Goal: Communication & Community: Answer question/provide support

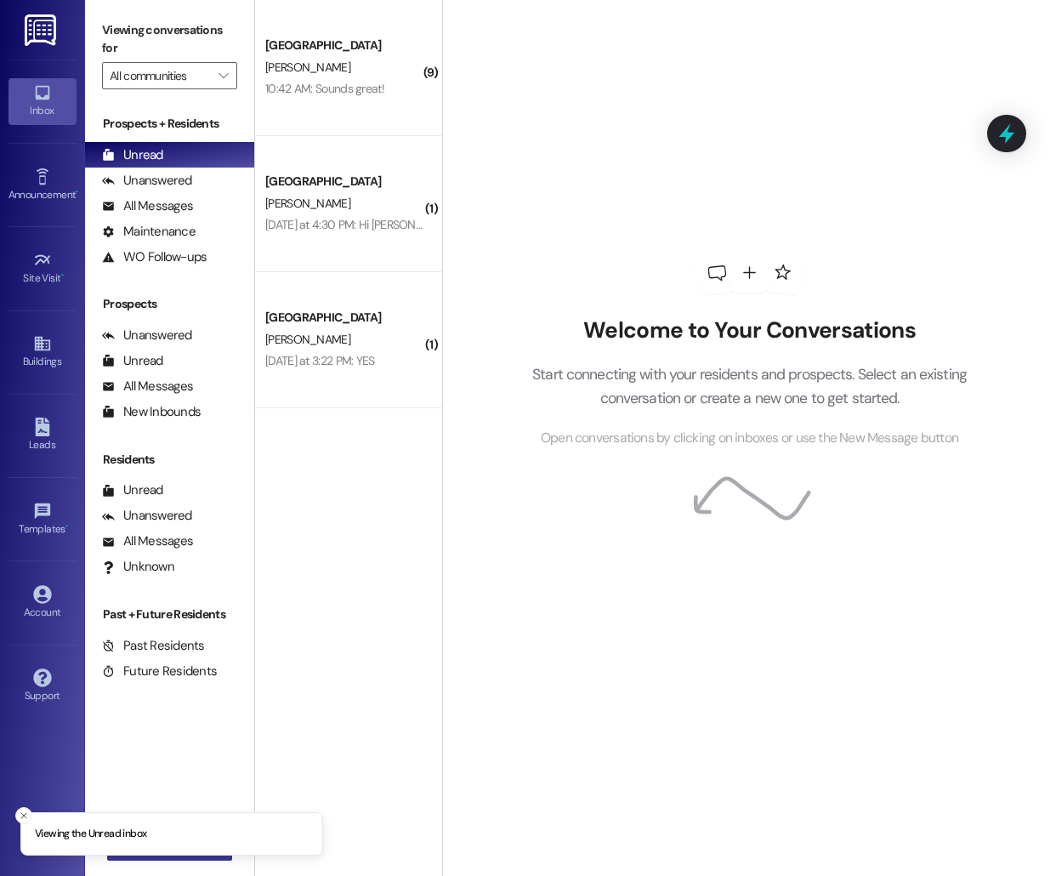
click at [161, 856] on button " New Message" at bounding box center [170, 846] width 126 height 27
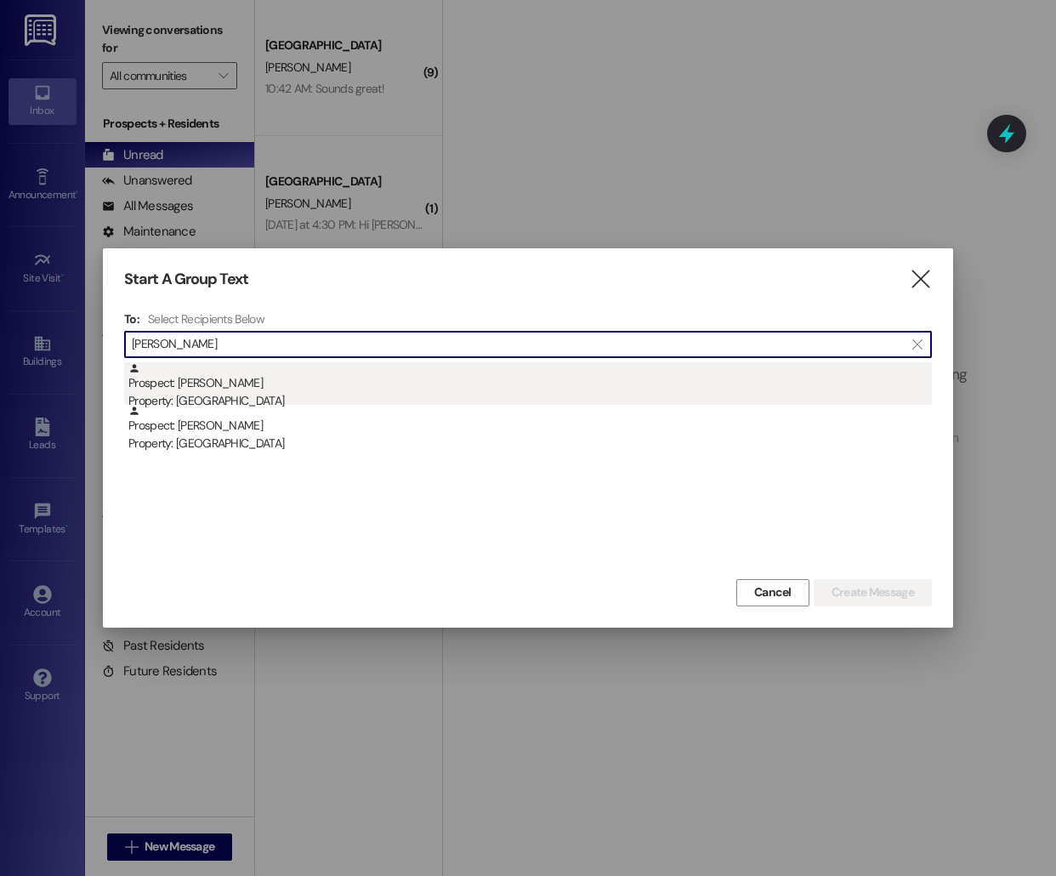
type input "[PERSON_NAME]"
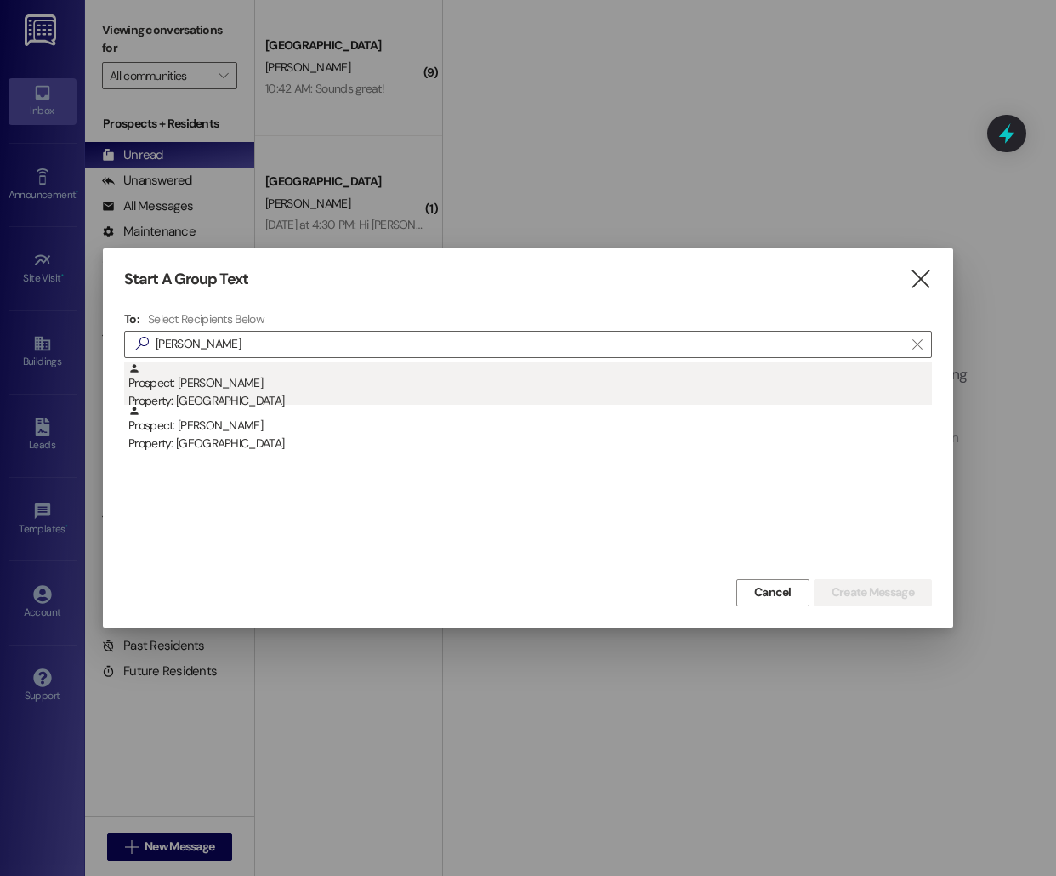
click at [483, 379] on div "Prospect: [PERSON_NAME] Property: [GEOGRAPHIC_DATA] [GEOGRAPHIC_DATA]" at bounding box center [530, 386] width 804 height 48
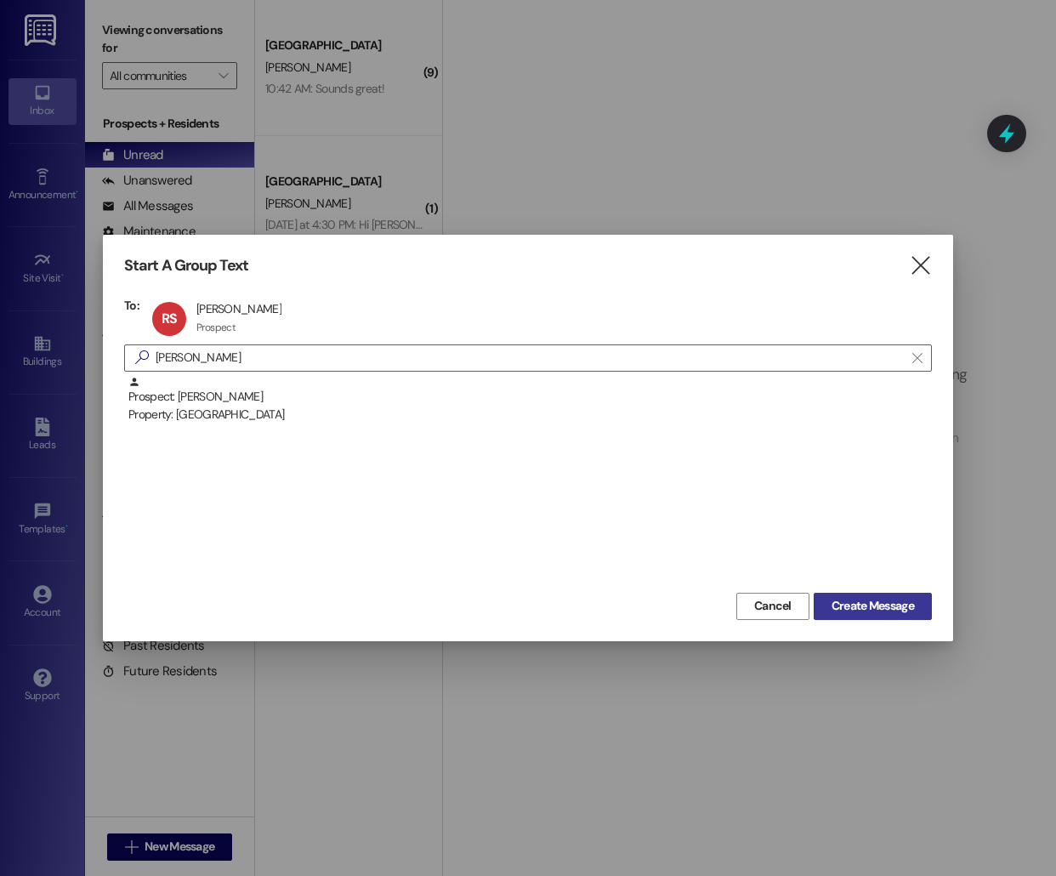
click at [905, 611] on span "Create Message" at bounding box center [873, 606] width 82 height 18
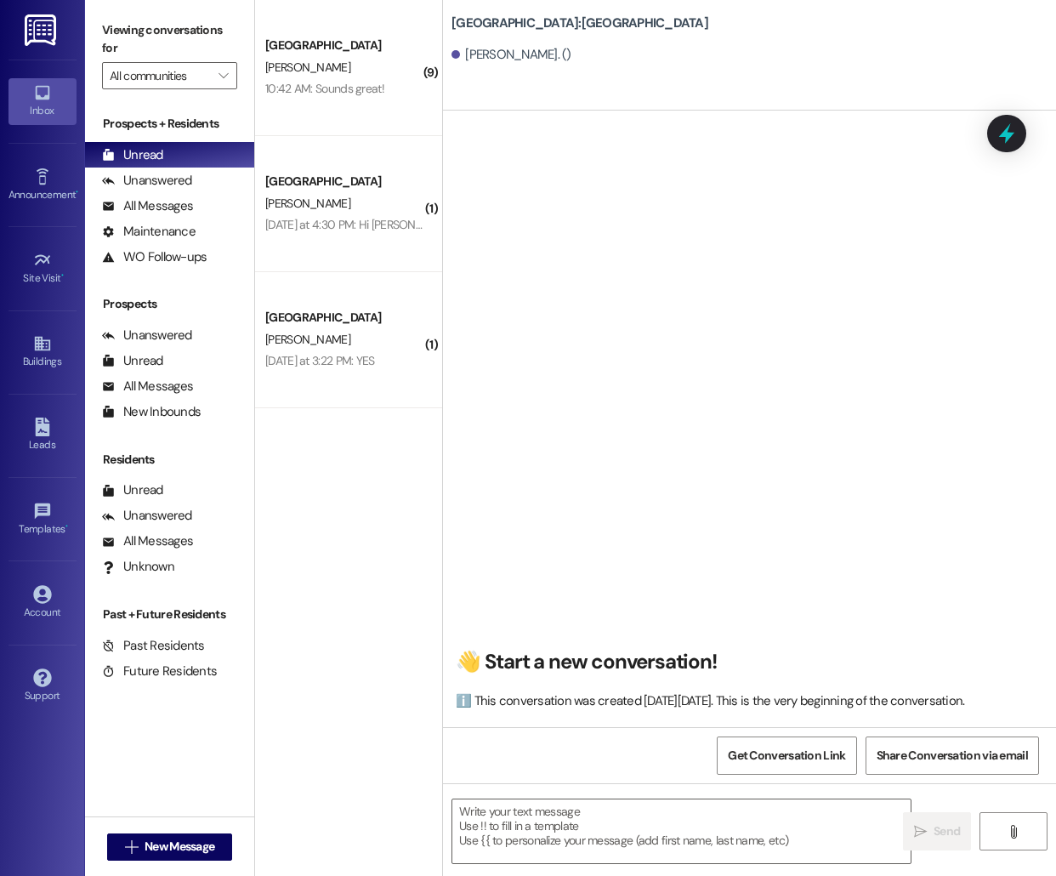
scroll to position [1, 0]
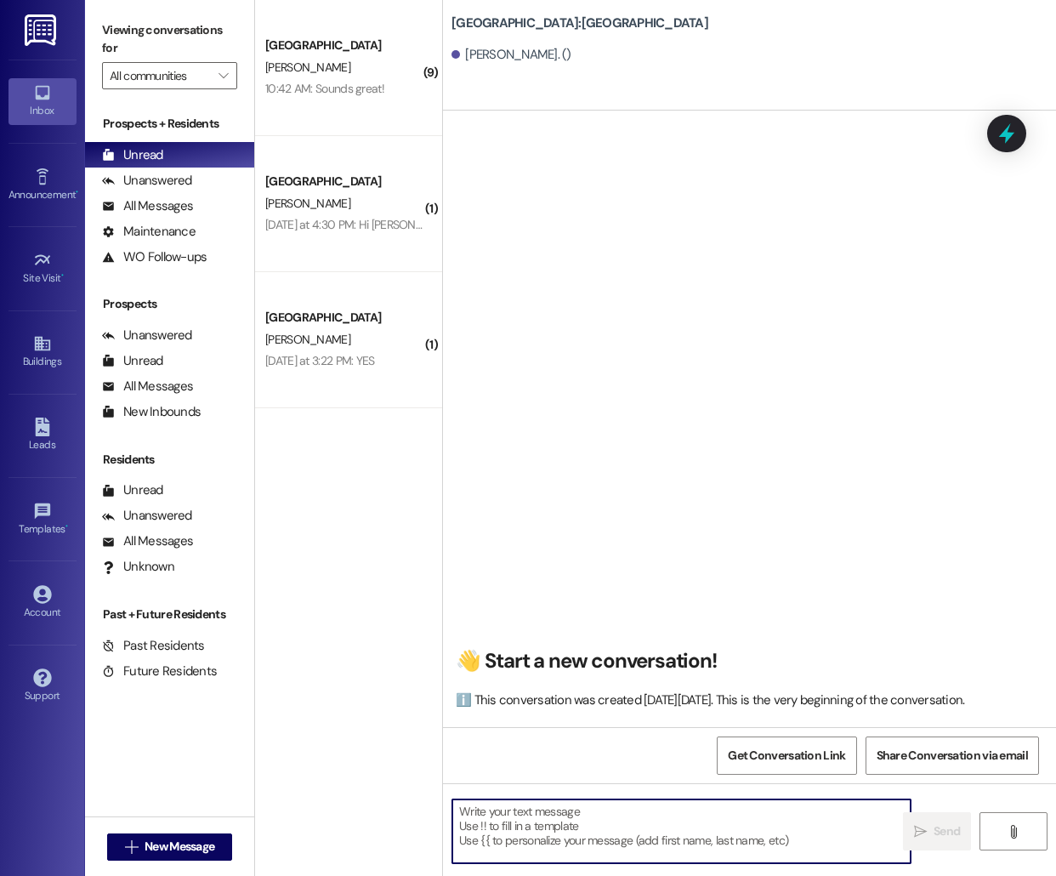
click at [594, 834] on textarea at bounding box center [681, 831] width 458 height 64
paste textarea "Hello [GEOGRAPHIC_DATA], this is [PERSON_NAME] from [GEOGRAPHIC_DATA] [GEOGRAPH…"
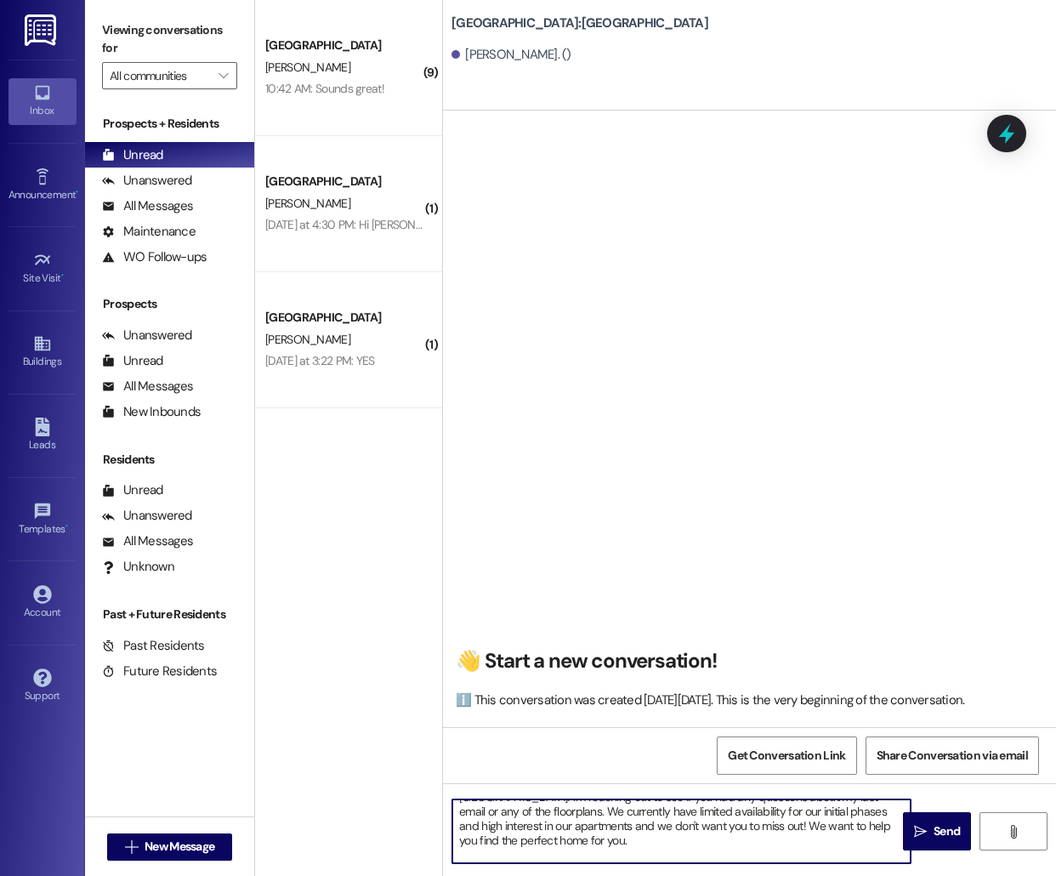
scroll to position [0, 0]
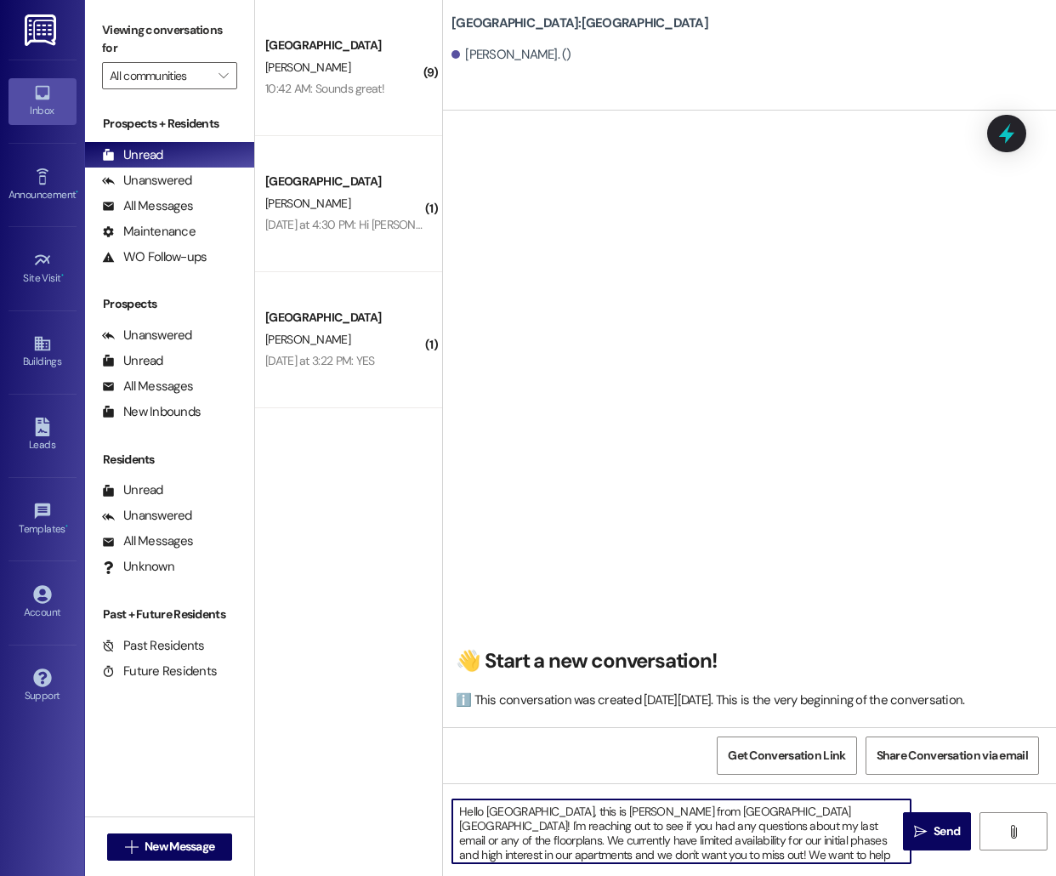
click at [494, 810] on textarea "Hello [GEOGRAPHIC_DATA], this is [PERSON_NAME] from [GEOGRAPHIC_DATA] [GEOGRAPH…" at bounding box center [681, 831] width 458 height 64
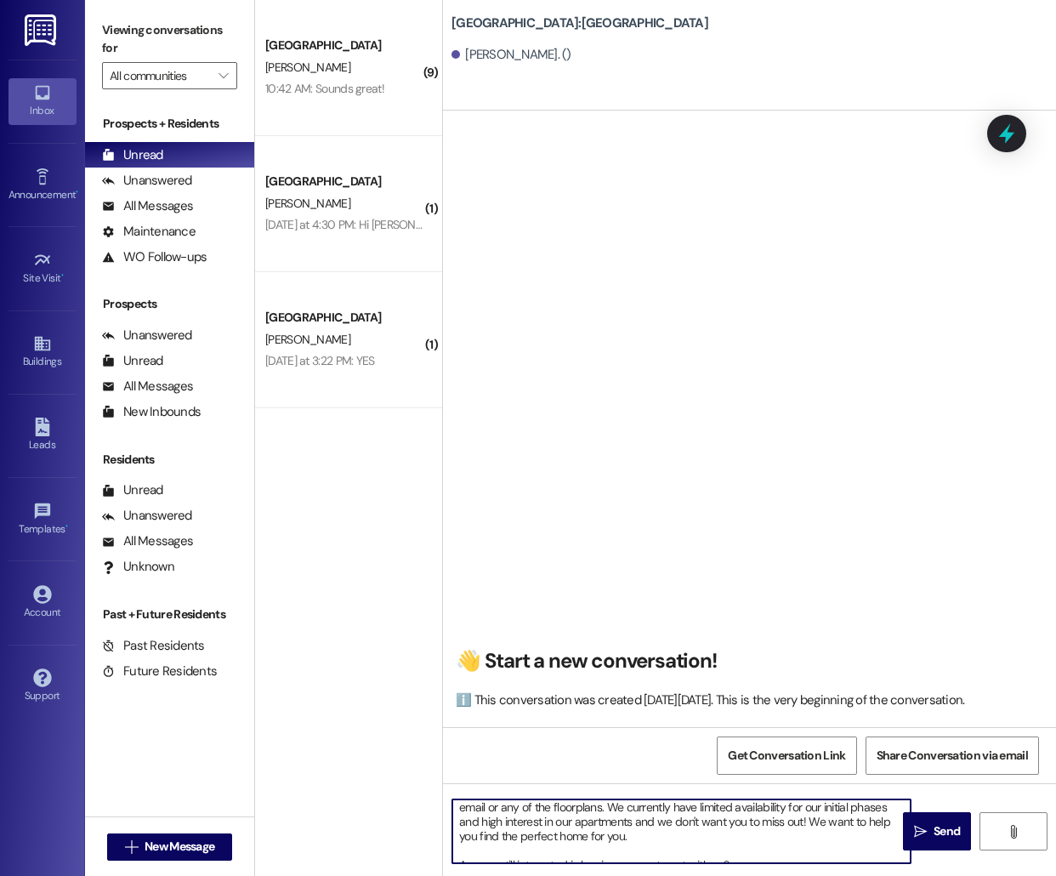
drag, startPoint x: 857, startPoint y: 808, endPoint x: 850, endPoint y: 906, distance: 98.9
click at [850, 875] on html "Inbox Go to Inbox Announcement • Send A Text Announcement Site Visit • Go to Si…" at bounding box center [528, 438] width 1056 height 876
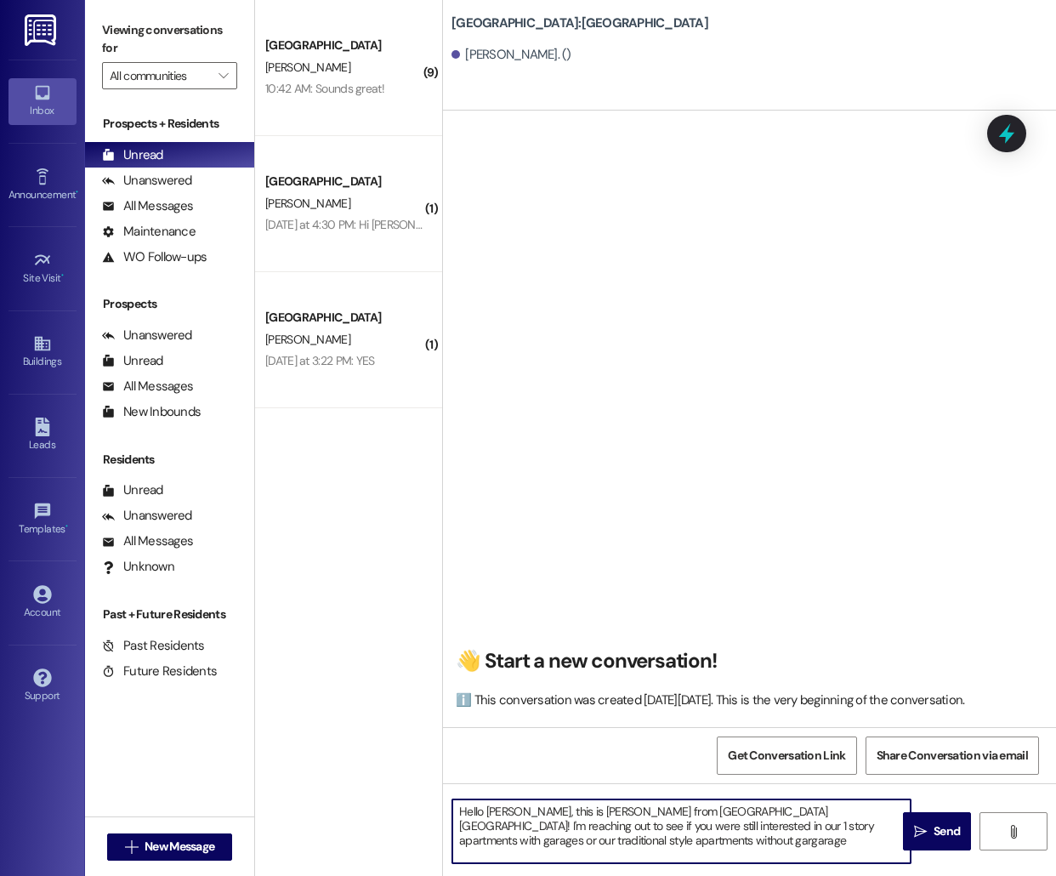
paste textarea "[GEOGRAPHIC_DATA], this is [PERSON_NAME] from [GEOGRAPHIC_DATA] [GEOGRAPHIC_DAT…"
drag, startPoint x: 746, startPoint y: 828, endPoint x: 531, endPoint y: 831, distance: 214.3
click at [531, 831] on textarea "Hello [GEOGRAPHIC_DATA], this is [PERSON_NAME] from [GEOGRAPHIC_DATA] [GEOGRAPH…" at bounding box center [681, 831] width 458 height 64
paste textarea "[GEOGRAPHIC_DATA], this is [PERSON_NAME] from [GEOGRAPHIC_DATA] [GEOGRAPHIC_DAT…"
click at [494, 815] on textarea "Hello [GEOGRAPHIC_DATA], this is [PERSON_NAME] from [GEOGRAPHIC_DATA] [GEOGRAPH…" at bounding box center [681, 831] width 458 height 64
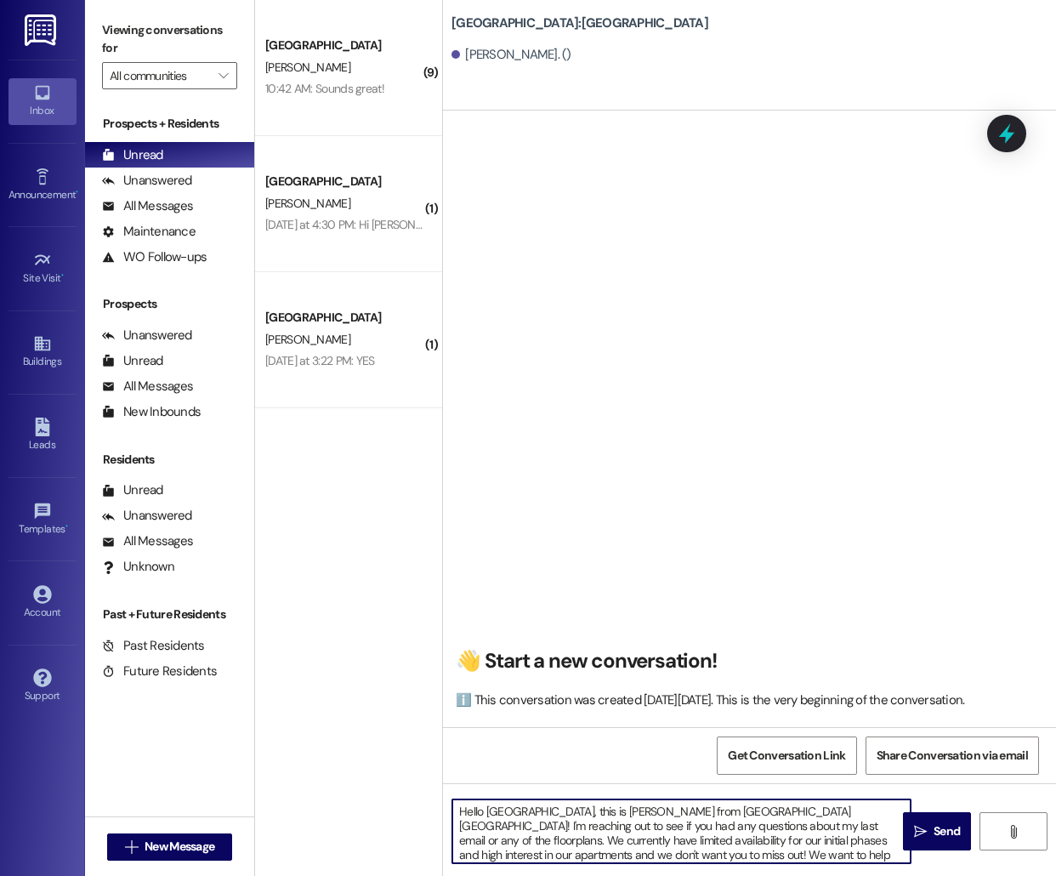
click at [494, 815] on textarea "Hello [GEOGRAPHIC_DATA], this is [PERSON_NAME] from [GEOGRAPHIC_DATA] [GEOGRAPH…" at bounding box center [681, 831] width 458 height 64
click at [569, 827] on textarea "Hello [PERSON_NAME], this is [PERSON_NAME] from [GEOGRAPHIC_DATA] [GEOGRAPHIC_D…" at bounding box center [681, 831] width 458 height 64
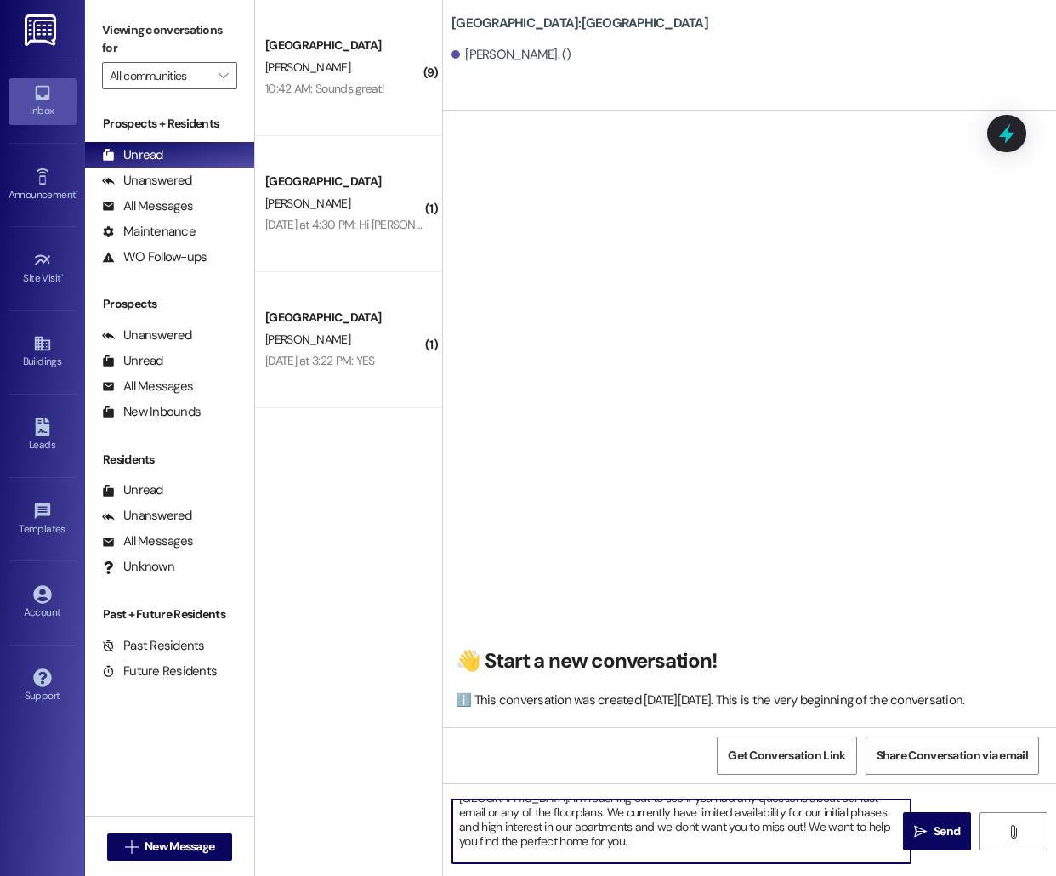
scroll to position [33, 0]
click at [731, 850] on textarea "Hello [PERSON_NAME], this is [PERSON_NAME] from [GEOGRAPHIC_DATA] [GEOGRAPHIC_D…" at bounding box center [681, 831] width 458 height 64
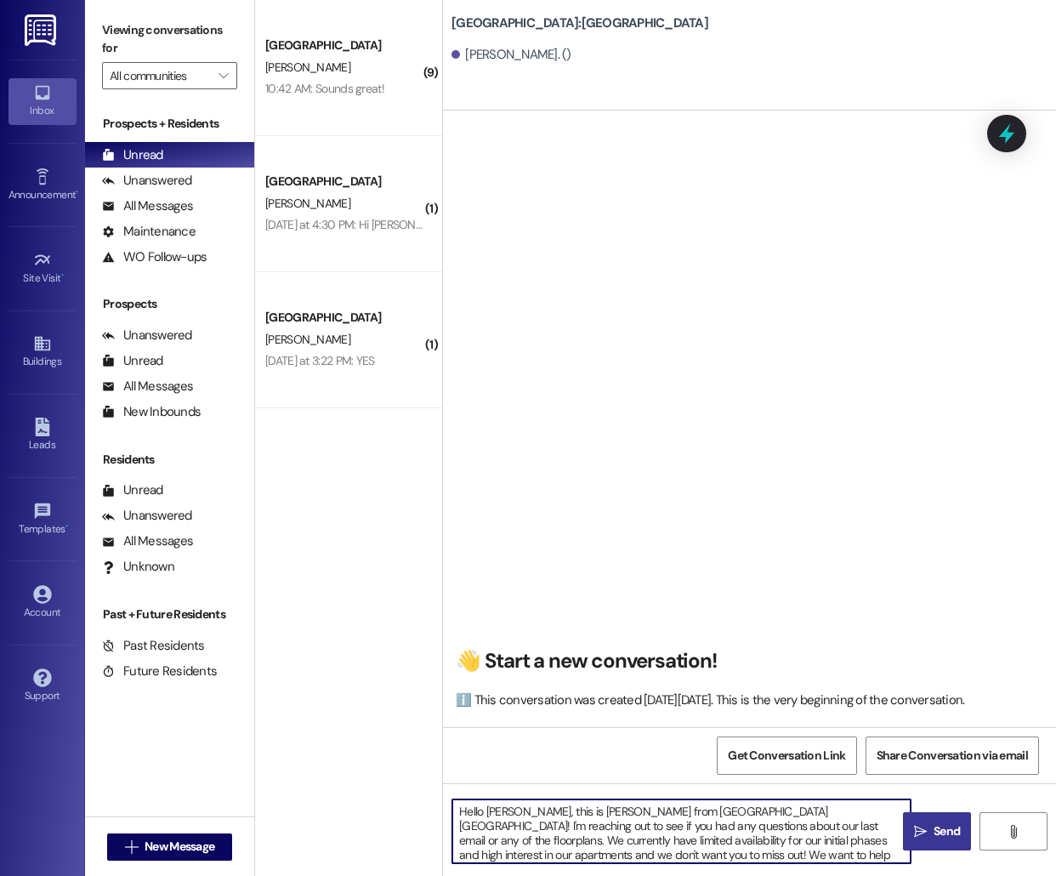
type textarea "Hello [PERSON_NAME], this is [PERSON_NAME] from [GEOGRAPHIC_DATA] [GEOGRAPHIC_D…"
click at [930, 832] on span "Send" at bounding box center [946, 831] width 33 height 18
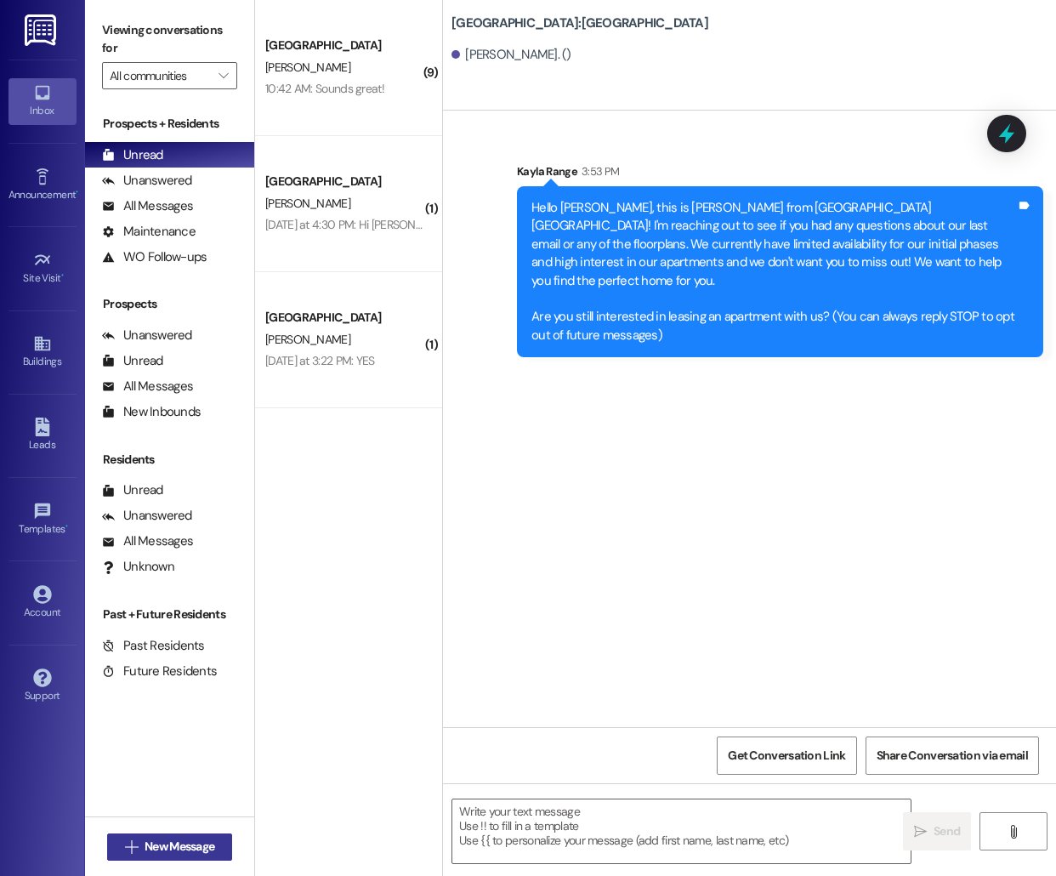
click at [151, 847] on span "New Message" at bounding box center [180, 847] width 70 height 18
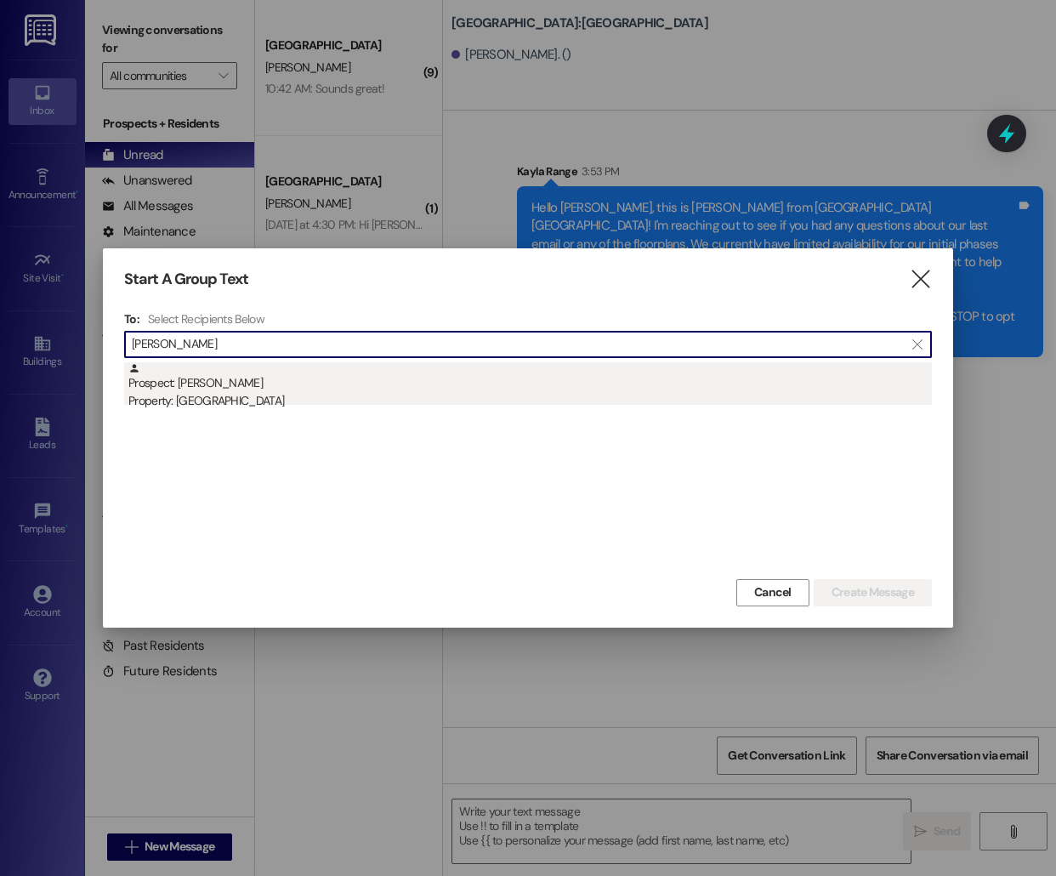
type input "[PERSON_NAME]"
click at [384, 401] on div "Property: [GEOGRAPHIC_DATA]" at bounding box center [530, 401] width 804 height 18
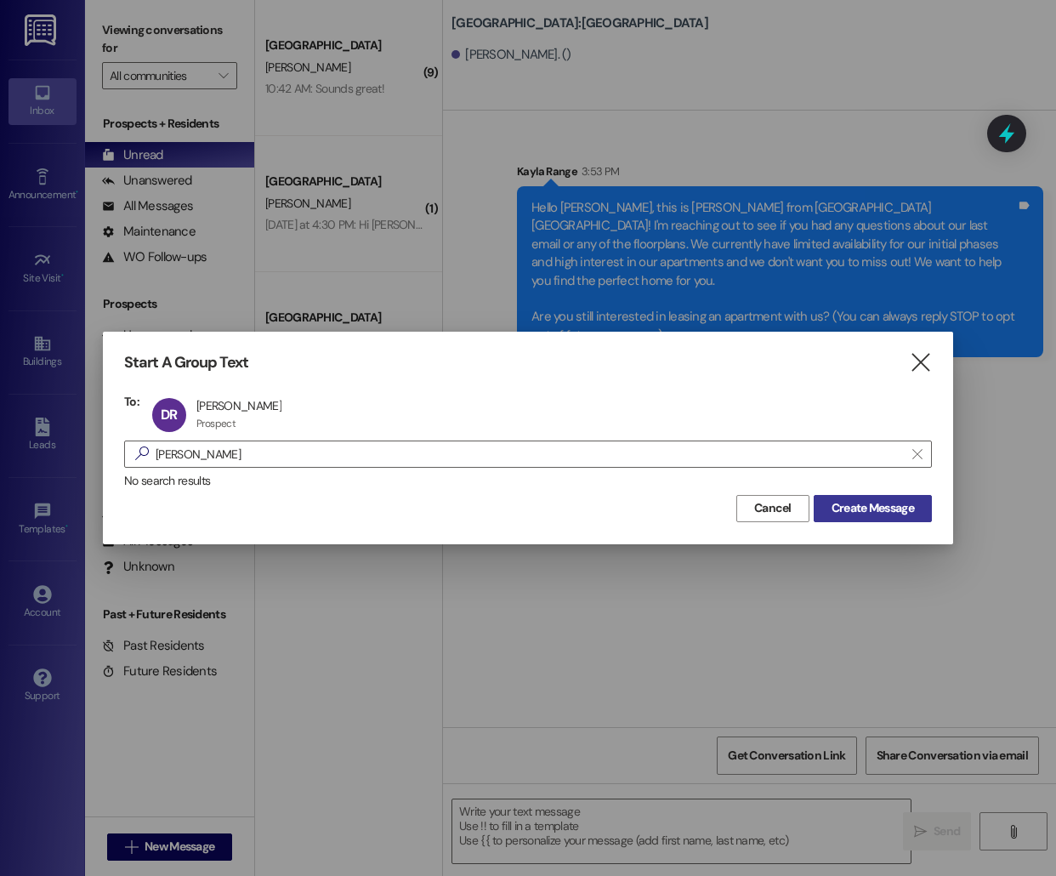
click at [855, 517] on button "Create Message" at bounding box center [873, 508] width 118 height 27
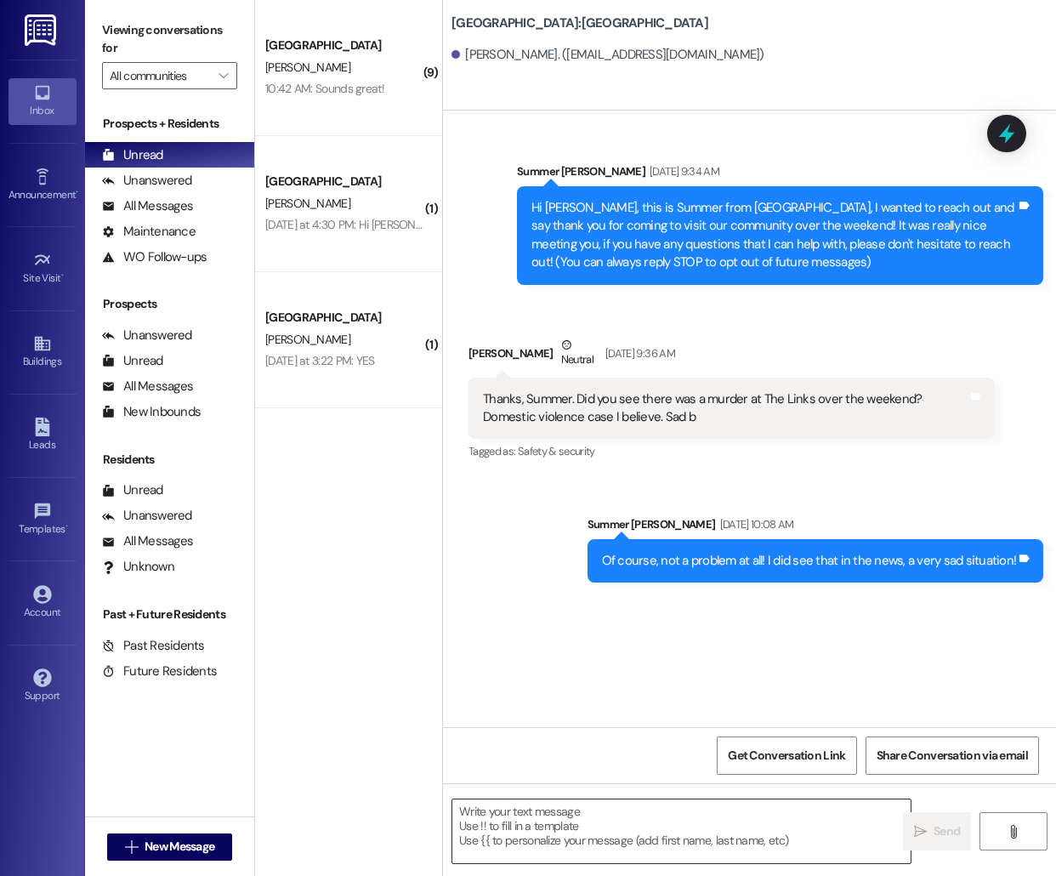
click at [514, 831] on textarea at bounding box center [681, 831] width 458 height 64
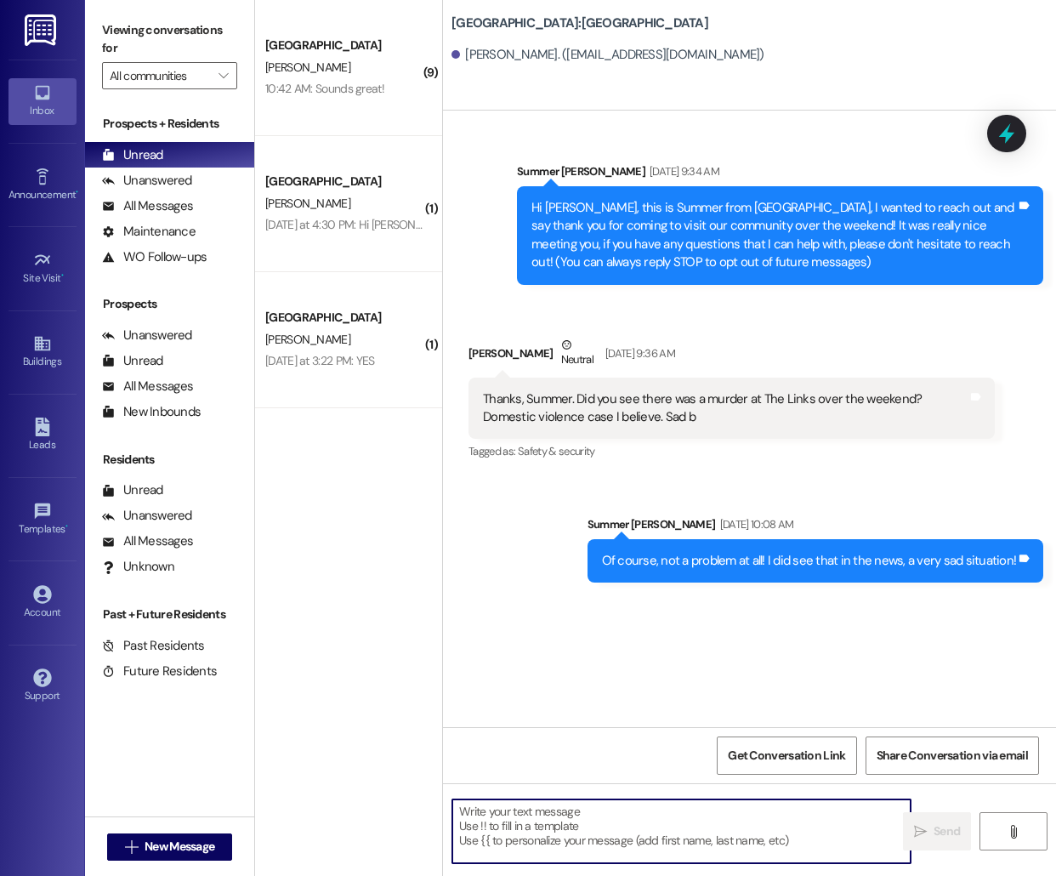
paste textarea "Hello [PERSON_NAME], this is [PERSON_NAME] from [GEOGRAPHIC_DATA] [GEOGRAPHIC_D…"
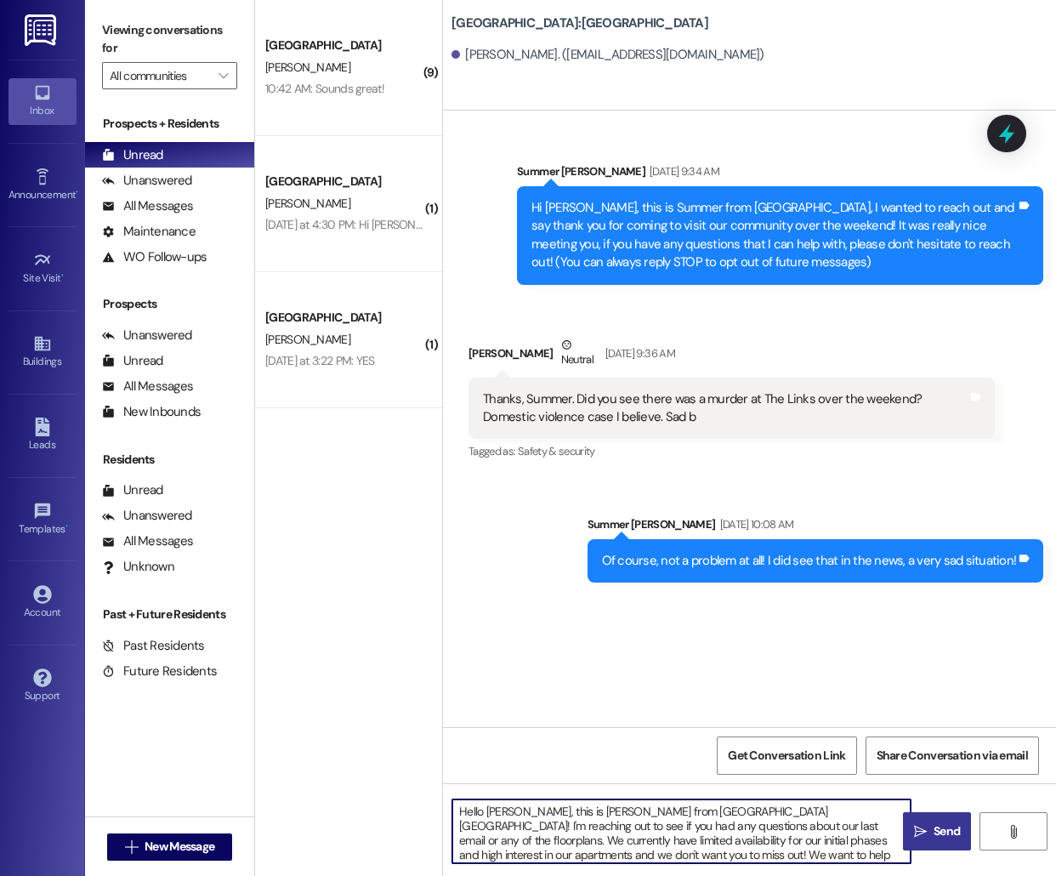
click at [495, 810] on textarea "Hello [PERSON_NAME], this is [PERSON_NAME] from [GEOGRAPHIC_DATA] [GEOGRAPHIC_D…" at bounding box center [681, 831] width 458 height 64
type textarea "Hello [PERSON_NAME], this is [PERSON_NAME] from [GEOGRAPHIC_DATA] [GEOGRAPHIC_D…"
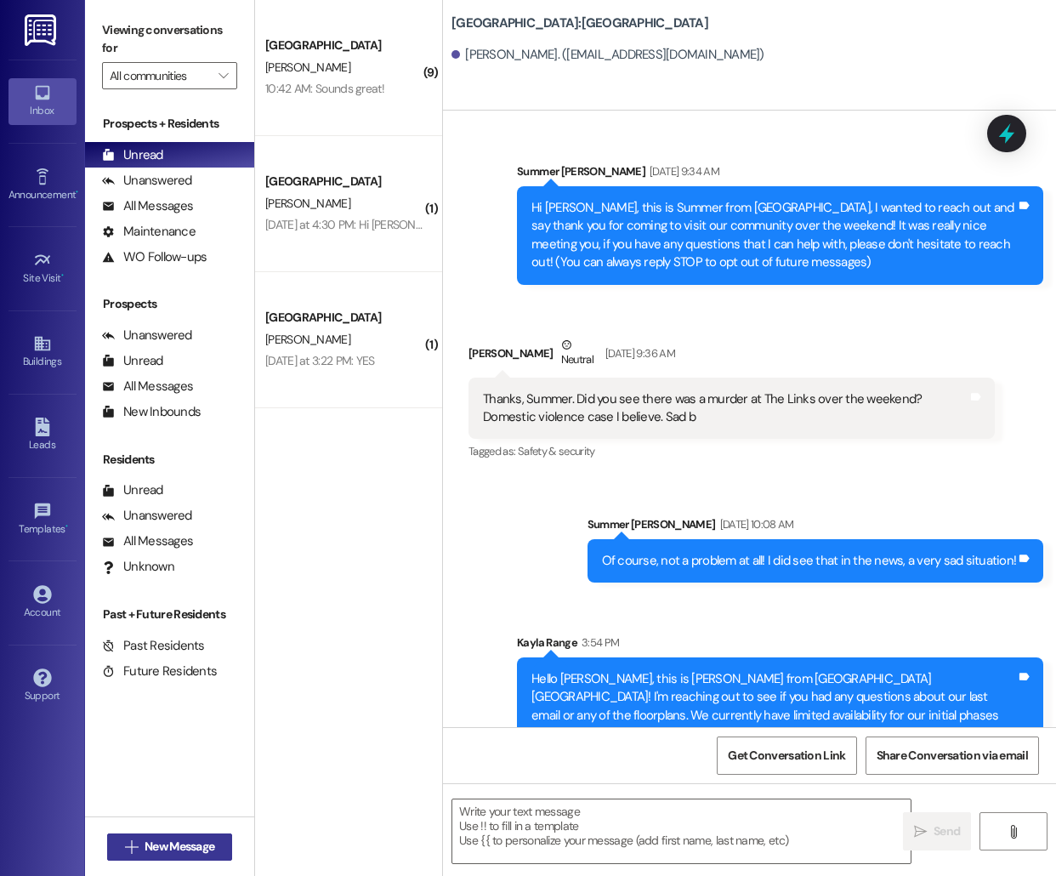
click at [148, 843] on span "New Message" at bounding box center [180, 847] width 70 height 18
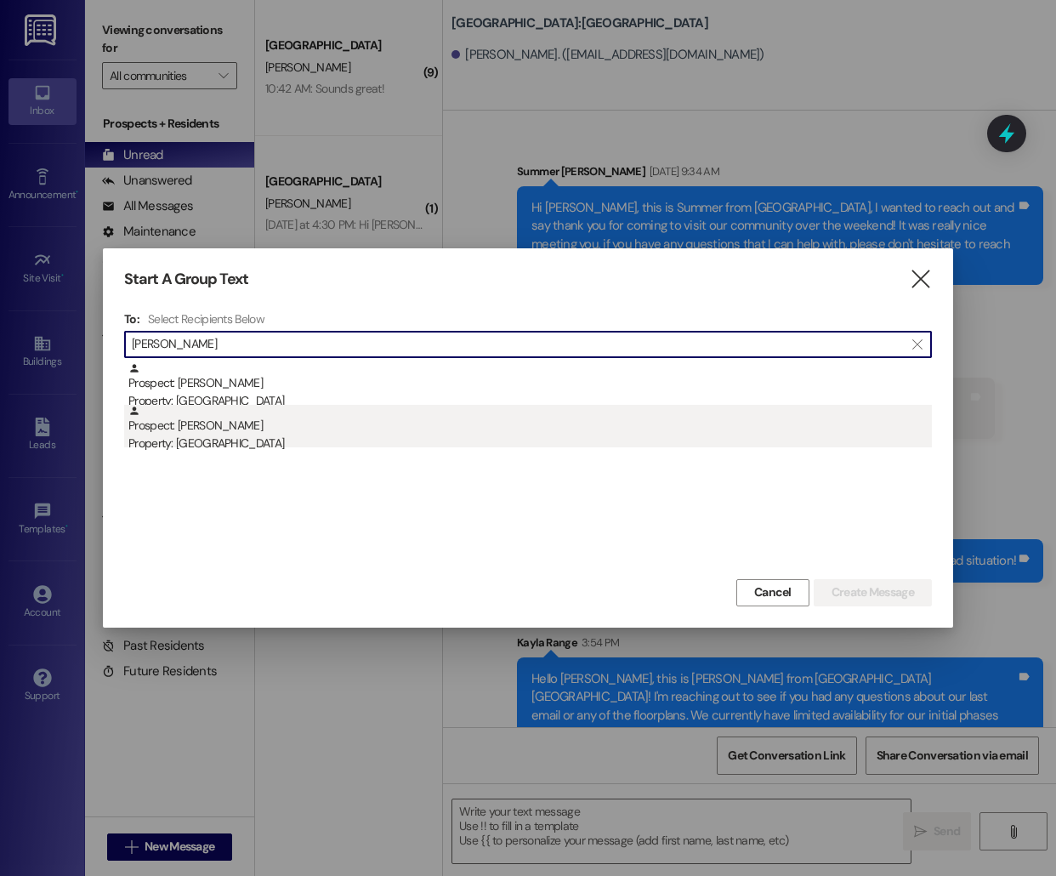
type input "[PERSON_NAME]"
click at [501, 428] on div "Prospect: [PERSON_NAME] Property: [GEOGRAPHIC_DATA]" at bounding box center [530, 429] width 804 height 48
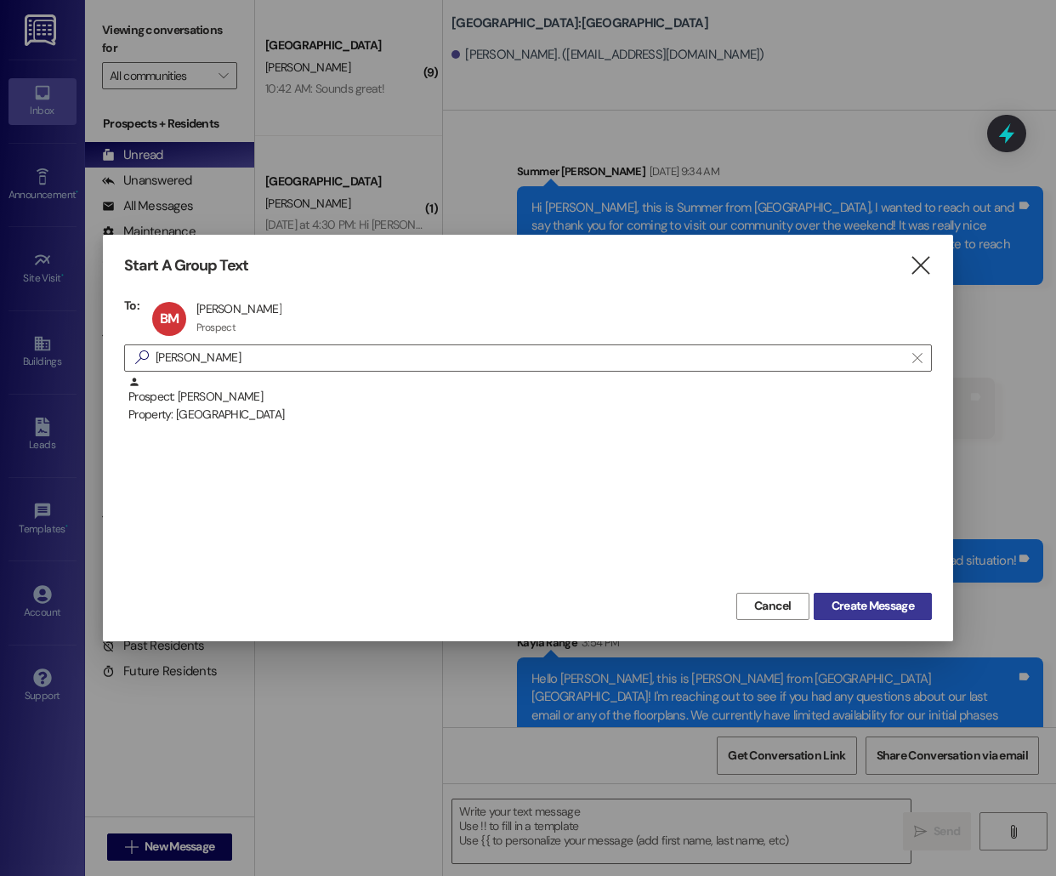
click at [853, 608] on span "Create Message" at bounding box center [873, 606] width 82 height 18
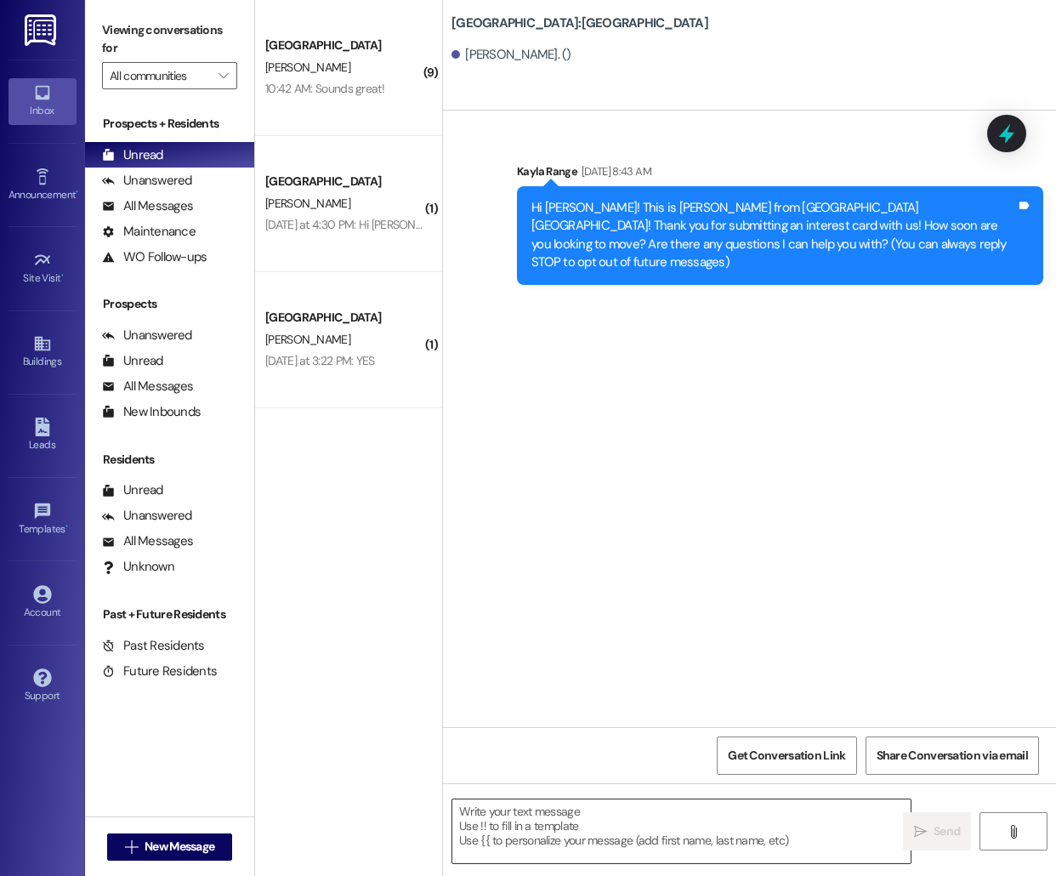
click at [562, 827] on textarea at bounding box center [681, 831] width 458 height 64
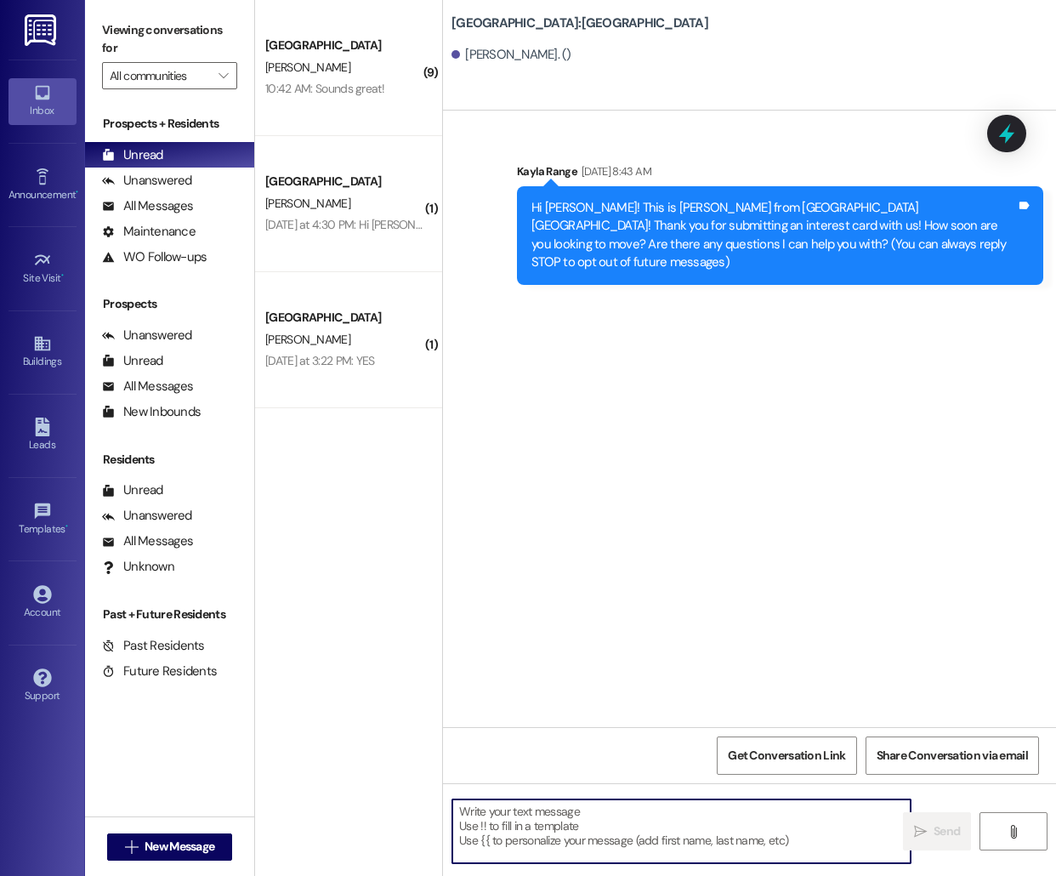
paste textarea "Hello [PERSON_NAME], this is [PERSON_NAME] from [GEOGRAPHIC_DATA] [GEOGRAPHIC_D…"
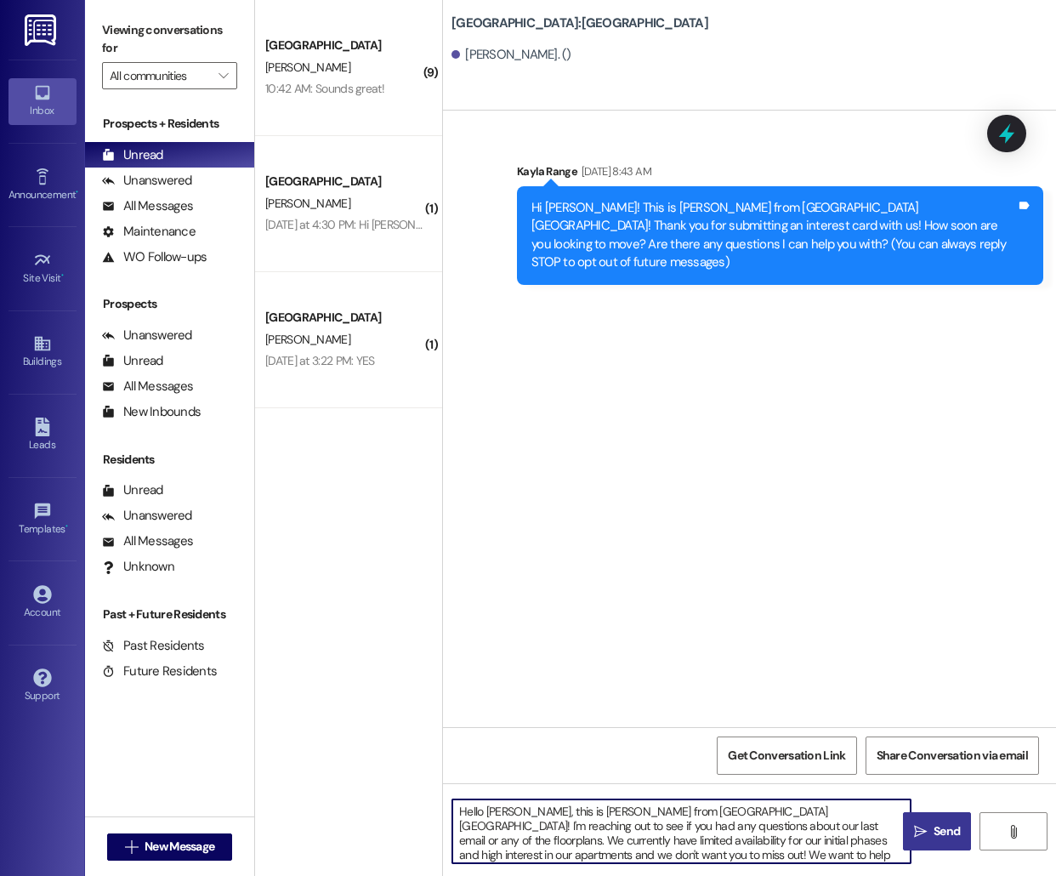
click at [483, 809] on textarea "Hello [PERSON_NAME], this is [PERSON_NAME] from [GEOGRAPHIC_DATA] [GEOGRAPHIC_D…" at bounding box center [681, 831] width 458 height 64
click at [494, 809] on textarea "Hello [PERSON_NAME], this is [PERSON_NAME] from [GEOGRAPHIC_DATA] [GEOGRAPHIC_D…" at bounding box center [681, 831] width 458 height 64
type textarea "Hello [PERSON_NAME], this is [PERSON_NAME] from [GEOGRAPHIC_DATA]! I'm reaching…"
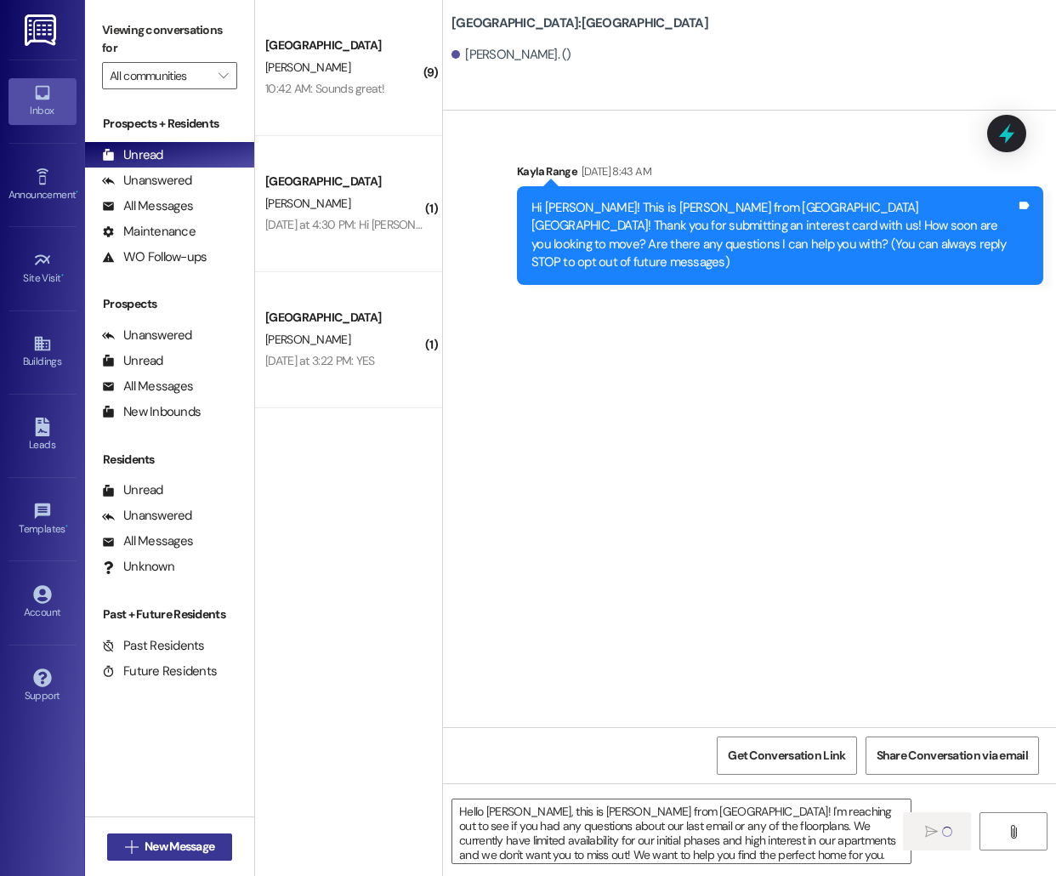
click at [175, 844] on span "New Message" at bounding box center [180, 847] width 70 height 18
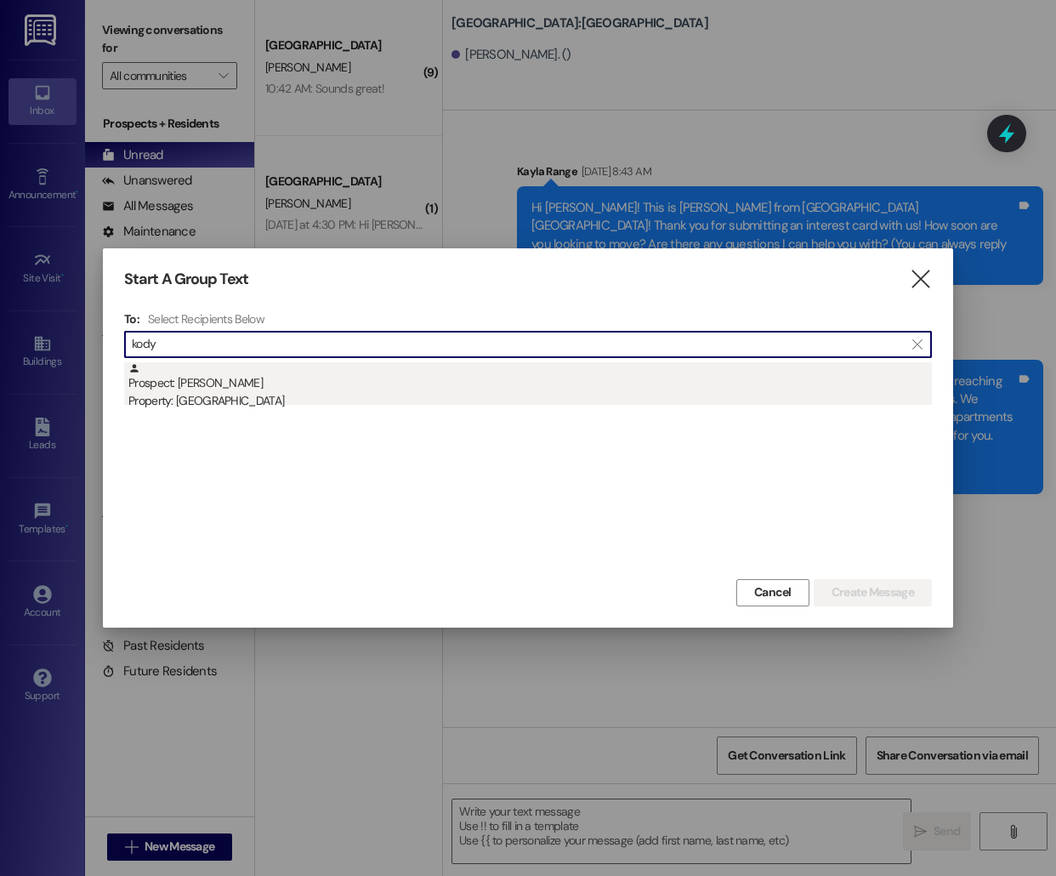
type input "kody"
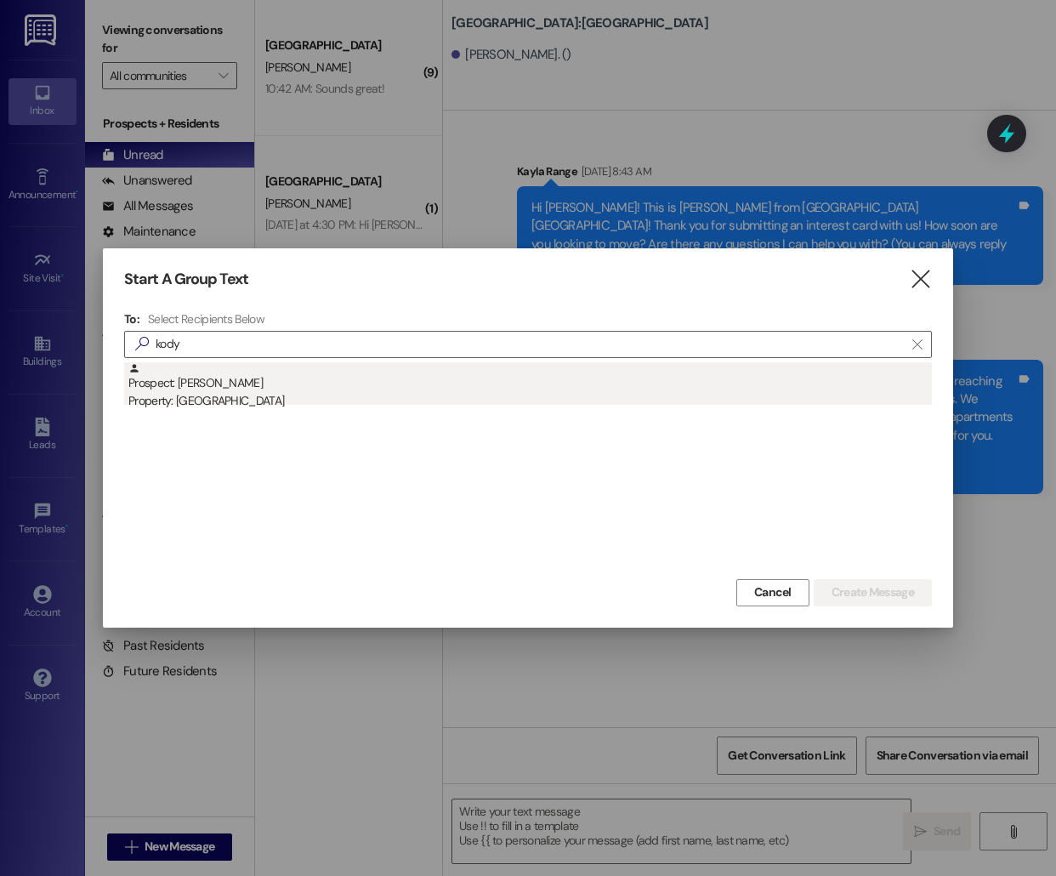
click at [335, 385] on div "Prospect: [PERSON_NAME] Property: [GEOGRAPHIC_DATA]" at bounding box center [530, 386] width 804 height 48
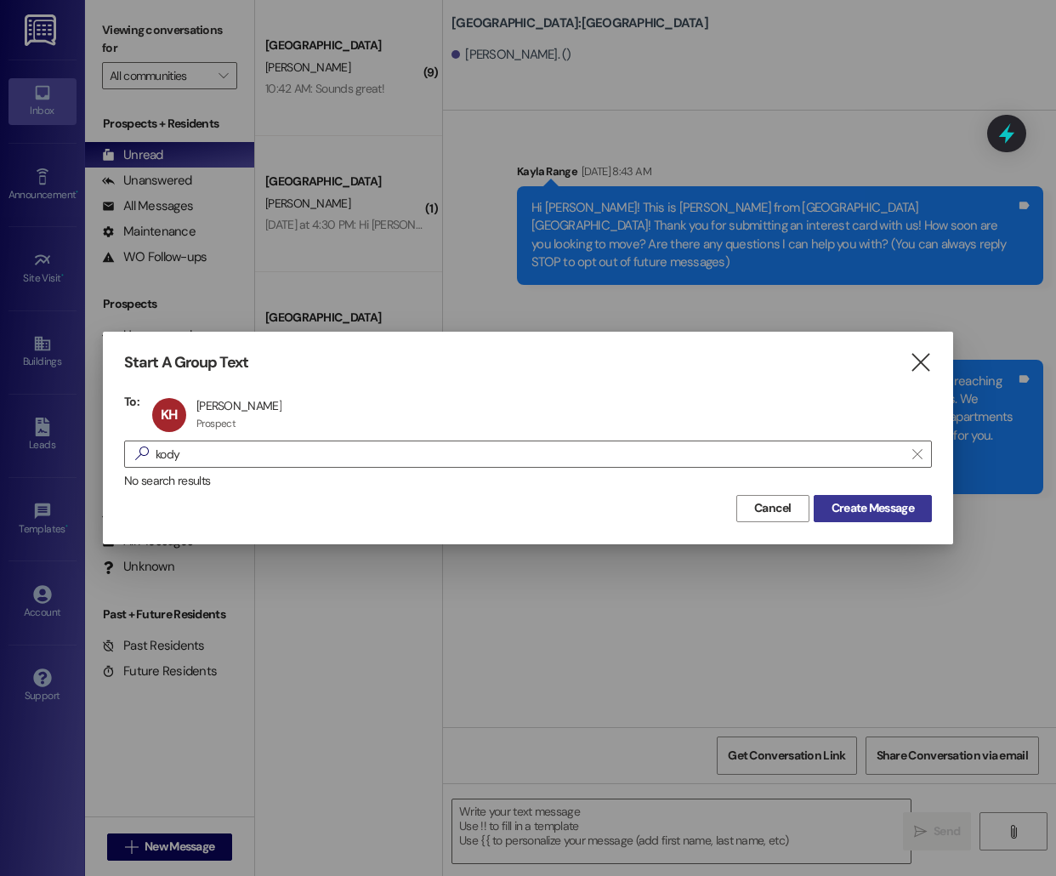
click at [871, 514] on span "Create Message" at bounding box center [873, 508] width 82 height 18
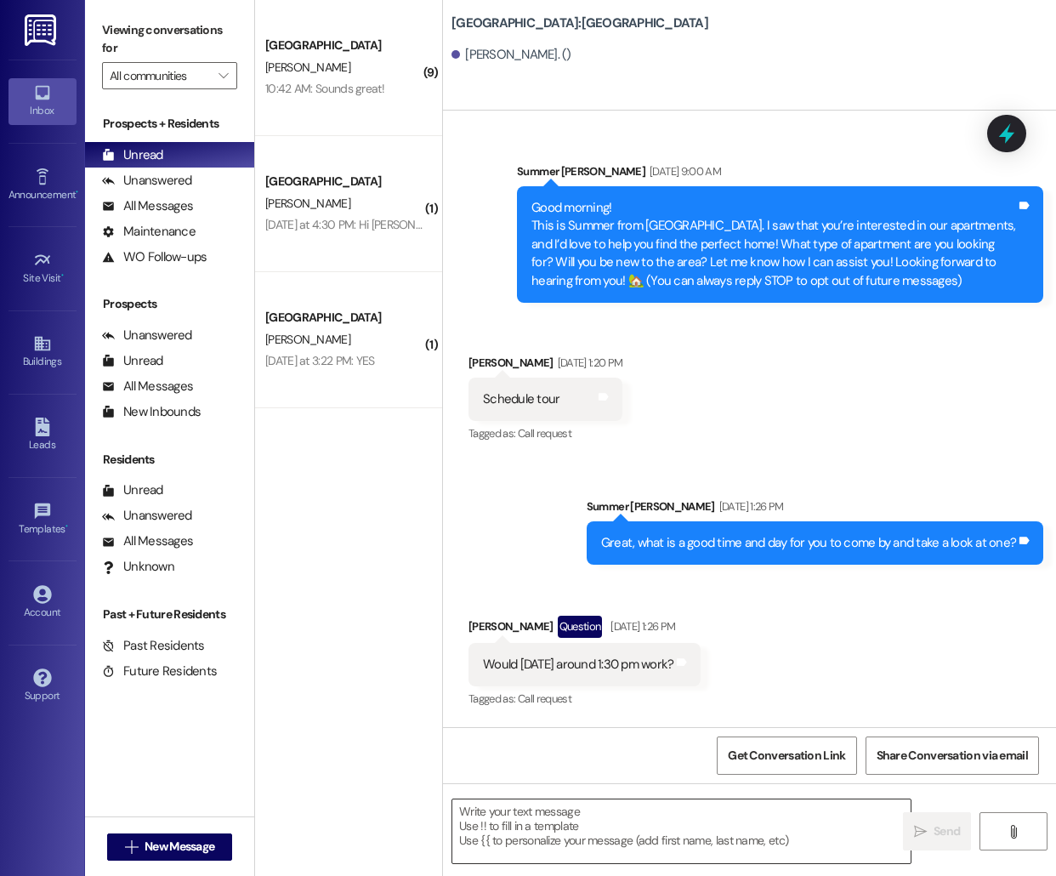
click at [531, 830] on textarea at bounding box center [681, 831] width 458 height 64
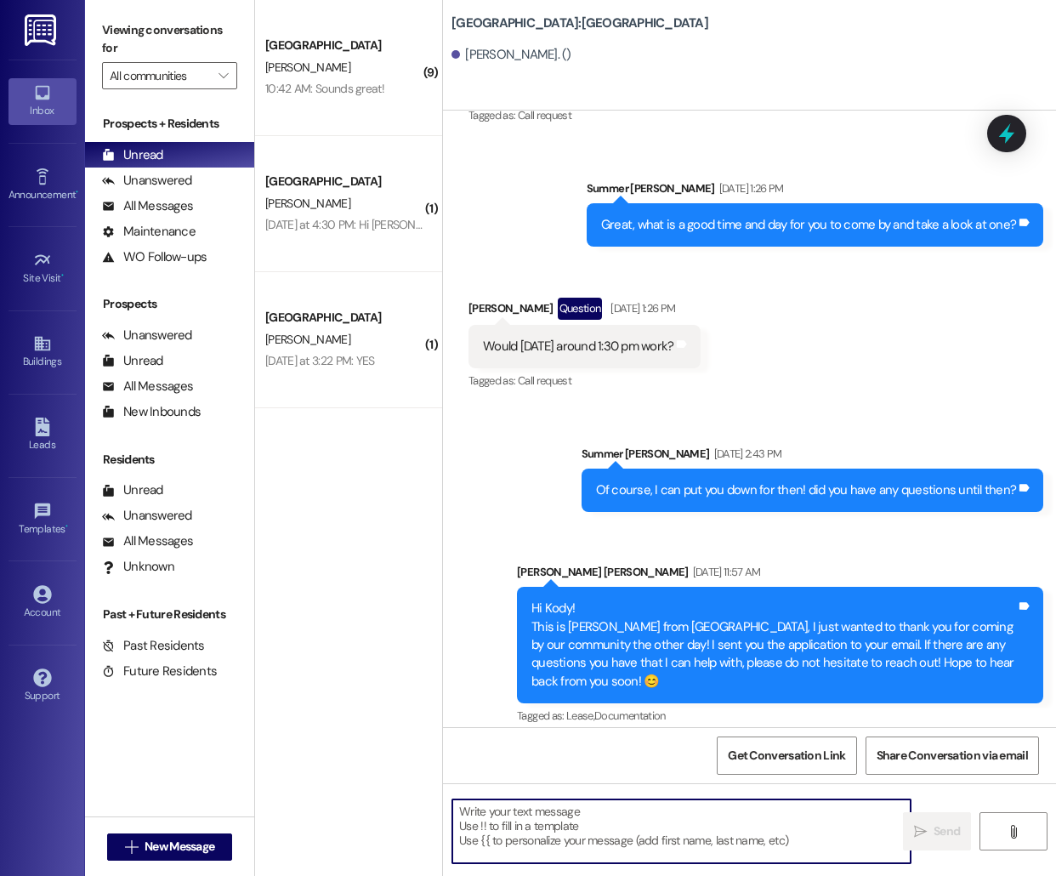
scroll to position [333, 0]
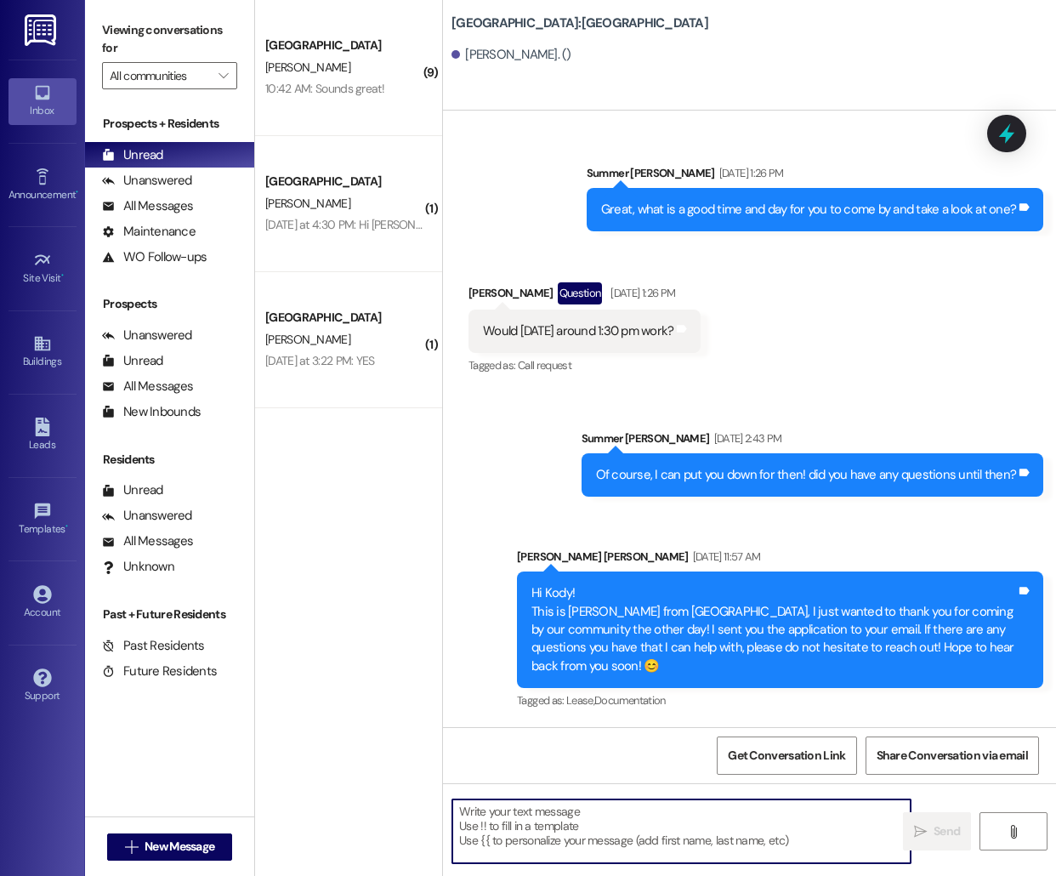
paste textarea "Hello [PERSON_NAME], this is [PERSON_NAME] from [GEOGRAPHIC_DATA] [GEOGRAPHIC_D…"
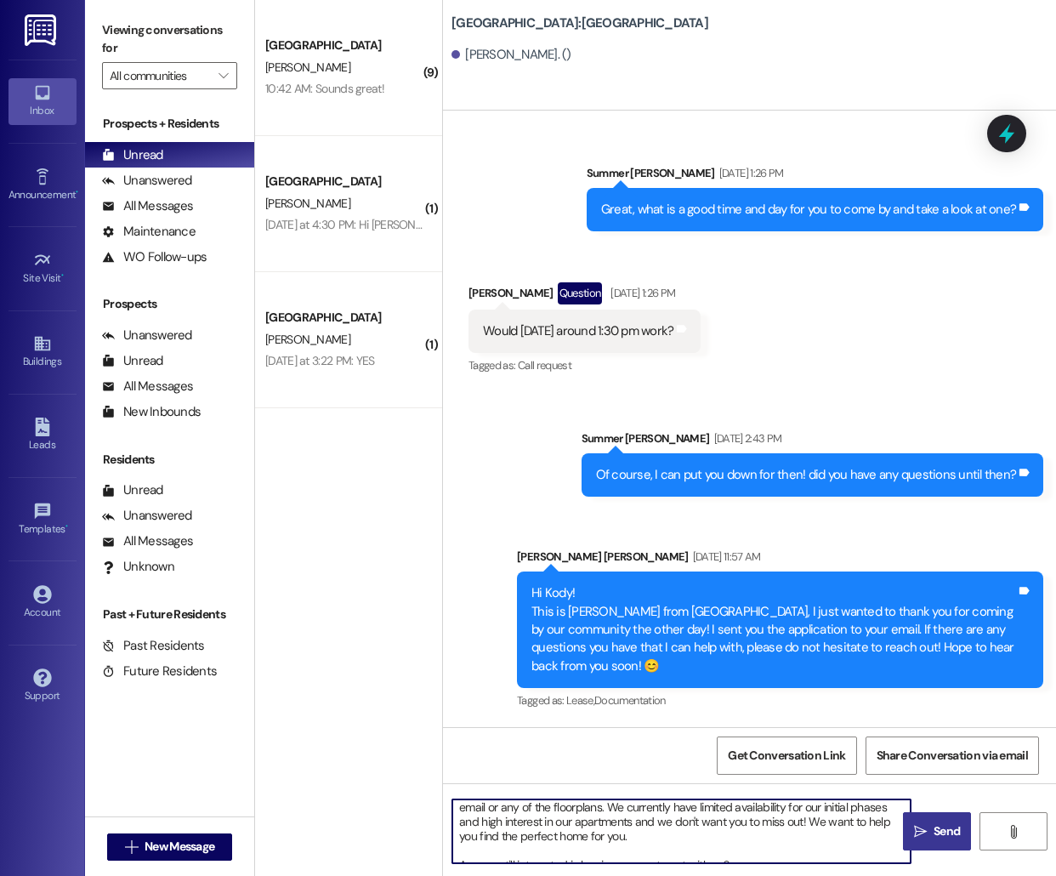
scroll to position [0, 0]
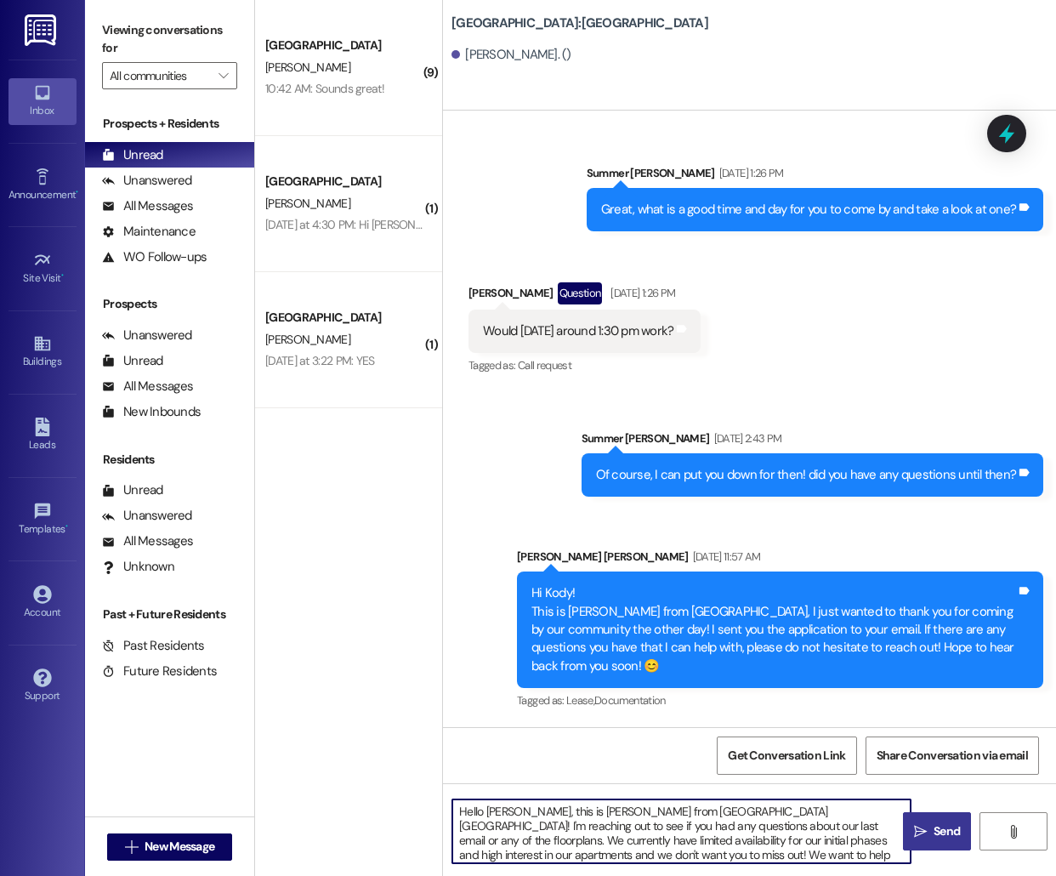
click at [495, 808] on textarea "Hello [PERSON_NAME], this is [PERSON_NAME] from [GEOGRAPHIC_DATA] [GEOGRAPHIC_D…" at bounding box center [681, 831] width 458 height 64
type textarea "Hello Kody, this is [PERSON_NAME] from [GEOGRAPHIC_DATA] [GEOGRAPHIC_DATA]! I'm…"
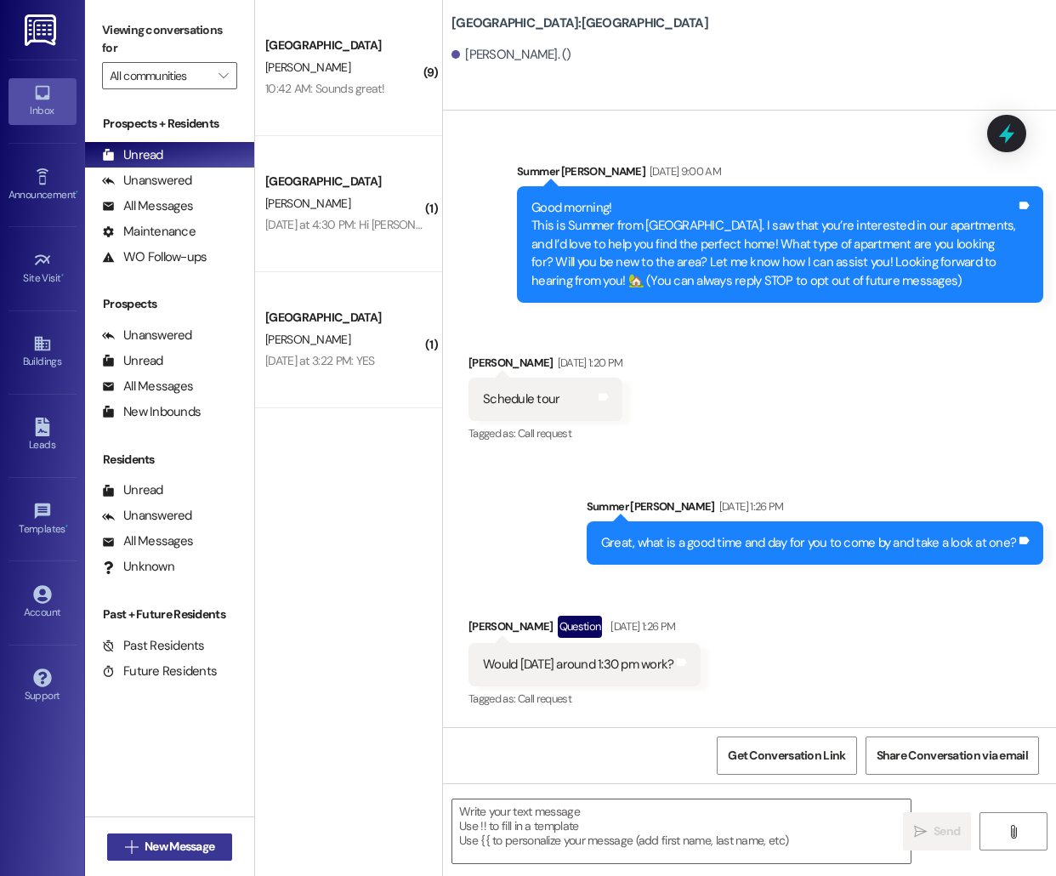
click at [146, 843] on span "New Message" at bounding box center [180, 847] width 70 height 18
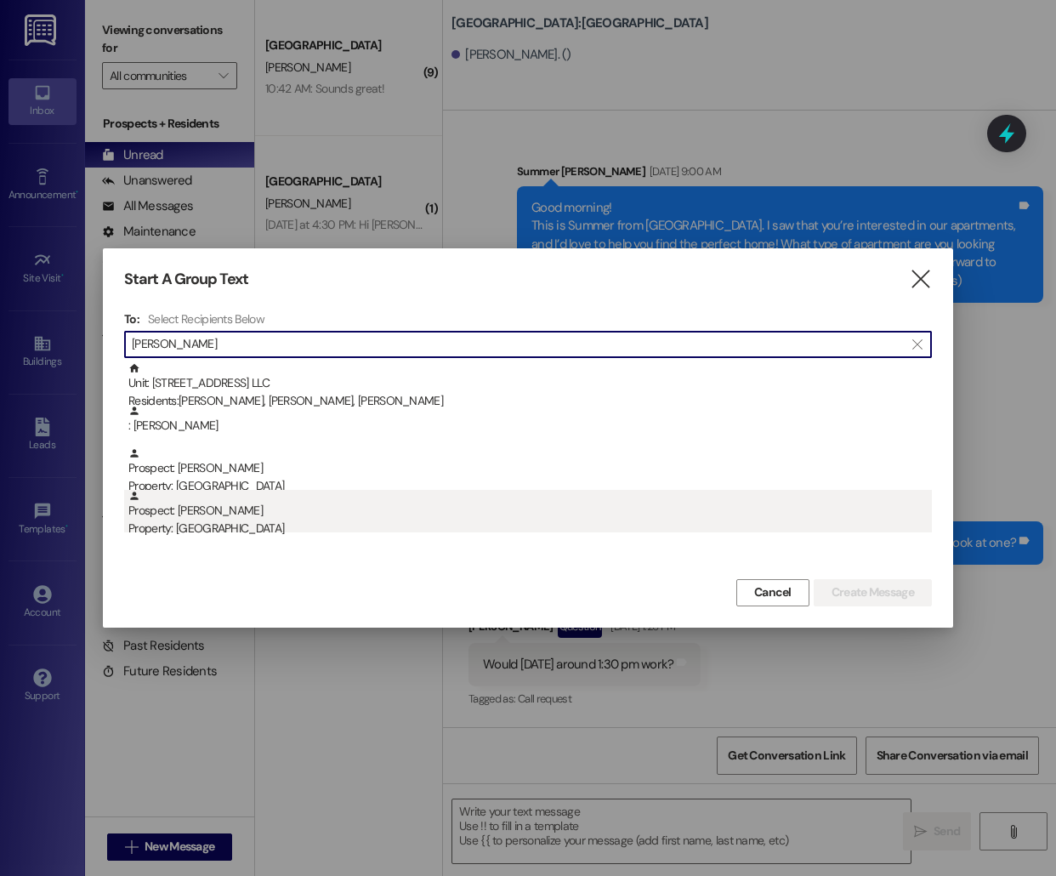
type input "[PERSON_NAME]"
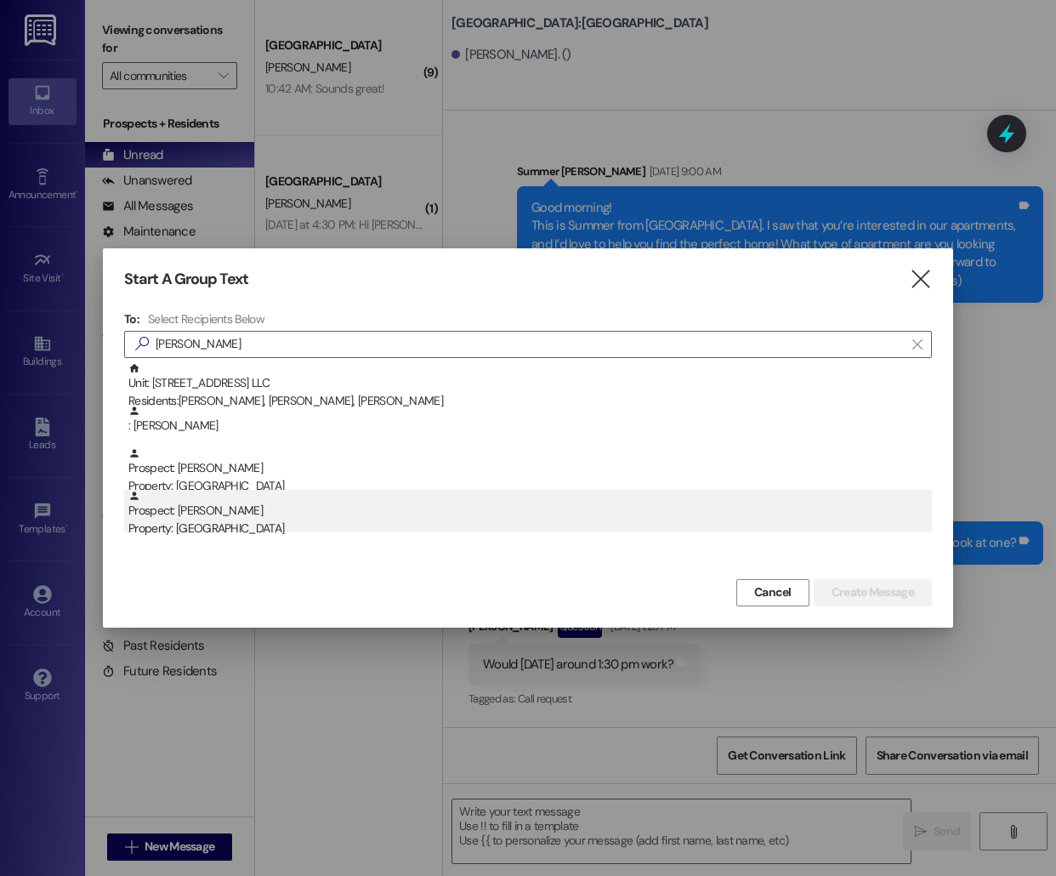
click at [375, 526] on div "Property: [GEOGRAPHIC_DATA]" at bounding box center [530, 529] width 804 height 18
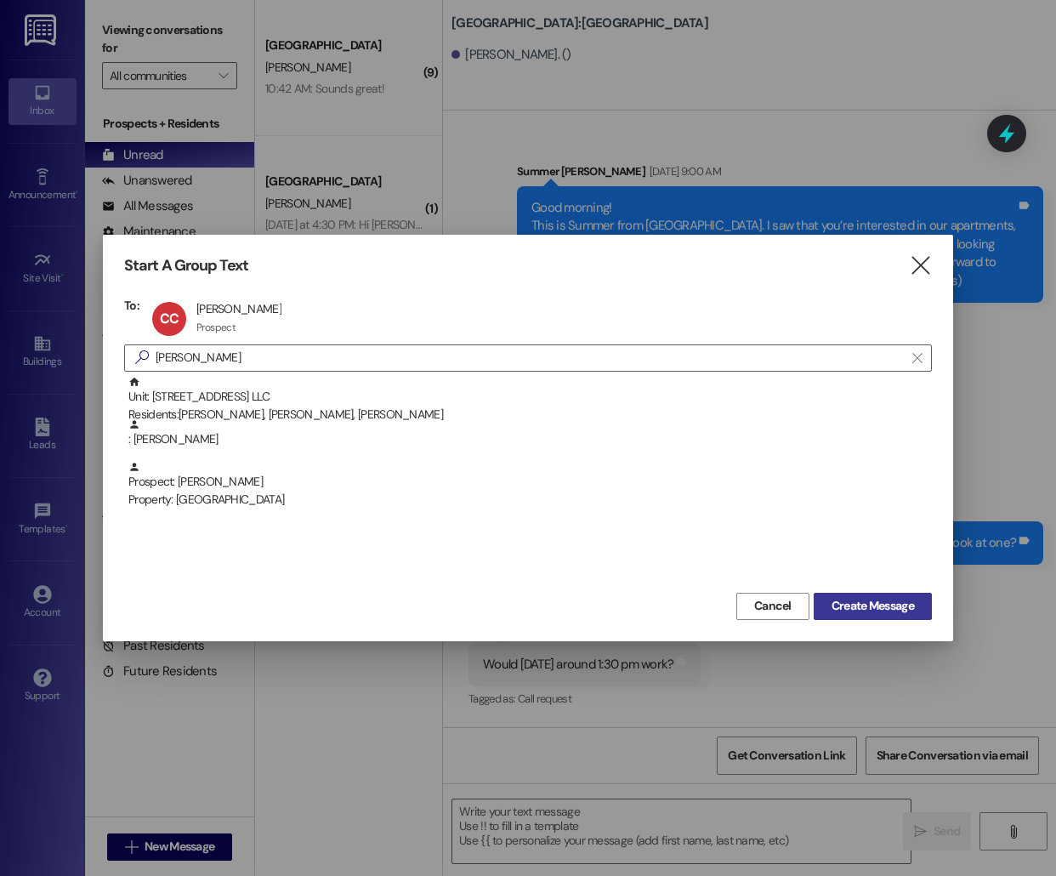
click at [867, 608] on span "Create Message" at bounding box center [873, 606] width 82 height 18
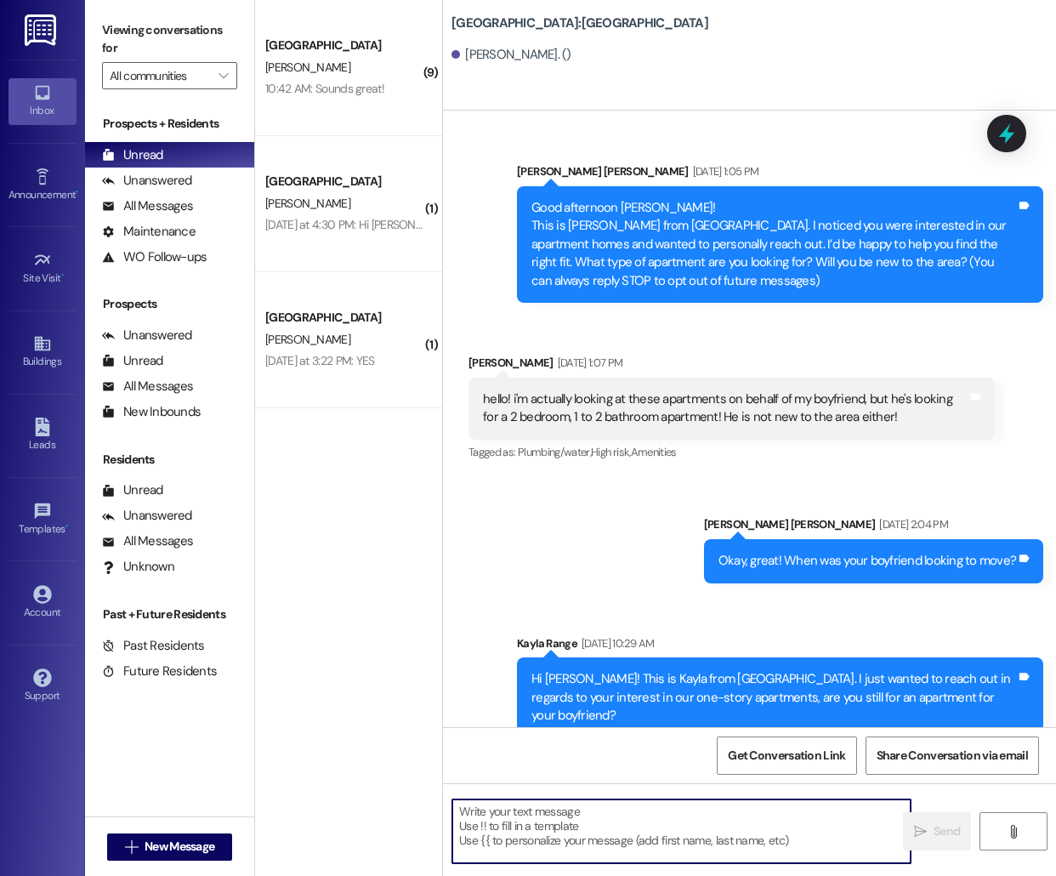
click at [560, 855] on textarea at bounding box center [681, 831] width 458 height 64
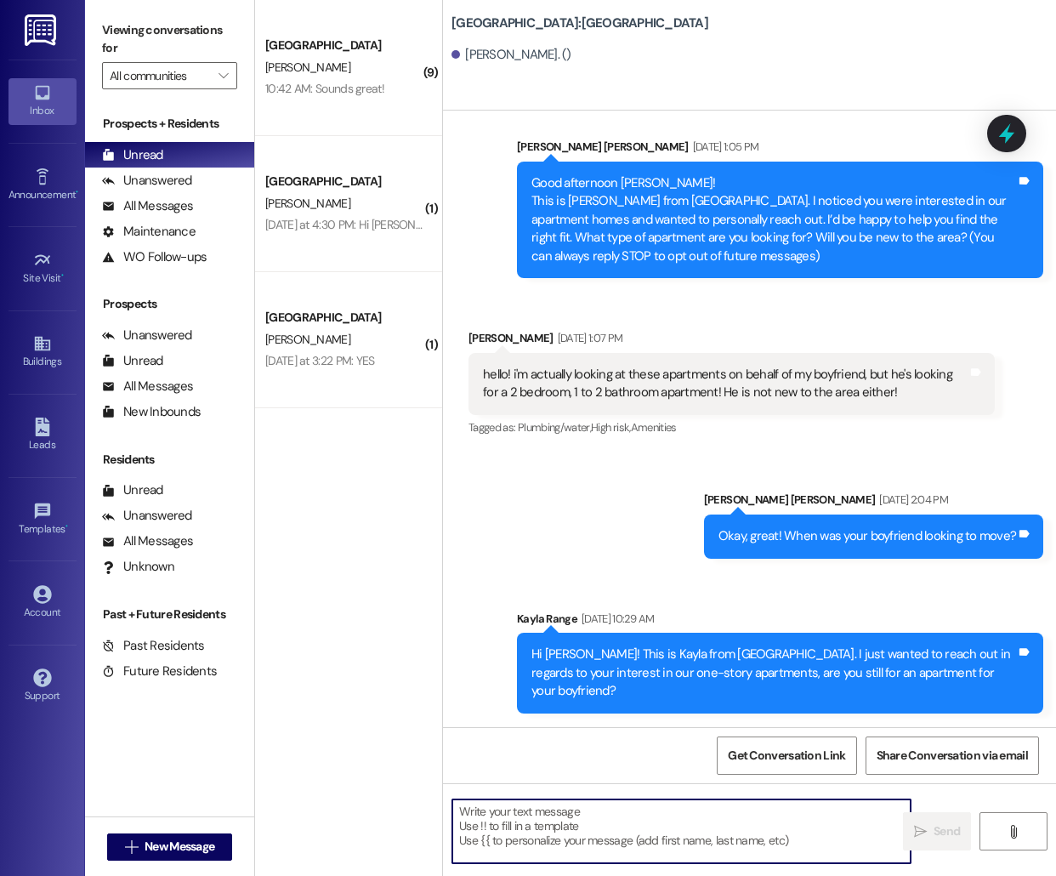
paste textarea "Hello [PERSON_NAME], this is [PERSON_NAME] from [GEOGRAPHIC_DATA] [GEOGRAPHIC_D…"
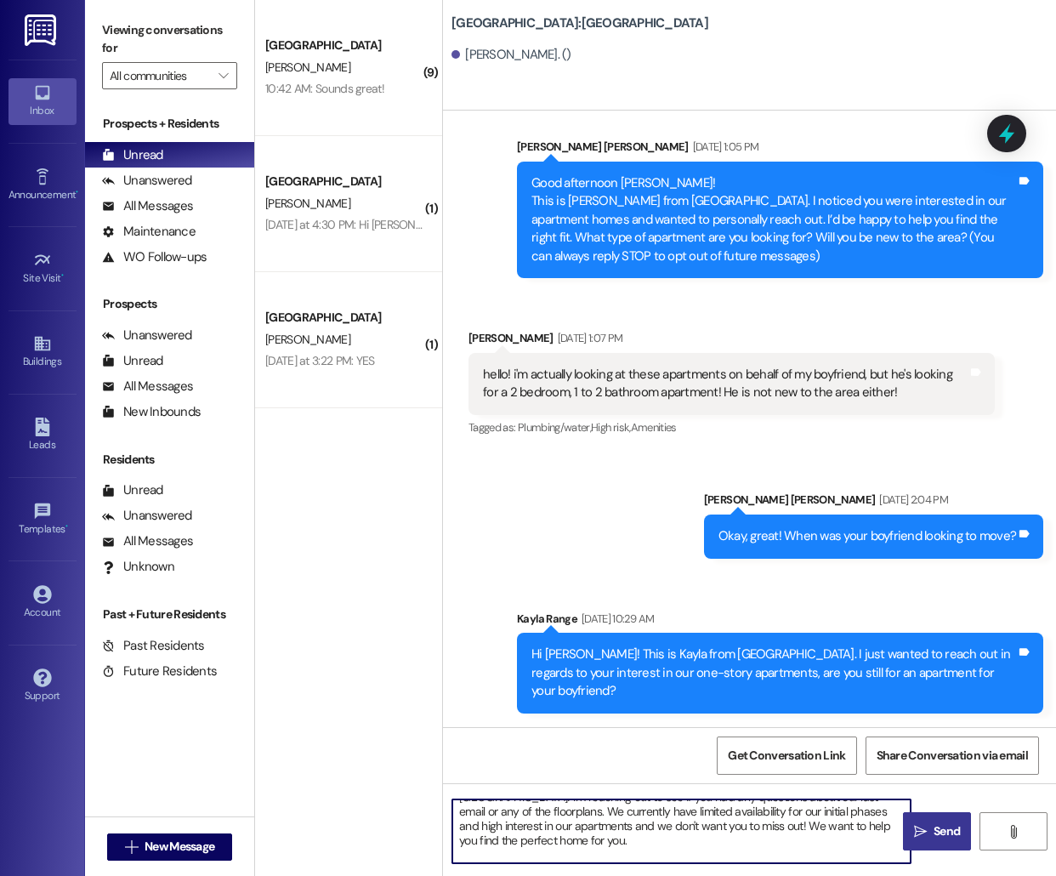
scroll to position [0, 0]
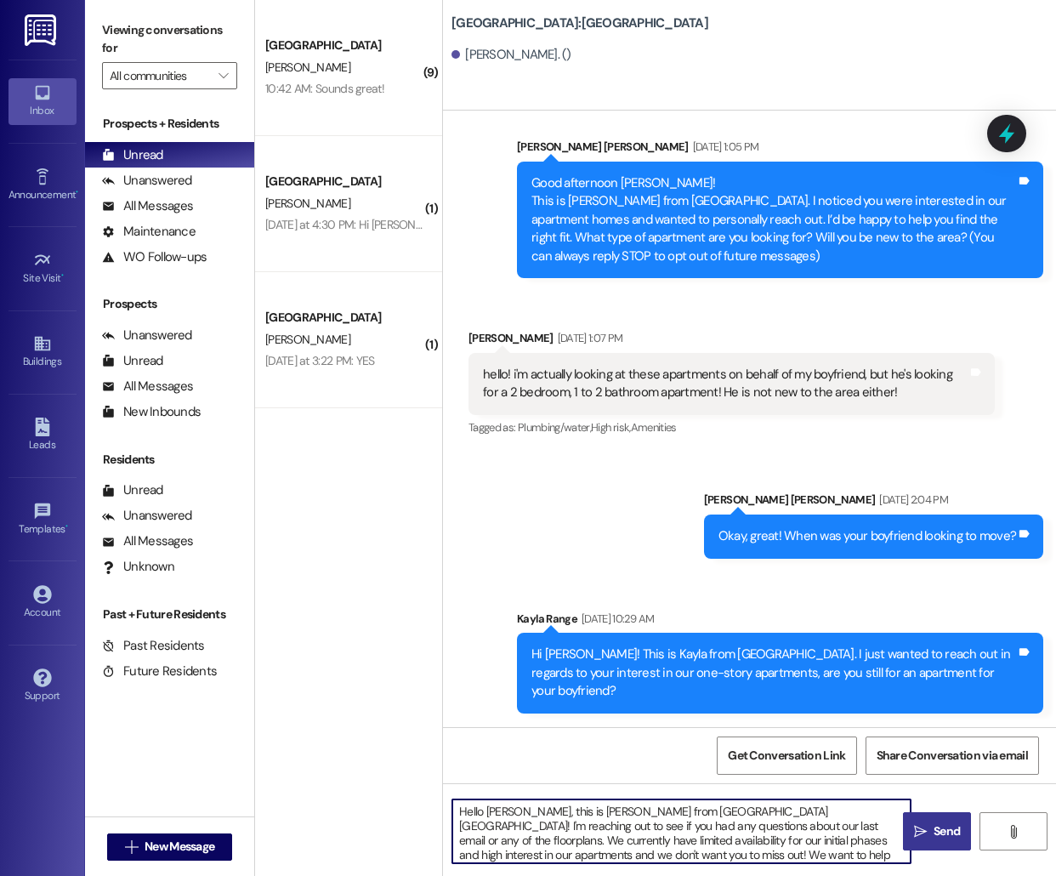
click at [492, 811] on textarea "Hello [PERSON_NAME], this is [PERSON_NAME] from [GEOGRAPHIC_DATA] [GEOGRAPHIC_D…" at bounding box center [681, 831] width 458 height 64
type textarea "Hello [PERSON_NAME], this is [PERSON_NAME] from [GEOGRAPHIC_DATA] [GEOGRAPHIC_D…"
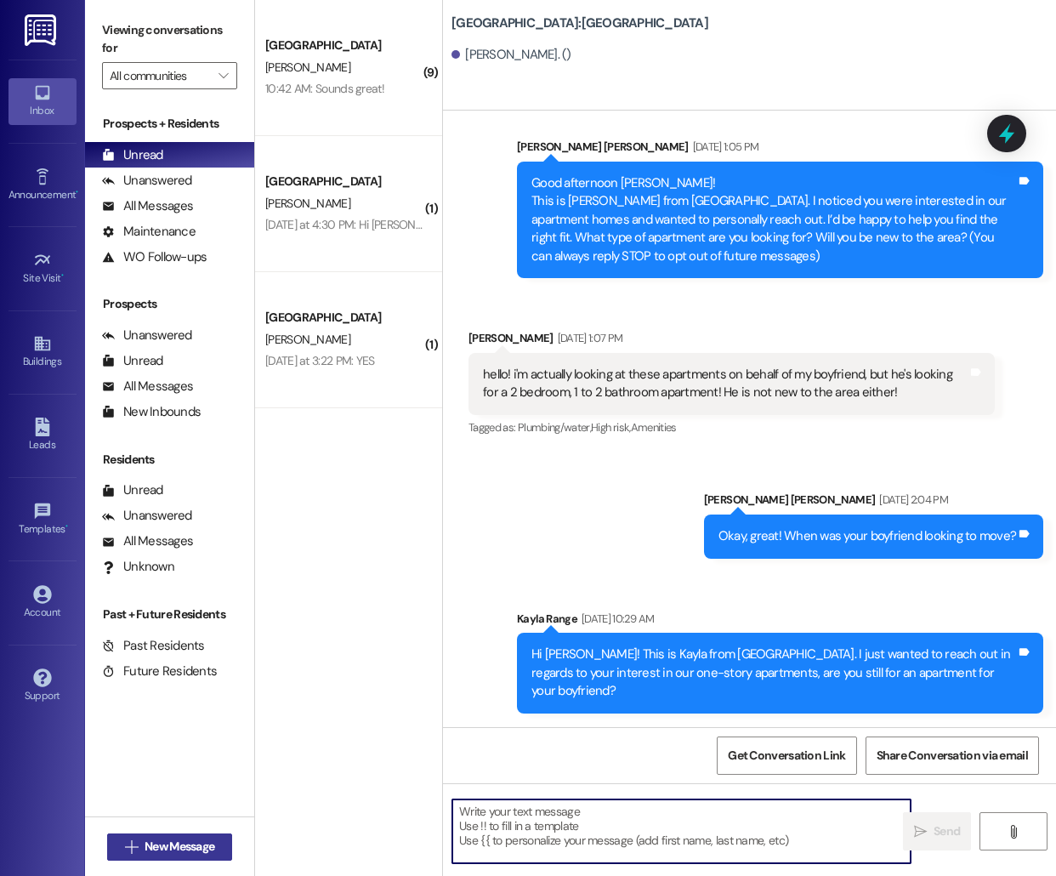
click at [178, 845] on span "New Message" at bounding box center [180, 847] width 70 height 18
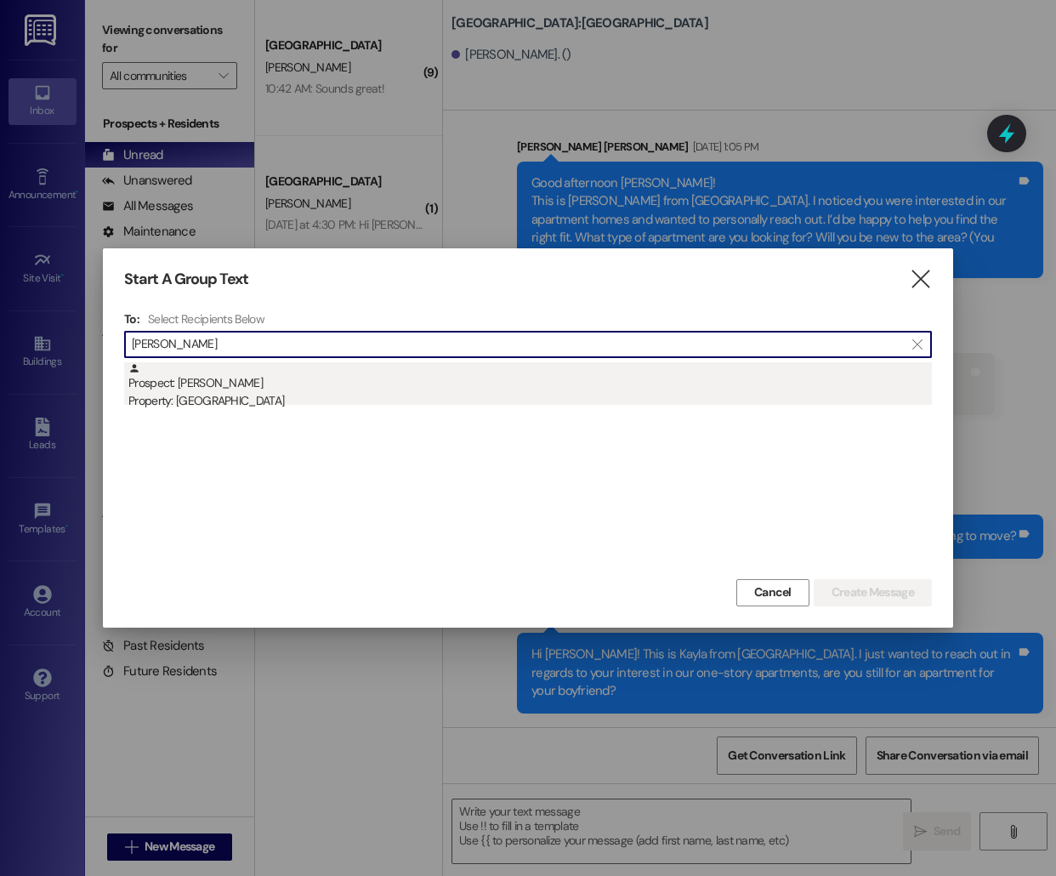
type input "[PERSON_NAME]"
click at [418, 374] on div "Prospect: [PERSON_NAME] Property: [GEOGRAPHIC_DATA]" at bounding box center [530, 386] width 804 height 48
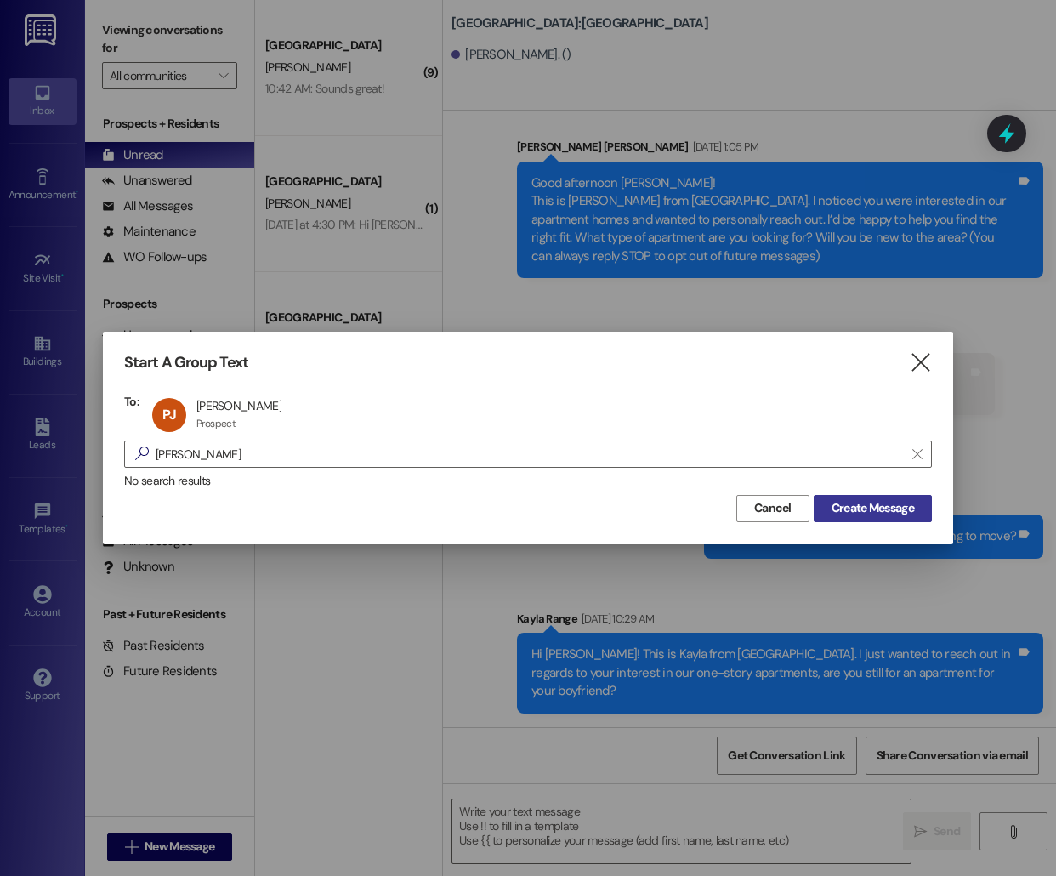
click at [898, 509] on span "Create Message" at bounding box center [873, 508] width 82 height 18
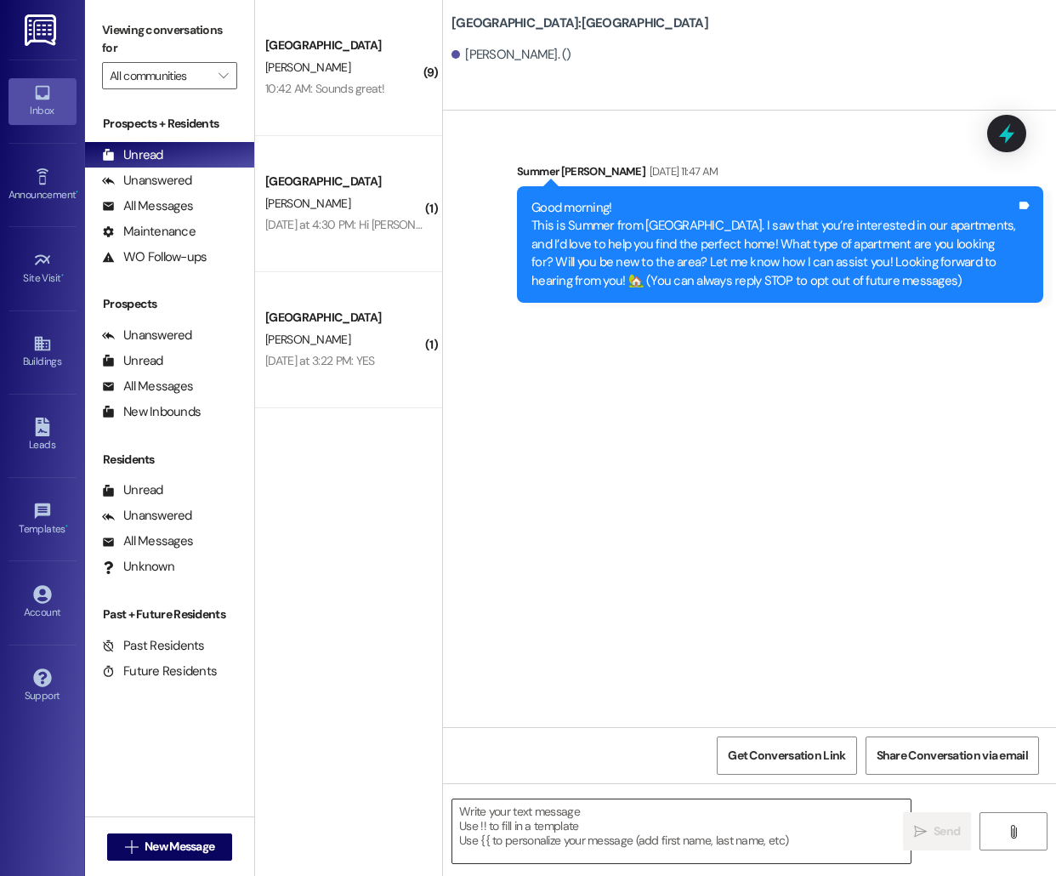
click at [514, 838] on textarea at bounding box center [681, 831] width 458 height 64
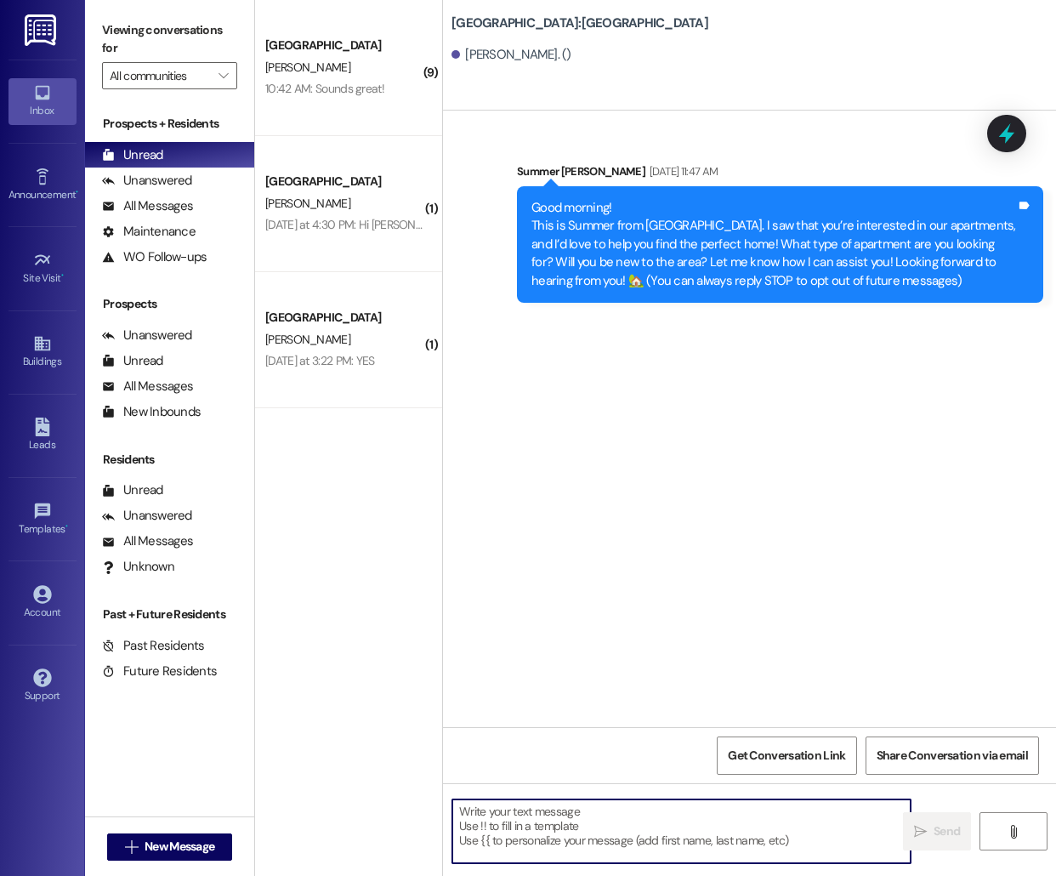
paste textarea "Hello [PERSON_NAME], this is [PERSON_NAME] from [GEOGRAPHIC_DATA] [GEOGRAPHIC_D…"
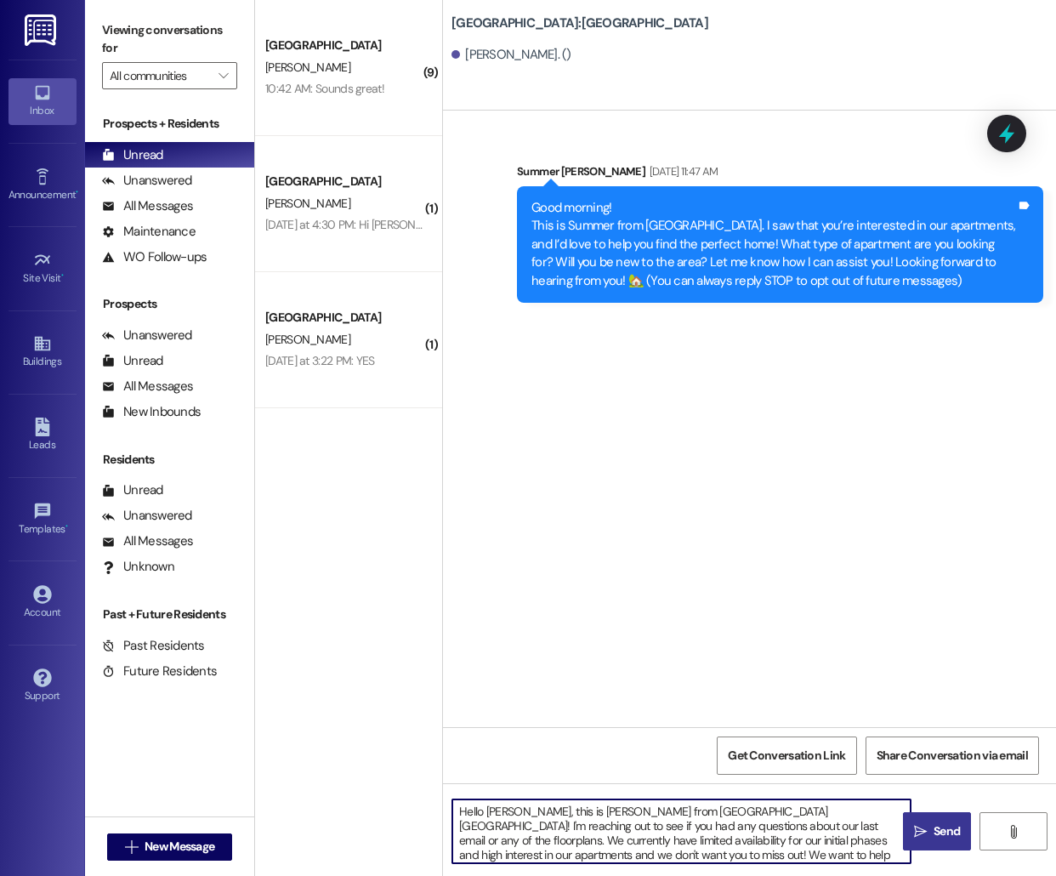
click at [493, 812] on textarea "Hello [PERSON_NAME], this is [PERSON_NAME] from [GEOGRAPHIC_DATA] [GEOGRAPHIC_D…" at bounding box center [681, 831] width 458 height 64
type textarea "Hello [PERSON_NAME], this is [PERSON_NAME] from [GEOGRAPHIC_DATA]! I'm reaching…"
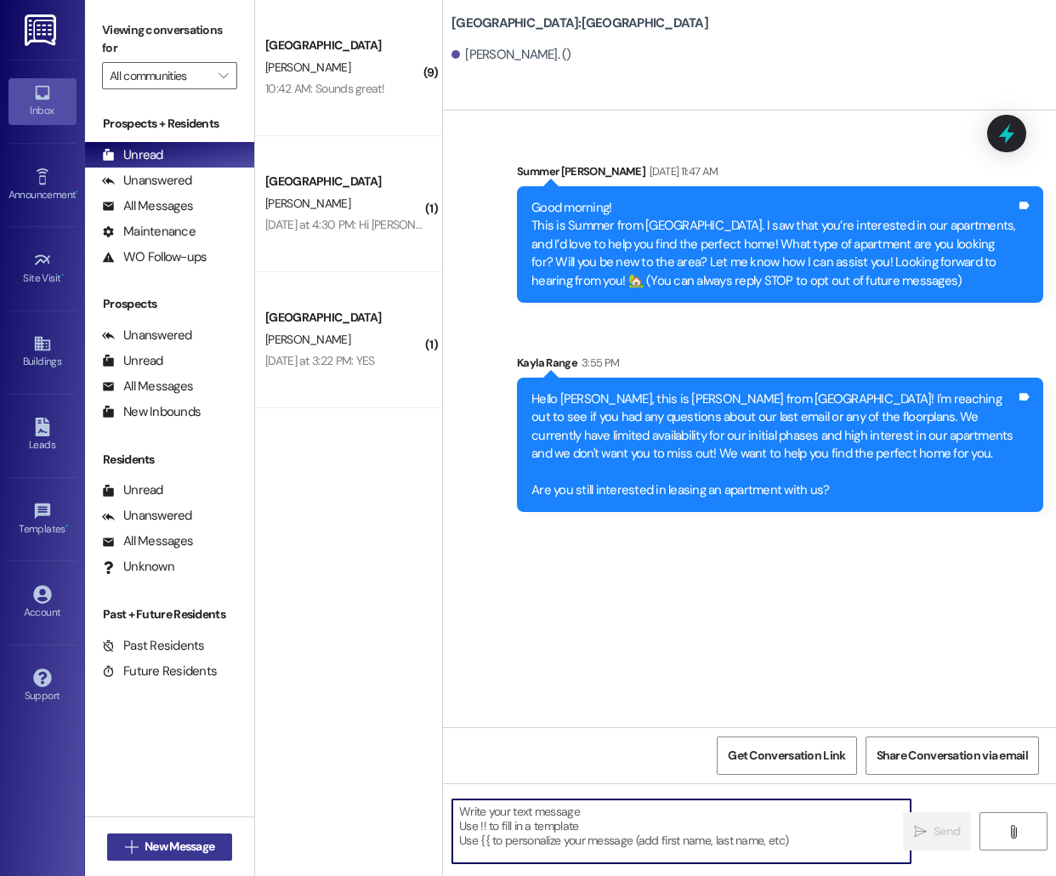
click at [199, 841] on span "New Message" at bounding box center [180, 847] width 70 height 18
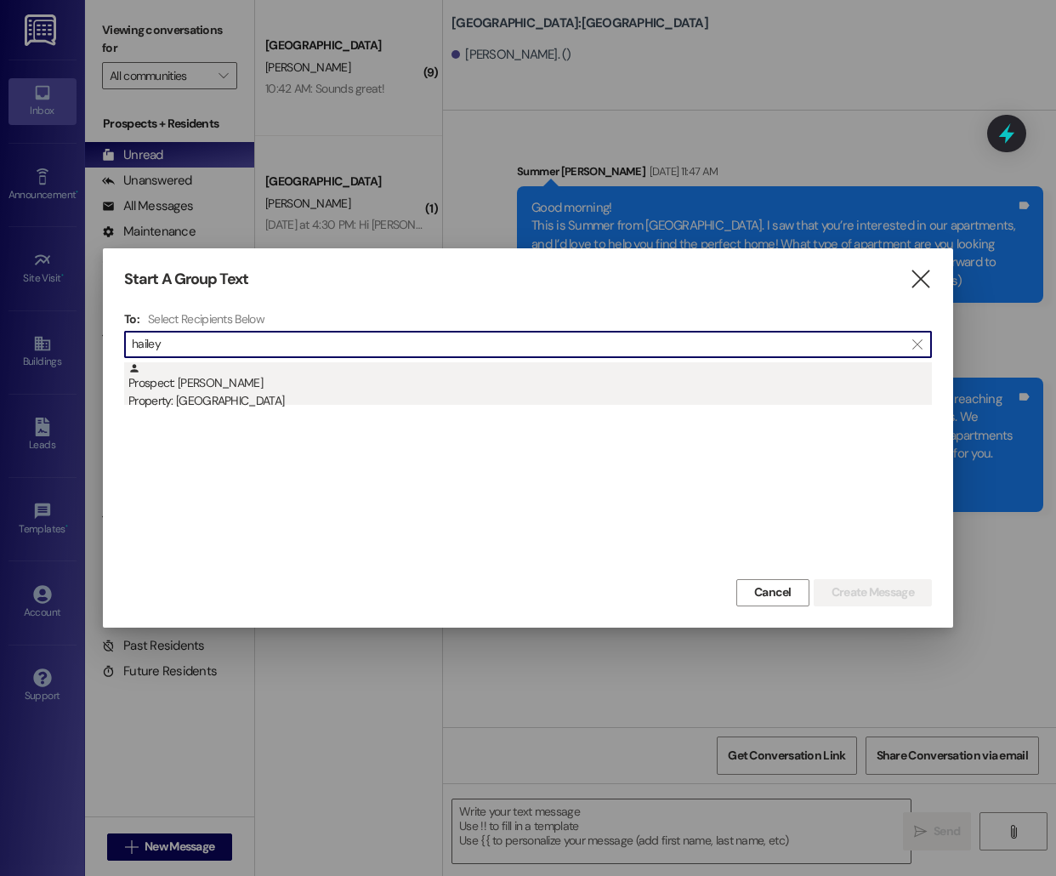
type input "hailey"
click at [581, 394] on div "Property: [GEOGRAPHIC_DATA]" at bounding box center [530, 401] width 804 height 18
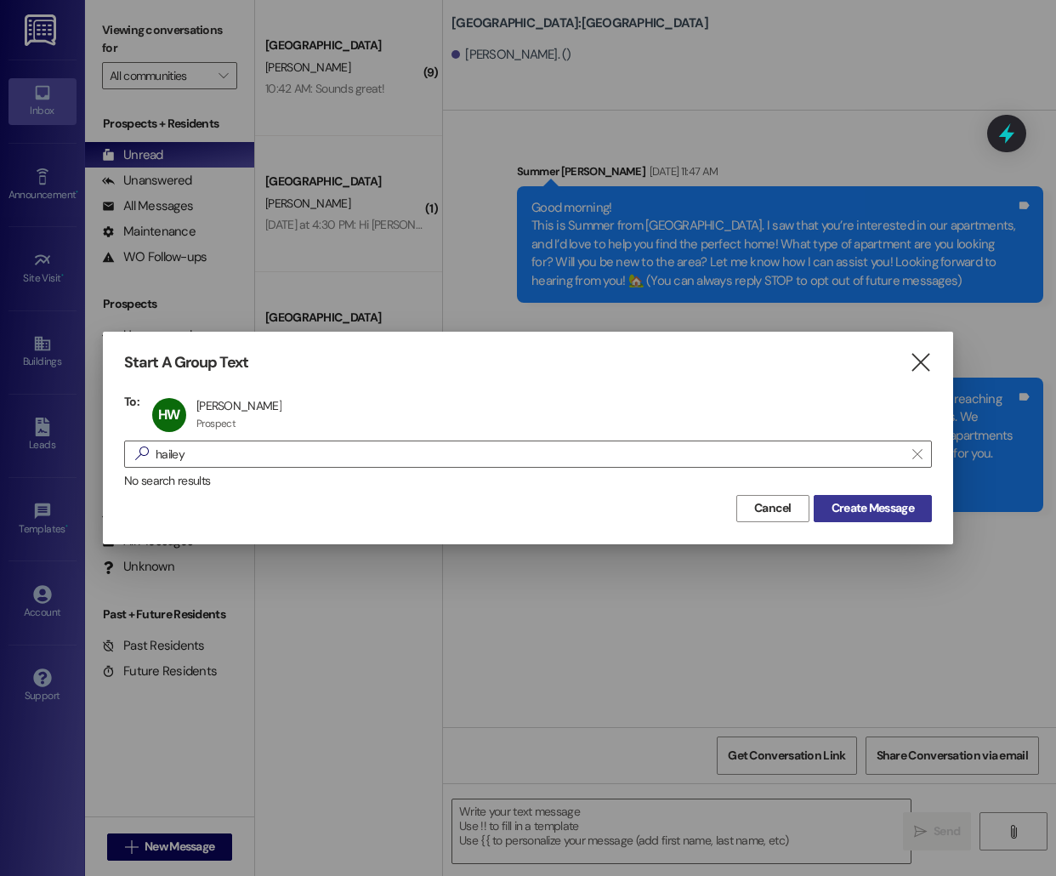
click at [885, 509] on span "Create Message" at bounding box center [873, 508] width 82 height 18
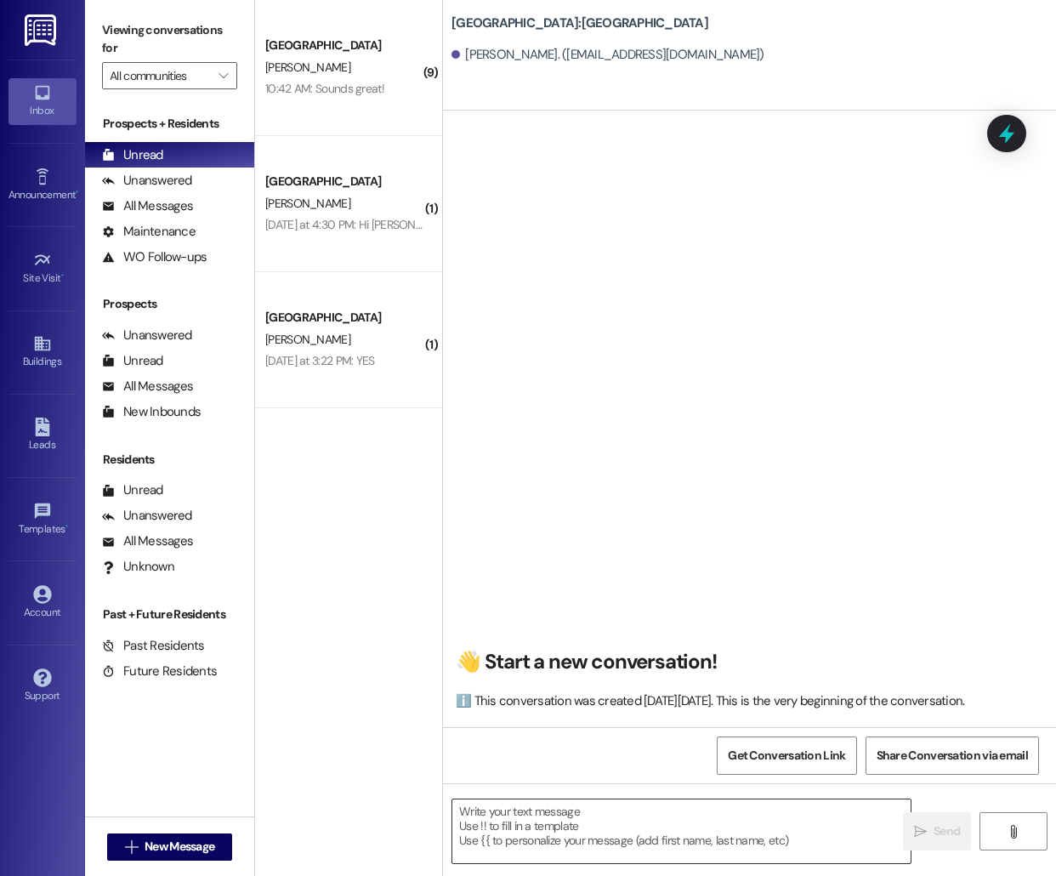
click at [505, 838] on textarea at bounding box center [681, 831] width 458 height 64
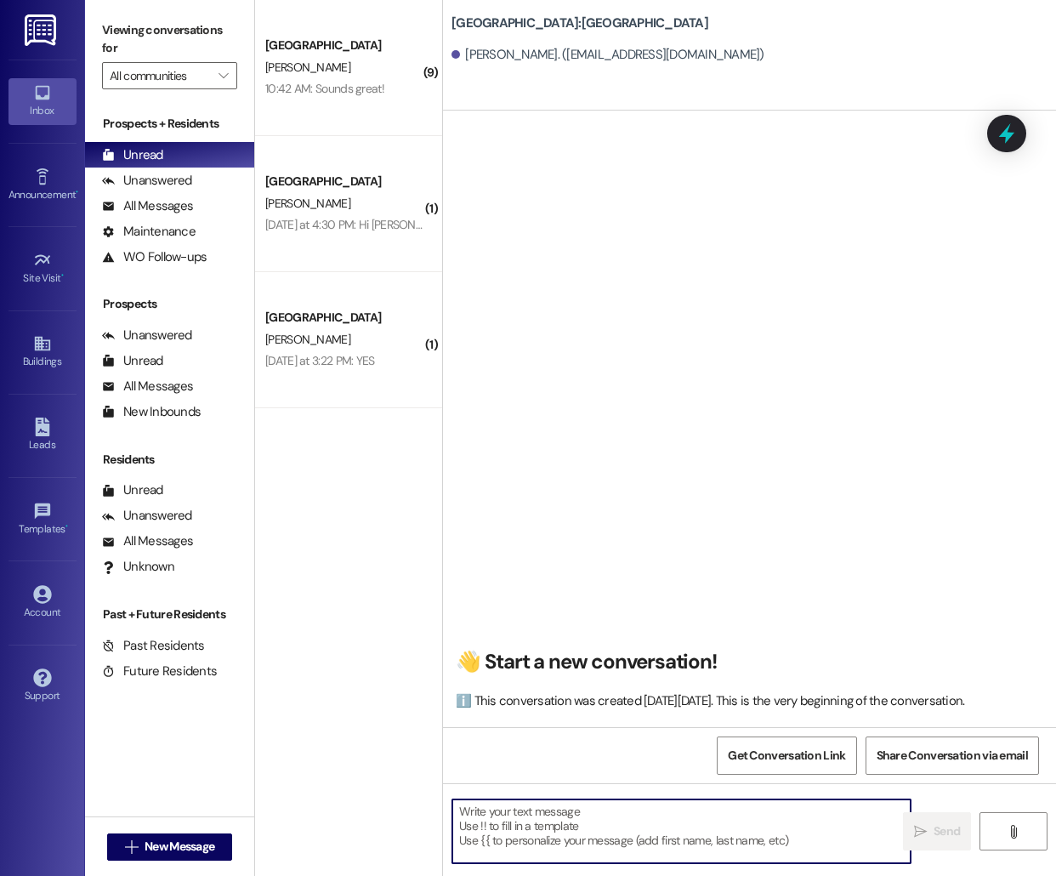
paste textarea "Hello [PERSON_NAME], this is [PERSON_NAME] from [GEOGRAPHIC_DATA] [GEOGRAPHIC_D…"
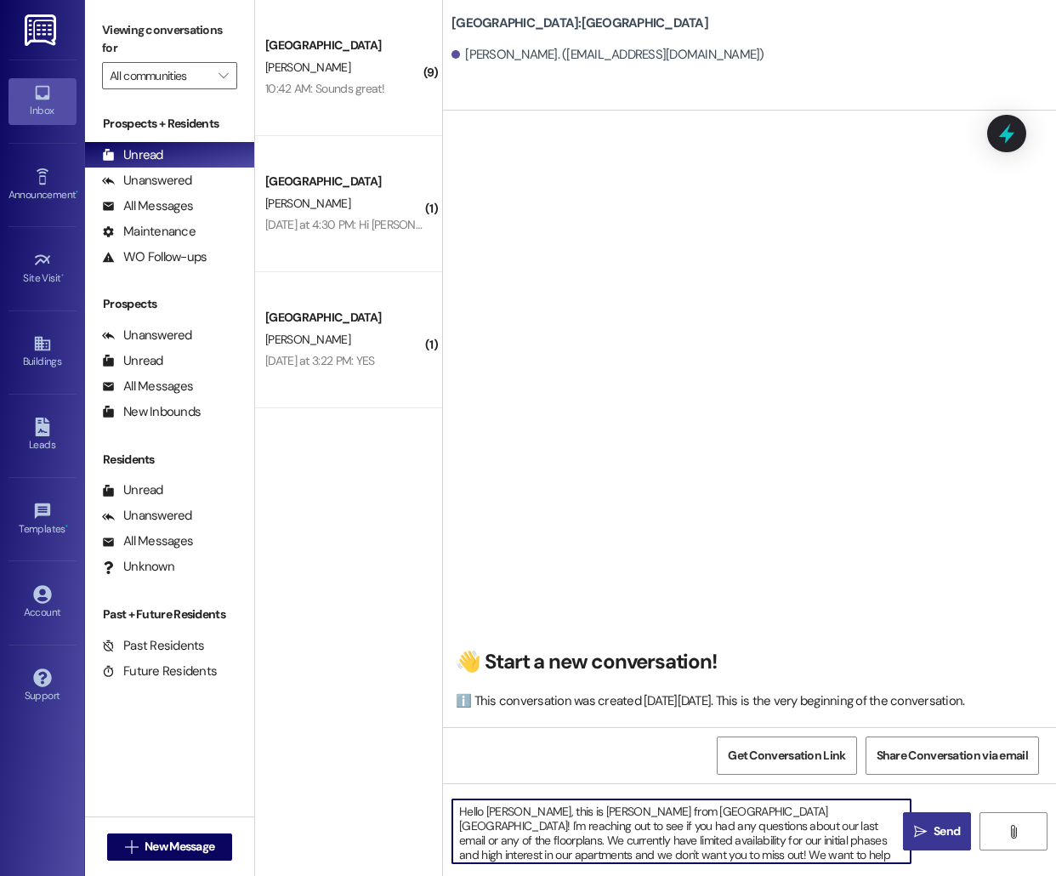
click at [497, 810] on textarea "Hello [PERSON_NAME], this is [PERSON_NAME] from [GEOGRAPHIC_DATA] [GEOGRAPHIC_D…" at bounding box center [681, 831] width 458 height 64
drag, startPoint x: 748, startPoint y: 822, endPoint x: 819, endPoint y: 810, distance: 71.6
click at [819, 810] on textarea "Hello [PERSON_NAME], this is [PERSON_NAME] from [GEOGRAPHIC_DATA] [GEOGRAPHIC_D…" at bounding box center [681, 831] width 458 height 64
type textarea "Hello [PERSON_NAME], this is [PERSON_NAME] from [GEOGRAPHIC_DATA] [GEOGRAPHIC_D…"
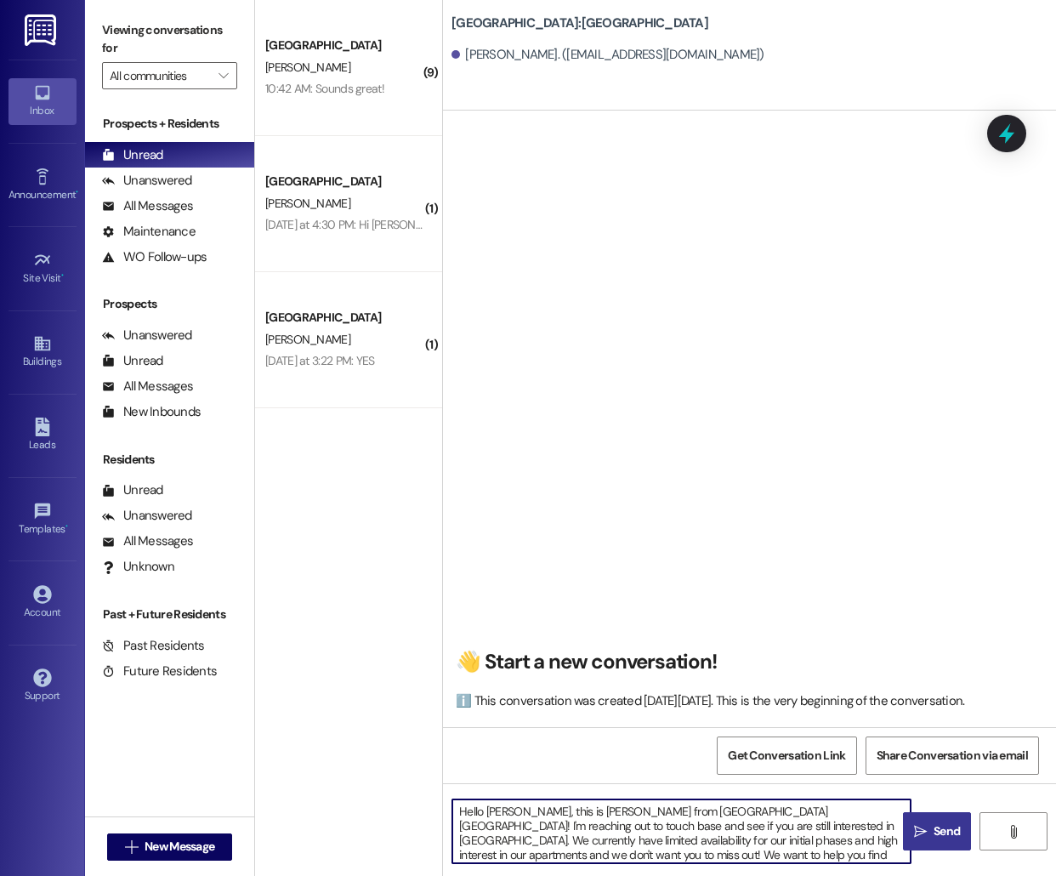
click at [692, 832] on textarea "Hello [PERSON_NAME], this is [PERSON_NAME] from [GEOGRAPHIC_DATA] [GEOGRAPHIC_D…" at bounding box center [681, 831] width 458 height 64
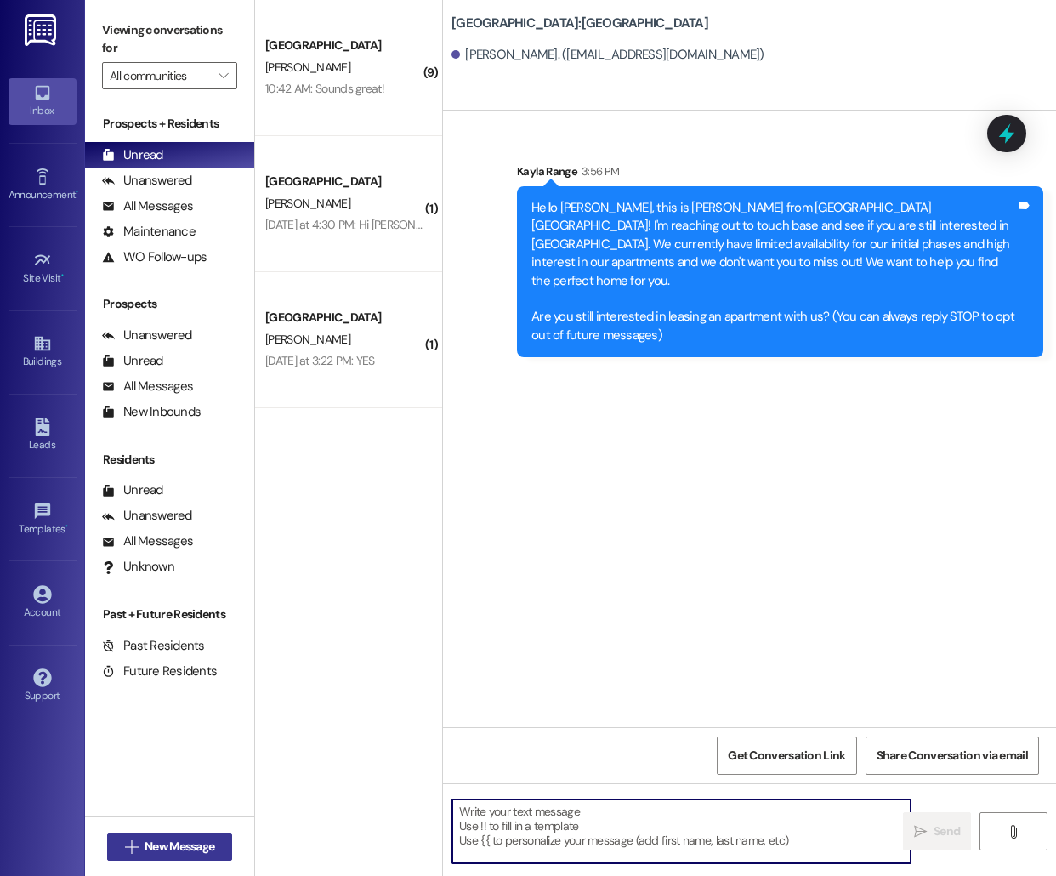
click at [150, 841] on span "New Message" at bounding box center [180, 847] width 70 height 18
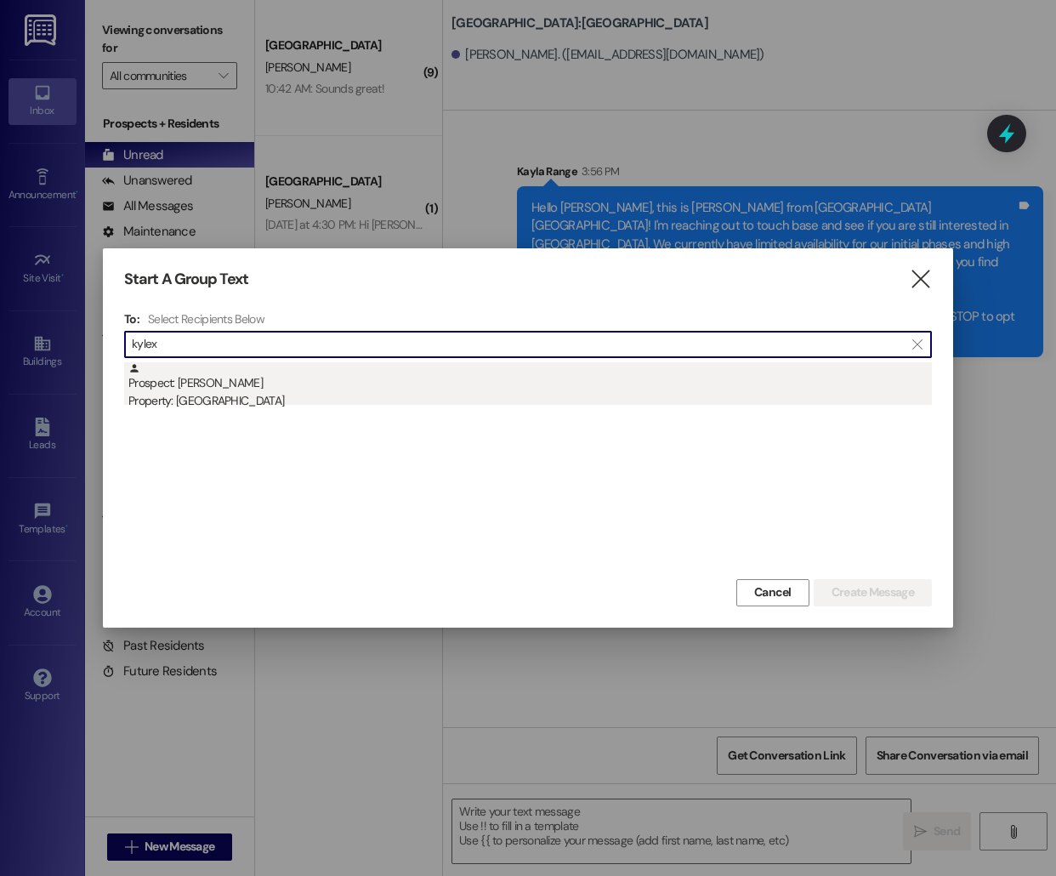
type input "kylex"
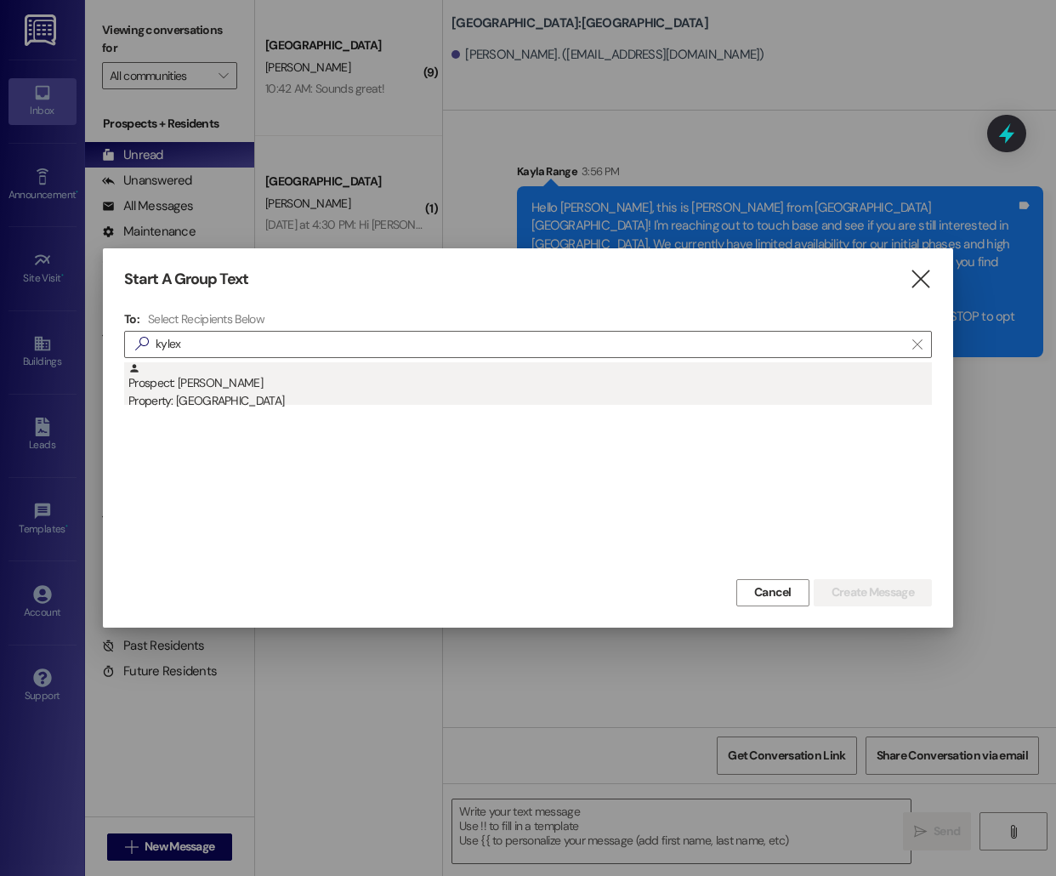
click at [398, 398] on div "Property: [GEOGRAPHIC_DATA]" at bounding box center [530, 401] width 804 height 18
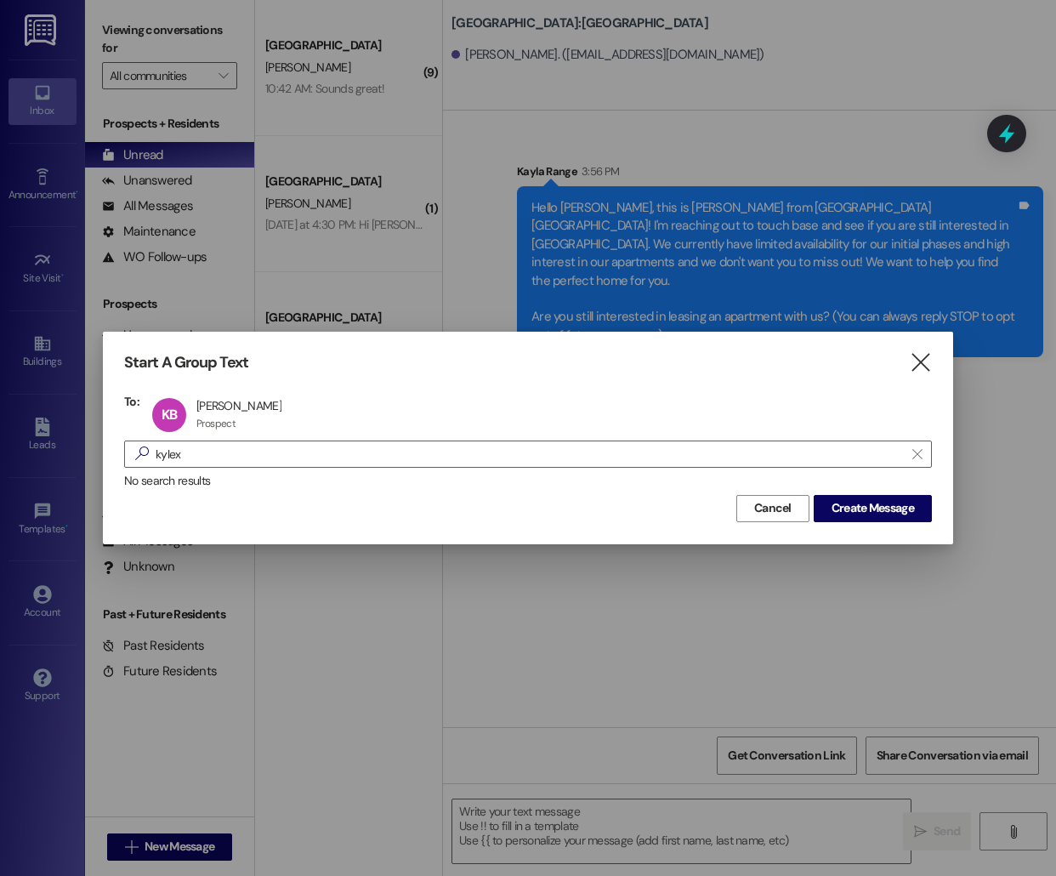
click at [843, 526] on div "Start A Group Text  To: KB [PERSON_NAME] [PERSON_NAME] Prospect Prospect click…" at bounding box center [528, 438] width 850 height 212
click at [845, 509] on span "Create Message" at bounding box center [873, 508] width 82 height 18
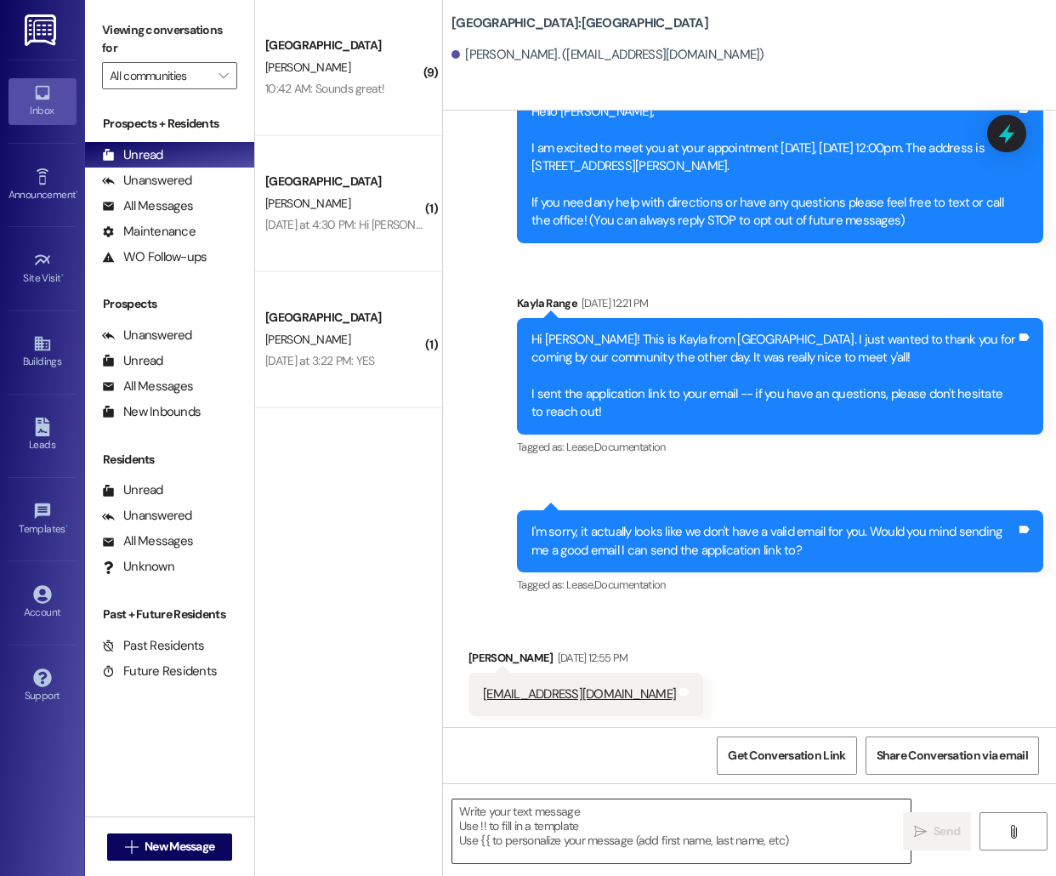
scroll to position [98, 0]
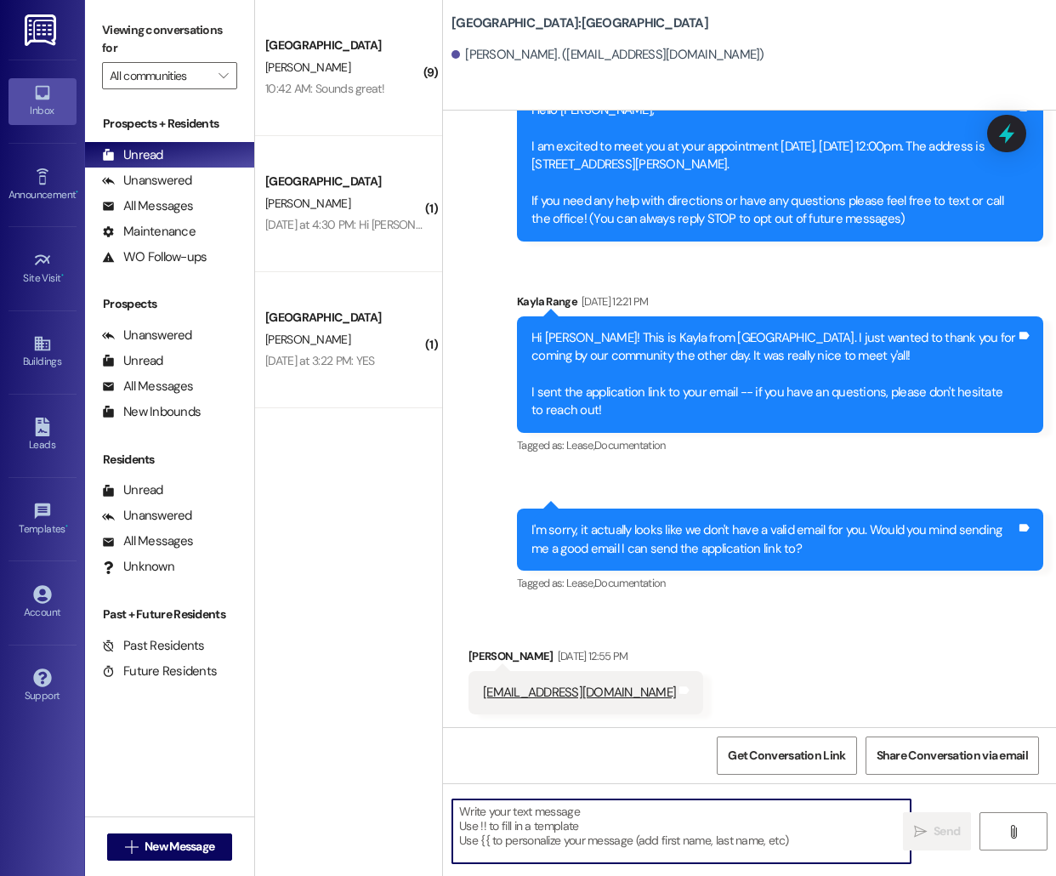
click at [557, 834] on textarea at bounding box center [681, 831] width 458 height 64
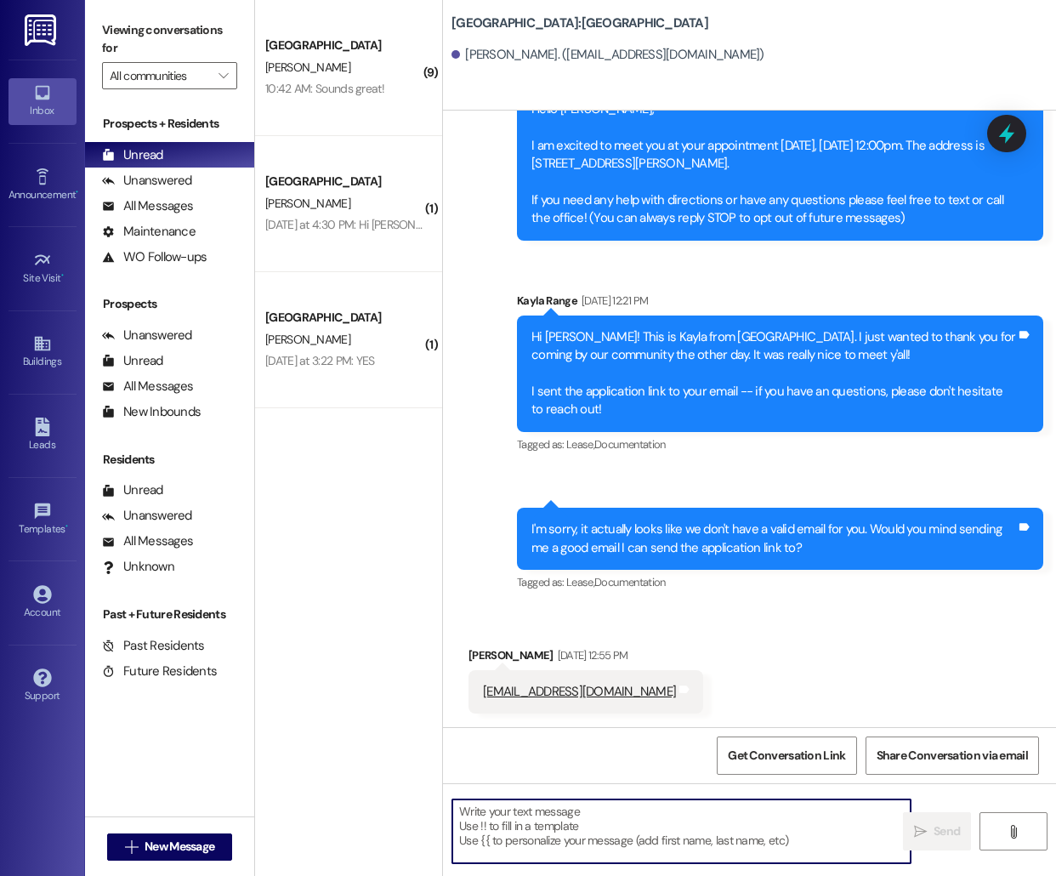
paste textarea "Hello [PERSON_NAME], this is [PERSON_NAME] from [GEOGRAPHIC_DATA] [GEOGRAPHIC_D…"
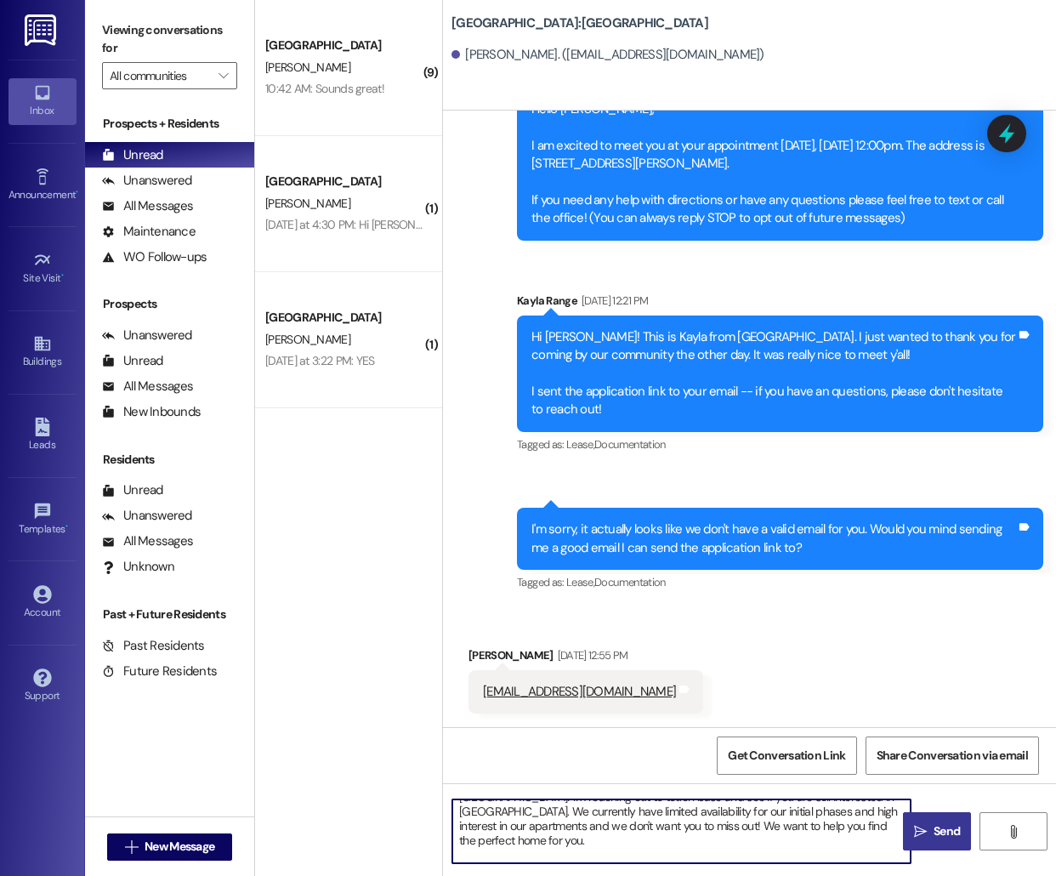
scroll to position [0, 0]
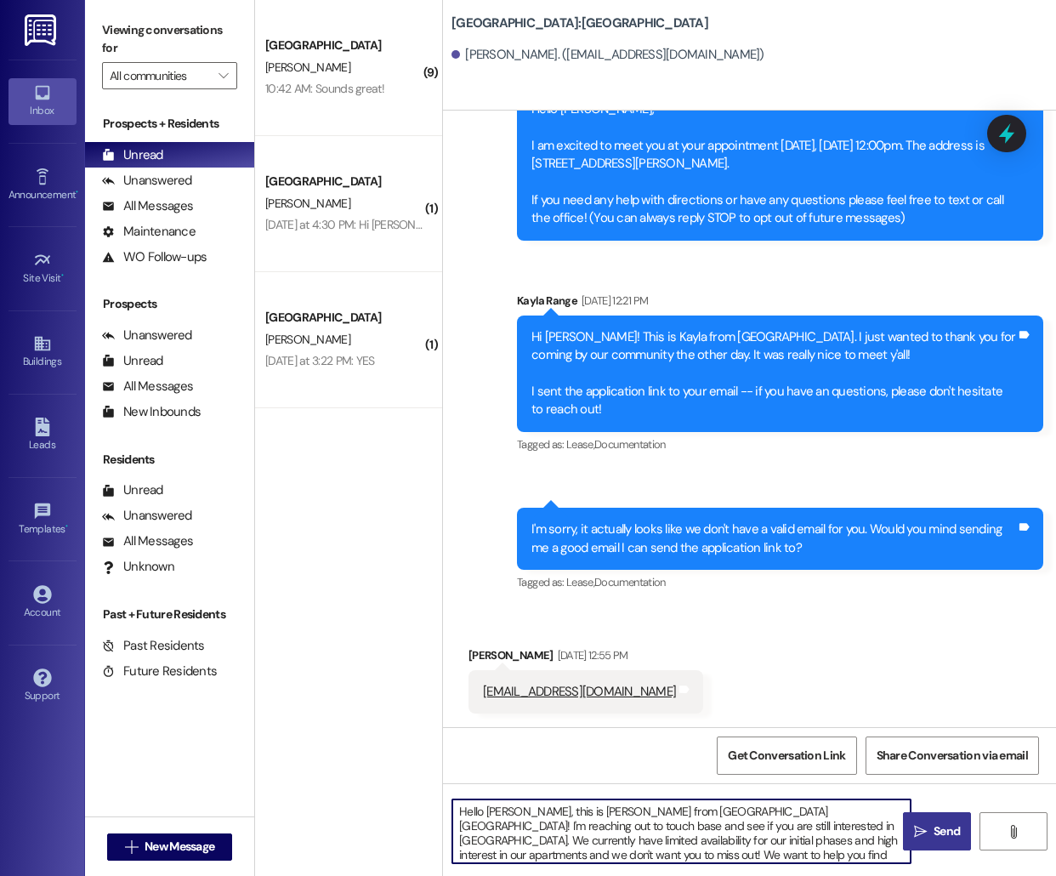
click at [494, 809] on textarea "Hello [PERSON_NAME], this is [PERSON_NAME] from [GEOGRAPHIC_DATA] [GEOGRAPHIC_D…" at bounding box center [681, 831] width 458 height 64
drag, startPoint x: 744, startPoint y: 850, endPoint x: 707, endPoint y: 837, distance: 39.0
click at [707, 837] on textarea "Hello [PERSON_NAME], this is [PERSON_NAME] from [GEOGRAPHIC_DATA] [GEOGRAPHIC_D…" at bounding box center [681, 831] width 458 height 64
click at [706, 856] on textarea "Hello [PERSON_NAME], this is [PERSON_NAME] from [GEOGRAPHIC_DATA] [GEOGRAPHIC_D…" at bounding box center [681, 831] width 458 height 64
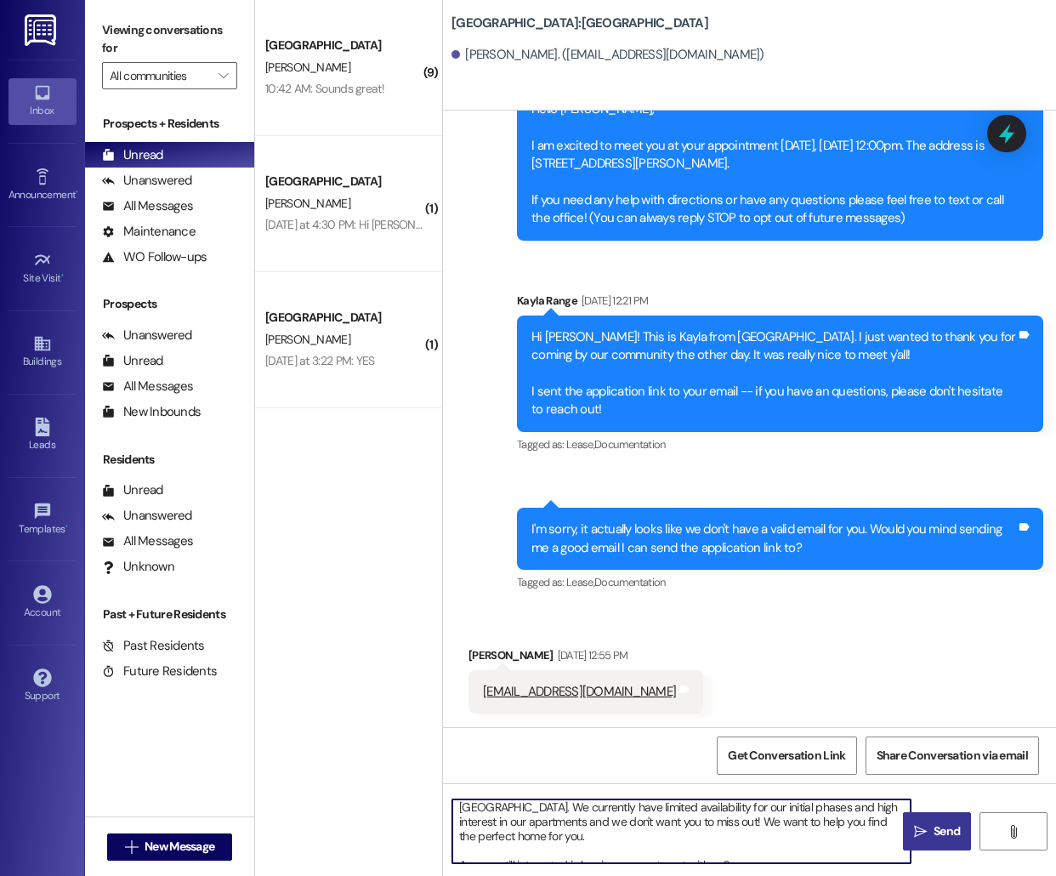
scroll to position [31, 0]
drag, startPoint x: 703, startPoint y: 823, endPoint x: 878, endPoint y: 817, distance: 174.4
click at [878, 817] on textarea "Hello [PERSON_NAME], this is [PERSON_NAME] from [GEOGRAPHIC_DATA] [GEOGRAPHIC_D…" at bounding box center [681, 831] width 458 height 64
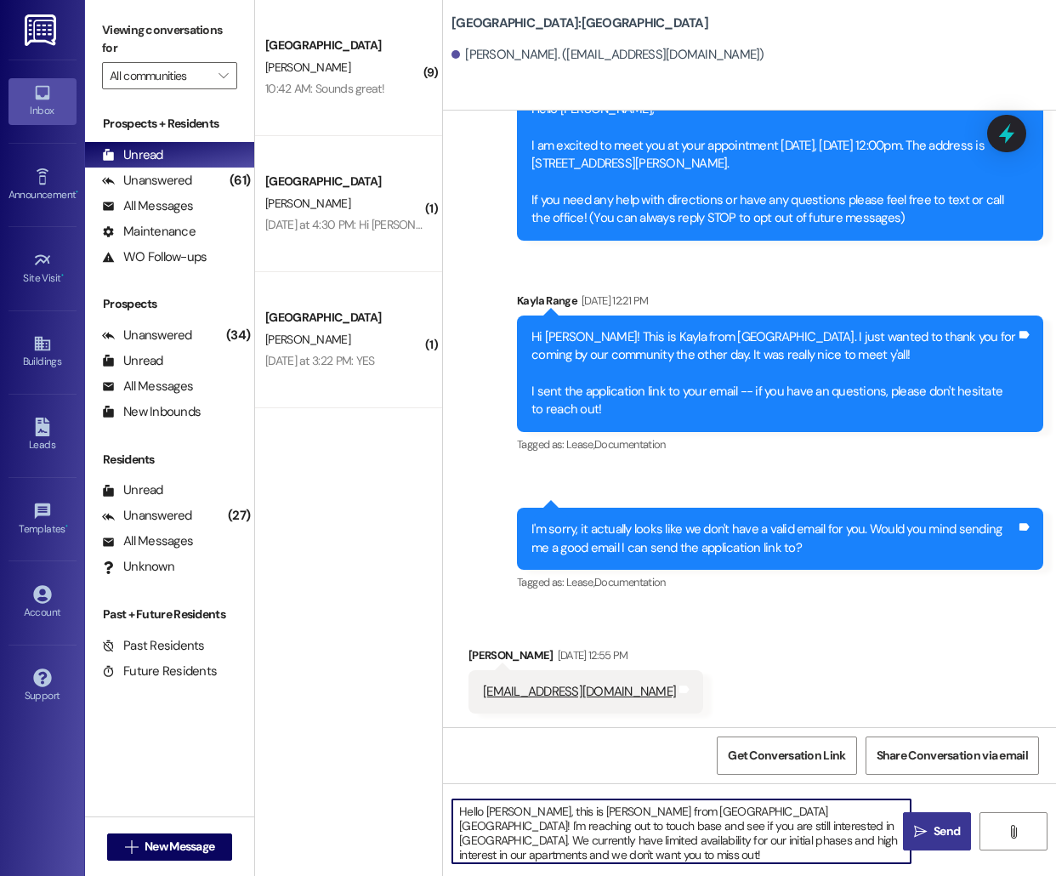
drag, startPoint x: 878, startPoint y: 816, endPoint x: 518, endPoint y: 838, distance: 361.2
click at [518, 838] on textarea "Hello [PERSON_NAME], this is [PERSON_NAME] from [GEOGRAPHIC_DATA] [GEOGRAPHIC_D…" at bounding box center [681, 831] width 458 height 64
click at [723, 837] on textarea "Hello [PERSON_NAME], this is [PERSON_NAME] from [GEOGRAPHIC_DATA] [GEOGRAPHIC_D…" at bounding box center [681, 831] width 458 height 64
drag, startPoint x: 877, startPoint y: 839, endPoint x: 704, endPoint y: 837, distance: 172.6
click at [704, 837] on textarea "Hello [PERSON_NAME], this is [PERSON_NAME] from [GEOGRAPHIC_DATA] [GEOGRAPHIC_D…" at bounding box center [681, 831] width 458 height 64
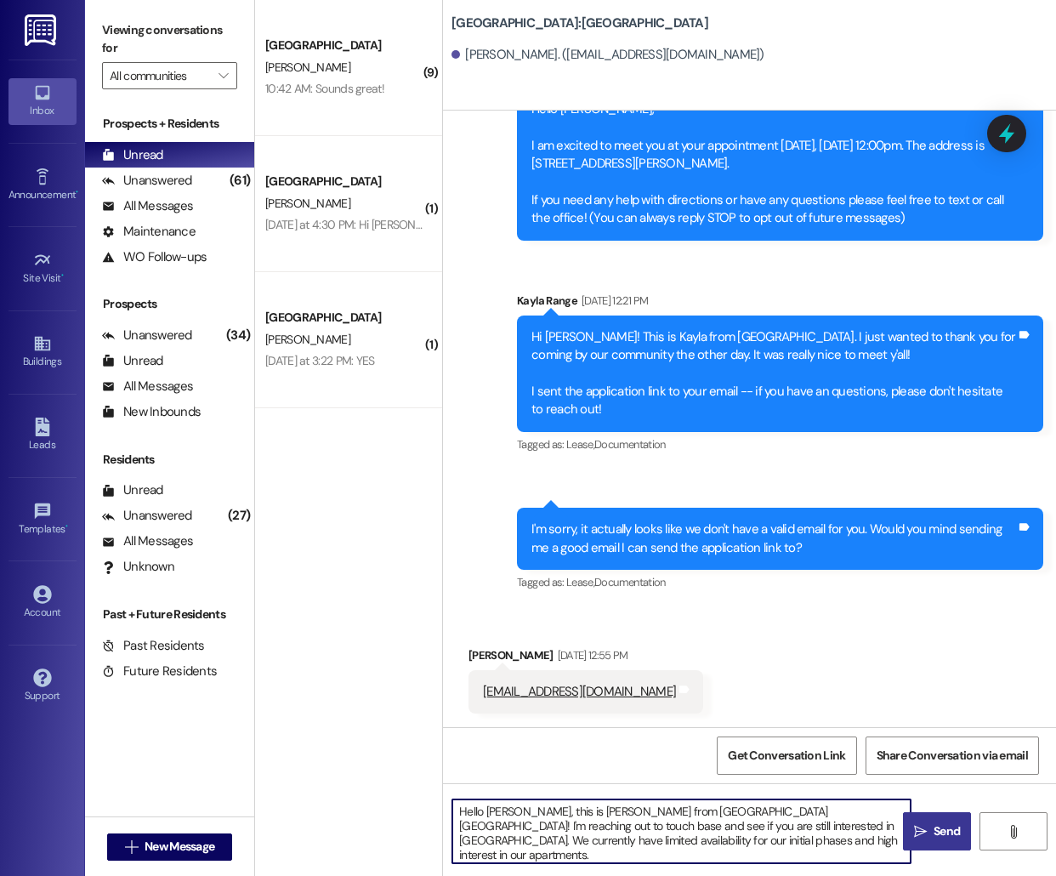
type textarea "Hello [PERSON_NAME], this is [PERSON_NAME] from [GEOGRAPHIC_DATA] [GEOGRAPHIC_D…"
click at [944, 833] on span "Send" at bounding box center [947, 831] width 26 height 18
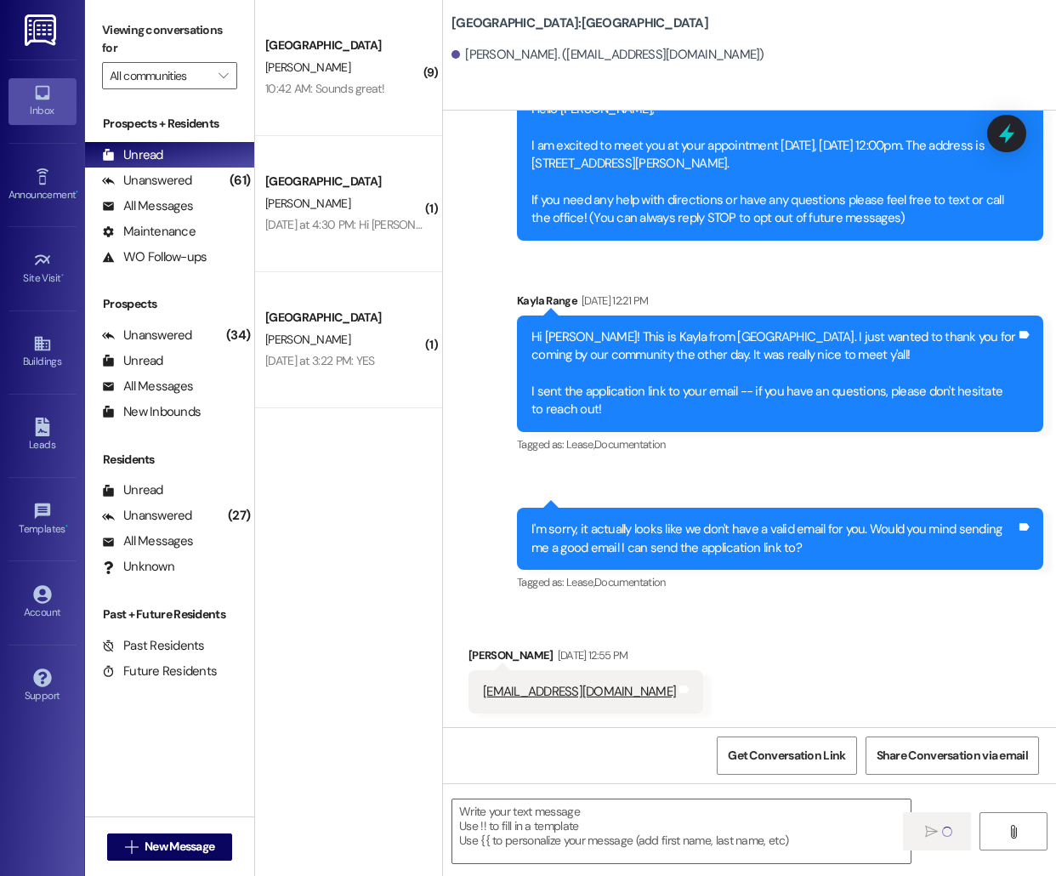
scroll to position [98, 0]
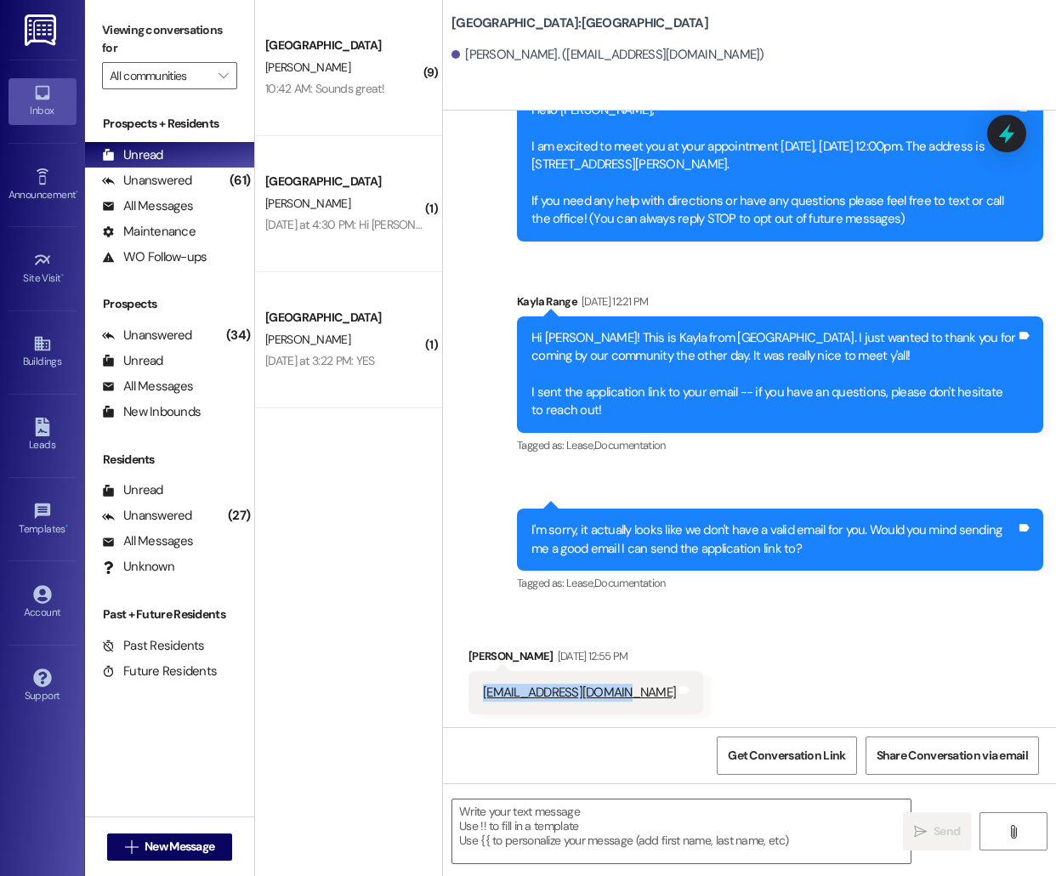
drag, startPoint x: 627, startPoint y: 694, endPoint x: 451, endPoint y: 694, distance: 176.0
click at [451, 694] on div "Received via SMS [PERSON_NAME] [DATE] 12:55 PM [EMAIL_ADDRESS][DOMAIN_NAME] Tag…" at bounding box center [749, 668] width 613 height 118
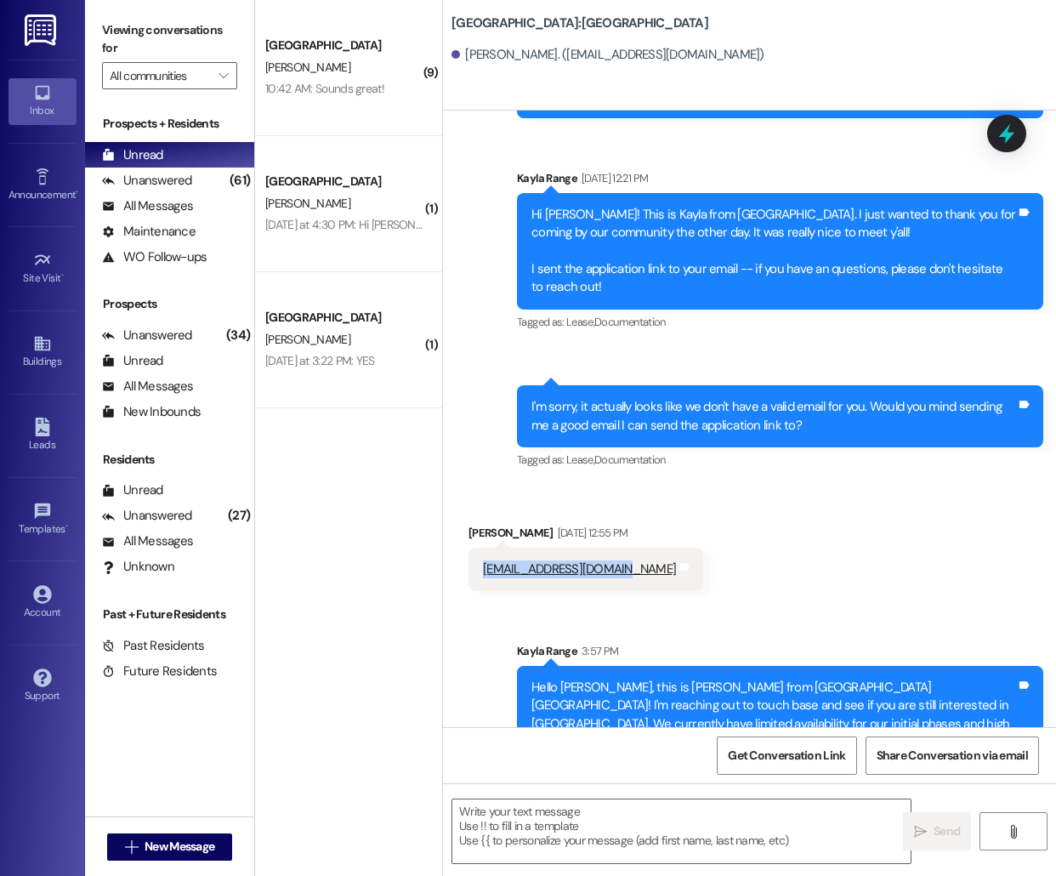
scroll to position [290, 0]
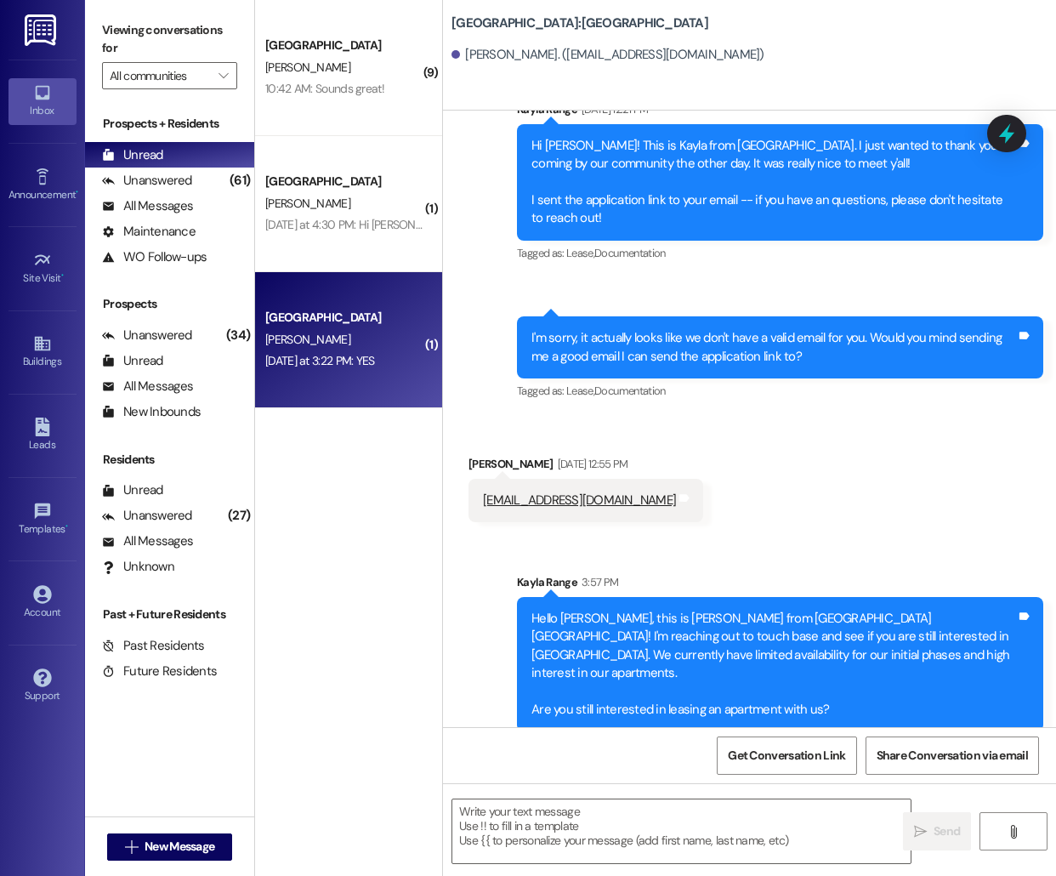
click at [402, 352] on div "[DATE] at 3:22 PM: YES [DATE] at 3:22 PM: YES" at bounding box center [344, 360] width 161 height 21
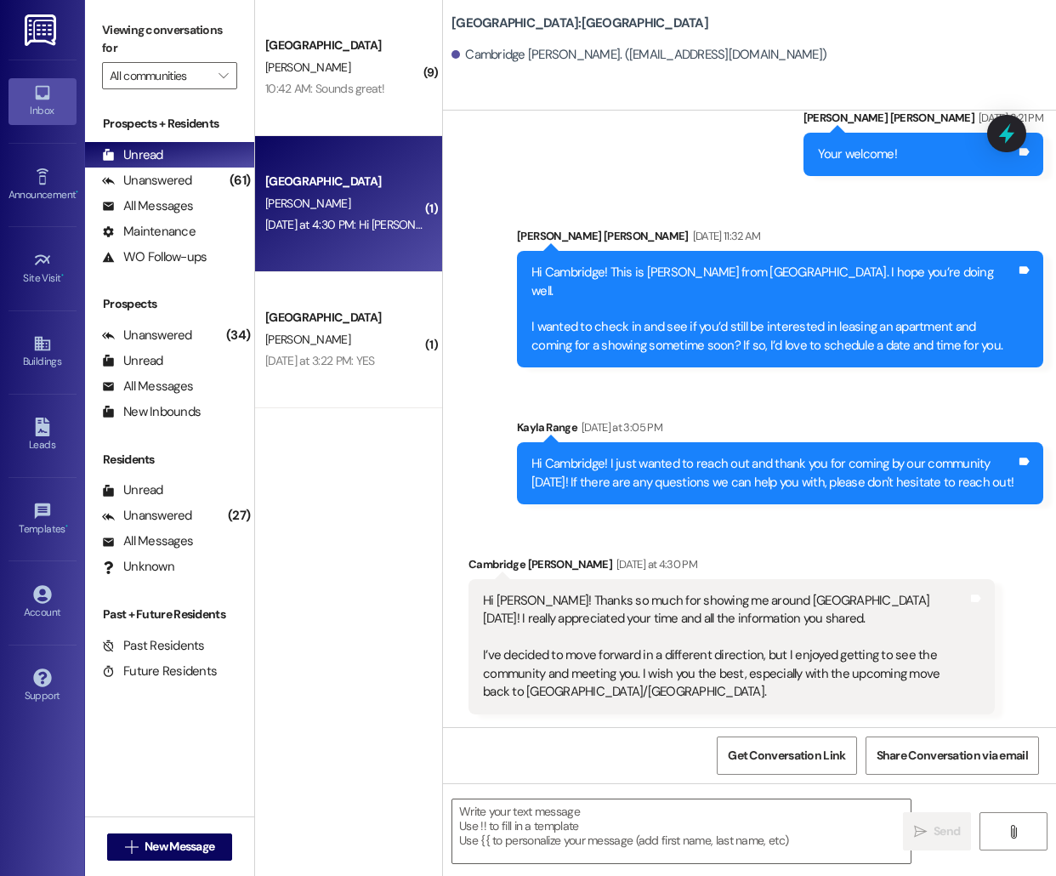
scroll to position [1343, 0]
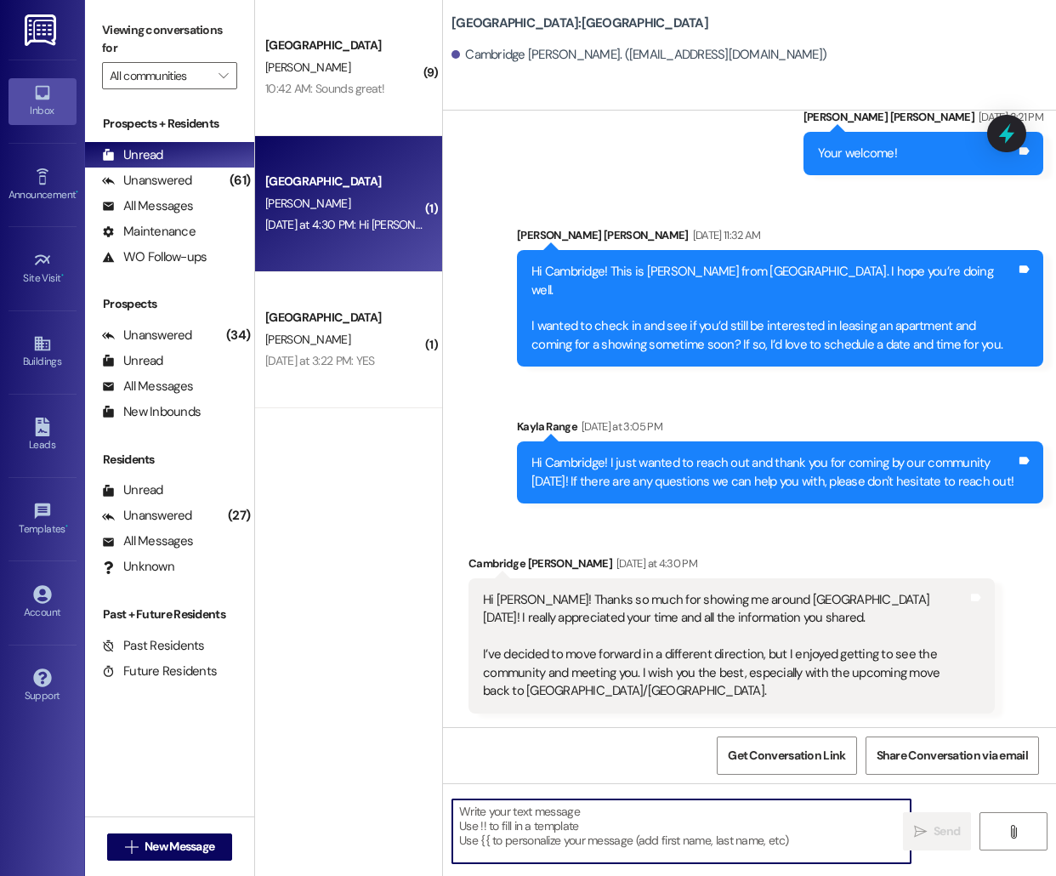
click at [520, 832] on textarea at bounding box center [681, 831] width 458 height 64
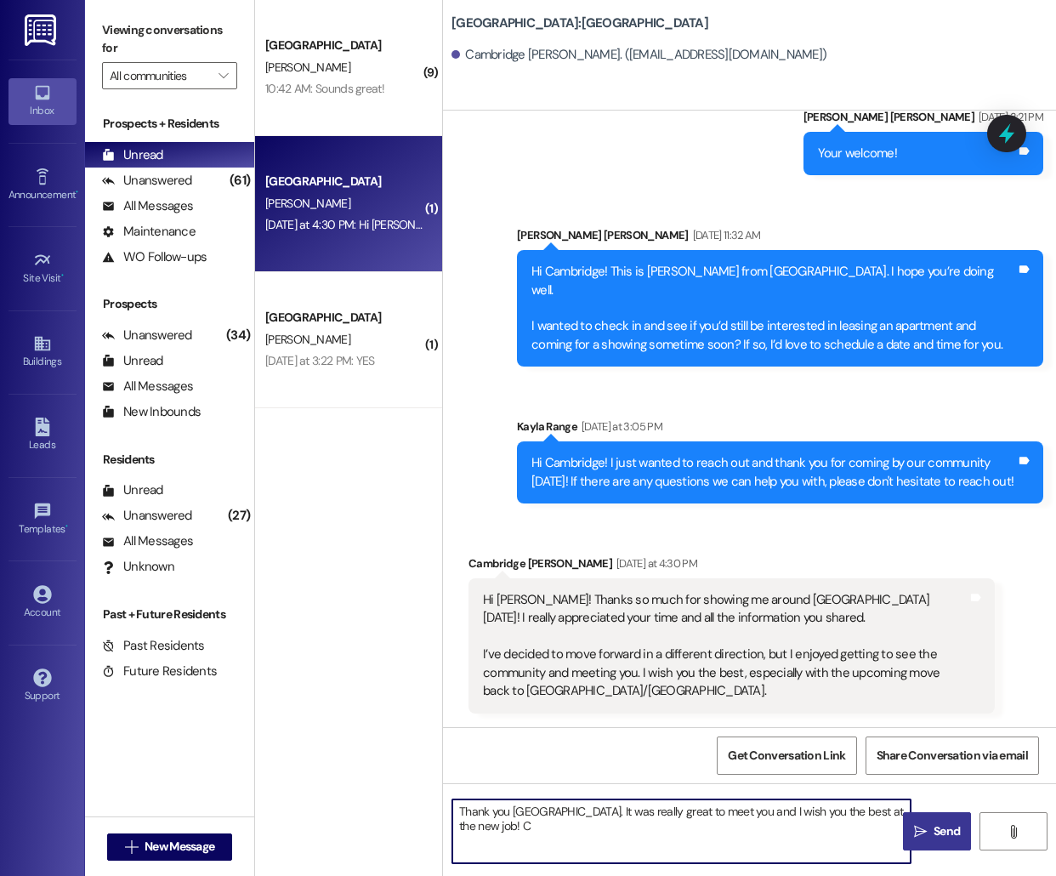
type textarea "Thank you [GEOGRAPHIC_DATA]. It was really great to meet you and I wish you the…"
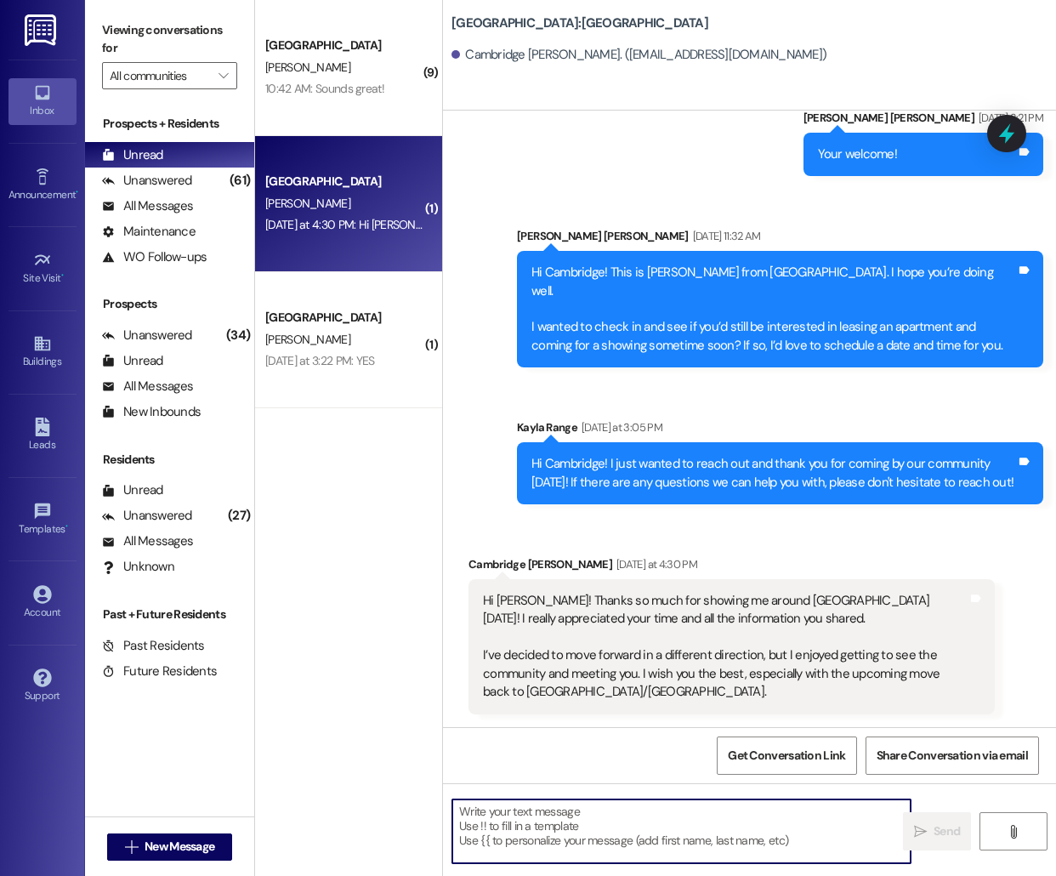
scroll to position [1479, 0]
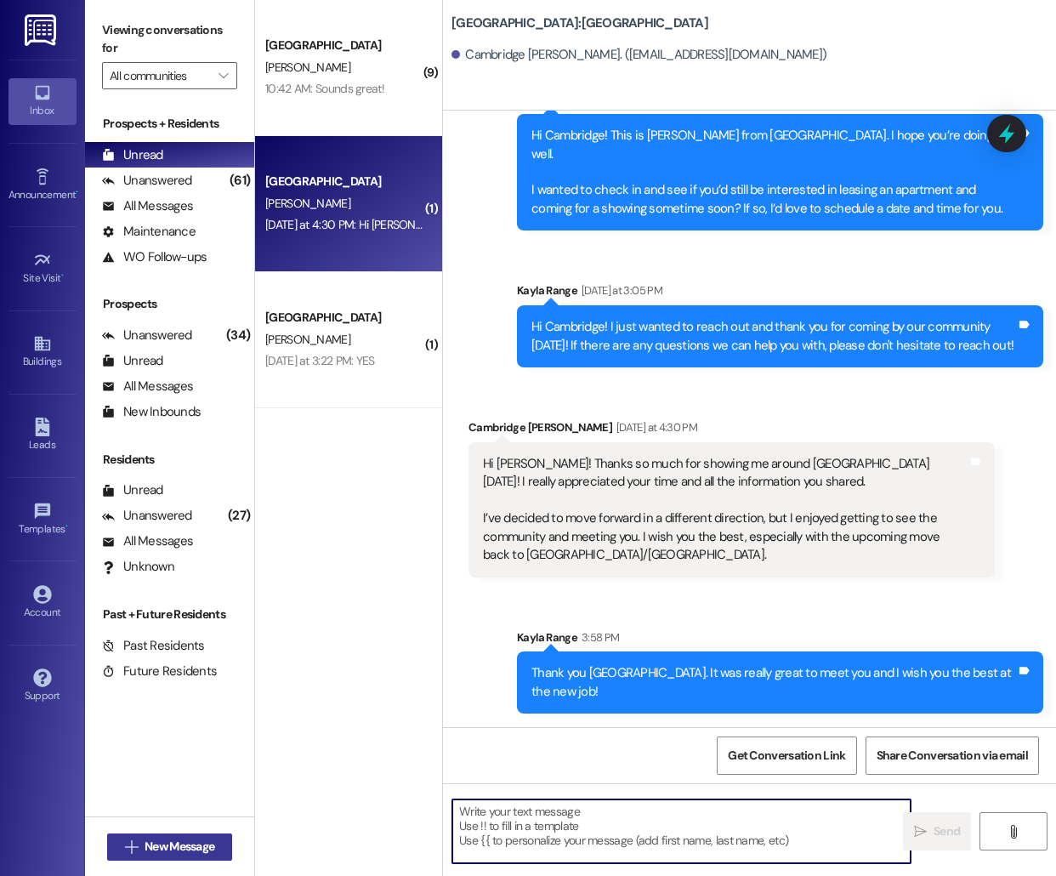
click at [133, 853] on span " New Message" at bounding box center [170, 847] width 97 height 18
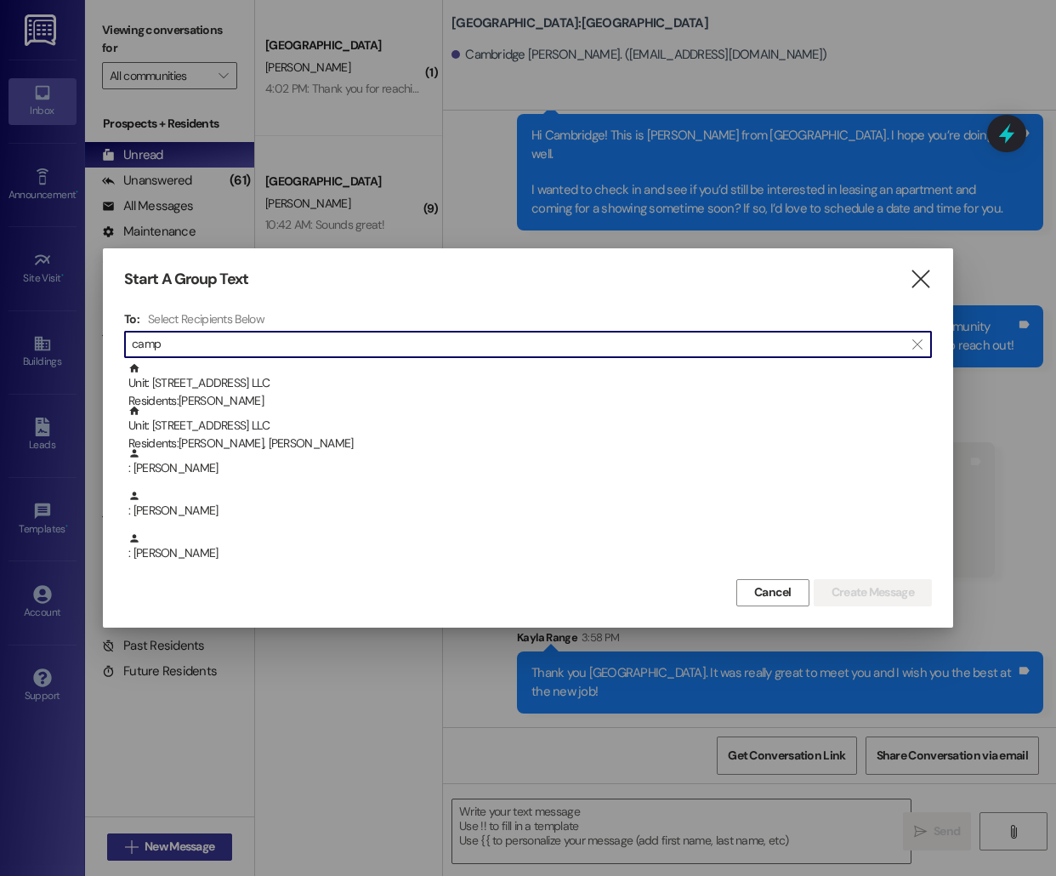
type input "camp"
click at [914, 283] on icon "" at bounding box center [920, 279] width 23 height 18
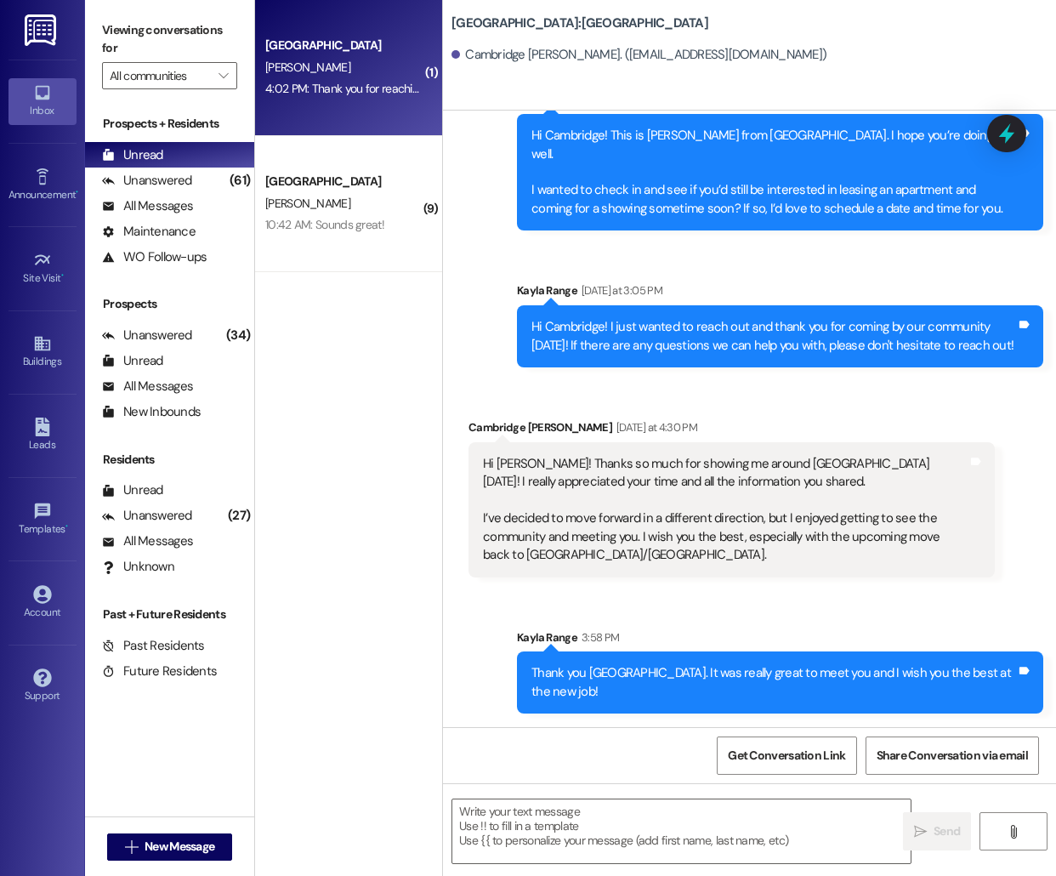
click at [332, 69] on div "[PERSON_NAME]" at bounding box center [344, 67] width 161 height 21
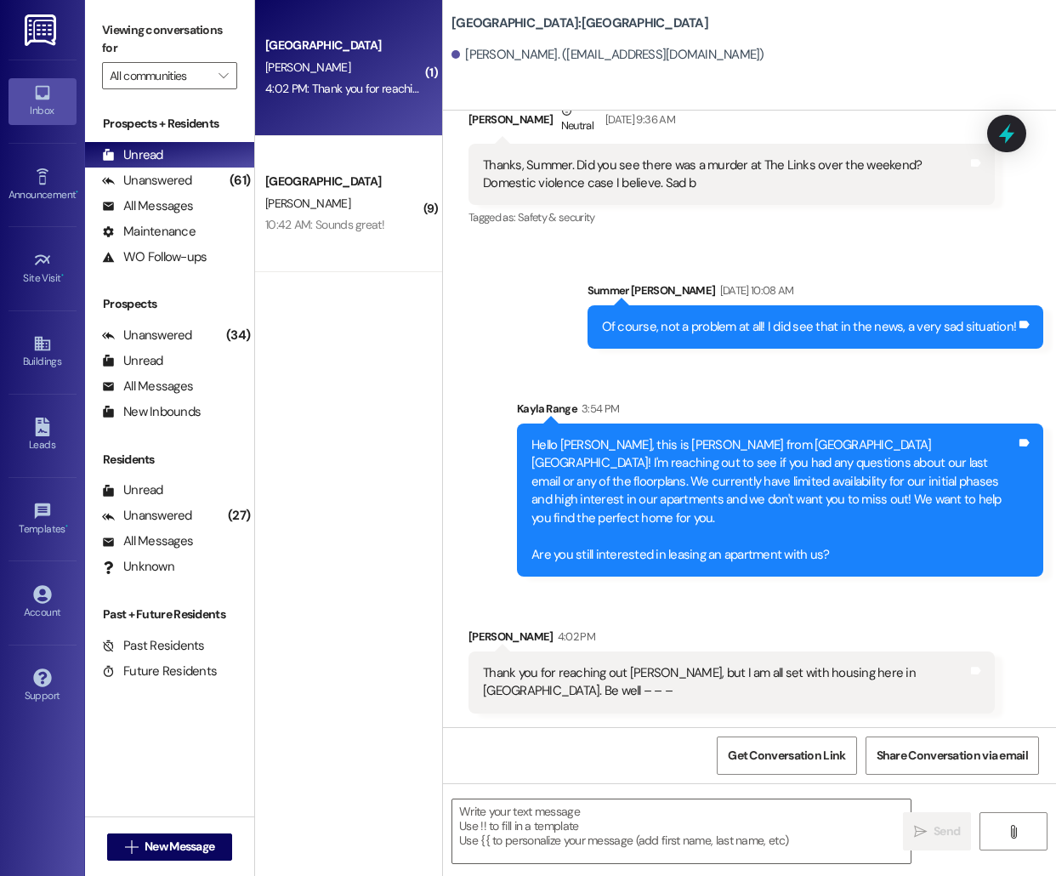
scroll to position [215, 0]
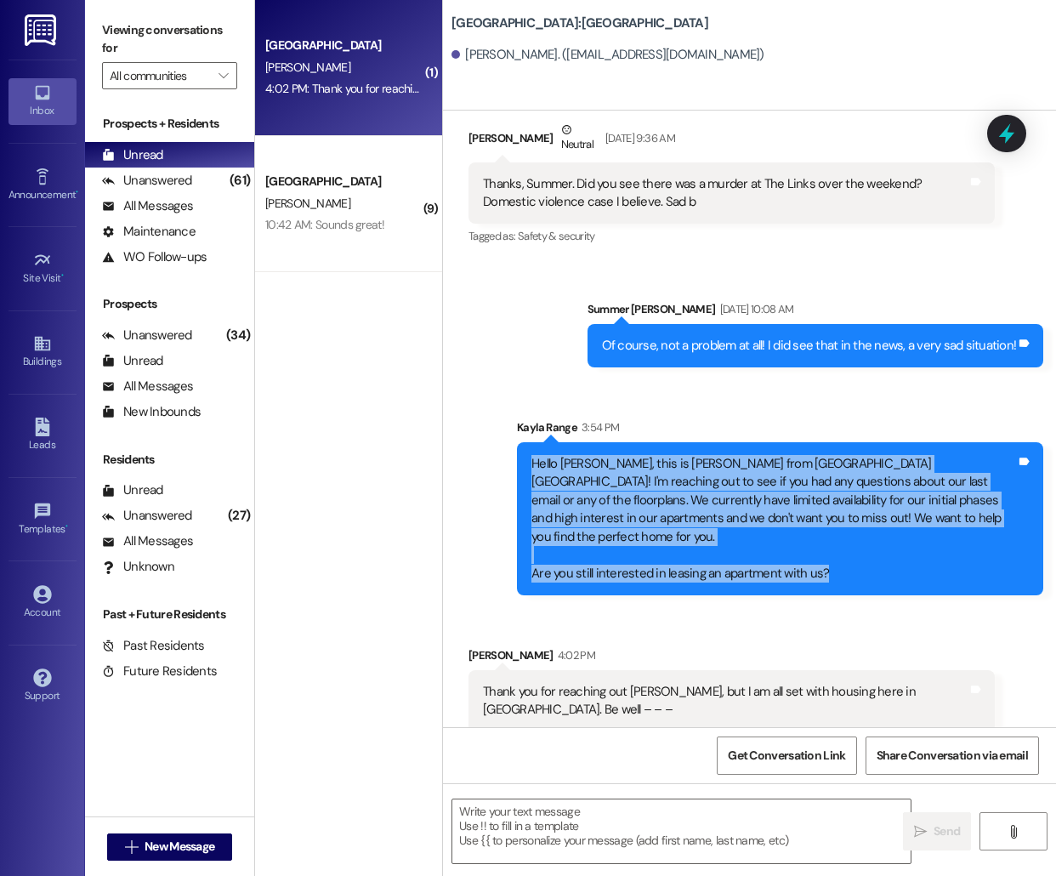
drag, startPoint x: 530, startPoint y: 463, endPoint x: 929, endPoint y: 561, distance: 411.7
click at [929, 561] on div "Hello [PERSON_NAME], this is [PERSON_NAME] from [GEOGRAPHIC_DATA] [GEOGRAPHIC_D…" at bounding box center [774, 519] width 488 height 128
copy div "Hello [PERSON_NAME], this is [PERSON_NAME] from [GEOGRAPHIC_DATA] [GEOGRAPHIC_D…"
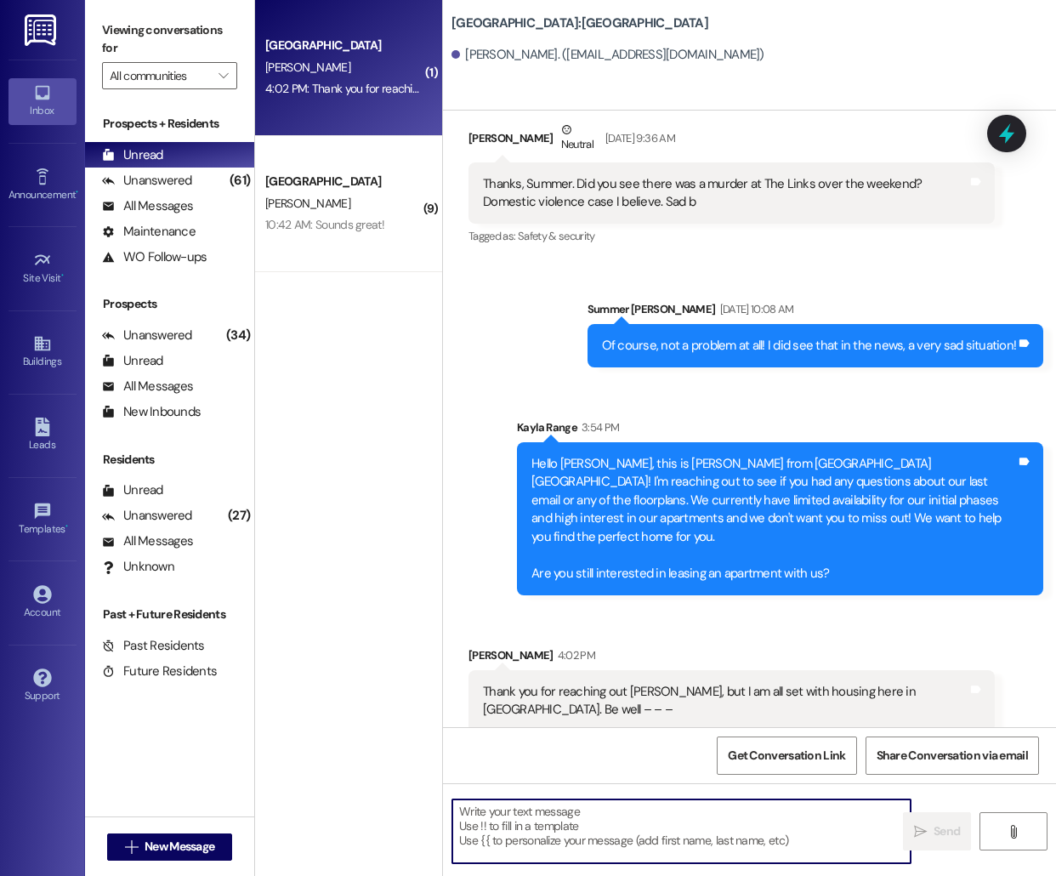
click at [602, 838] on textarea at bounding box center [681, 831] width 458 height 64
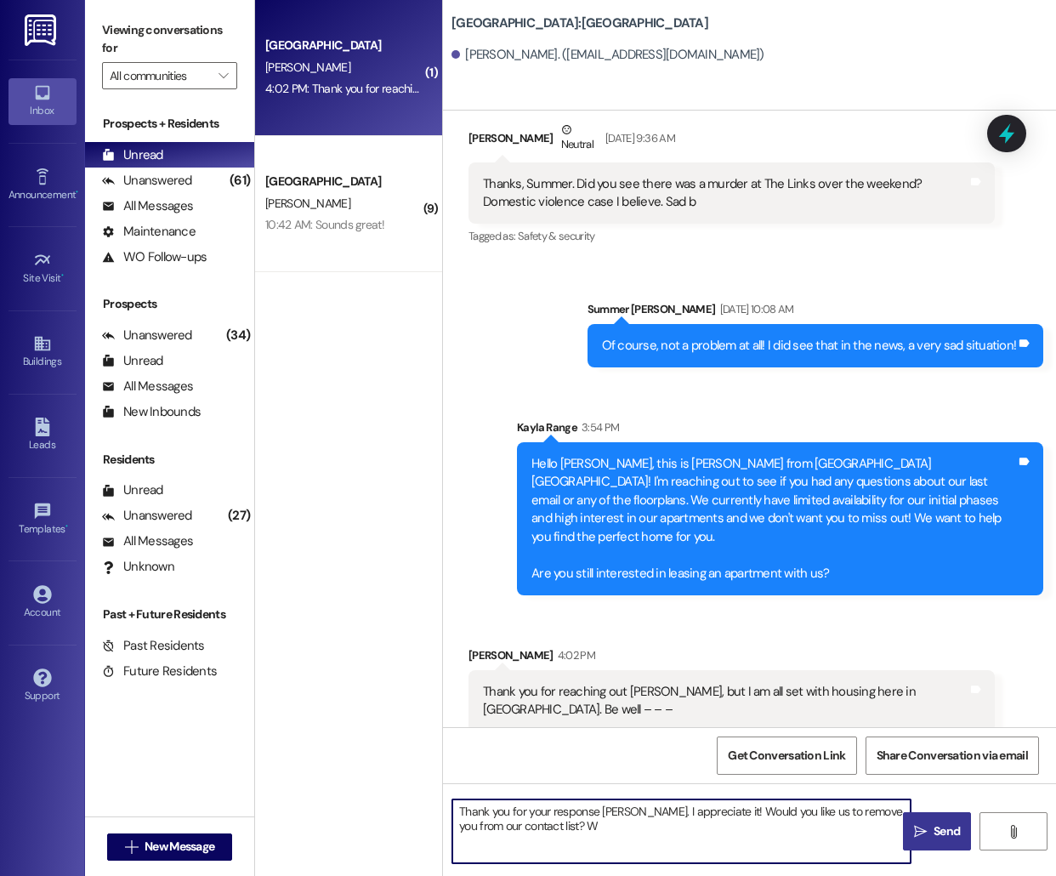
type textarea "Thank you for your response [PERSON_NAME]. I appreciate it! Would you like us t…"
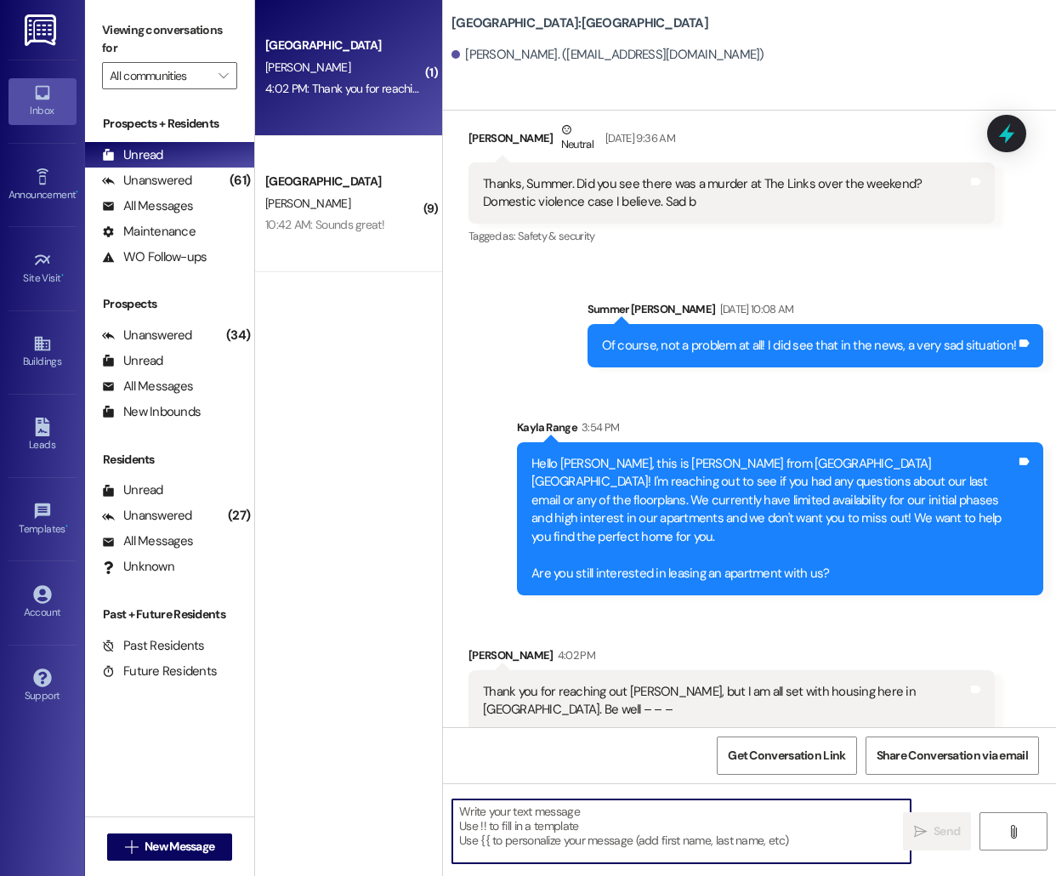
scroll to position [352, 0]
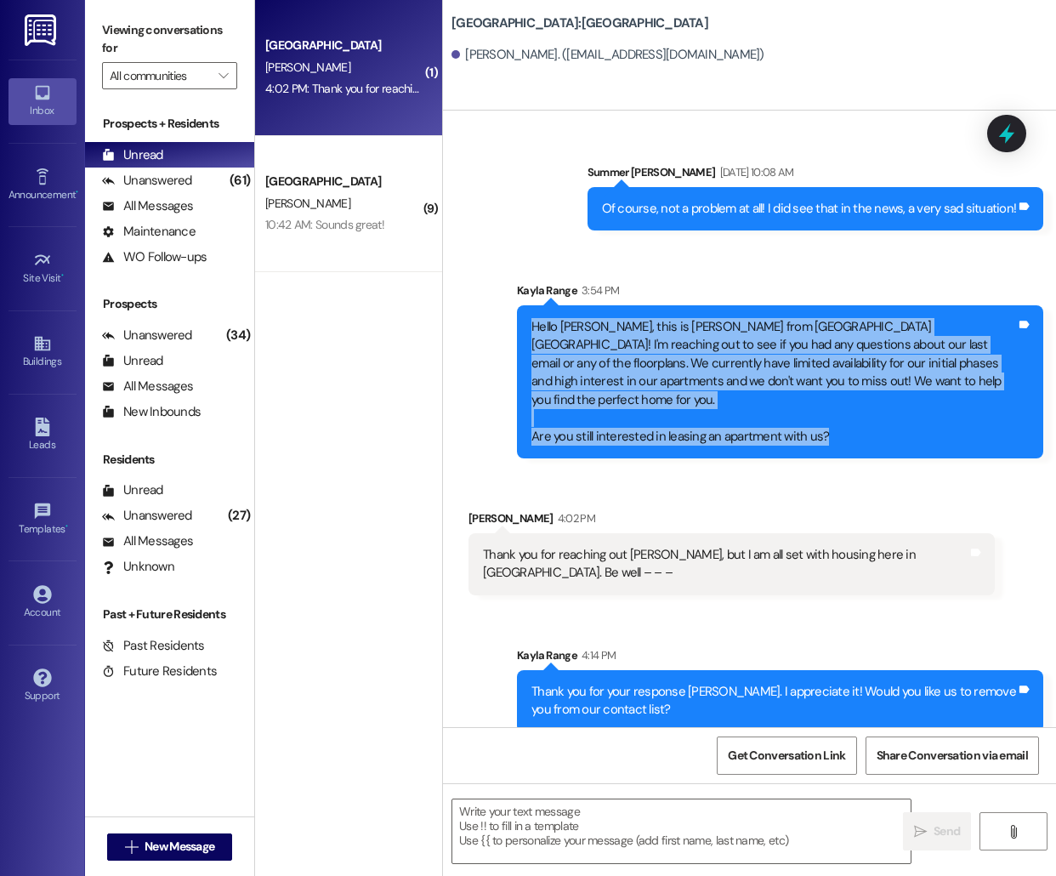
drag, startPoint x: 533, startPoint y: 324, endPoint x: 903, endPoint y: 440, distance: 387.6
click at [903, 440] on div "Kayla Range 3:54 PM Hello [PERSON_NAME], this is [PERSON_NAME] from [GEOGRAPHIC…" at bounding box center [780, 369] width 526 height 177
copy div "Hello [PERSON_NAME], this is [PERSON_NAME] from [GEOGRAPHIC_DATA] [GEOGRAPHIC_D…"
click at [182, 844] on span "New Message" at bounding box center [180, 847] width 70 height 18
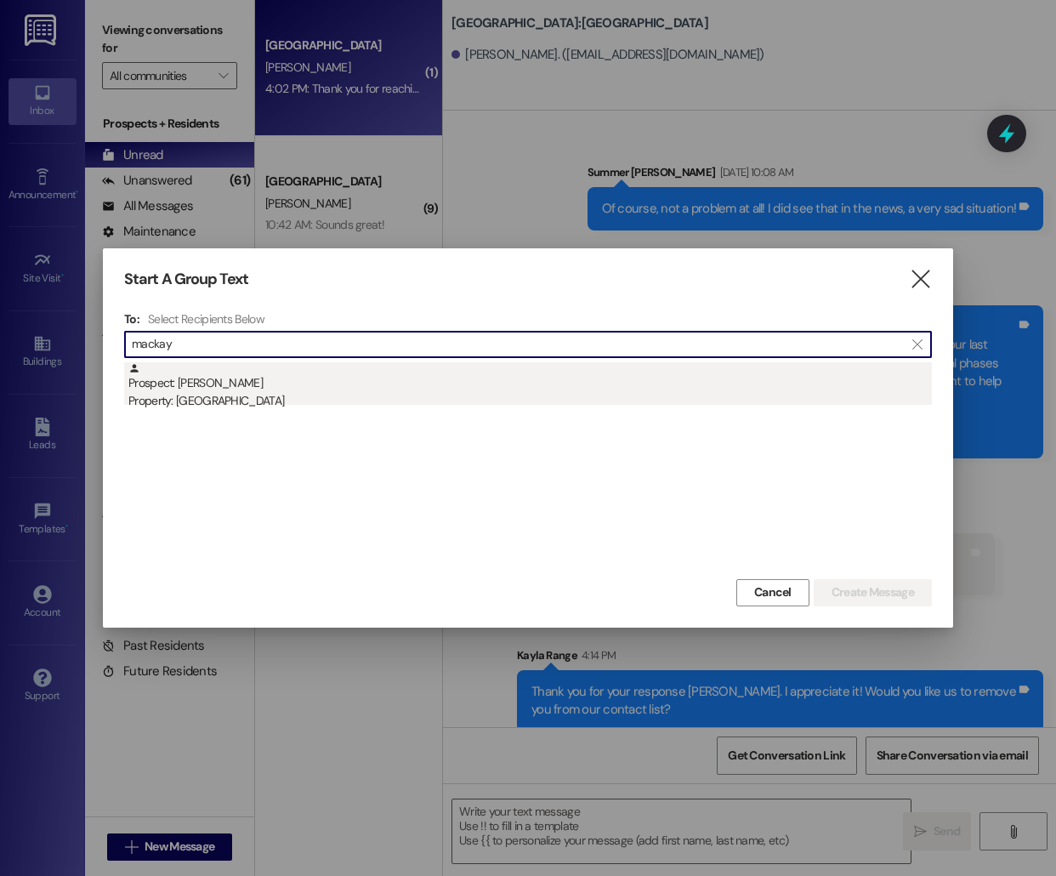
type input "mackay"
click at [302, 389] on div "Prospect: [PERSON_NAME] Property: [GEOGRAPHIC_DATA]" at bounding box center [530, 386] width 804 height 48
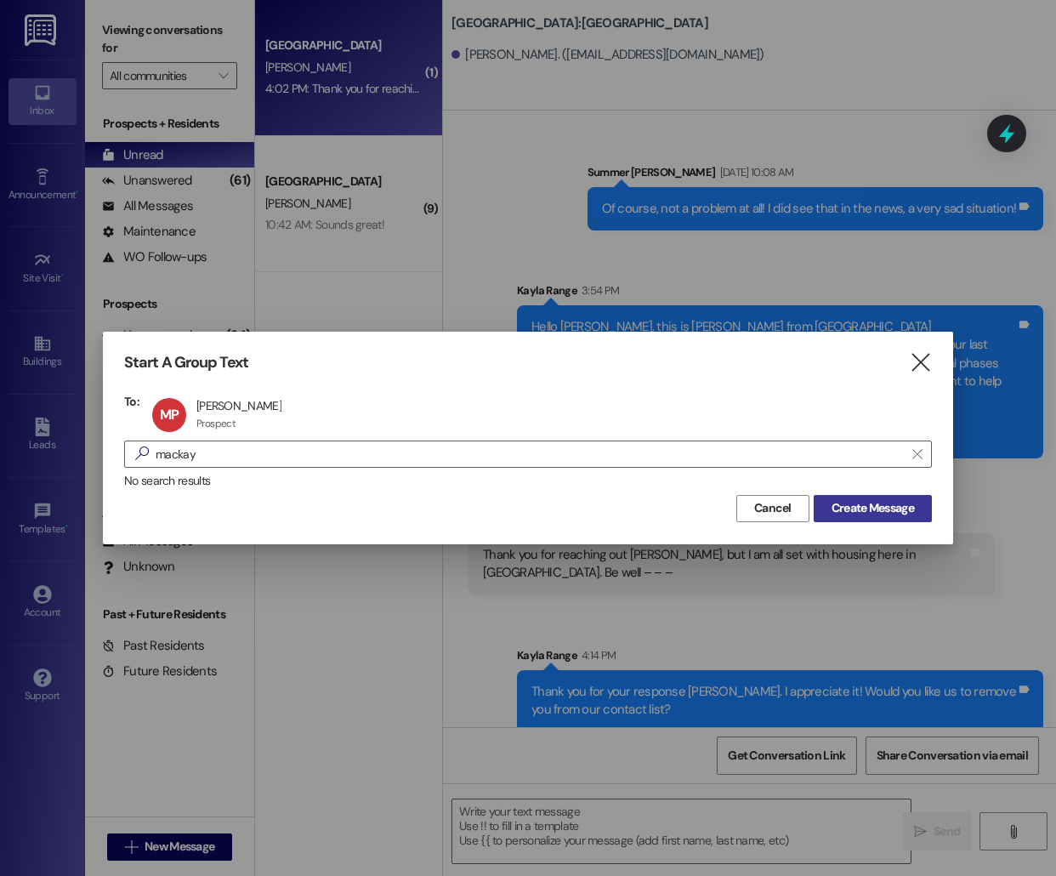
click at [854, 514] on span "Create Message" at bounding box center [873, 508] width 82 height 18
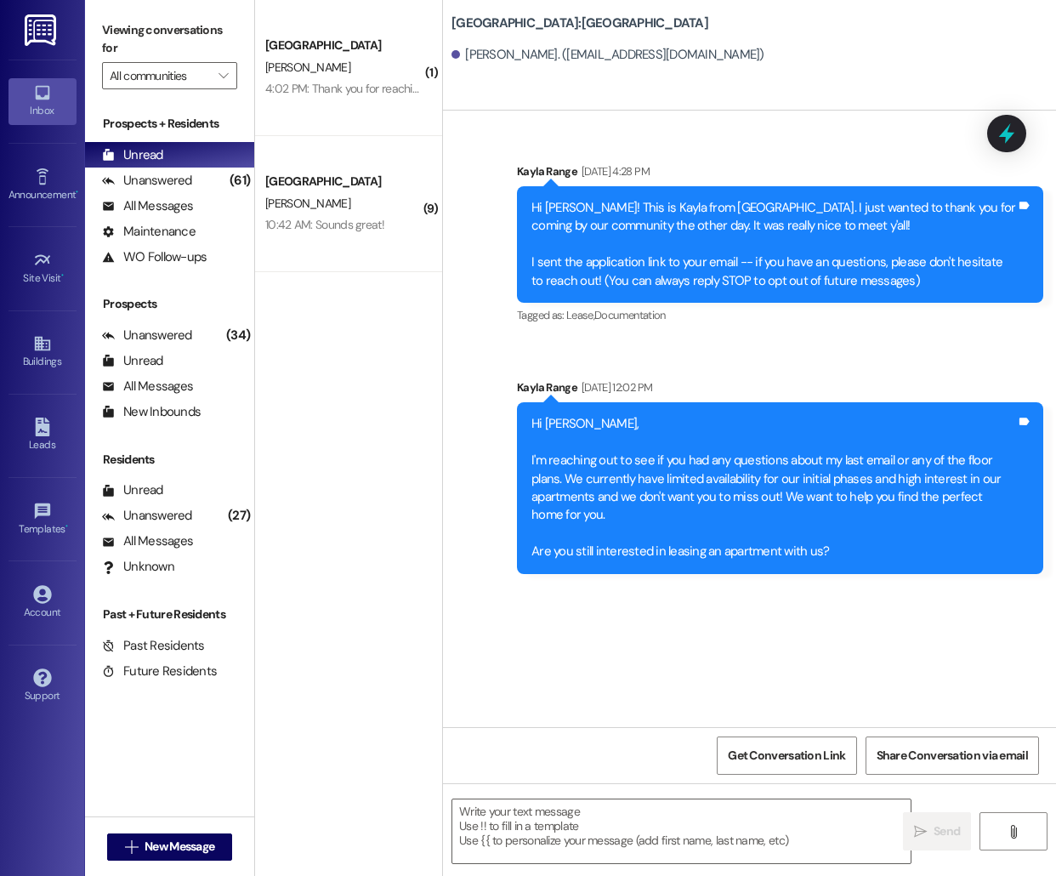
scroll to position [0, 0]
click at [162, 850] on span "New Message" at bounding box center [180, 847] width 70 height 18
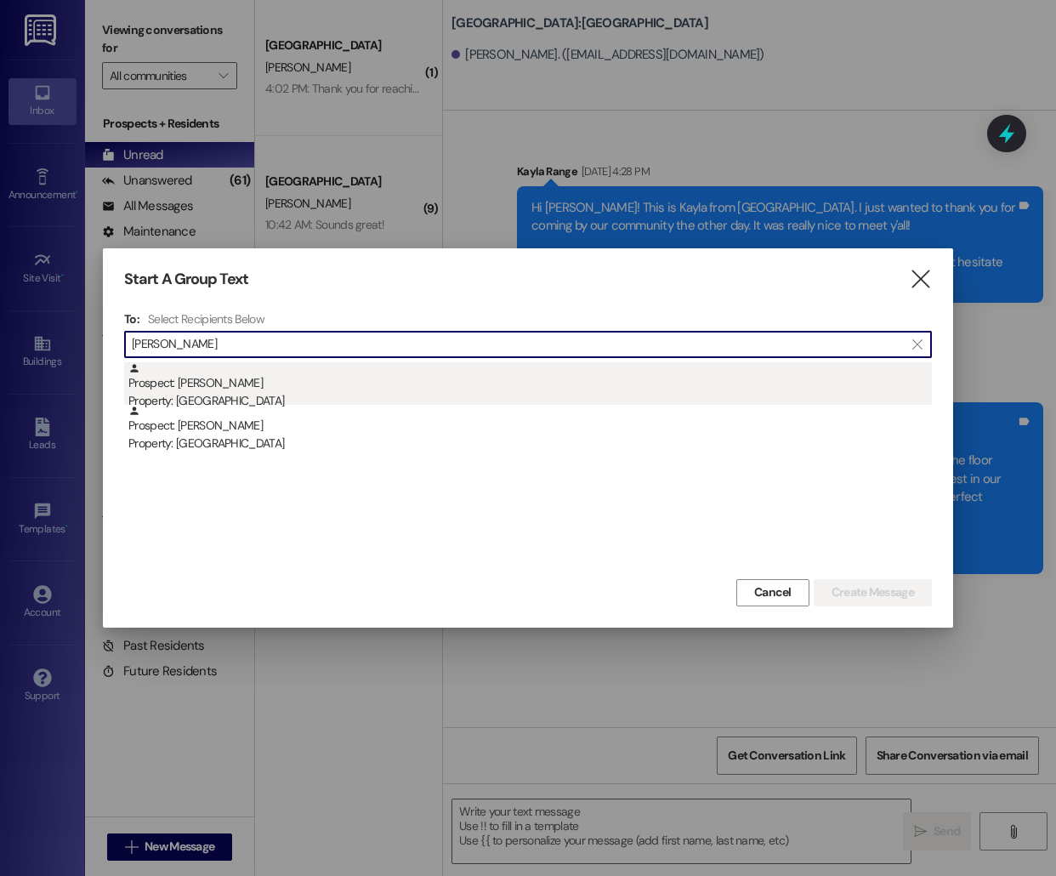
type input "[PERSON_NAME]"
click at [360, 391] on div "Prospect: [PERSON_NAME] Property: [GEOGRAPHIC_DATA]" at bounding box center [530, 386] width 804 height 48
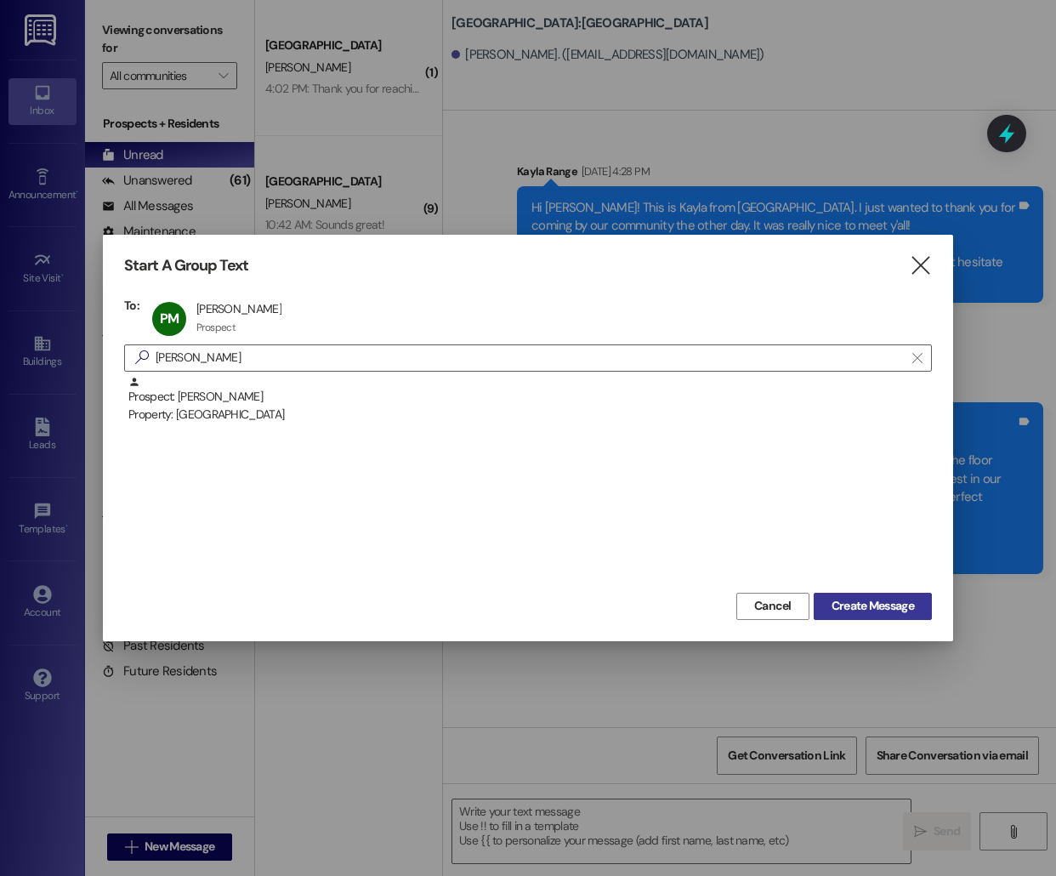
click at [879, 612] on span "Create Message" at bounding box center [873, 606] width 82 height 18
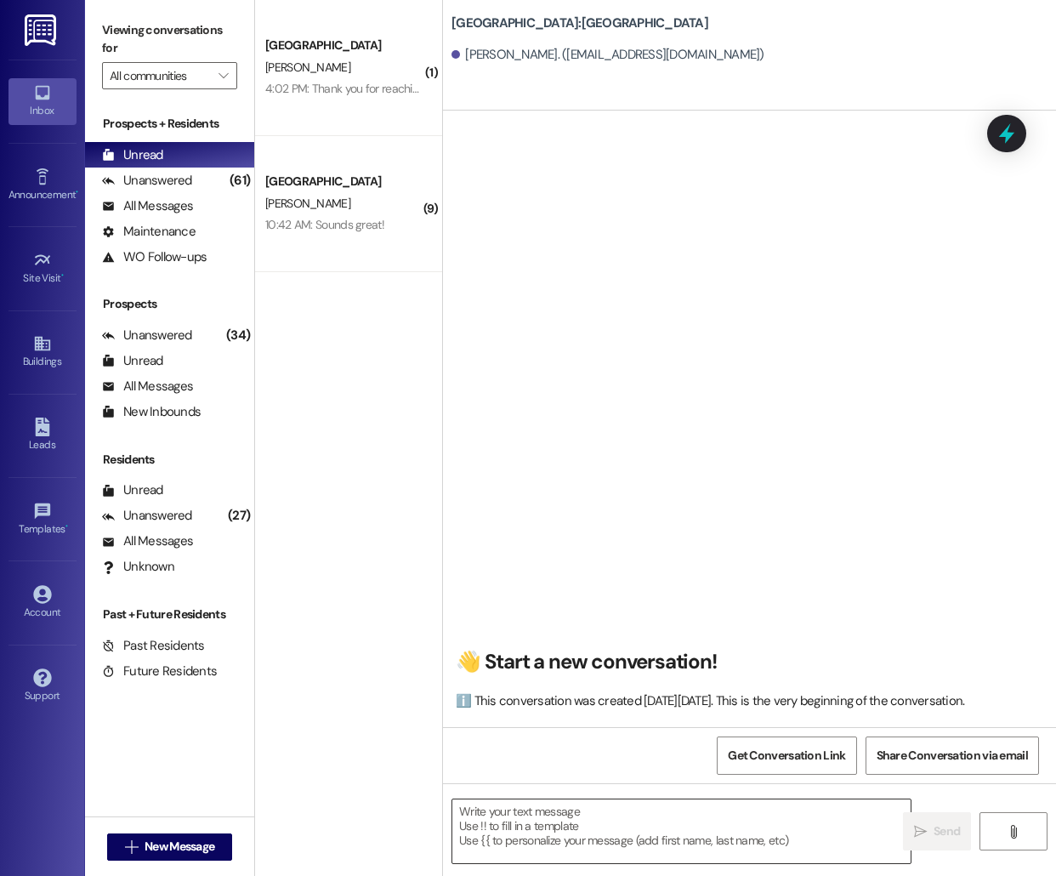
click at [690, 827] on textarea at bounding box center [681, 831] width 458 height 64
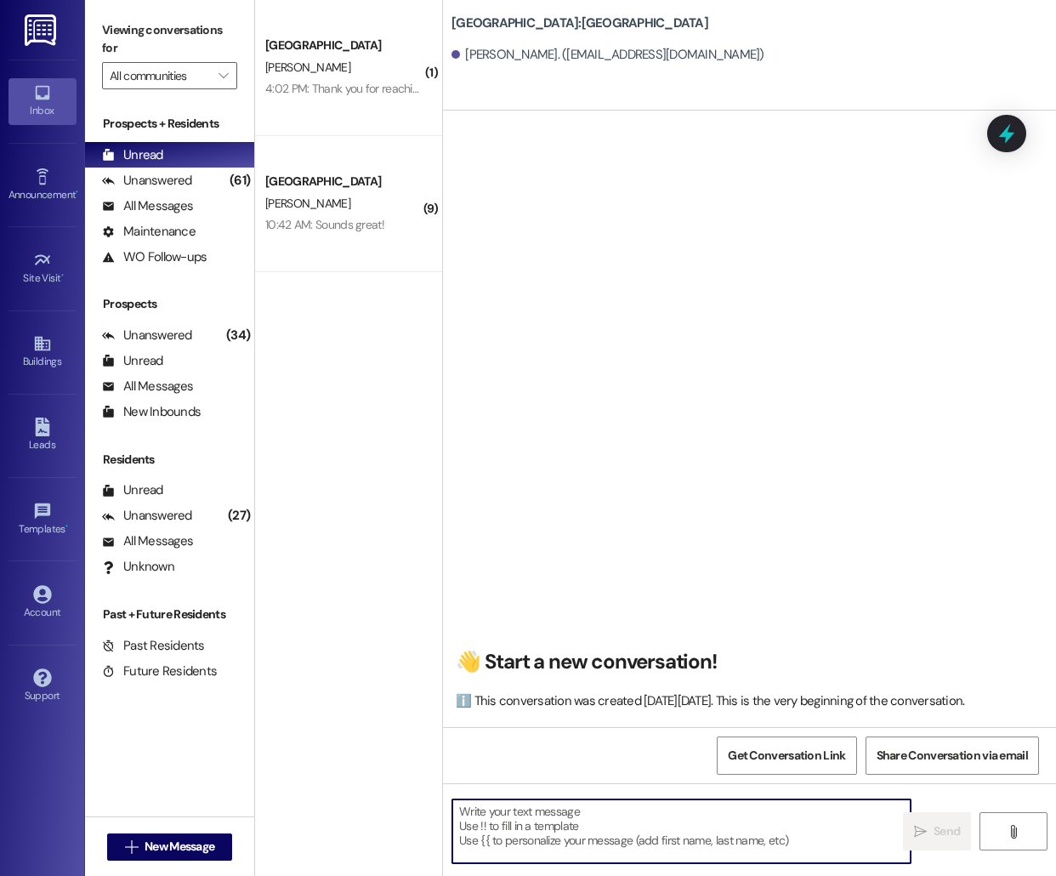
paste textarea "Hello [PERSON_NAME], this is [PERSON_NAME] from [GEOGRAPHIC_DATA] [GEOGRAPHIC_D…"
type textarea "Hello [PERSON_NAME], this is [PERSON_NAME] from [GEOGRAPHIC_DATA] [GEOGRAPHIC_D…"
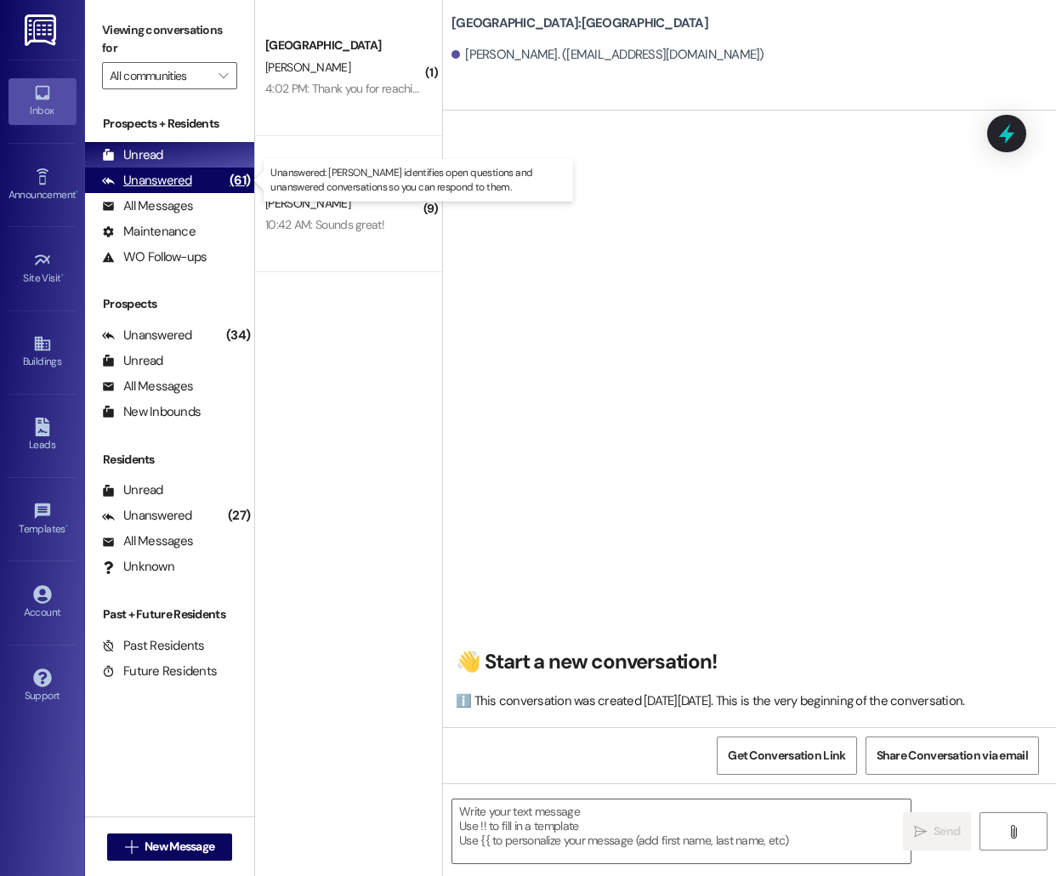
click at [190, 185] on div "Unanswered (61)" at bounding box center [169, 181] width 169 height 26
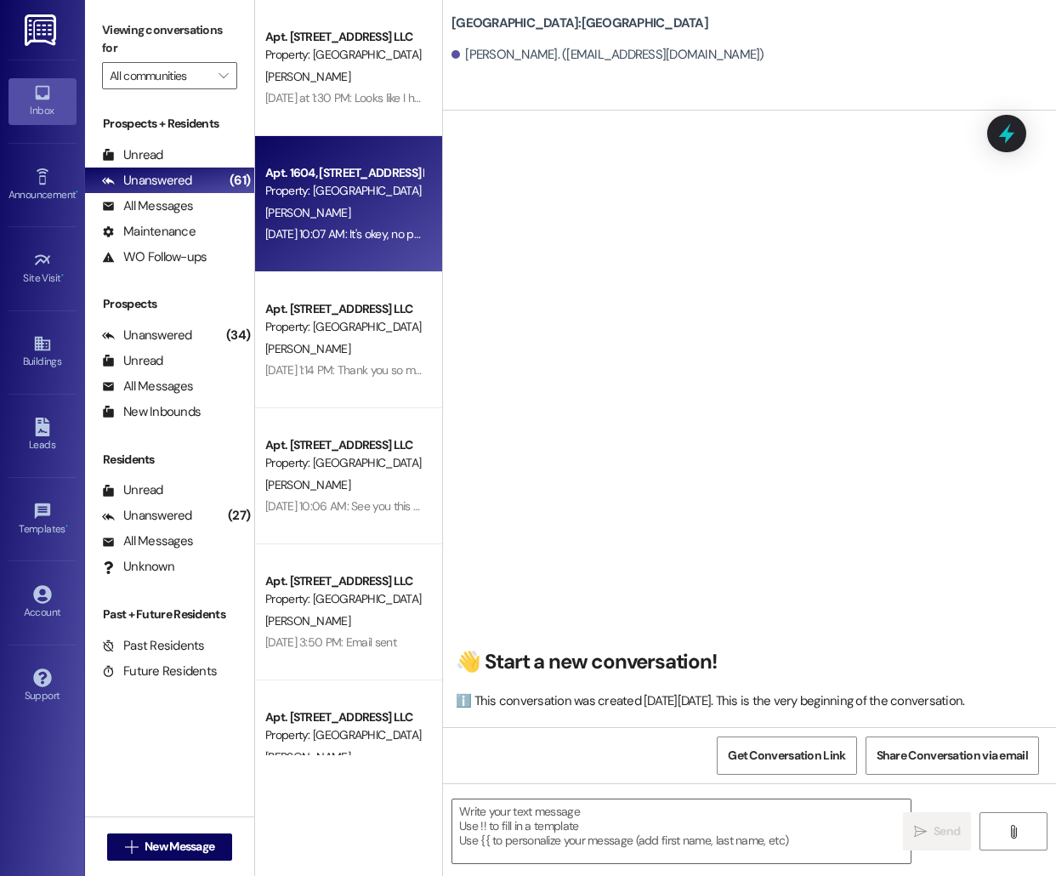
click at [343, 256] on div "Apt. 1604, [STREET_ADDRESS] LLC Property: [GEOGRAPHIC_DATA] [PERSON_NAME] [DATE…" at bounding box center [348, 204] width 187 height 136
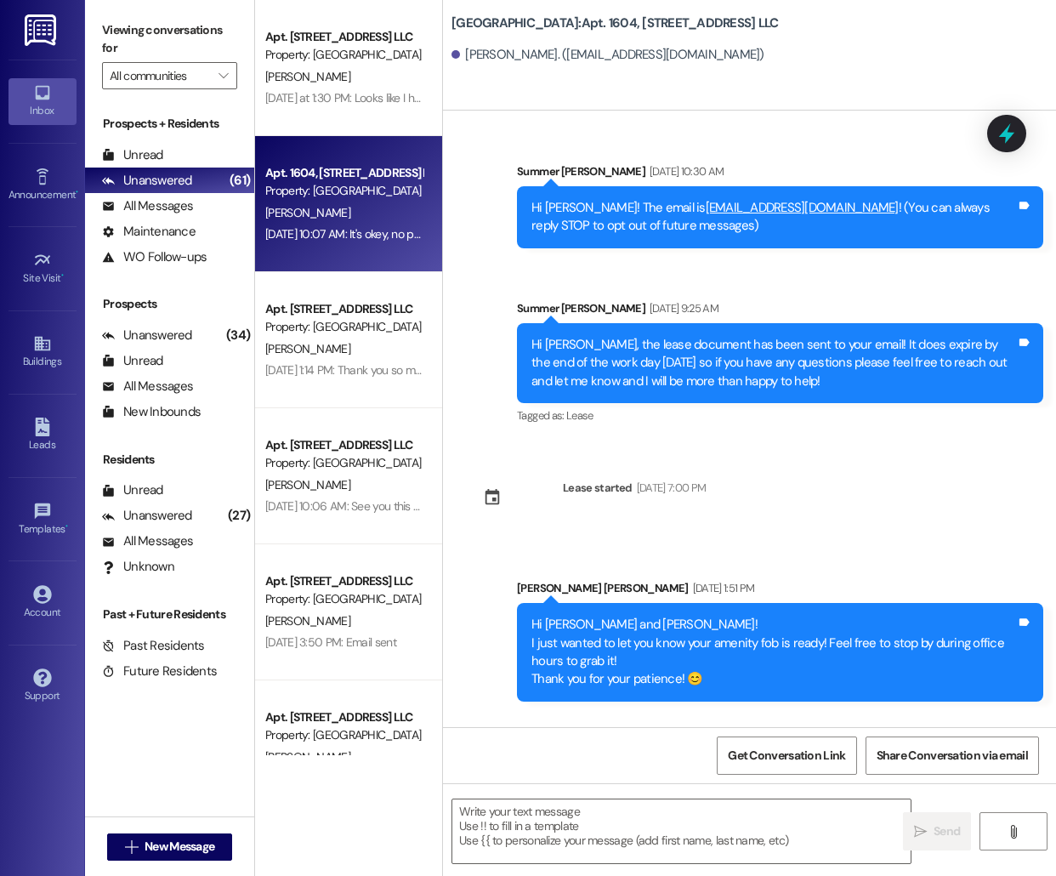
scroll to position [11986, 0]
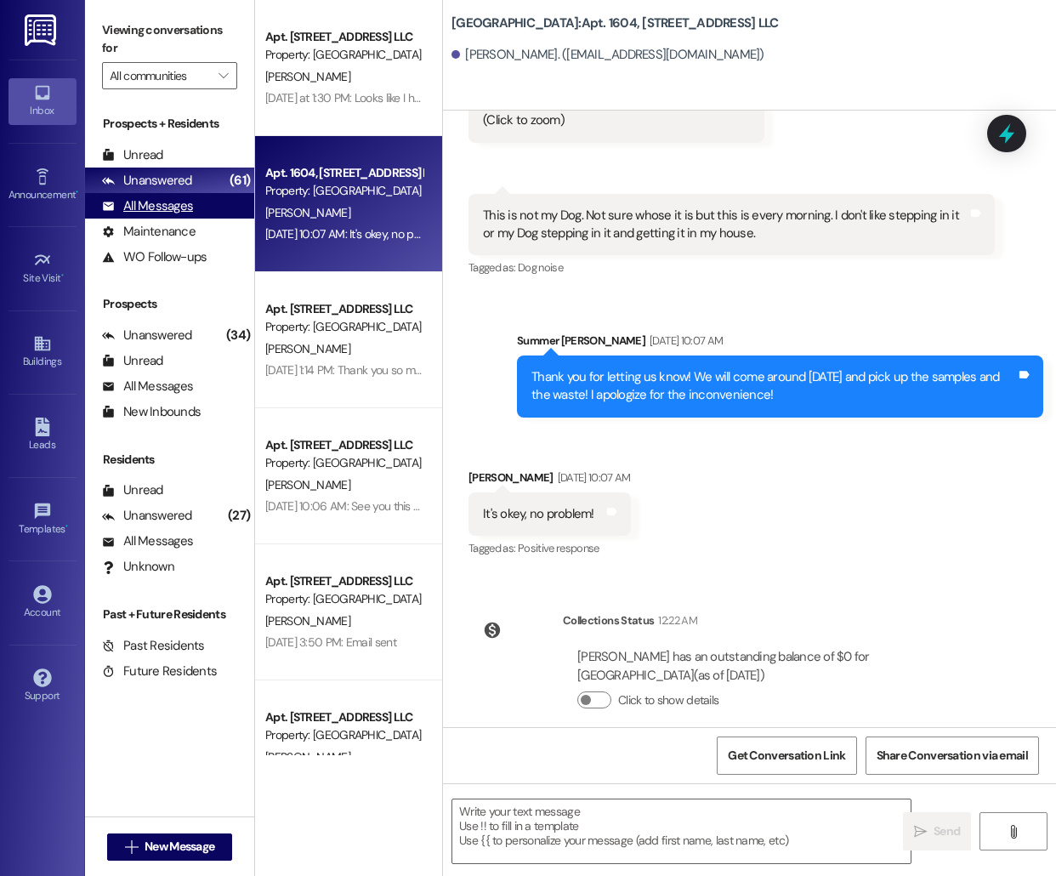
click at [146, 206] on div "All Messages" at bounding box center [147, 206] width 91 height 18
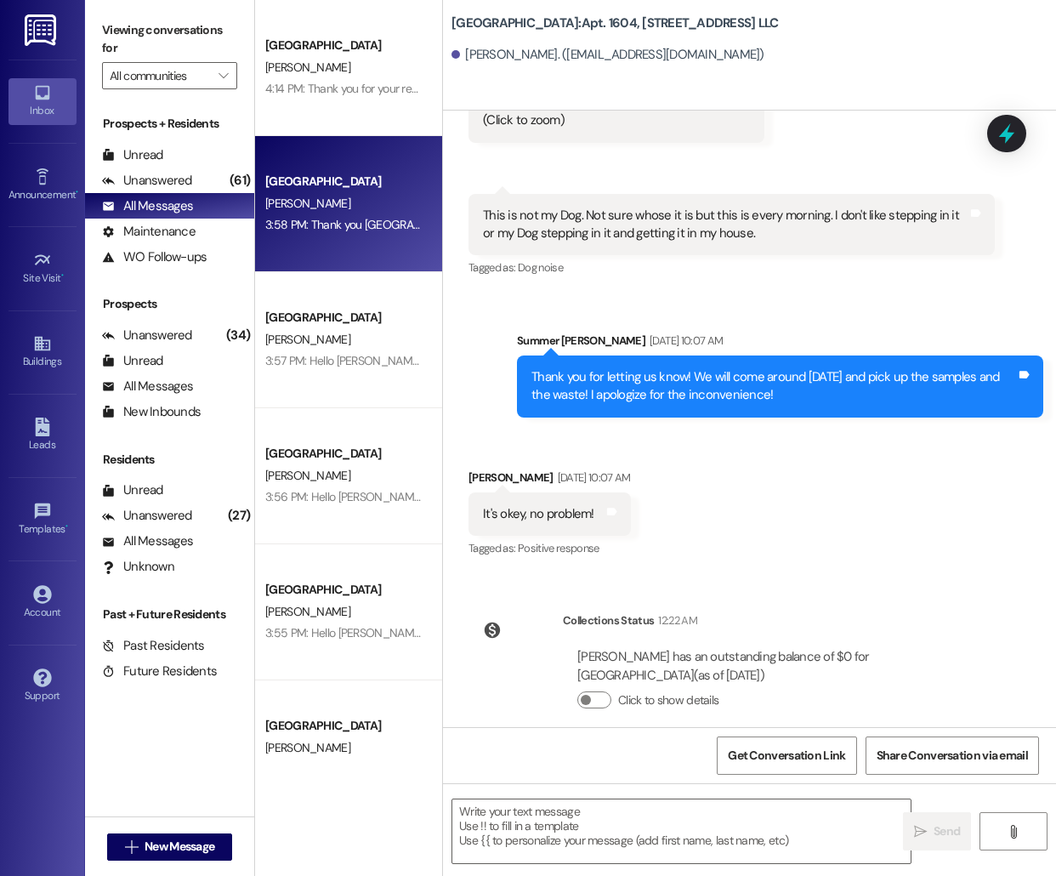
click at [303, 235] on div "3:58 PM: Thank you [GEOGRAPHIC_DATA]. It was really great to meet you and I wis…" at bounding box center [344, 224] width 161 height 21
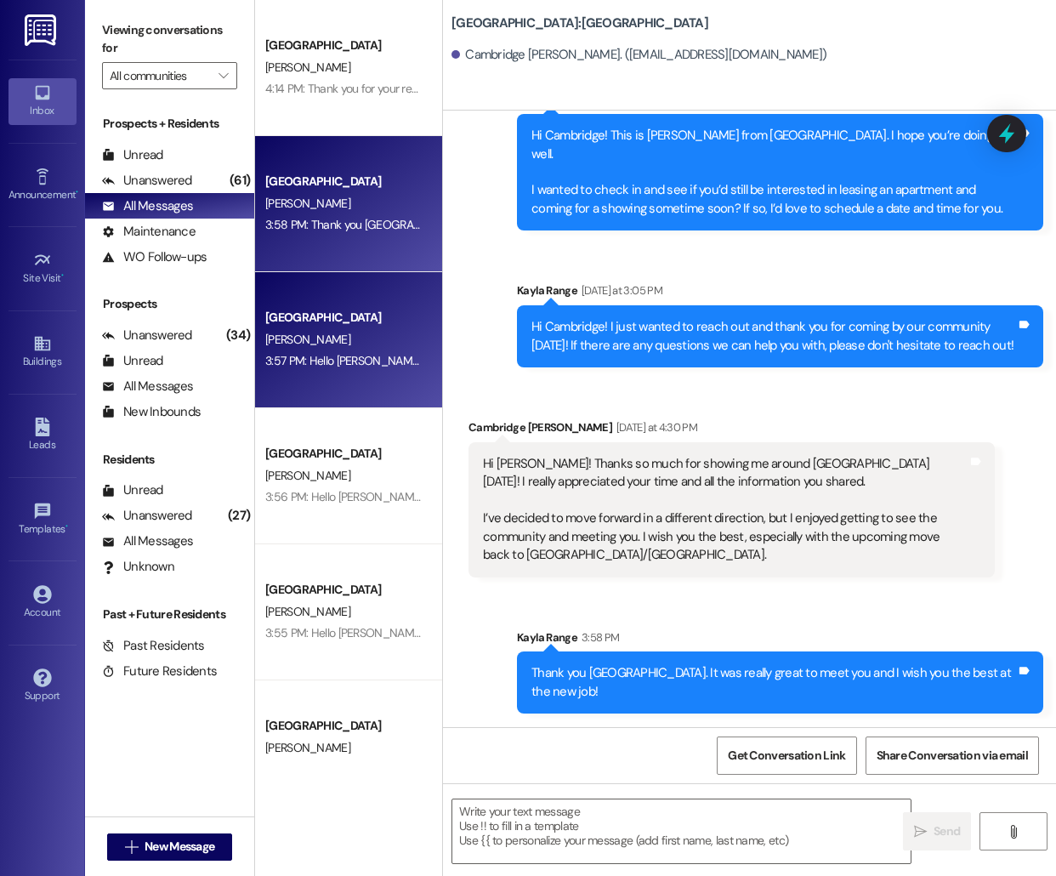
click at [329, 372] on div "[GEOGRAPHIC_DATA] [PERSON_NAME] 3:57 PM: Hello [PERSON_NAME], this is [PERSON_N…" at bounding box center [348, 340] width 187 height 136
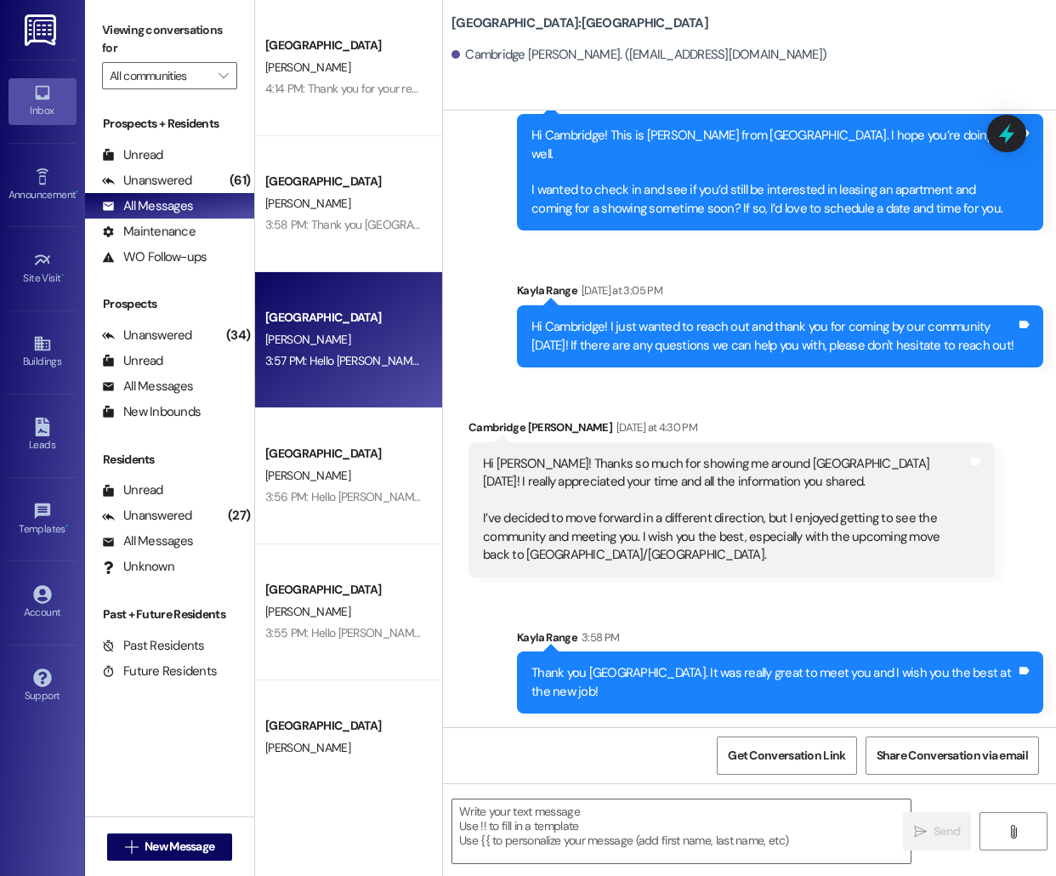
scroll to position [290, 0]
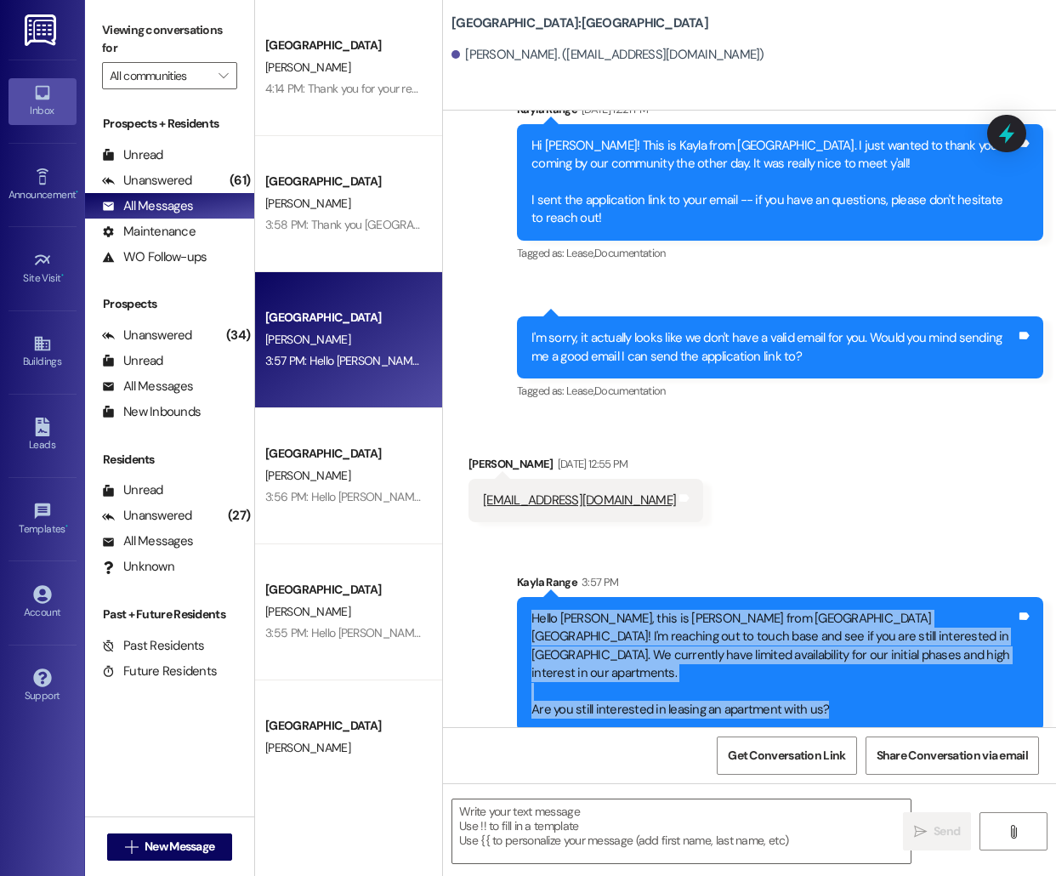
drag, startPoint x: 532, startPoint y: 618, endPoint x: 878, endPoint y: 694, distance: 354.3
click at [878, 694] on div "Hello [PERSON_NAME], this is [PERSON_NAME] from [GEOGRAPHIC_DATA] [GEOGRAPHIC_D…" at bounding box center [773, 665] width 485 height 110
copy div "Hello [PERSON_NAME], this is [PERSON_NAME] from [GEOGRAPHIC_DATA] [GEOGRAPHIC_D…"
click at [161, 856] on button " New Message" at bounding box center [170, 846] width 126 height 27
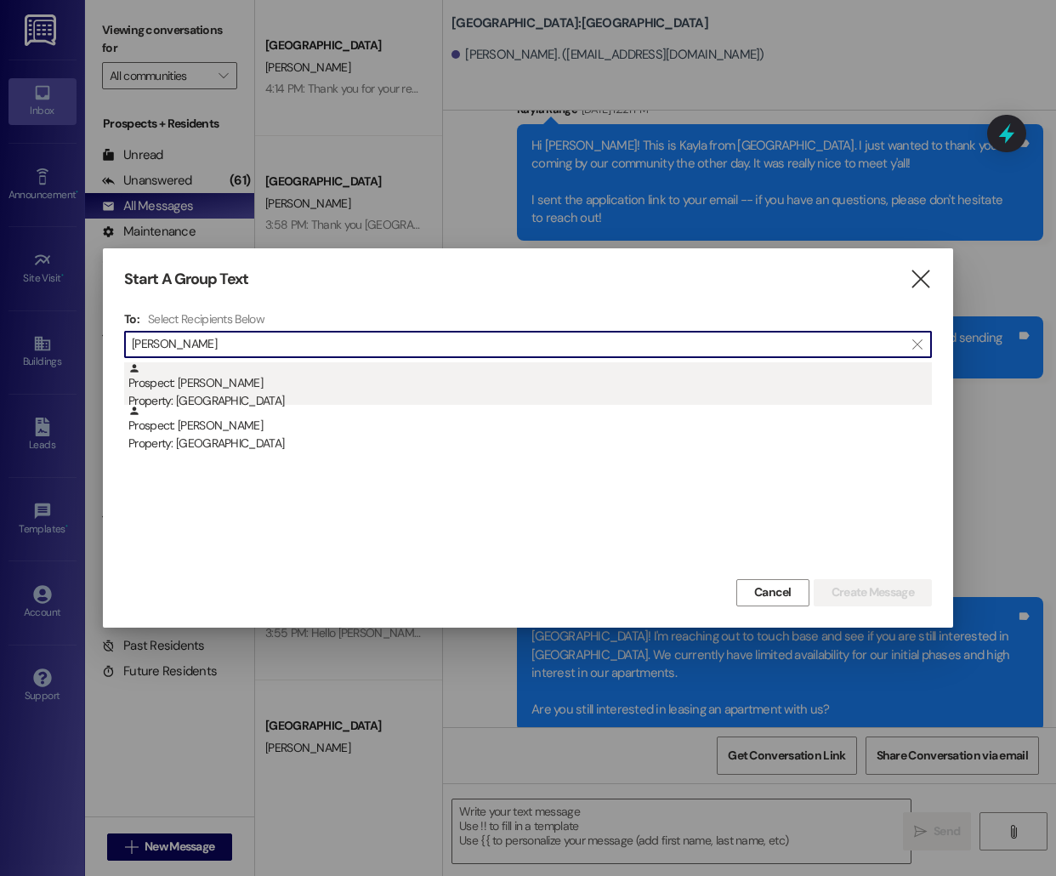
type input "[PERSON_NAME]"
click at [289, 389] on div "Prospect: [PERSON_NAME] Property: [GEOGRAPHIC_DATA]" at bounding box center [530, 386] width 804 height 48
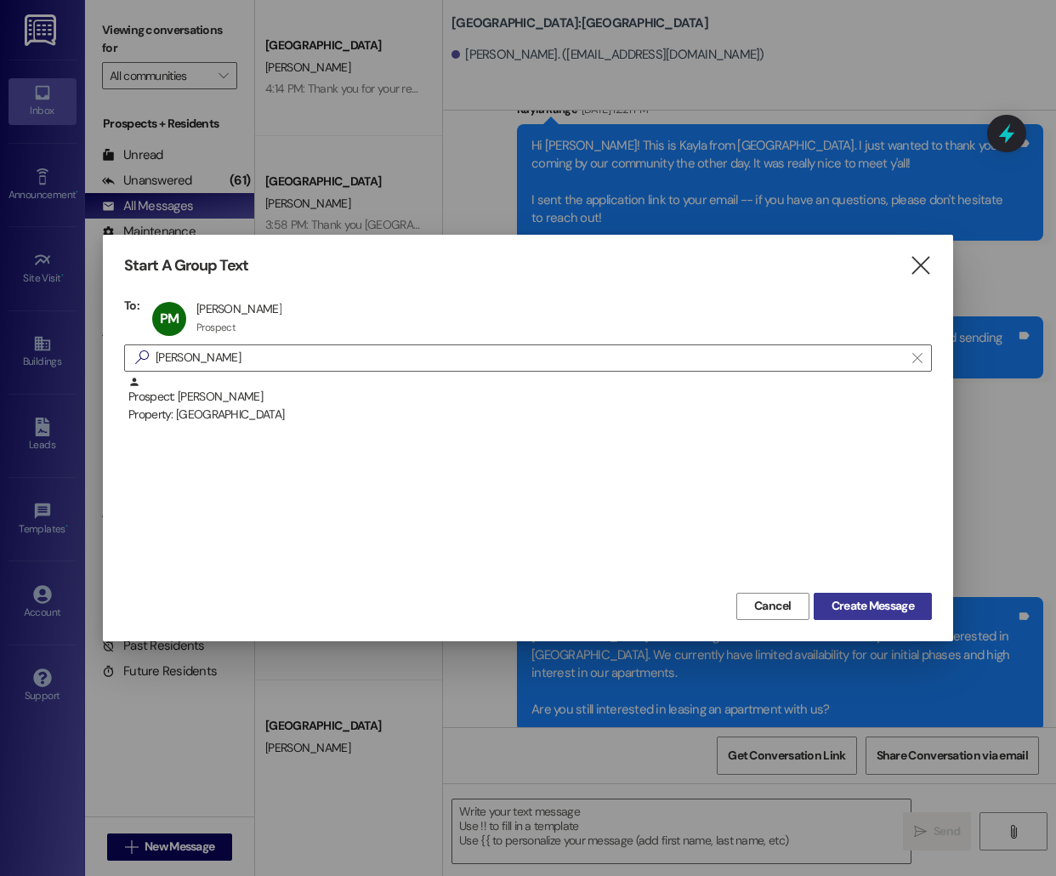
click at [889, 614] on span "Create Message" at bounding box center [873, 606] width 82 height 18
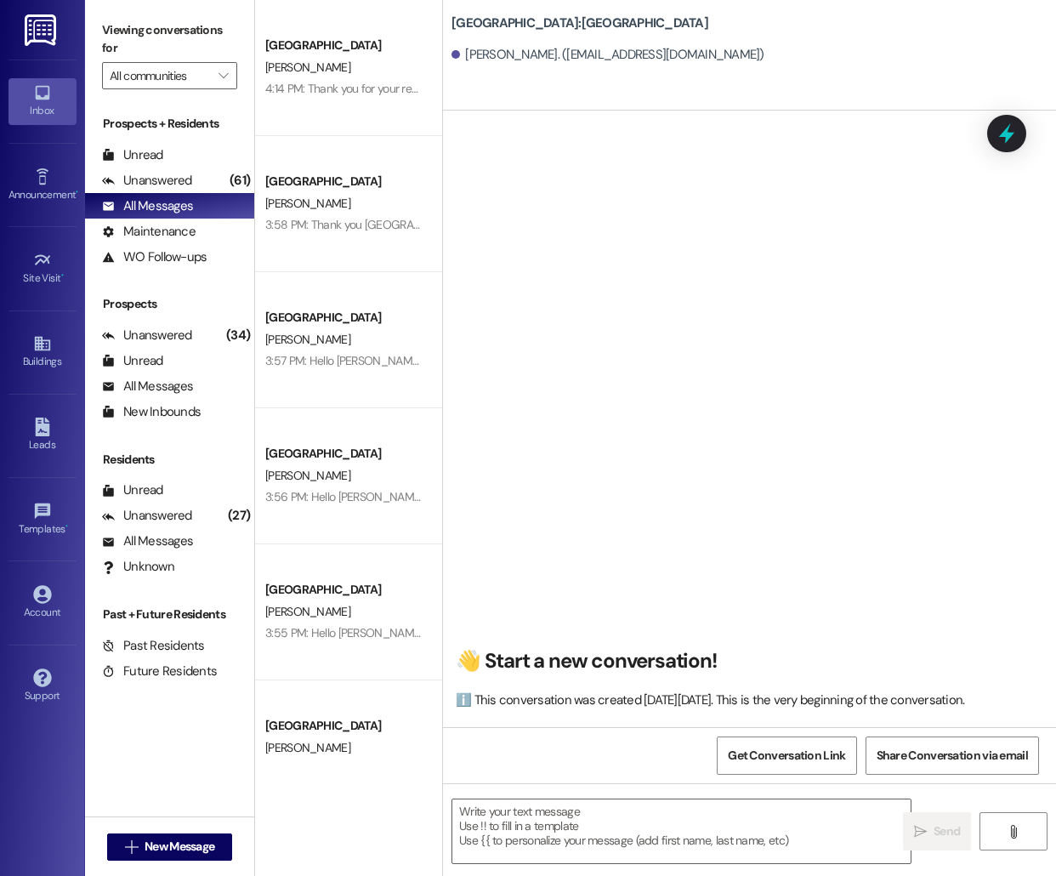
scroll to position [1, 0]
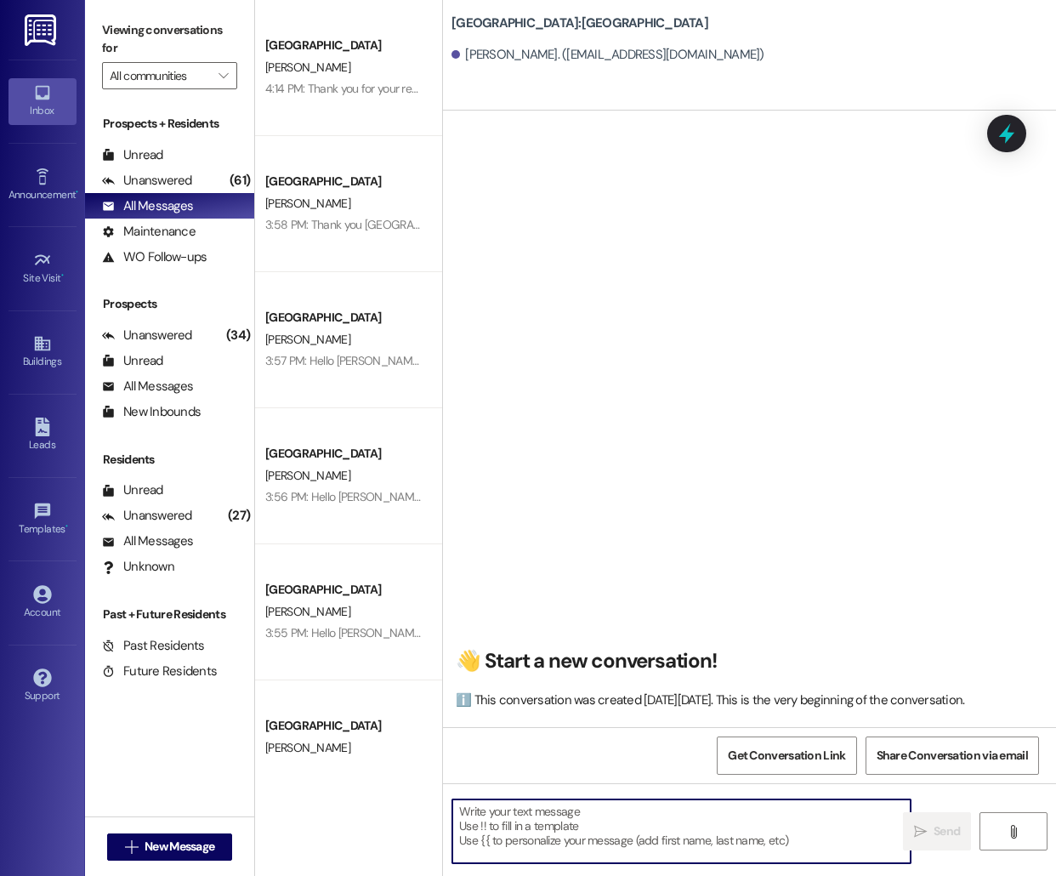
click at [610, 836] on textarea at bounding box center [681, 831] width 458 height 64
paste textarea "Hello [PERSON_NAME], this is [PERSON_NAME] from [GEOGRAPHIC_DATA] [GEOGRAPHIC_D…"
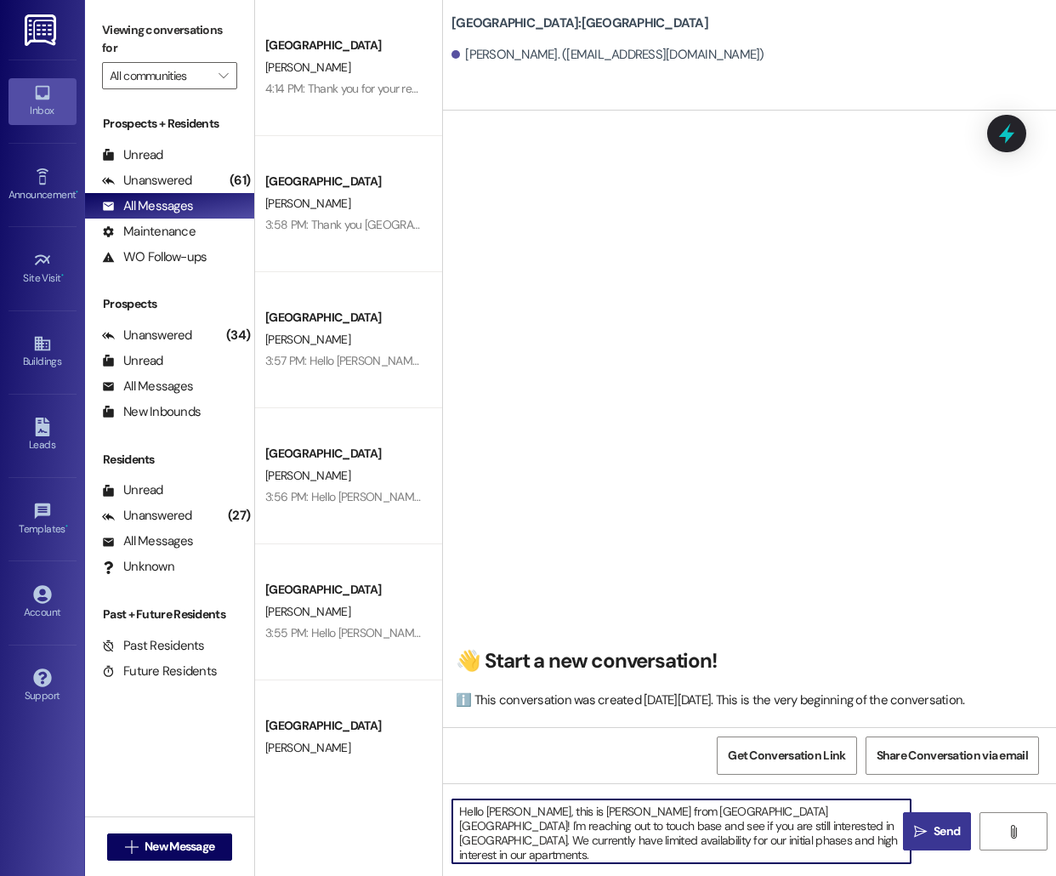
scroll to position [14, 0]
type textarea "Hello [PERSON_NAME], this is [PERSON_NAME] from [GEOGRAPHIC_DATA] [GEOGRAPHIC_D…"
click at [945, 842] on button " Send" at bounding box center [937, 831] width 68 height 38
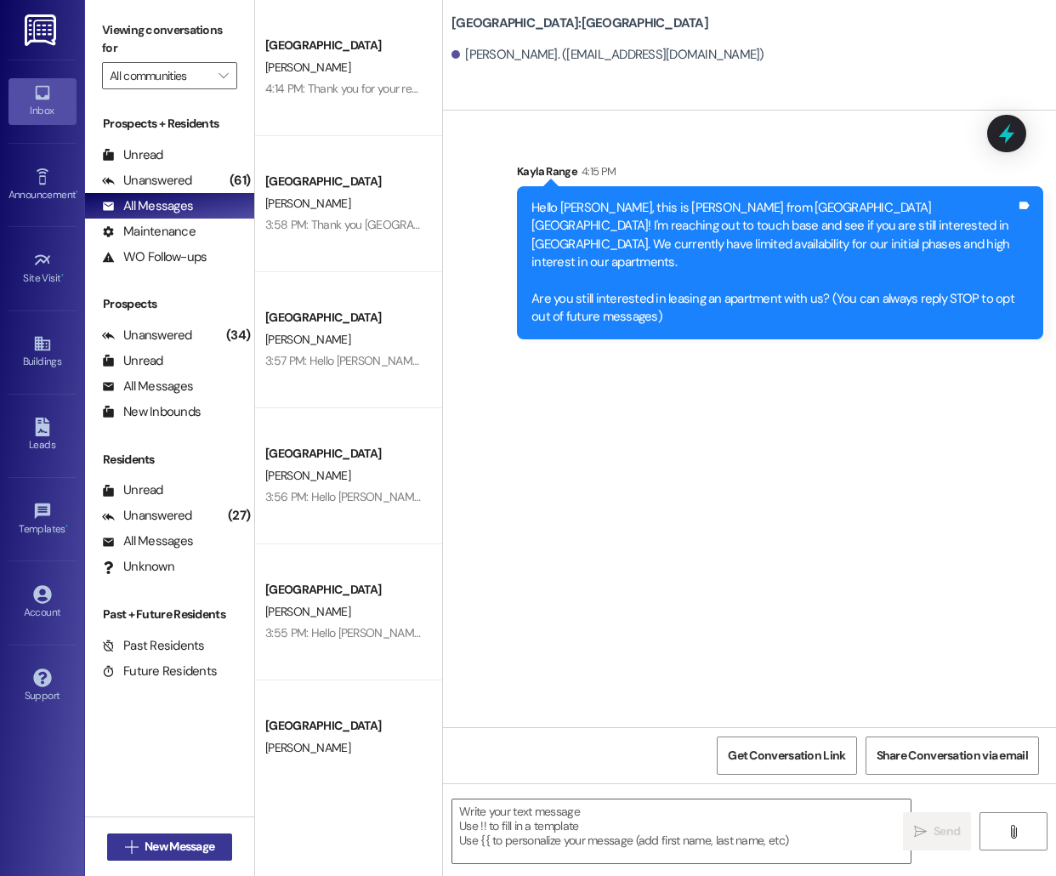
scroll to position [0, 0]
click at [163, 849] on span "New Message" at bounding box center [180, 847] width 70 height 18
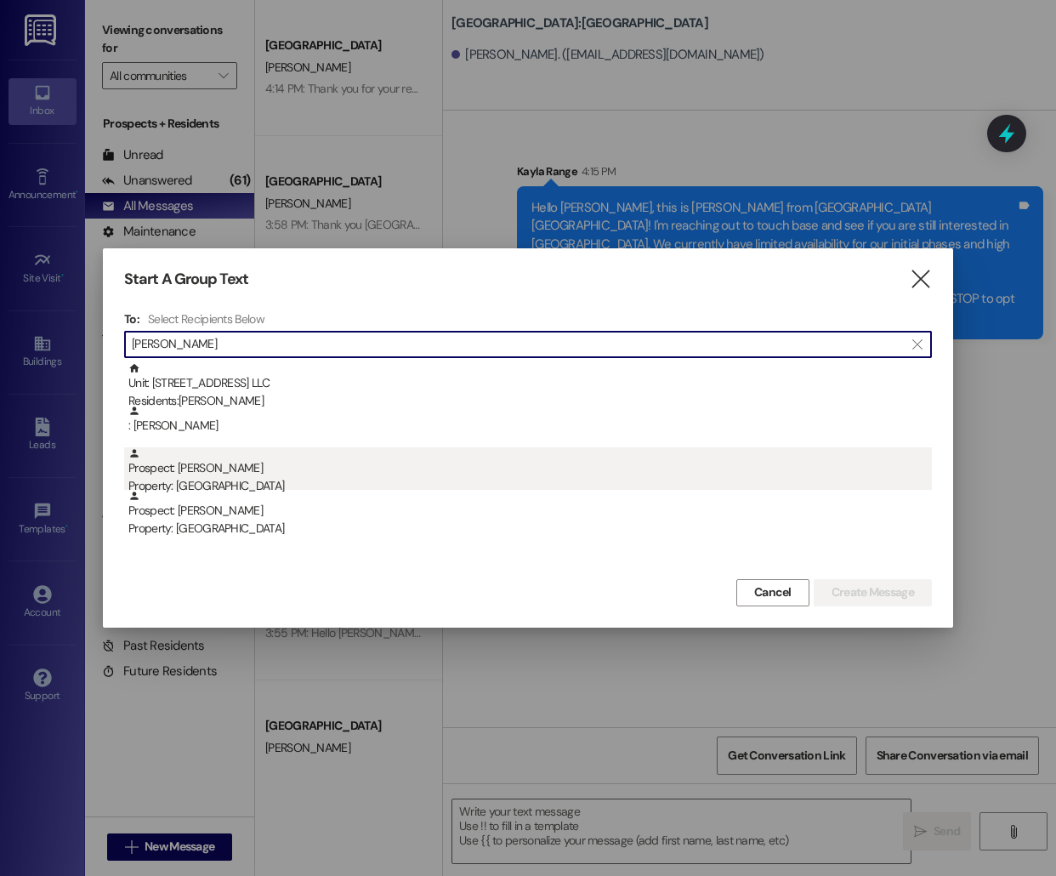
type input "[PERSON_NAME]"
click at [255, 463] on div "Prospect: [PERSON_NAME] Property: [GEOGRAPHIC_DATA]" at bounding box center [530, 471] width 804 height 48
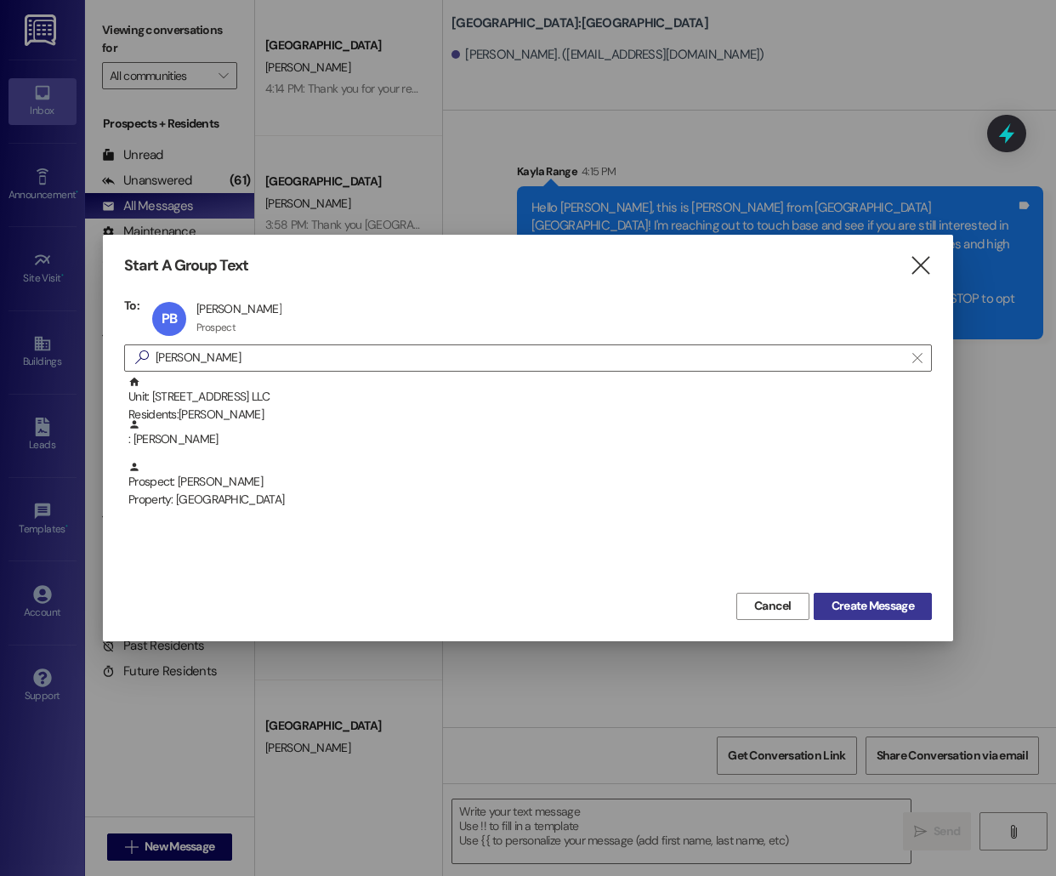
click at [855, 595] on button "Create Message" at bounding box center [873, 606] width 118 height 27
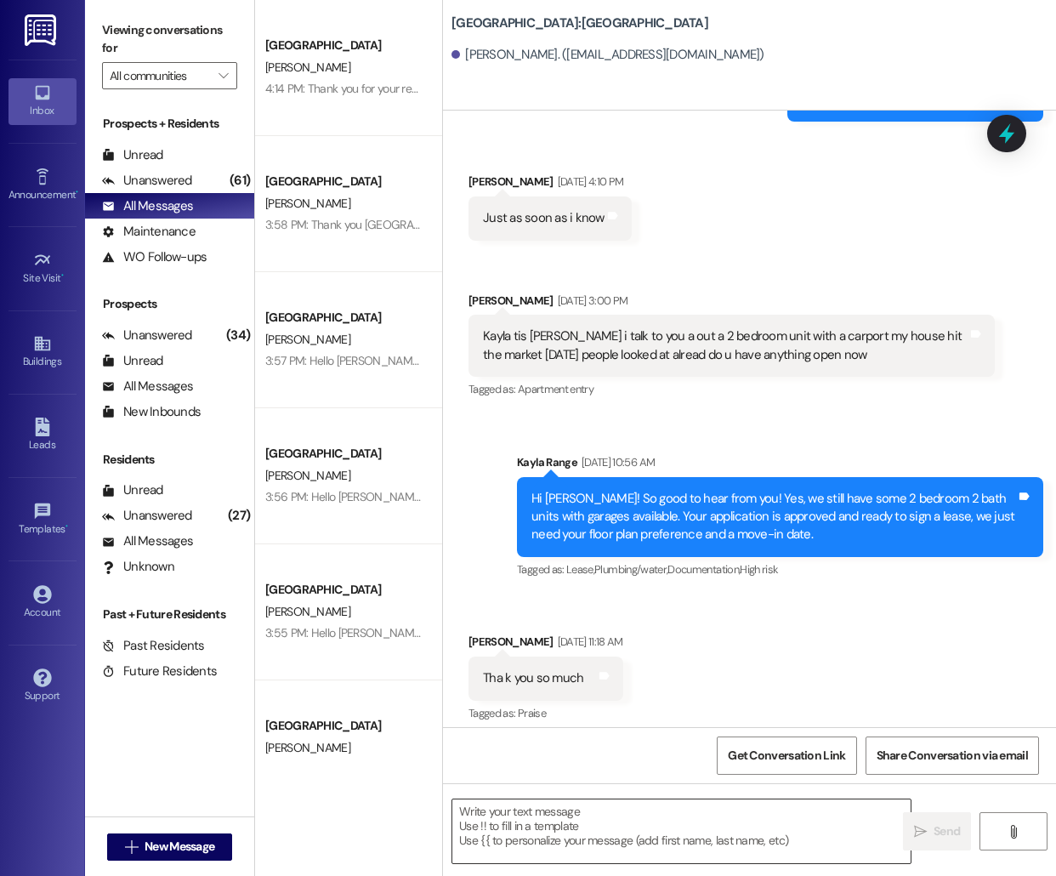
scroll to position [1160, 0]
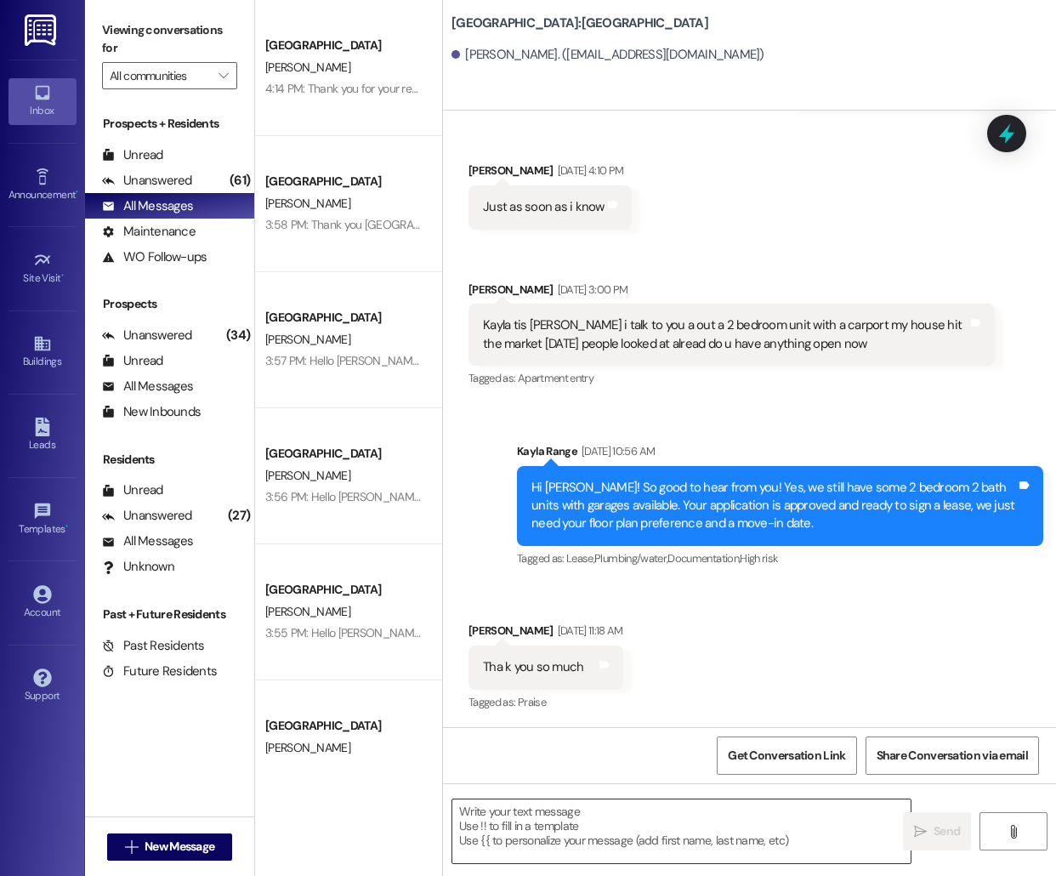
click at [713, 817] on textarea at bounding box center [681, 831] width 458 height 64
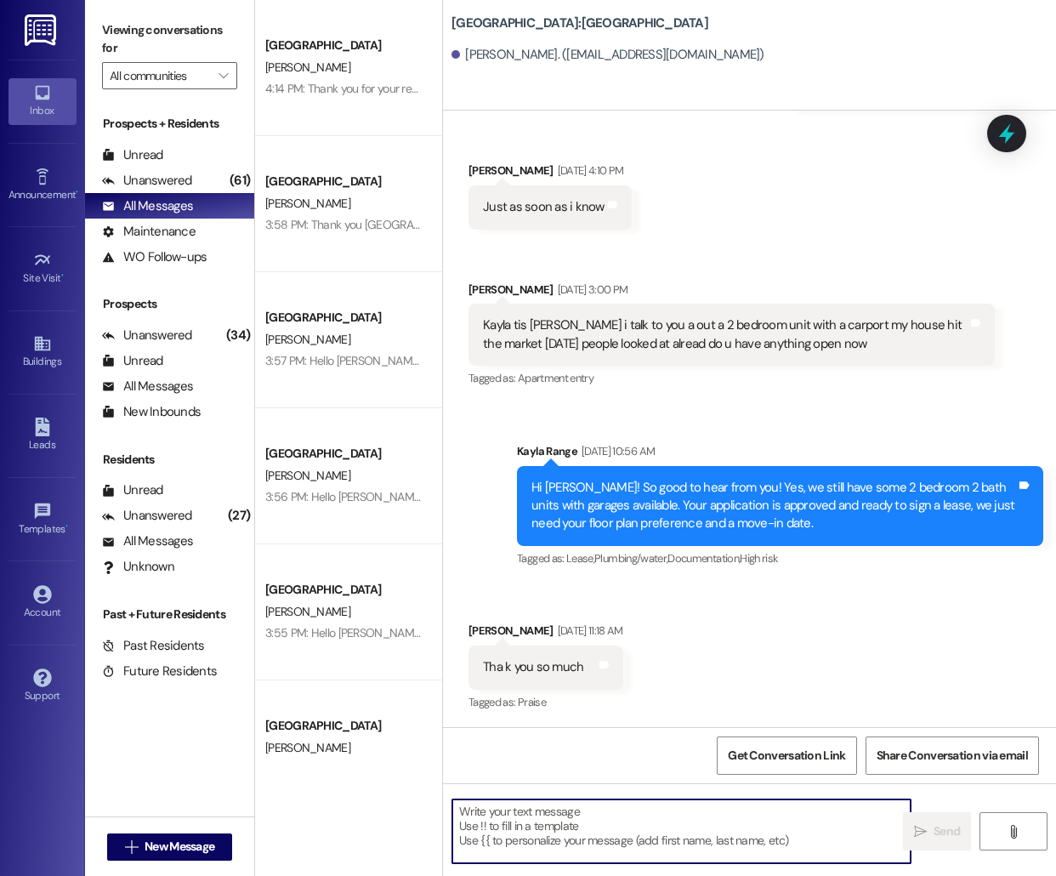
paste textarea "Hello [PERSON_NAME], this is [PERSON_NAME] from [GEOGRAPHIC_DATA] [GEOGRAPHIC_D…"
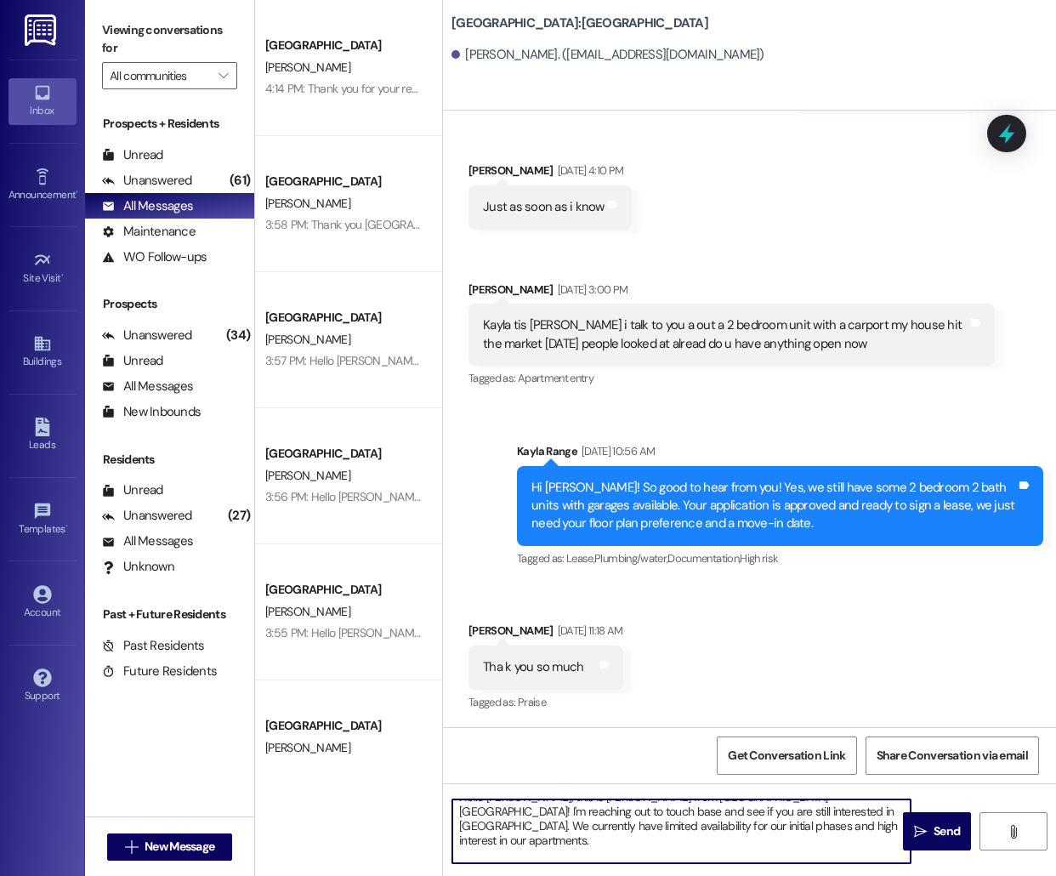
scroll to position [1298, 0]
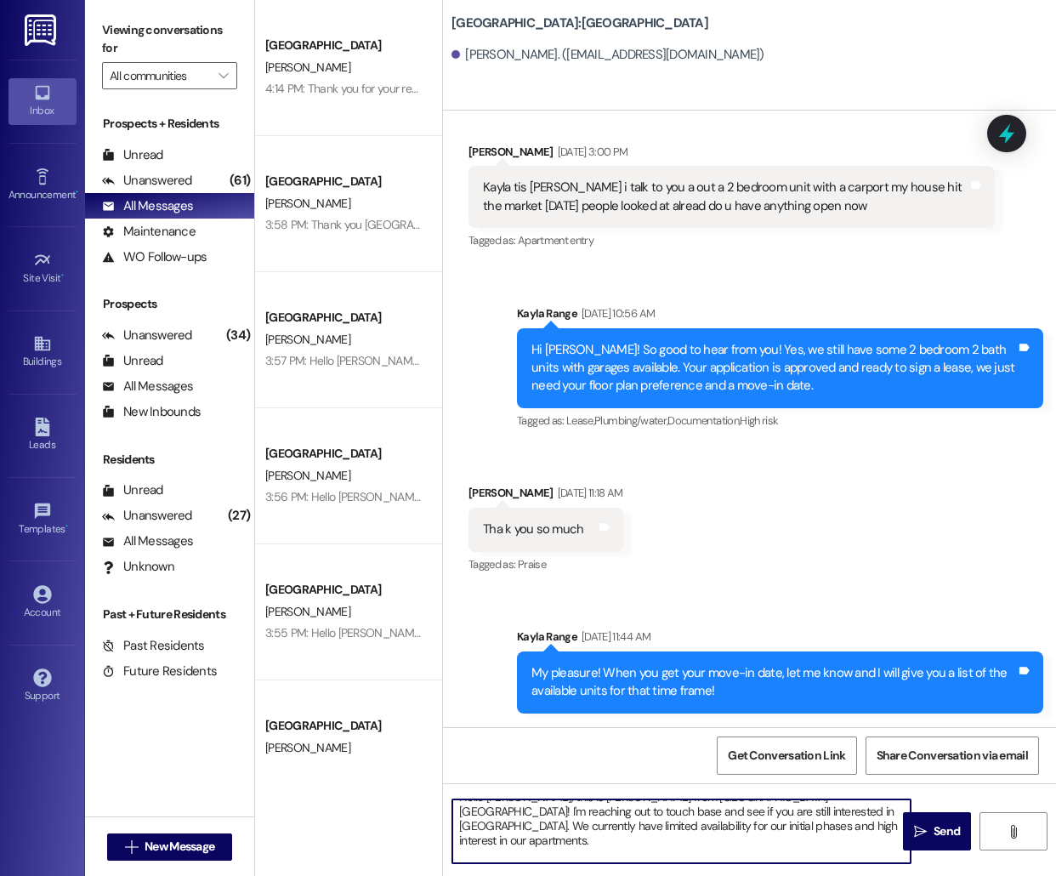
type textarea "Hello [PERSON_NAME], this is [PERSON_NAME] from [GEOGRAPHIC_DATA] [GEOGRAPHIC_D…"
click at [937, 833] on span "Send" at bounding box center [947, 831] width 26 height 18
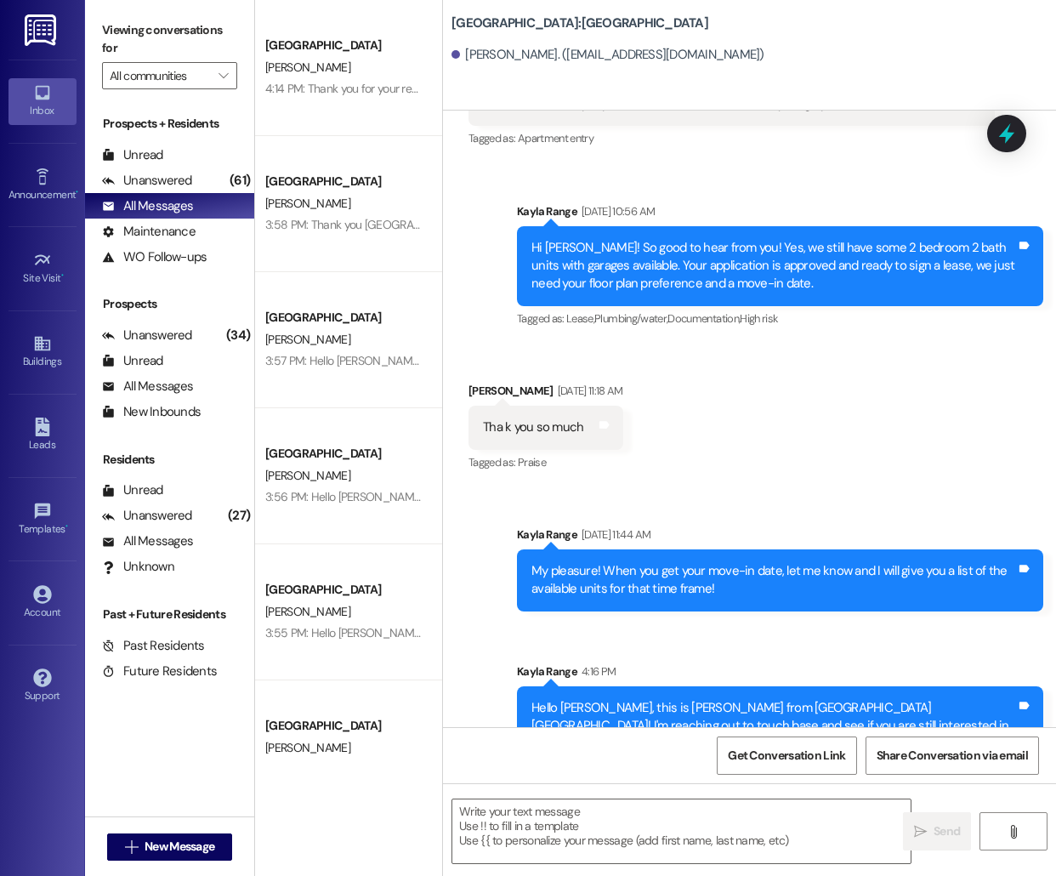
scroll to position [1489, 0]
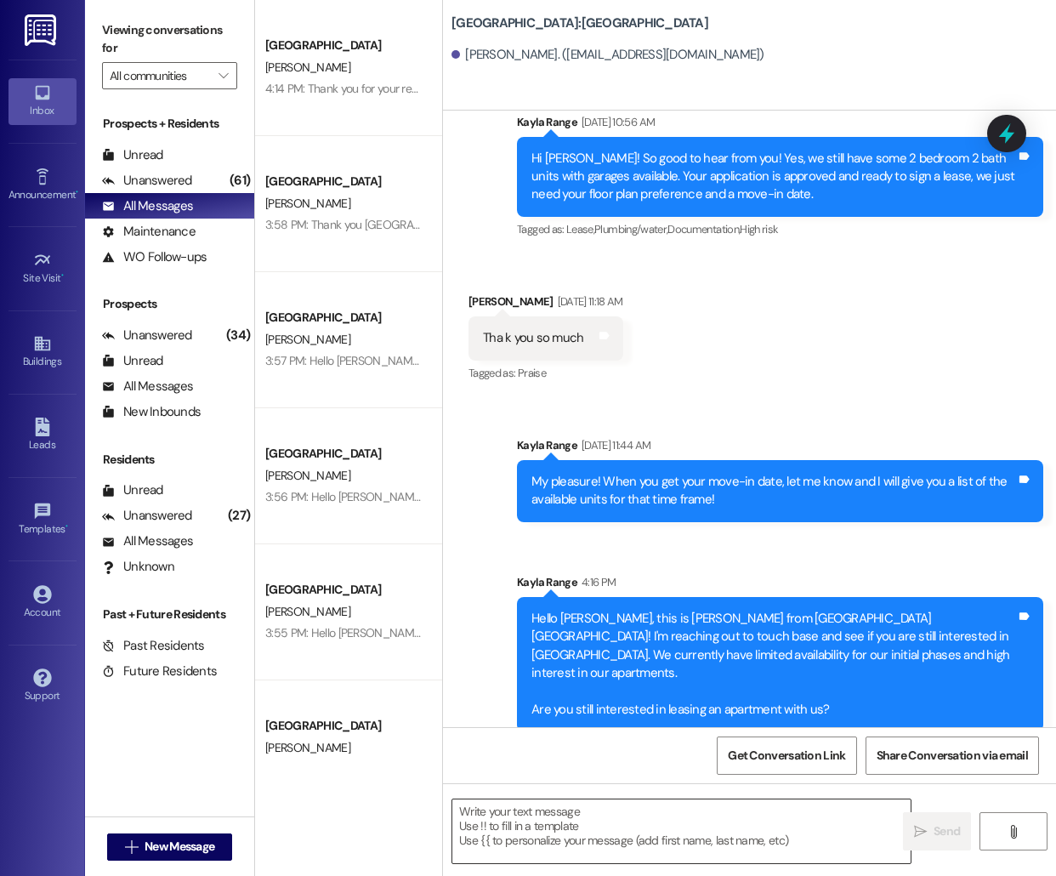
click at [540, 829] on textarea at bounding box center [681, 831] width 458 height 64
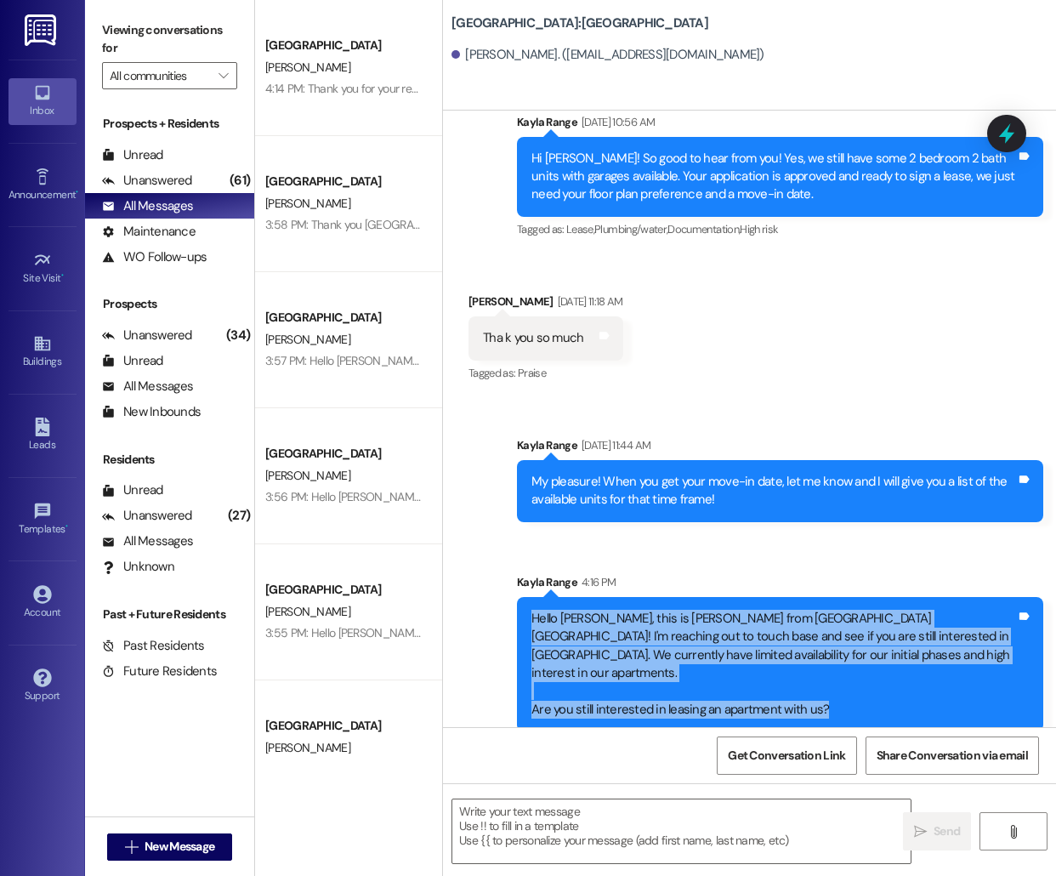
drag, startPoint x: 529, startPoint y: 613, endPoint x: 913, endPoint y: 703, distance: 394.8
click at [913, 703] on div "Hello [PERSON_NAME], this is [PERSON_NAME] from [GEOGRAPHIC_DATA] [GEOGRAPHIC_D…" at bounding box center [780, 664] width 526 height 135
copy div "Hello [PERSON_NAME], this is [PERSON_NAME] from [GEOGRAPHIC_DATA] [GEOGRAPHIC_D…"
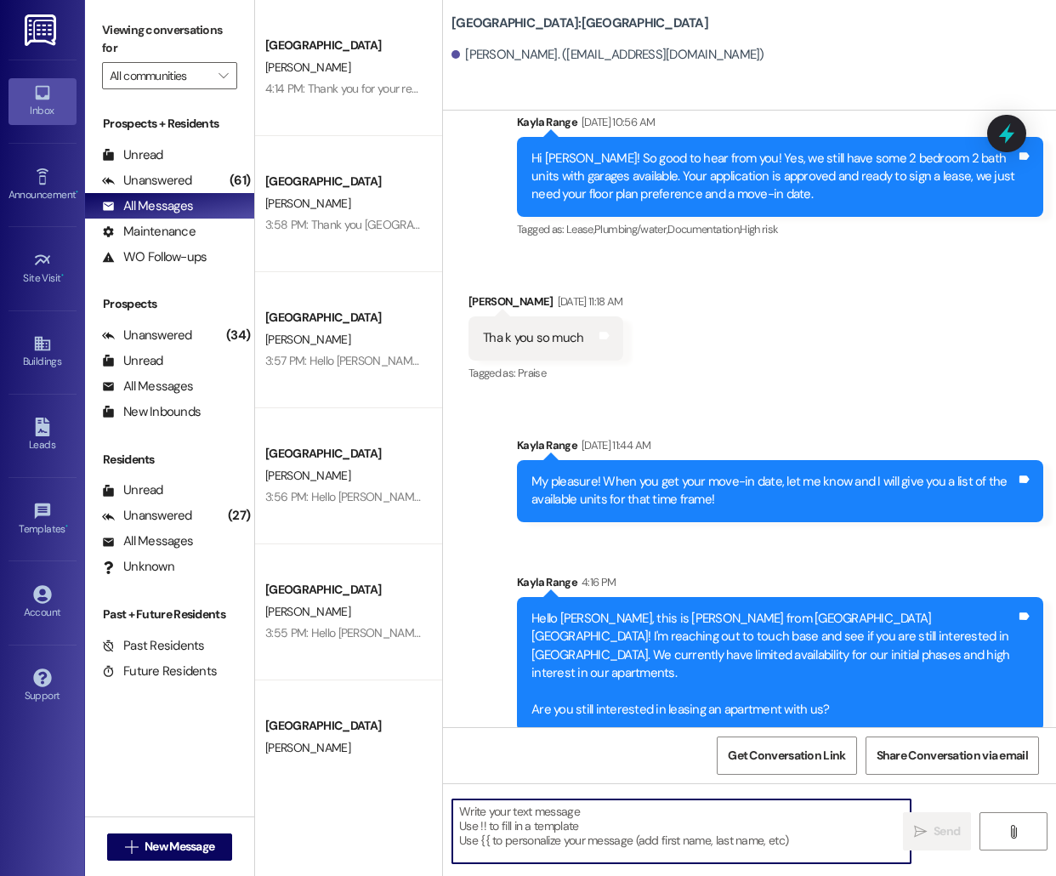
click at [613, 834] on textarea at bounding box center [681, 831] width 458 height 64
paste textarea "Hello [PERSON_NAME], this is [PERSON_NAME] from [GEOGRAPHIC_DATA] [GEOGRAPHIC_D…"
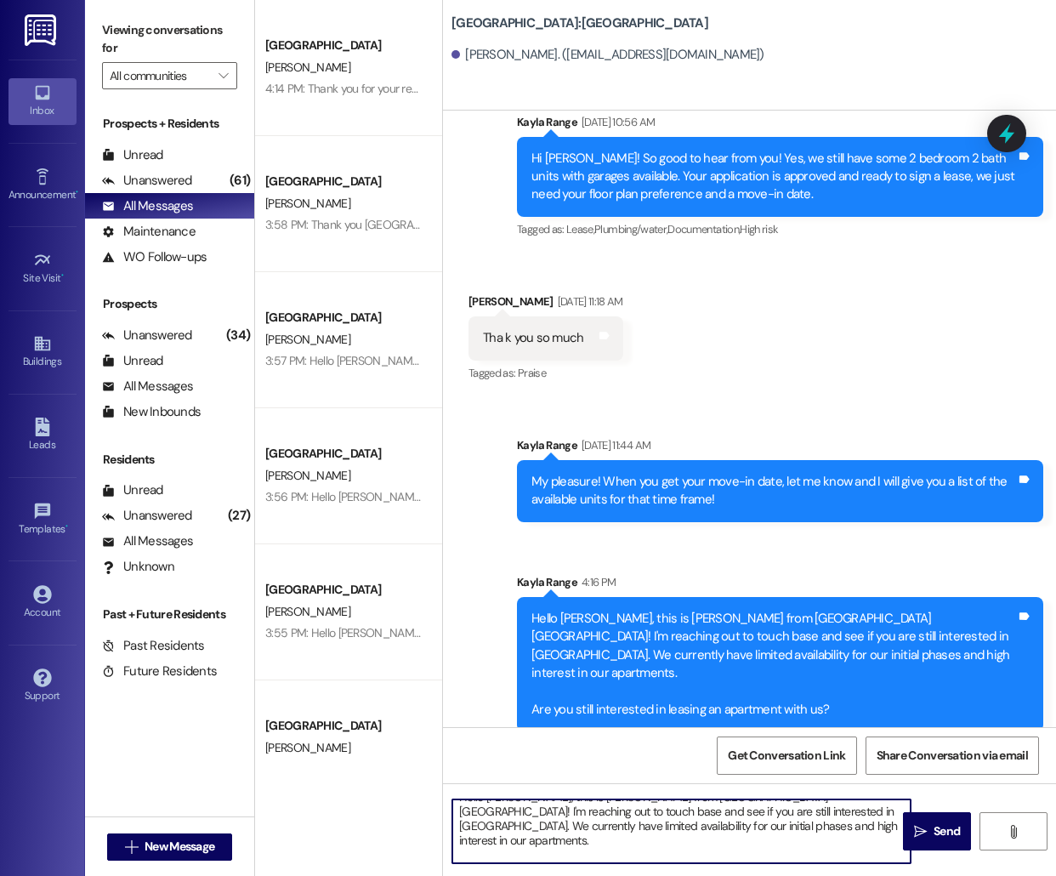
scroll to position [0, 0]
click at [501, 808] on textarea "Hello [PERSON_NAME], this is [PERSON_NAME] from [GEOGRAPHIC_DATA] [GEOGRAPHIC_D…" at bounding box center [681, 831] width 458 height 64
type textarea "Hello [PERSON_NAME], this is [PERSON_NAME] from [GEOGRAPHIC_DATA] [GEOGRAPHIC_D…"
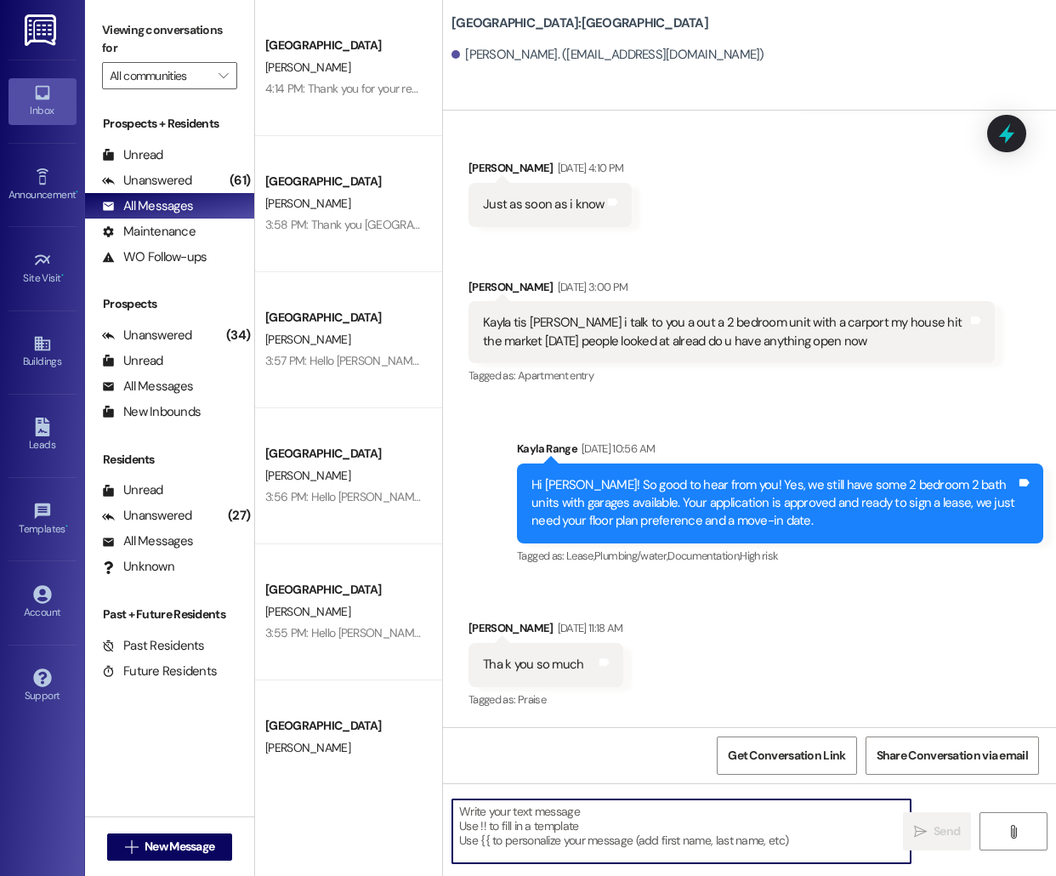
scroll to position [1160, 0]
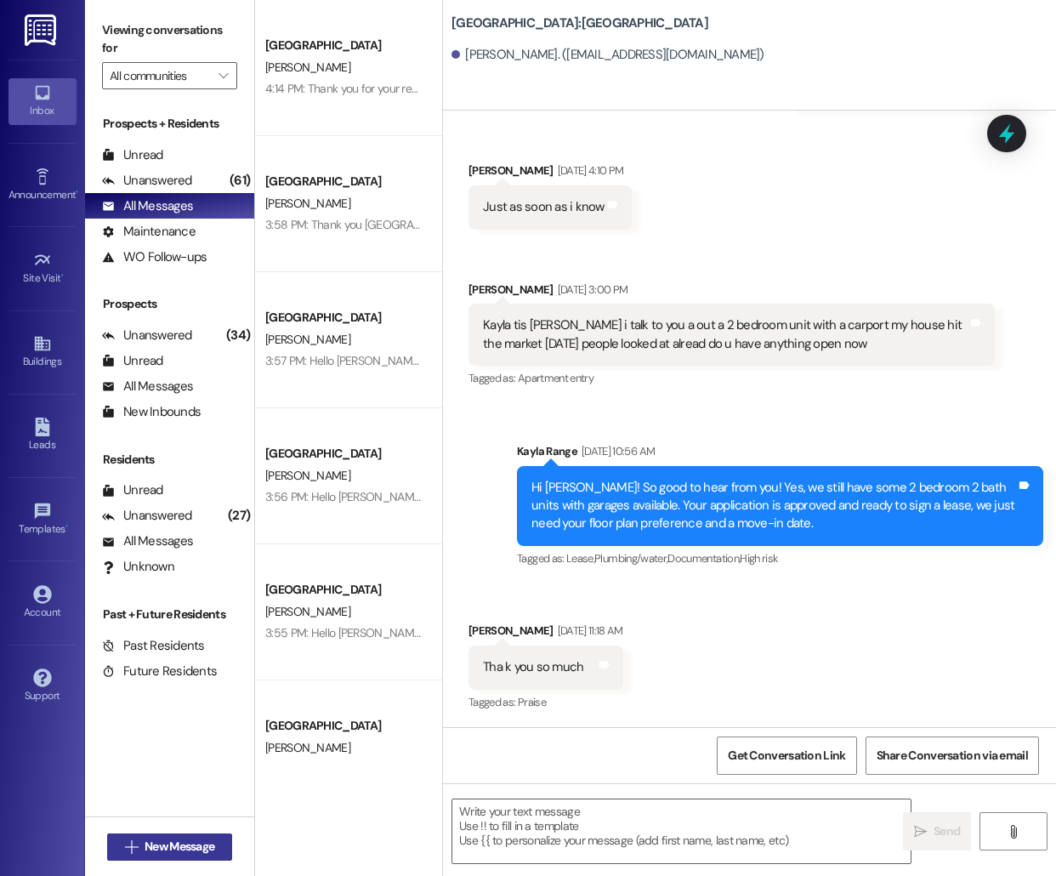
click at [145, 847] on span "New Message" at bounding box center [180, 847] width 70 height 18
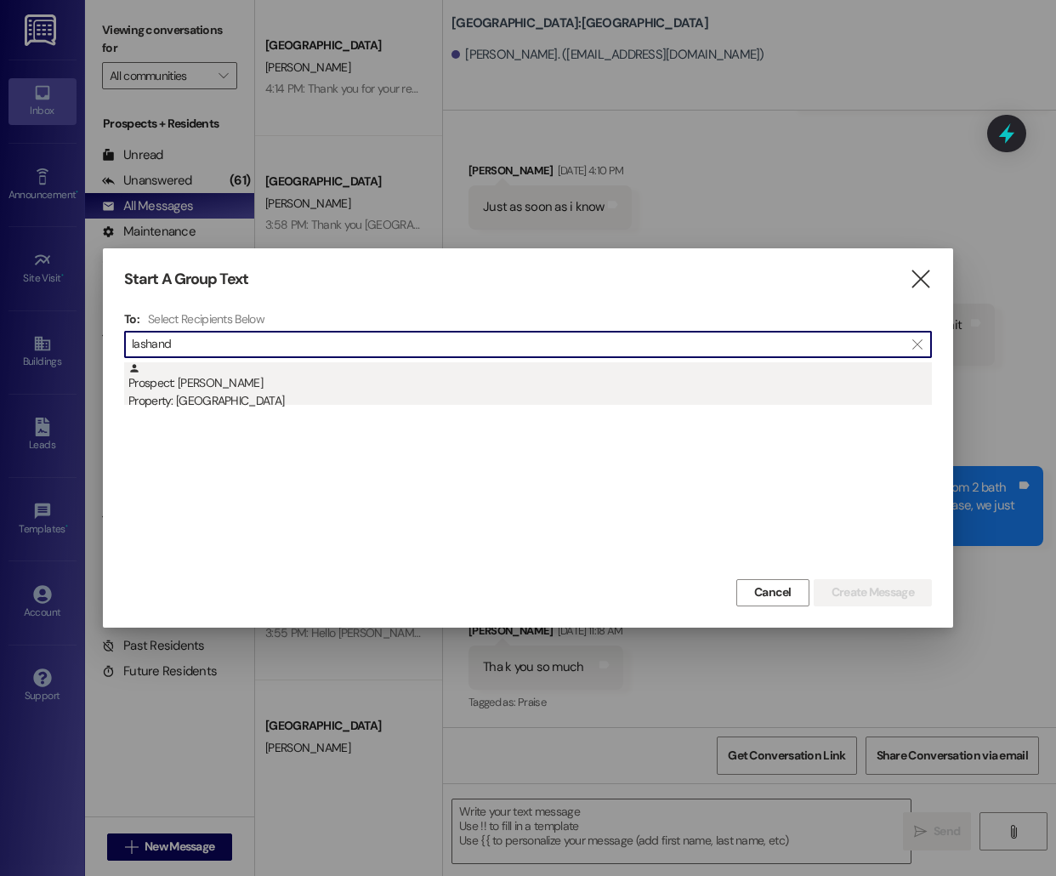
type input "lashand"
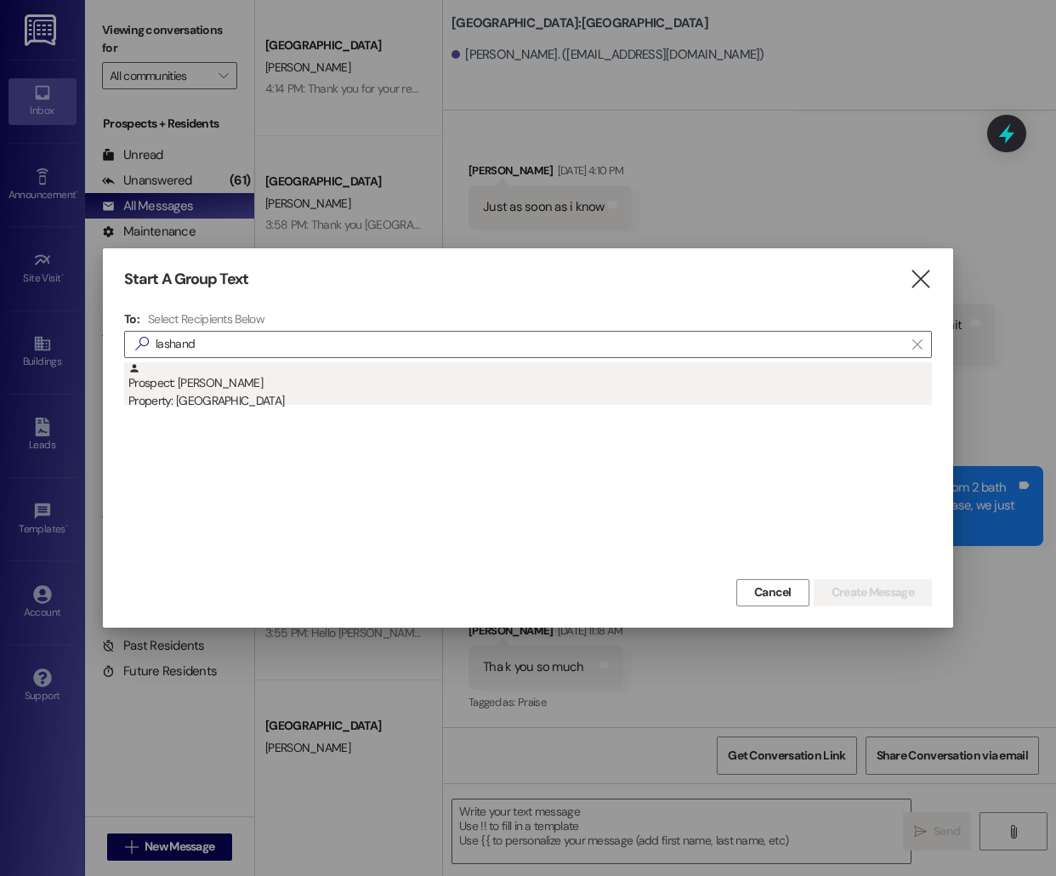
click at [303, 390] on div "Prospect: [PERSON_NAME] Property: [GEOGRAPHIC_DATA]" at bounding box center [530, 386] width 804 height 48
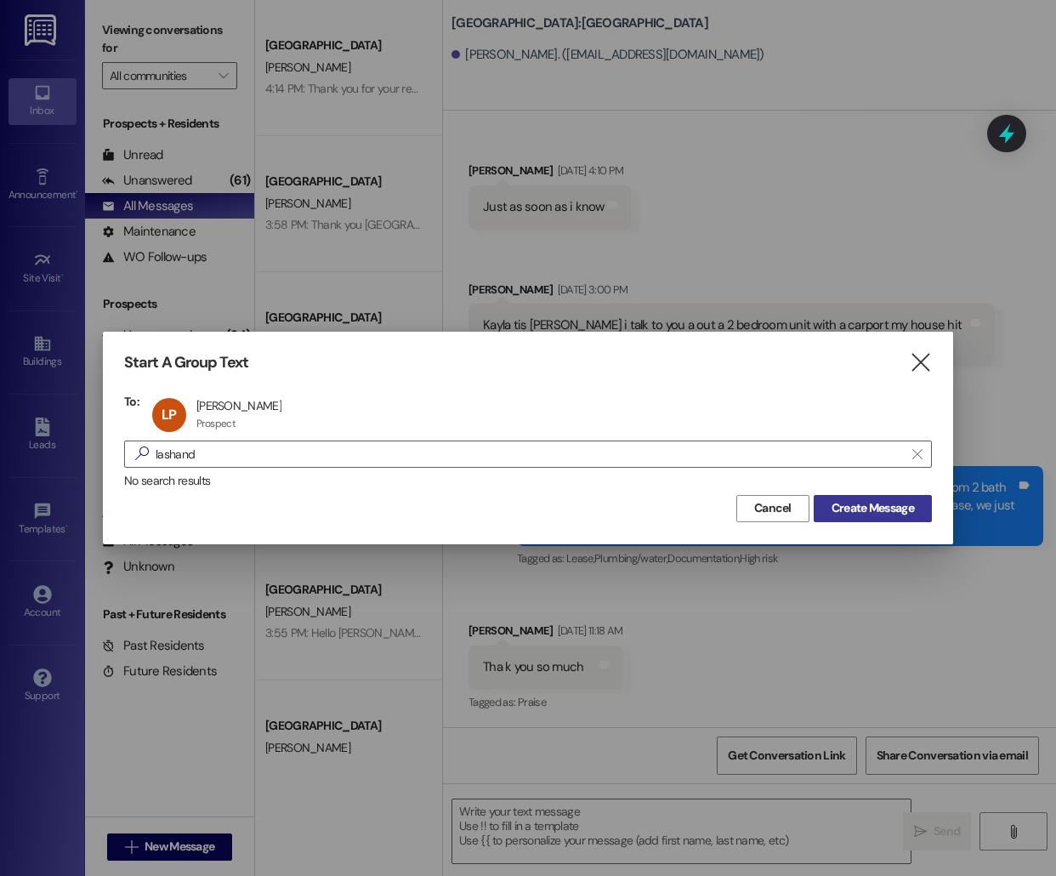
click at [882, 514] on span "Create Message" at bounding box center [873, 508] width 82 height 18
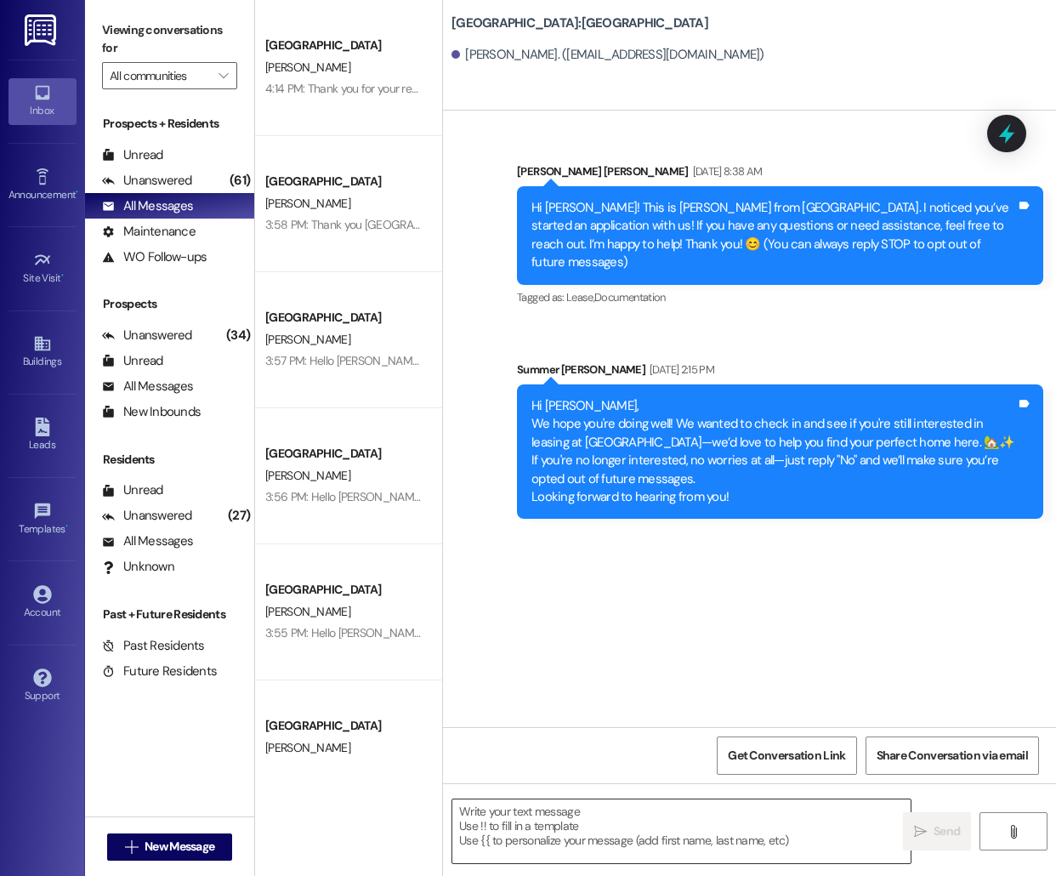
scroll to position [0, 0]
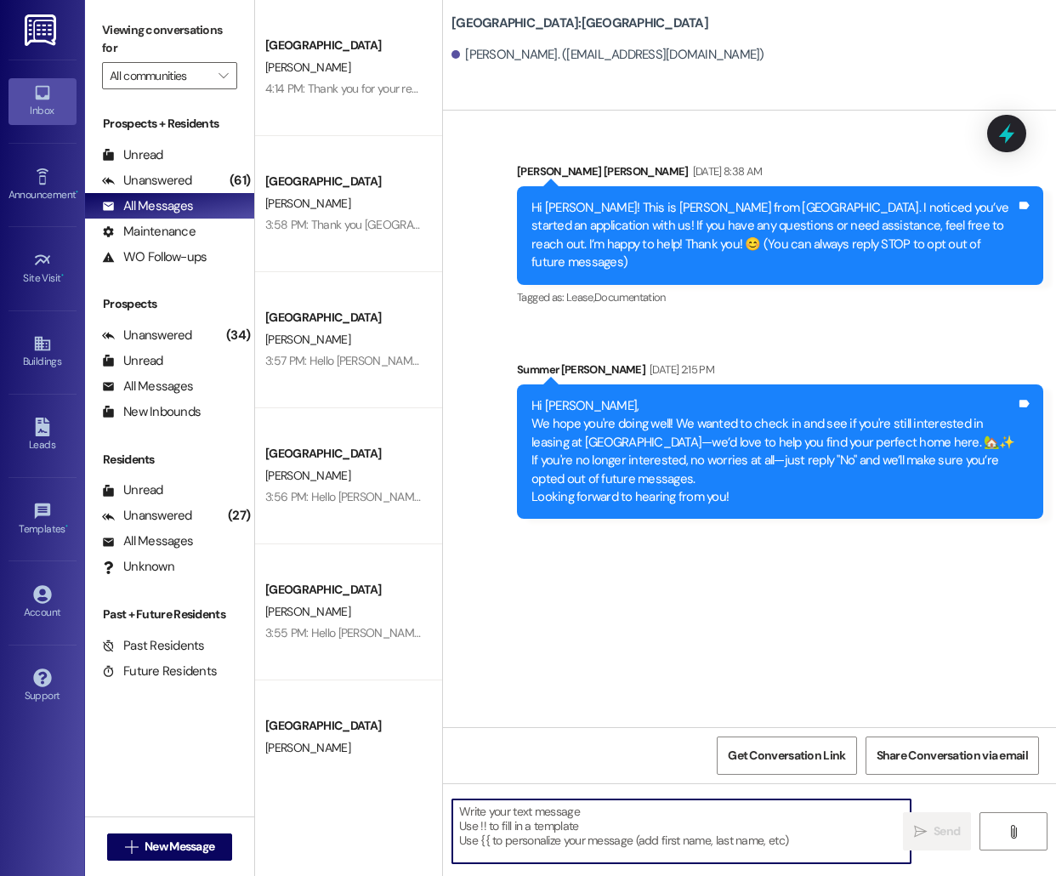
click at [637, 841] on textarea at bounding box center [681, 831] width 458 height 64
paste textarea "Hello [PERSON_NAME], this is [PERSON_NAME] from [GEOGRAPHIC_DATA] [GEOGRAPHIC_D…"
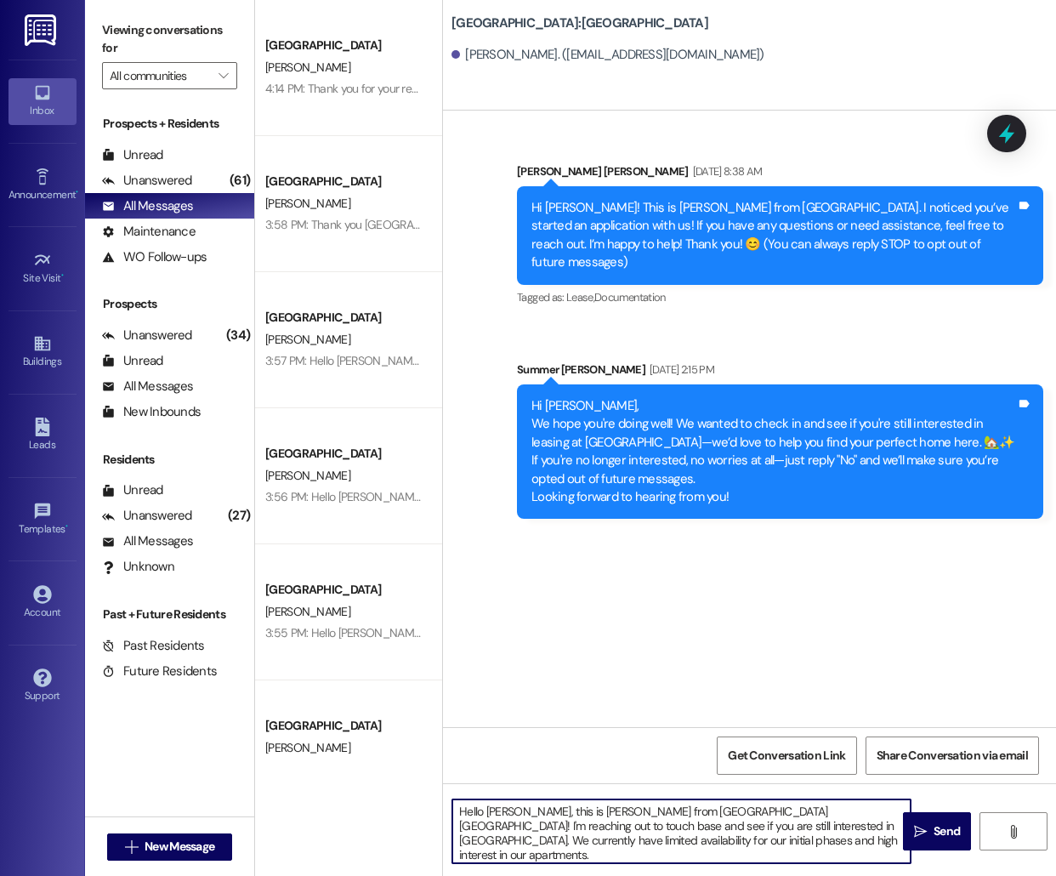
click at [490, 812] on textarea "Hello [PERSON_NAME], this is [PERSON_NAME] from [GEOGRAPHIC_DATA] [GEOGRAPHIC_D…" at bounding box center [681, 831] width 458 height 64
type textarea "Hello [PERSON_NAME], this is [PERSON_NAME] from [GEOGRAPHIC_DATA] [GEOGRAPHIC_D…"
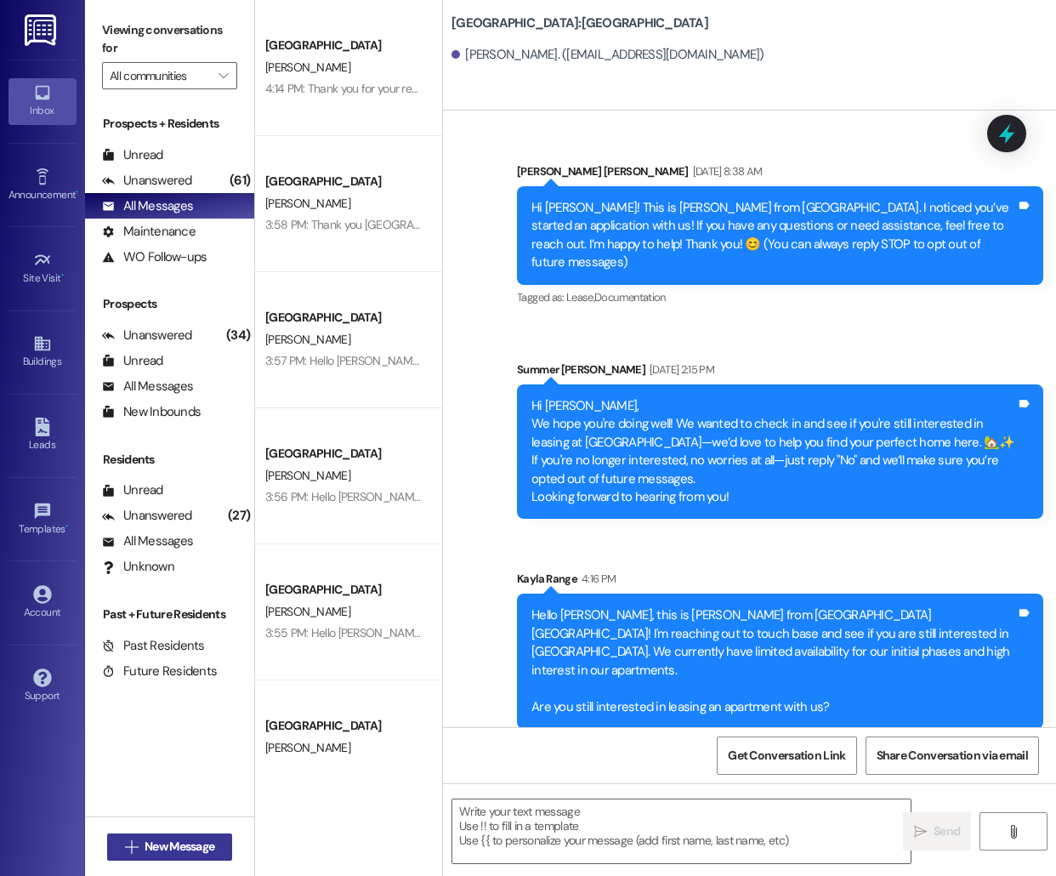
click at [154, 843] on span "New Message" at bounding box center [180, 847] width 70 height 18
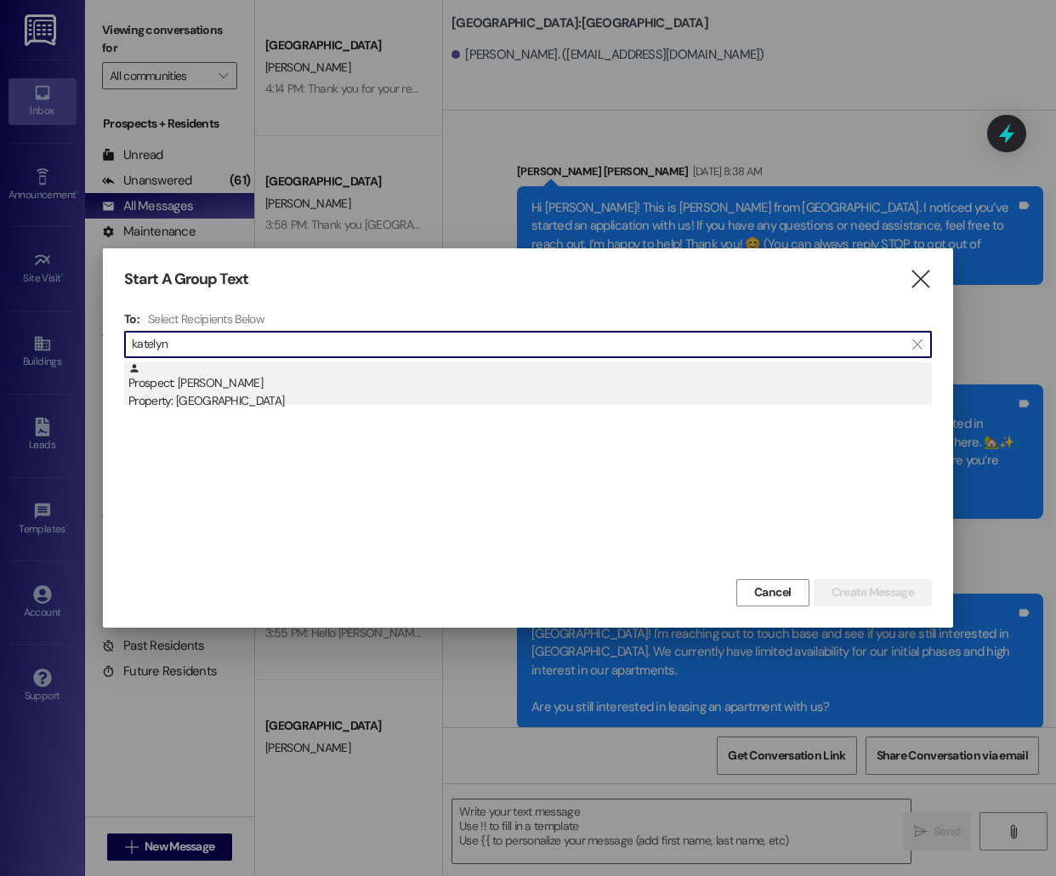
type input "katelyn"
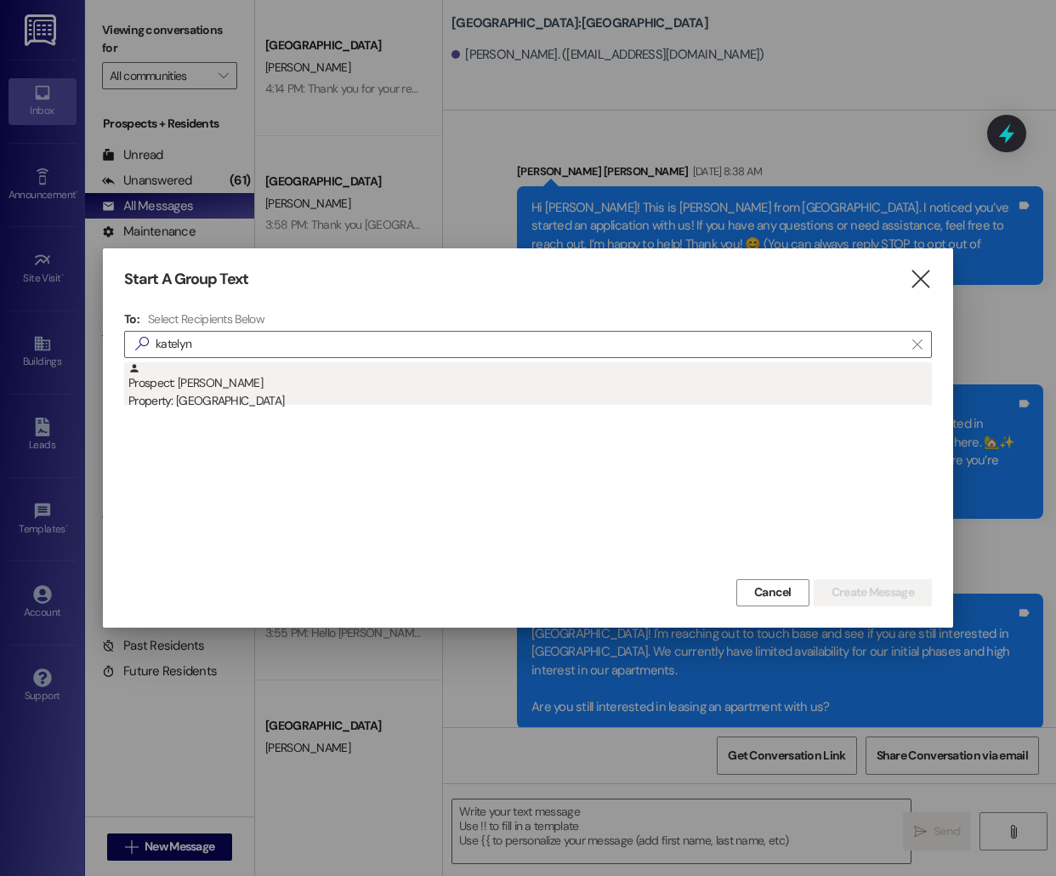
click at [343, 398] on div "Property: [GEOGRAPHIC_DATA]" at bounding box center [530, 401] width 804 height 18
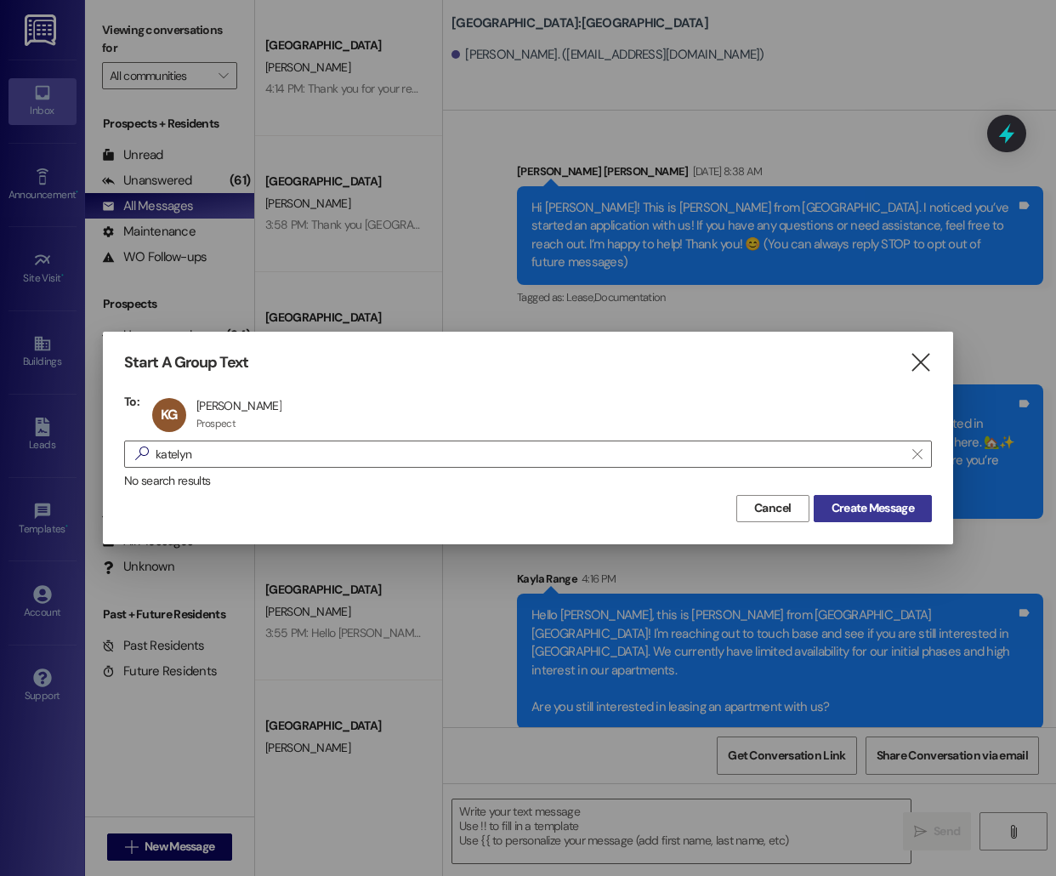
click at [912, 509] on span "Create Message" at bounding box center [873, 508] width 82 height 18
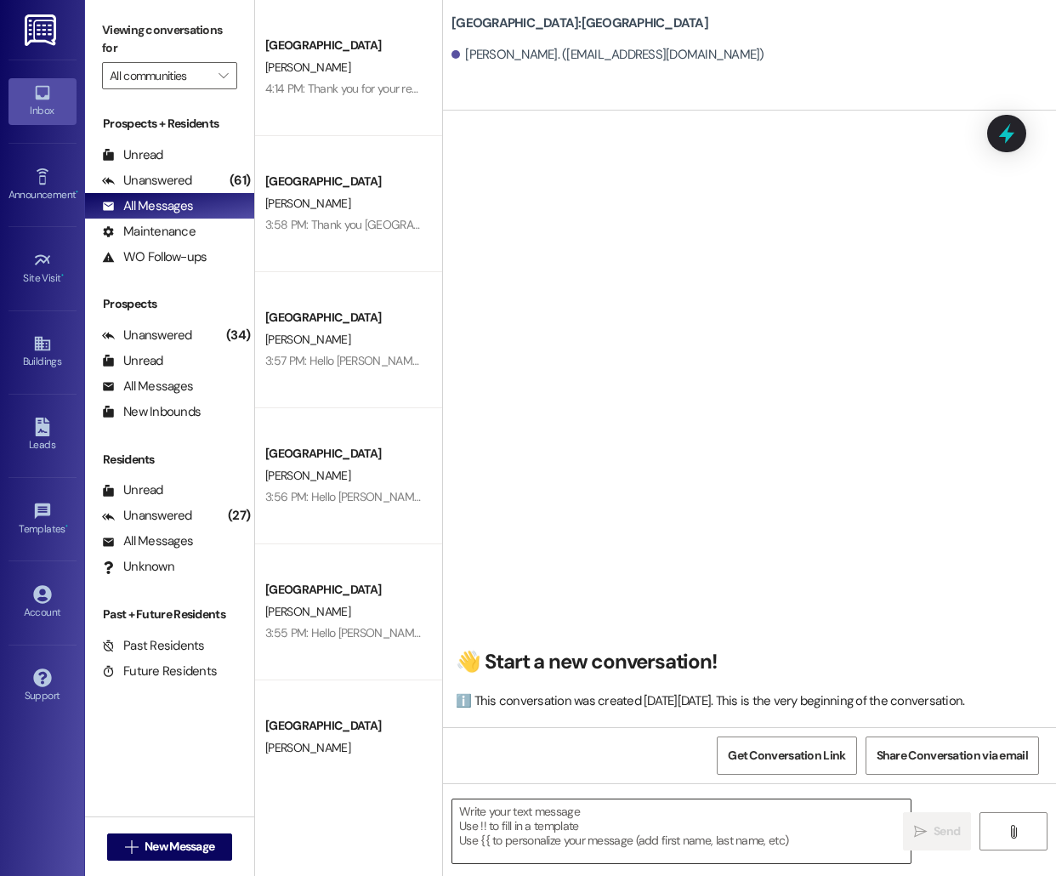
click at [638, 830] on textarea at bounding box center [681, 831] width 458 height 64
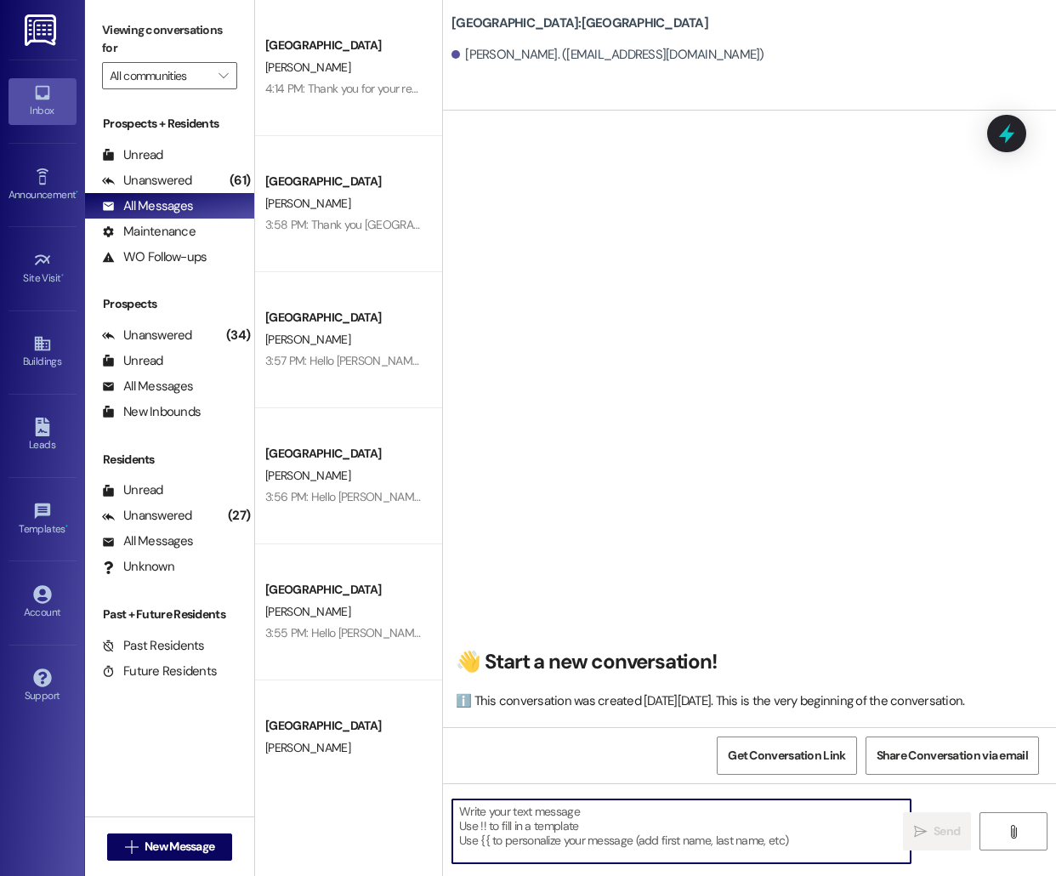
paste textarea "Hello [PERSON_NAME], this is [PERSON_NAME] from [GEOGRAPHIC_DATA] [GEOGRAPHIC_D…"
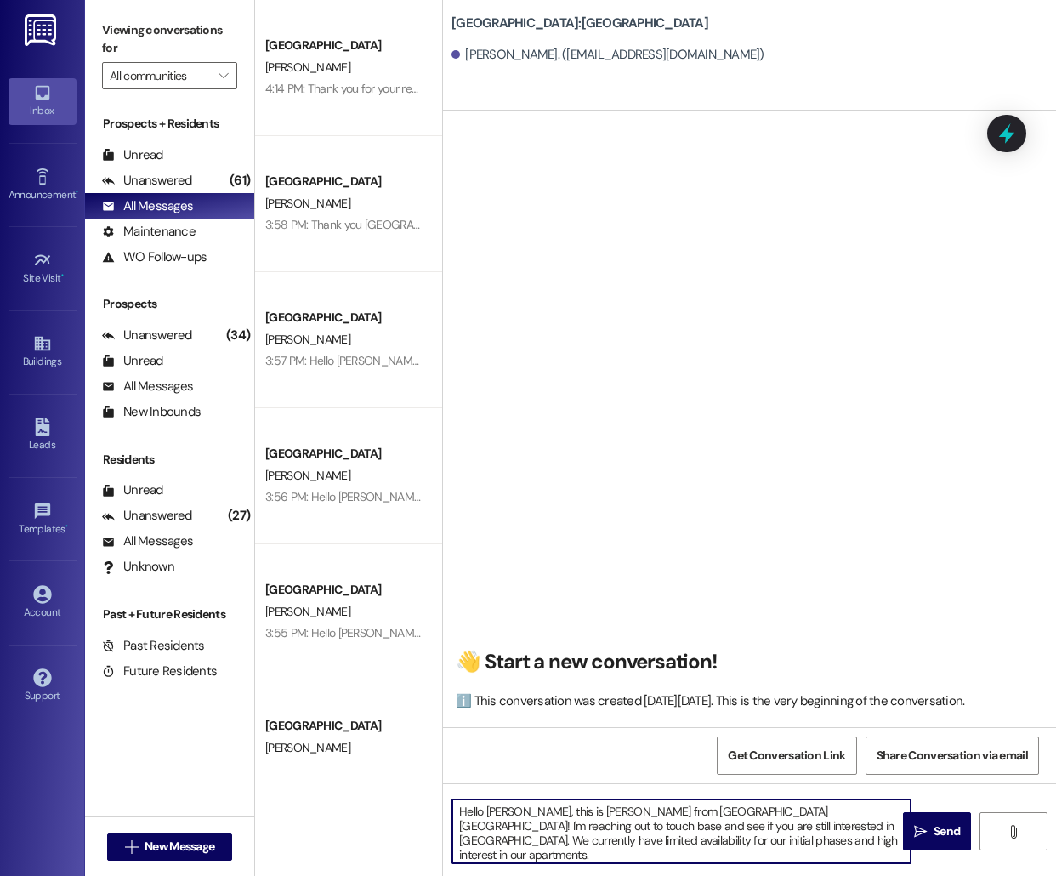
click at [498, 810] on textarea "Hello [PERSON_NAME], this is [PERSON_NAME] from [GEOGRAPHIC_DATA] [GEOGRAPHIC_D…" at bounding box center [681, 831] width 458 height 64
type textarea "Hello [PERSON_NAME], this is [PERSON_NAME] from [GEOGRAPHIC_DATA] [GEOGRAPHIC_D…"
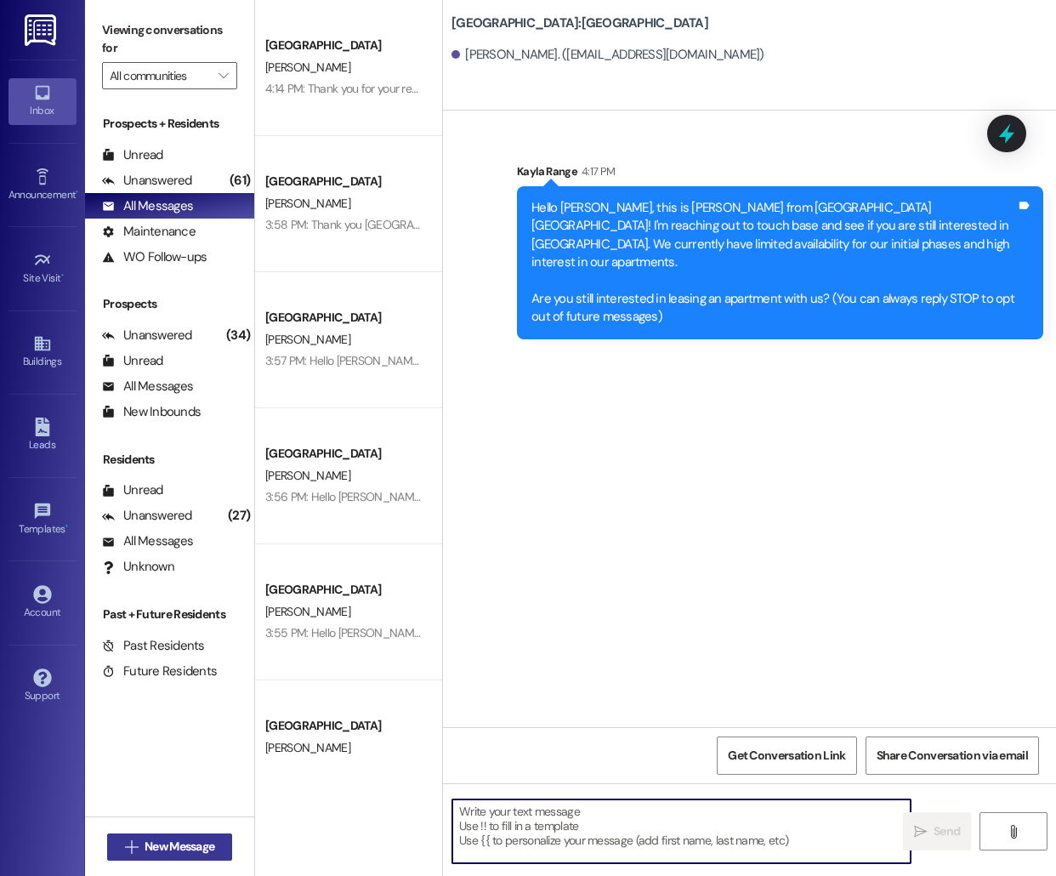
click at [123, 838] on span " New Message" at bounding box center [170, 847] width 97 height 18
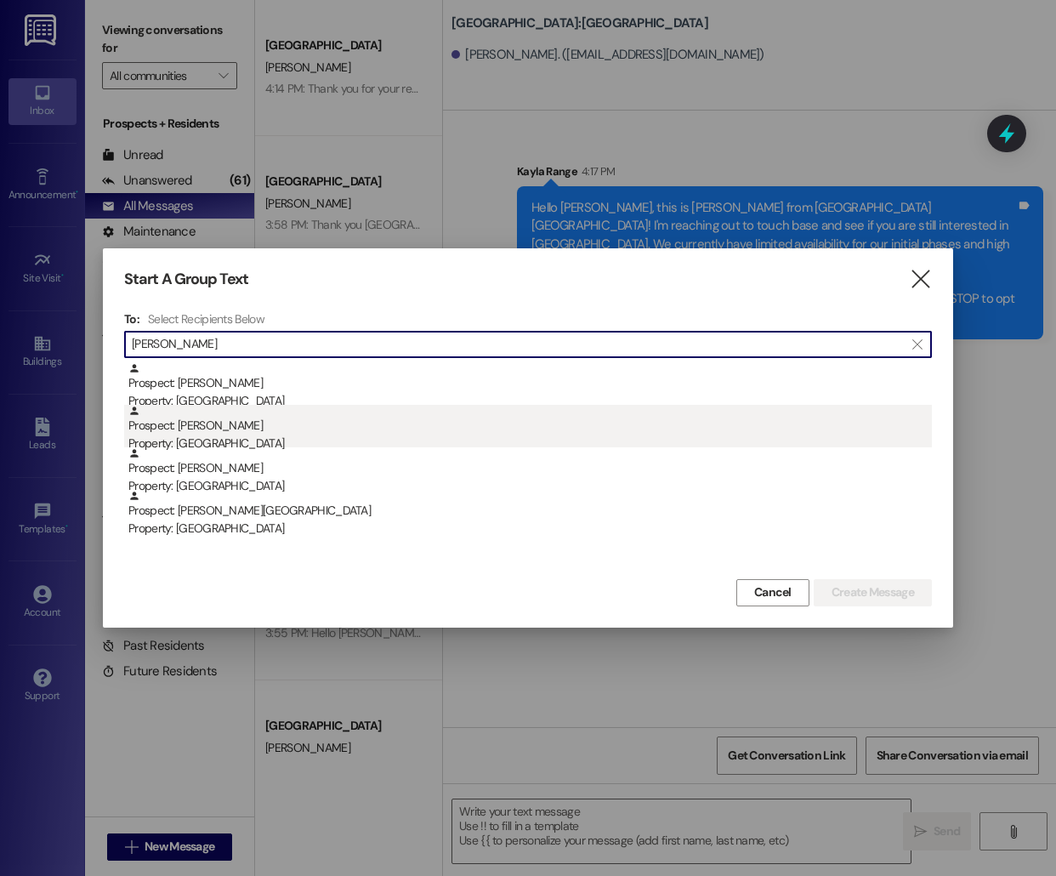
type input "[PERSON_NAME]"
click at [287, 429] on div "Prospect: [PERSON_NAME] Property: [GEOGRAPHIC_DATA]" at bounding box center [530, 429] width 804 height 48
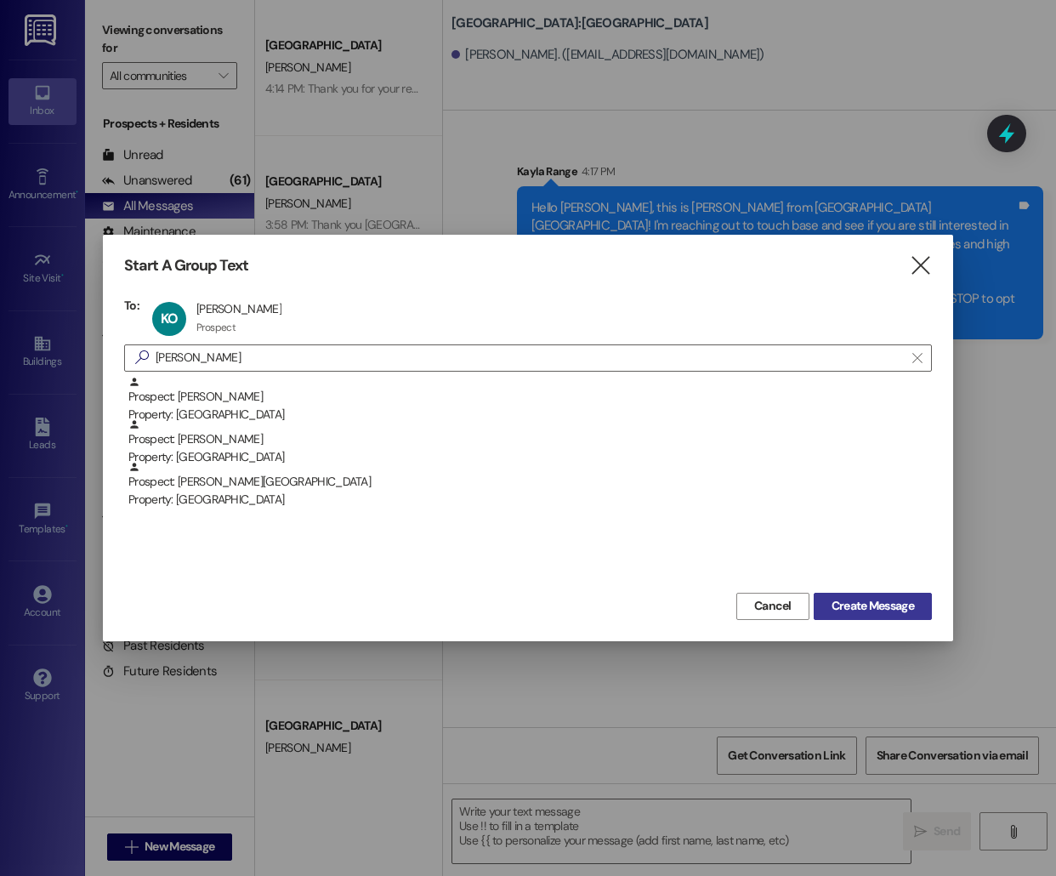
click at [902, 601] on span "Create Message" at bounding box center [873, 606] width 82 height 18
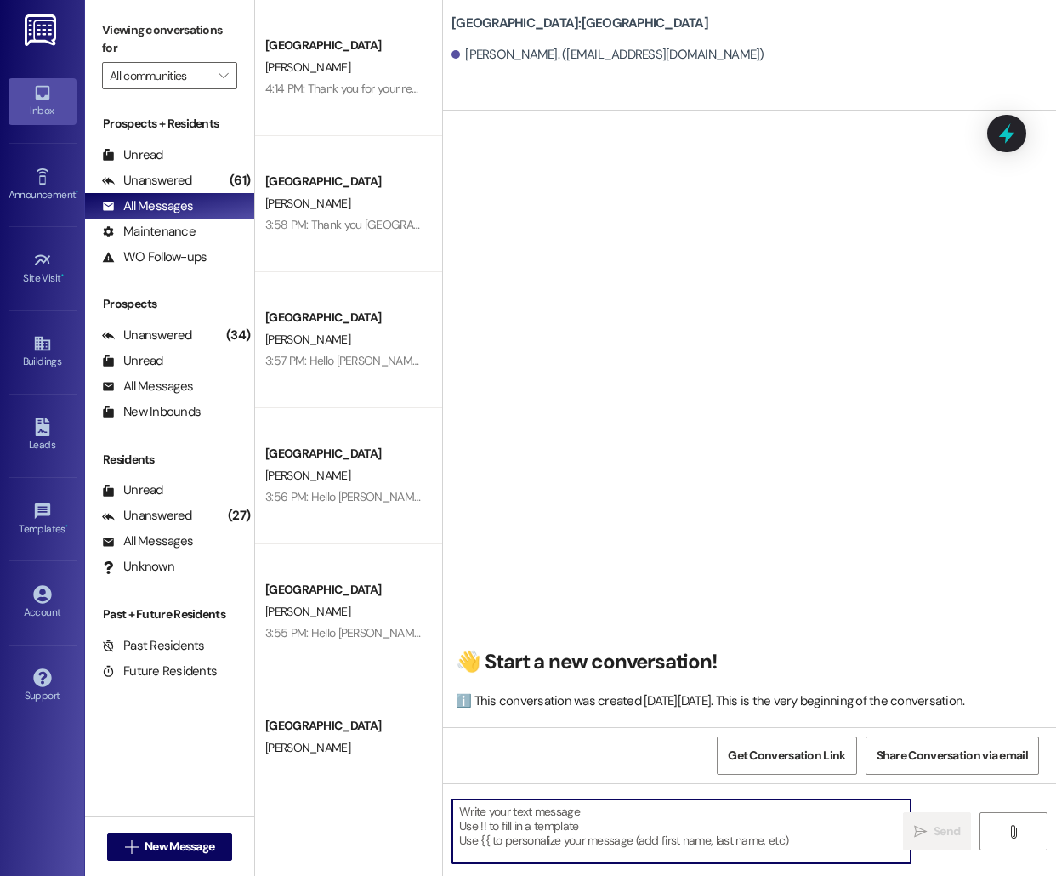
click at [521, 835] on textarea at bounding box center [681, 831] width 458 height 64
paste textarea "Hello [PERSON_NAME], this is [PERSON_NAME] from [GEOGRAPHIC_DATA] [GEOGRAPHIC_D…"
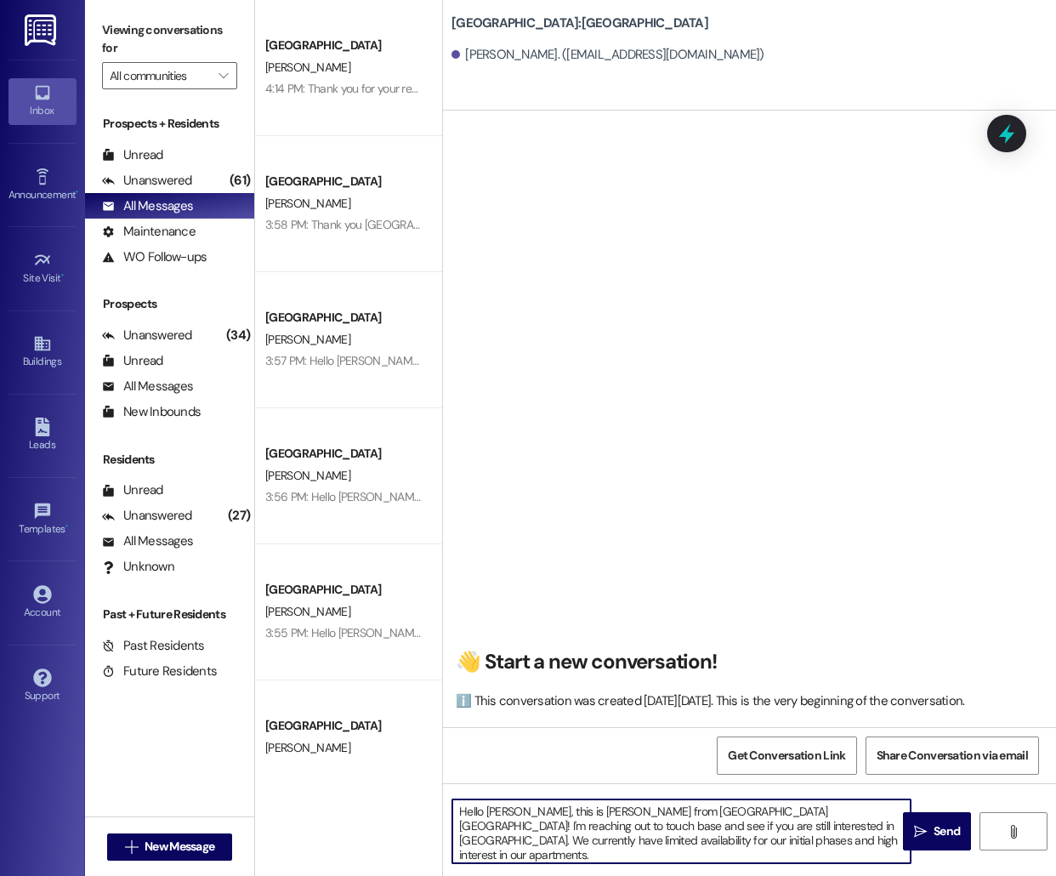
click at [496, 808] on textarea "Hello [PERSON_NAME], this is [PERSON_NAME] from [GEOGRAPHIC_DATA] [GEOGRAPHIC_D…" at bounding box center [681, 831] width 458 height 64
type textarea "Hello [PERSON_NAME], this is [PERSON_NAME] from [GEOGRAPHIC_DATA]! I'm reaching…"
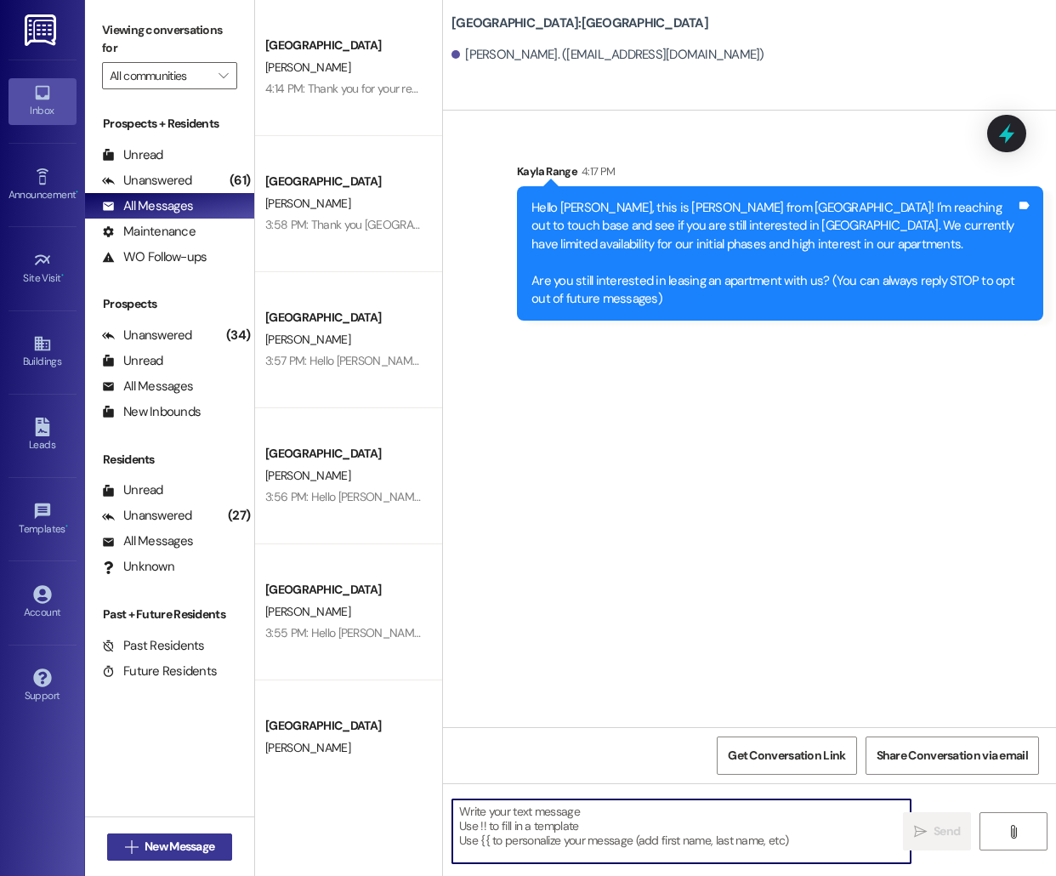
click at [158, 854] on span "New Message" at bounding box center [180, 847] width 70 height 18
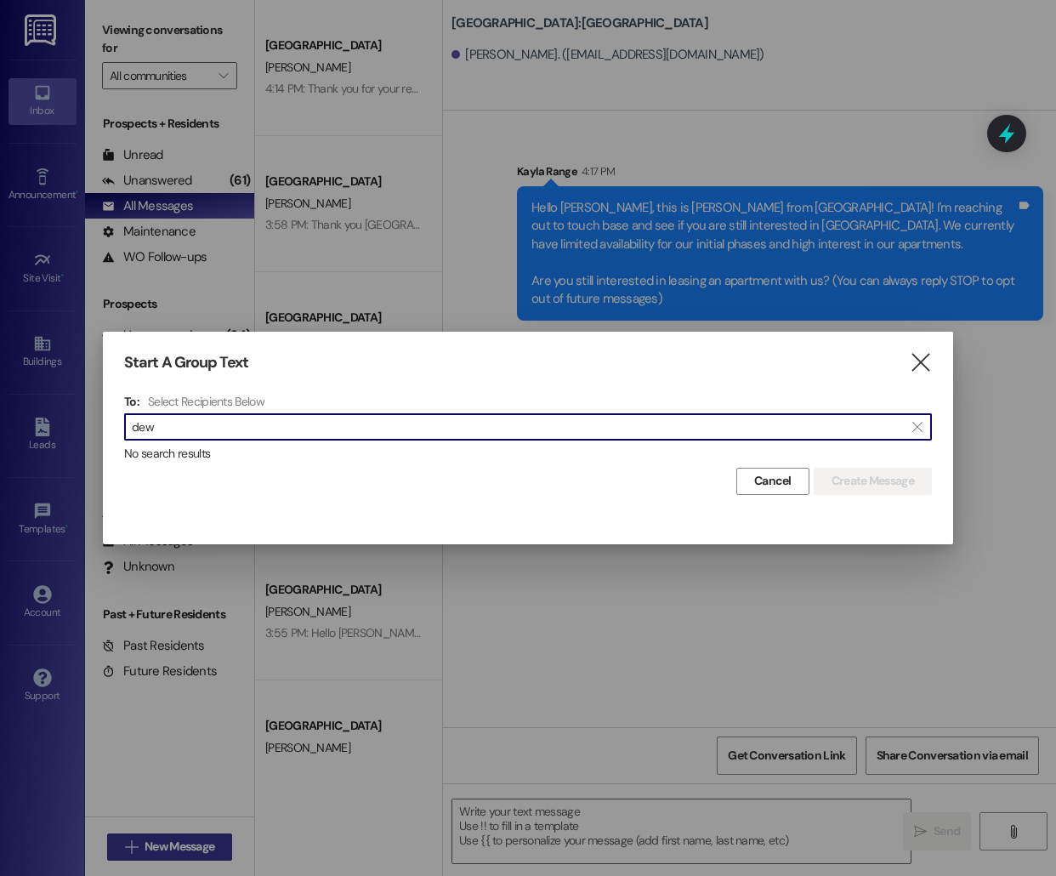
type input "[DEMOGRAPHIC_DATA]"
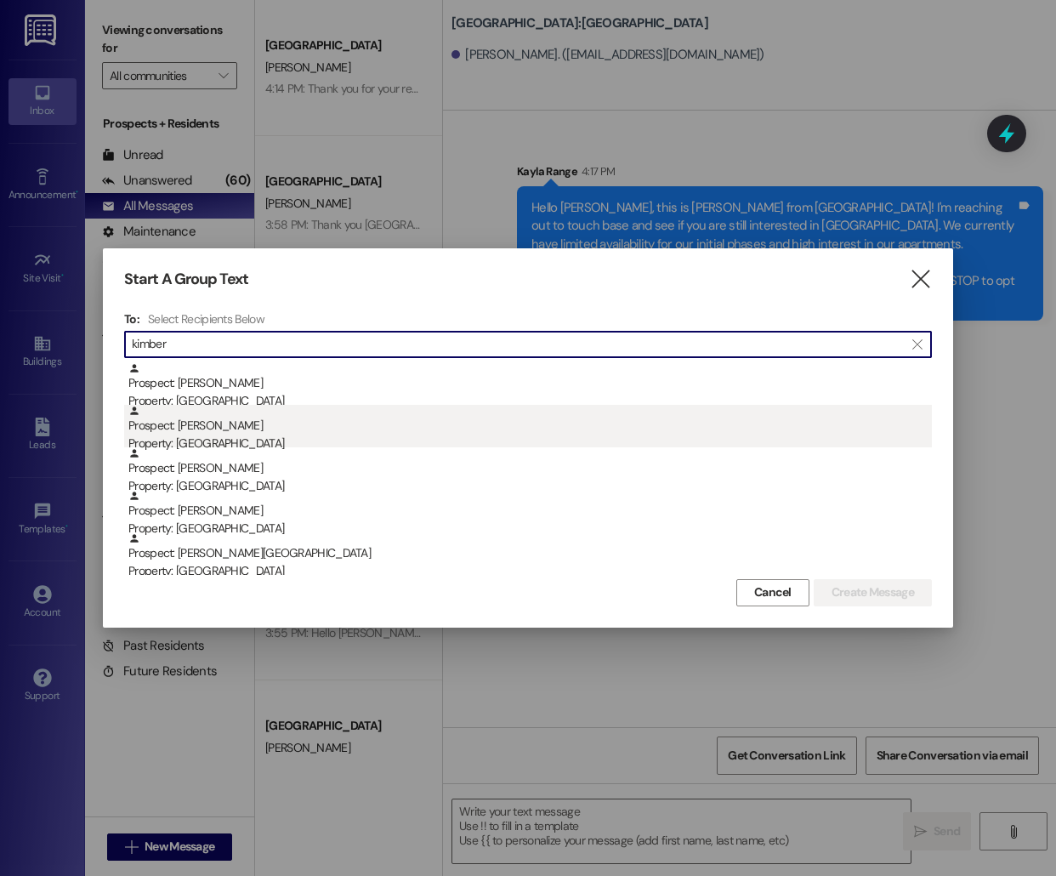
type input "kimber"
click at [291, 441] on div "Property: [GEOGRAPHIC_DATA]" at bounding box center [530, 444] width 804 height 18
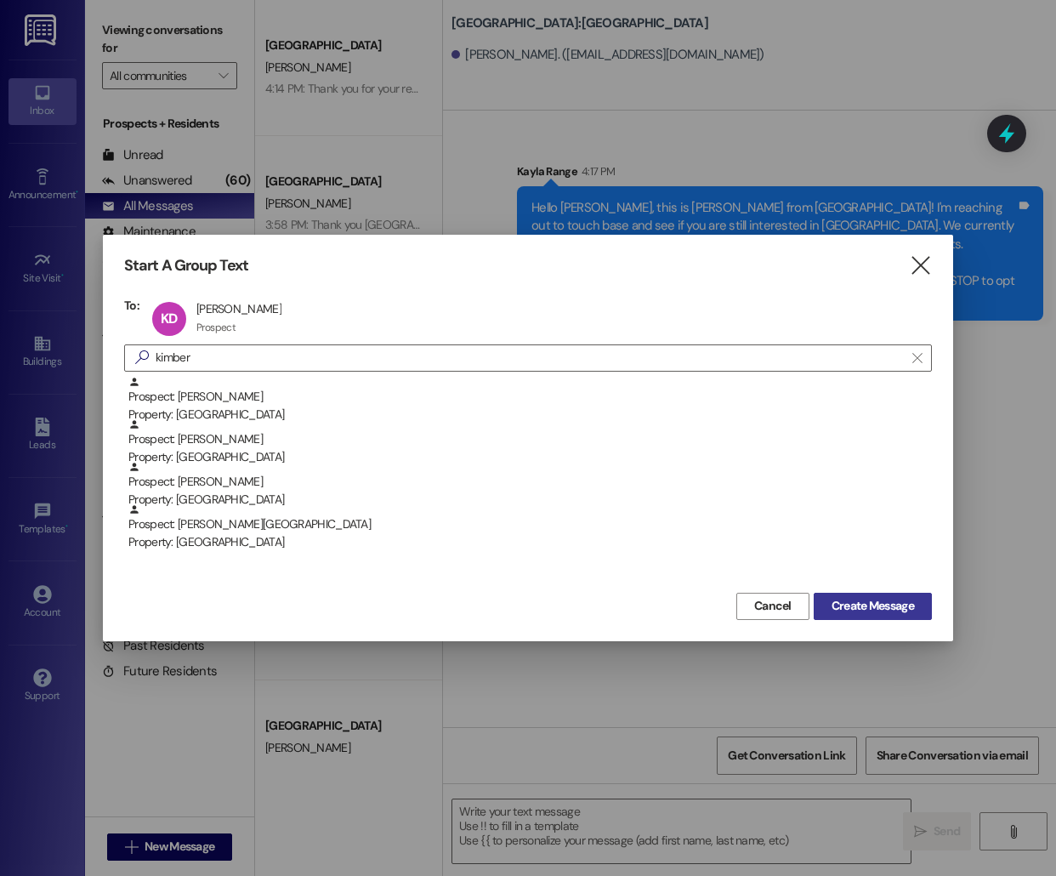
click at [895, 604] on span "Create Message" at bounding box center [873, 606] width 82 height 18
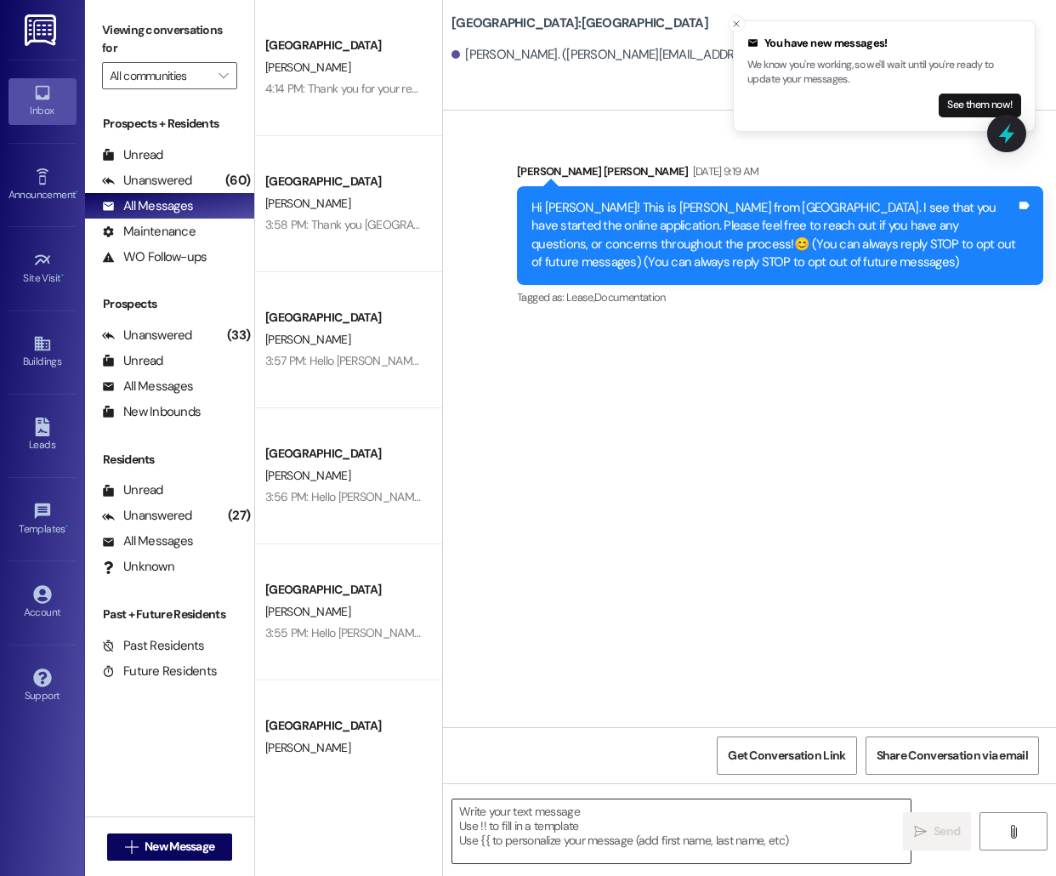
click at [564, 821] on textarea at bounding box center [681, 831] width 458 height 64
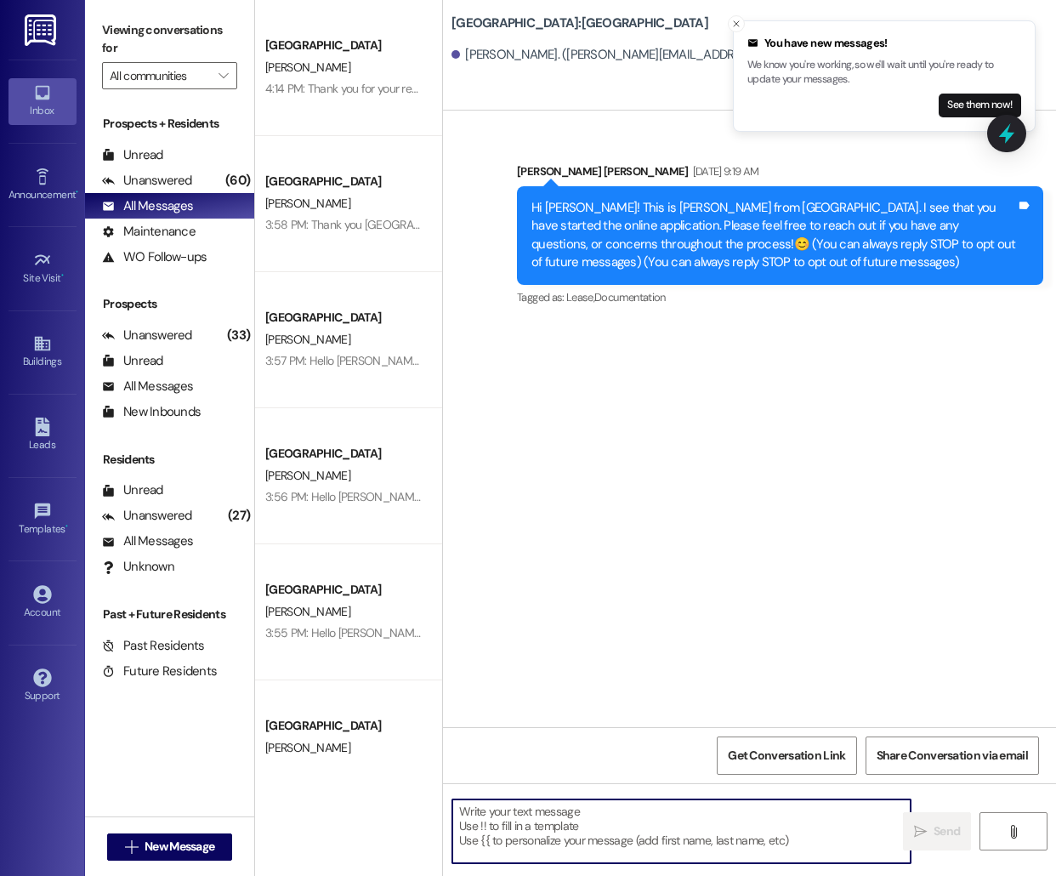
paste textarea "Hello [PERSON_NAME], this is [PERSON_NAME] from [GEOGRAPHIC_DATA] [GEOGRAPHIC_D…"
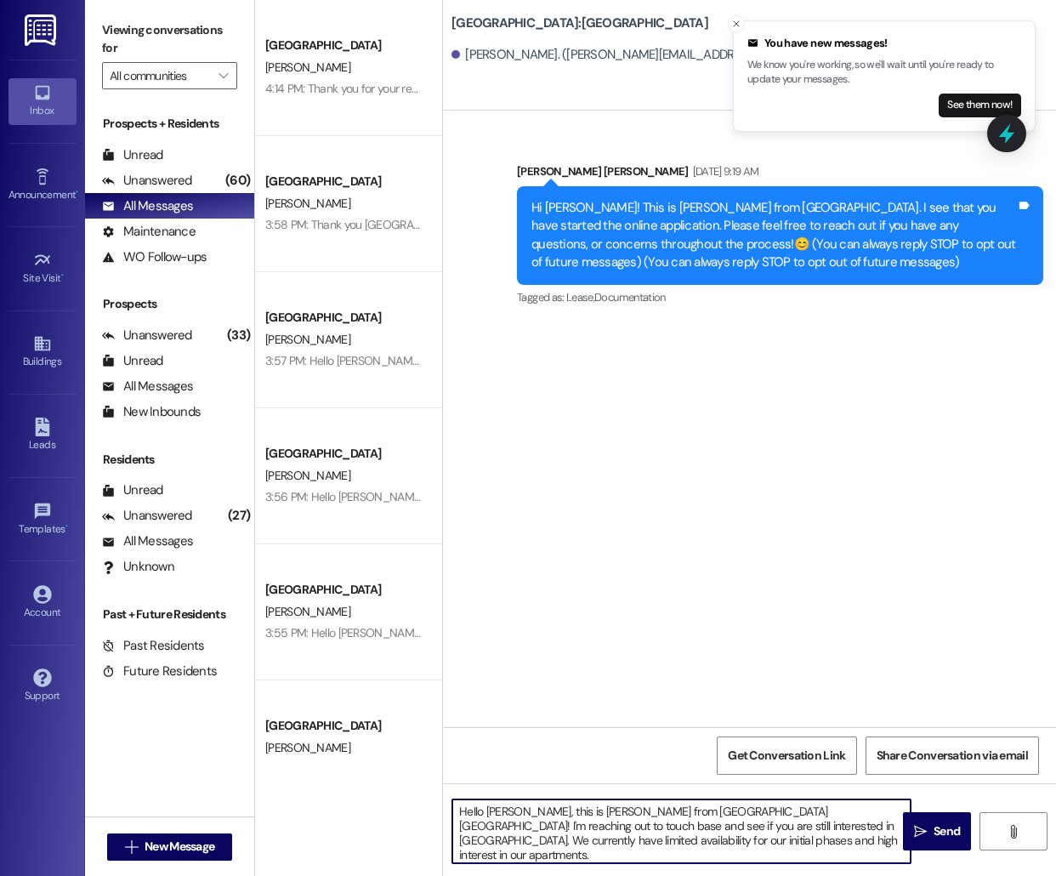
click at [501, 814] on textarea "Hello [PERSON_NAME], this is [PERSON_NAME] from [GEOGRAPHIC_DATA] [GEOGRAPHIC_D…" at bounding box center [681, 831] width 458 height 64
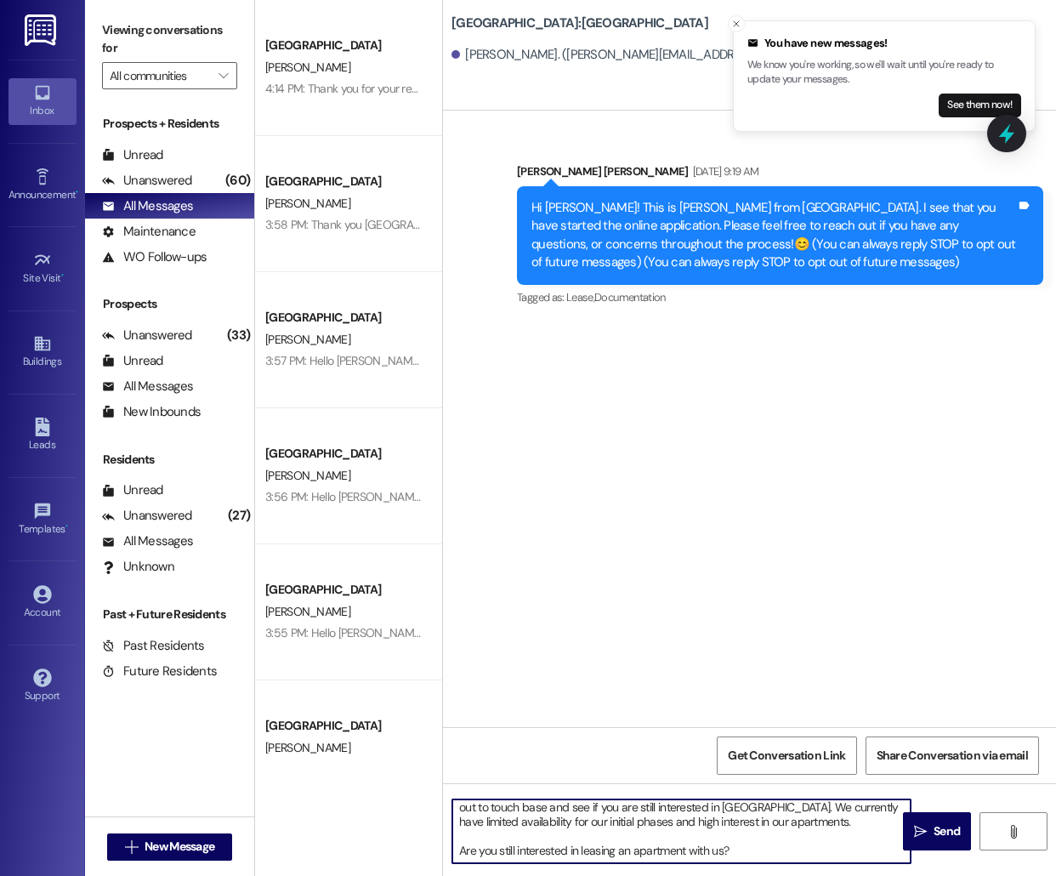
type textarea "Hello [PERSON_NAME], this is [PERSON_NAME] from [GEOGRAPHIC_DATA]! I'm reaching…"
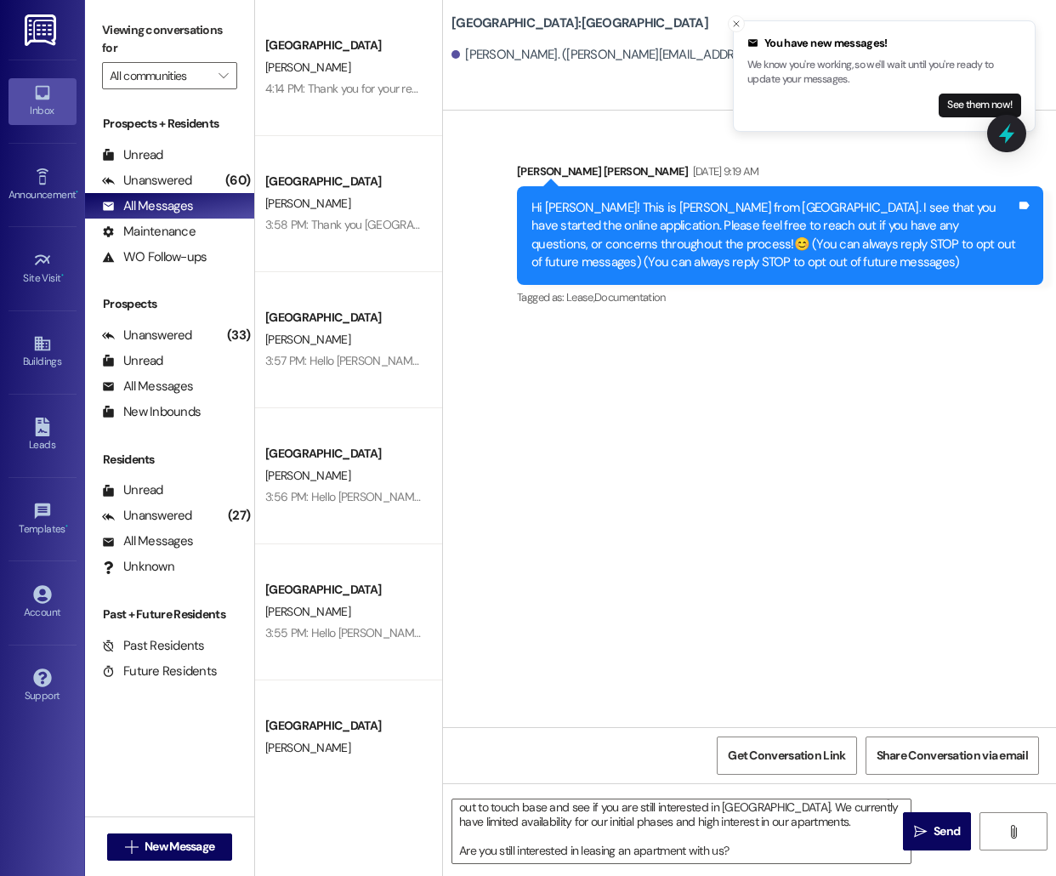
click at [934, 834] on span "Send" at bounding box center [947, 831] width 26 height 18
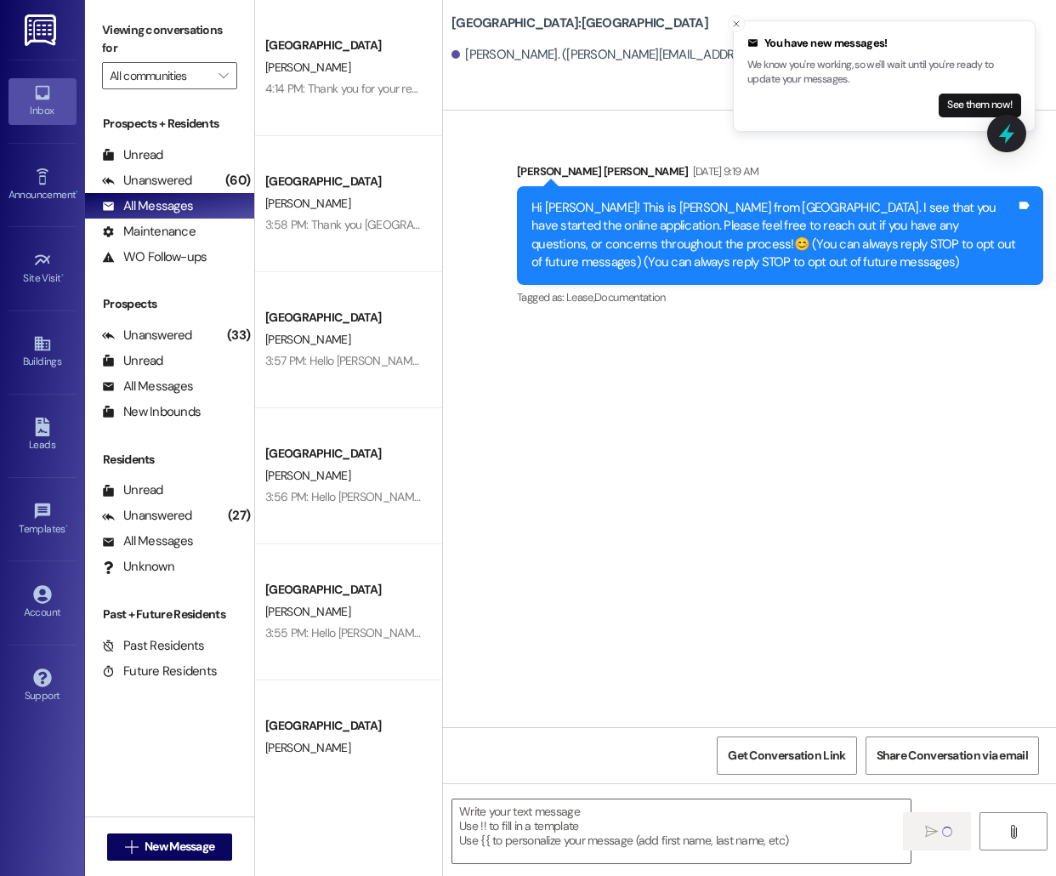
scroll to position [0, 0]
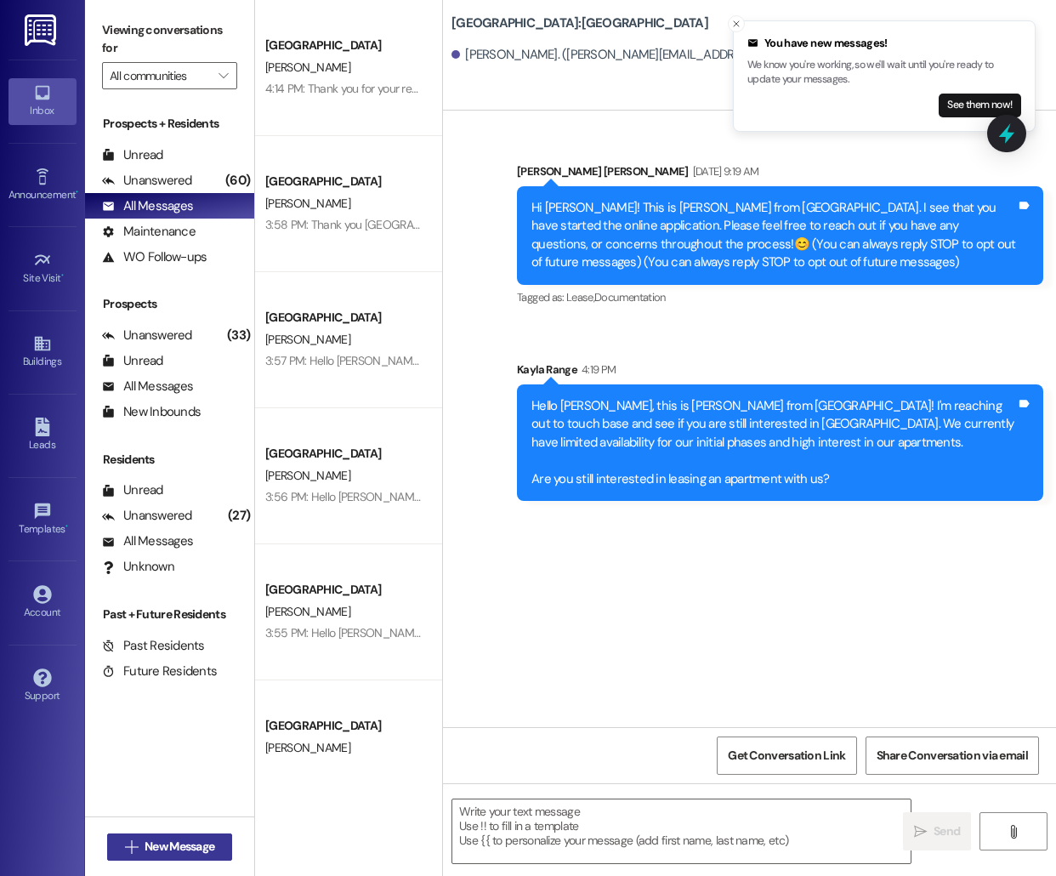
click at [152, 848] on span "New Message" at bounding box center [180, 847] width 70 height 18
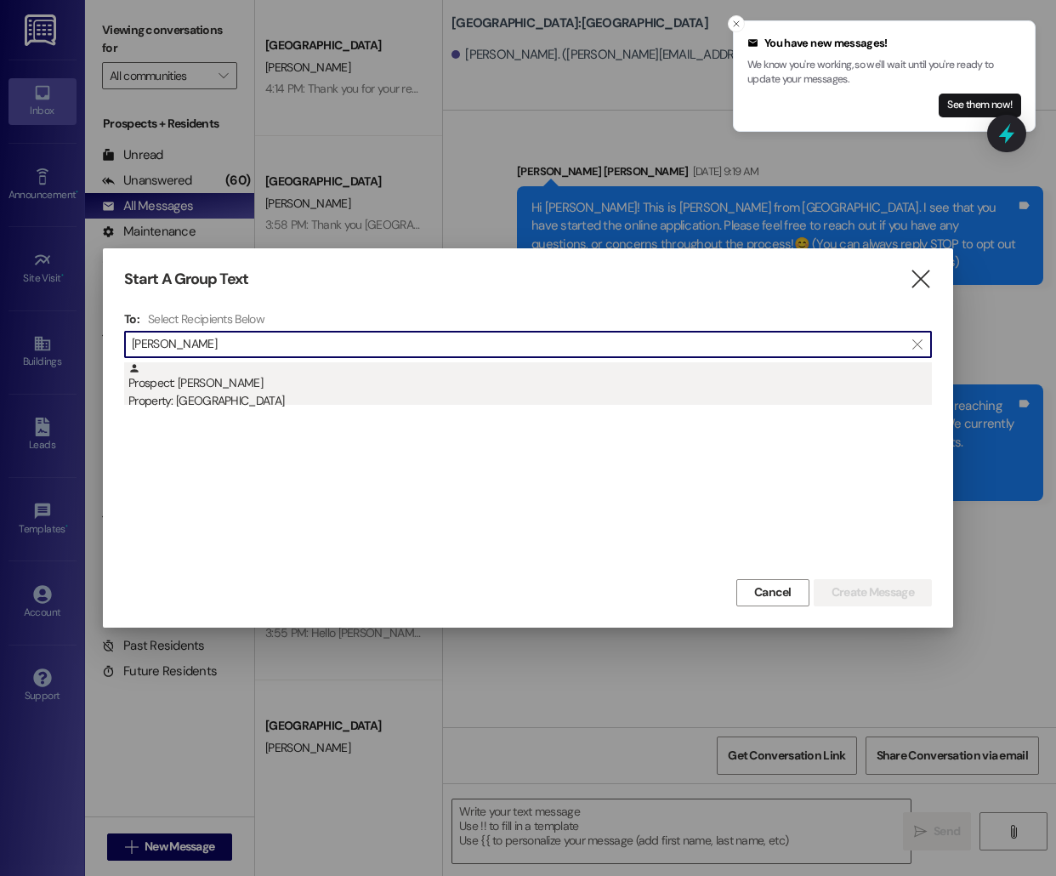
type input "[PERSON_NAME]"
click at [247, 395] on div "Property: [GEOGRAPHIC_DATA]" at bounding box center [530, 401] width 804 height 18
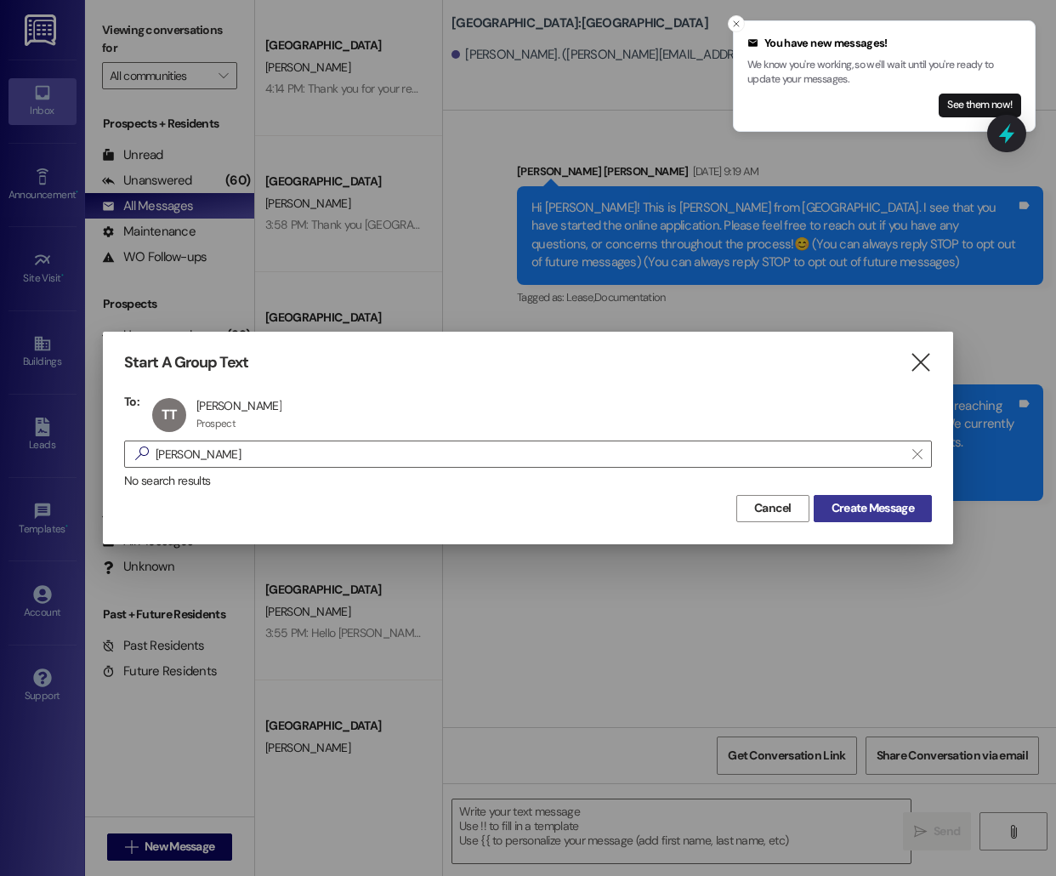
click at [869, 507] on span "Create Message" at bounding box center [873, 508] width 82 height 18
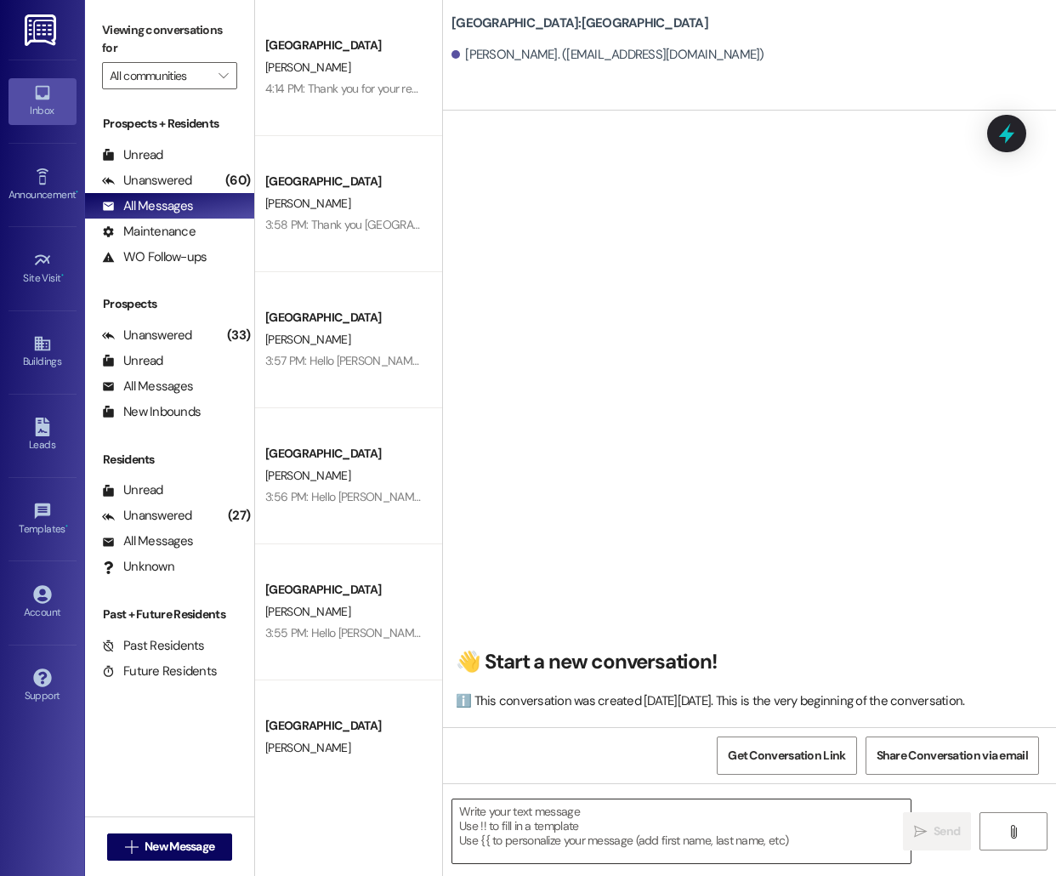
click at [672, 855] on textarea at bounding box center [681, 831] width 458 height 64
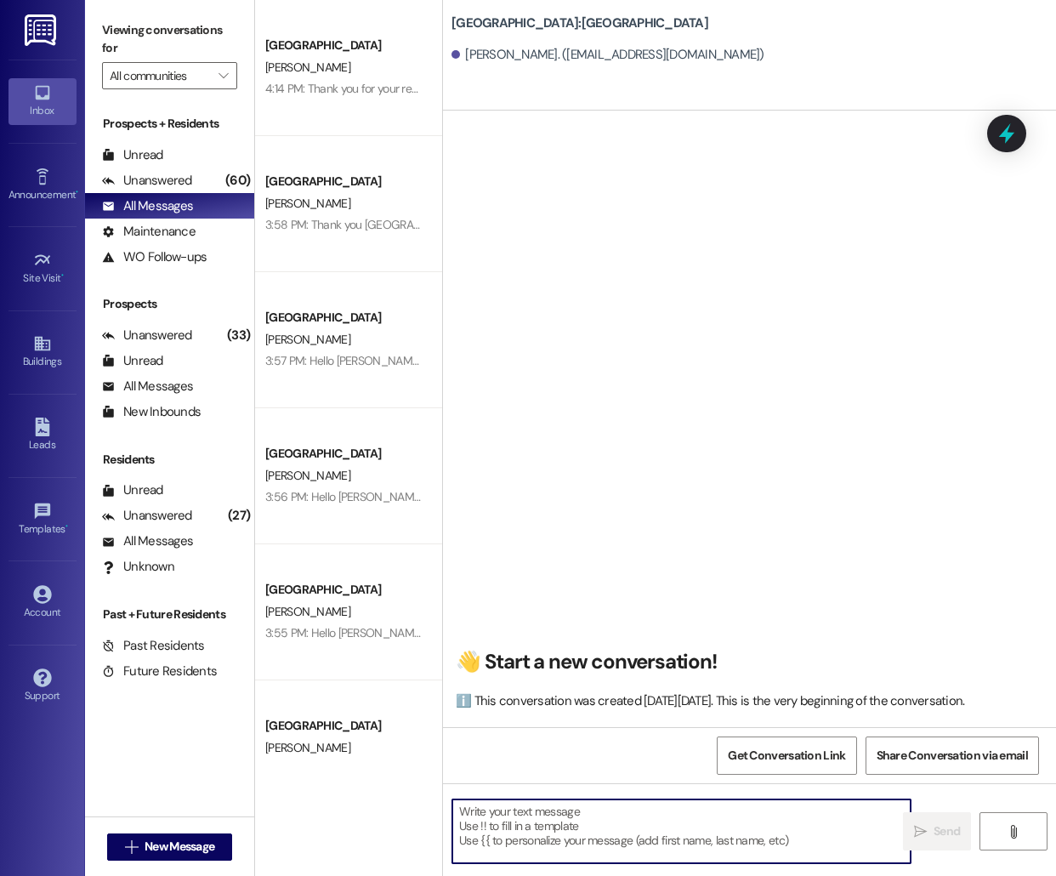
paste textarea "Hello [PERSON_NAME], this is [PERSON_NAME] from [GEOGRAPHIC_DATA] [GEOGRAPHIC_D…"
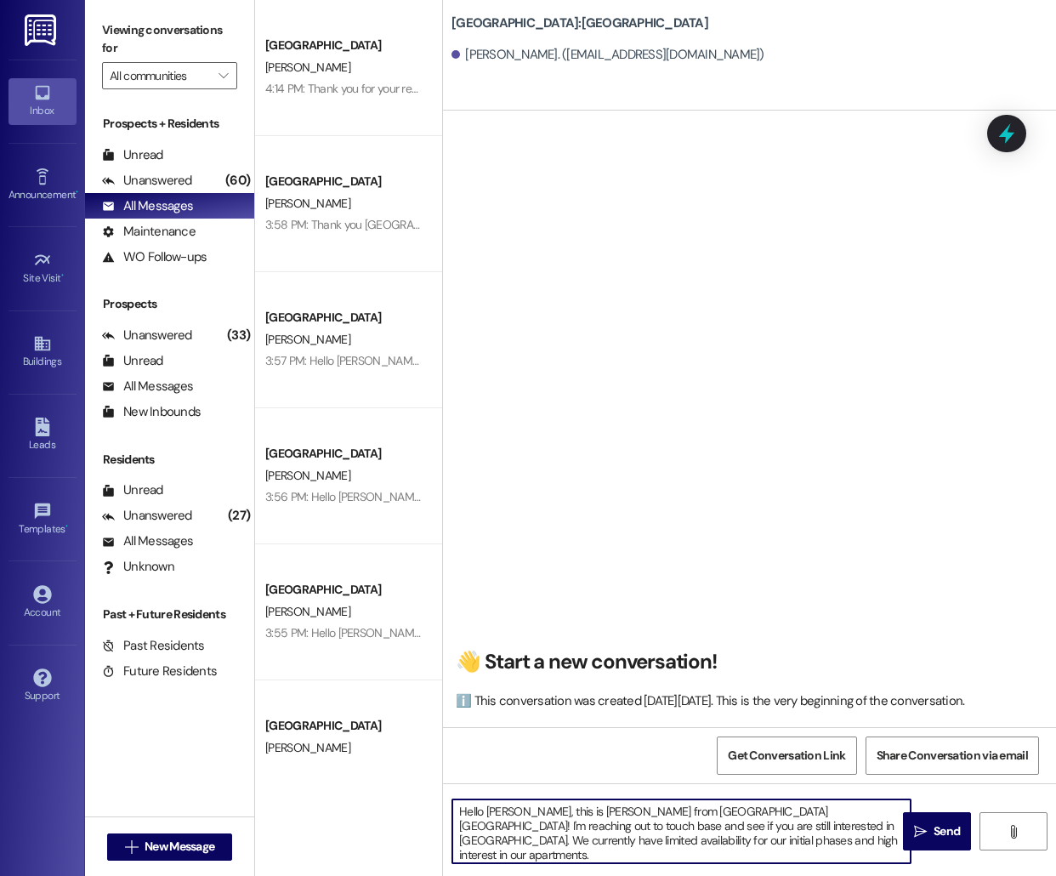
click at [495, 811] on textarea "Hello [PERSON_NAME], this is [PERSON_NAME] from [GEOGRAPHIC_DATA] [GEOGRAPHIC_D…" at bounding box center [681, 831] width 458 height 64
type textarea "Hello [PERSON_NAME], this is [PERSON_NAME] from [GEOGRAPHIC_DATA] [GEOGRAPHIC_D…"
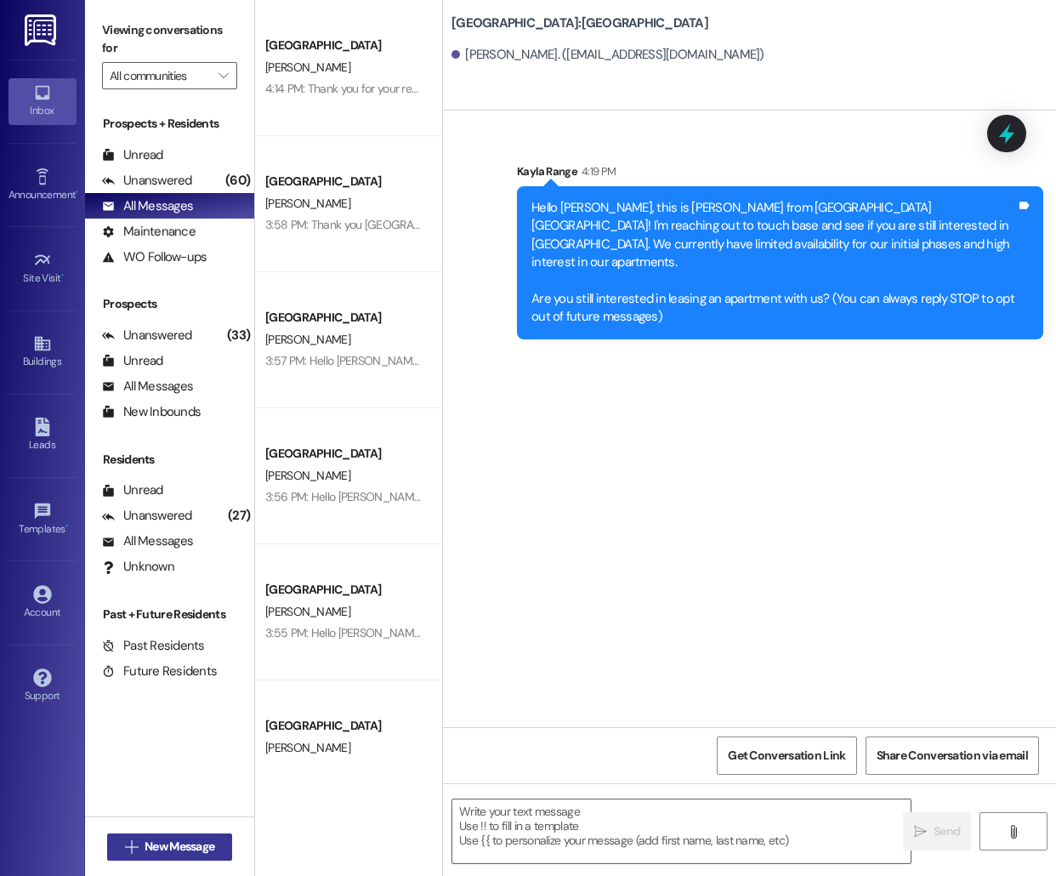
click at [185, 846] on span "New Message" at bounding box center [180, 847] width 70 height 18
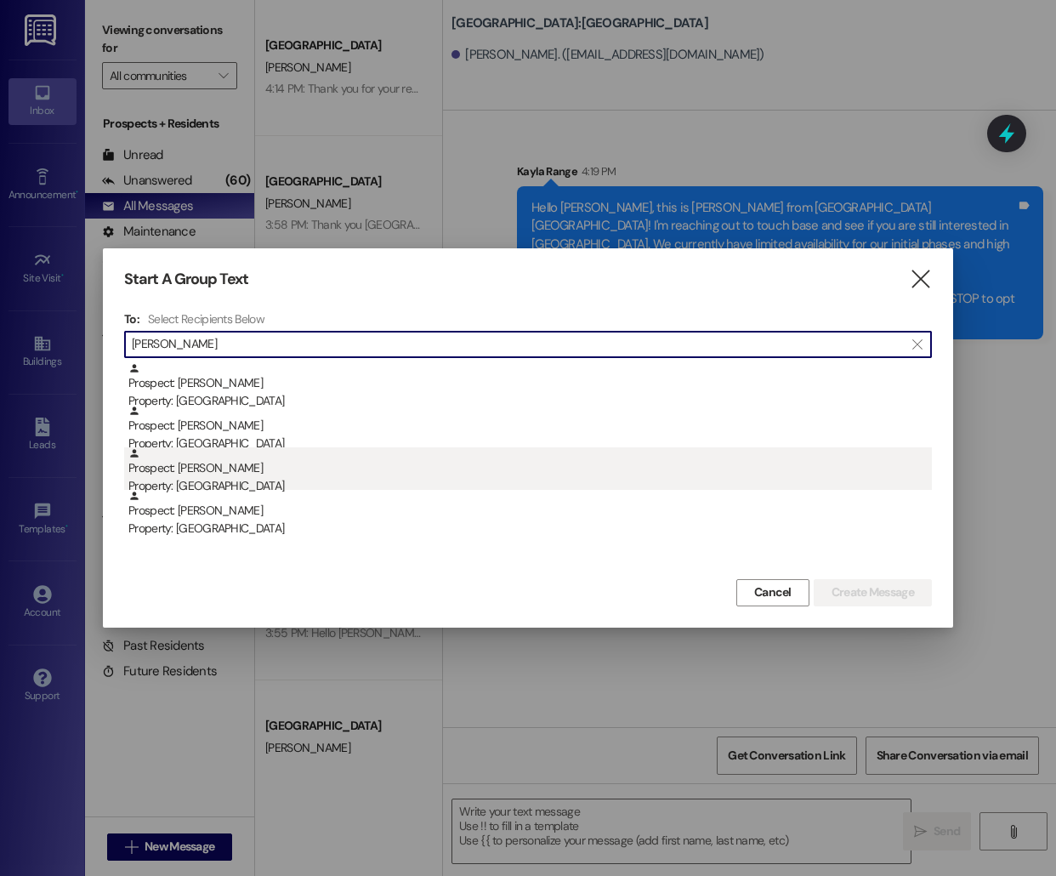
type input "[PERSON_NAME]"
click at [353, 485] on div "Property: [GEOGRAPHIC_DATA]" at bounding box center [530, 486] width 804 height 18
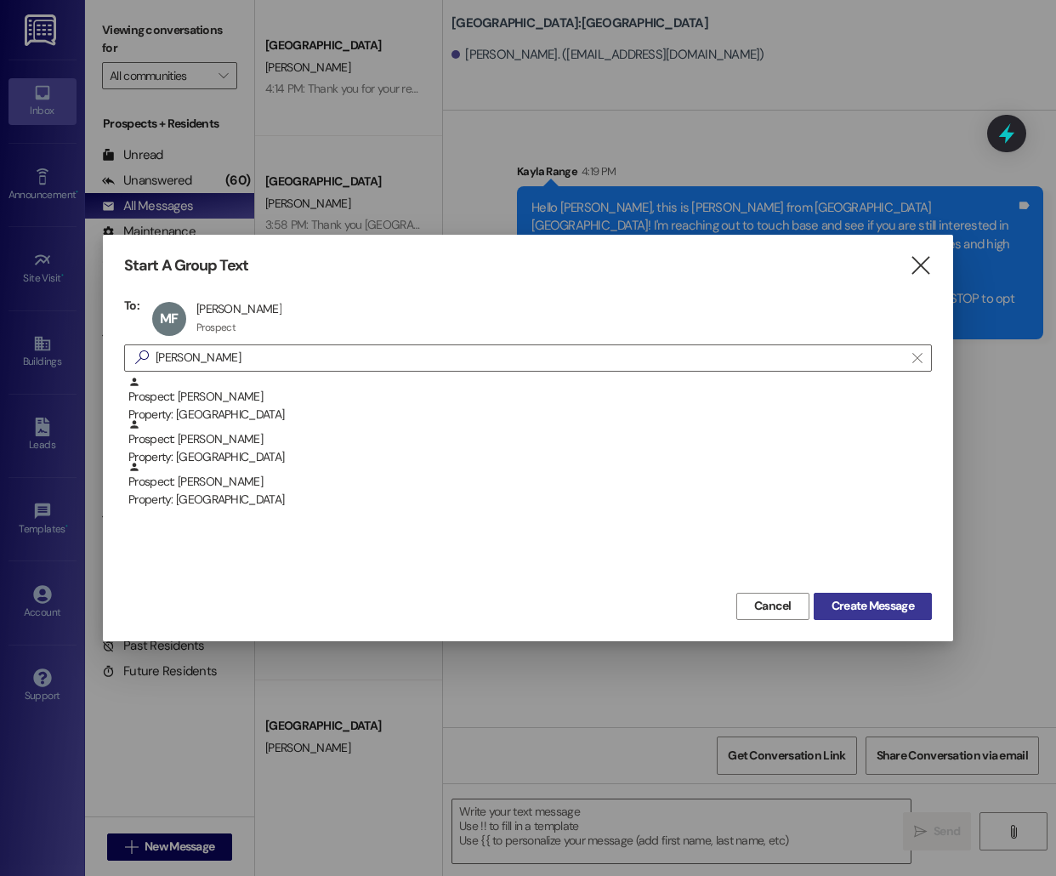
click at [849, 606] on span "Create Message" at bounding box center [873, 606] width 82 height 18
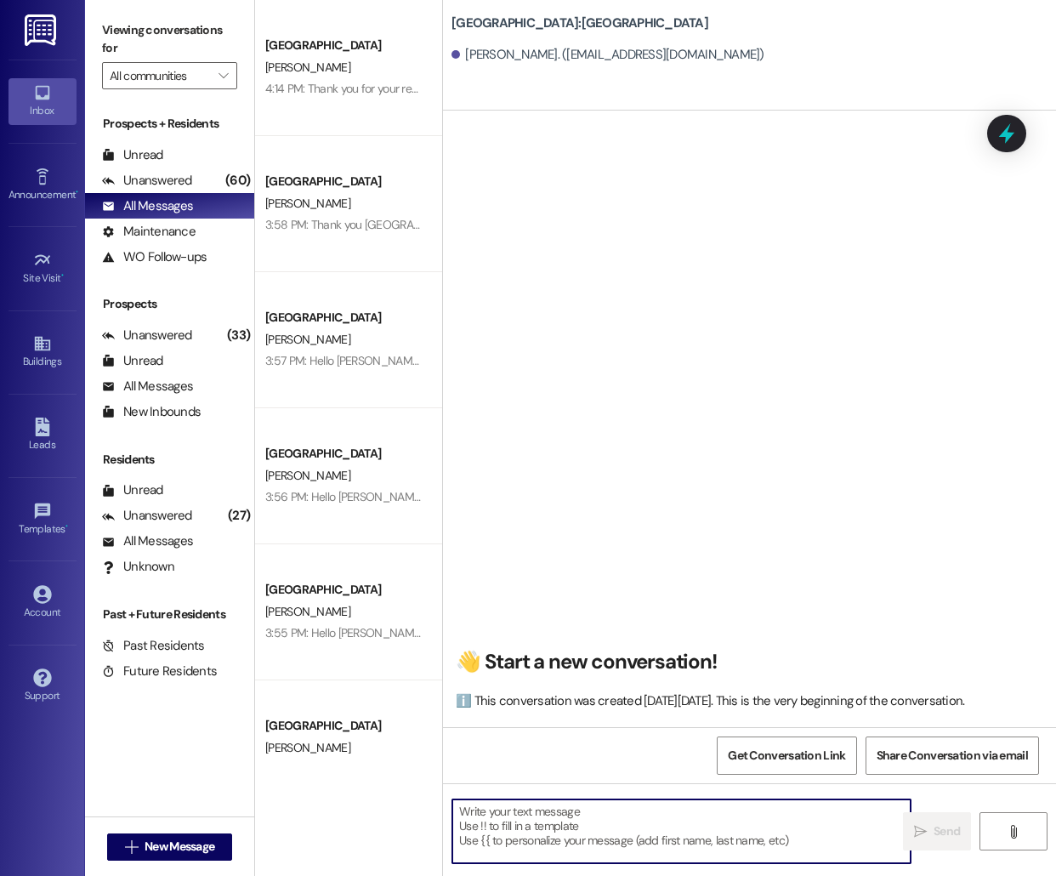
click at [737, 823] on textarea at bounding box center [681, 831] width 458 height 64
paste textarea "Hello [PERSON_NAME], this is [PERSON_NAME] from [GEOGRAPHIC_DATA] [GEOGRAPHIC_D…"
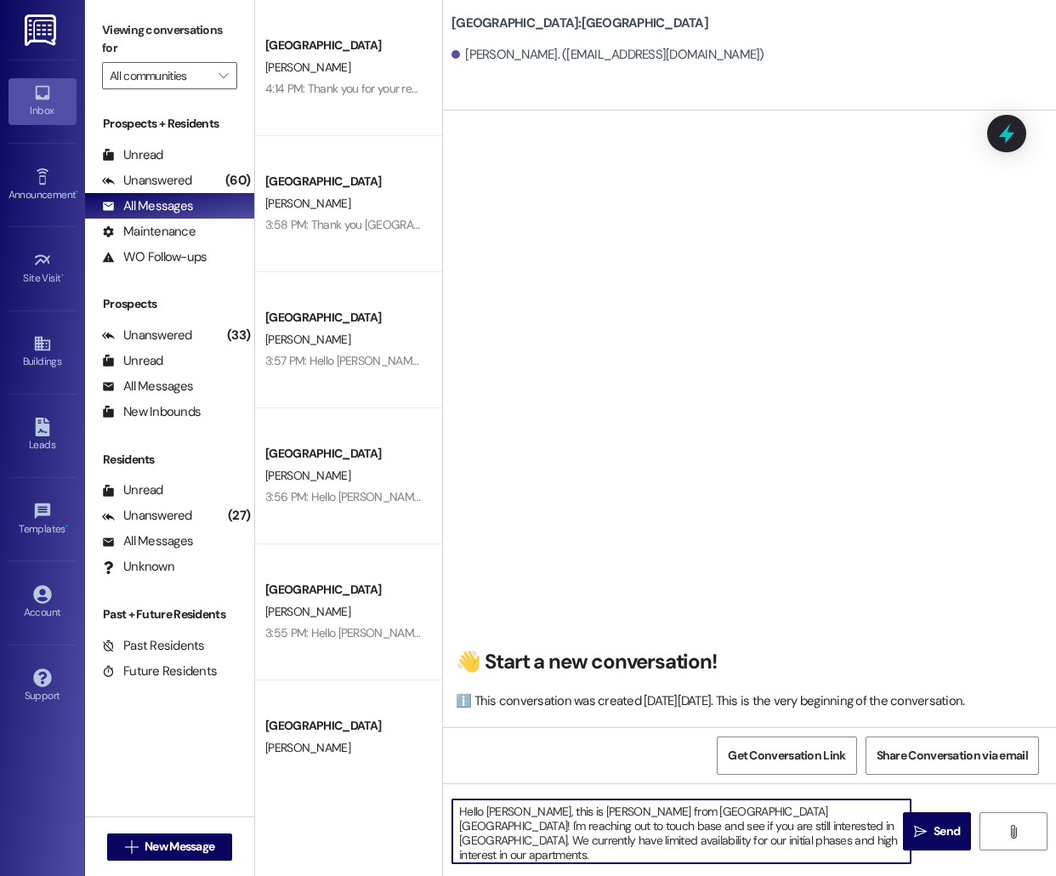
click at [503, 812] on textarea "Hello [PERSON_NAME], this is [PERSON_NAME] from [GEOGRAPHIC_DATA] [GEOGRAPHIC_D…" at bounding box center [681, 831] width 458 height 64
type textarea "Hello [PERSON_NAME], this is [PERSON_NAME] from [GEOGRAPHIC_DATA]! I'm reaching…"
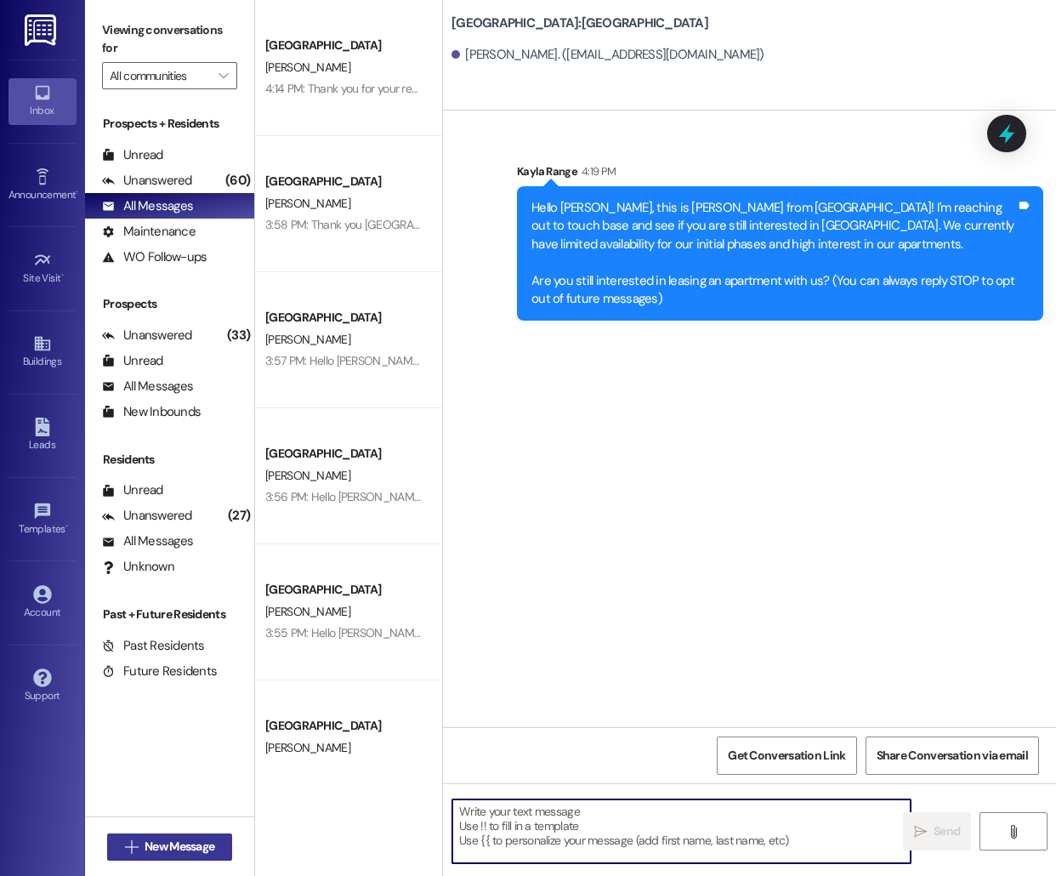
click at [145, 840] on span "New Message" at bounding box center [180, 847] width 70 height 18
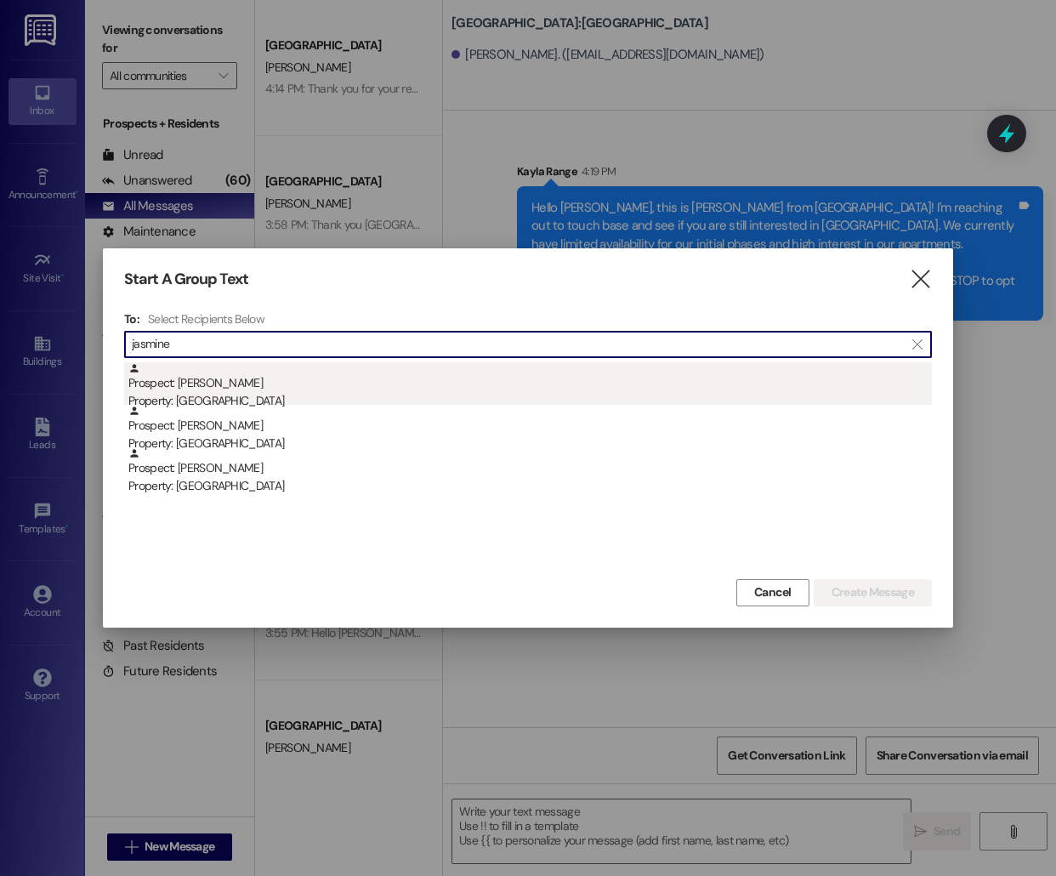
type input "jasmine"
click at [327, 379] on div "Prospect: Jasmine Holiday Property: [GEOGRAPHIC_DATA]" at bounding box center [530, 386] width 804 height 48
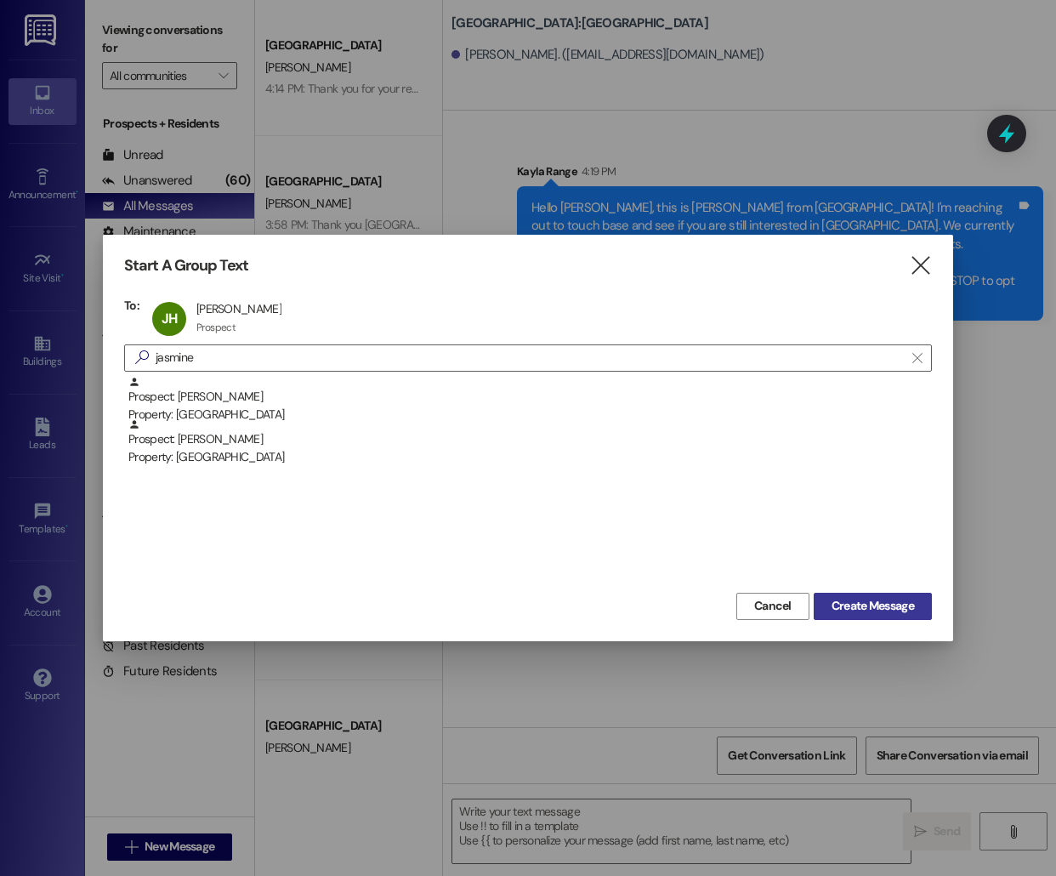
click at [875, 599] on span "Create Message" at bounding box center [873, 606] width 82 height 18
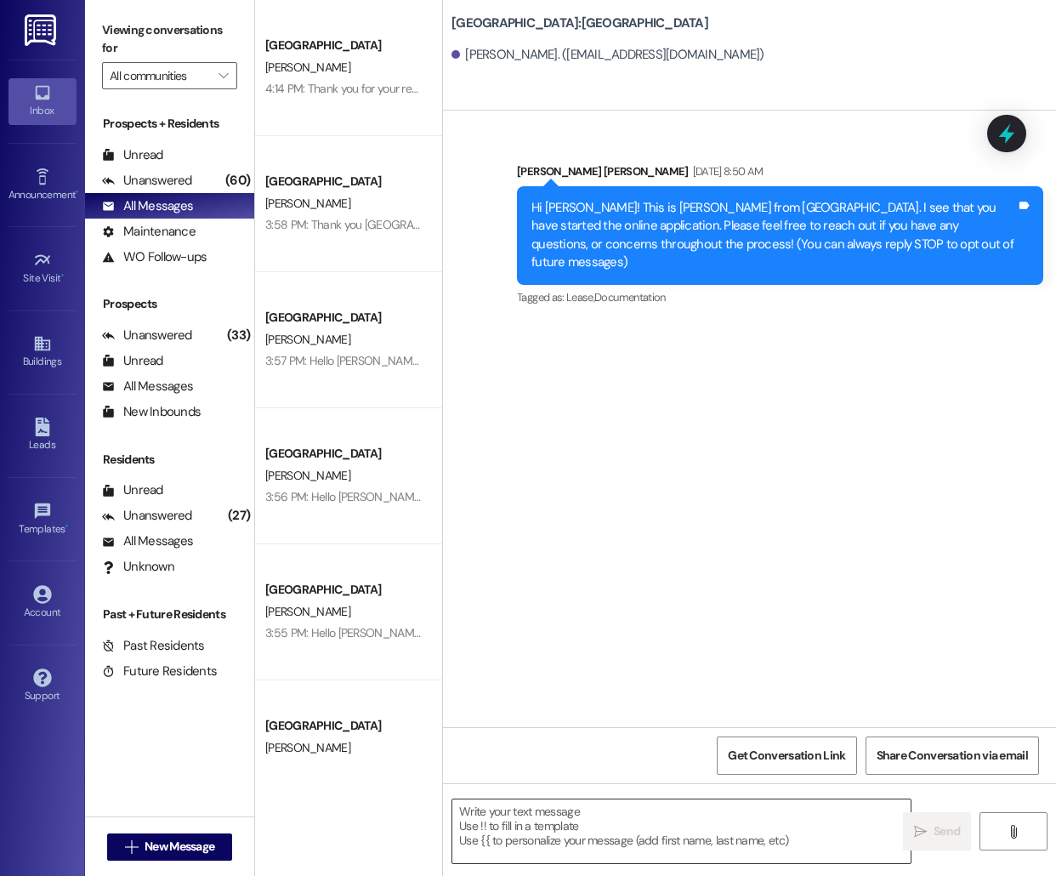
click at [563, 841] on textarea at bounding box center [681, 831] width 458 height 64
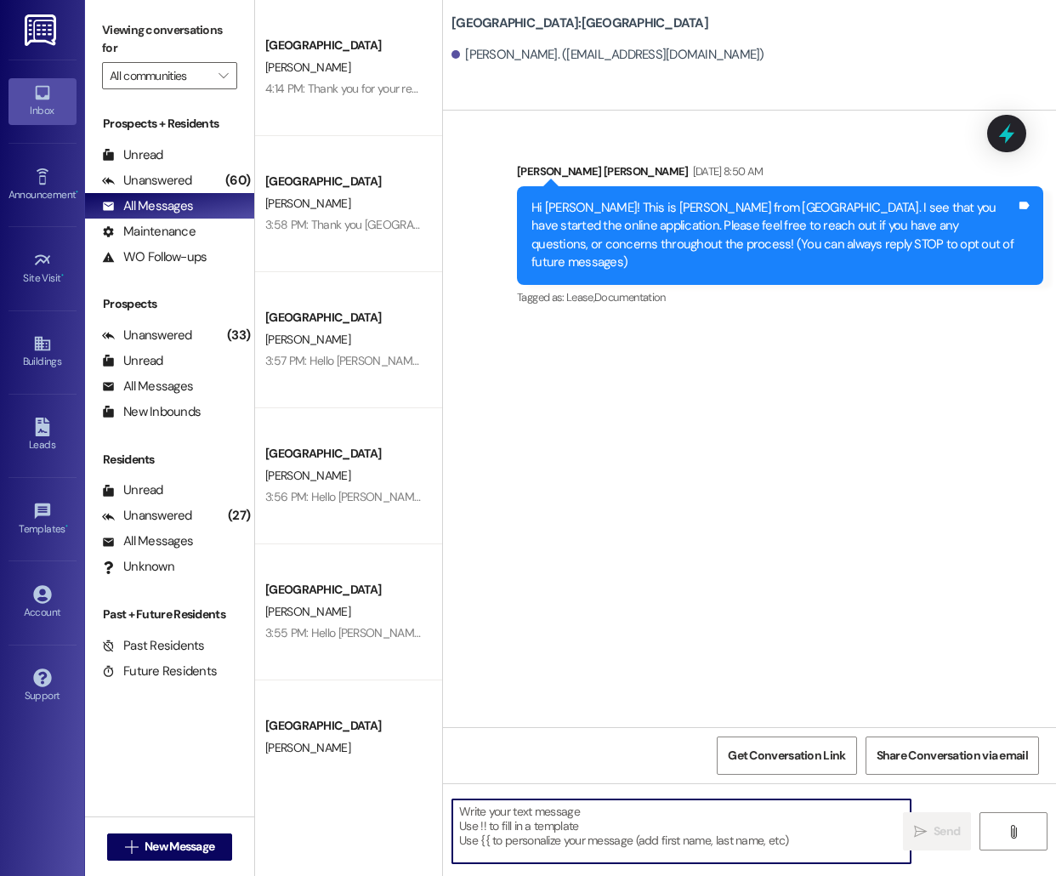
paste textarea "Hello [PERSON_NAME], this is [PERSON_NAME] from [GEOGRAPHIC_DATA] [GEOGRAPHIC_D…"
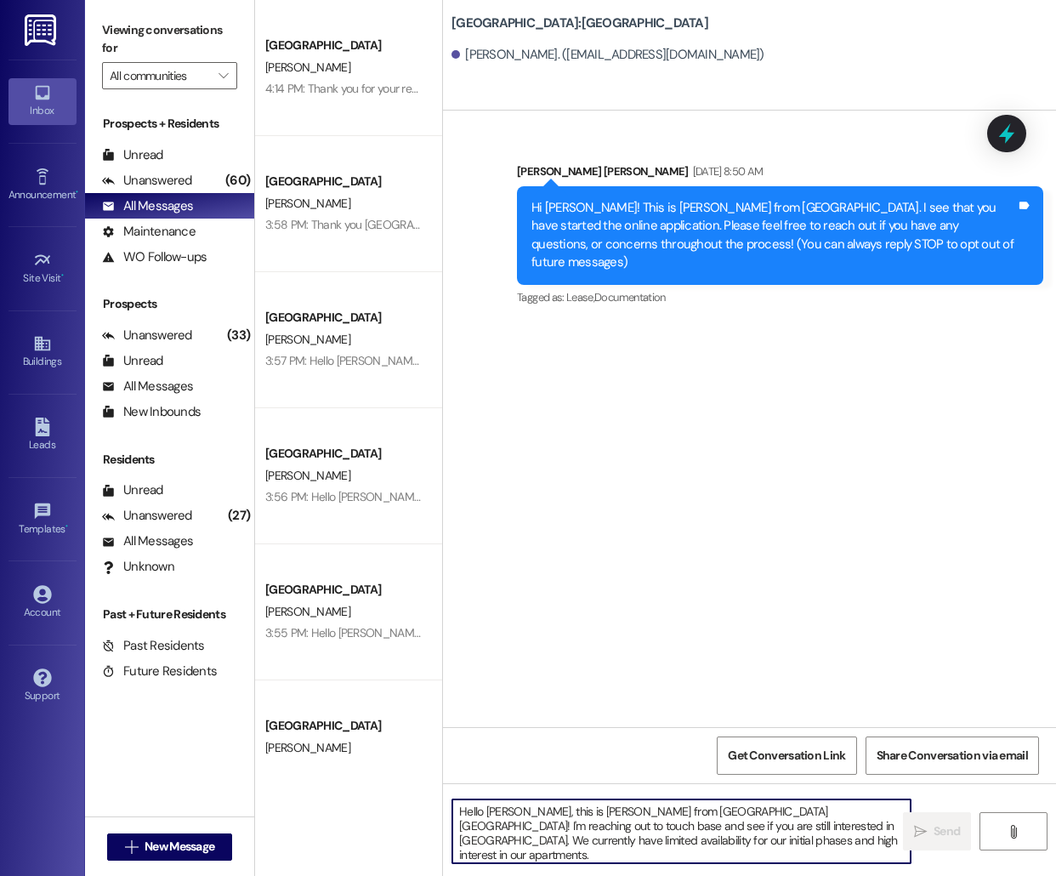
scroll to position [14, 0]
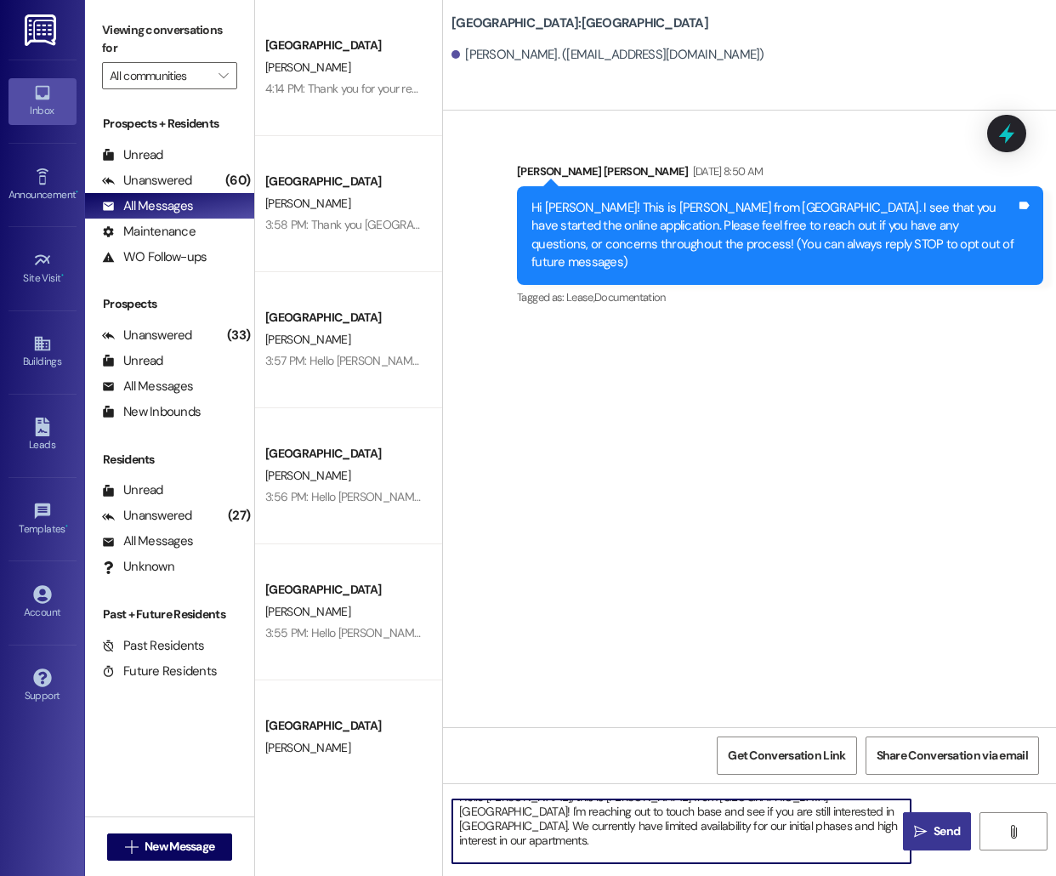
type textarea "Hello [PERSON_NAME], this is [PERSON_NAME] from [GEOGRAPHIC_DATA] [GEOGRAPHIC_D…"
click at [935, 844] on button " Send" at bounding box center [937, 831] width 68 height 38
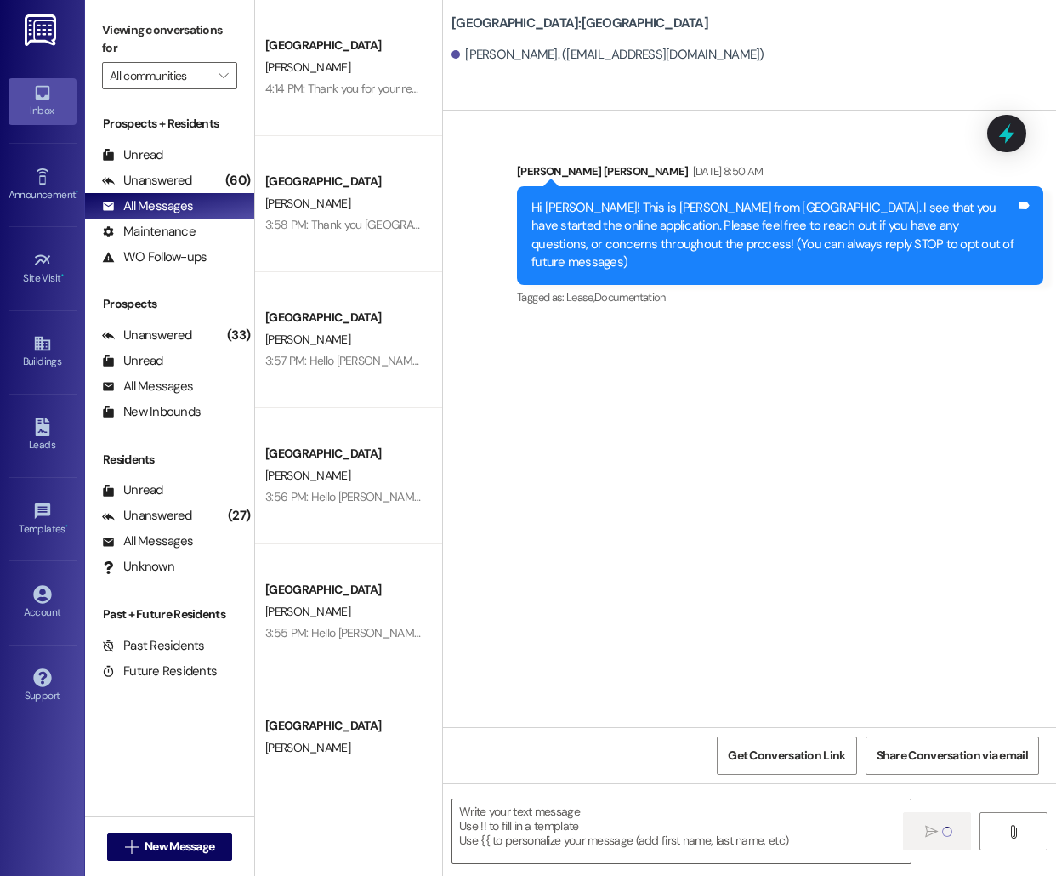
scroll to position [0, 0]
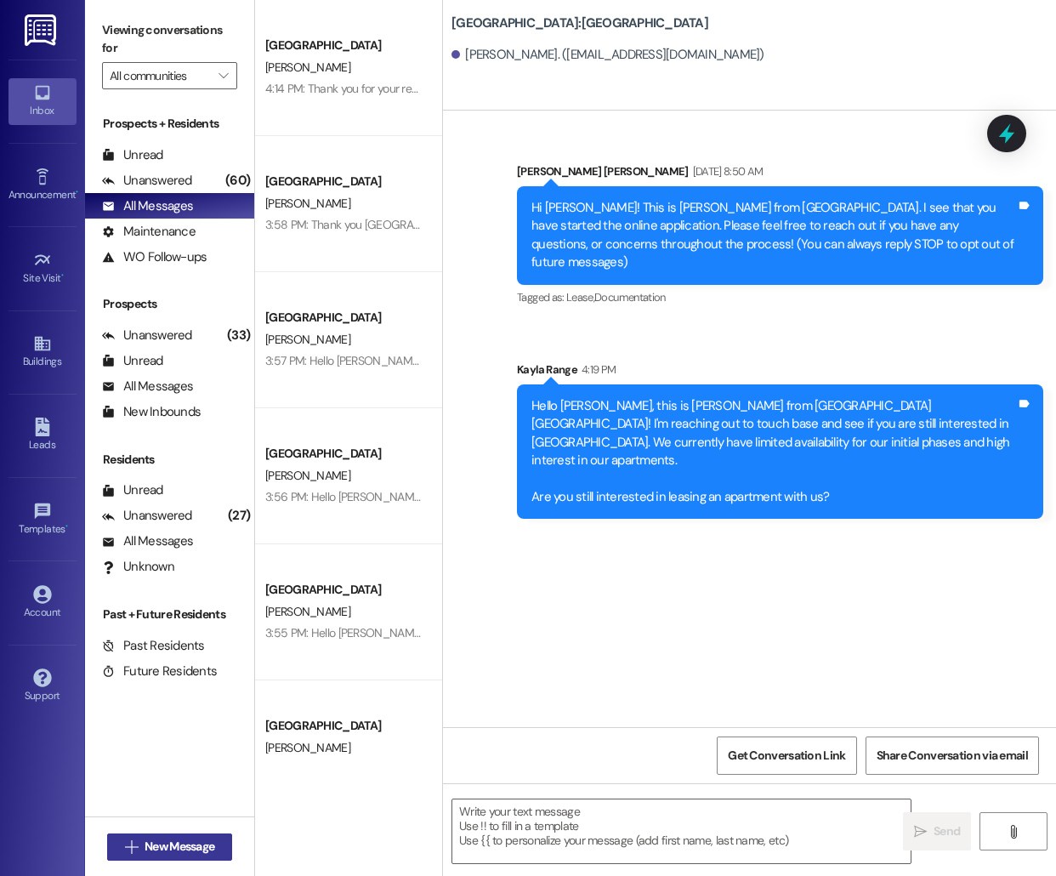
click at [198, 844] on span "New Message" at bounding box center [180, 847] width 70 height 18
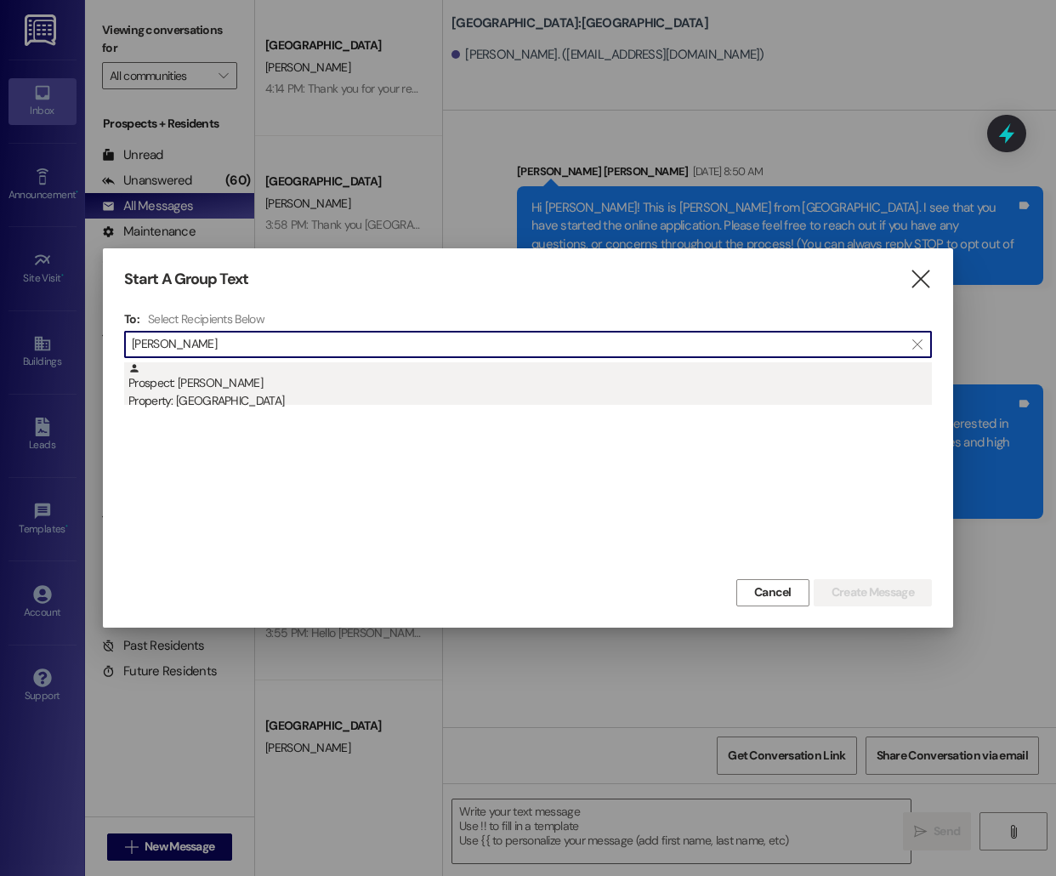
type input "[PERSON_NAME]"
click at [454, 381] on div "Prospect: [PERSON_NAME] Property: [GEOGRAPHIC_DATA]" at bounding box center [530, 386] width 804 height 48
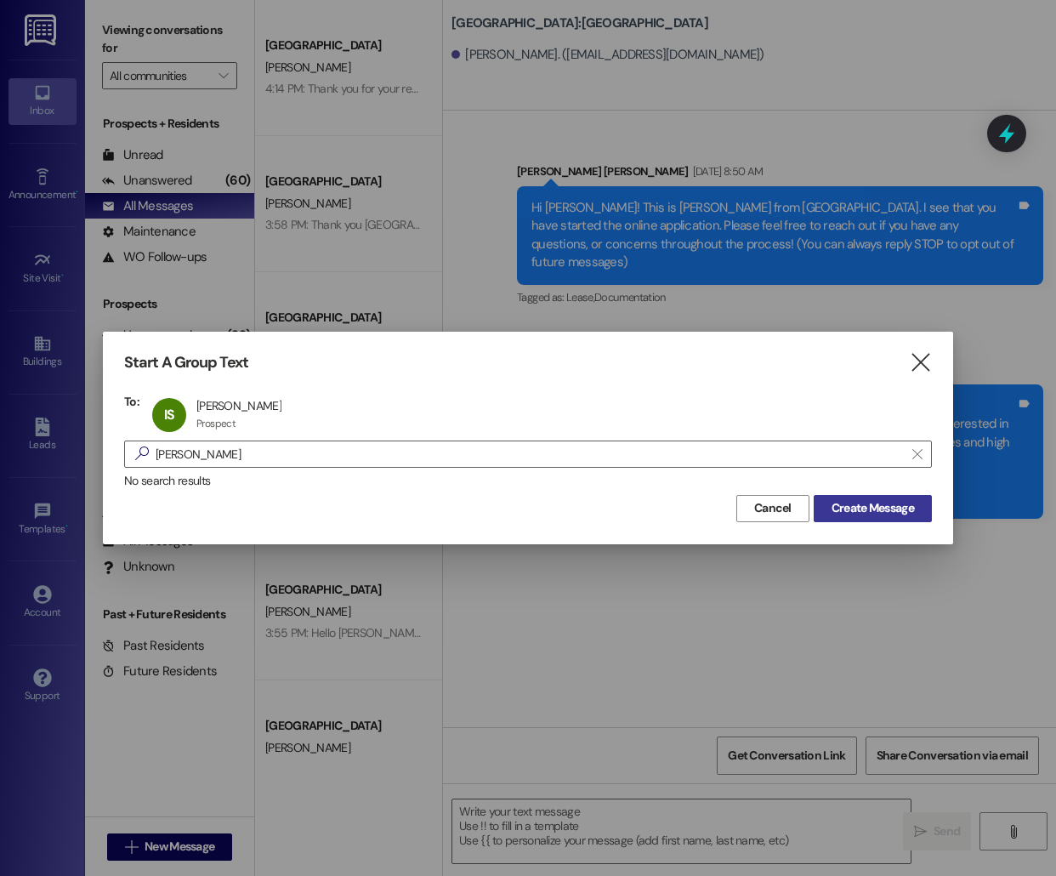
click at [848, 514] on span "Create Message" at bounding box center [873, 508] width 82 height 18
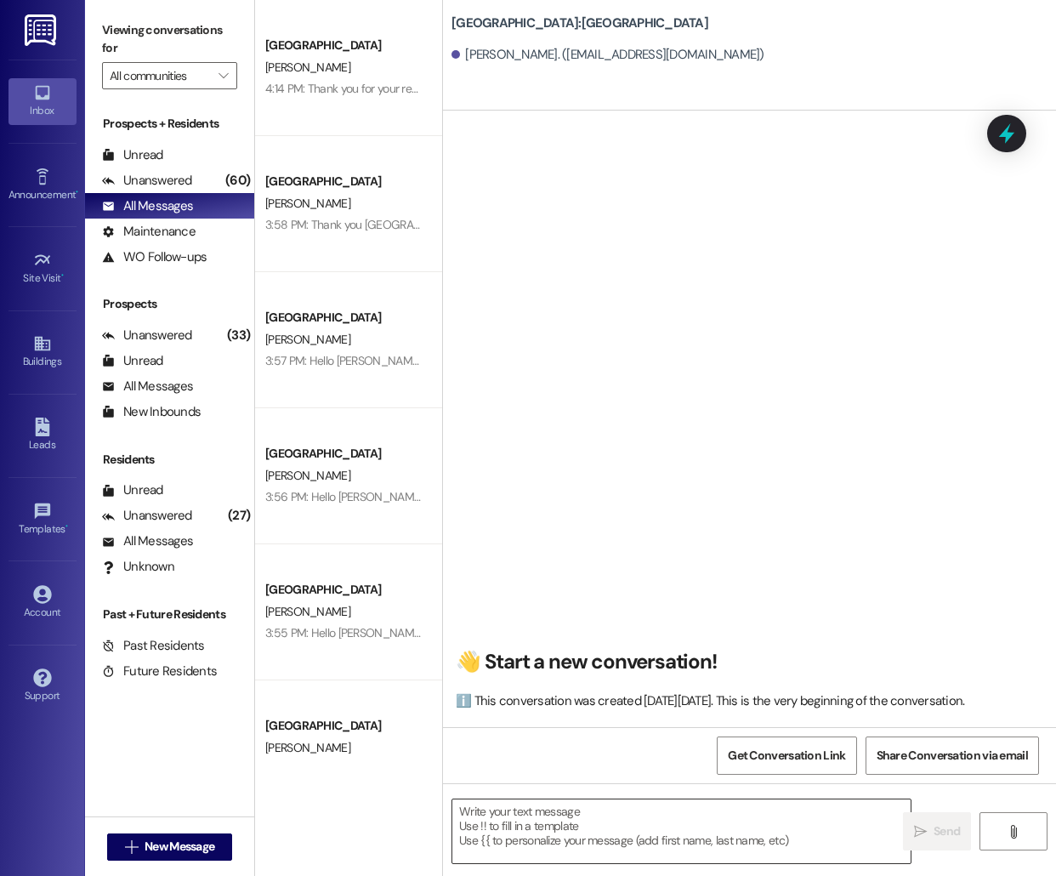
click at [575, 816] on textarea at bounding box center [681, 831] width 458 height 64
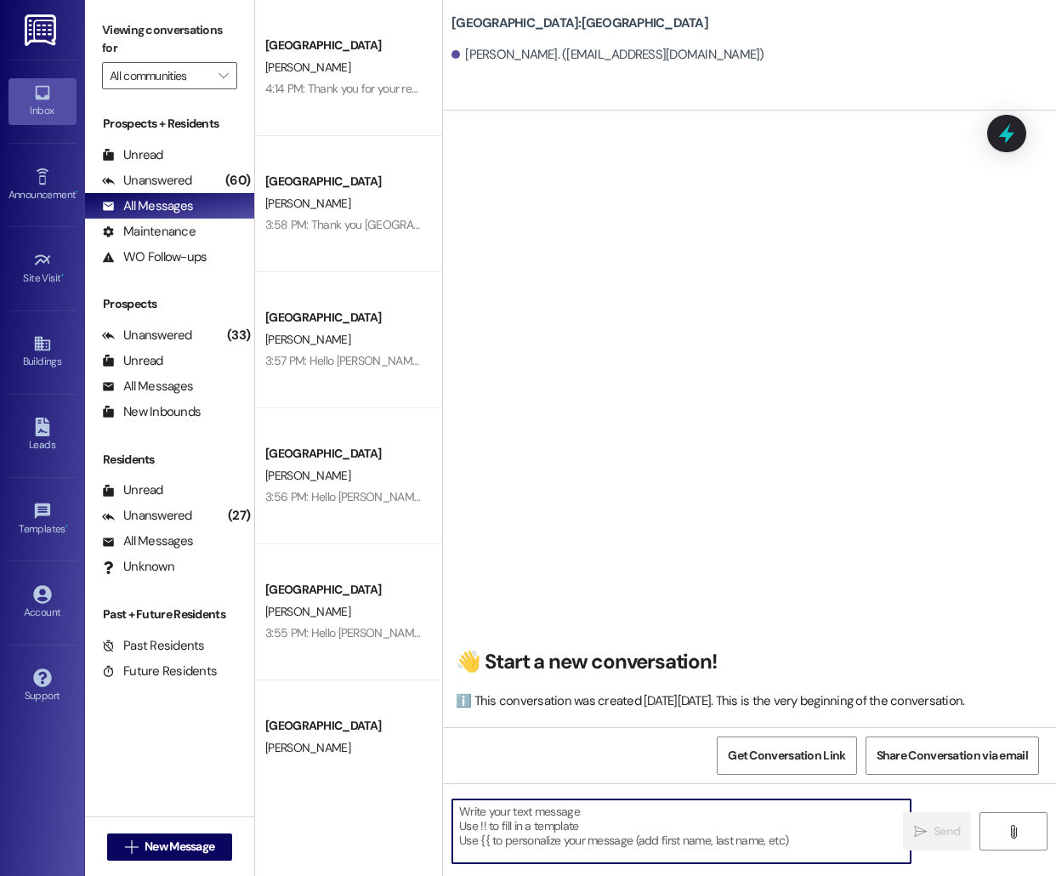
paste textarea "Hello [PERSON_NAME], this is [PERSON_NAME] from [GEOGRAPHIC_DATA] [GEOGRAPHIC_D…"
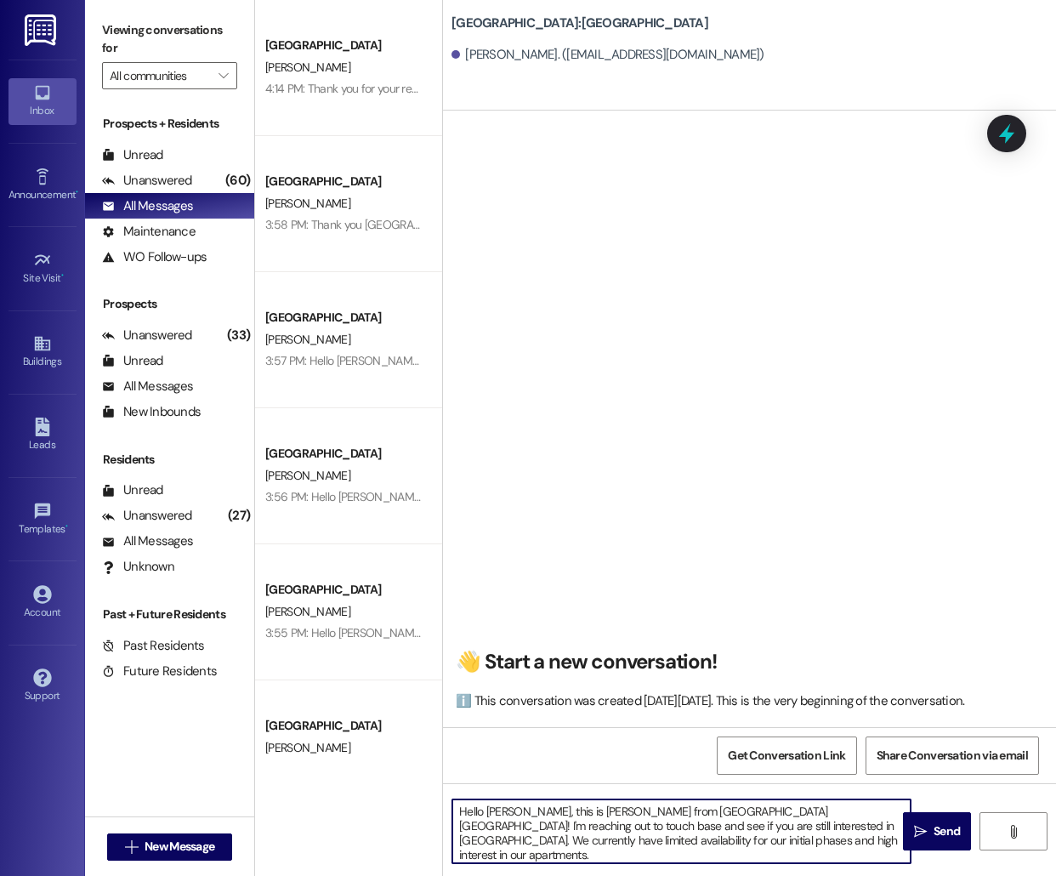
click at [497, 810] on textarea "Hello [PERSON_NAME], this is [PERSON_NAME] from [GEOGRAPHIC_DATA] [GEOGRAPHIC_D…" at bounding box center [681, 831] width 458 height 64
type textarea "Hello [PERSON_NAME], this is [PERSON_NAME] from [GEOGRAPHIC_DATA] [GEOGRAPHIC_D…"
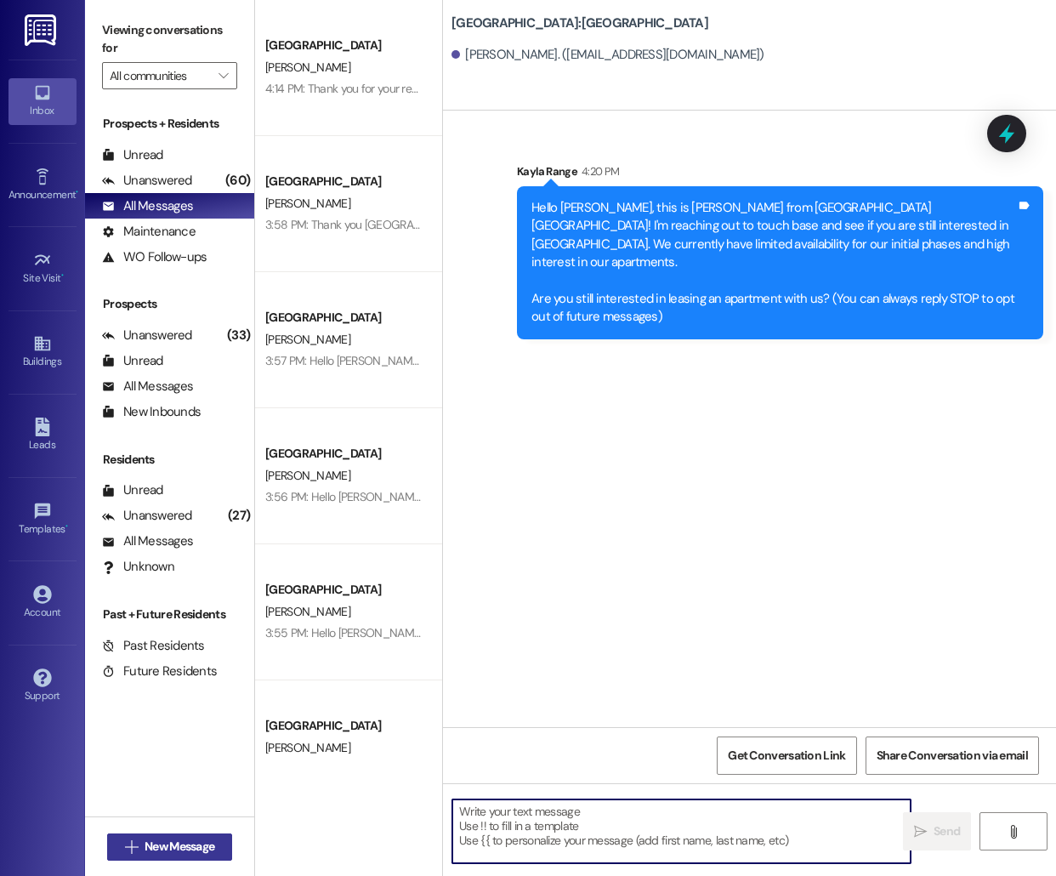
click at [173, 837] on button " New Message" at bounding box center [170, 846] width 126 height 27
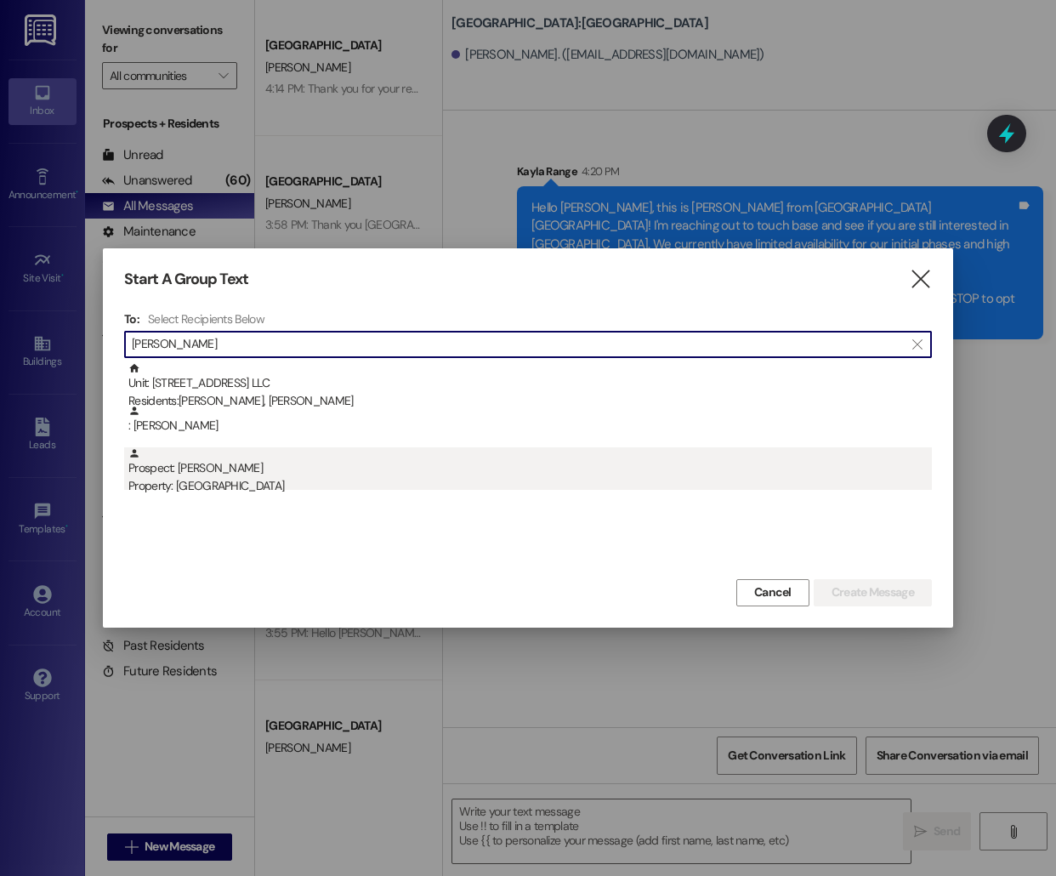
type input "[PERSON_NAME]"
click at [365, 474] on div "Prospect: [PERSON_NAME] Property: [GEOGRAPHIC_DATA]" at bounding box center [530, 471] width 804 height 48
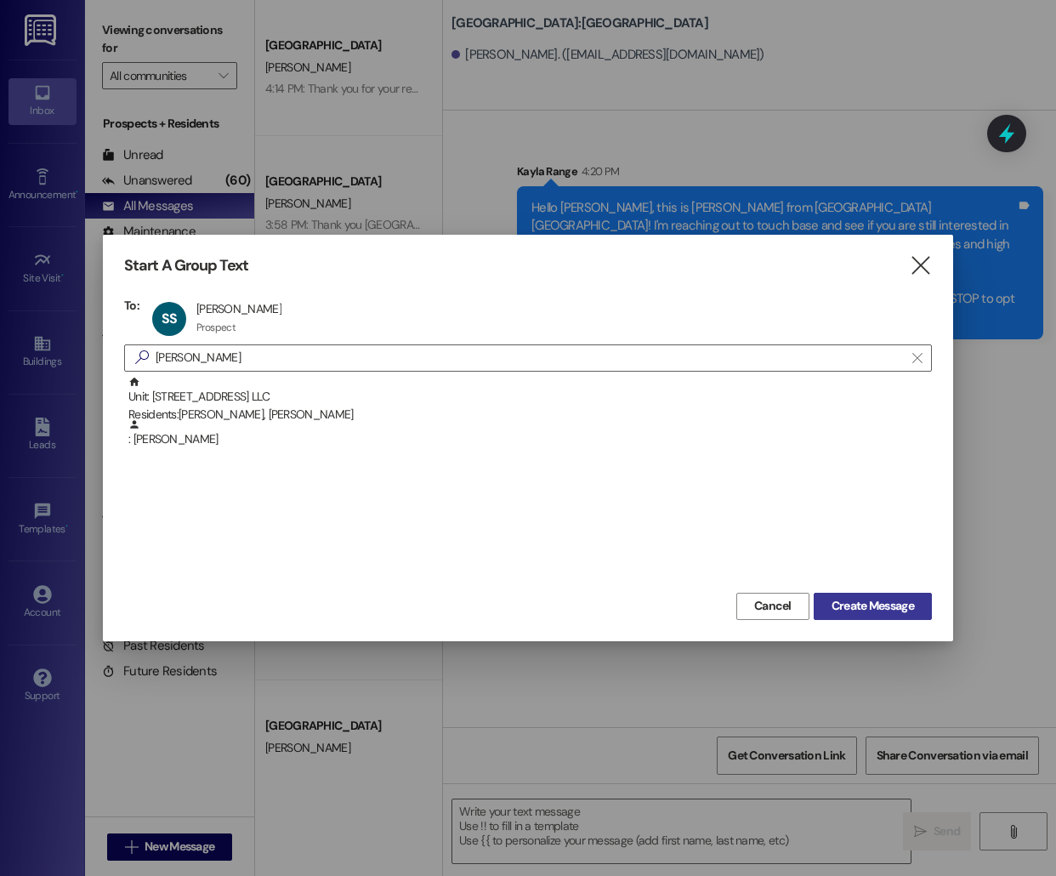
click at [871, 596] on button "Create Message" at bounding box center [873, 606] width 118 height 27
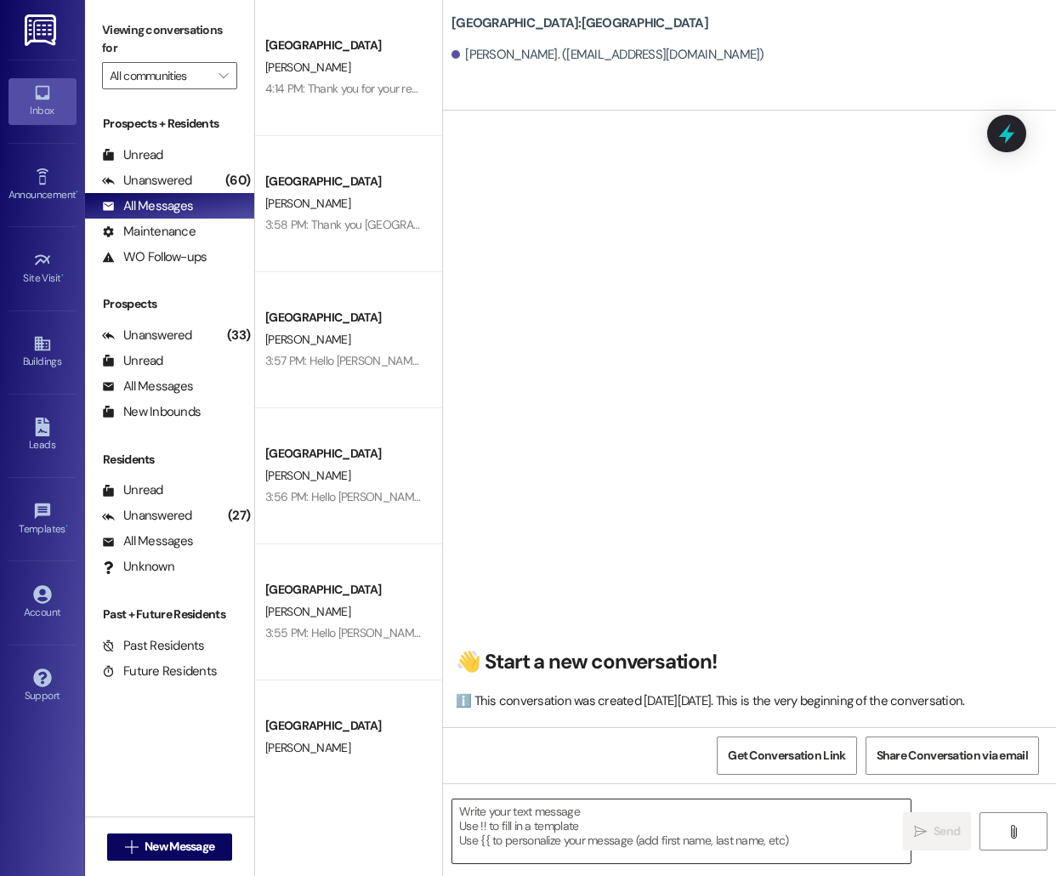
click at [646, 826] on textarea at bounding box center [681, 831] width 458 height 64
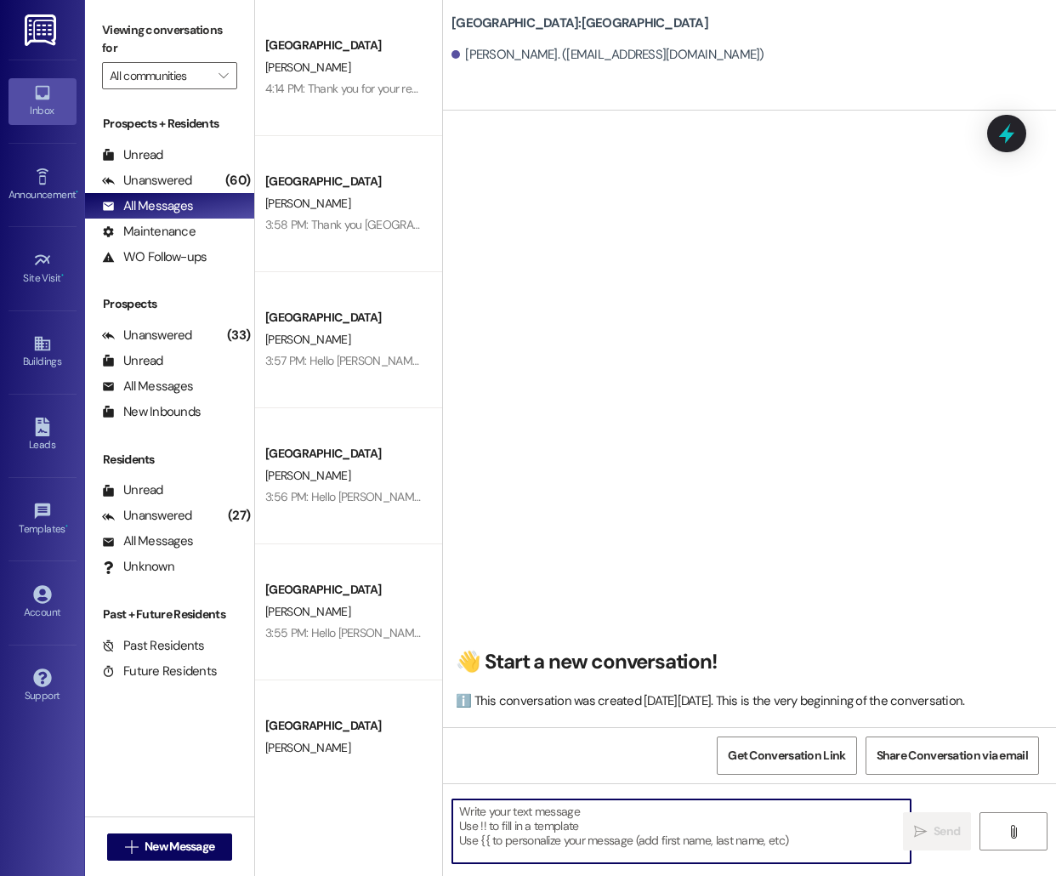
paste textarea "Hello [PERSON_NAME], this is [PERSON_NAME] from [GEOGRAPHIC_DATA] [GEOGRAPHIC_D…"
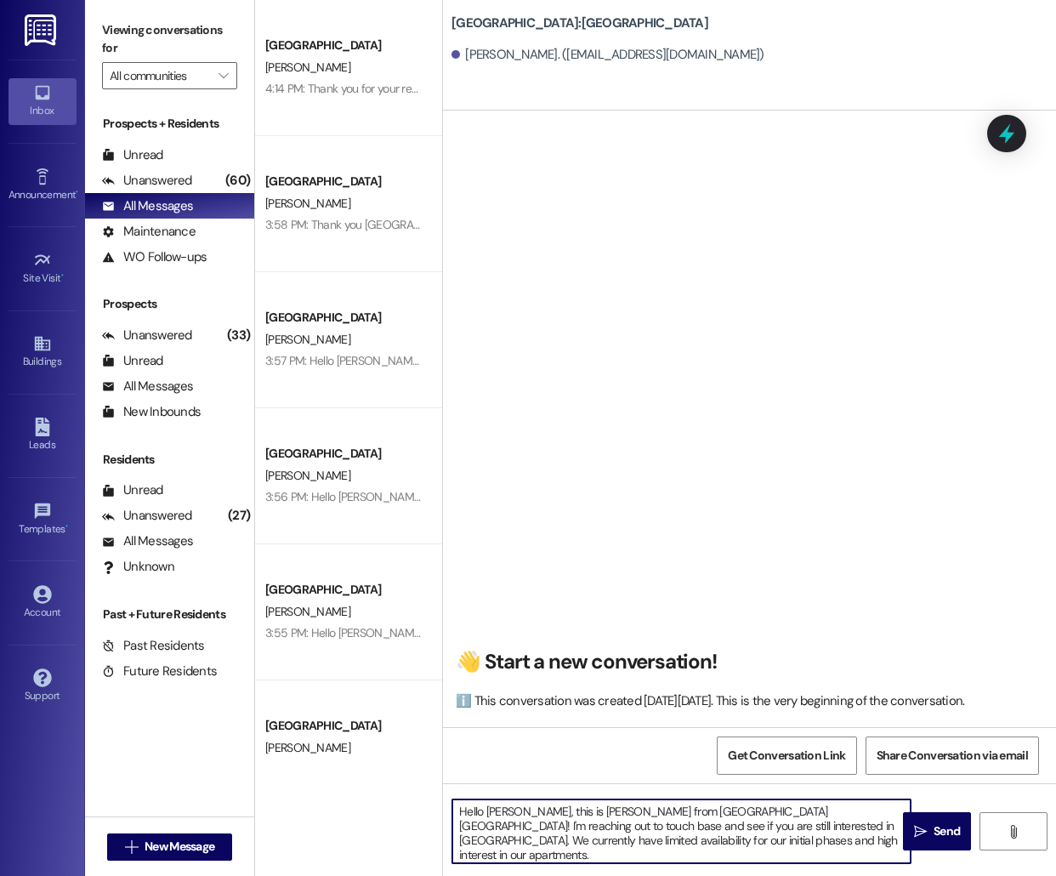
click at [501, 812] on textarea "Hello [PERSON_NAME], this is [PERSON_NAME] from [GEOGRAPHIC_DATA] [GEOGRAPHIC_D…" at bounding box center [681, 831] width 458 height 64
type textarea "Hello [PERSON_NAME], this is [PERSON_NAME] from [GEOGRAPHIC_DATA] [GEOGRAPHIC_D…"
click at [925, 833] on icon "" at bounding box center [920, 832] width 13 height 14
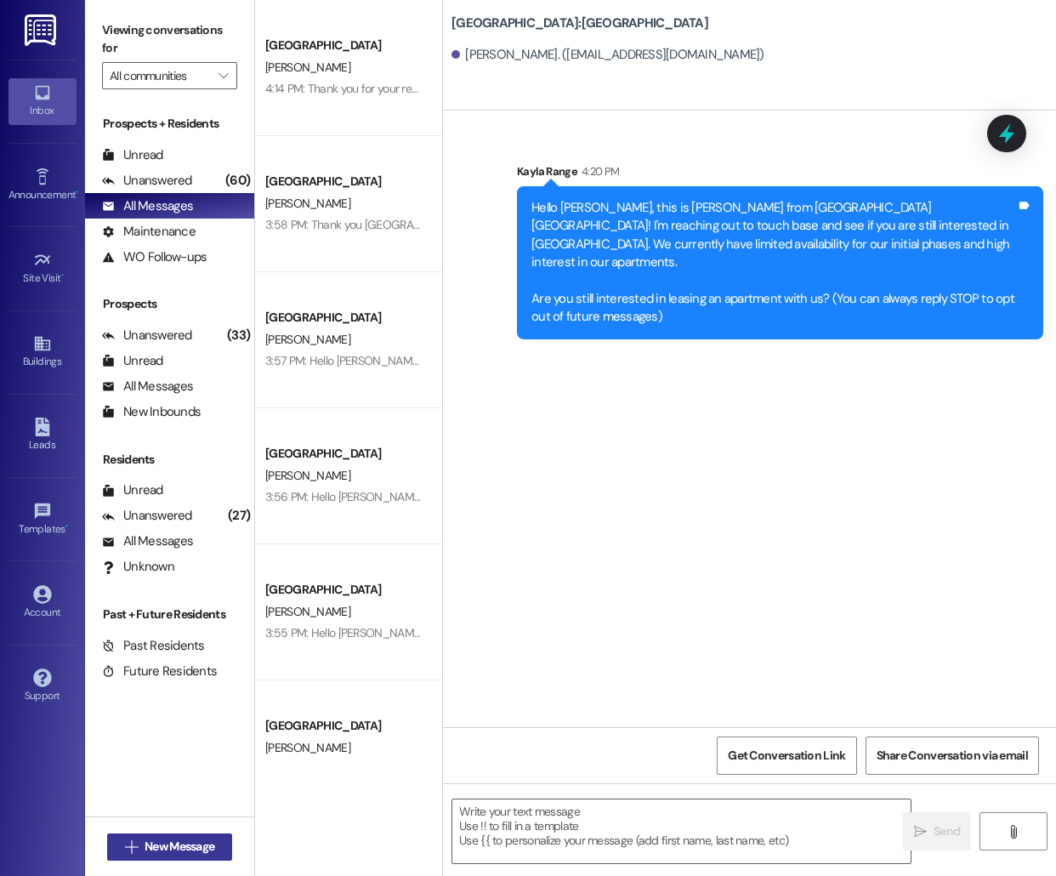
click at [201, 842] on span "New Message" at bounding box center [180, 847] width 70 height 18
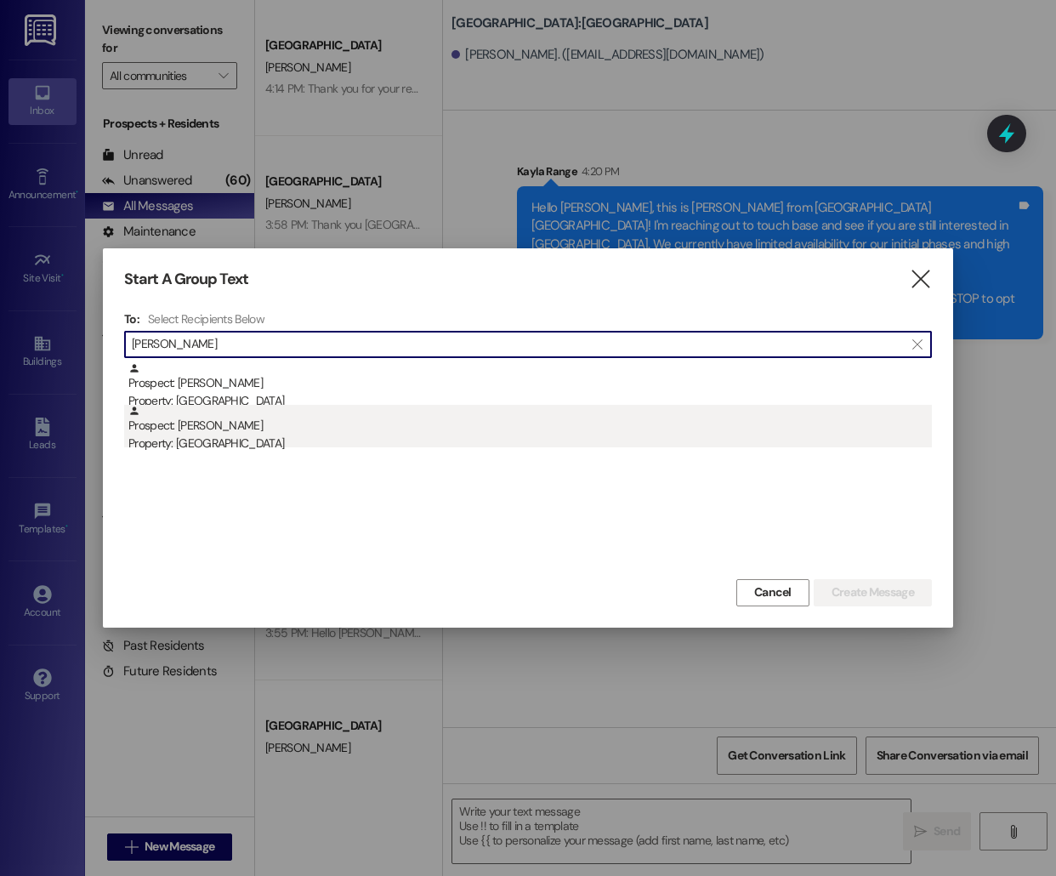
type input "[PERSON_NAME]"
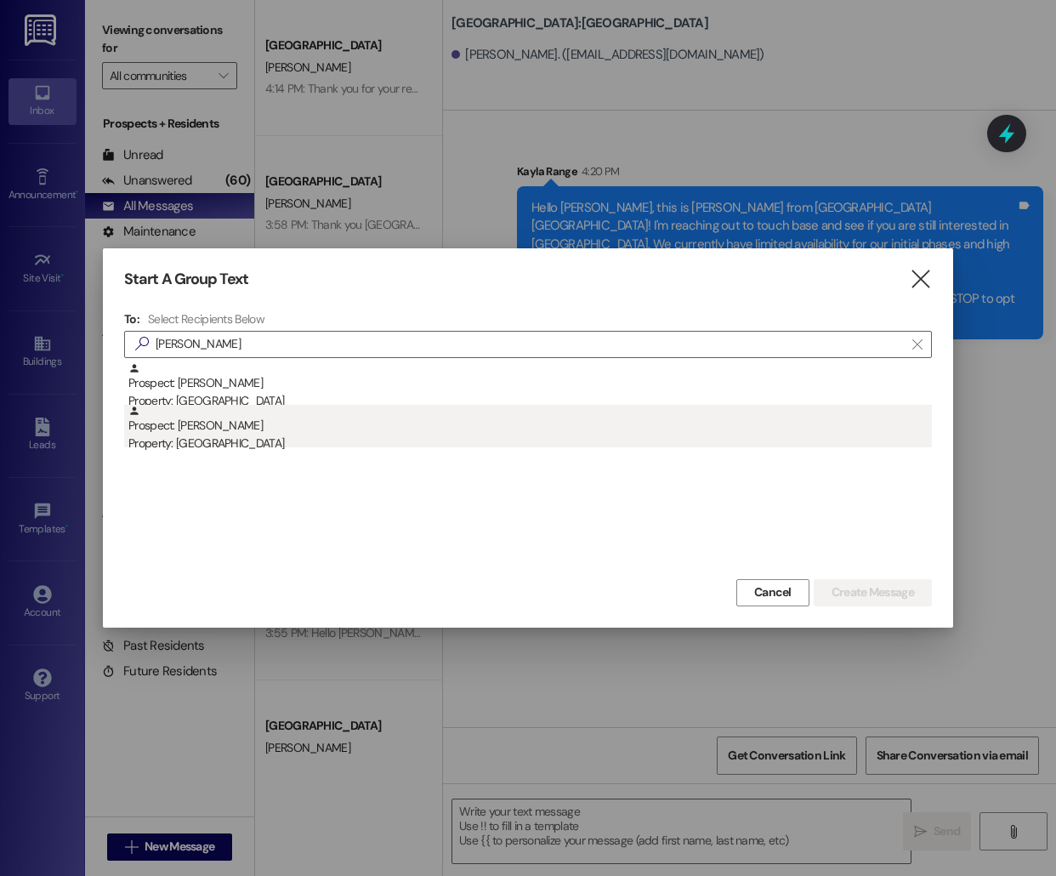
click at [372, 435] on div "Property: [GEOGRAPHIC_DATA]" at bounding box center [530, 444] width 804 height 18
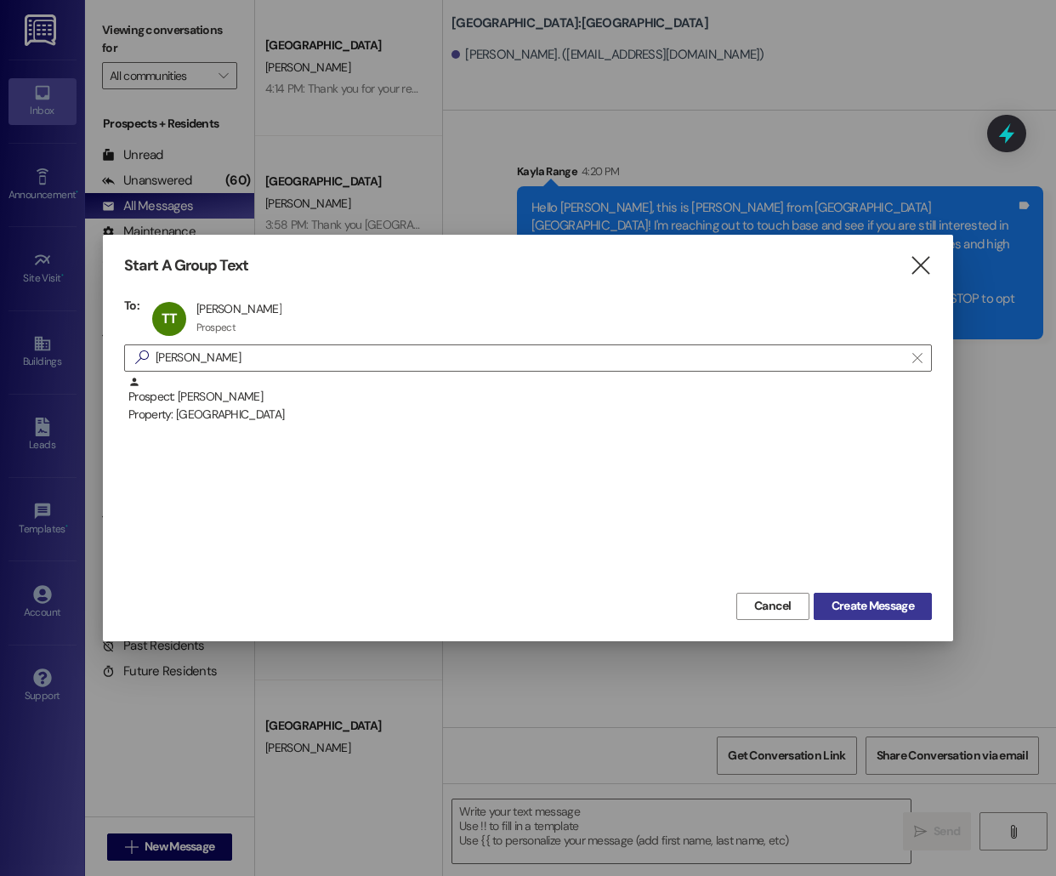
click at [839, 609] on span "Create Message" at bounding box center [873, 606] width 82 height 18
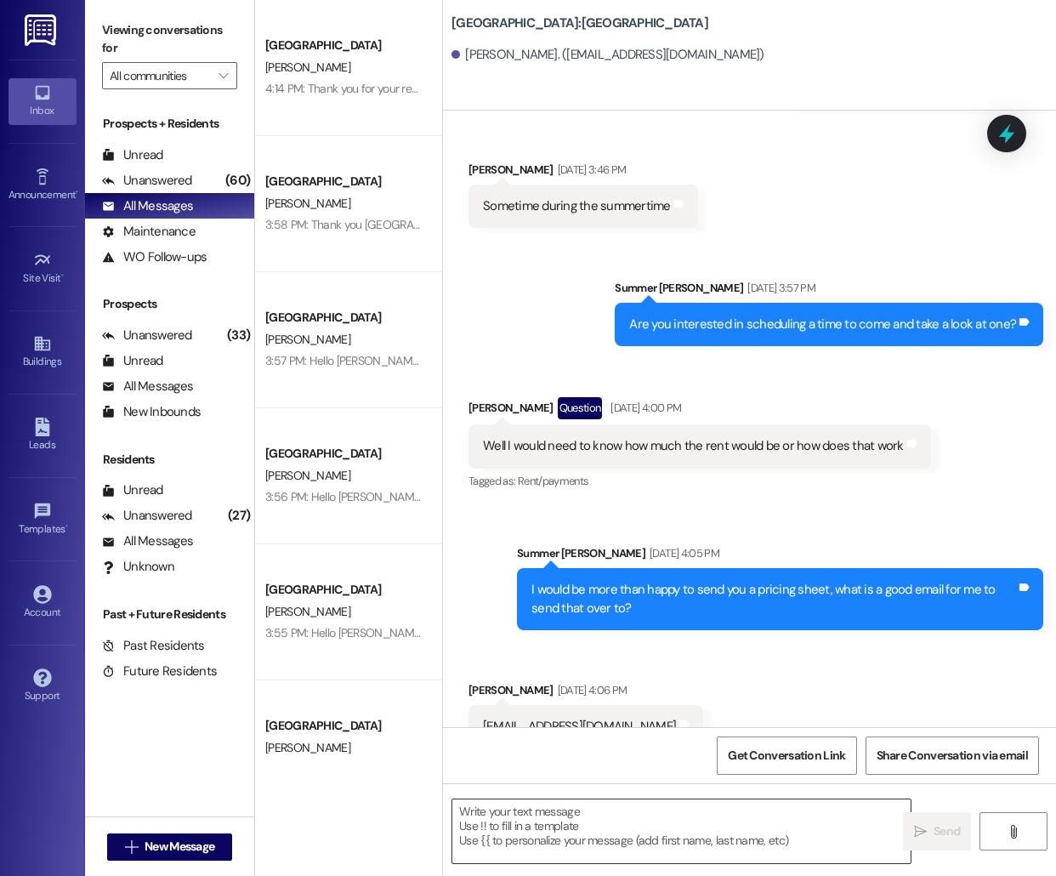
scroll to position [471, 0]
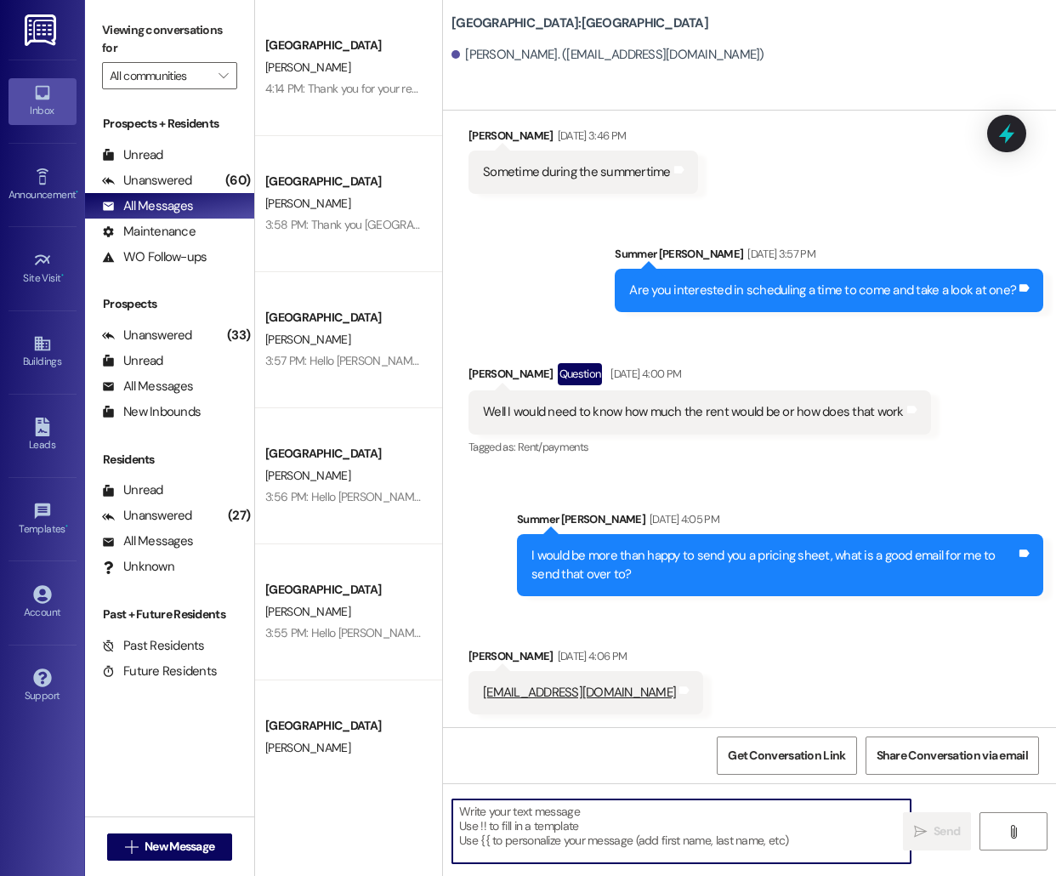
click at [511, 839] on textarea at bounding box center [681, 831] width 458 height 64
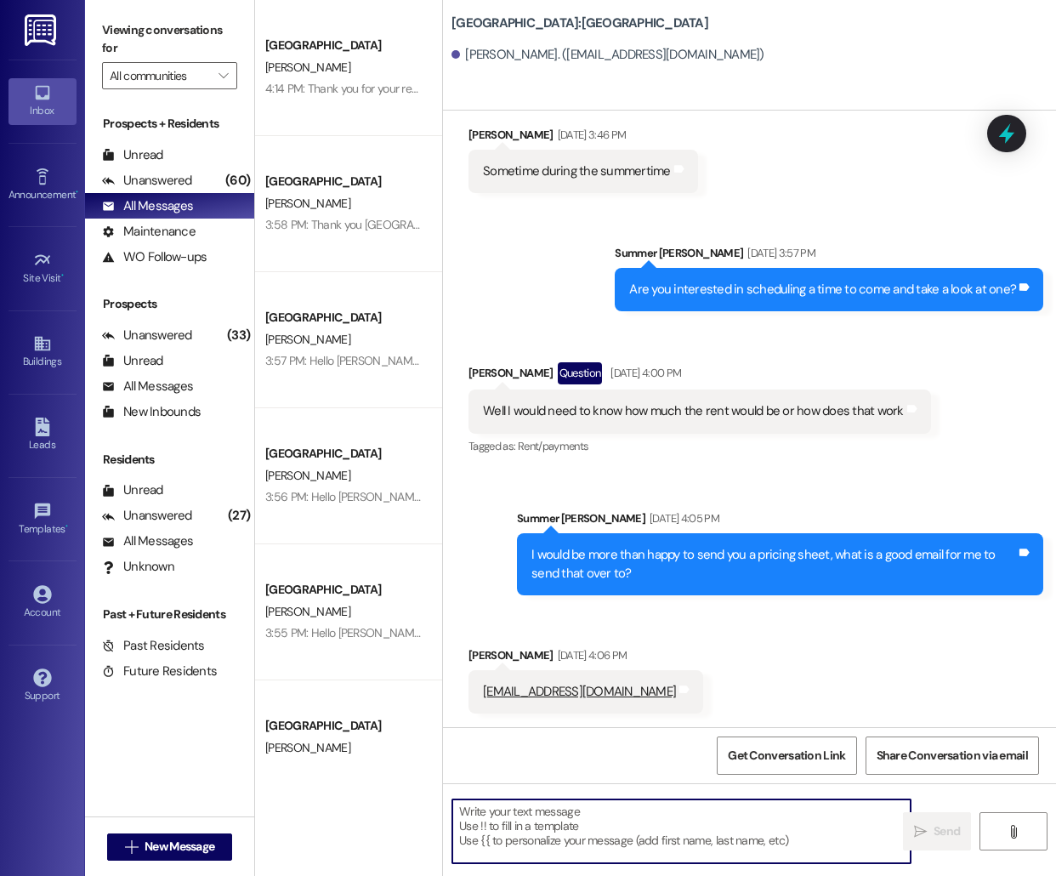
paste textarea "Hello [PERSON_NAME], this is [PERSON_NAME] from [GEOGRAPHIC_DATA] [GEOGRAPHIC_D…"
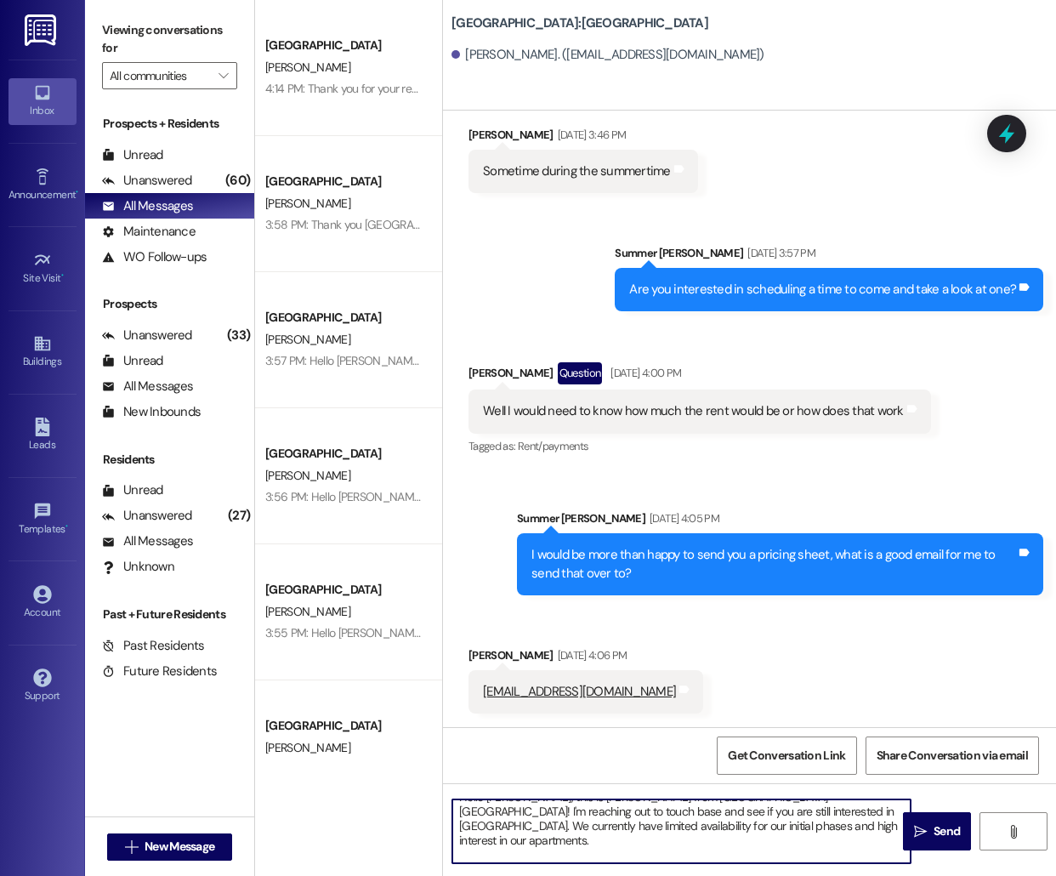
scroll to position [0, 0]
click at [493, 810] on textarea "Hello [PERSON_NAME], this is [PERSON_NAME] from [GEOGRAPHIC_DATA] [GEOGRAPHIC_D…" at bounding box center [681, 831] width 458 height 64
type textarea "Hello [PERSON_NAME], this is [PERSON_NAME] from [GEOGRAPHIC_DATA] [GEOGRAPHIC_D…"
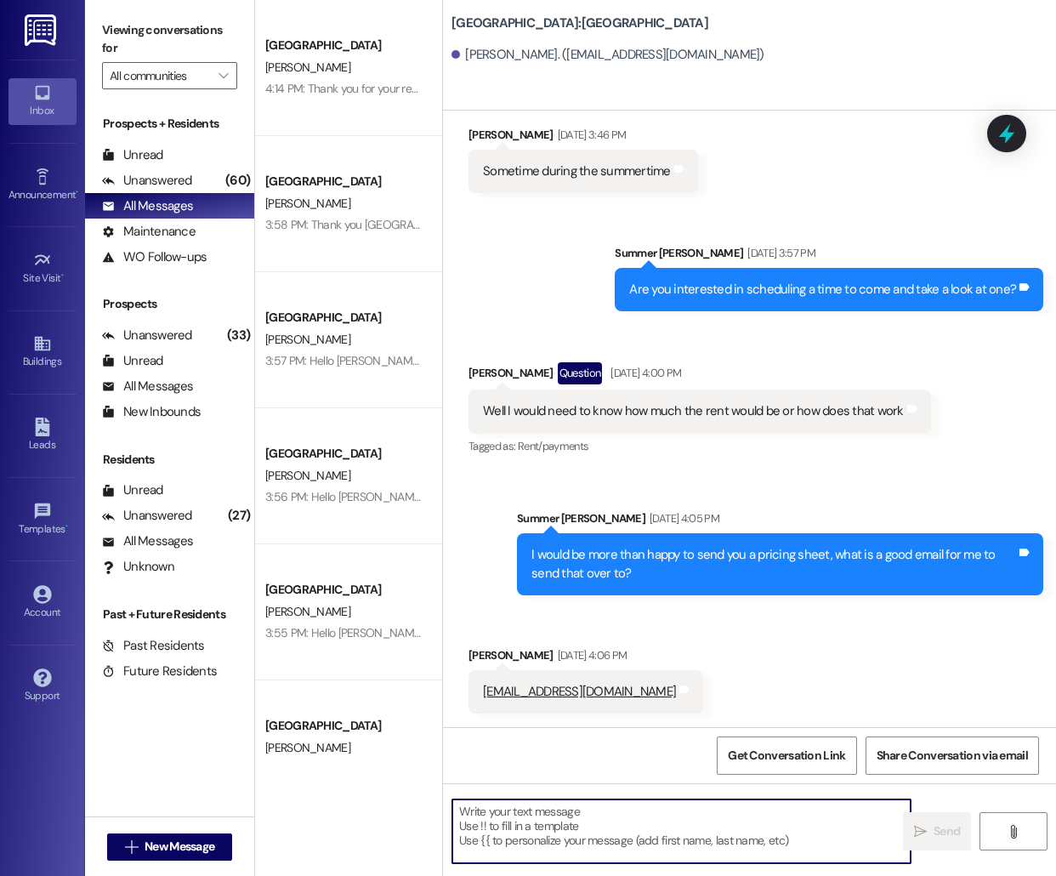
scroll to position [471, 0]
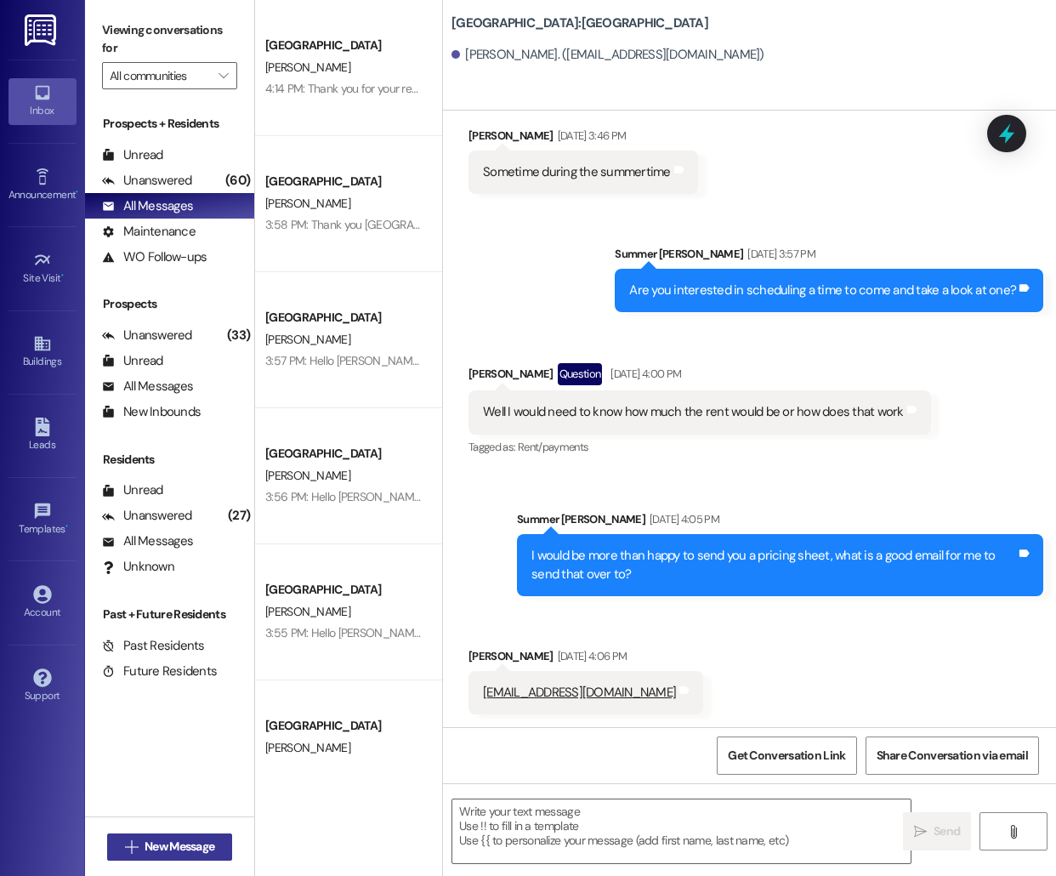
click at [134, 848] on icon "" at bounding box center [131, 847] width 13 height 14
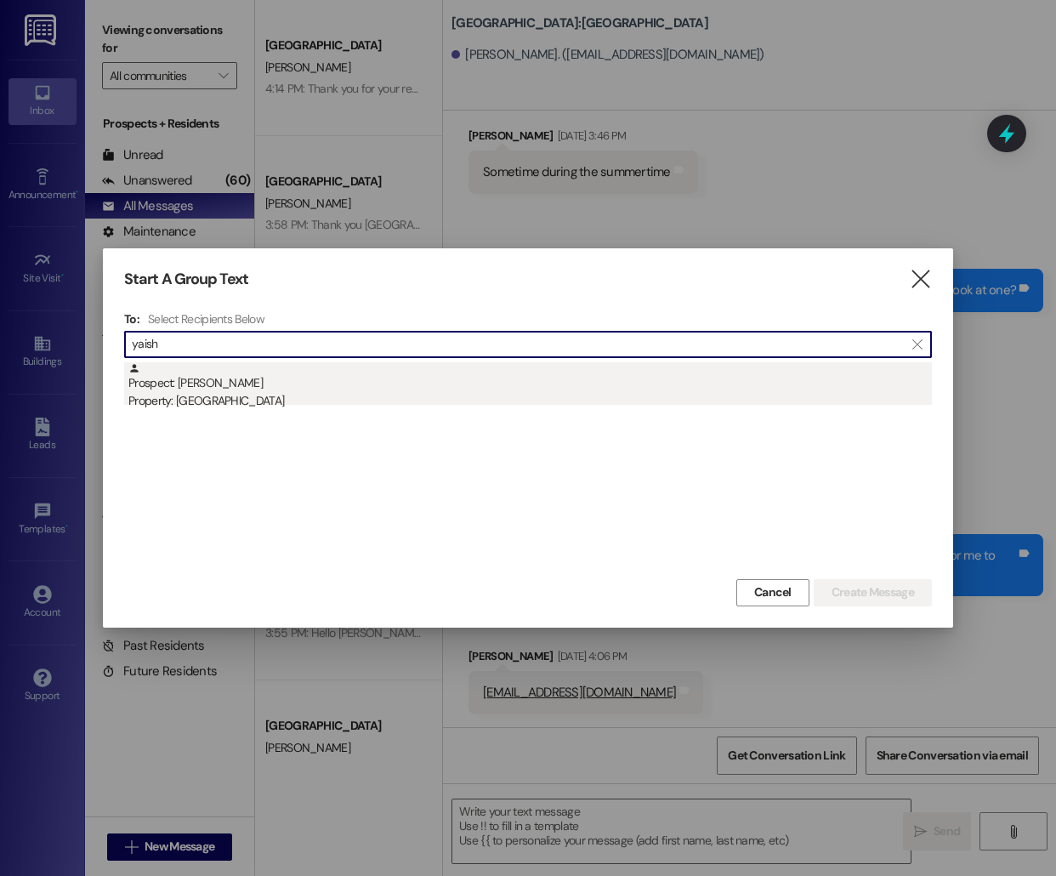
type input "yaish"
click at [474, 387] on div "Prospect: [PERSON_NAME] Property: [GEOGRAPHIC_DATA]" at bounding box center [530, 386] width 804 height 48
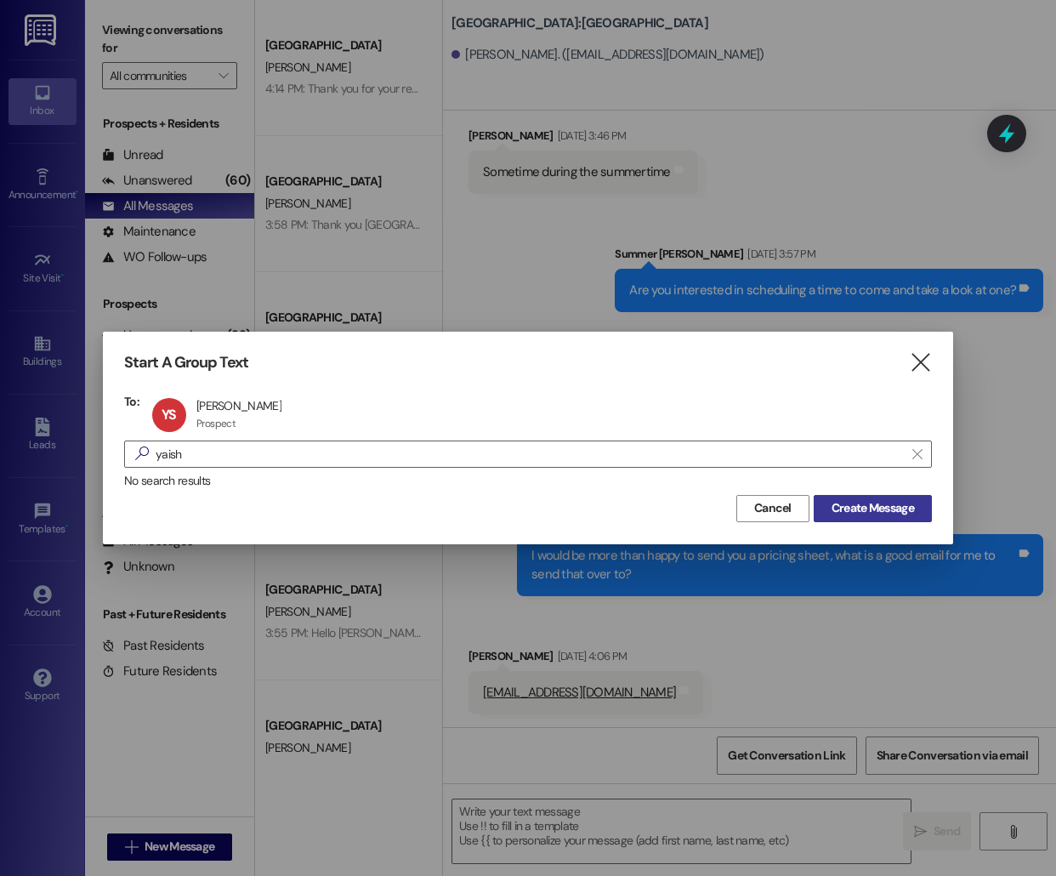
click at [909, 507] on span "Create Message" at bounding box center [873, 508] width 82 height 18
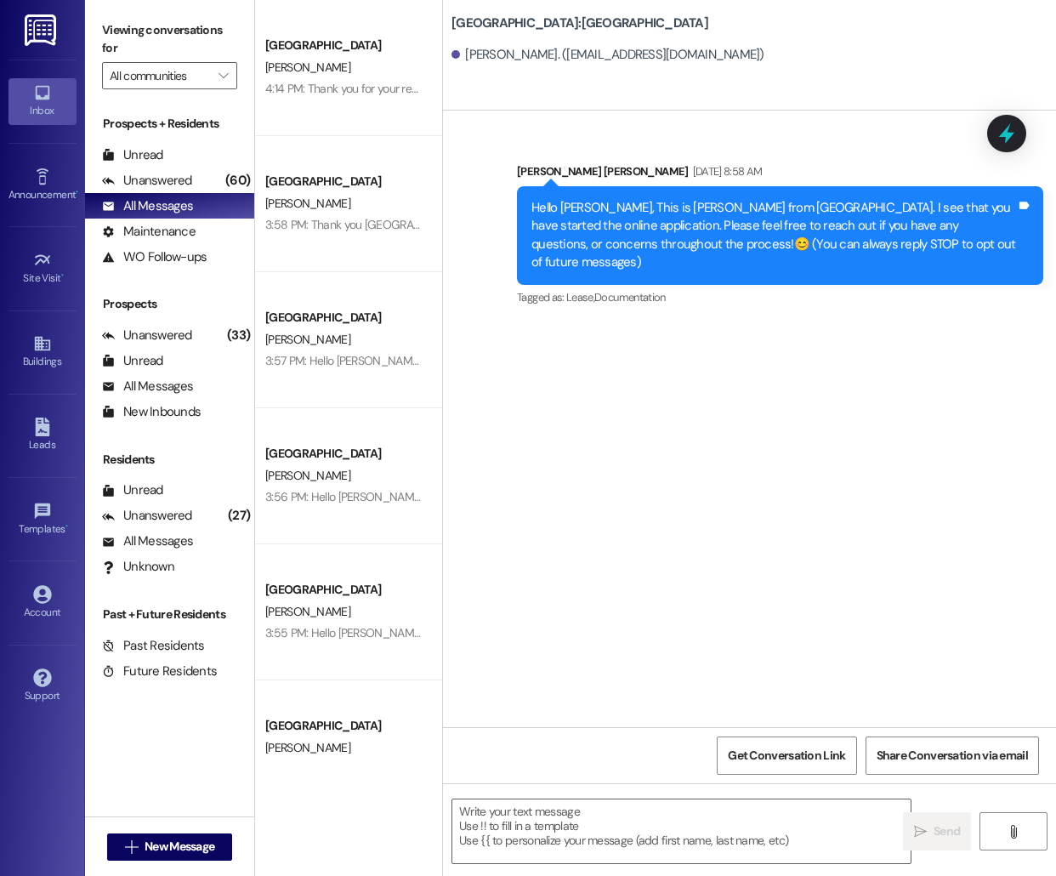
scroll to position [0, 0]
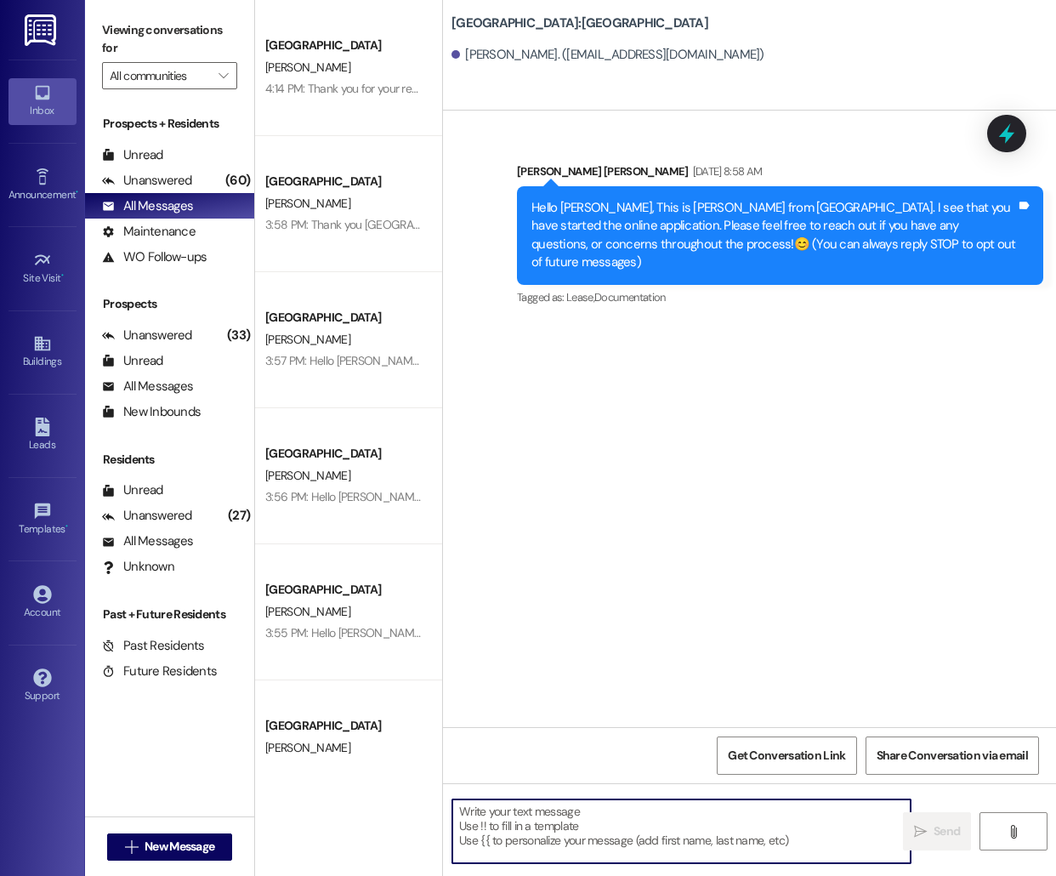
click at [662, 827] on textarea at bounding box center [681, 831] width 458 height 64
paste textarea "Hello [PERSON_NAME], this is [PERSON_NAME] from [GEOGRAPHIC_DATA] [GEOGRAPHIC_D…"
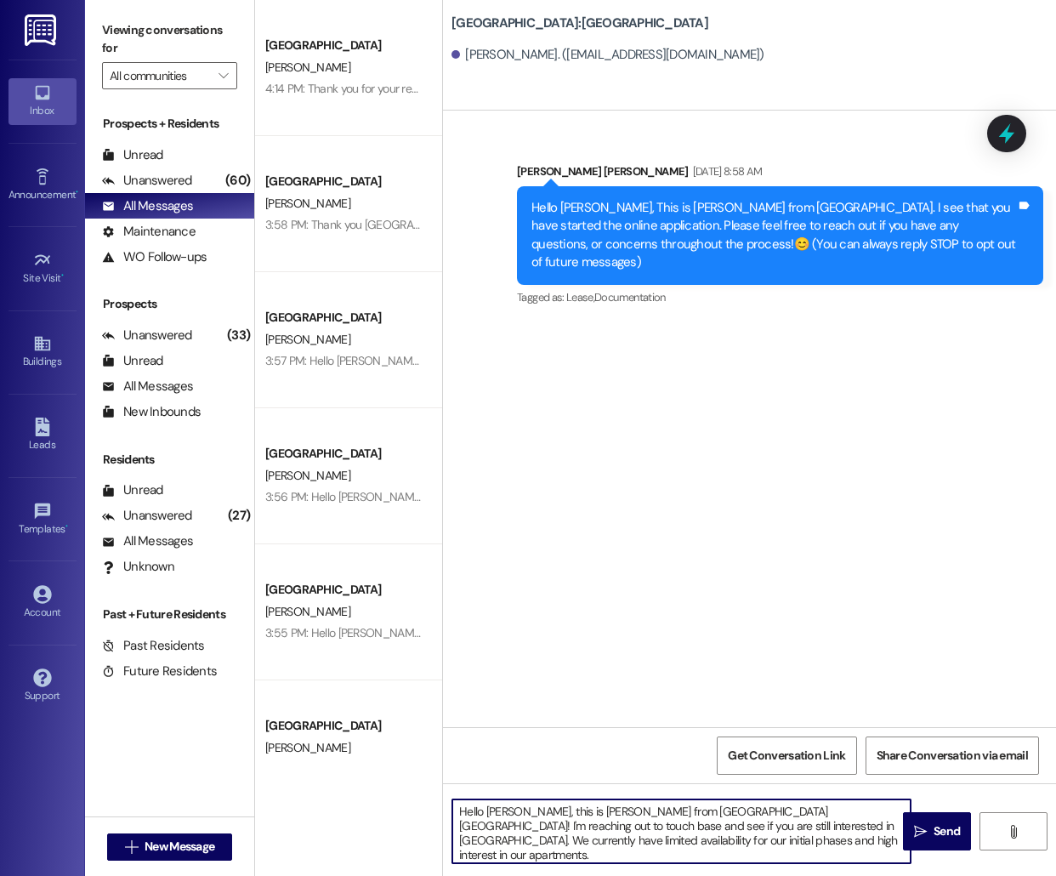
click at [496, 810] on textarea "Hello [PERSON_NAME], this is [PERSON_NAME] from [GEOGRAPHIC_DATA] [GEOGRAPHIC_D…" at bounding box center [681, 831] width 458 height 64
type textarea "Hello [PERSON_NAME], this is [PERSON_NAME] from [GEOGRAPHIC_DATA] [GEOGRAPHIC_D…"
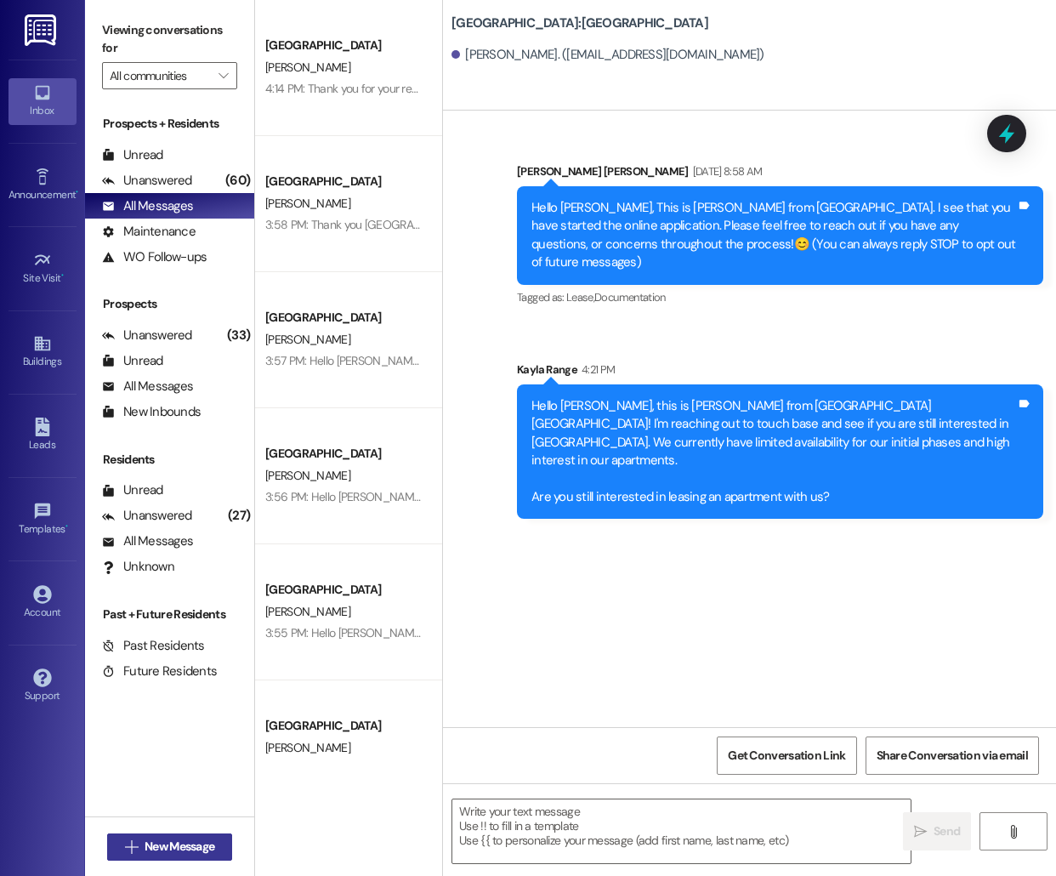
click at [170, 857] on button " New Message" at bounding box center [170, 846] width 126 height 27
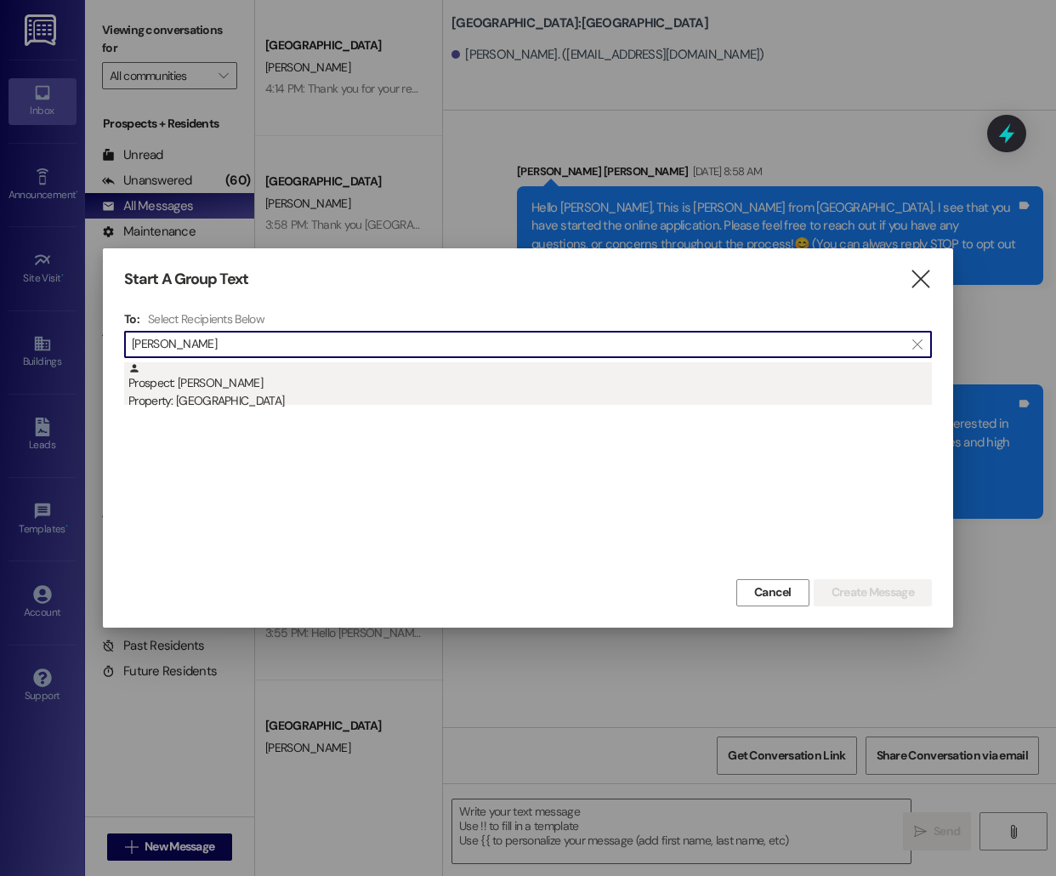
type input "[PERSON_NAME]"
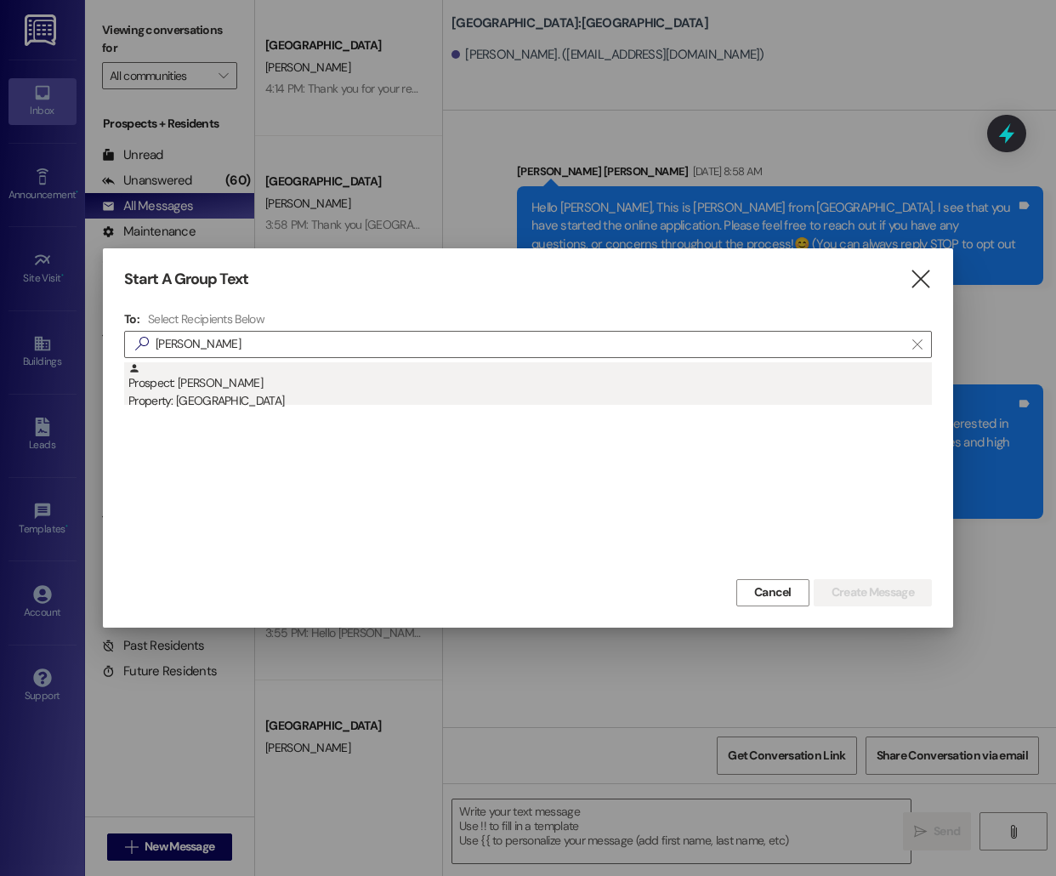
click at [304, 391] on div "Prospect: [PERSON_NAME] Property: [GEOGRAPHIC_DATA]" at bounding box center [530, 386] width 804 height 48
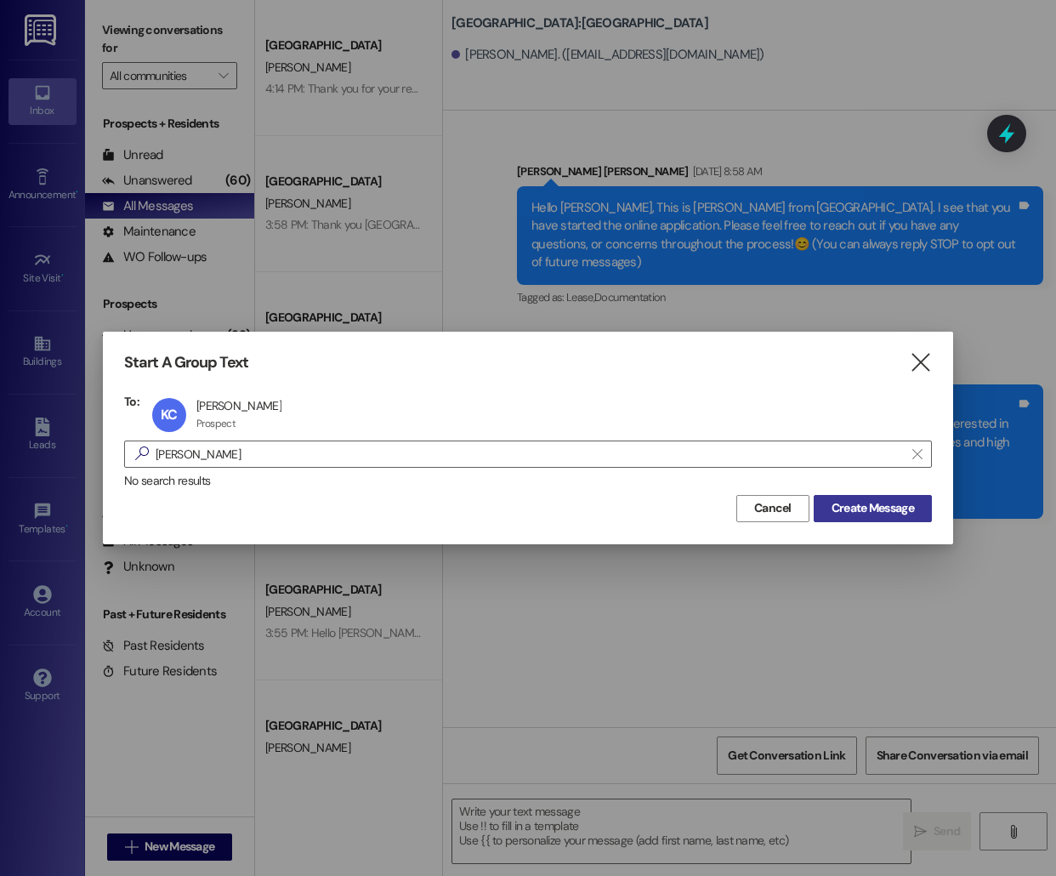
click at [849, 514] on span "Create Message" at bounding box center [873, 508] width 82 height 18
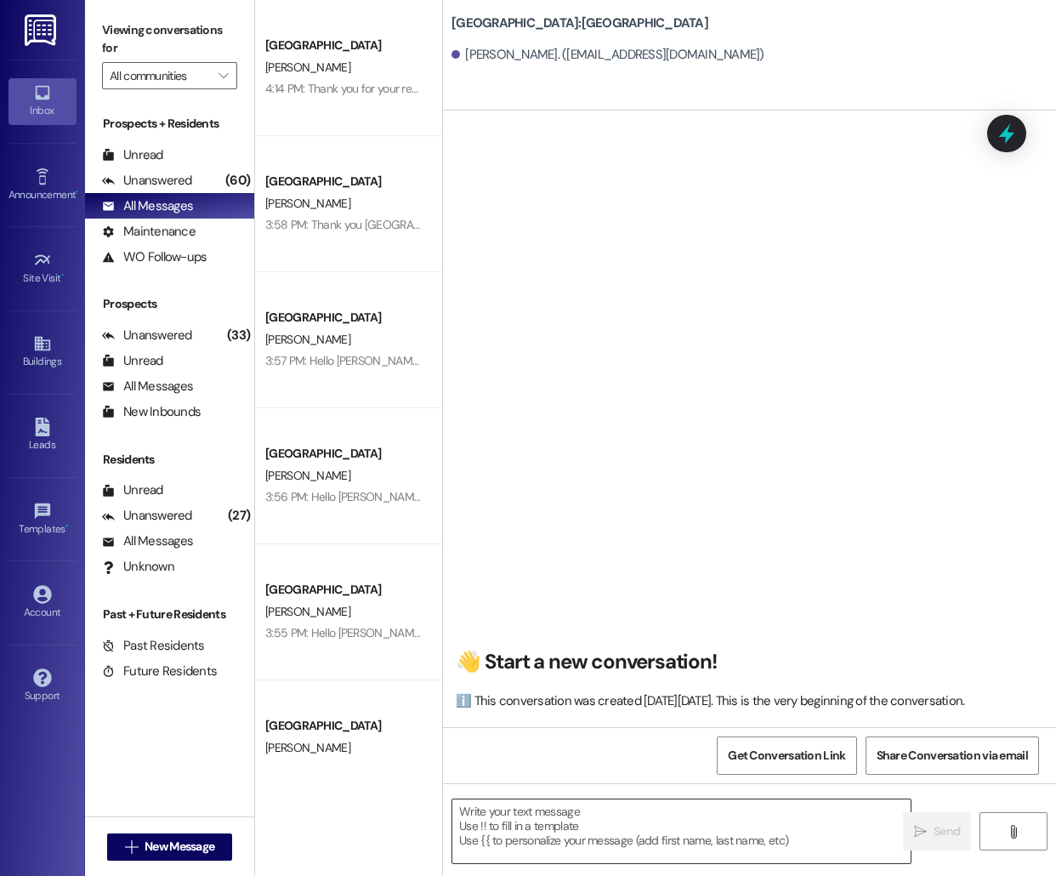
click at [571, 828] on textarea at bounding box center [681, 831] width 458 height 64
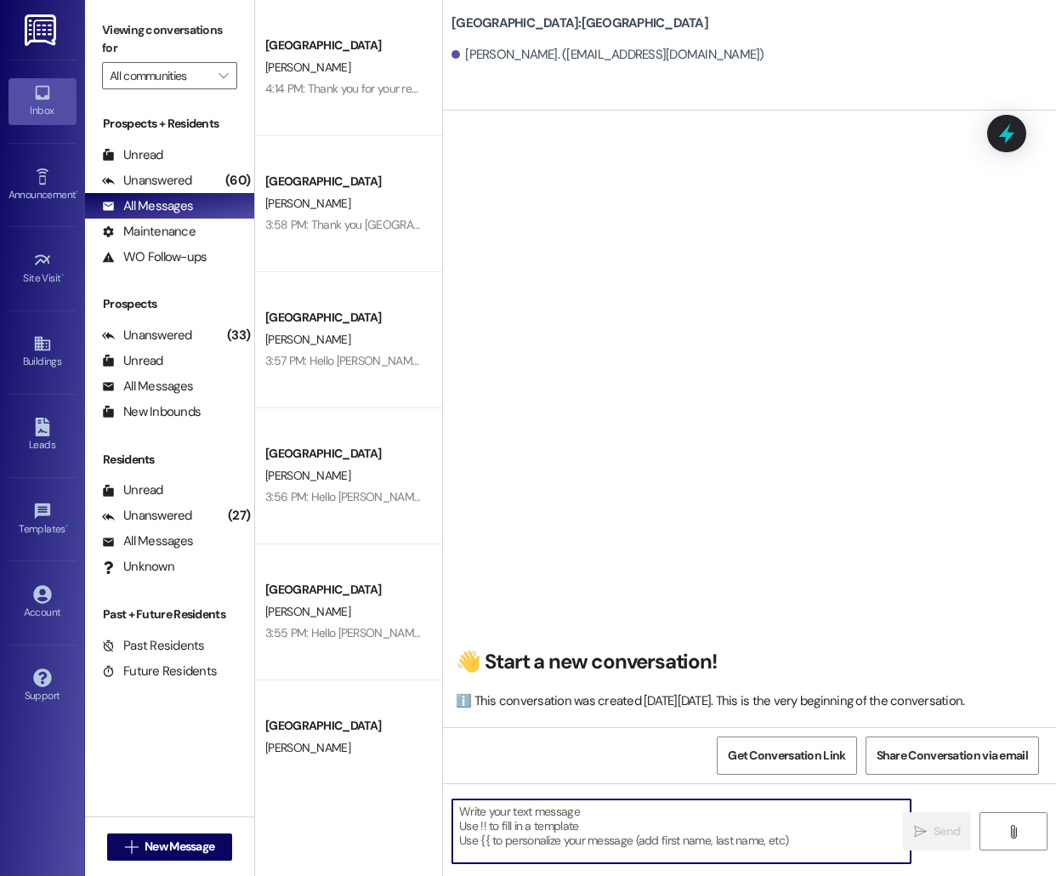
paste textarea "Hello [PERSON_NAME], this is [PERSON_NAME] from [GEOGRAPHIC_DATA] [GEOGRAPHIC_D…"
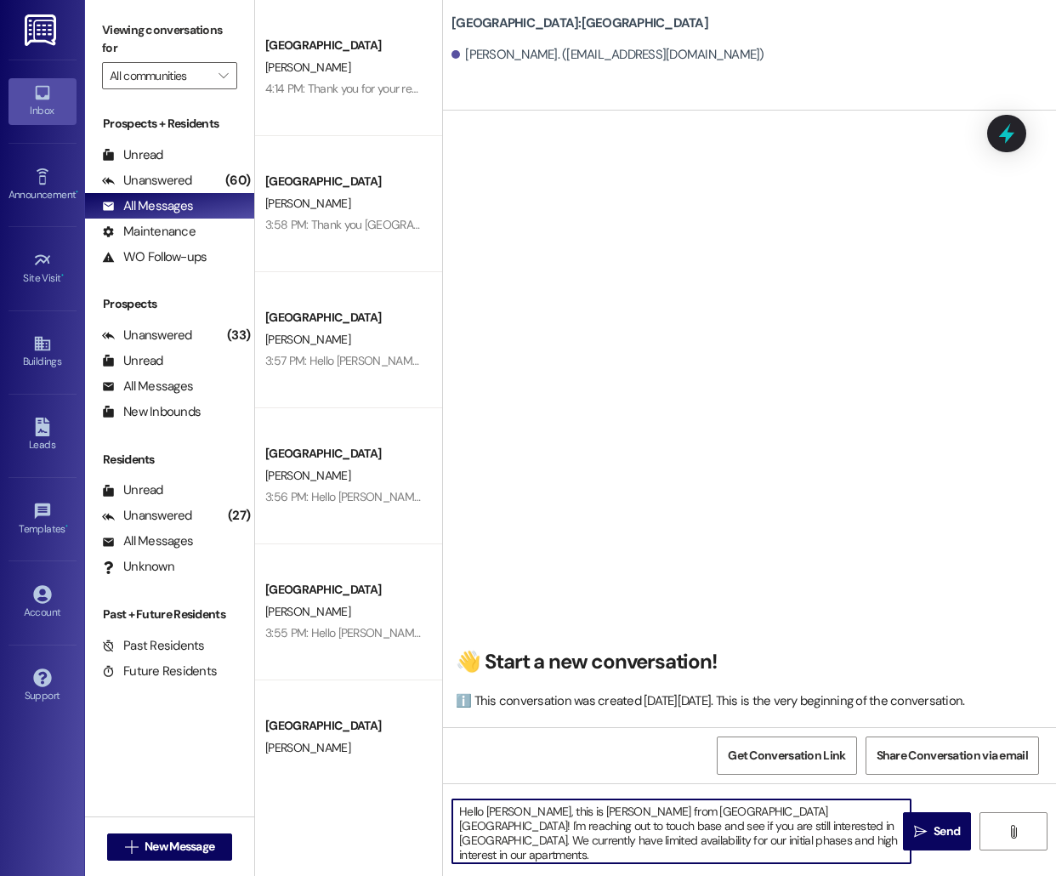
click at [503, 810] on textarea "Hello [PERSON_NAME], this is [PERSON_NAME] from [GEOGRAPHIC_DATA] [GEOGRAPHIC_D…" at bounding box center [681, 831] width 458 height 64
type textarea "Hello [PERSON_NAME], this is [PERSON_NAME] from [GEOGRAPHIC_DATA] [GEOGRAPHIC_D…"
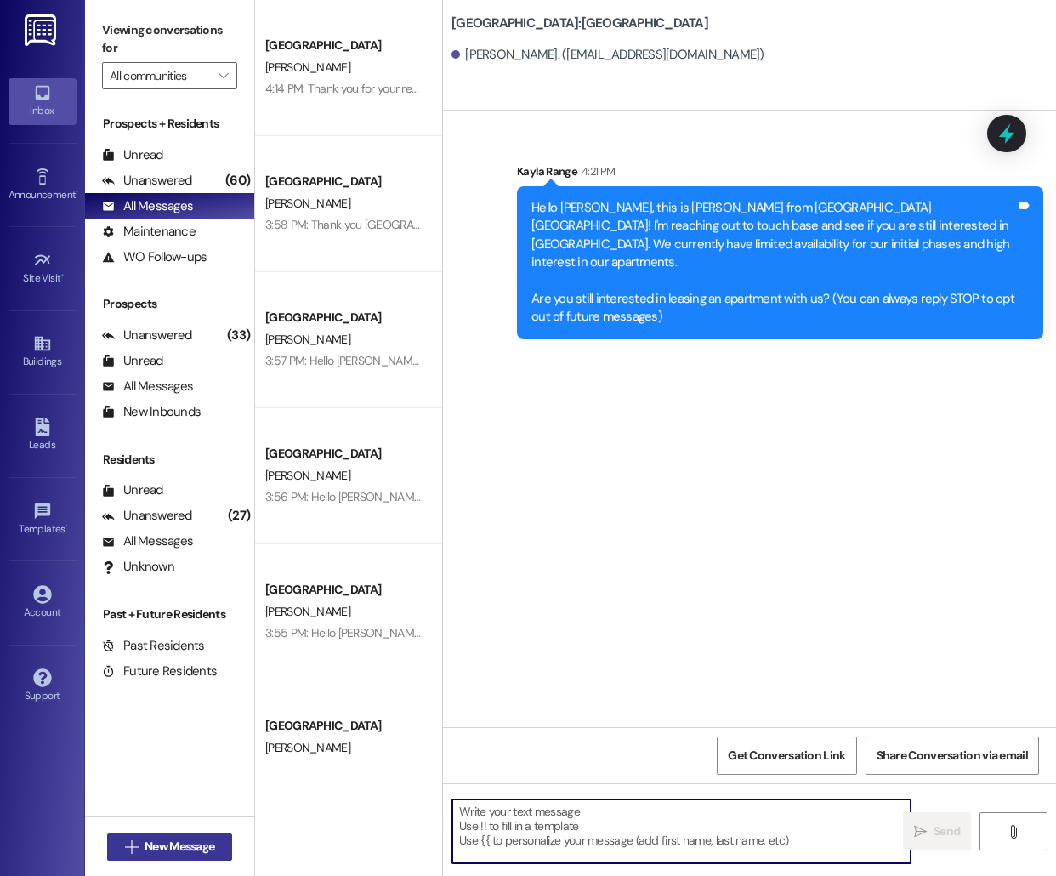
click at [201, 844] on span "New Message" at bounding box center [180, 847] width 70 height 18
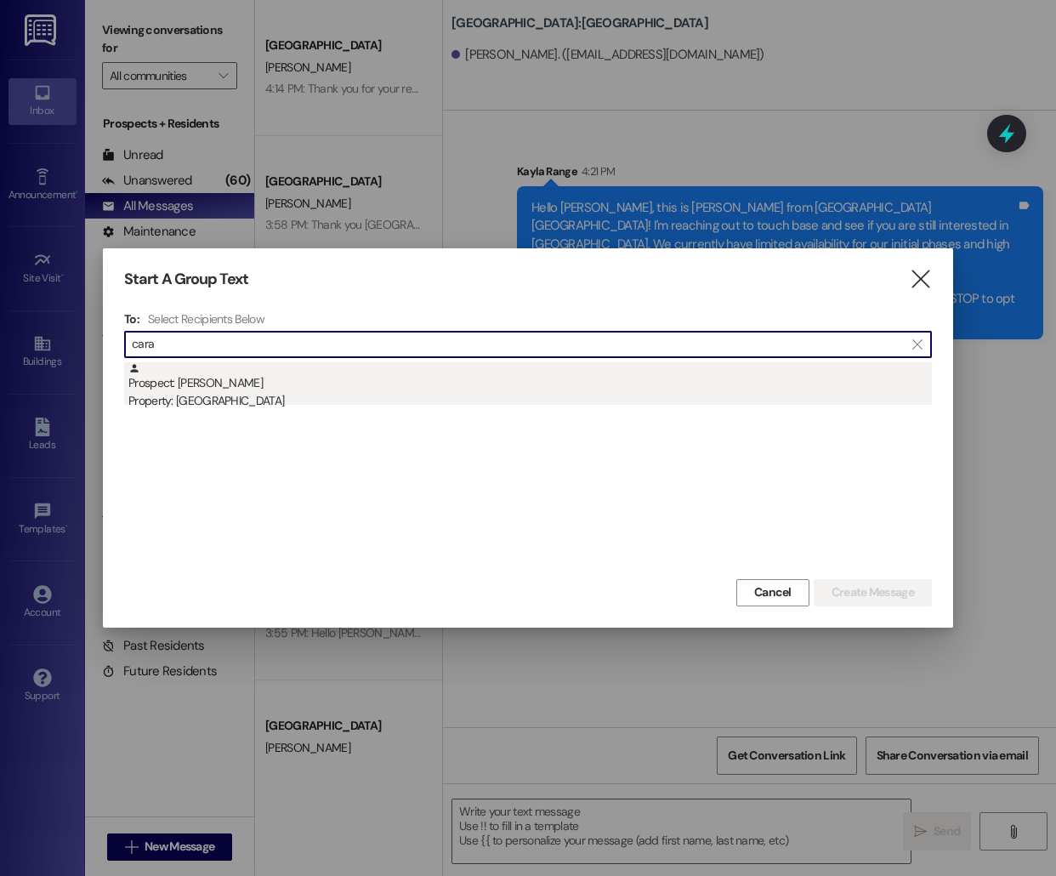
type input "cara"
click at [524, 378] on div "Prospect: [PERSON_NAME] Property: [GEOGRAPHIC_DATA]" at bounding box center [530, 386] width 804 height 48
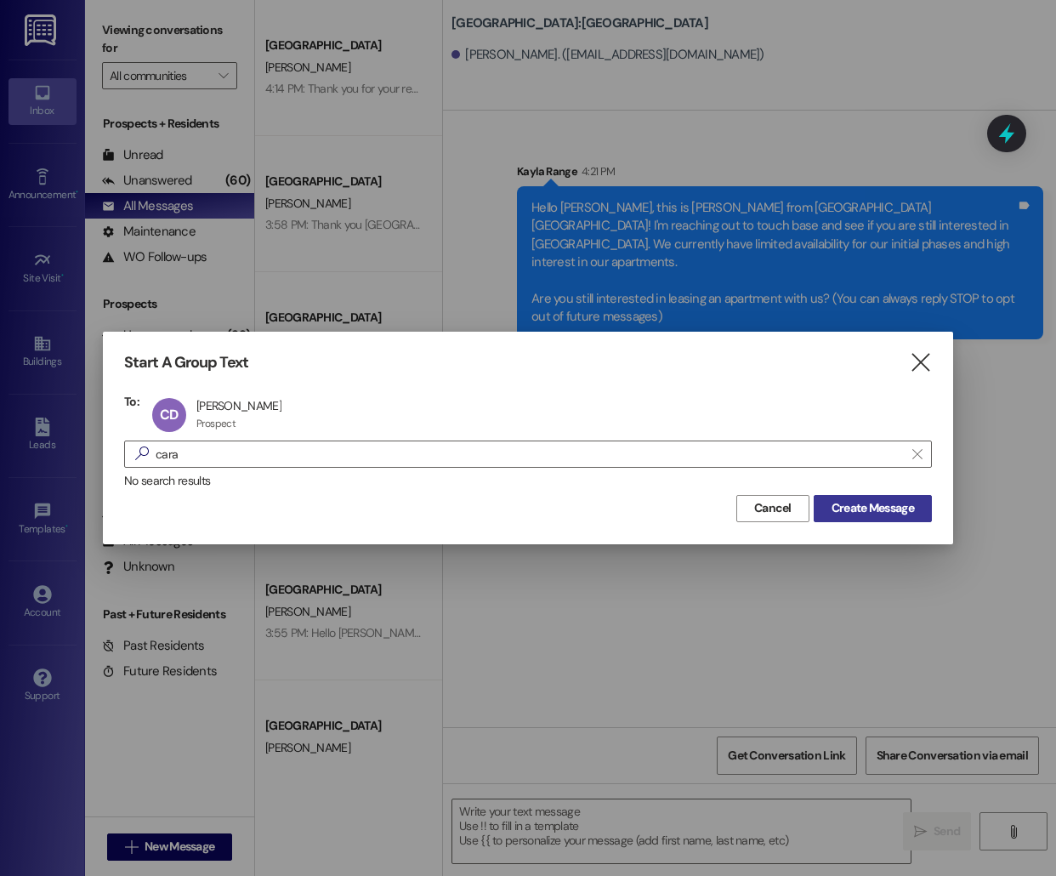
click at [884, 504] on span "Create Message" at bounding box center [873, 508] width 82 height 18
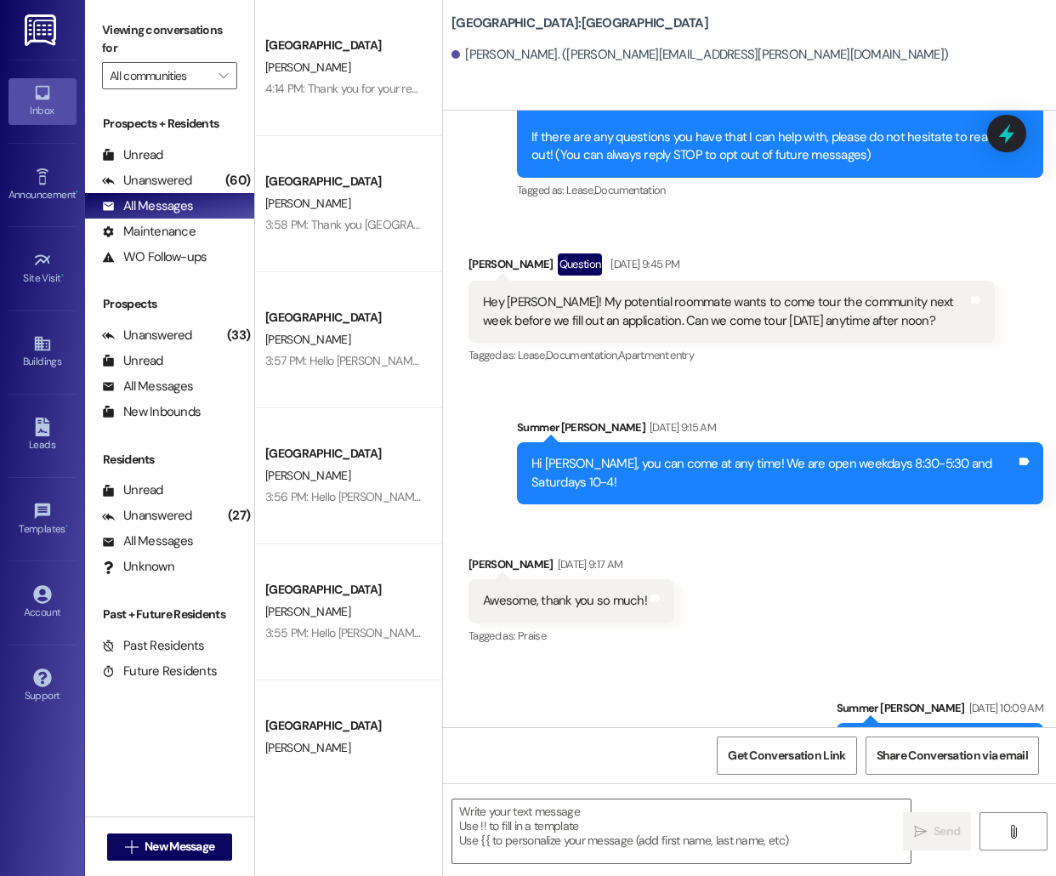
scroll to position [196, 0]
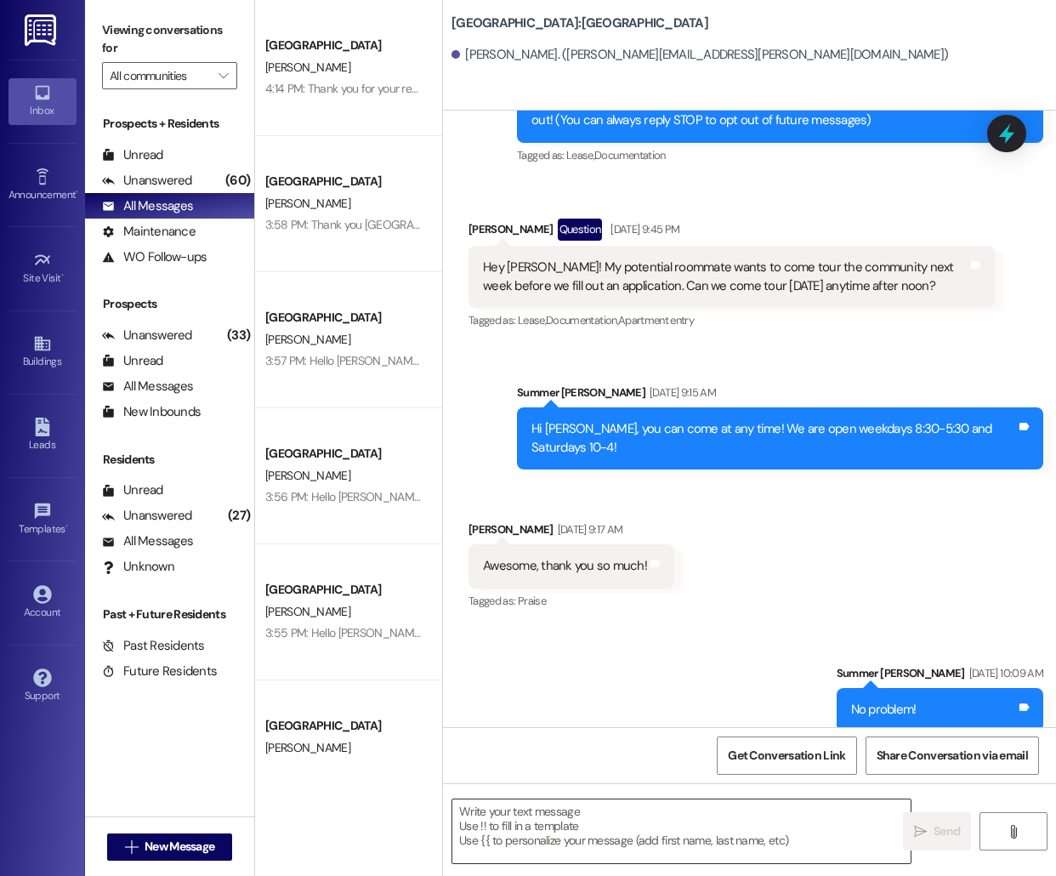
click at [593, 834] on textarea at bounding box center [681, 831] width 458 height 64
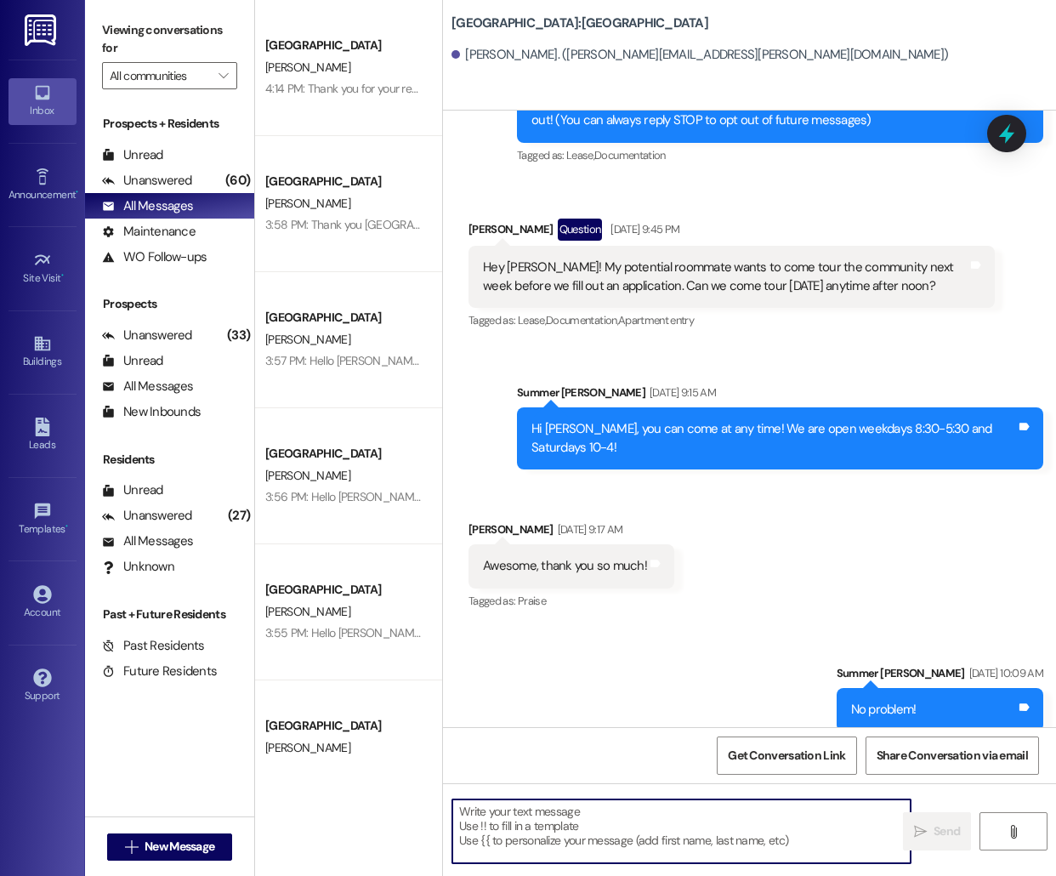
paste textarea "Hello [PERSON_NAME], this is [PERSON_NAME] from [GEOGRAPHIC_DATA] [GEOGRAPHIC_D…"
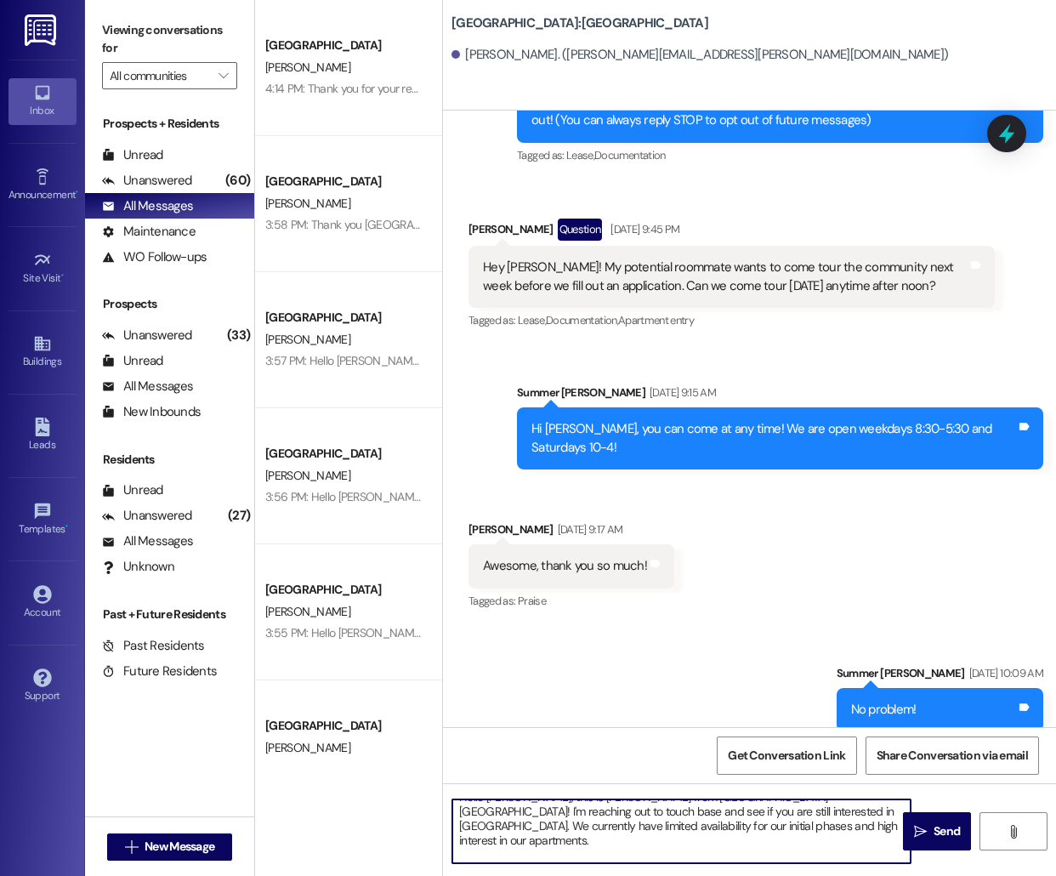
scroll to position [0, 0]
click at [508, 814] on textarea "Hello [PERSON_NAME], this is [PERSON_NAME] from [GEOGRAPHIC_DATA] [GEOGRAPHIC_D…" at bounding box center [681, 831] width 458 height 64
click at [507, 814] on textarea "Hello [PERSON_NAME], this is [PERSON_NAME] from [GEOGRAPHIC_DATA] [GEOGRAPHIC_D…" at bounding box center [681, 831] width 458 height 64
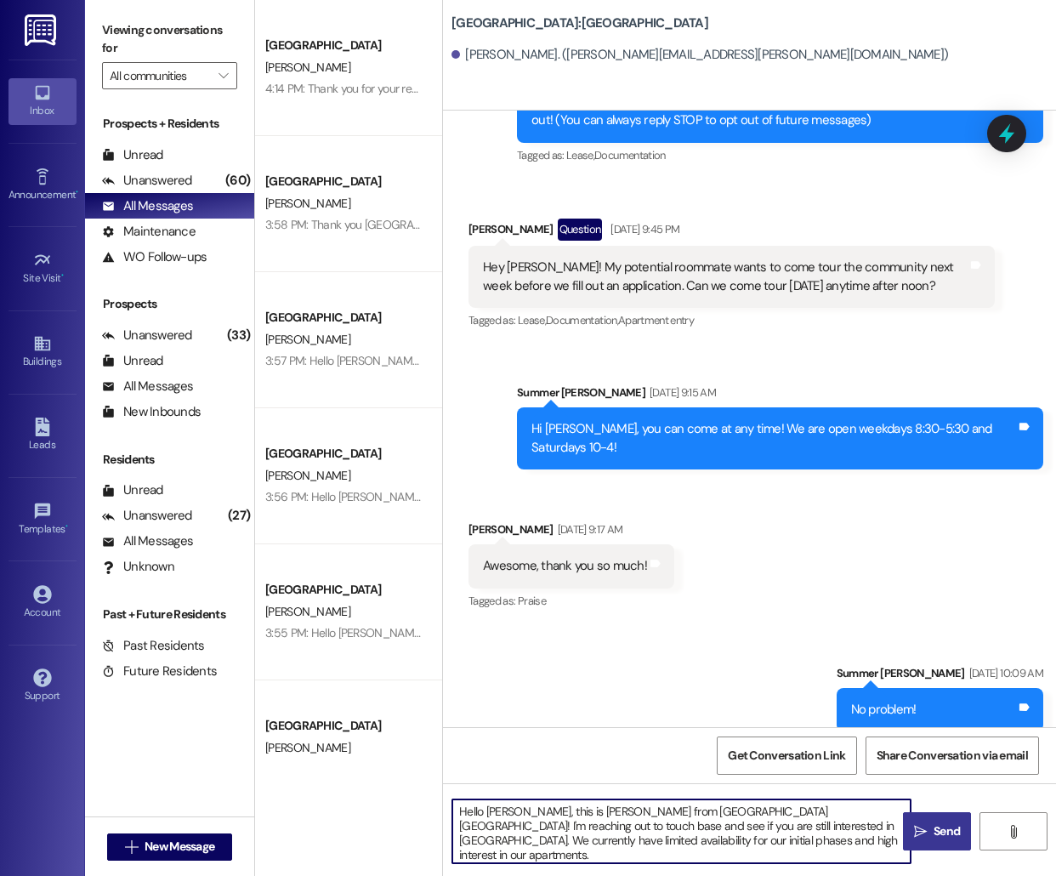
type textarea "Hello [PERSON_NAME], this is [PERSON_NAME] from [GEOGRAPHIC_DATA] [GEOGRAPHIC_D…"
click at [930, 836] on span "Send" at bounding box center [946, 831] width 33 height 18
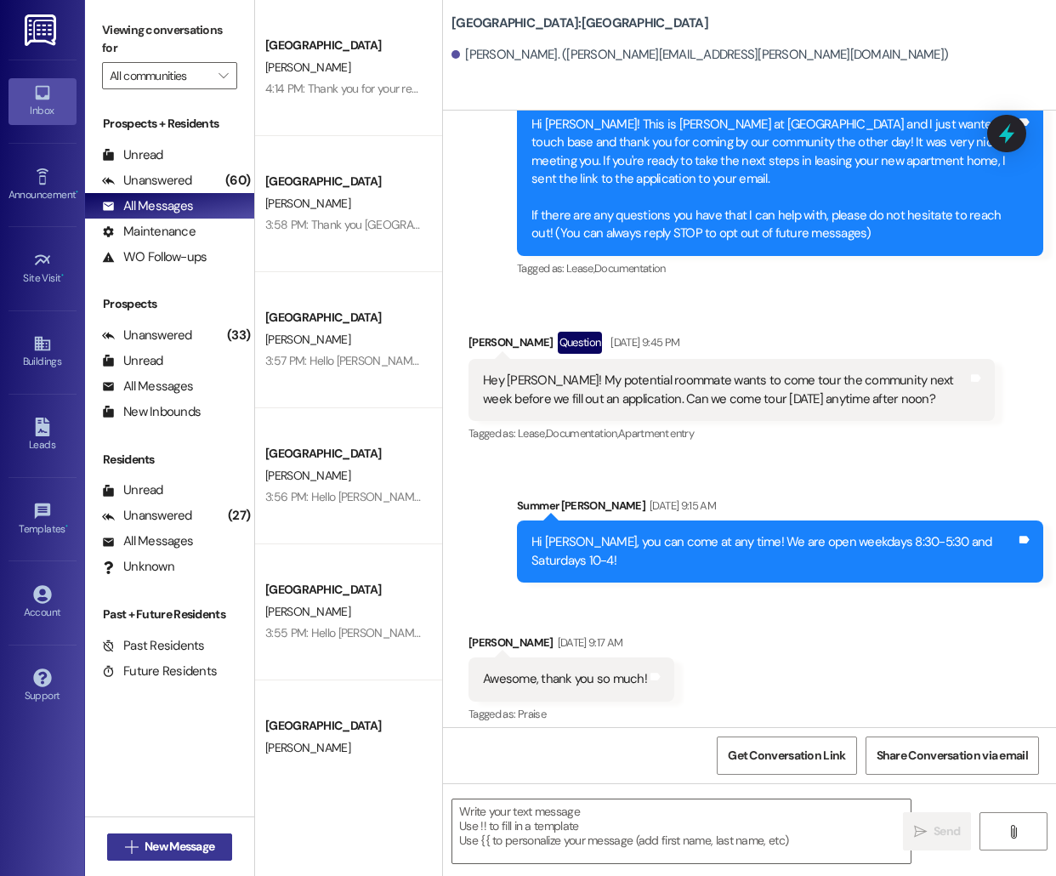
scroll to position [77, 0]
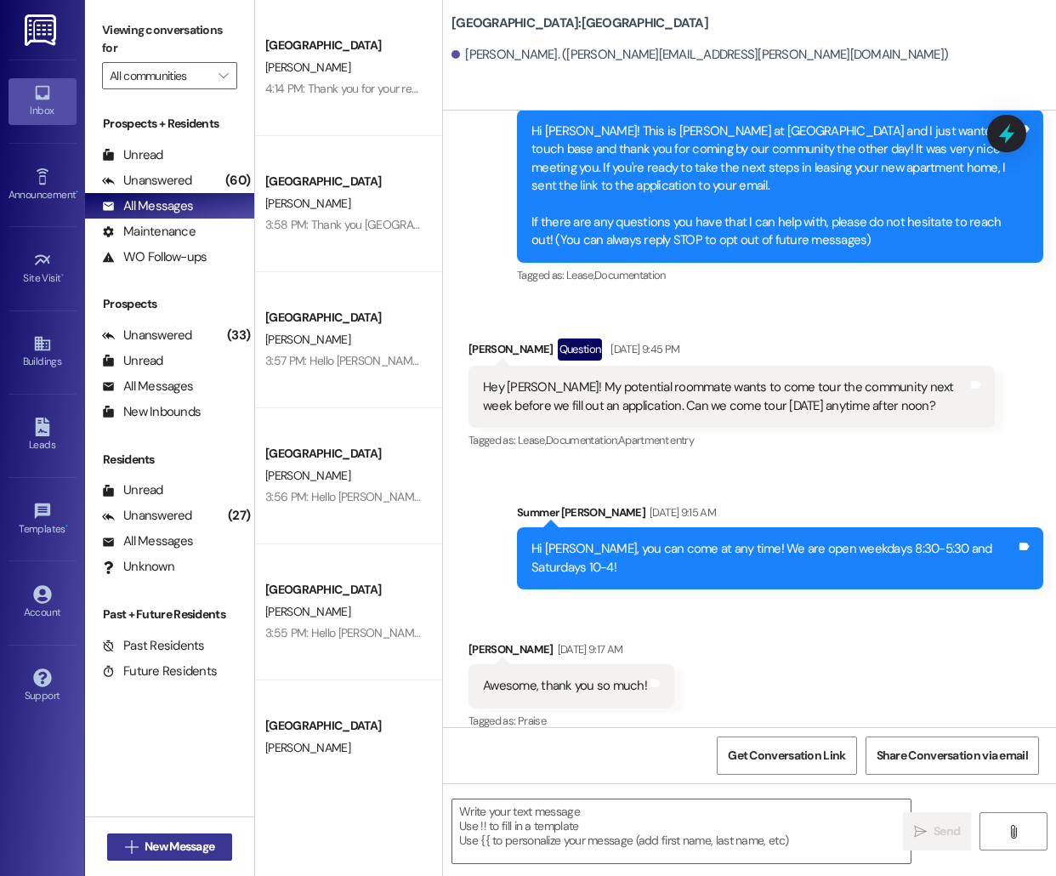
click at [190, 838] on span "New Message" at bounding box center [180, 847] width 70 height 18
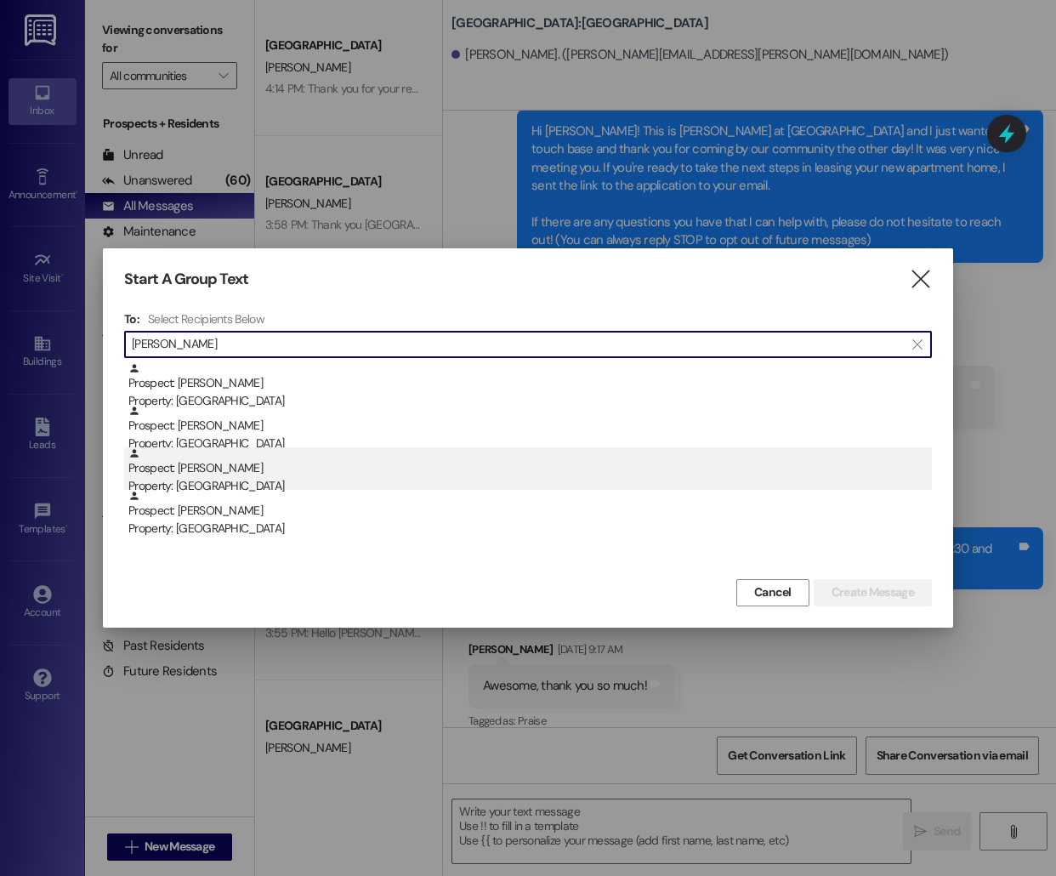
type input "[PERSON_NAME]"
click at [355, 481] on div "Property: [GEOGRAPHIC_DATA]" at bounding box center [530, 486] width 804 height 18
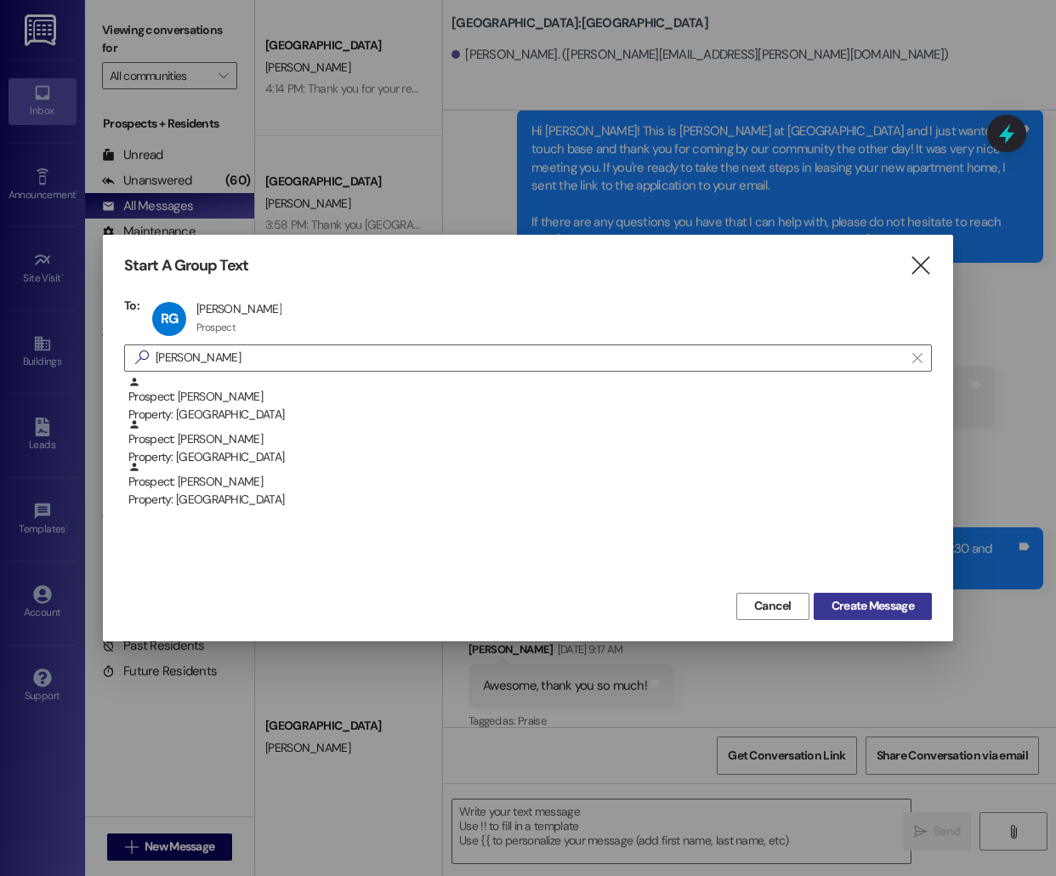
click at [854, 605] on span "Create Message" at bounding box center [873, 606] width 82 height 18
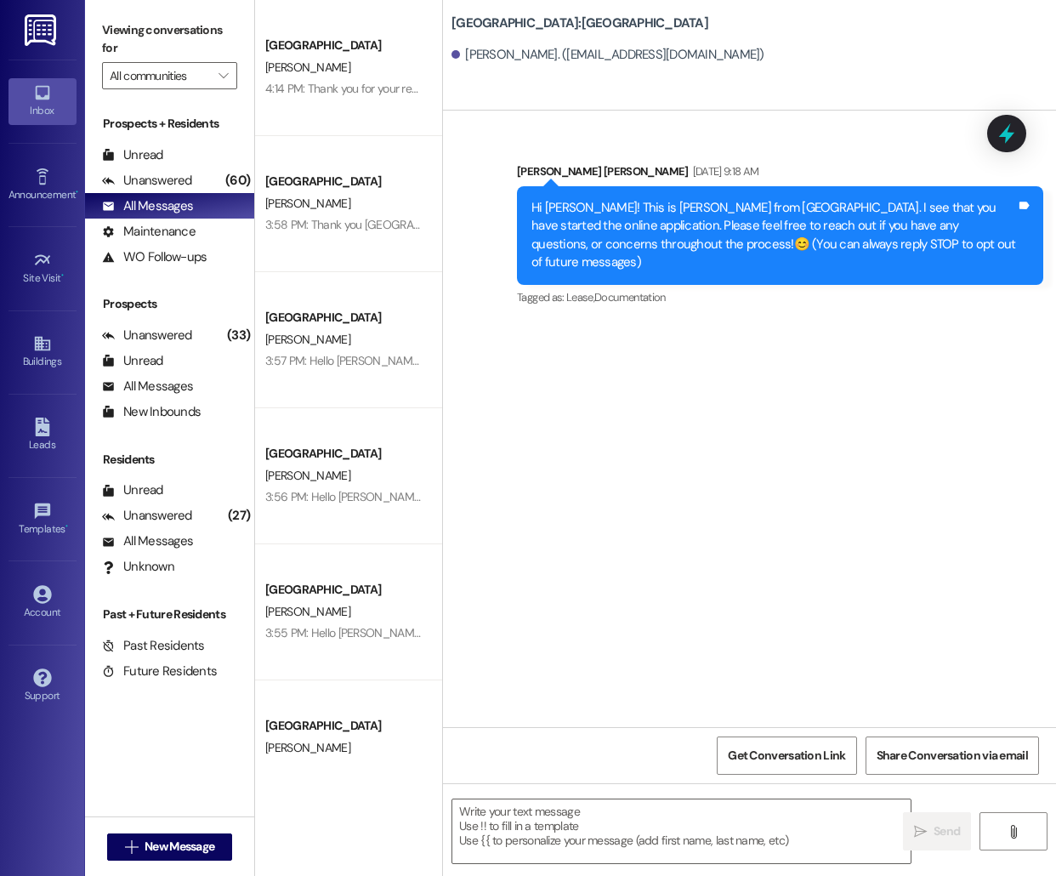
scroll to position [0, 0]
click at [562, 820] on textarea at bounding box center [681, 831] width 458 height 64
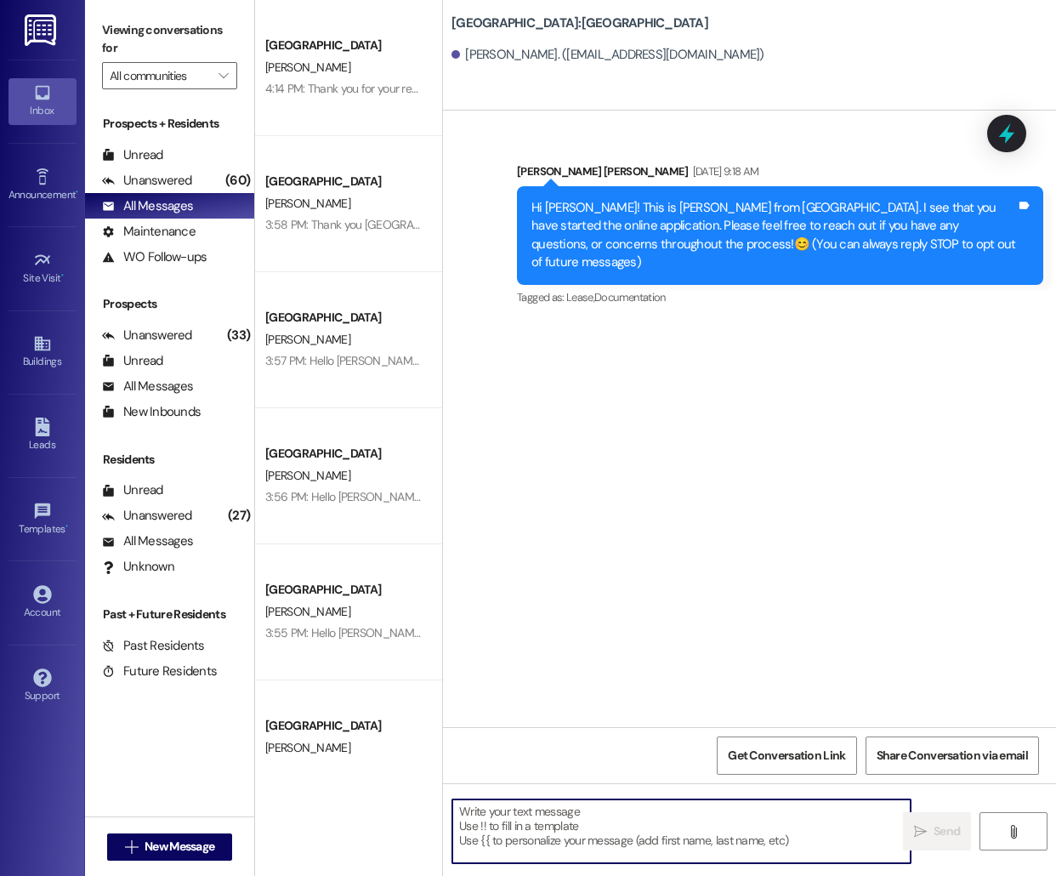
paste textarea "Hello [PERSON_NAME], this is [PERSON_NAME] from [GEOGRAPHIC_DATA] [GEOGRAPHIC_D…"
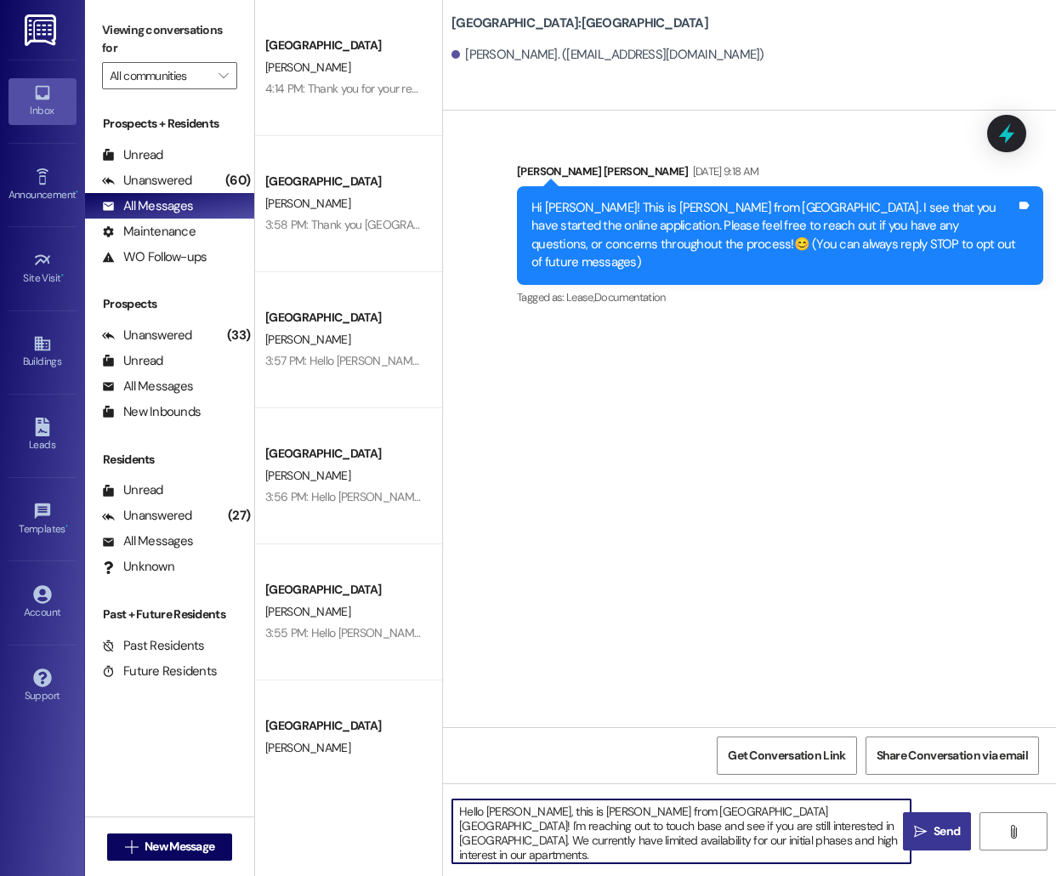
click at [507, 811] on textarea "Hello [PERSON_NAME], this is [PERSON_NAME] from [GEOGRAPHIC_DATA] [GEOGRAPHIC_D…" at bounding box center [681, 831] width 458 height 64
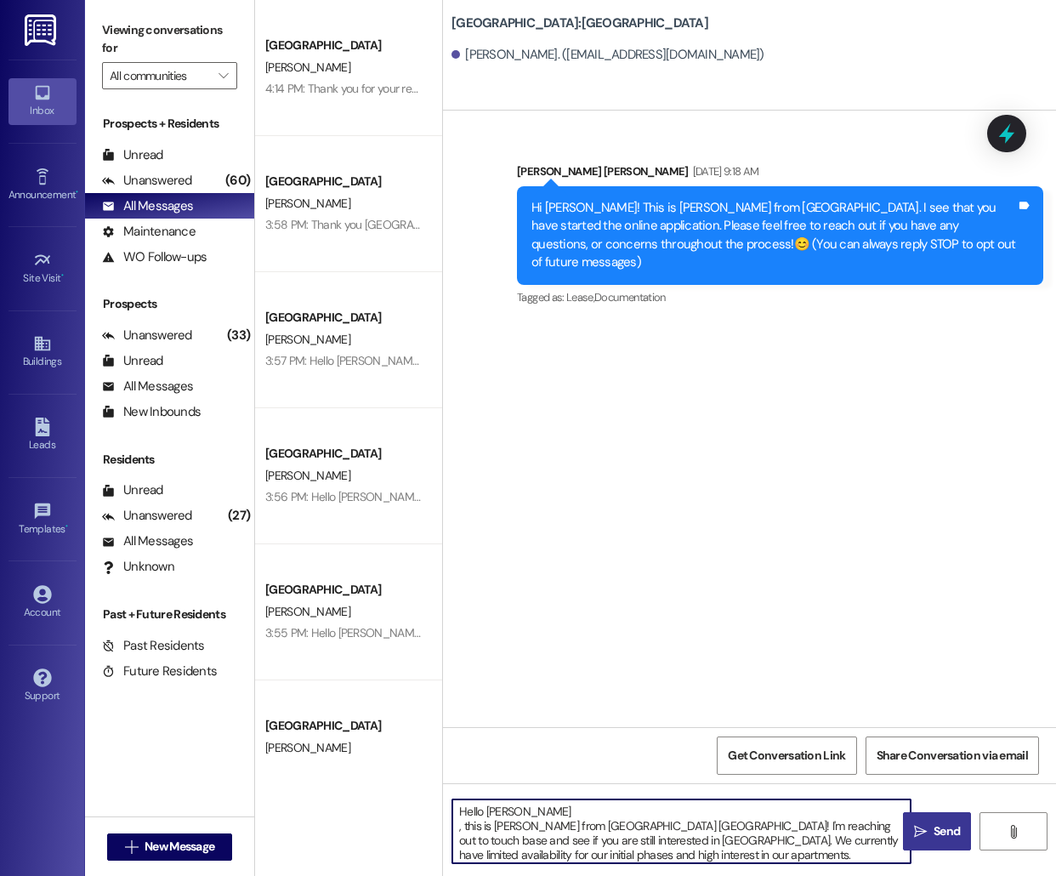
type textarea "Hello [PERSON_NAME], this is [PERSON_NAME] from [GEOGRAPHIC_DATA] [GEOGRAPHIC_D…"
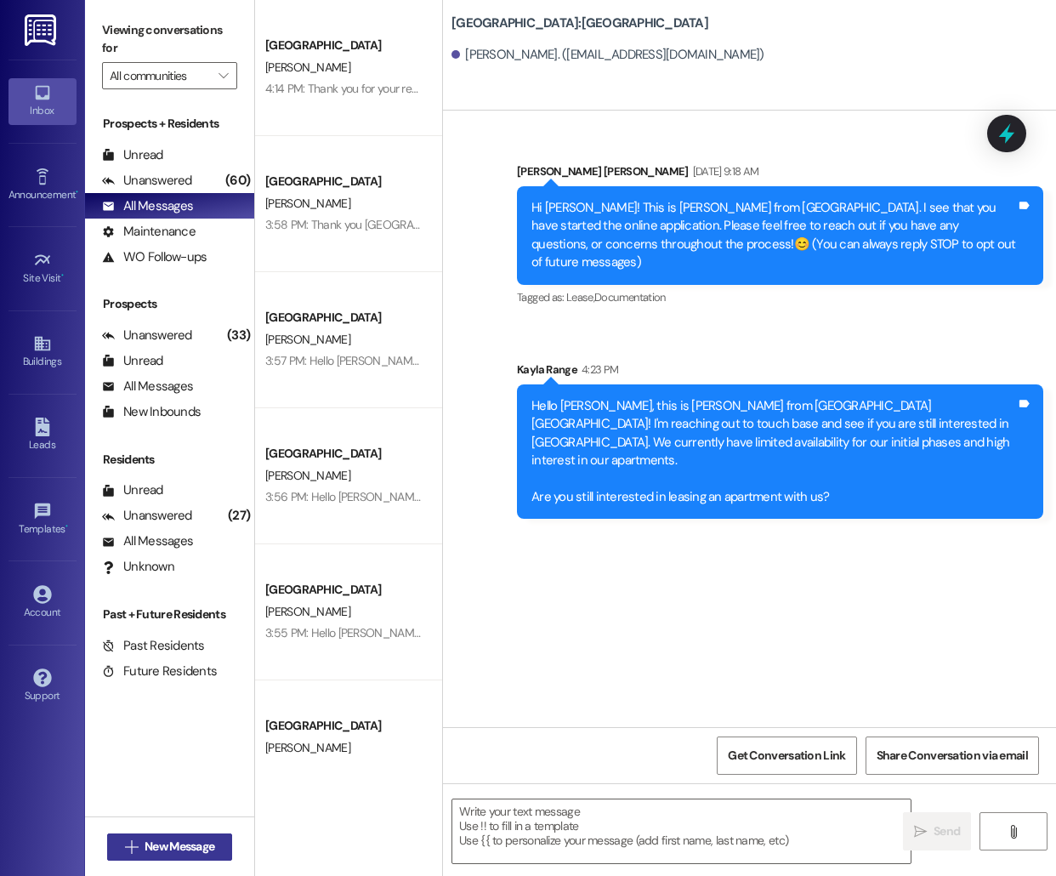
click at [188, 846] on span "New Message" at bounding box center [180, 847] width 70 height 18
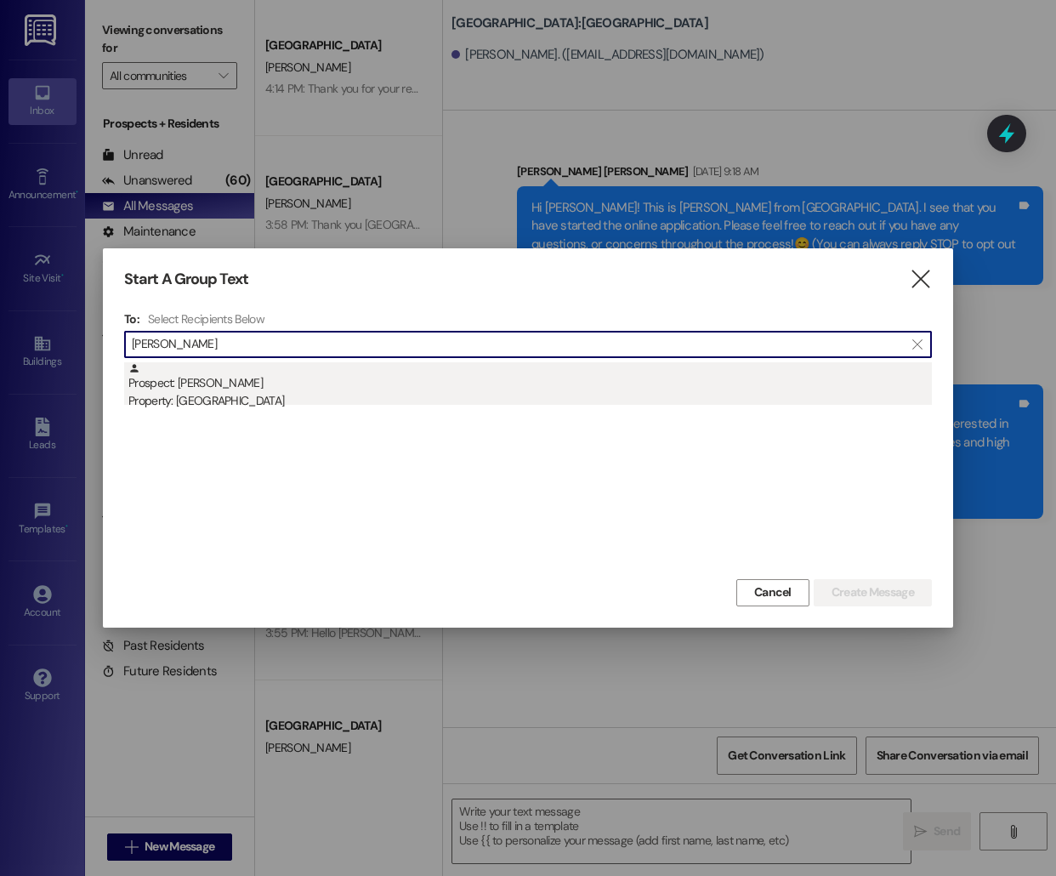
type input "[PERSON_NAME]"
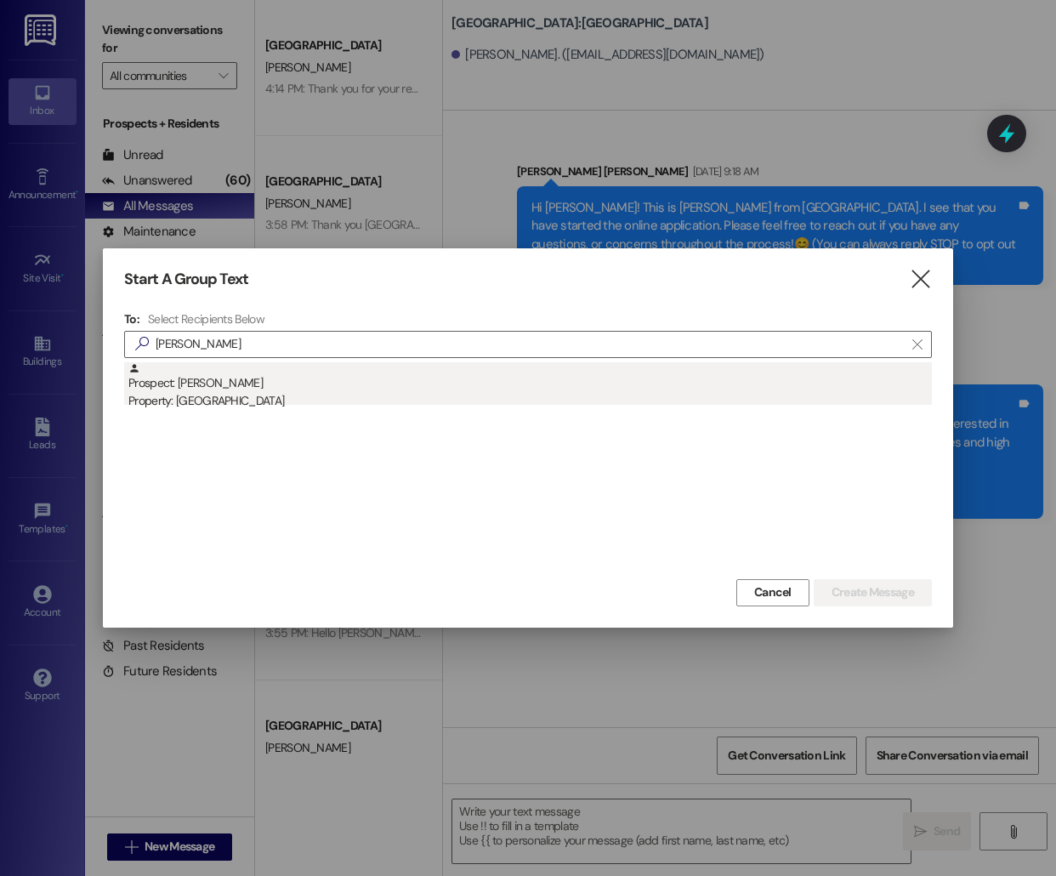
click at [302, 370] on div "Prospect: [PERSON_NAME] Property: [GEOGRAPHIC_DATA]" at bounding box center [530, 386] width 804 height 48
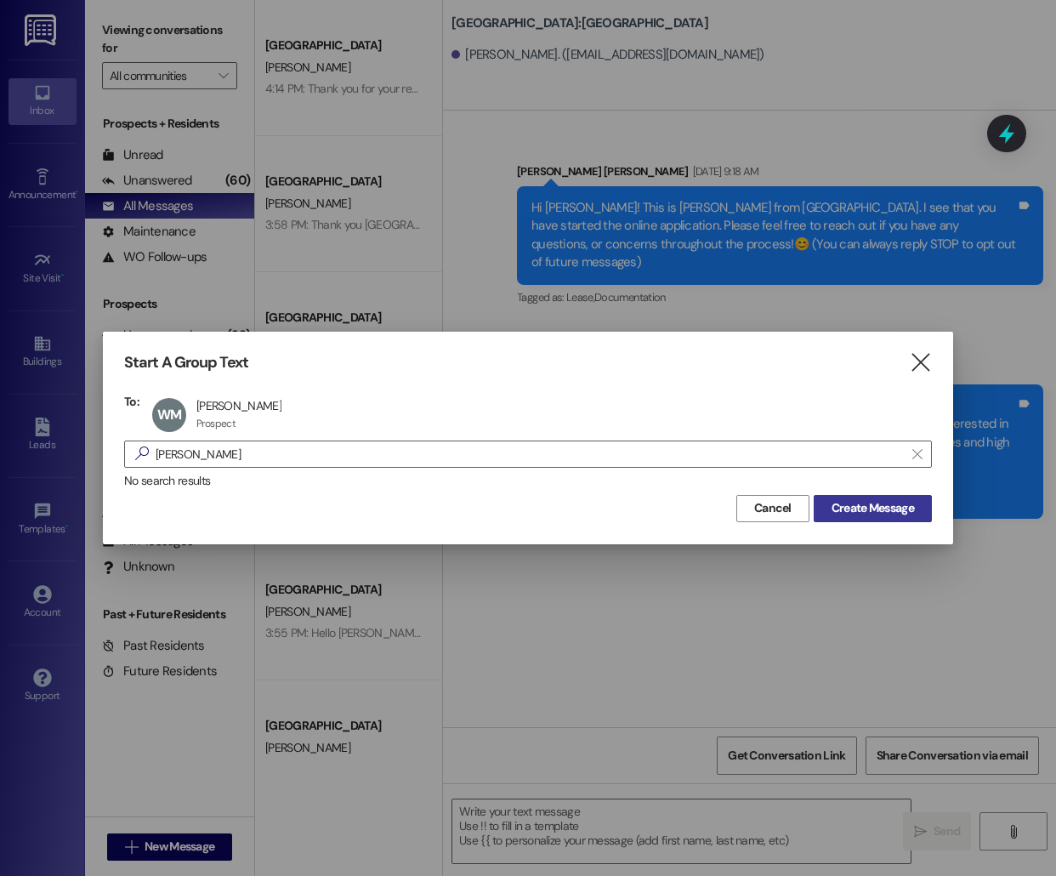
click at [878, 498] on button "Create Message" at bounding box center [873, 508] width 118 height 27
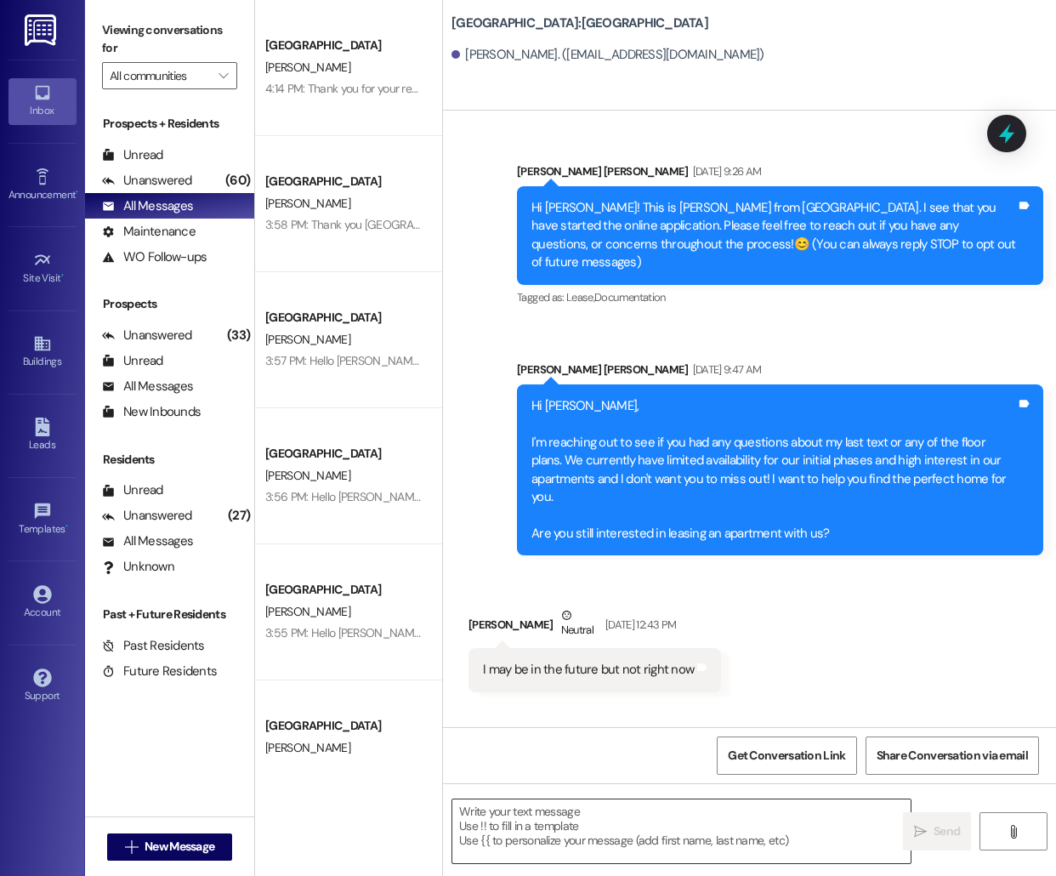
click at [580, 830] on textarea at bounding box center [681, 831] width 458 height 64
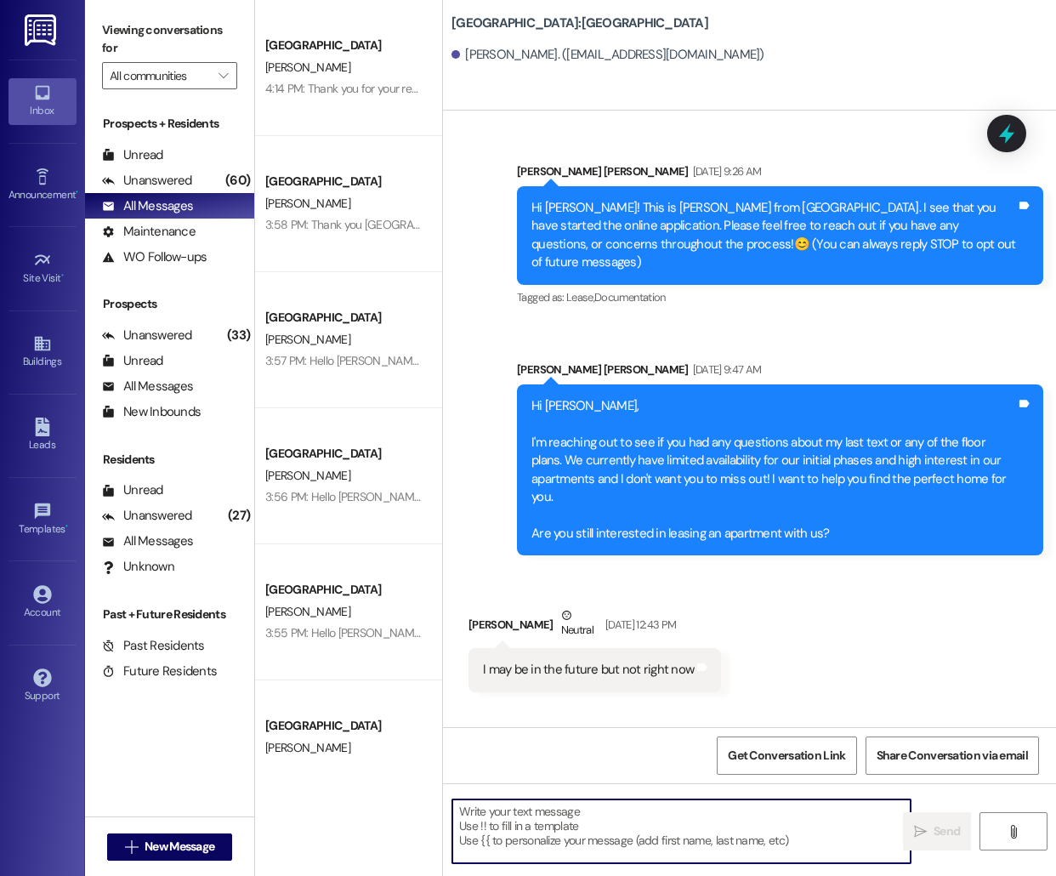
paste textarea "Hello [PERSON_NAME], this is [PERSON_NAME] from [GEOGRAPHIC_DATA] [GEOGRAPHIC_D…"
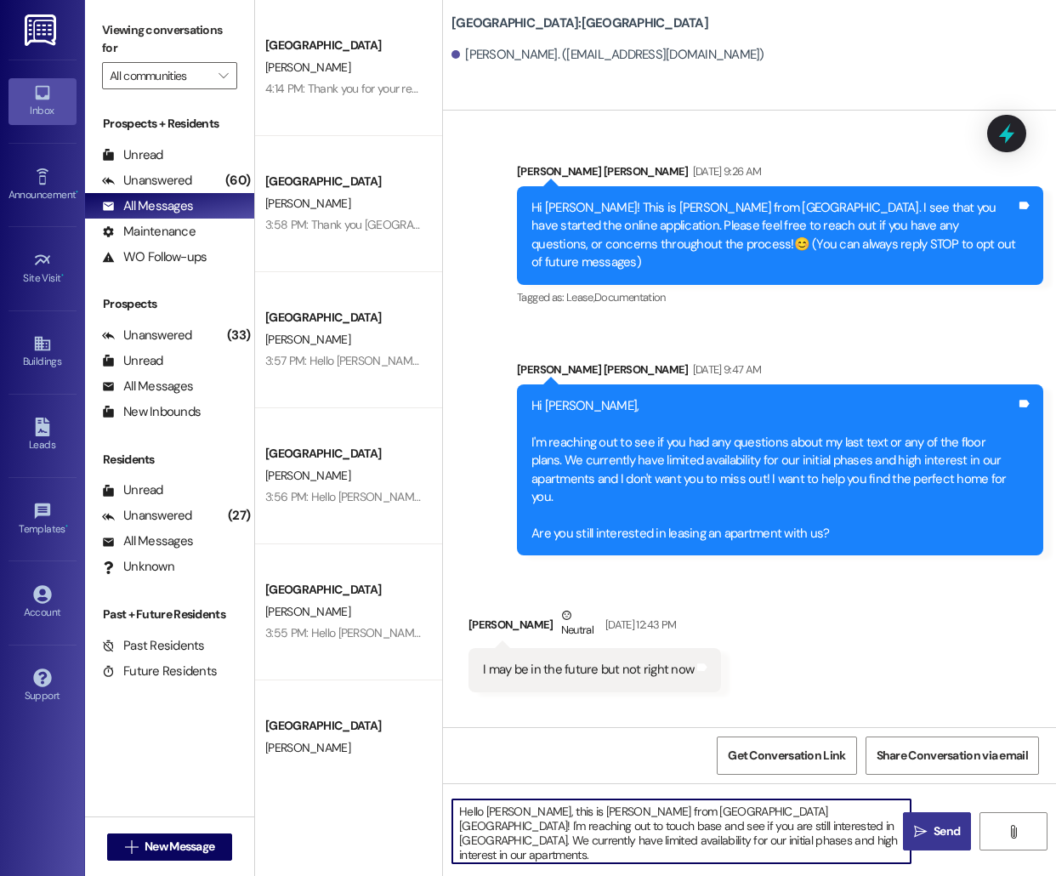
click at [507, 810] on textarea "Hello [PERSON_NAME], this is [PERSON_NAME] from [GEOGRAPHIC_DATA] [GEOGRAPHIC_D…" at bounding box center [681, 831] width 458 height 64
drag, startPoint x: 735, startPoint y: 848, endPoint x: 702, endPoint y: 826, distance: 39.2
click at [702, 826] on textarea "Hello [PERSON_NAME], this is [PERSON_NAME] from [GEOGRAPHIC_DATA] [GEOGRAPHIC_D…" at bounding box center [681, 831] width 458 height 64
type textarea "Hello [PERSON_NAME], this is [PERSON_NAME] from [GEOGRAPHIC_DATA] [GEOGRAPHIC_D…"
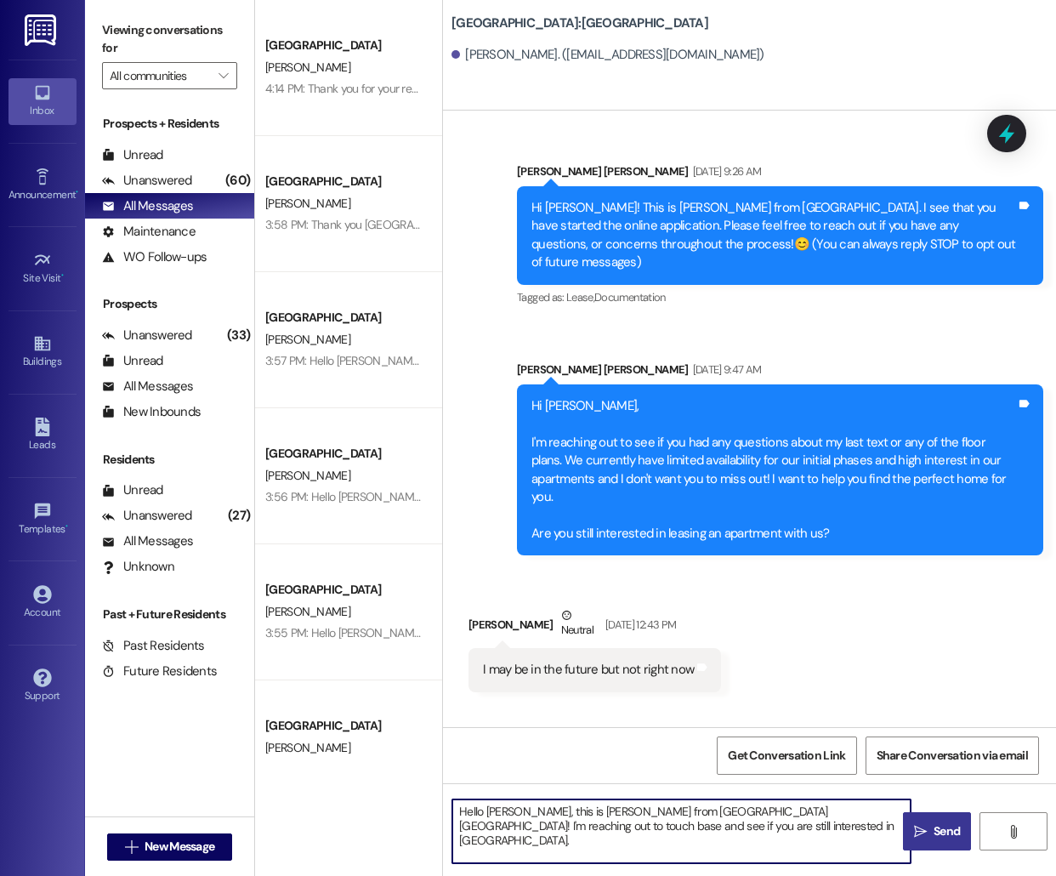
click at [955, 828] on span "Send" at bounding box center [947, 831] width 26 height 18
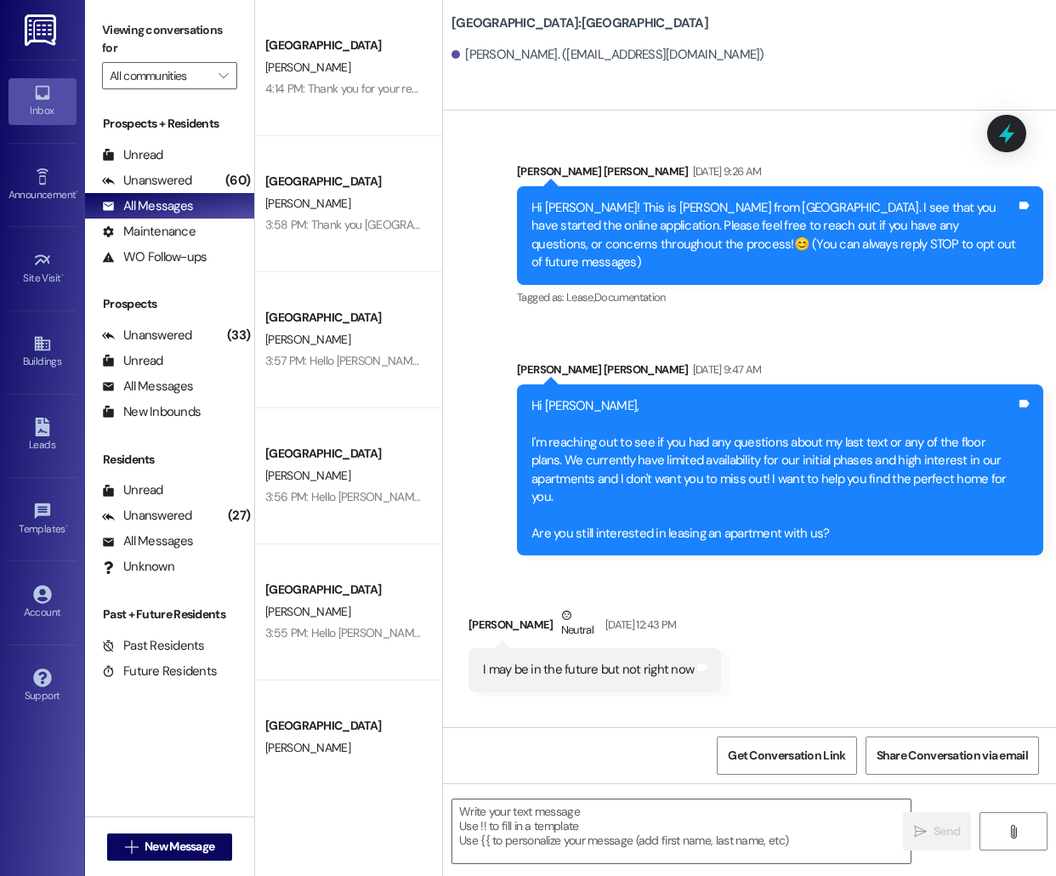
scroll to position [134, 0]
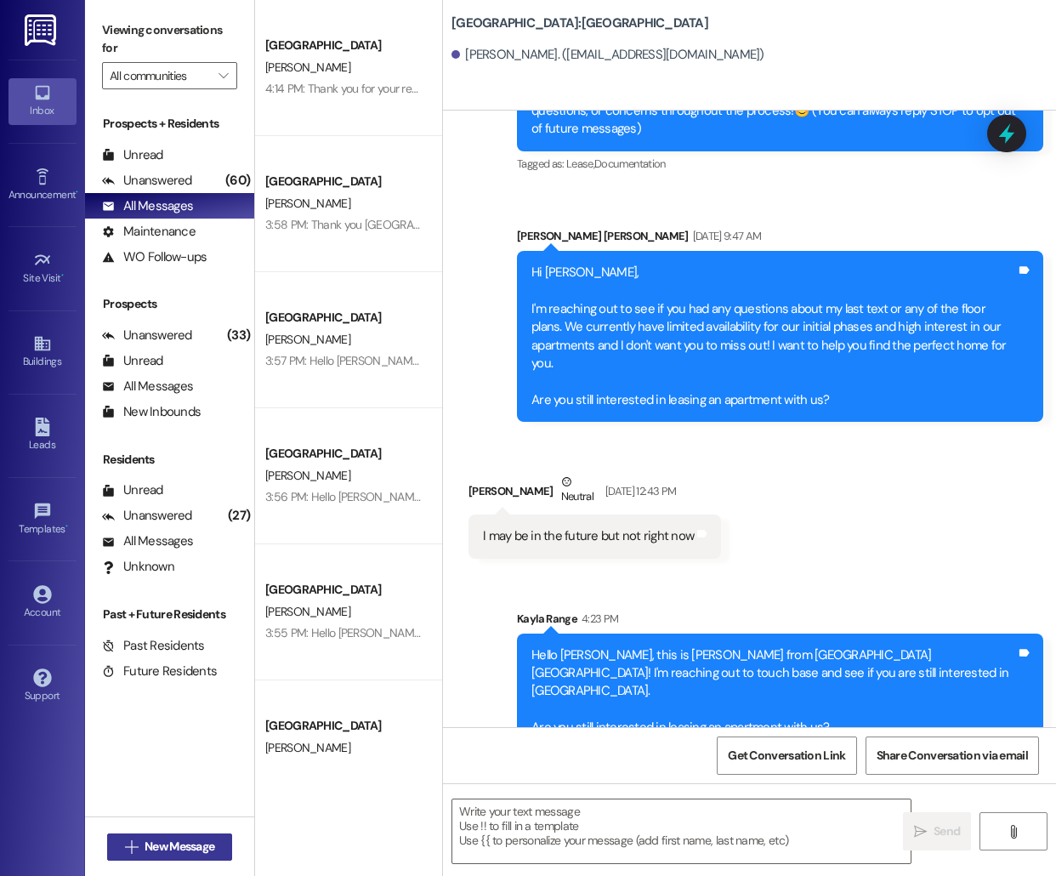
click at [137, 850] on span " New Message" at bounding box center [170, 847] width 97 height 18
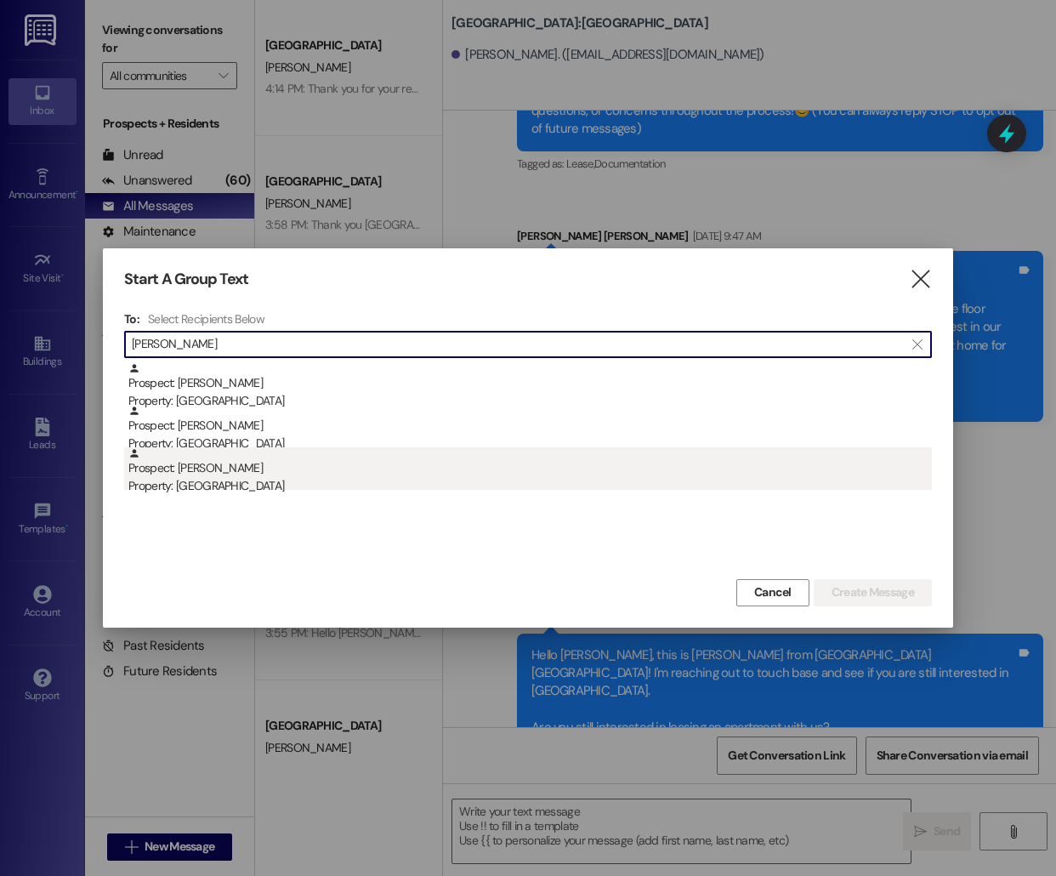
type input "[PERSON_NAME]"
click at [304, 468] on div "Prospect: [PERSON_NAME] Property: [GEOGRAPHIC_DATA]" at bounding box center [530, 471] width 804 height 48
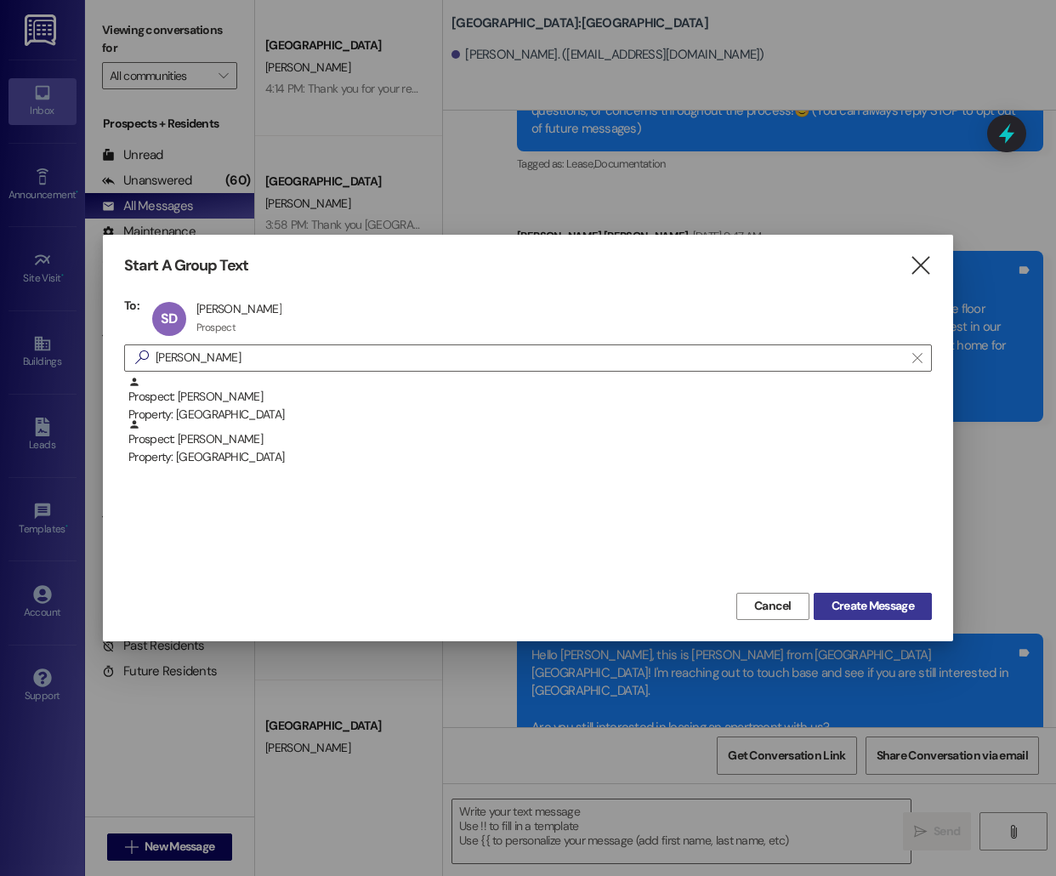
click at [869, 605] on span "Create Message" at bounding box center [873, 606] width 82 height 18
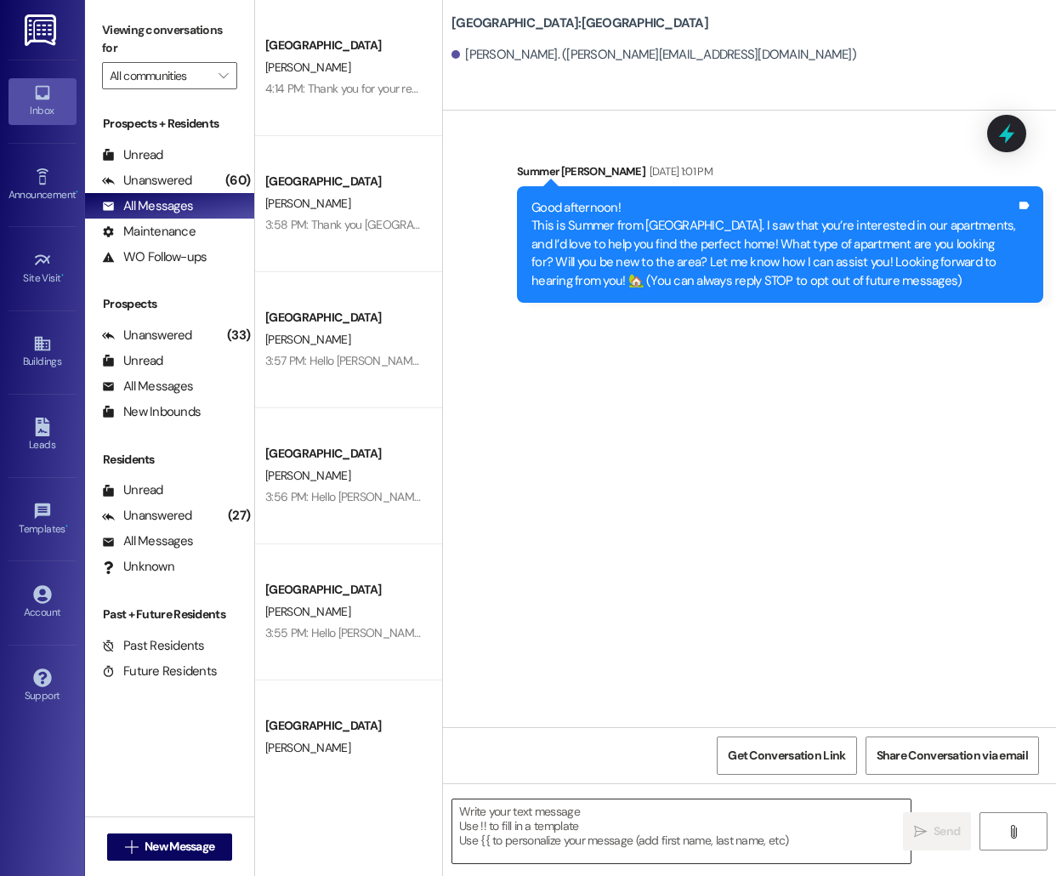
scroll to position [0, 0]
click at [651, 843] on textarea at bounding box center [681, 831] width 458 height 64
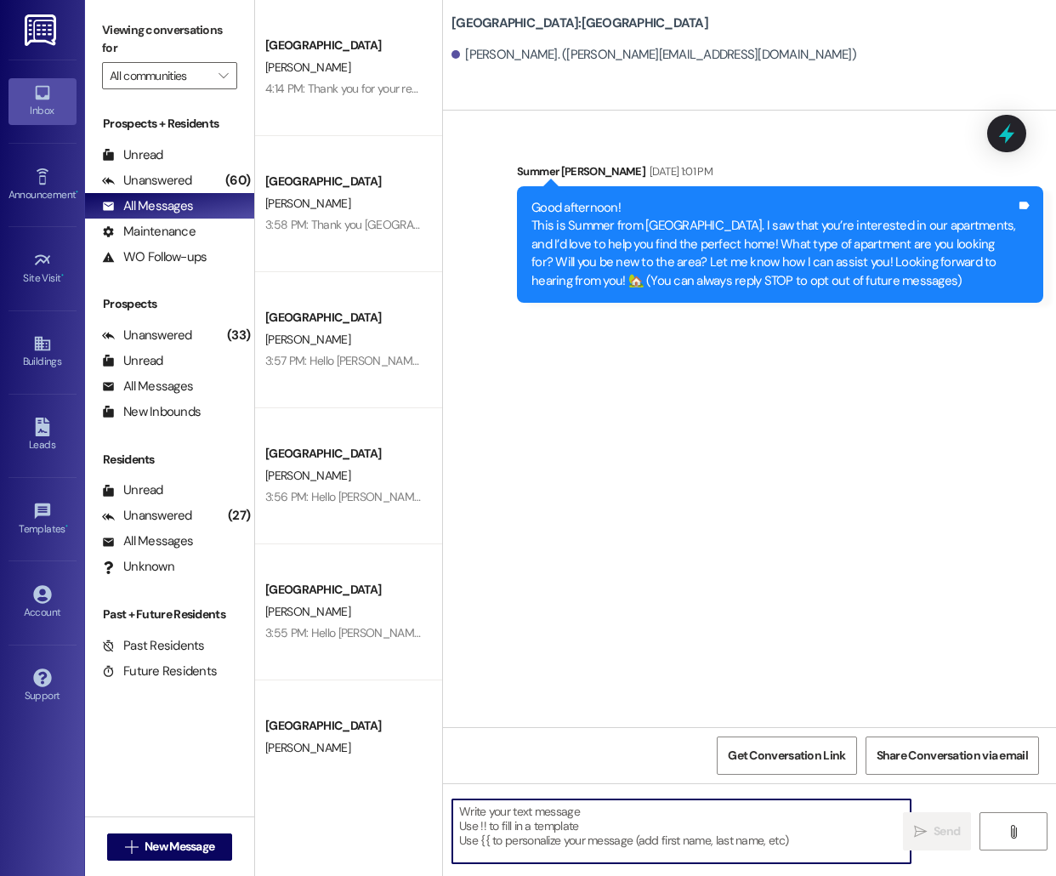
paste textarea "Hello [PERSON_NAME], this is [PERSON_NAME] from [GEOGRAPHIC_DATA] [GEOGRAPHIC_D…"
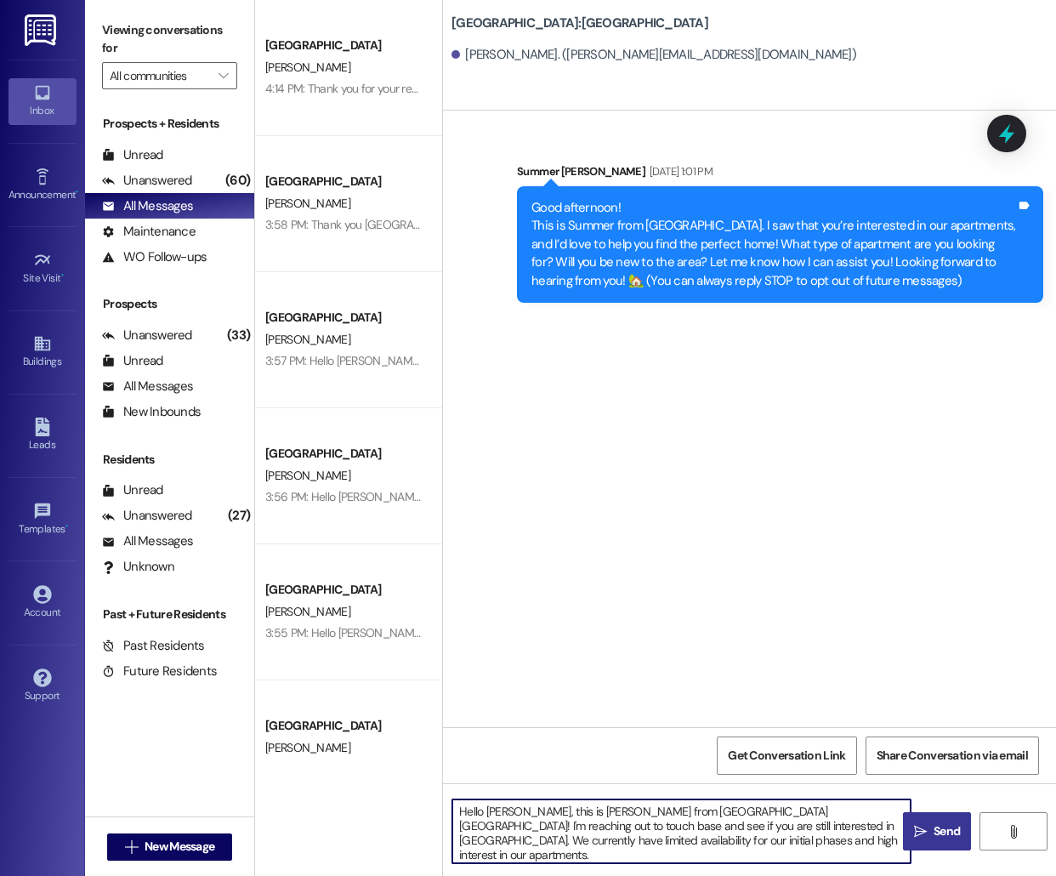
click at [495, 815] on textarea "Hello [PERSON_NAME], this is [PERSON_NAME] from [GEOGRAPHIC_DATA] [GEOGRAPHIC_D…" at bounding box center [681, 831] width 458 height 64
type textarea "Hello [PERSON_NAME], this is [PERSON_NAME] from [GEOGRAPHIC_DATA] [GEOGRAPHIC_D…"
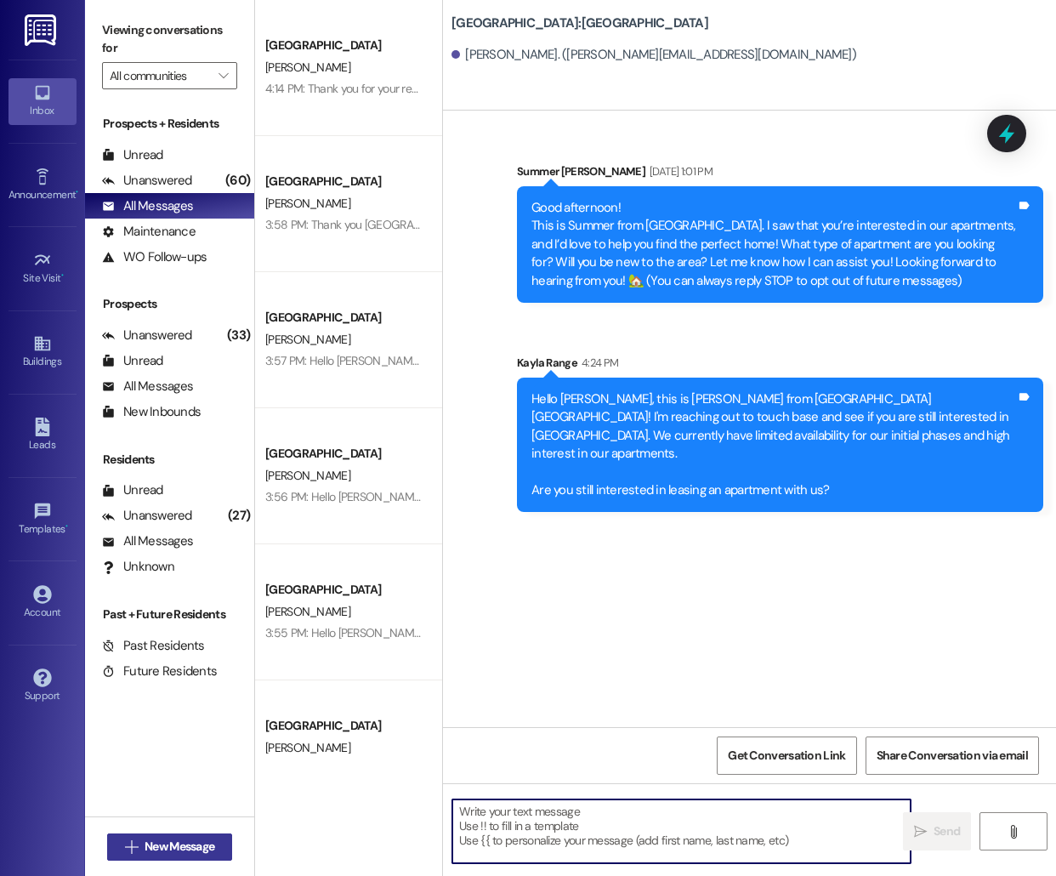
click at [194, 840] on span "New Message" at bounding box center [180, 847] width 70 height 18
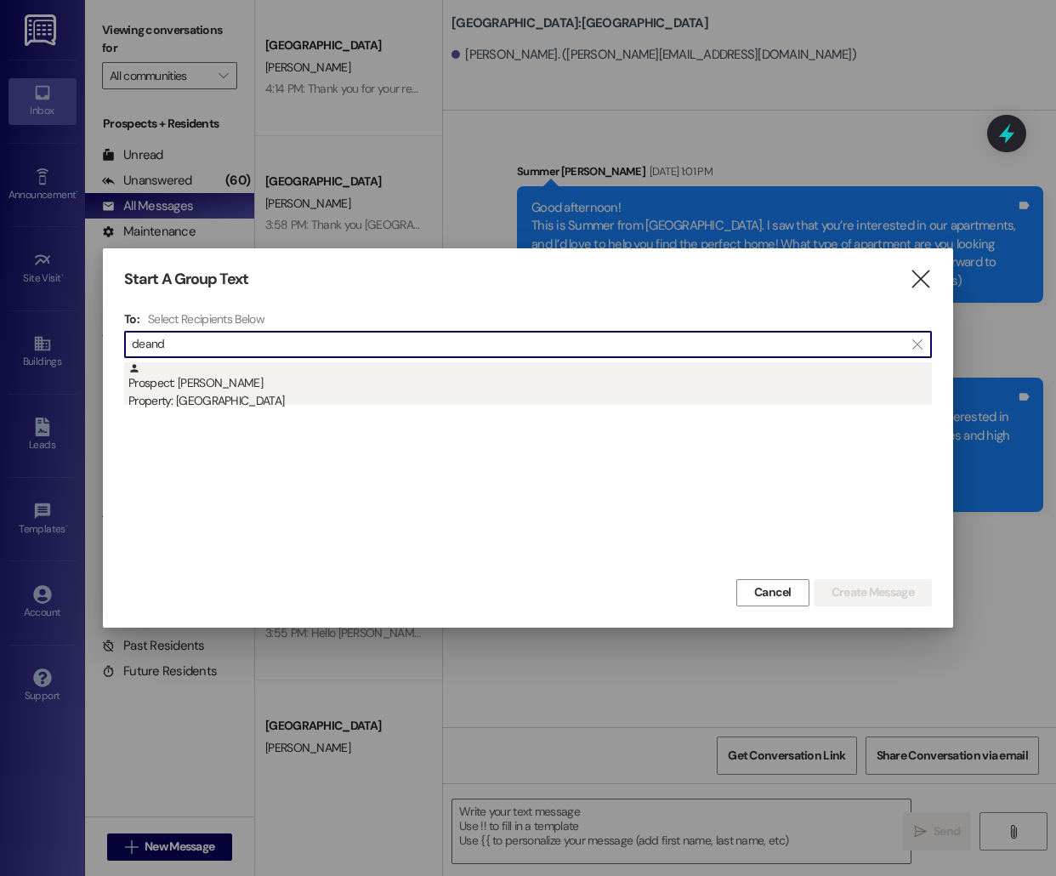
type input "deand"
click at [276, 399] on div "Property: [GEOGRAPHIC_DATA]" at bounding box center [530, 401] width 804 height 18
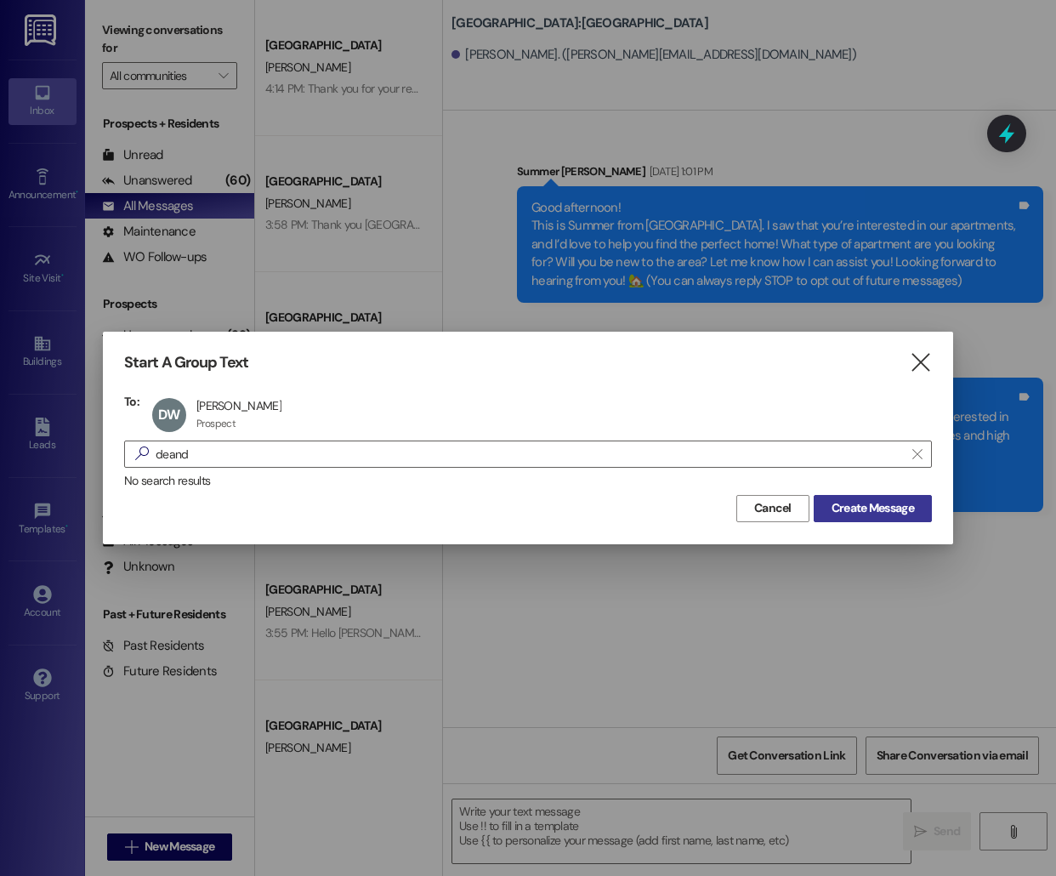
click at [900, 497] on button "Create Message" at bounding box center [873, 508] width 118 height 27
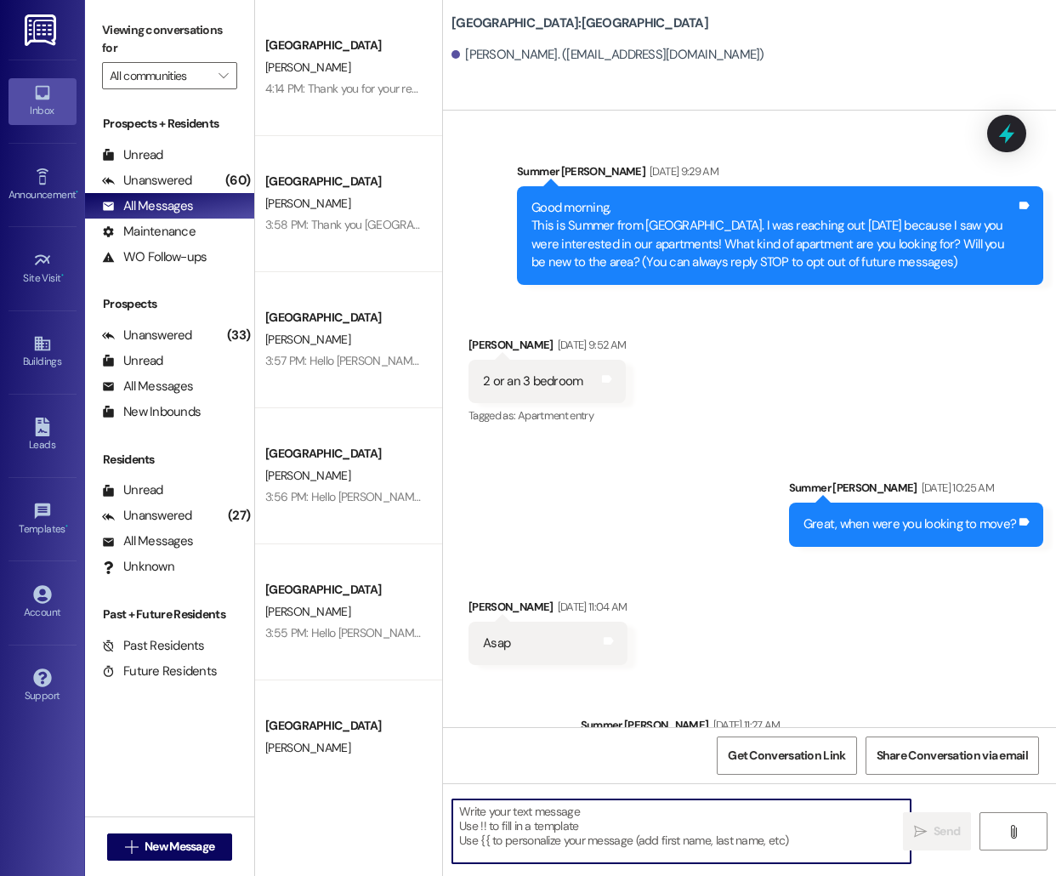
click at [538, 841] on textarea at bounding box center [681, 831] width 458 height 64
paste textarea "Hello [PERSON_NAME], this is [PERSON_NAME] from [GEOGRAPHIC_DATA] [GEOGRAPHIC_D…"
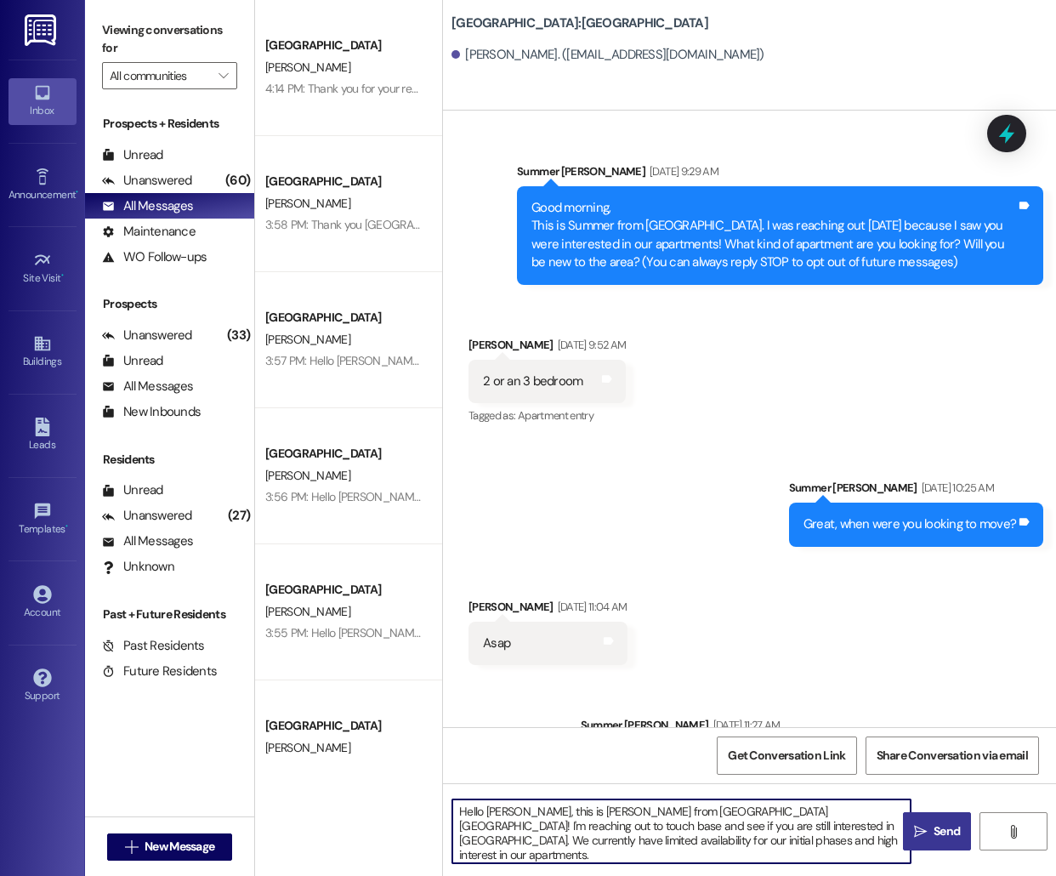
click at [503, 810] on textarea "Hello [PERSON_NAME], this is [PERSON_NAME] from [GEOGRAPHIC_DATA] [GEOGRAPHIC_D…" at bounding box center [681, 831] width 458 height 64
type textarea "Hello [PERSON_NAME], this is [PERSON_NAME] from [GEOGRAPHIC_DATA] [GEOGRAPHIC_D…"
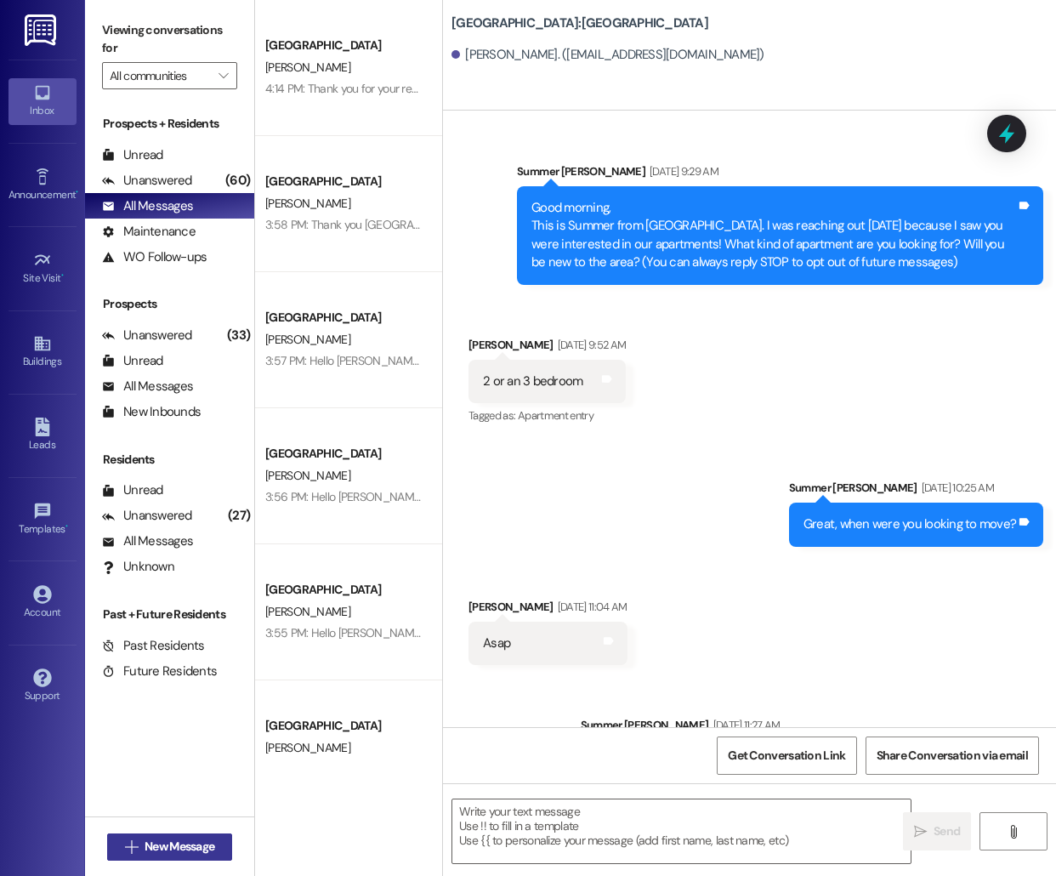
click at [150, 849] on span "New Message" at bounding box center [180, 847] width 70 height 18
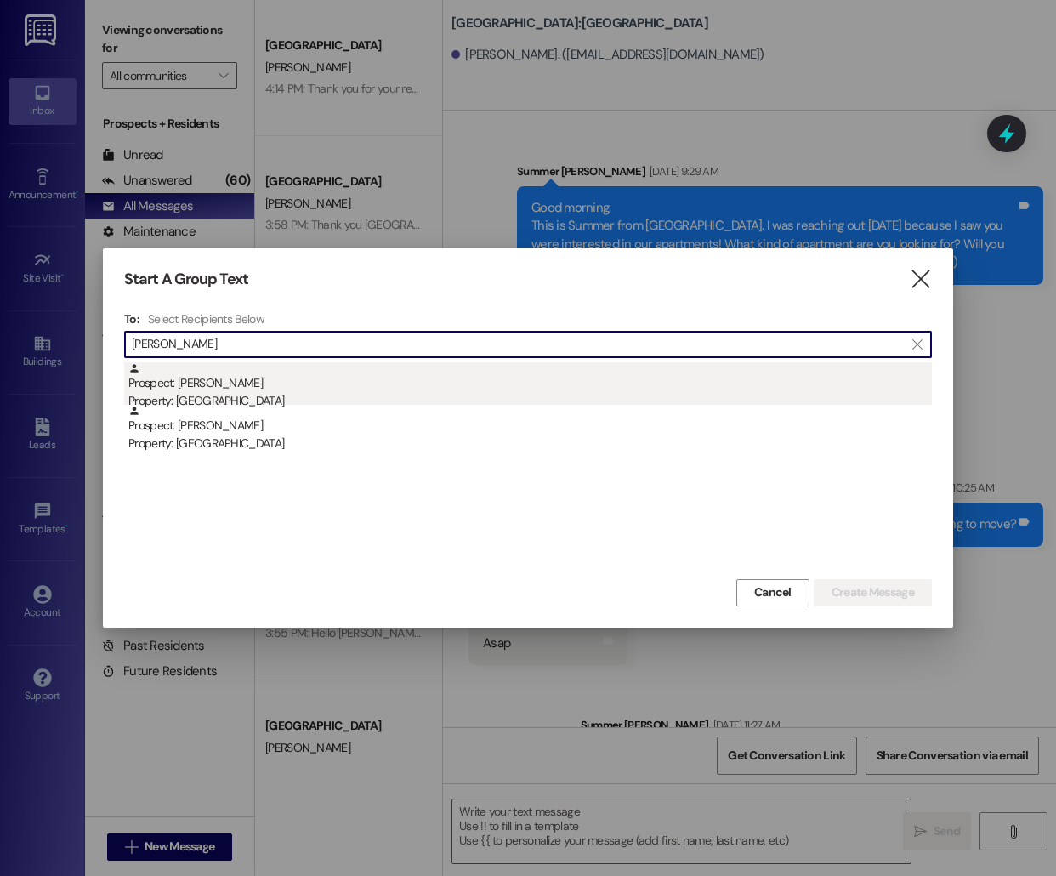
type input "[PERSON_NAME]"
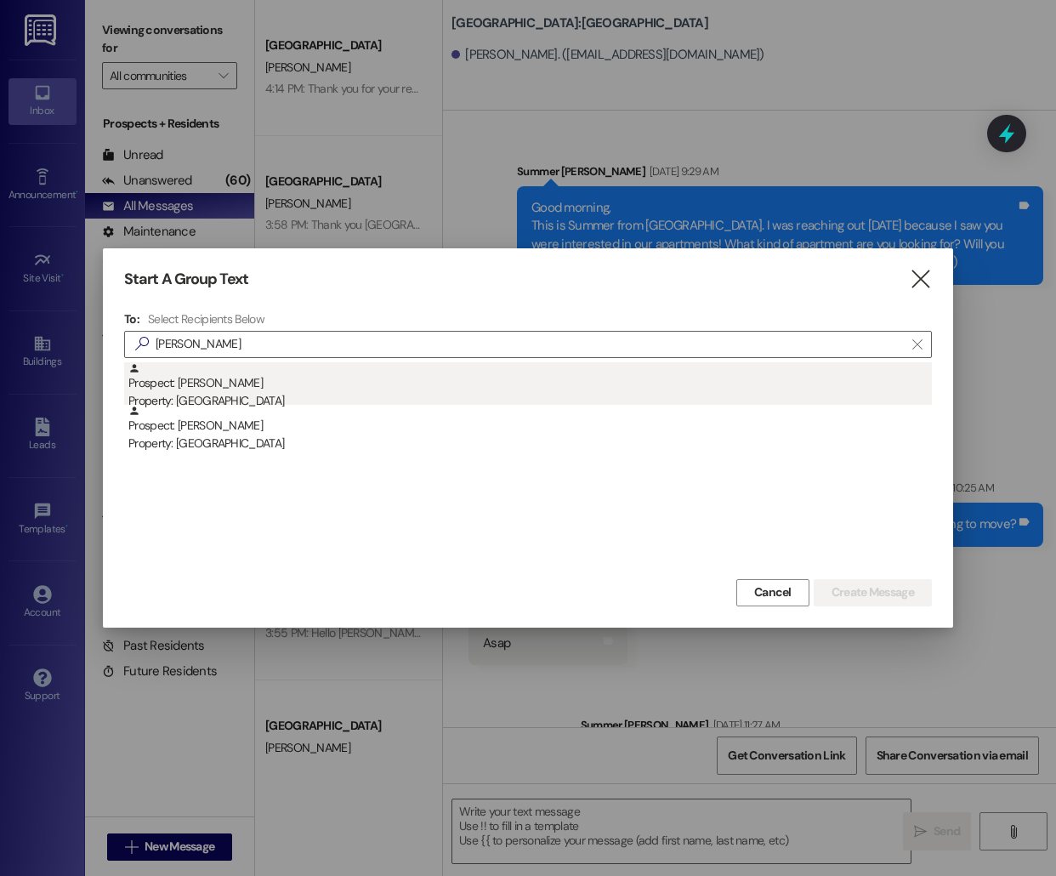
click at [383, 399] on div "Property: [GEOGRAPHIC_DATA]" at bounding box center [530, 401] width 804 height 18
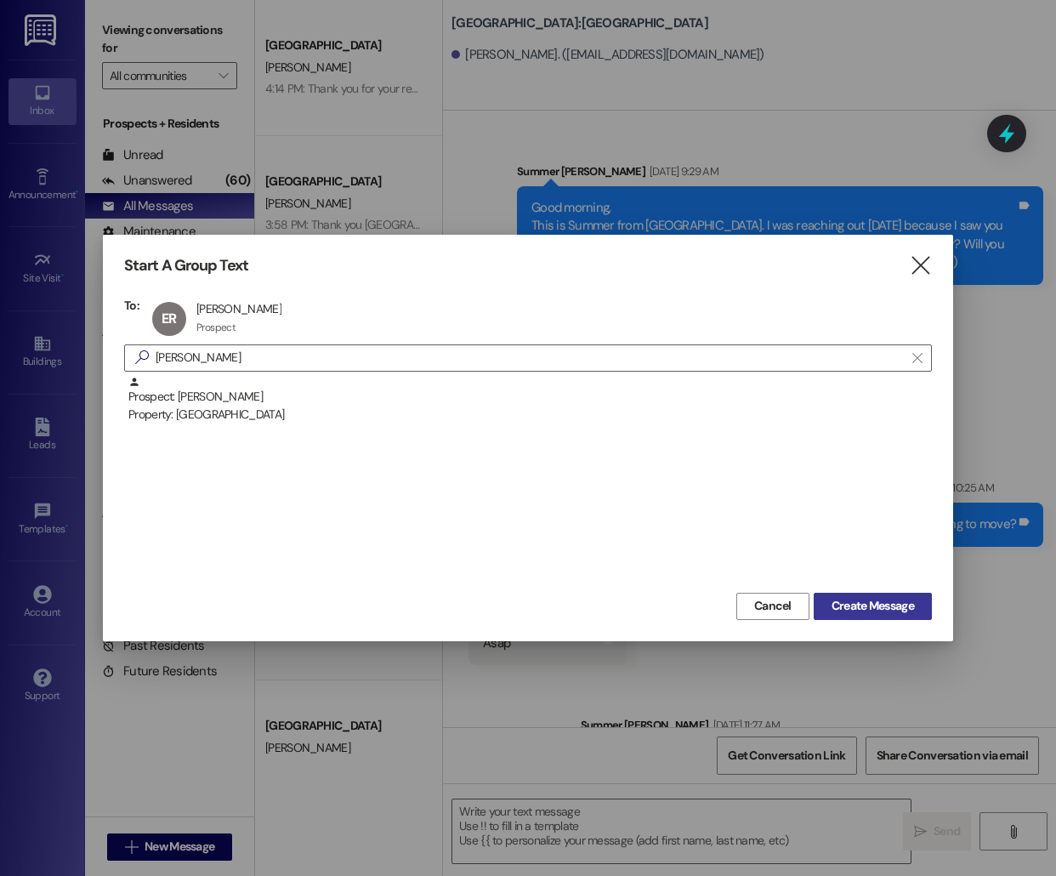
click at [874, 603] on span "Create Message" at bounding box center [873, 606] width 82 height 18
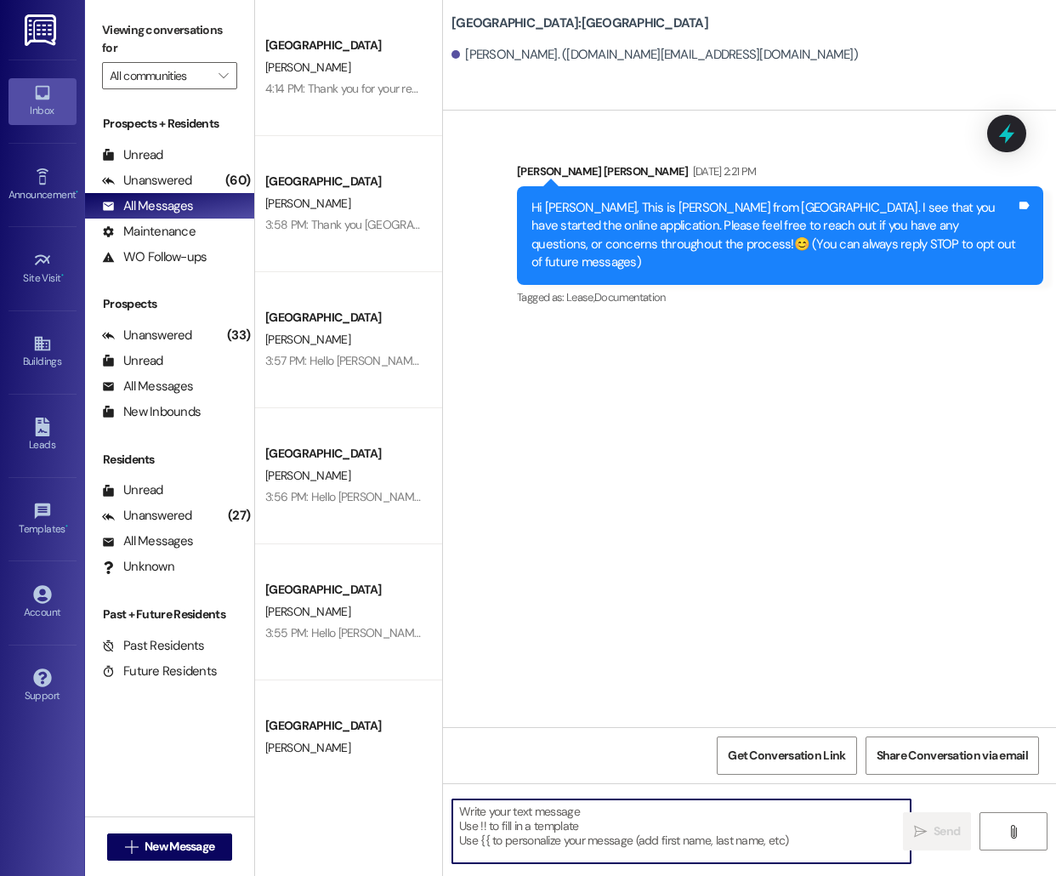
click at [480, 848] on textarea at bounding box center [681, 831] width 458 height 64
paste textarea "Hello [PERSON_NAME], this is [PERSON_NAME] from [GEOGRAPHIC_DATA] [GEOGRAPHIC_D…"
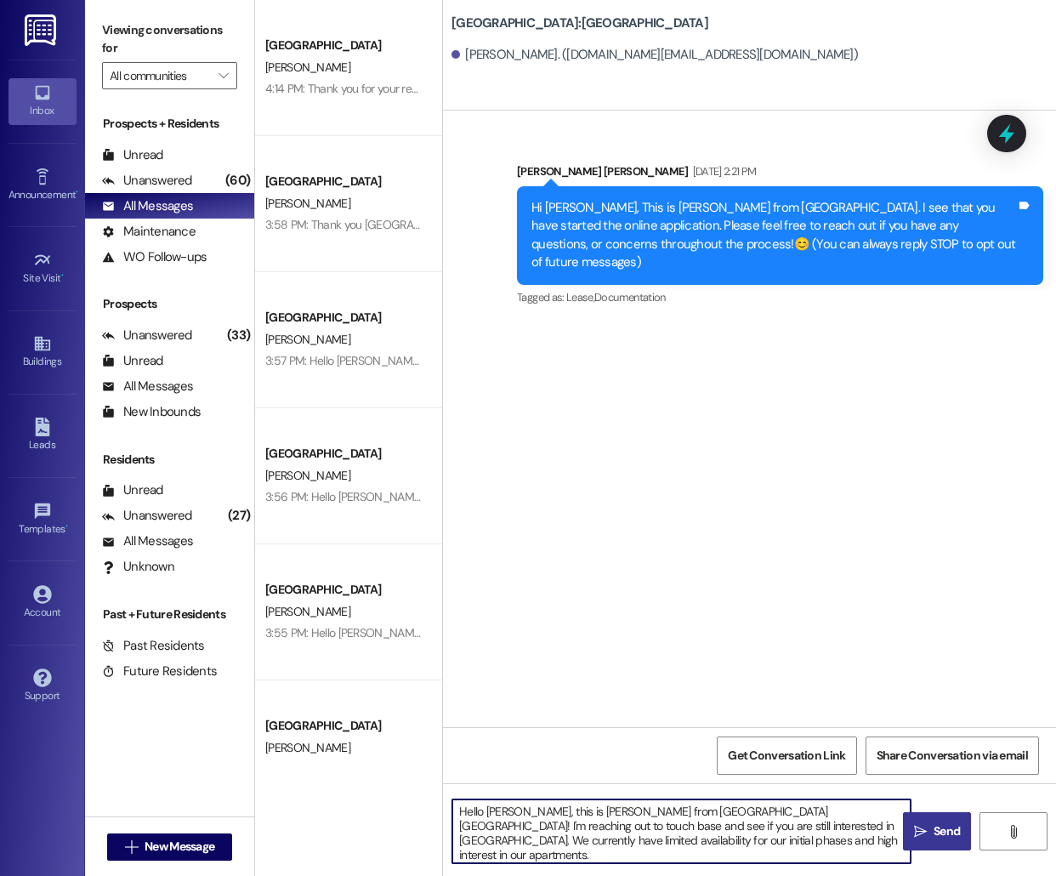
click at [500, 804] on textarea "Hello [PERSON_NAME], this is [PERSON_NAME] from [GEOGRAPHIC_DATA] [GEOGRAPHIC_D…" at bounding box center [681, 831] width 458 height 64
type textarea "Hello [PERSON_NAME], this is [PERSON_NAME] from [GEOGRAPHIC_DATA] [GEOGRAPHIC_D…"
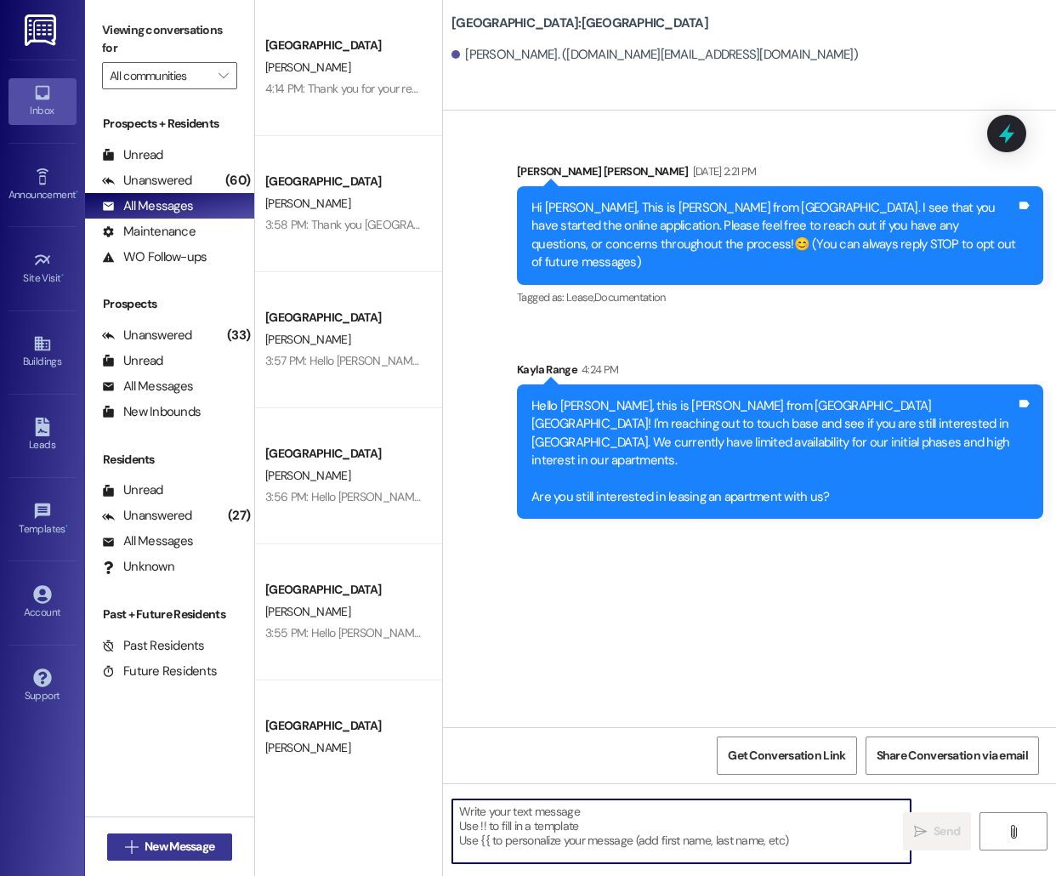
click at [153, 844] on span "New Message" at bounding box center [180, 847] width 70 height 18
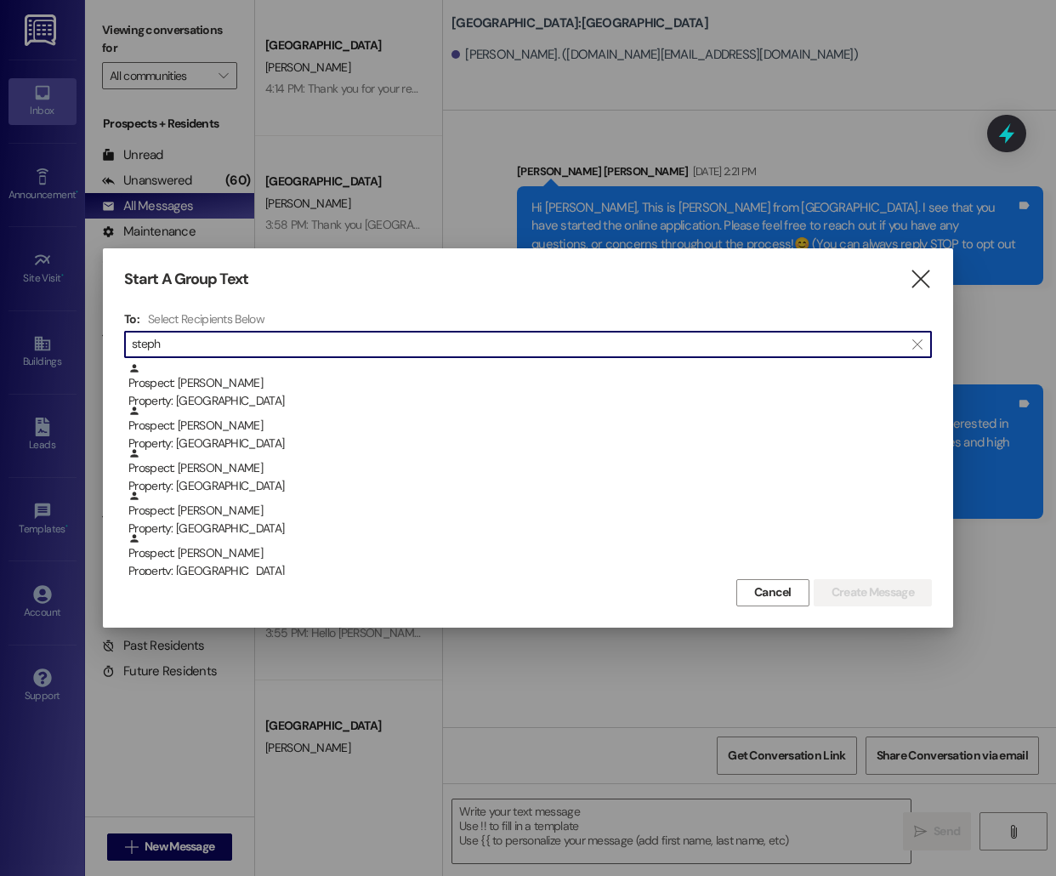
type input "steph"
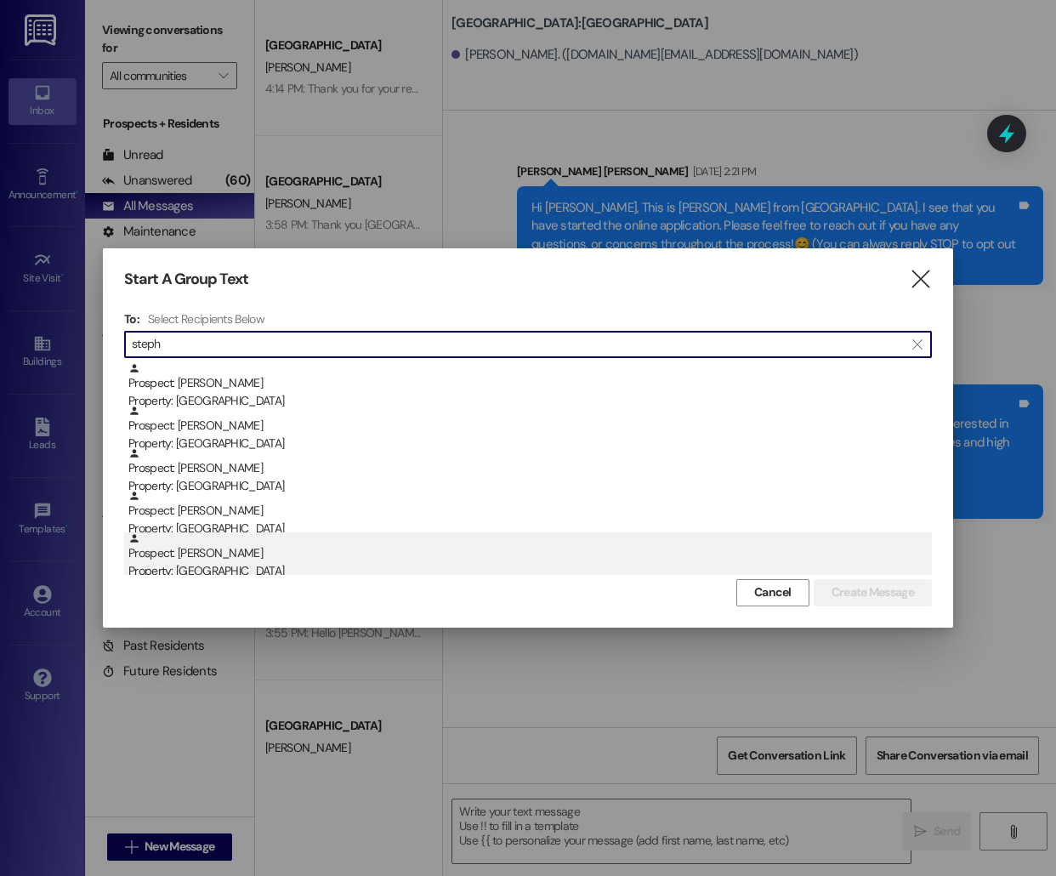
click at [304, 563] on div "Property: [GEOGRAPHIC_DATA]" at bounding box center [530, 571] width 804 height 18
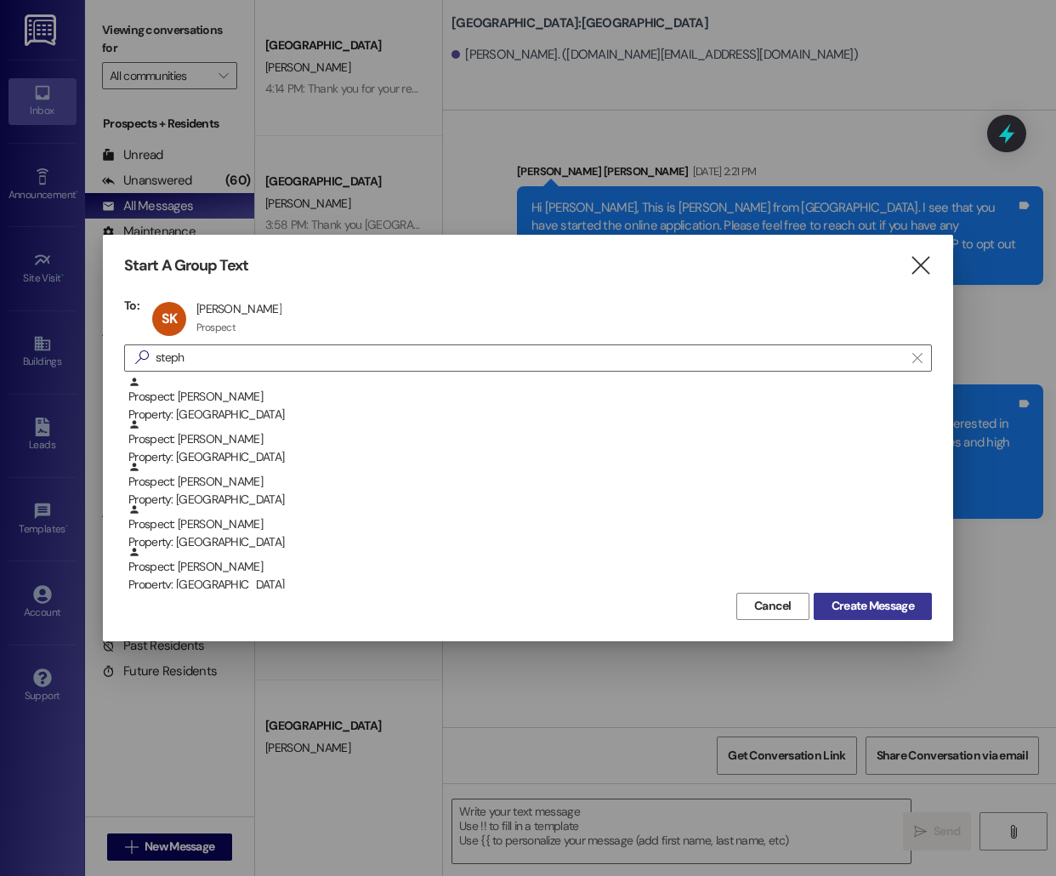
click at [864, 611] on span "Create Message" at bounding box center [873, 606] width 82 height 18
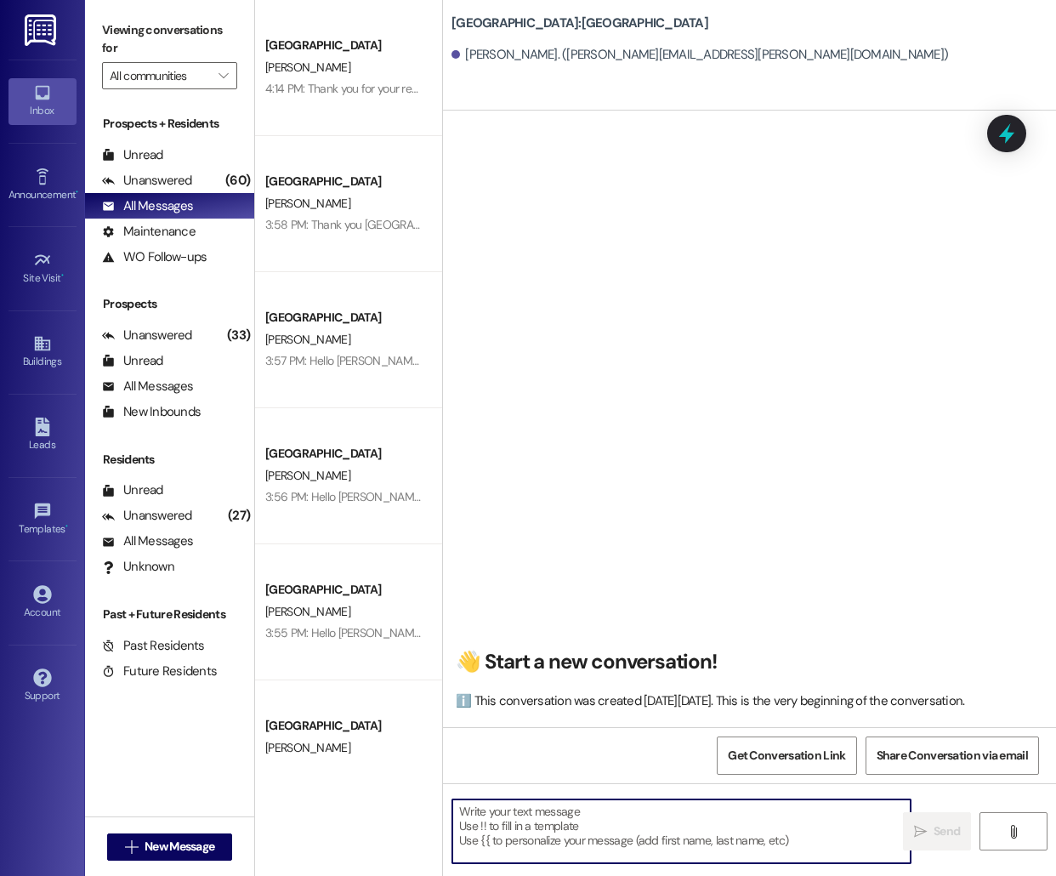
click at [602, 832] on textarea at bounding box center [681, 831] width 458 height 64
paste textarea "Hello [PERSON_NAME], this is [PERSON_NAME] from [GEOGRAPHIC_DATA] [GEOGRAPHIC_D…"
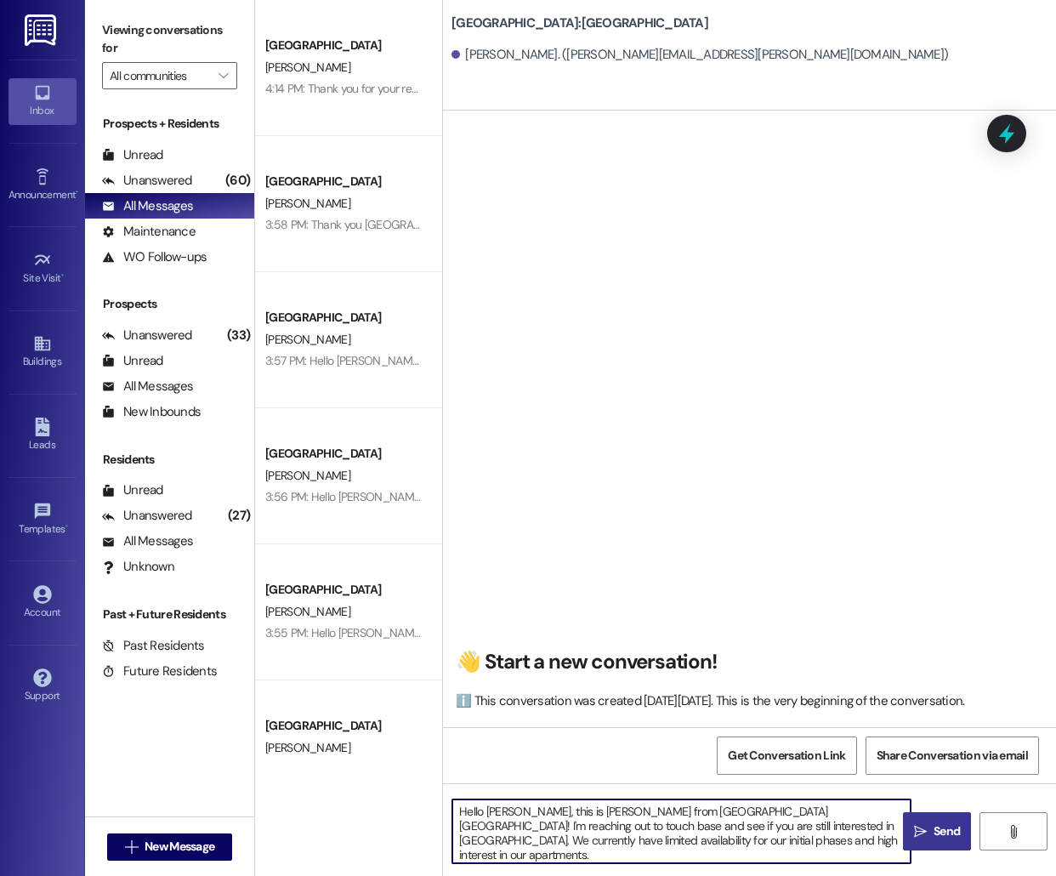
type textarea "Hello [PERSON_NAME], this is [PERSON_NAME] from [GEOGRAPHIC_DATA] [GEOGRAPHIC_D…"
click at [918, 823] on span " Send" at bounding box center [938, 831] width 54 height 18
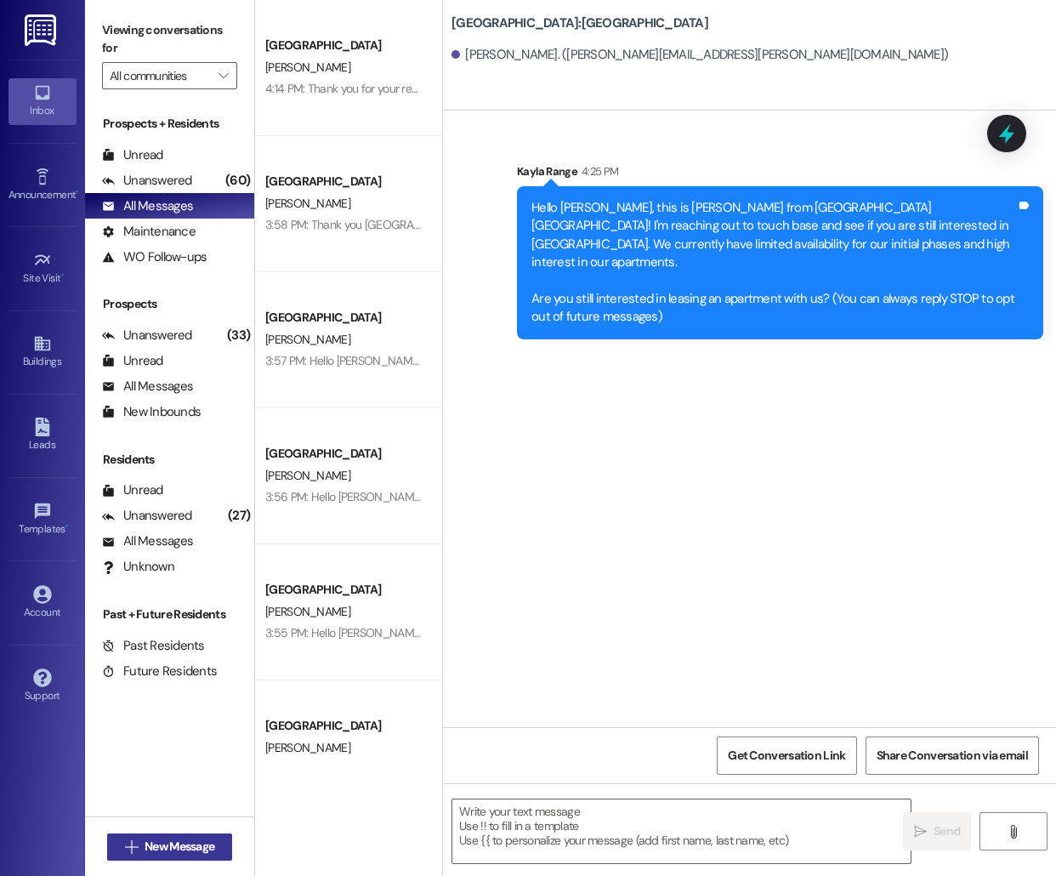
click at [187, 848] on span "New Message" at bounding box center [180, 847] width 70 height 18
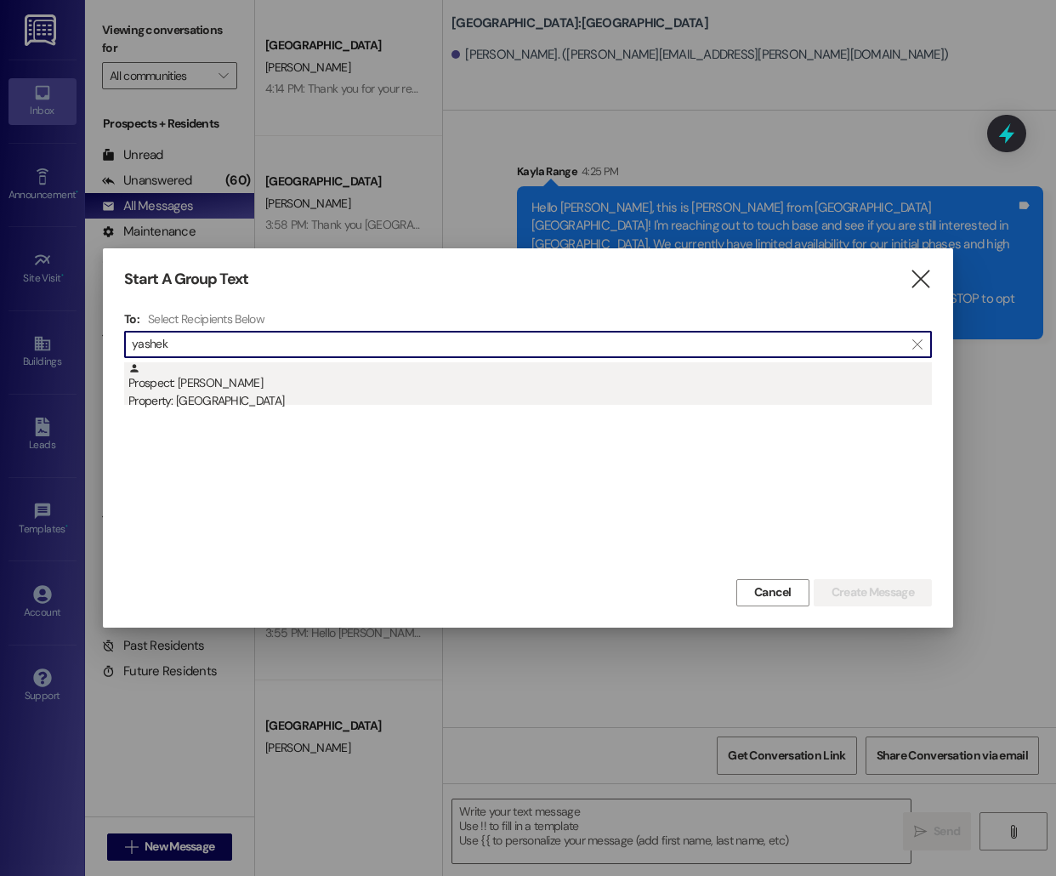
type input "yashek"
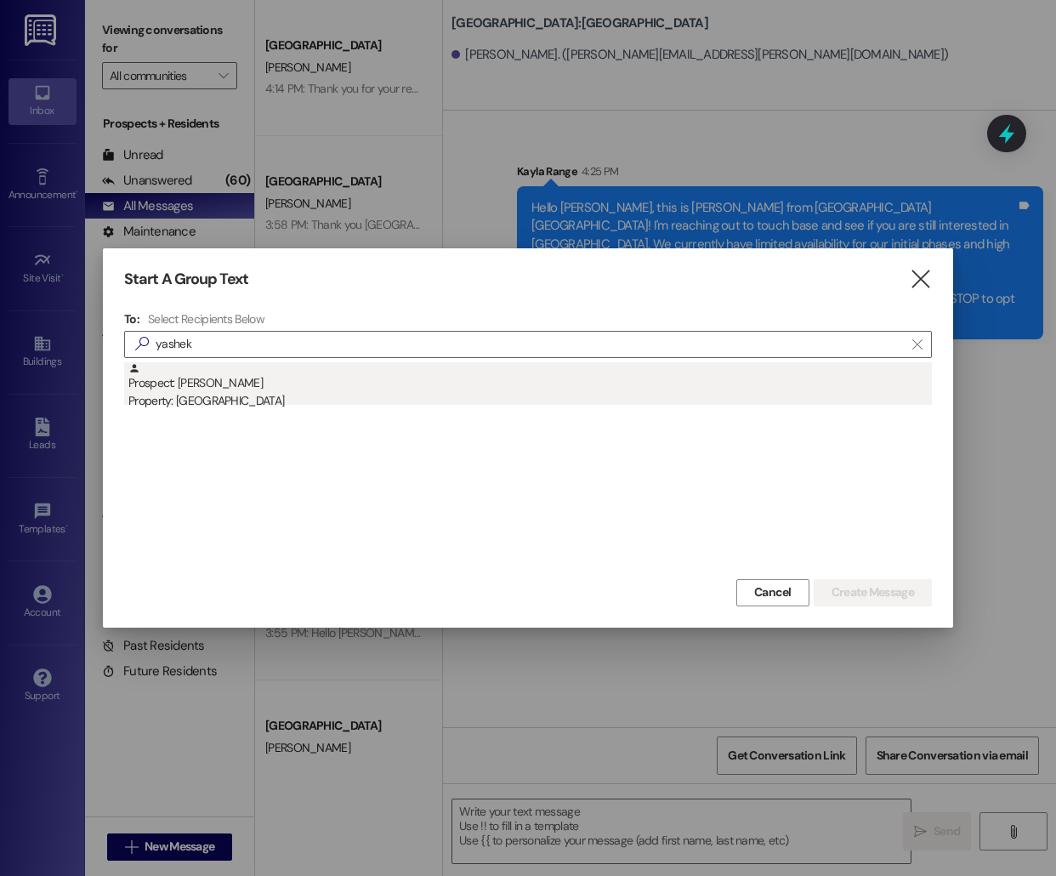
click at [395, 395] on div "Property: [GEOGRAPHIC_DATA]" at bounding box center [530, 401] width 804 height 18
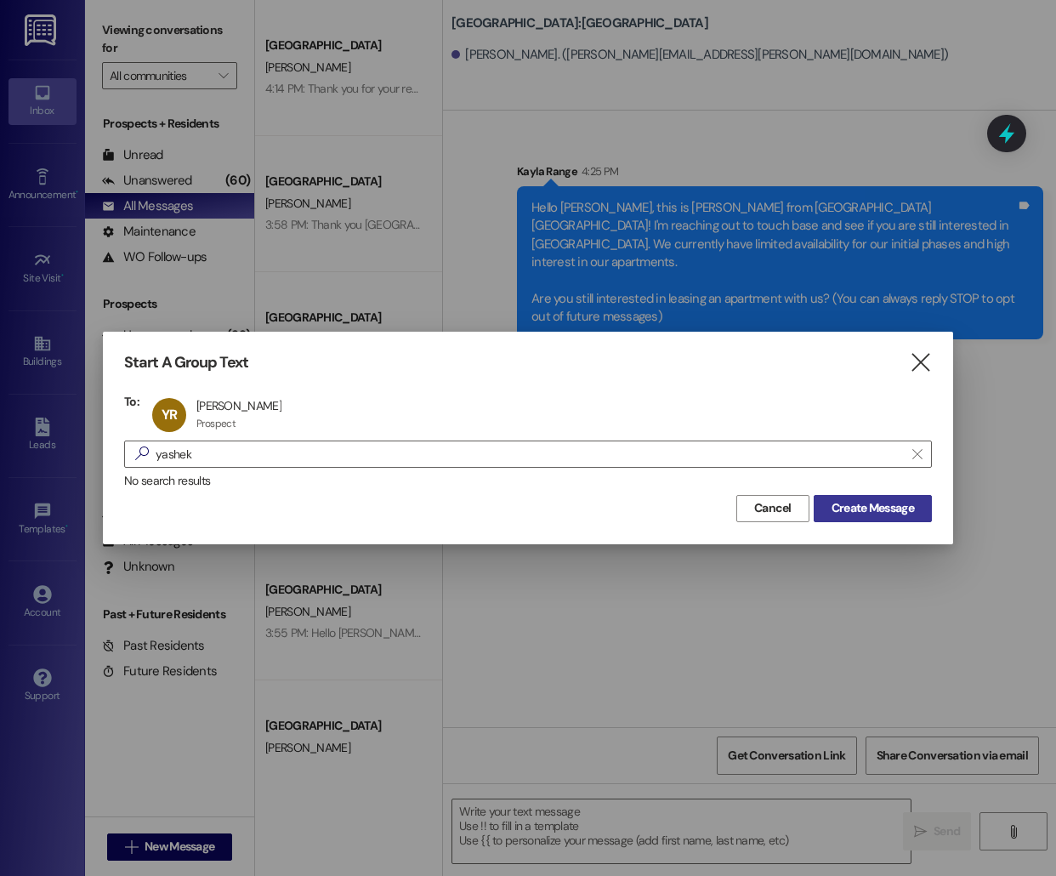
click at [901, 508] on span "Create Message" at bounding box center [873, 508] width 82 height 18
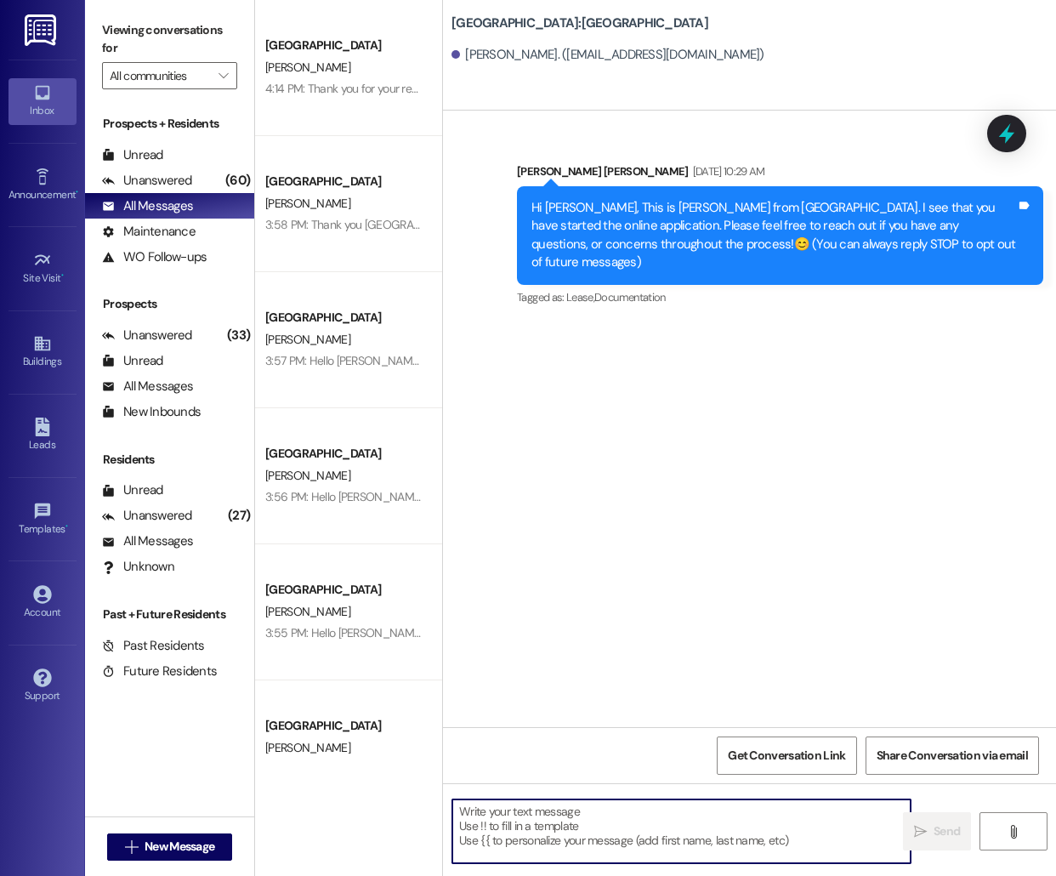
click at [556, 812] on textarea at bounding box center [681, 831] width 458 height 64
paste textarea "Hello [PERSON_NAME], this is [PERSON_NAME] from [GEOGRAPHIC_DATA] [GEOGRAPHIC_D…"
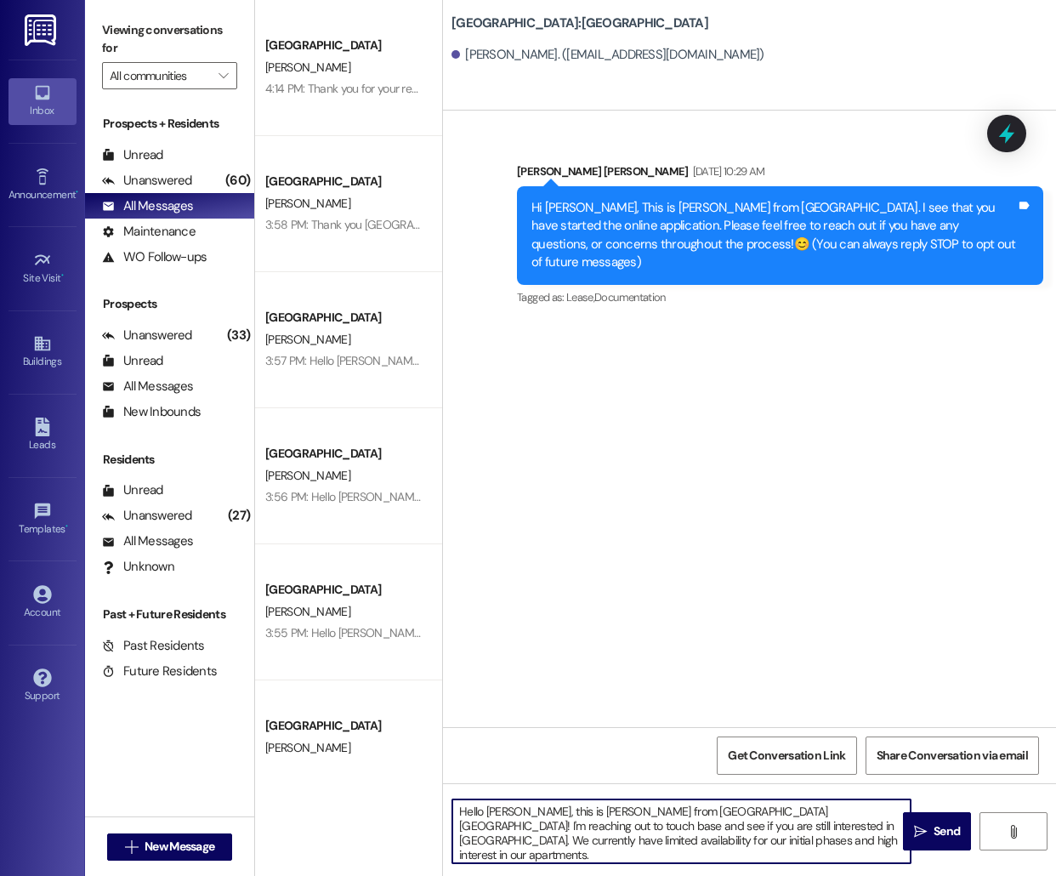
click at [497, 810] on textarea "Hello [PERSON_NAME], this is [PERSON_NAME] from [GEOGRAPHIC_DATA] [GEOGRAPHIC_D…" at bounding box center [681, 831] width 458 height 64
type textarea "Hello [PERSON_NAME], this is [PERSON_NAME] from [GEOGRAPHIC_DATA] [GEOGRAPHIC_D…"
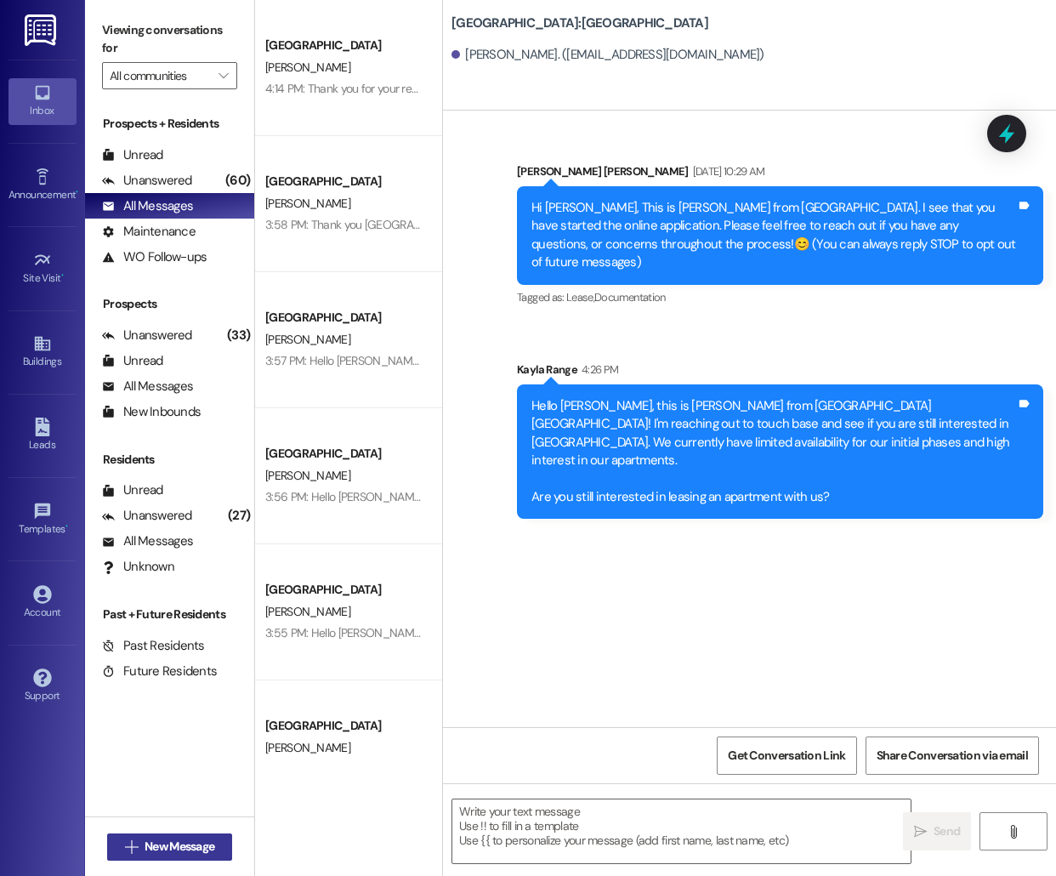
click at [185, 849] on span "New Message" at bounding box center [180, 847] width 70 height 18
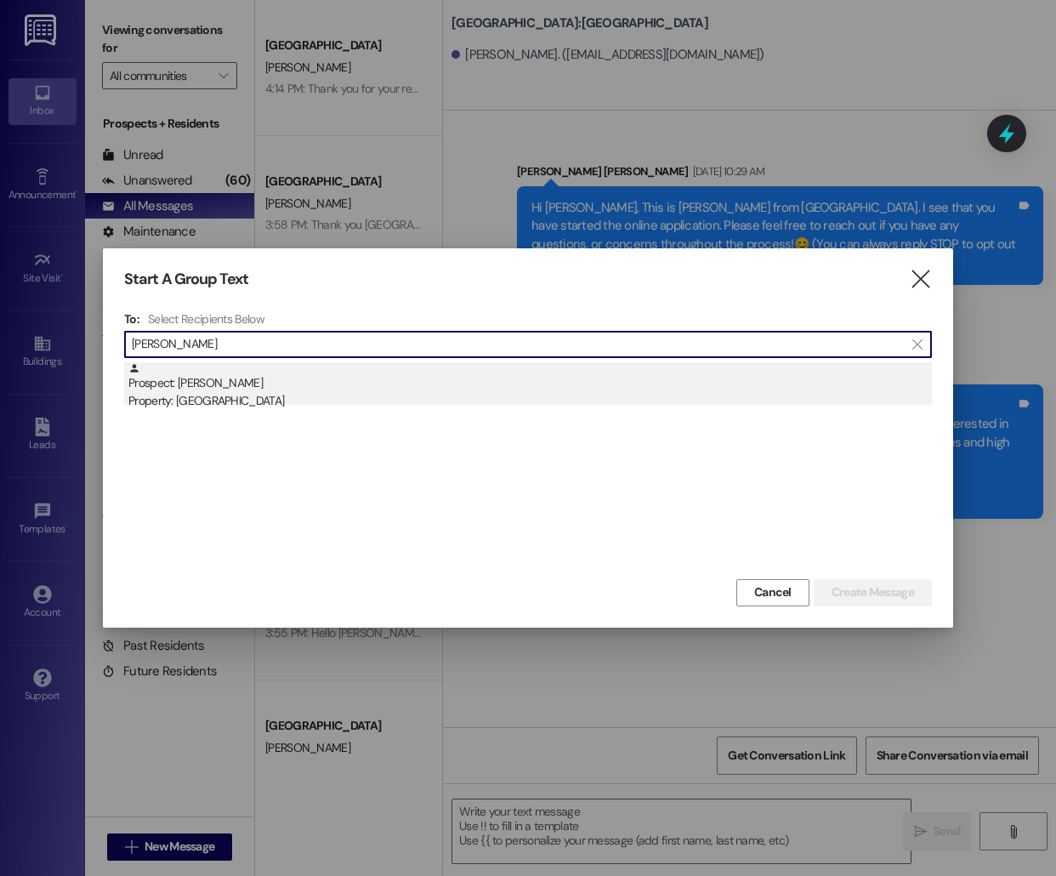
type input "[PERSON_NAME]"
click at [581, 389] on div "Prospect: [PERSON_NAME] Property: [GEOGRAPHIC_DATA]" at bounding box center [530, 386] width 804 height 48
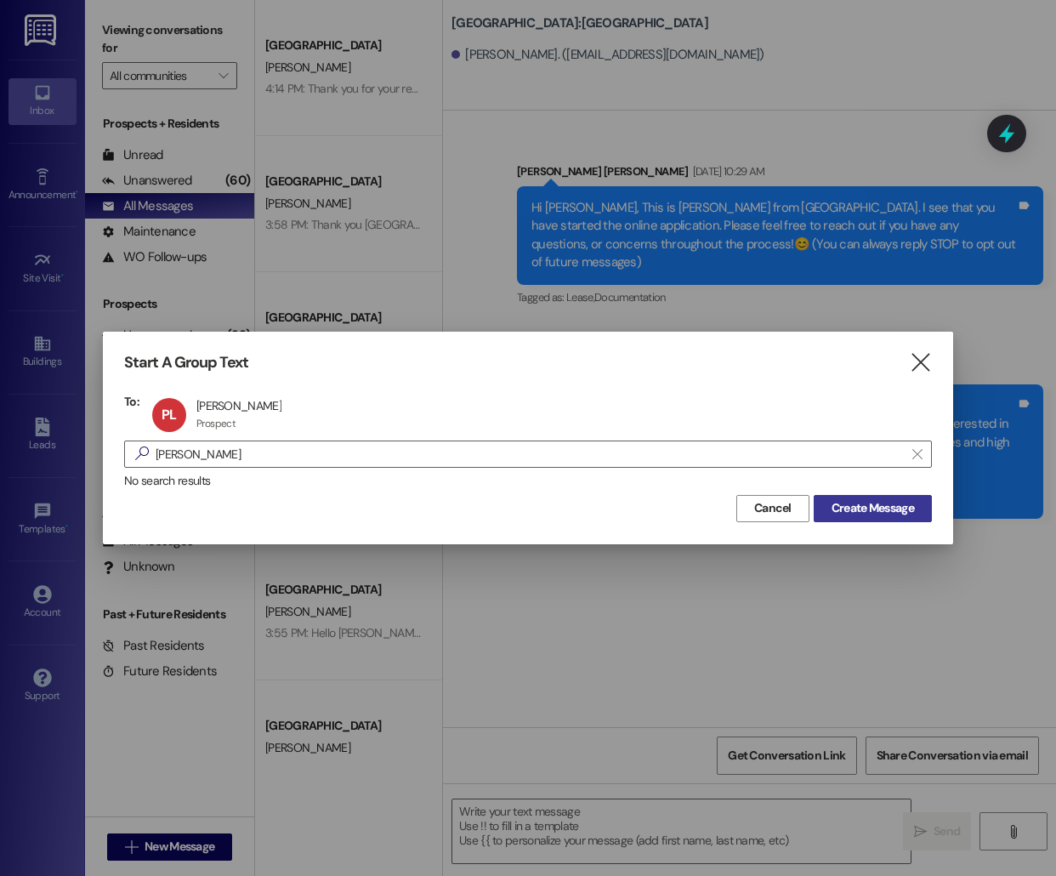
click at [885, 505] on span "Create Message" at bounding box center [873, 508] width 82 height 18
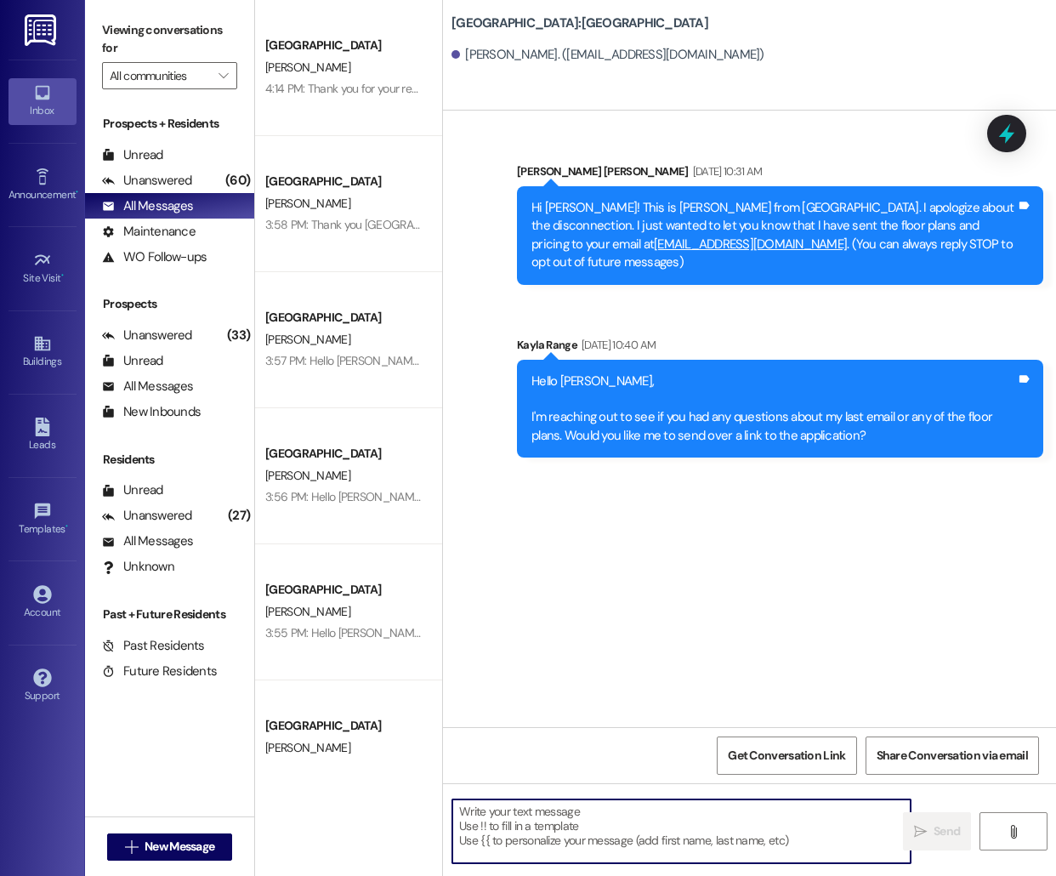
click at [599, 843] on textarea at bounding box center [681, 831] width 458 height 64
paste textarea "Hello [PERSON_NAME], this is [PERSON_NAME] from [GEOGRAPHIC_DATA] [GEOGRAPHIC_D…"
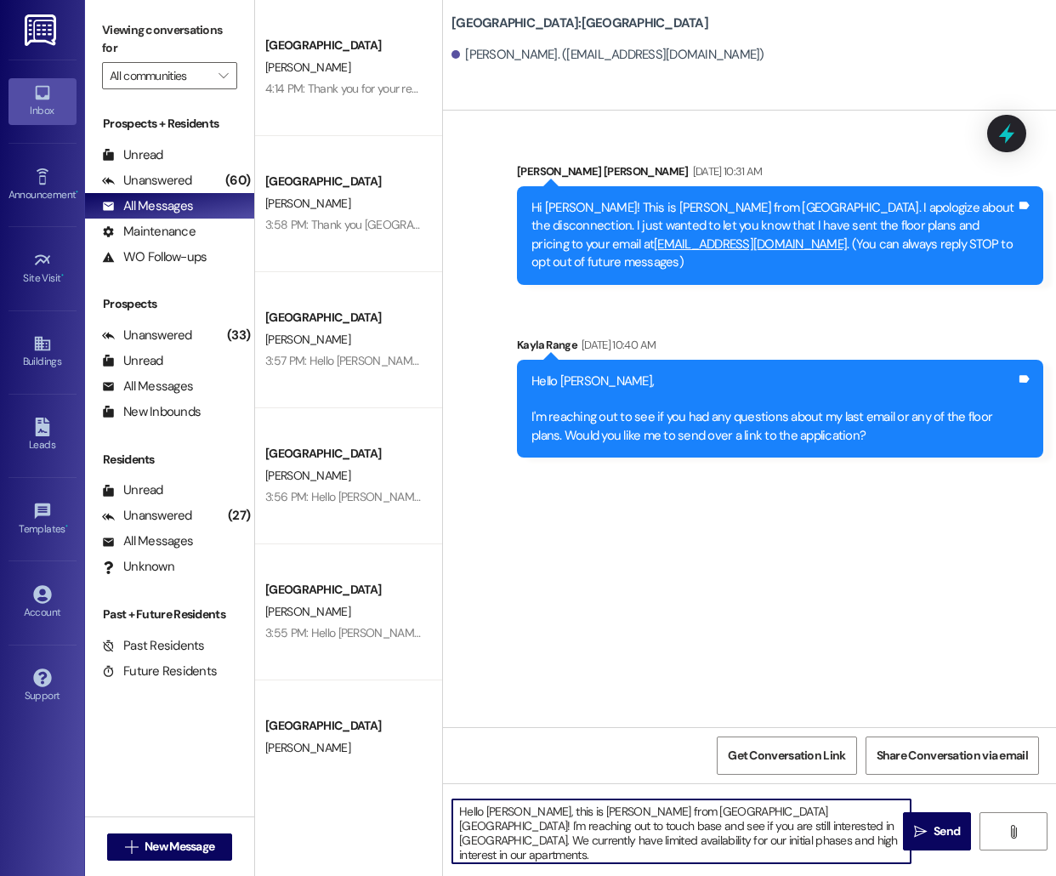
click at [510, 810] on textarea "Hello [PERSON_NAME], this is [PERSON_NAME] from [GEOGRAPHIC_DATA] [GEOGRAPHIC_D…" at bounding box center [681, 831] width 458 height 64
type textarea "Hello [PERSON_NAME], this is [PERSON_NAME] from [GEOGRAPHIC_DATA] [GEOGRAPHIC_D…"
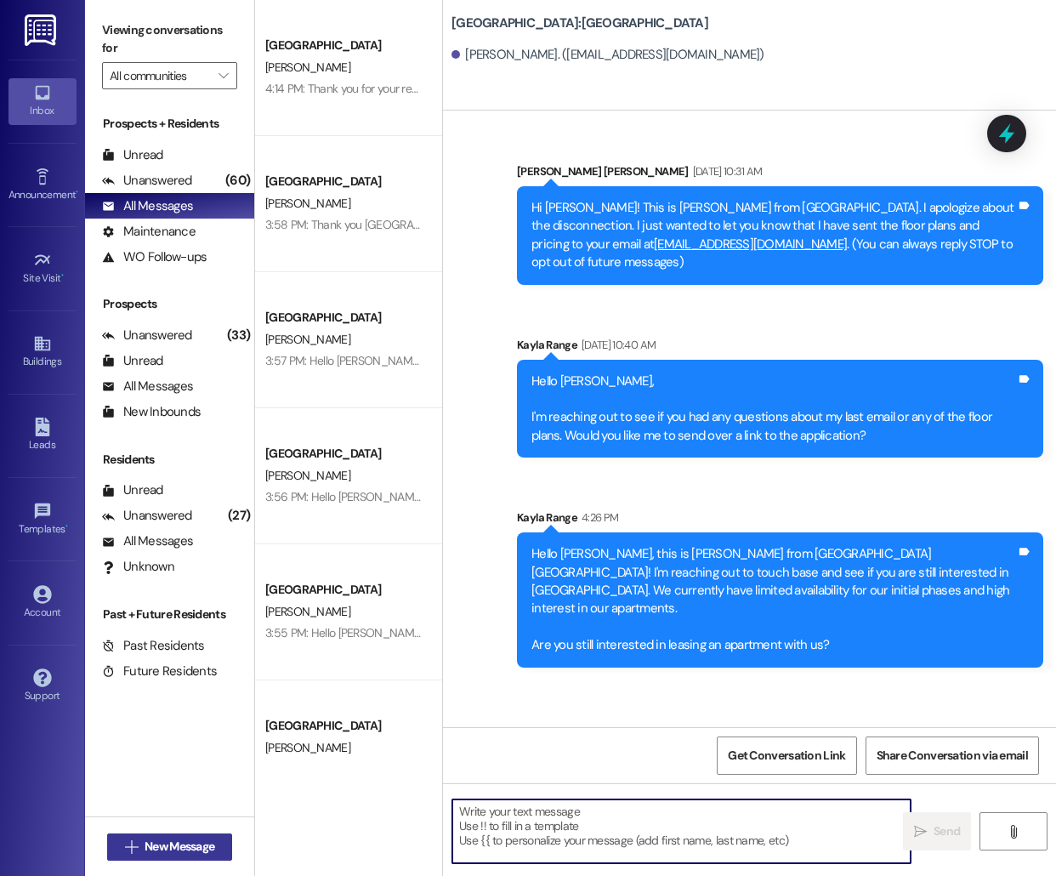
click at [171, 841] on span "New Message" at bounding box center [180, 847] width 70 height 18
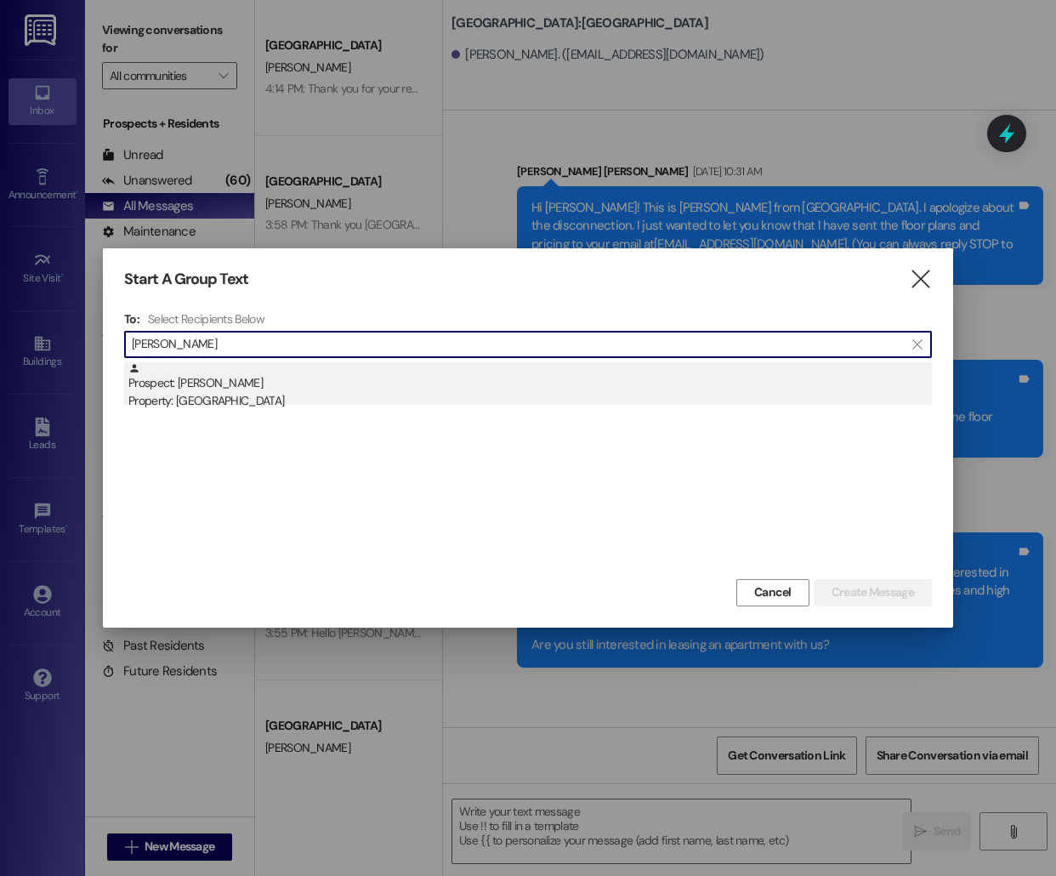
type input "[PERSON_NAME]"
click at [582, 383] on div "Prospect: [PERSON_NAME] Property: [GEOGRAPHIC_DATA]" at bounding box center [530, 386] width 804 height 48
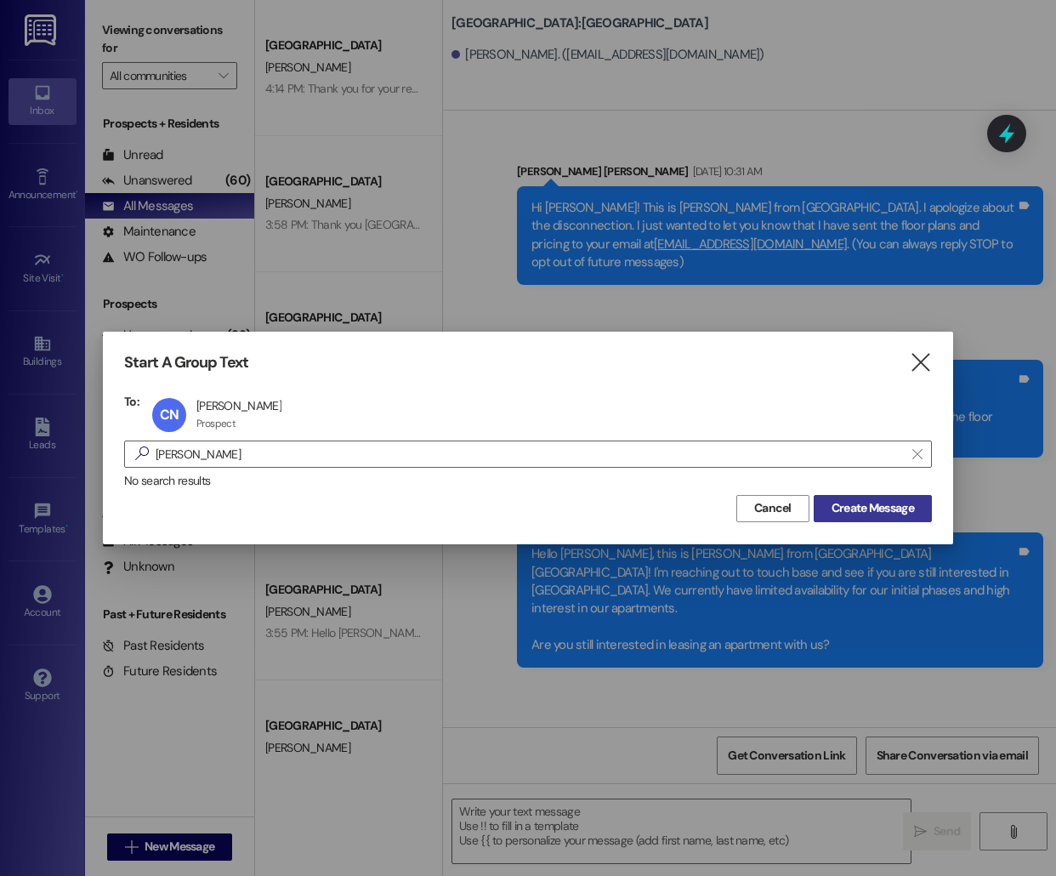
click at [910, 517] on button "Create Message" at bounding box center [873, 508] width 118 height 27
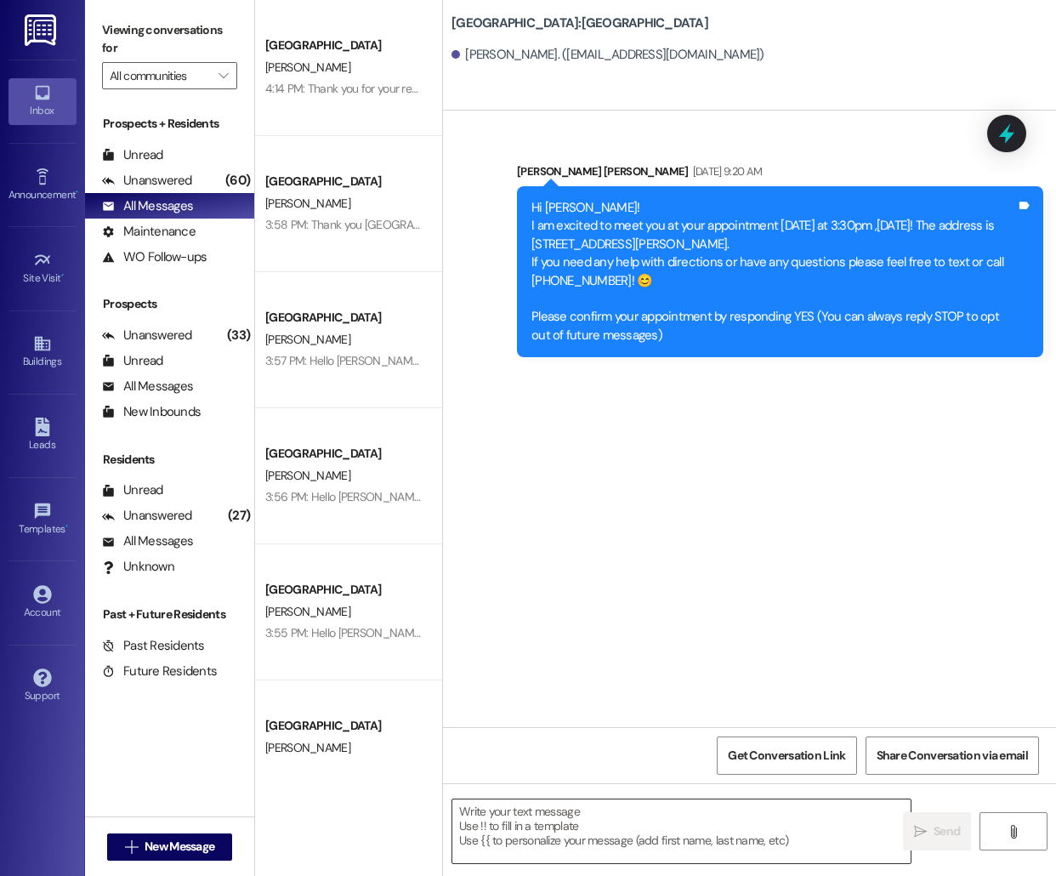
click at [526, 827] on textarea at bounding box center [681, 831] width 458 height 64
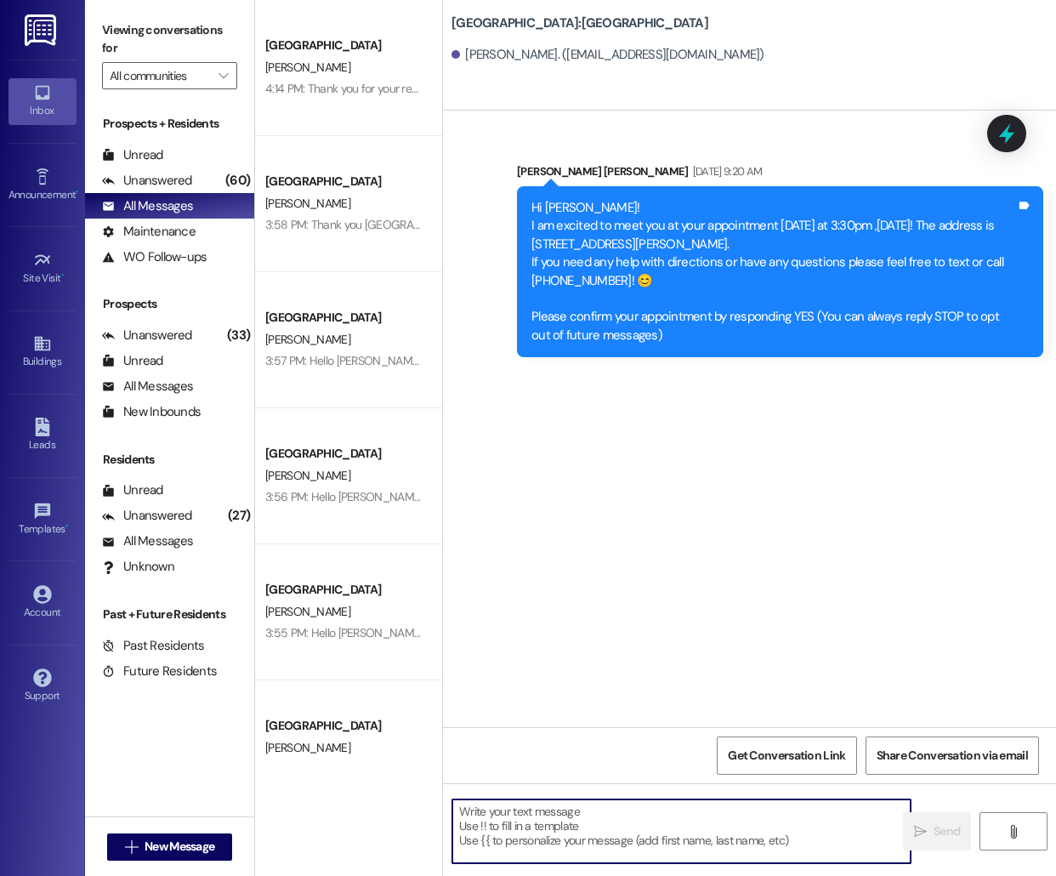
paste textarea "Hello [PERSON_NAME], this is [PERSON_NAME] from [GEOGRAPHIC_DATA] [GEOGRAPHIC_D…"
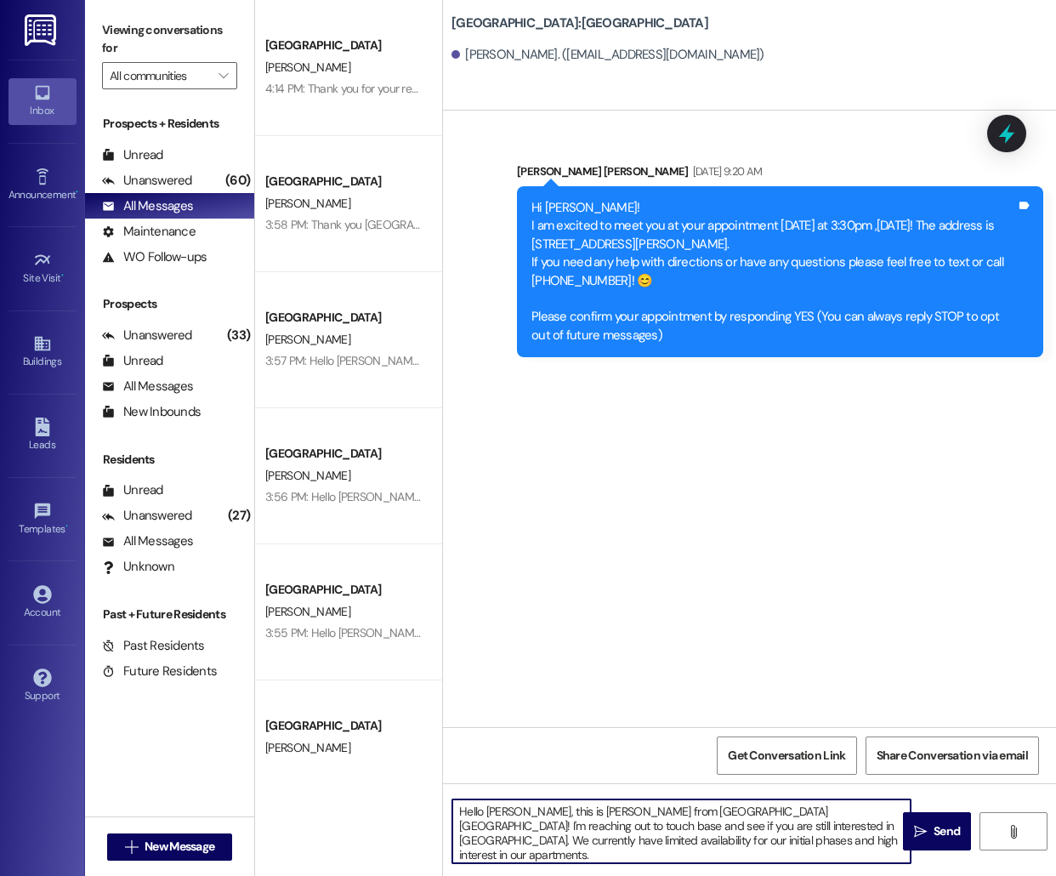
click at [493, 810] on textarea "Hello [PERSON_NAME], this is [PERSON_NAME] from [GEOGRAPHIC_DATA] [GEOGRAPHIC_D…" at bounding box center [681, 831] width 458 height 64
type textarea "Hello [PERSON_NAME], this is [PERSON_NAME] from [GEOGRAPHIC_DATA] [GEOGRAPHIC_D…"
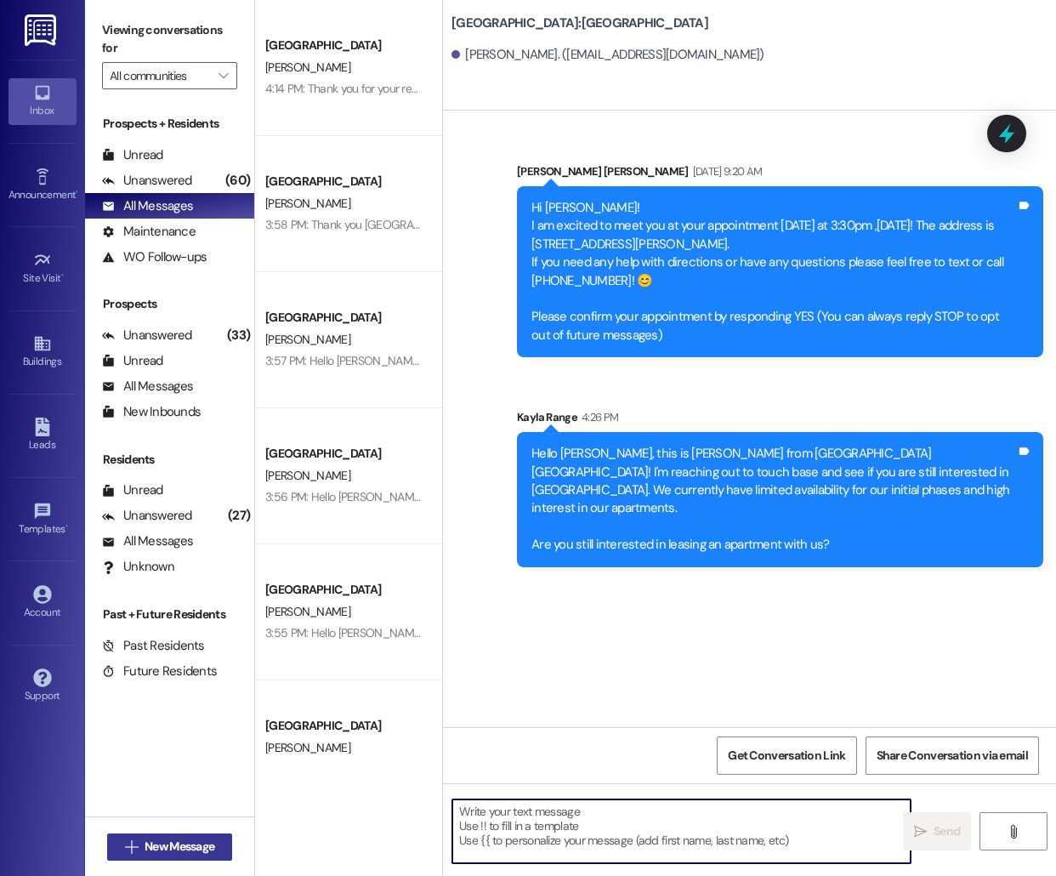
click at [168, 845] on span "New Message" at bounding box center [180, 847] width 70 height 18
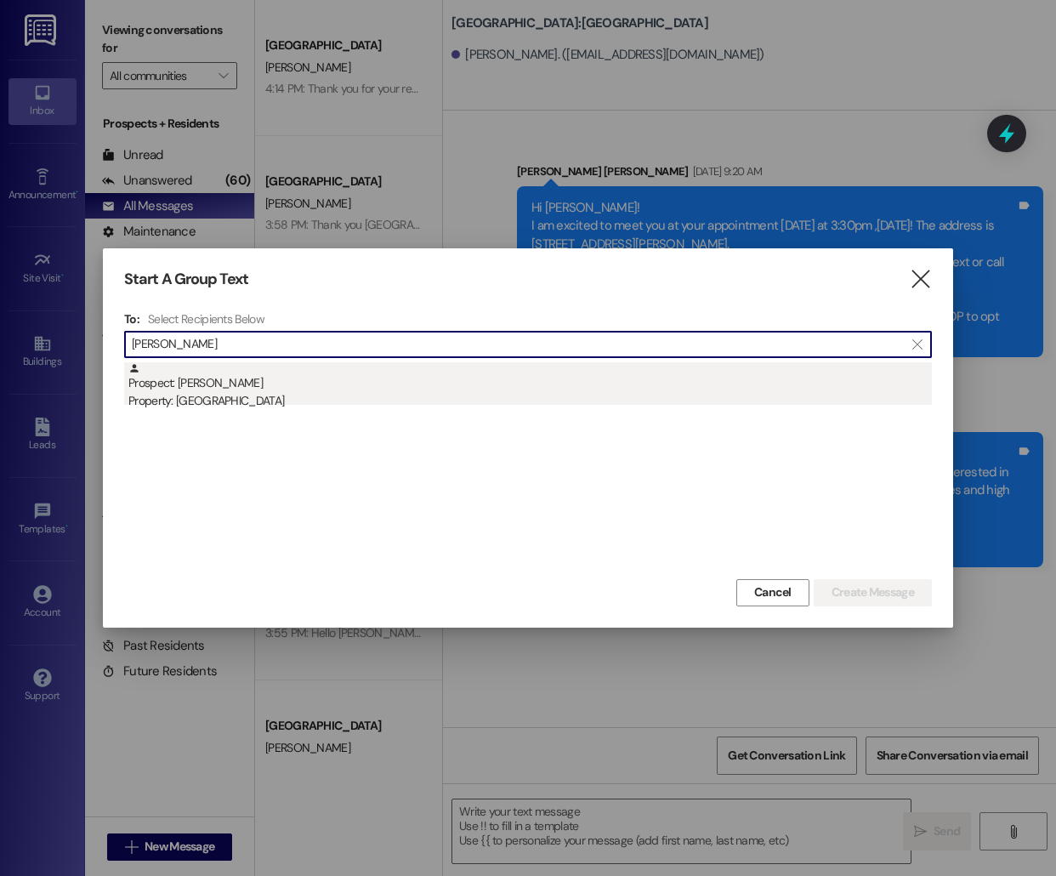
type input "[PERSON_NAME]"
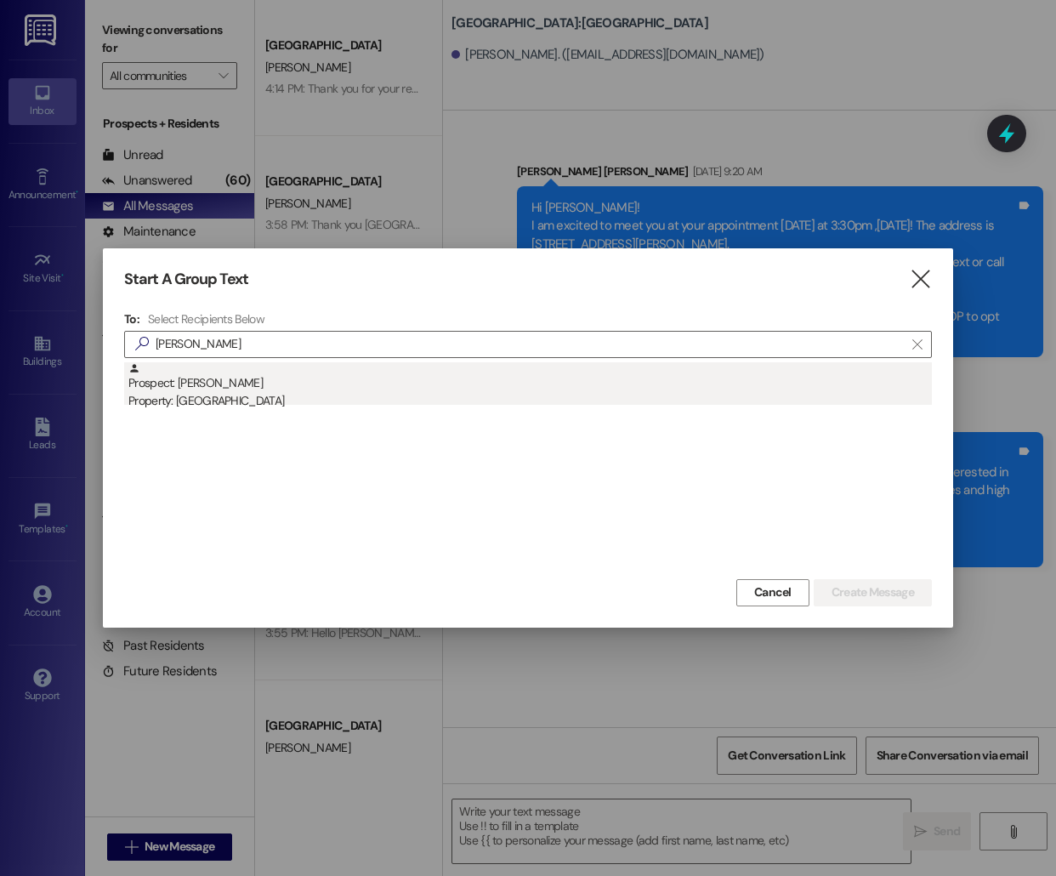
click at [402, 397] on div "Property: [GEOGRAPHIC_DATA]" at bounding box center [530, 401] width 804 height 18
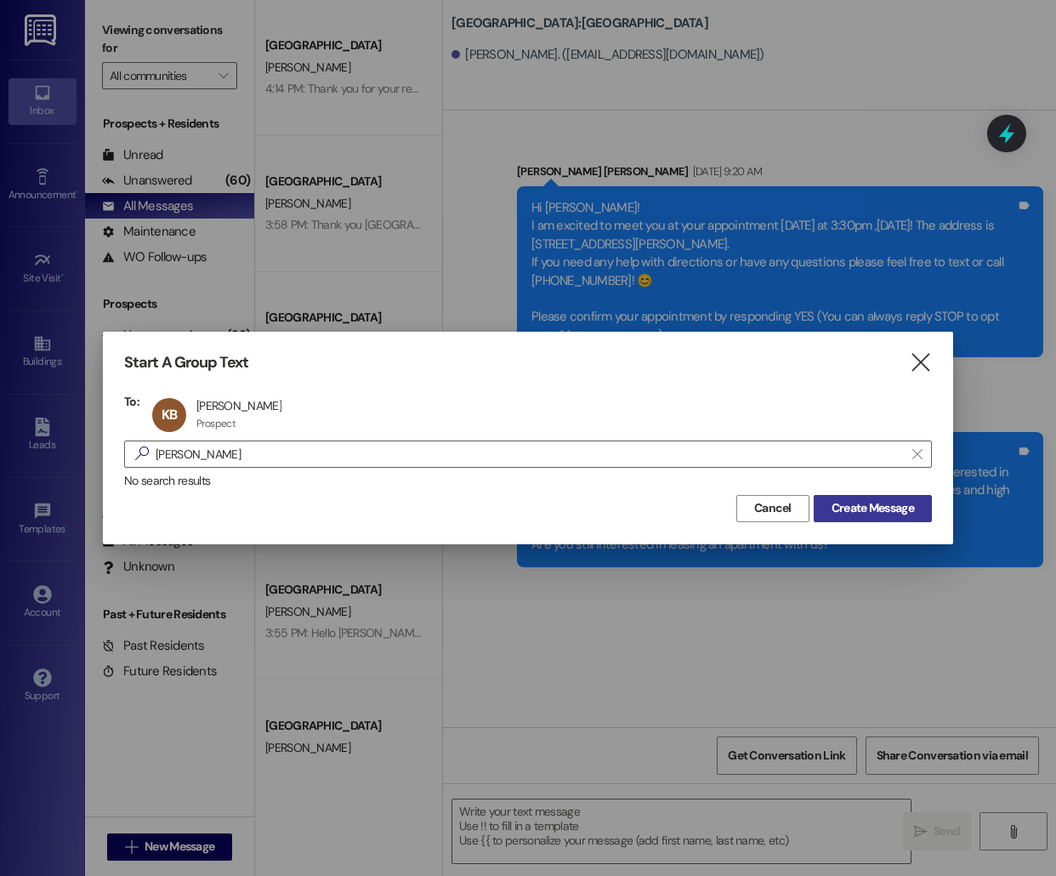
click at [878, 505] on span "Create Message" at bounding box center [873, 508] width 82 height 18
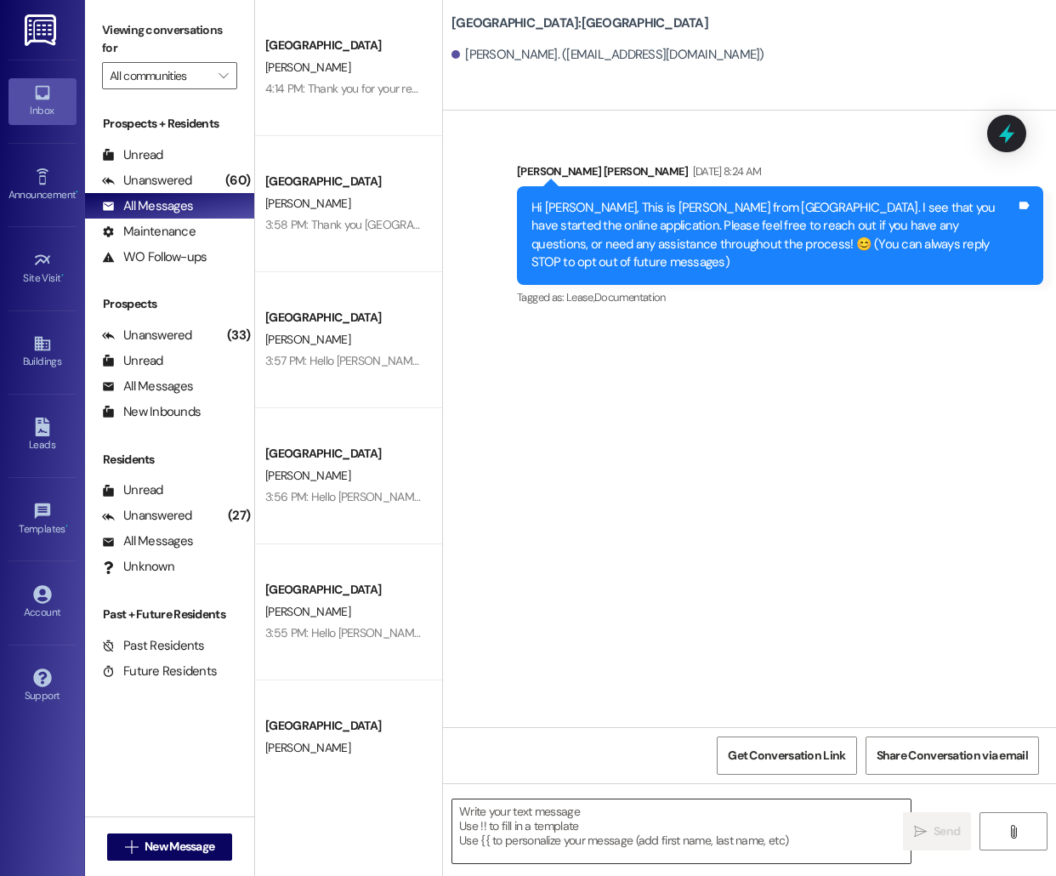
click at [520, 819] on textarea at bounding box center [681, 831] width 458 height 64
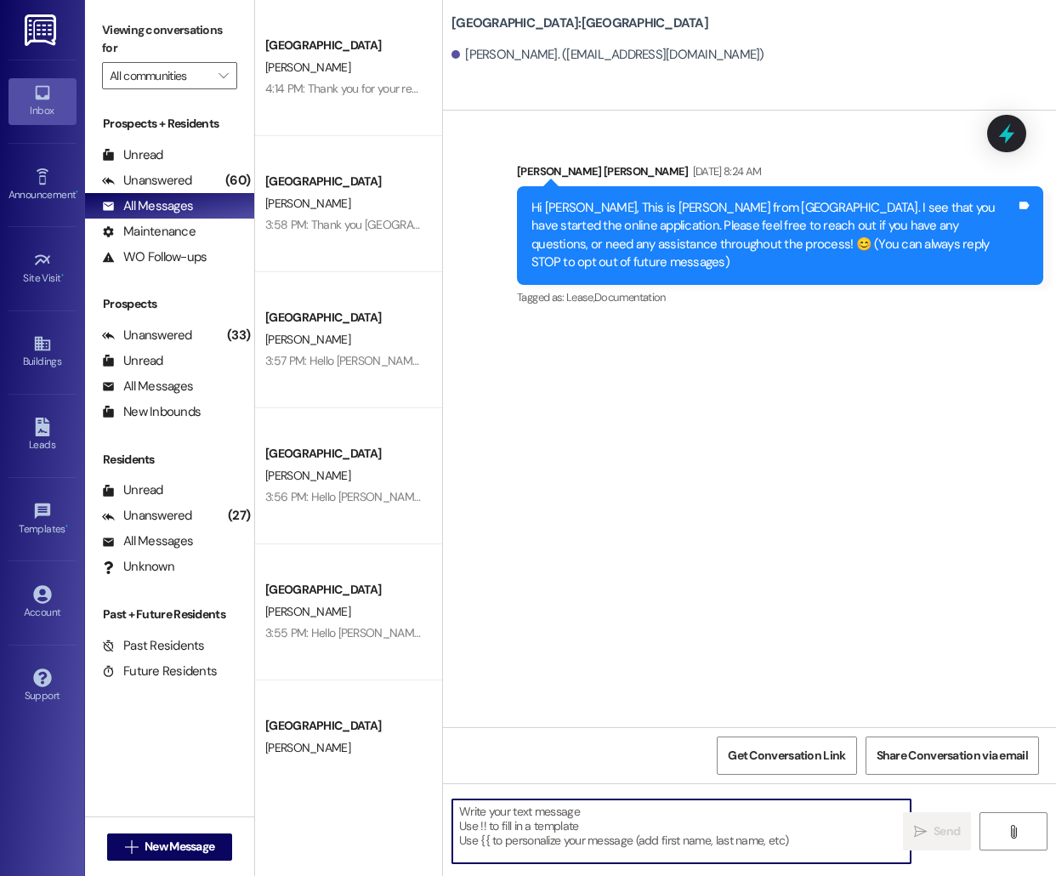
paste textarea "Hello [PERSON_NAME], this is [PERSON_NAME] from [GEOGRAPHIC_DATA] [GEOGRAPHIC_D…"
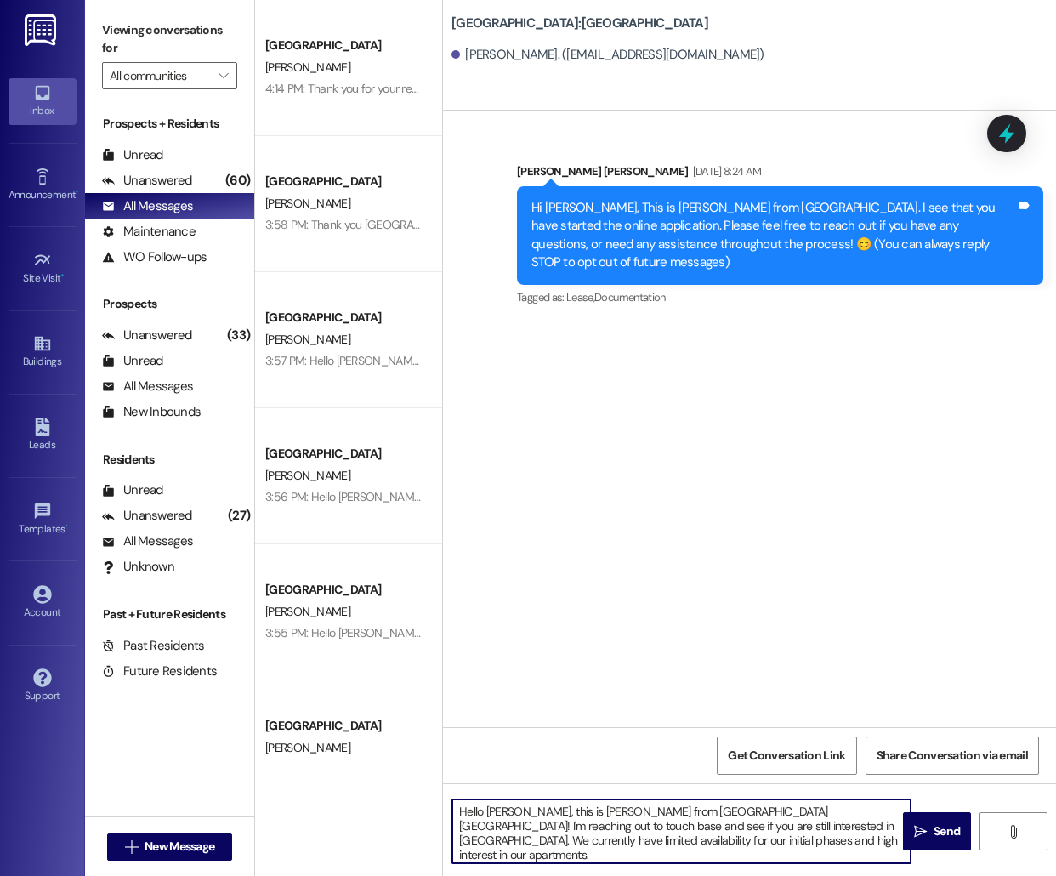
click at [500, 811] on textarea "Hello [PERSON_NAME], this is [PERSON_NAME] from [GEOGRAPHIC_DATA] [GEOGRAPHIC_D…" at bounding box center [681, 831] width 458 height 64
type textarea "Hello [PERSON_NAME], this is [PERSON_NAME] from [GEOGRAPHIC_DATA] [GEOGRAPHIC_D…"
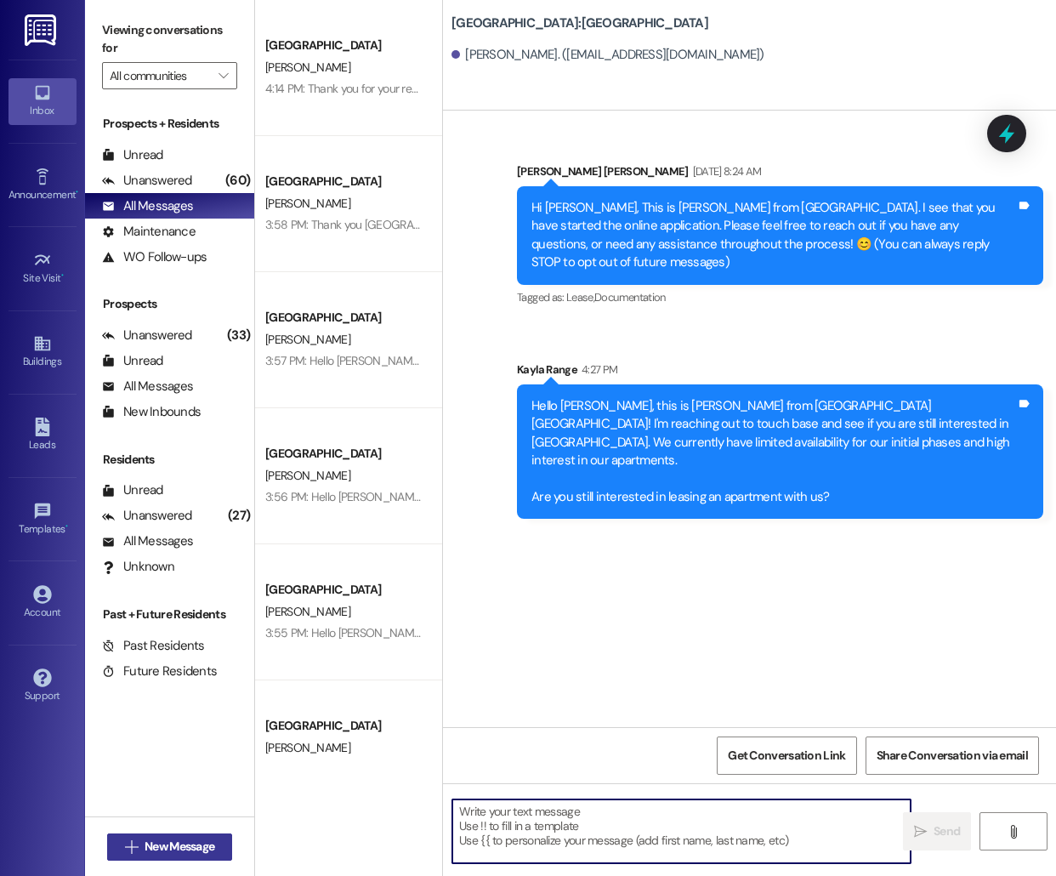
click at [149, 845] on span "New Message" at bounding box center [180, 847] width 70 height 18
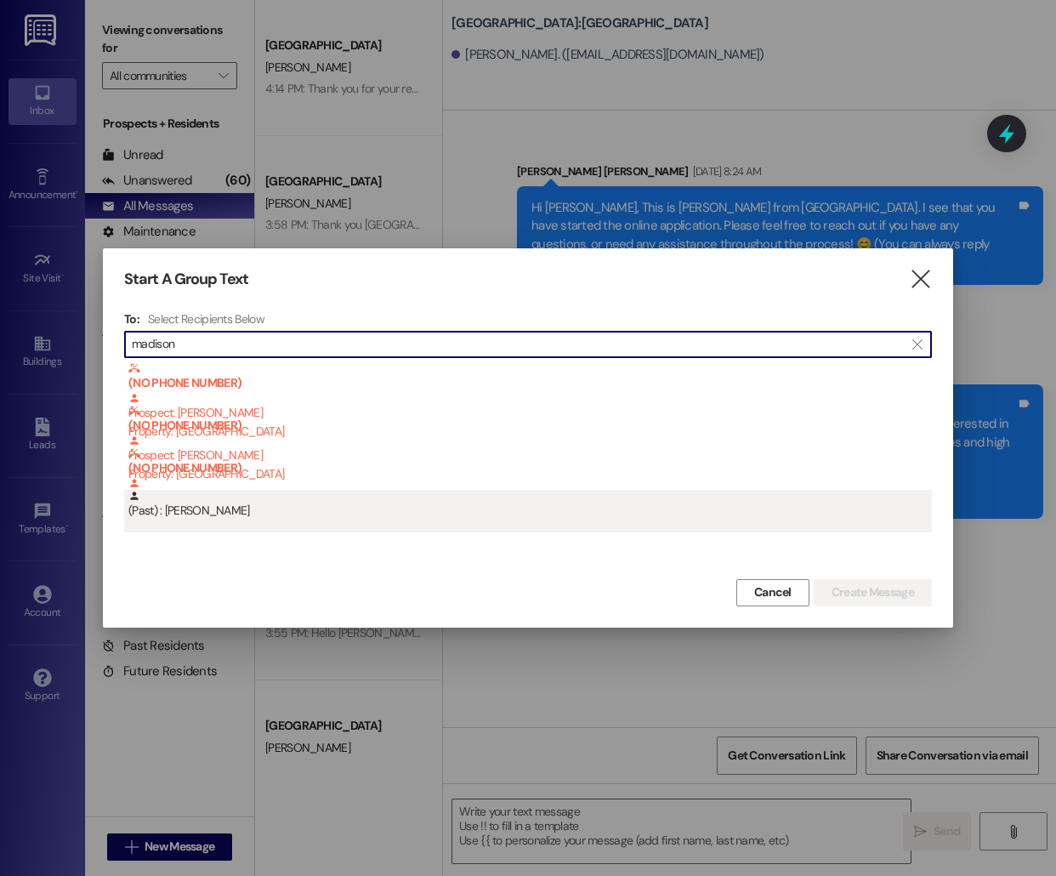
click at [226, 518] on div "(Past) : [PERSON_NAME]" at bounding box center [530, 505] width 804 height 30
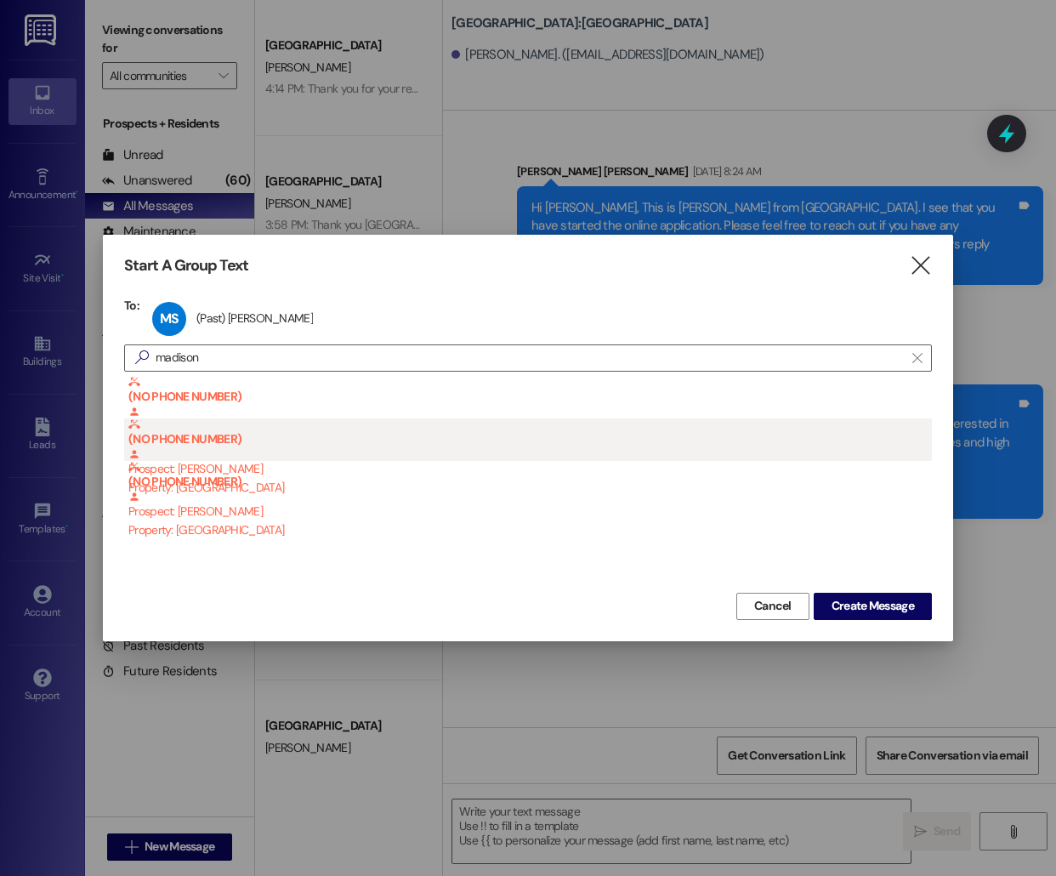
drag, startPoint x: 226, startPoint y: 518, endPoint x: 250, endPoint y: 429, distance: 92.4
click at [237, 458] on div "(NO PHONE NUMBER) Prospect: [PERSON_NAME] Property: [GEOGRAPHIC_DATA] (NO PHONE…" at bounding box center [528, 440] width 808 height 128
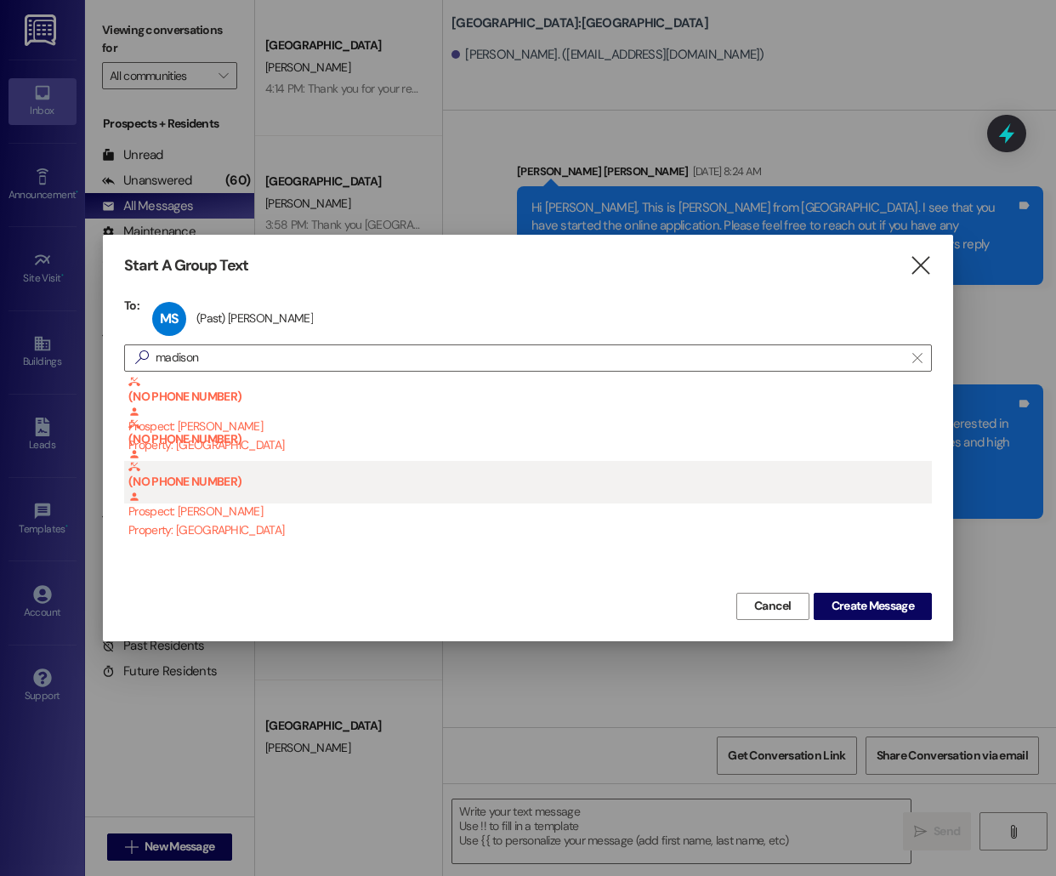
click at [266, 530] on div "Property: [GEOGRAPHIC_DATA]" at bounding box center [530, 529] width 804 height 18
click at [257, 513] on div "(NO PHONE NUMBER) Prospect: [PERSON_NAME] Property: [GEOGRAPHIC_DATA]" at bounding box center [530, 500] width 804 height 78
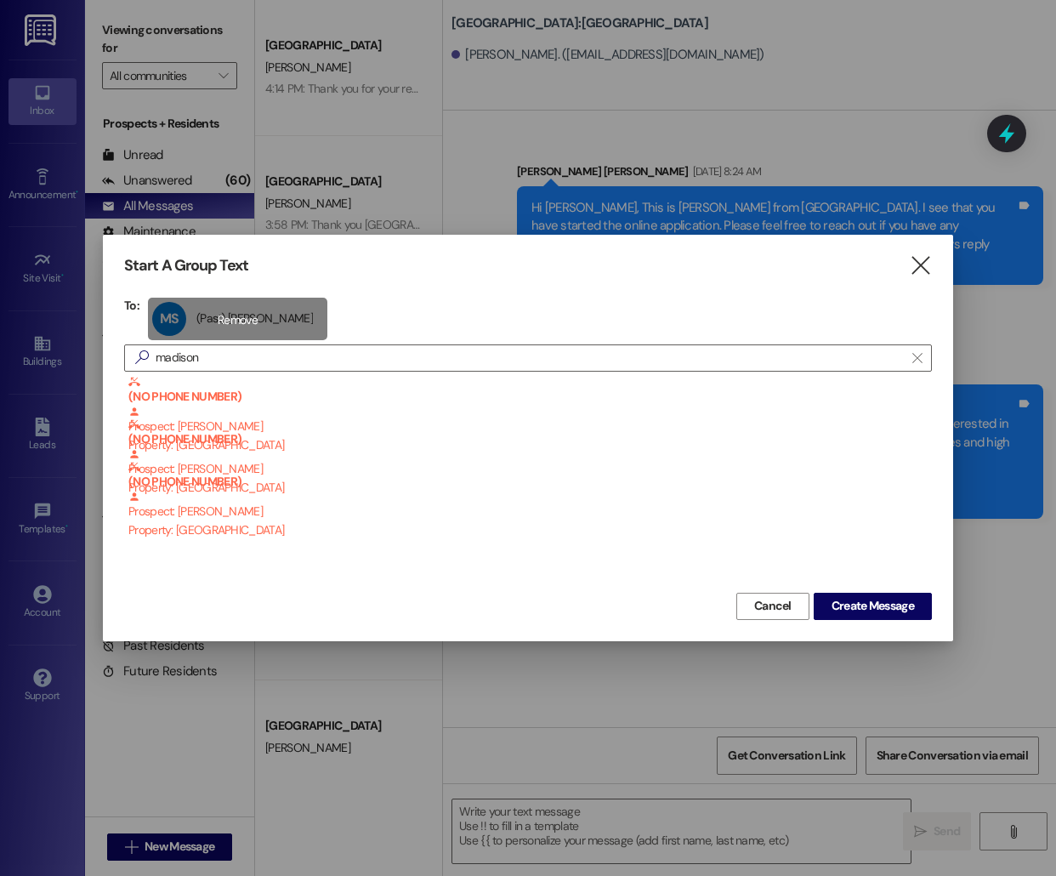
click at [168, 310] on div "MS (Past) [PERSON_NAME] (Past) [PERSON_NAME] click to remove" at bounding box center [237, 319] width 179 height 43
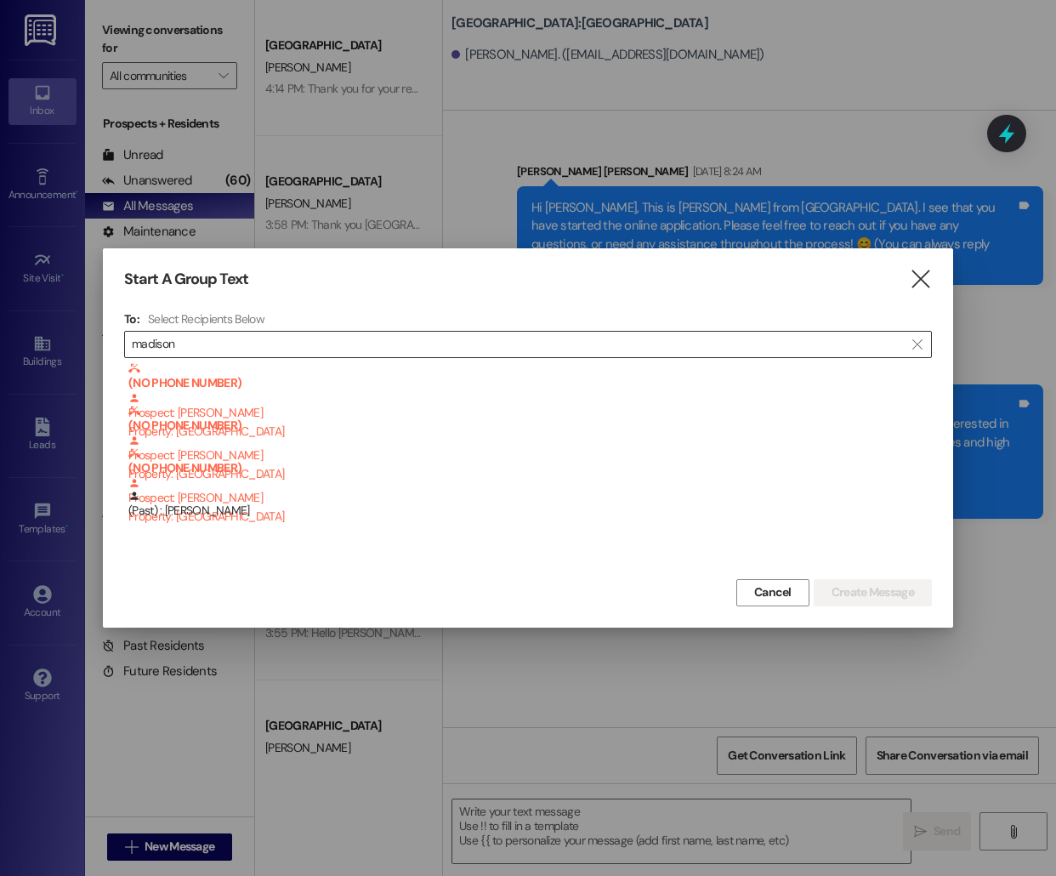
click at [192, 350] on input "madison" at bounding box center [518, 344] width 772 height 24
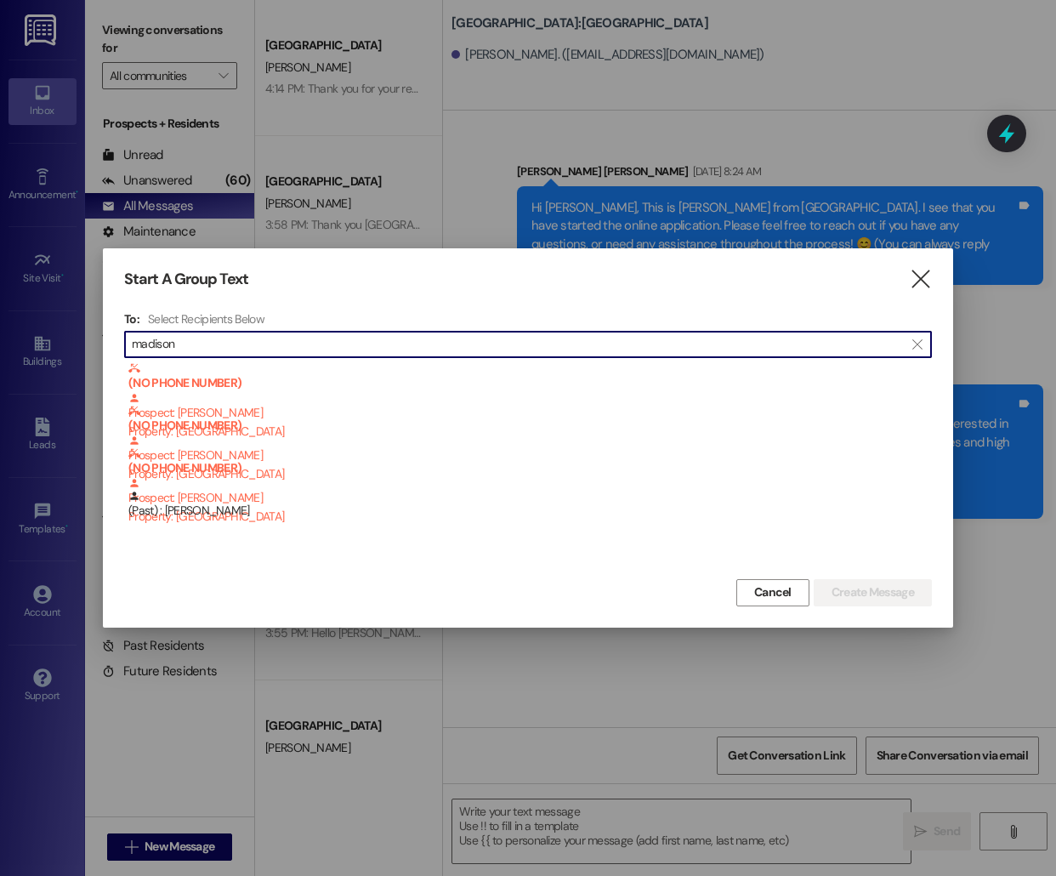
click at [192, 350] on input "madison" at bounding box center [518, 344] width 772 height 24
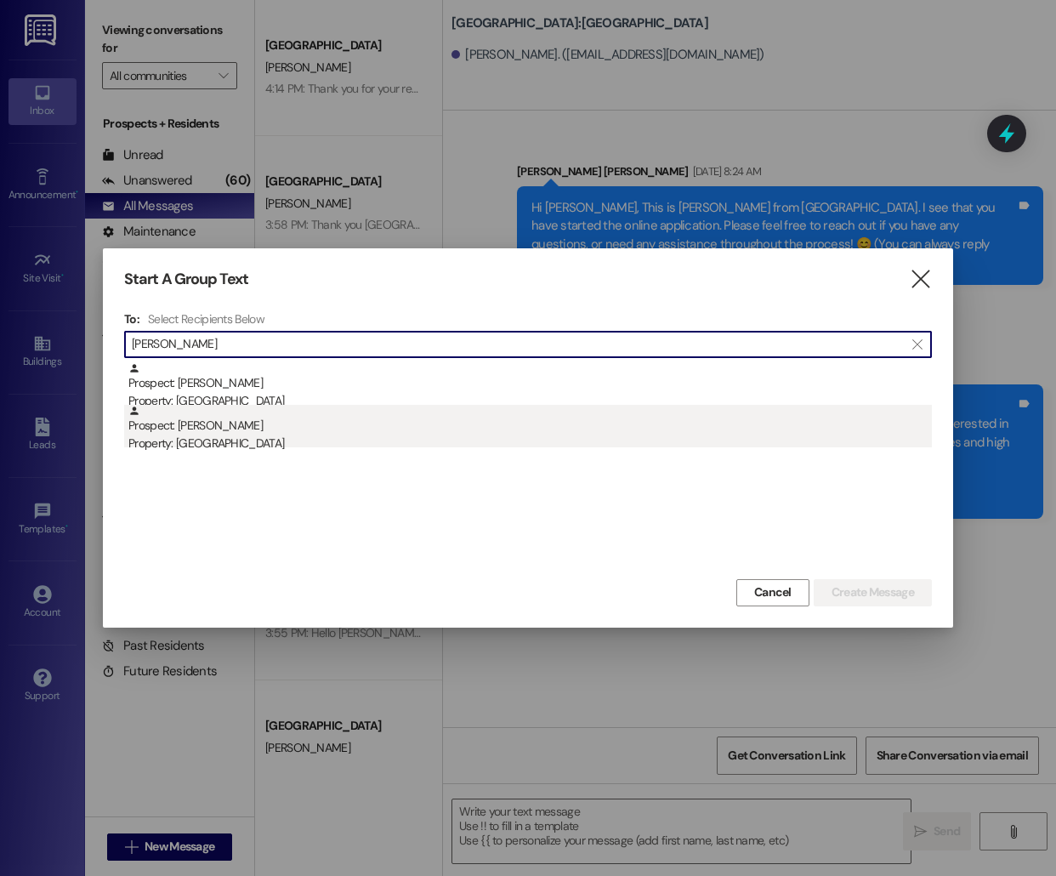
type input "[PERSON_NAME]"
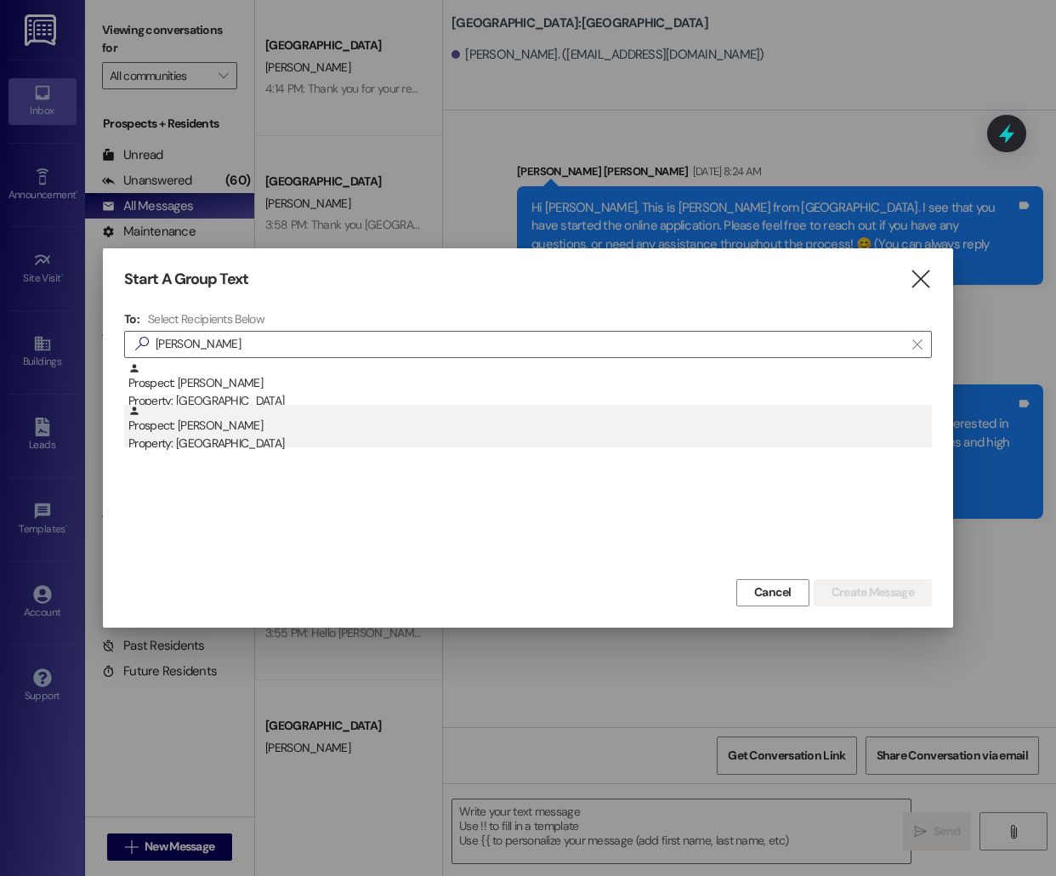
click at [239, 423] on div "Prospect: [PERSON_NAME] Property: [GEOGRAPHIC_DATA]" at bounding box center [530, 429] width 804 height 48
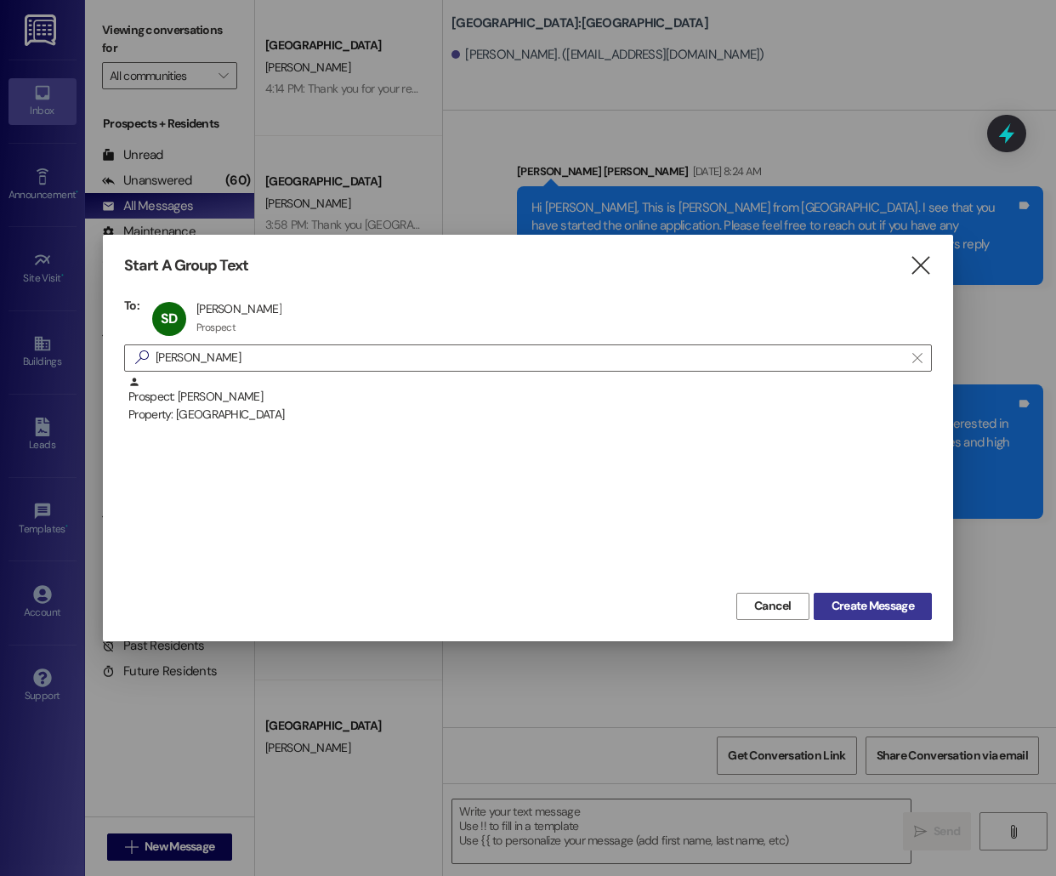
click at [841, 604] on span "Create Message" at bounding box center [873, 606] width 82 height 18
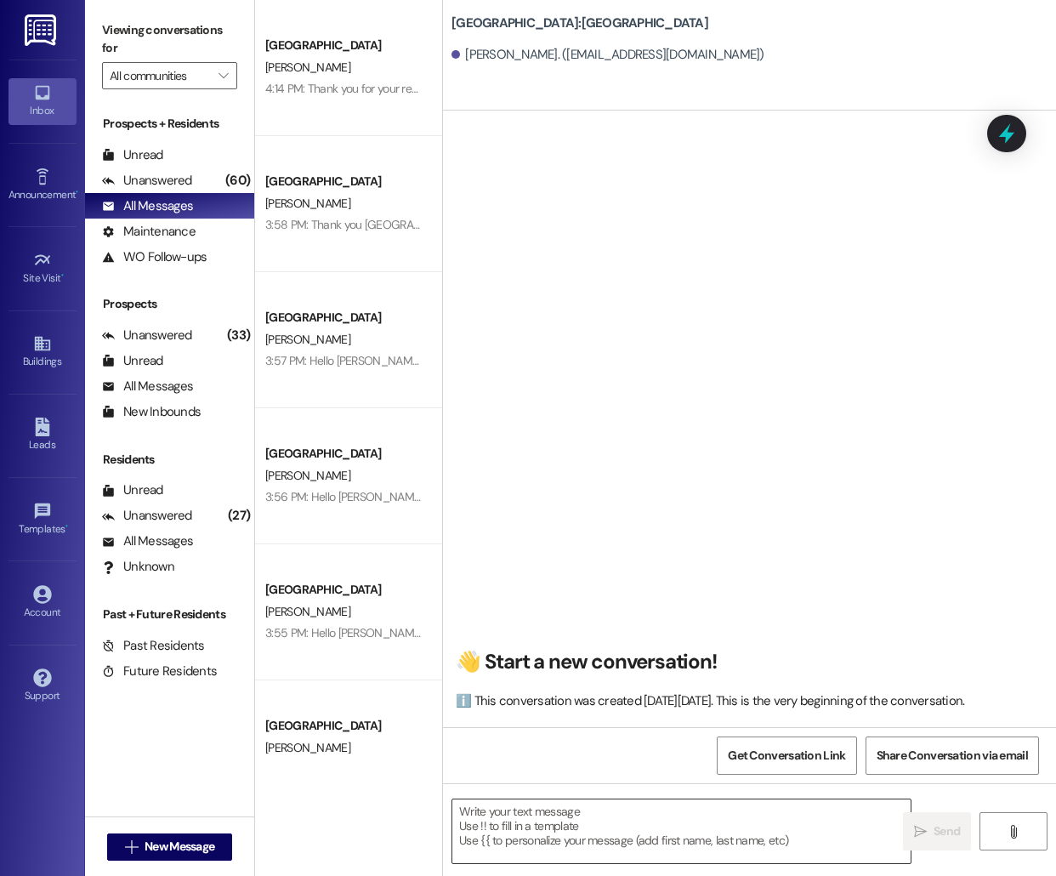
click at [549, 837] on textarea at bounding box center [681, 831] width 458 height 64
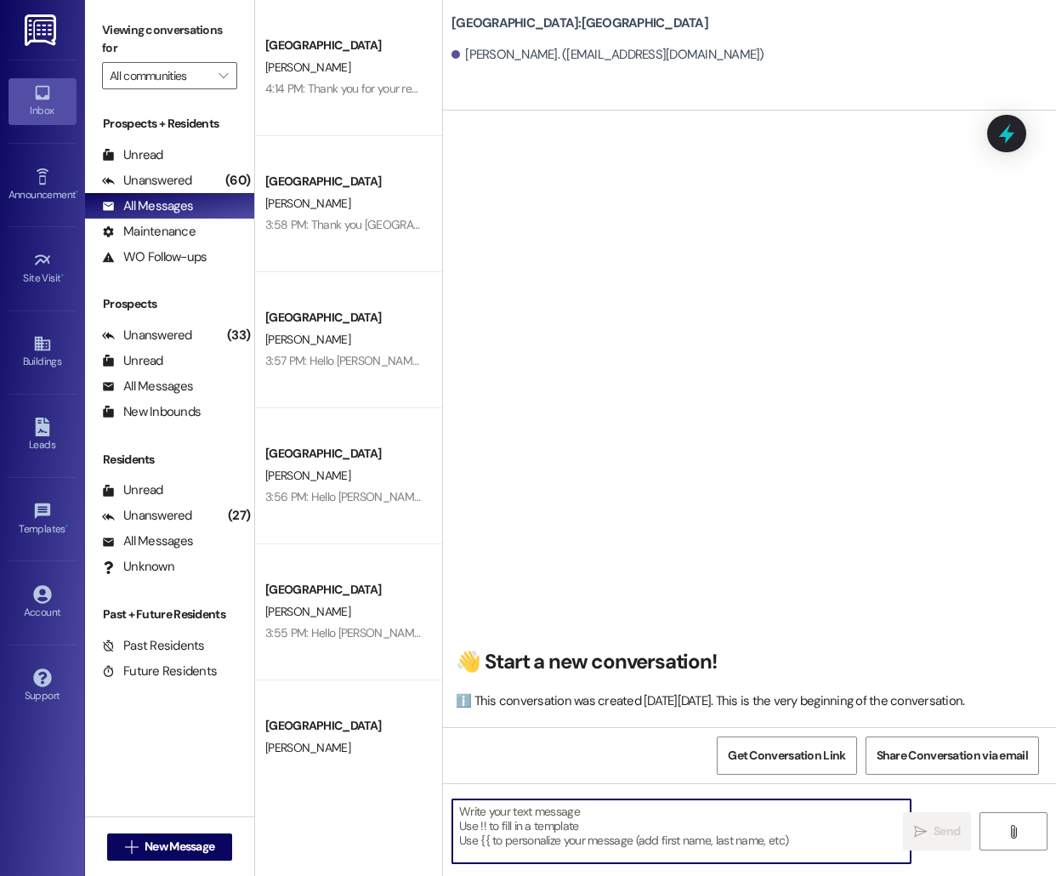
paste textarea "Hello [PERSON_NAME], this is [PERSON_NAME] from [GEOGRAPHIC_DATA] [GEOGRAPHIC_D…"
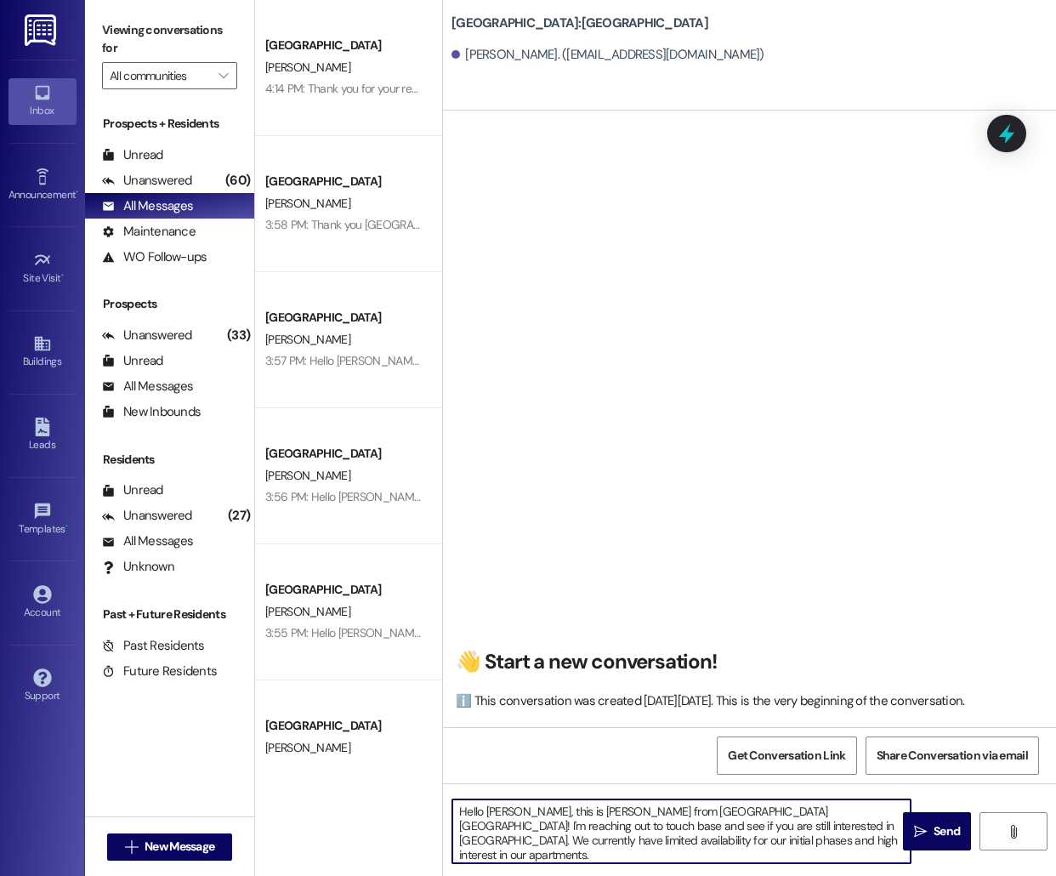
click at [506, 811] on textarea "Hello [PERSON_NAME], this is [PERSON_NAME] from [GEOGRAPHIC_DATA] [GEOGRAPHIC_D…" at bounding box center [681, 831] width 458 height 64
type textarea "Hello [PERSON_NAME], this is [PERSON_NAME] from [GEOGRAPHIC_DATA] [GEOGRAPHIC_D…"
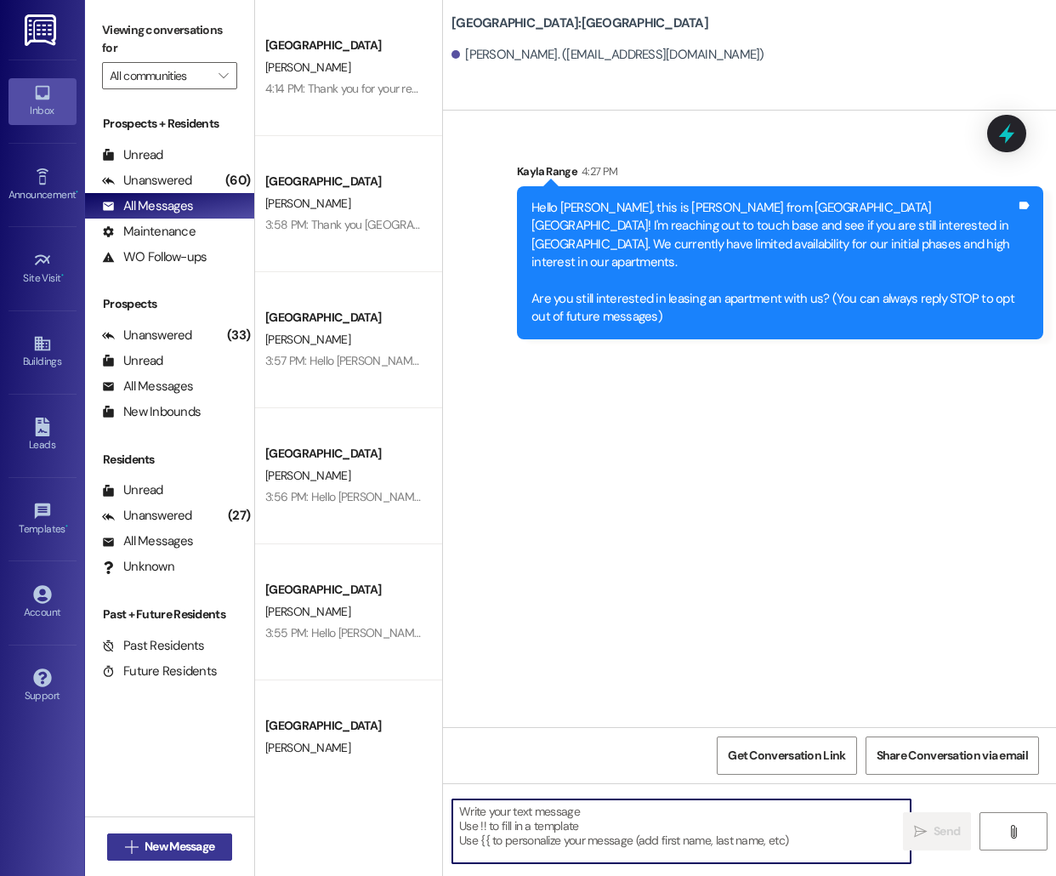
click at [184, 843] on span "New Message" at bounding box center [180, 847] width 70 height 18
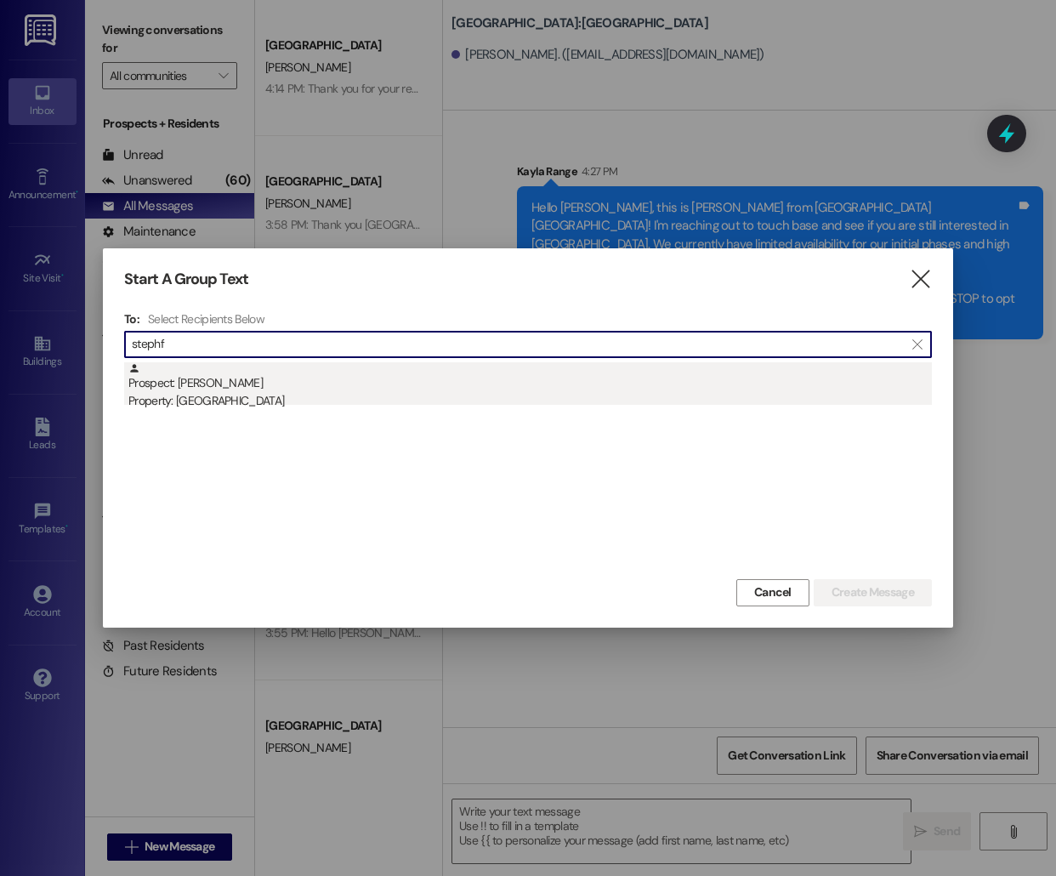
type input "stephf"
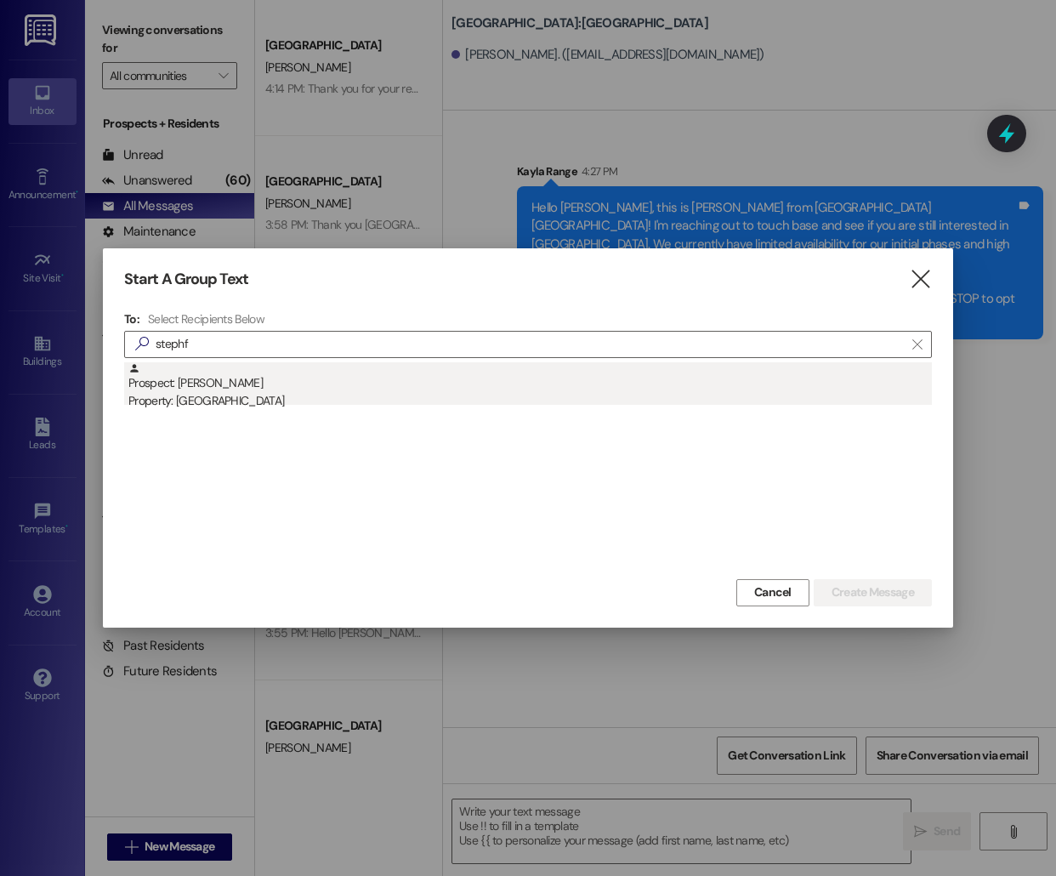
click at [276, 396] on div "Property: [GEOGRAPHIC_DATA]" at bounding box center [530, 401] width 804 height 18
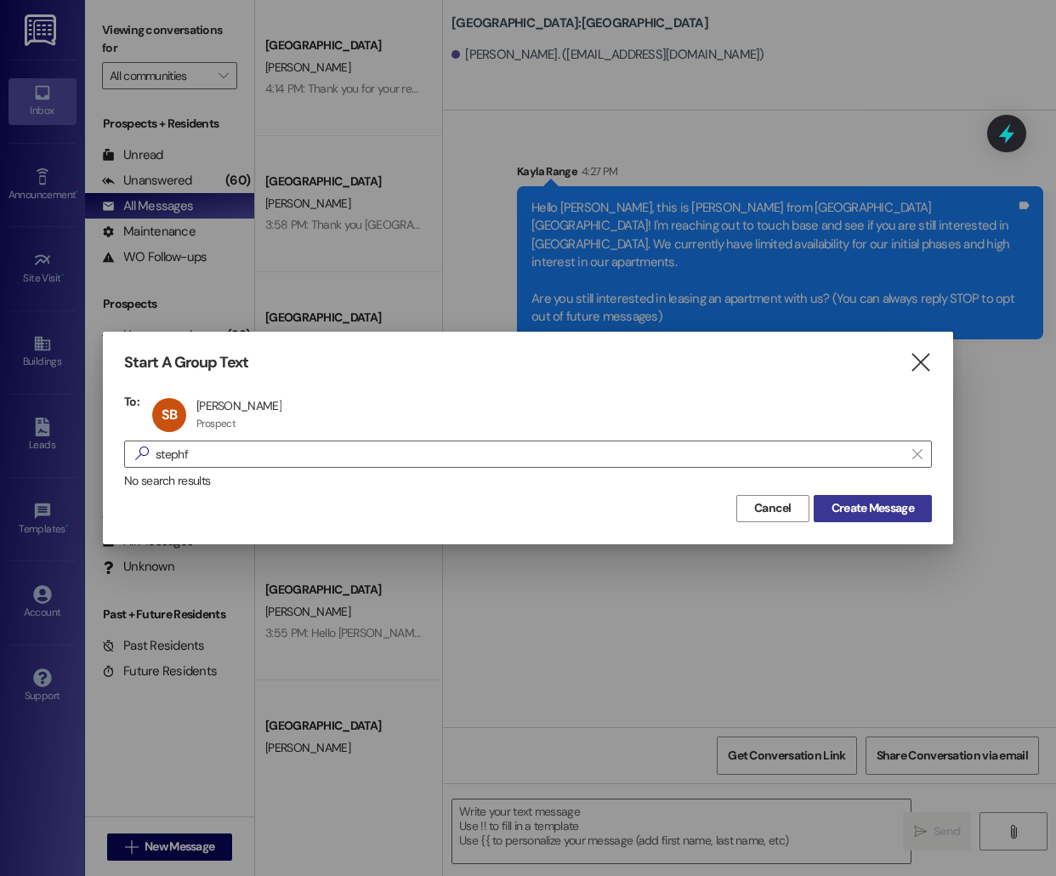
click at [873, 509] on span "Create Message" at bounding box center [873, 508] width 82 height 18
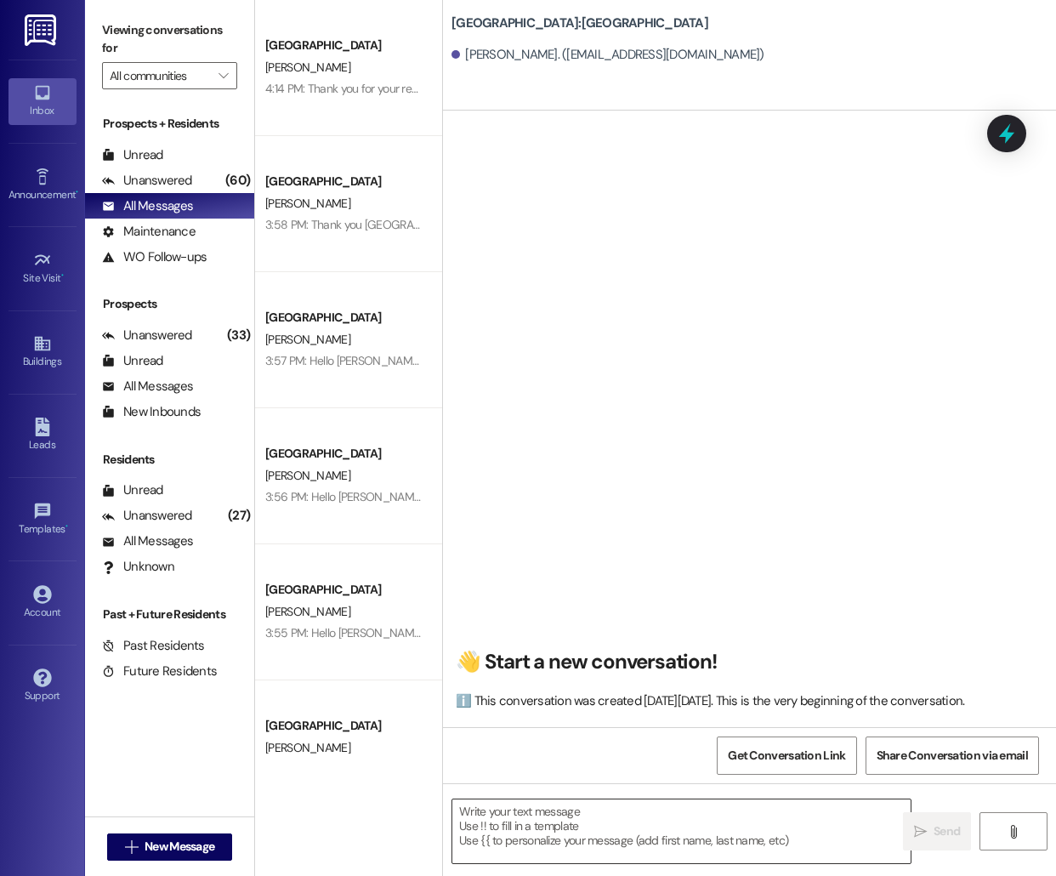
click at [525, 850] on textarea at bounding box center [681, 831] width 458 height 64
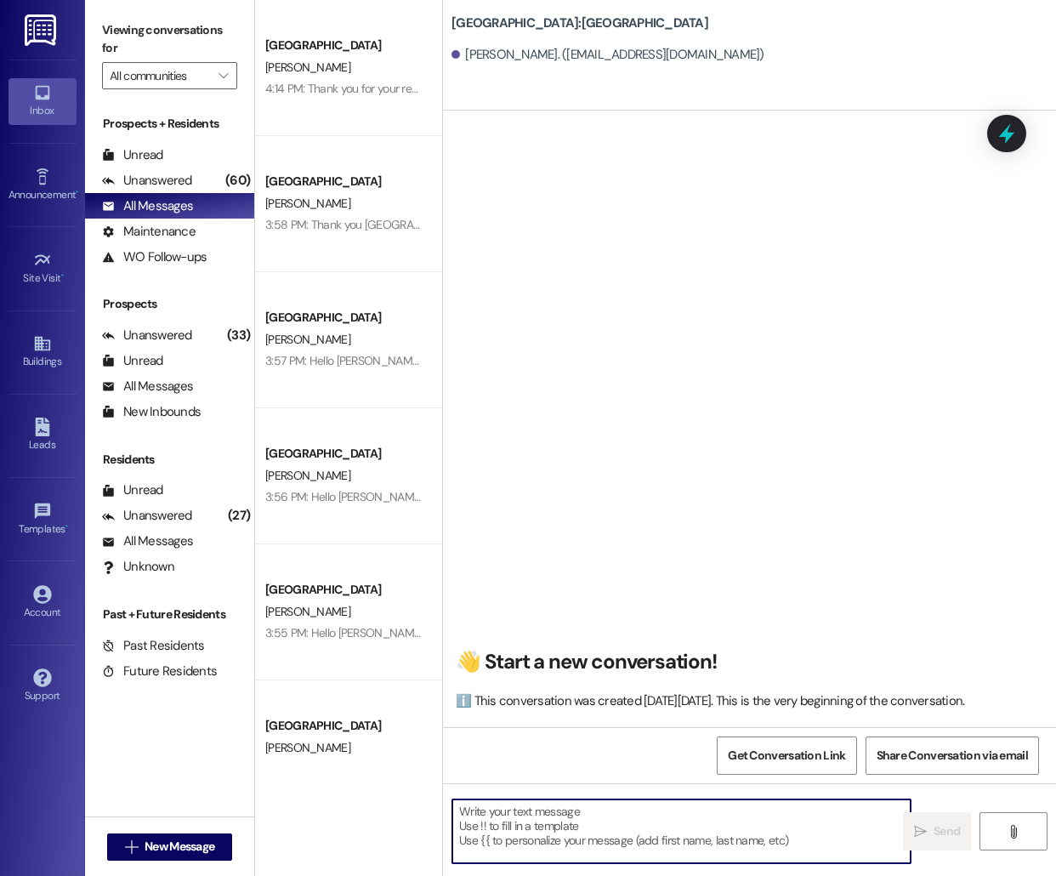
paste textarea "Hello [PERSON_NAME], this is [PERSON_NAME] from [GEOGRAPHIC_DATA] [GEOGRAPHIC_D…"
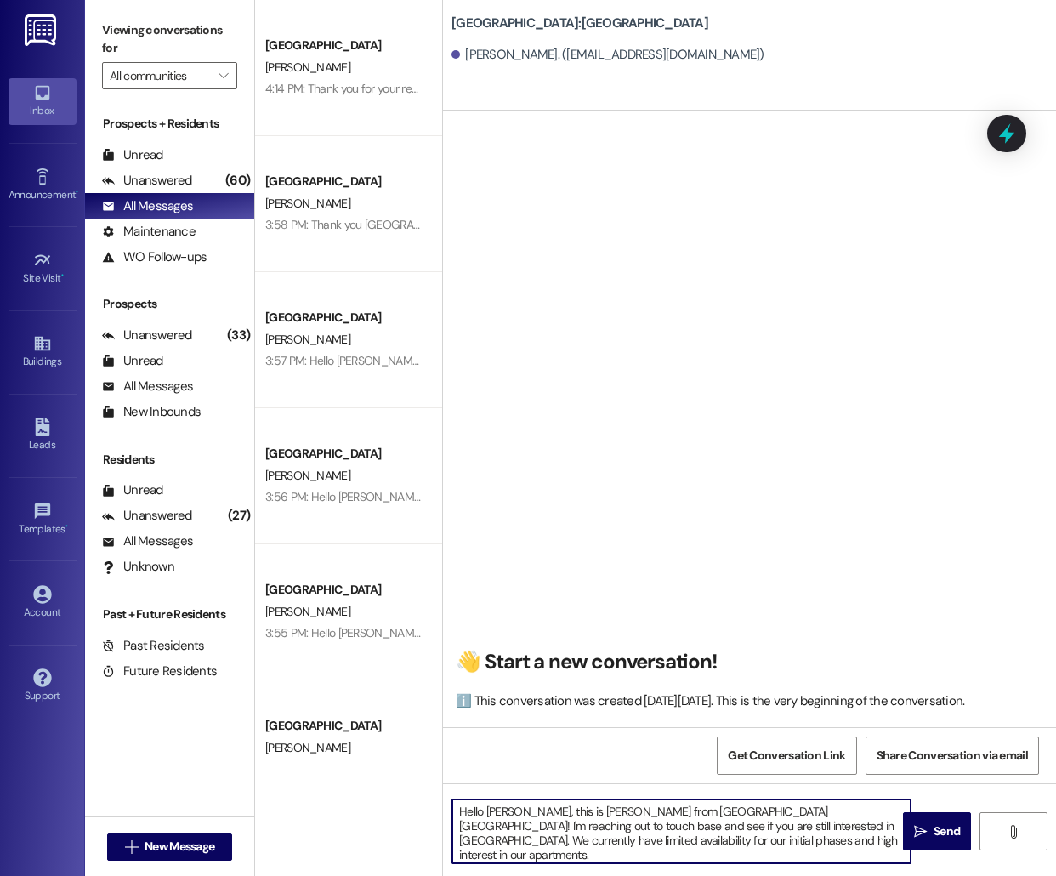
click at [500, 806] on textarea "Hello [PERSON_NAME], this is [PERSON_NAME] from [GEOGRAPHIC_DATA] [GEOGRAPHIC_D…" at bounding box center [681, 831] width 458 height 64
type textarea "Hello [PERSON_NAME], this is [PERSON_NAME] from [GEOGRAPHIC_DATA] [GEOGRAPHIC_D…"
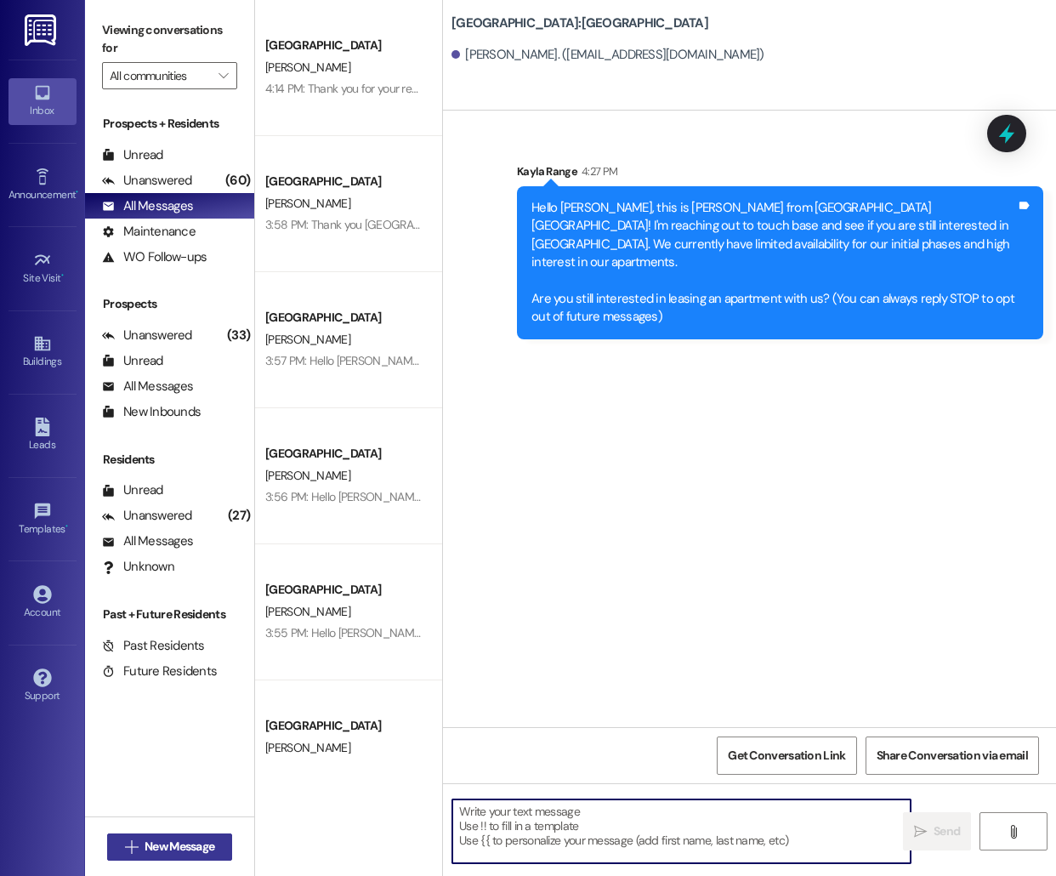
click at [170, 838] on span "New Message" at bounding box center [180, 847] width 70 height 18
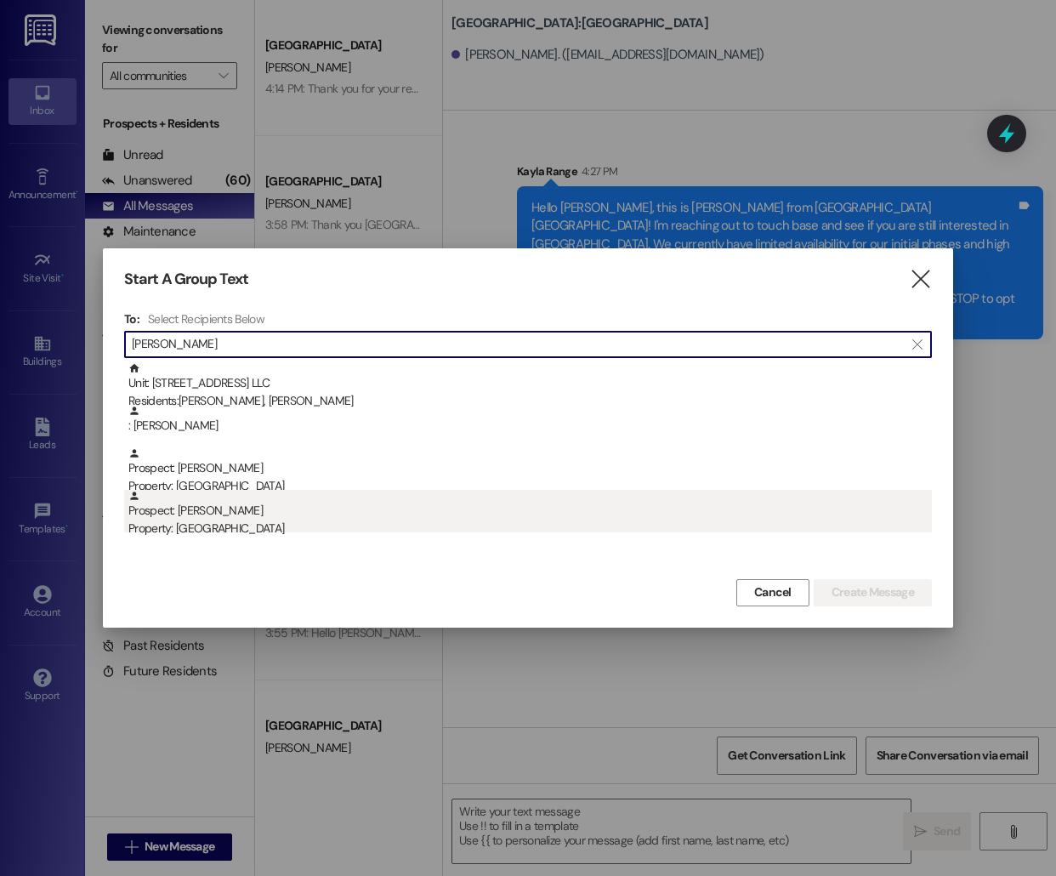
type input "[PERSON_NAME]"
click at [423, 504] on div "Prospect: [PERSON_NAME] Property: [GEOGRAPHIC_DATA]" at bounding box center [530, 514] width 804 height 48
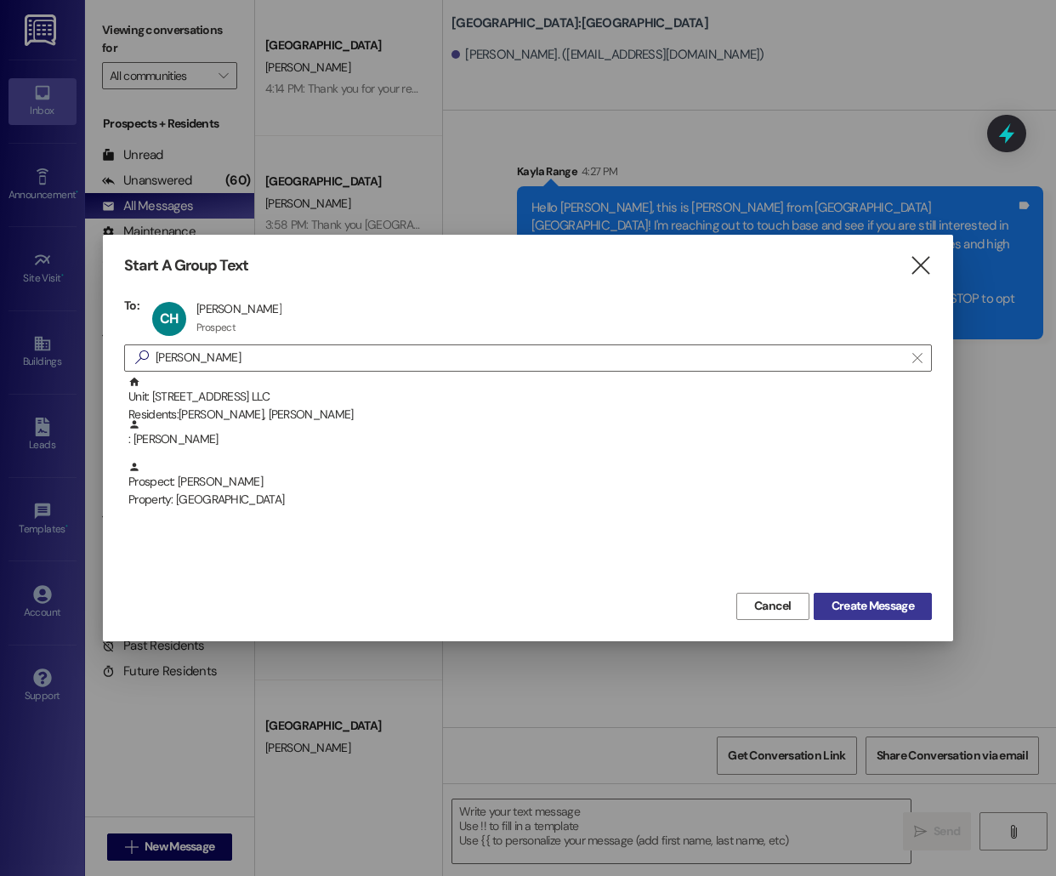
click at [872, 610] on span "Create Message" at bounding box center [873, 606] width 82 height 18
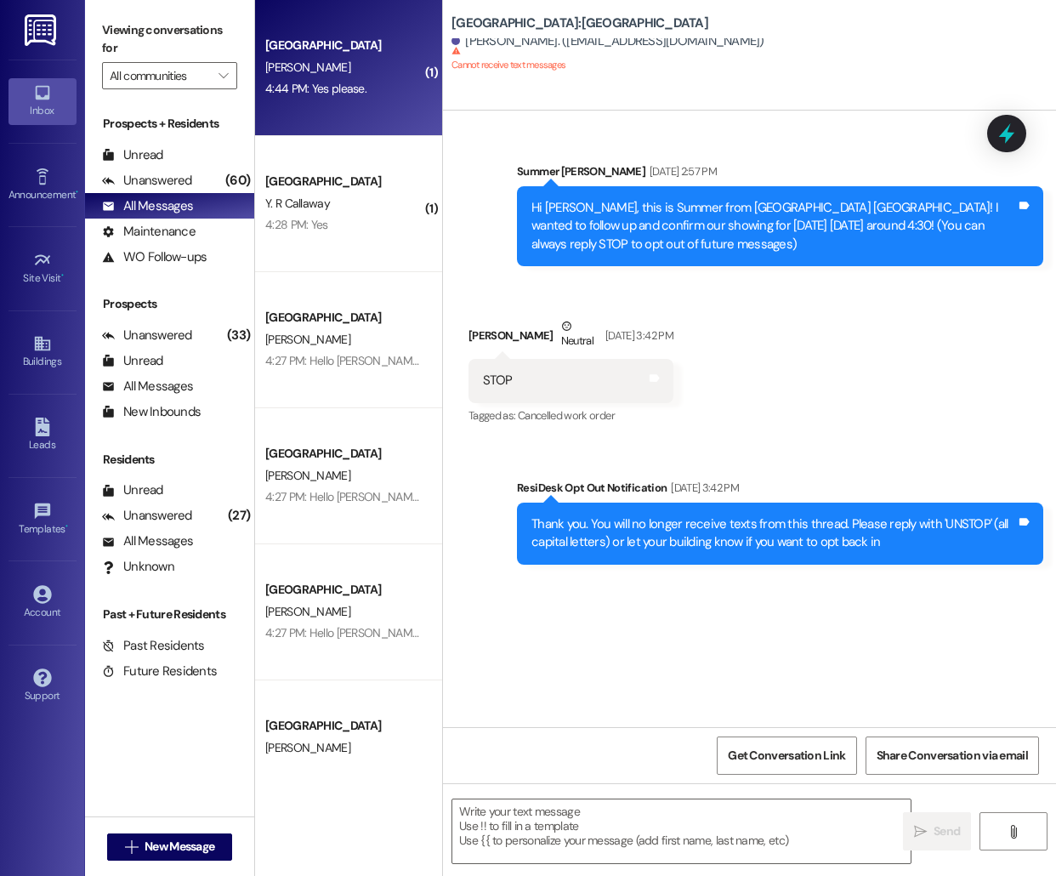
click at [387, 76] on div "[PERSON_NAME]" at bounding box center [344, 67] width 161 height 21
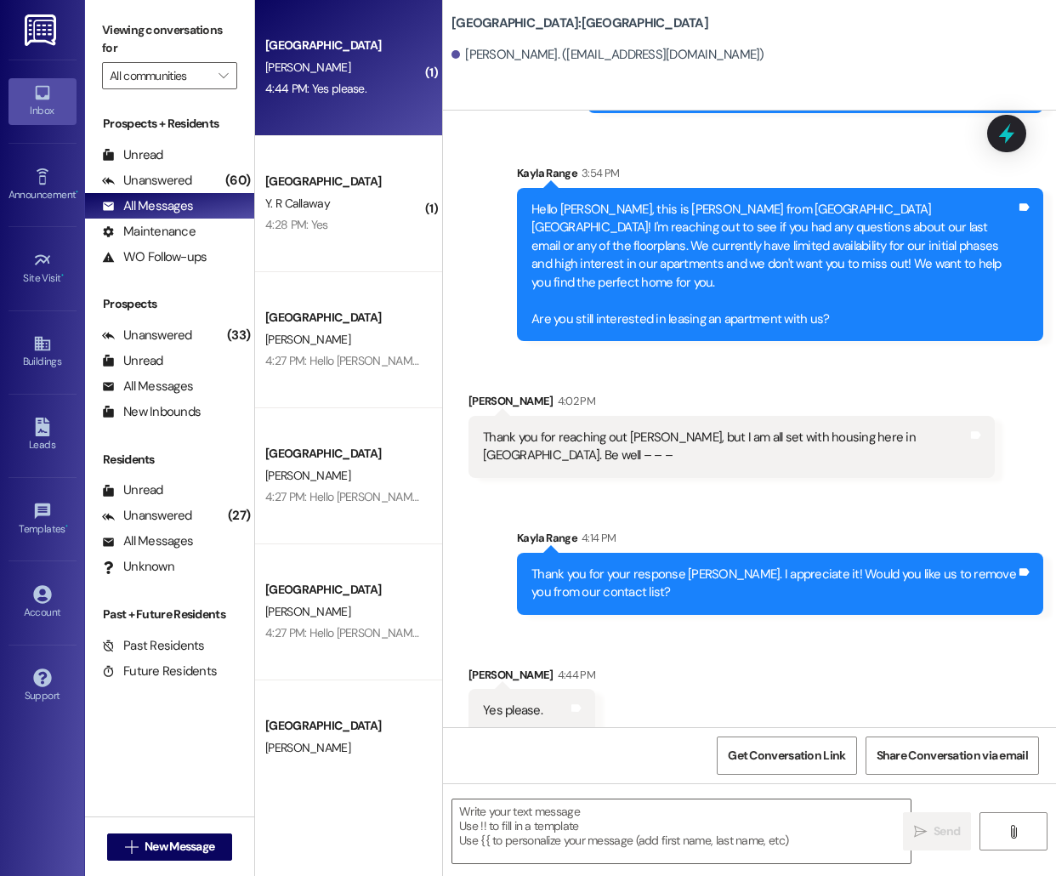
scroll to position [470, 0]
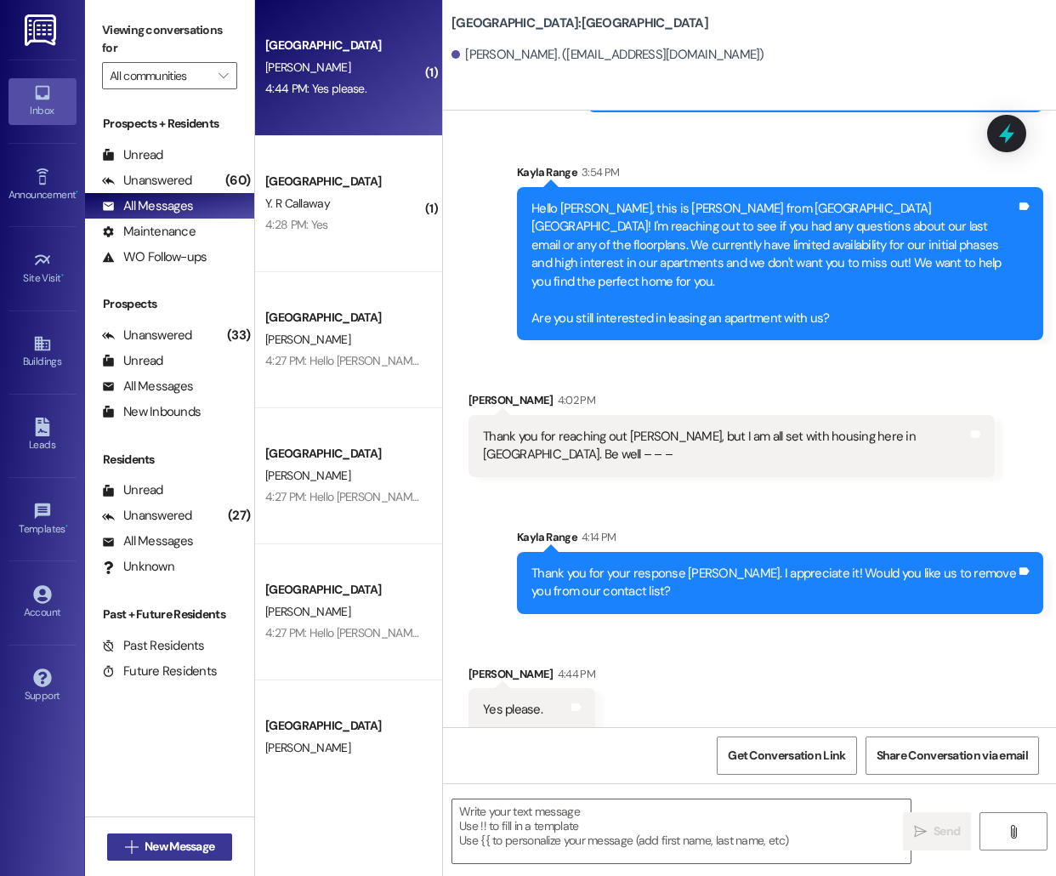
click at [165, 845] on span "New Message" at bounding box center [180, 847] width 70 height 18
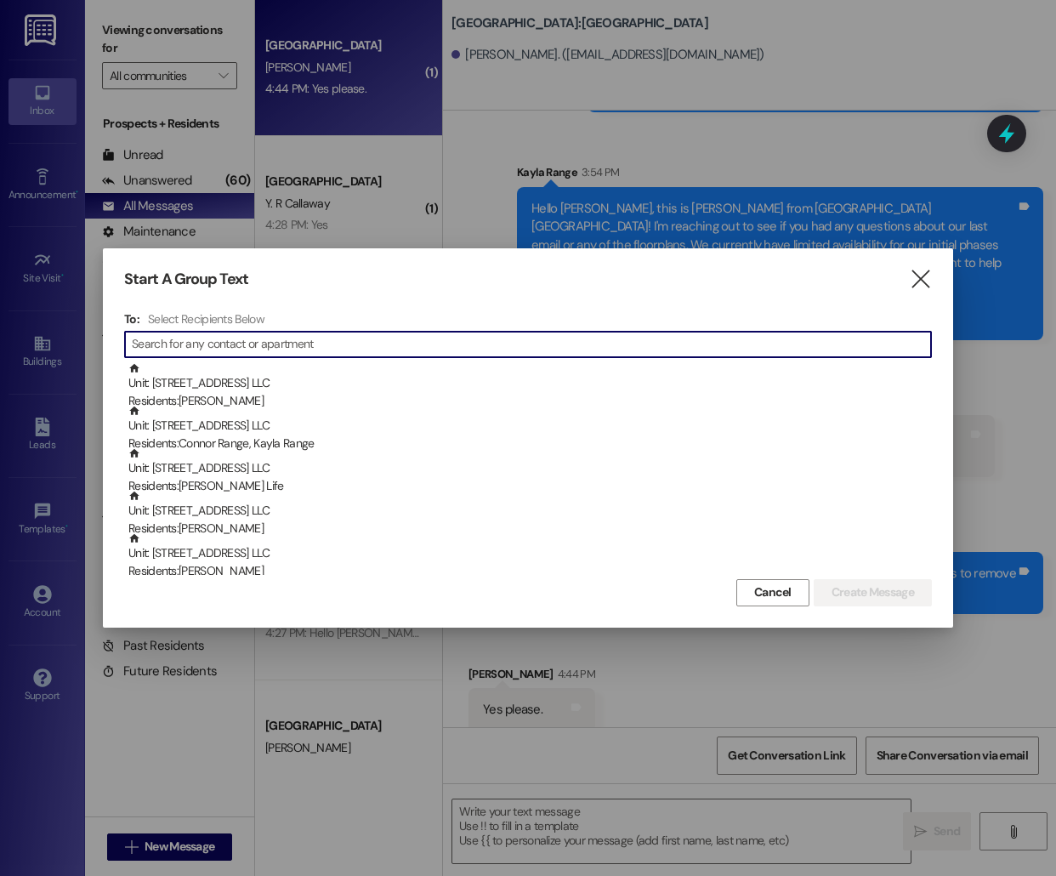
click at [426, 196] on div at bounding box center [528, 438] width 1056 height 876
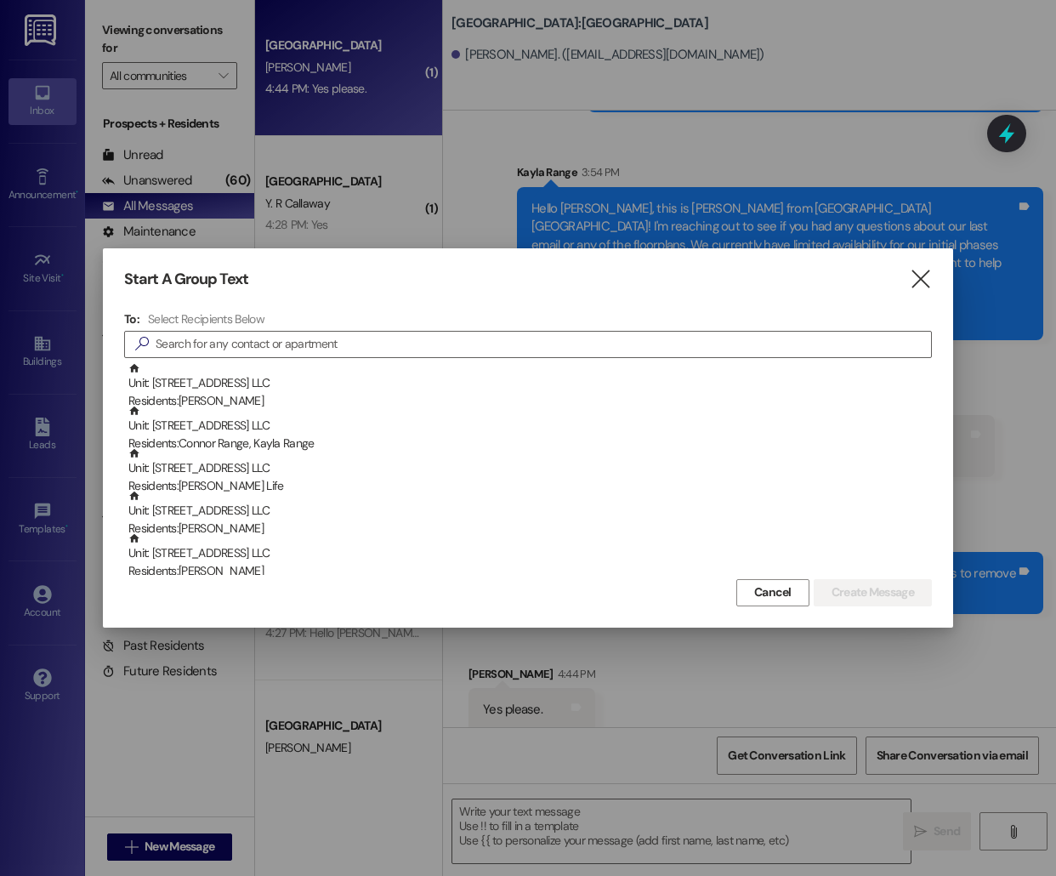
click at [913, 263] on div "Start A Group Text  To: Select Recipients Below  Unit: [STREET_ADDRESS] LLC R…" at bounding box center [528, 437] width 850 height 378
click at [913, 276] on icon "" at bounding box center [920, 279] width 23 height 18
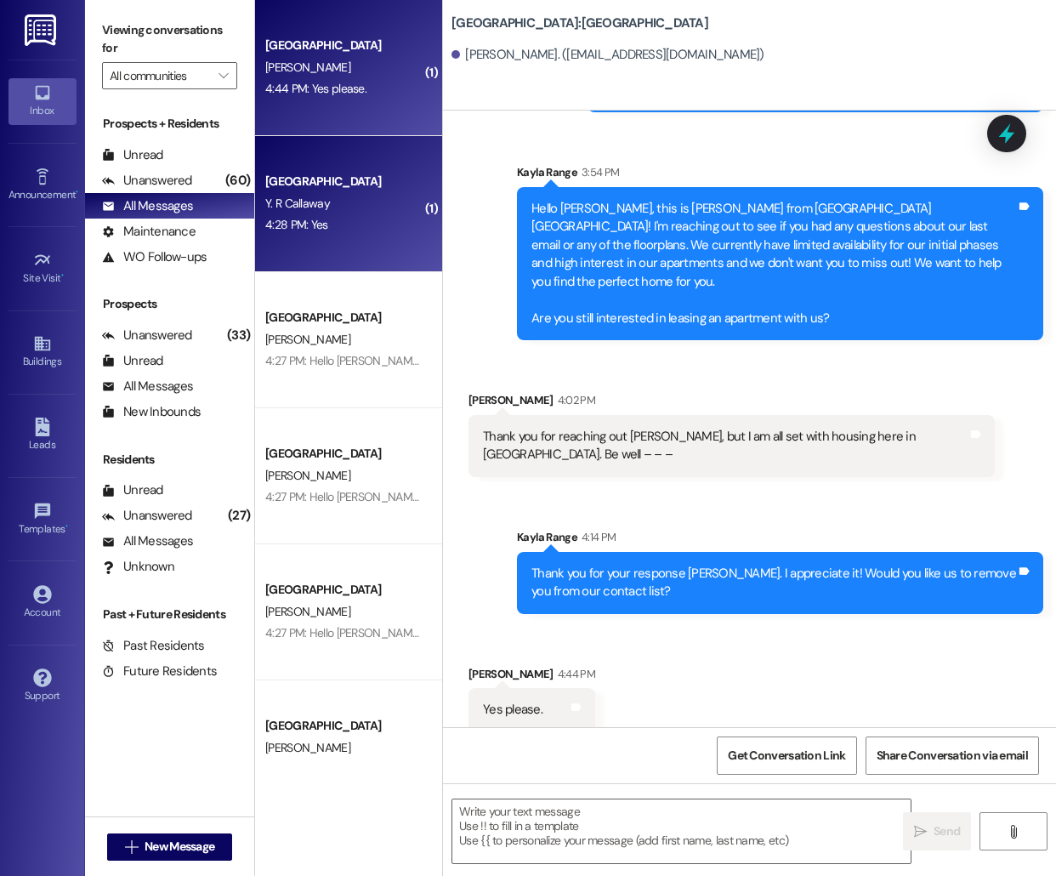
click at [377, 201] on div "Y. R Callaway" at bounding box center [344, 203] width 161 height 21
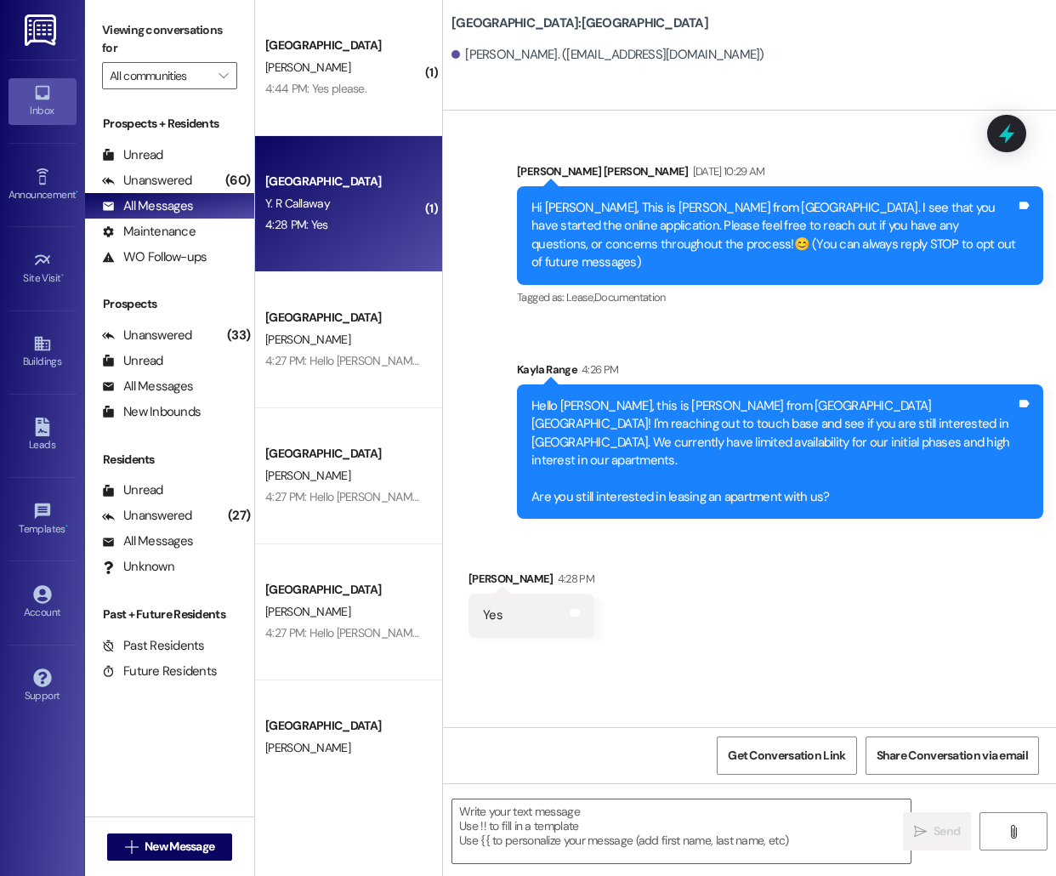
scroll to position [0, 0]
click at [585, 834] on textarea at bounding box center [681, 831] width 458 height 64
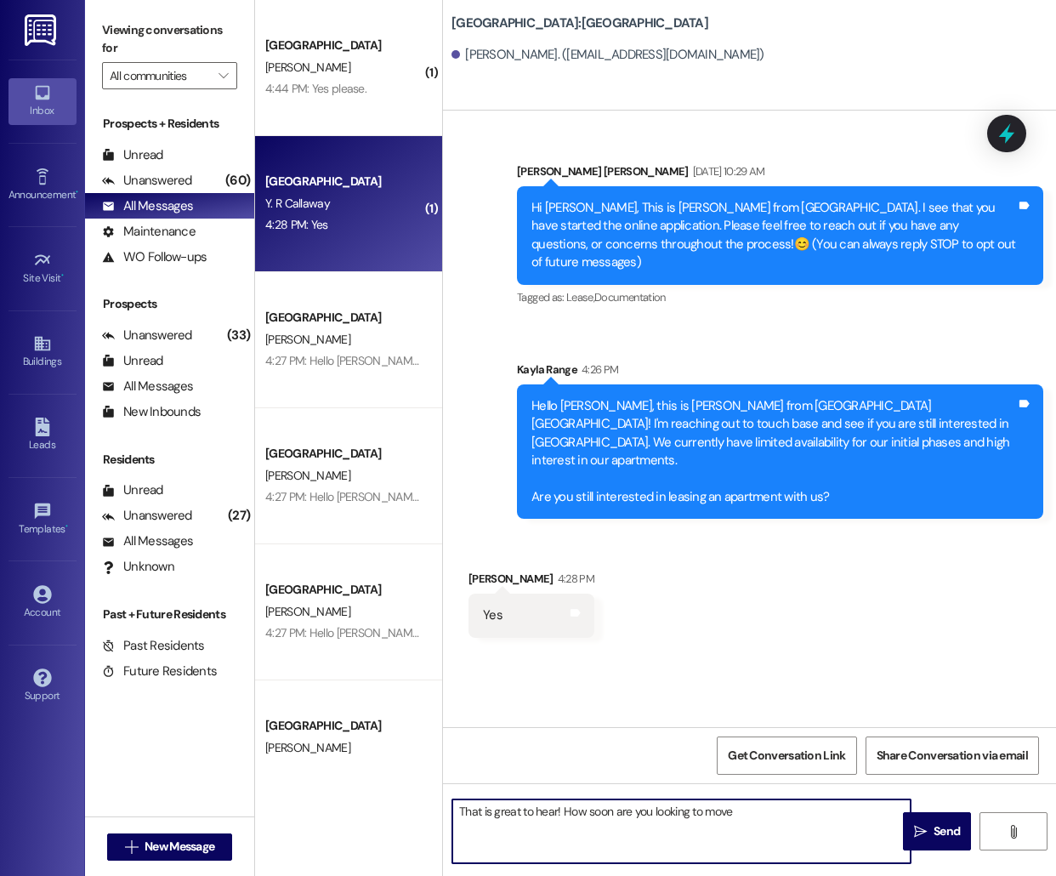
type textarea "That is great to hear! How soon are you looking to move?"
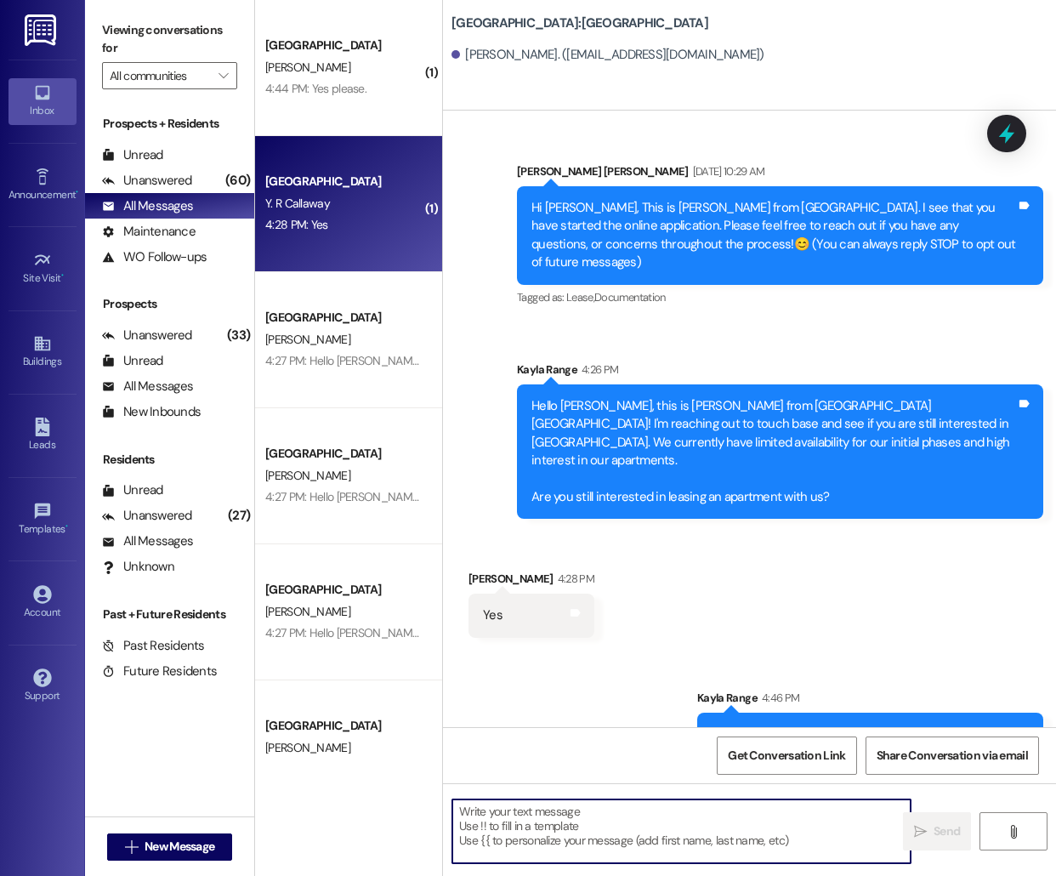
scroll to position [6, 0]
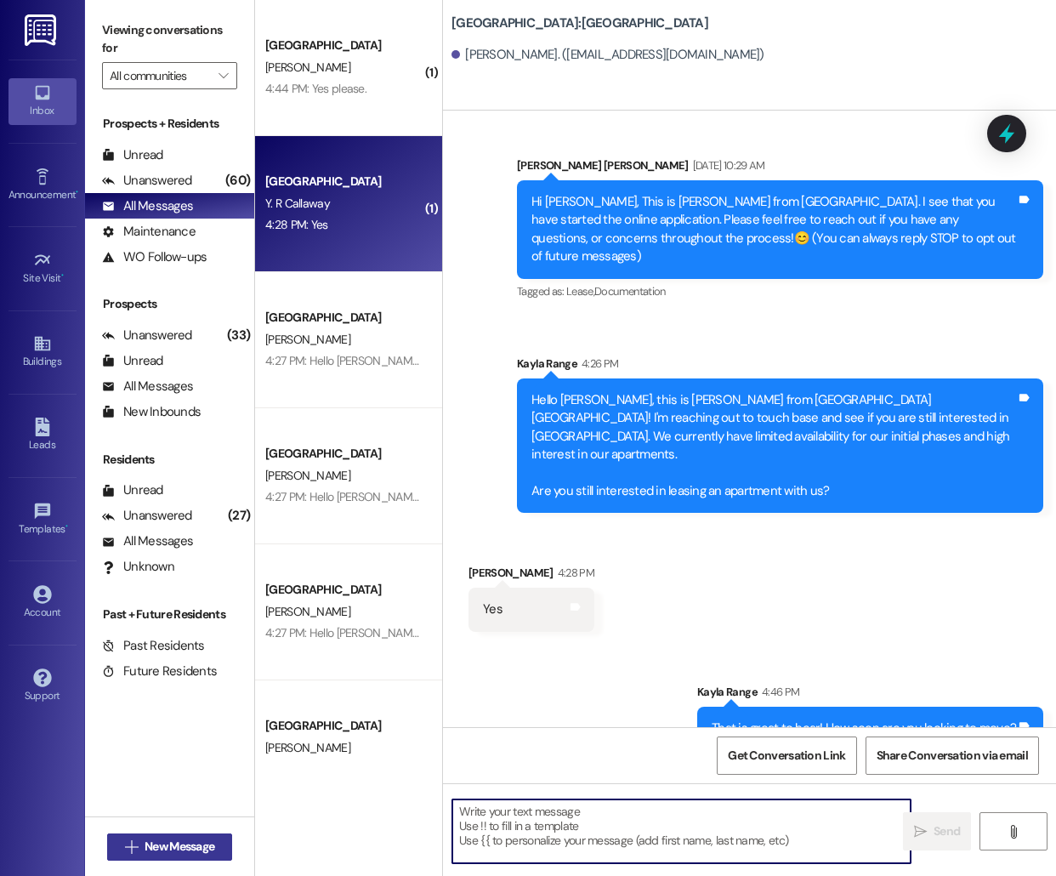
click at [153, 846] on span "New Message" at bounding box center [180, 847] width 70 height 18
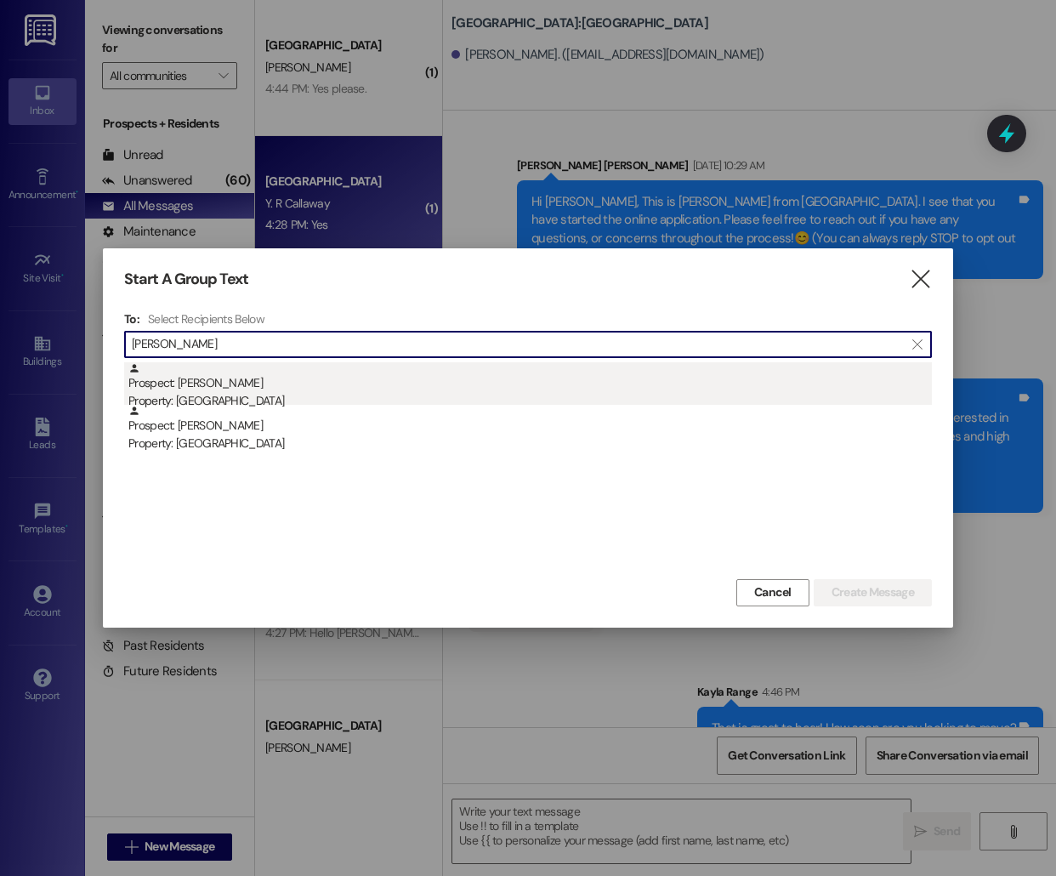
type input "[PERSON_NAME]"
click at [322, 398] on div "Property: [GEOGRAPHIC_DATA]" at bounding box center [530, 401] width 804 height 18
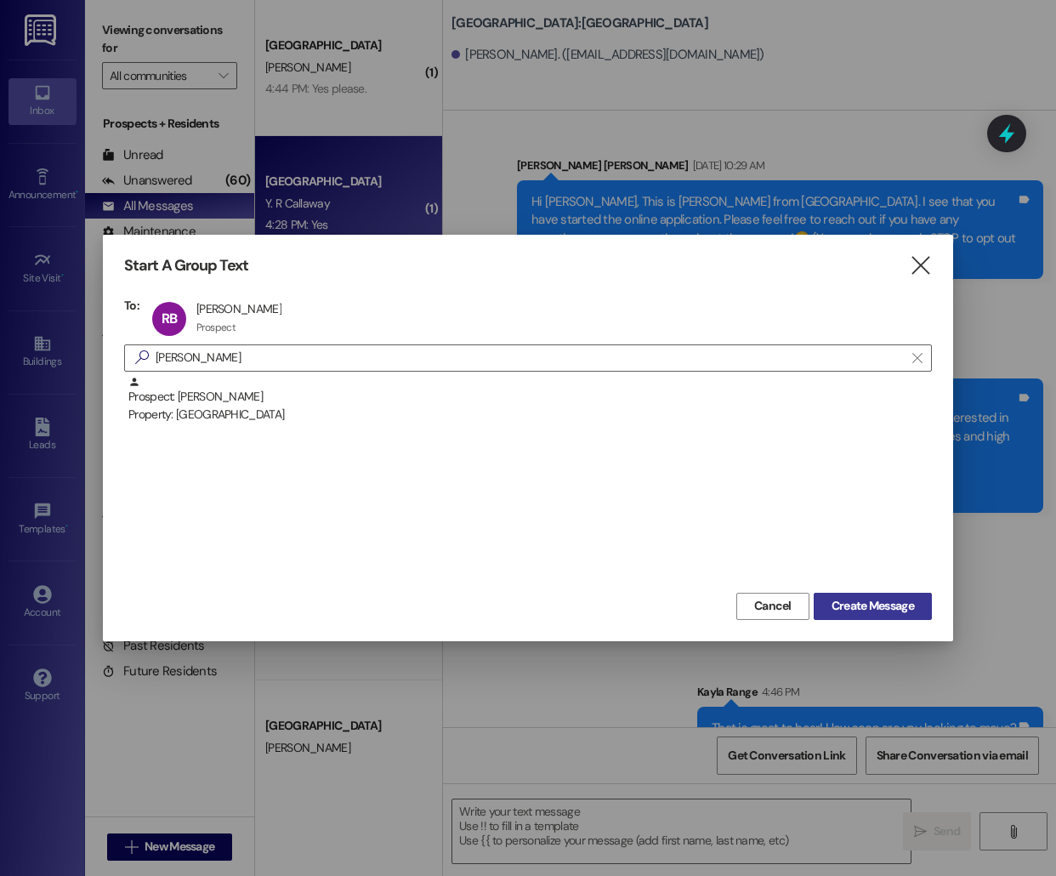
click at [869, 601] on span "Create Message" at bounding box center [873, 606] width 82 height 18
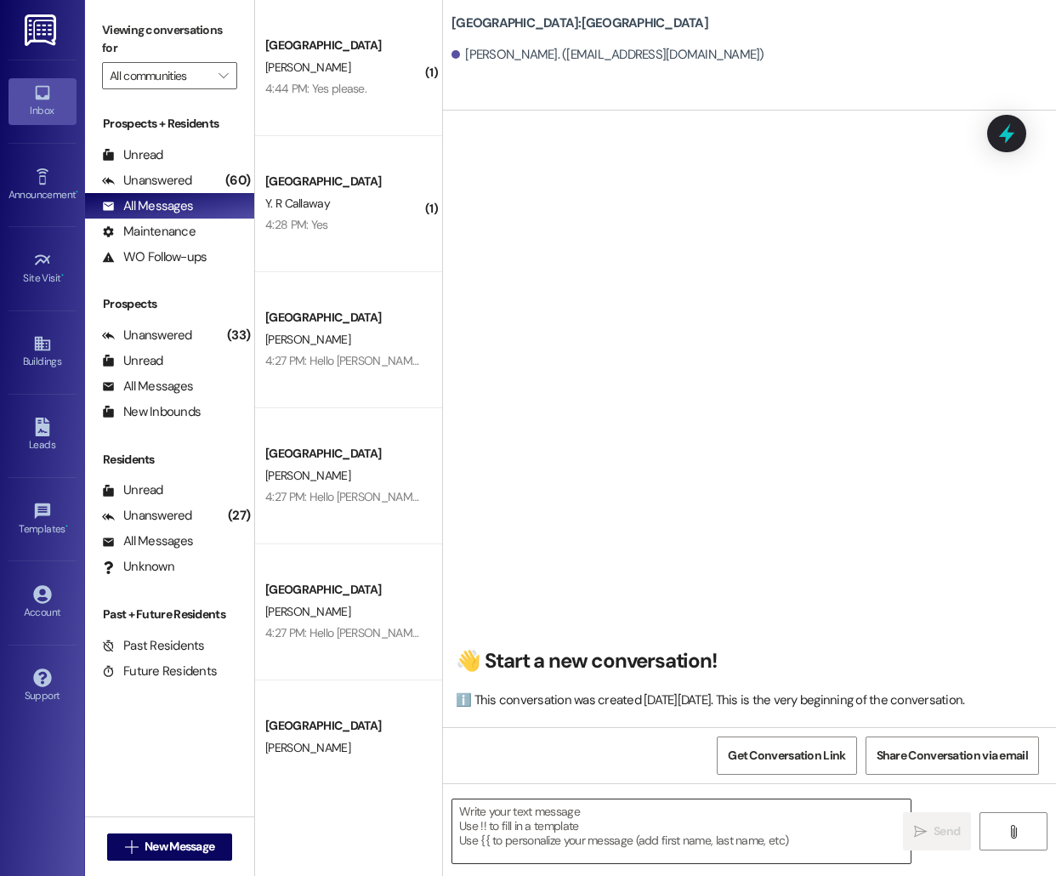
scroll to position [0, 0]
click at [538, 821] on textarea at bounding box center [681, 831] width 458 height 64
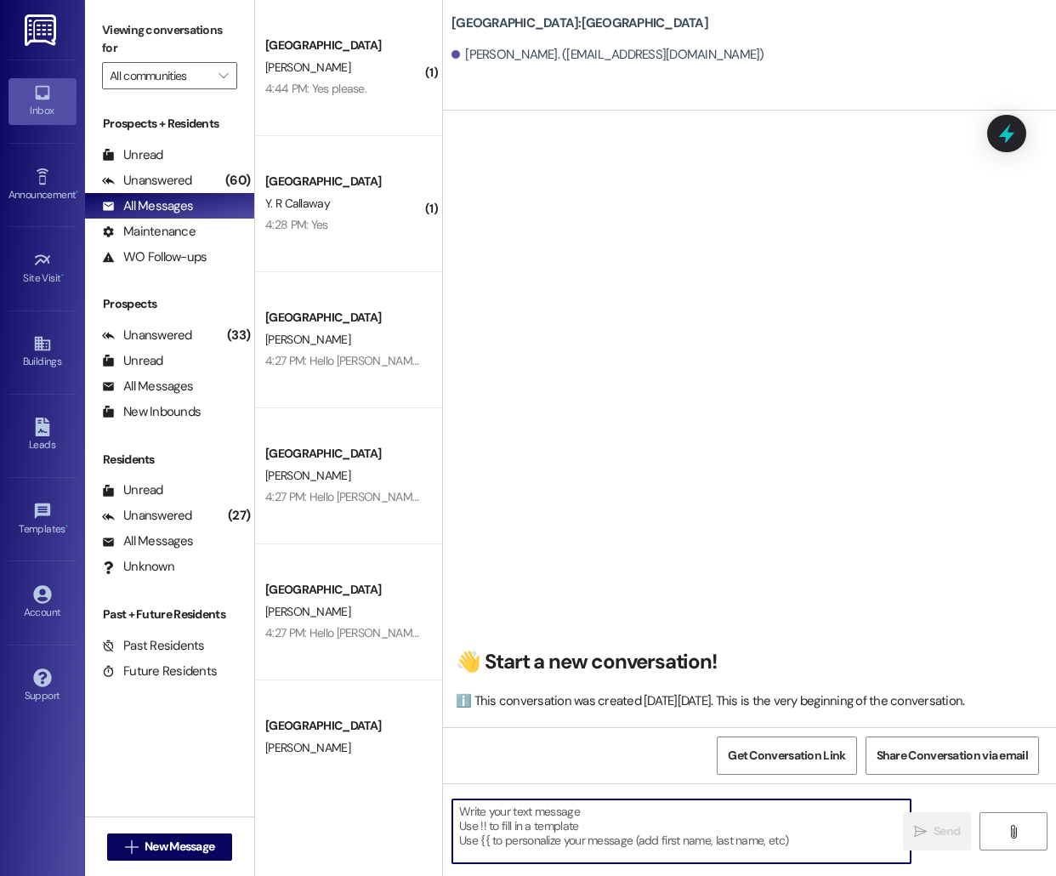
paste textarea "Hello [PERSON_NAME], this is [PERSON_NAME] from [GEOGRAPHIC_DATA] [GEOGRAPHIC_D…"
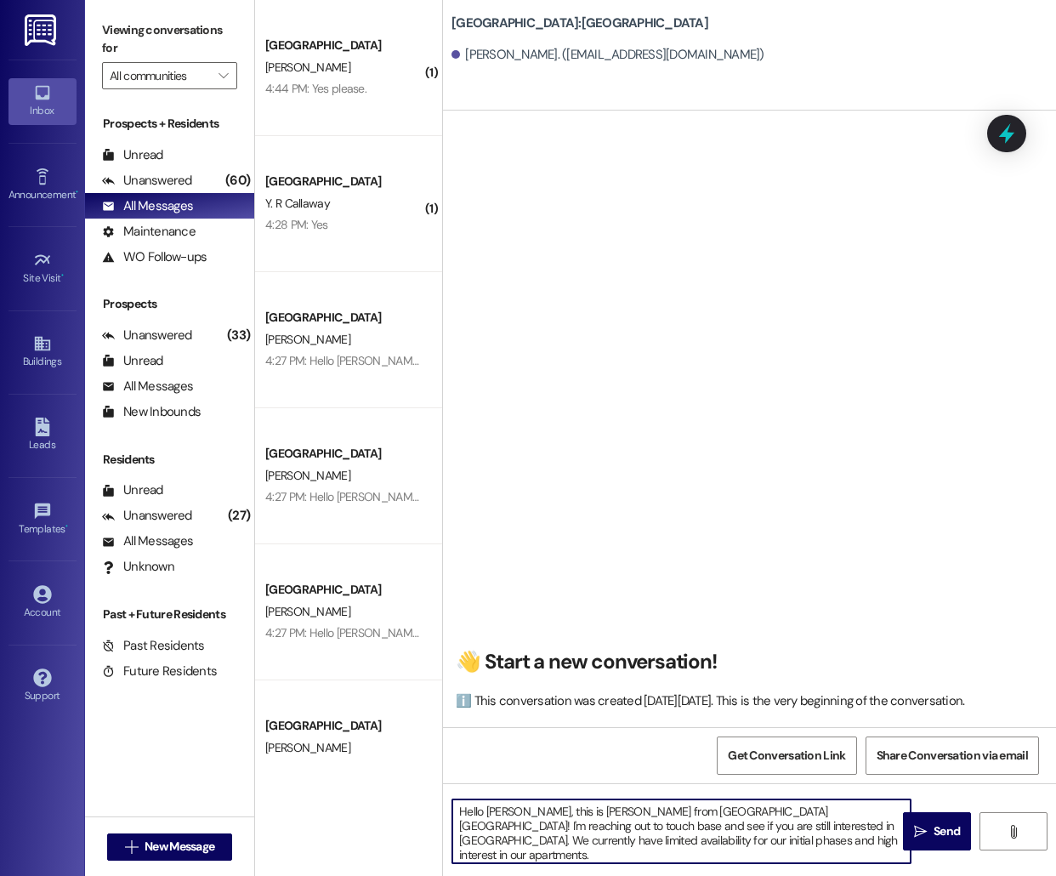
click at [492, 809] on textarea "Hello [PERSON_NAME], this is [PERSON_NAME] from [GEOGRAPHIC_DATA] [GEOGRAPHIC_D…" at bounding box center [681, 831] width 458 height 64
type textarea "Hello [PERSON_NAME], this is [PERSON_NAME] from [GEOGRAPHIC_DATA] [GEOGRAPHIC_D…"
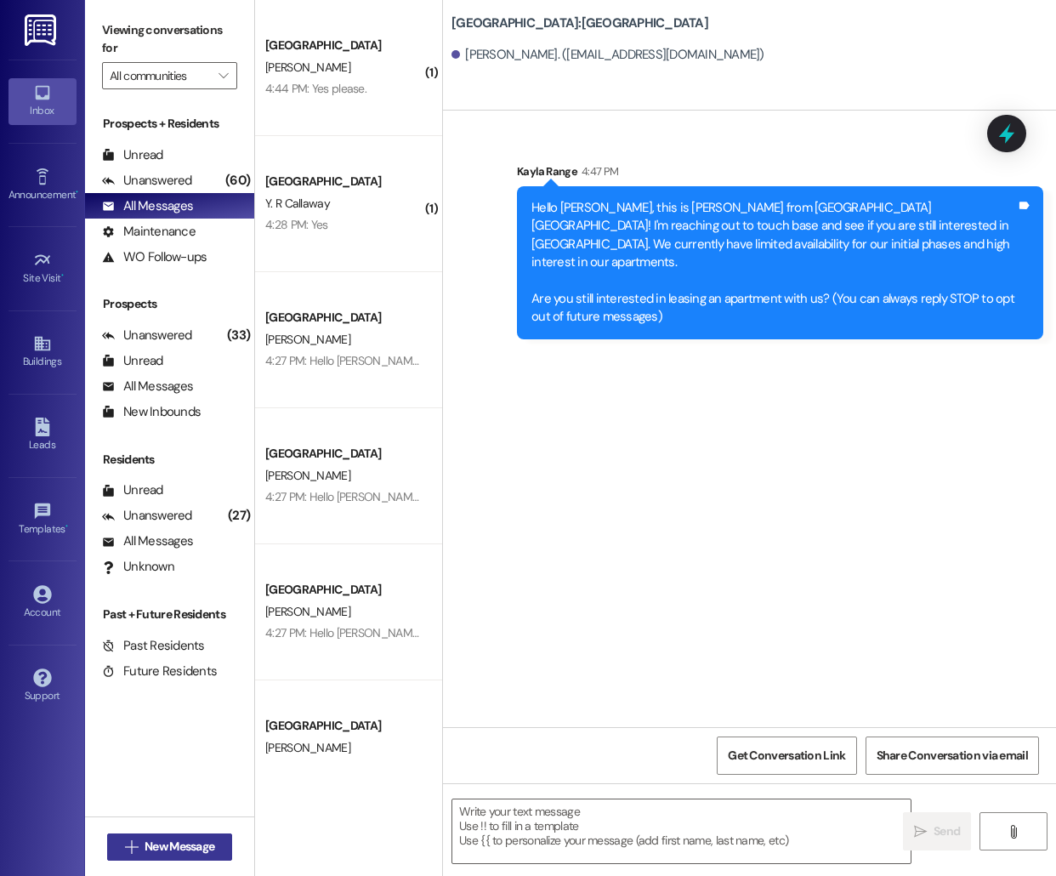
click at [196, 842] on span "New Message" at bounding box center [180, 847] width 70 height 18
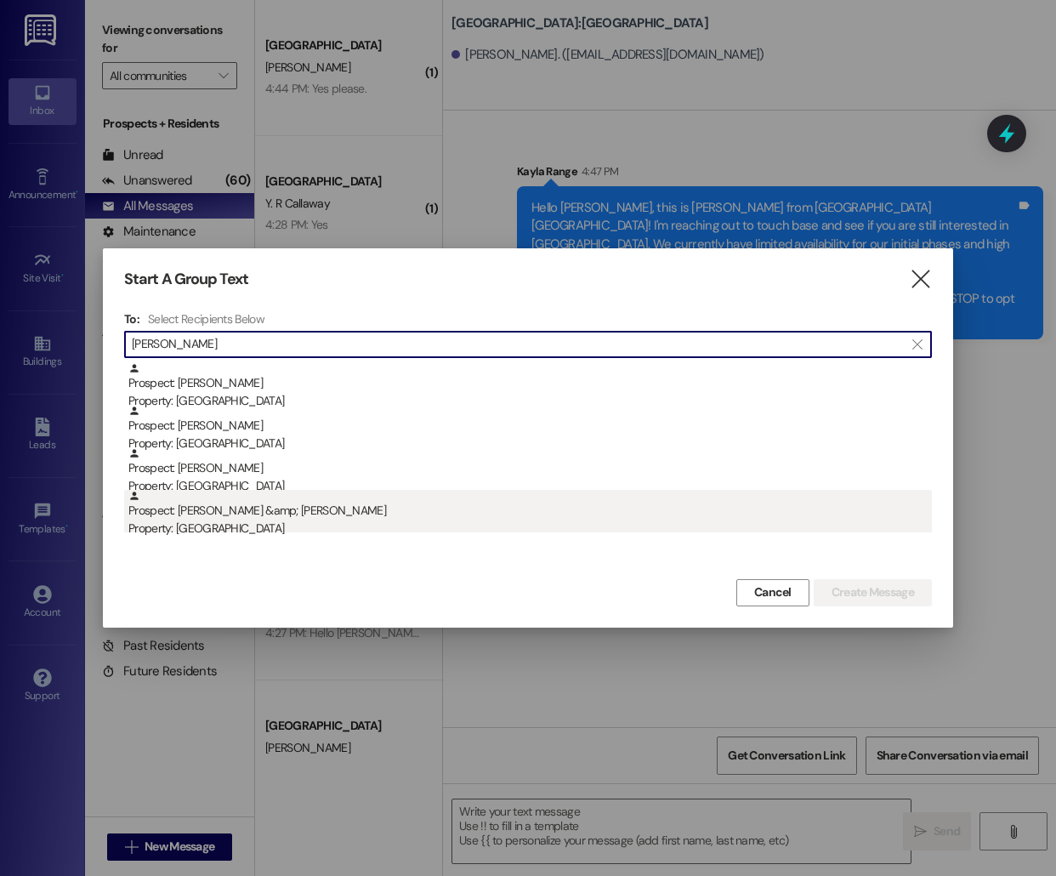
type input "[PERSON_NAME]"
click at [237, 494] on div "Prospect: [PERSON_NAME] &amp; [PERSON_NAME] Property: [GEOGRAPHIC_DATA]" at bounding box center [530, 514] width 804 height 48
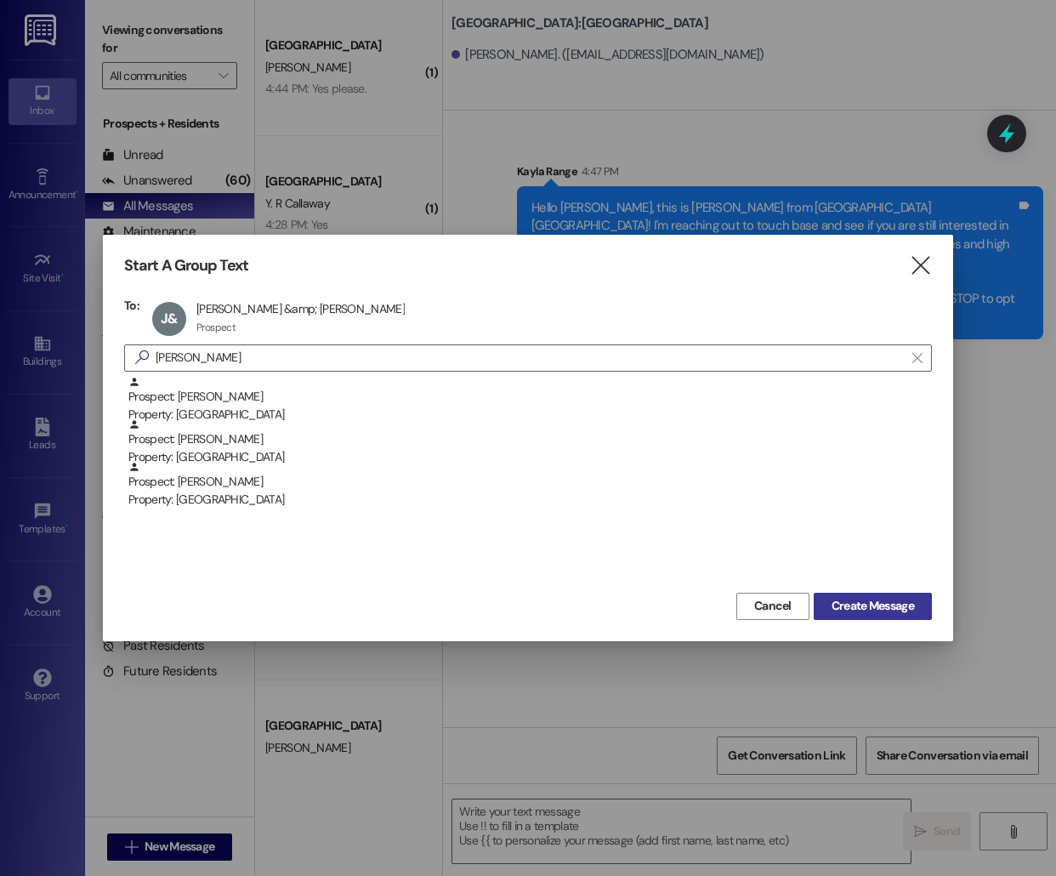
click at [865, 613] on span "Create Message" at bounding box center [873, 606] width 82 height 18
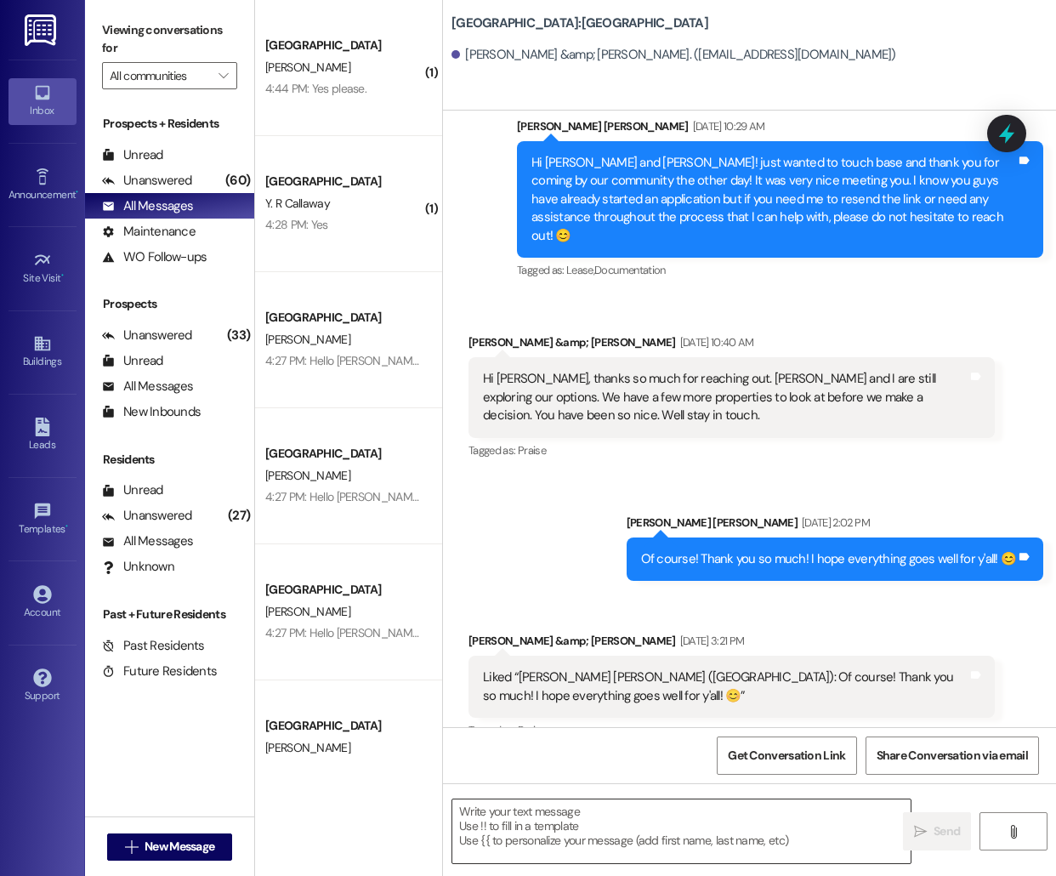
scroll to position [253, 0]
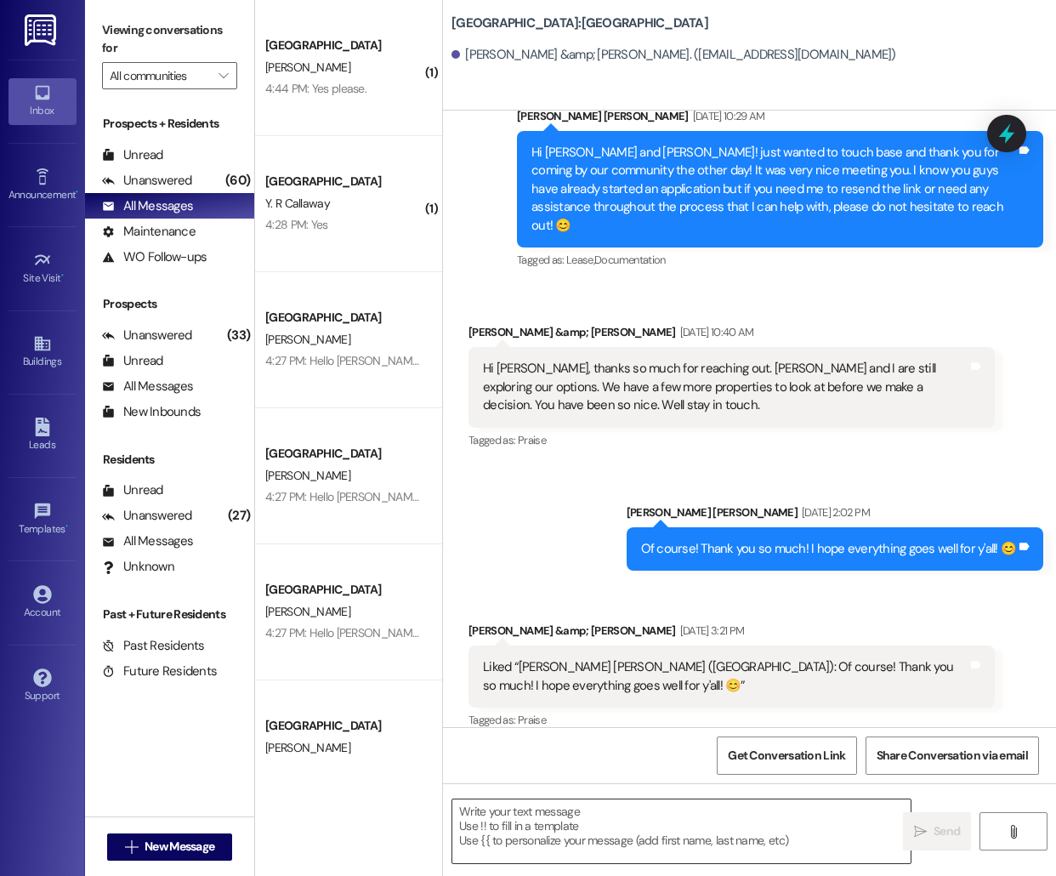
click at [655, 838] on textarea at bounding box center [681, 831] width 458 height 64
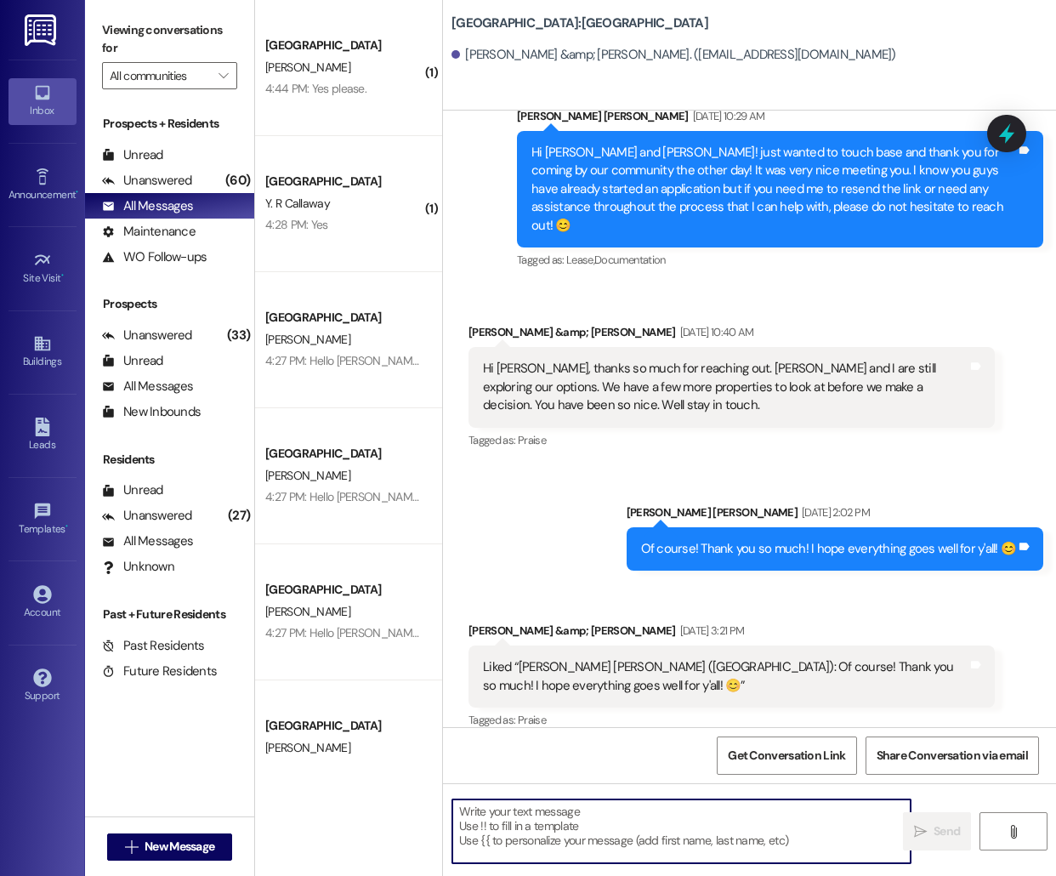
paste textarea "Hello [PERSON_NAME], this is [PERSON_NAME] from [GEOGRAPHIC_DATA] [GEOGRAPHIC_D…"
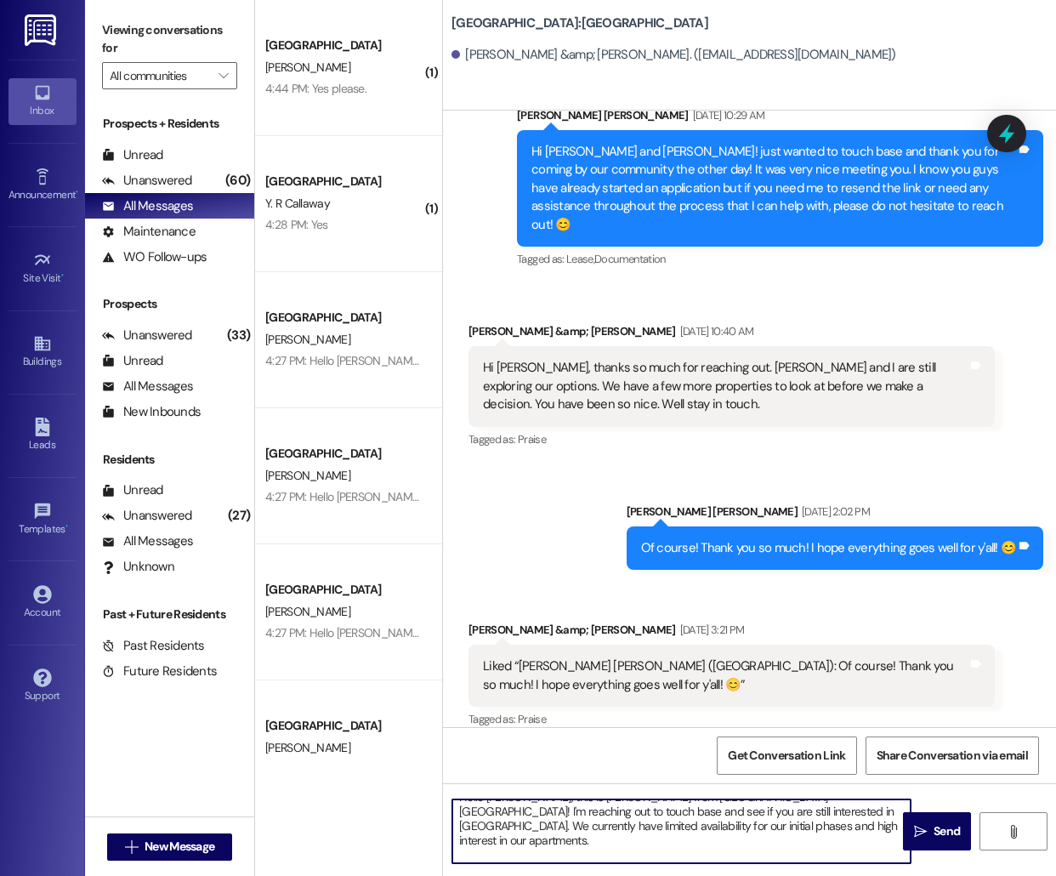
scroll to position [0, 0]
click at [508, 810] on textarea "Hello [PERSON_NAME], this is [PERSON_NAME] from [GEOGRAPHIC_DATA] [GEOGRAPHIC_D…" at bounding box center [681, 831] width 458 height 64
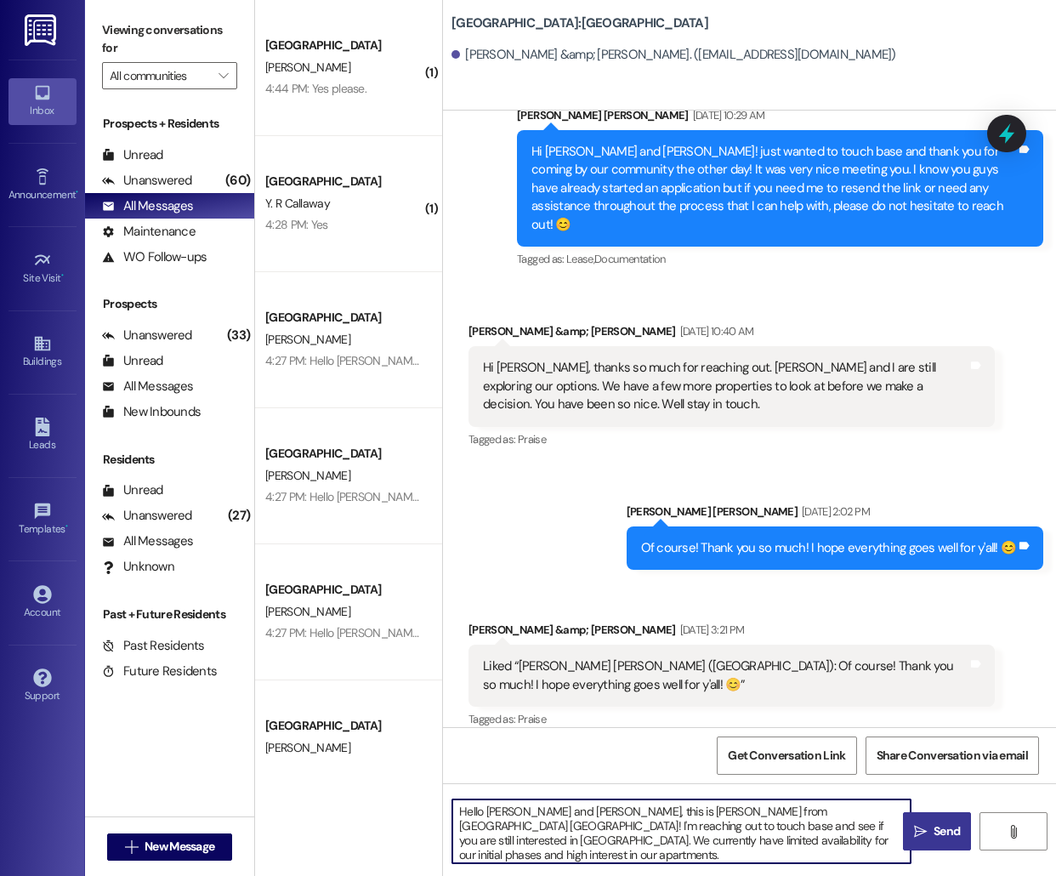
type textarea "Hello [PERSON_NAME] and [PERSON_NAME], this is [PERSON_NAME] from [GEOGRAPHIC_D…"
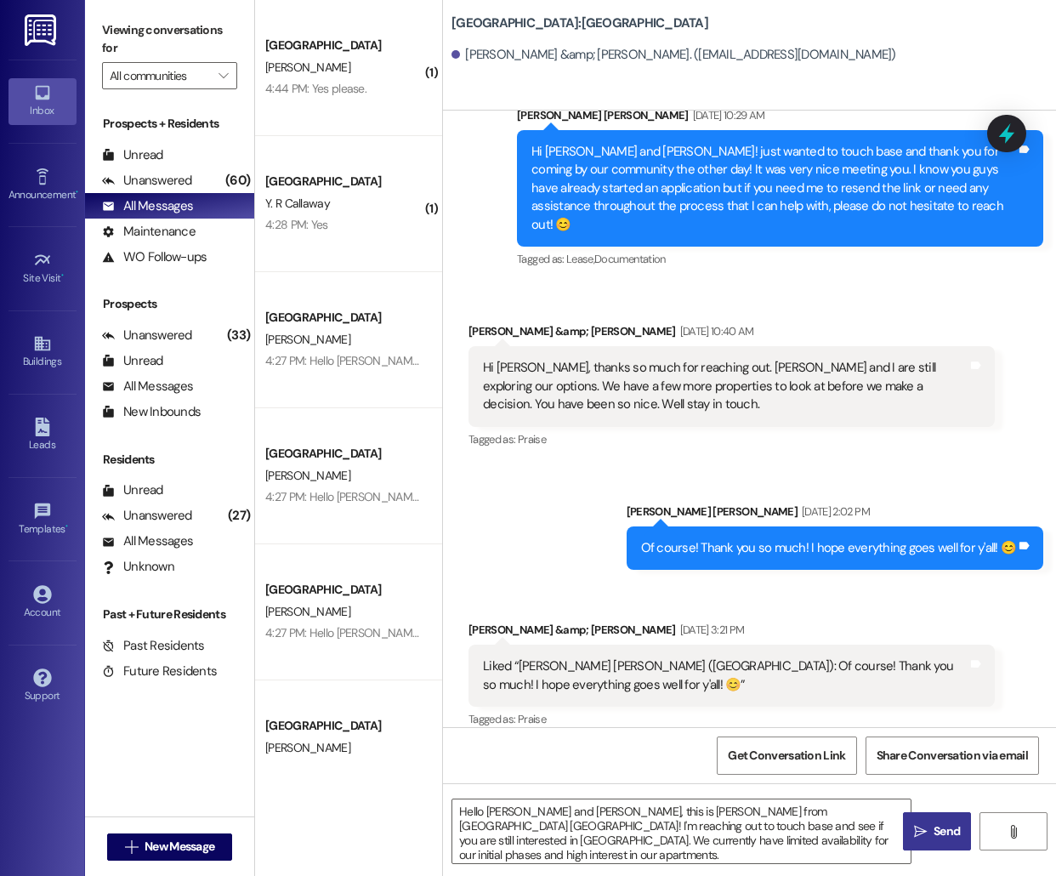
click at [946, 825] on span "Send" at bounding box center [947, 831] width 26 height 18
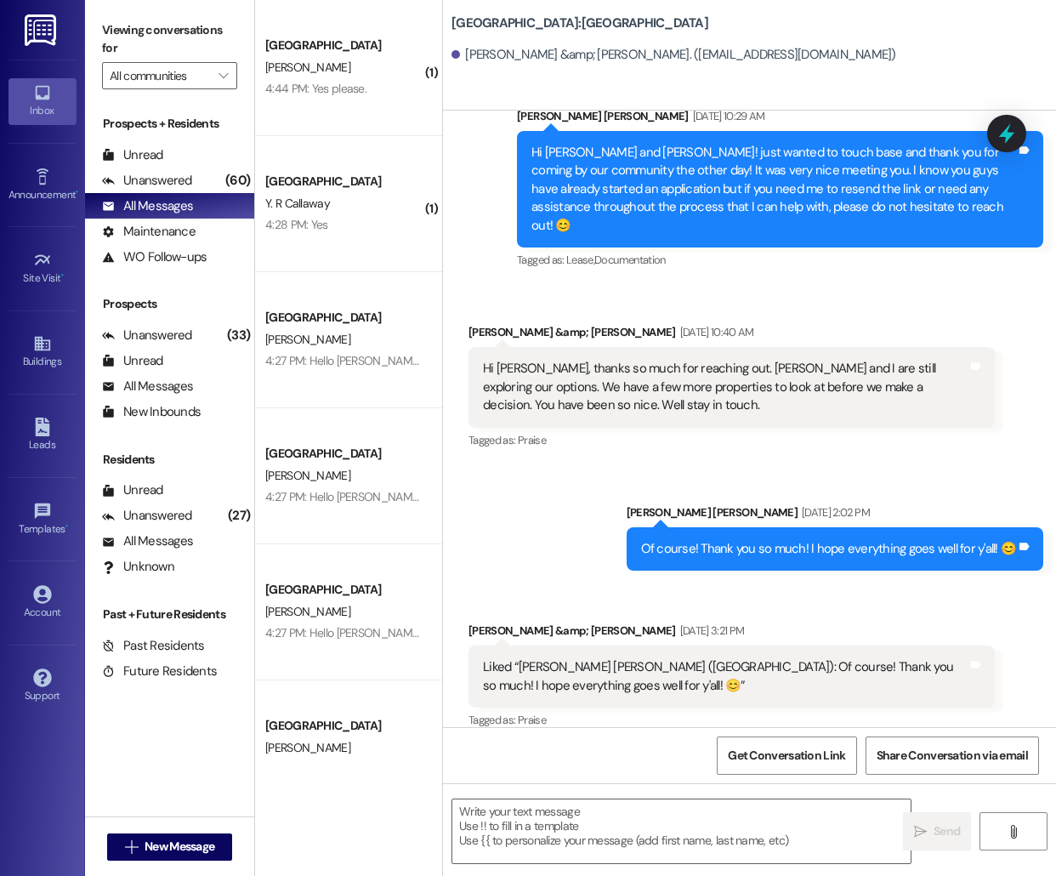
scroll to position [446, 0]
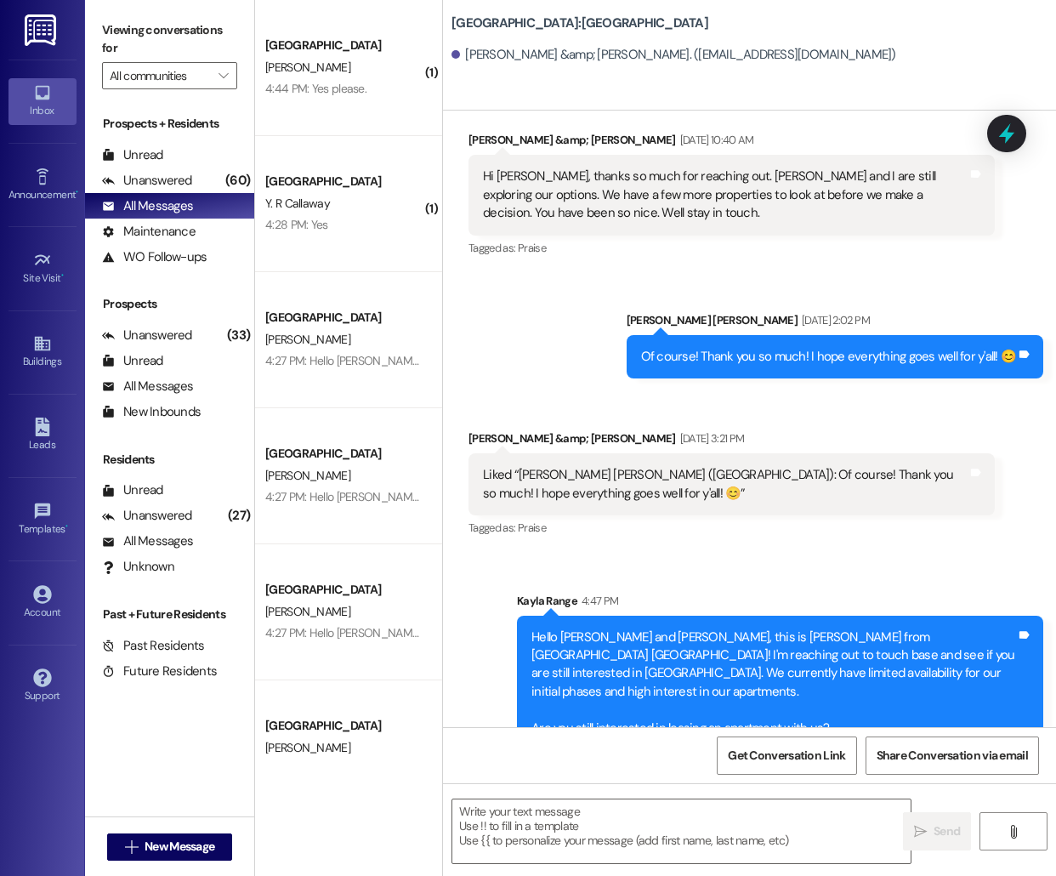
click at [198, 867] on div " New Message" at bounding box center [170, 847] width 126 height 43
click at [216, 839] on span "New Message" at bounding box center [179, 847] width 77 height 18
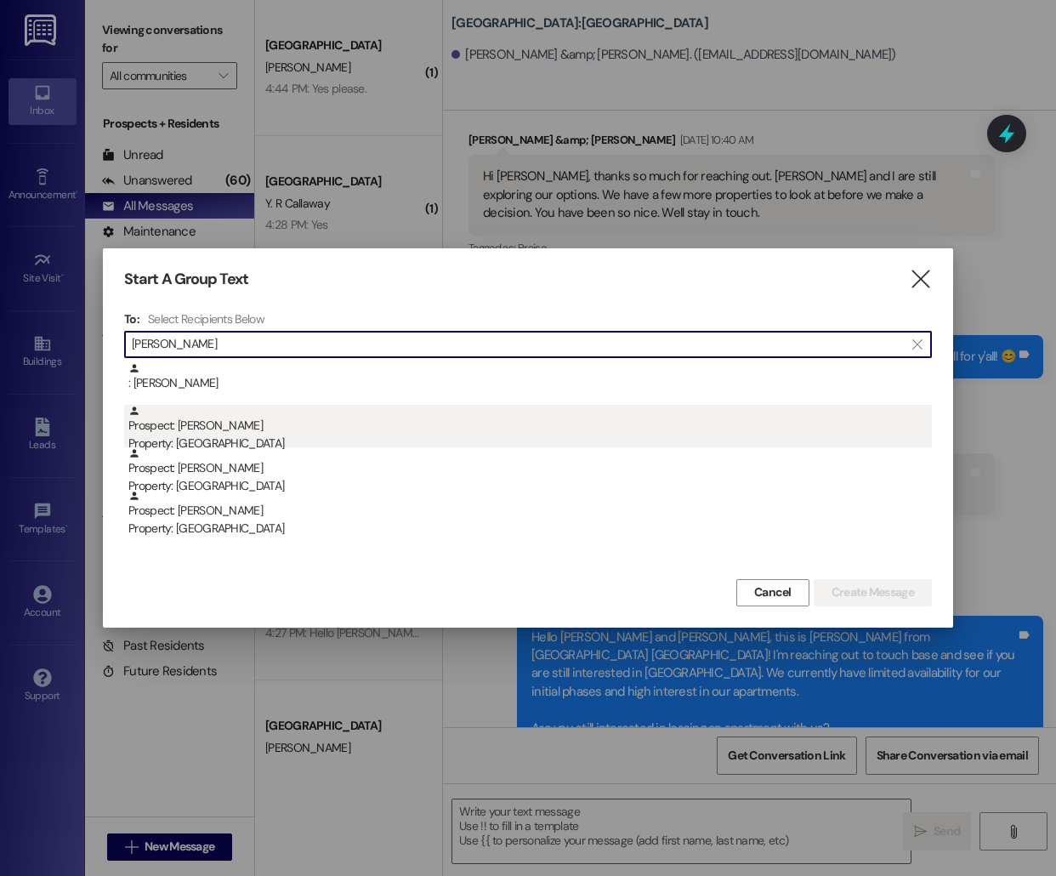
type input "[PERSON_NAME]"
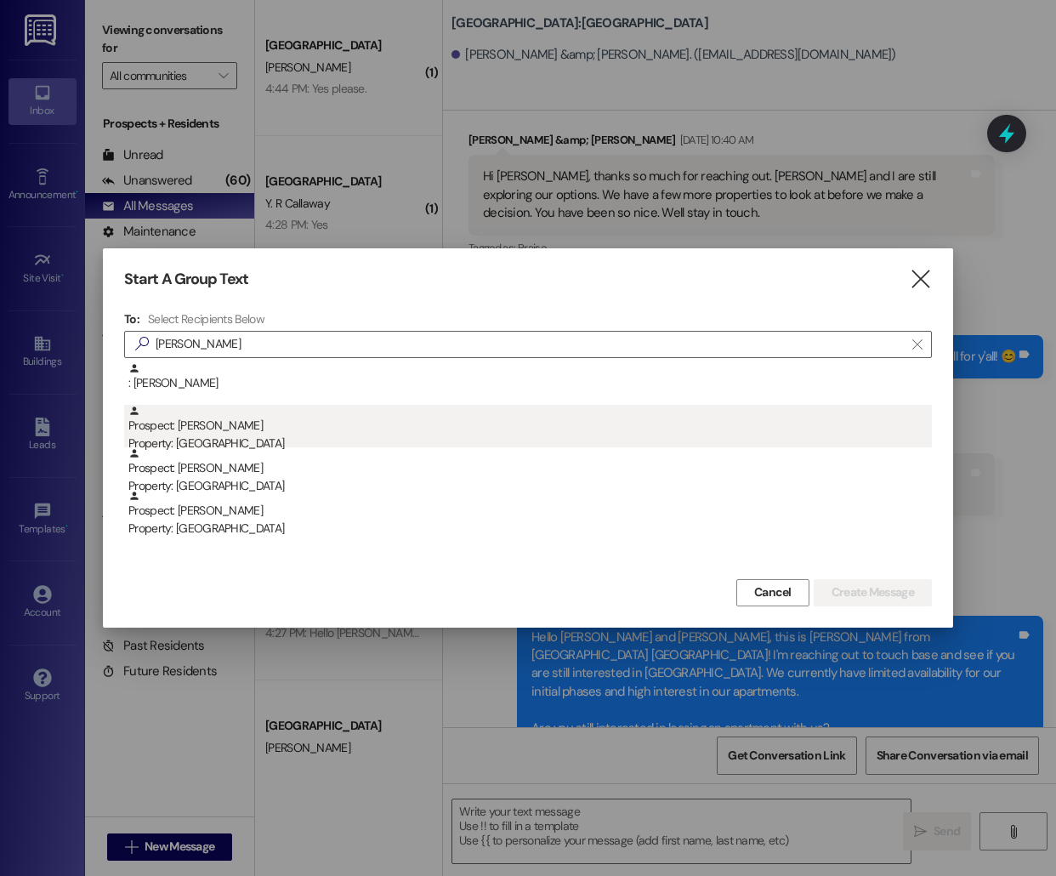
click at [322, 427] on div "Prospect: [PERSON_NAME] Property: [GEOGRAPHIC_DATA]" at bounding box center [530, 429] width 804 height 48
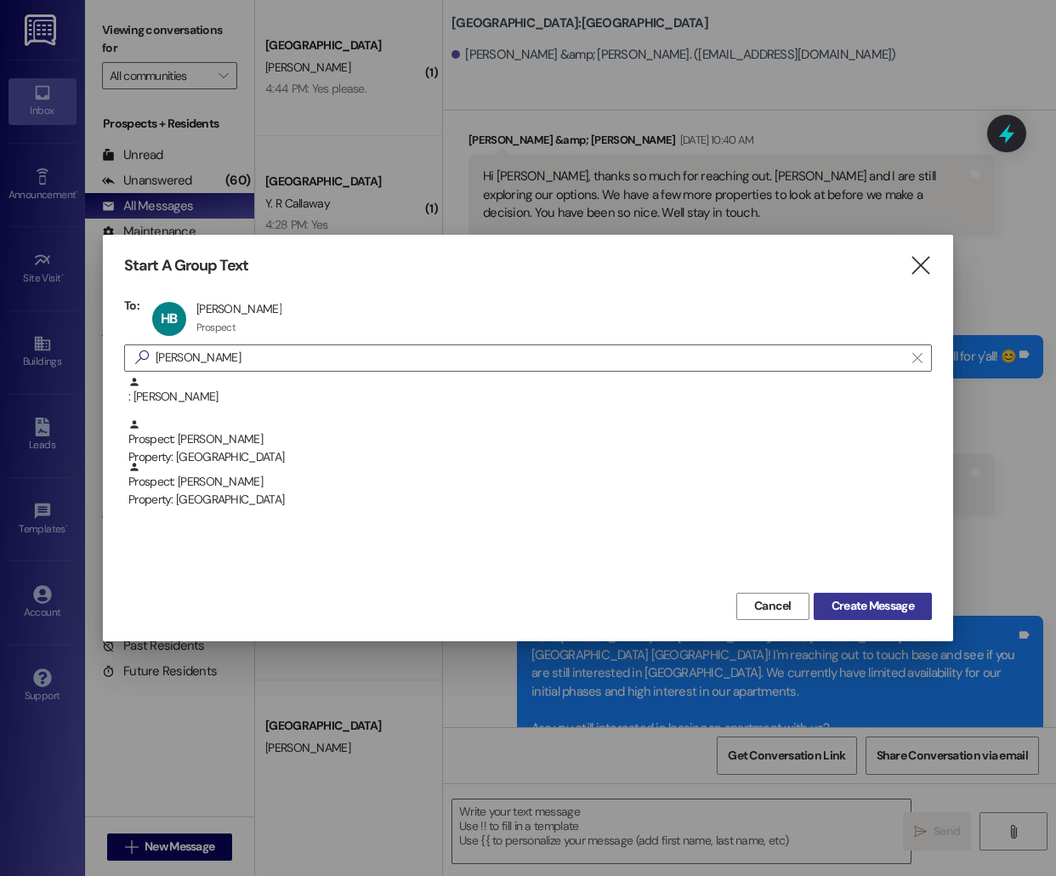
click at [858, 595] on button "Create Message" at bounding box center [873, 606] width 118 height 27
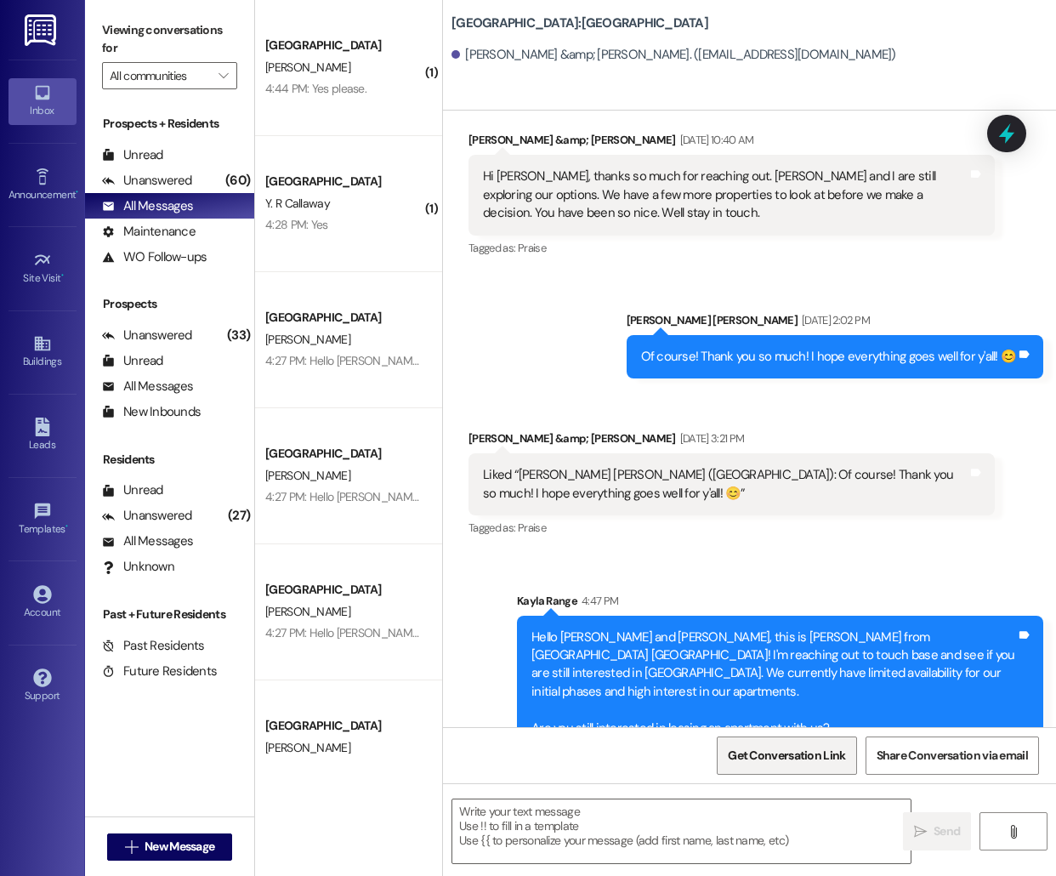
scroll to position [0, 0]
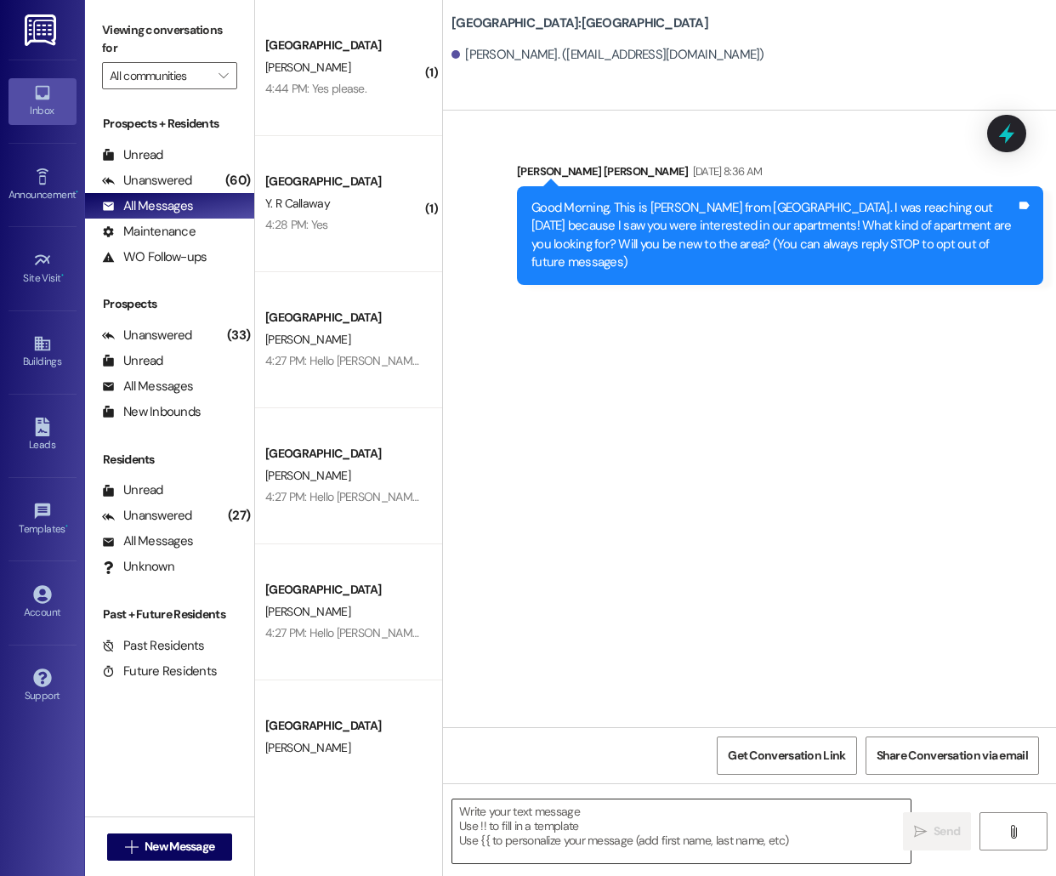
click at [610, 822] on textarea at bounding box center [681, 831] width 458 height 64
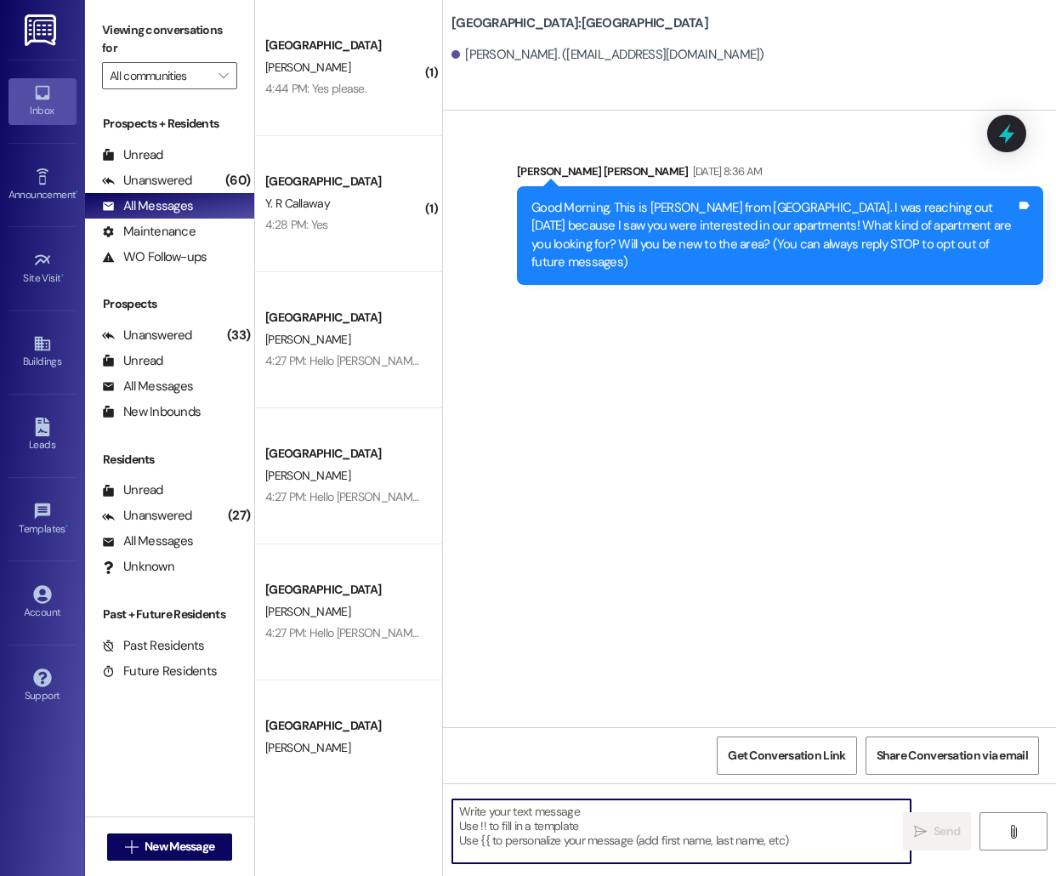
paste textarea "Hello [PERSON_NAME], this is [PERSON_NAME] from [GEOGRAPHIC_DATA] [GEOGRAPHIC_D…"
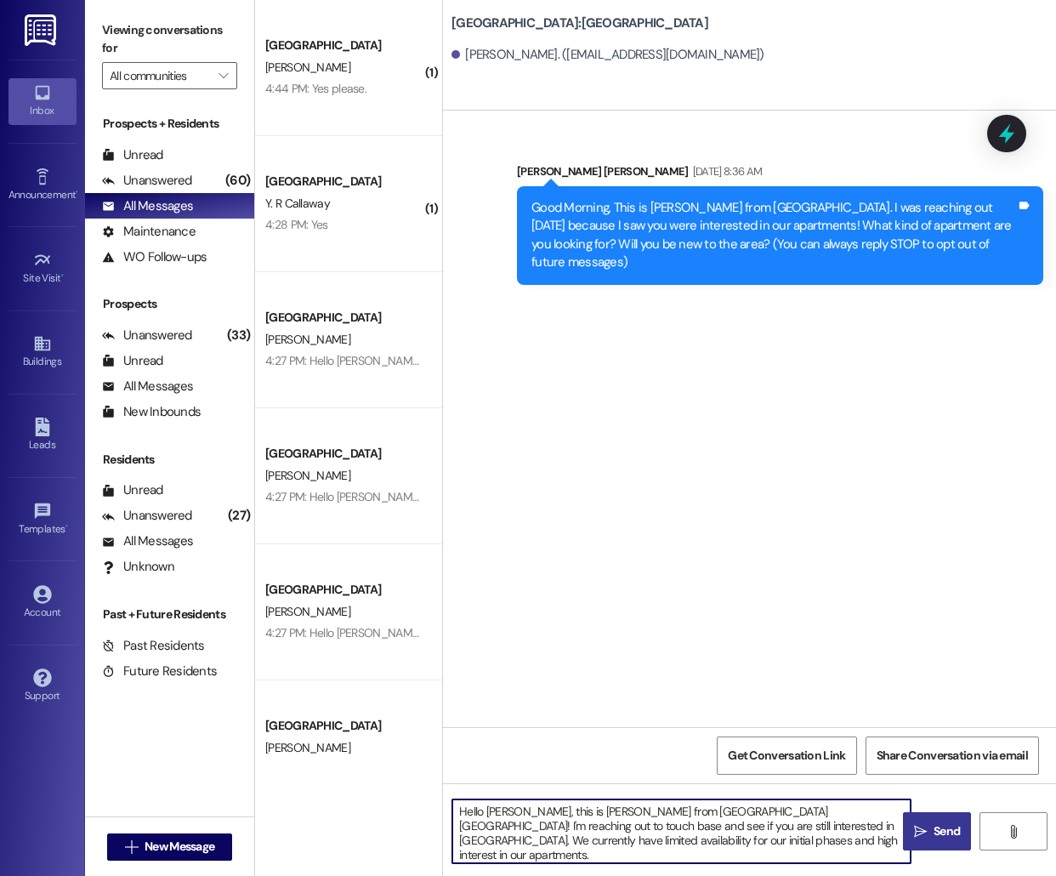
click at [503, 810] on textarea "Hello [PERSON_NAME], this is [PERSON_NAME] from [GEOGRAPHIC_DATA] [GEOGRAPHIC_D…" at bounding box center [681, 831] width 458 height 64
type textarea "Hello [PERSON_NAME], this is [PERSON_NAME] from [GEOGRAPHIC_DATA] [GEOGRAPHIC_D…"
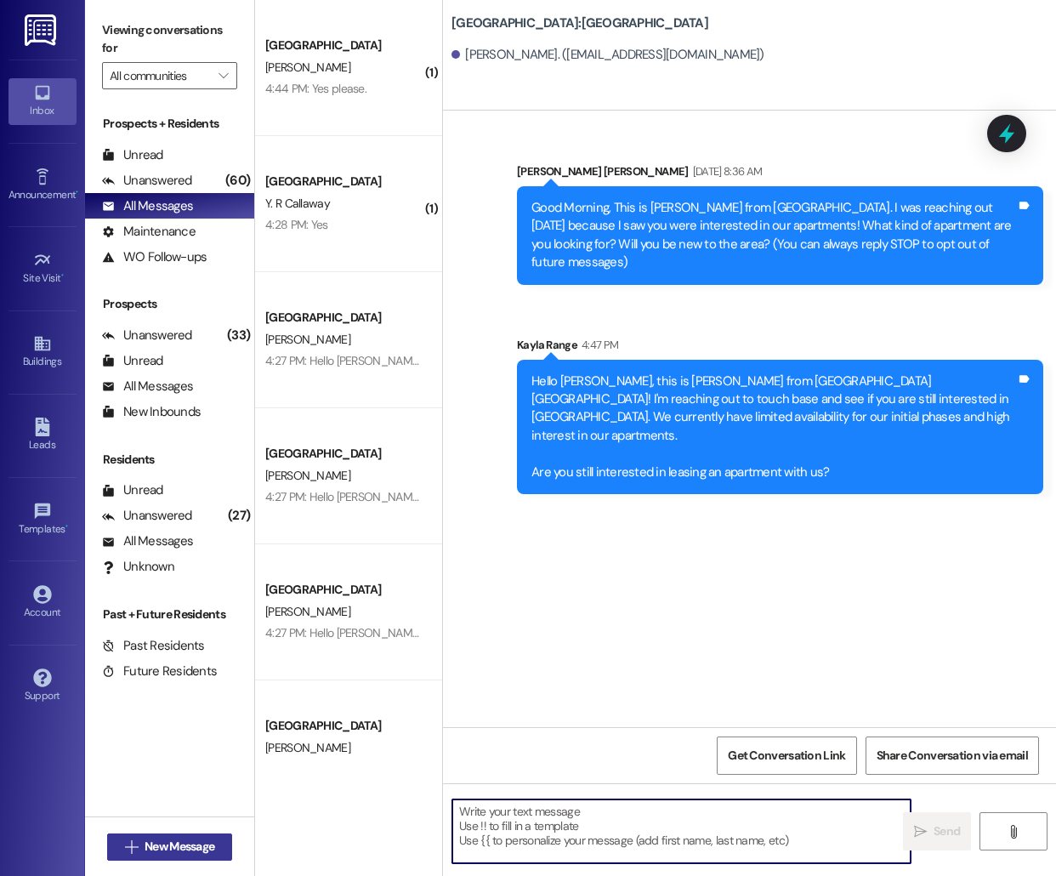
click at [173, 834] on button " New Message" at bounding box center [170, 846] width 126 height 27
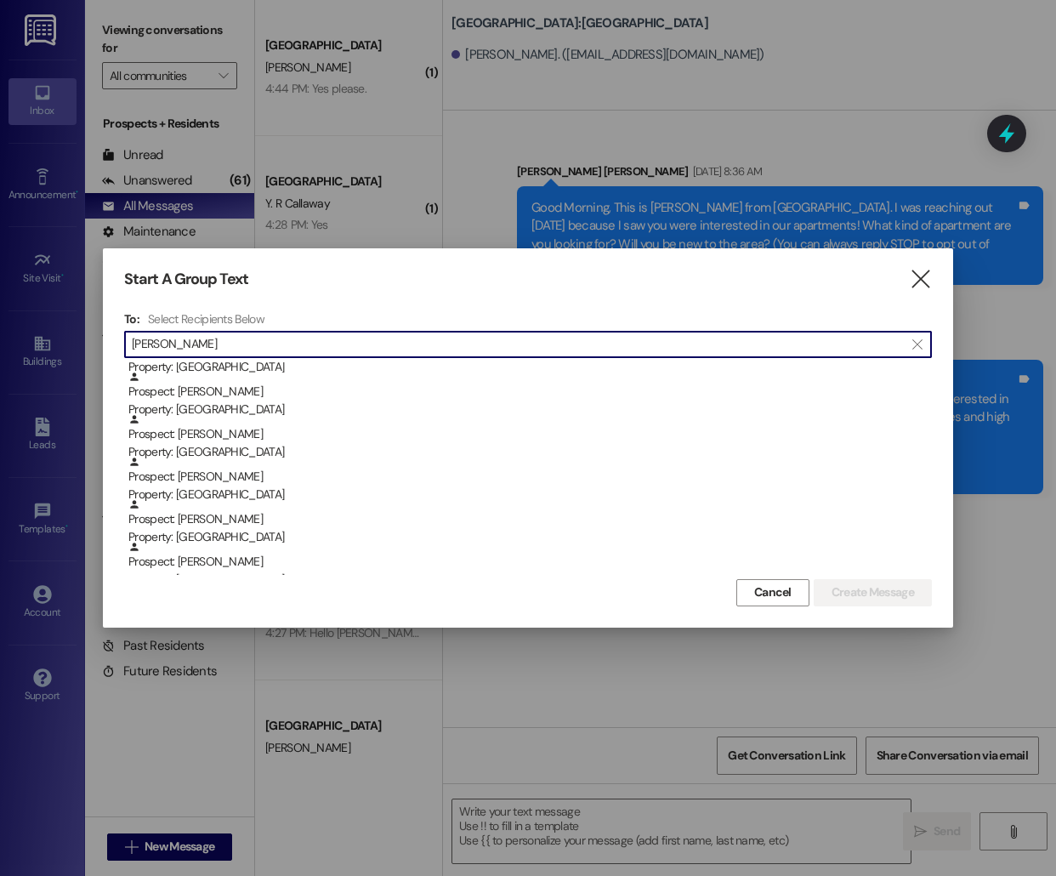
scroll to position [304, 0]
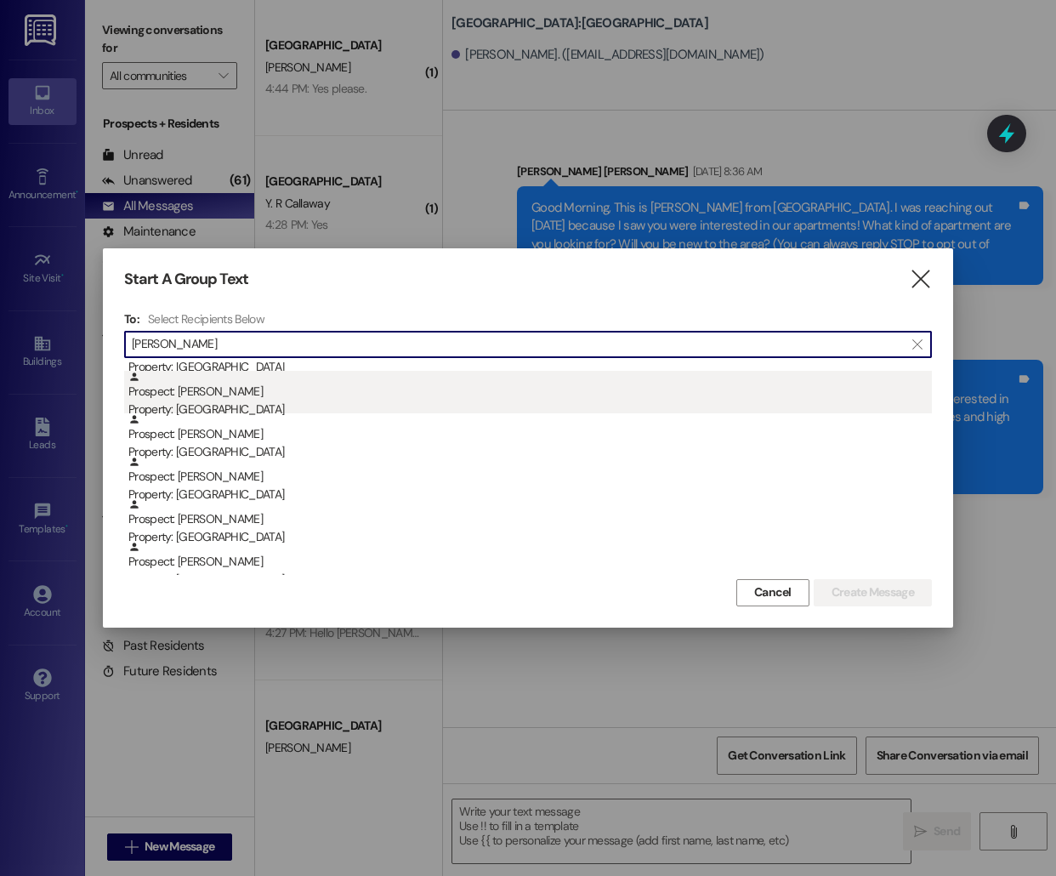
type input "[PERSON_NAME]"
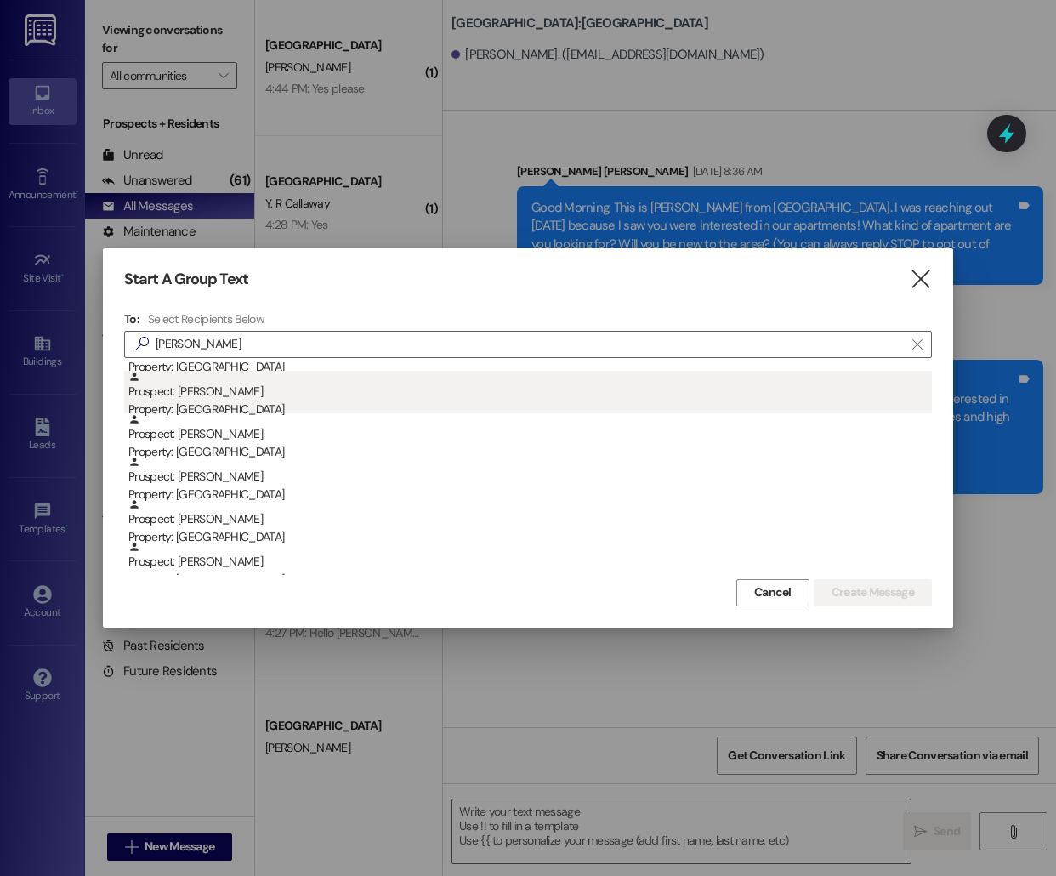
click at [272, 411] on div "Property: [GEOGRAPHIC_DATA]" at bounding box center [530, 410] width 804 height 18
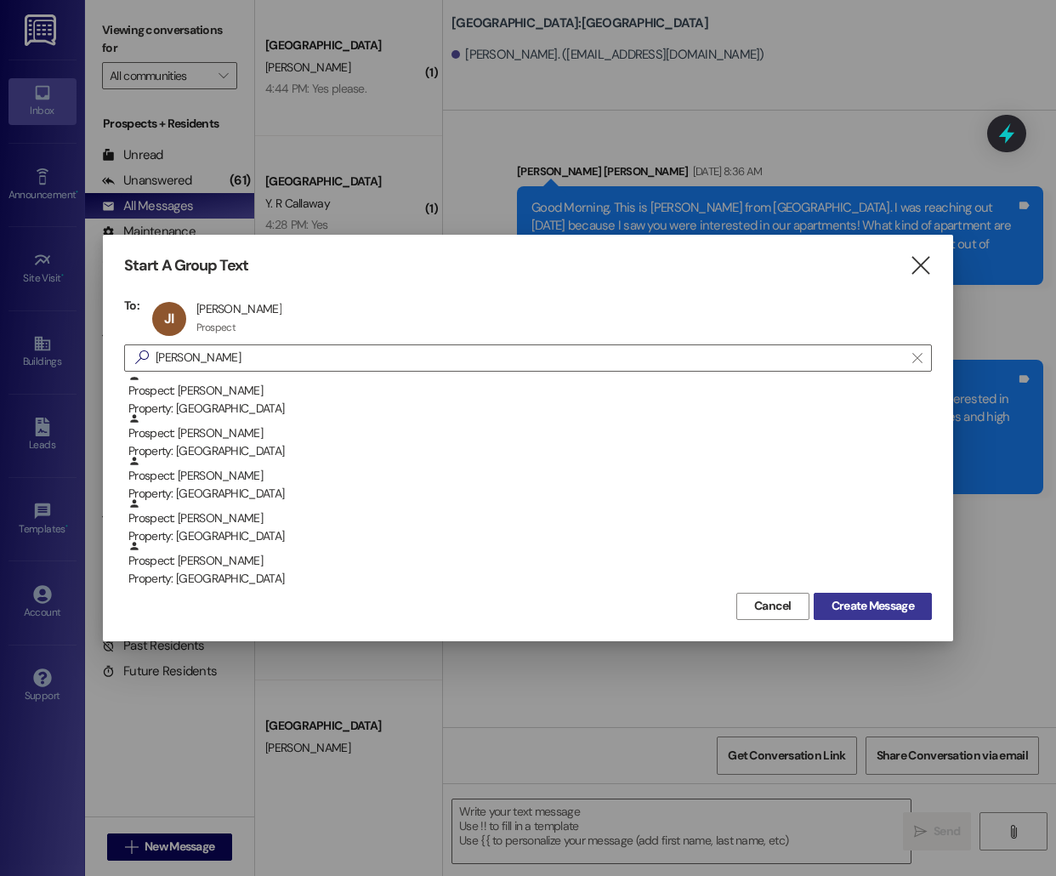
click at [891, 598] on span "Create Message" at bounding box center [873, 606] width 82 height 18
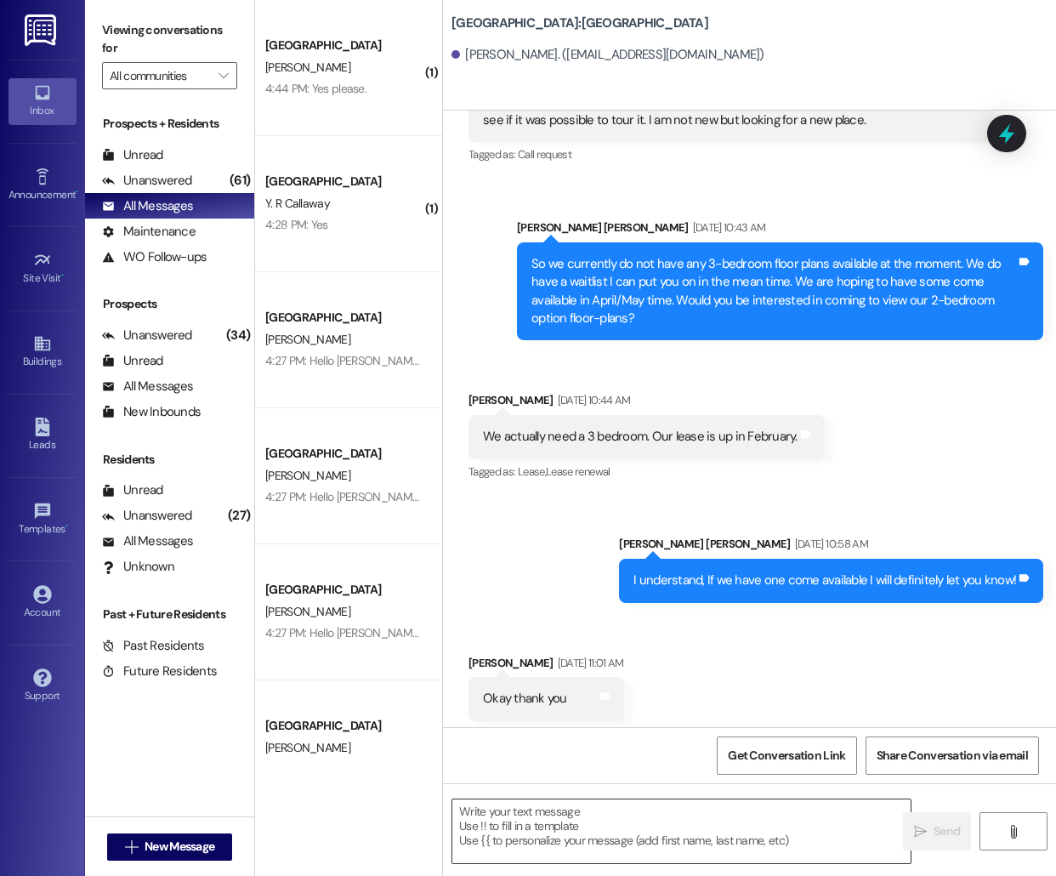
scroll to position [310, 0]
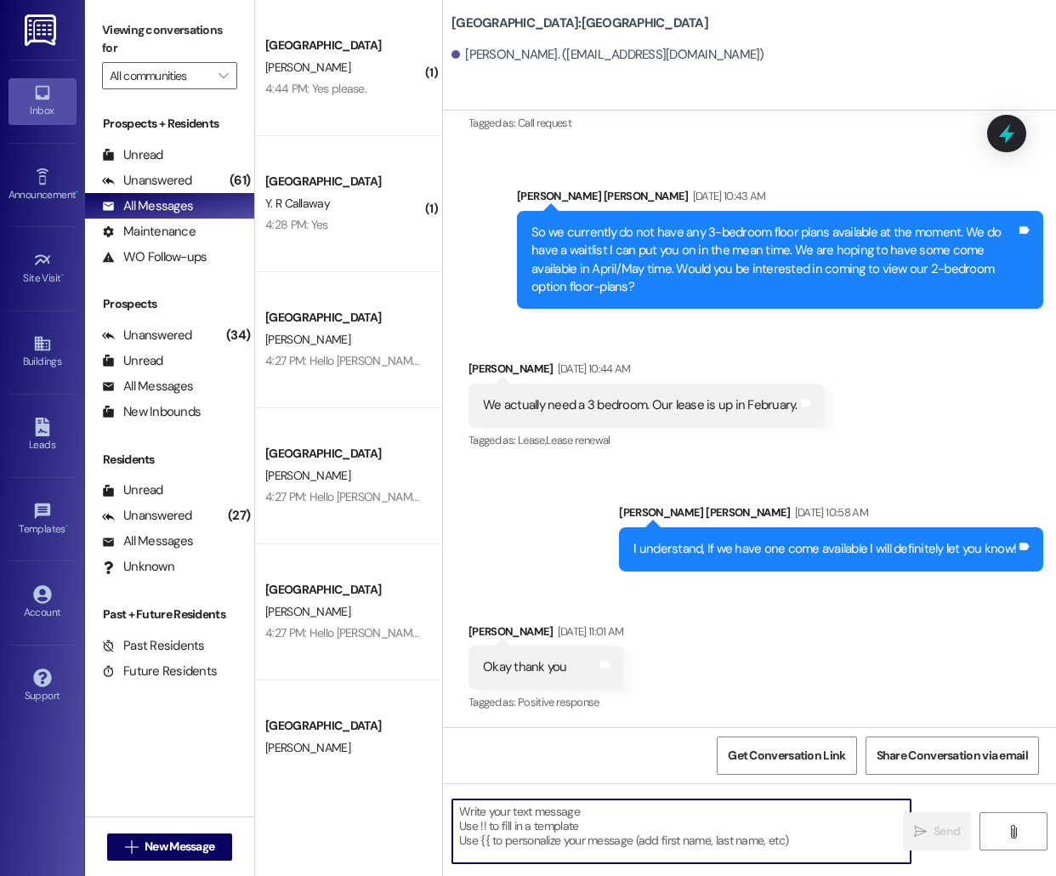
click at [588, 821] on textarea at bounding box center [681, 831] width 458 height 64
paste textarea "Hello [PERSON_NAME], this is [PERSON_NAME] from [GEOGRAPHIC_DATA] [GEOGRAPHIC_D…"
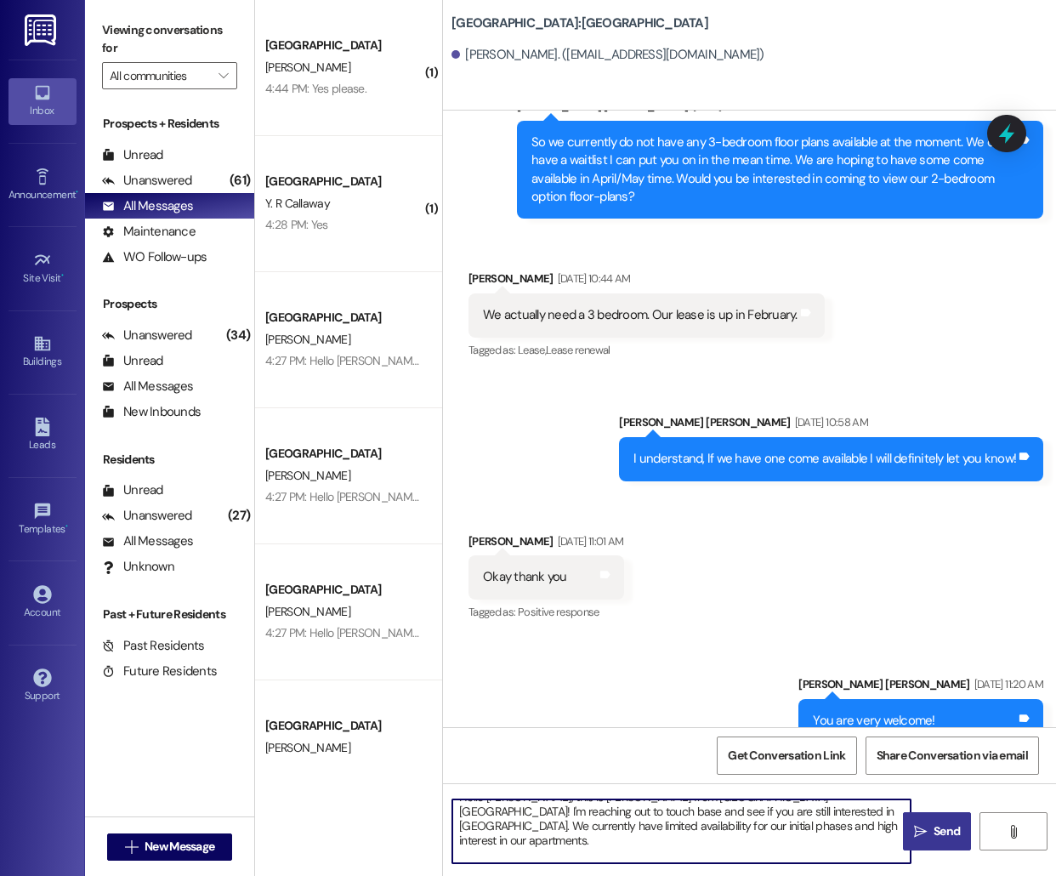
scroll to position [0, 0]
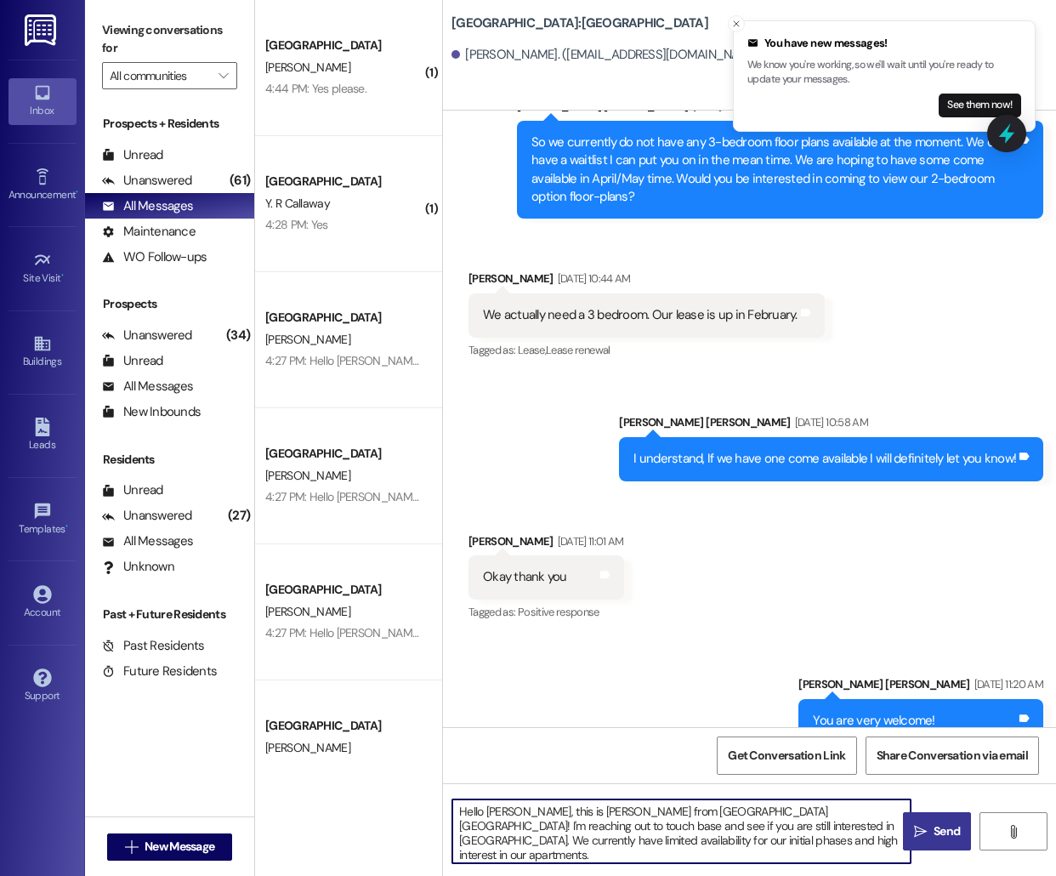
click at [509, 814] on textarea "Hello [PERSON_NAME], this is [PERSON_NAME] from [GEOGRAPHIC_DATA] [GEOGRAPHIC_D…" at bounding box center [681, 831] width 458 height 64
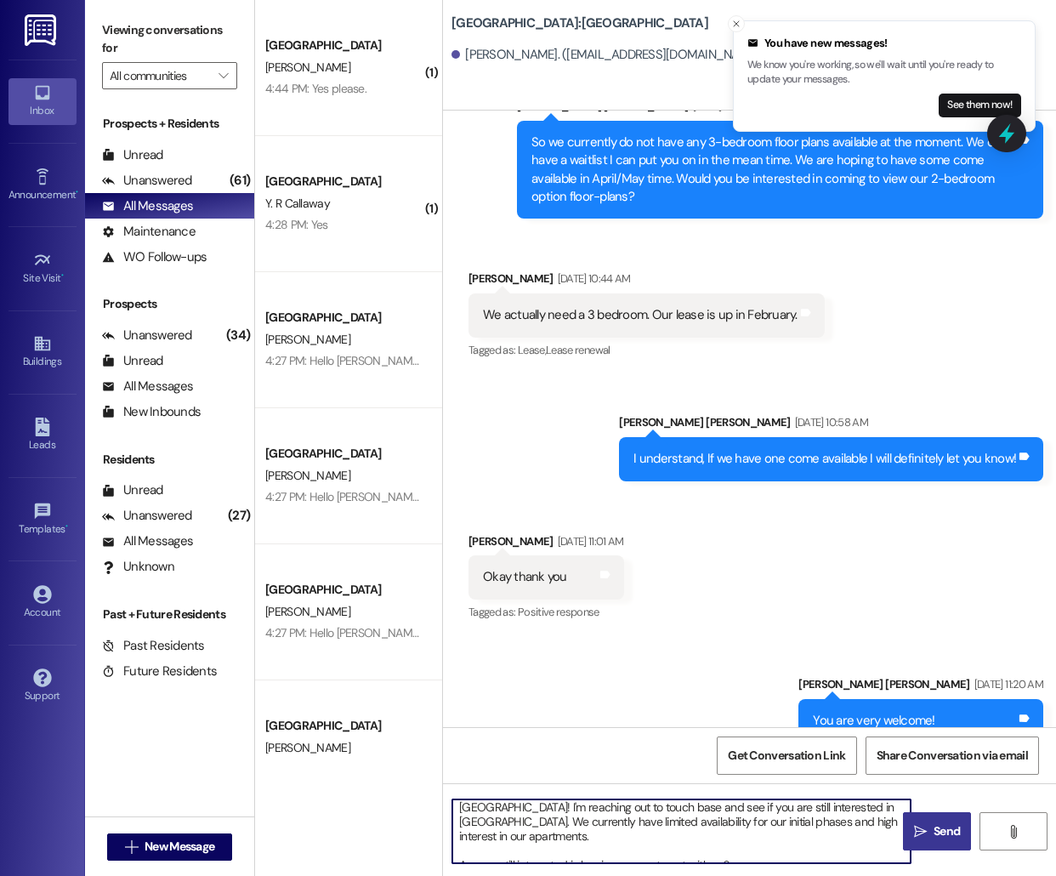
scroll to position [17, 0]
click at [730, 850] on textarea "Hello [PERSON_NAME], this is [PERSON_NAME] from [GEOGRAPHIC_DATA] [GEOGRAPHIC_D…" at bounding box center [681, 831] width 458 height 64
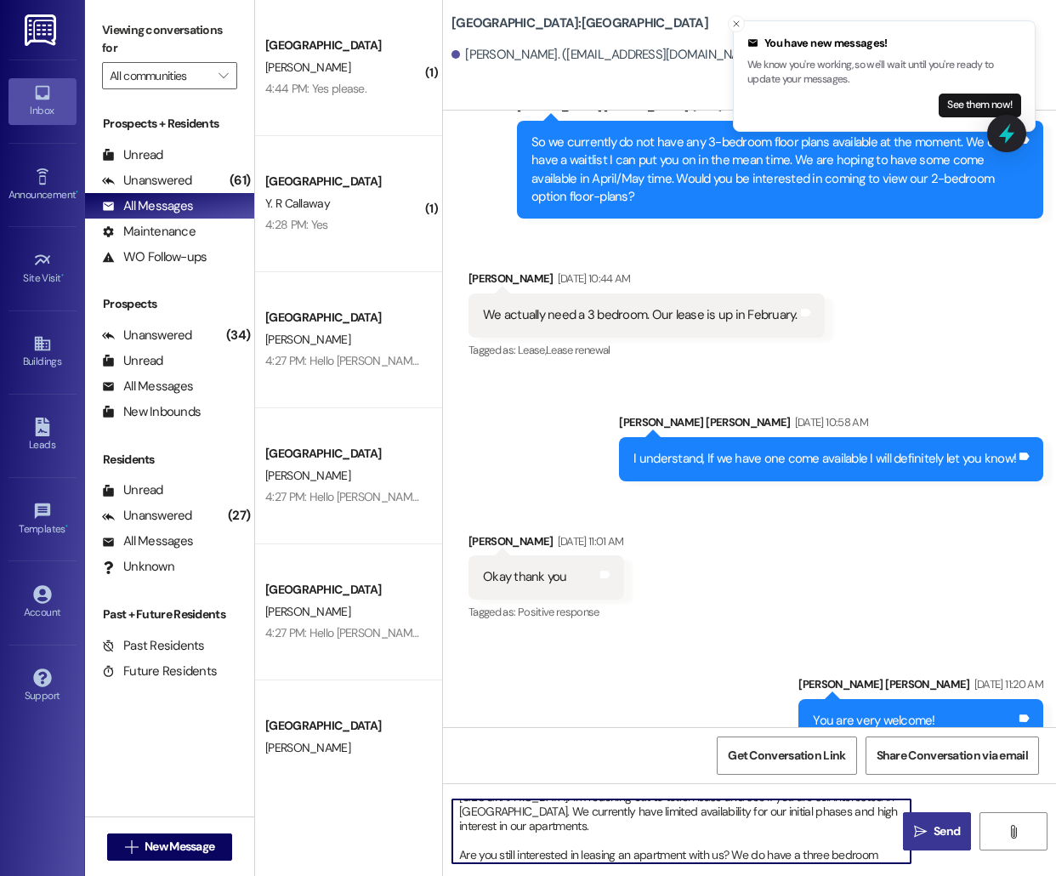
type textarea "Hello [PERSON_NAME], this is [PERSON_NAME] from [GEOGRAPHIC_DATA] [GEOGRAPHIC_D…"
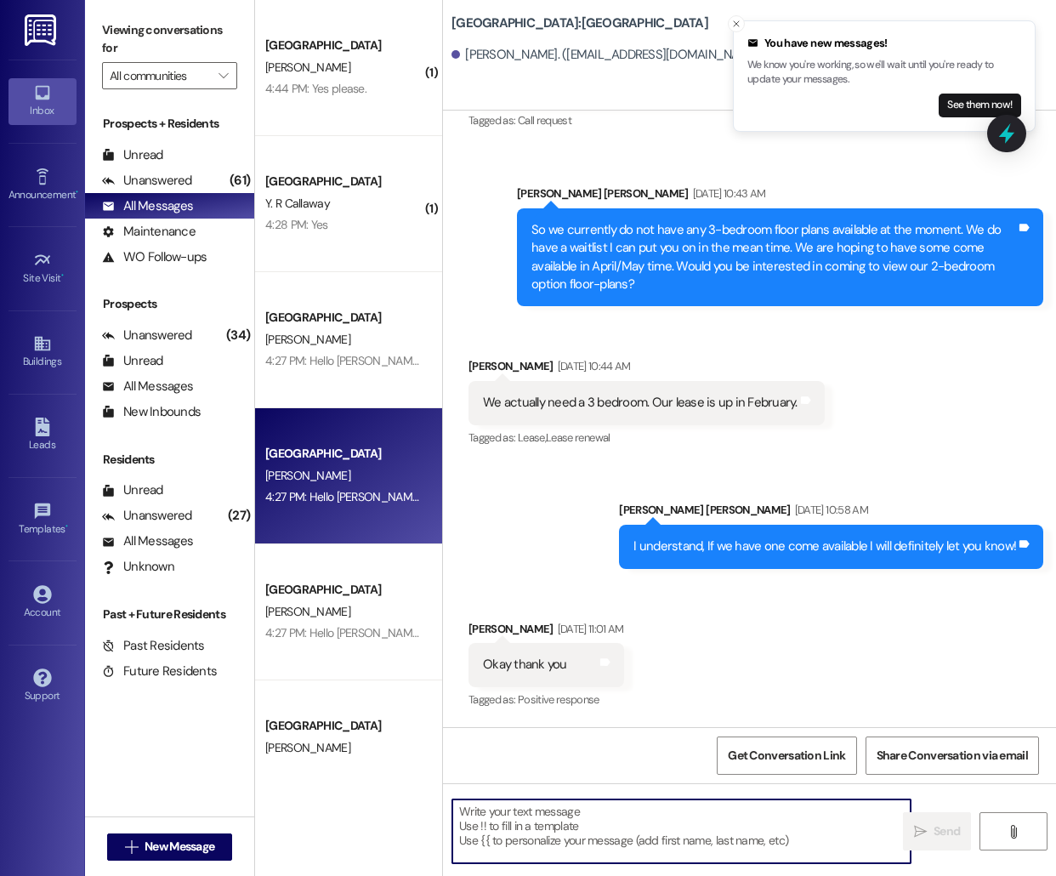
scroll to position [310, 0]
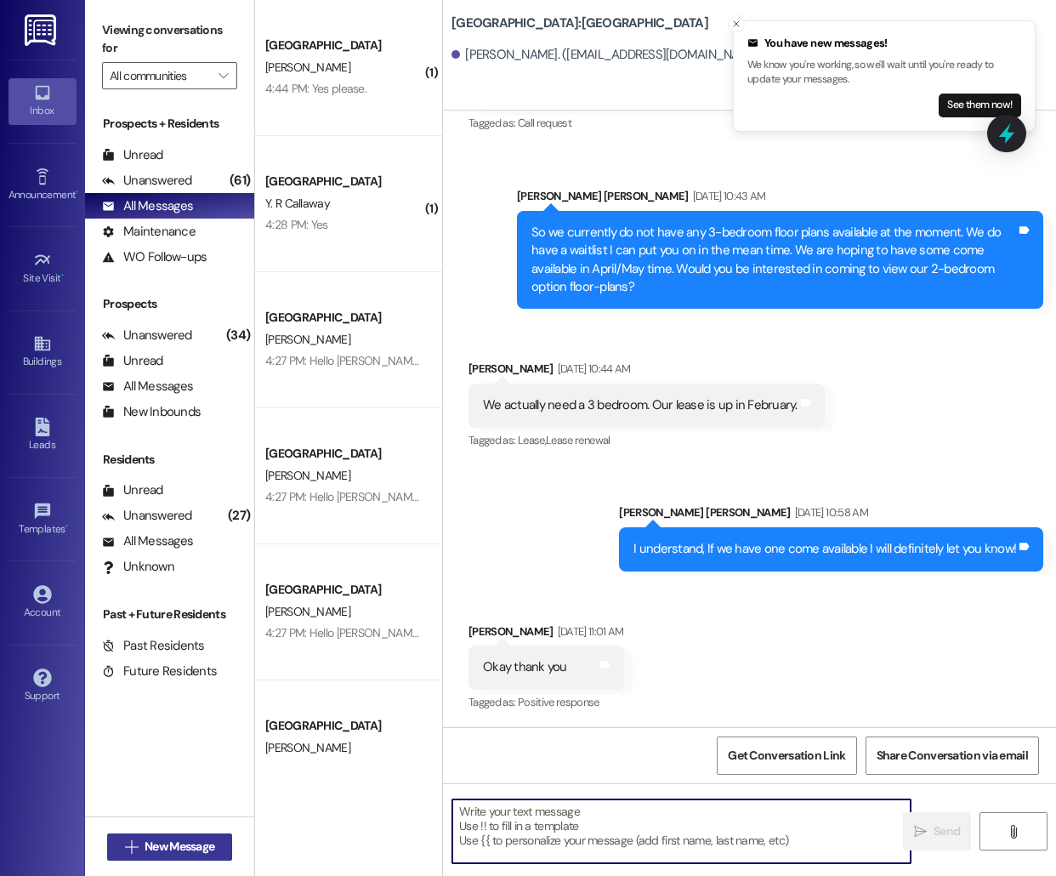
click at [169, 847] on span "New Message" at bounding box center [180, 847] width 70 height 18
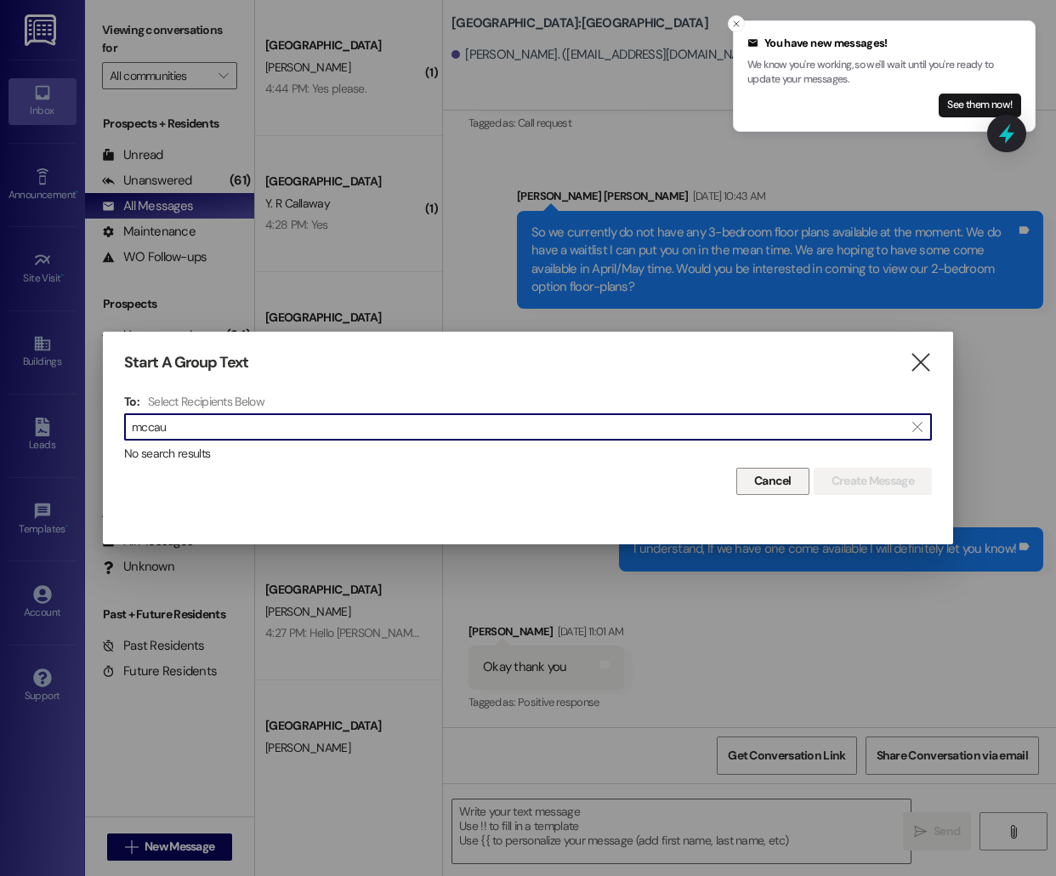
type input "mccau"
click at [787, 474] on span "Cancel" at bounding box center [772, 481] width 37 height 18
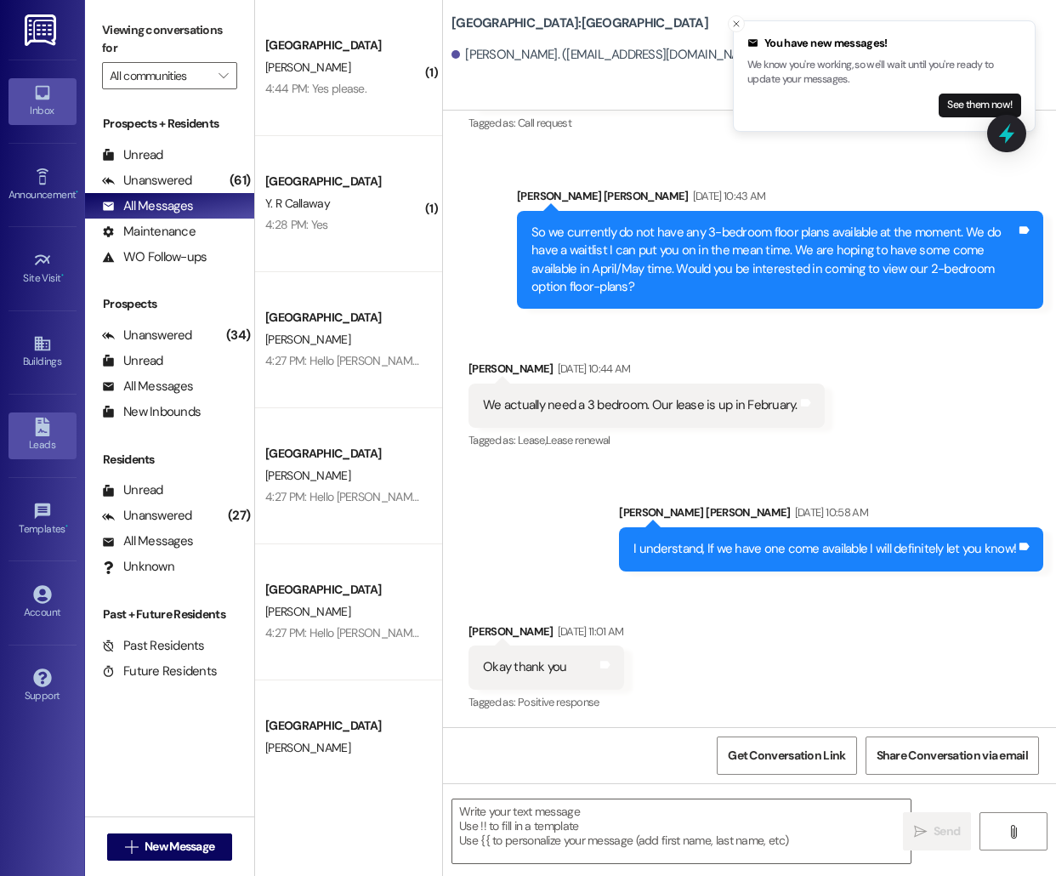
click at [43, 435] on icon at bounding box center [42, 427] width 14 height 19
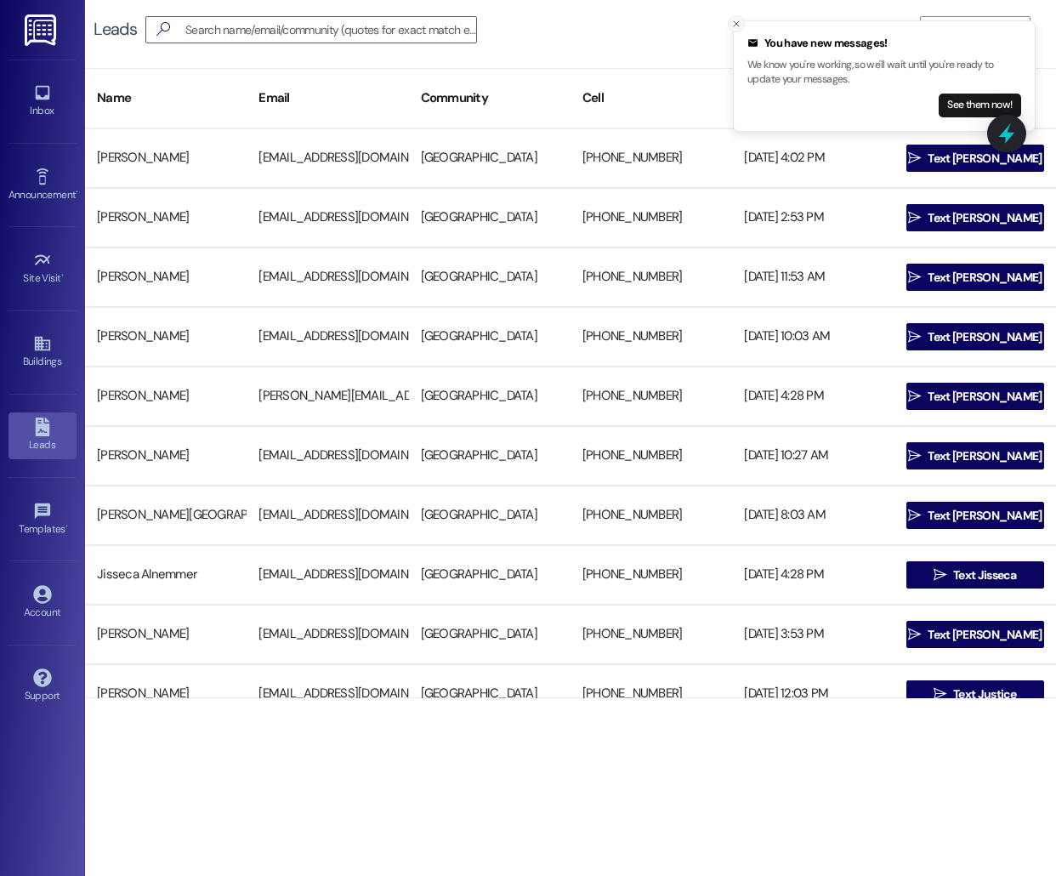
click at [742, 22] on button "Close toast" at bounding box center [736, 23] width 17 height 17
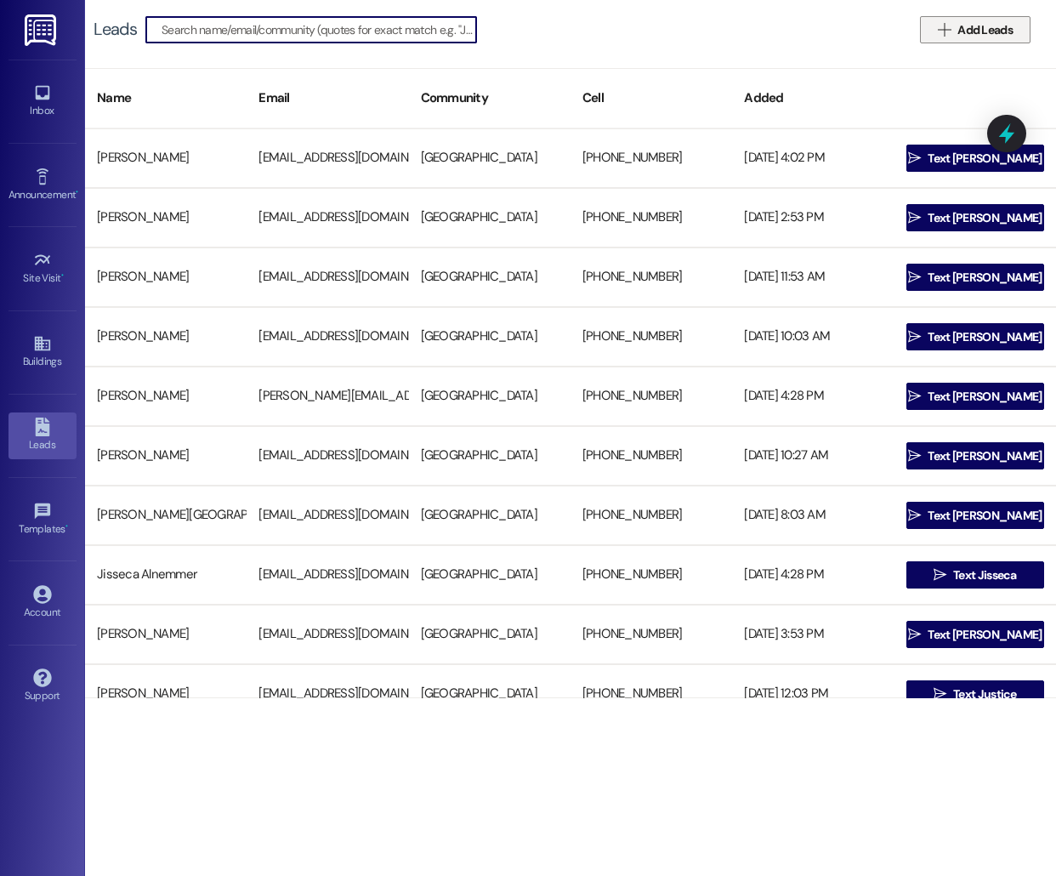
click at [977, 31] on span "Add Leads" at bounding box center [984, 30] width 55 height 18
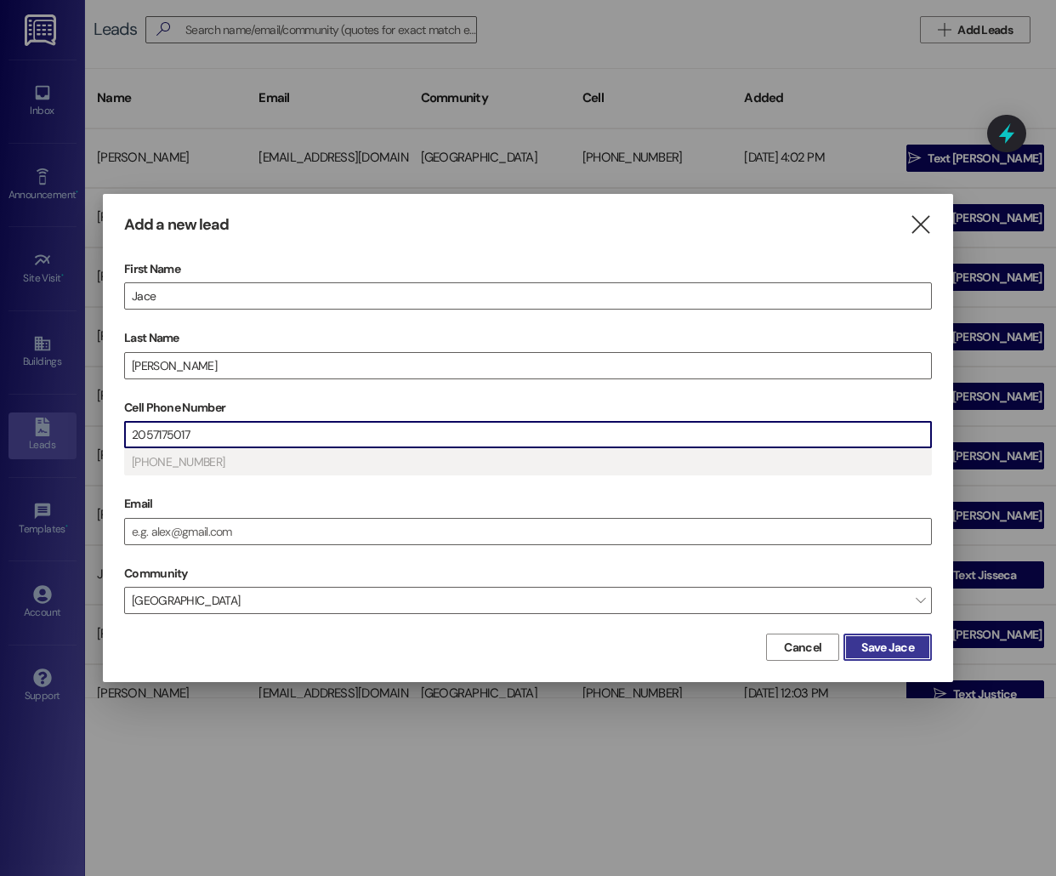
click at [905, 645] on span "Save Jace" at bounding box center [887, 648] width 53 height 18
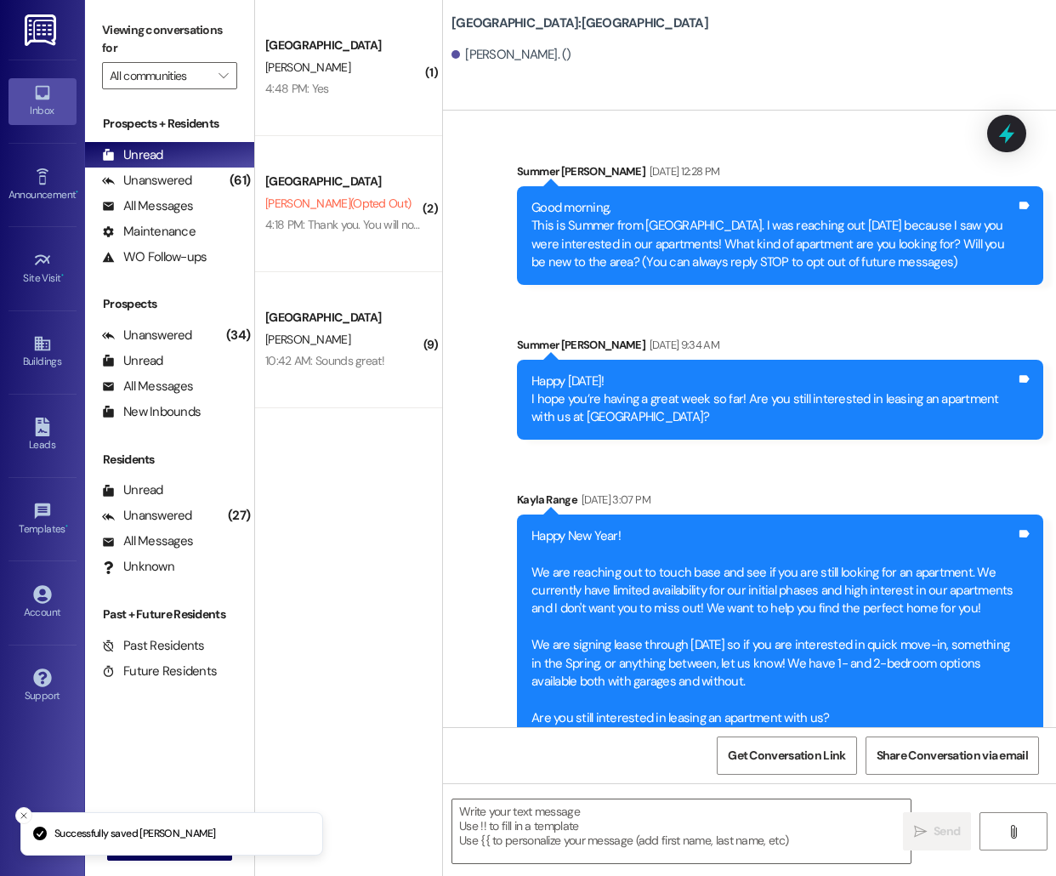
scroll to position [316, 0]
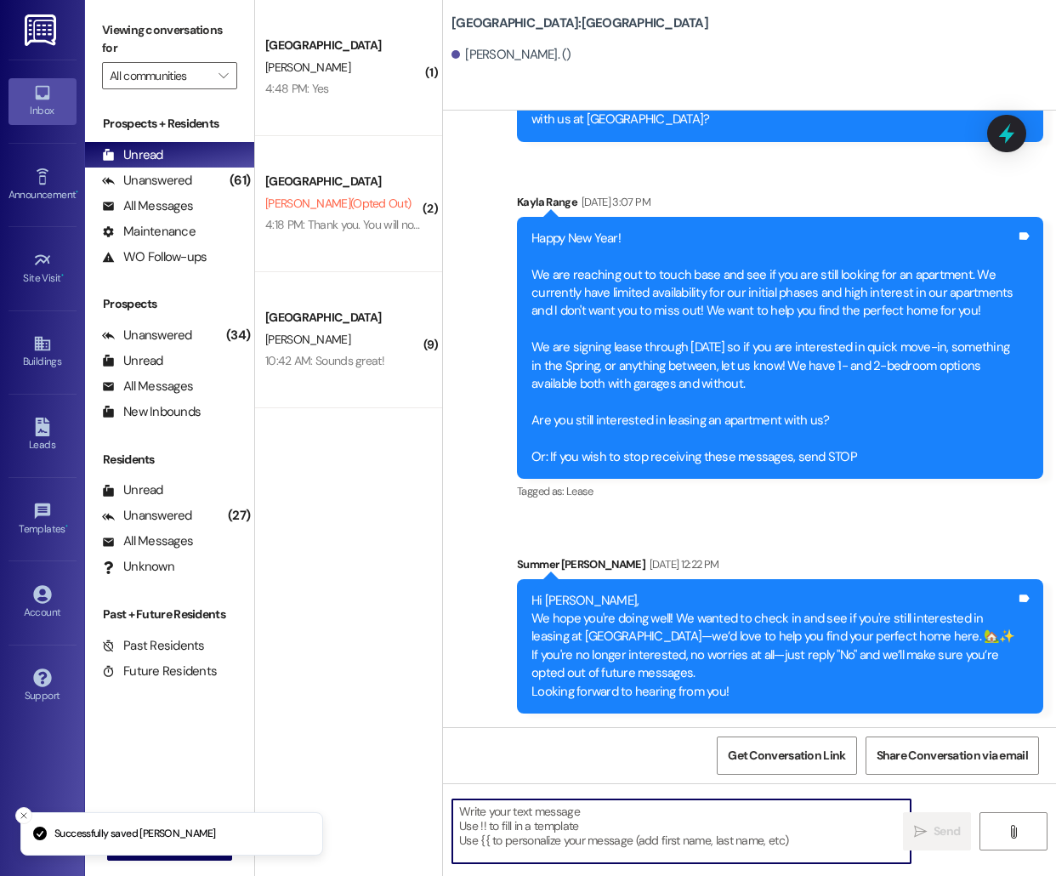
click at [560, 829] on textarea at bounding box center [681, 831] width 458 height 64
paste textarea "Hello [PERSON_NAME], this is [PERSON_NAME] from [GEOGRAPHIC_DATA] [GEOGRAPHIC_D…"
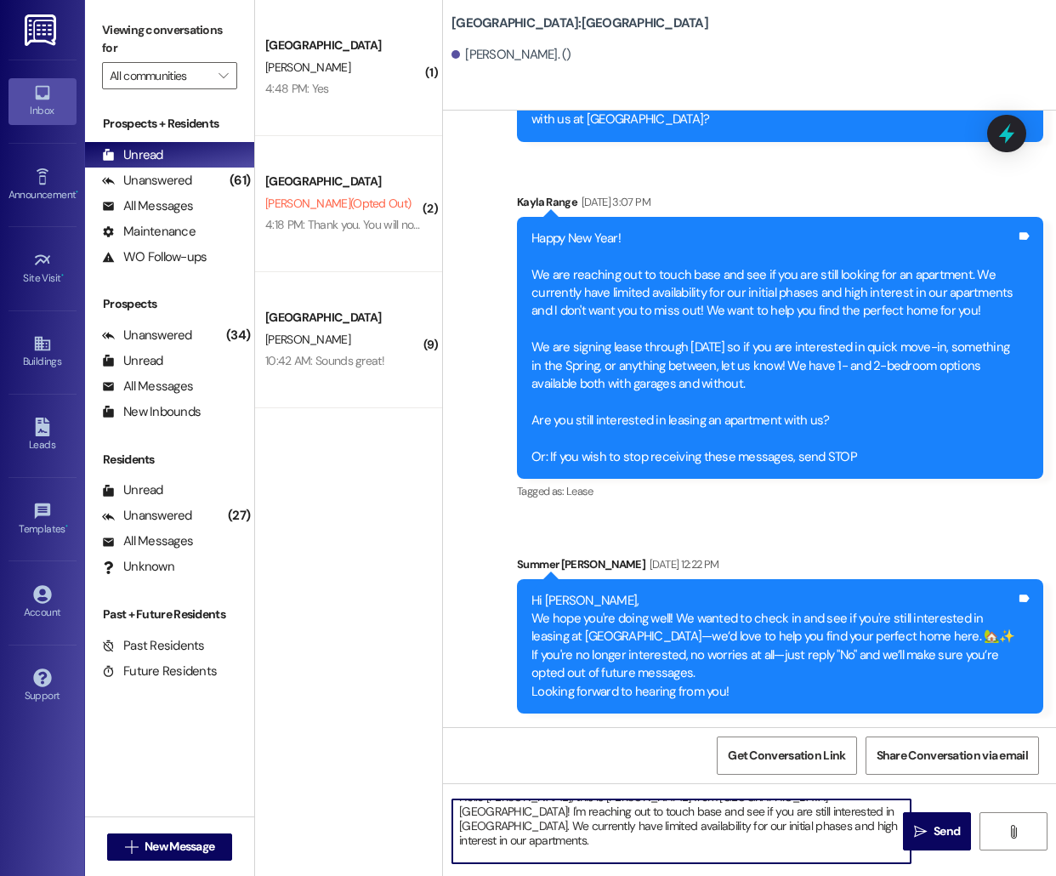
scroll to position [0, 0]
click at [505, 810] on textarea "Hello [PERSON_NAME], this is [PERSON_NAME] from [GEOGRAPHIC_DATA] [GEOGRAPHIC_D…" at bounding box center [681, 831] width 458 height 64
type textarea "Hello [PERSON_NAME], this is [PERSON_NAME] from [GEOGRAPHIC_DATA] [GEOGRAPHIC_D…"
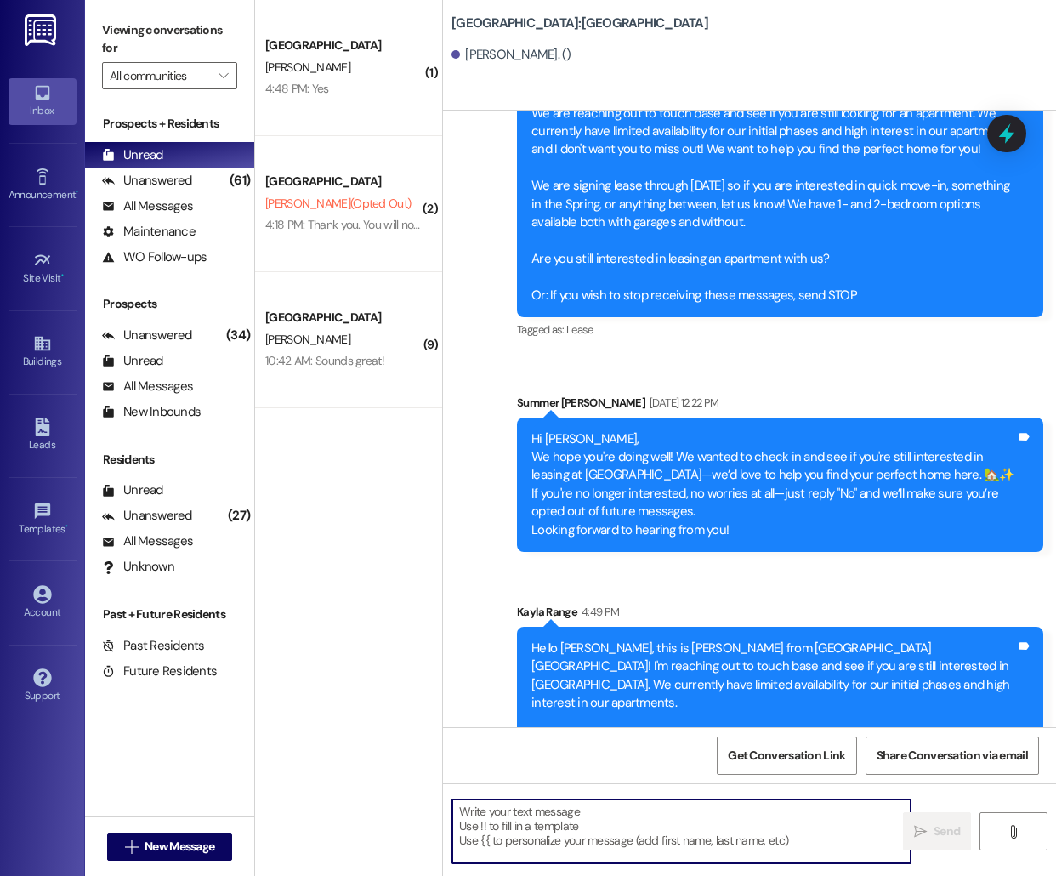
scroll to position [508, 0]
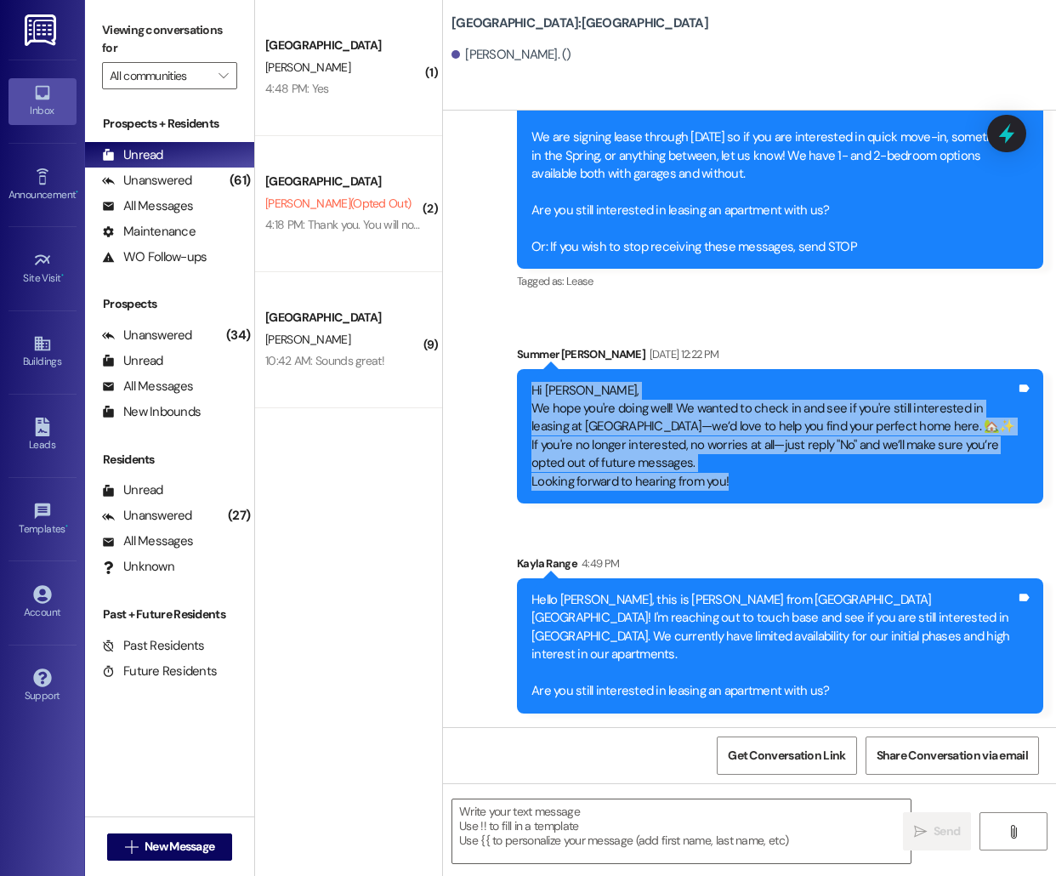
drag, startPoint x: 529, startPoint y: 391, endPoint x: 753, endPoint y: 497, distance: 247.3
click at [753, 492] on div "Hi [PERSON_NAME], We hope you're doing well! We wanted to check in and see if y…" at bounding box center [774, 437] width 488 height 110
copy div "Hi [PERSON_NAME], We hope you're doing well! We wanted to check in and see if y…"
click at [156, 847] on span "New Message" at bounding box center [180, 847] width 70 height 18
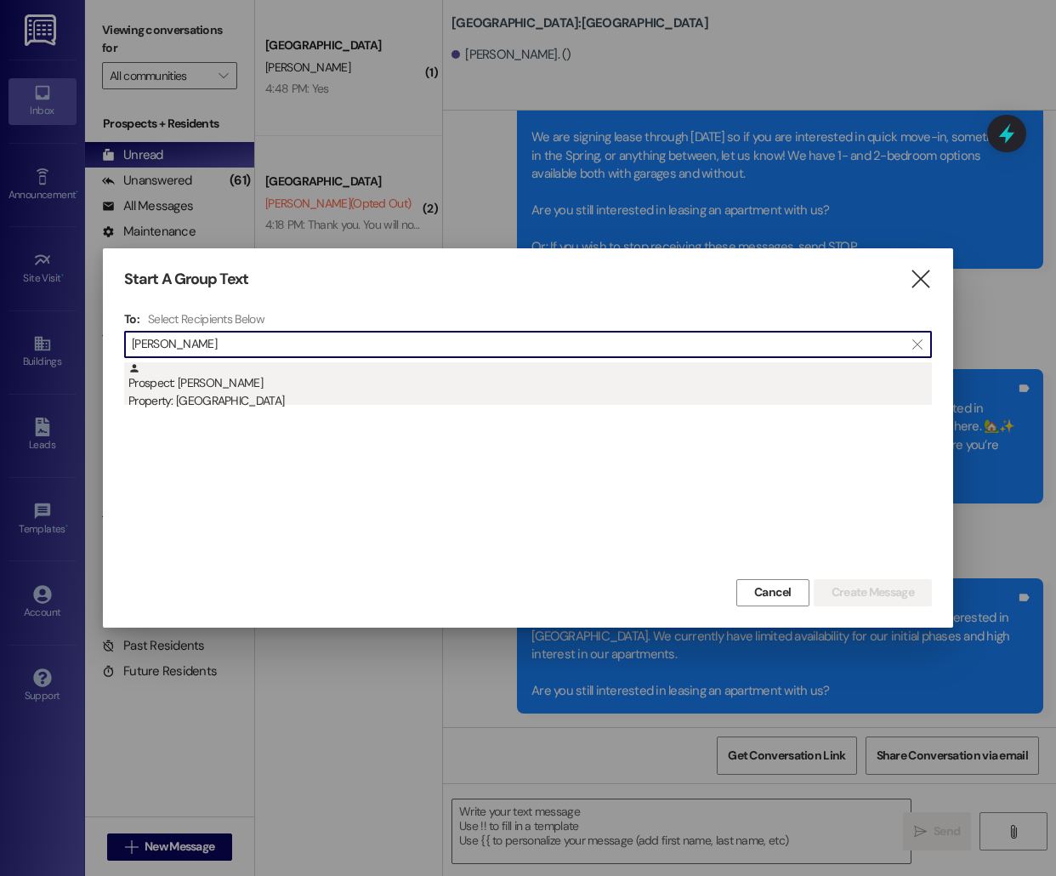
type input "[PERSON_NAME]"
click at [446, 368] on div "Prospect: [PERSON_NAME] Property: [GEOGRAPHIC_DATA]" at bounding box center [530, 386] width 804 height 48
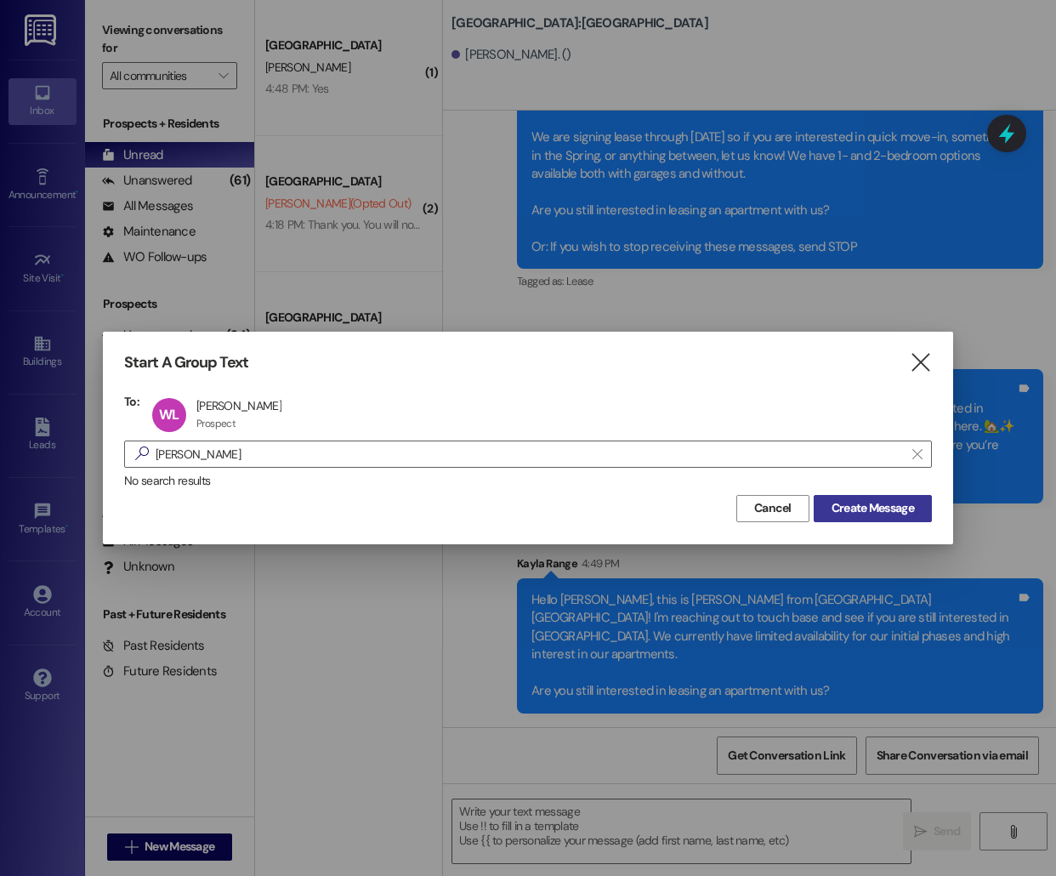
click at [908, 508] on span "Create Message" at bounding box center [873, 508] width 82 height 18
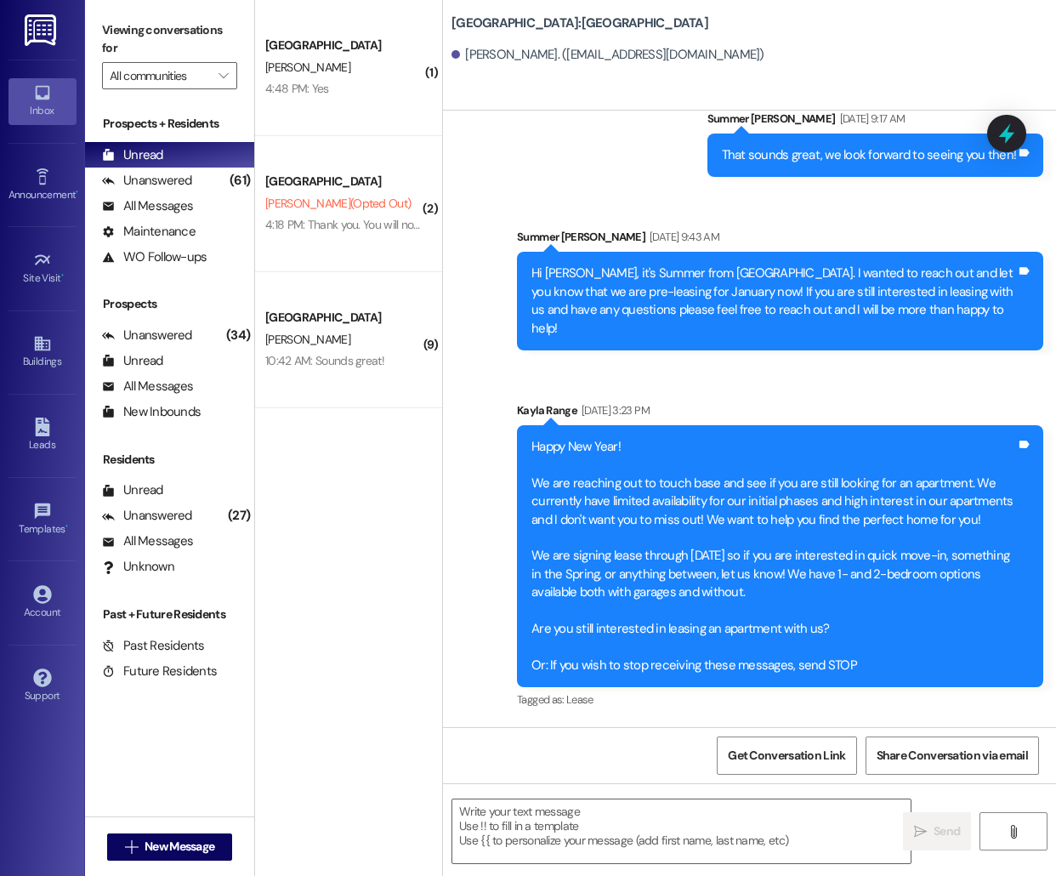
scroll to position [1708, 0]
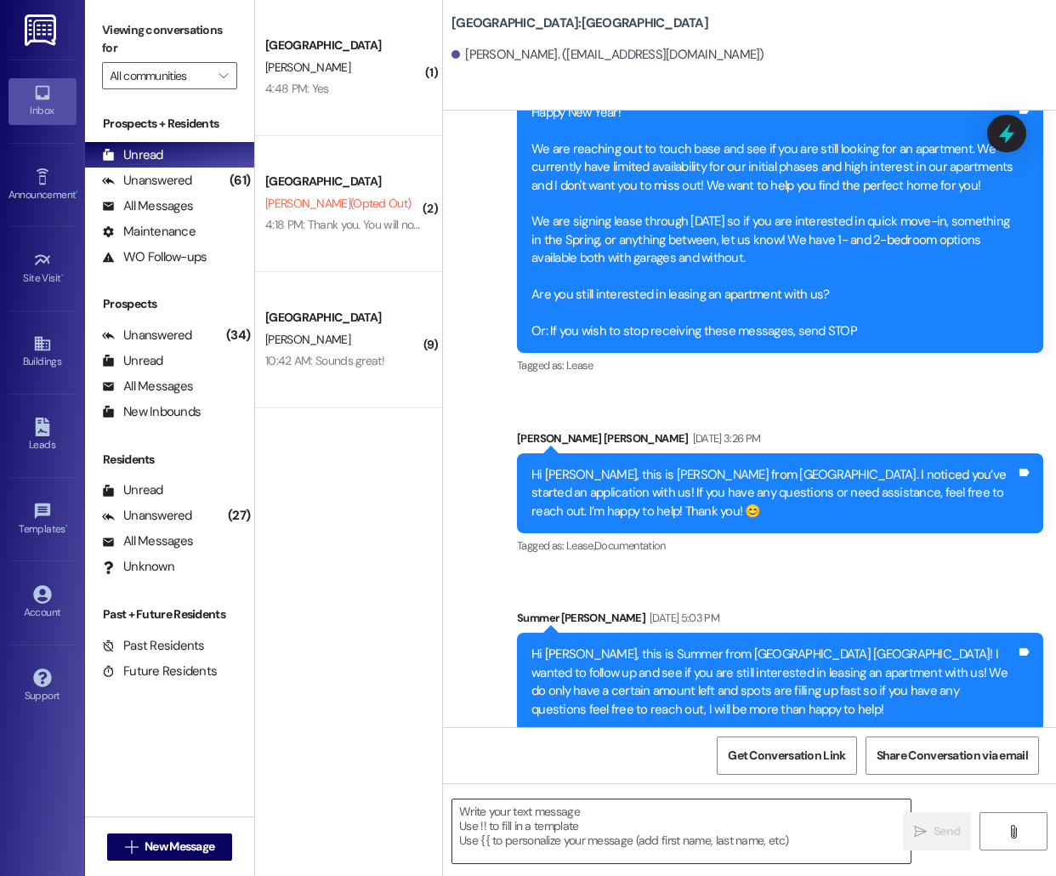
click at [586, 836] on textarea at bounding box center [681, 831] width 458 height 64
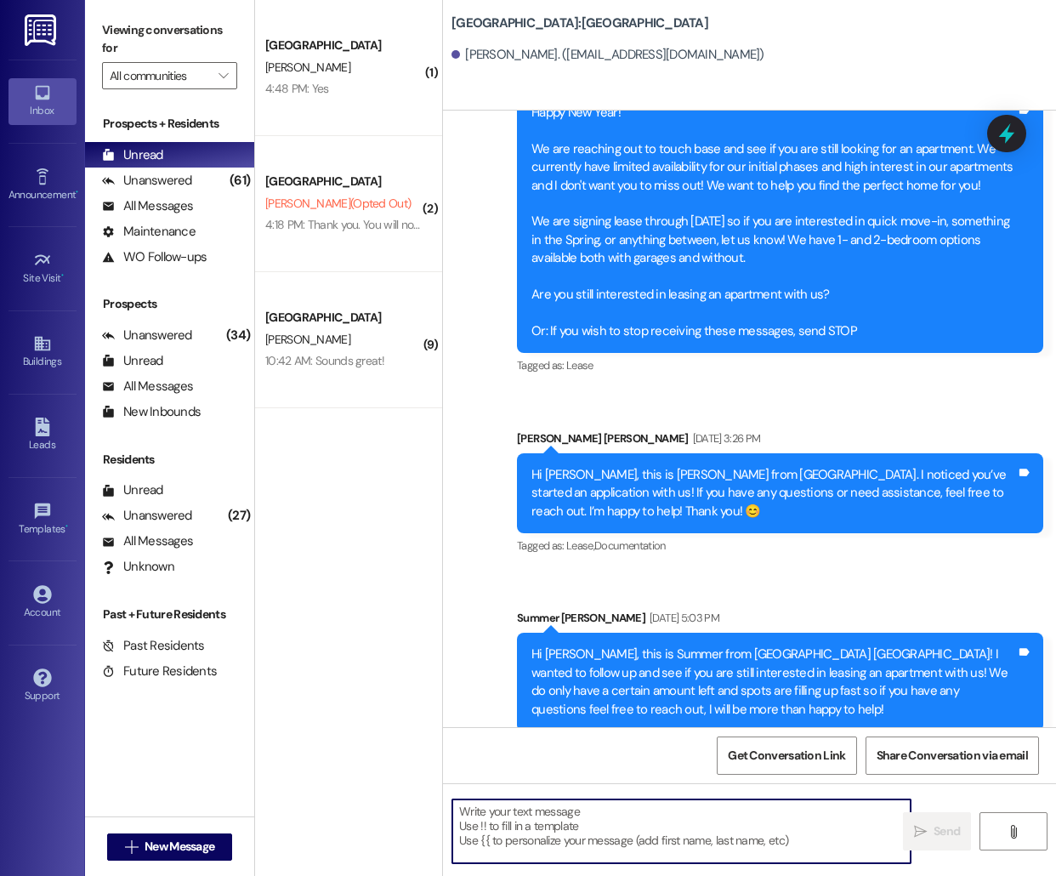
paste textarea "Hi [PERSON_NAME], We hope you're doing well! We wanted to check in and see if y…"
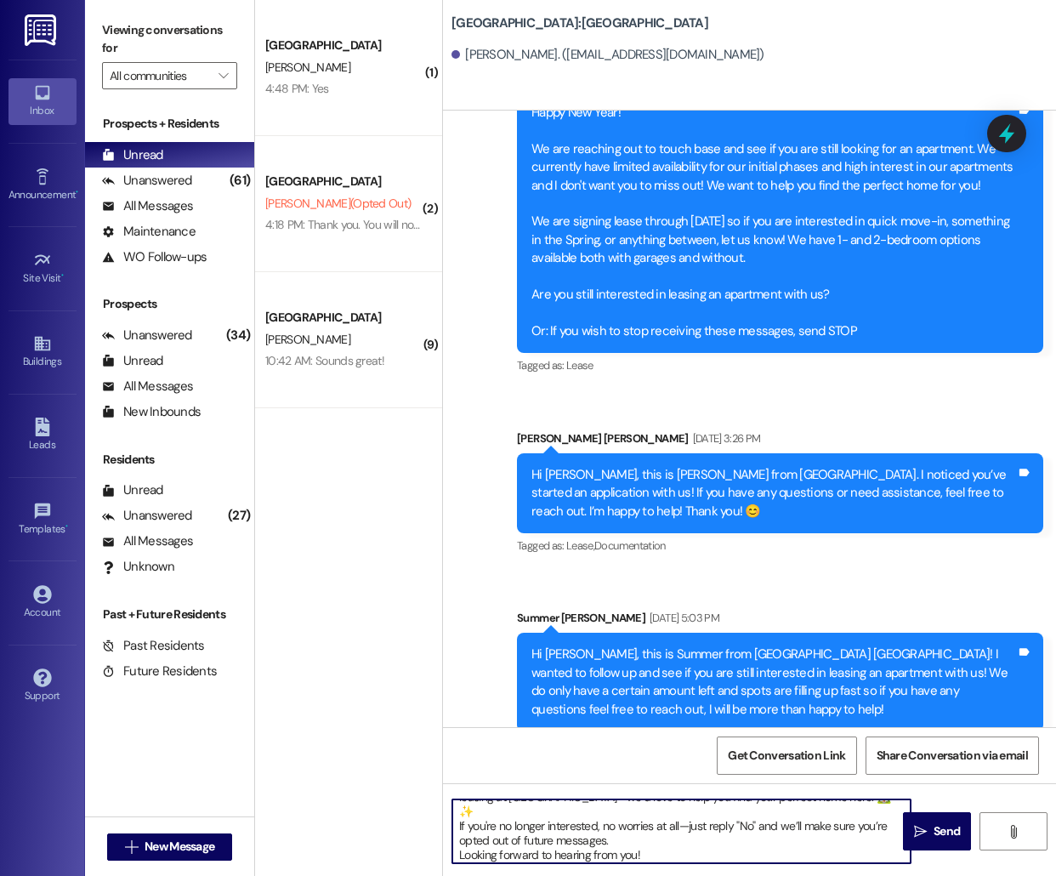
scroll to position [13, 0]
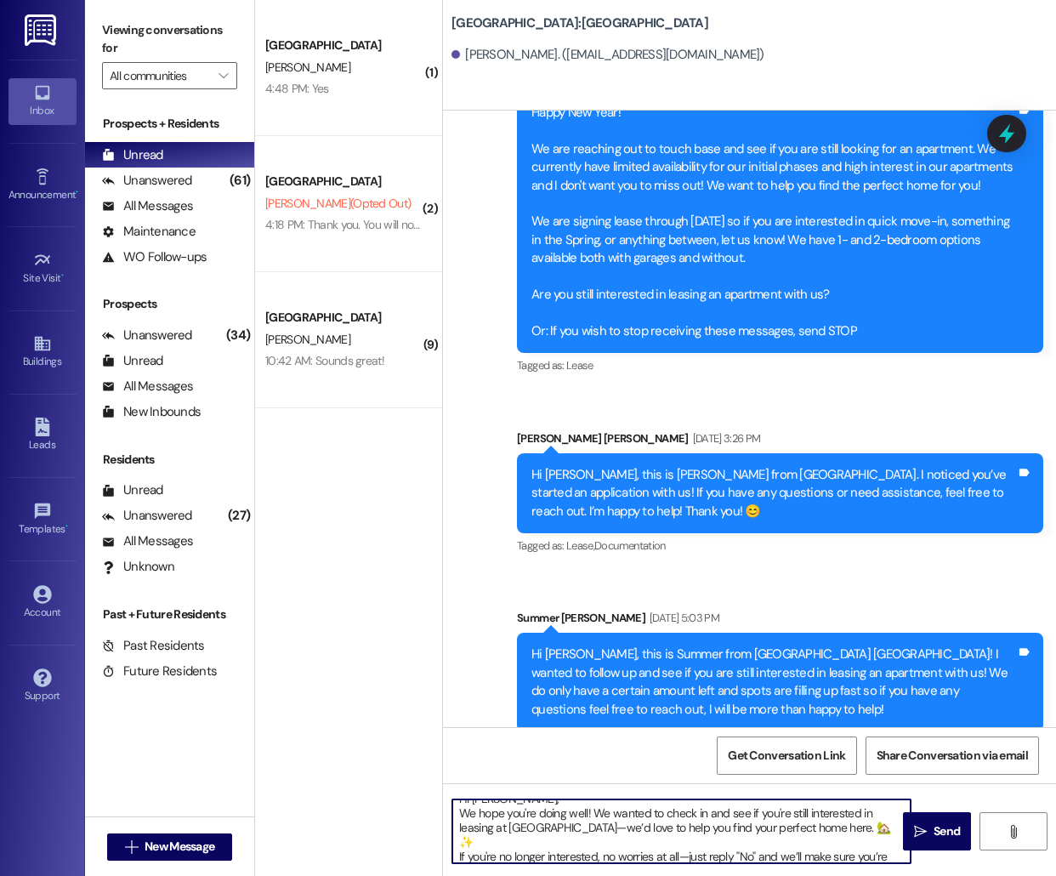
click at [505, 839] on textarea "Hi [PERSON_NAME], We hope you're doing well! We wanted to check in and see if y…" at bounding box center [681, 831] width 458 height 64
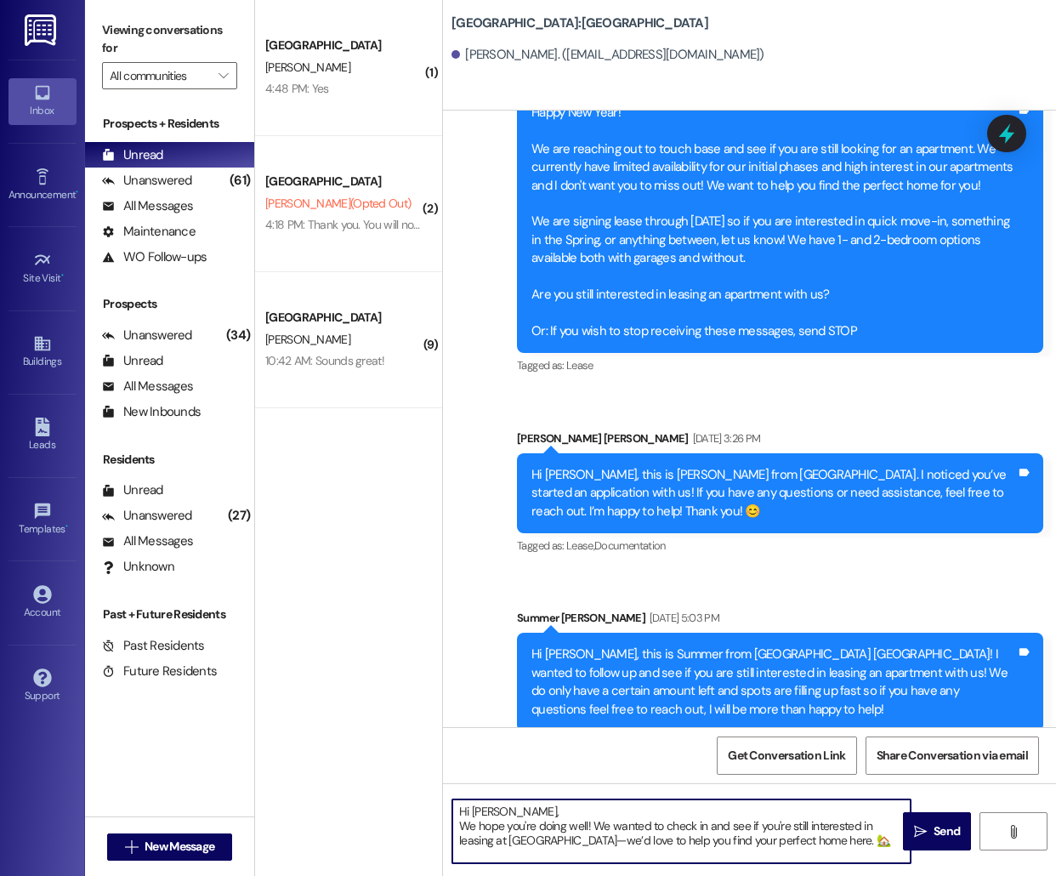
scroll to position [1, 0]
click at [526, 815] on textarea "Hi [PERSON_NAME], We hope you're doing well! We wanted to check in and see if y…" at bounding box center [681, 831] width 458 height 64
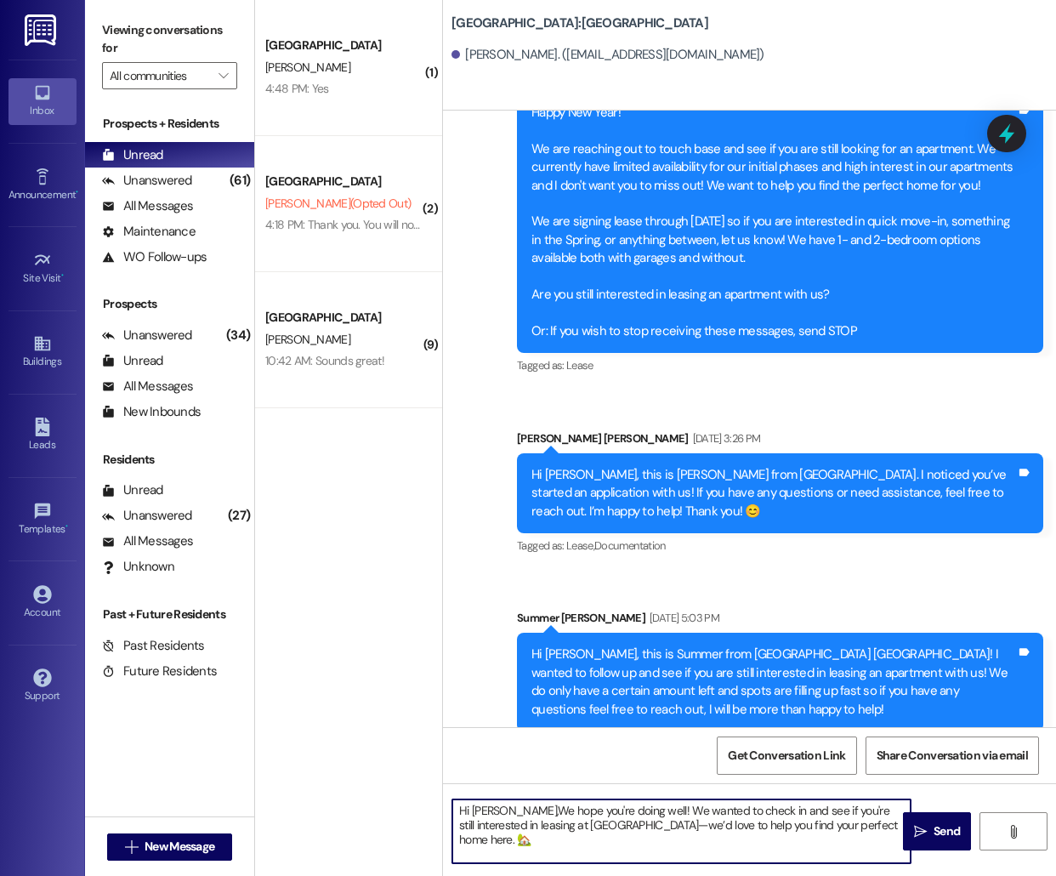
scroll to position [0, 0]
click at [507, 810] on textarea "Hi [PERSON_NAME], We hope you're doing well! We wanted to check in and see if y…" at bounding box center [681, 831] width 458 height 64
click at [503, 810] on textarea "Hi [PERSON_NAME], We hope you're doing well! We wanted to check in and see if y…" at bounding box center [681, 831] width 458 height 64
type textarea "Hi Jace, this is Kayla from [GEOGRAPHIC_DATA]. We hope you're doing well! We wa…"
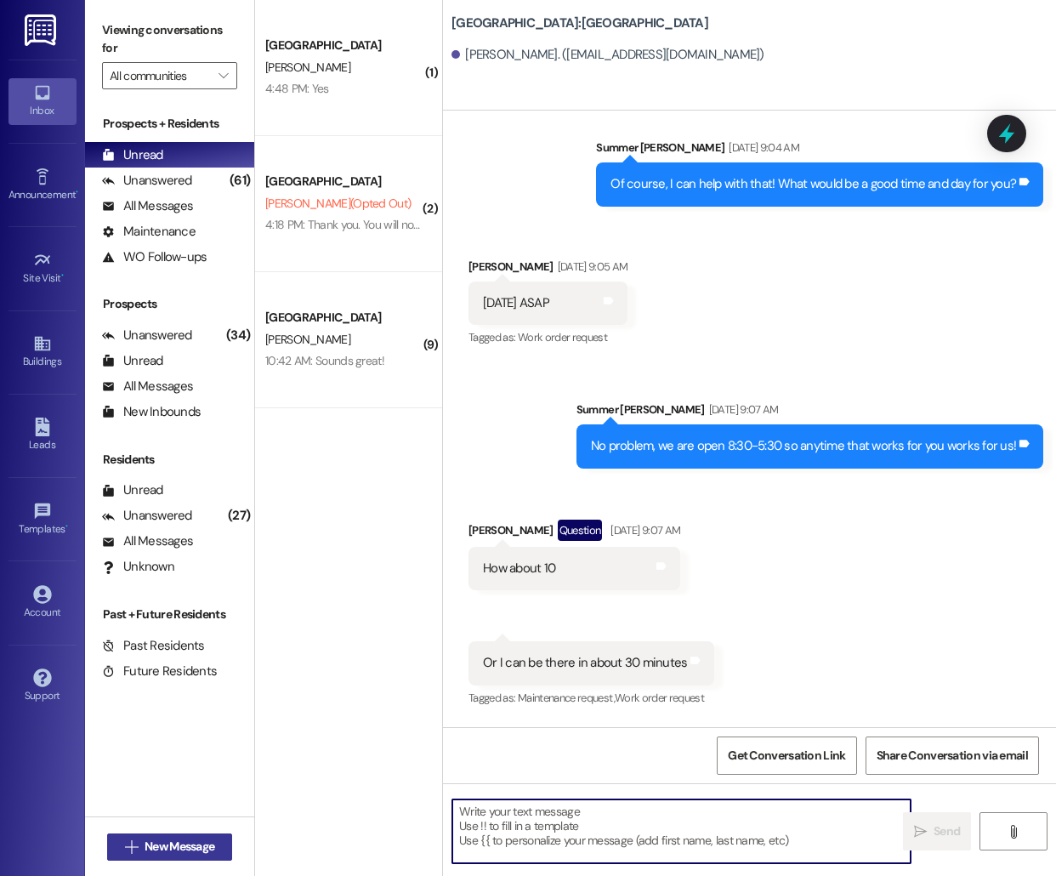
scroll to position [718, 0]
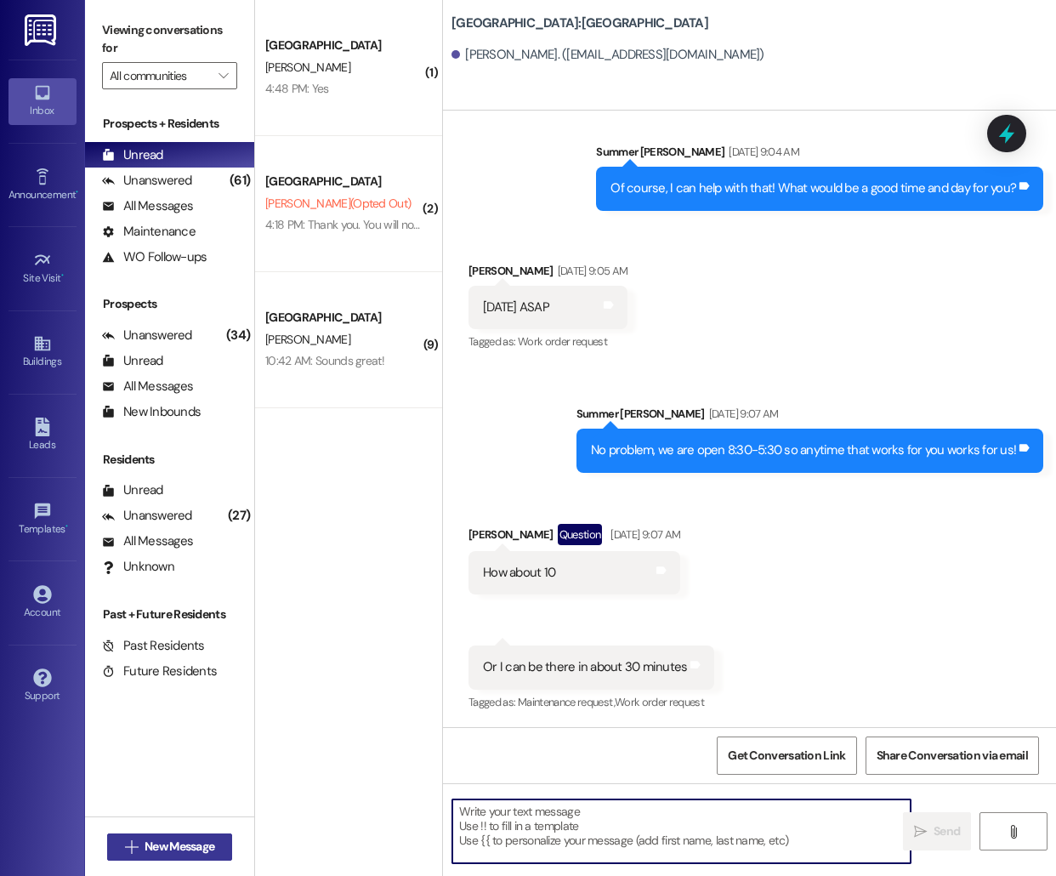
click at [161, 852] on span "New Message" at bounding box center [180, 847] width 70 height 18
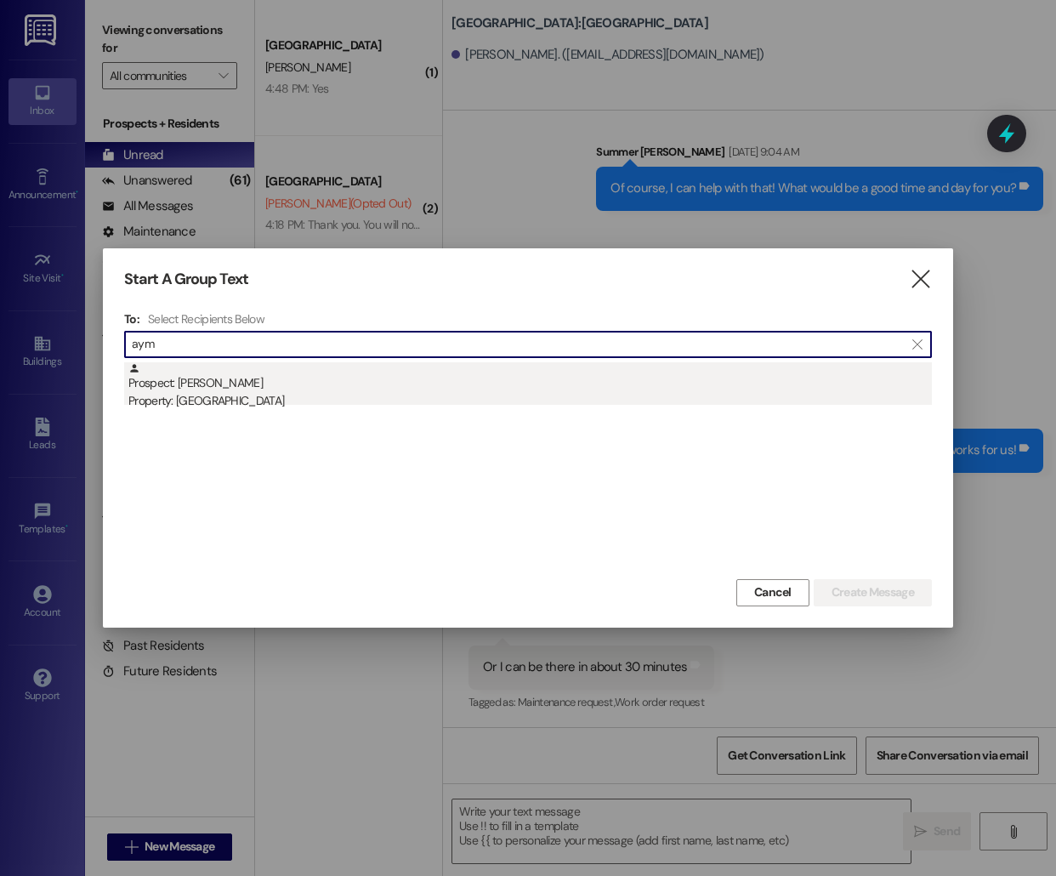
type input "aym"
click at [352, 398] on div "Property: [GEOGRAPHIC_DATA]" at bounding box center [530, 401] width 804 height 18
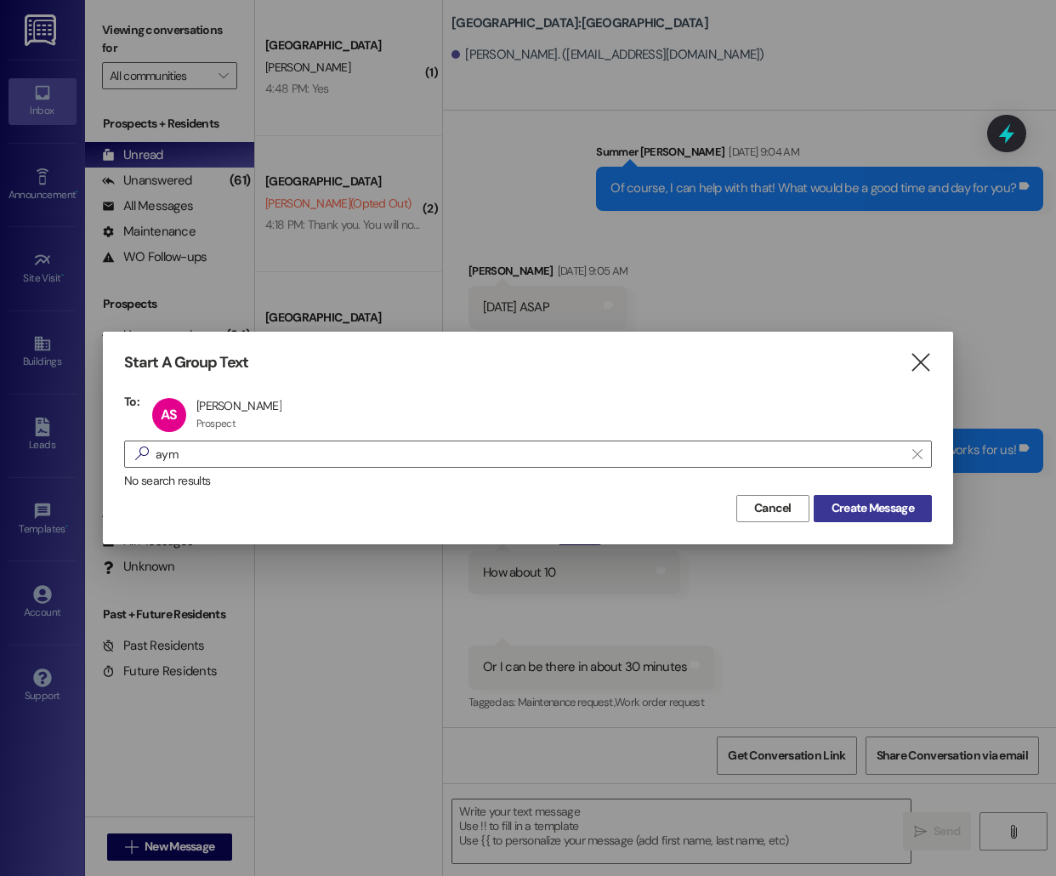
click at [873, 520] on button "Create Message" at bounding box center [873, 508] width 118 height 27
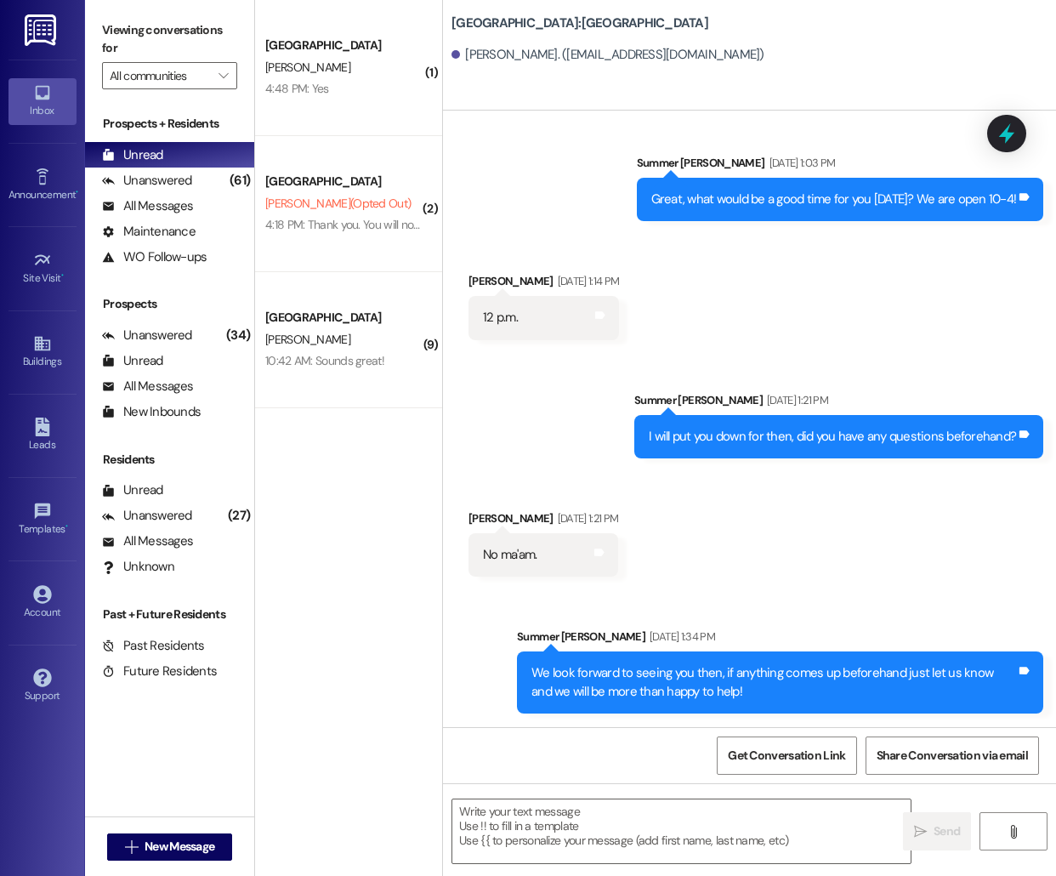
scroll to position [555, 0]
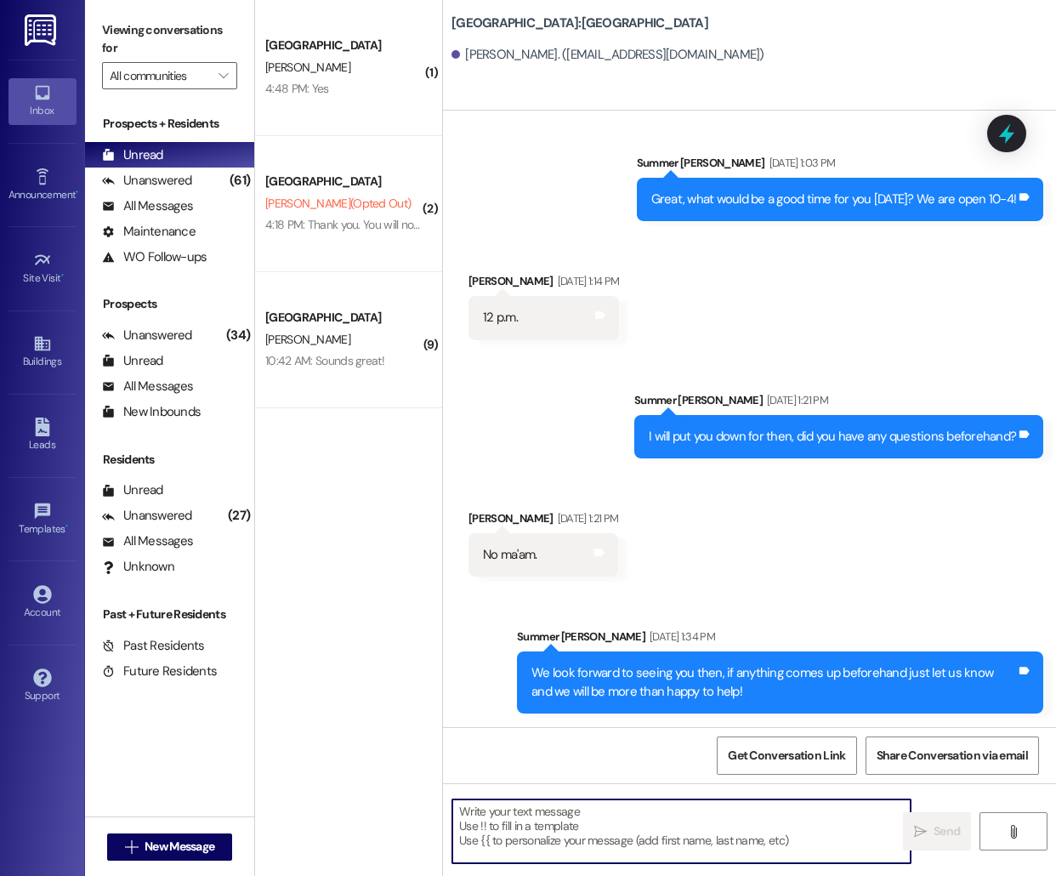
click at [642, 831] on textarea at bounding box center [681, 831] width 458 height 64
paste textarea "Hi Jace, this is Kayla from [GEOGRAPHIC_DATA]. We hope you're doing well! We wa…"
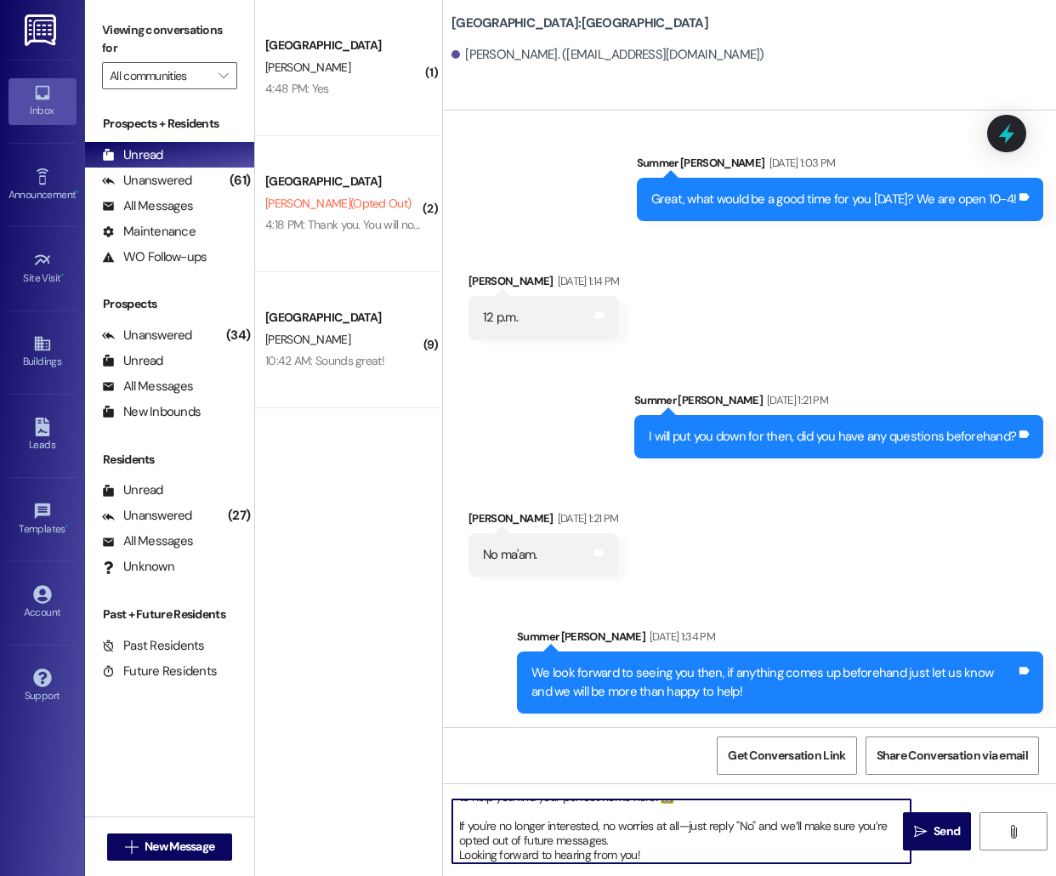
scroll to position [0, 0]
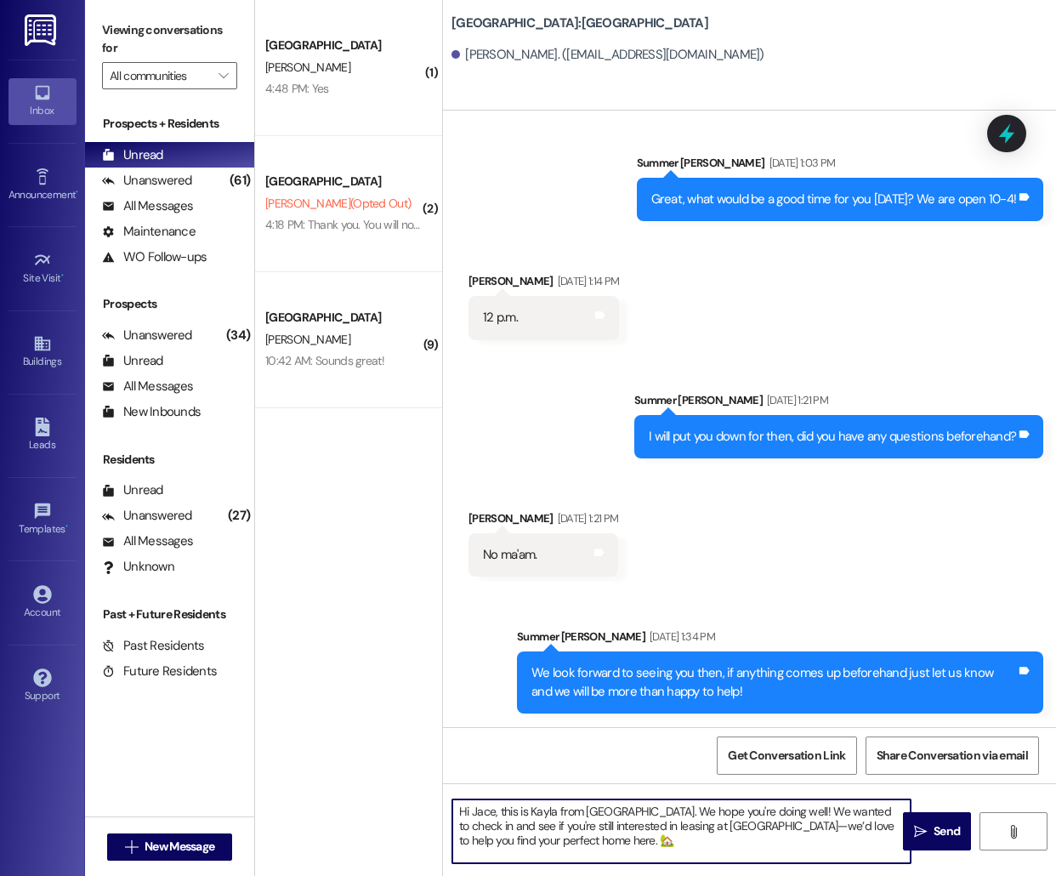
click at [480, 810] on textarea "Hi Jace, this is Kayla from [GEOGRAPHIC_DATA]. We hope you're doing well! We wa…" at bounding box center [681, 831] width 458 height 64
type textarea "Hi [PERSON_NAME], this is Kayla from [GEOGRAPHIC_DATA]. We hope you're doing we…"
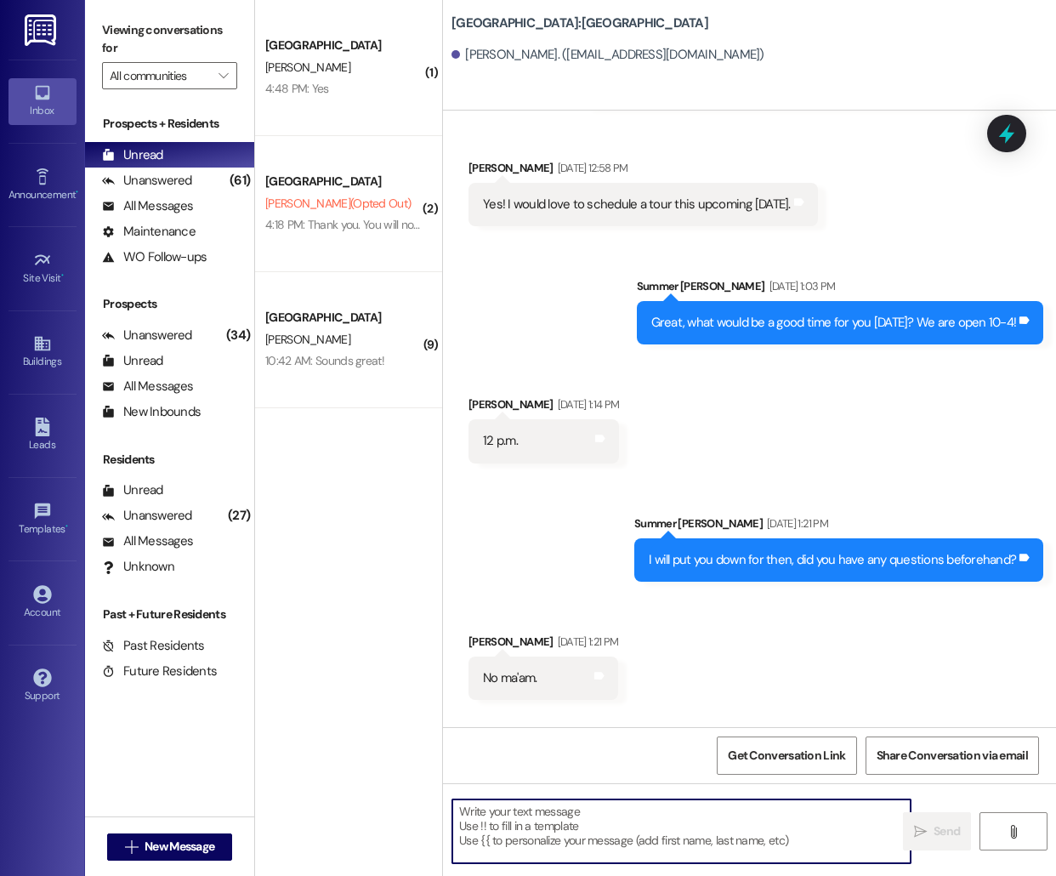
scroll to position [418, 0]
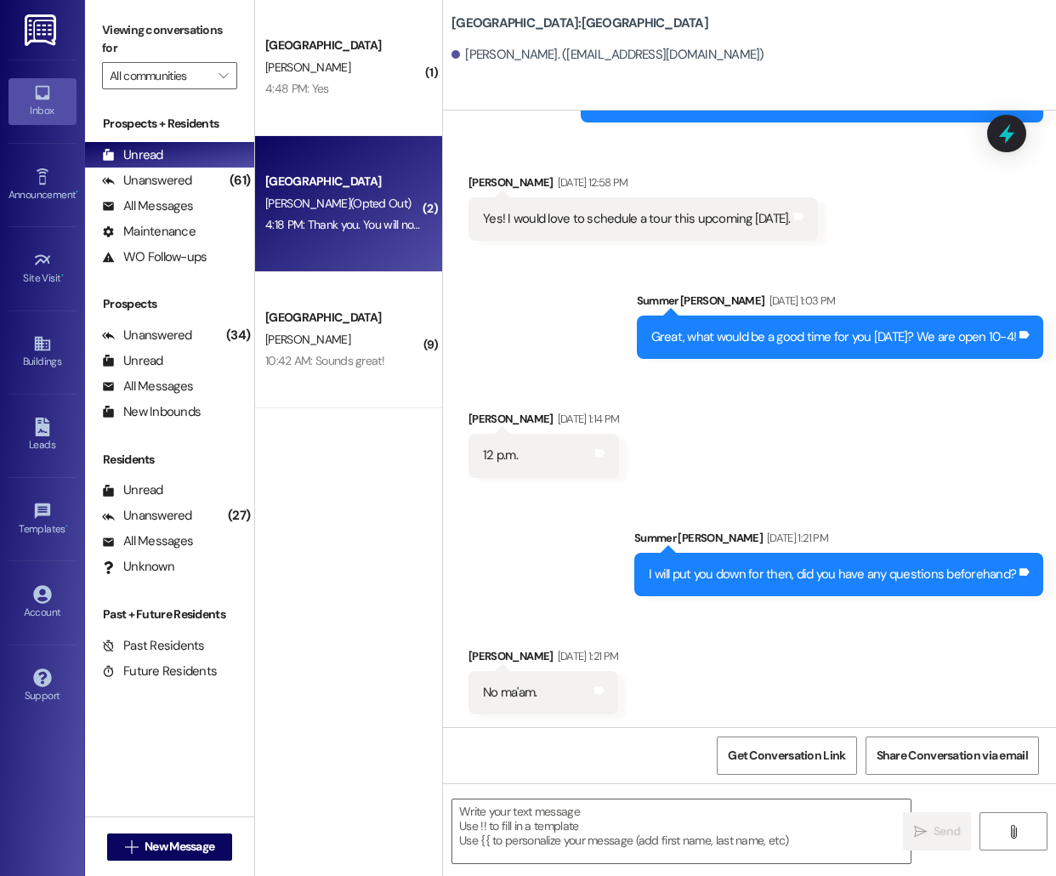
click at [340, 188] on div "[GEOGRAPHIC_DATA]" at bounding box center [343, 182] width 157 height 18
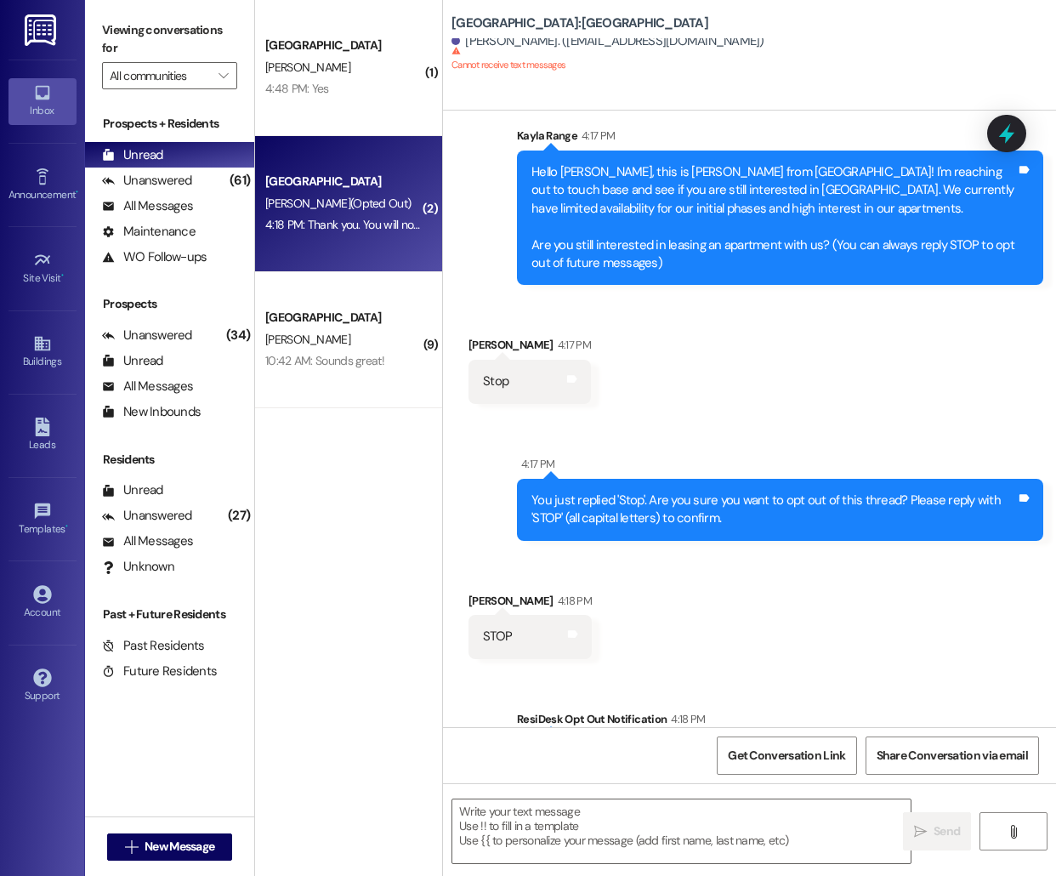
scroll to position [0, 0]
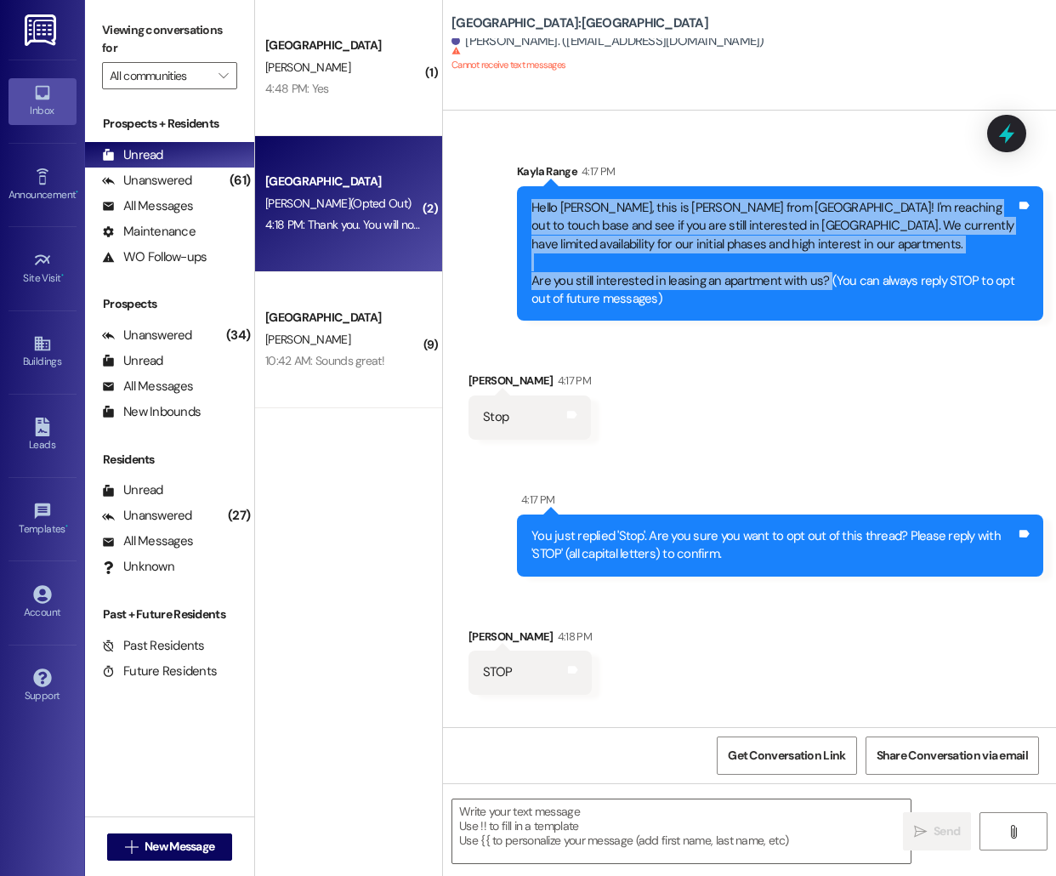
drag, startPoint x: 532, startPoint y: 203, endPoint x: 824, endPoint y: 276, distance: 300.5
click at [824, 276] on div "Hello [PERSON_NAME], this is [PERSON_NAME] from [GEOGRAPHIC_DATA]! I'm reaching…" at bounding box center [773, 254] width 485 height 110
copy div "Hello [PERSON_NAME], this is [PERSON_NAME] from [GEOGRAPHIC_DATA]! I'm reaching…"
click at [166, 842] on span "New Message" at bounding box center [180, 847] width 70 height 18
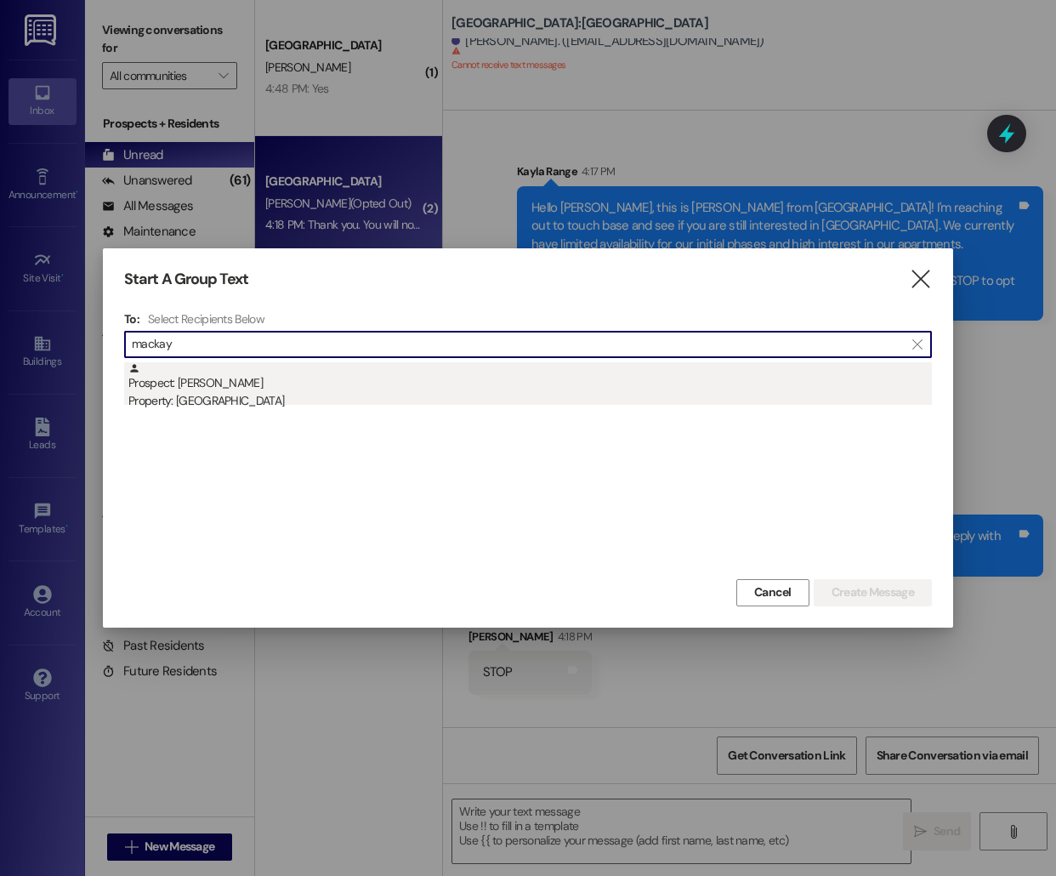
type input "mackay"
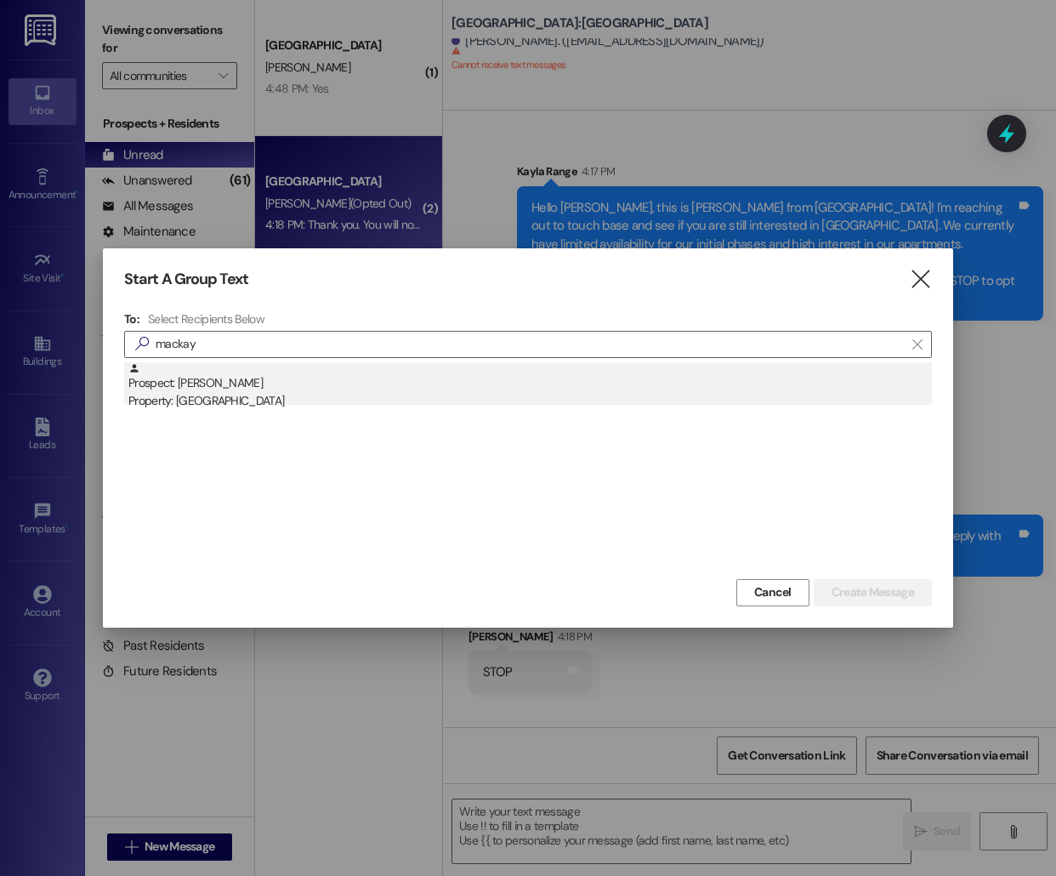
click at [260, 396] on div "Property: [GEOGRAPHIC_DATA]" at bounding box center [530, 401] width 804 height 18
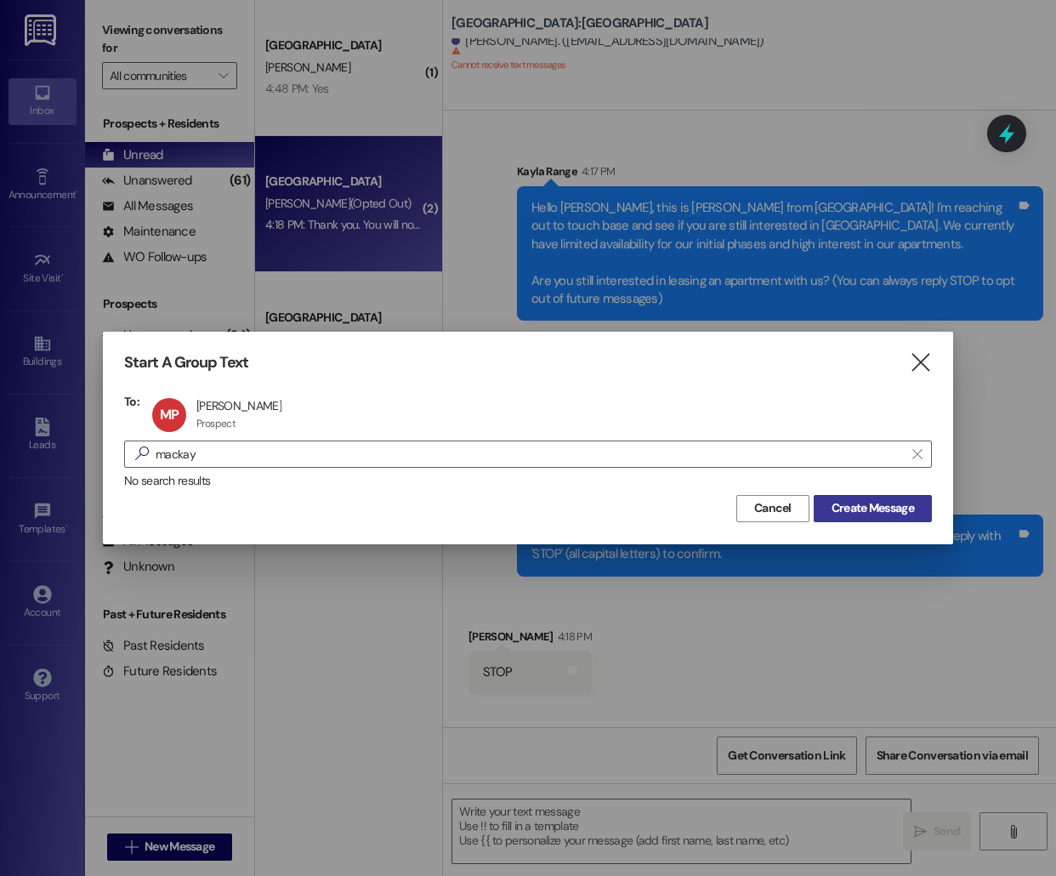
click at [906, 514] on span "Create Message" at bounding box center [873, 508] width 82 height 18
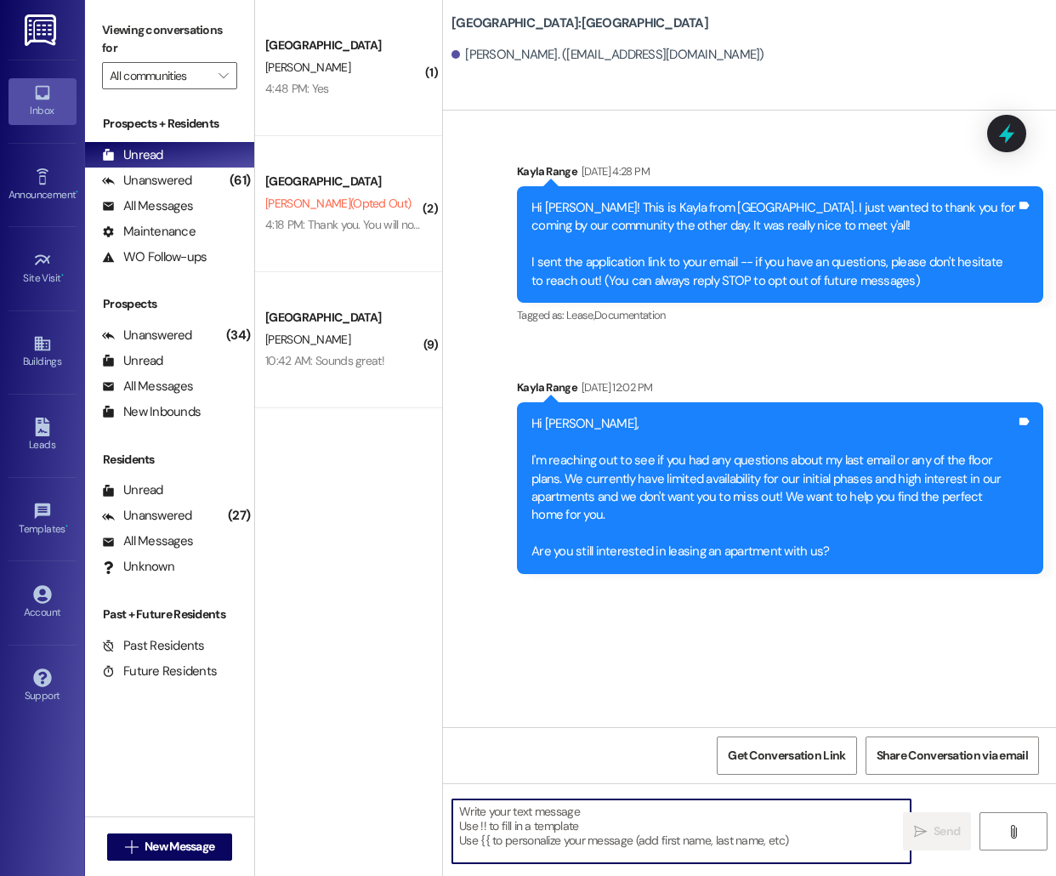
click at [620, 848] on textarea at bounding box center [681, 831] width 458 height 64
paste textarea "Hello [PERSON_NAME], this is [PERSON_NAME] from [GEOGRAPHIC_DATA]! I'm reaching…"
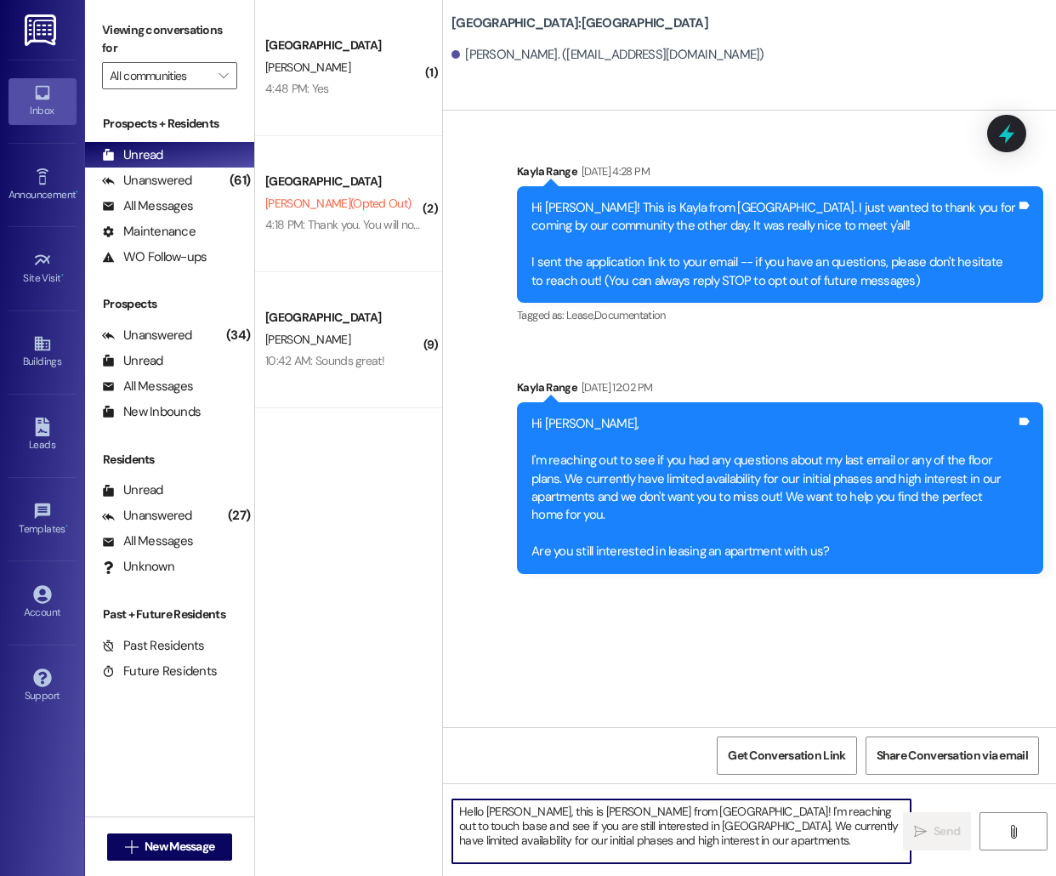
scroll to position [14, 0]
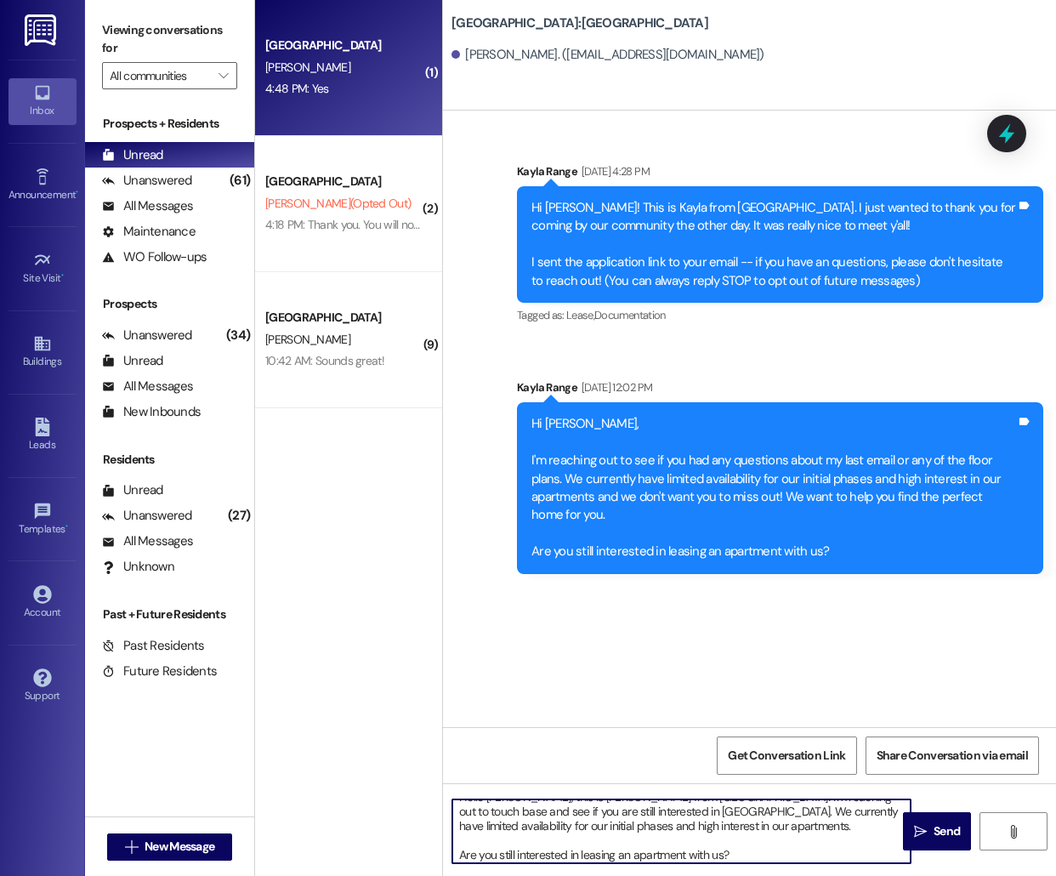
type textarea "Hello [PERSON_NAME], this is [PERSON_NAME] from [GEOGRAPHIC_DATA]! I'm reaching…"
click at [337, 83] on div "4:48 PM: Yes 4:48 PM: Yes" at bounding box center [344, 88] width 161 height 21
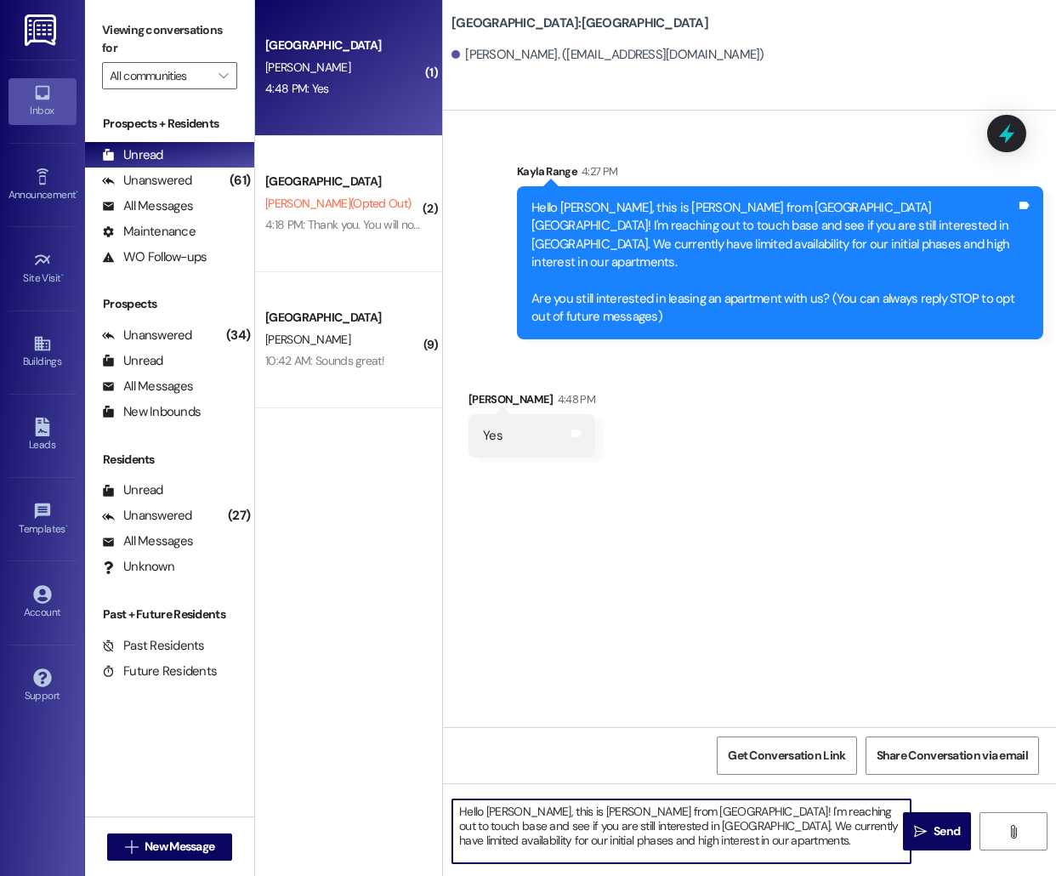
drag, startPoint x: 769, startPoint y: 844, endPoint x: 305, endPoint y: 768, distance: 469.6
click at [305, 768] on div "( 1 ) [GEOGRAPHIC_DATA] [PERSON_NAME] 4:48 PM: Yes 4:48 PM: Yes ( 2 ) [GEOGRAPH…" at bounding box center [655, 438] width 801 height 876
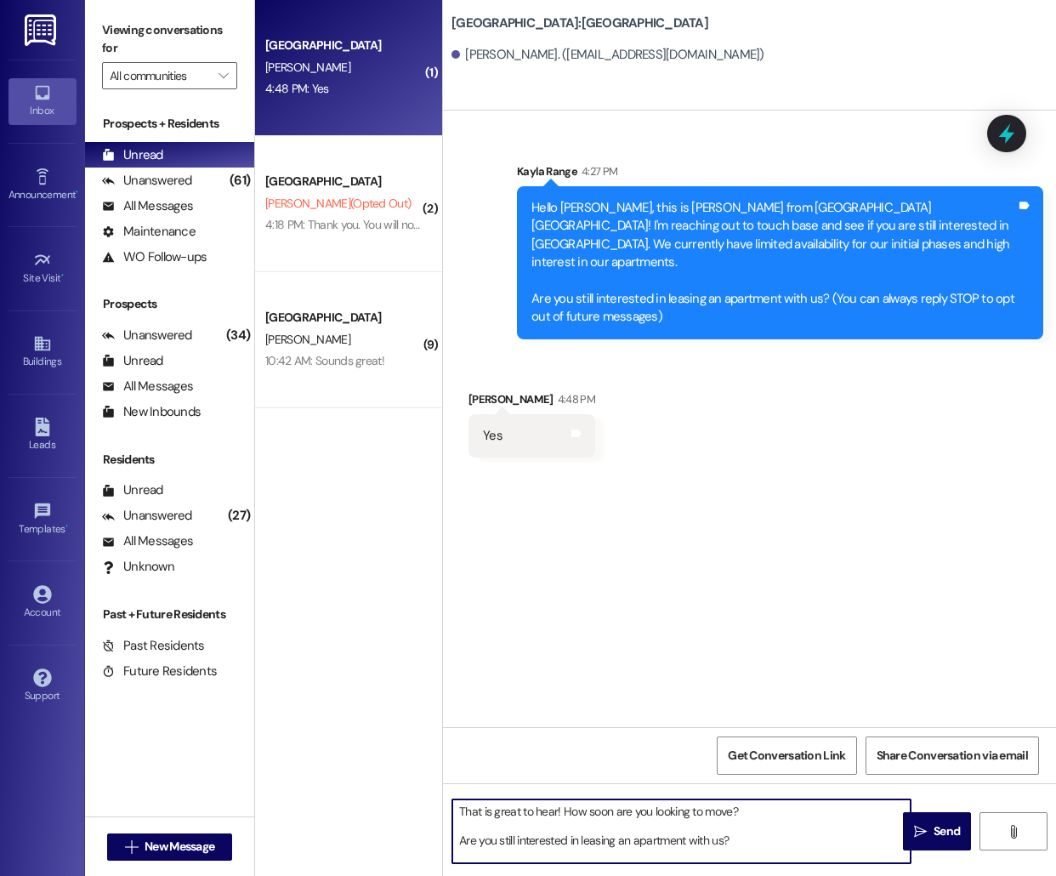
drag, startPoint x: 773, startPoint y: 839, endPoint x: 448, endPoint y: 822, distance: 325.3
click at [448, 822] on div "That is great to hear! How soon are you looking to move? Are you still interest…" at bounding box center [673, 830] width 460 height 65
type textarea "That is great to hear! How soon are you looking to move?"
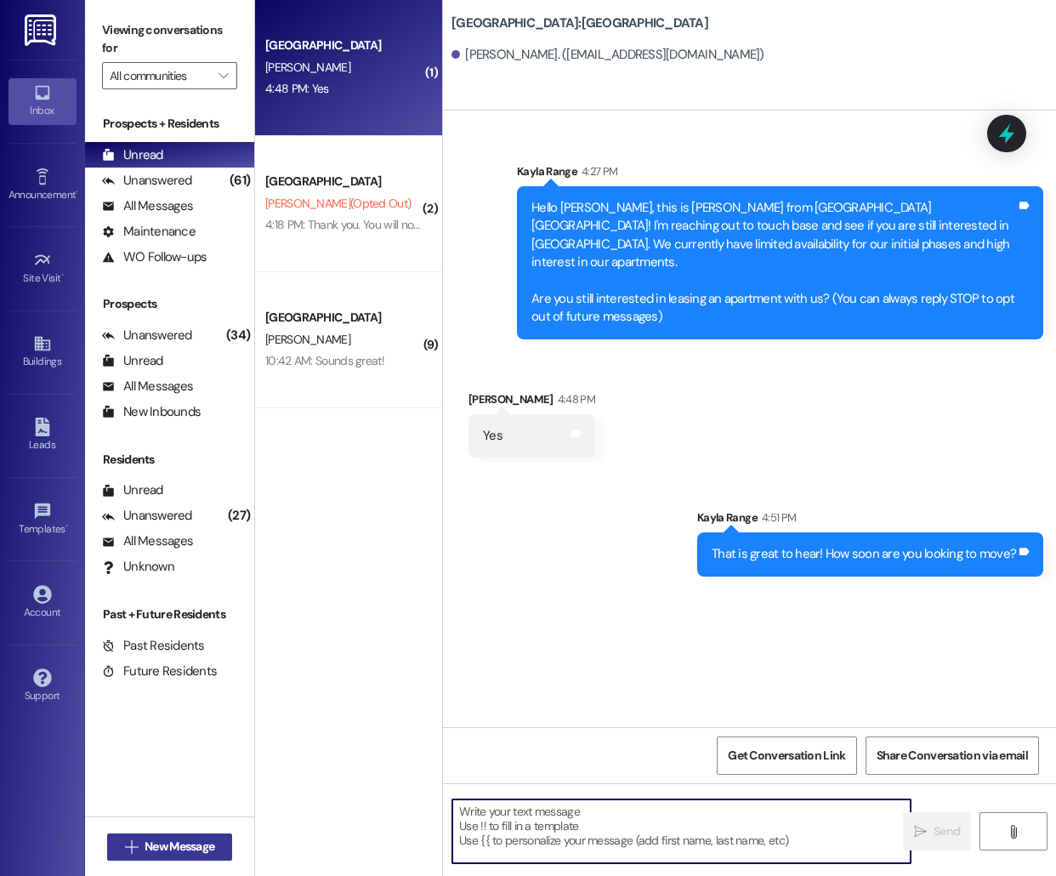
click at [176, 847] on span "New Message" at bounding box center [180, 847] width 70 height 18
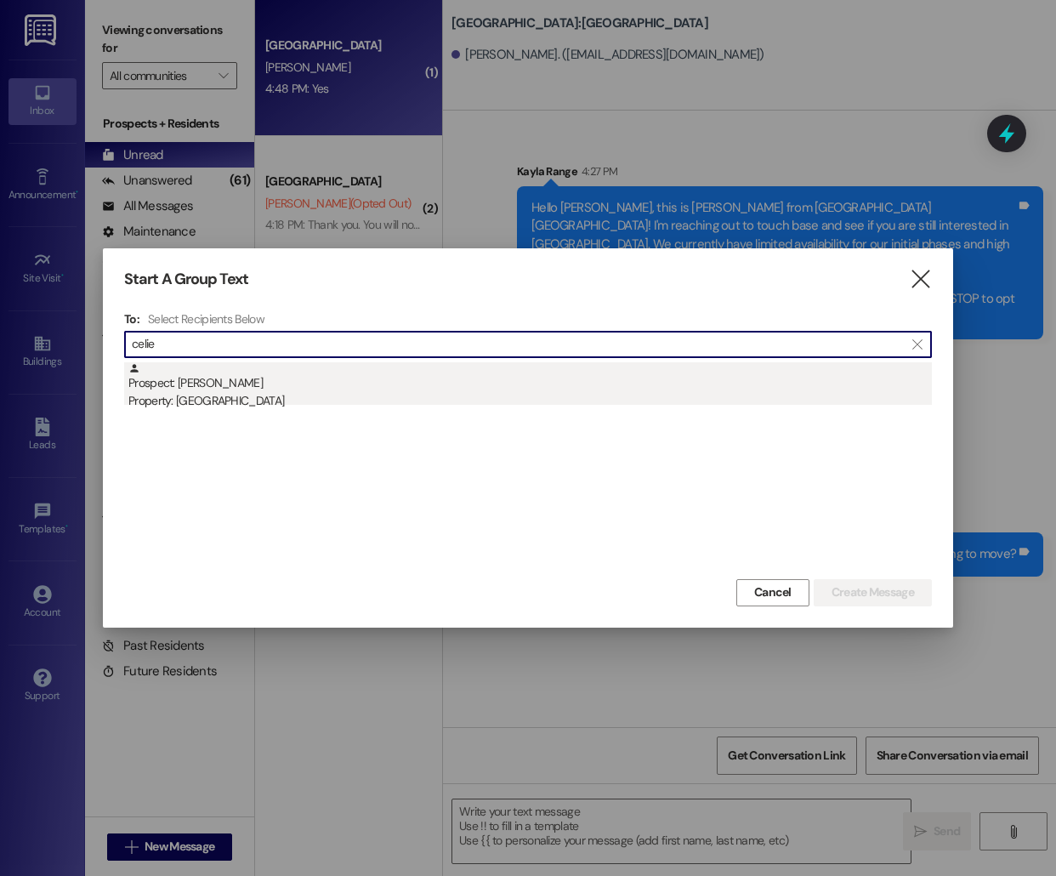
type input "celie"
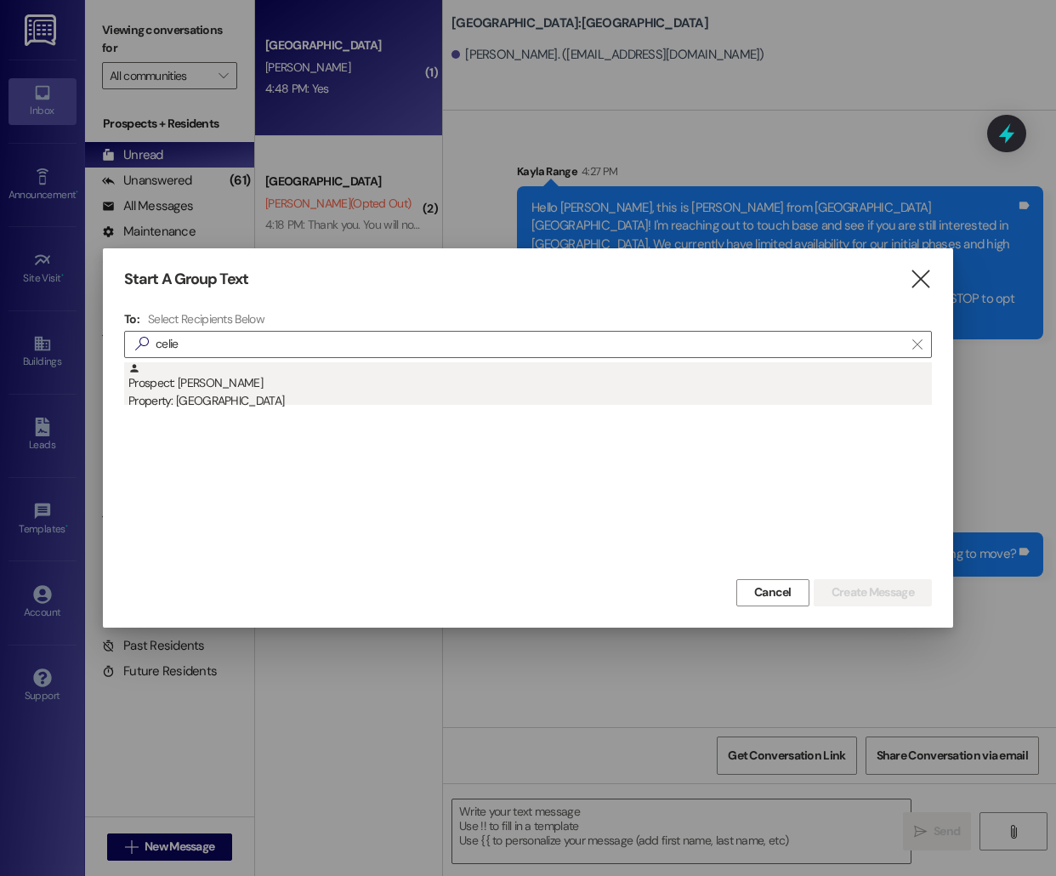
click at [309, 393] on div "Property: [GEOGRAPHIC_DATA]" at bounding box center [530, 401] width 804 height 18
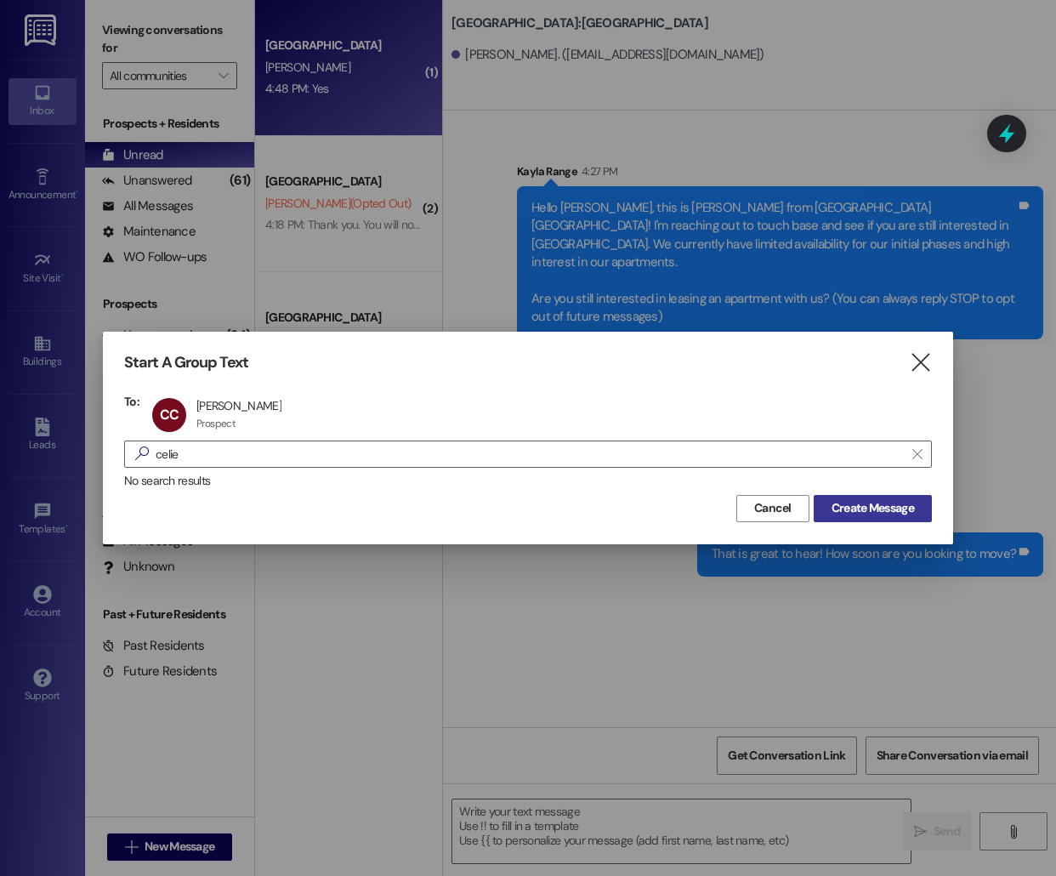
click at [858, 503] on span "Create Message" at bounding box center [873, 508] width 82 height 18
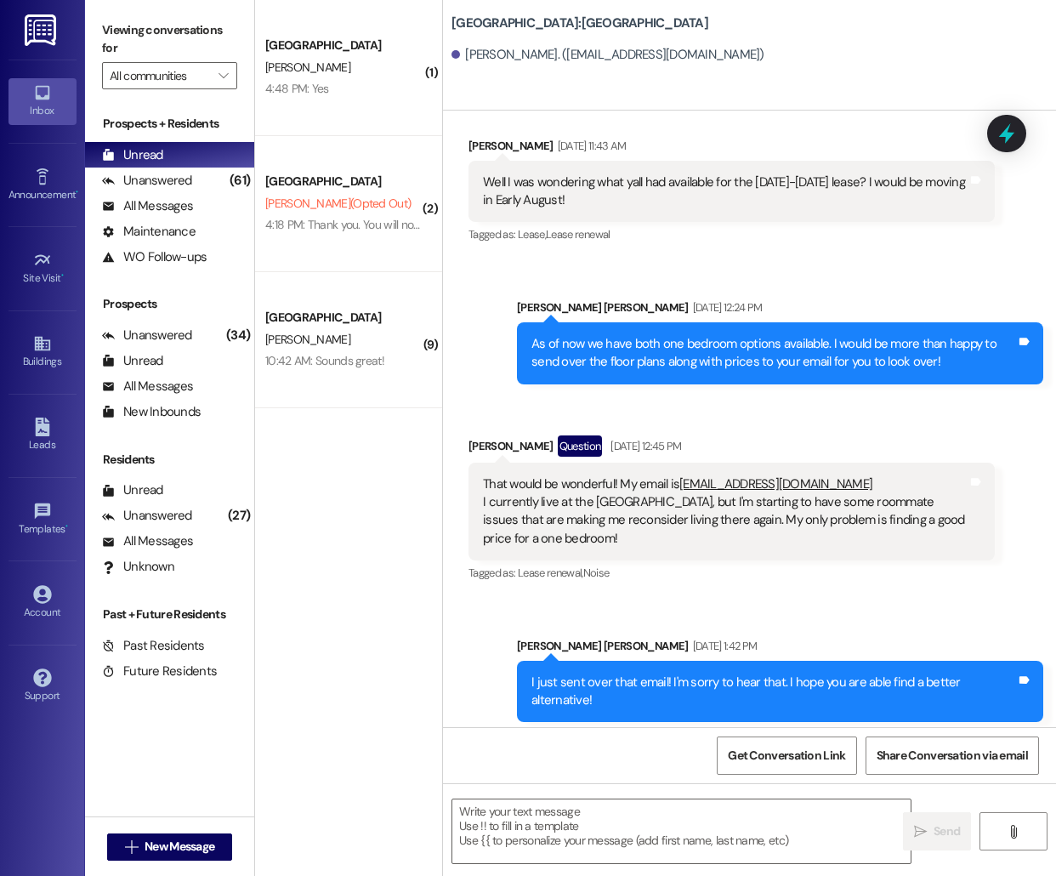
scroll to position [599, 0]
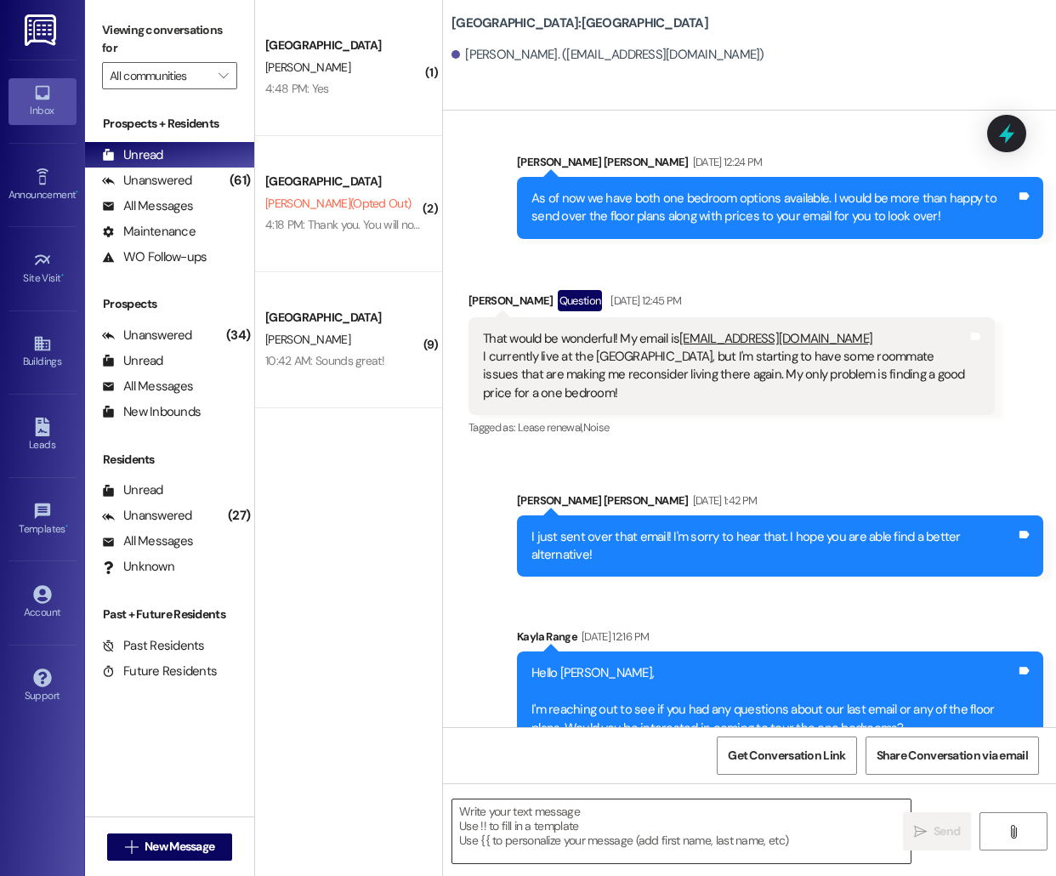
click at [587, 829] on textarea at bounding box center [681, 831] width 458 height 64
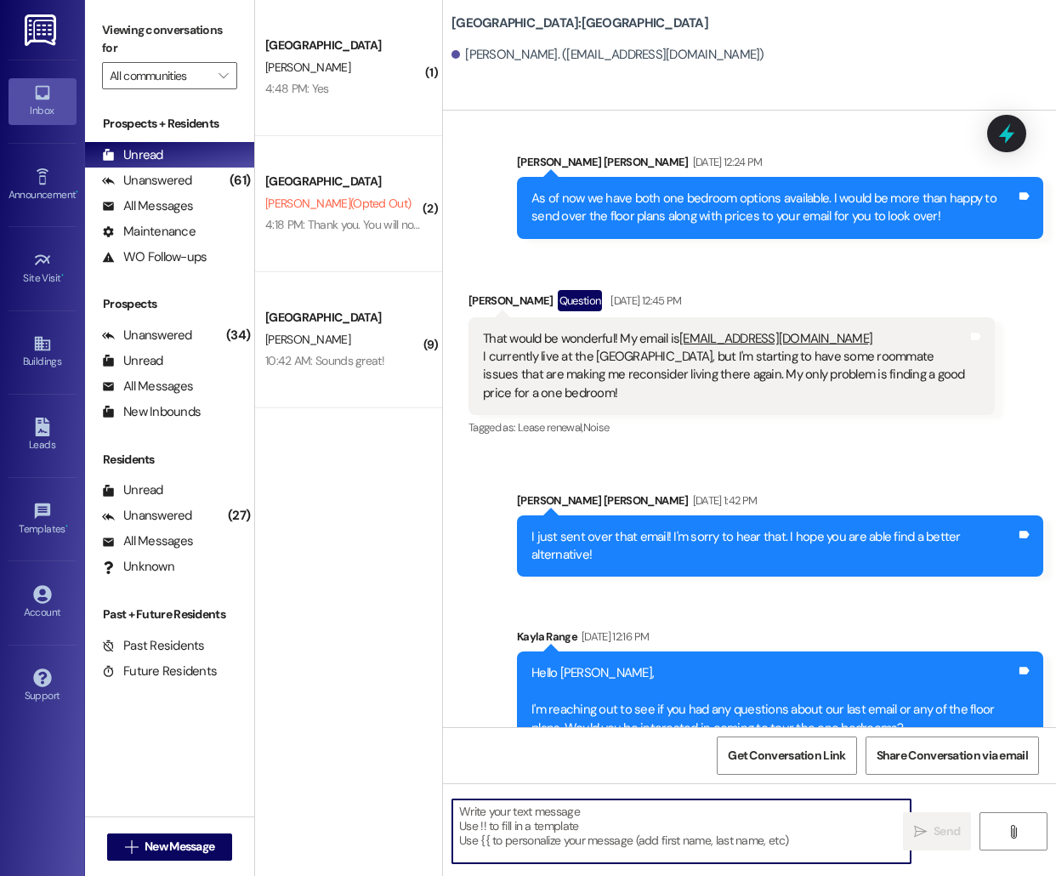
paste textarea "Hello [PERSON_NAME], this is [PERSON_NAME] from [GEOGRAPHIC_DATA]! I'm reaching…"
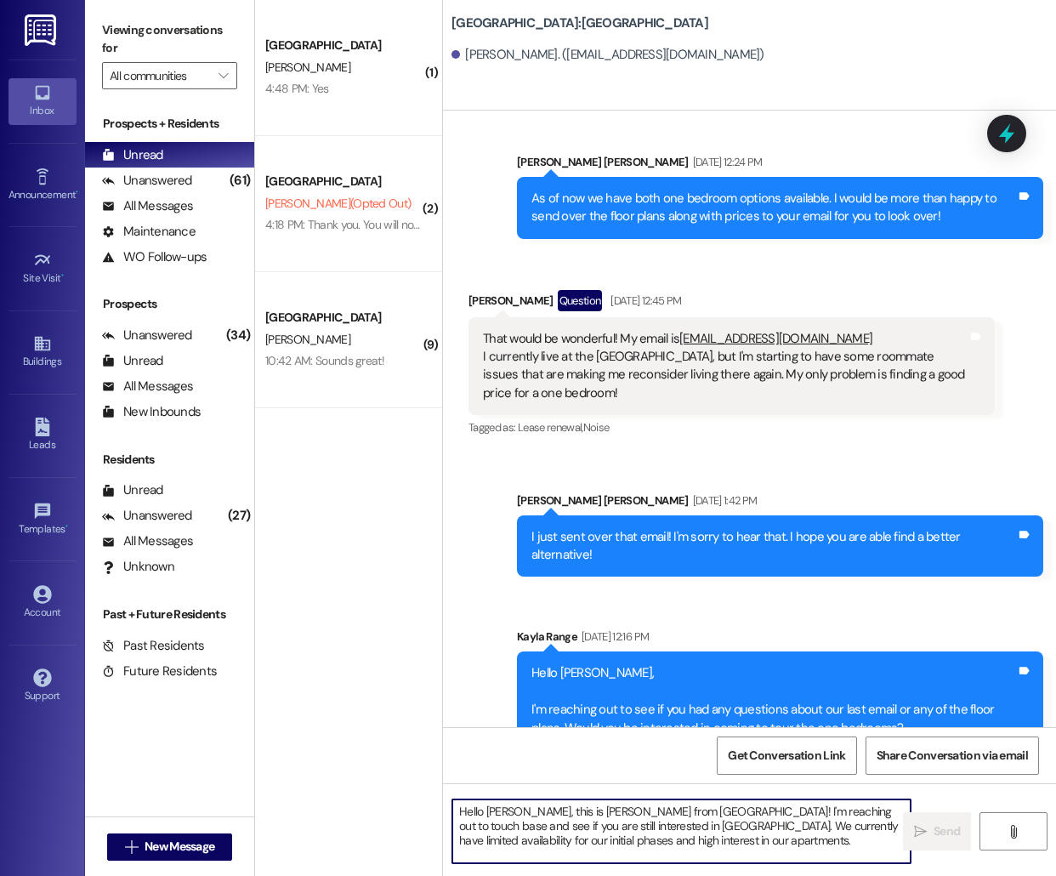
scroll to position [14, 0]
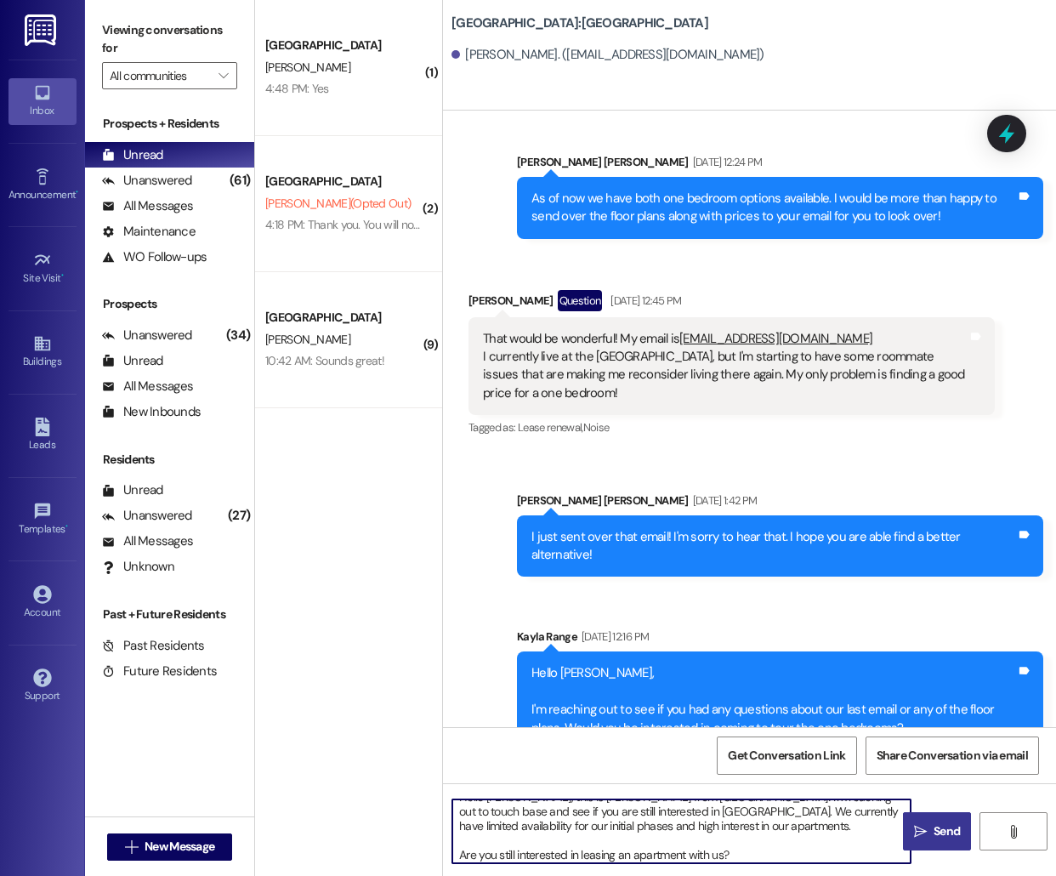
type textarea "Hello [PERSON_NAME], this is [PERSON_NAME] from [GEOGRAPHIC_DATA]! I'm reaching…"
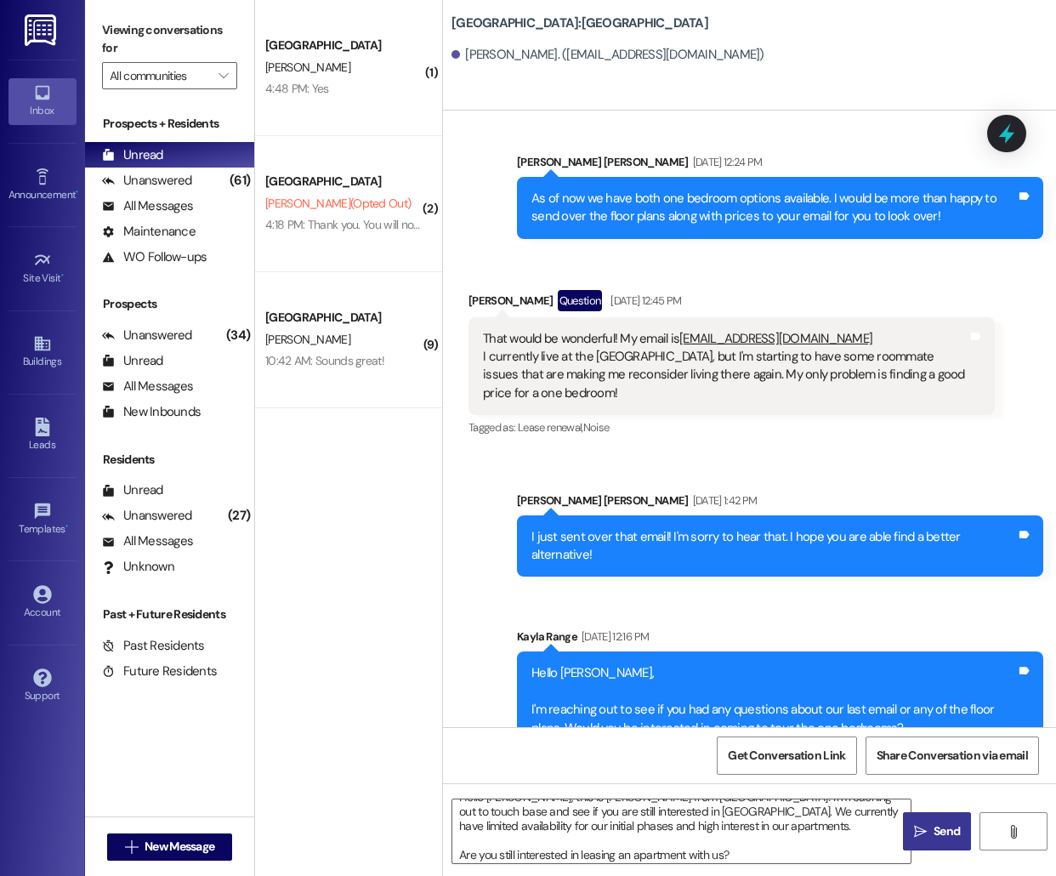
click at [935, 832] on span "Send" at bounding box center [947, 831] width 26 height 18
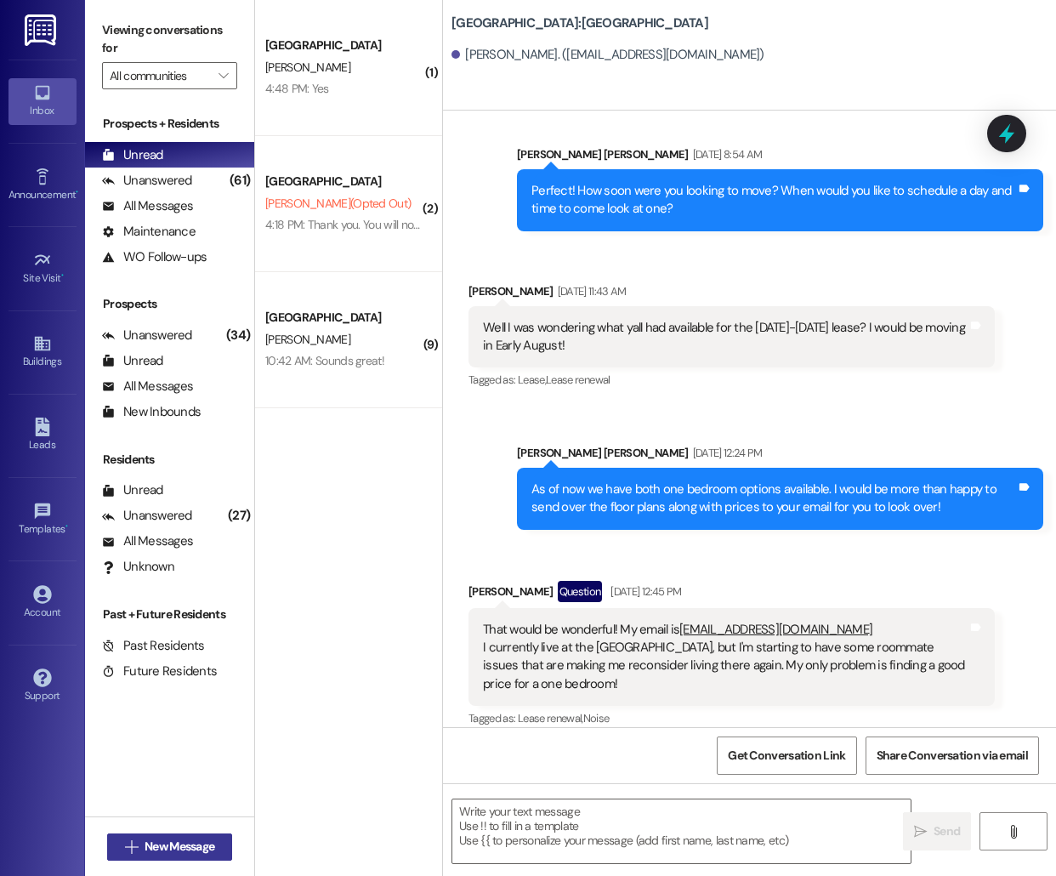
scroll to position [307, 0]
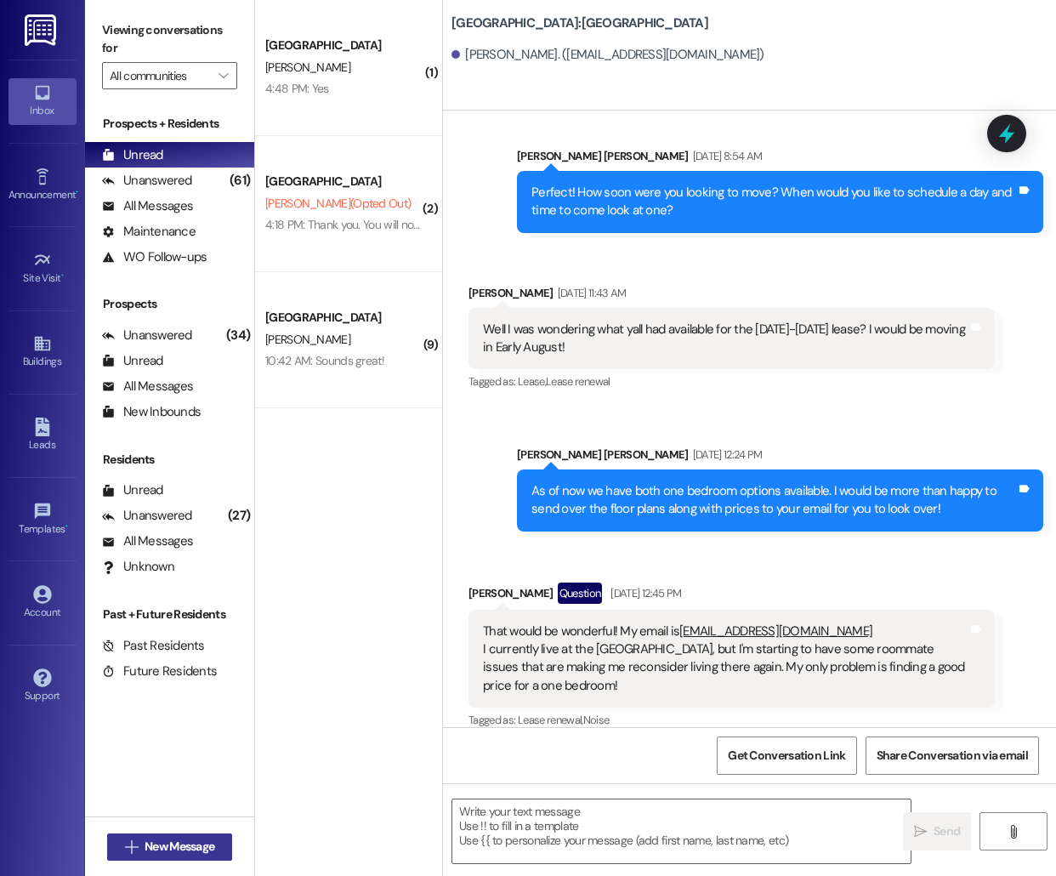
click at [194, 838] on span "New Message" at bounding box center [180, 847] width 70 height 18
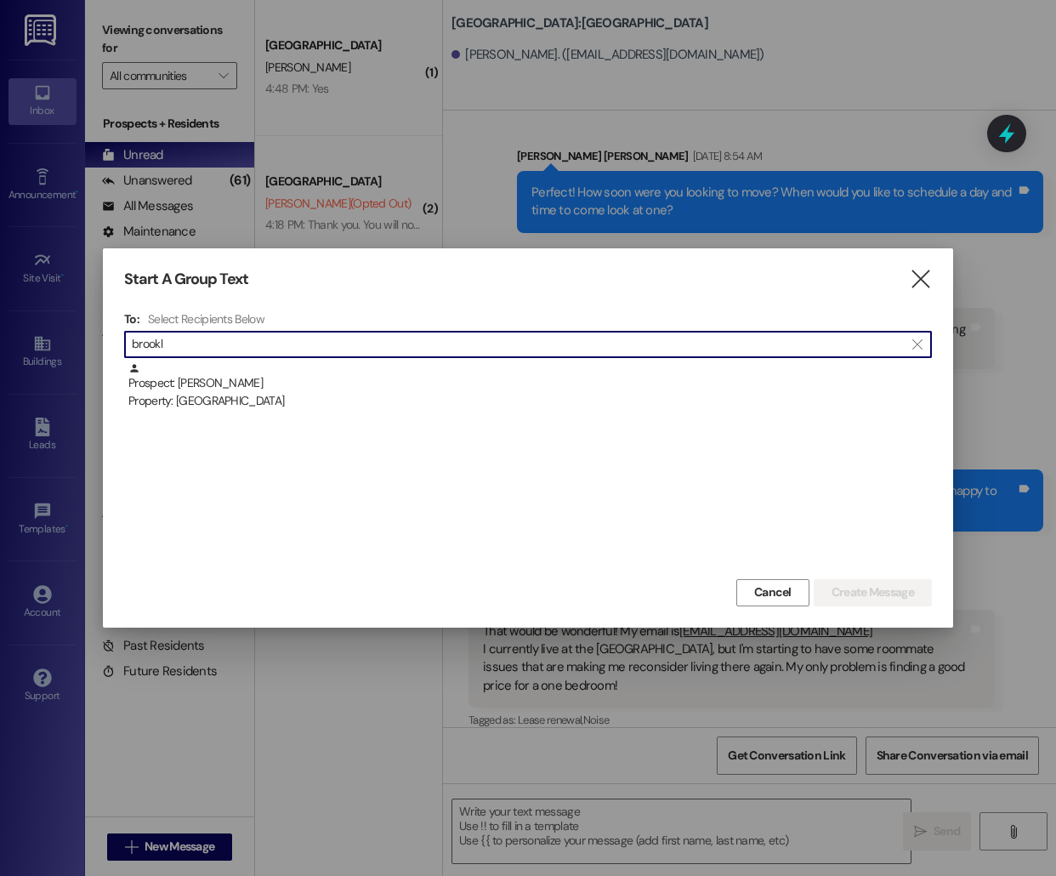
type input "brookl"
click at [226, 383] on div "Prospect: [GEOGRAPHIC_DATA] [PERSON_NAME] Property: [GEOGRAPHIC_DATA]" at bounding box center [530, 386] width 804 height 48
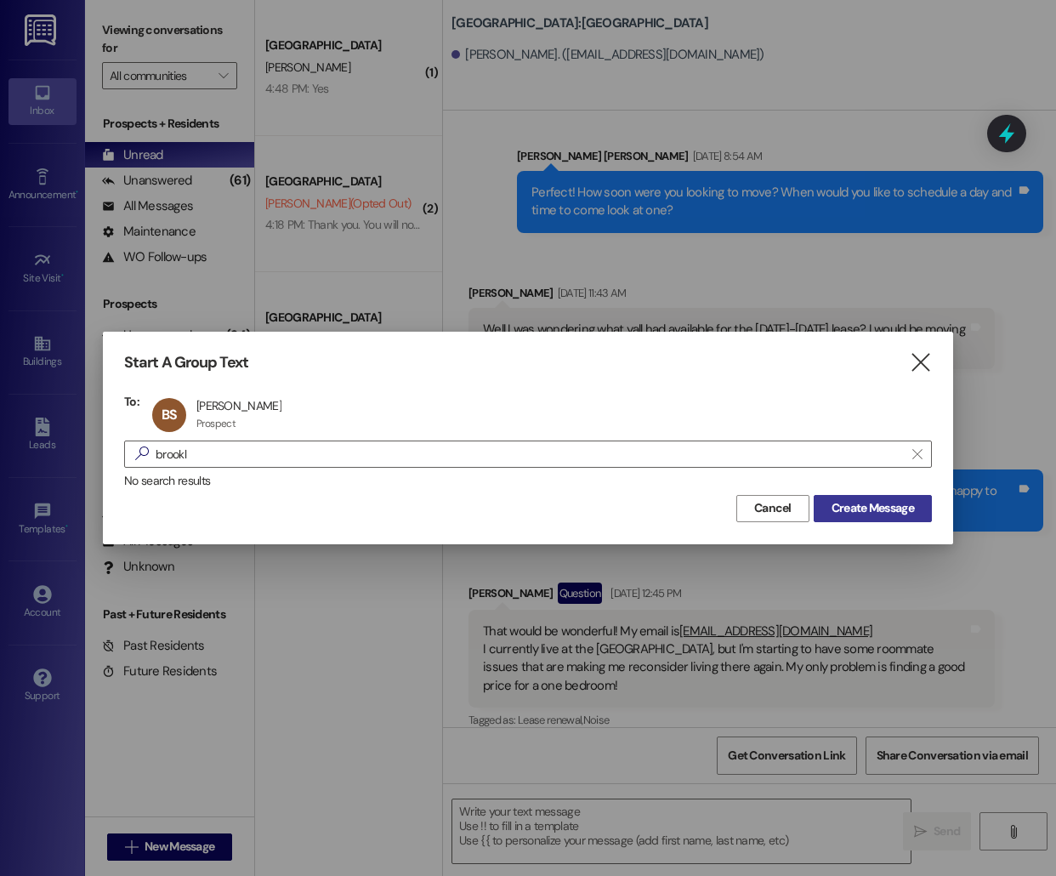
click at [891, 506] on span "Create Message" at bounding box center [873, 508] width 82 height 18
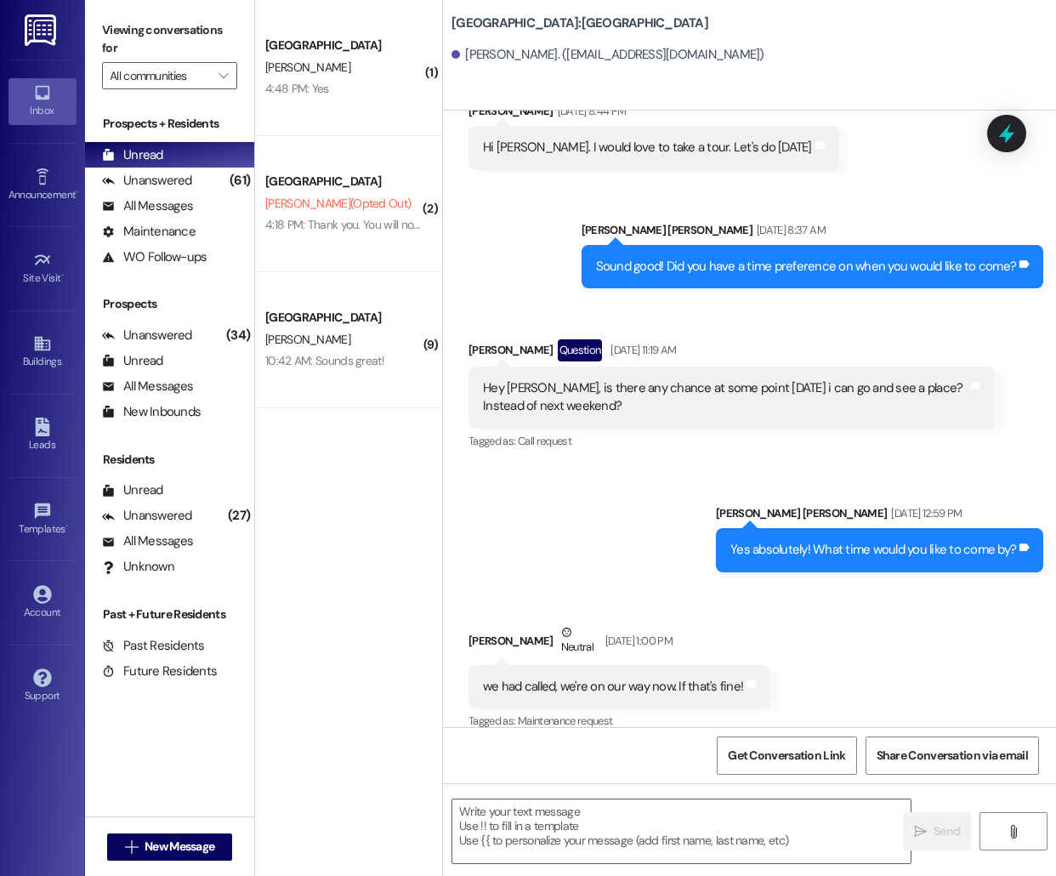
scroll to position [1458, 0]
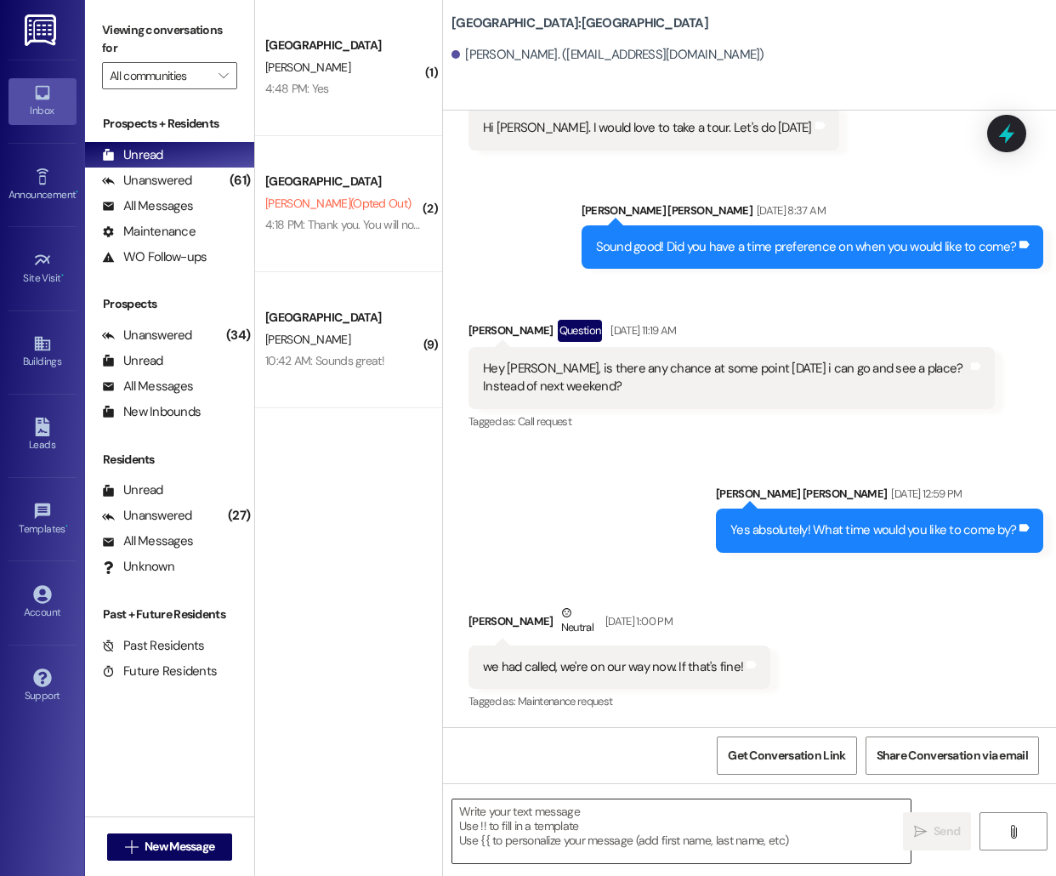
click at [599, 834] on textarea at bounding box center [681, 831] width 458 height 64
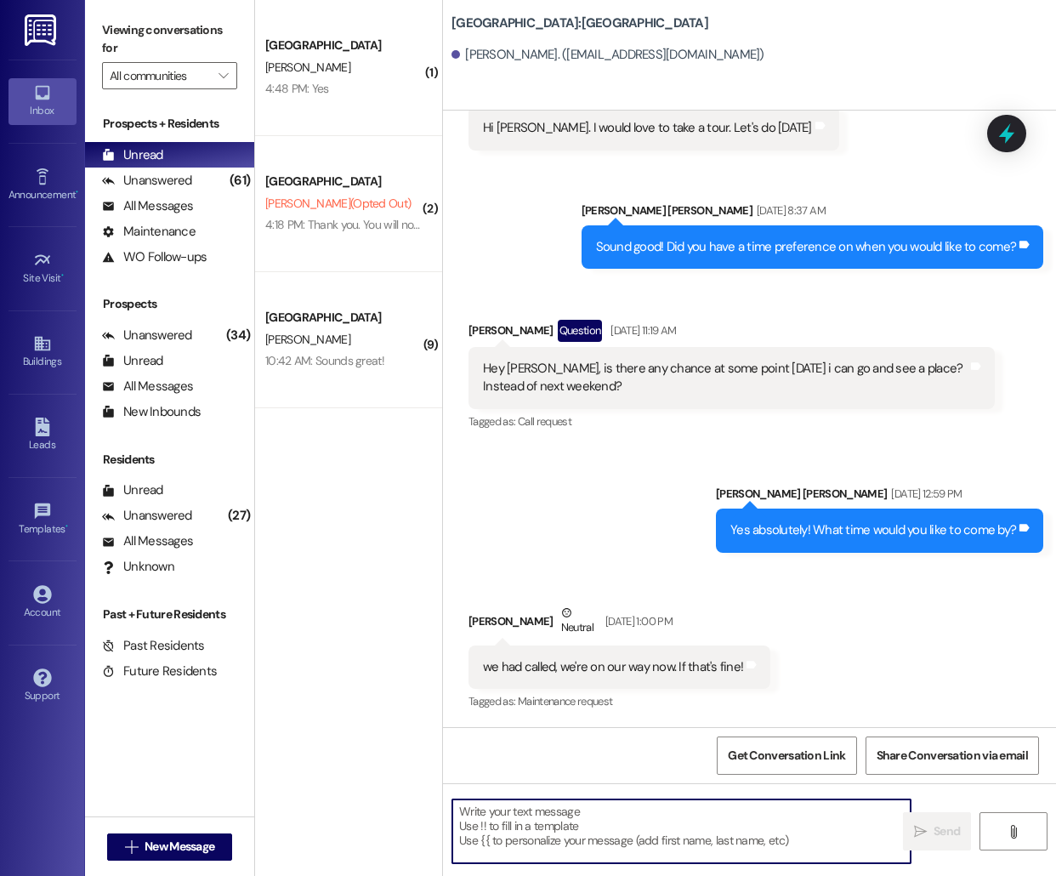
paste textarea "Hello [PERSON_NAME], this is [PERSON_NAME] from [GEOGRAPHIC_DATA]! I'm reaching…"
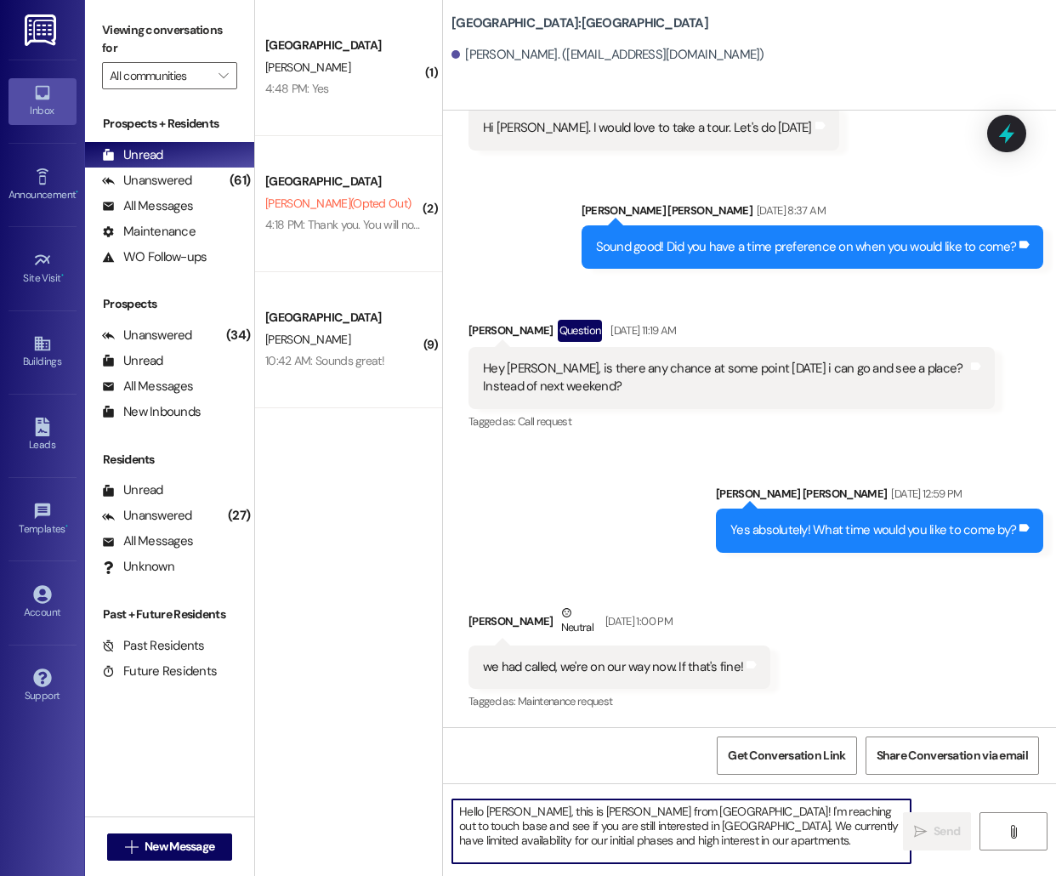
scroll to position [14, 0]
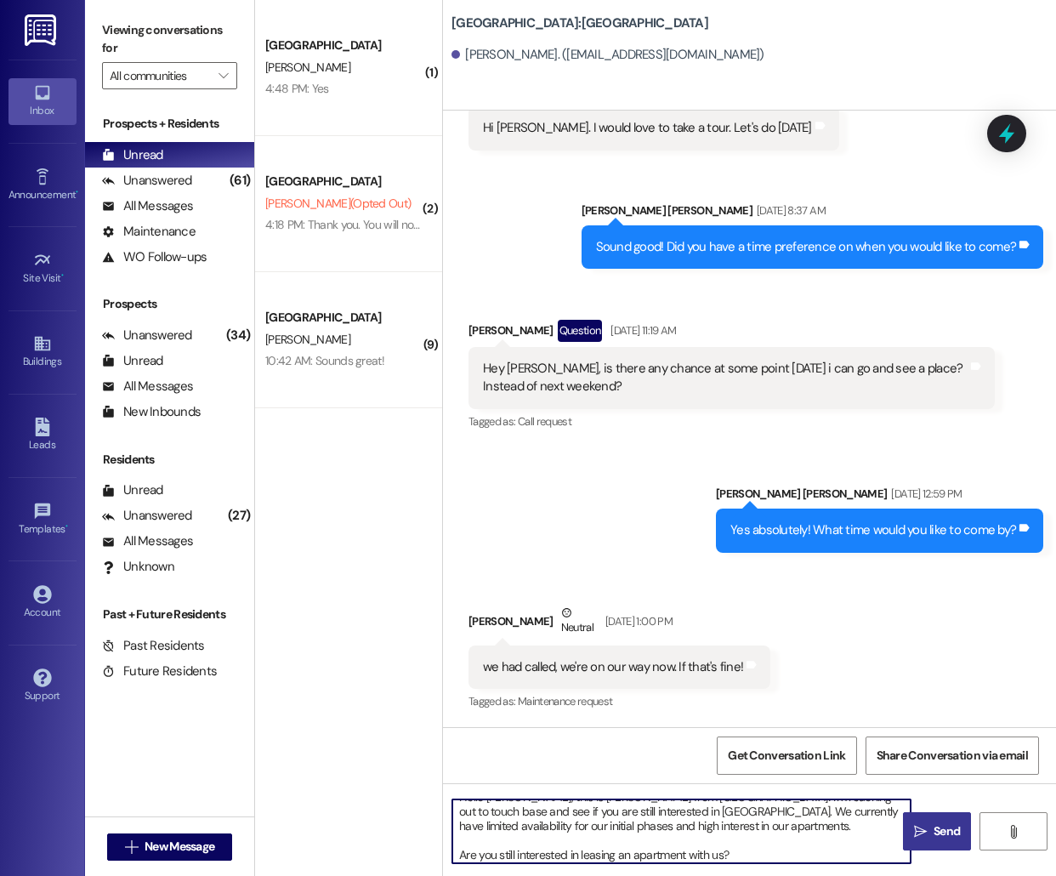
type textarea "Hello [PERSON_NAME], this is [PERSON_NAME] from [GEOGRAPHIC_DATA]! I'm reaching…"
click at [928, 841] on button " Send" at bounding box center [937, 831] width 68 height 38
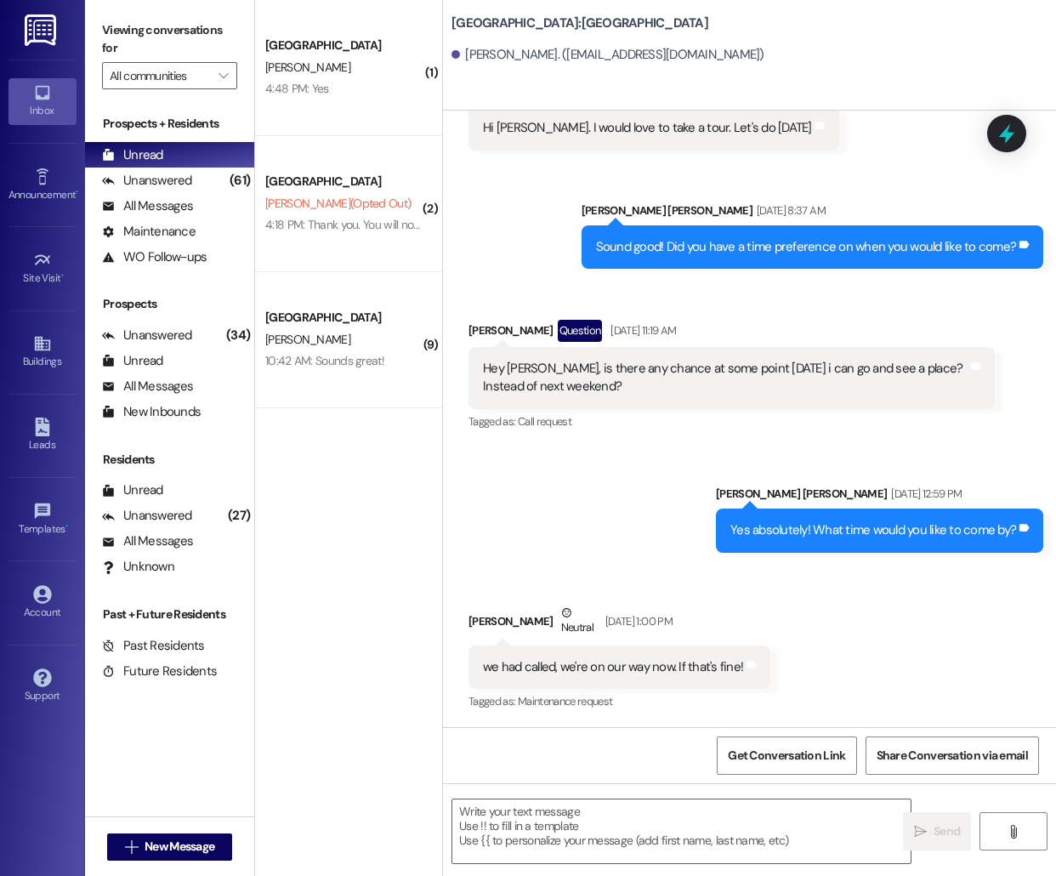
scroll to position [1649, 0]
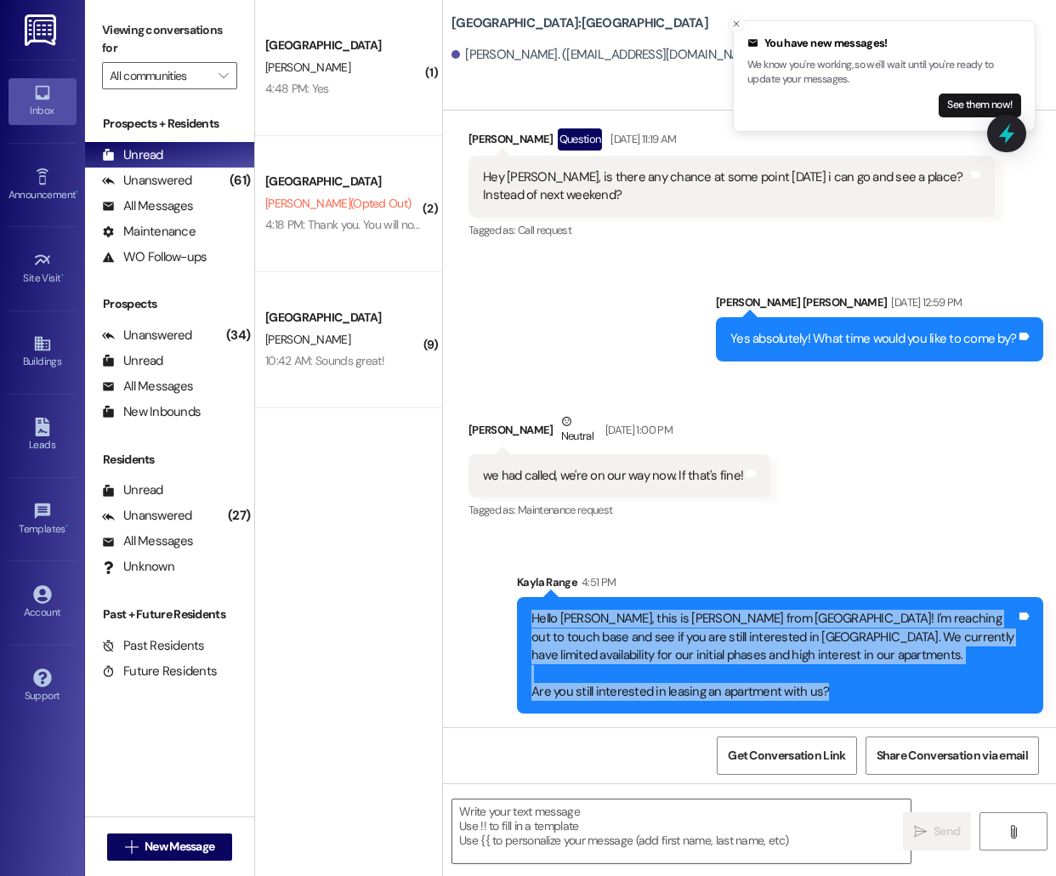
drag, startPoint x: 531, startPoint y: 612, endPoint x: 945, endPoint y: 692, distance: 421.8
click at [945, 692] on div "Hello [PERSON_NAME], this is [PERSON_NAME] from [GEOGRAPHIC_DATA]! I'm reaching…" at bounding box center [773, 655] width 485 height 91
copy div "Hello [PERSON_NAME], this is [PERSON_NAME] from [GEOGRAPHIC_DATA]! I'm reaching…"
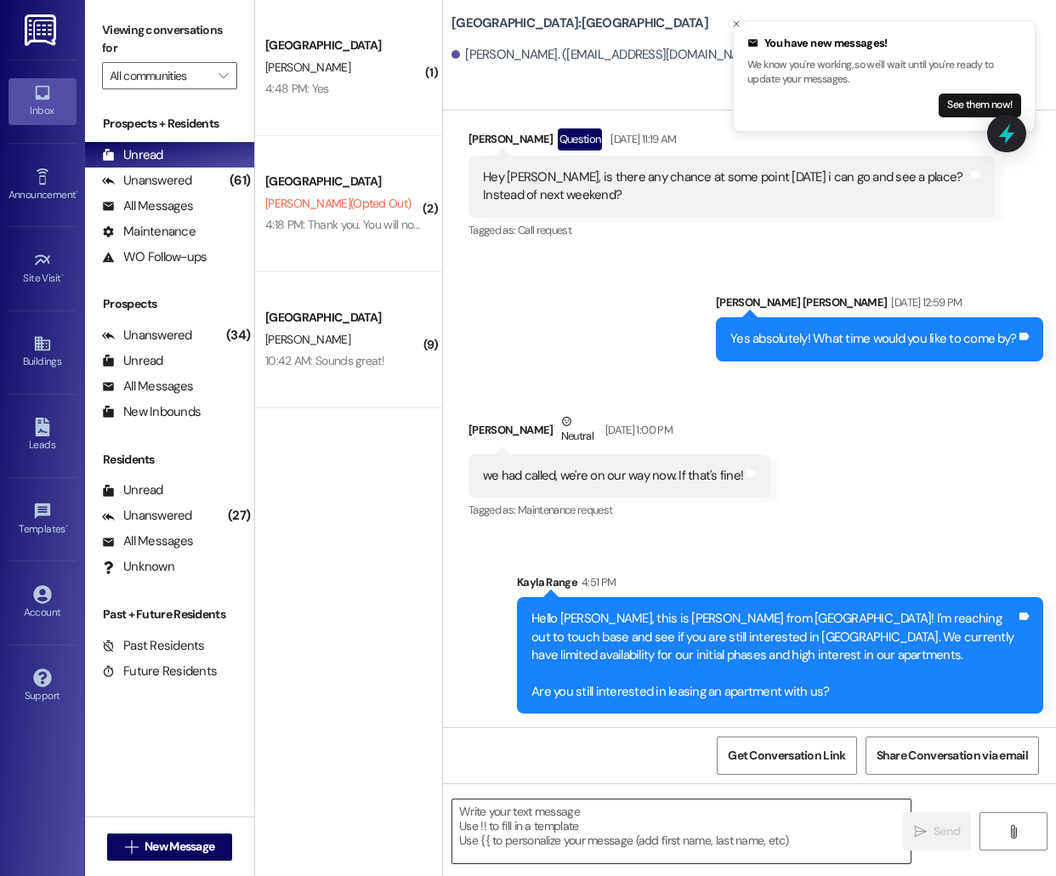
click at [585, 834] on textarea at bounding box center [681, 831] width 458 height 64
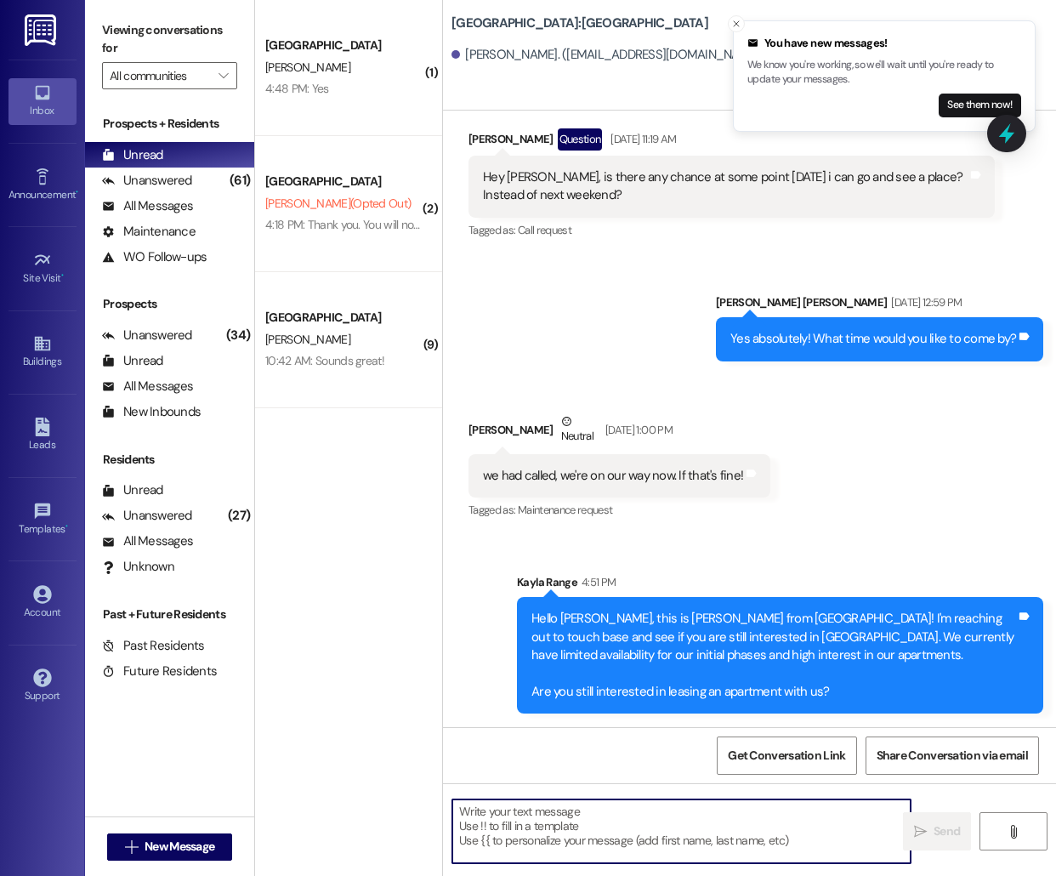
paste textarea "Hello [PERSON_NAME], this is [PERSON_NAME] from [GEOGRAPHIC_DATA]! I'm reaching…"
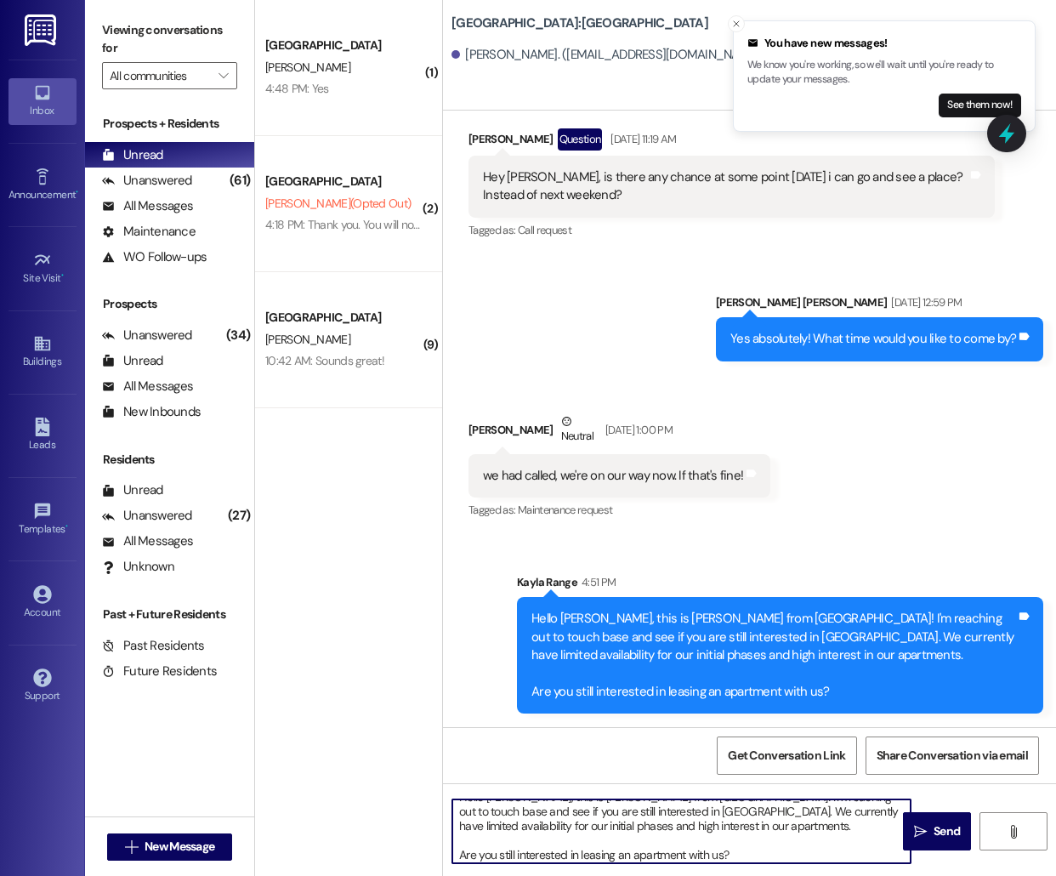
scroll to position [0, 0]
click at [502, 815] on textarea "Hello [PERSON_NAME], this is [PERSON_NAME] from [GEOGRAPHIC_DATA]! I'm reaching…" at bounding box center [681, 831] width 458 height 64
type textarea "Hello [GEOGRAPHIC_DATA], this is [PERSON_NAME] from [GEOGRAPHIC_DATA] [GEOGRAPH…"
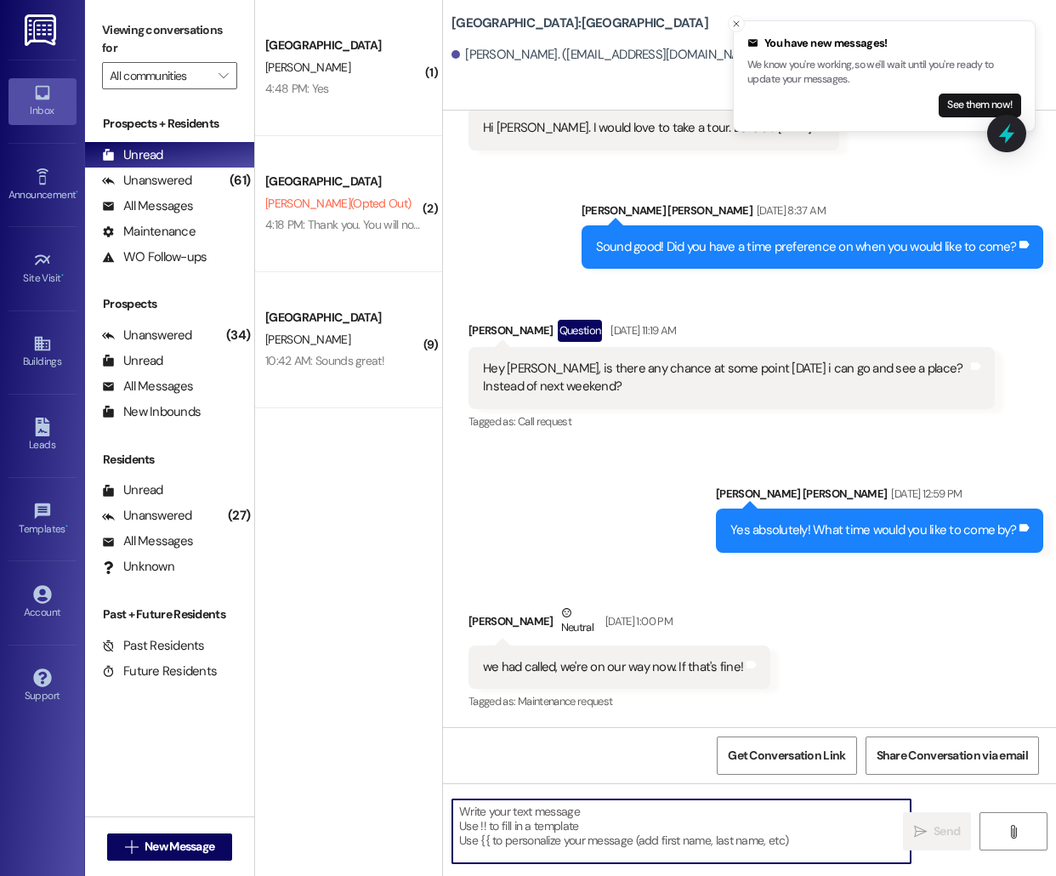
scroll to position [1840, 0]
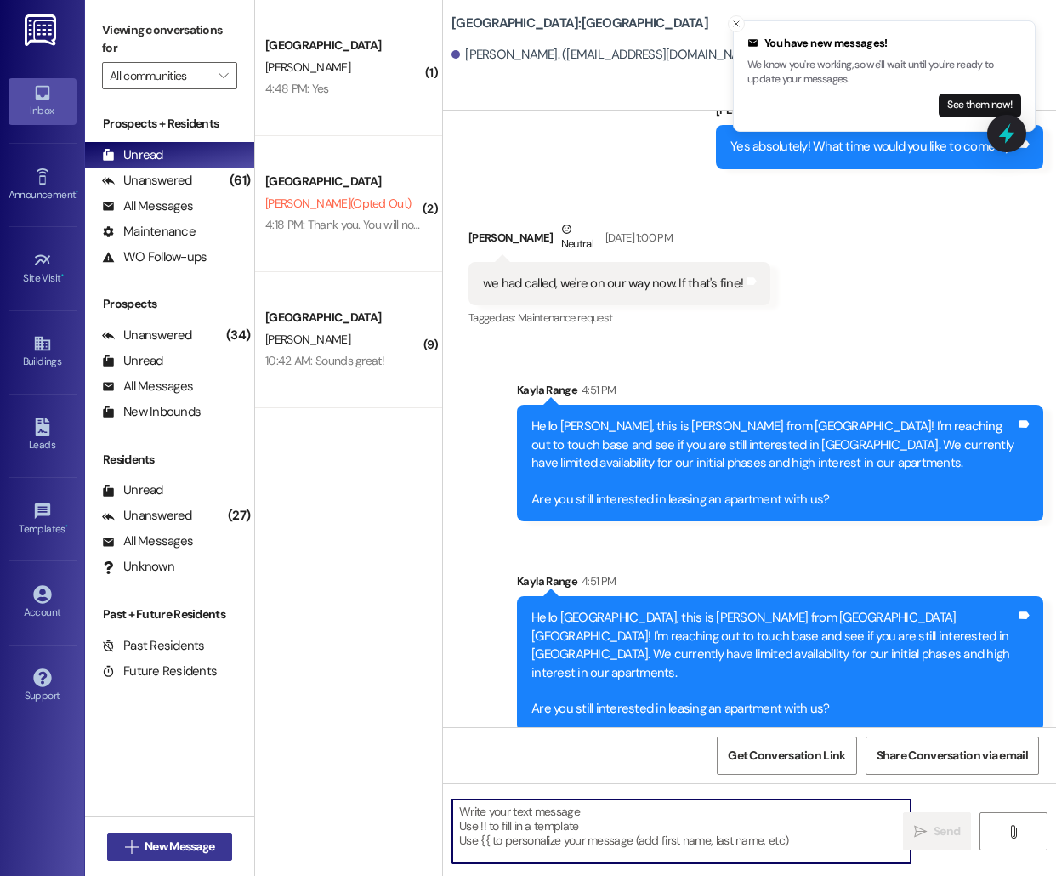
click at [155, 852] on span "New Message" at bounding box center [180, 847] width 70 height 18
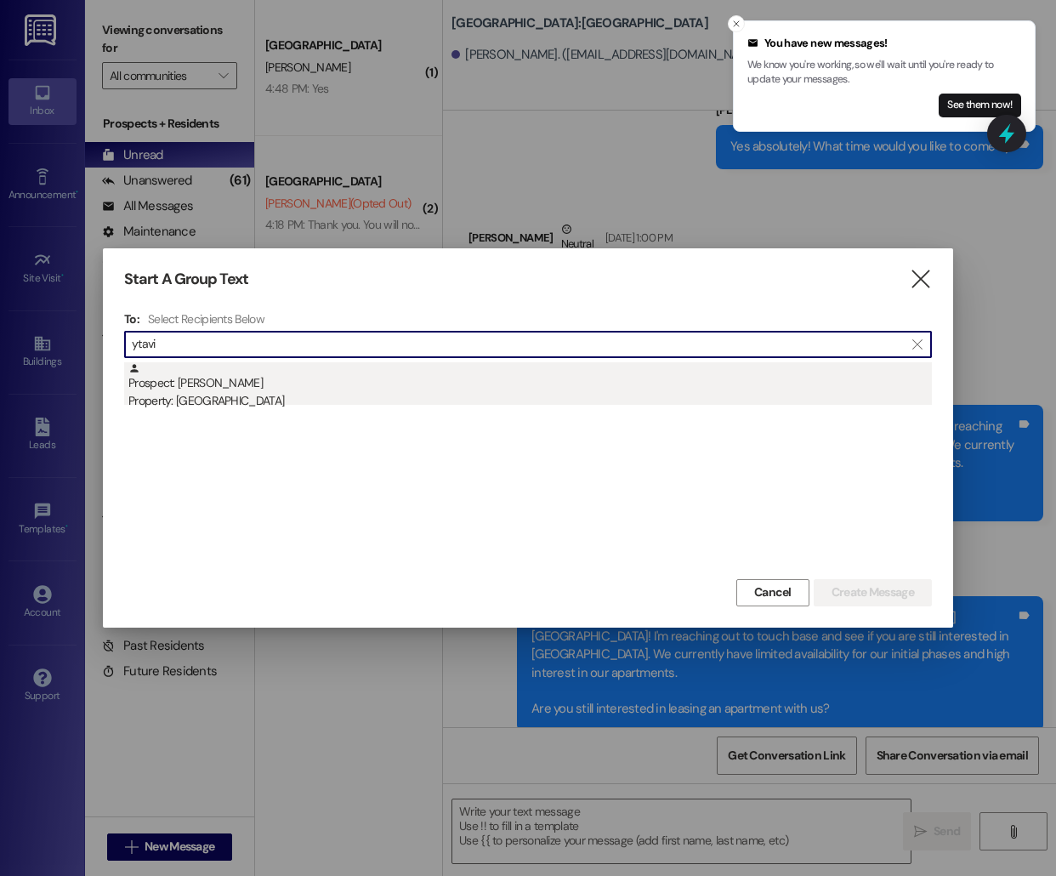
type input "ytavi"
click at [452, 374] on div "Prospect: [PERSON_NAME] Property: [GEOGRAPHIC_DATA]" at bounding box center [530, 386] width 804 height 48
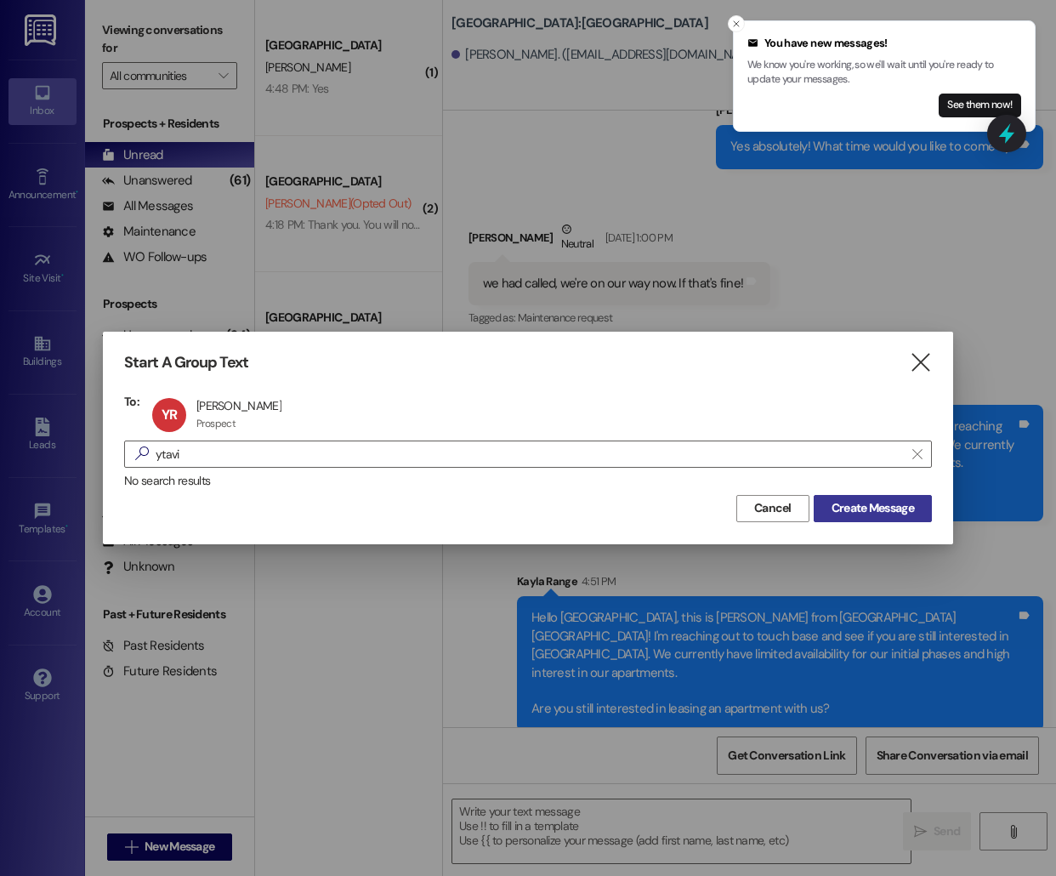
click at [865, 509] on span "Create Message" at bounding box center [873, 508] width 82 height 18
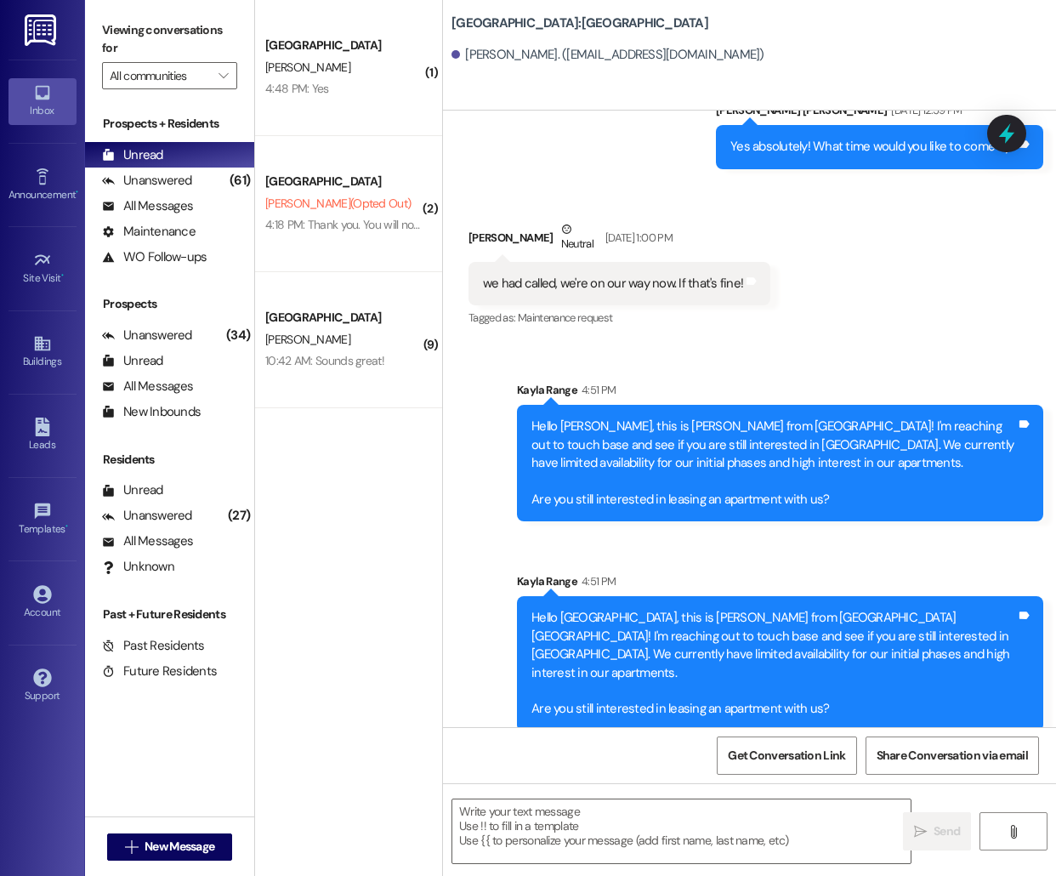
scroll to position [0, 0]
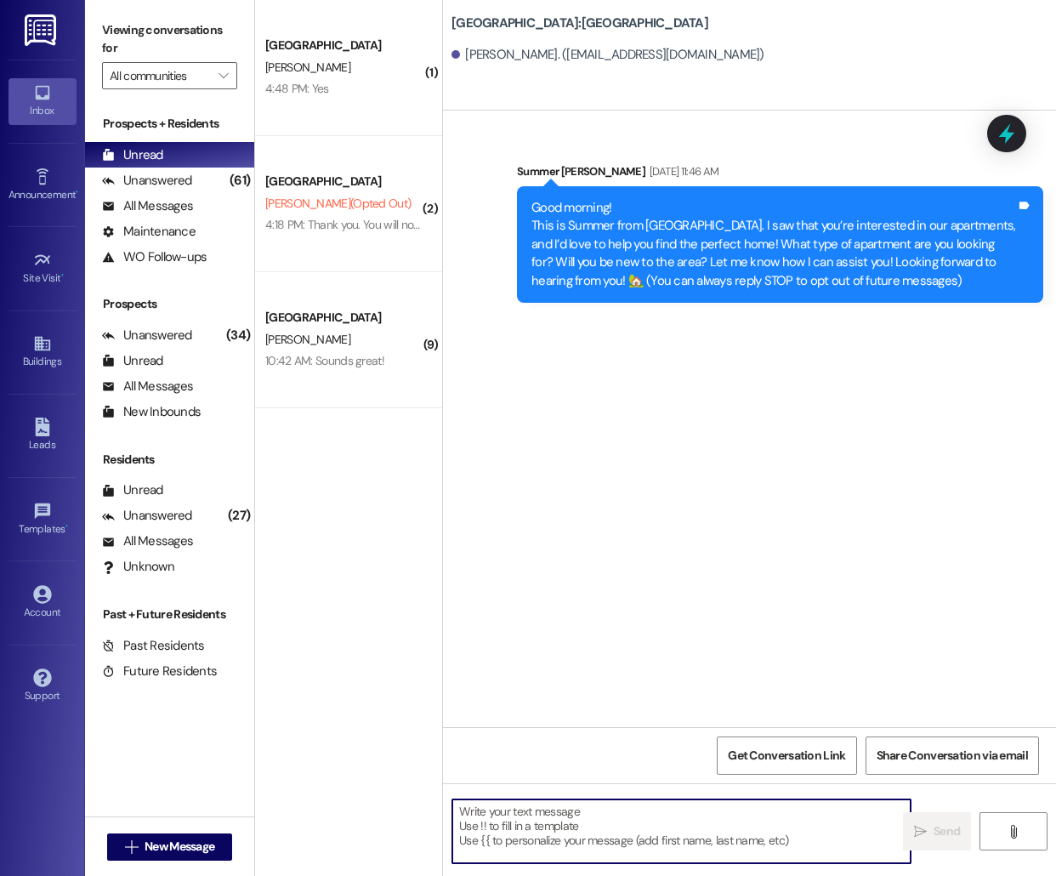
click at [550, 851] on textarea at bounding box center [681, 831] width 458 height 64
paste textarea "Hello [PERSON_NAME], this is [PERSON_NAME] from [GEOGRAPHIC_DATA]! I'm reaching…"
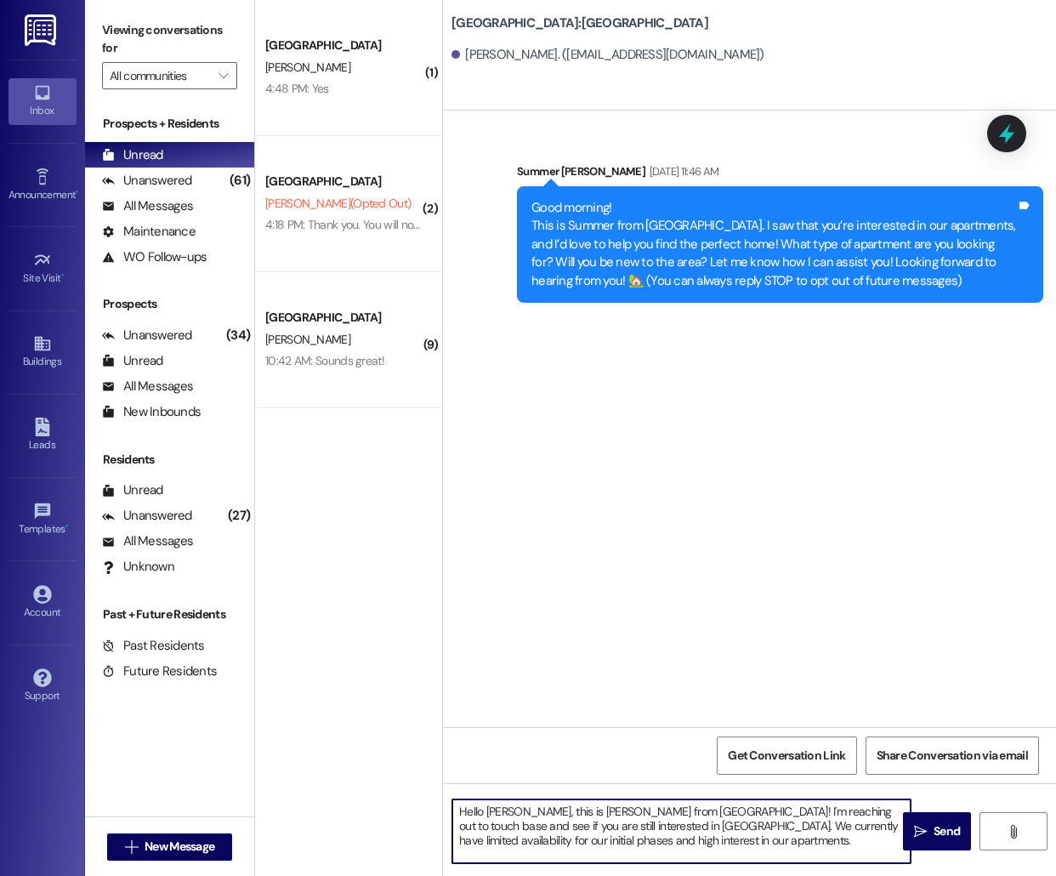
click at [503, 813] on textarea "Hello [PERSON_NAME], this is [PERSON_NAME] from [GEOGRAPHIC_DATA]! I'm reaching…" at bounding box center [681, 831] width 458 height 64
type textarea "Hello [PERSON_NAME], this is [PERSON_NAME] from [GEOGRAPHIC_DATA] [GEOGRAPHIC_D…"
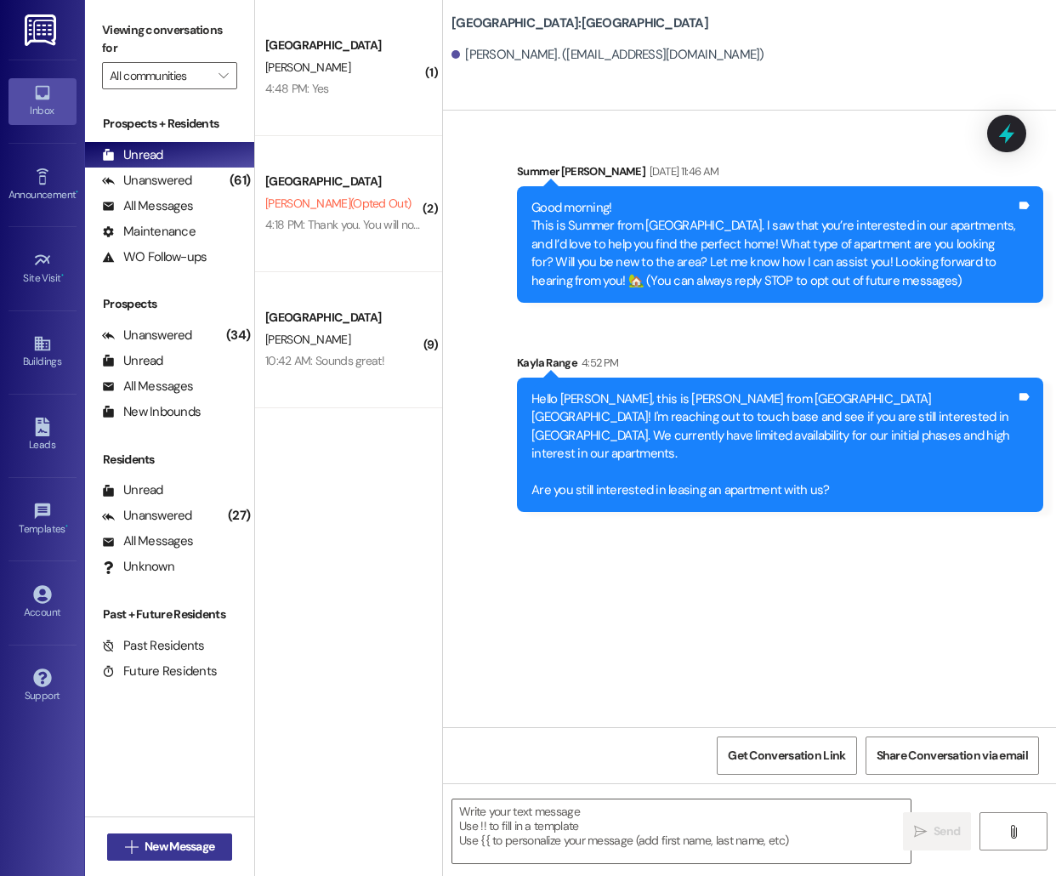
click at [206, 851] on span "New Message" at bounding box center [180, 847] width 70 height 18
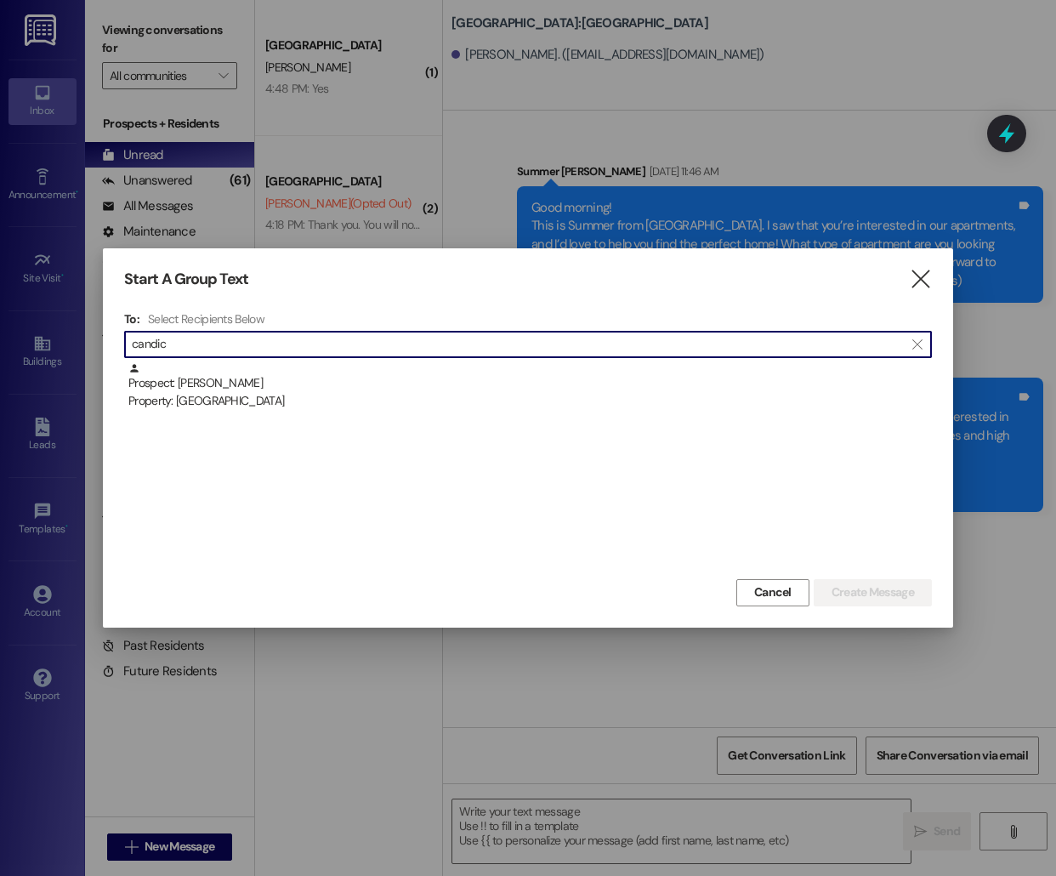
type input "candic"
click at [394, 376] on div "Prospect: [PERSON_NAME] Property: [GEOGRAPHIC_DATA]" at bounding box center [530, 386] width 804 height 48
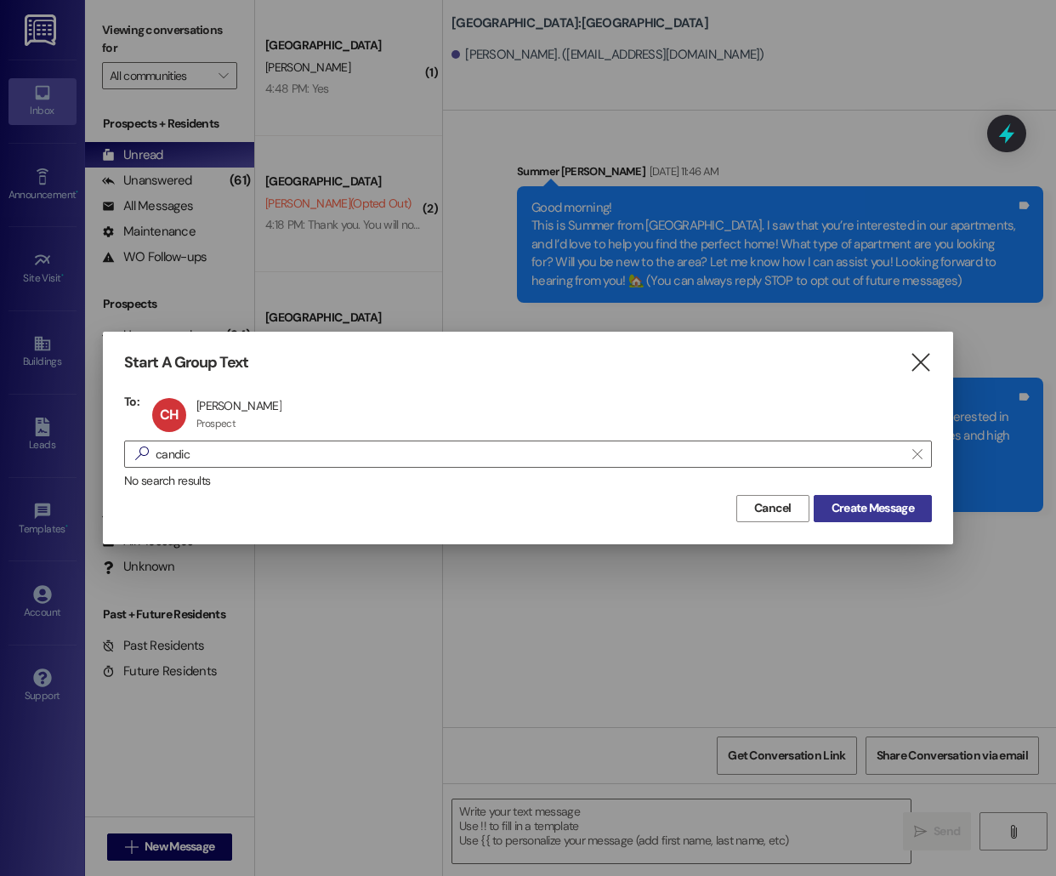
click at [875, 517] on button "Create Message" at bounding box center [873, 508] width 118 height 27
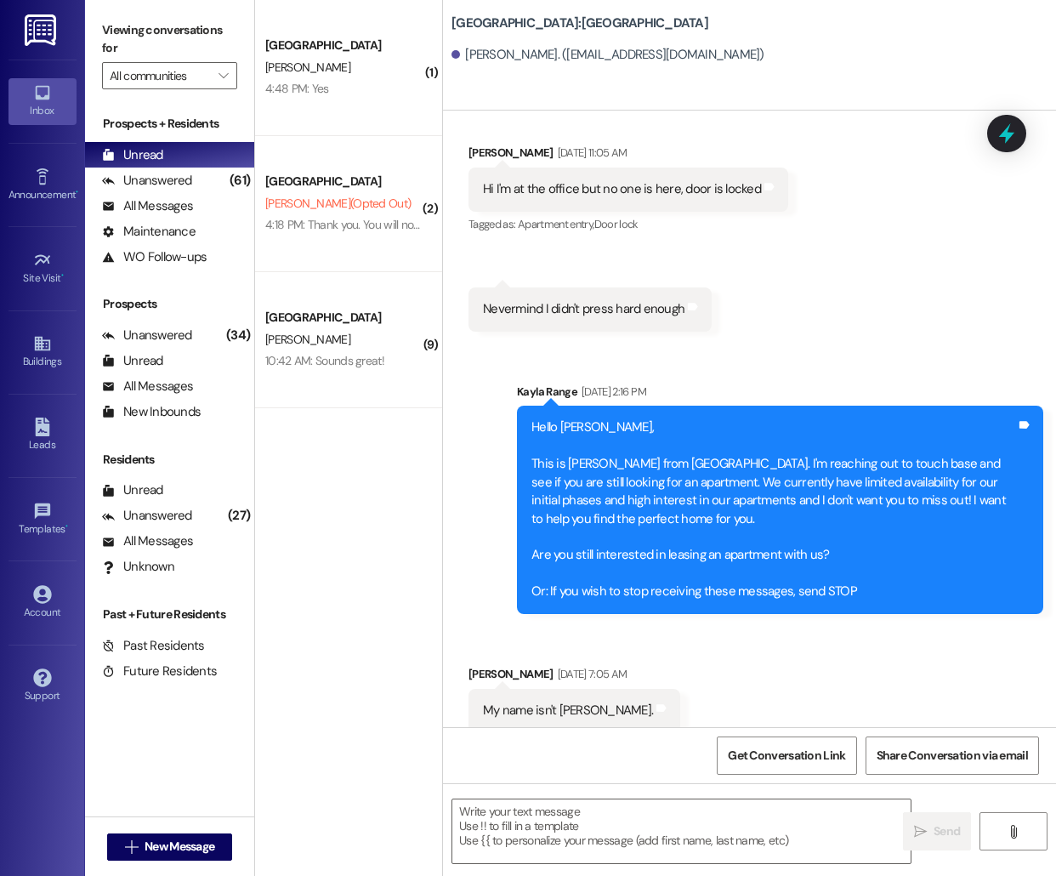
scroll to position [1423, 0]
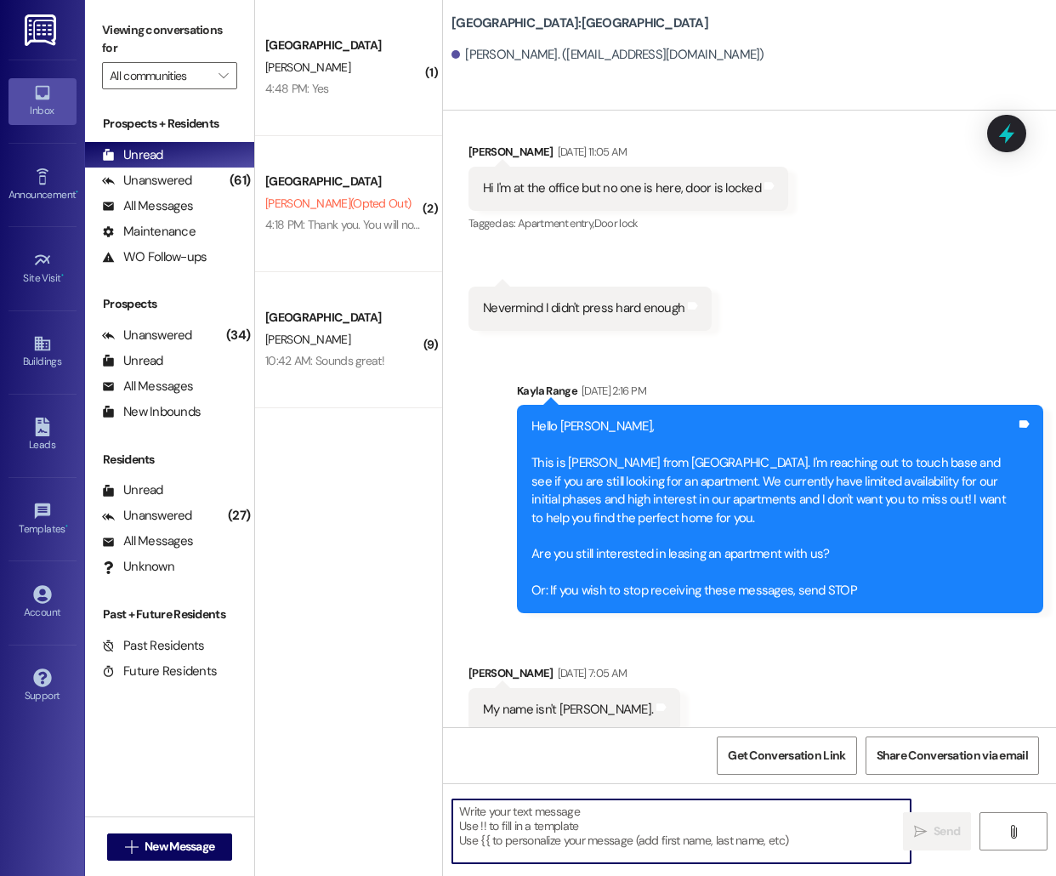
click at [548, 838] on textarea at bounding box center [681, 831] width 458 height 64
click at [196, 843] on span "New Message" at bounding box center [180, 847] width 70 height 18
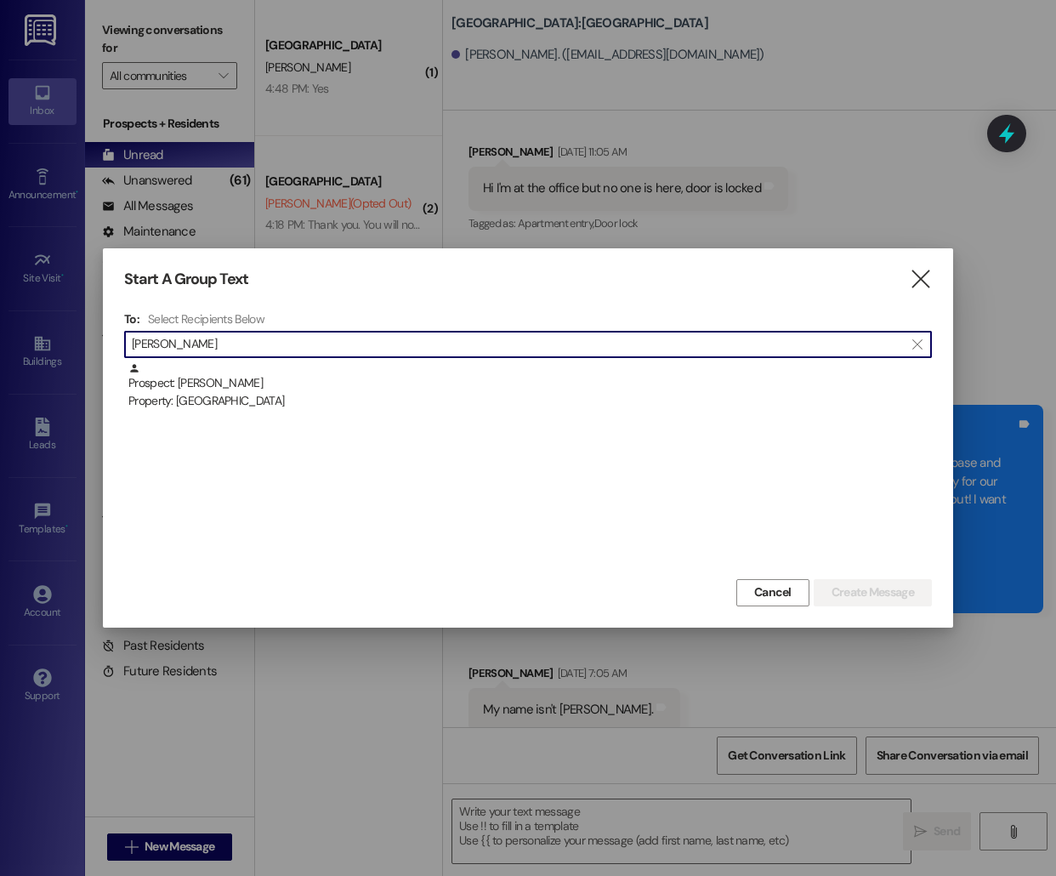
type input "[PERSON_NAME]"
click at [490, 416] on div "Prospect: [PERSON_NAME] Property: [GEOGRAPHIC_DATA]" at bounding box center [528, 468] width 808 height 213
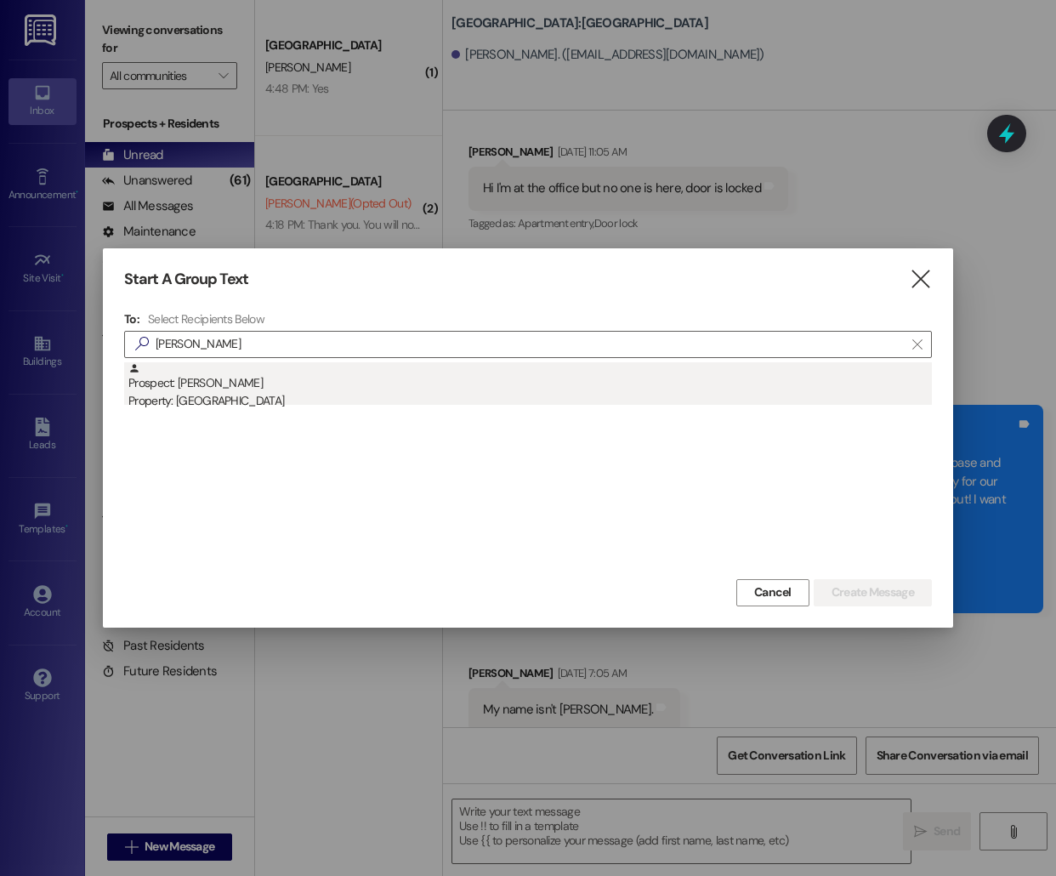
click at [487, 406] on div "Property: [GEOGRAPHIC_DATA]" at bounding box center [530, 401] width 804 height 18
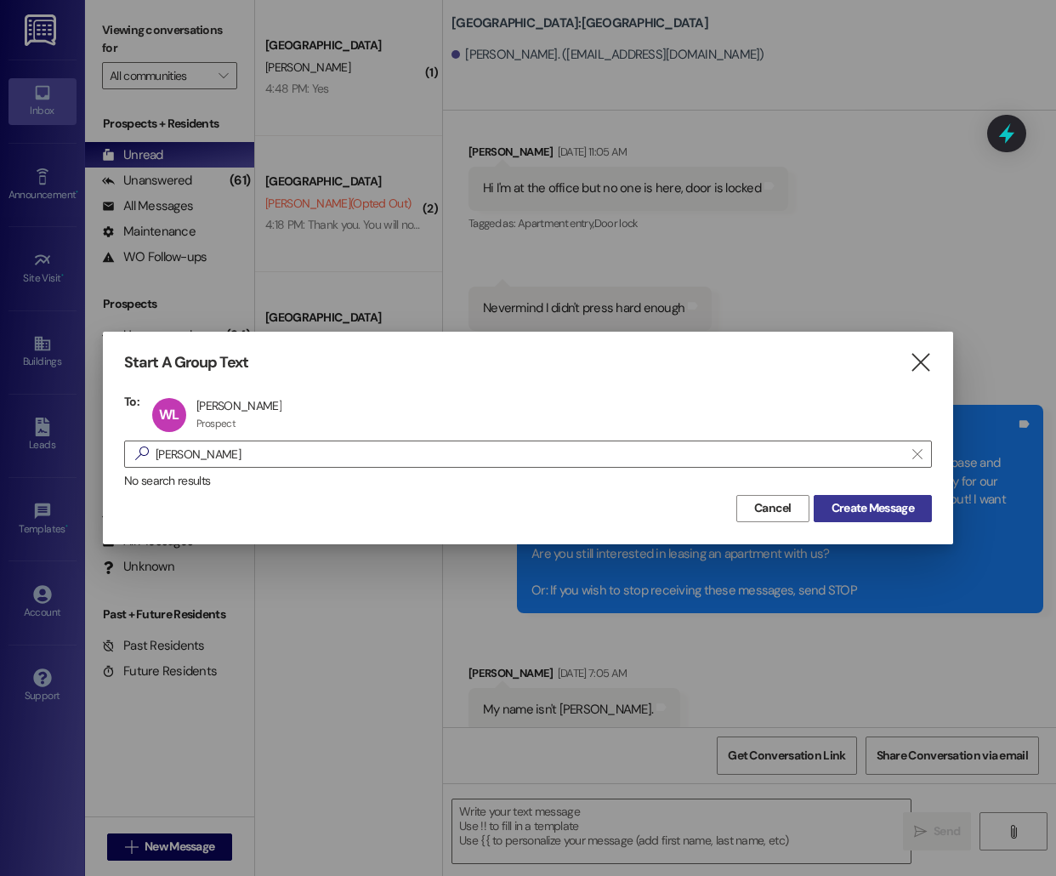
click at [906, 503] on span "Create Message" at bounding box center [873, 508] width 82 height 18
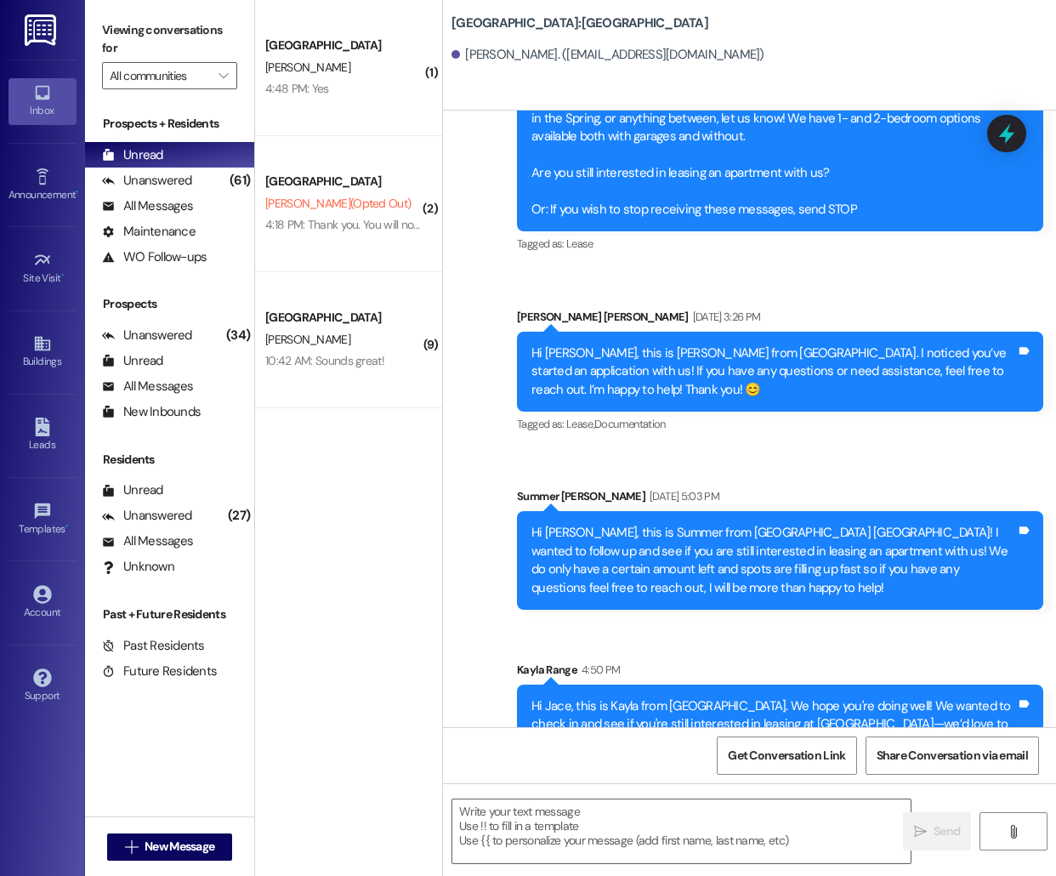
scroll to position [1935, 0]
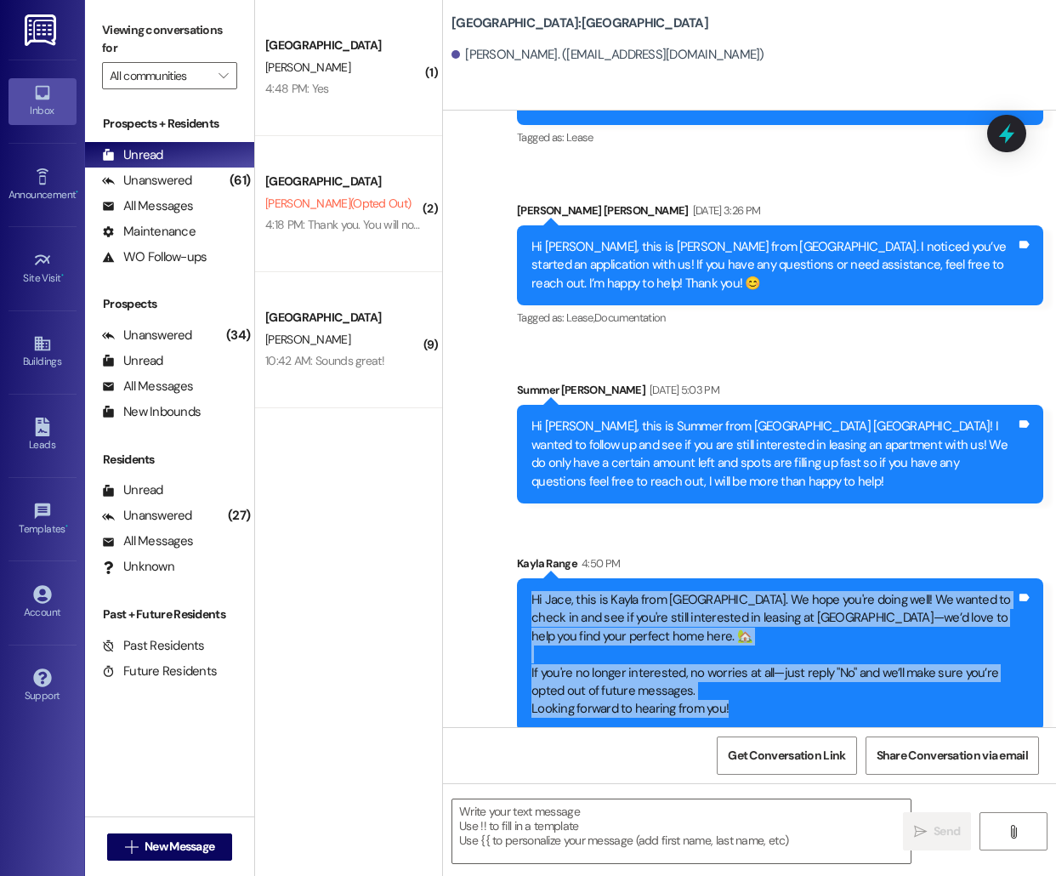
drag, startPoint x: 530, startPoint y: 581, endPoint x: 748, endPoint y: 699, distance: 248.5
click at [748, 699] on div "Hi Jace, this is Kayla from [GEOGRAPHIC_DATA]. We hope you're doing well! We wa…" at bounding box center [774, 655] width 488 height 128
copy div "Hi Jace, this is Kayla from [GEOGRAPHIC_DATA]. We hope you're doing well! We wa…"
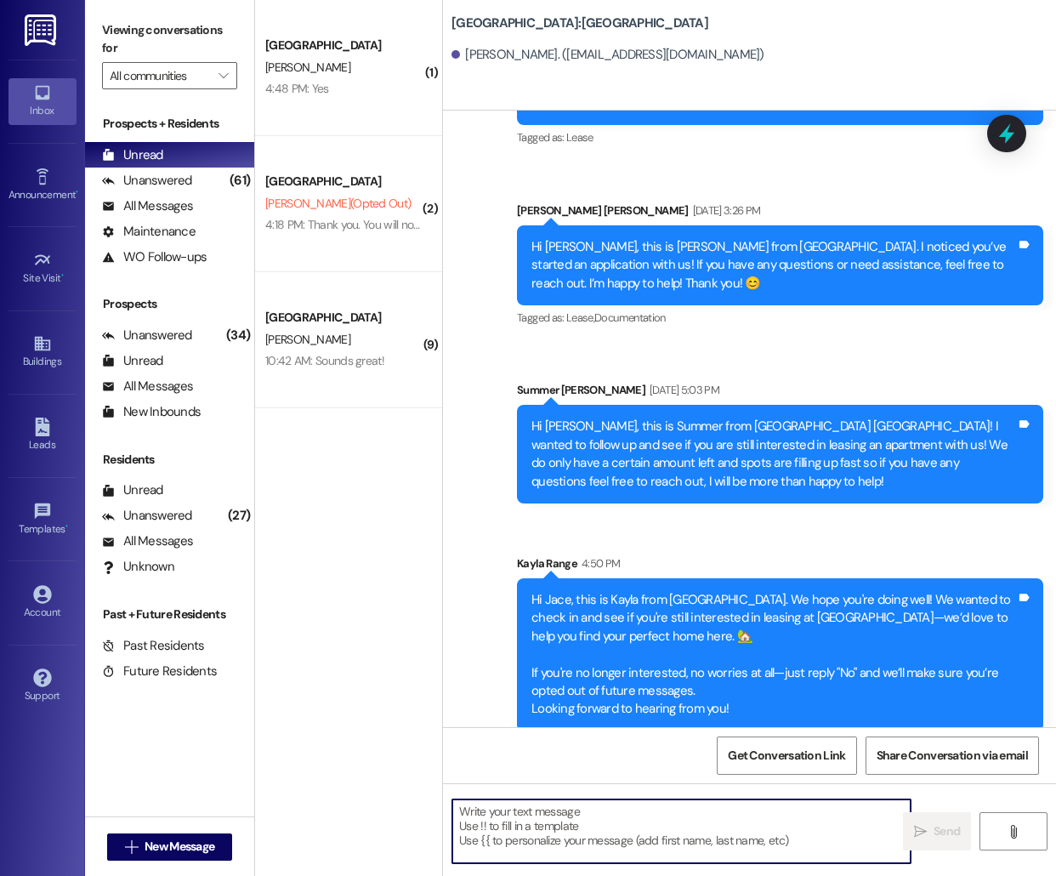
click at [577, 824] on textarea at bounding box center [681, 831] width 458 height 64
paste textarea "Hi Jace, this is Kayla from [GEOGRAPHIC_DATA]. We hope you're doing well! We wa…"
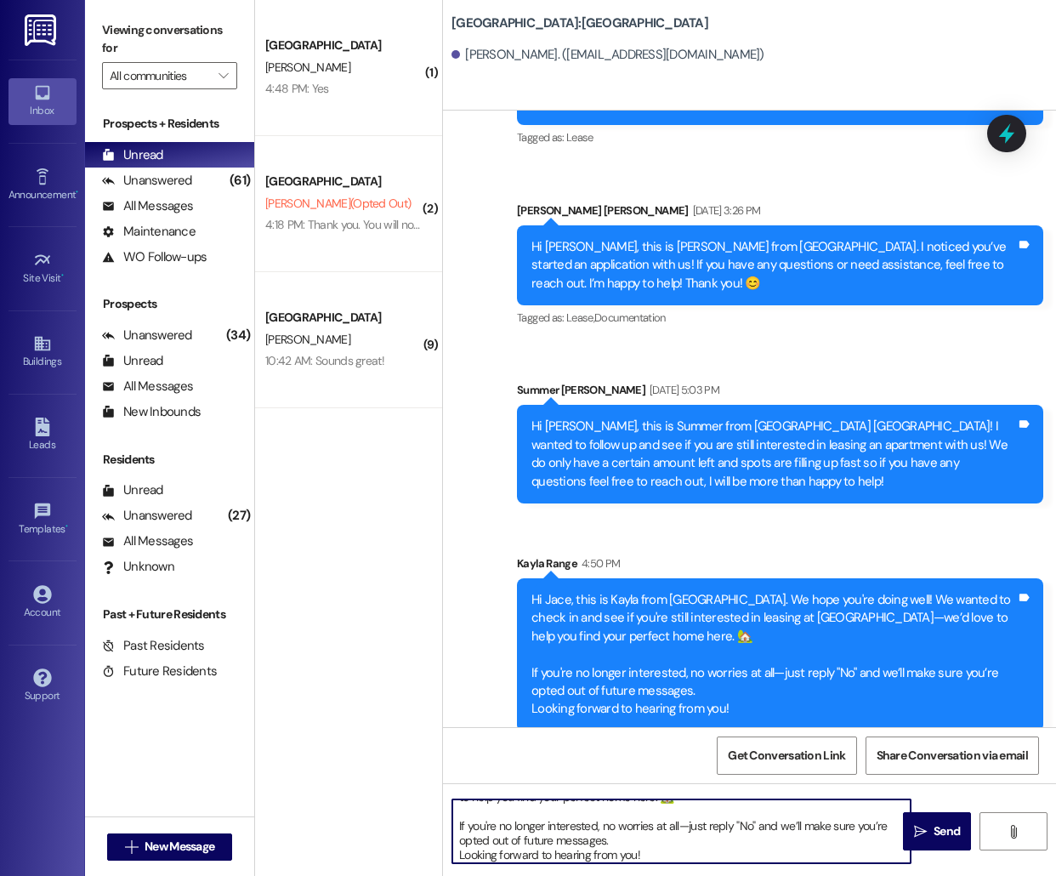
scroll to position [0, 0]
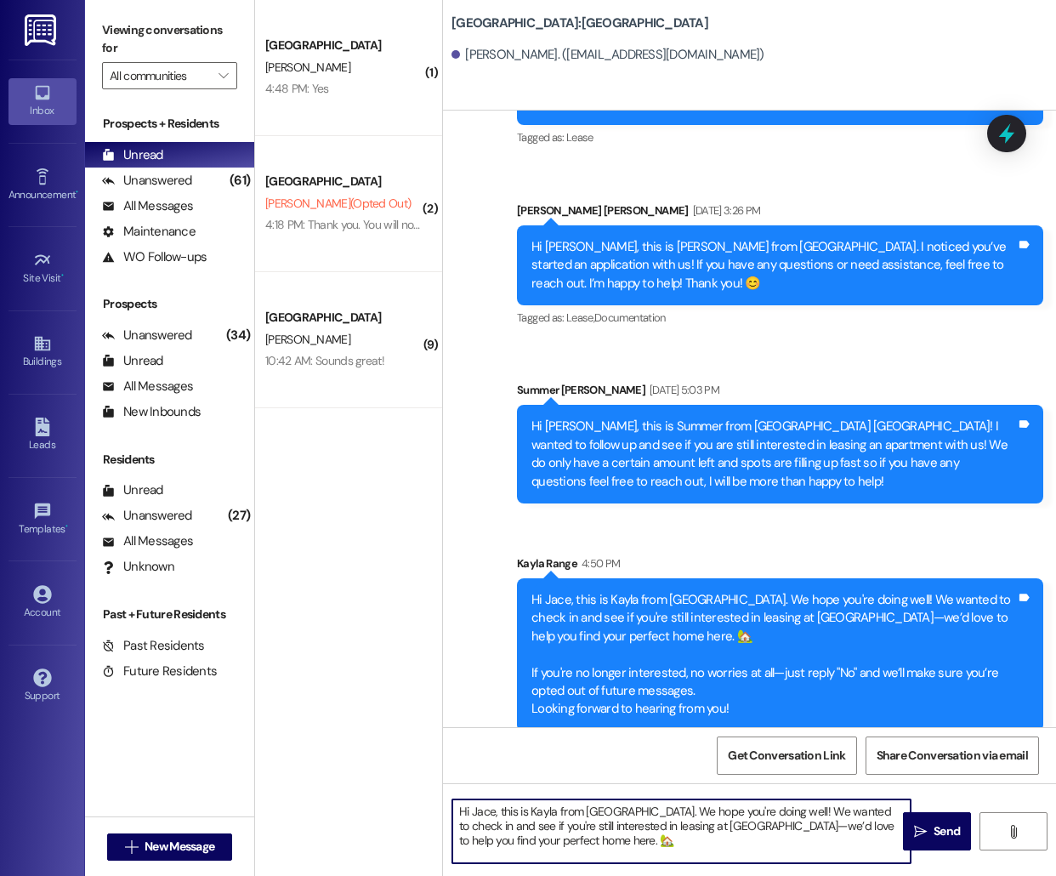
click at [480, 811] on textarea "Hi Jace, this is Kayla from [GEOGRAPHIC_DATA]. We hope you're doing well! We wa…" at bounding box center [681, 831] width 458 height 64
type textarea "Hi [PERSON_NAME], this is [PERSON_NAME] from [GEOGRAPHIC_DATA]. We hope you're …"
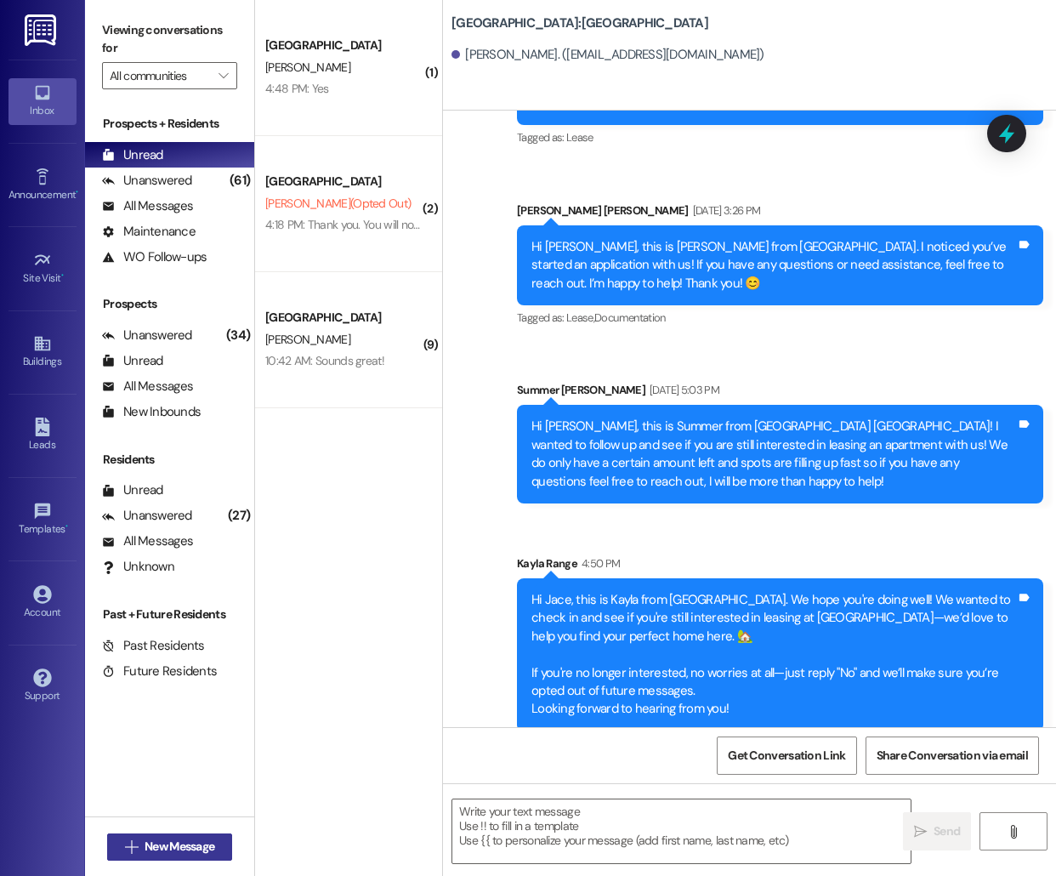
click at [156, 843] on span "New Message" at bounding box center [180, 847] width 70 height 18
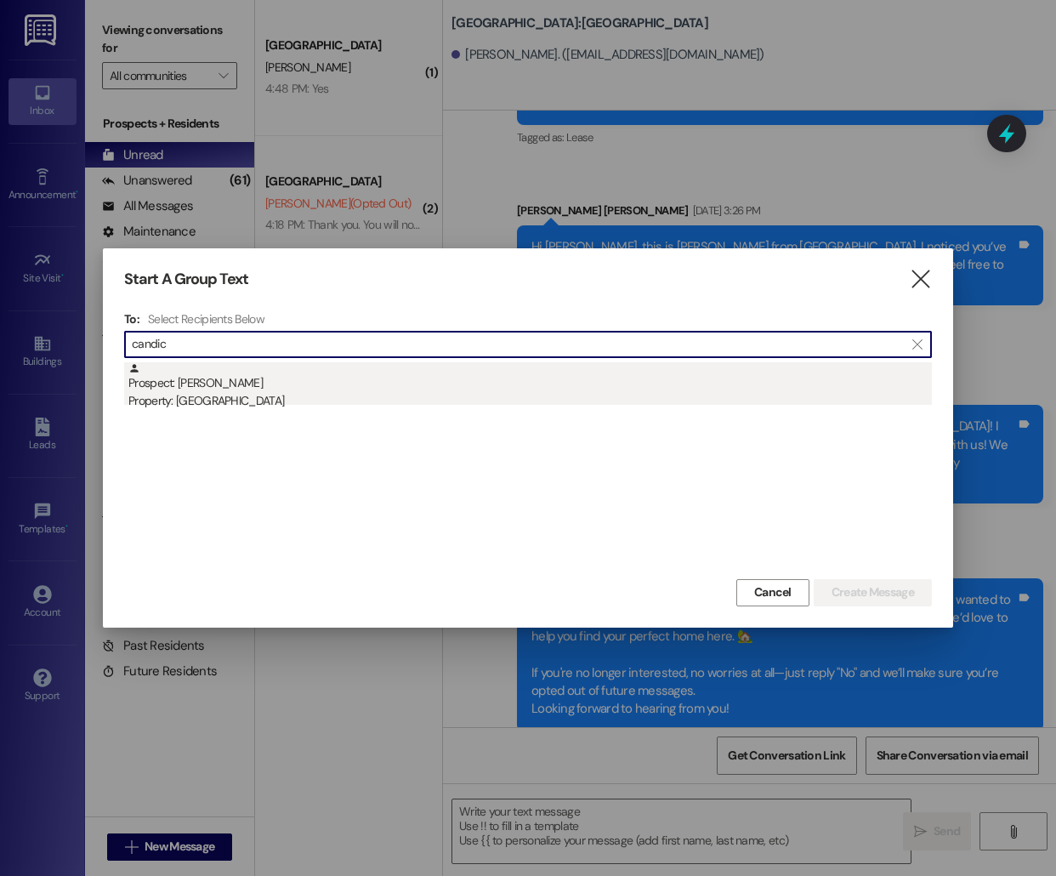
type input "candic"
click at [406, 380] on div "Prospect: [PERSON_NAME] Property: [GEOGRAPHIC_DATA]" at bounding box center [530, 386] width 804 height 48
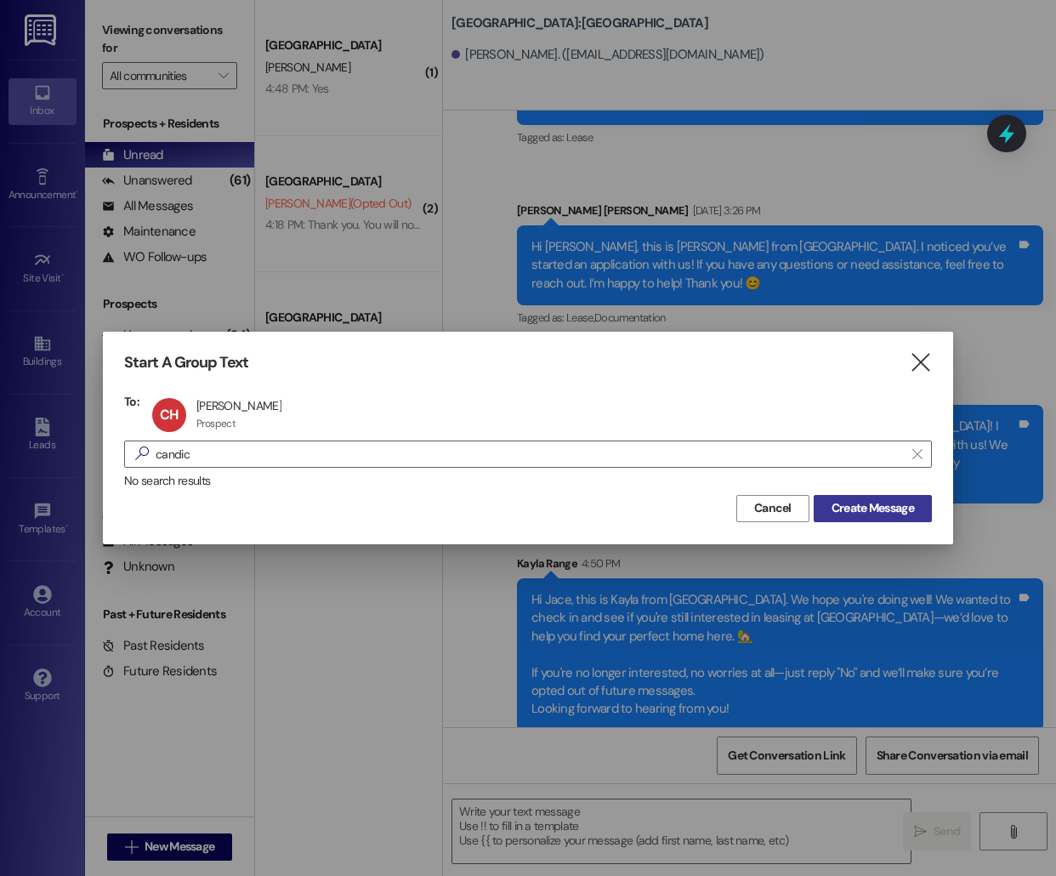
click at [891, 498] on button "Create Message" at bounding box center [873, 508] width 118 height 27
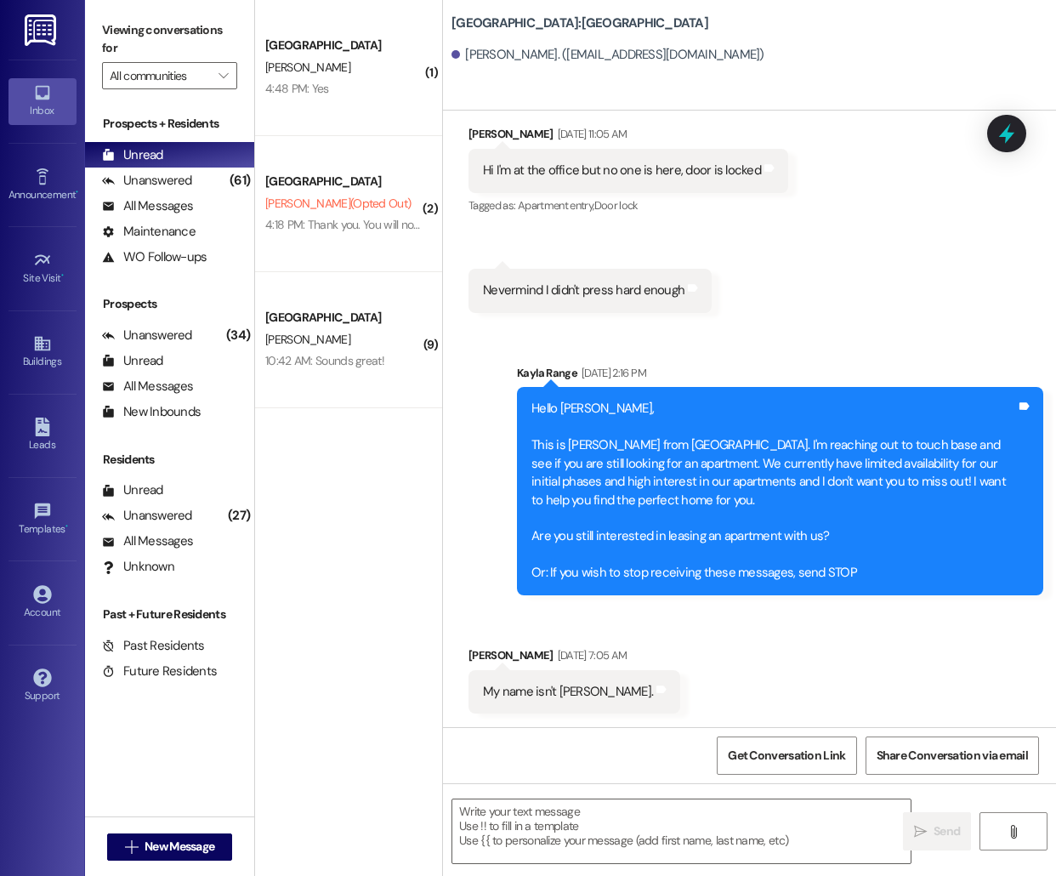
scroll to position [1423, 0]
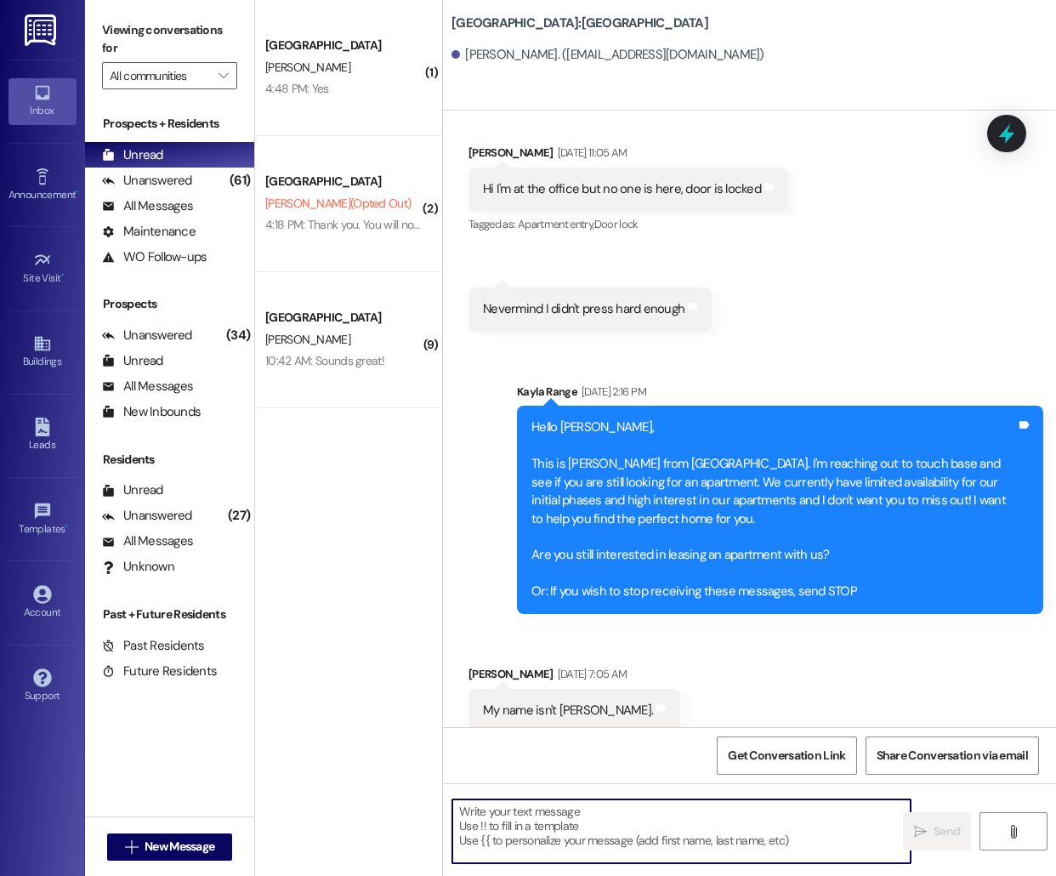
click at [603, 854] on textarea at bounding box center [681, 831] width 458 height 64
paste textarea "Hi Jace, this is Kayla from [GEOGRAPHIC_DATA]. We hope you're doing well! We wa…"
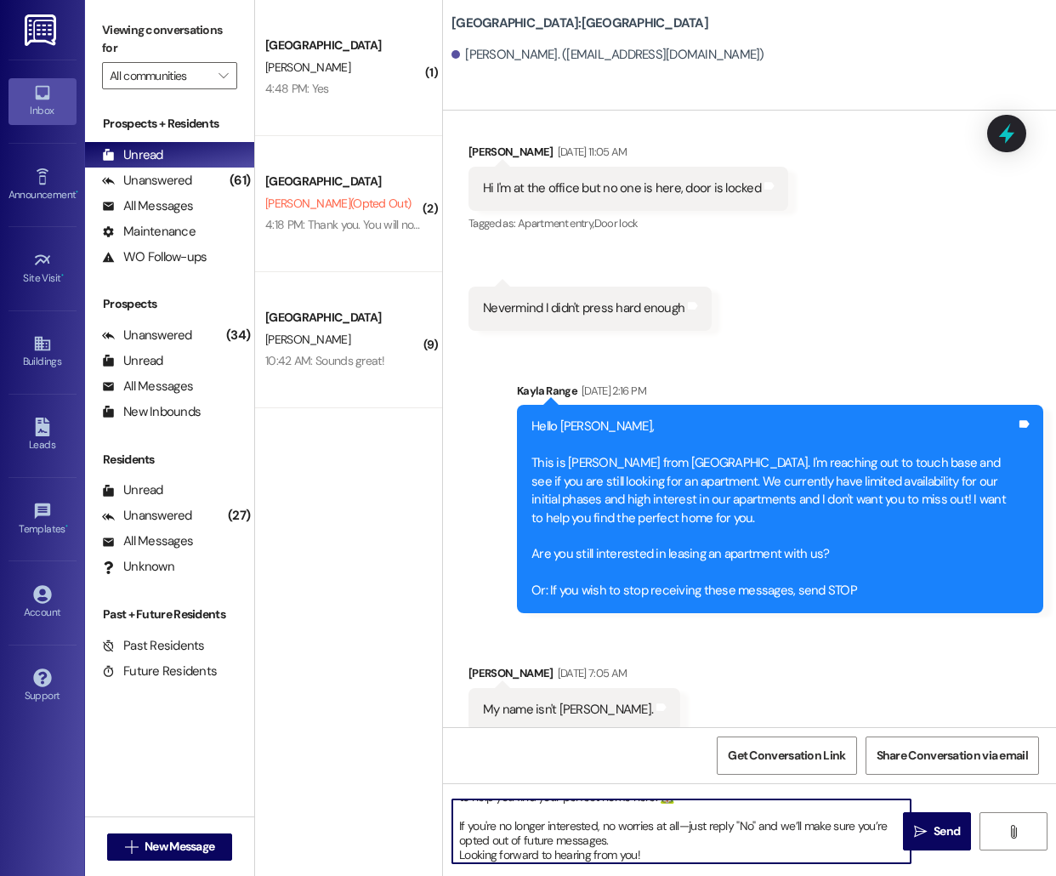
scroll to position [0, 0]
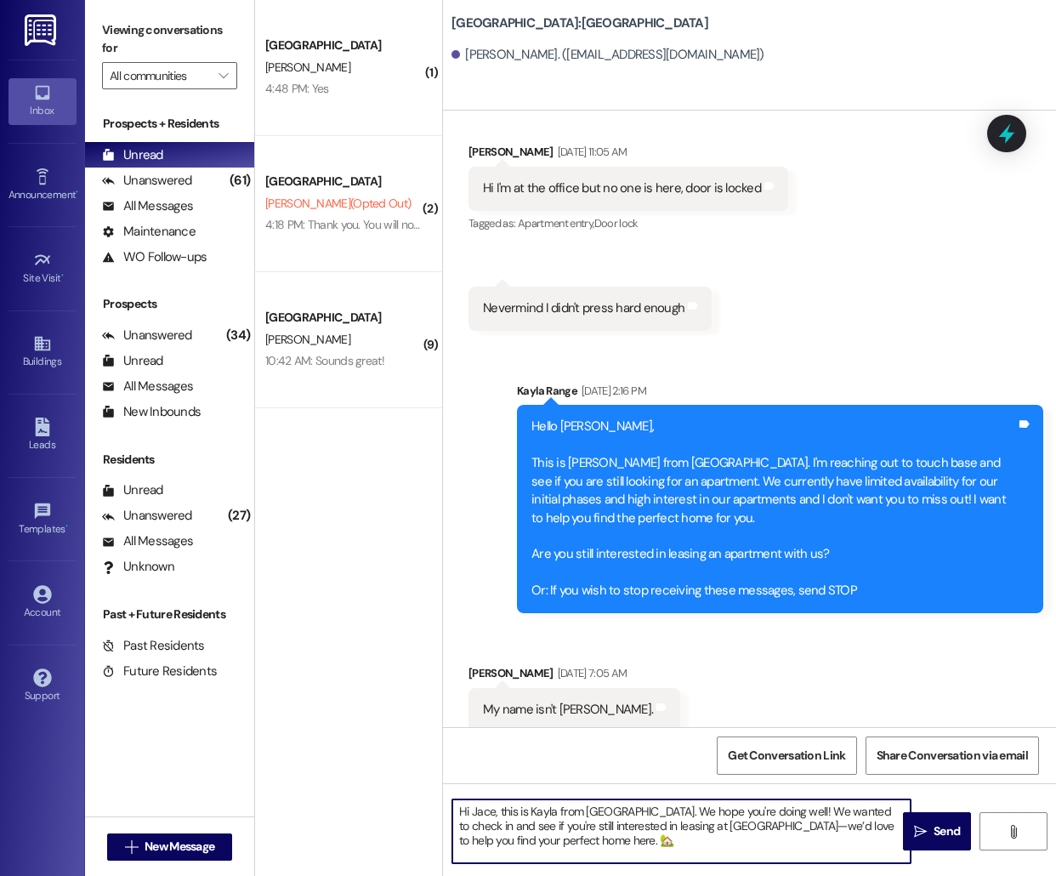
click at [487, 812] on textarea "Hi Jace, this is Kayla from [GEOGRAPHIC_DATA]. We hope you're doing well! We wa…" at bounding box center [681, 831] width 458 height 64
type textarea "Hi Candic, this is Kayla from [GEOGRAPHIC_DATA]. We hope you're doing well! We …"
click at [928, 829] on span " Send" at bounding box center [938, 831] width 54 height 18
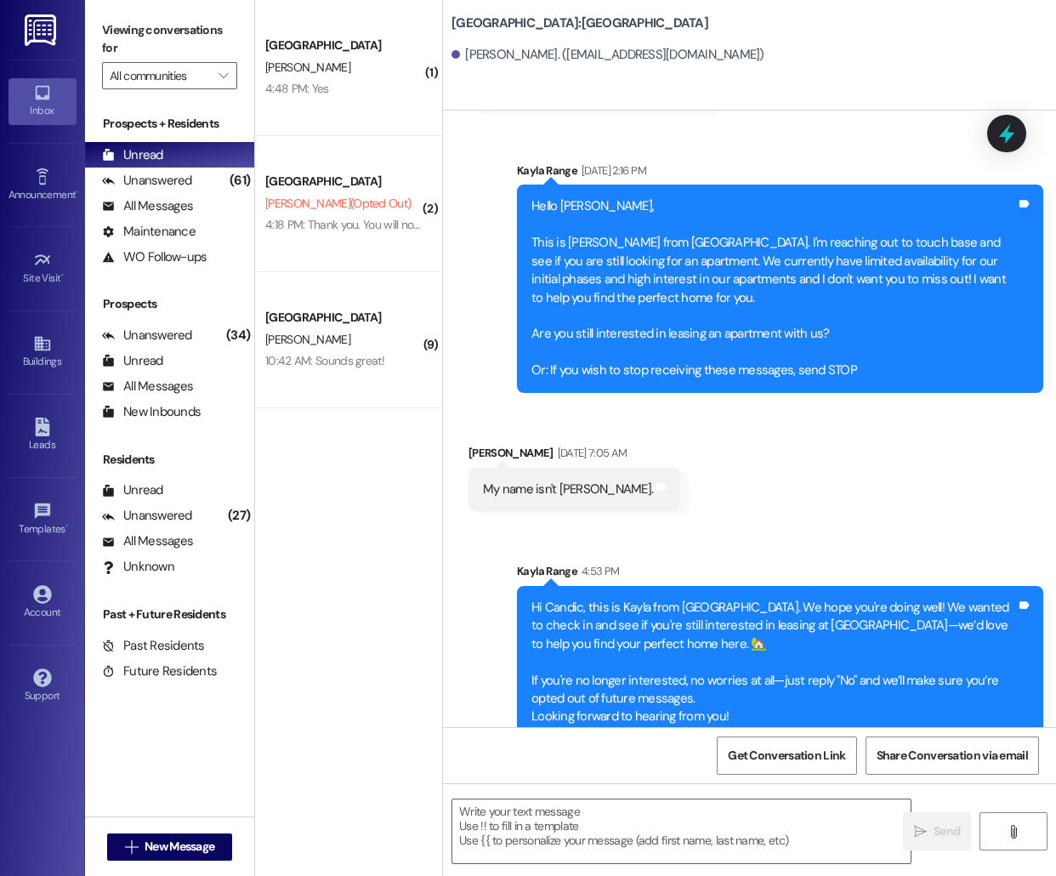
scroll to position [1651, 0]
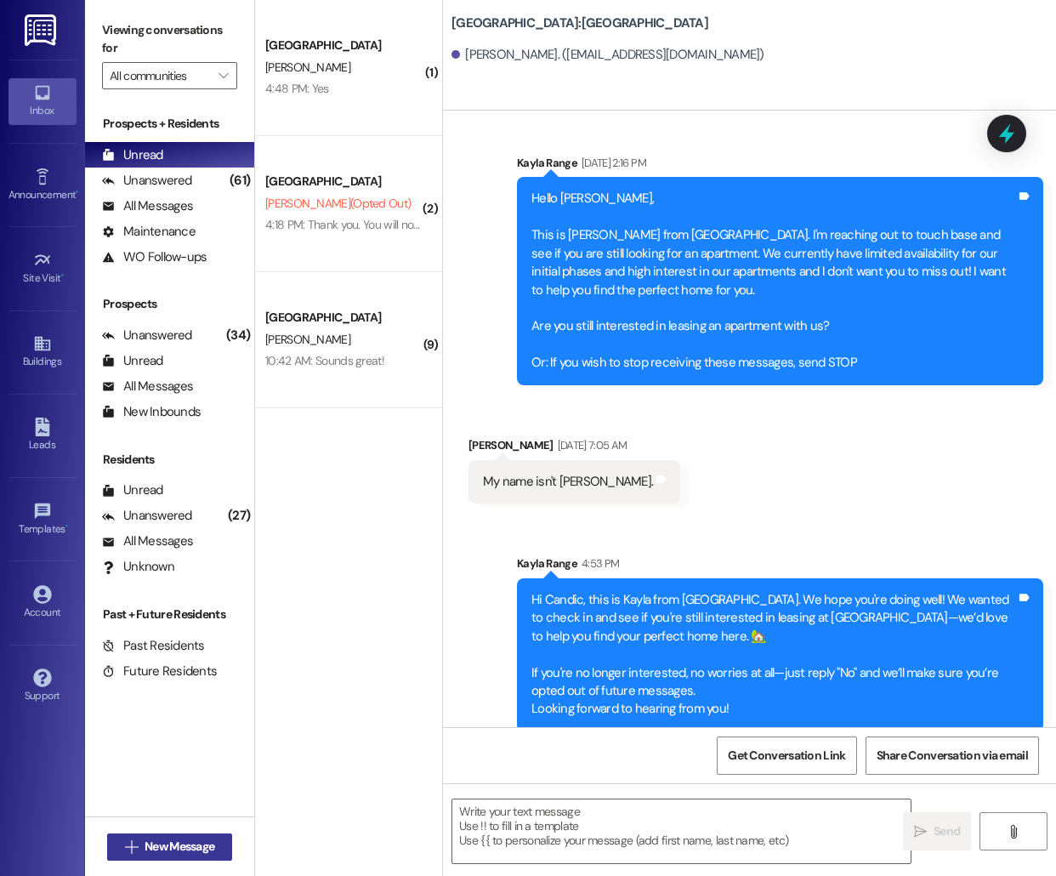
click at [175, 855] on span "New Message" at bounding box center [180, 847] width 70 height 18
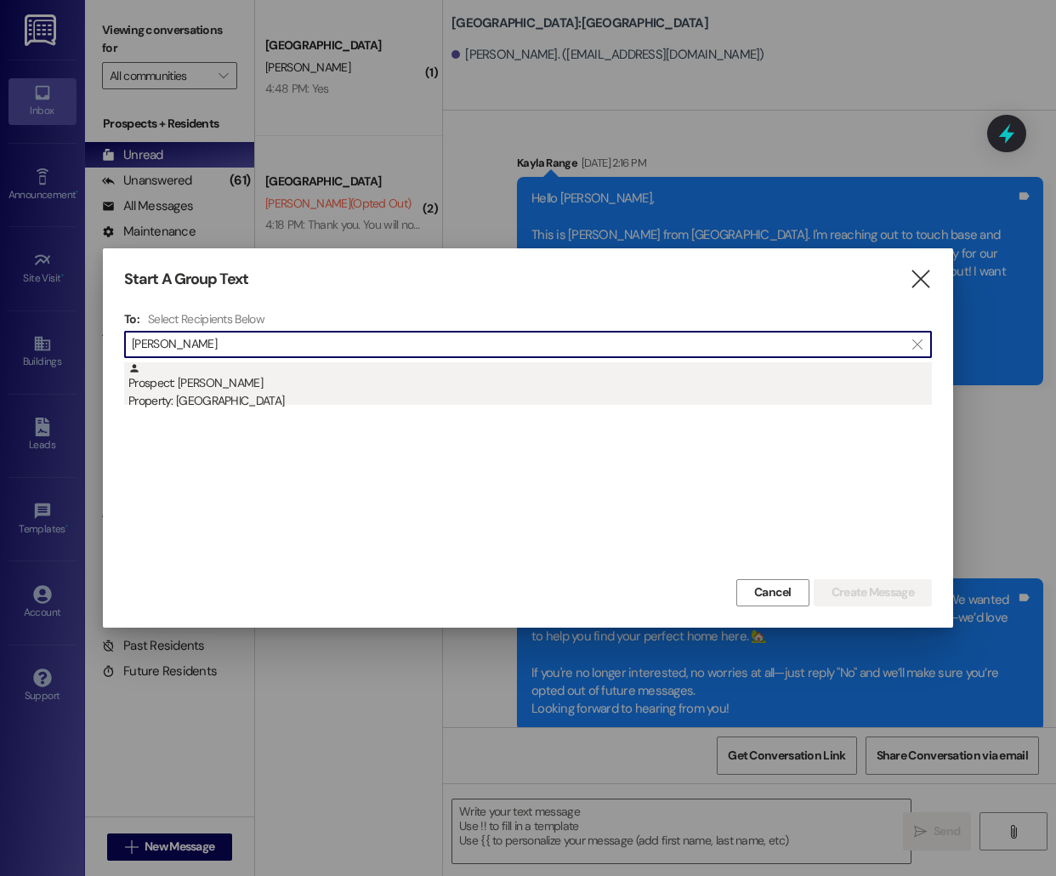
type input "[PERSON_NAME]"
click at [208, 392] on div "Property: [GEOGRAPHIC_DATA]" at bounding box center [530, 401] width 804 height 18
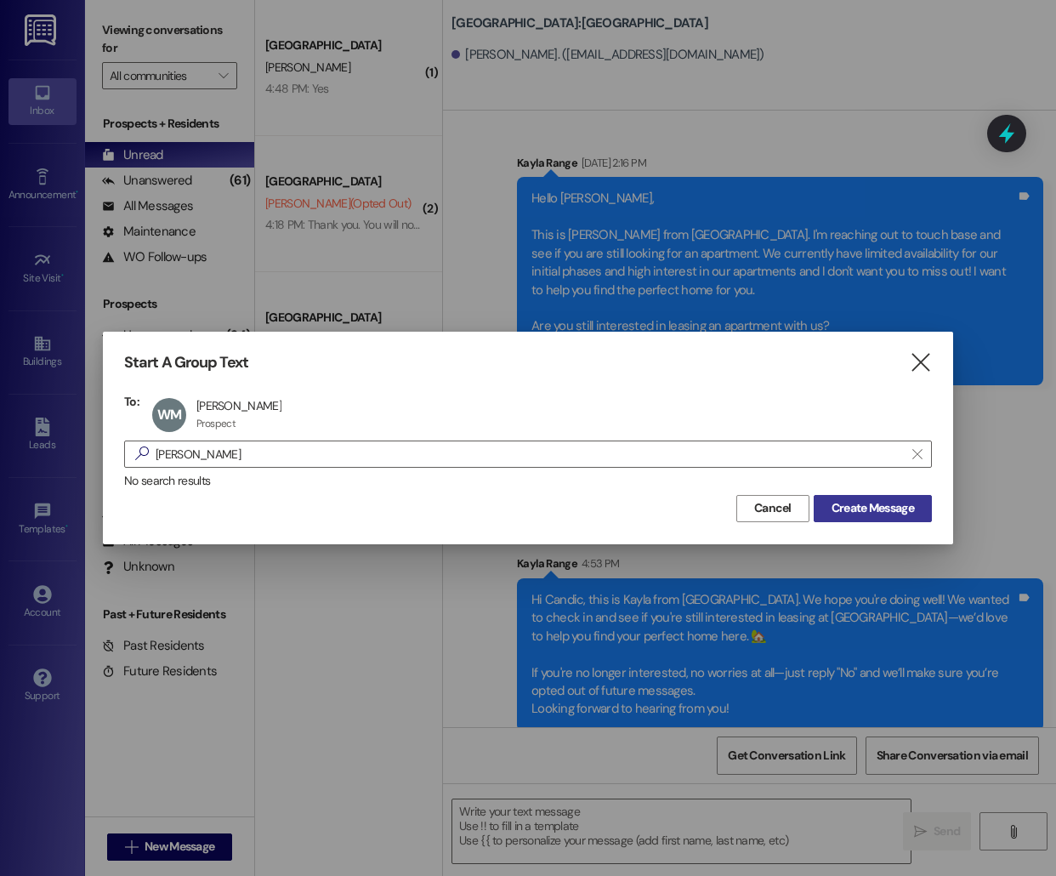
click at [865, 513] on span "Create Message" at bounding box center [873, 508] width 82 height 18
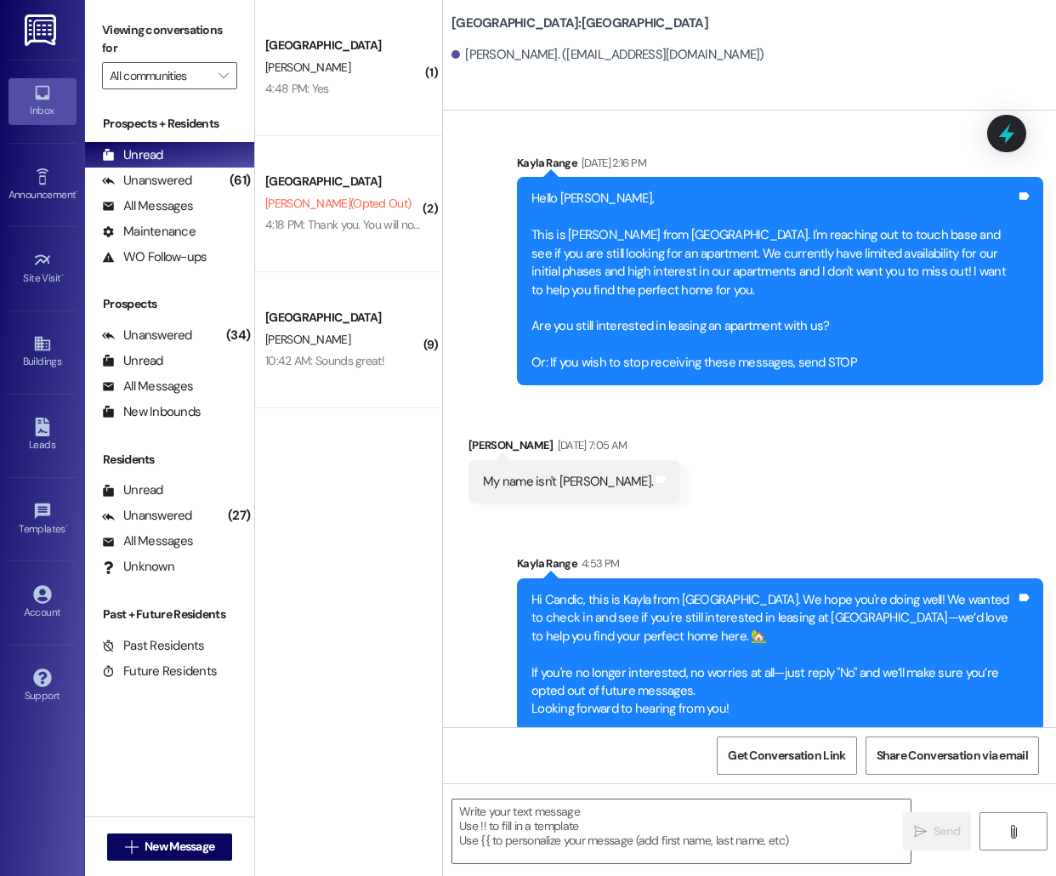
scroll to position [134, 0]
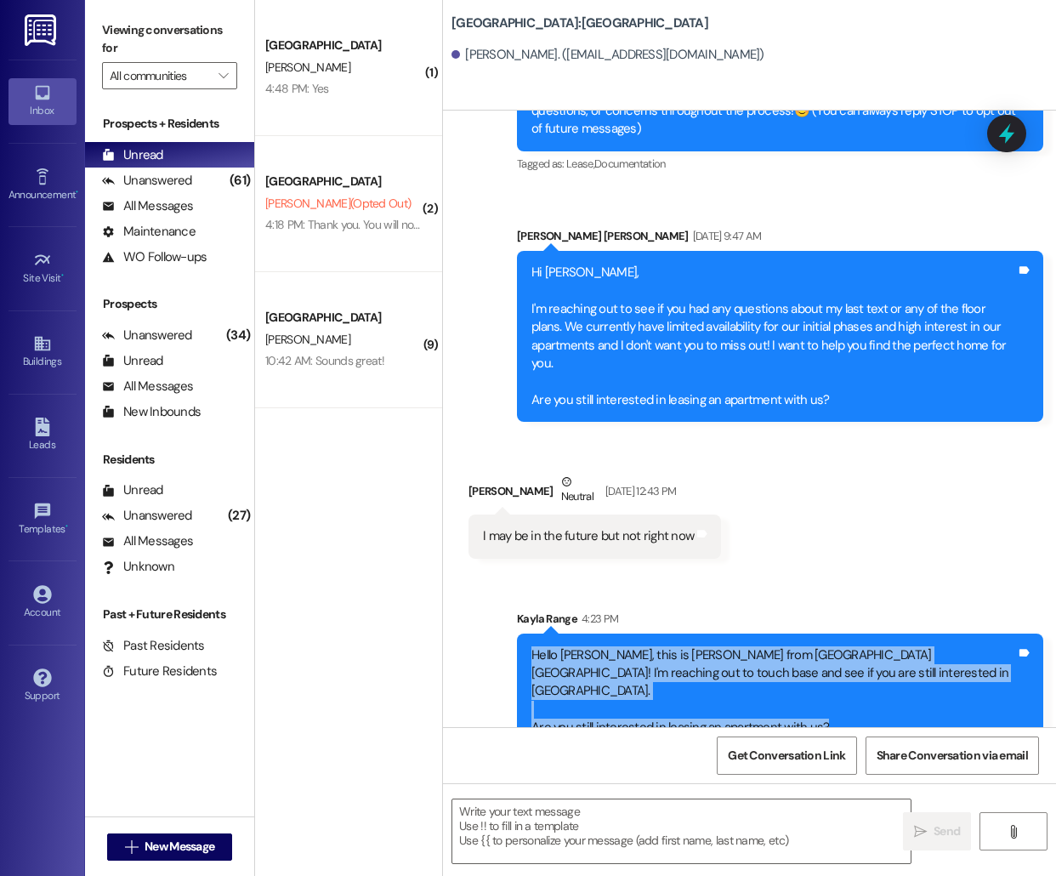
drag, startPoint x: 524, startPoint y: 632, endPoint x: 872, endPoint y: 693, distance: 353.1
click at [872, 694] on div "Hello [PERSON_NAME], this is [PERSON_NAME] from [GEOGRAPHIC_DATA] [GEOGRAPHIC_D…" at bounding box center [780, 692] width 526 height 116
copy div "Hello [PERSON_NAME], this is [PERSON_NAME] from [GEOGRAPHIC_DATA] [GEOGRAPHIC_D…"
click at [183, 851] on span "New Message" at bounding box center [180, 847] width 70 height 18
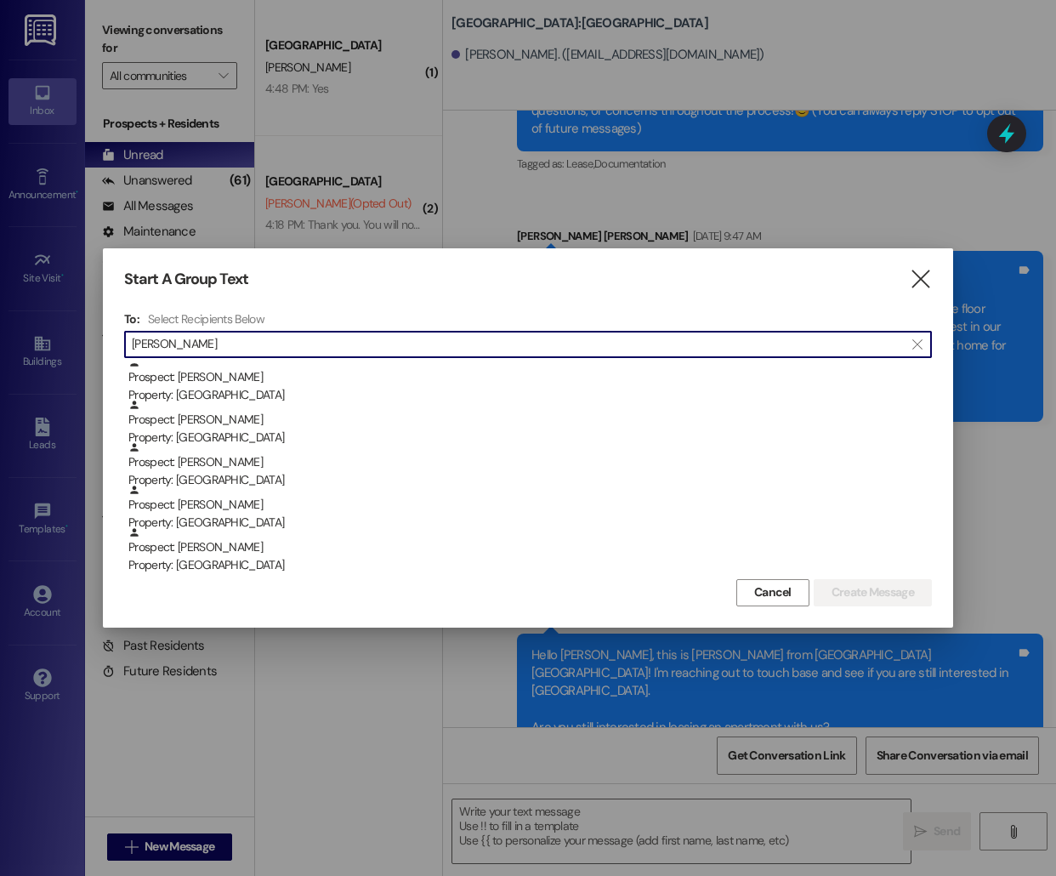
scroll to position [0, 0]
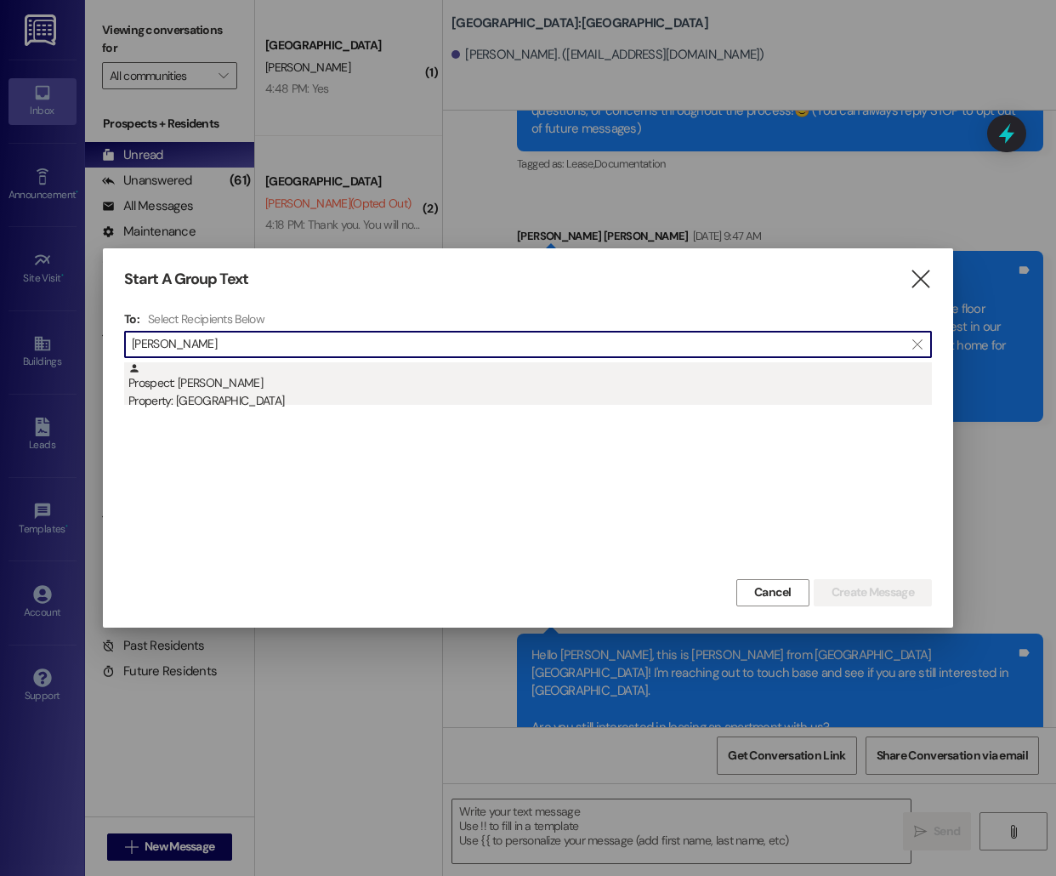
type input "[PERSON_NAME]"
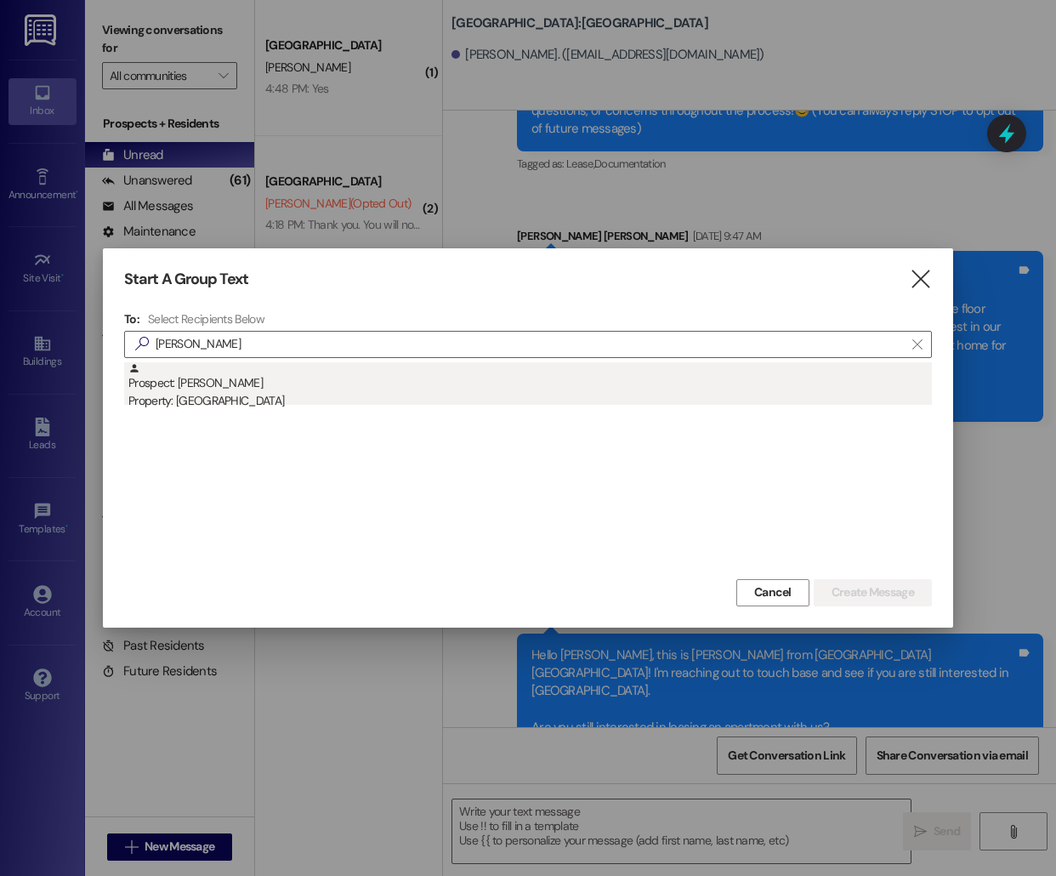
click at [257, 385] on div "Prospect: [PERSON_NAME] Property: [GEOGRAPHIC_DATA]" at bounding box center [530, 386] width 804 height 48
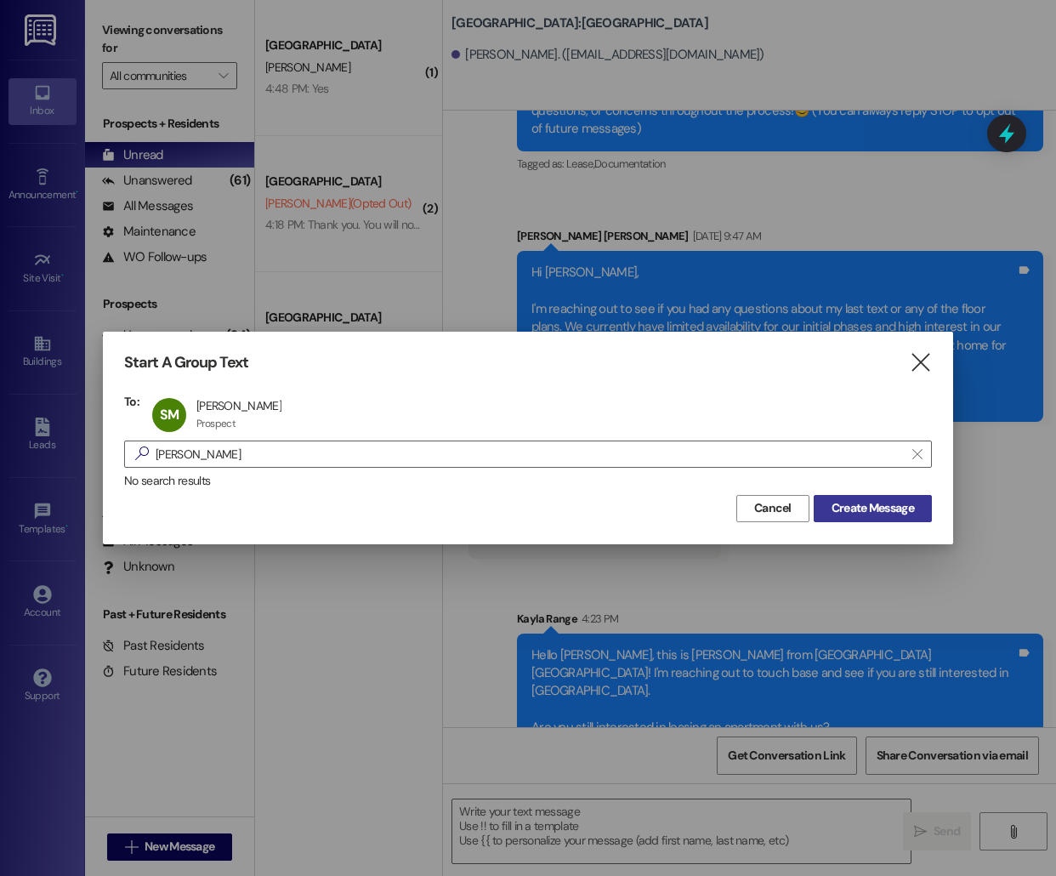
click at [884, 509] on span "Create Message" at bounding box center [873, 508] width 82 height 18
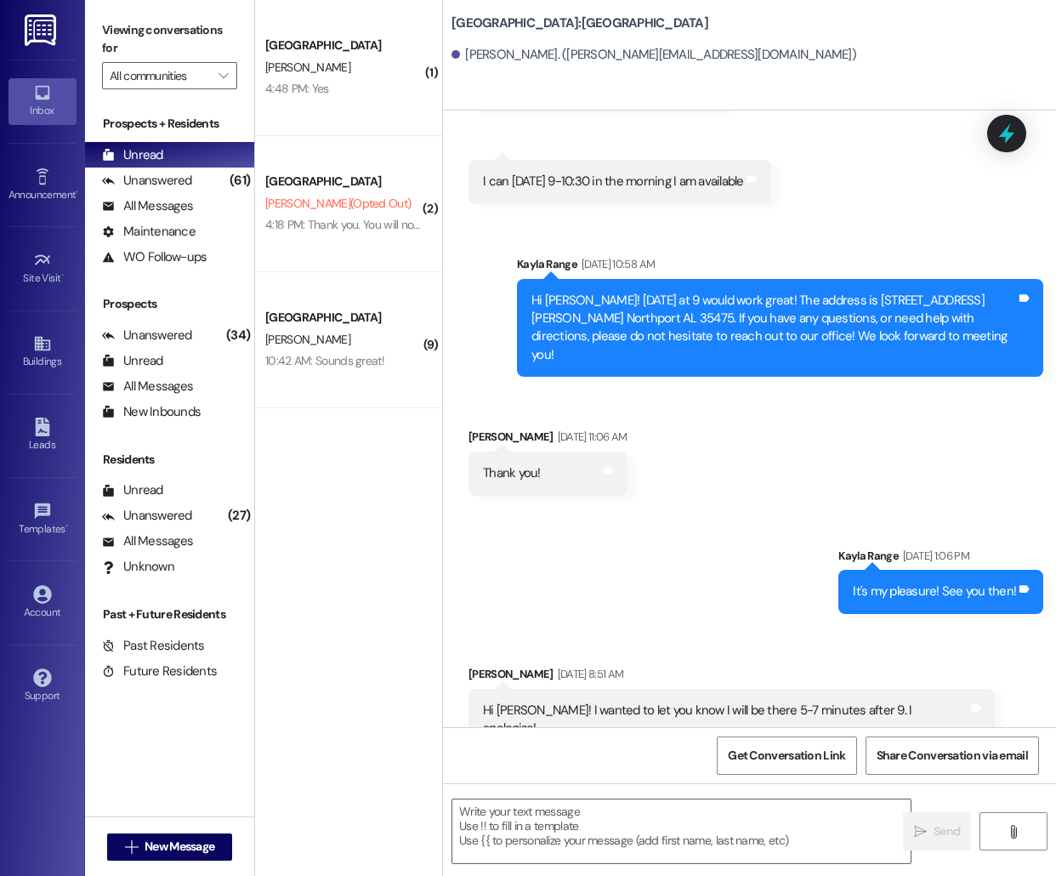
scroll to position [805, 0]
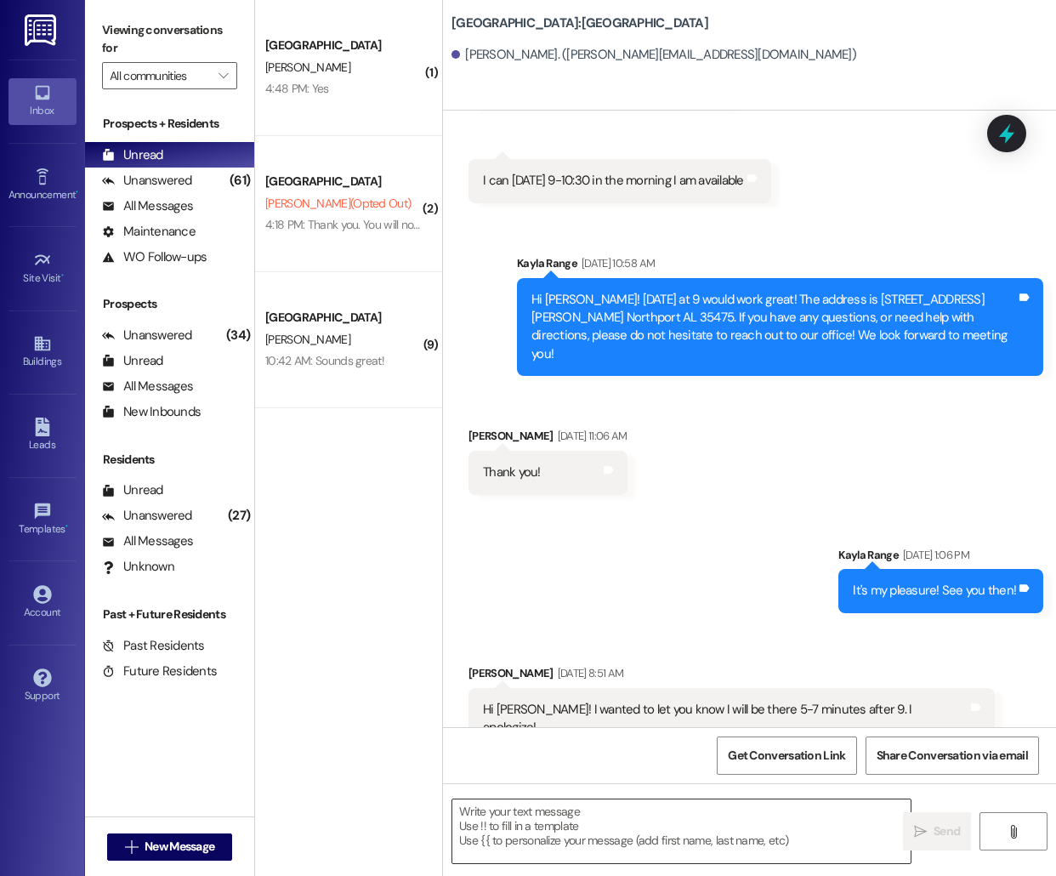
click at [597, 837] on textarea at bounding box center [681, 831] width 458 height 64
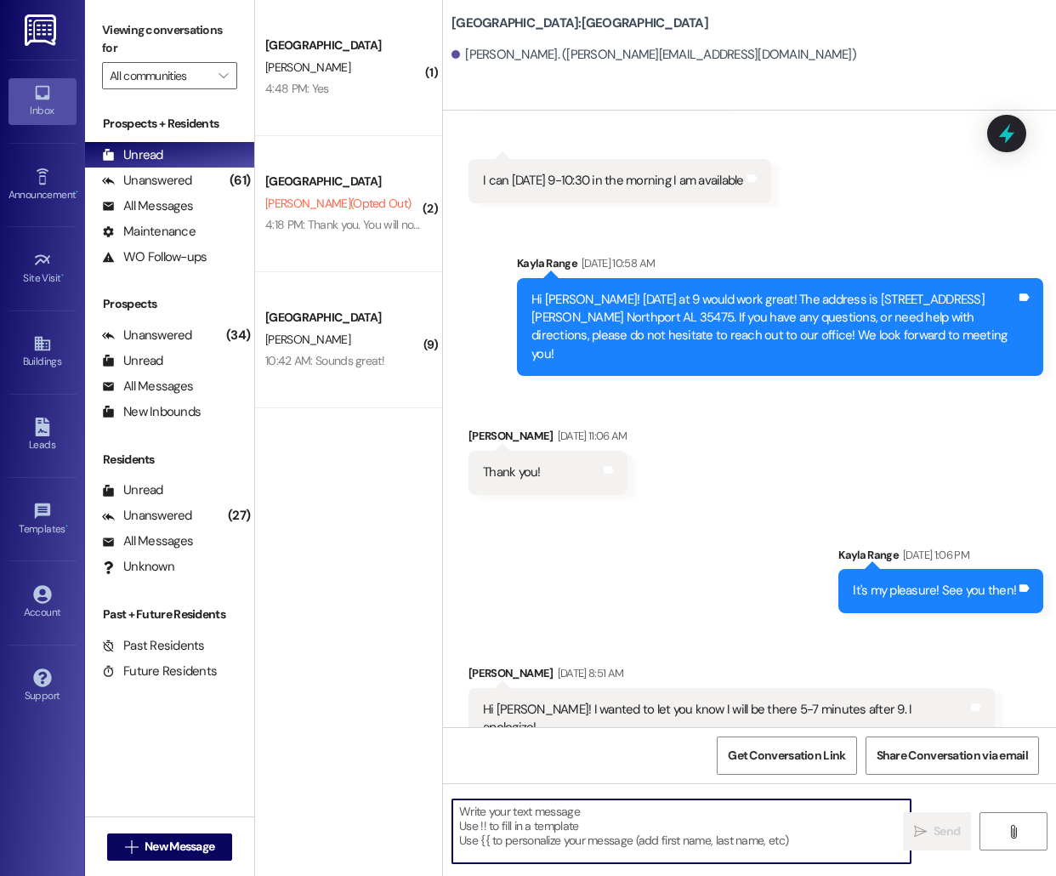
paste textarea "Hello [PERSON_NAME], this is [PERSON_NAME] from [GEOGRAPHIC_DATA] [GEOGRAPHIC_D…"
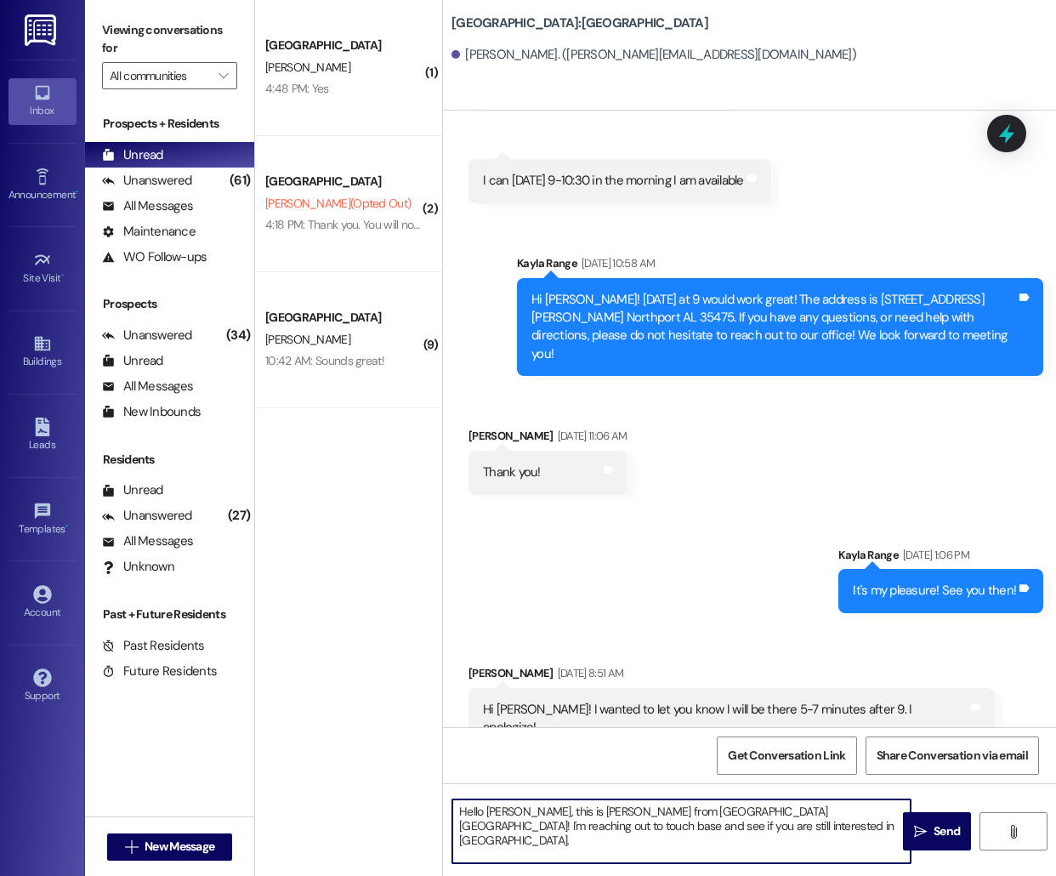
click at [497, 814] on textarea "Hello [PERSON_NAME], this is [PERSON_NAME] from [GEOGRAPHIC_DATA] [GEOGRAPHIC_D…" at bounding box center [681, 831] width 458 height 64
type textarea "Hello [PERSON_NAME], this is [PERSON_NAME] from [GEOGRAPHIC_DATA]! I'm reaching…"
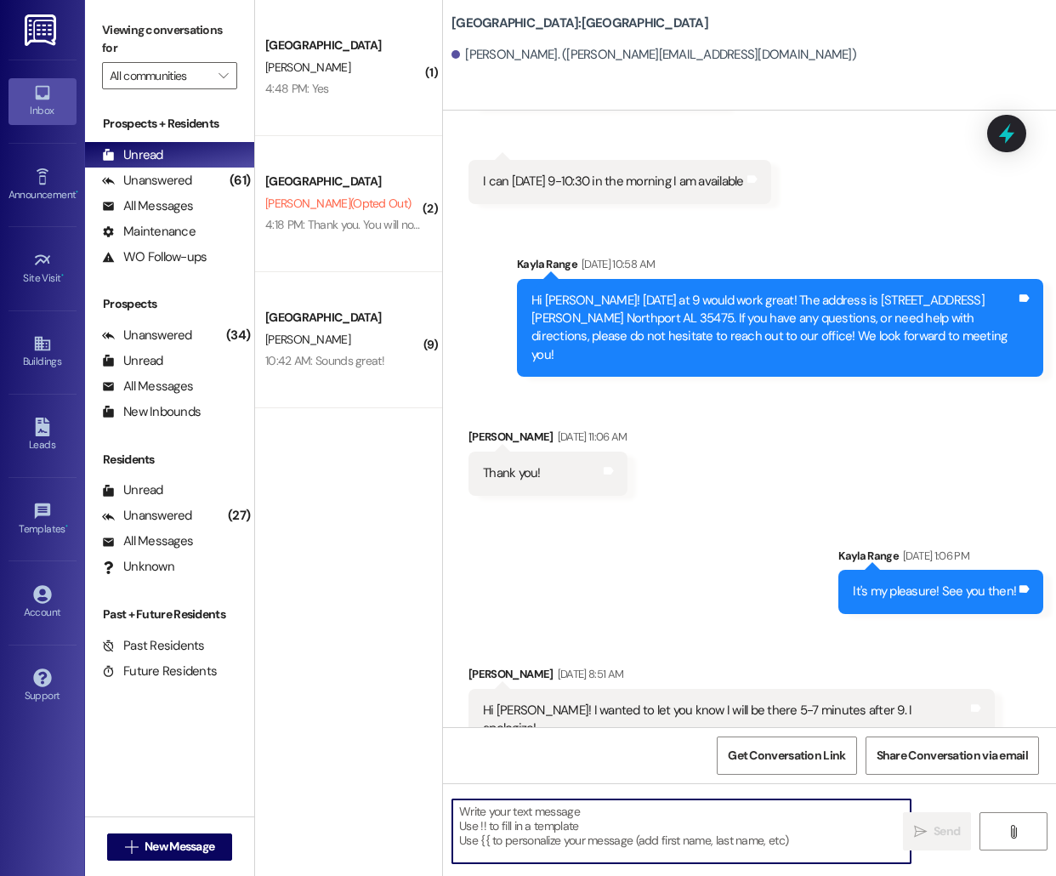
scroll to position [978, 0]
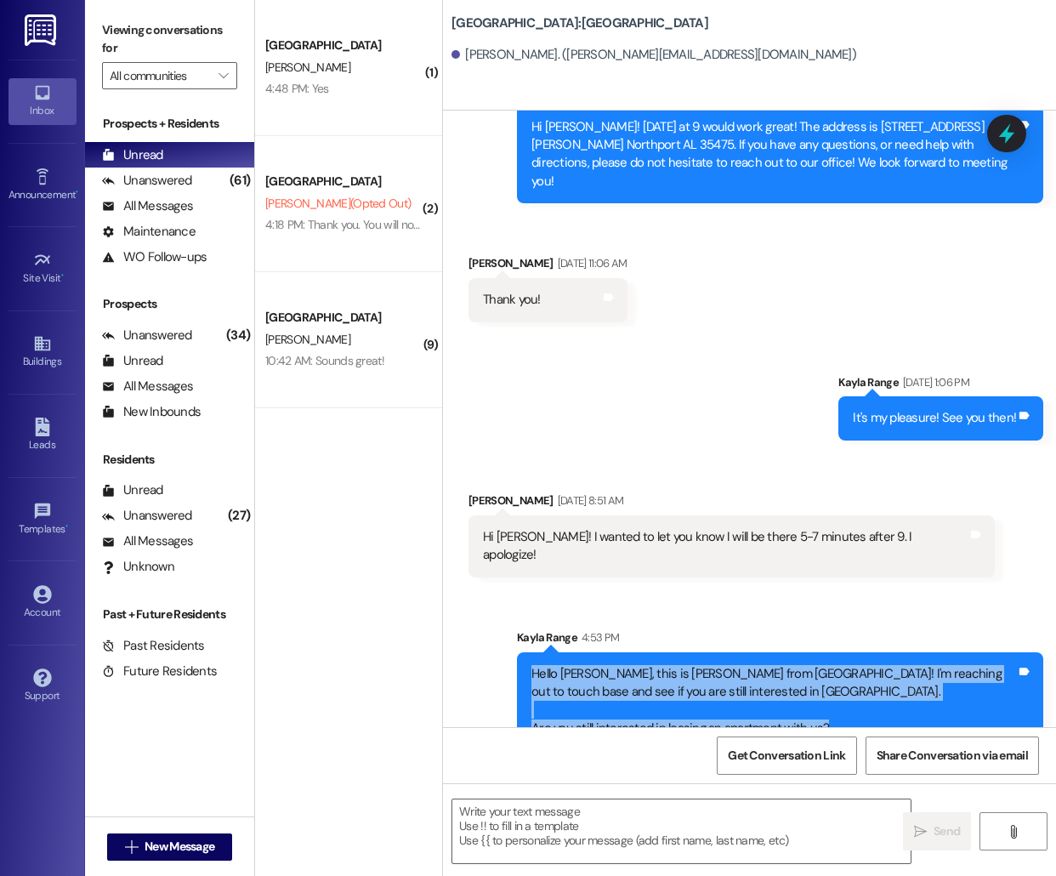
drag, startPoint x: 532, startPoint y: 637, endPoint x: 878, endPoint y: 696, distance: 350.2
click at [878, 698] on div "Hello [PERSON_NAME], this is [PERSON_NAME] from [GEOGRAPHIC_DATA]! I'm reaching…" at bounding box center [773, 701] width 485 height 73
copy div "Hello [PERSON_NAME], this is [PERSON_NAME] from [GEOGRAPHIC_DATA]! I'm reaching…"
click at [160, 841] on span "New Message" at bounding box center [180, 847] width 70 height 18
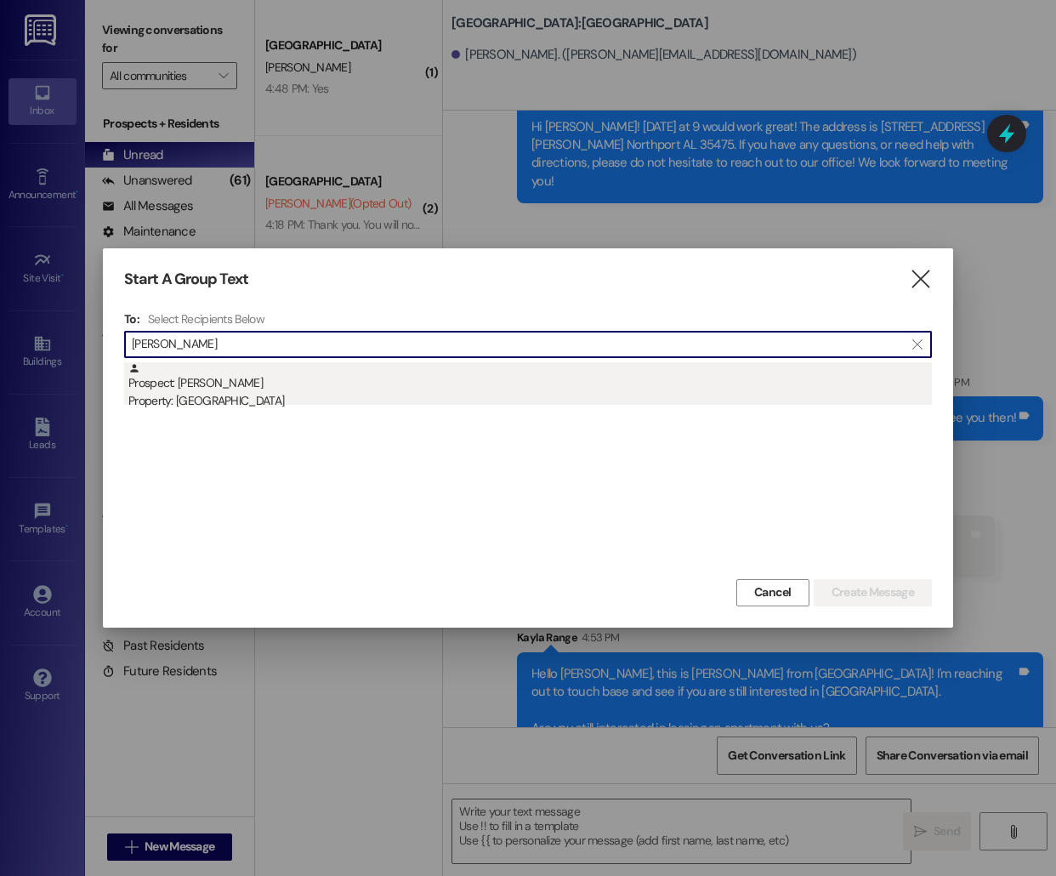
type input "[PERSON_NAME]"
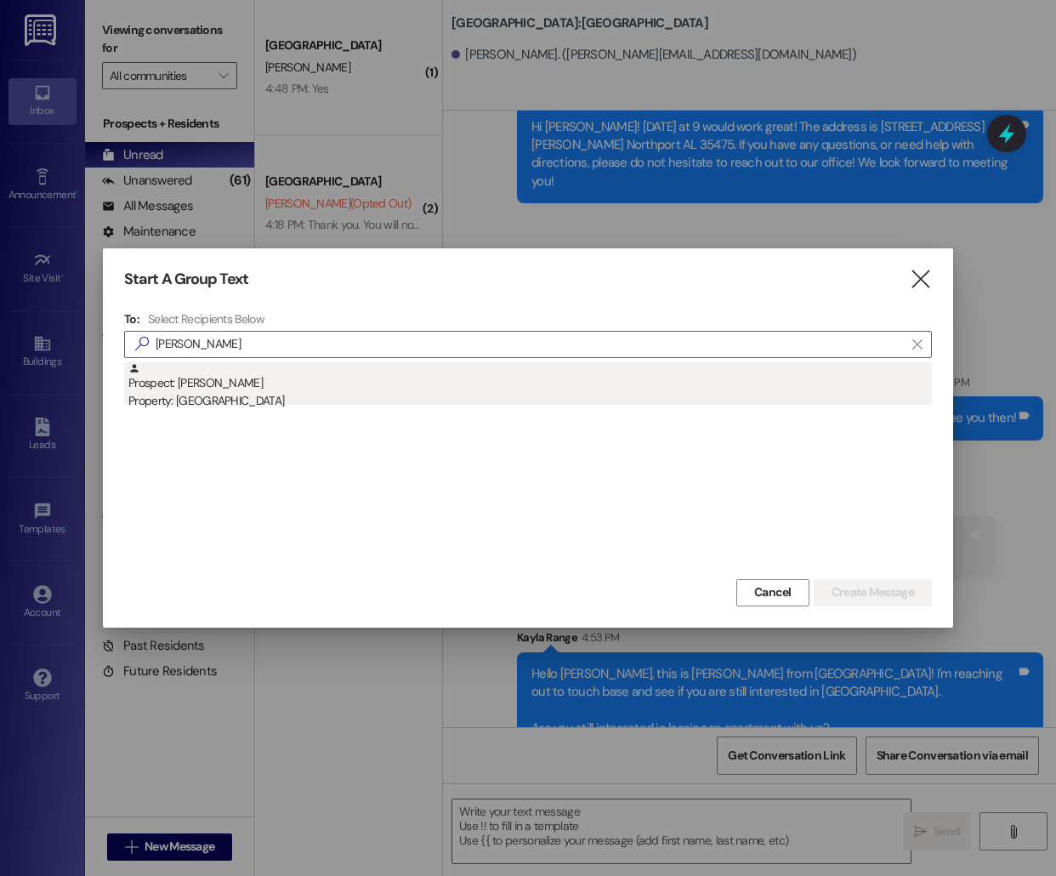
click at [254, 396] on div "Property: [GEOGRAPHIC_DATA]" at bounding box center [530, 401] width 804 height 18
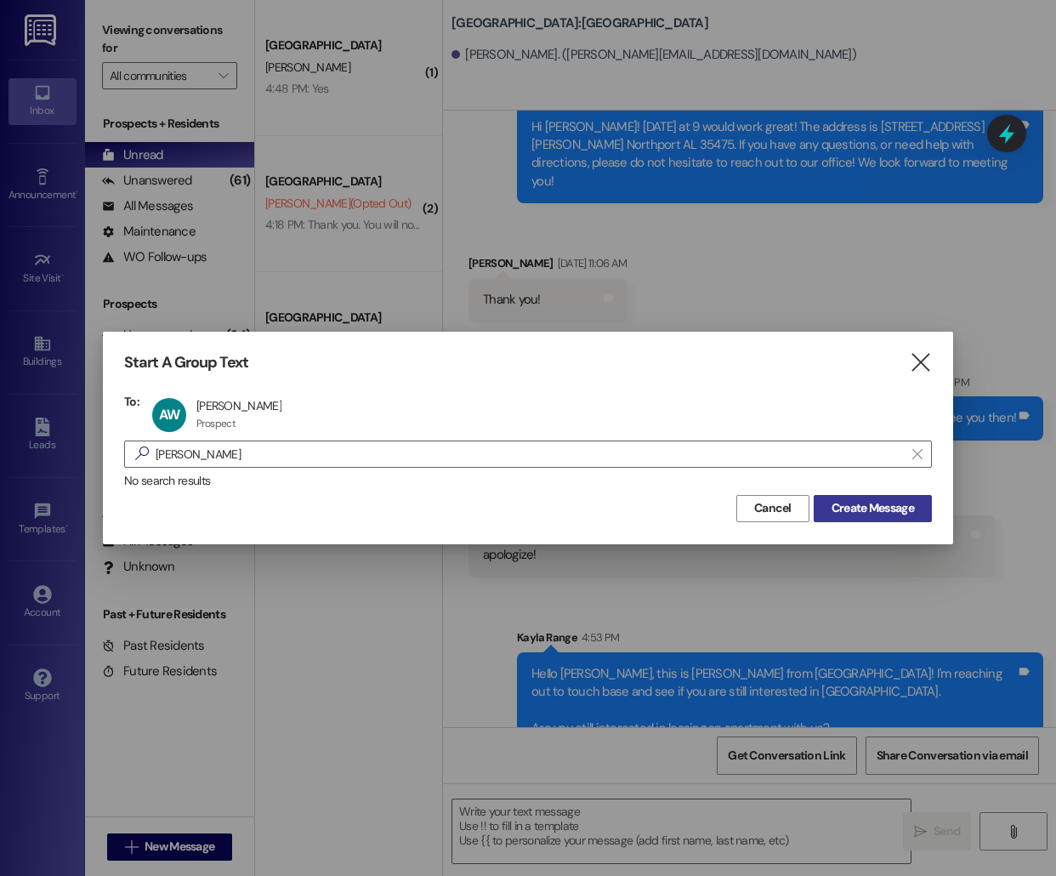
click at [878, 507] on span "Create Message" at bounding box center [873, 508] width 82 height 18
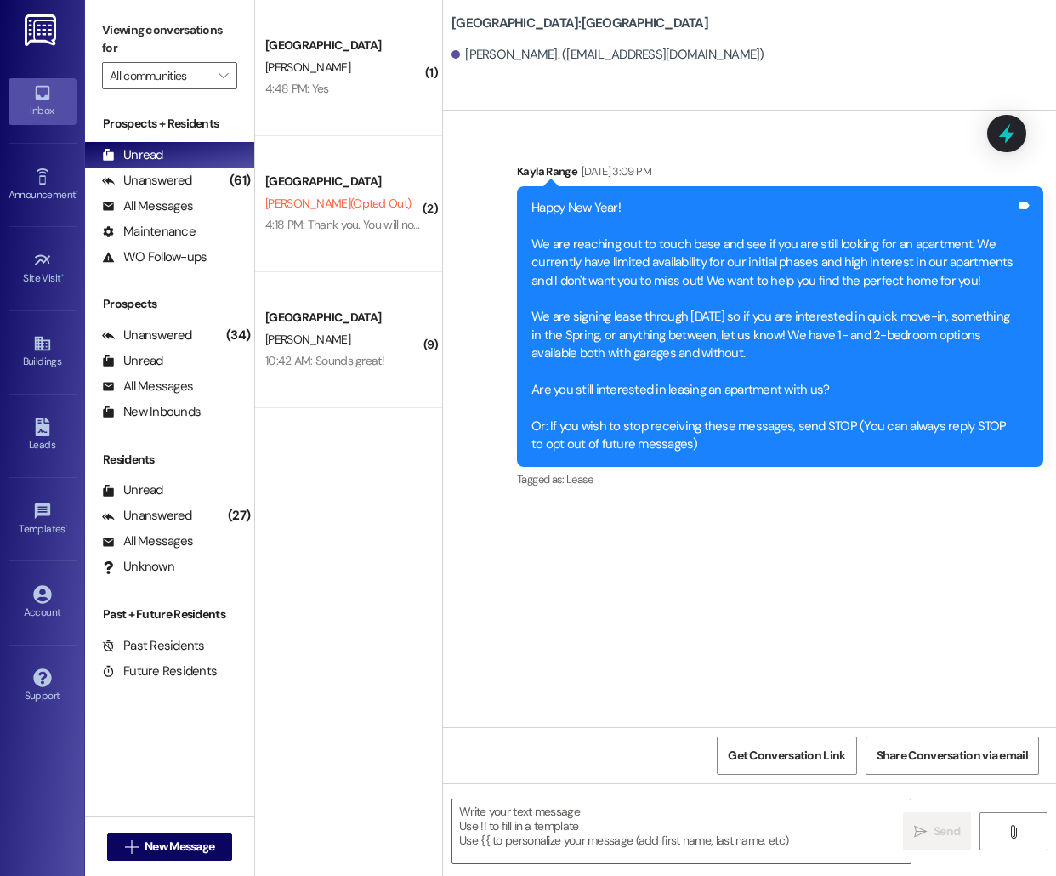
scroll to position [0, 0]
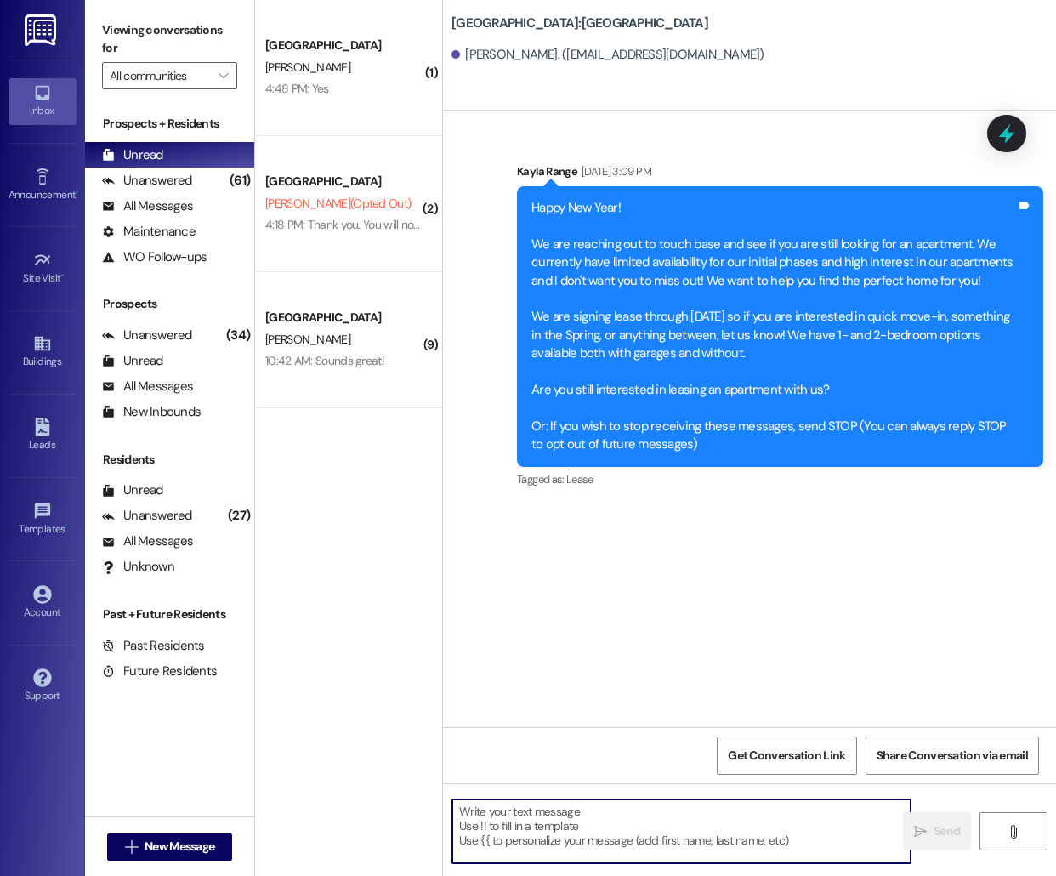
click at [545, 842] on textarea at bounding box center [681, 831] width 458 height 64
paste textarea "Hello [PERSON_NAME], this is [PERSON_NAME] from [GEOGRAPHIC_DATA]! I'm reaching…"
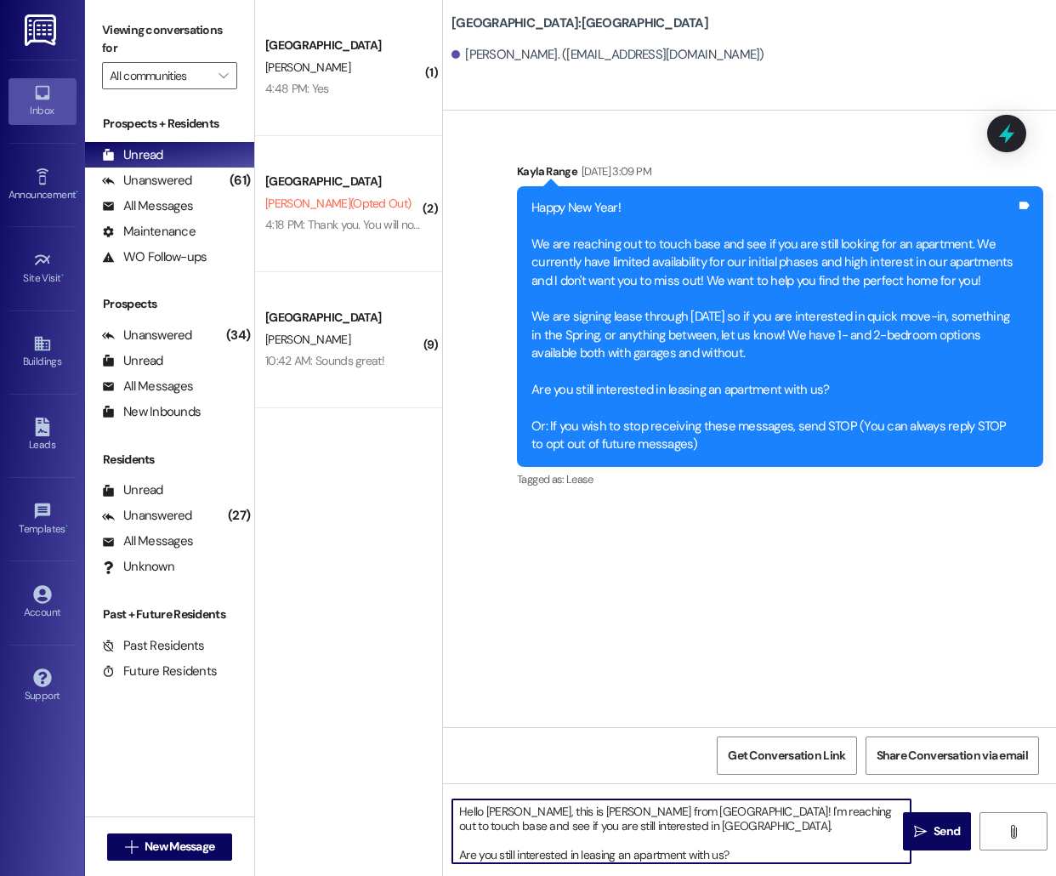
click at [492, 813] on textarea "Hello [PERSON_NAME], this is [PERSON_NAME] from [GEOGRAPHIC_DATA]! I'm reaching…" at bounding box center [681, 831] width 458 height 64
type textarea "Hello [PERSON_NAME], this is [PERSON_NAME] from [GEOGRAPHIC_DATA] [GEOGRAPHIC_D…"
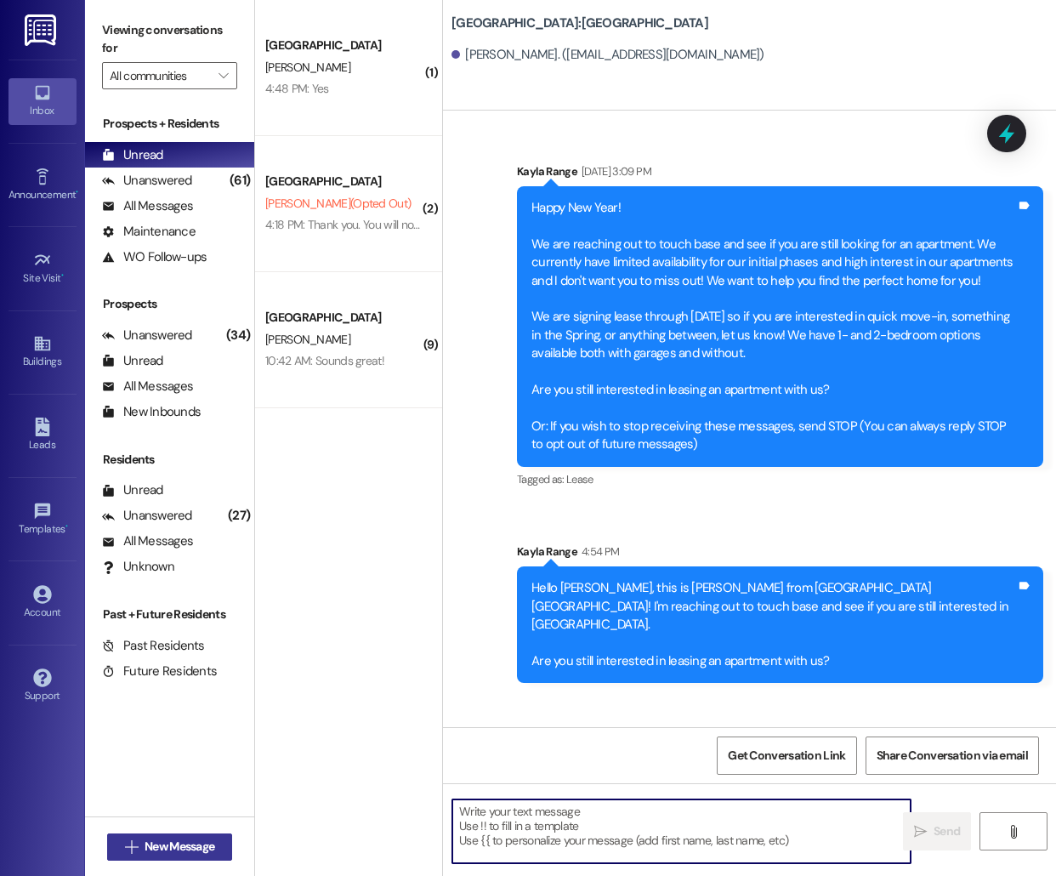
click at [157, 843] on span "New Message" at bounding box center [180, 847] width 70 height 18
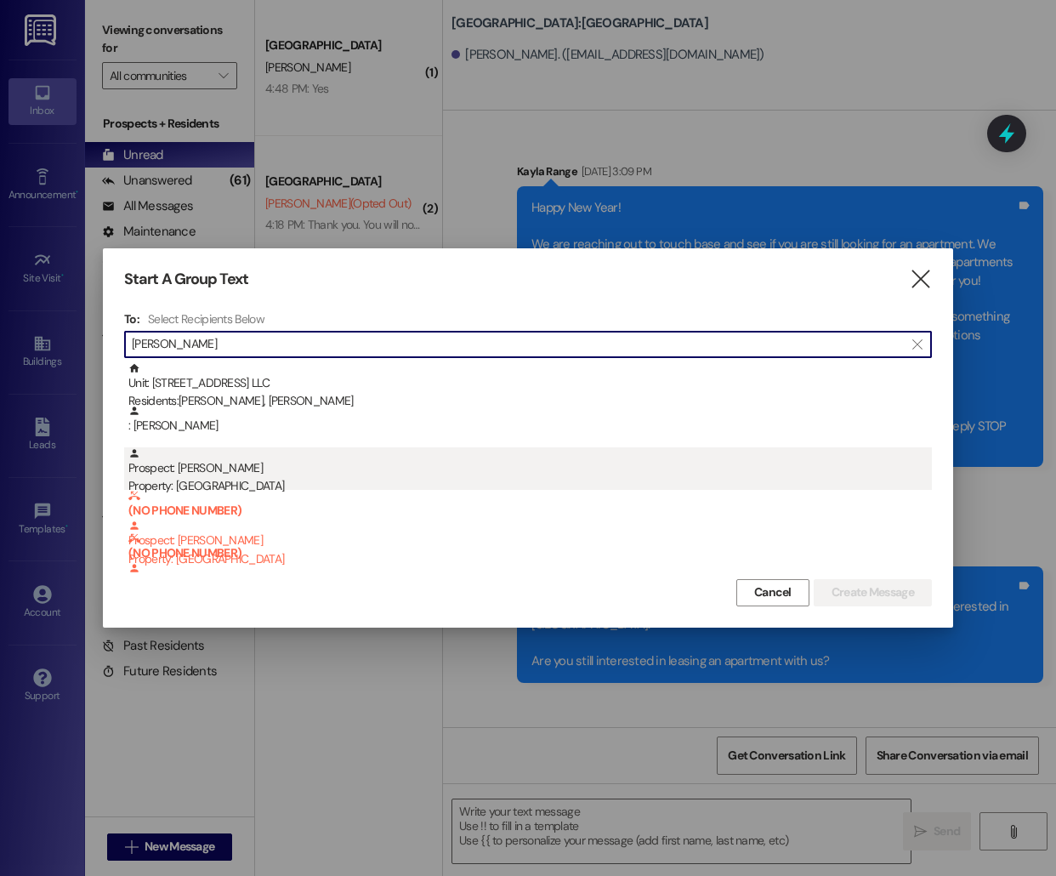
type input "[PERSON_NAME]"
click at [347, 464] on div "Prospect: [PERSON_NAME] Property: [GEOGRAPHIC_DATA]" at bounding box center [530, 471] width 804 height 48
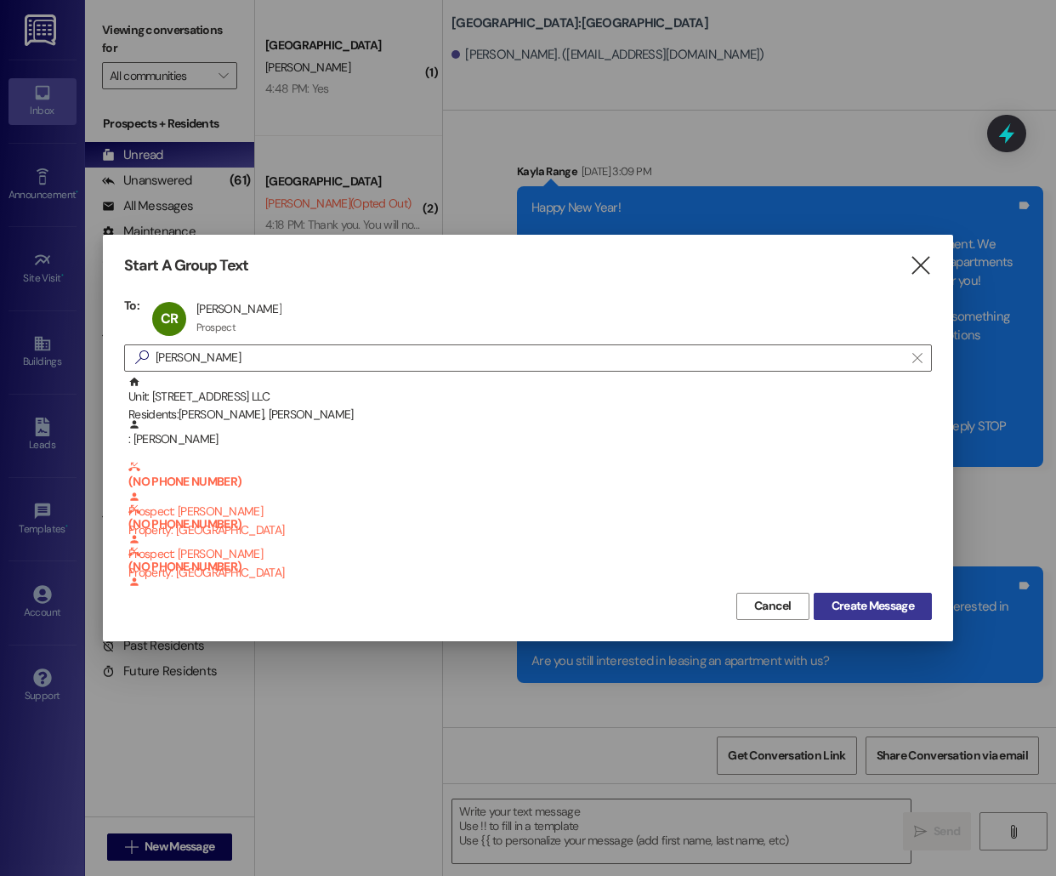
click at [842, 605] on span "Create Message" at bounding box center [873, 606] width 82 height 18
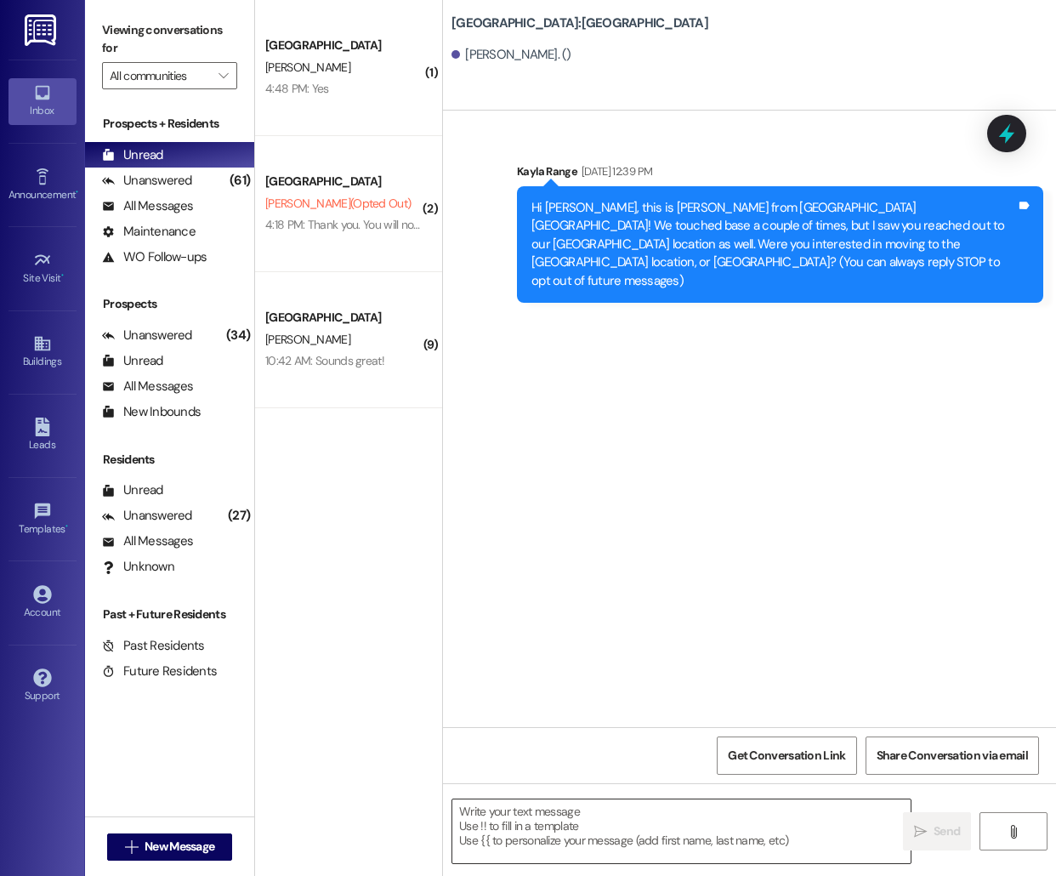
click at [548, 835] on textarea at bounding box center [681, 831] width 458 height 64
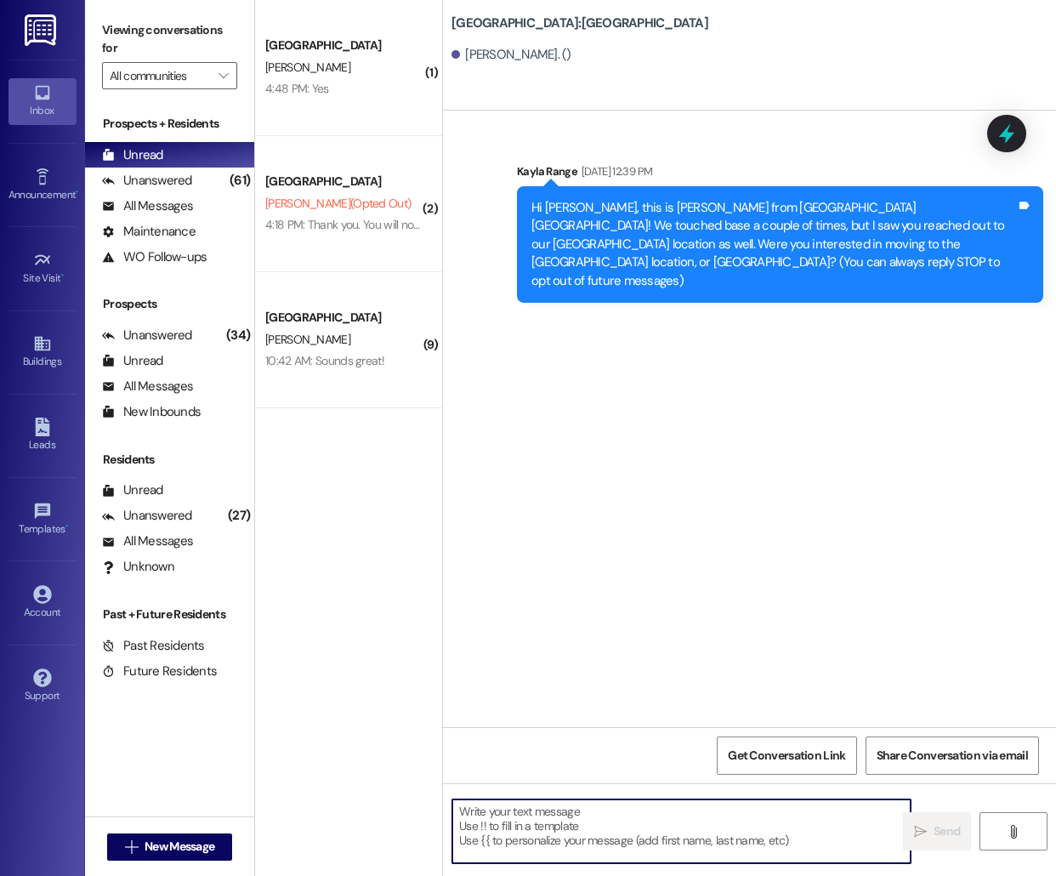
paste textarea "Hello [PERSON_NAME], this is [PERSON_NAME] from [GEOGRAPHIC_DATA]! I'm reaching…"
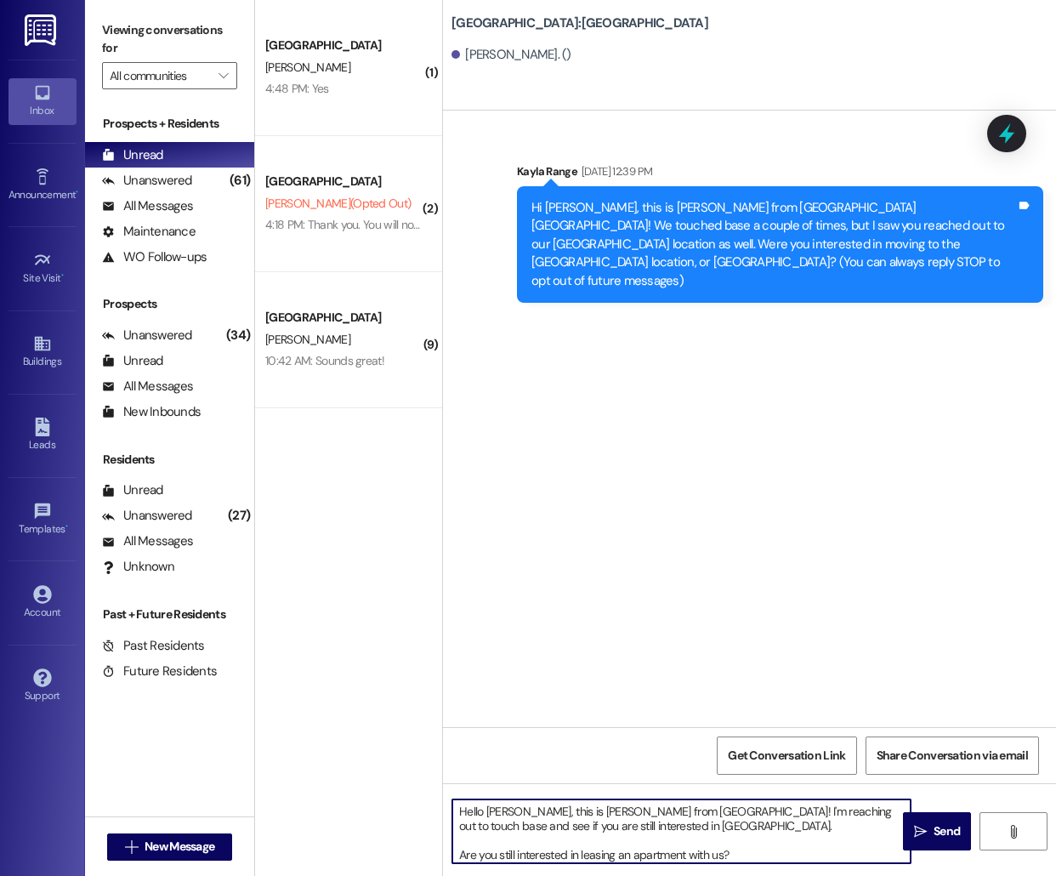
click at [496, 809] on textarea "Hello [PERSON_NAME], this is [PERSON_NAME] from [GEOGRAPHIC_DATA]! I'm reaching…" at bounding box center [681, 831] width 458 height 64
type textarea "Hello [PERSON_NAME], this is [PERSON_NAME] from [GEOGRAPHIC_DATA] [GEOGRAPHIC_D…"
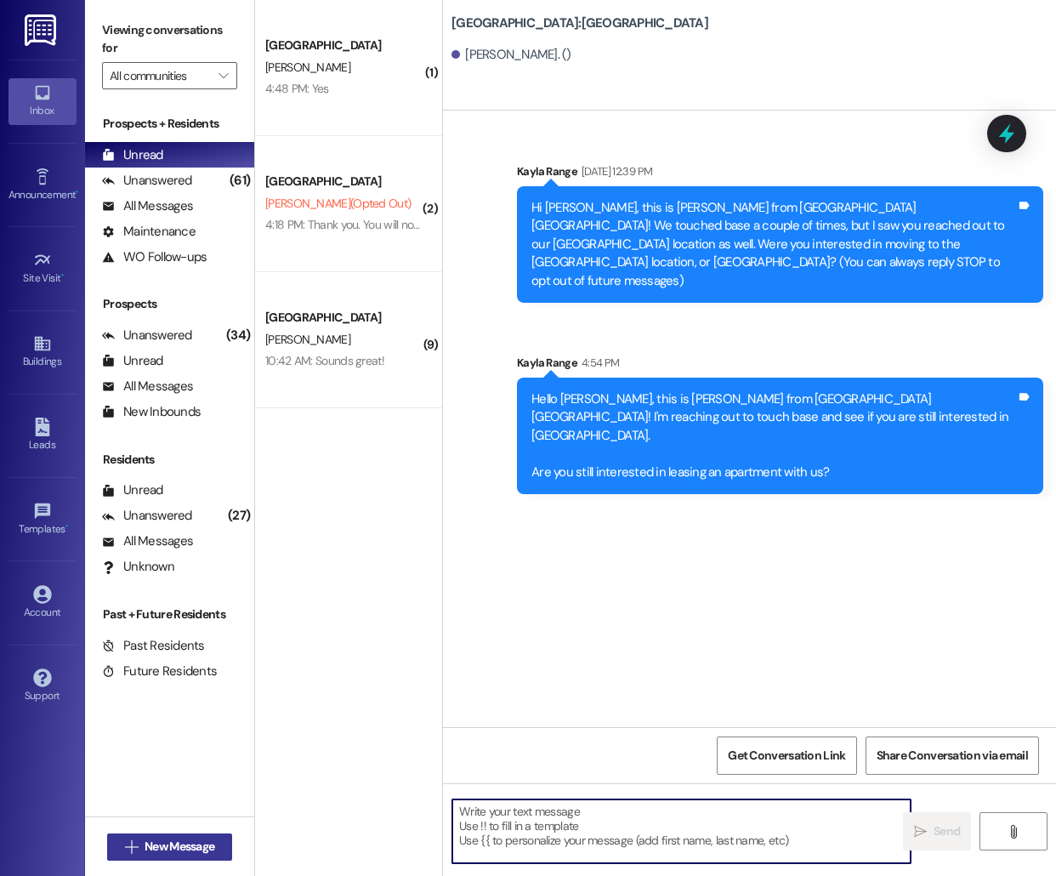
click at [172, 851] on span "New Message" at bounding box center [180, 847] width 70 height 18
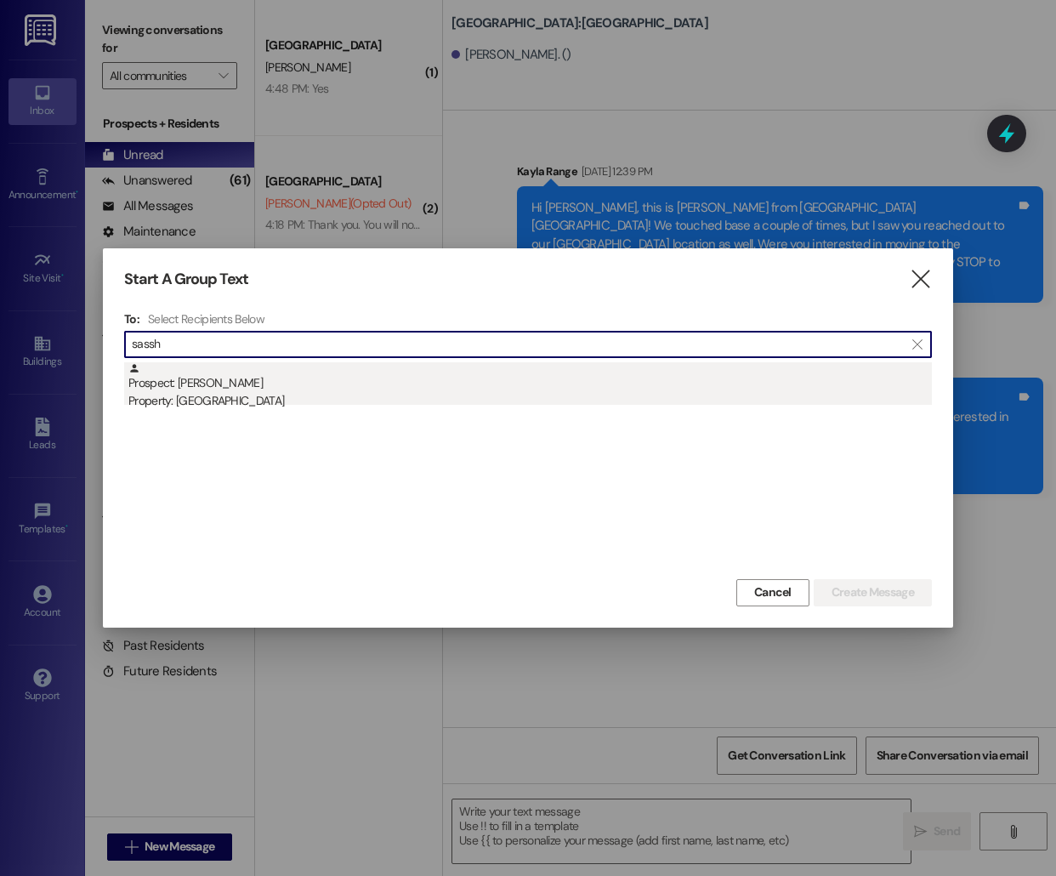
type input "sassh"
click at [304, 397] on div "Property: [GEOGRAPHIC_DATA]" at bounding box center [530, 401] width 804 height 18
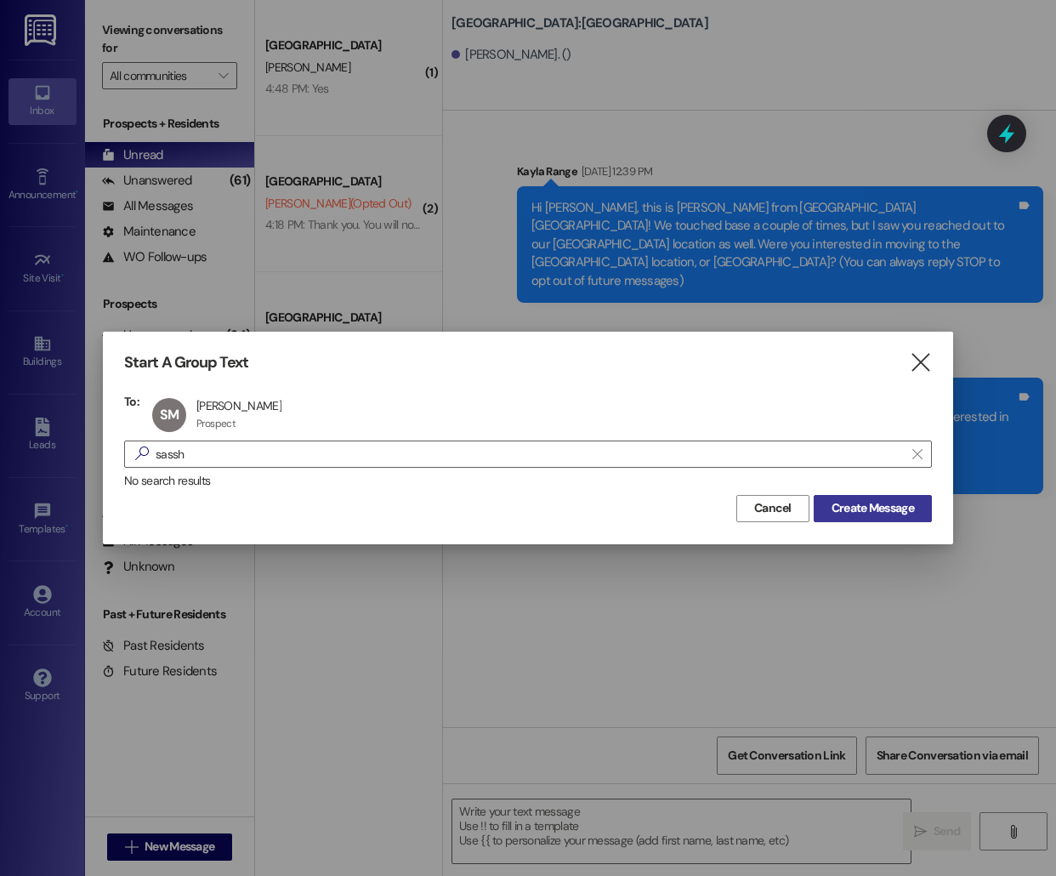
click at [863, 504] on span "Create Message" at bounding box center [873, 508] width 82 height 18
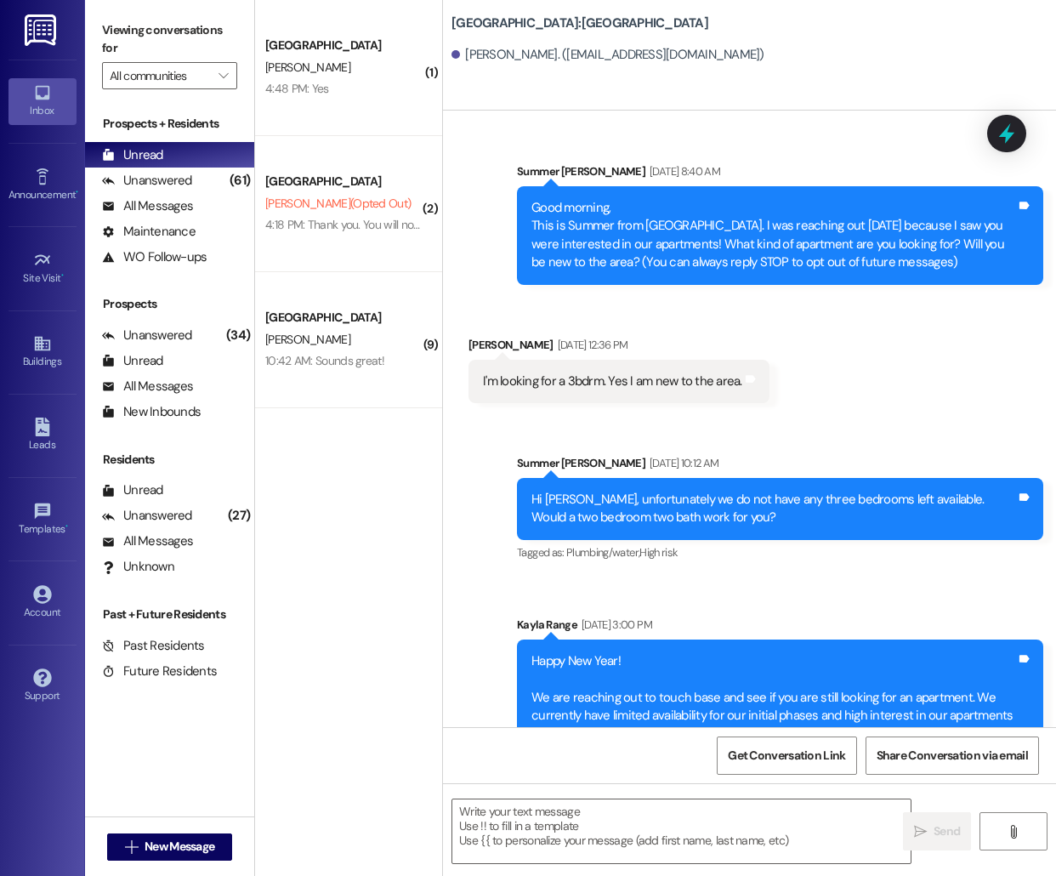
scroll to position [651, 0]
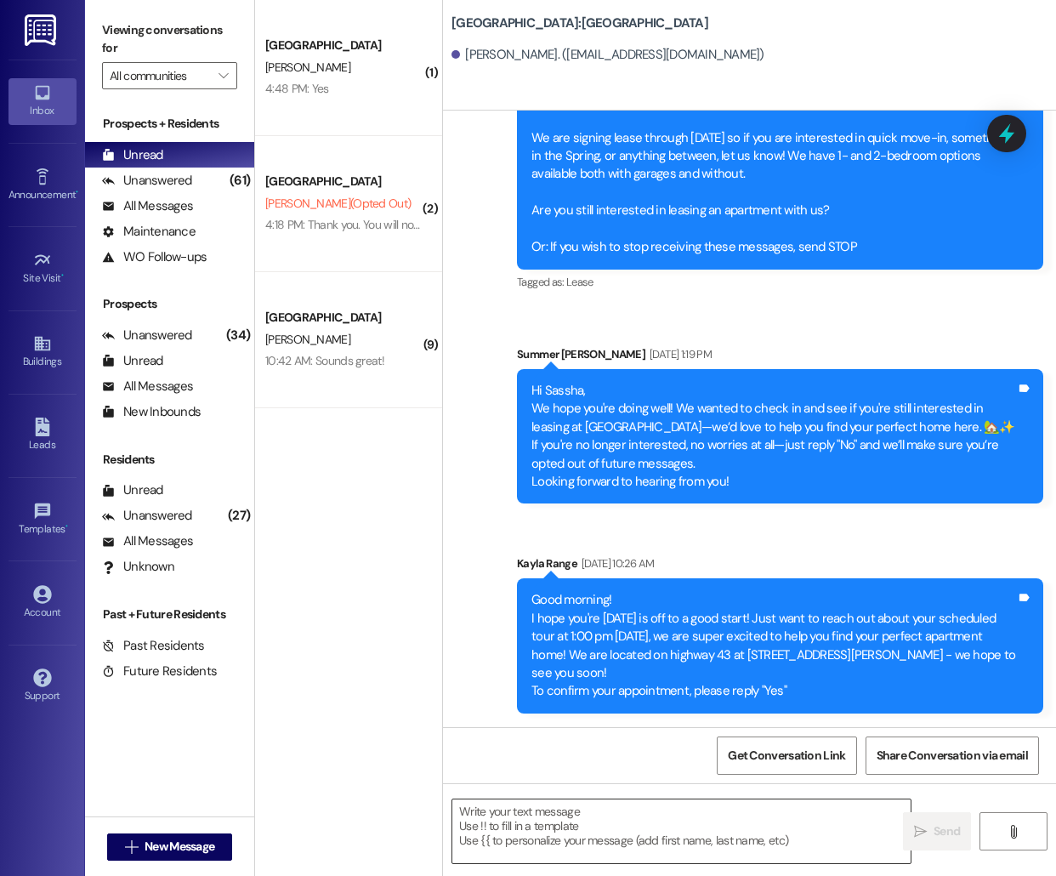
click at [527, 856] on textarea at bounding box center [681, 831] width 458 height 64
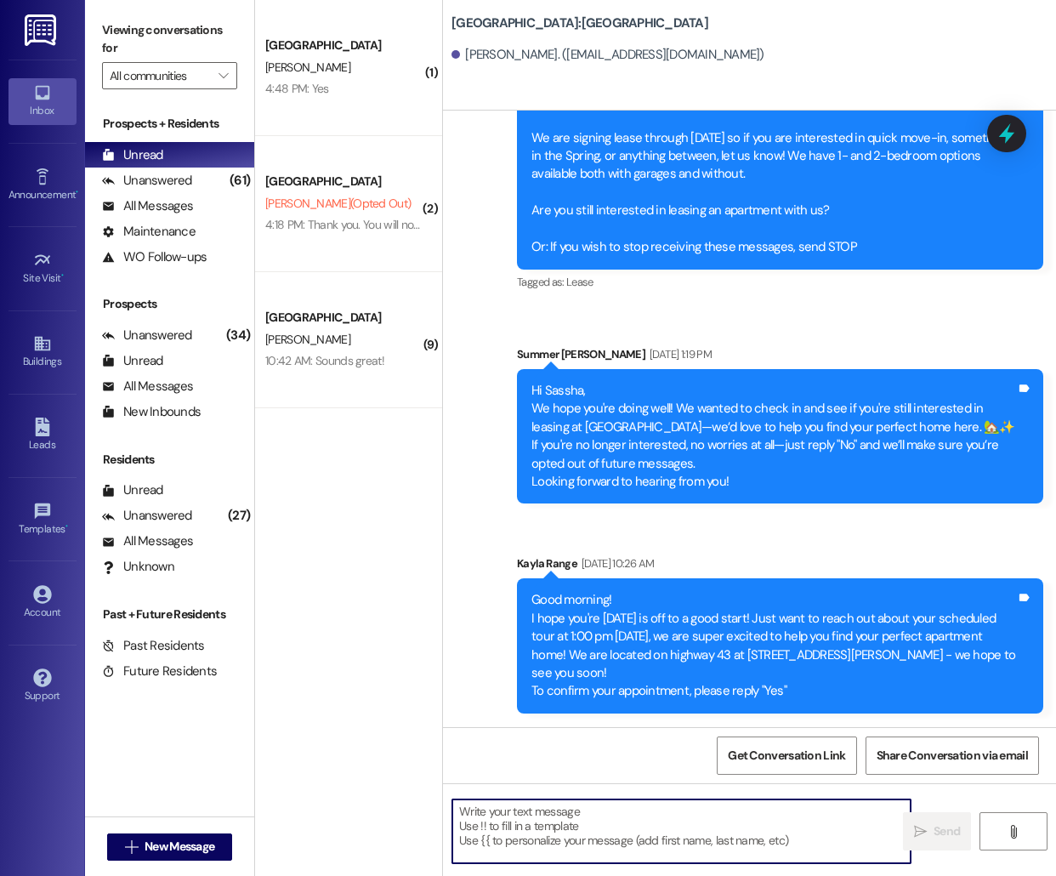
paste textarea "Hello [PERSON_NAME], this is [PERSON_NAME] from [GEOGRAPHIC_DATA]! I'm reaching…"
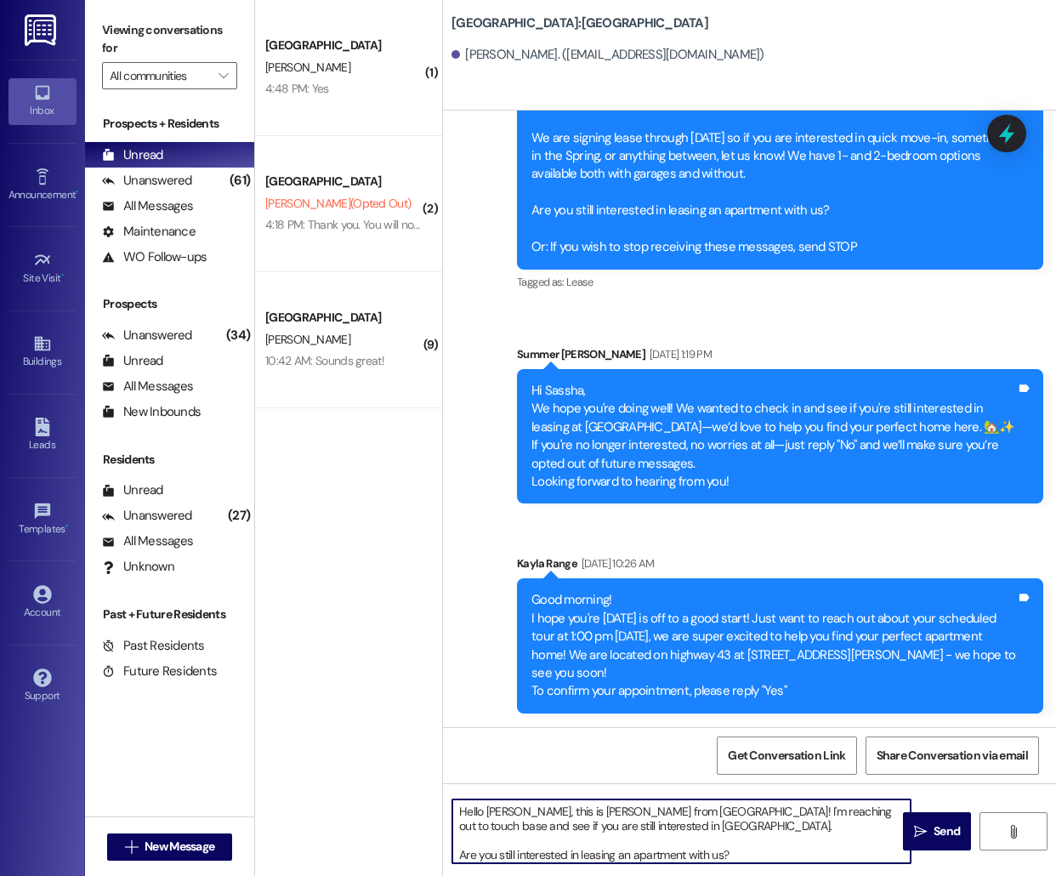
click at [495, 810] on textarea "Hello [PERSON_NAME], this is [PERSON_NAME] from [GEOGRAPHIC_DATA]! I'm reaching…" at bounding box center [681, 831] width 458 height 64
type textarea "Hello Sassha, this is [PERSON_NAME] from [GEOGRAPHIC_DATA] [GEOGRAPHIC_DATA]! I…"
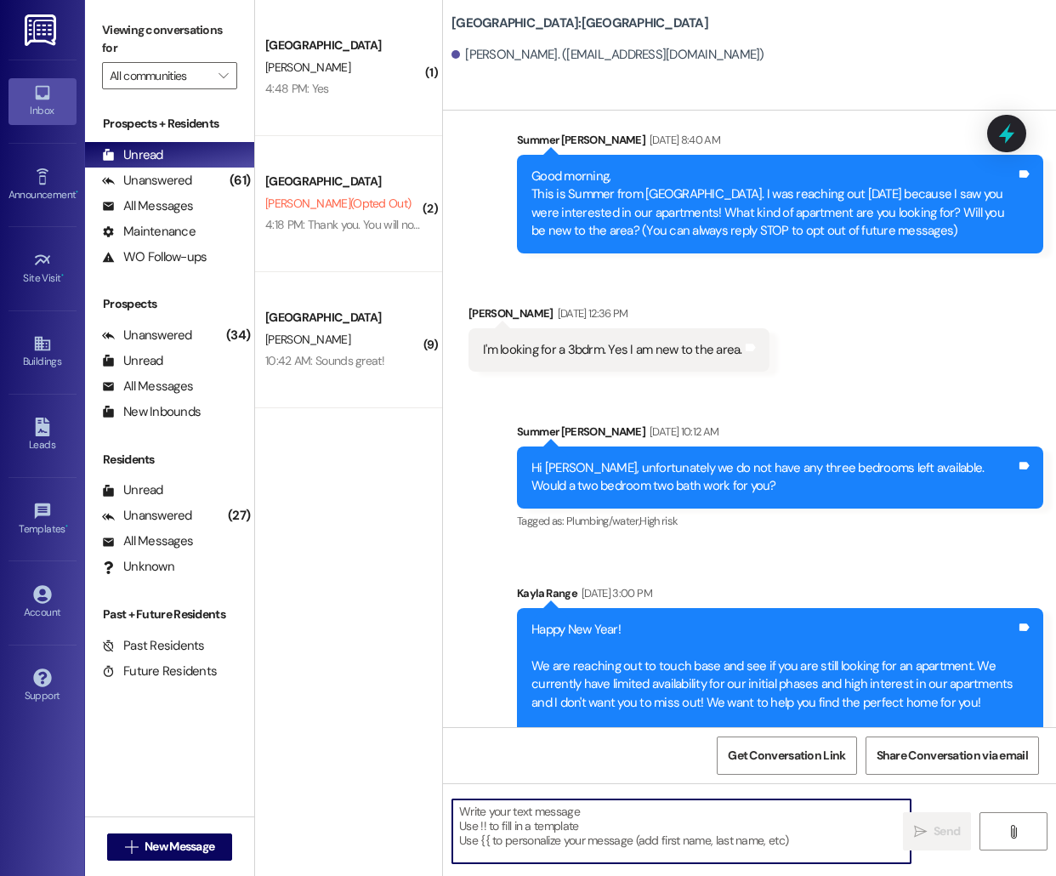
scroll to position [0, 0]
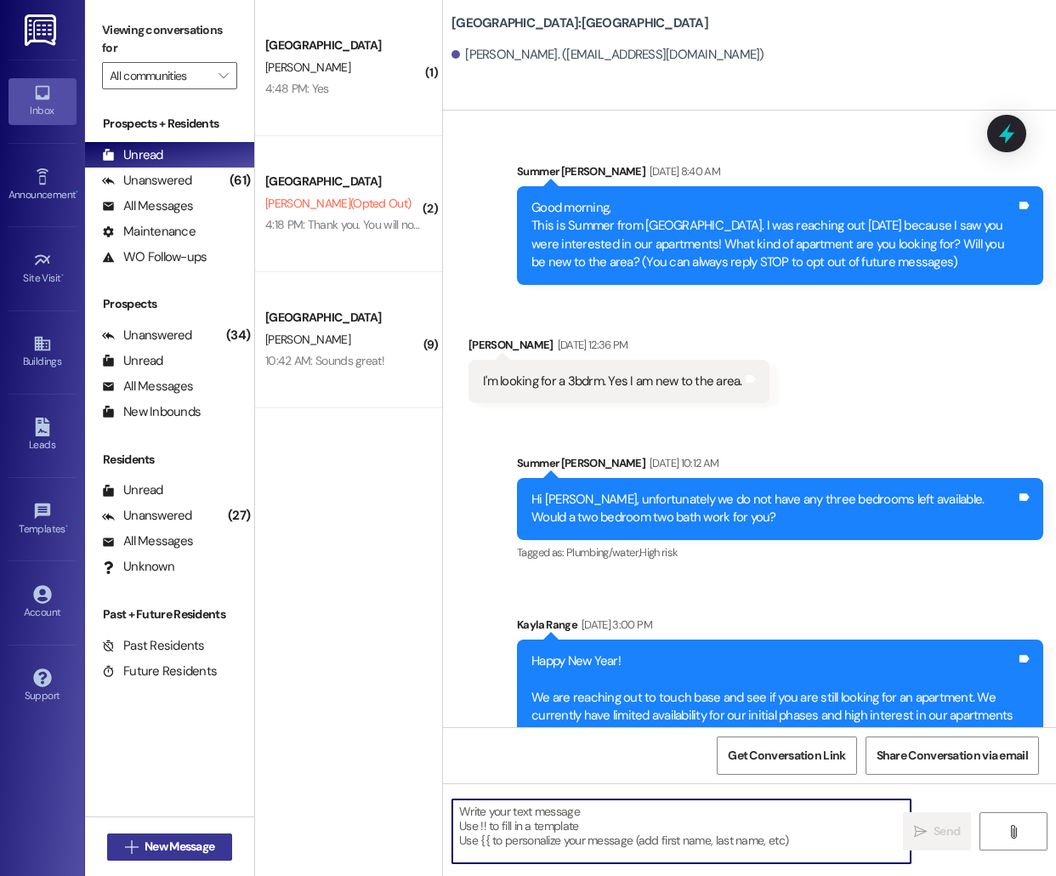
click at [138, 848] on span " New Message" at bounding box center [170, 847] width 97 height 18
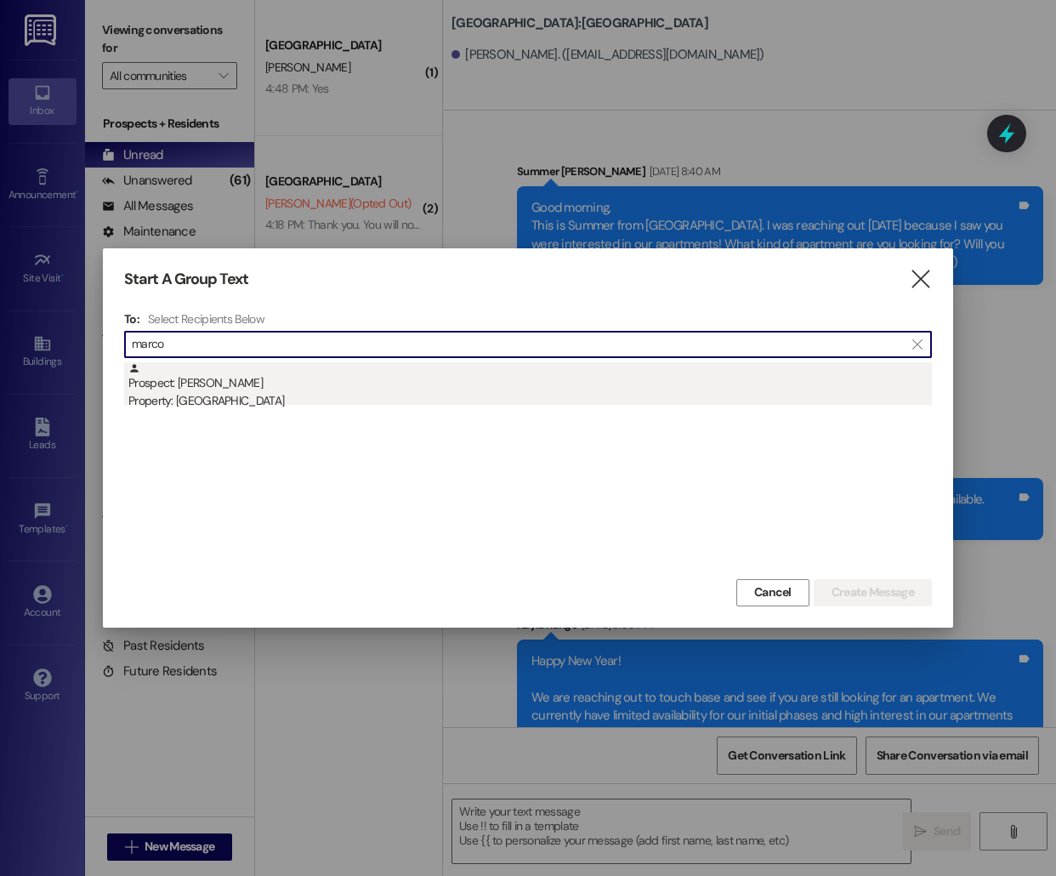
type input "marco"
click at [354, 375] on div "Prospect: [PERSON_NAME] Property: [GEOGRAPHIC_DATA]" at bounding box center [530, 386] width 804 height 48
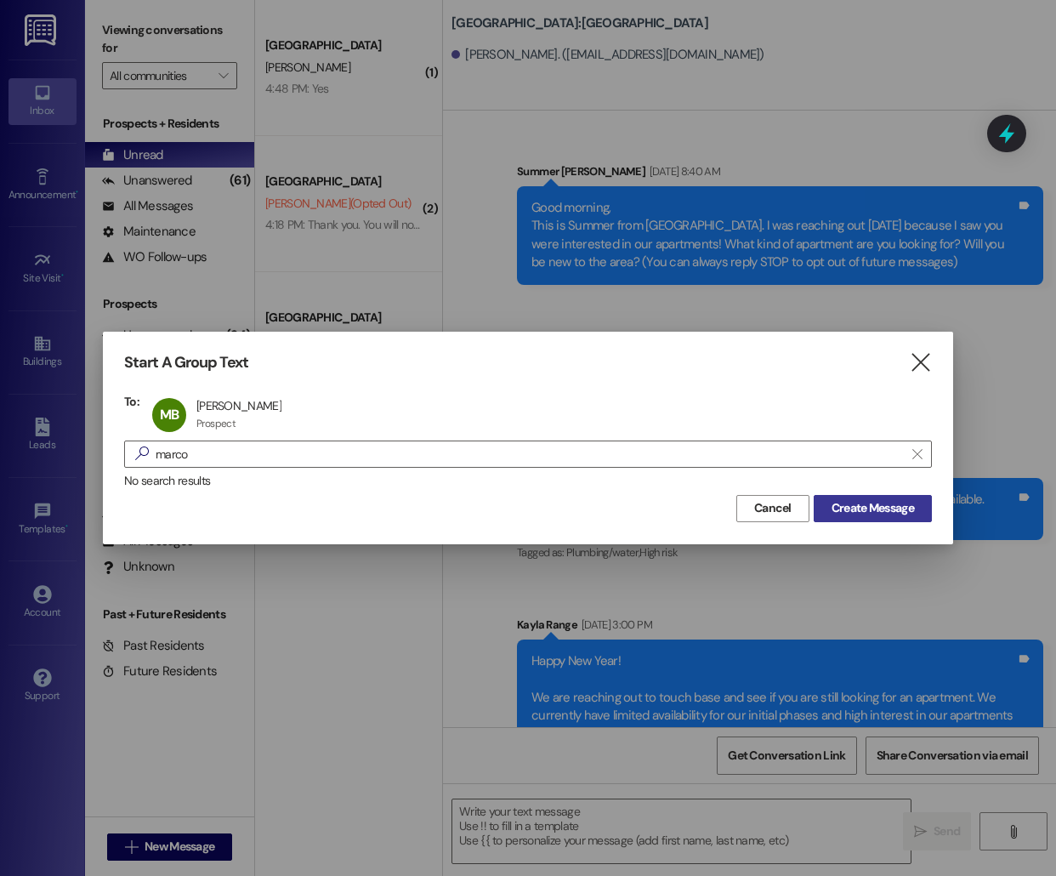
click at [880, 501] on span "Create Message" at bounding box center [873, 508] width 82 height 18
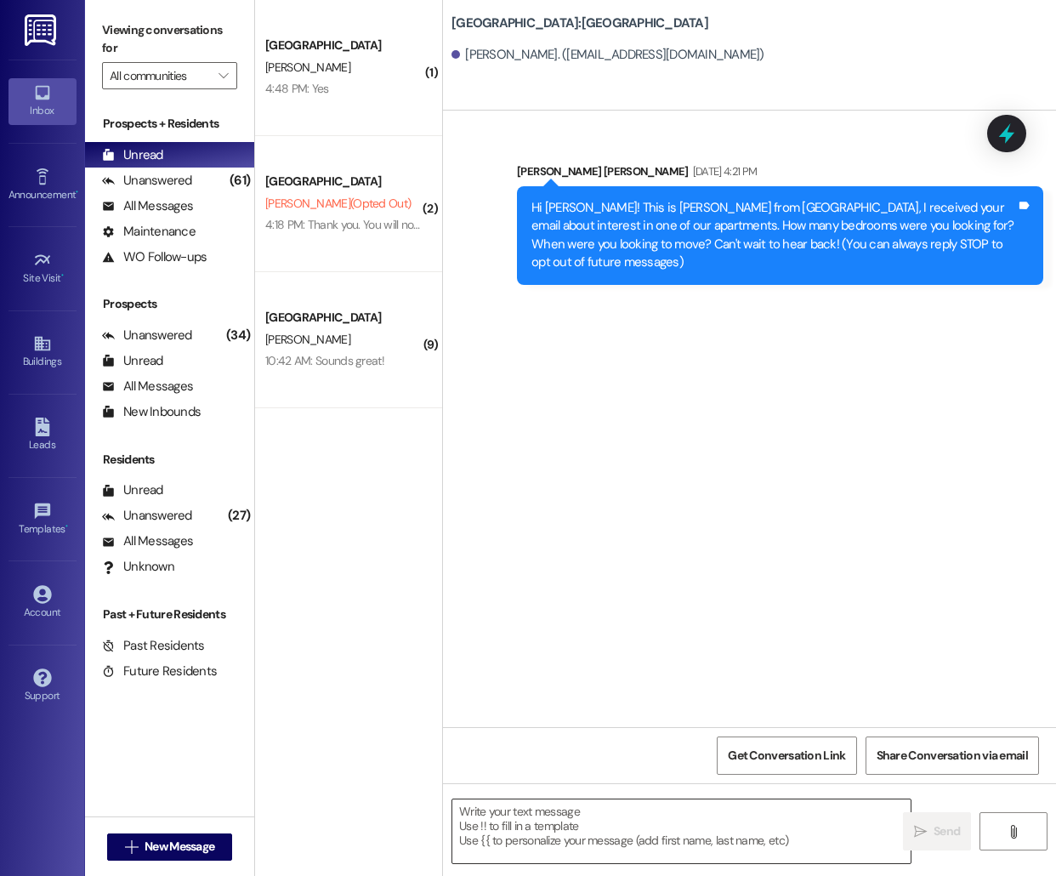
click at [597, 834] on textarea at bounding box center [681, 831] width 458 height 64
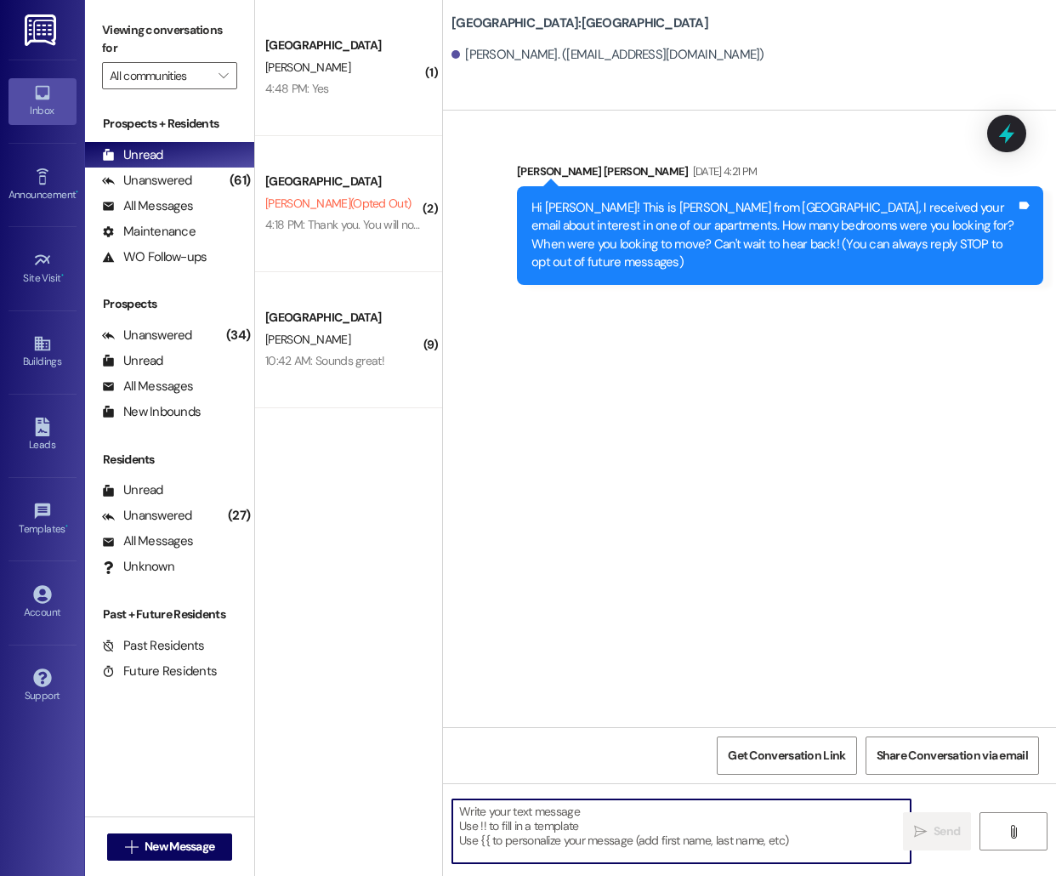
paste textarea "Hello [PERSON_NAME], this is [PERSON_NAME] from [GEOGRAPHIC_DATA]! I'm reaching…"
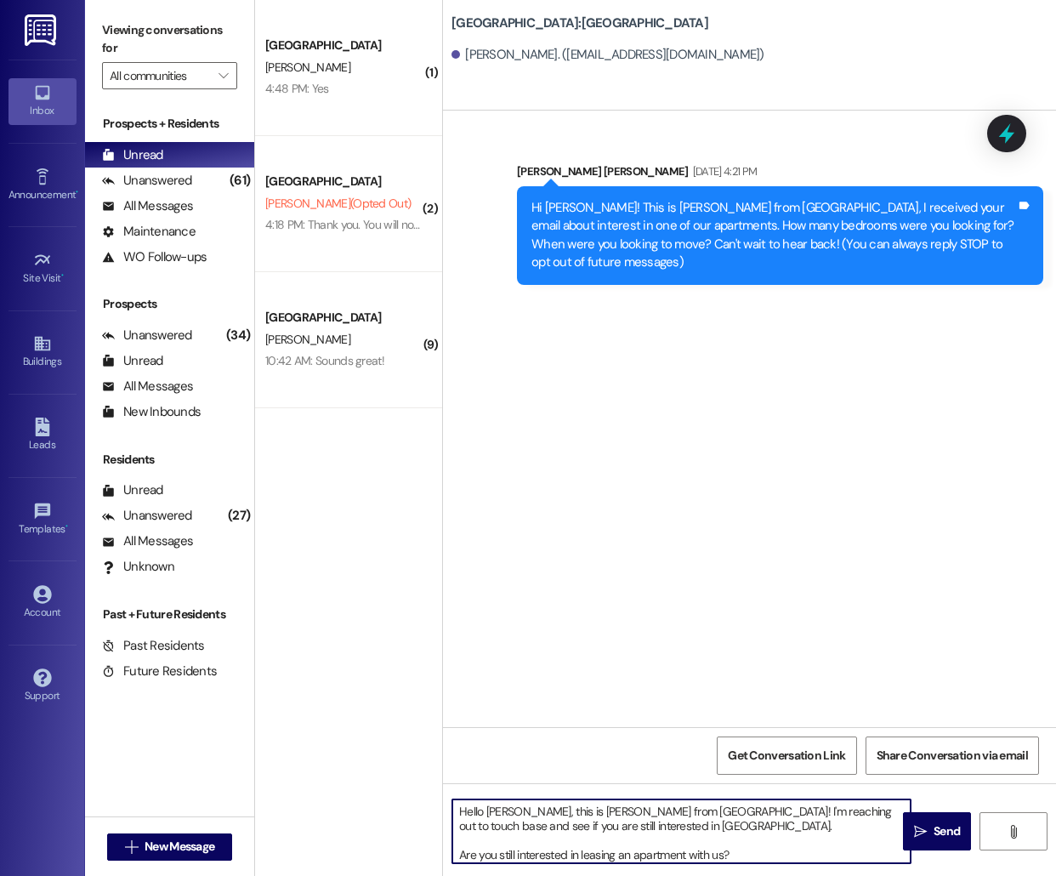
click at [500, 813] on textarea "Hello [PERSON_NAME], this is [PERSON_NAME] from [GEOGRAPHIC_DATA]! I'm reaching…" at bounding box center [681, 831] width 458 height 64
type textarea "Hello [PERSON_NAME], this is [PERSON_NAME] from [GEOGRAPHIC_DATA] [GEOGRAPHIC_D…"
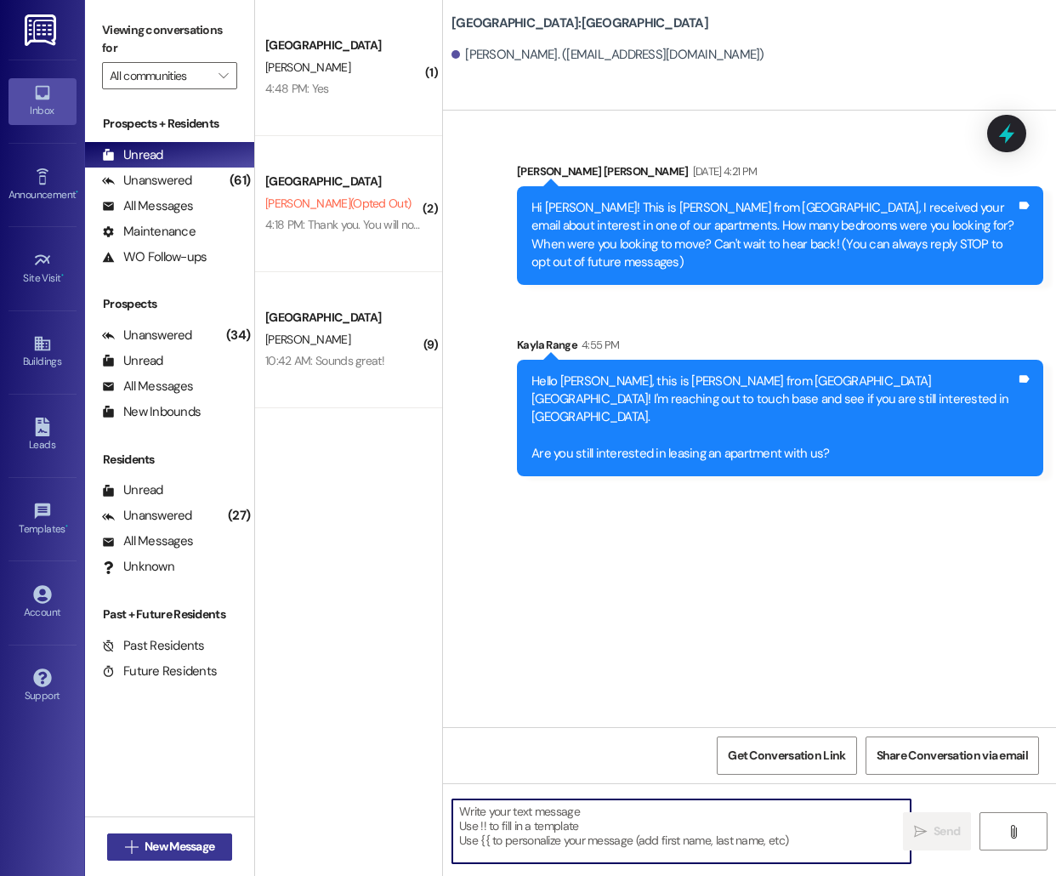
click at [158, 850] on span "New Message" at bounding box center [180, 847] width 70 height 18
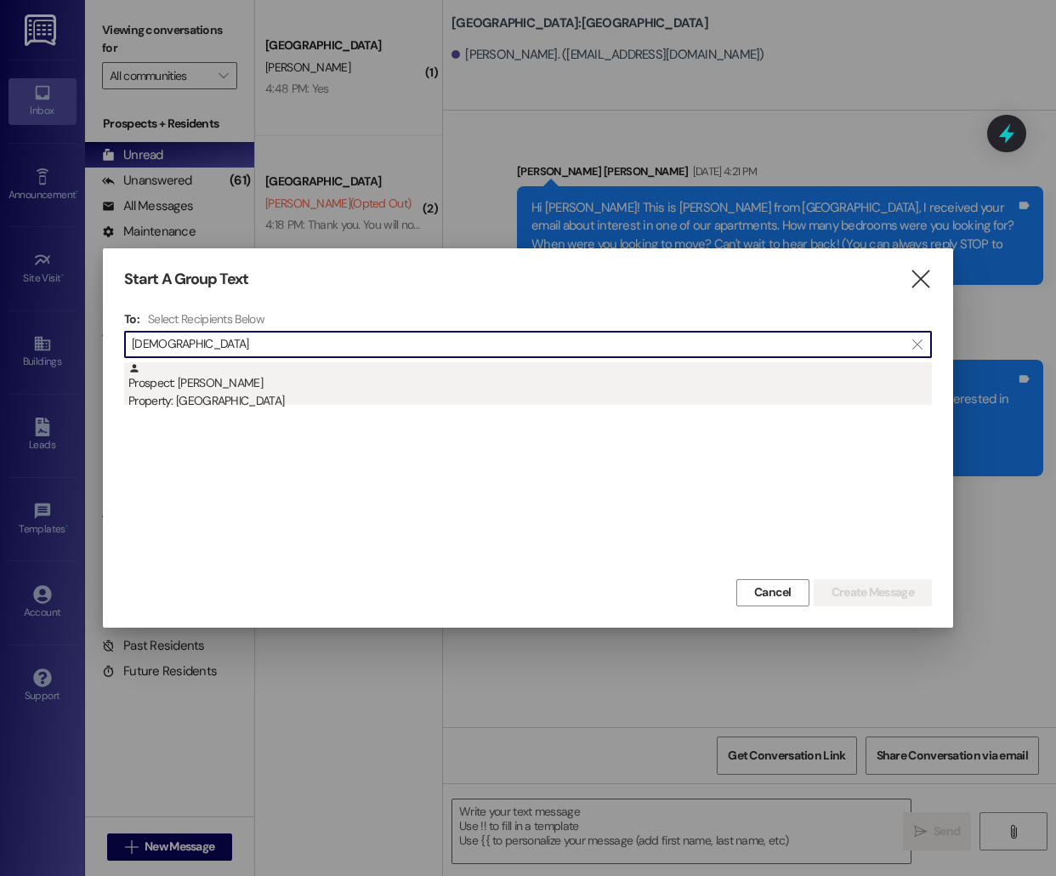
type input "[DEMOGRAPHIC_DATA]"
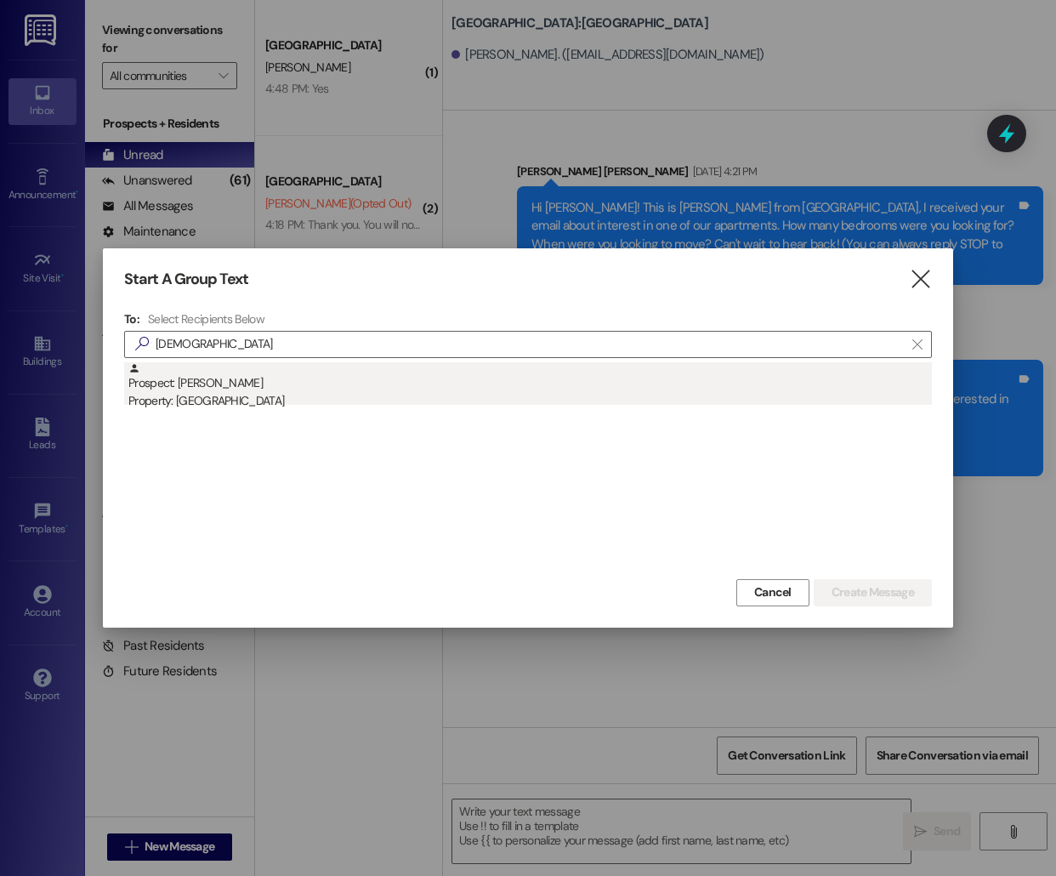
click at [281, 379] on div "Prospect: [PERSON_NAME] Property: [GEOGRAPHIC_DATA]" at bounding box center [530, 386] width 804 height 48
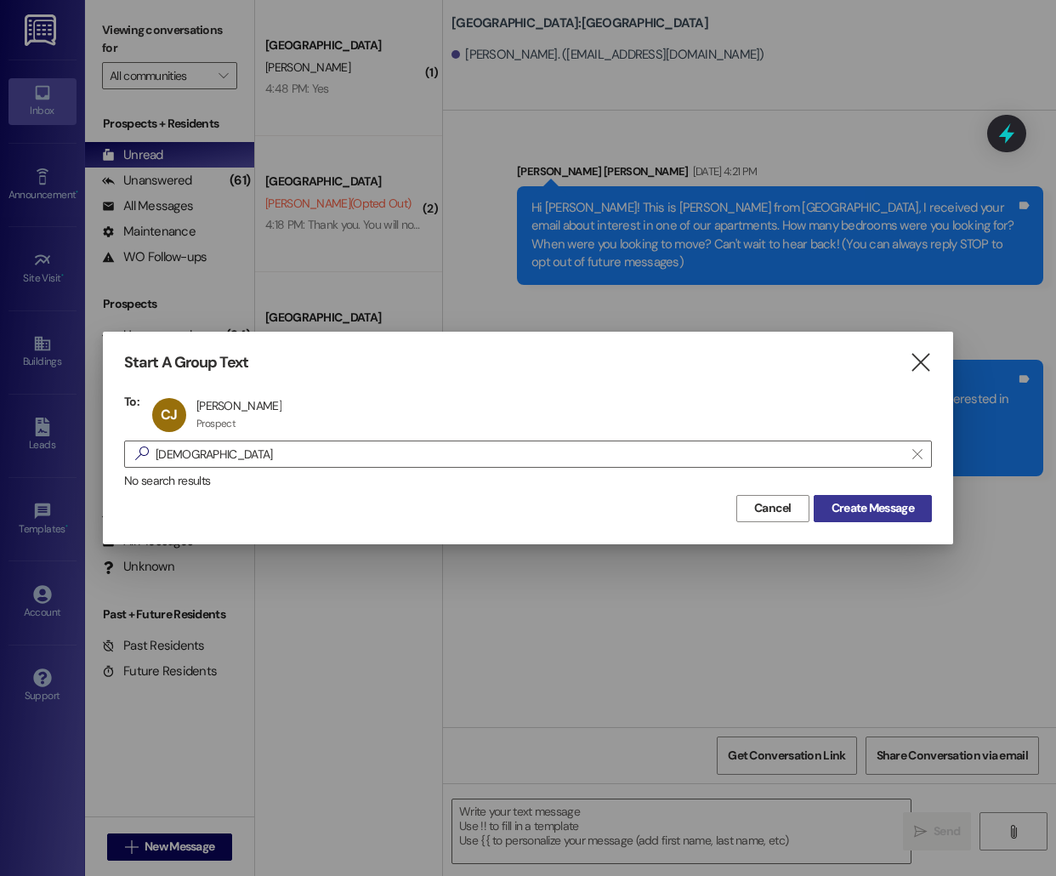
click at [884, 503] on span "Create Message" at bounding box center [873, 508] width 82 height 18
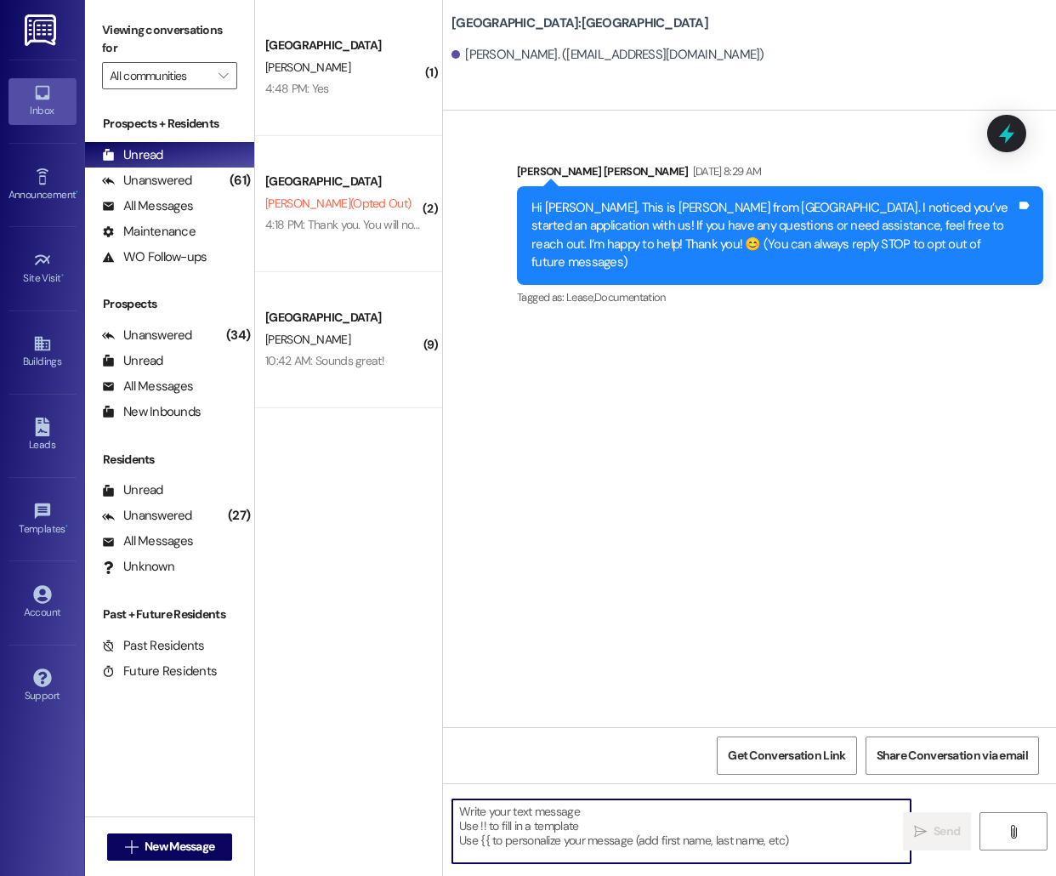
click at [543, 832] on textarea at bounding box center [681, 831] width 458 height 64
paste textarea "Hello [PERSON_NAME], this is [PERSON_NAME] from [GEOGRAPHIC_DATA]! I'm reaching…"
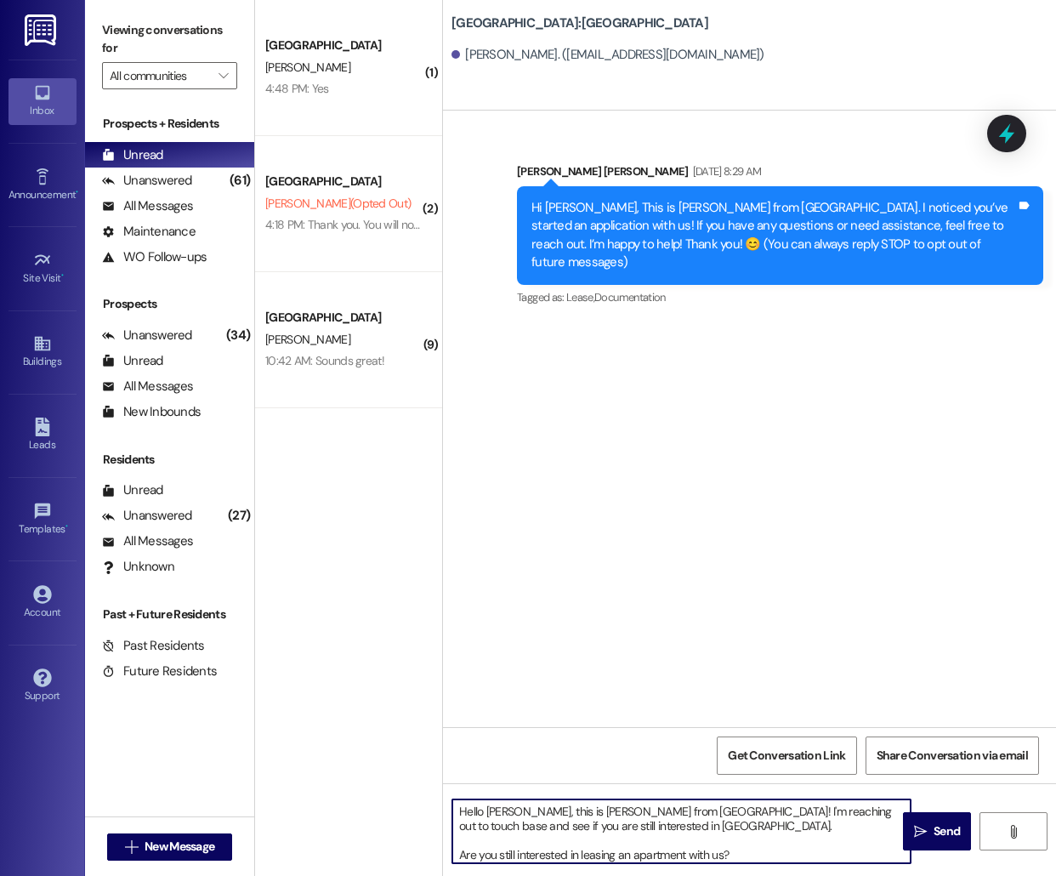
click at [493, 812] on textarea "Hello [PERSON_NAME], this is [PERSON_NAME] from [GEOGRAPHIC_DATA]! I'm reaching…" at bounding box center [681, 831] width 458 height 64
type textarea "Hello [PERSON_NAME], this is [PERSON_NAME] from [GEOGRAPHIC_DATA] [GEOGRAPHIC_D…"
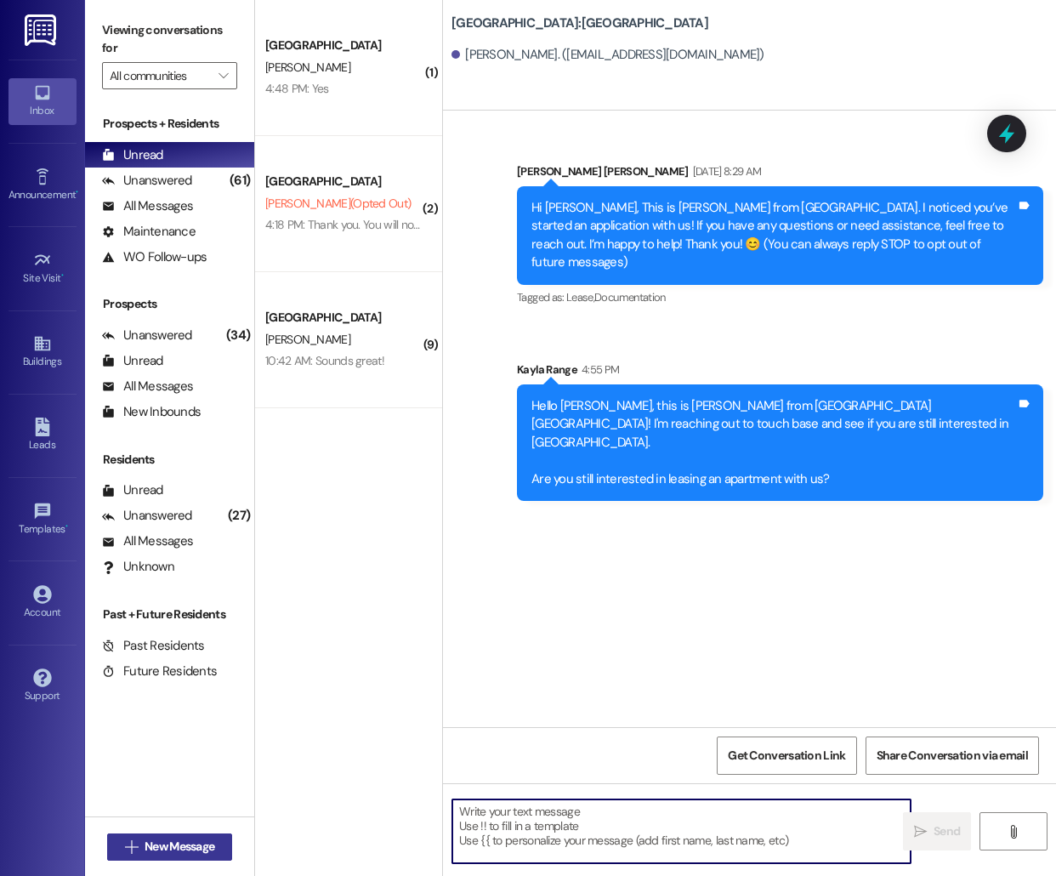
click at [145, 844] on span "New Message" at bounding box center [180, 847] width 70 height 18
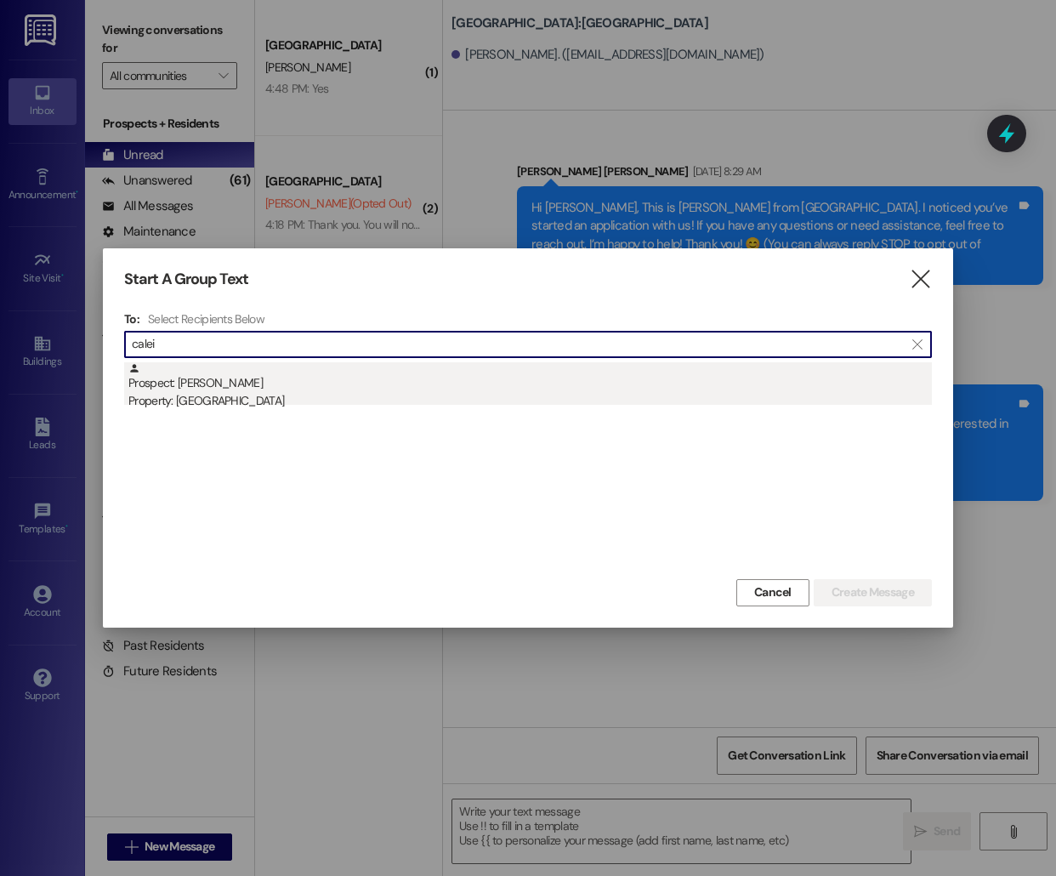
type input "calei"
click at [349, 390] on div "Prospect: [PERSON_NAME] Property: [GEOGRAPHIC_DATA]" at bounding box center [530, 386] width 804 height 48
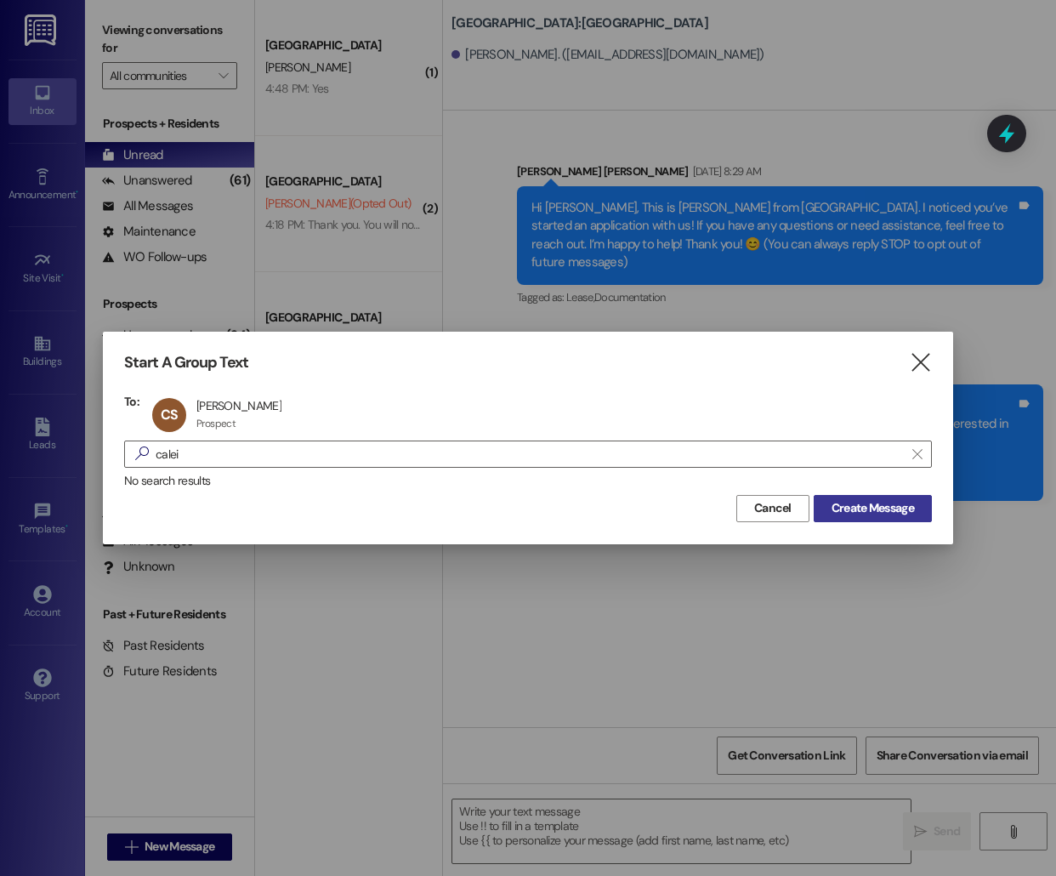
click at [852, 507] on span "Create Message" at bounding box center [873, 508] width 82 height 18
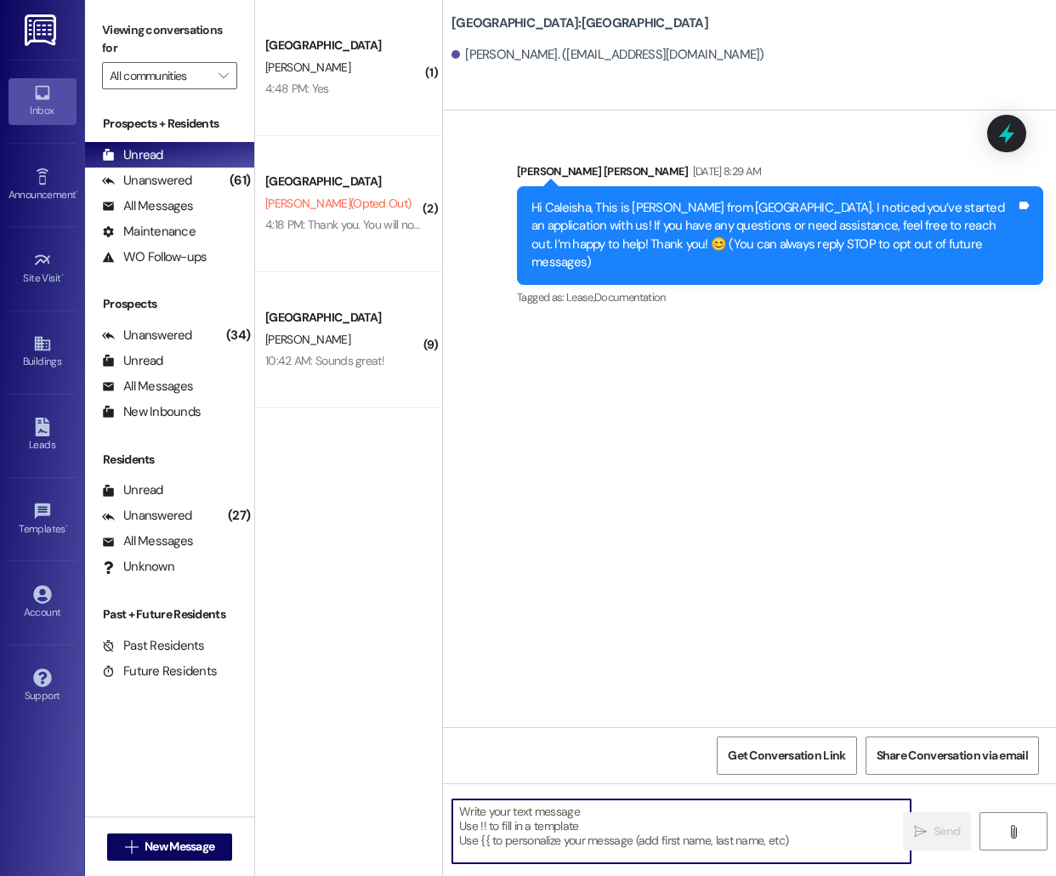
click at [518, 850] on textarea at bounding box center [681, 831] width 458 height 64
paste textarea "Hello [PERSON_NAME], this is [PERSON_NAME] from [GEOGRAPHIC_DATA]! I'm reaching…"
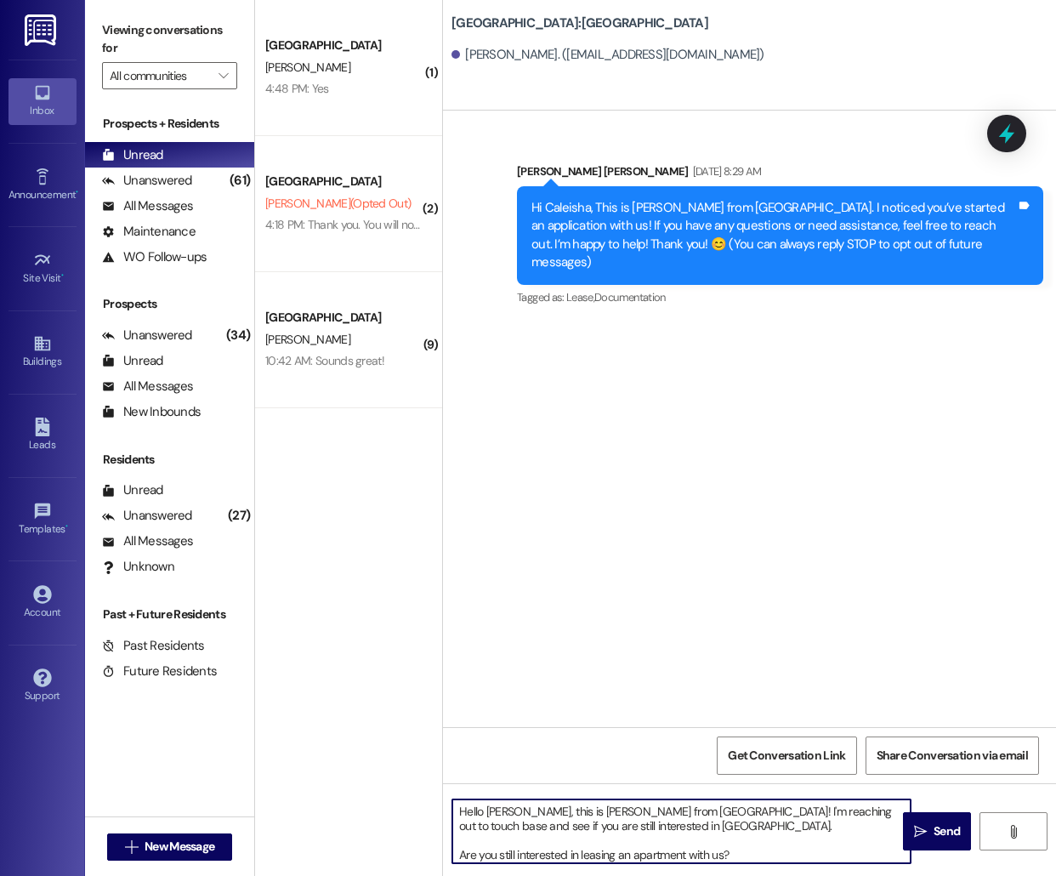
click at [505, 804] on textarea "Hello [PERSON_NAME], this is [PERSON_NAME] from [GEOGRAPHIC_DATA]! I'm reaching…" at bounding box center [681, 831] width 458 height 64
type textarea "Hello Caleisha, this is [PERSON_NAME] from [GEOGRAPHIC_DATA] [GEOGRAPHIC_DATA]!…"
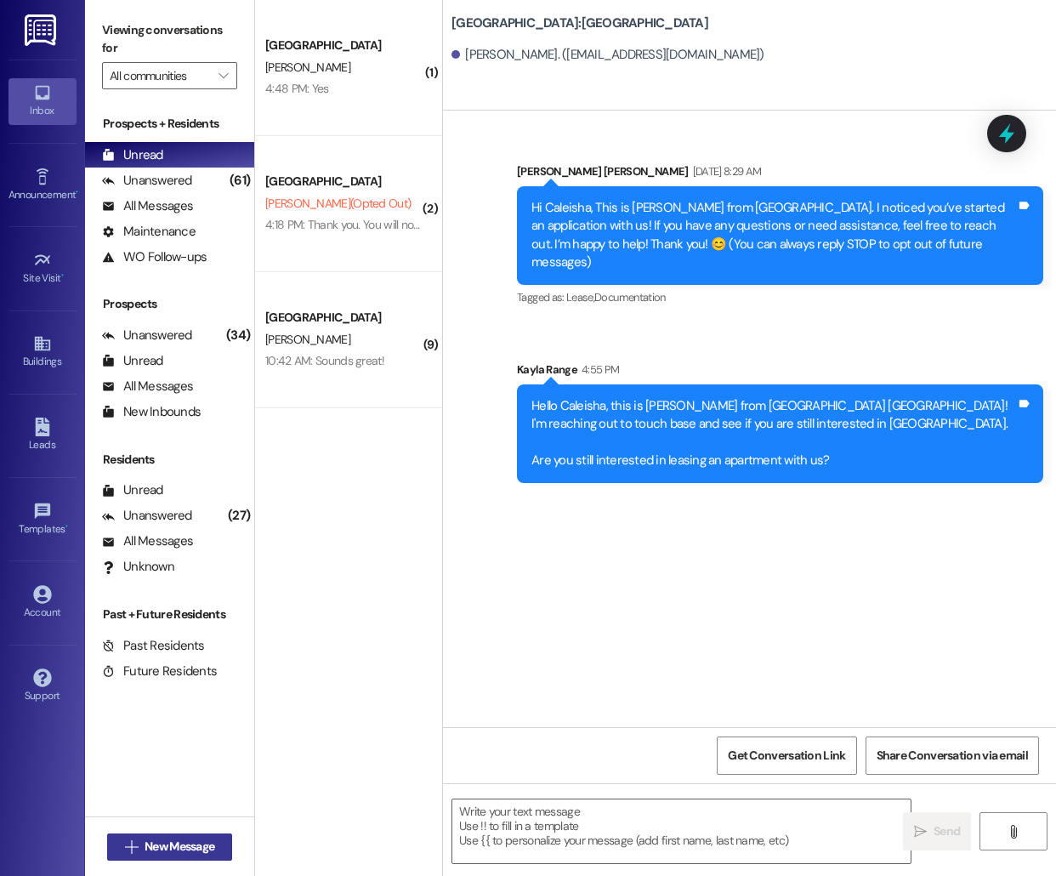
click at [185, 835] on button " New Message" at bounding box center [170, 846] width 126 height 27
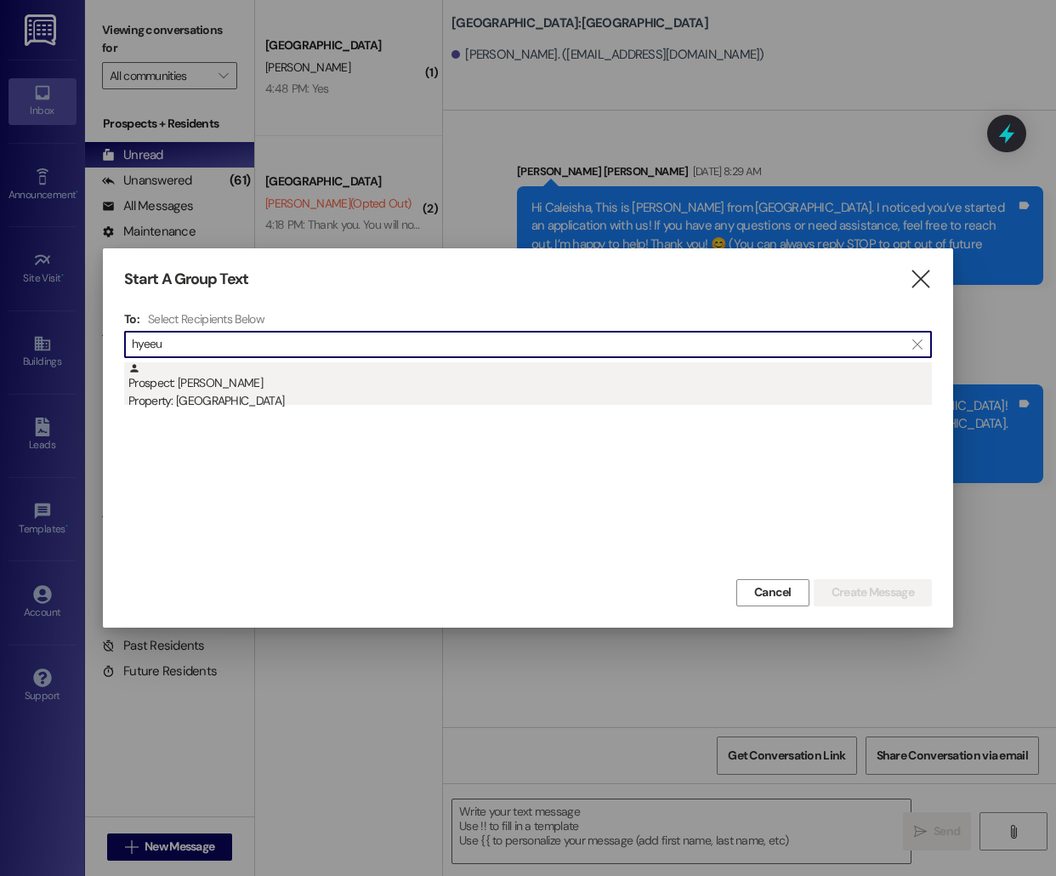
type input "hyeeu"
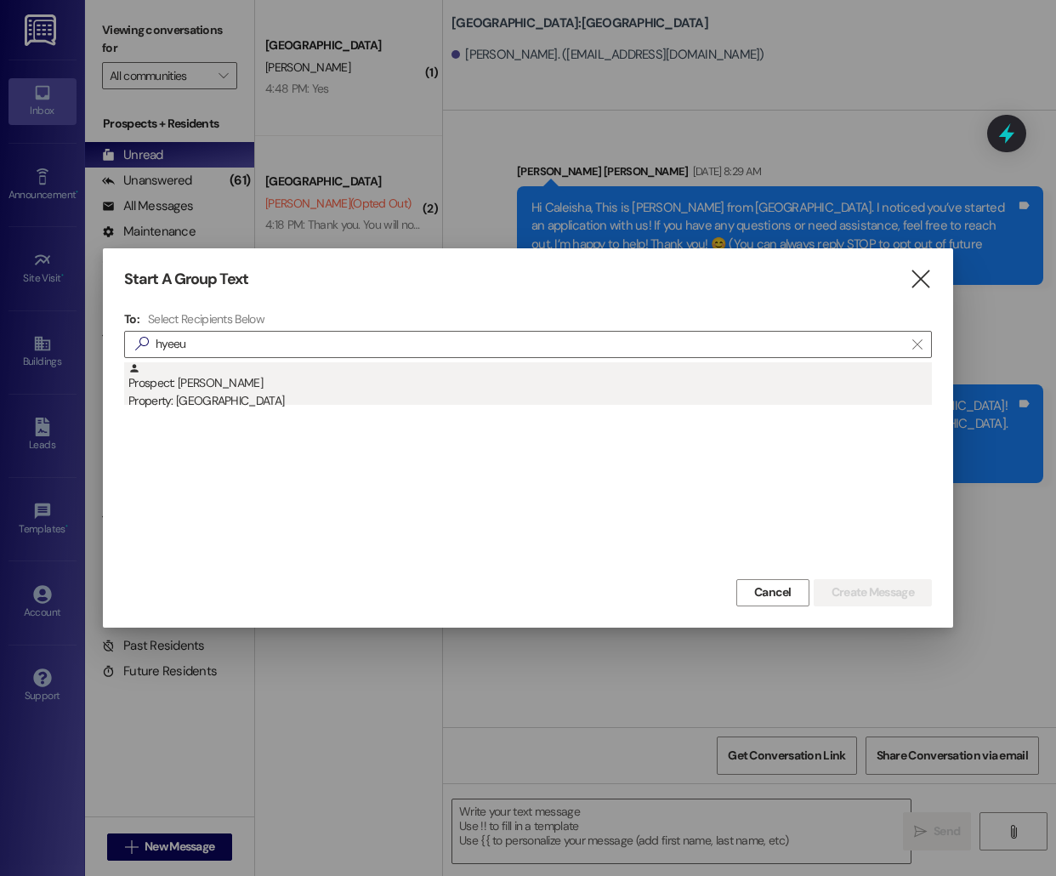
click at [474, 389] on div "Prospect: [PERSON_NAME] Property: [GEOGRAPHIC_DATA]" at bounding box center [530, 386] width 804 height 48
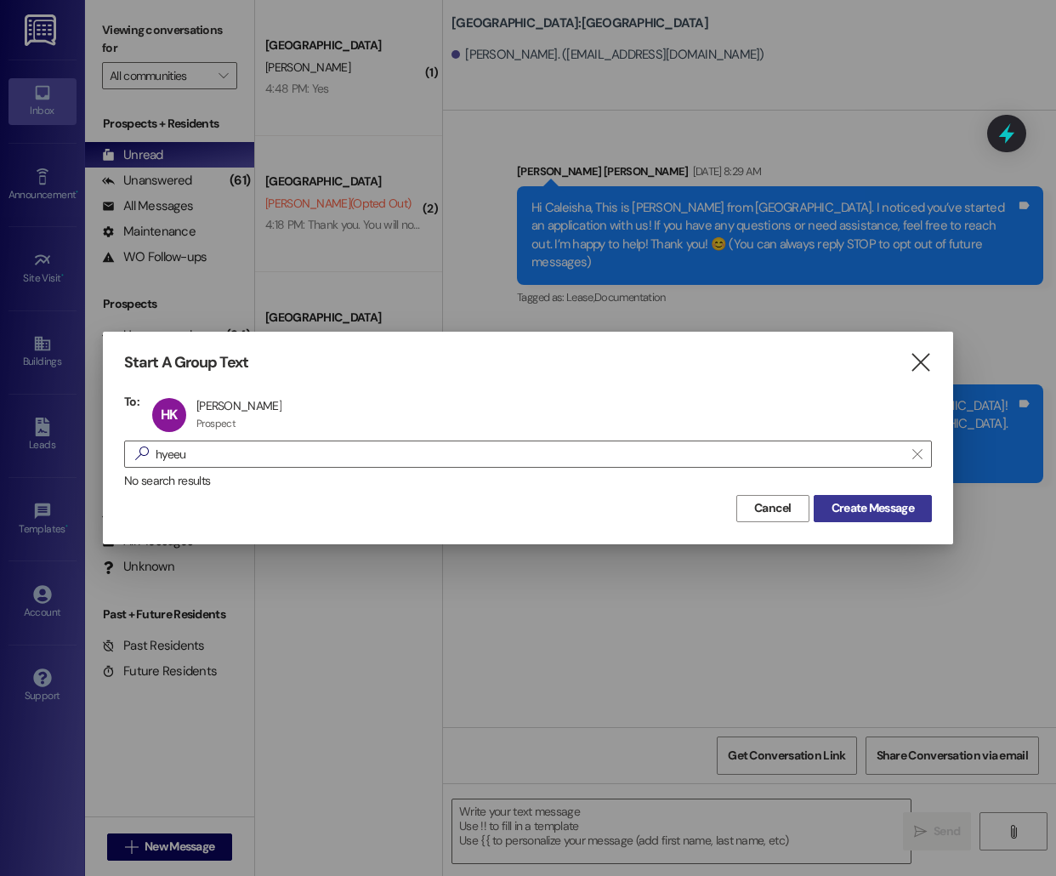
click at [900, 509] on span "Create Message" at bounding box center [873, 508] width 82 height 18
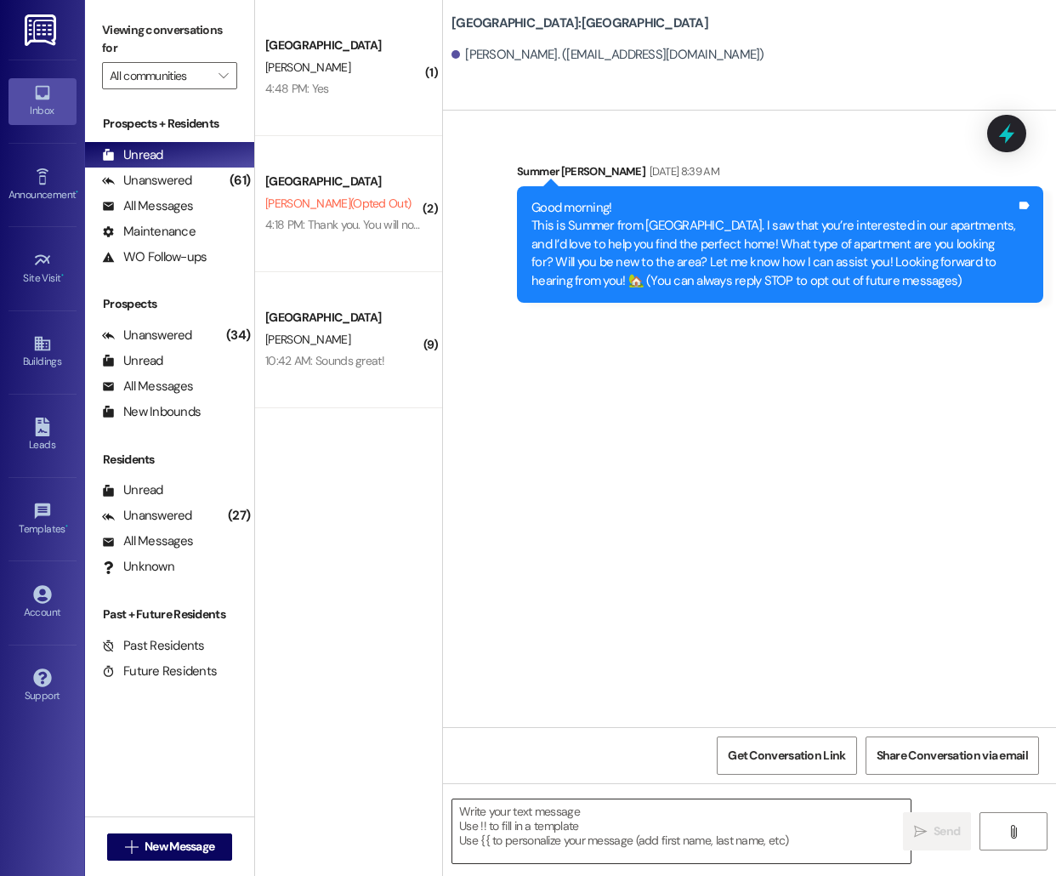
click at [574, 821] on textarea at bounding box center [681, 831] width 458 height 64
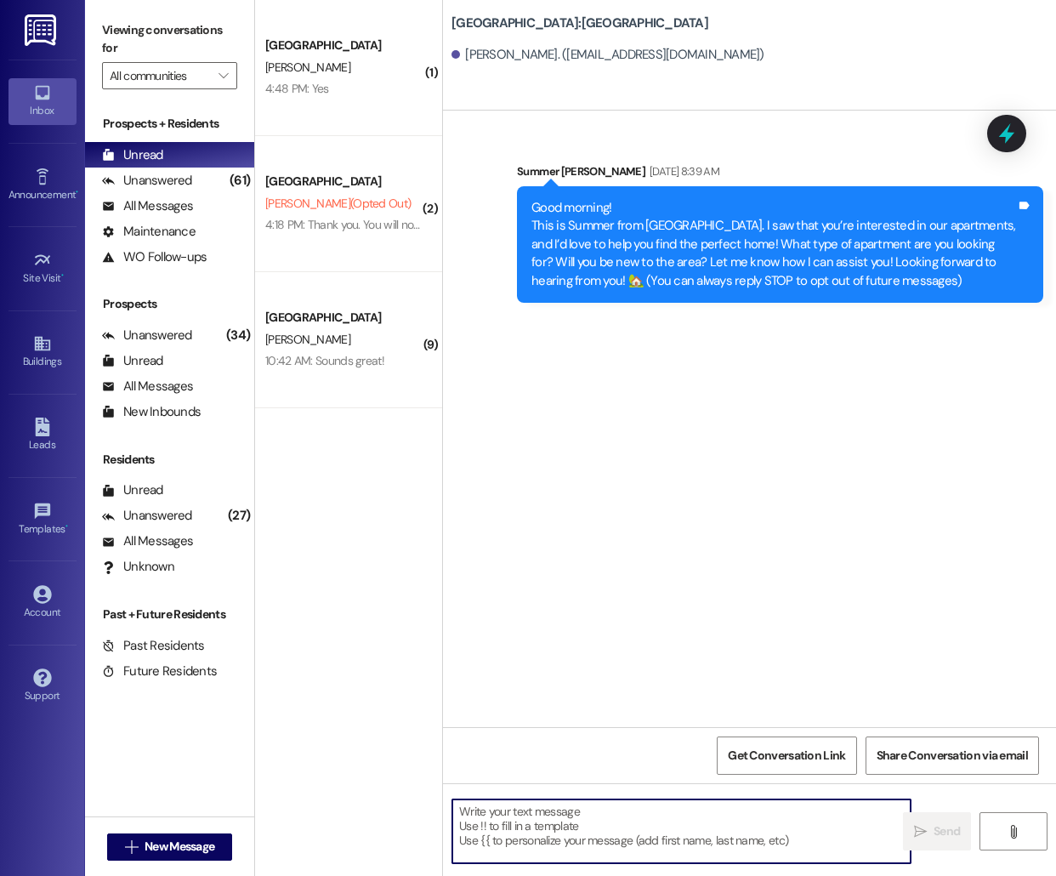
paste textarea "Hello [PERSON_NAME], this is [PERSON_NAME] from [GEOGRAPHIC_DATA]! I'm reaching…"
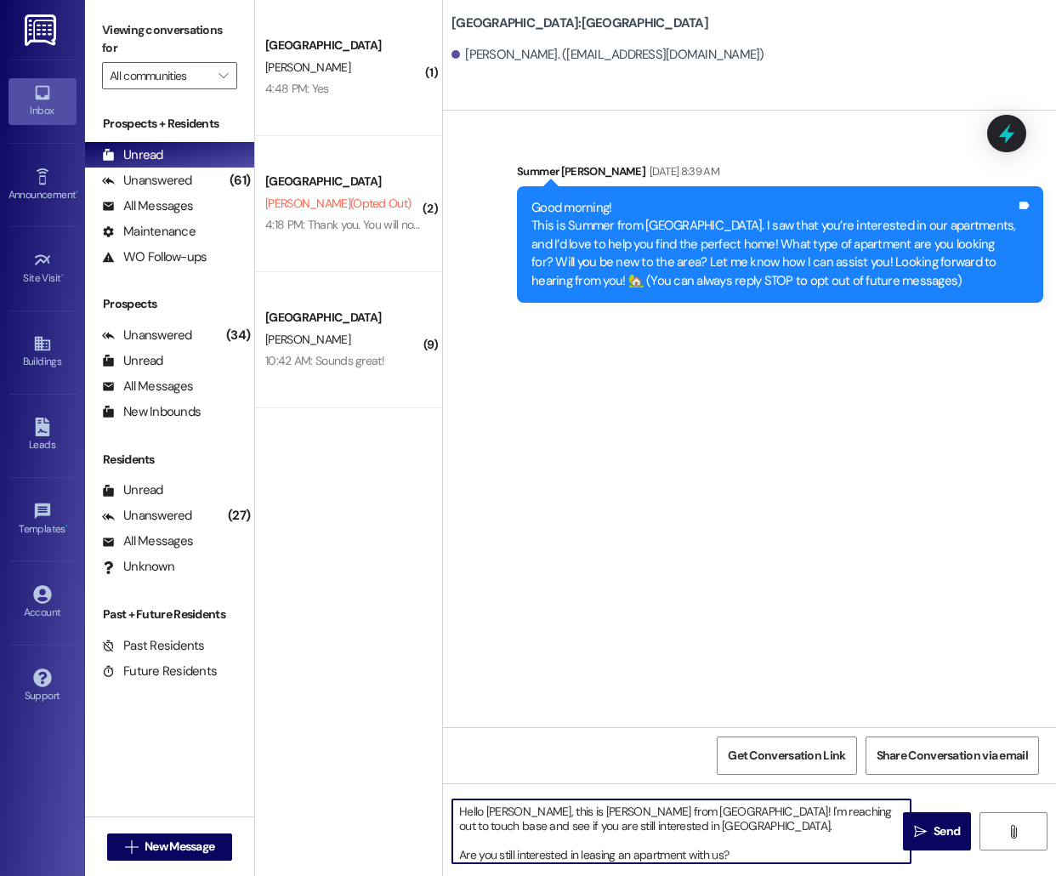
click at [500, 808] on textarea "Hello [PERSON_NAME], this is [PERSON_NAME] from [GEOGRAPHIC_DATA]! I'm reaching…" at bounding box center [681, 831] width 458 height 64
type textarea "Hello Hyeeun, this is [PERSON_NAME] from [GEOGRAPHIC_DATA] [GEOGRAPHIC_DATA]! I…"
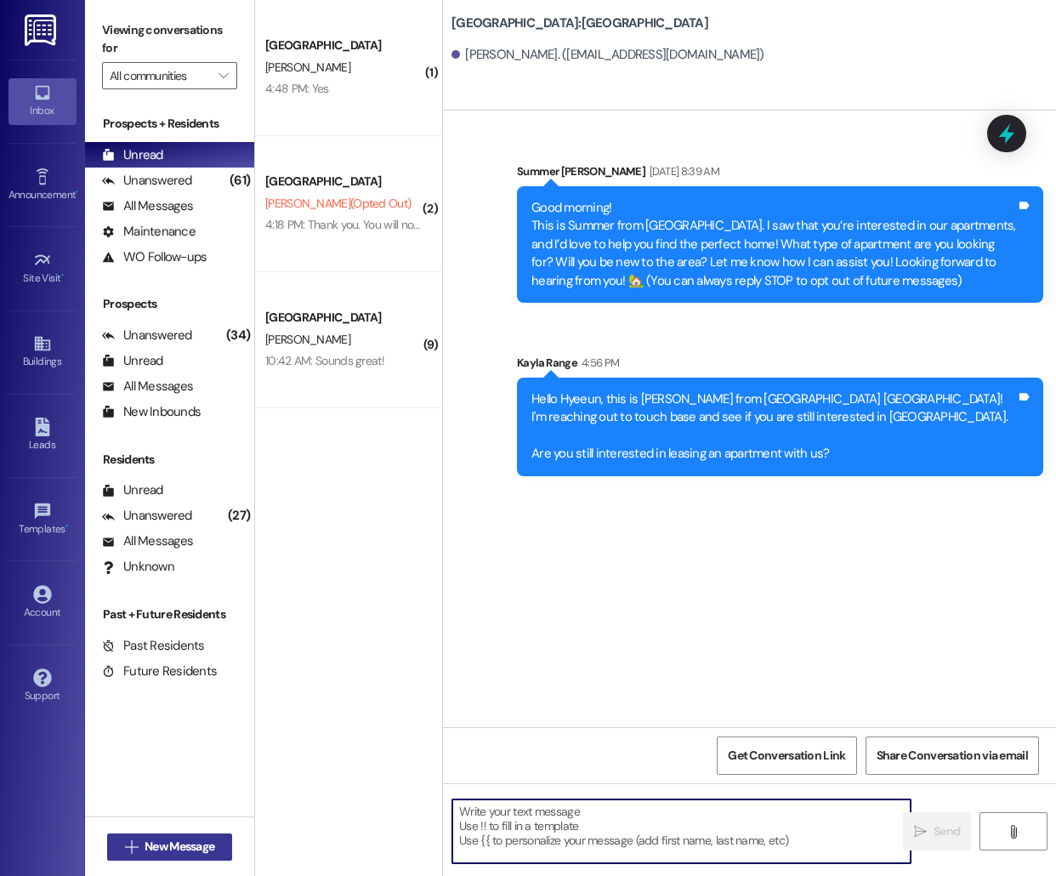
click at [173, 842] on span "New Message" at bounding box center [180, 847] width 70 height 18
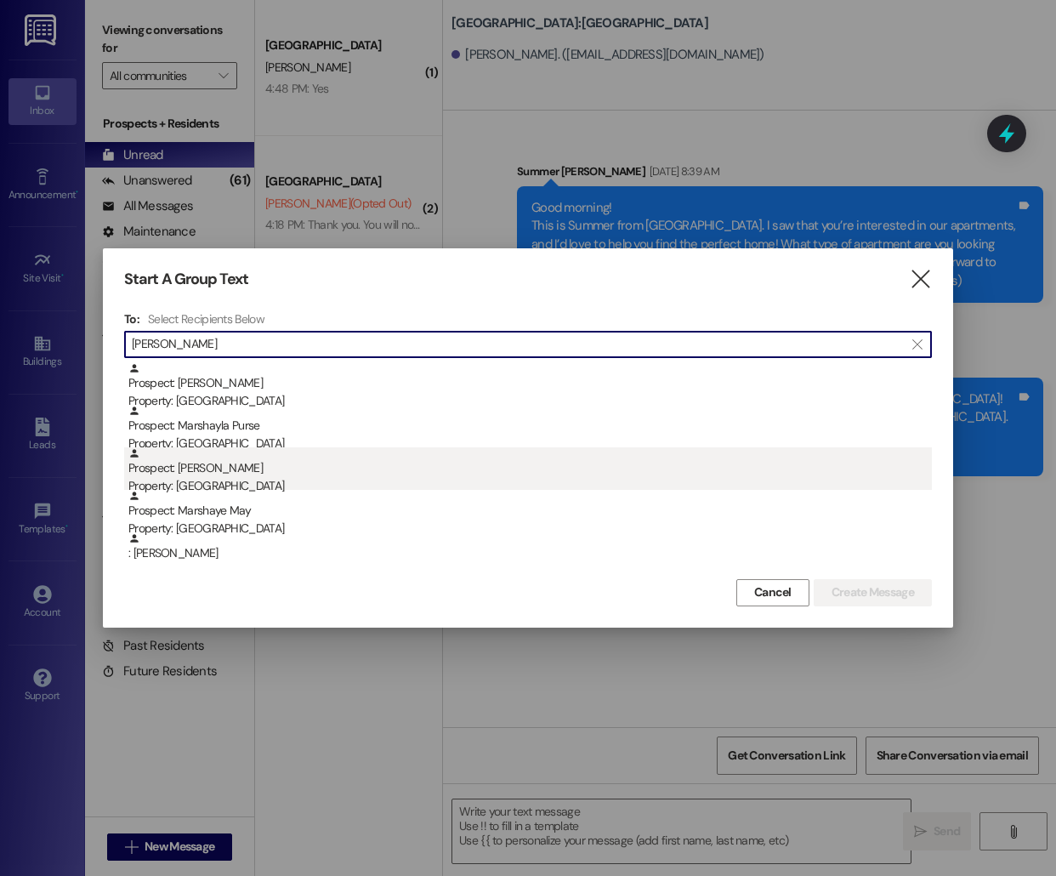
type input "[PERSON_NAME]"
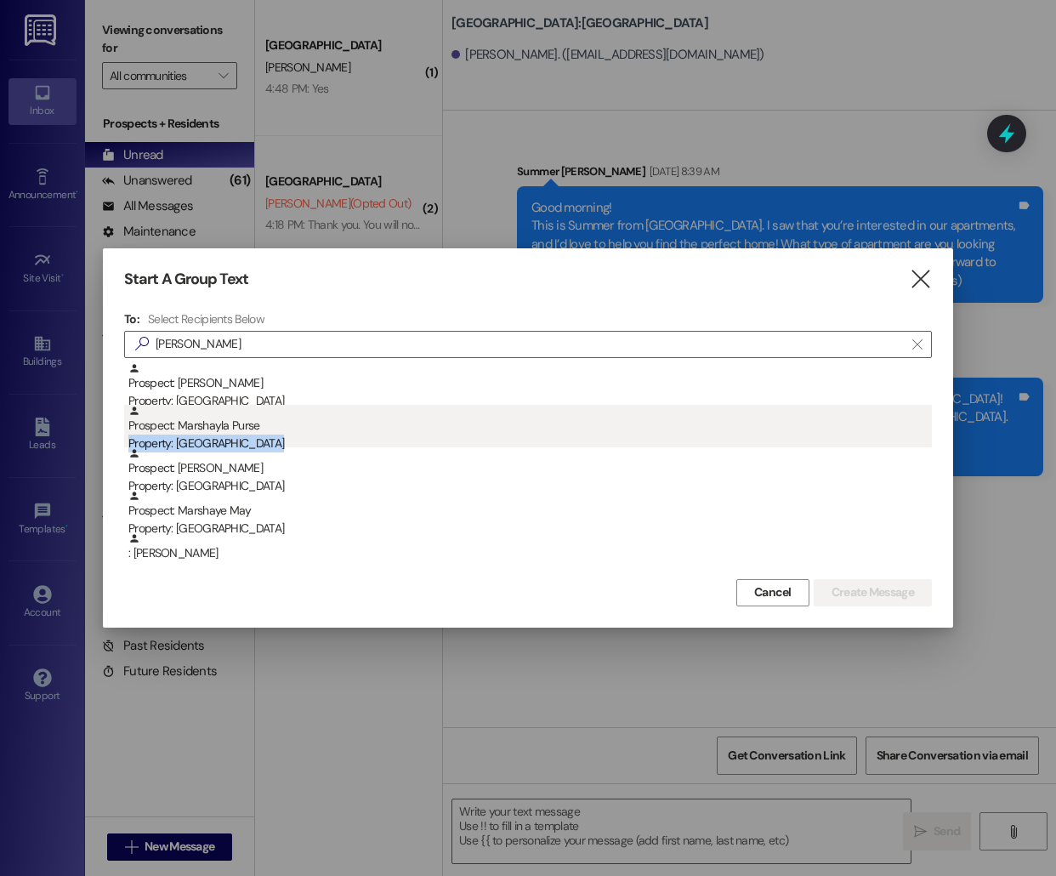
drag, startPoint x: 392, startPoint y: 450, endPoint x: 391, endPoint y: 433, distance: 17.0
click at [391, 435] on div "Prospect: [GEOGRAPHIC_DATA][PERSON_NAME] Property: [GEOGRAPHIC_DATA] [GEOGRAPHI…" at bounding box center [528, 468] width 808 height 213
click at [344, 429] on div "Prospect: Marshayla Purse Property: [GEOGRAPHIC_DATA]" at bounding box center [530, 429] width 804 height 48
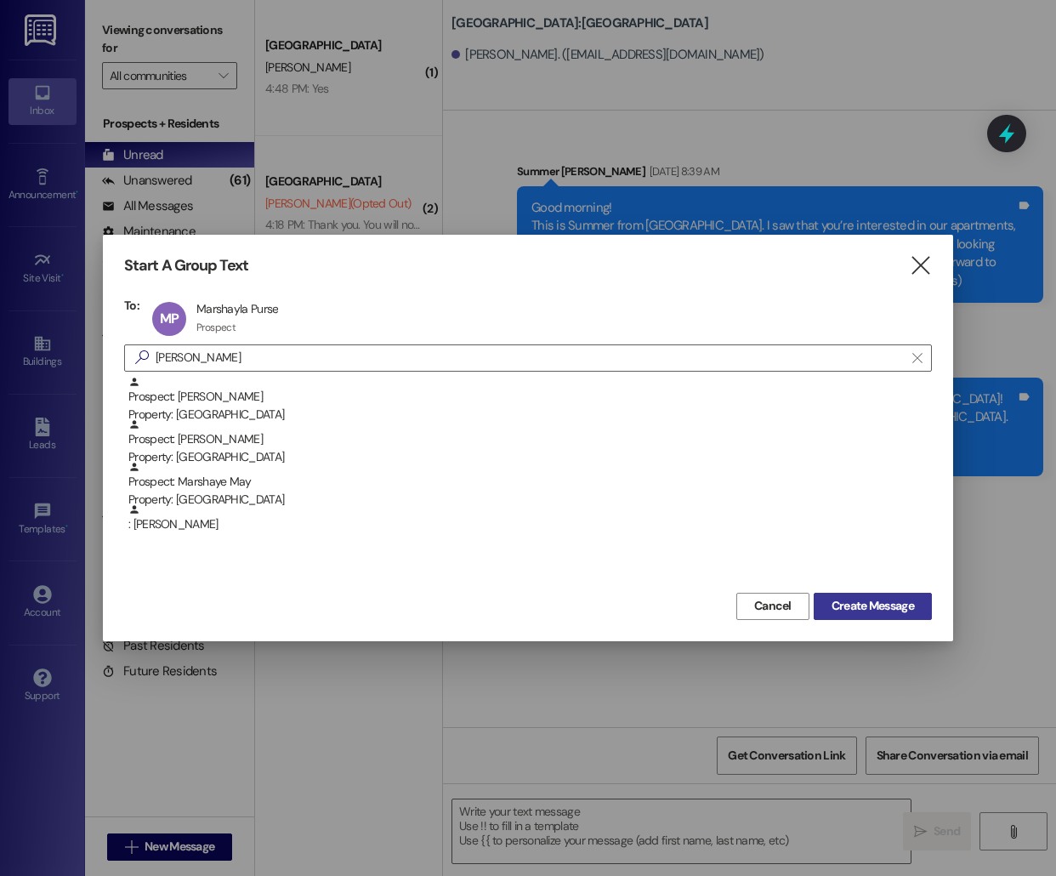
click at [862, 605] on span "Create Message" at bounding box center [873, 606] width 82 height 18
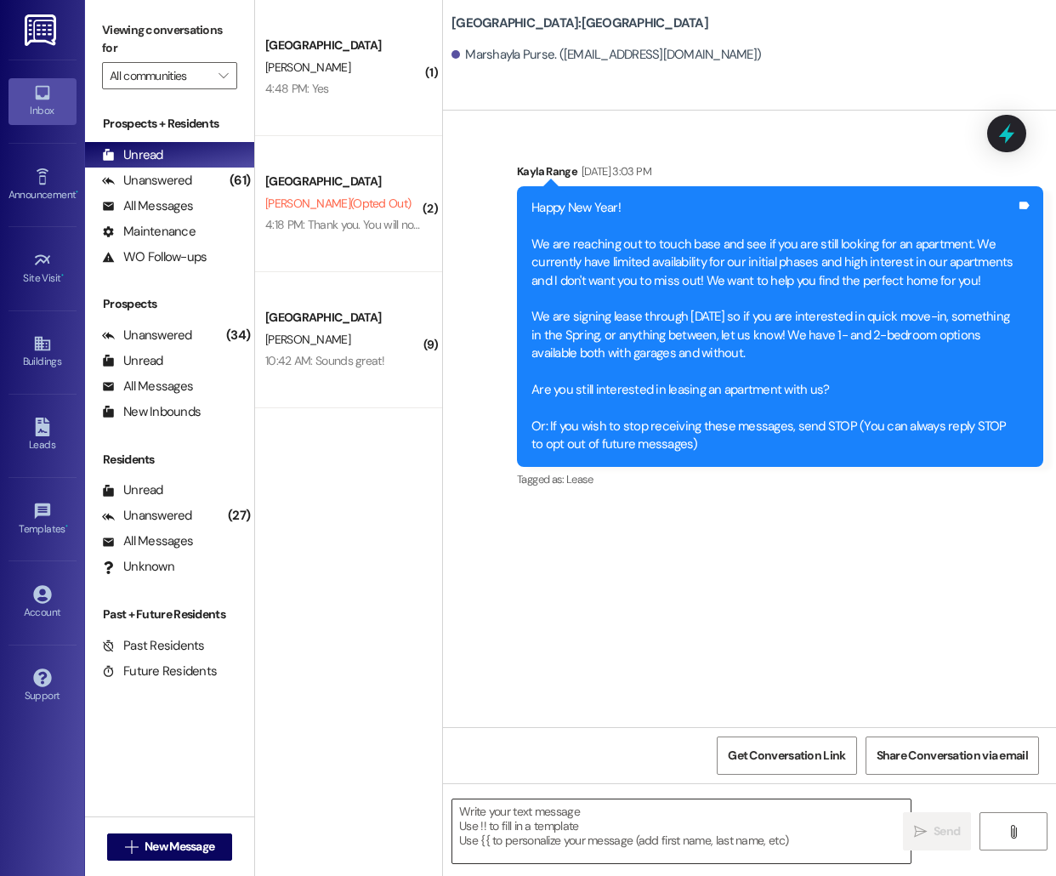
click at [646, 835] on textarea at bounding box center [681, 831] width 458 height 64
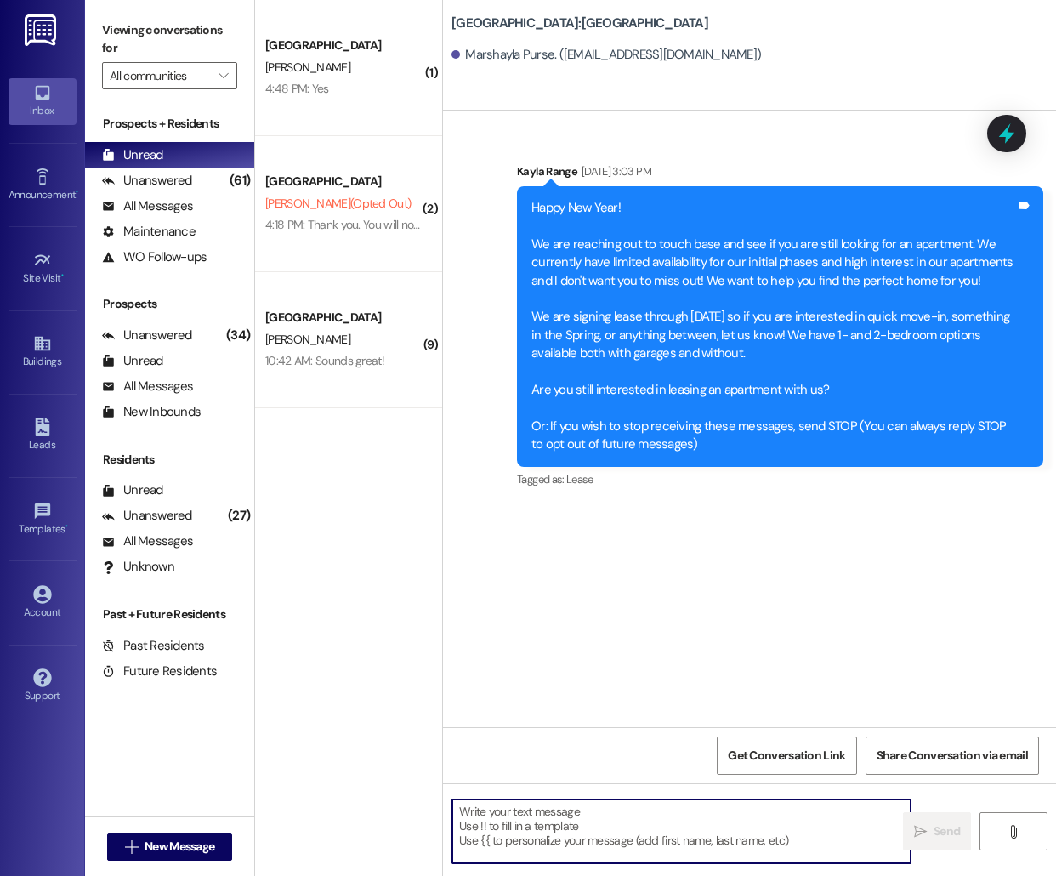
paste textarea "Hello [PERSON_NAME], this is [PERSON_NAME] from [GEOGRAPHIC_DATA]! I'm reaching…"
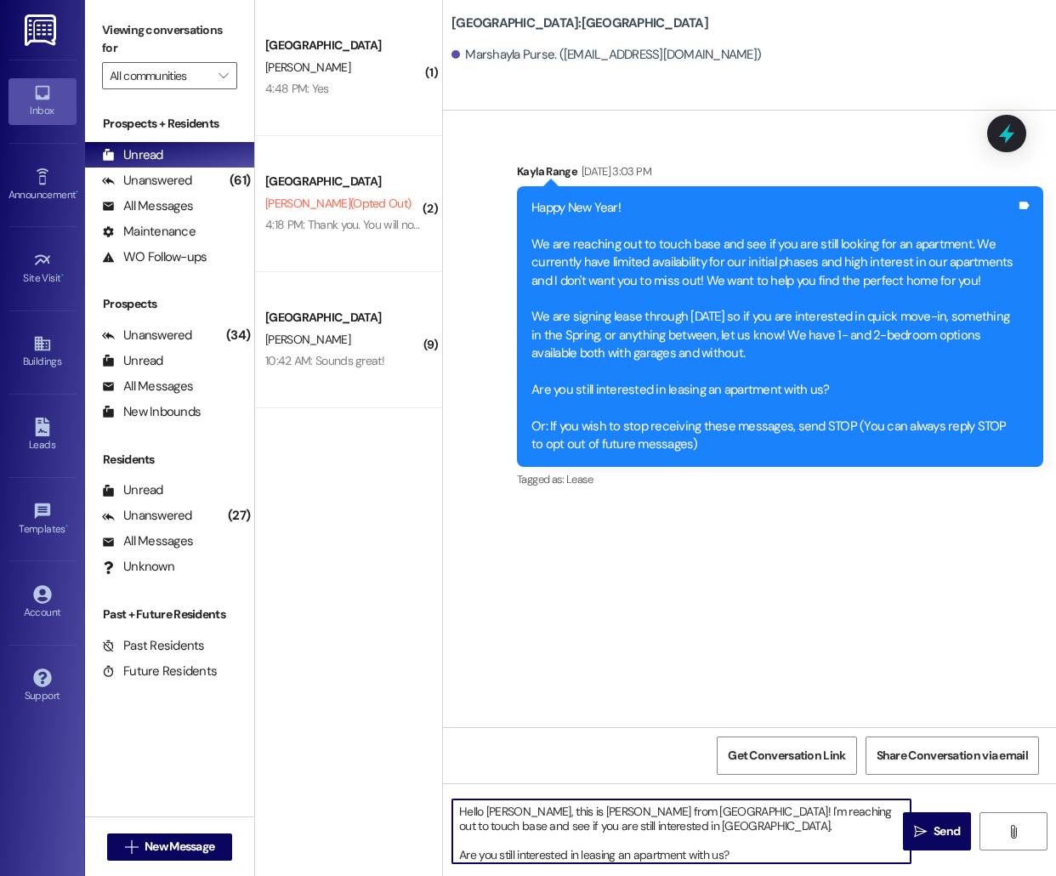
click at [504, 808] on textarea "Hello [PERSON_NAME], this is [PERSON_NAME] from [GEOGRAPHIC_DATA]! I'm reaching…" at bounding box center [681, 831] width 458 height 64
type textarea "Hello [PERSON_NAME], this is [PERSON_NAME] from [GEOGRAPHIC_DATA] [GEOGRAPHIC_D…"
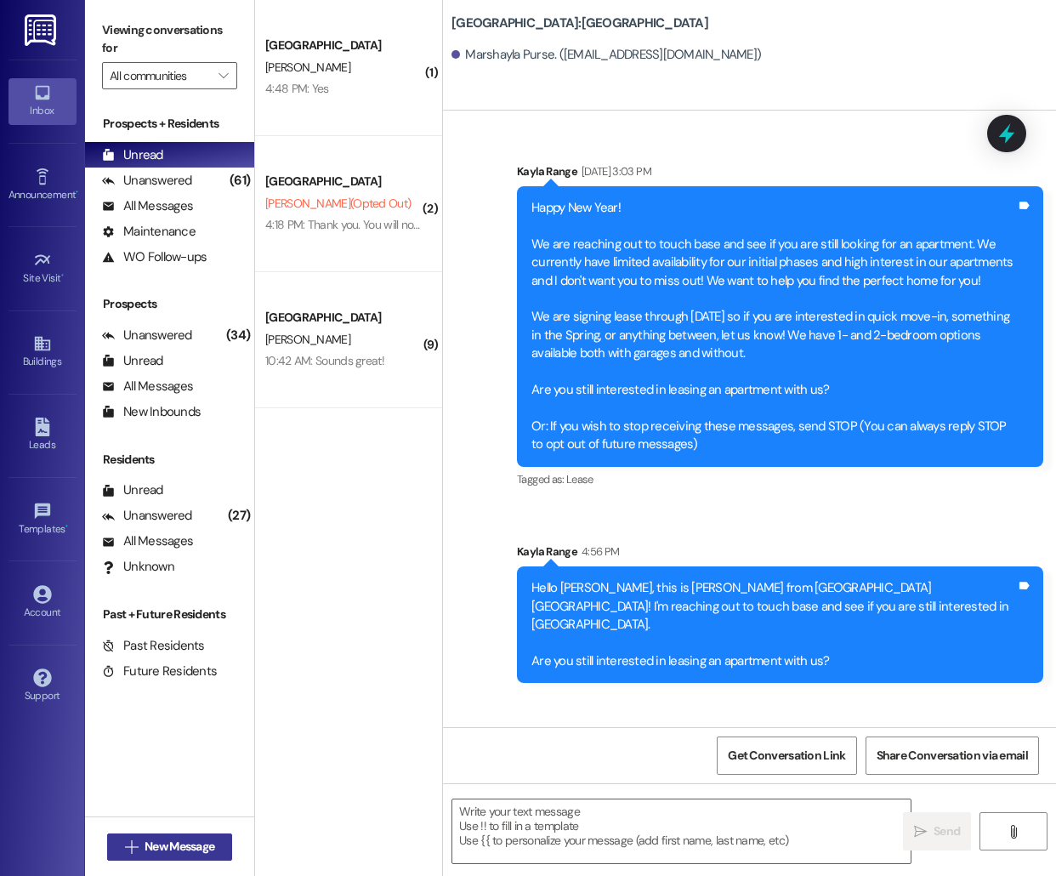
click at [193, 838] on span "New Message" at bounding box center [180, 847] width 70 height 18
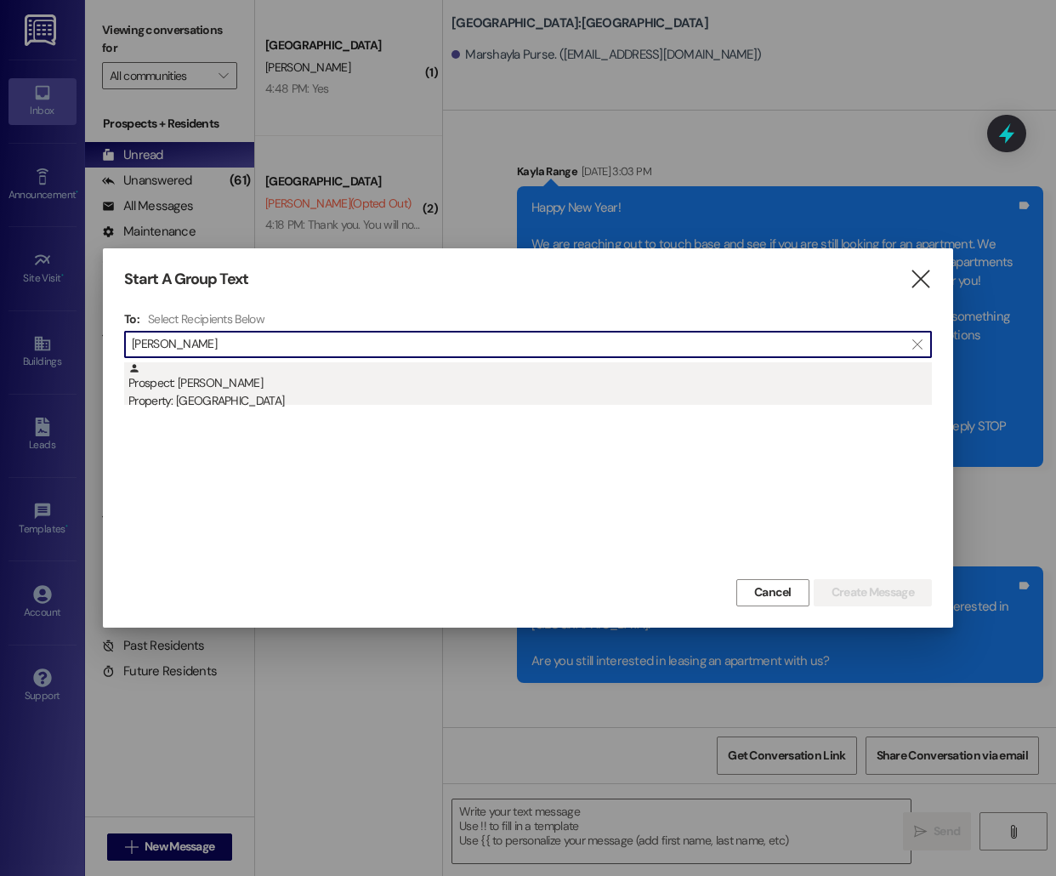
type input "[PERSON_NAME]"
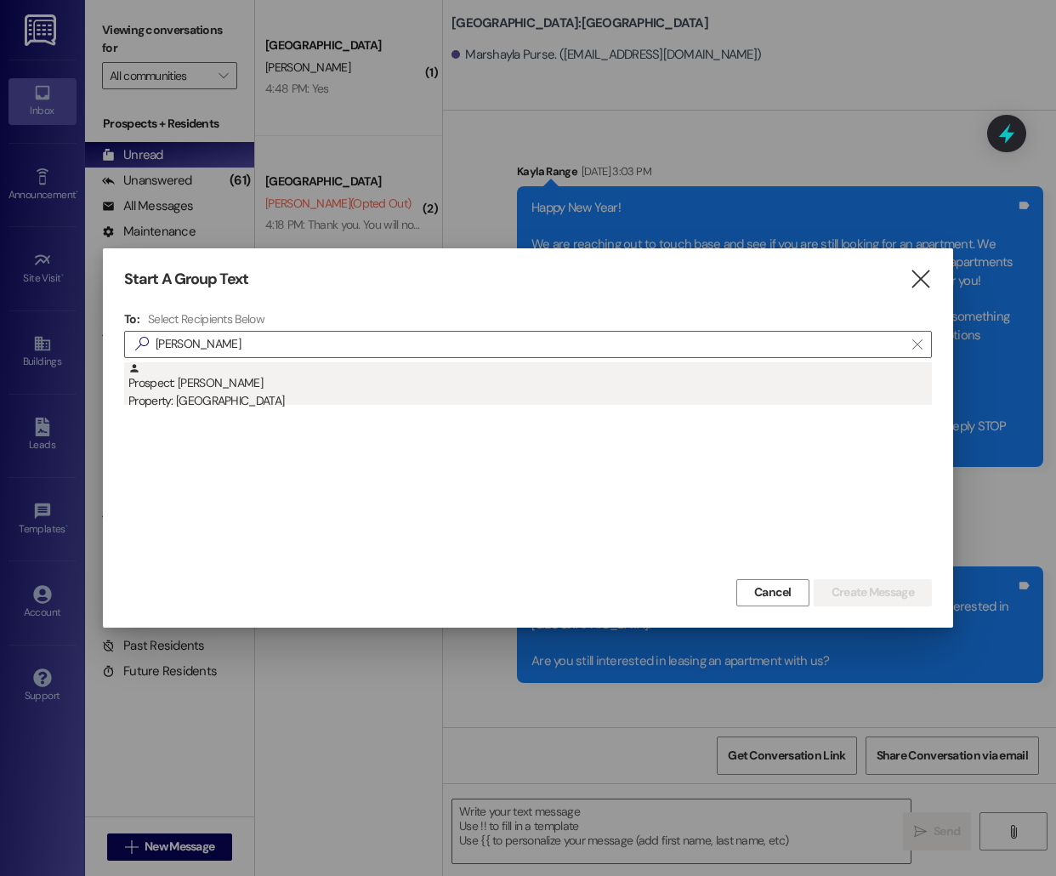
click at [169, 370] on div "Prospect: [PERSON_NAME] Property: [GEOGRAPHIC_DATA]" at bounding box center [530, 386] width 804 height 48
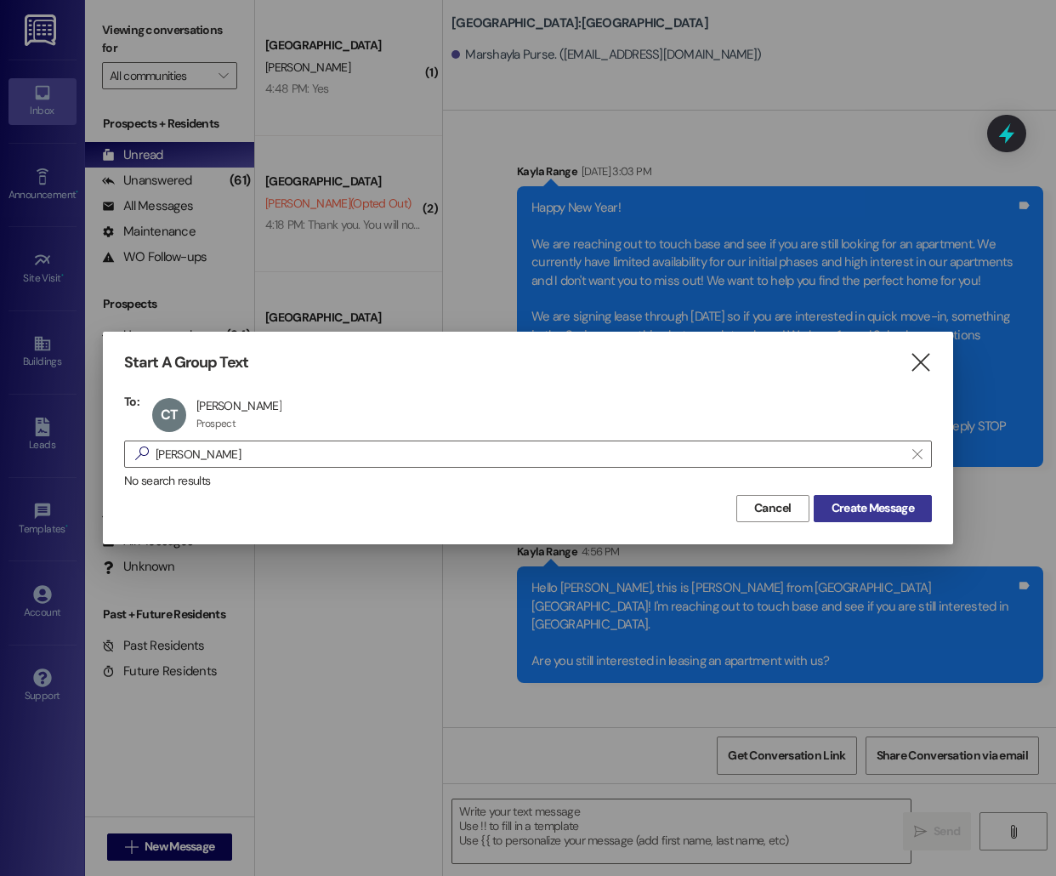
click at [840, 509] on span "Create Message" at bounding box center [873, 508] width 82 height 18
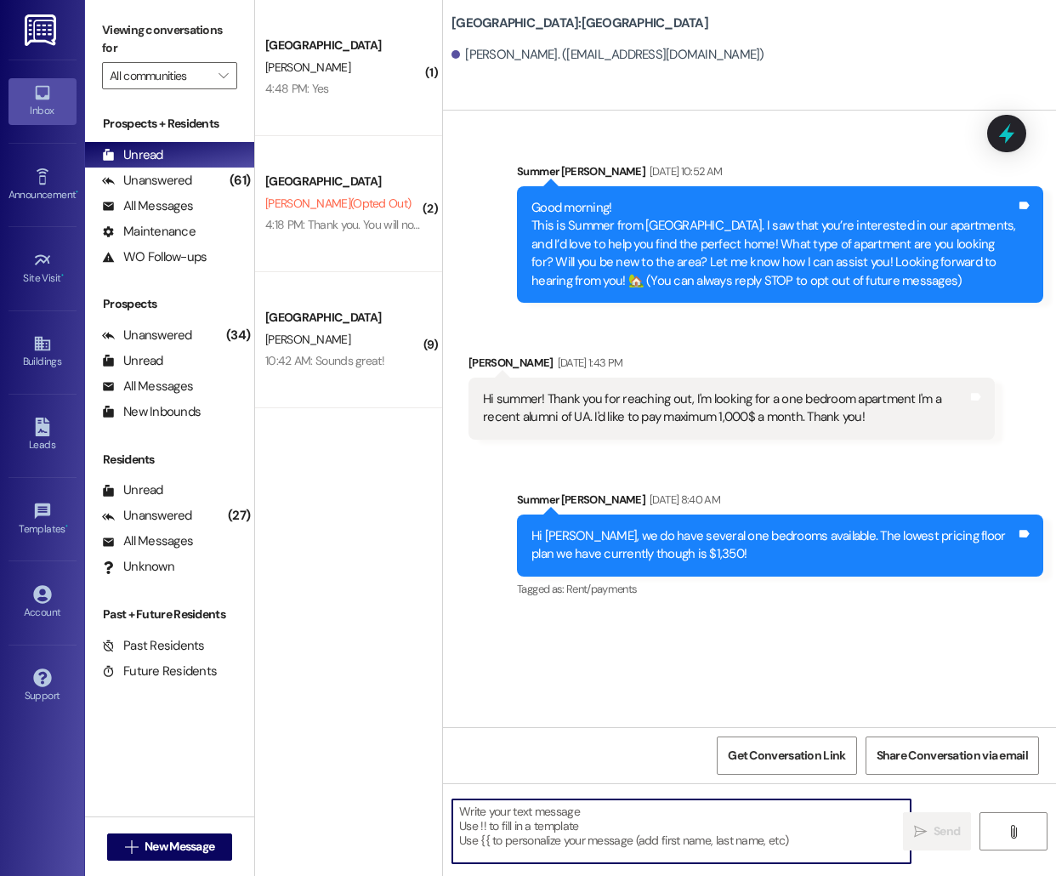
click at [490, 846] on textarea at bounding box center [681, 831] width 458 height 64
paste textarea "Hello [PERSON_NAME], this is [PERSON_NAME] from [GEOGRAPHIC_DATA]! I'm reaching…"
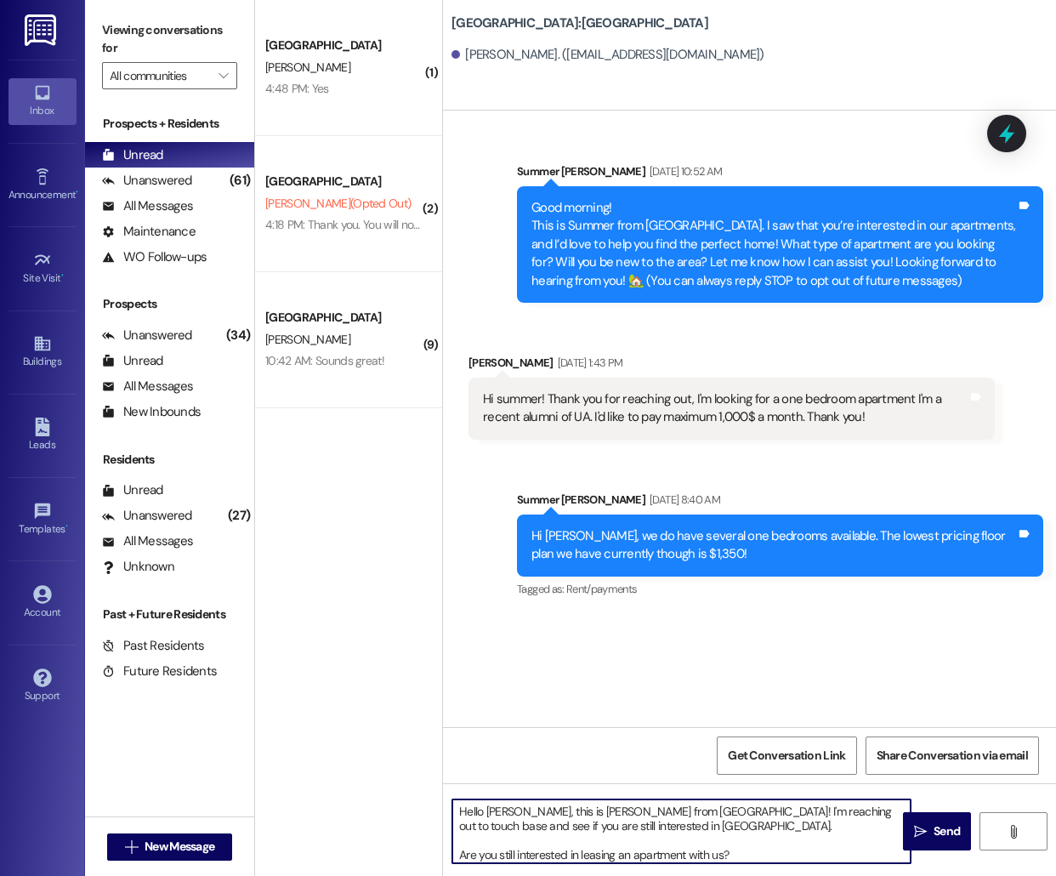
click at [502, 808] on textarea "Hello [PERSON_NAME], this is [PERSON_NAME] from [GEOGRAPHIC_DATA]! I'm reaching…" at bounding box center [681, 831] width 458 height 64
type textarea "Hello [PERSON_NAME], this is [PERSON_NAME] from [GEOGRAPHIC_DATA] [GEOGRAPHIC_D…"
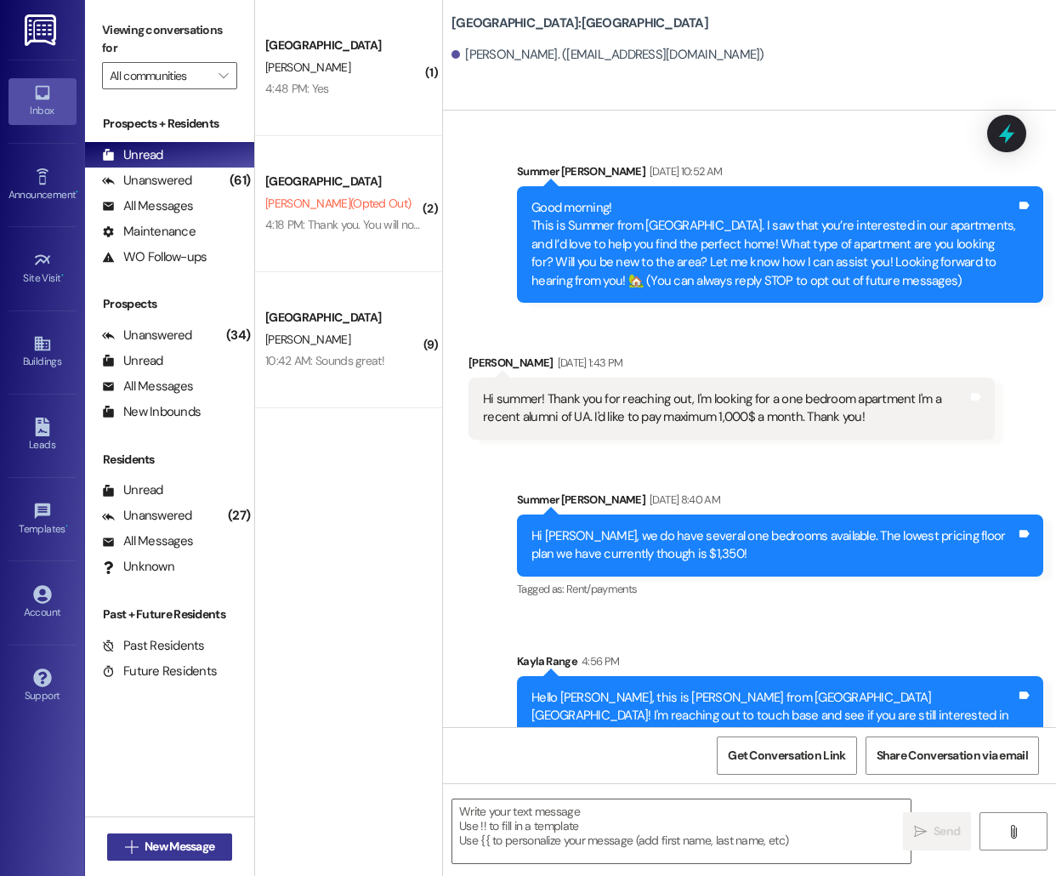
click at [183, 845] on span "New Message" at bounding box center [180, 847] width 70 height 18
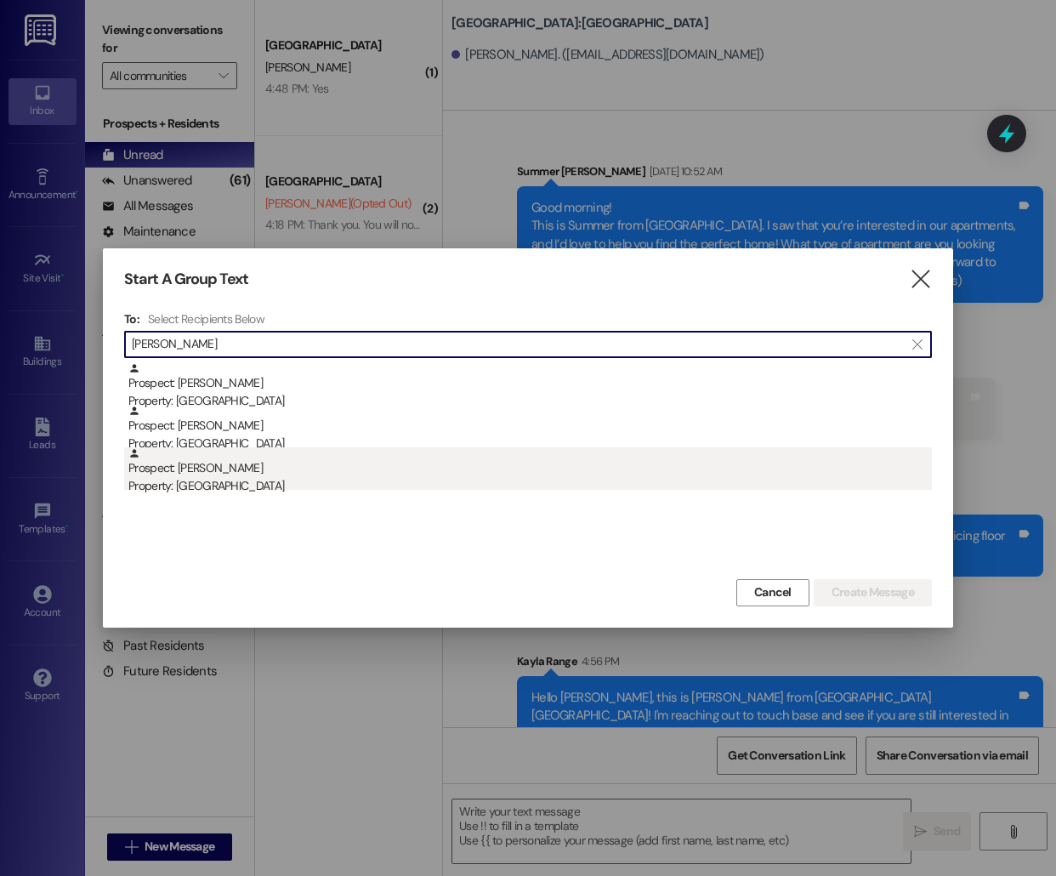
type input "[PERSON_NAME]"
click at [262, 472] on div "Prospect: [PERSON_NAME] Property: [GEOGRAPHIC_DATA]" at bounding box center [530, 471] width 804 height 48
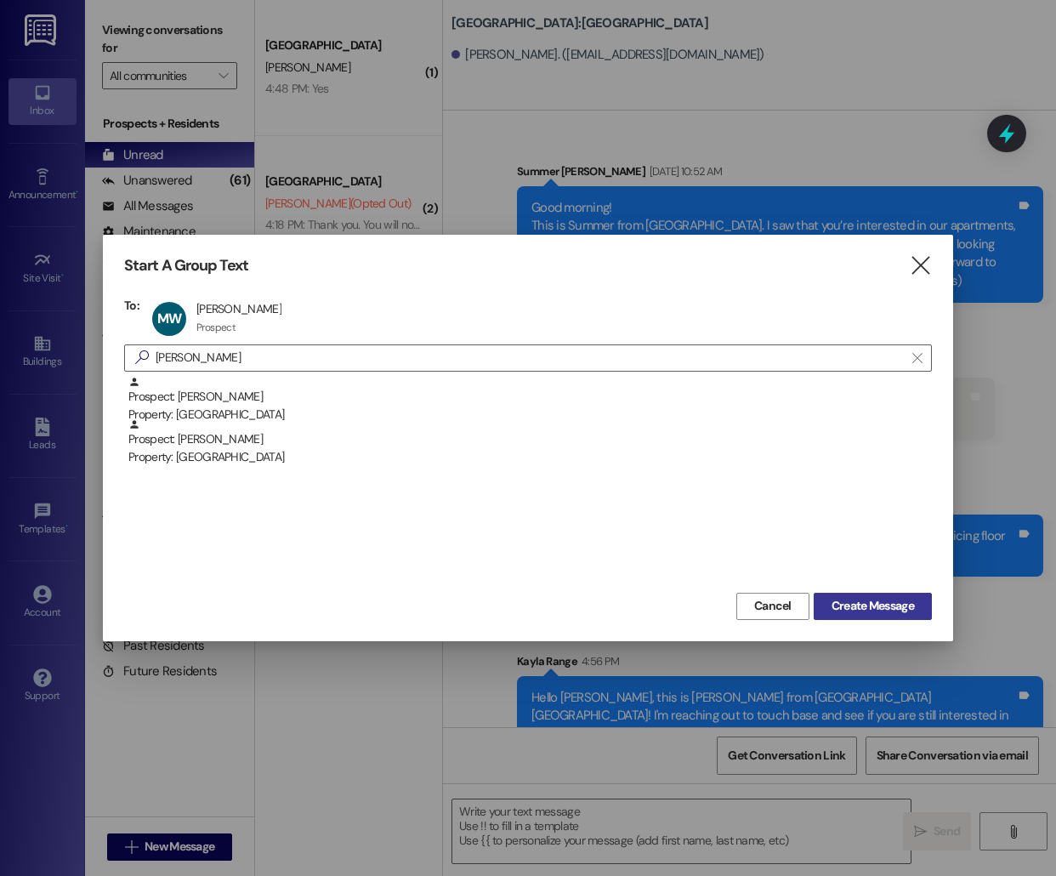
click at [902, 596] on button "Create Message" at bounding box center [873, 606] width 118 height 27
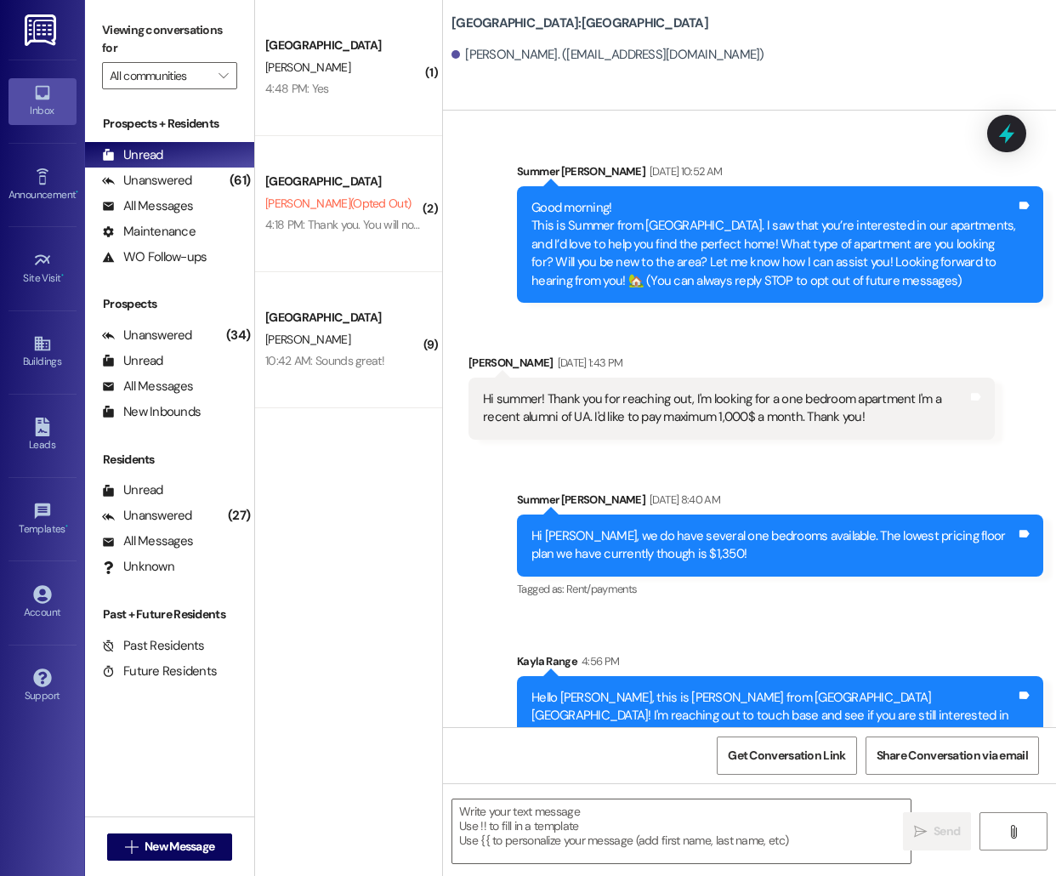
scroll to position [12, 0]
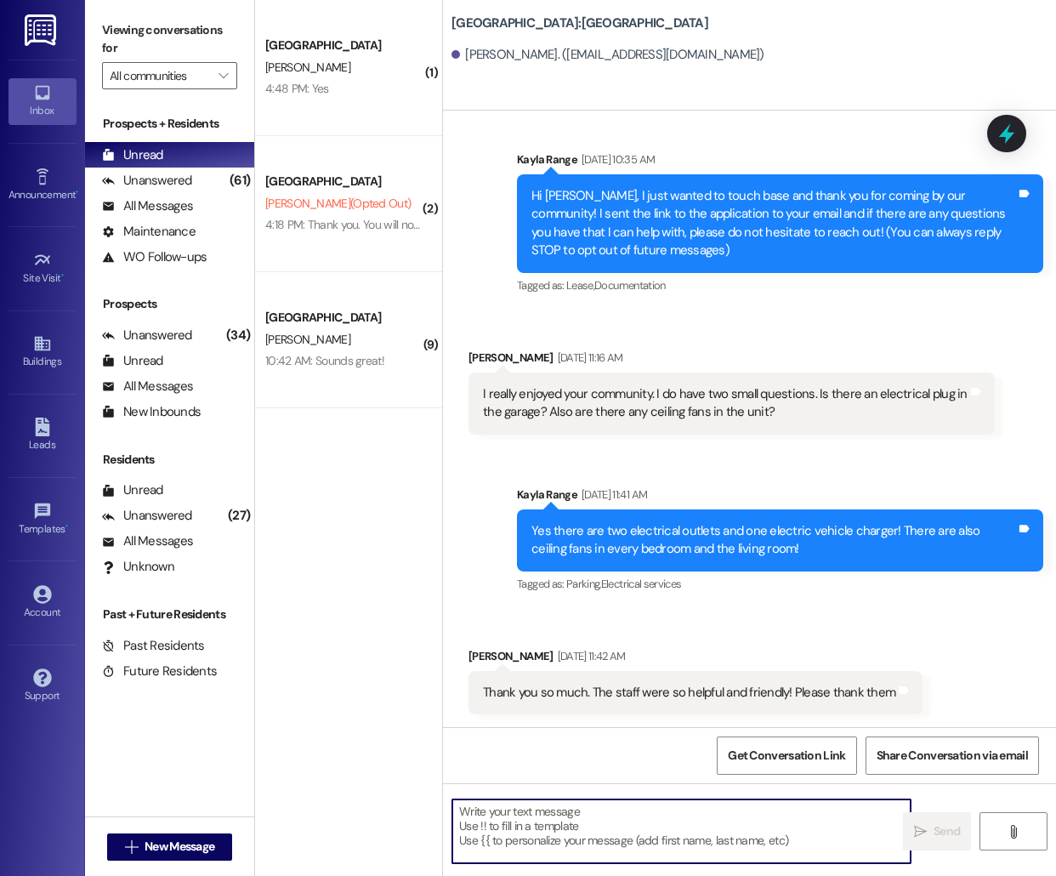
click at [568, 827] on textarea at bounding box center [681, 831] width 458 height 64
paste textarea "Hello [PERSON_NAME], this is [PERSON_NAME] from [GEOGRAPHIC_DATA]! I'm reaching…"
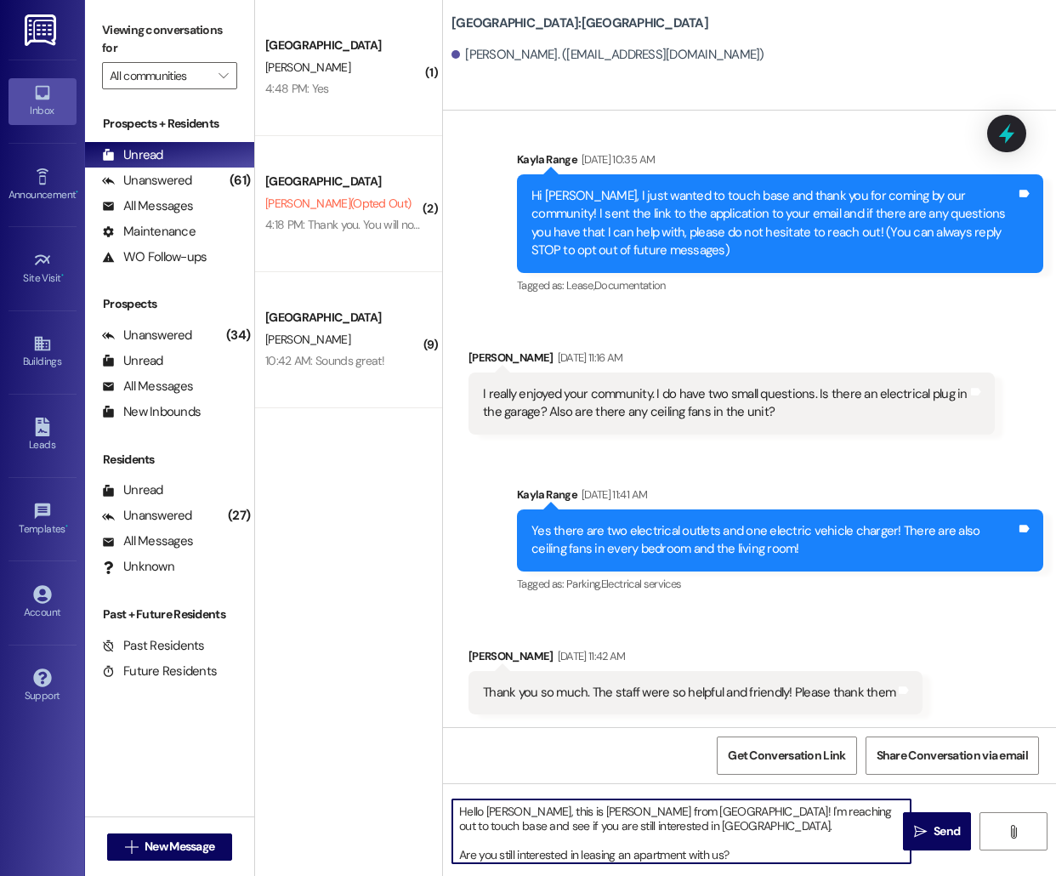
scroll to position [132, 0]
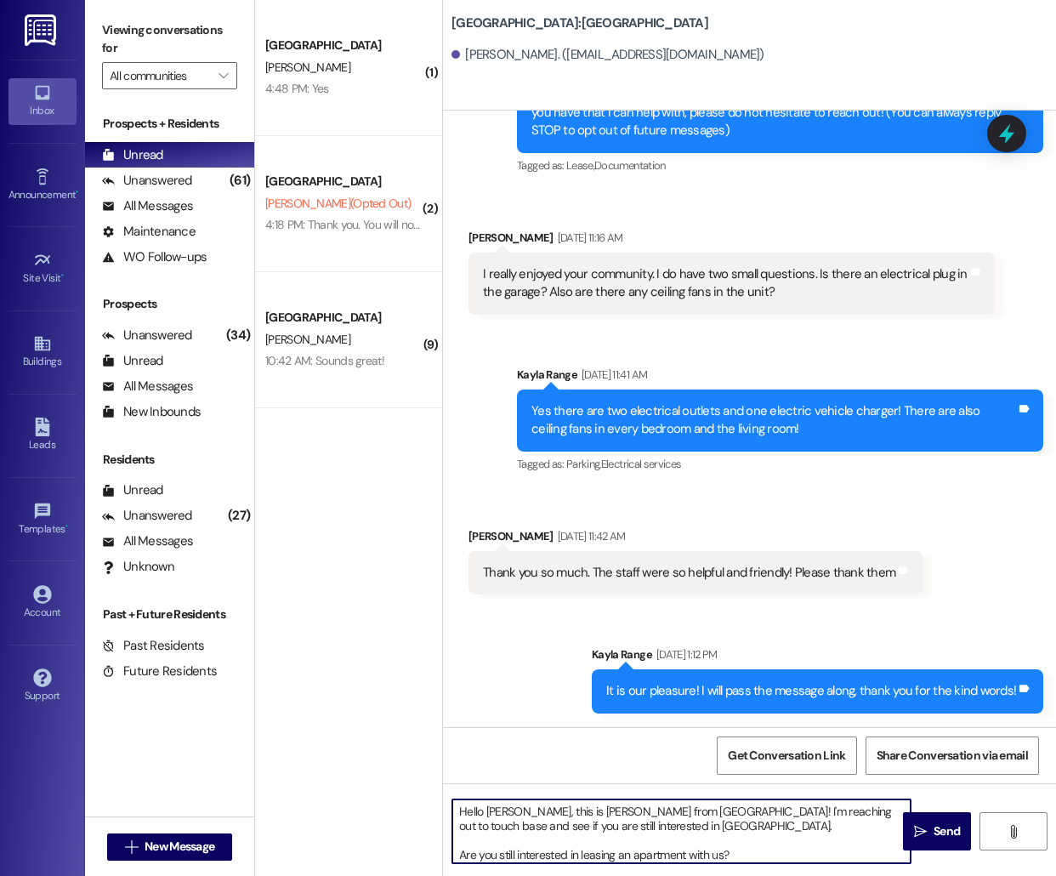
click at [502, 810] on textarea "Hello [PERSON_NAME], this is [PERSON_NAME] from [GEOGRAPHIC_DATA]! I'm reaching…" at bounding box center [681, 831] width 458 height 64
type textarea "Hello [PERSON_NAME], this is [PERSON_NAME] from [GEOGRAPHIC_DATA] [GEOGRAPHIC_D…"
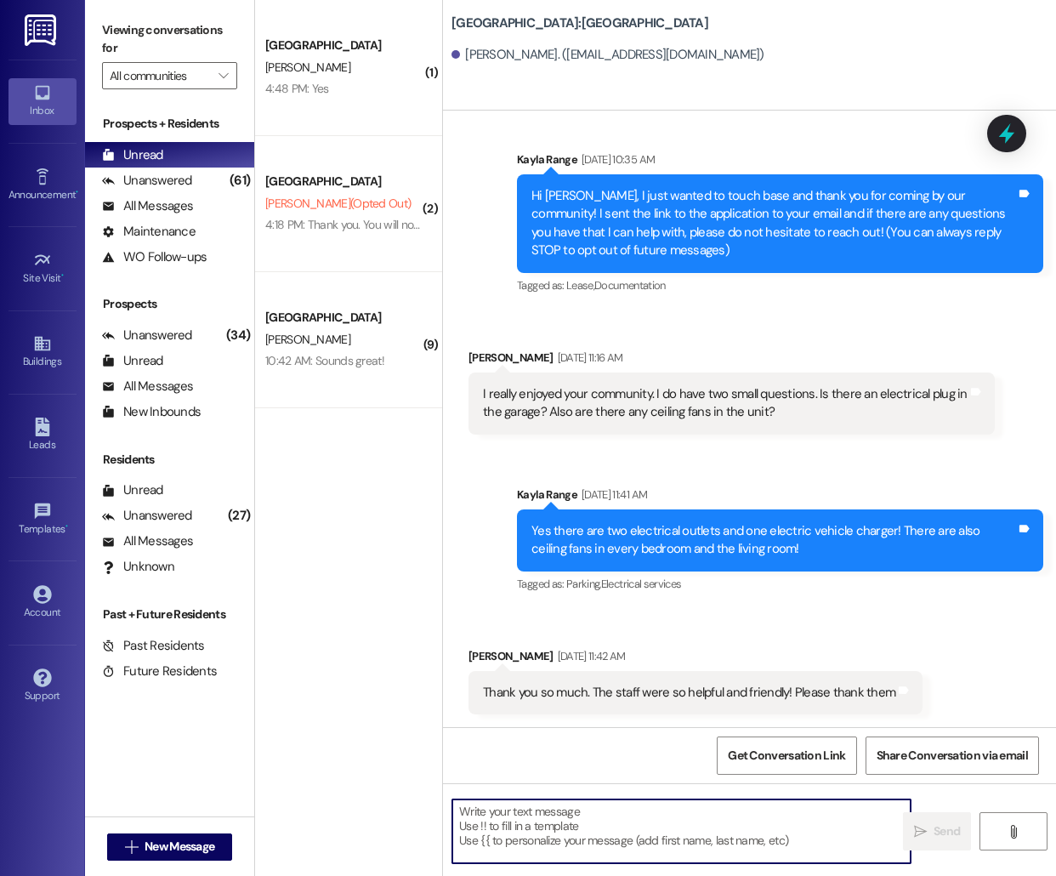
scroll to position [304, 0]
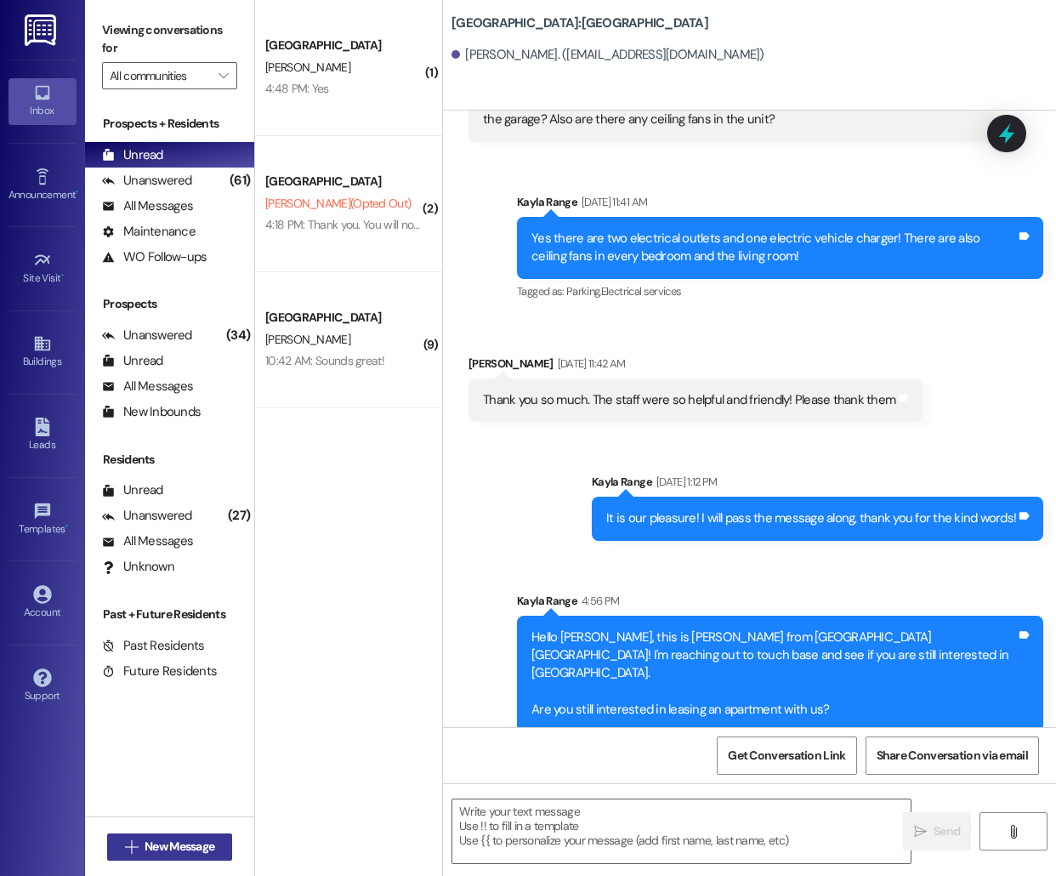
click at [147, 850] on span "New Message" at bounding box center [180, 847] width 70 height 18
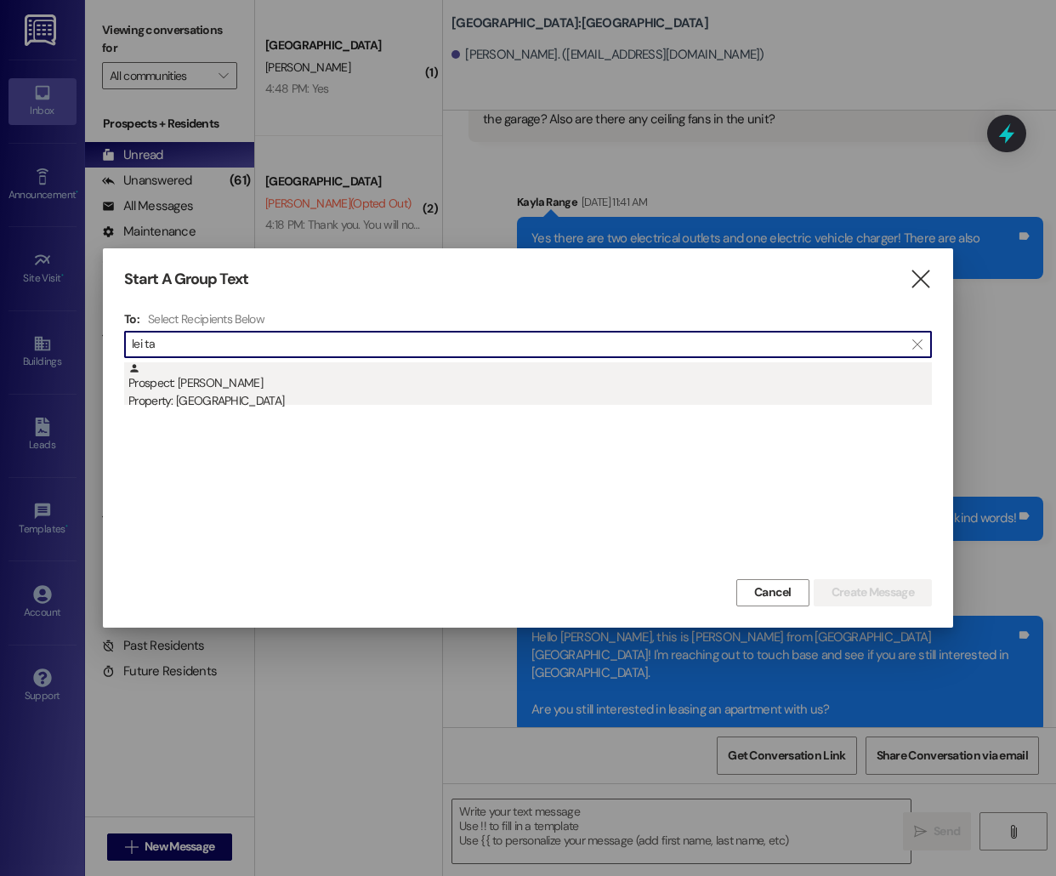
type input "lei ta"
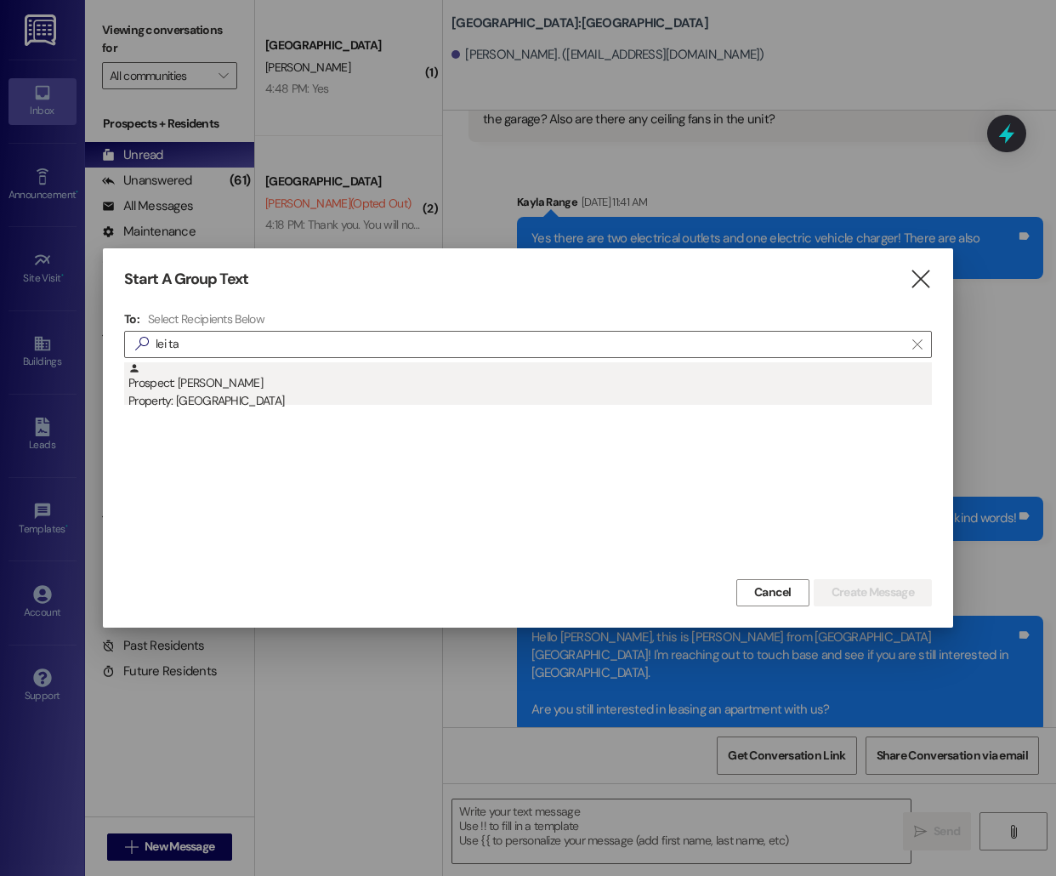
click at [388, 378] on div "Prospect: [PERSON_NAME] Property: [GEOGRAPHIC_DATA]" at bounding box center [530, 386] width 804 height 48
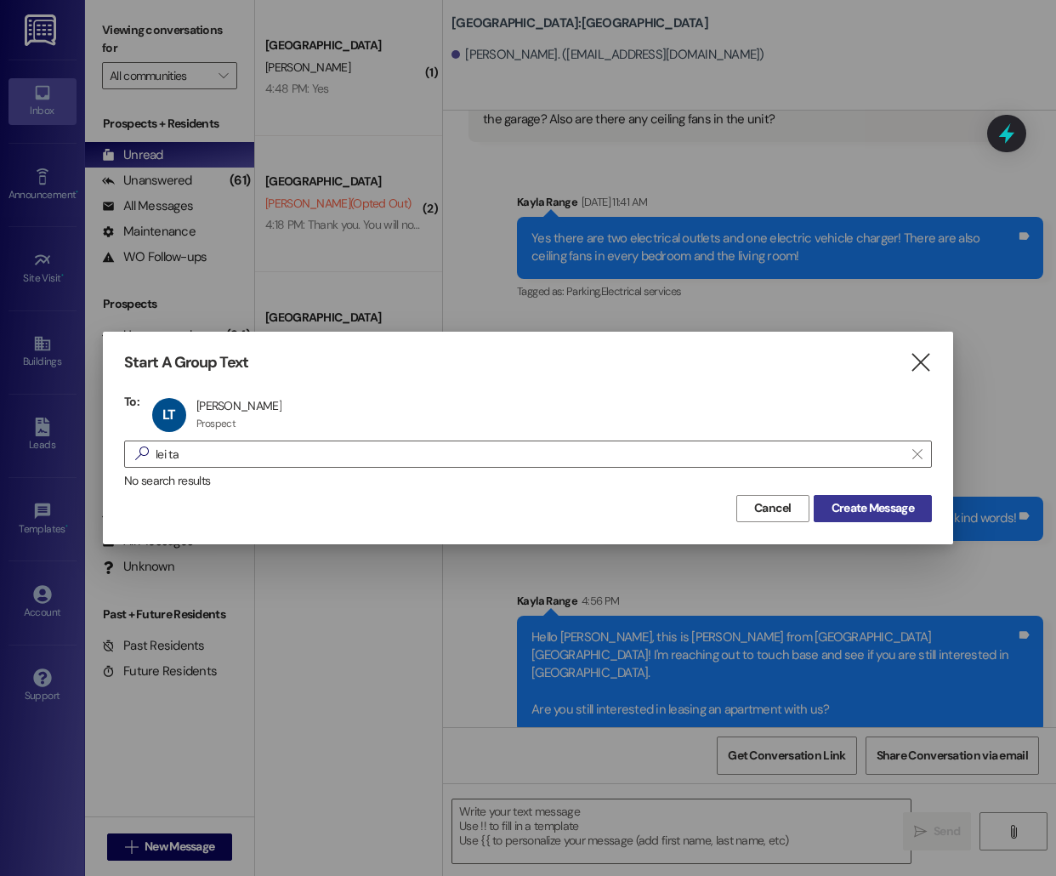
click at [867, 510] on span "Create Message" at bounding box center [873, 508] width 82 height 18
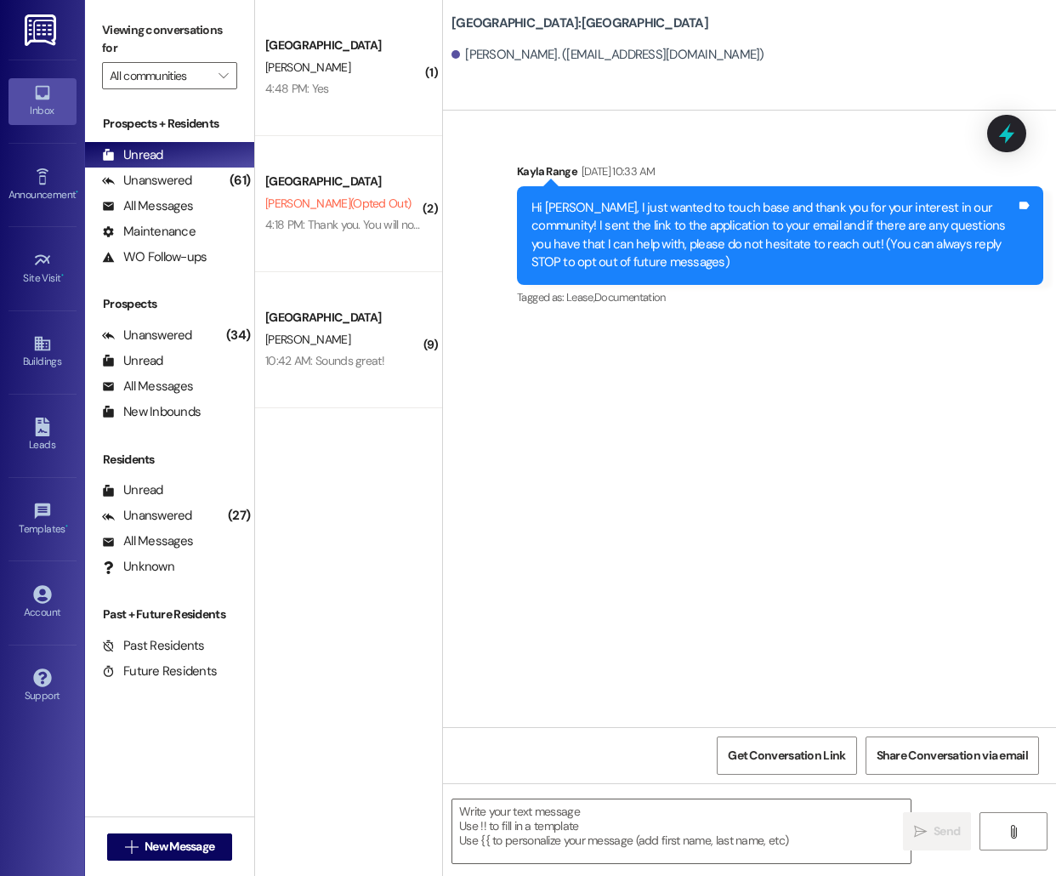
scroll to position [0, 0]
click at [508, 853] on textarea at bounding box center [681, 831] width 458 height 64
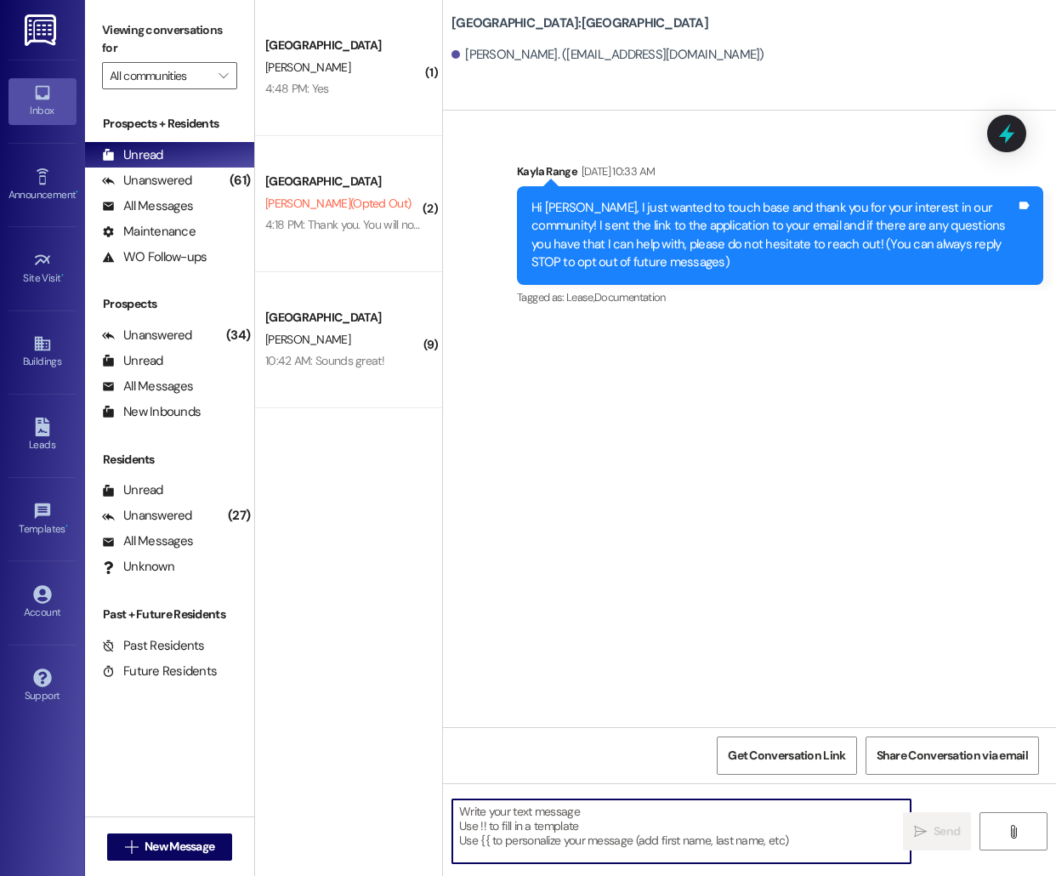
paste textarea "Hello [PERSON_NAME], this is [PERSON_NAME] from [GEOGRAPHIC_DATA]! I'm reaching…"
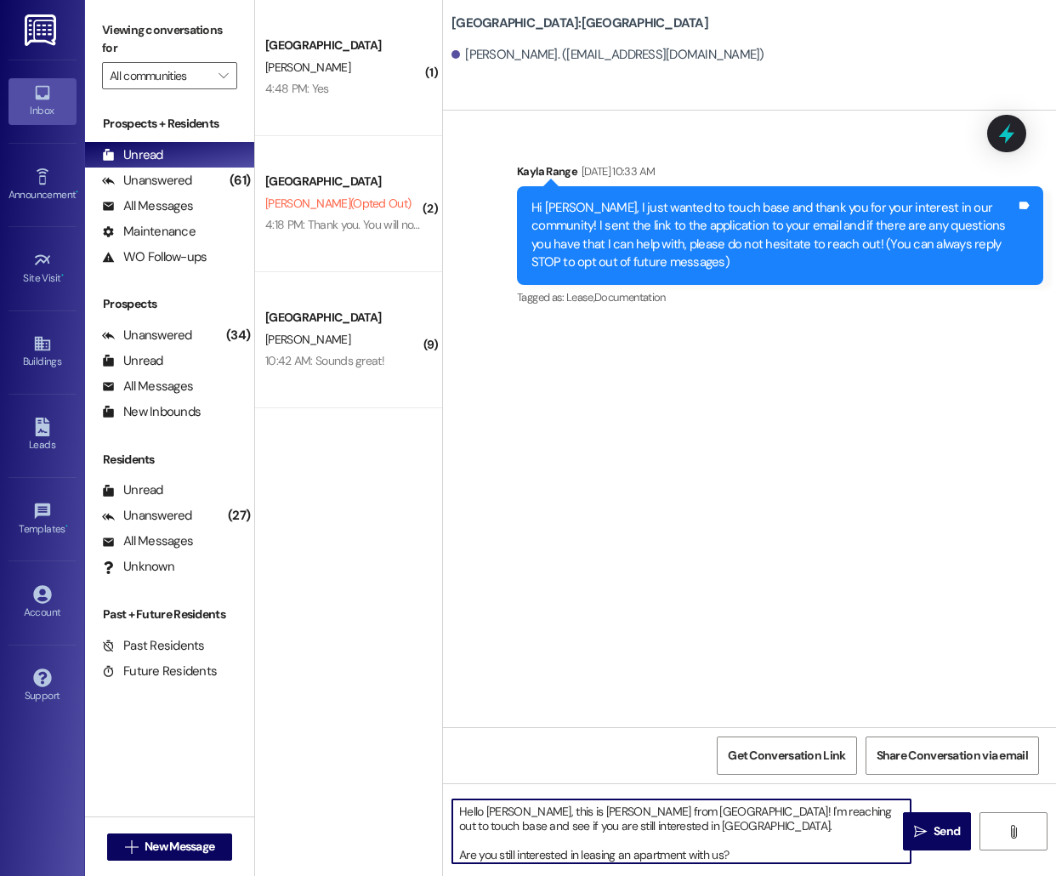
click at [501, 810] on textarea "Hello [PERSON_NAME], this is [PERSON_NAME] from [GEOGRAPHIC_DATA]! I'm reaching…" at bounding box center [681, 831] width 458 height 64
type textarea "Hello [PERSON_NAME], this is [PERSON_NAME] from [GEOGRAPHIC_DATA]! I'm reaching…"
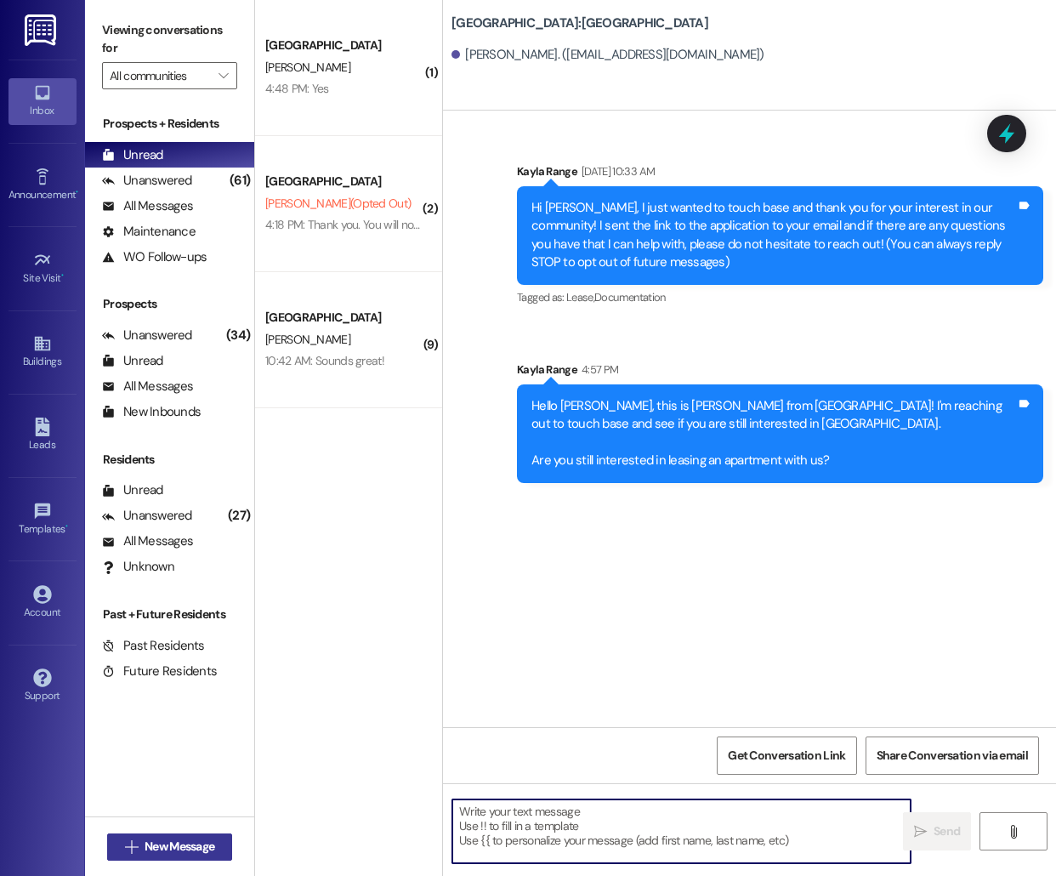
click at [145, 848] on span "New Message" at bounding box center [180, 847] width 70 height 18
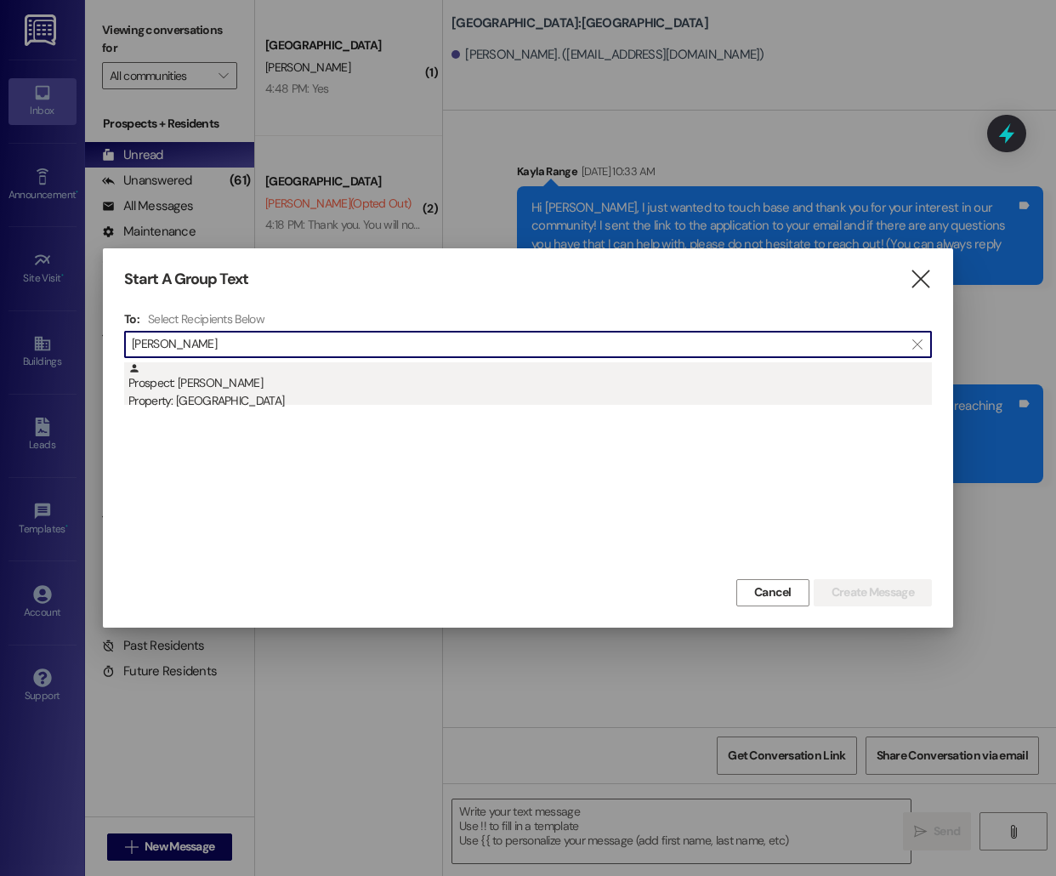
type input "[PERSON_NAME]"
click at [479, 386] on div "Prospect: [PERSON_NAME] Property: [GEOGRAPHIC_DATA]" at bounding box center [530, 386] width 804 height 48
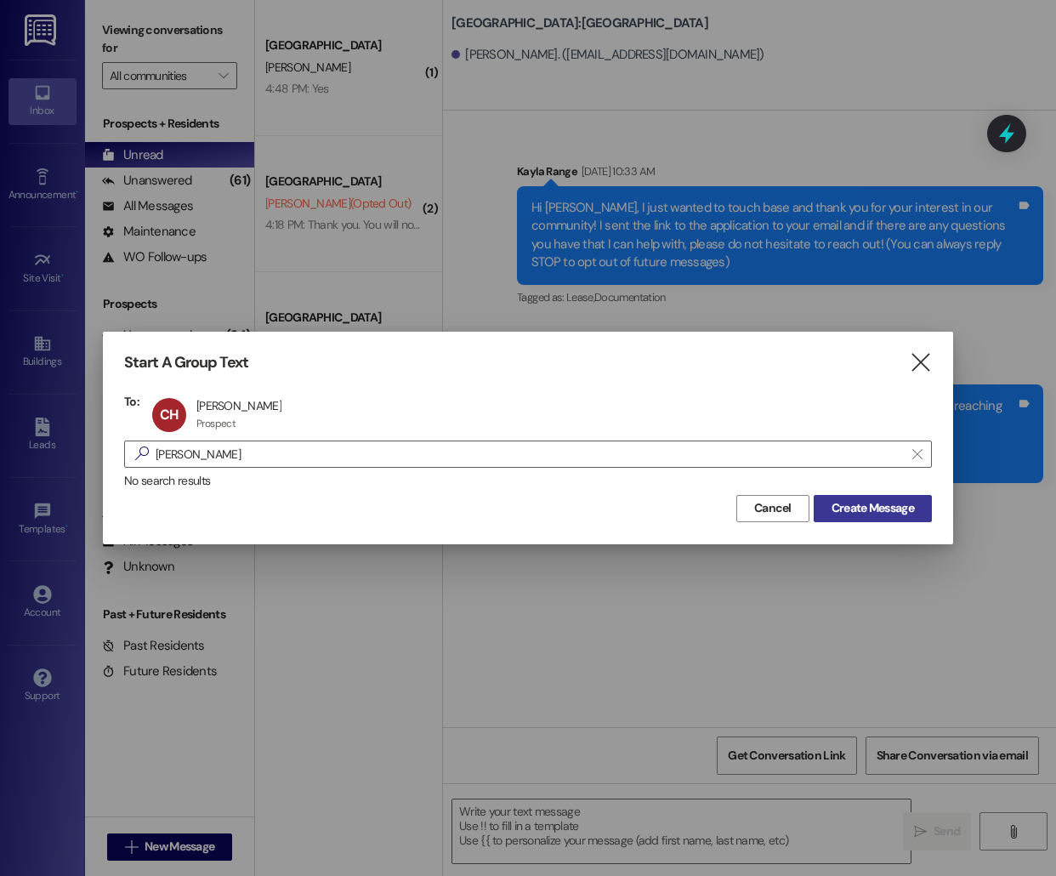
click at [877, 509] on span "Create Message" at bounding box center [873, 508] width 82 height 18
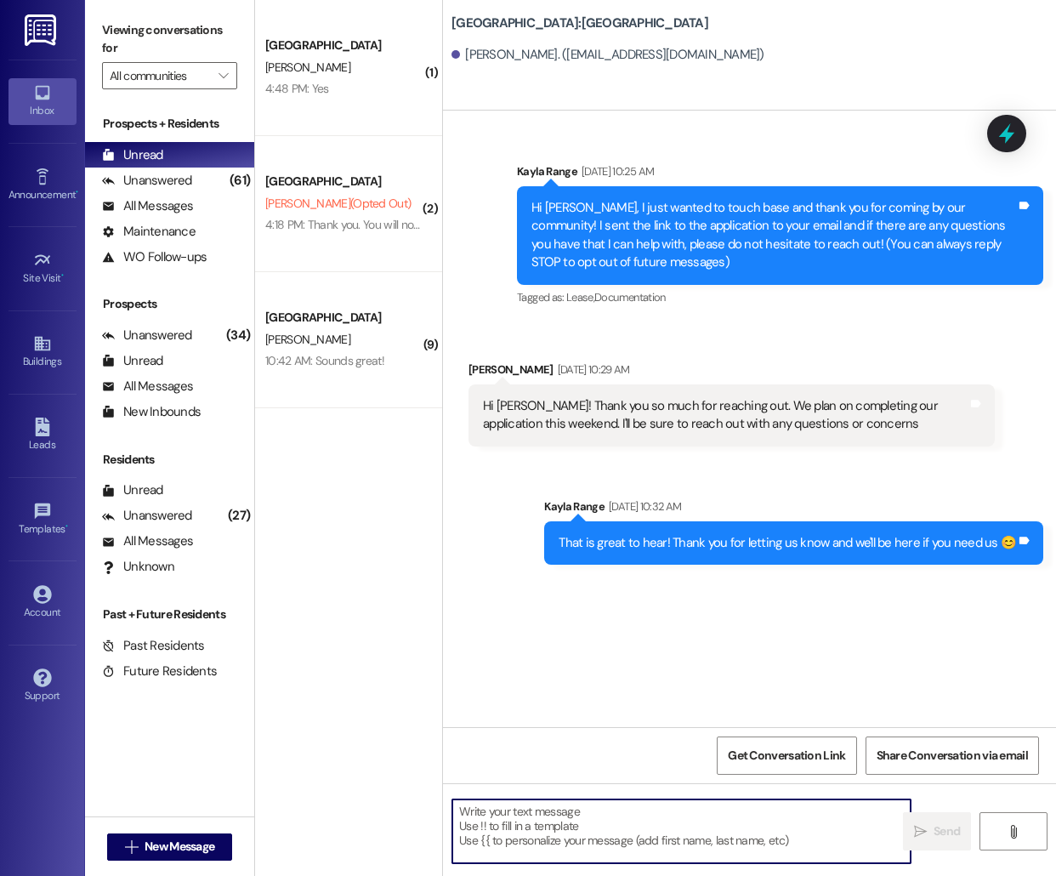
click at [548, 833] on textarea at bounding box center [681, 831] width 458 height 64
paste textarea "Hello [PERSON_NAME], this is [PERSON_NAME] from [GEOGRAPHIC_DATA]! I'm reaching…"
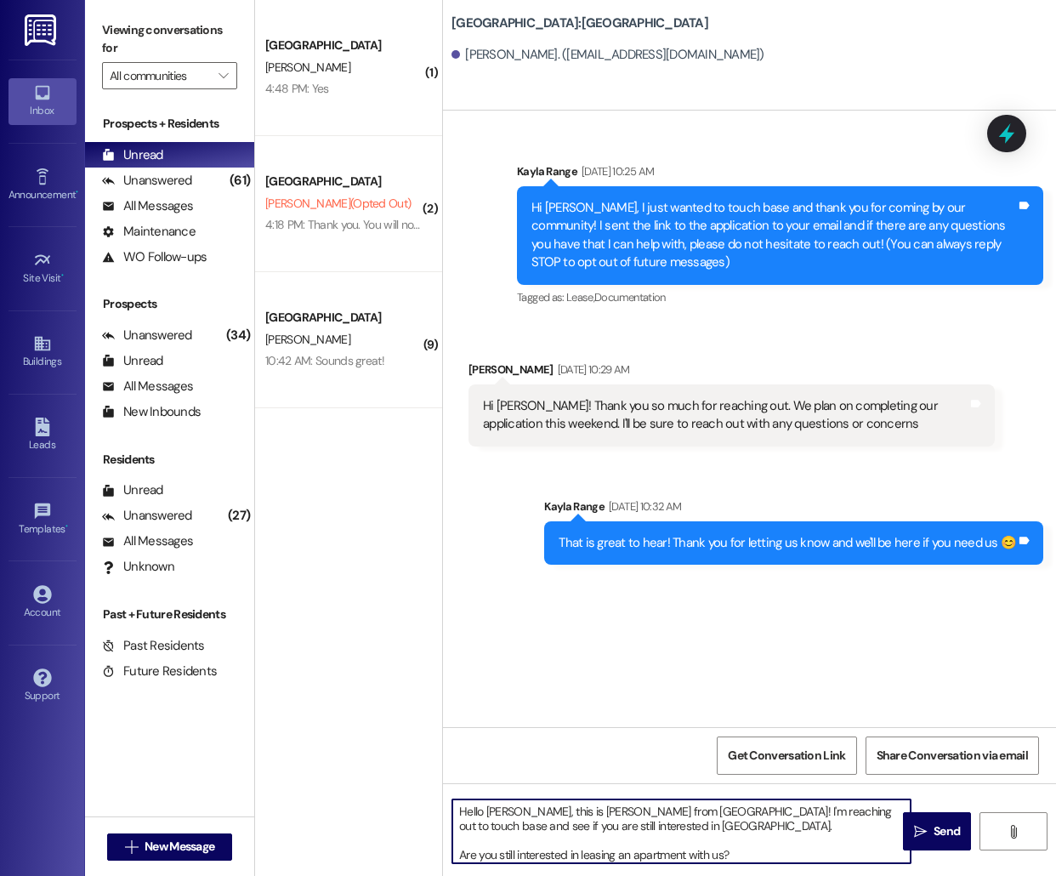
click at [497, 812] on textarea "Hello [PERSON_NAME], this is [PERSON_NAME] from [GEOGRAPHIC_DATA]! I'm reaching…" at bounding box center [681, 831] width 458 height 64
type textarea "Hello [PERSON_NAME], this is [PERSON_NAME] from [GEOGRAPHIC_DATA] [GEOGRAPHIC_D…"
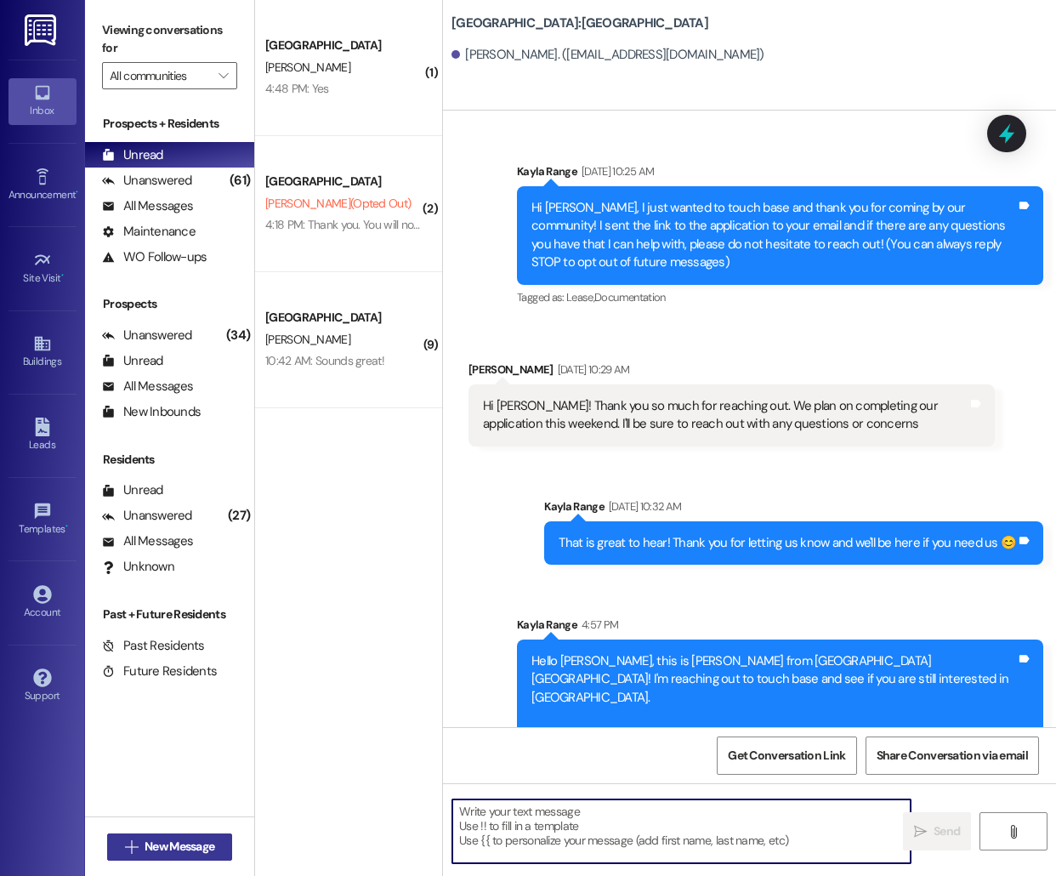
click at [168, 850] on span "New Message" at bounding box center [180, 847] width 70 height 18
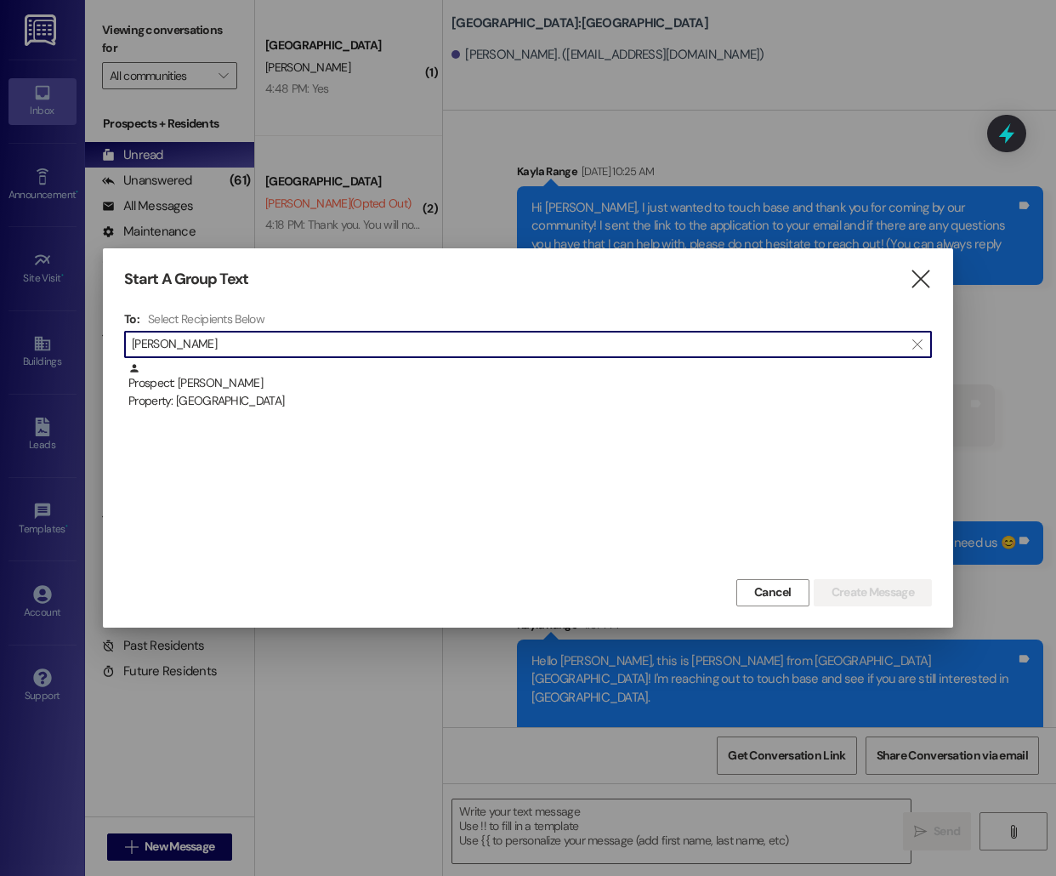
click at [277, 376] on div "Prospect: [PERSON_NAME] Property: [GEOGRAPHIC_DATA]" at bounding box center [530, 386] width 804 height 48
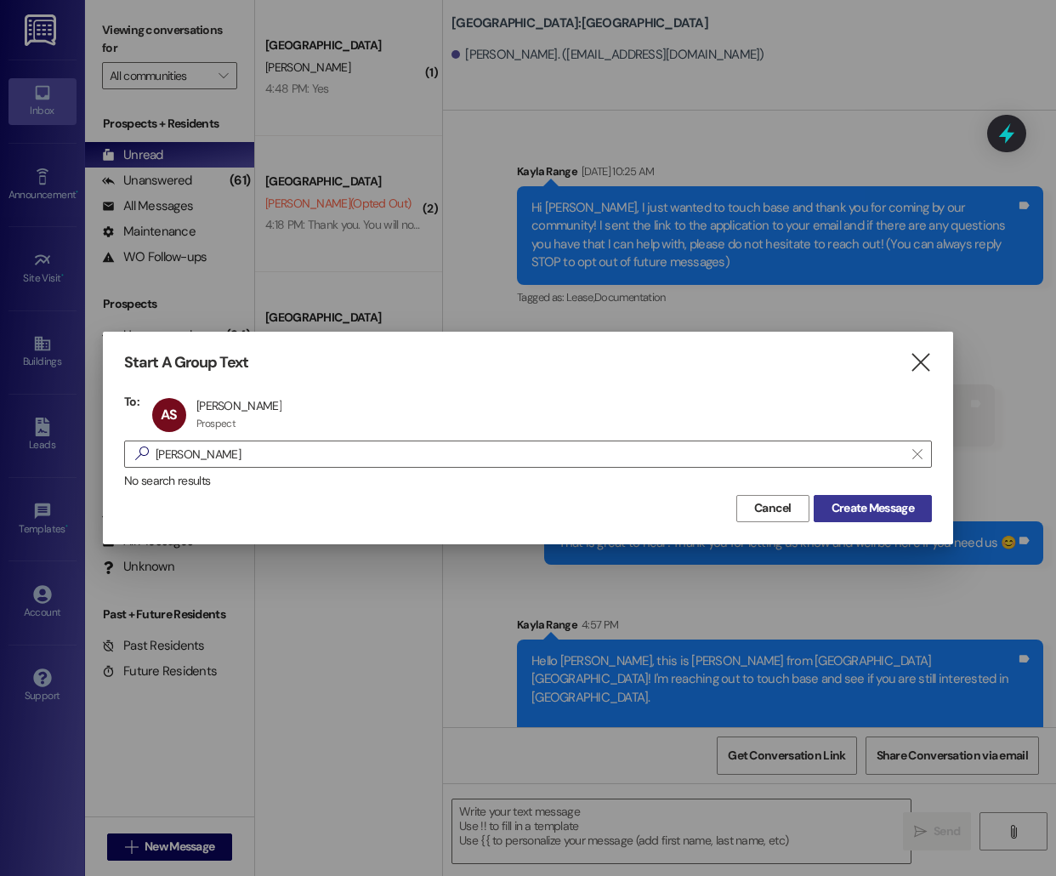
click at [841, 514] on span "Create Message" at bounding box center [873, 508] width 82 height 18
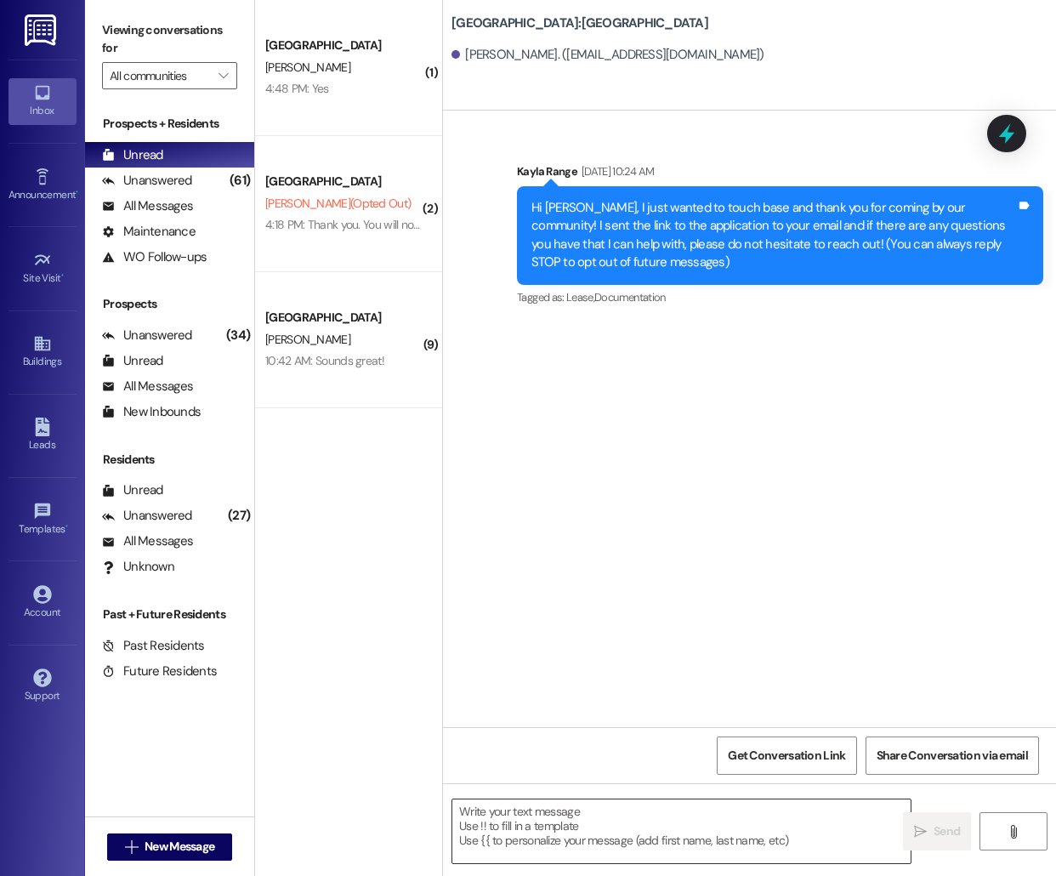
click at [552, 822] on textarea at bounding box center [681, 831] width 458 height 64
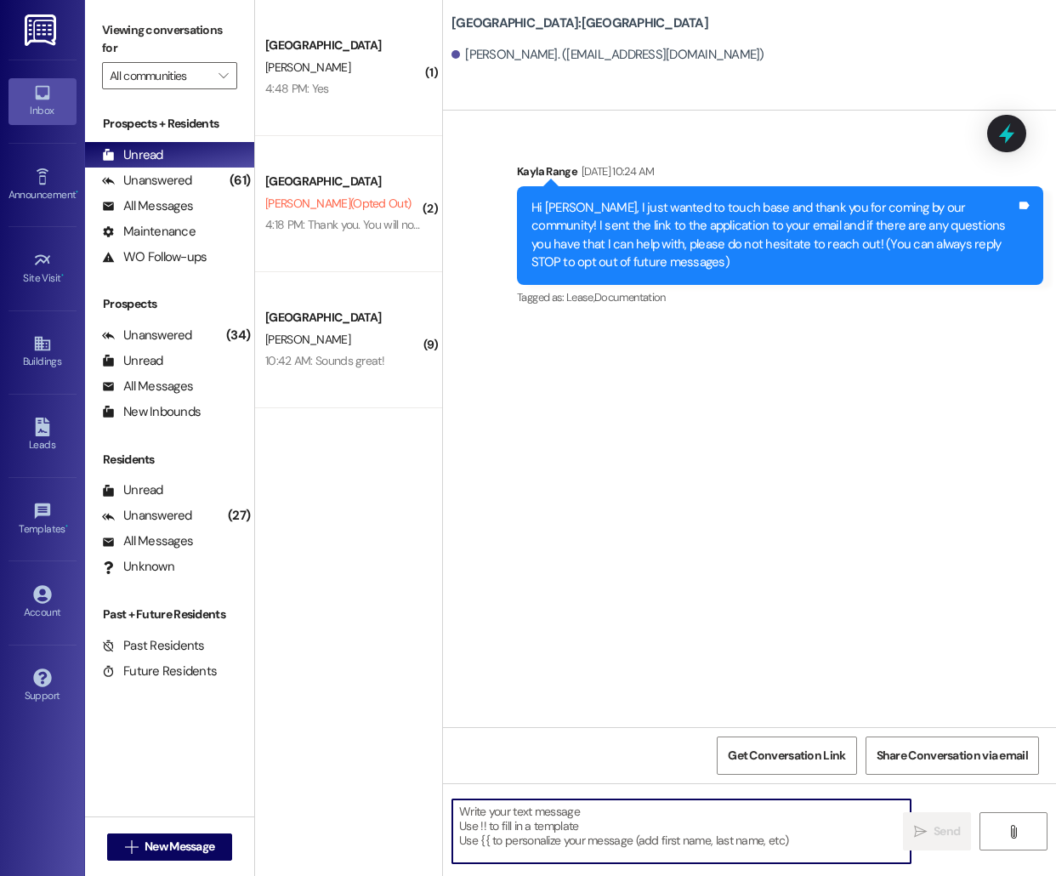
paste textarea "Hello [PERSON_NAME], this is [PERSON_NAME] from [GEOGRAPHIC_DATA]! I'm reaching…"
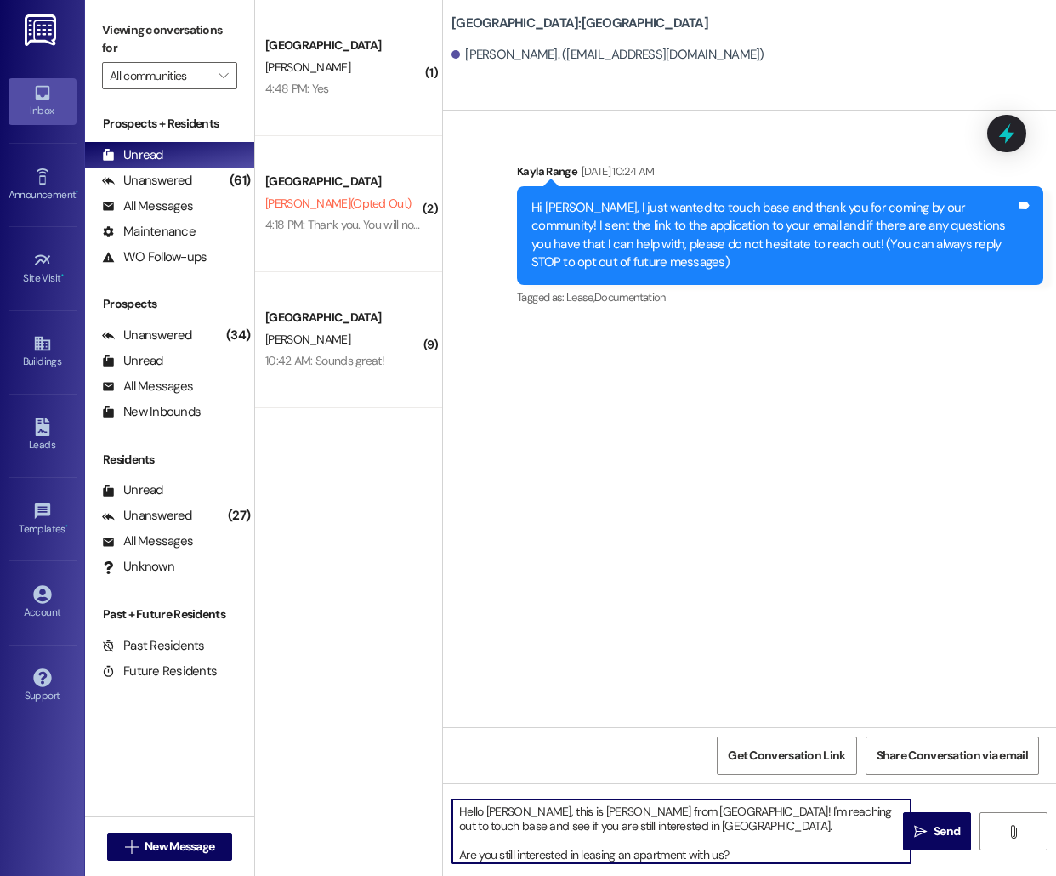
click at [501, 806] on textarea "Hello [PERSON_NAME], this is [PERSON_NAME] from [GEOGRAPHIC_DATA]! I'm reaching…" at bounding box center [681, 831] width 458 height 64
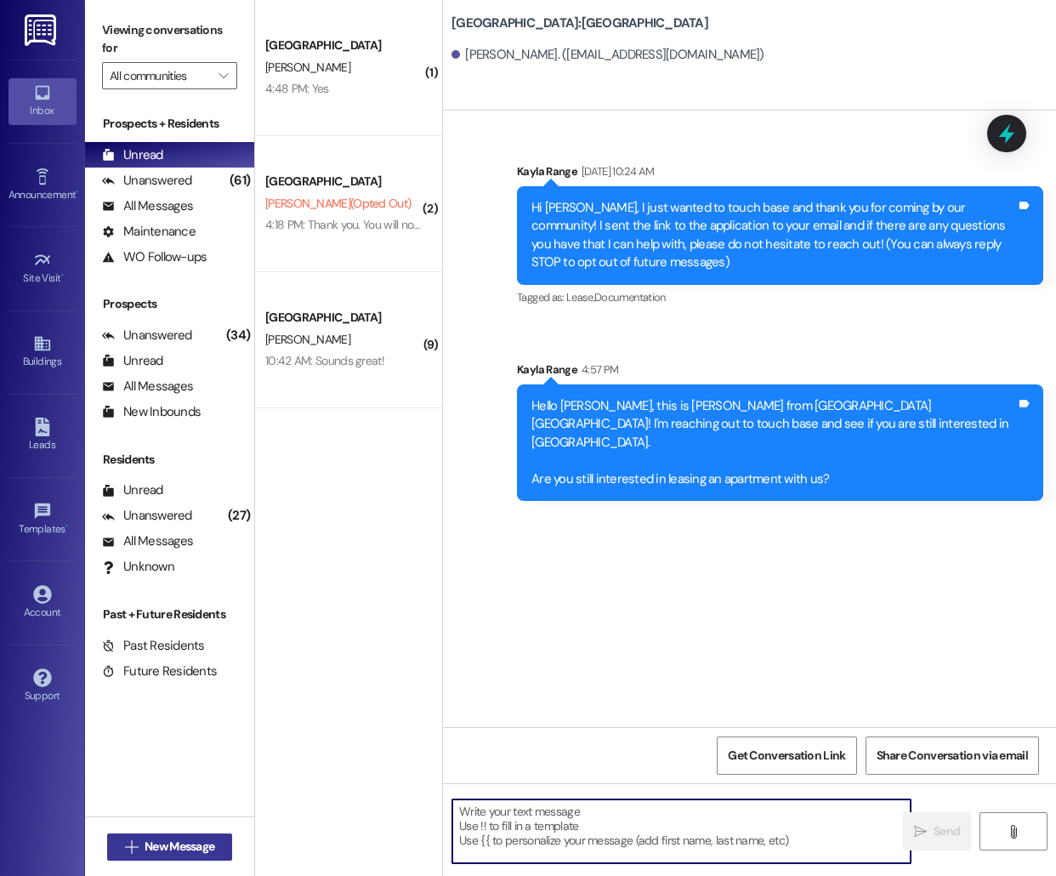
click at [141, 843] on span "New Message" at bounding box center [179, 847] width 77 height 18
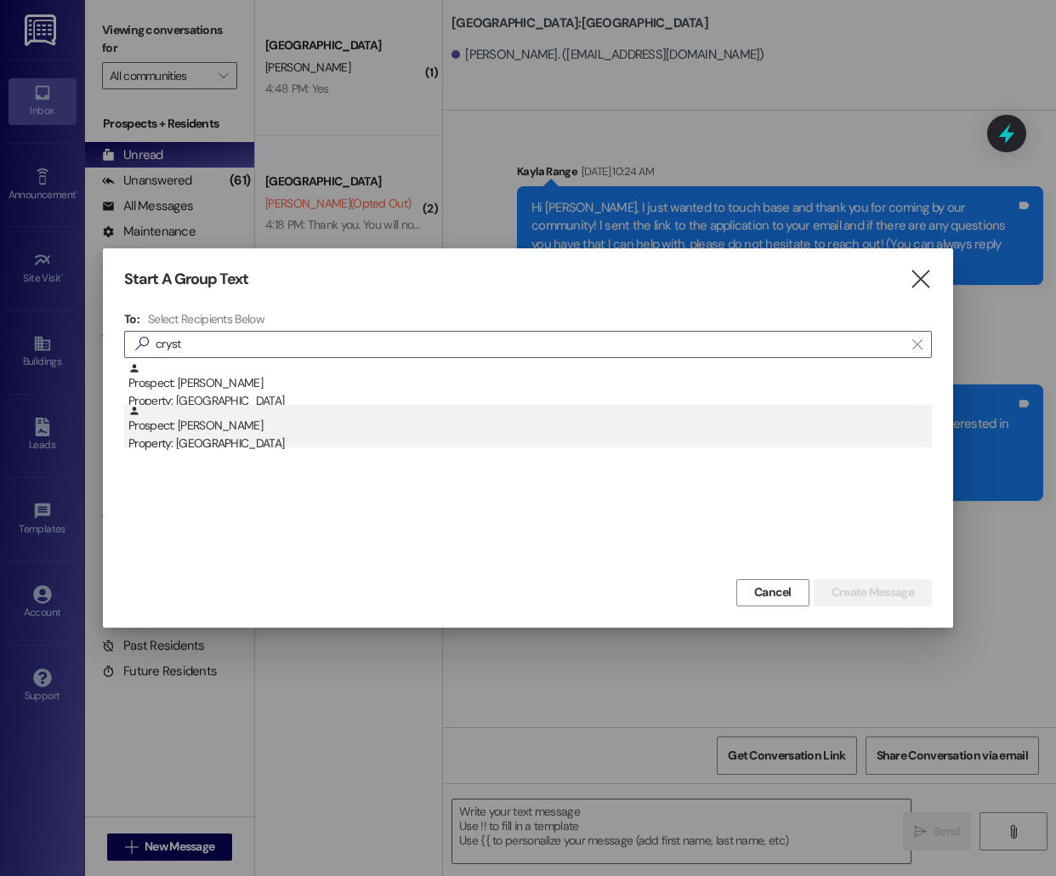
click at [230, 416] on div "Prospect: [PERSON_NAME] Property: [GEOGRAPHIC_DATA]" at bounding box center [530, 429] width 804 height 48
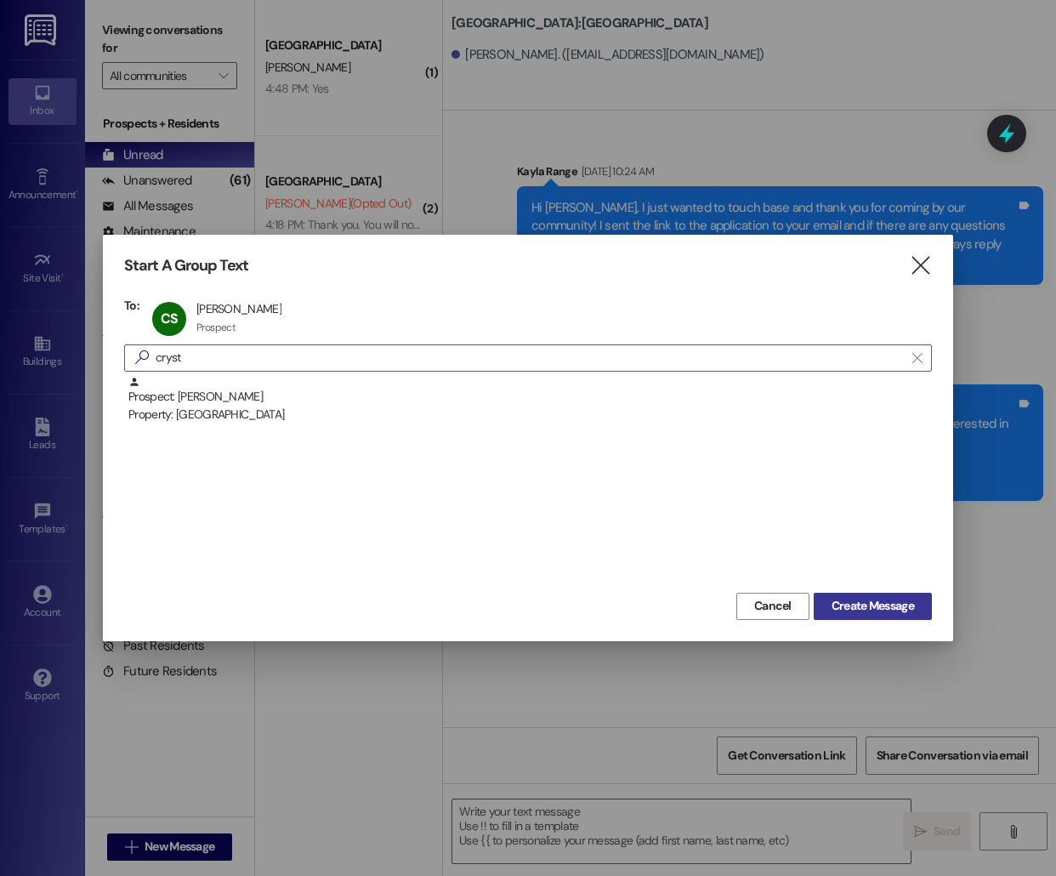
click at [878, 611] on span "Create Message" at bounding box center [873, 606] width 82 height 18
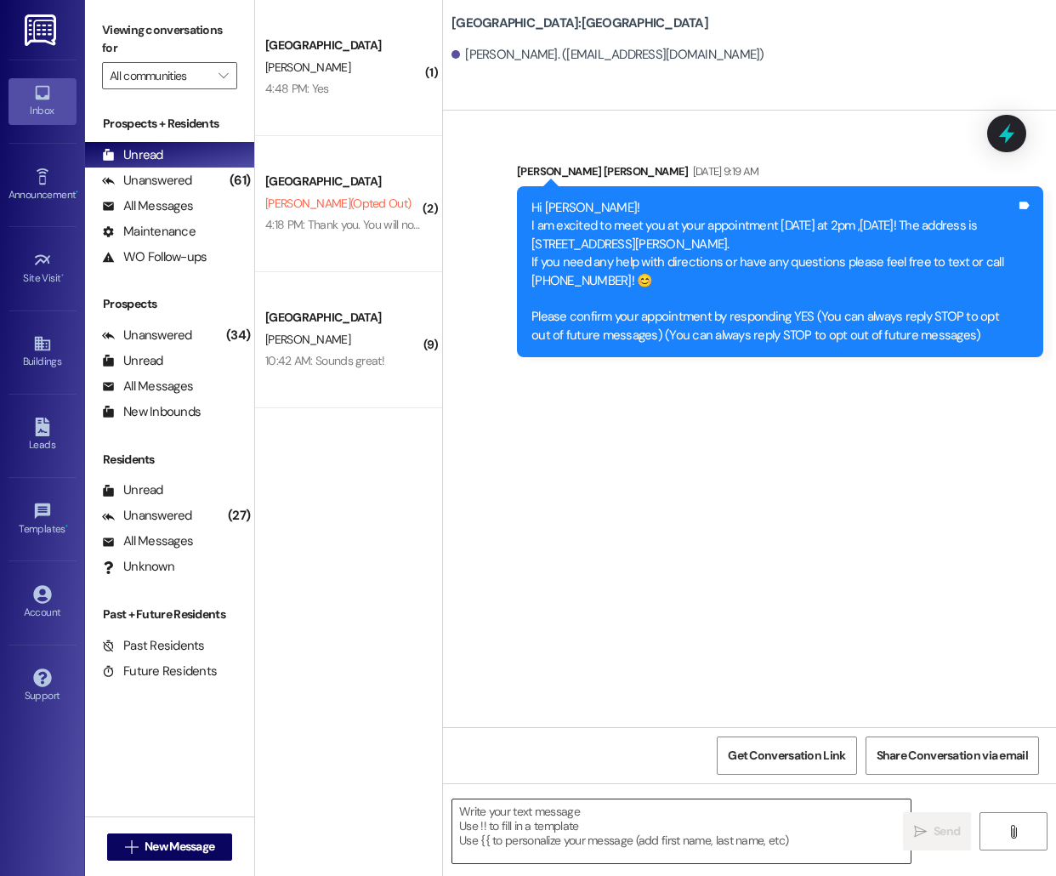
click at [565, 823] on textarea at bounding box center [681, 831] width 458 height 64
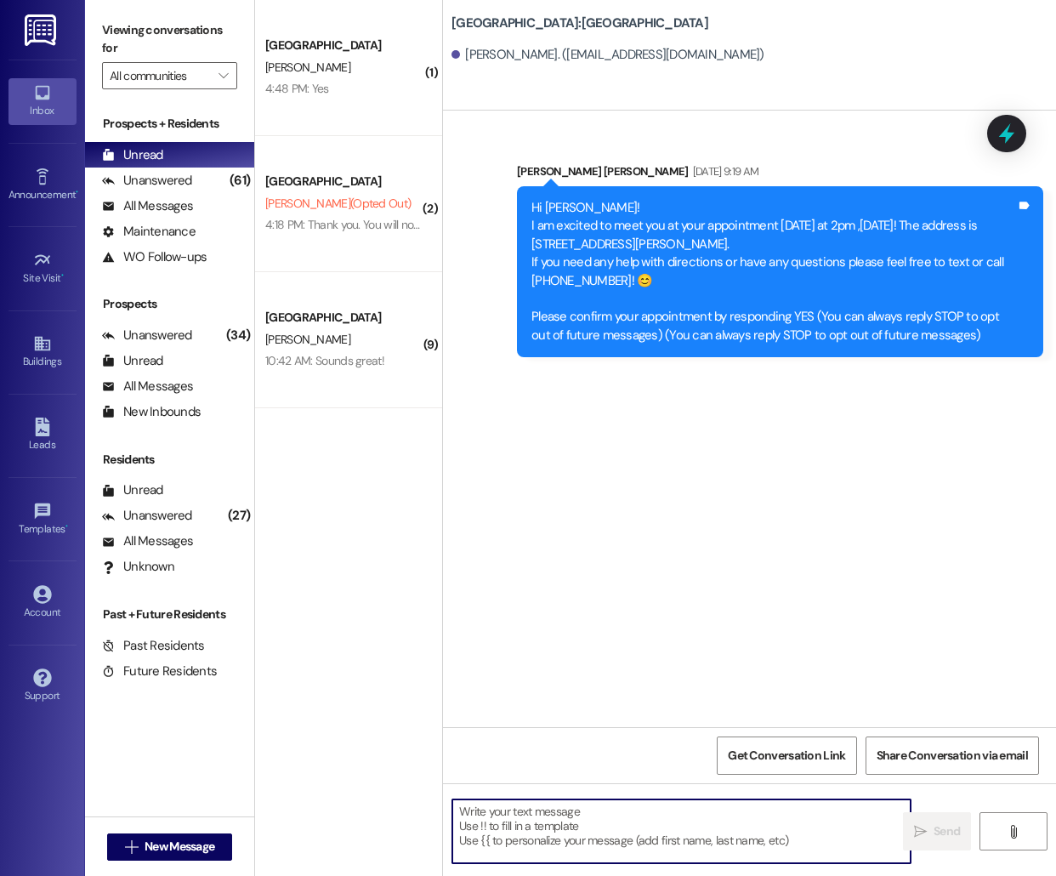
paste textarea "Hello [PERSON_NAME], this is [PERSON_NAME] from [GEOGRAPHIC_DATA]! I'm reaching…"
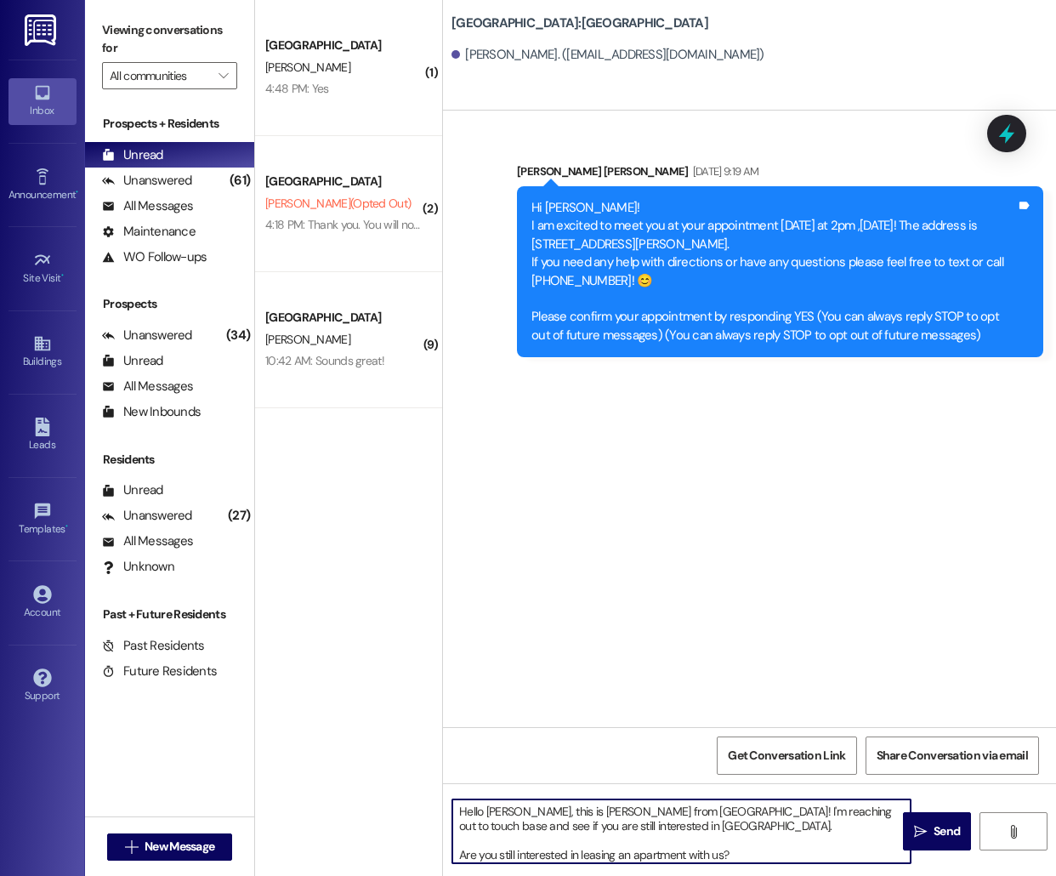
click at [489, 809] on textarea "Hello [PERSON_NAME], this is [PERSON_NAME] from [GEOGRAPHIC_DATA]! I'm reaching…" at bounding box center [681, 831] width 458 height 64
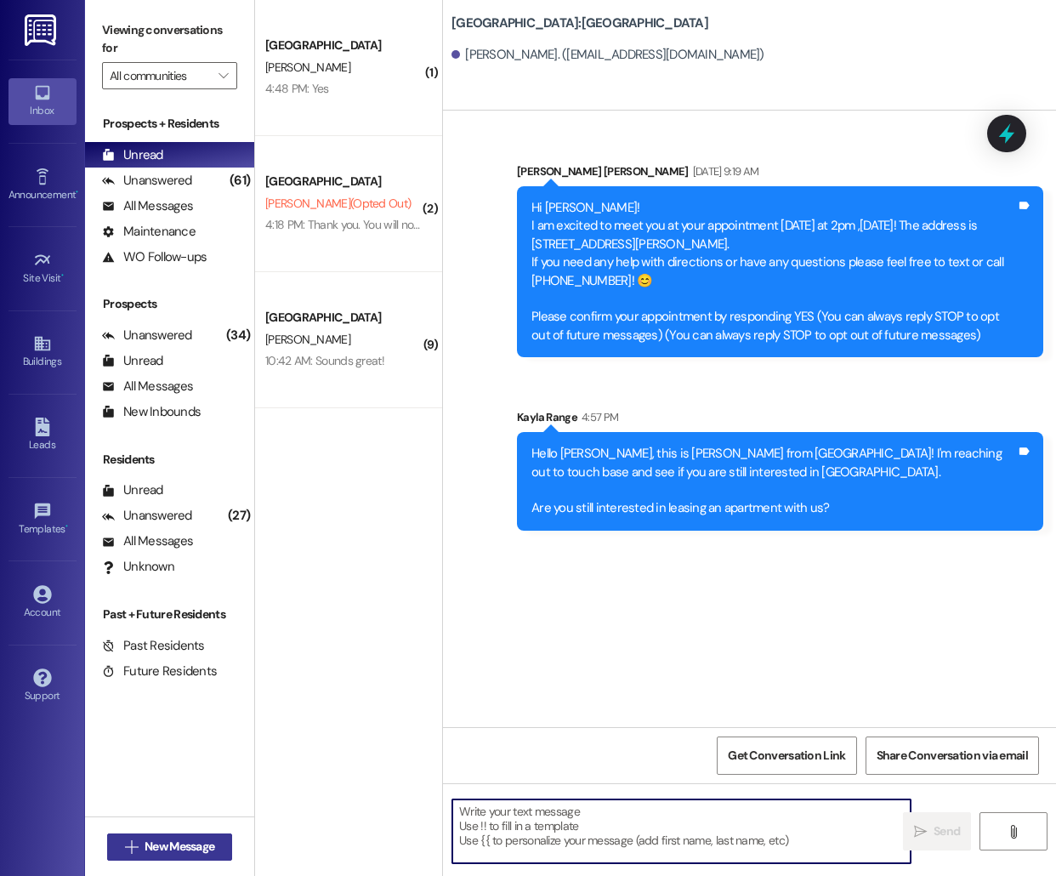
click at [128, 844] on icon "" at bounding box center [131, 847] width 13 height 14
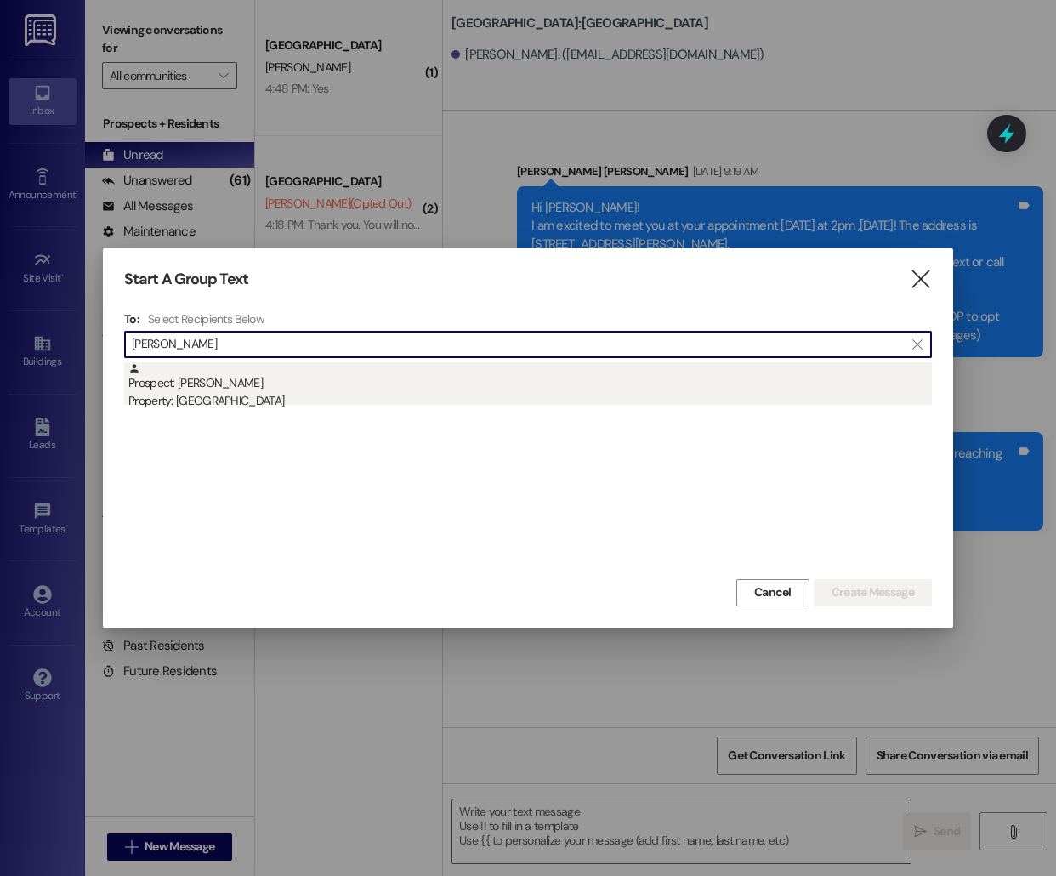
click at [309, 384] on div "Prospect: [PERSON_NAME] Property: [GEOGRAPHIC_DATA]" at bounding box center [530, 386] width 804 height 48
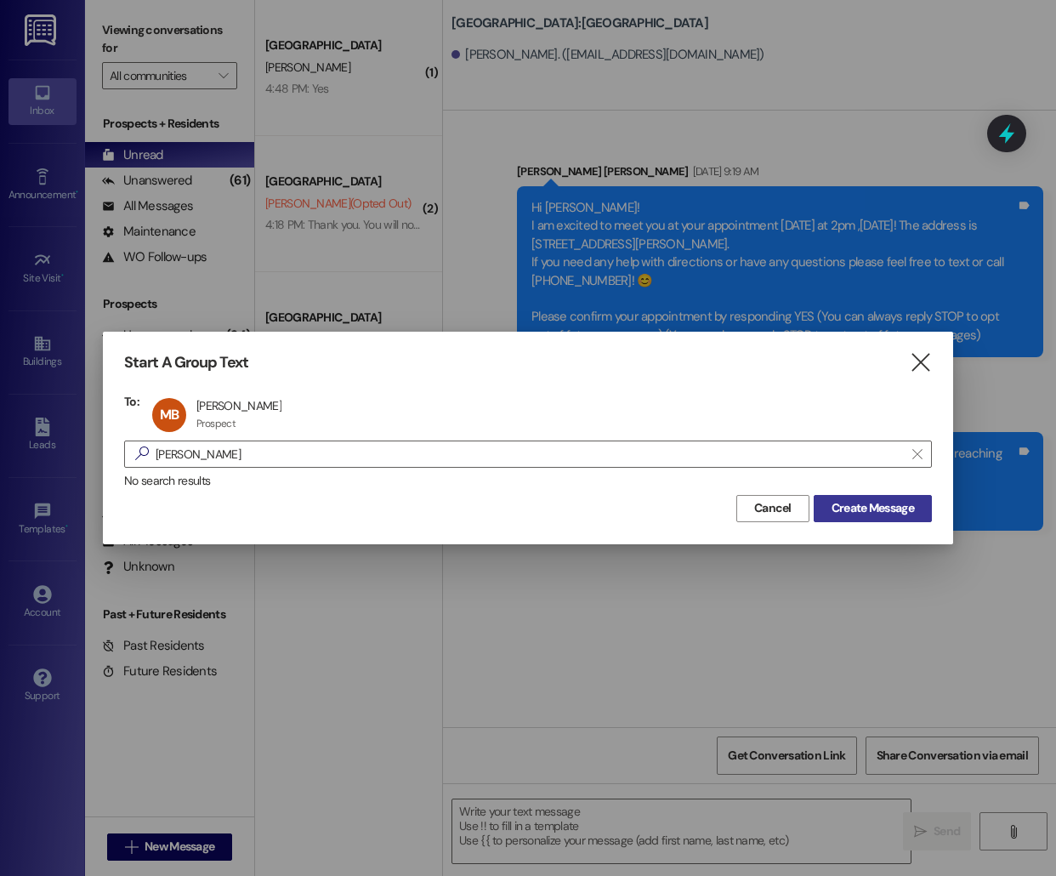
click at [880, 503] on span "Create Message" at bounding box center [873, 508] width 82 height 18
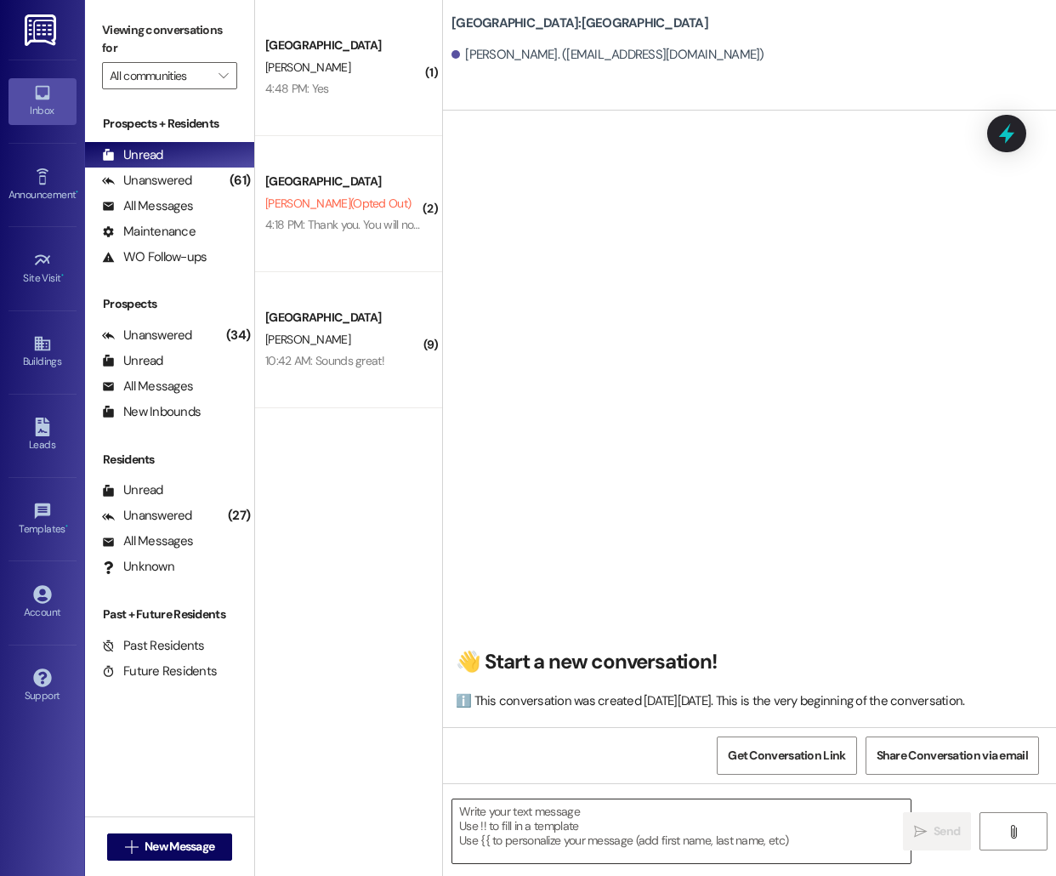
click at [605, 825] on textarea at bounding box center [681, 831] width 458 height 64
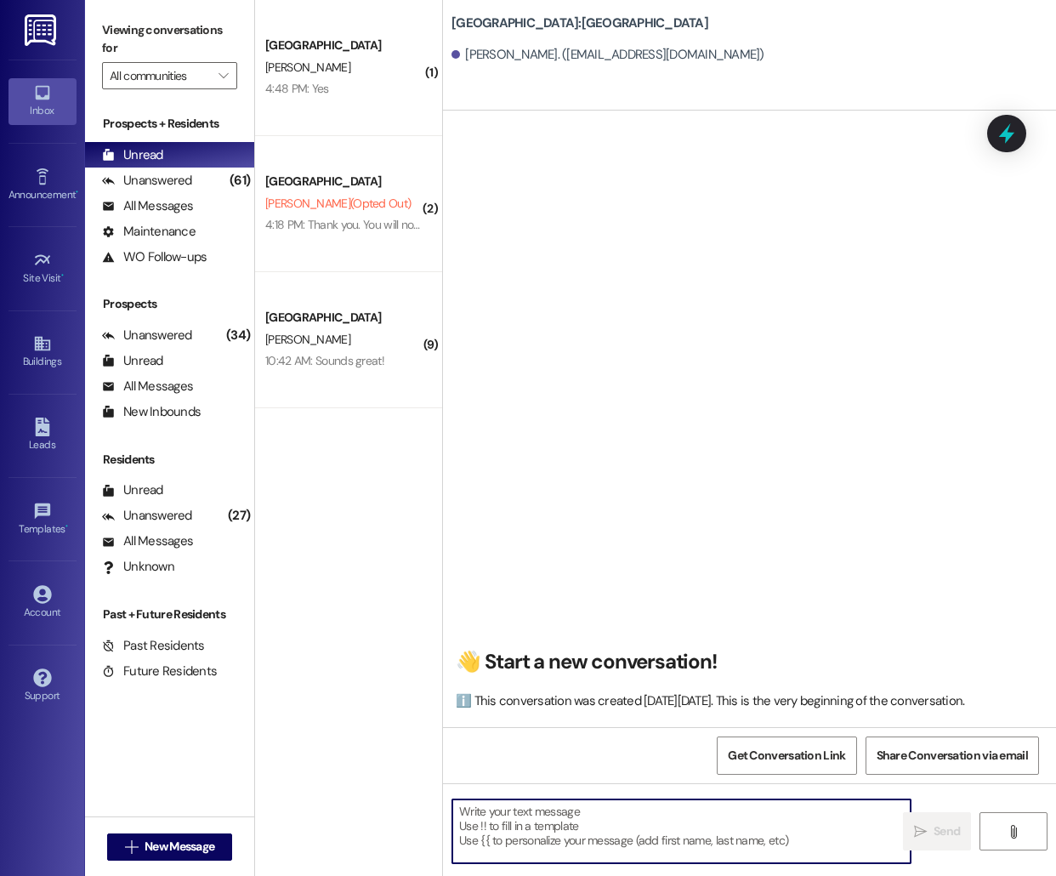
paste textarea "Hello [PERSON_NAME], this is [PERSON_NAME] from [GEOGRAPHIC_DATA]! I'm reaching…"
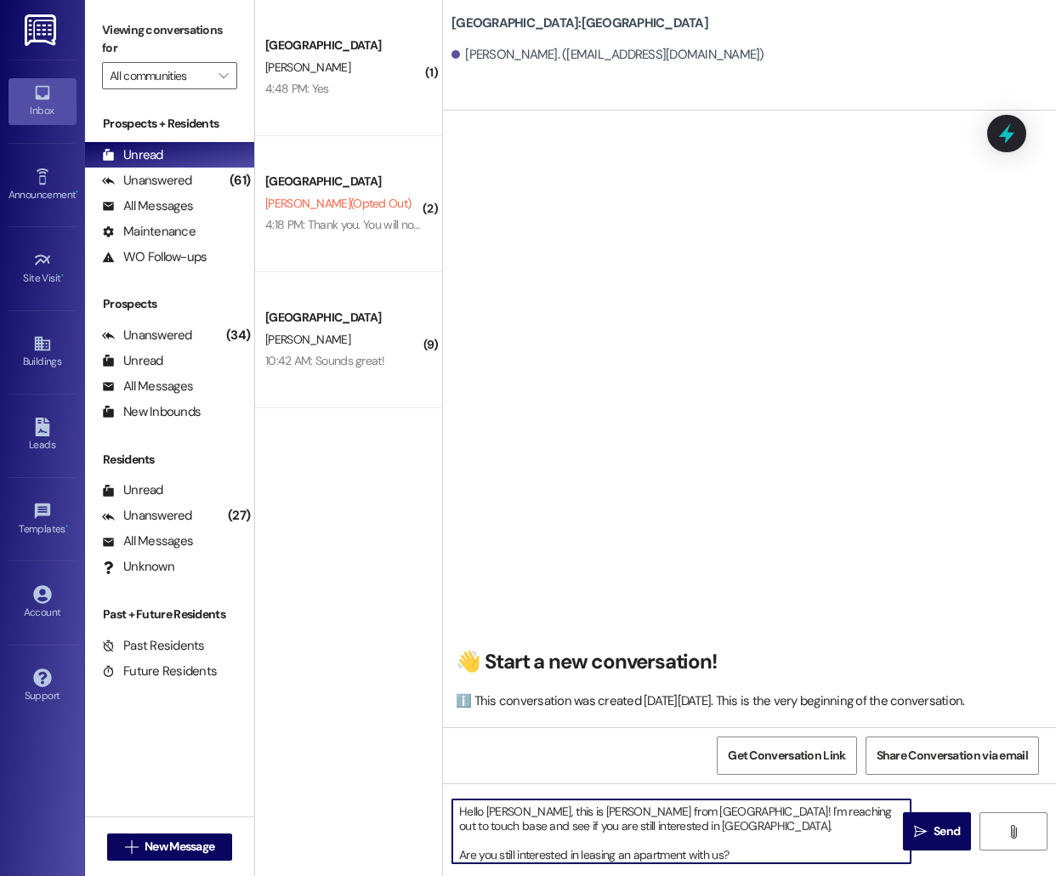
click at [497, 809] on textarea "Hello [PERSON_NAME], this is [PERSON_NAME] from [GEOGRAPHIC_DATA]! I'm reaching…" at bounding box center [681, 831] width 458 height 64
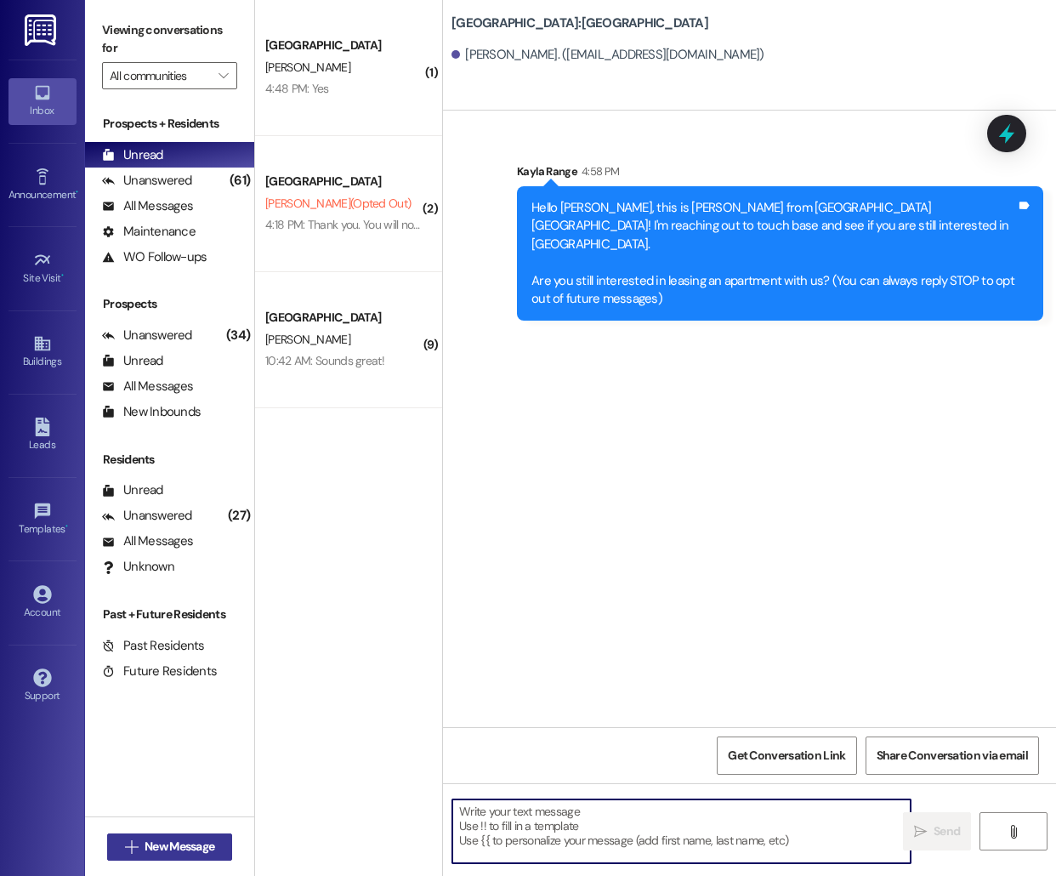
click at [165, 844] on span "New Message" at bounding box center [180, 847] width 70 height 18
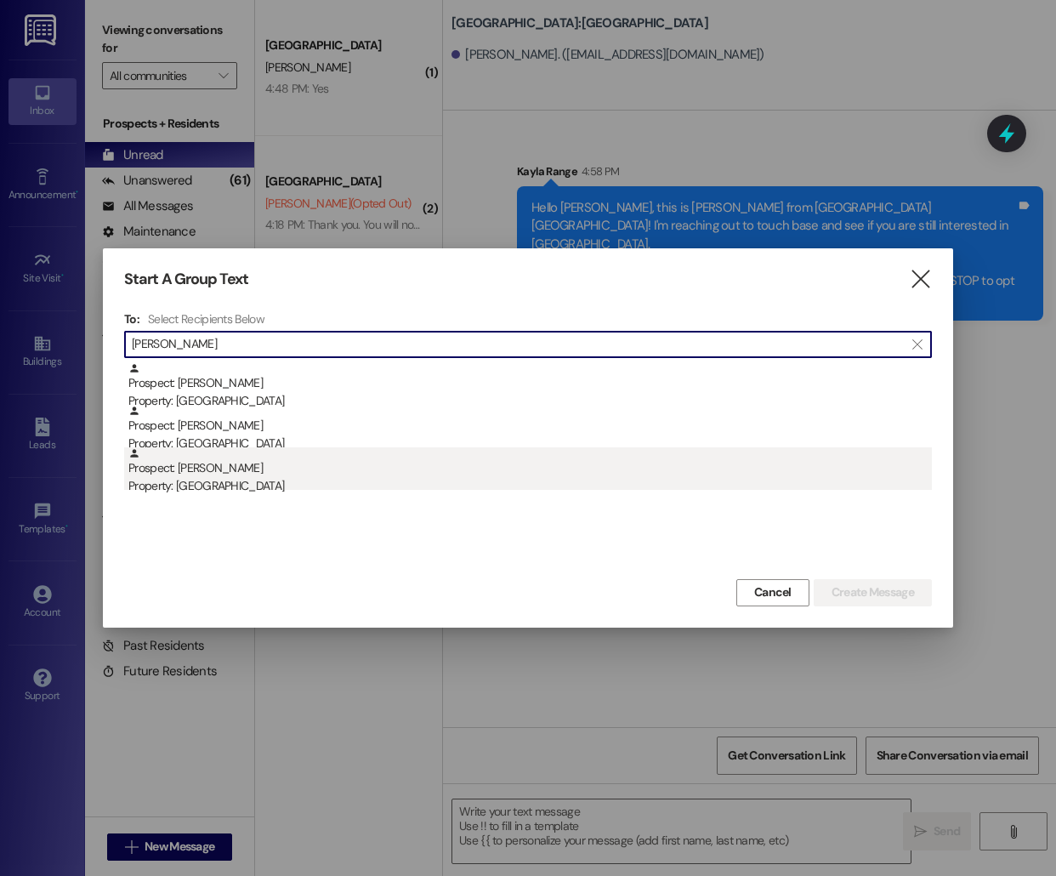
click at [360, 489] on div "Property: [GEOGRAPHIC_DATA]" at bounding box center [530, 486] width 804 height 18
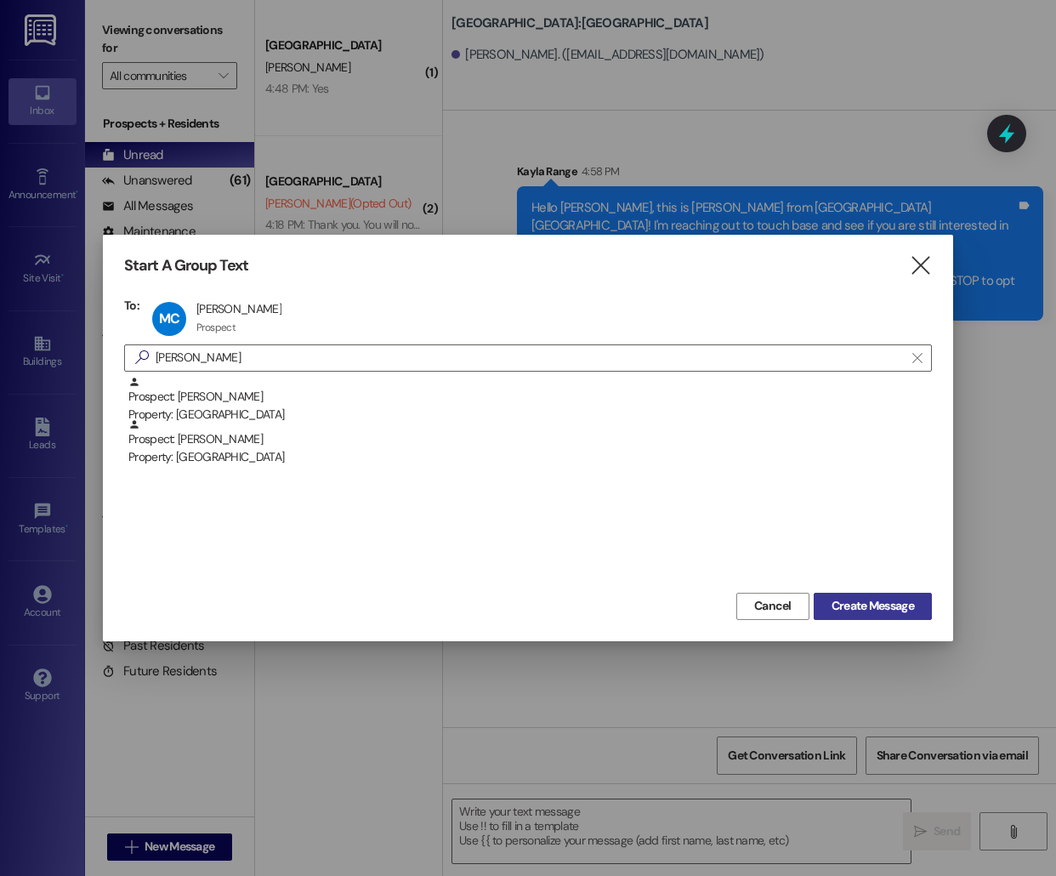
click at [862, 598] on span "Create Message" at bounding box center [873, 606] width 82 height 18
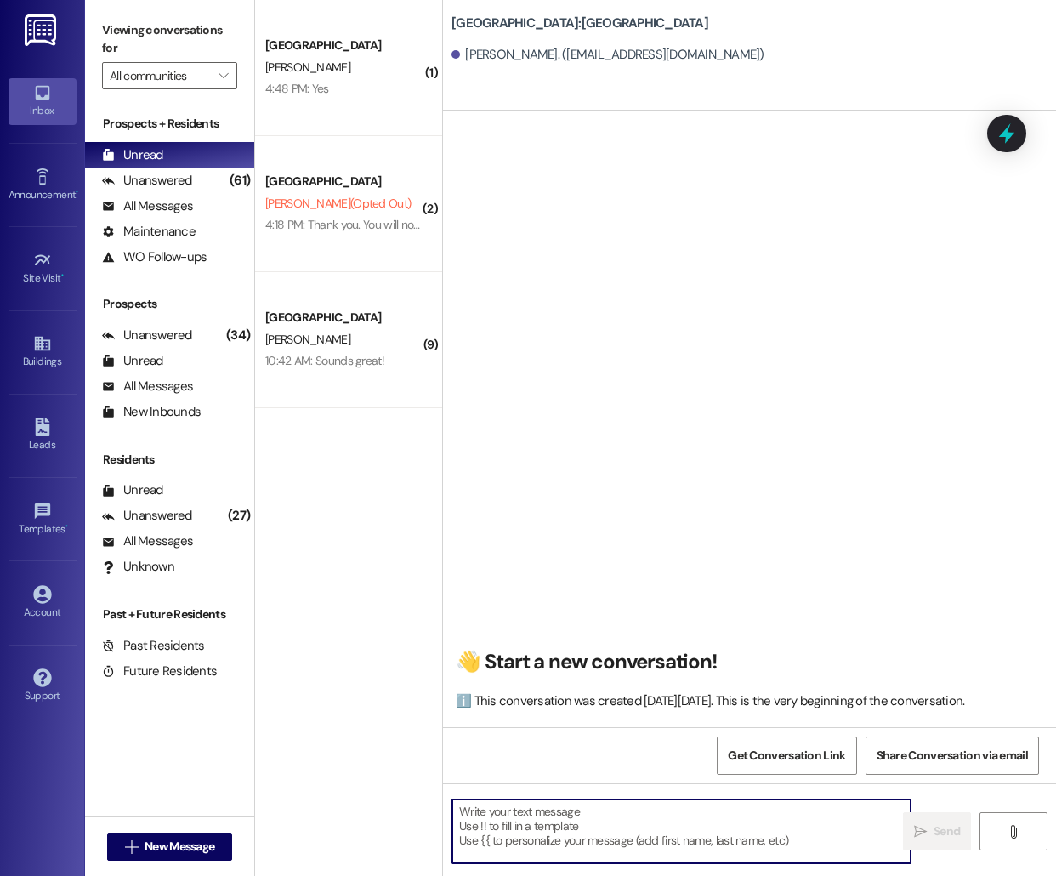
click at [513, 848] on textarea at bounding box center [681, 831] width 458 height 64
paste textarea "Hello [PERSON_NAME], this is [PERSON_NAME] from [GEOGRAPHIC_DATA]! I'm reaching…"
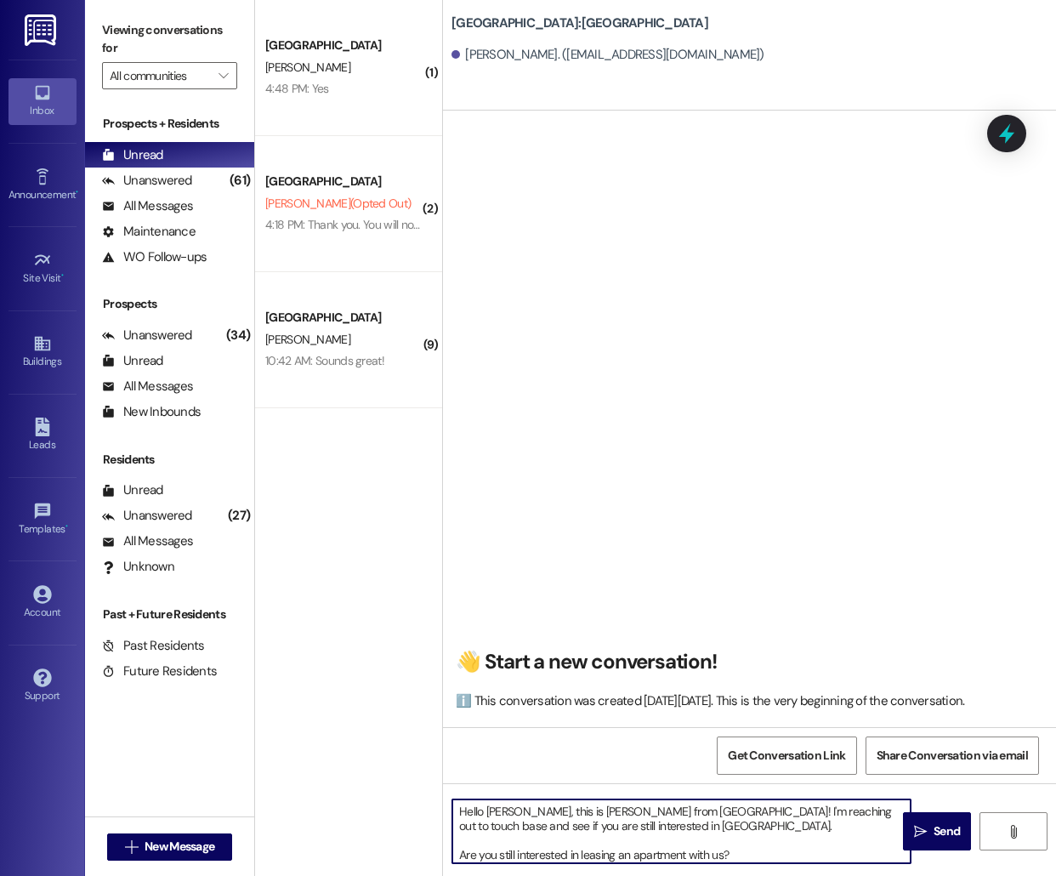
click at [498, 809] on textarea "Hello [PERSON_NAME], this is [PERSON_NAME] from [GEOGRAPHIC_DATA]! I'm reaching…" at bounding box center [681, 831] width 458 height 64
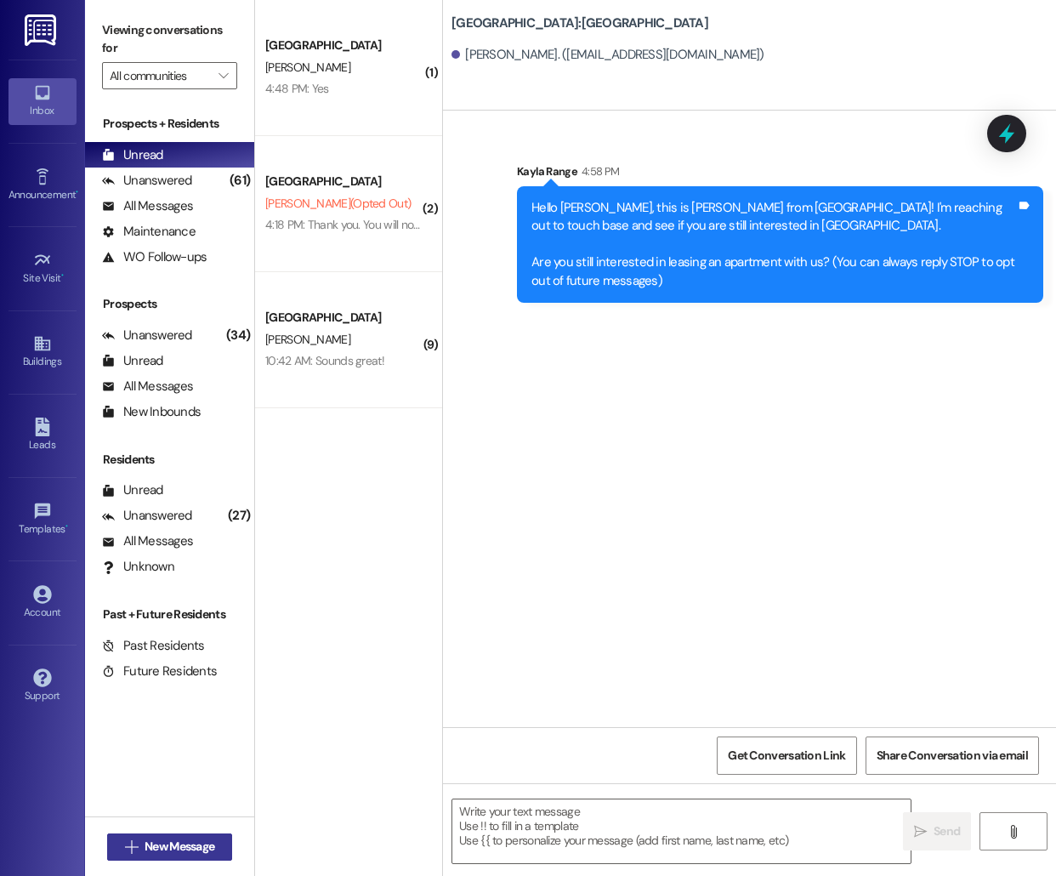
click at [201, 852] on span "New Message" at bounding box center [180, 847] width 70 height 18
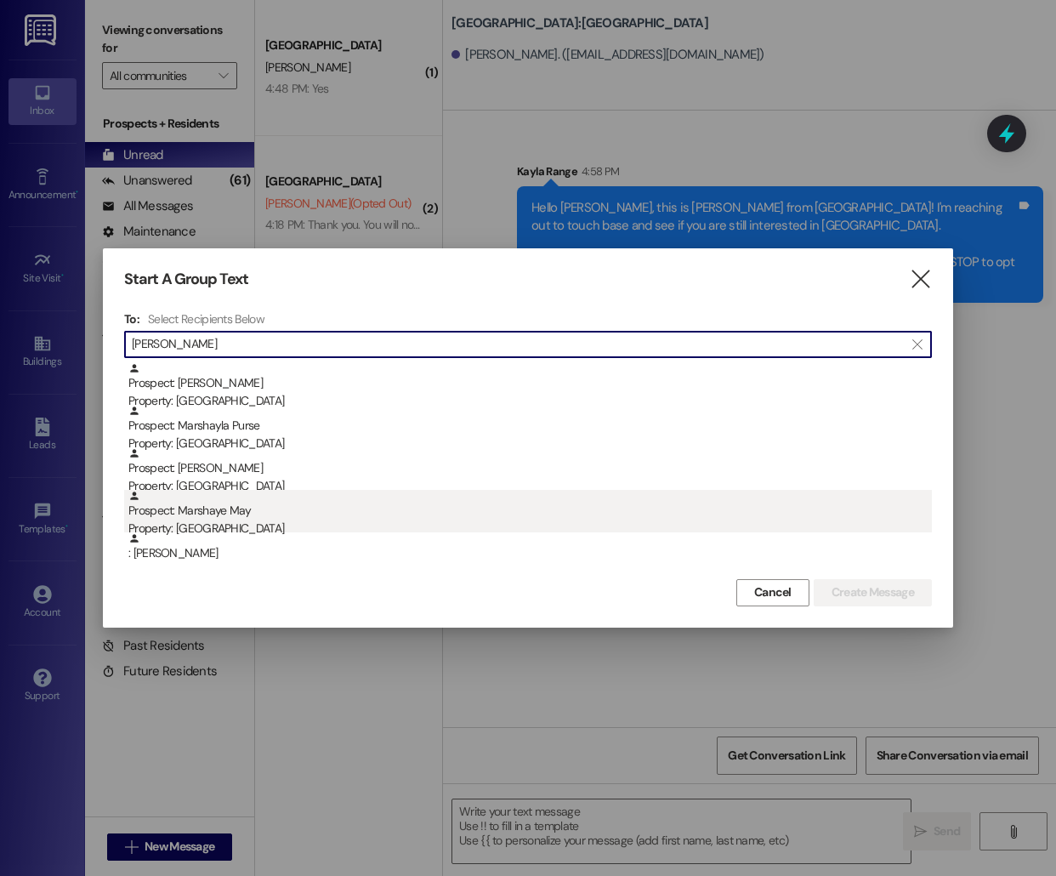
click at [318, 511] on div "Prospect: Marshaye May Property: [GEOGRAPHIC_DATA]" at bounding box center [530, 514] width 804 height 48
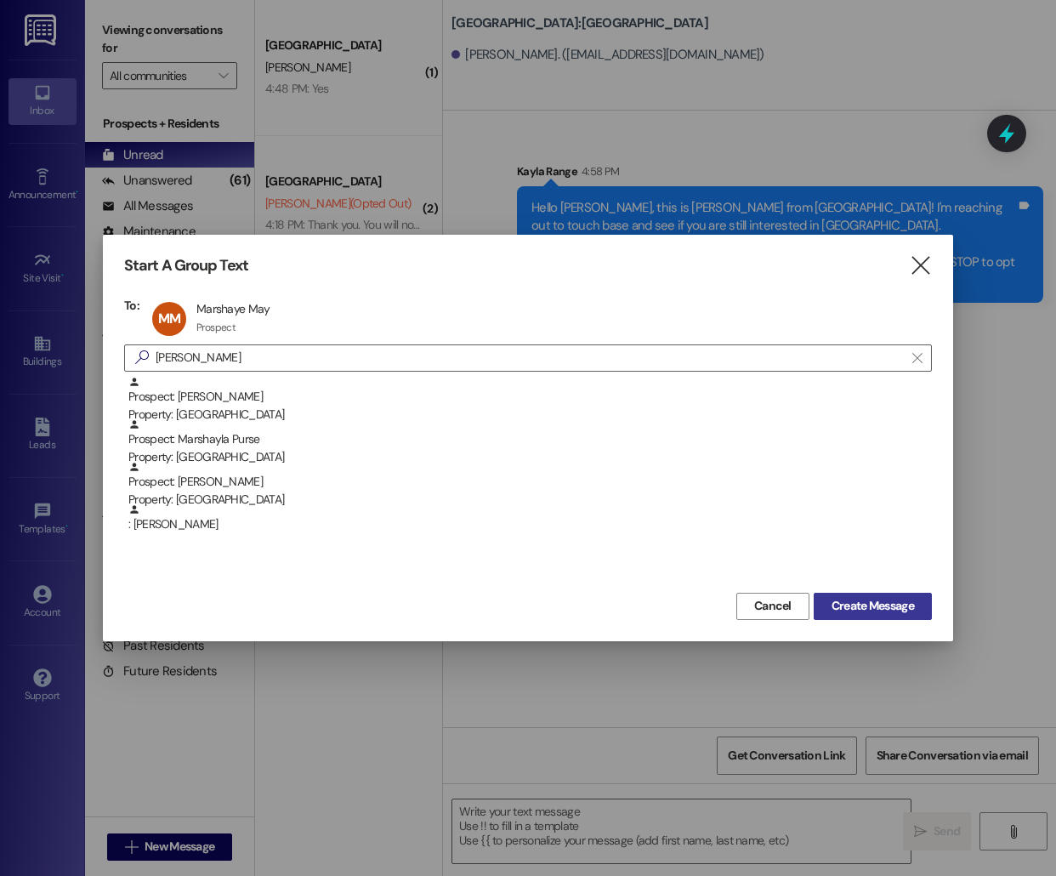
click at [885, 599] on span "Create Message" at bounding box center [873, 606] width 82 height 18
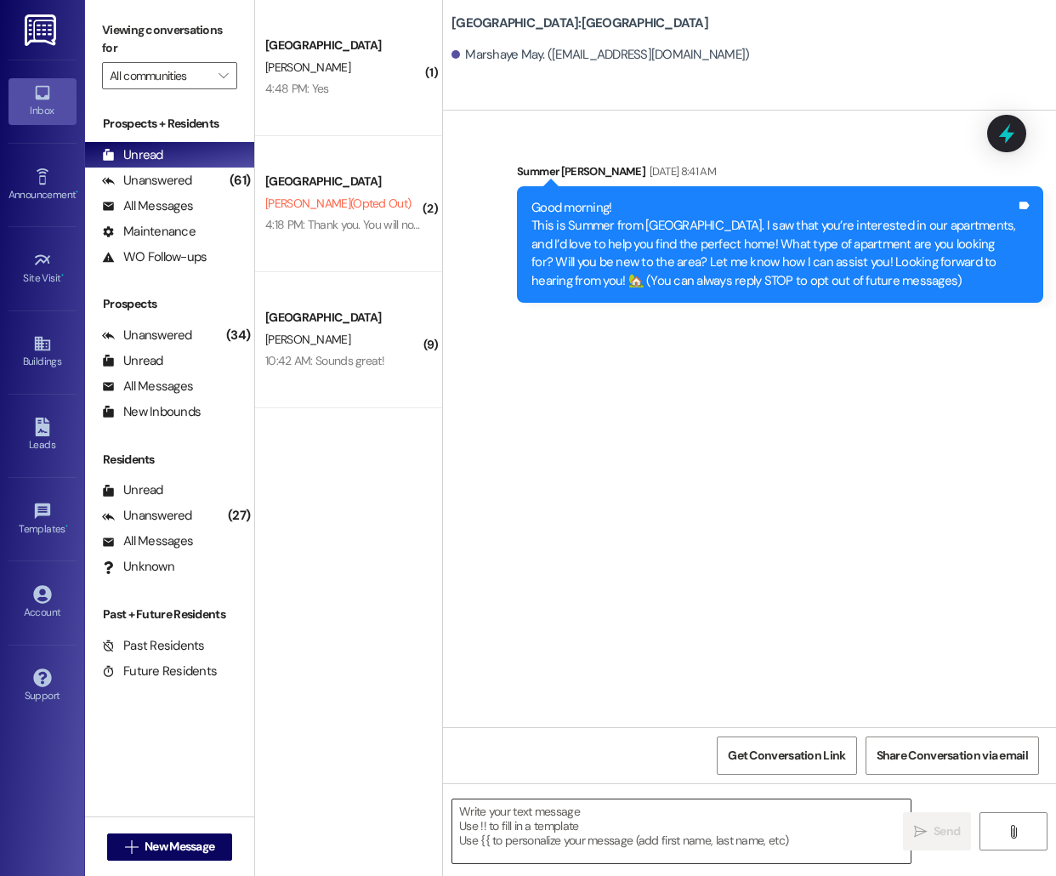
click at [547, 846] on textarea at bounding box center [681, 831] width 458 height 64
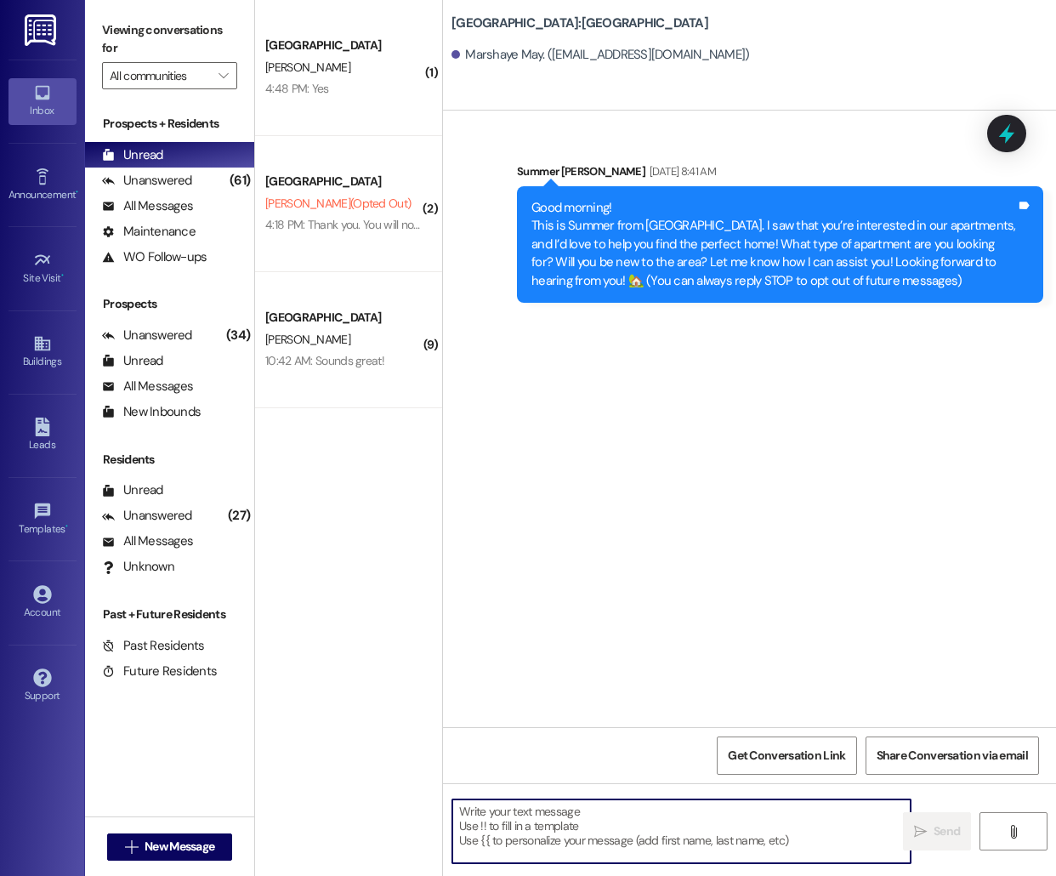
paste textarea "Hello [PERSON_NAME], this is [PERSON_NAME] from [GEOGRAPHIC_DATA]! I'm reaching…"
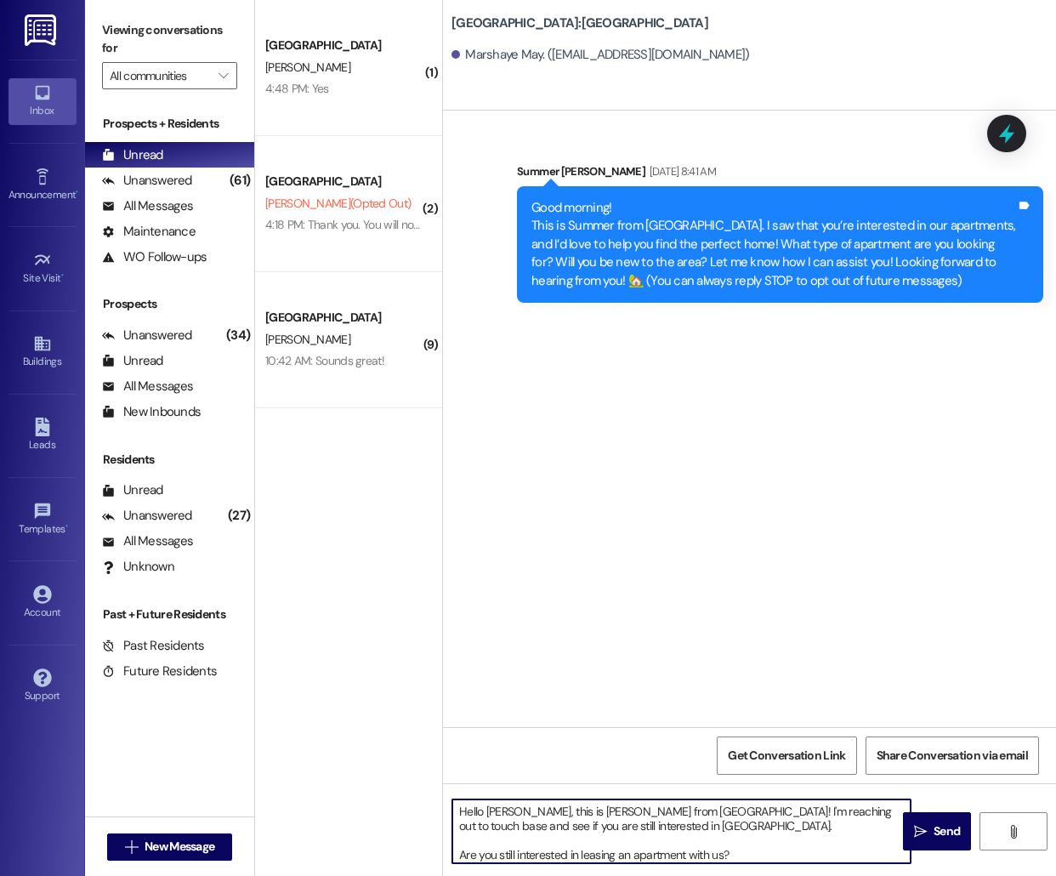
click at [492, 812] on textarea "Hello [PERSON_NAME], this is [PERSON_NAME] from [GEOGRAPHIC_DATA]! I'm reaching…" at bounding box center [681, 831] width 458 height 64
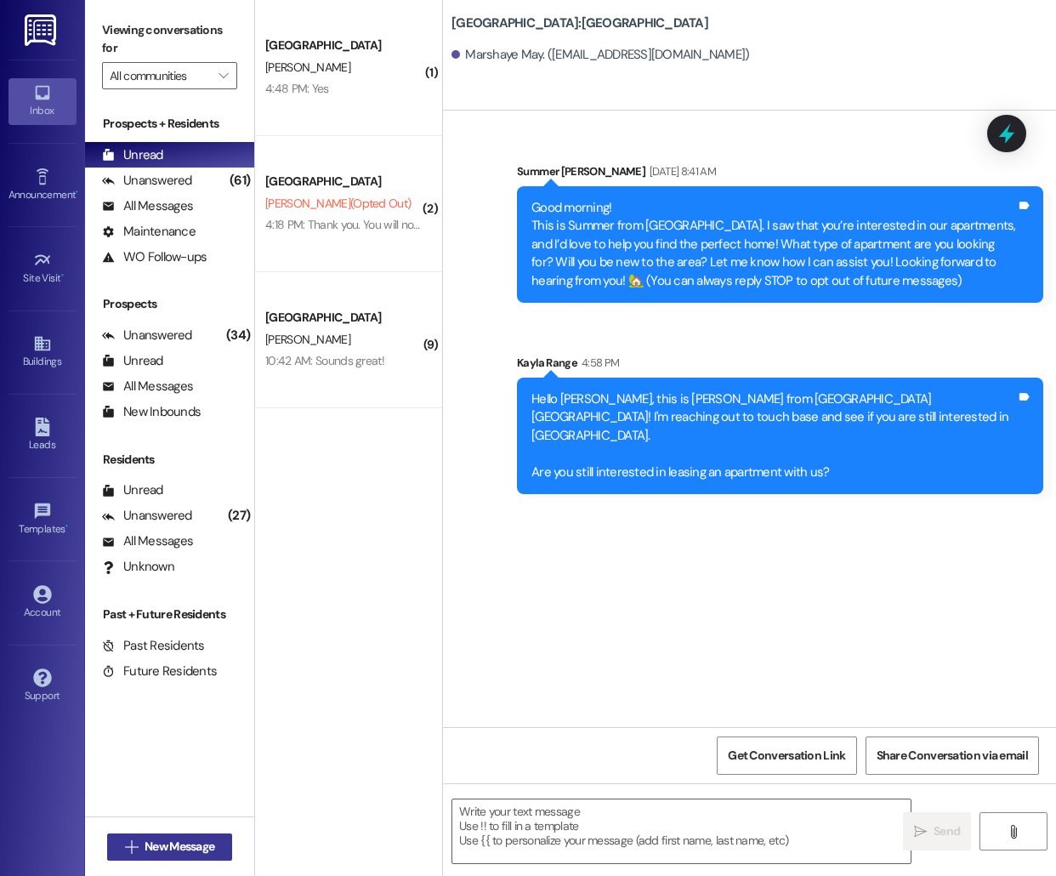
click at [176, 847] on span "New Message" at bounding box center [180, 847] width 70 height 18
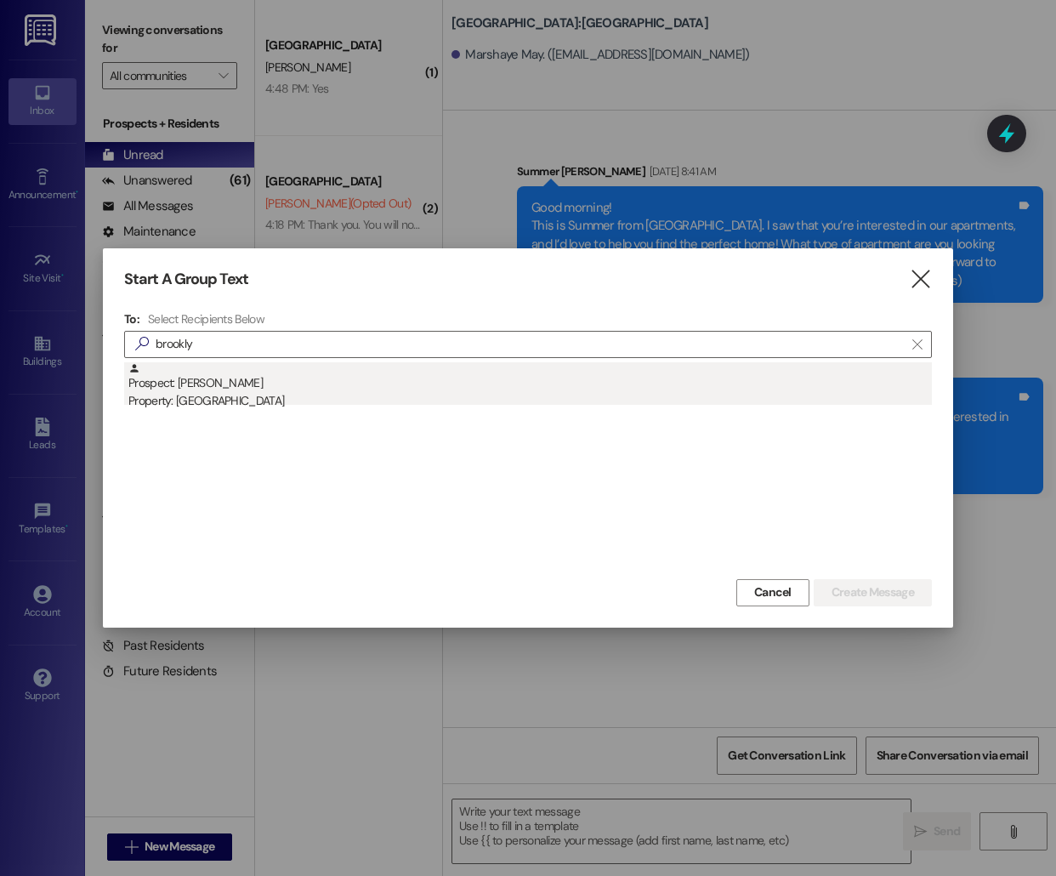
click at [189, 378] on div "Prospect: [GEOGRAPHIC_DATA] [PERSON_NAME] Property: [GEOGRAPHIC_DATA]" at bounding box center [530, 386] width 804 height 48
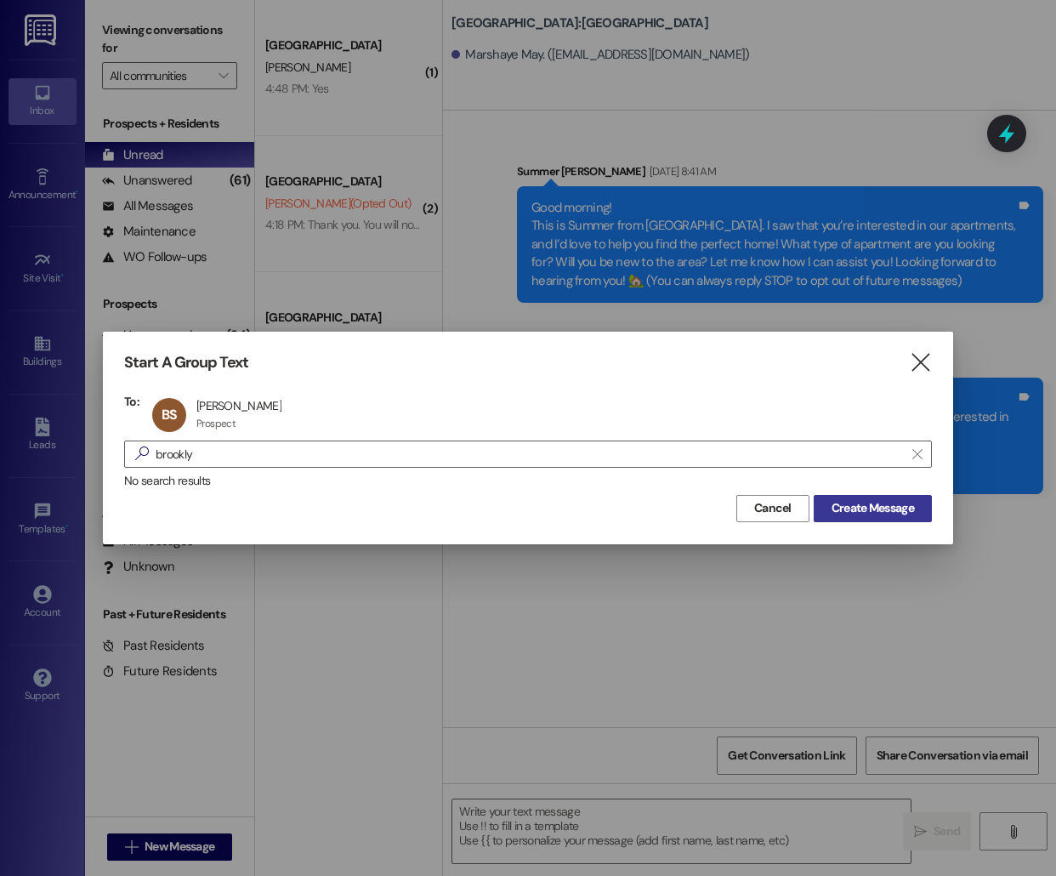
click at [860, 505] on span "Create Message" at bounding box center [873, 508] width 82 height 18
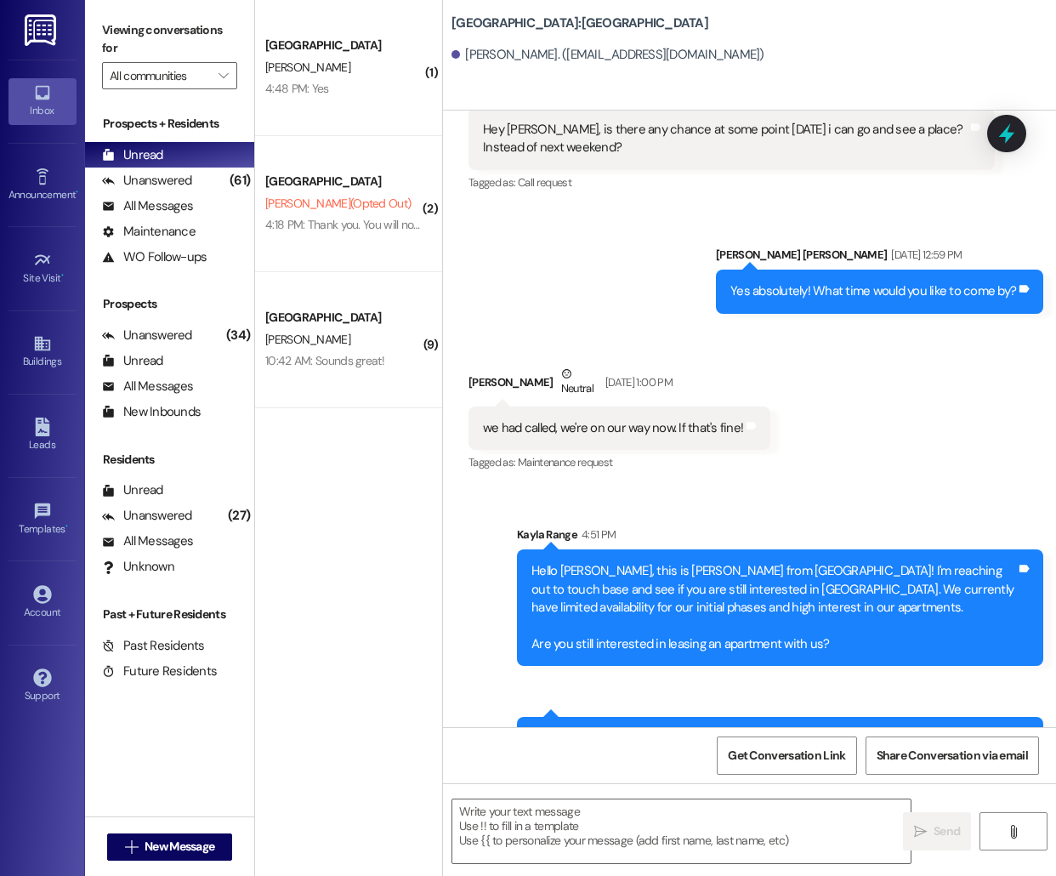
scroll to position [1816, 0]
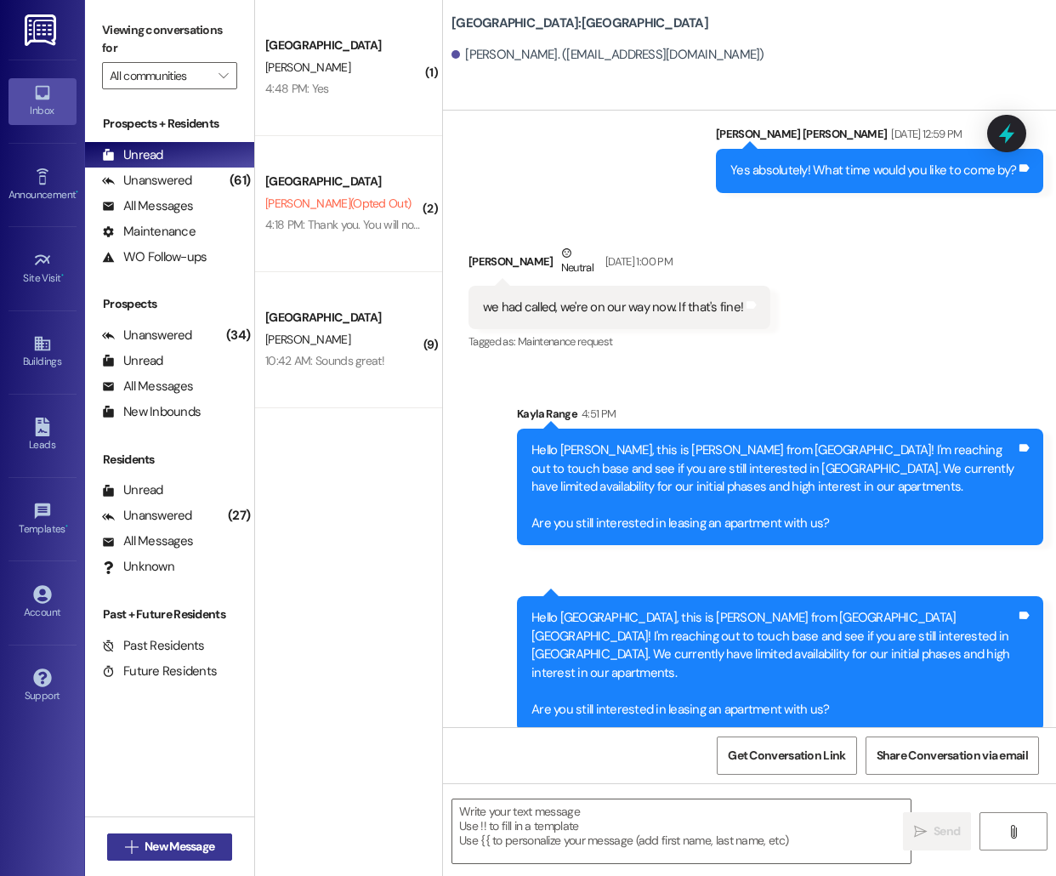
click at [221, 852] on button " New Message" at bounding box center [170, 846] width 126 height 27
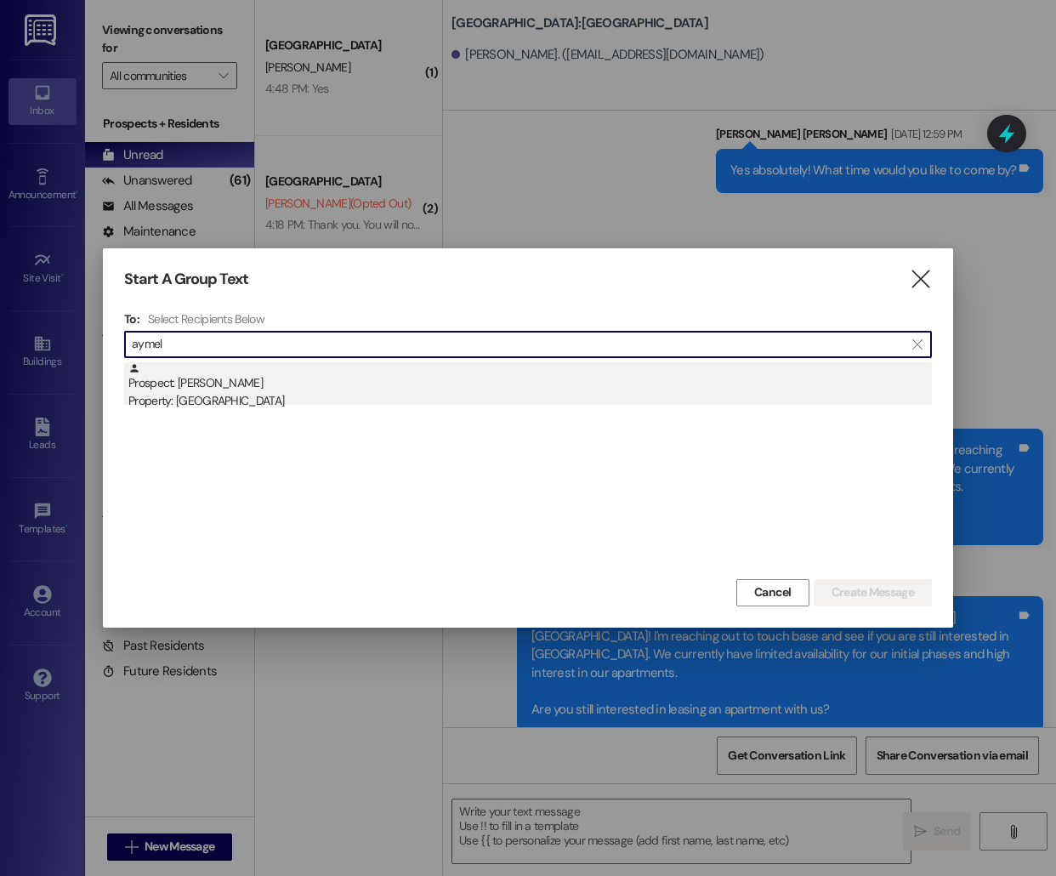
click at [343, 370] on div "Prospect: [PERSON_NAME] Property: [GEOGRAPHIC_DATA]" at bounding box center [530, 386] width 804 height 48
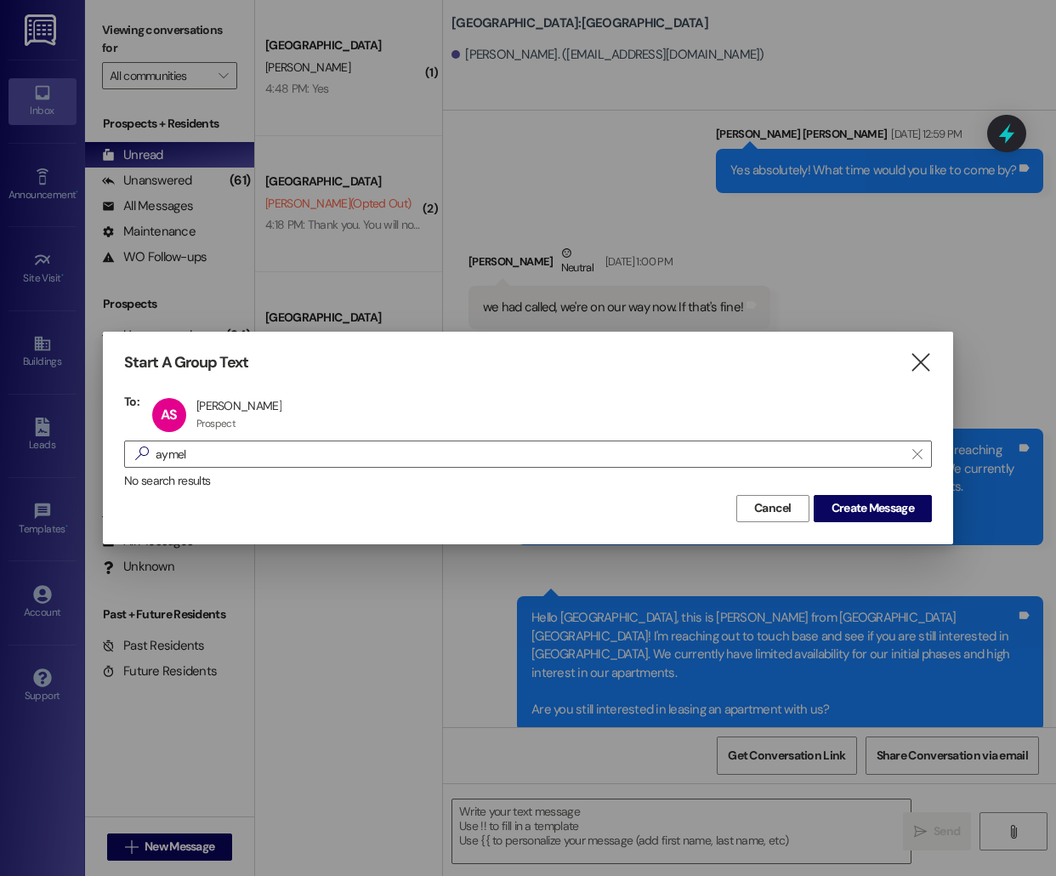
click at [879, 523] on div "Start A Group Text  To: AS [PERSON_NAME] [PERSON_NAME] Prospect Prospect click…" at bounding box center [528, 438] width 850 height 212
click at [879, 509] on span "Create Message" at bounding box center [873, 508] width 82 height 18
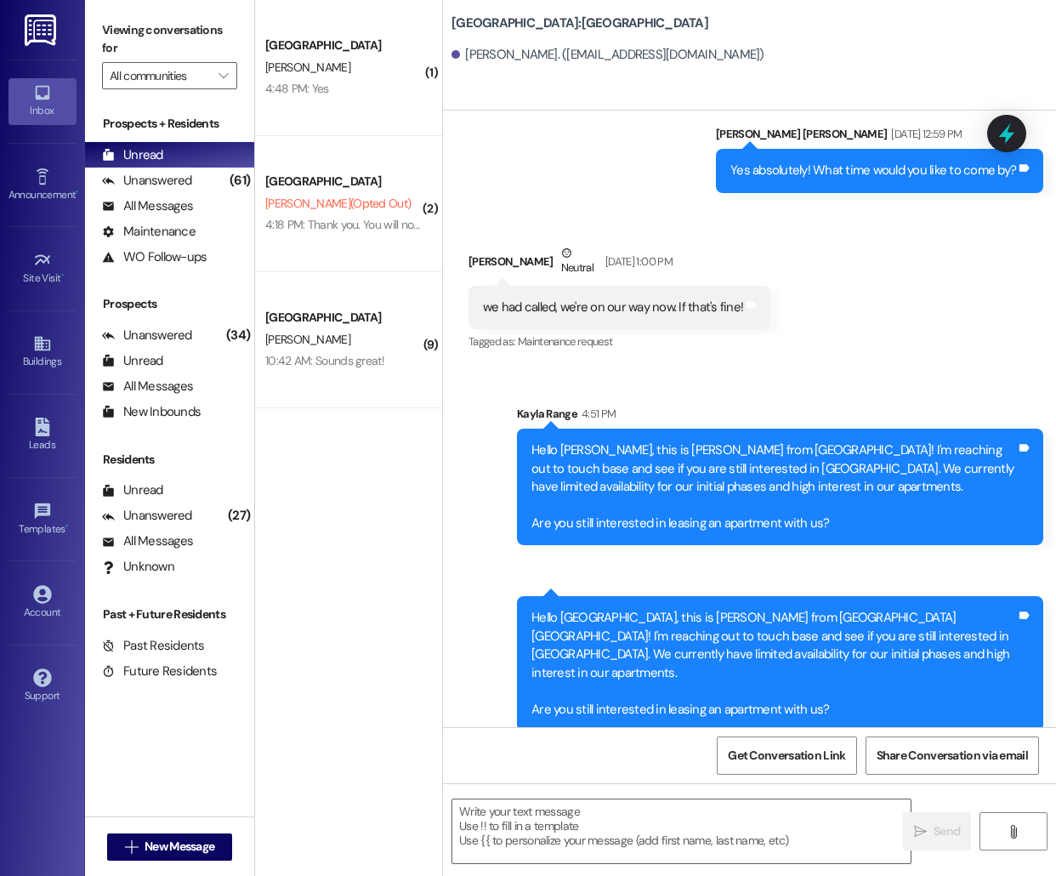
scroll to position [783, 0]
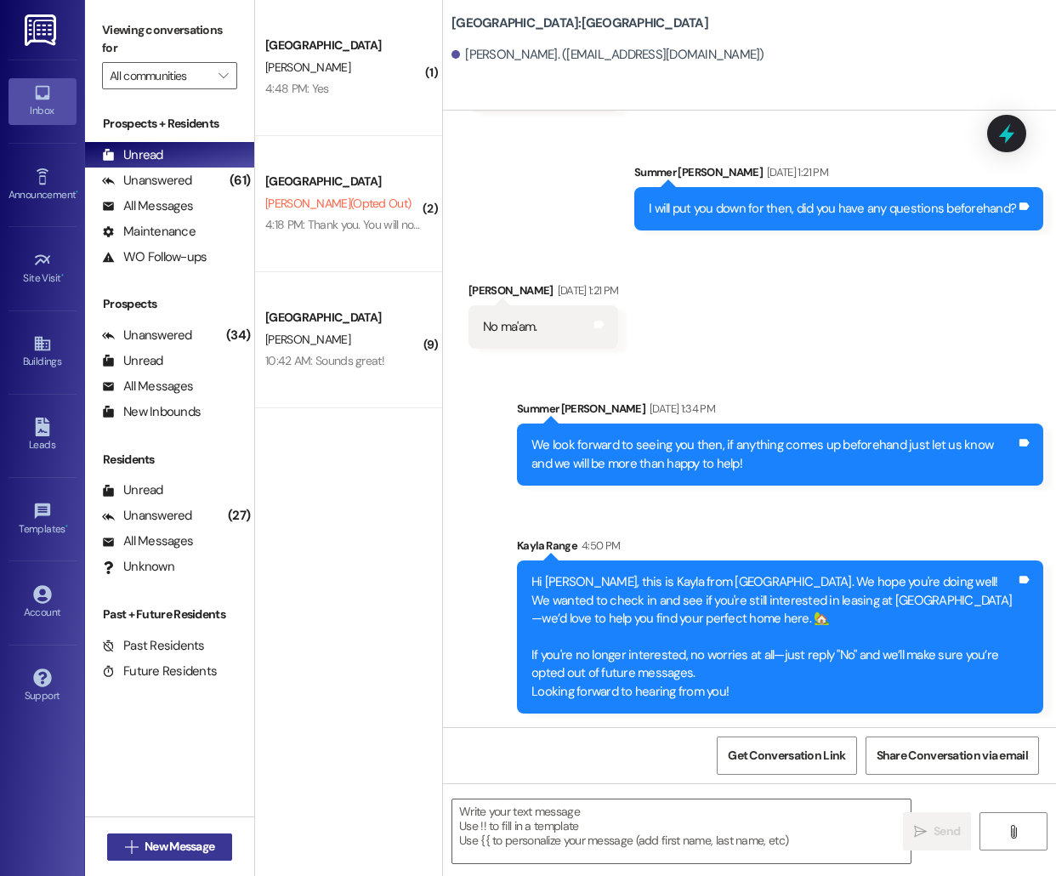
click at [181, 855] on button " New Message" at bounding box center [170, 846] width 126 height 27
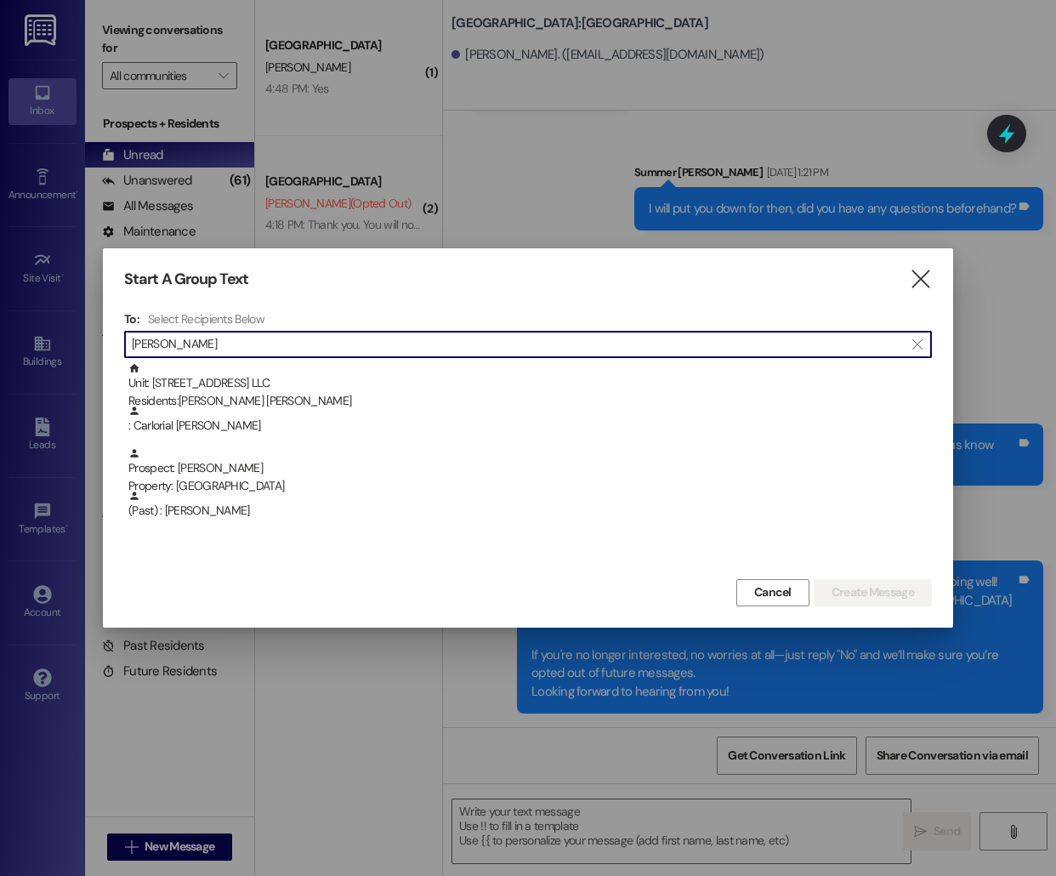
click at [200, 355] on input "[PERSON_NAME]" at bounding box center [518, 344] width 772 height 24
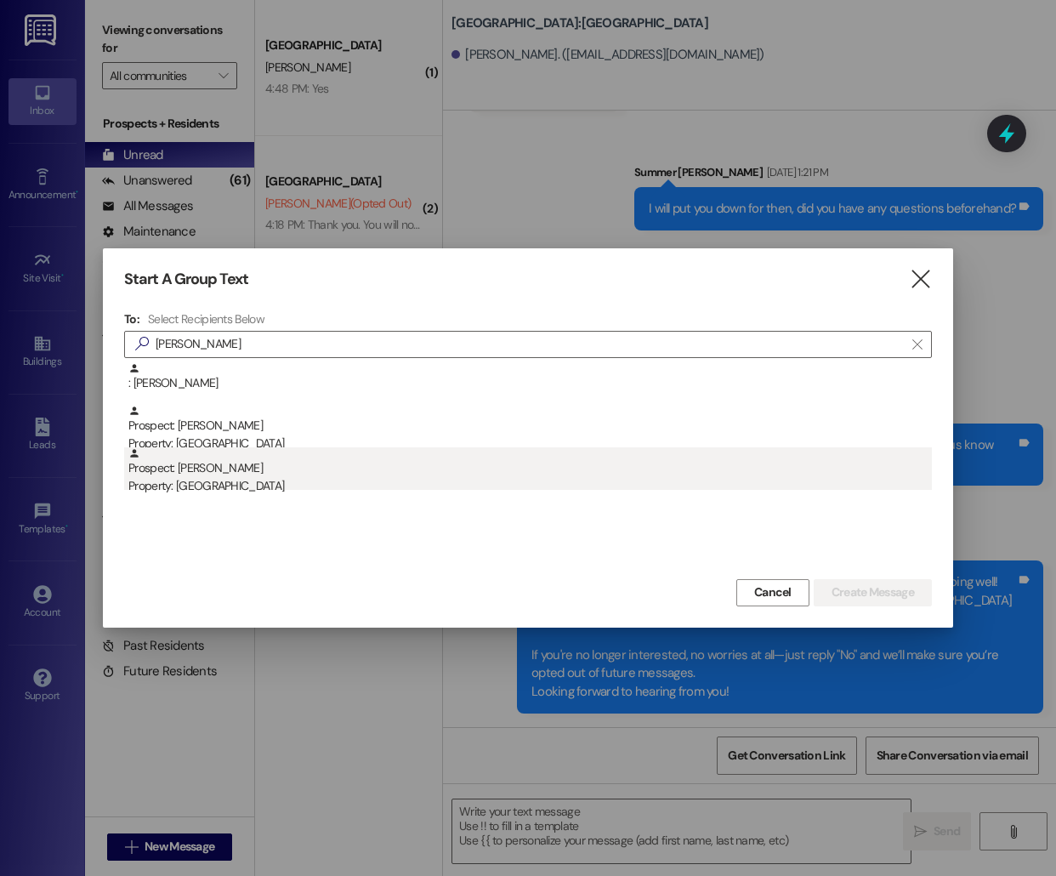
click at [230, 463] on div "Prospect: [PERSON_NAME] Property: [GEOGRAPHIC_DATA]" at bounding box center [530, 471] width 804 height 48
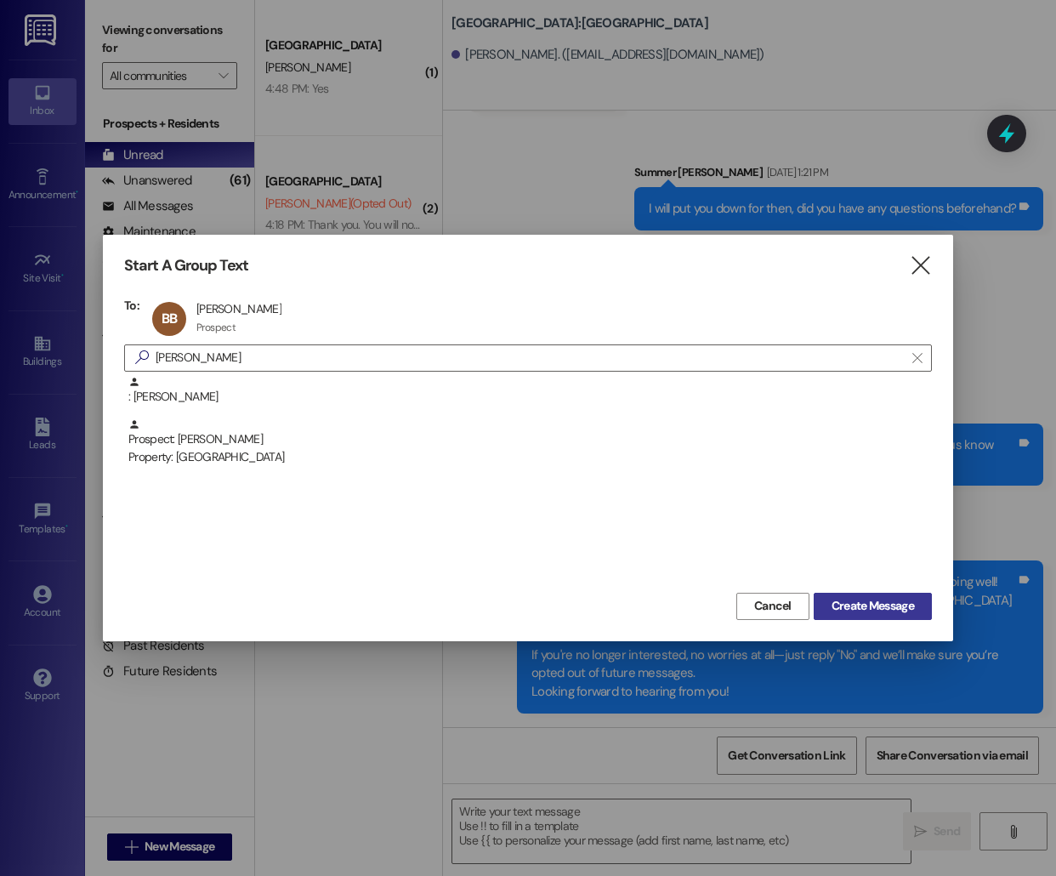
click at [909, 599] on span "Create Message" at bounding box center [873, 606] width 82 height 18
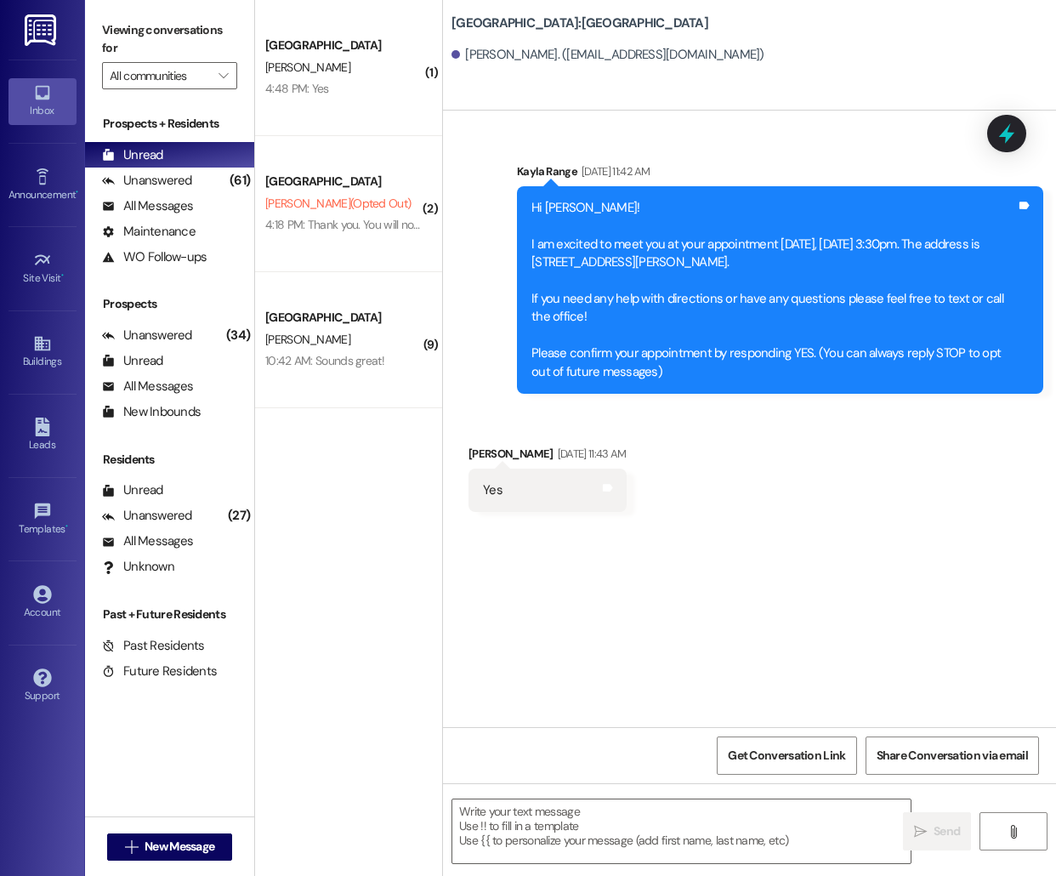
scroll to position [0, 0]
click at [182, 840] on span "New Message" at bounding box center [180, 847] width 70 height 18
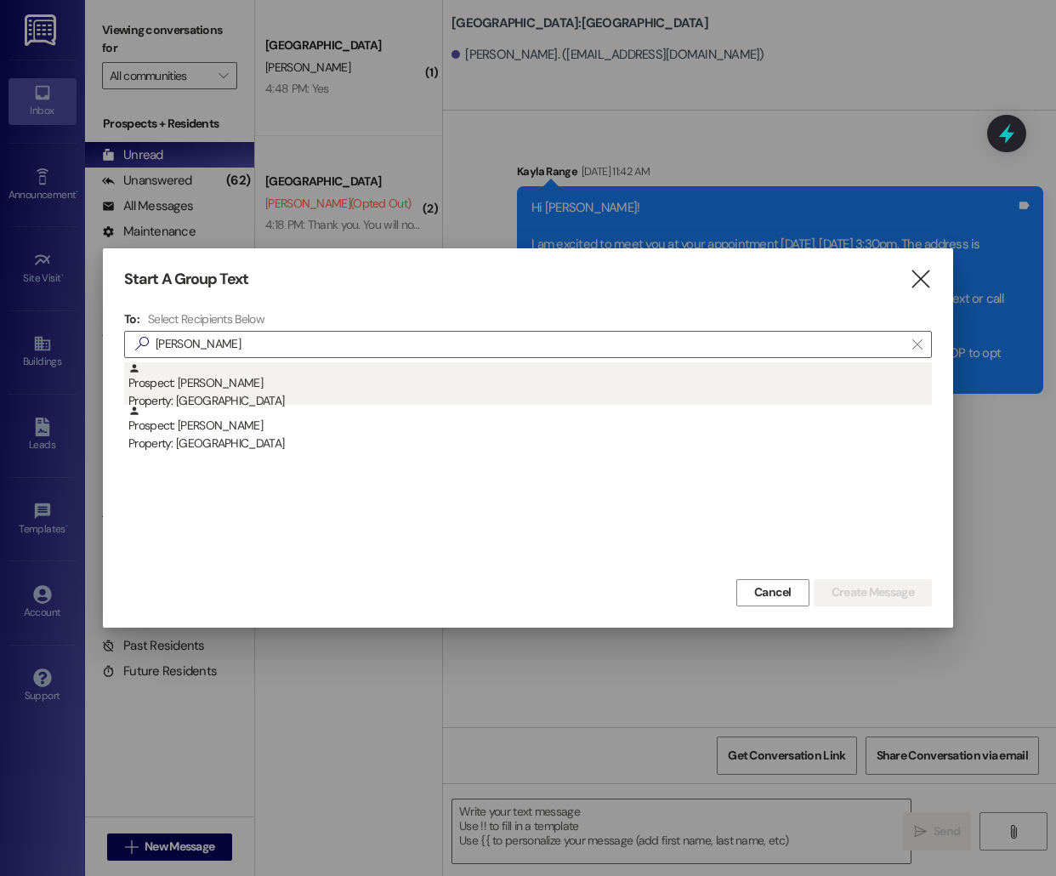
click at [324, 392] on div "Property: [GEOGRAPHIC_DATA]" at bounding box center [530, 401] width 804 height 18
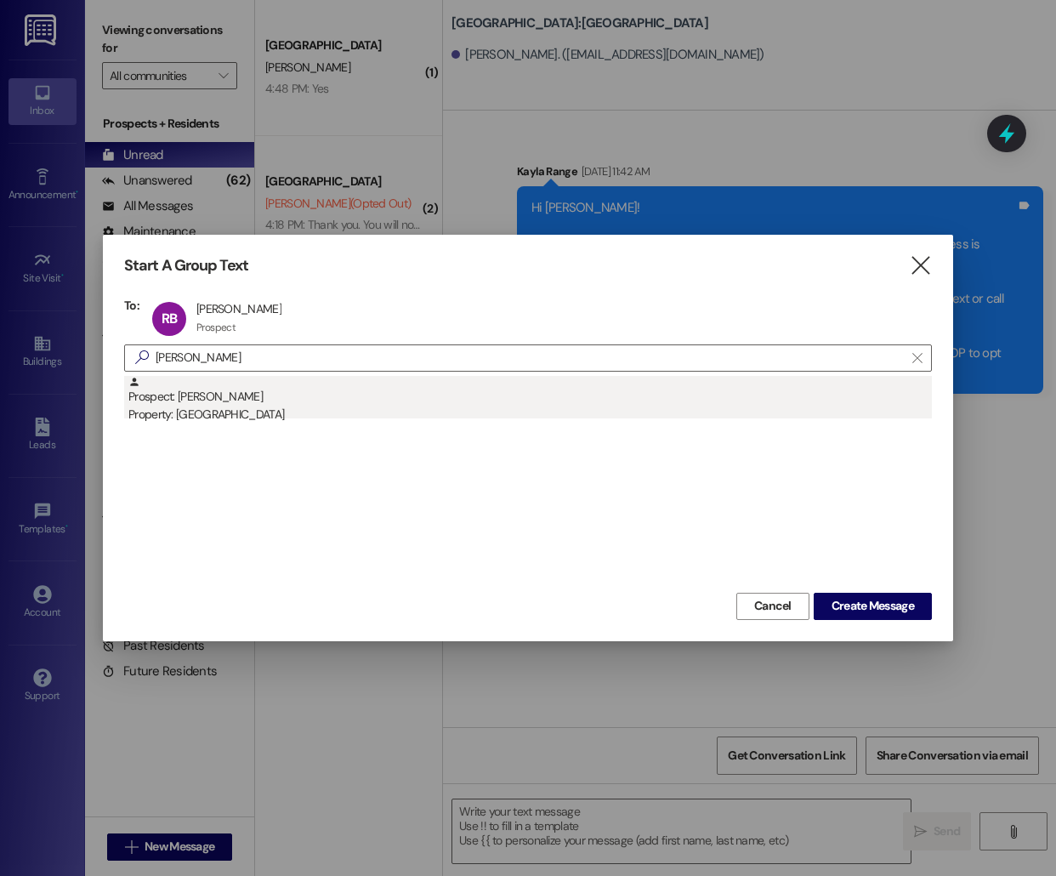
click at [410, 407] on div "Property: [GEOGRAPHIC_DATA]" at bounding box center [530, 415] width 804 height 18
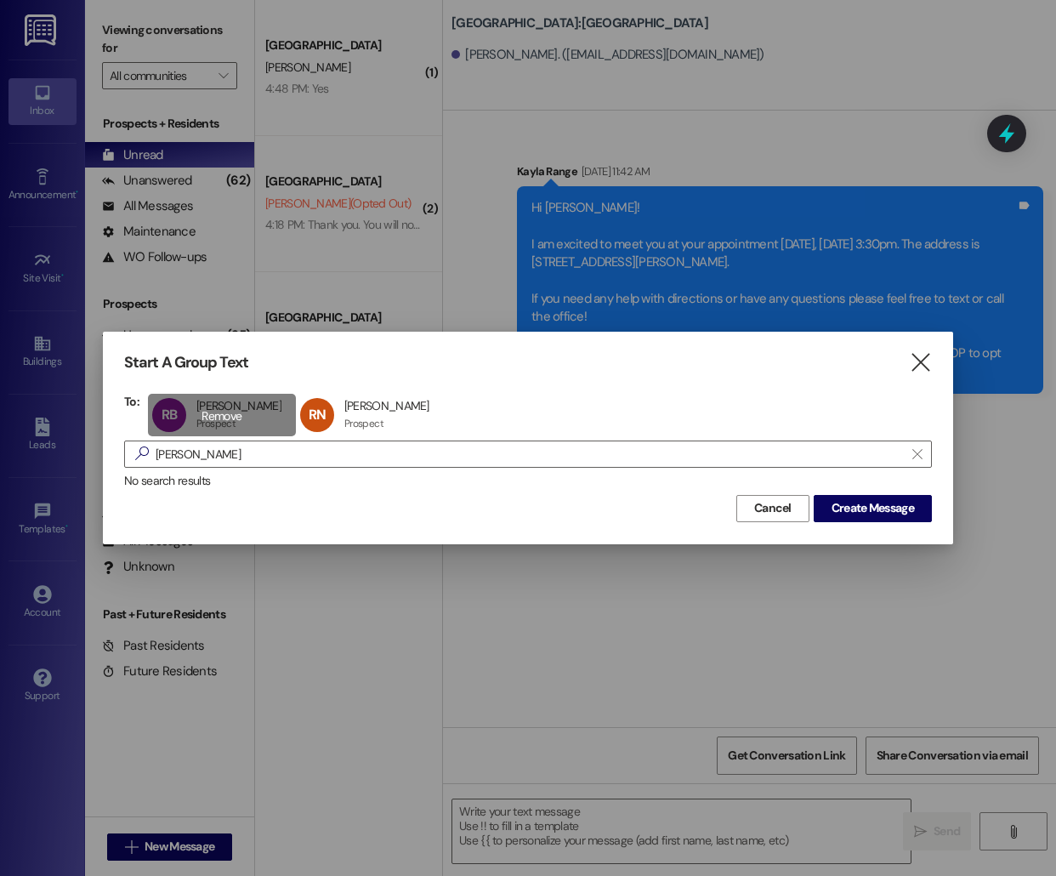
click at [182, 419] on div "RB [PERSON_NAME] [PERSON_NAME] Prospect Prospect click to remove" at bounding box center [222, 415] width 148 height 43
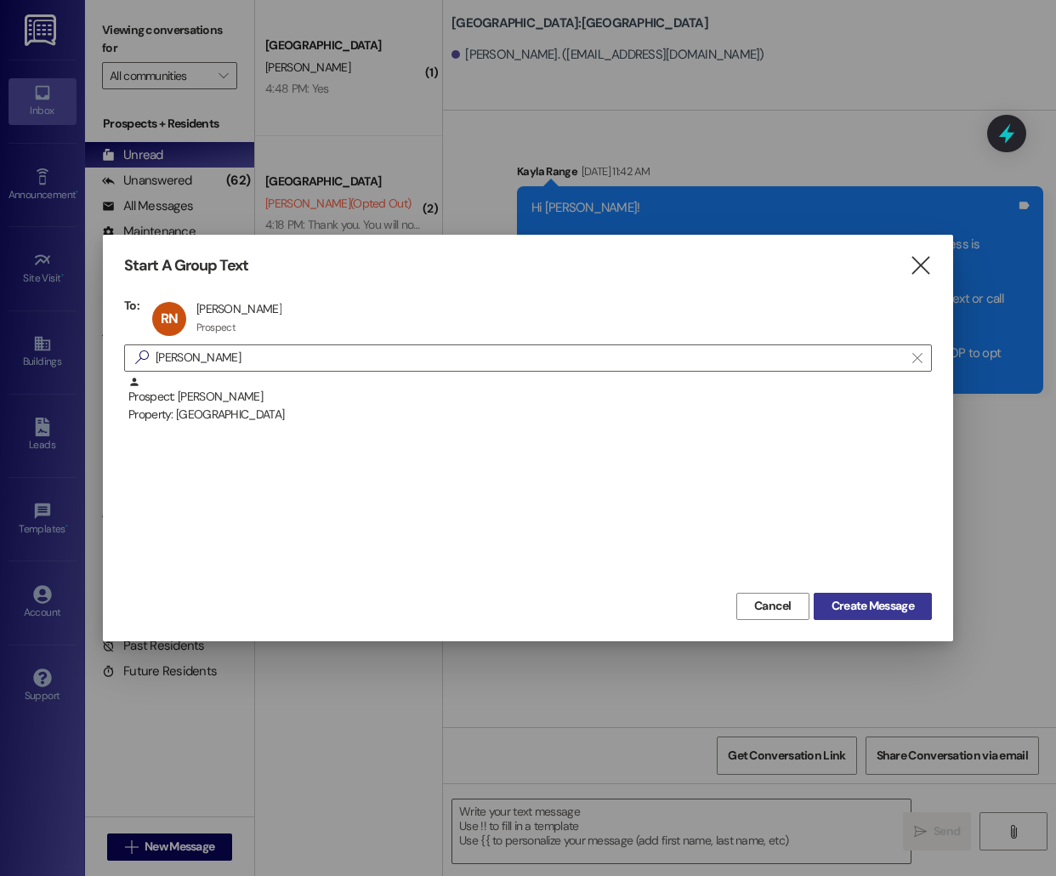
click at [895, 594] on button "Create Message" at bounding box center [873, 606] width 118 height 27
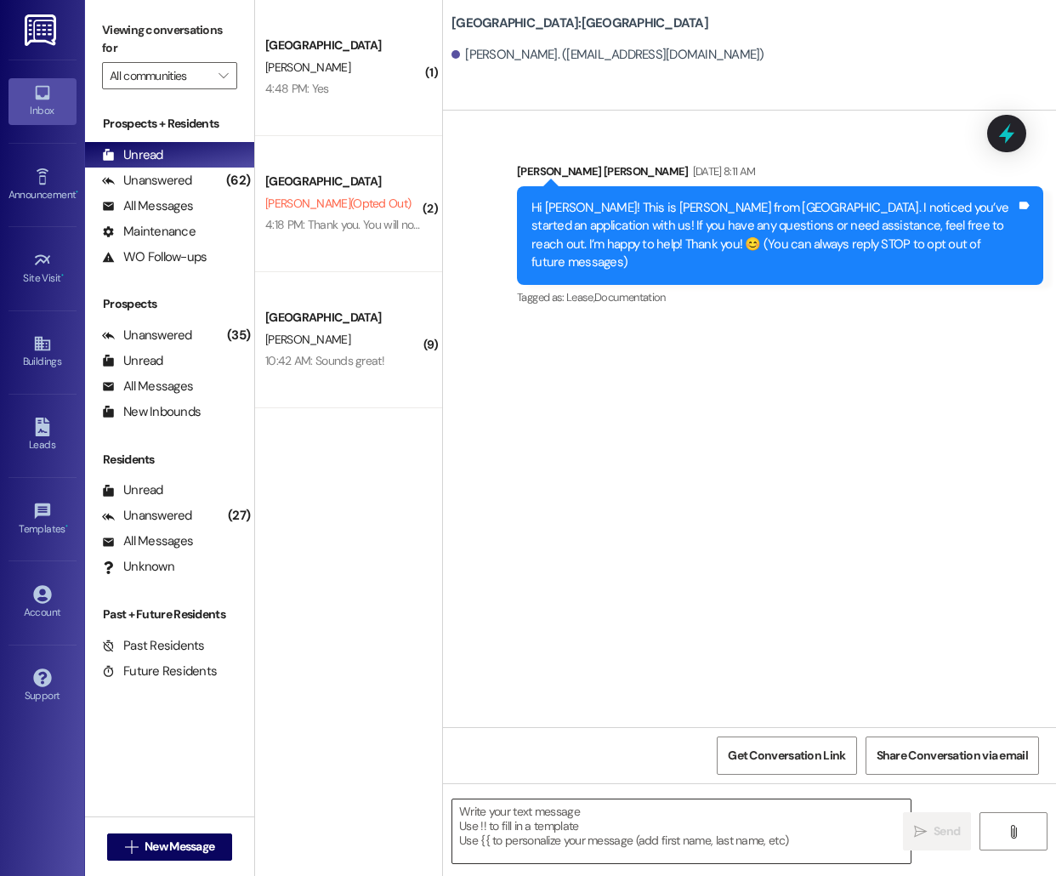
click at [618, 832] on textarea at bounding box center [681, 831] width 458 height 64
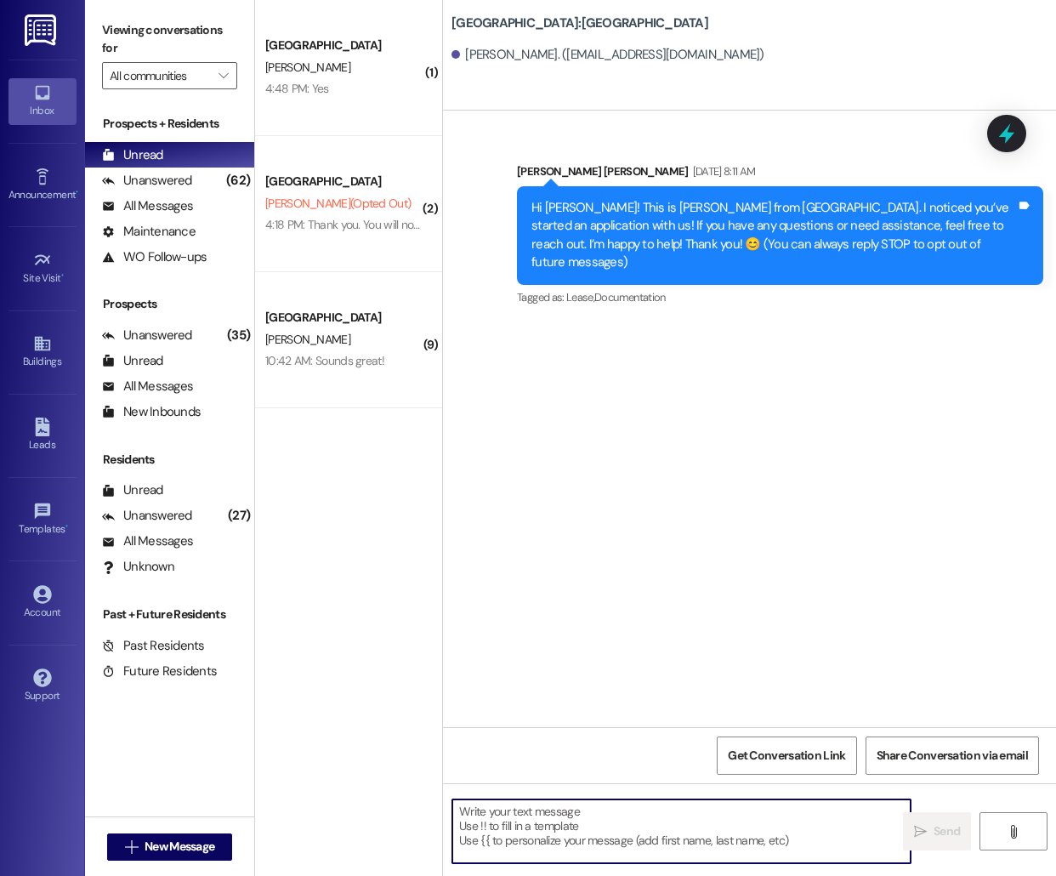
paste textarea "Hello [PERSON_NAME], this is [PERSON_NAME] from [GEOGRAPHIC_DATA]! I'm reaching…"
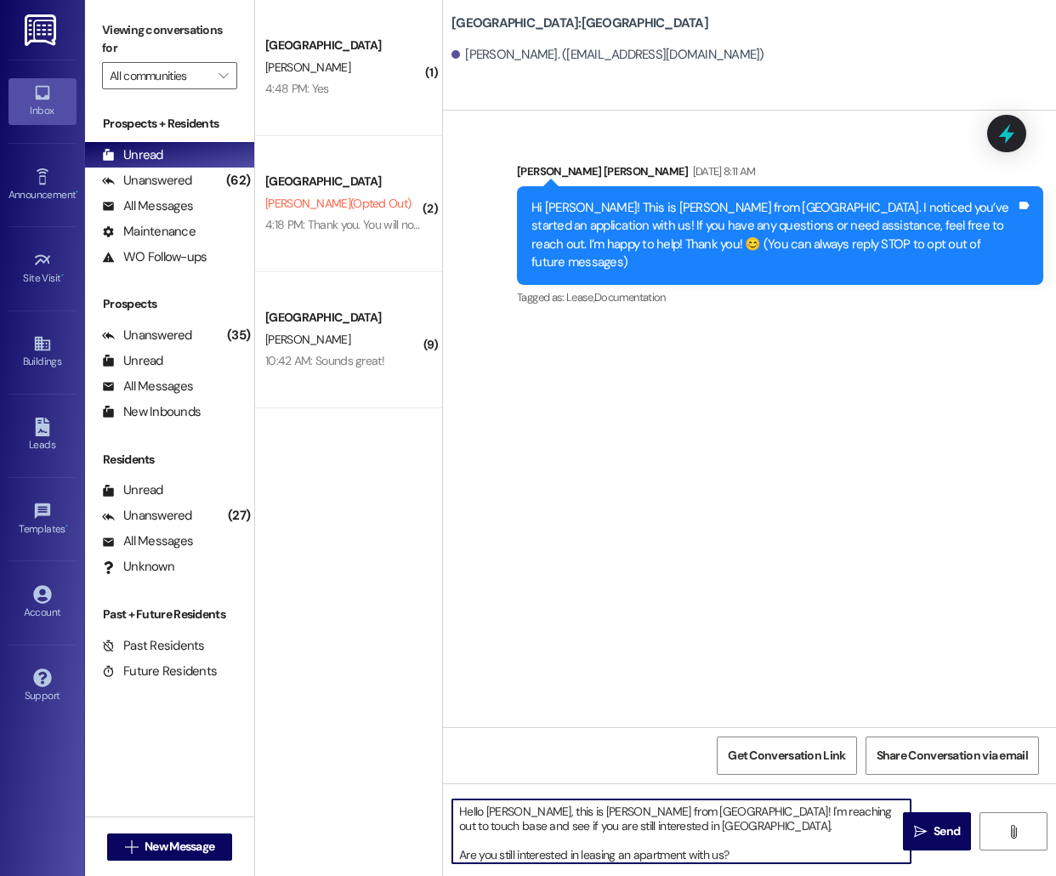
click at [497, 815] on textarea "Hello [PERSON_NAME], this is [PERSON_NAME] from [GEOGRAPHIC_DATA]! I'm reaching…" at bounding box center [681, 831] width 458 height 64
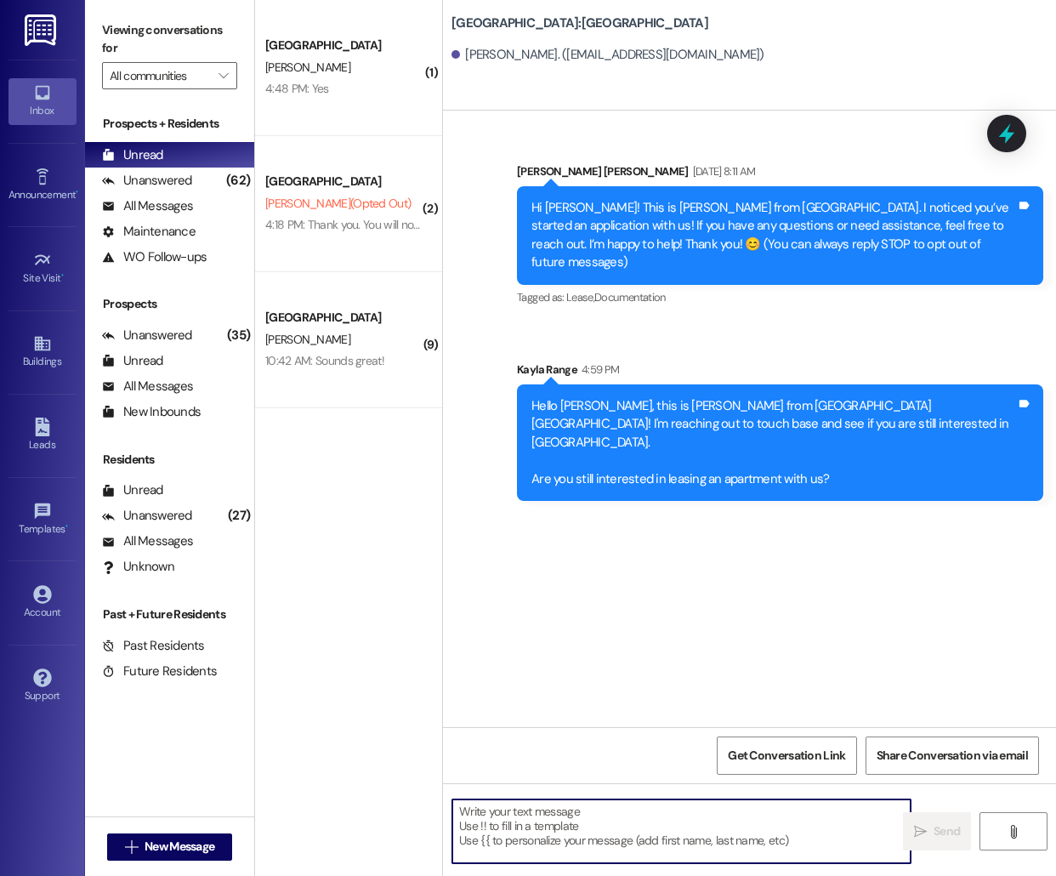
click at [188, 860] on div " New Message" at bounding box center [170, 847] width 126 height 43
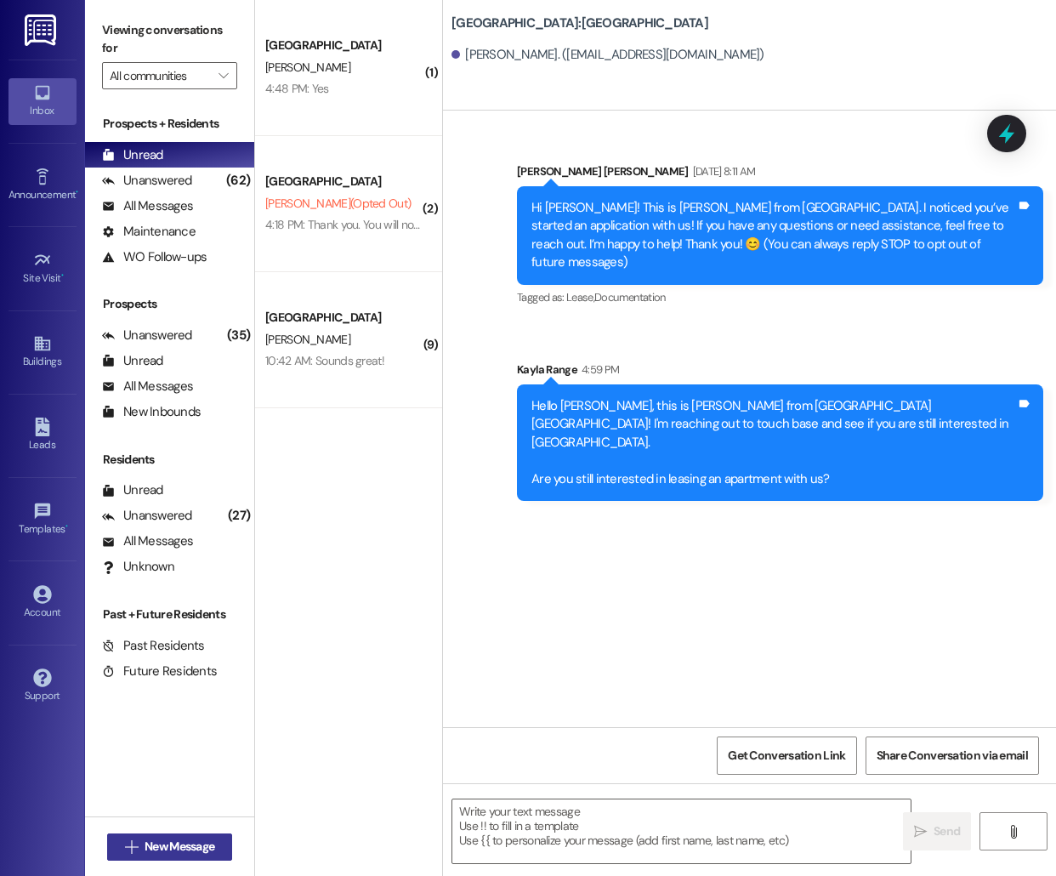
click at [187, 845] on span "New Message" at bounding box center [180, 847] width 70 height 18
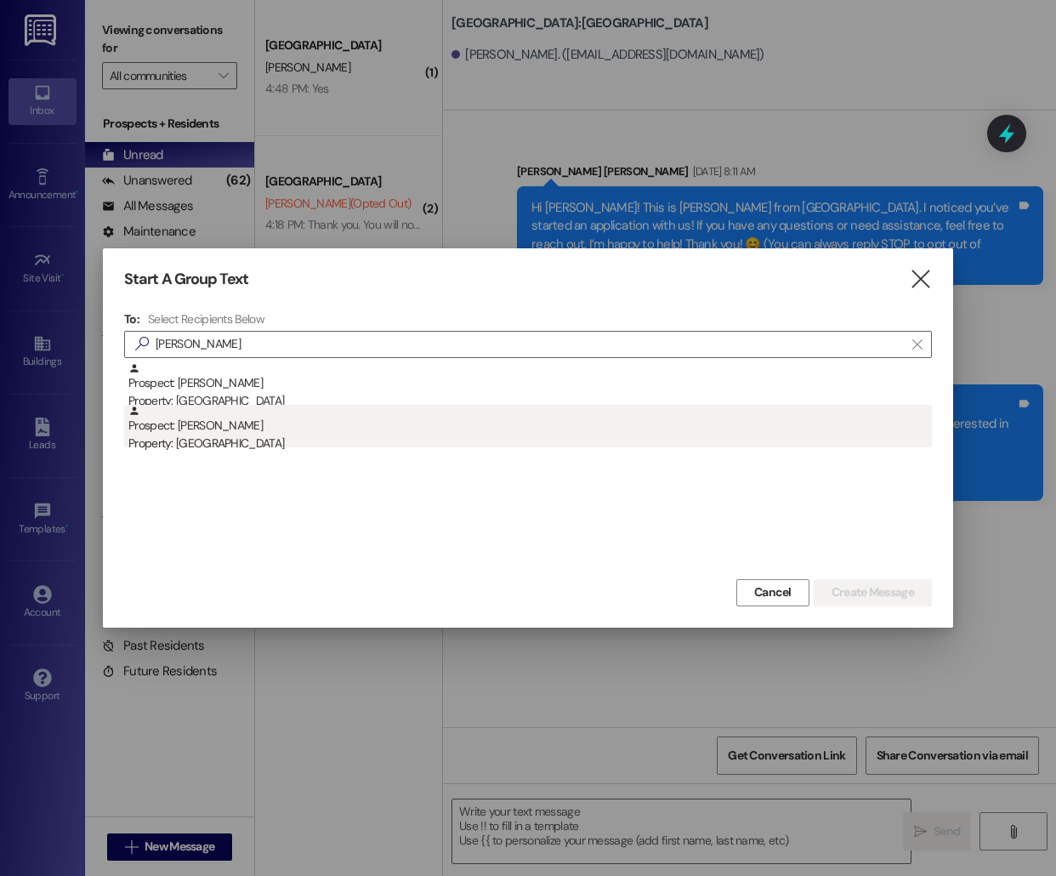
click at [409, 430] on div "Prospect: [PERSON_NAME] Property: [GEOGRAPHIC_DATA]" at bounding box center [530, 429] width 804 height 48
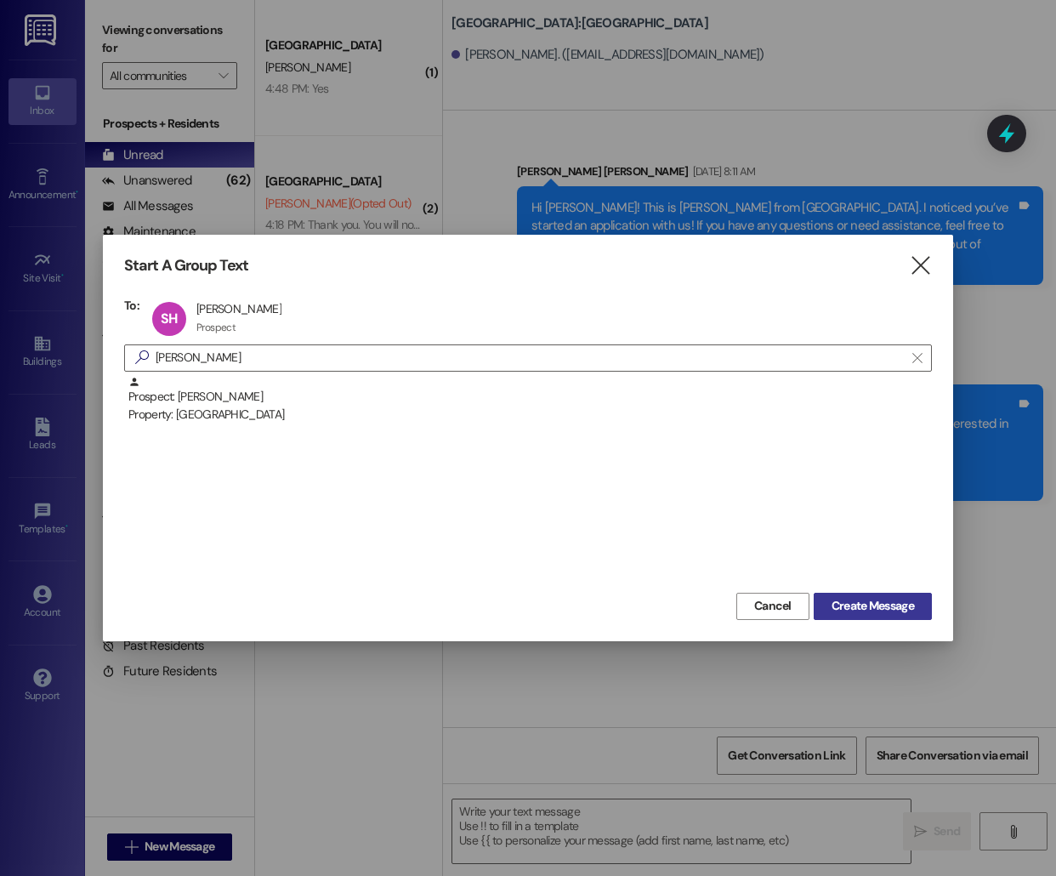
click at [880, 598] on span "Create Message" at bounding box center [873, 606] width 82 height 18
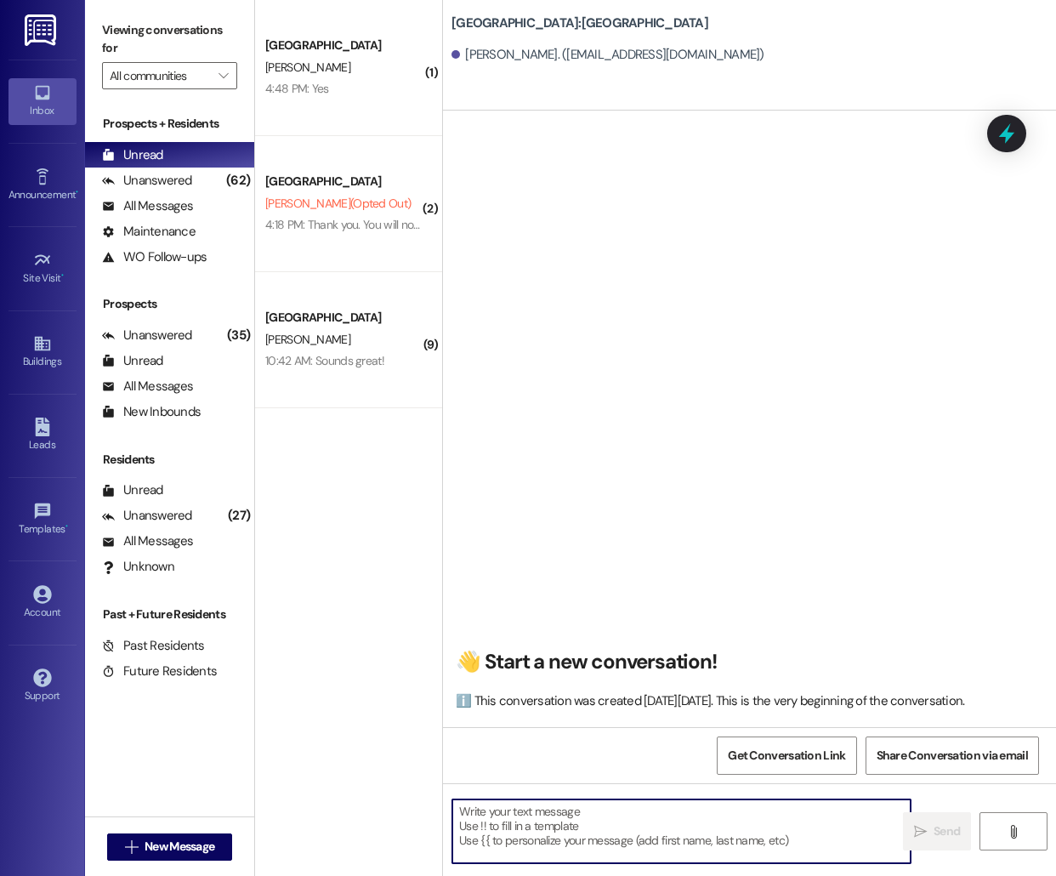
click at [560, 836] on textarea at bounding box center [681, 831] width 458 height 64
paste textarea "Hello [PERSON_NAME], this is [PERSON_NAME] from [GEOGRAPHIC_DATA]! I'm reaching…"
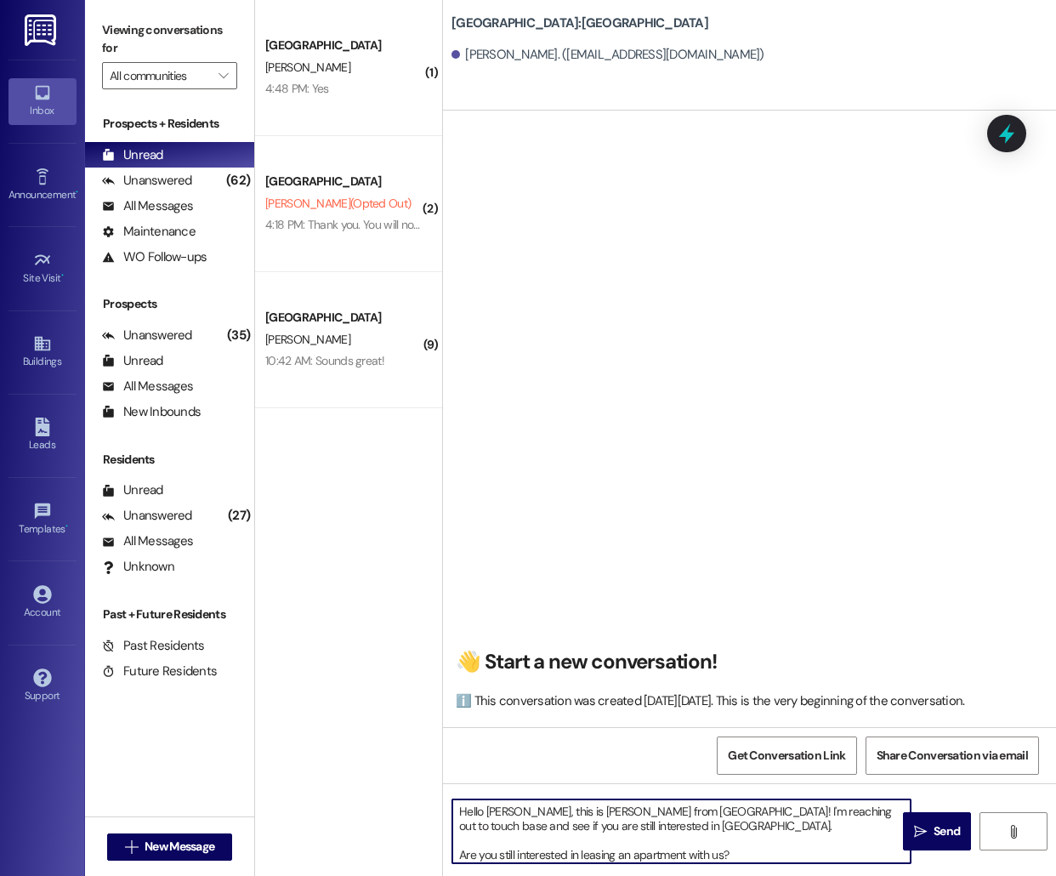
click at [492, 814] on textarea "Hello [PERSON_NAME], this is [PERSON_NAME] from [GEOGRAPHIC_DATA]! I'm reaching…" at bounding box center [681, 831] width 458 height 64
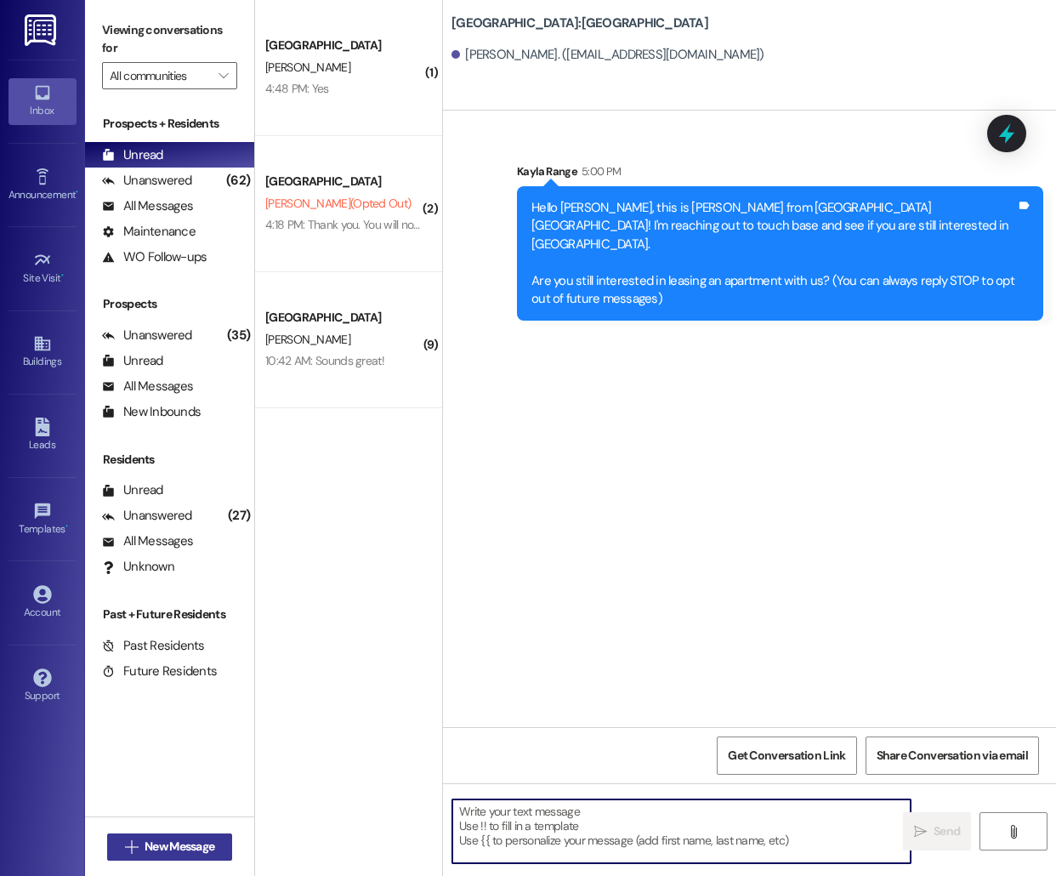
click at [174, 844] on span "New Message" at bounding box center [180, 847] width 70 height 18
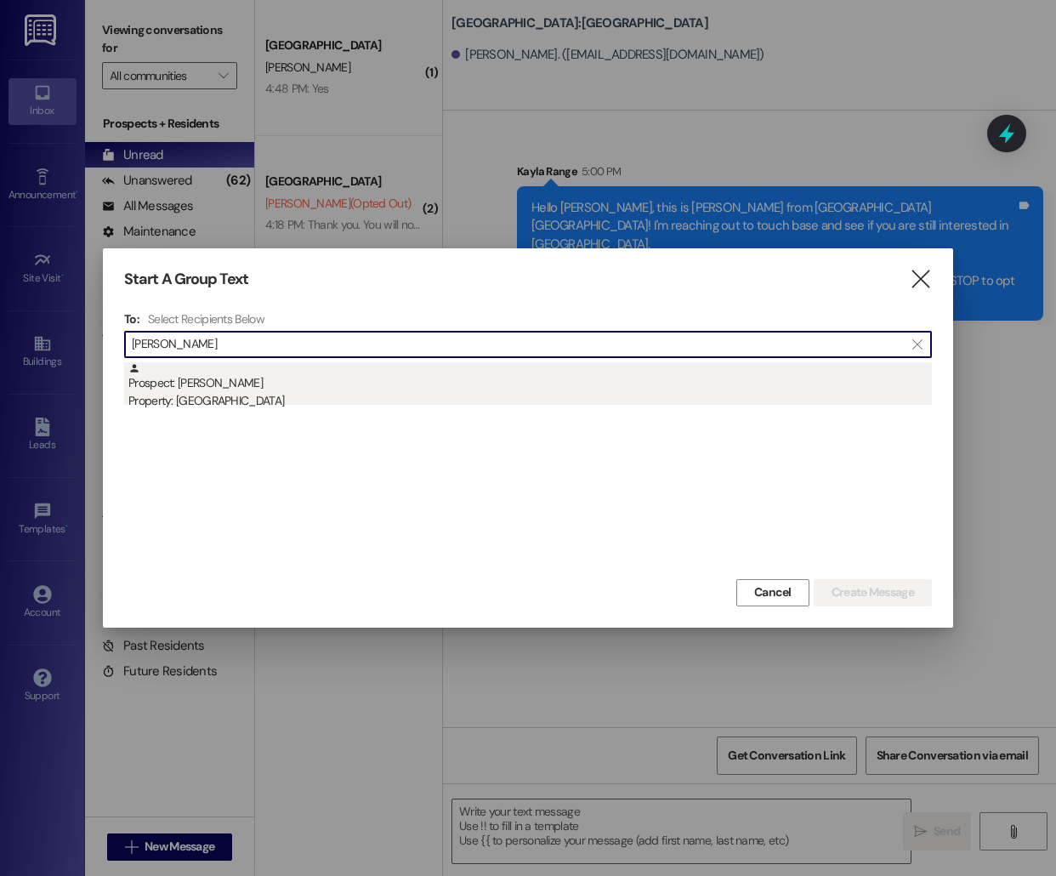
click at [319, 389] on div "Prospect: [PERSON_NAME] Property: [GEOGRAPHIC_DATA]" at bounding box center [530, 386] width 804 height 48
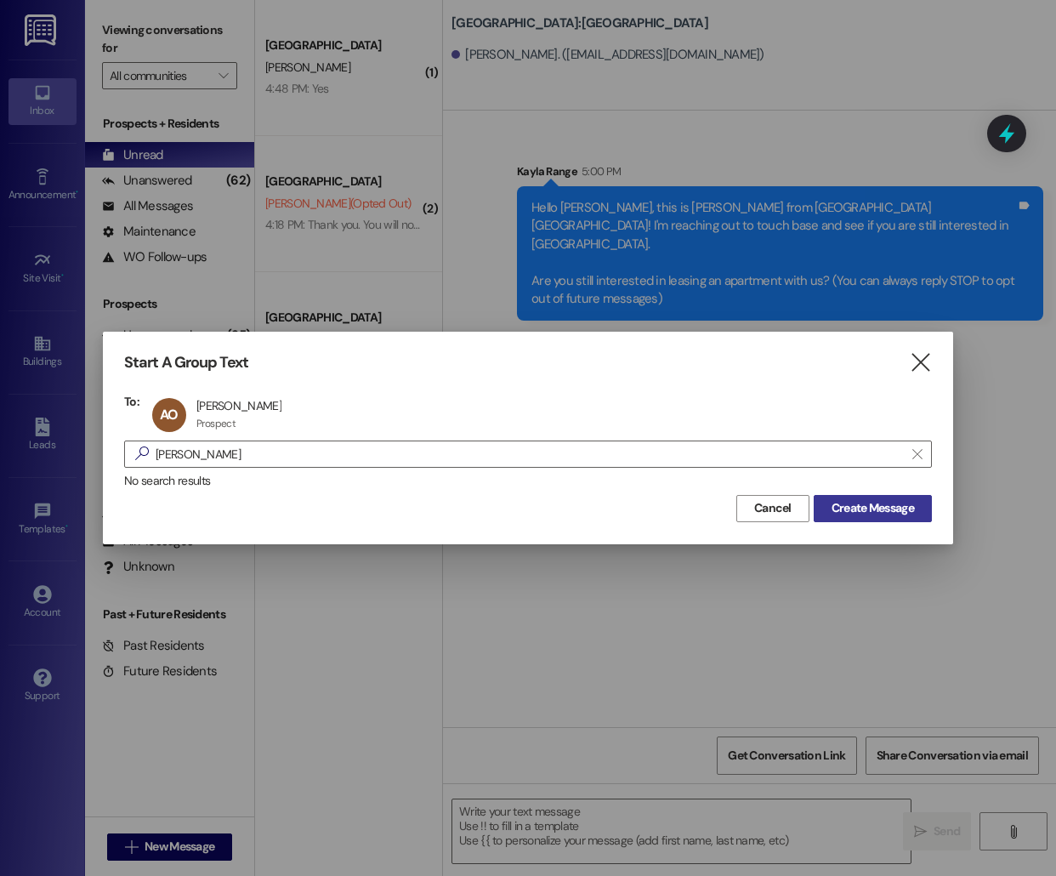
click at [861, 511] on span "Create Message" at bounding box center [873, 508] width 82 height 18
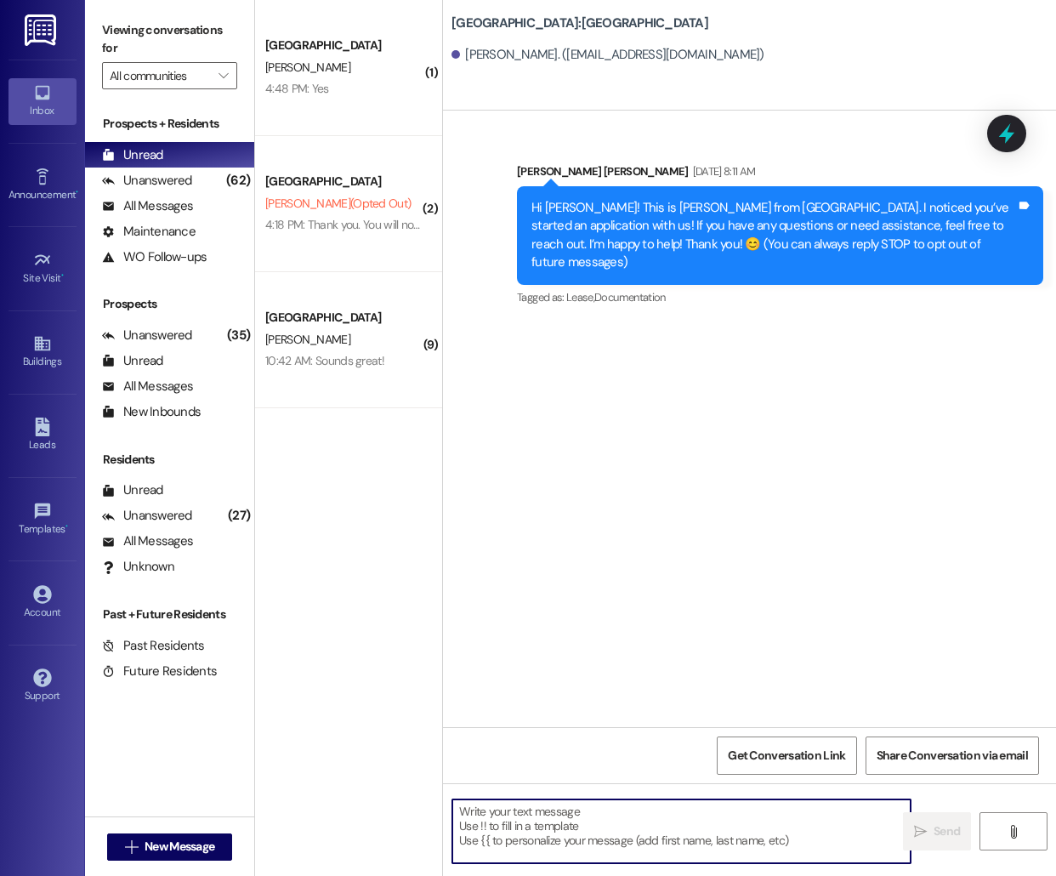
click at [513, 833] on textarea at bounding box center [681, 831] width 458 height 64
paste textarea "Hello [PERSON_NAME], this is [PERSON_NAME] from [GEOGRAPHIC_DATA]! I'm reaching…"
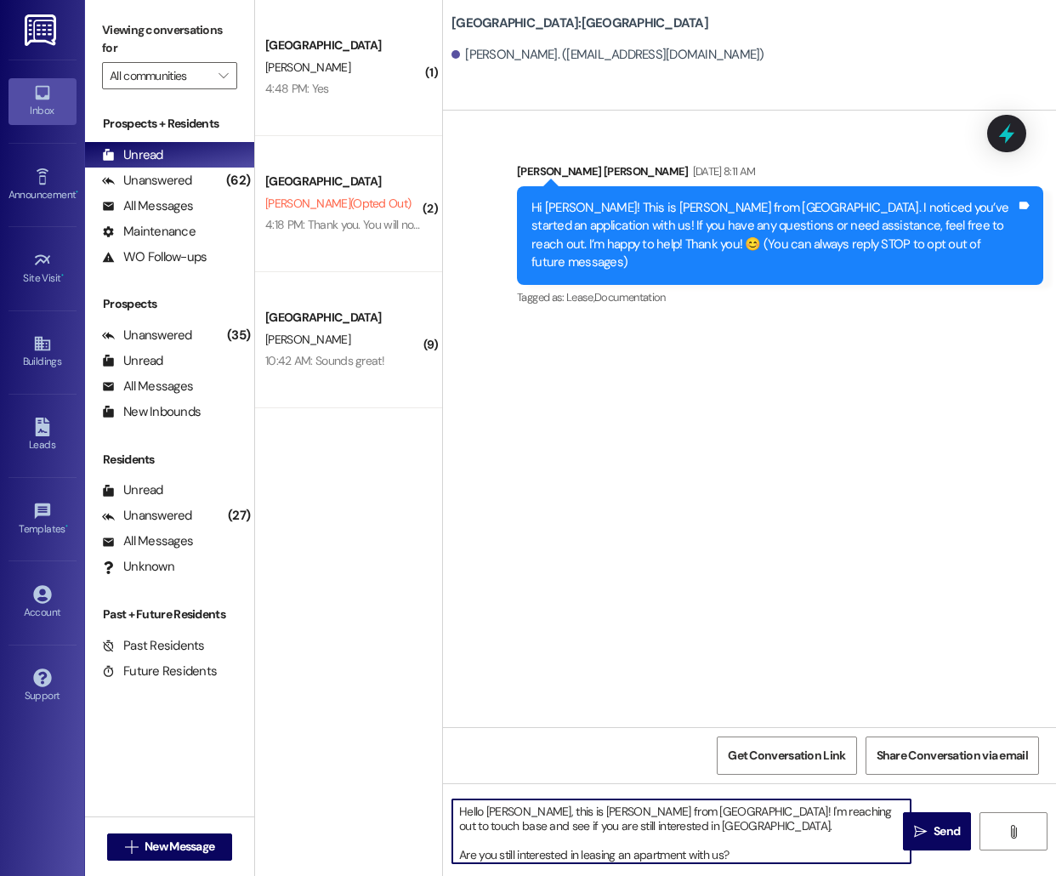
click at [502, 809] on textarea "Hello [PERSON_NAME], this is [PERSON_NAME] from [GEOGRAPHIC_DATA]! I'm reaching…" at bounding box center [681, 831] width 458 height 64
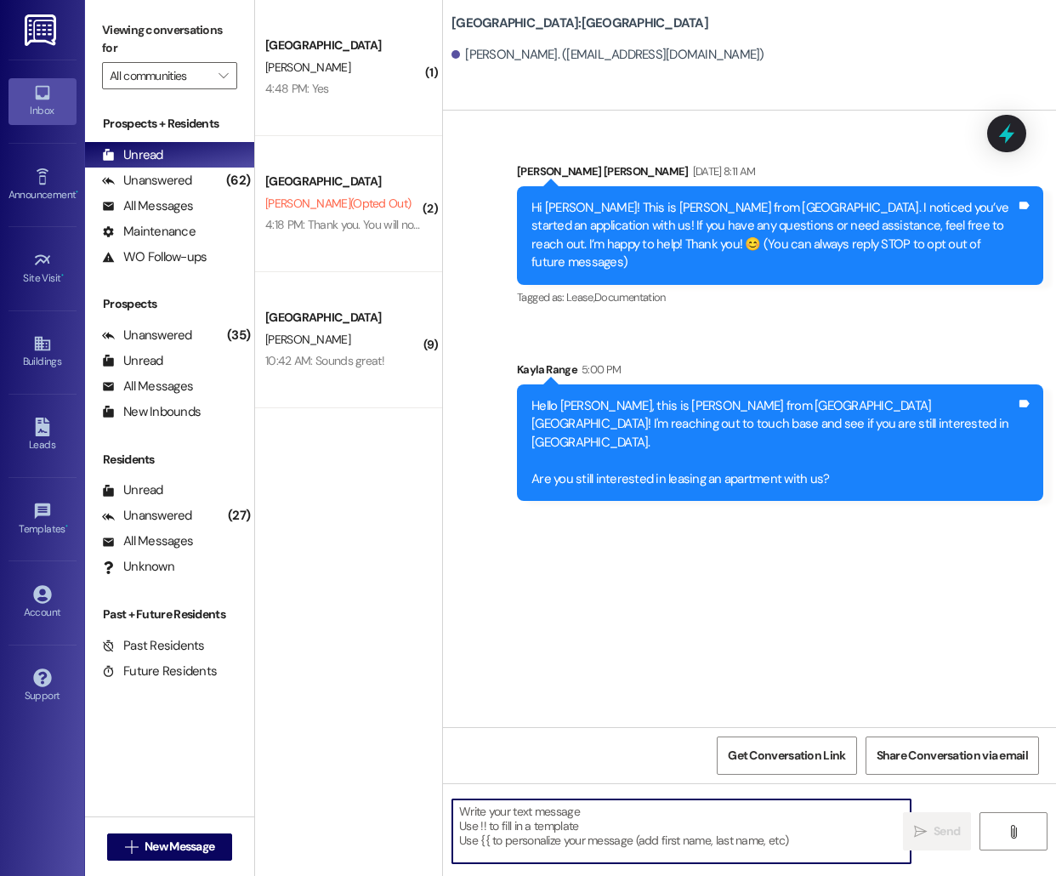
click at [141, 861] on div " New Message" at bounding box center [170, 847] width 126 height 43
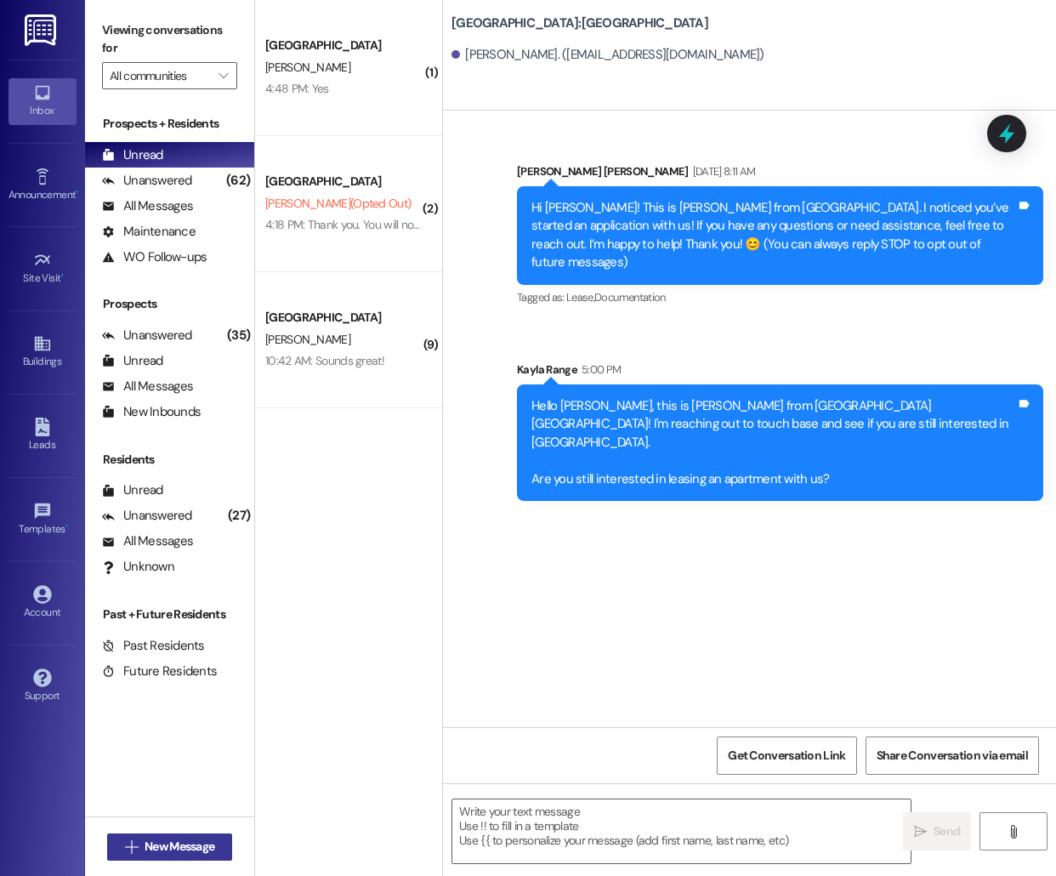
click at [157, 857] on button " New Message" at bounding box center [170, 846] width 126 height 27
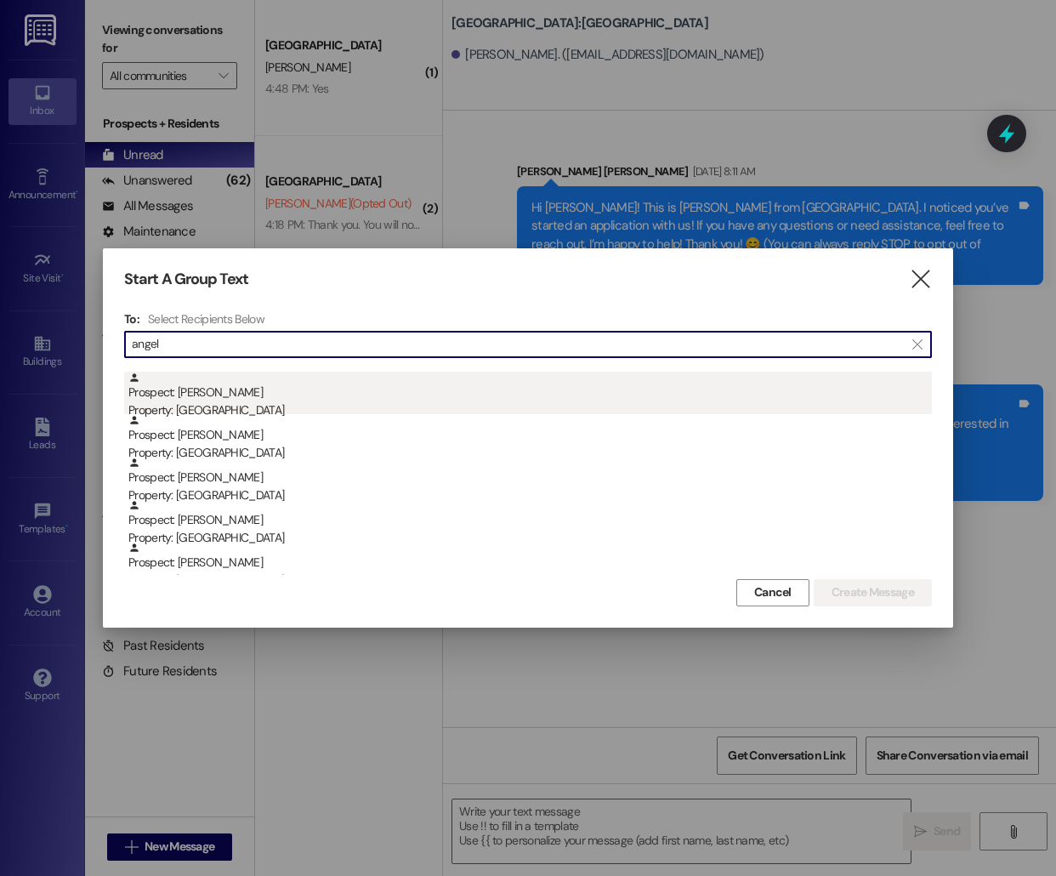
scroll to position [91, 0]
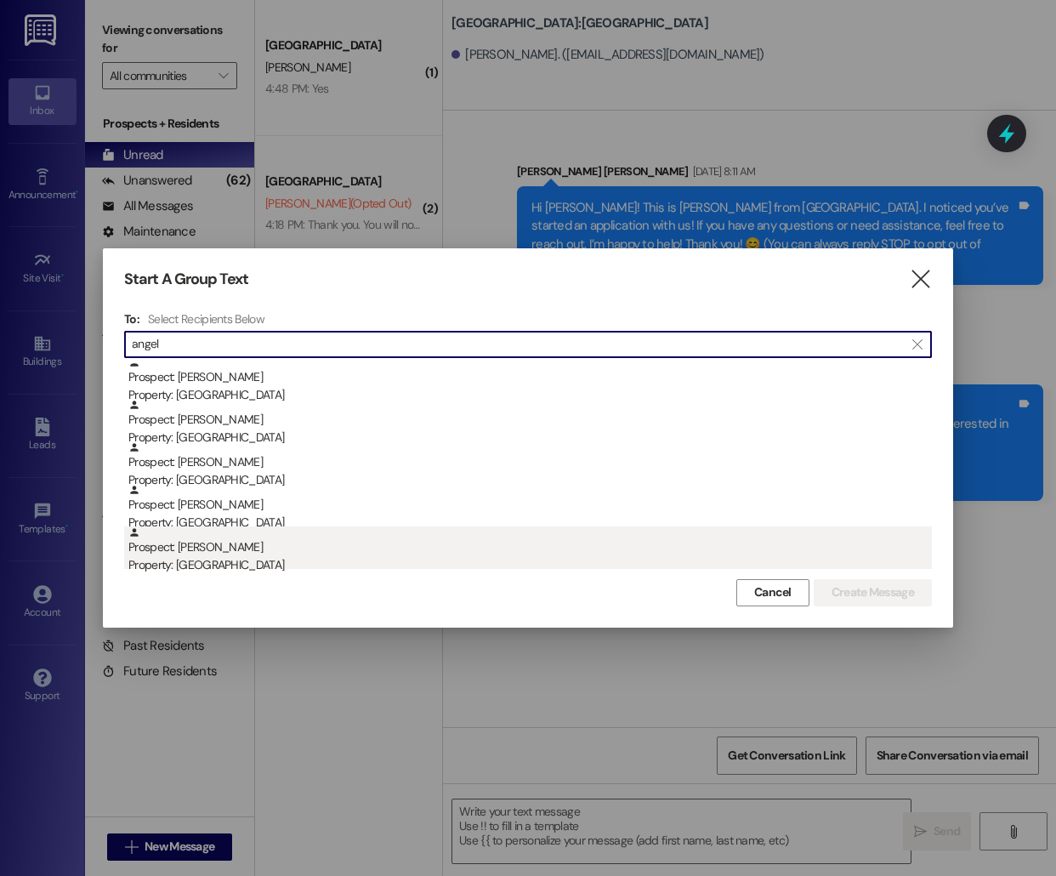
click at [338, 548] on div "Prospect: [PERSON_NAME] Property: [GEOGRAPHIC_DATA]" at bounding box center [530, 550] width 804 height 48
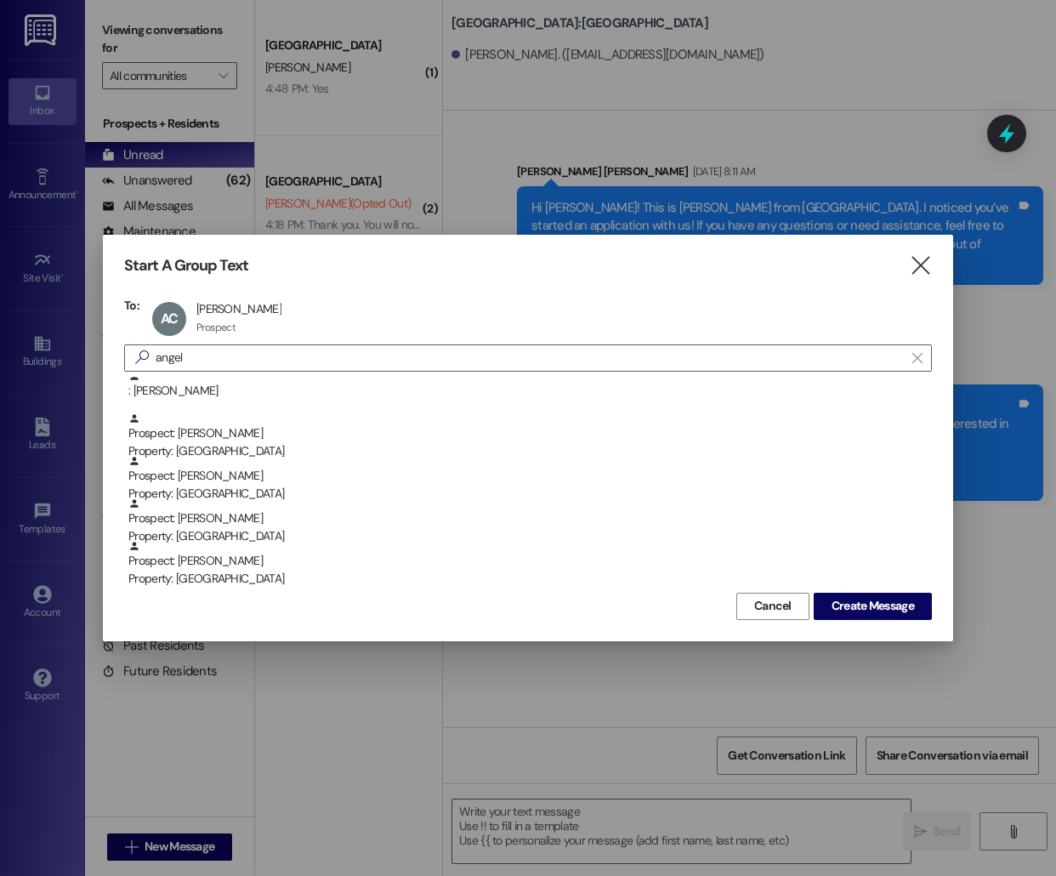
scroll to position [48, 0]
click at [868, 605] on span "Create Message" at bounding box center [873, 606] width 82 height 18
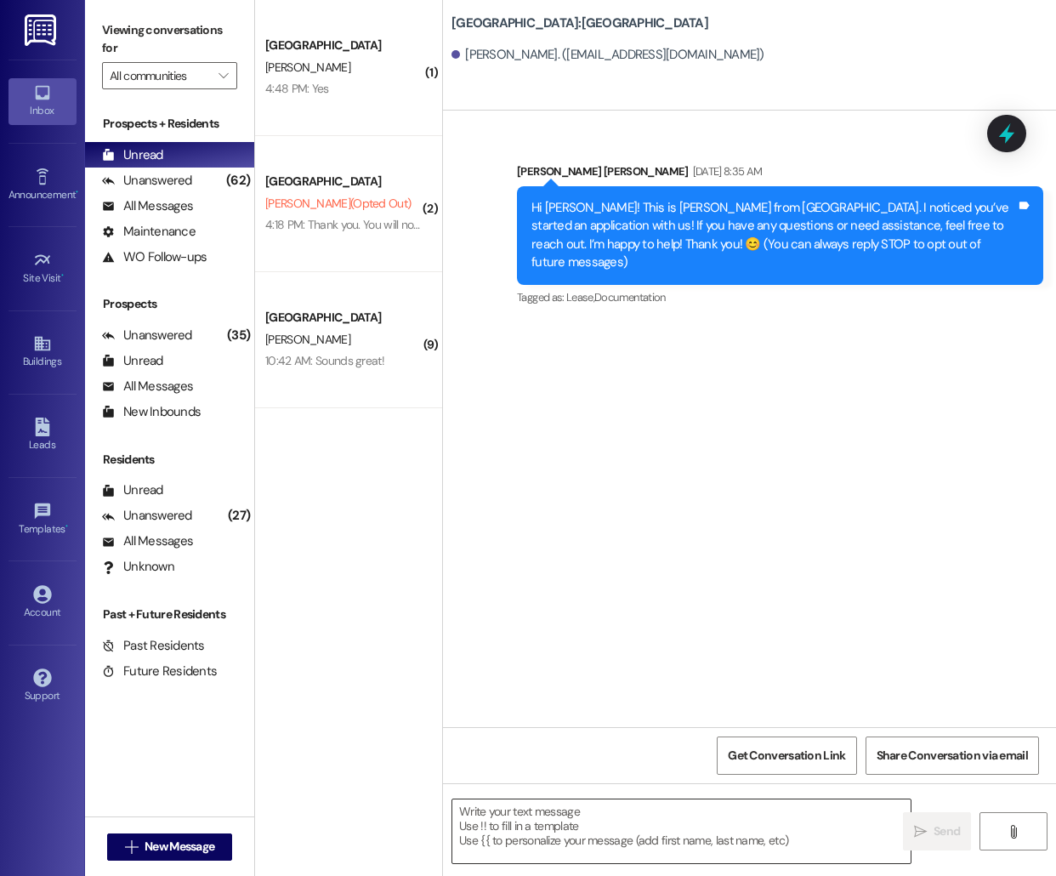
click at [544, 841] on textarea at bounding box center [681, 831] width 458 height 64
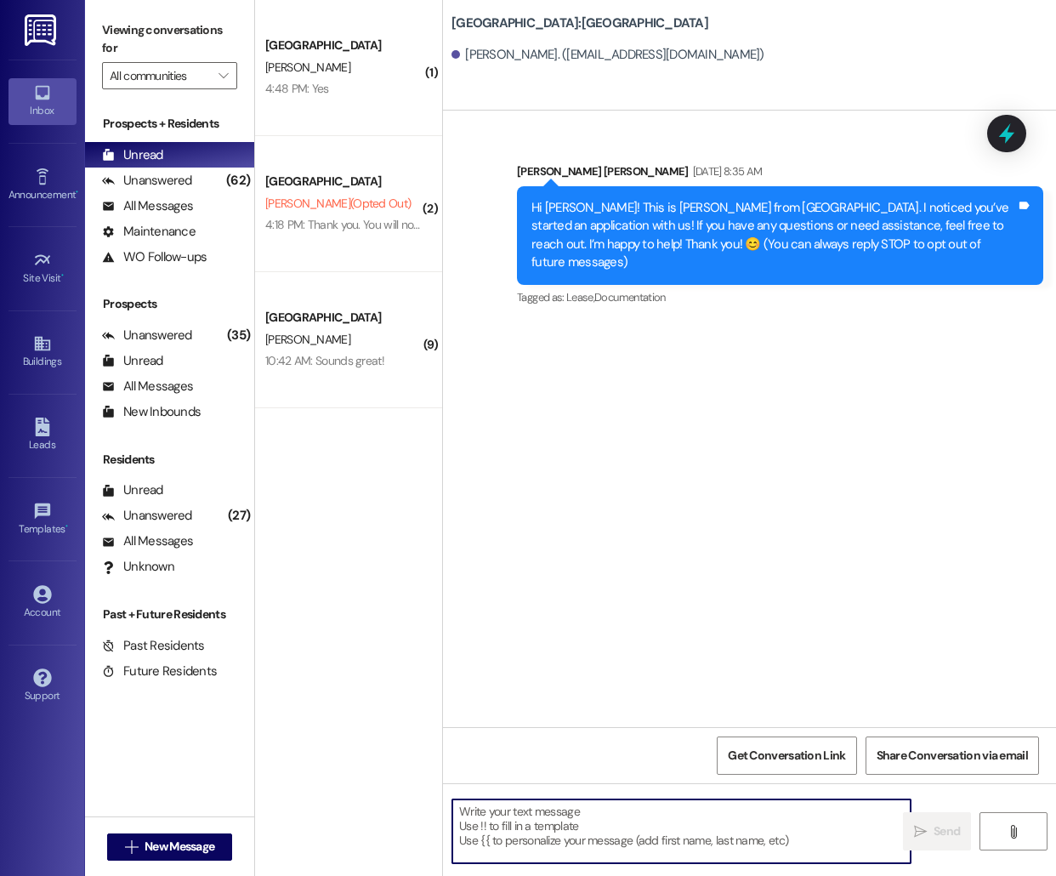
paste textarea "Hello [PERSON_NAME], this is [PERSON_NAME] from [GEOGRAPHIC_DATA]! I'm reaching…"
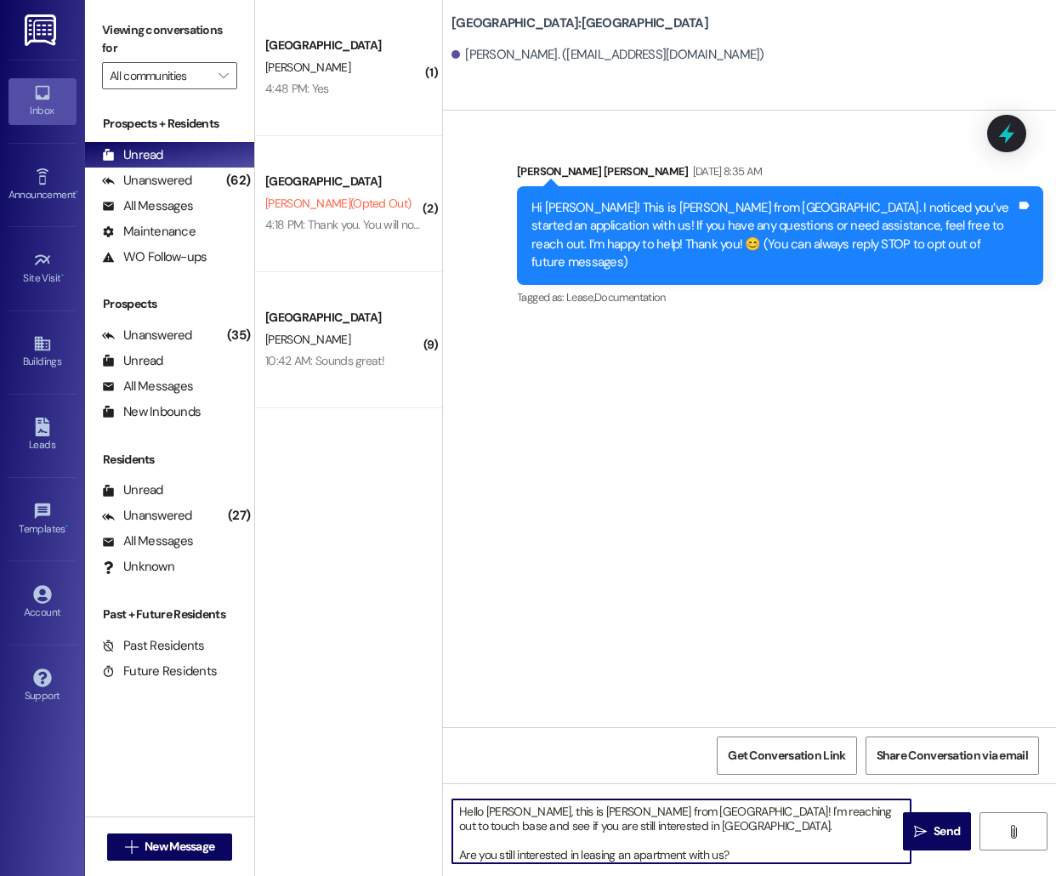
click at [505, 806] on textarea "Hello [PERSON_NAME], this is [PERSON_NAME] from [GEOGRAPHIC_DATA]! I'm reaching…" at bounding box center [681, 831] width 458 height 64
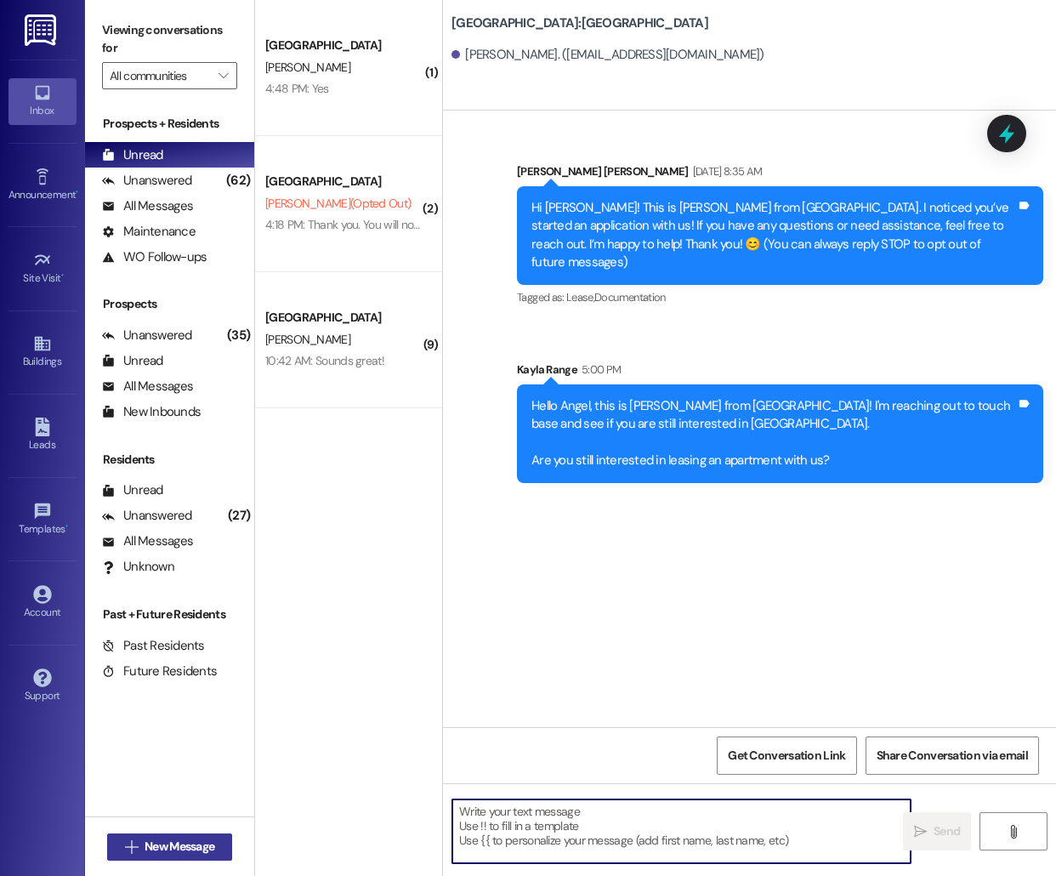
click at [163, 848] on span "New Message" at bounding box center [180, 847] width 70 height 18
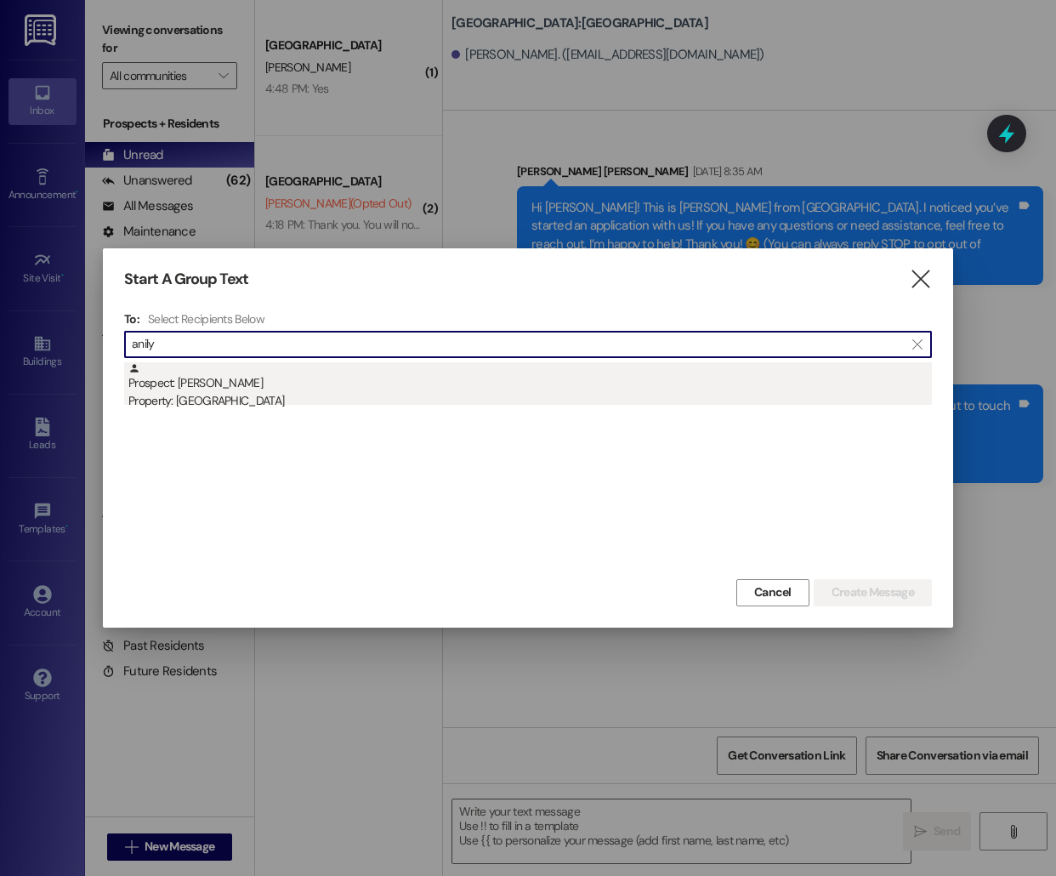
click at [261, 406] on div "Property: [GEOGRAPHIC_DATA]" at bounding box center [530, 401] width 804 height 18
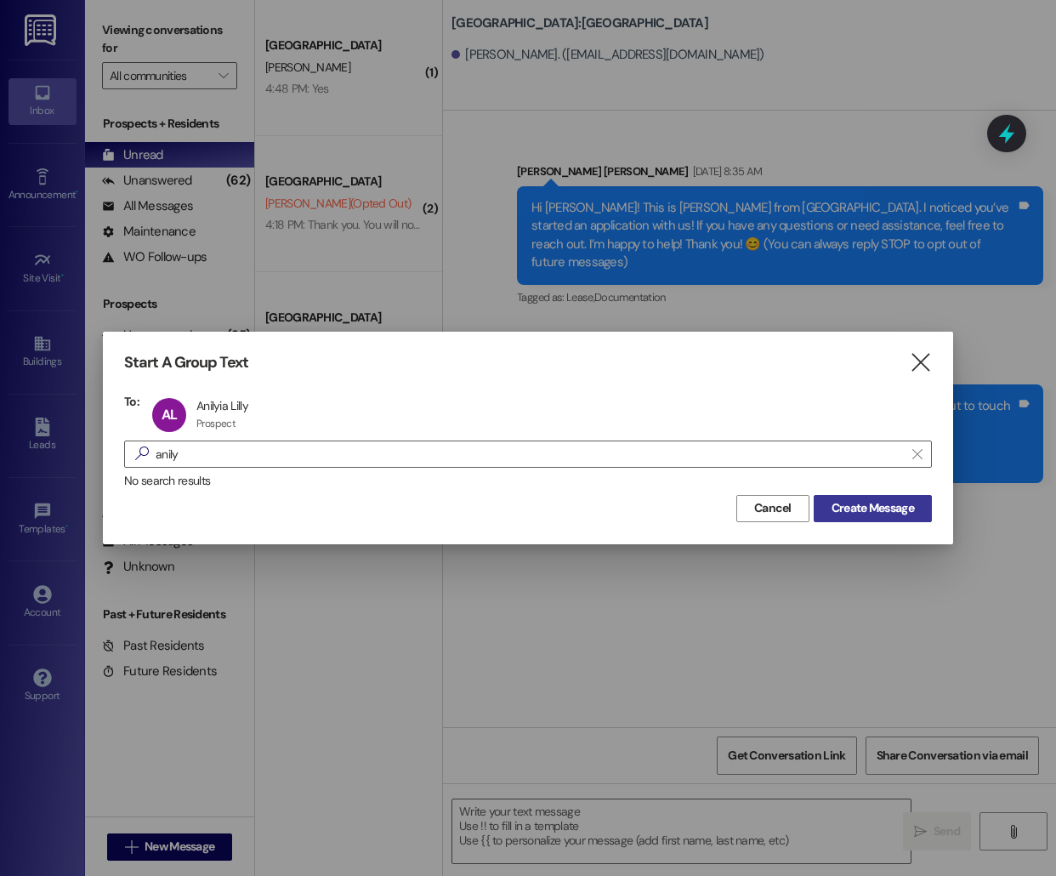
click at [816, 506] on button "Create Message" at bounding box center [873, 508] width 118 height 27
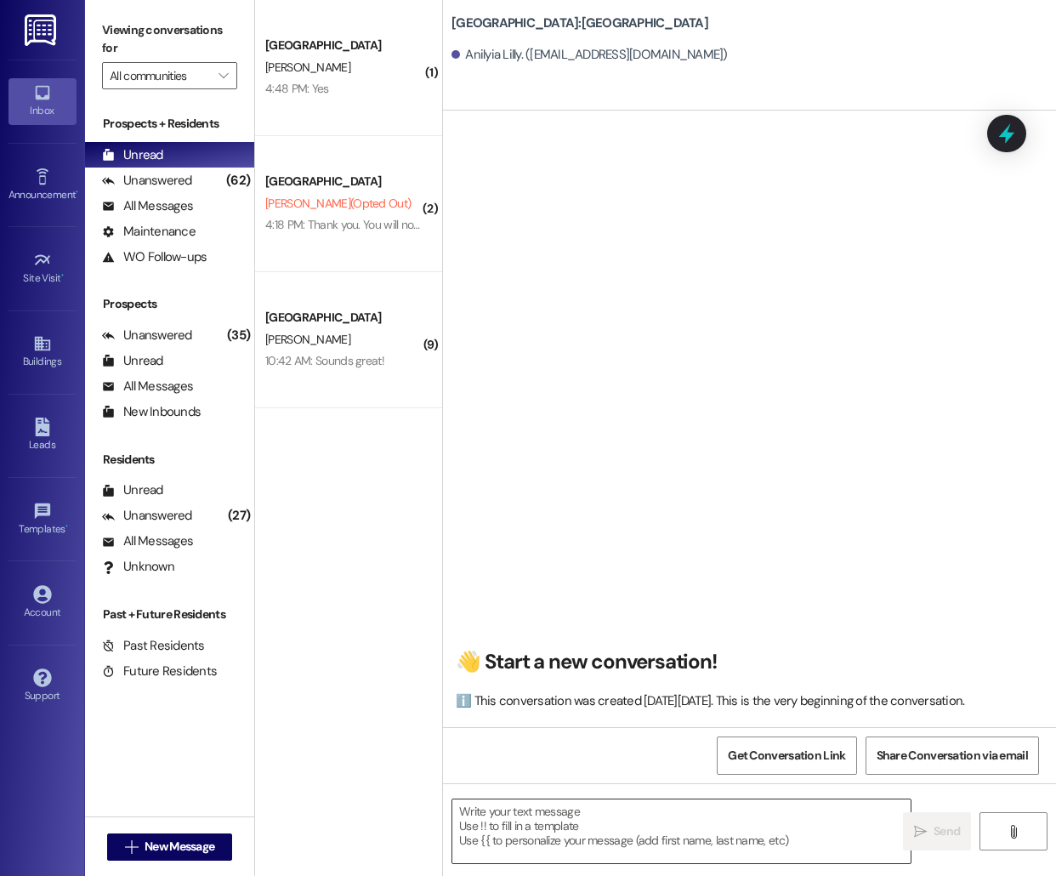
click at [496, 823] on textarea at bounding box center [681, 831] width 458 height 64
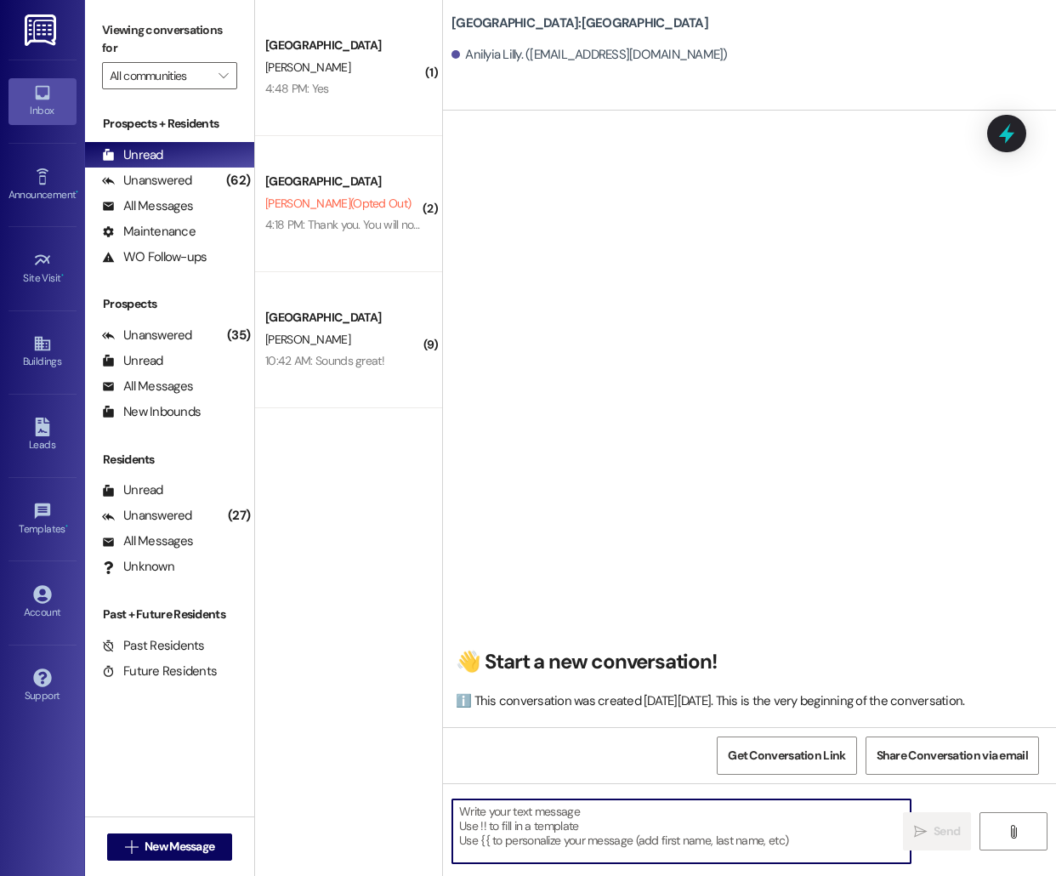
paste textarea "Hello [PERSON_NAME], this is [PERSON_NAME] from [GEOGRAPHIC_DATA]! I'm reaching…"
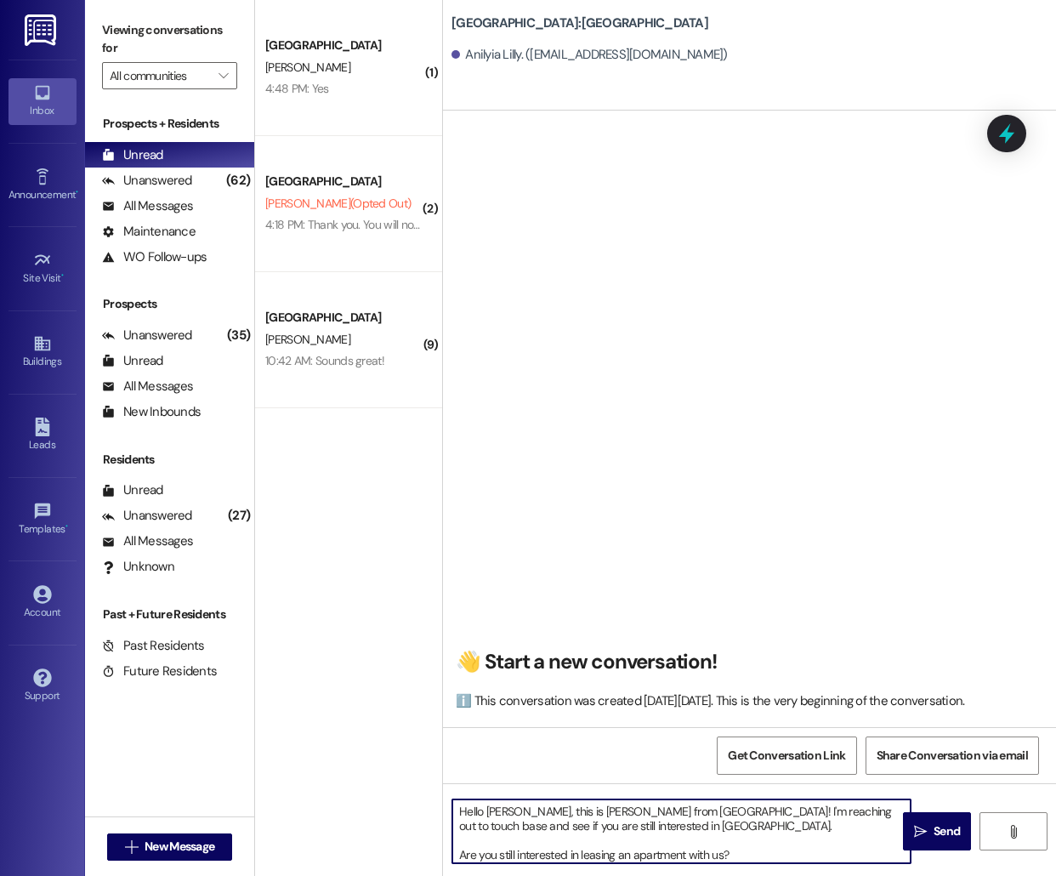
click at [509, 812] on textarea "Hello [PERSON_NAME], this is [PERSON_NAME] from [GEOGRAPHIC_DATA]! I'm reaching…" at bounding box center [681, 831] width 458 height 64
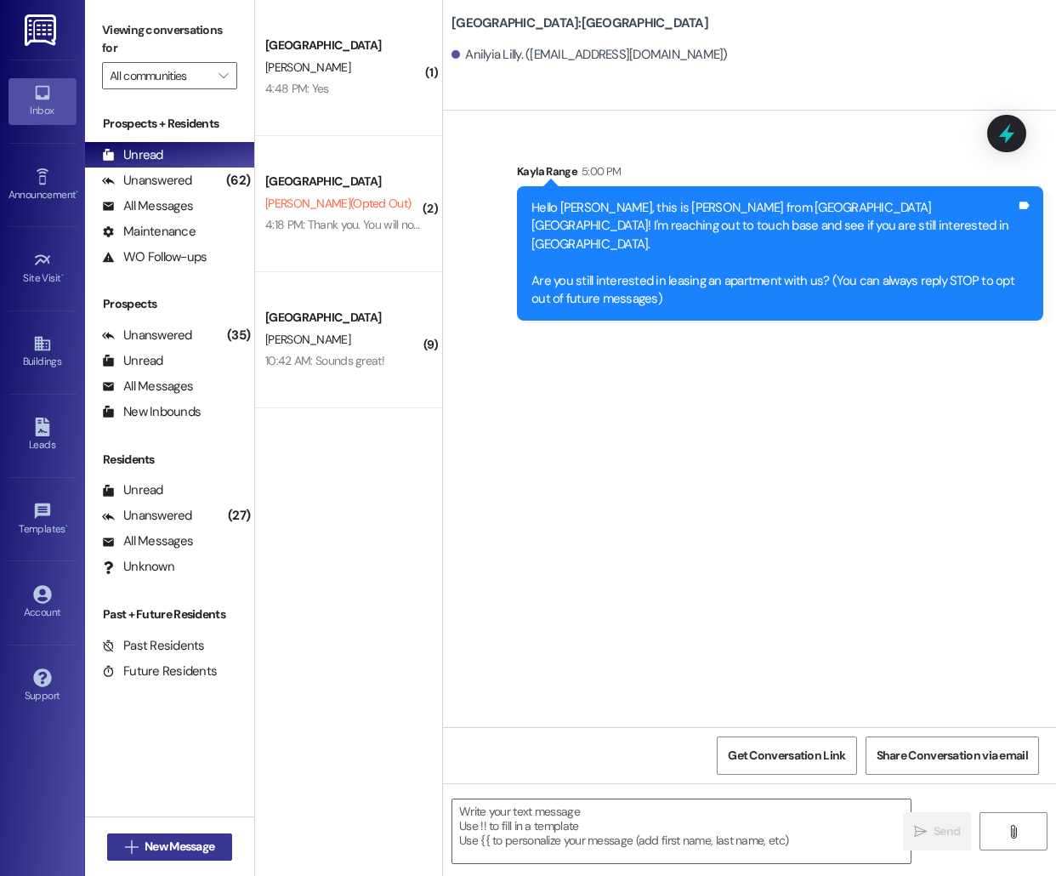
click at [185, 842] on span "New Message" at bounding box center [180, 847] width 70 height 18
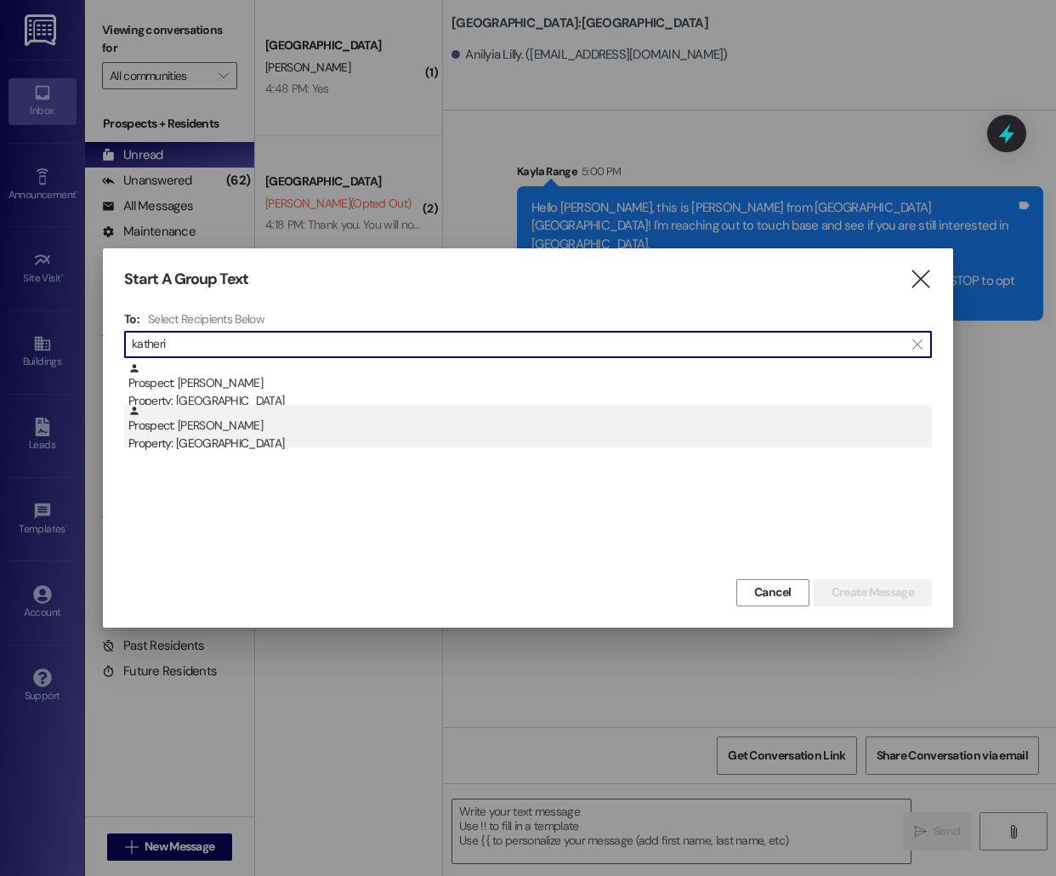
click at [310, 424] on div "Prospect: [PERSON_NAME] Property: [GEOGRAPHIC_DATA]" at bounding box center [530, 429] width 804 height 48
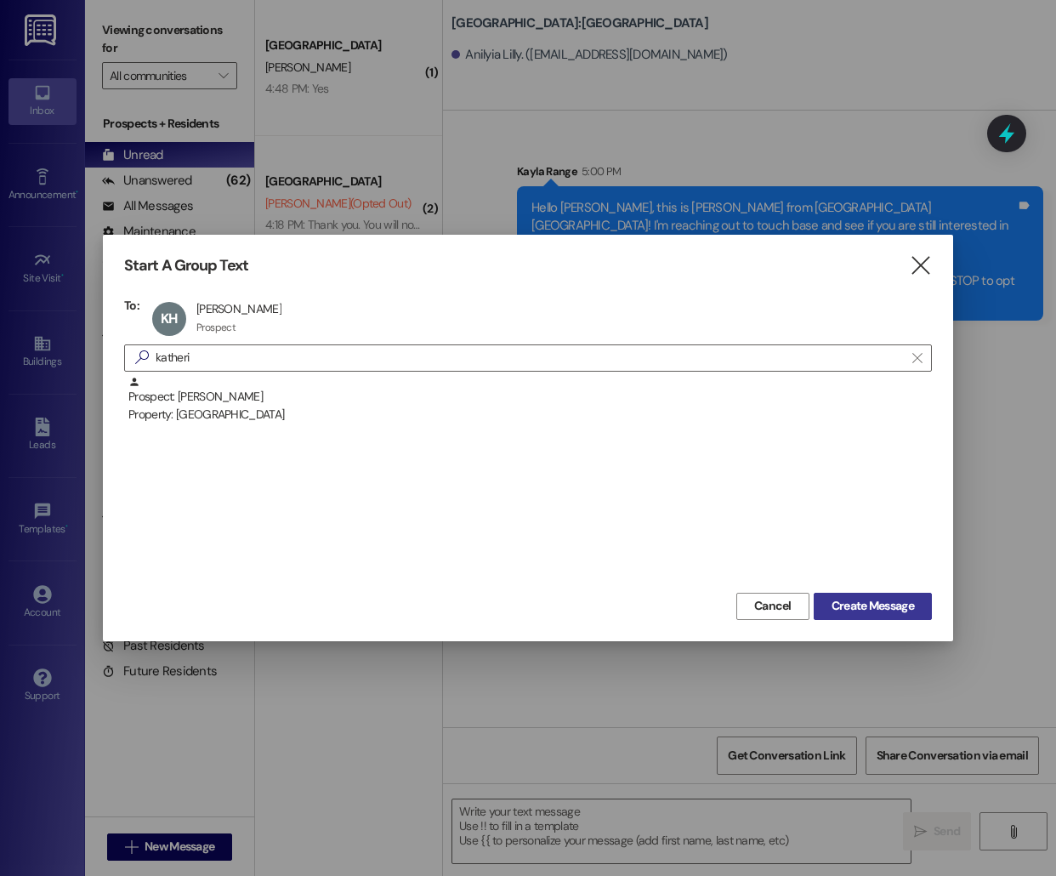
click at [835, 600] on span "Create Message" at bounding box center [873, 606] width 82 height 18
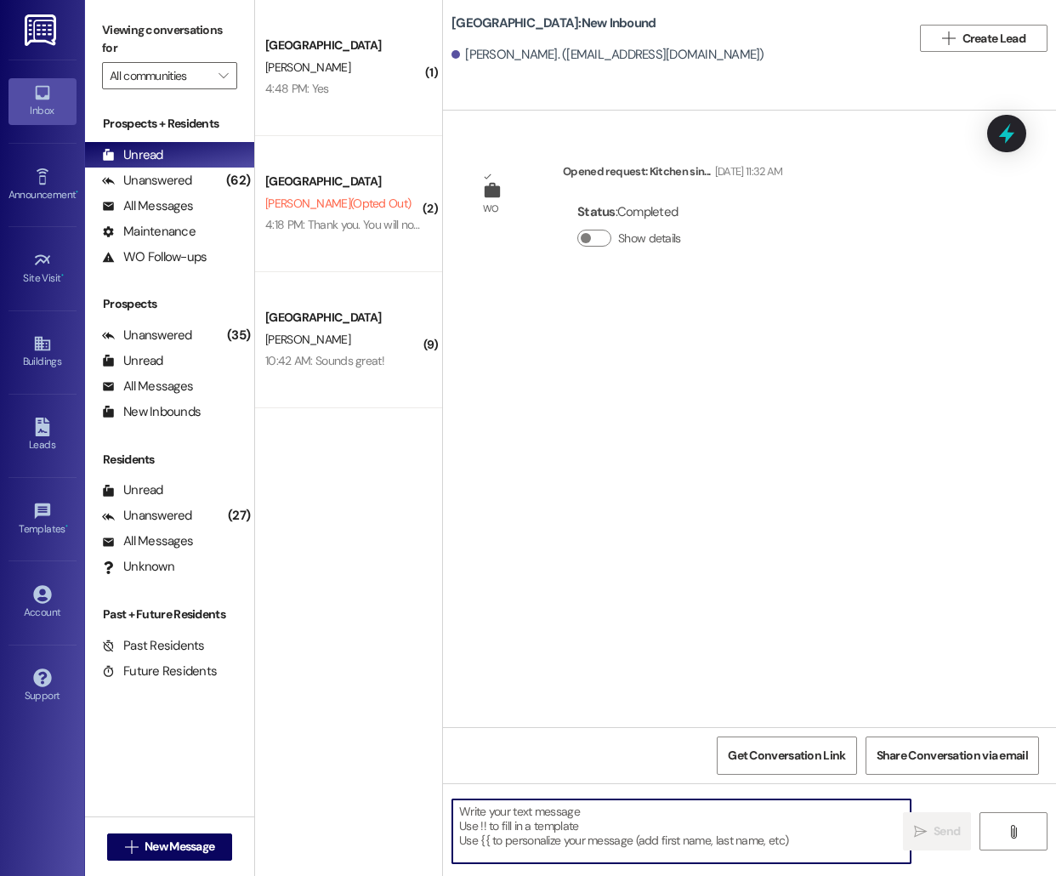
click at [543, 829] on textarea at bounding box center [681, 831] width 458 height 64
paste textarea "Hello [PERSON_NAME], this is [PERSON_NAME] from [GEOGRAPHIC_DATA]! I'm reaching…"
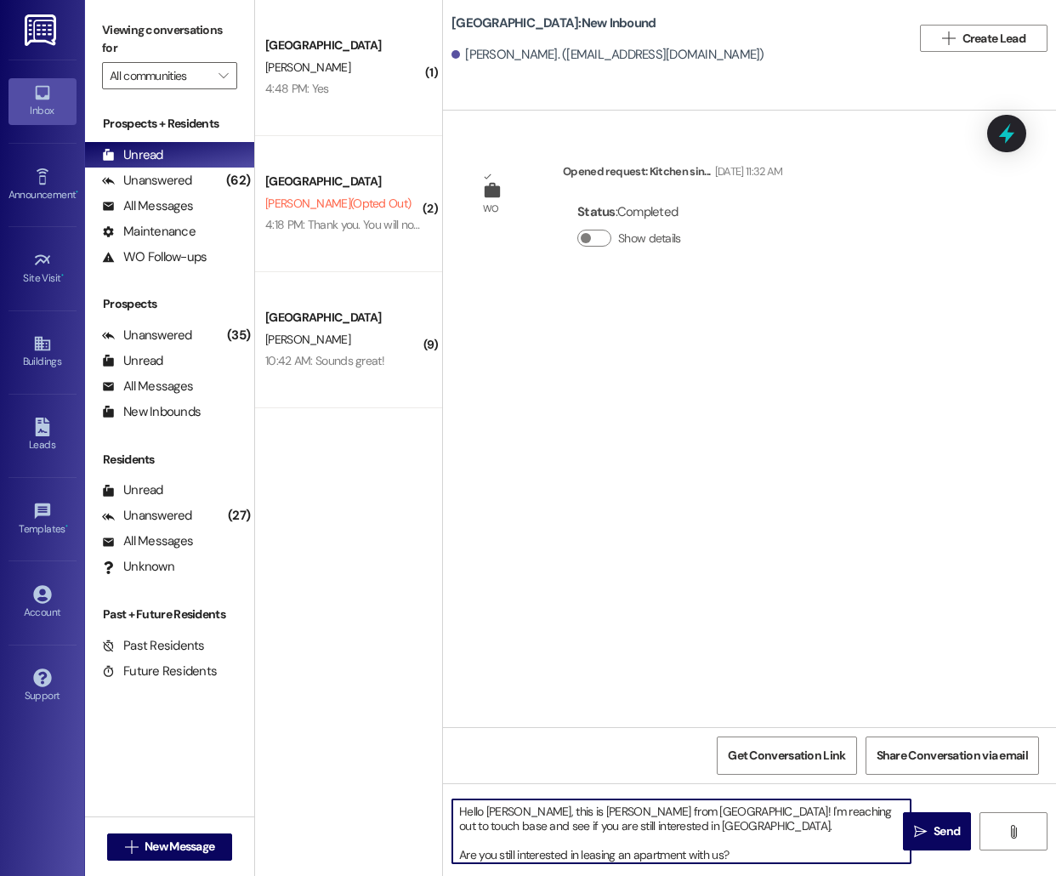
click at [495, 809] on textarea "Hello [PERSON_NAME], this is [PERSON_NAME] from [GEOGRAPHIC_DATA]! I'm reaching…" at bounding box center [681, 831] width 458 height 64
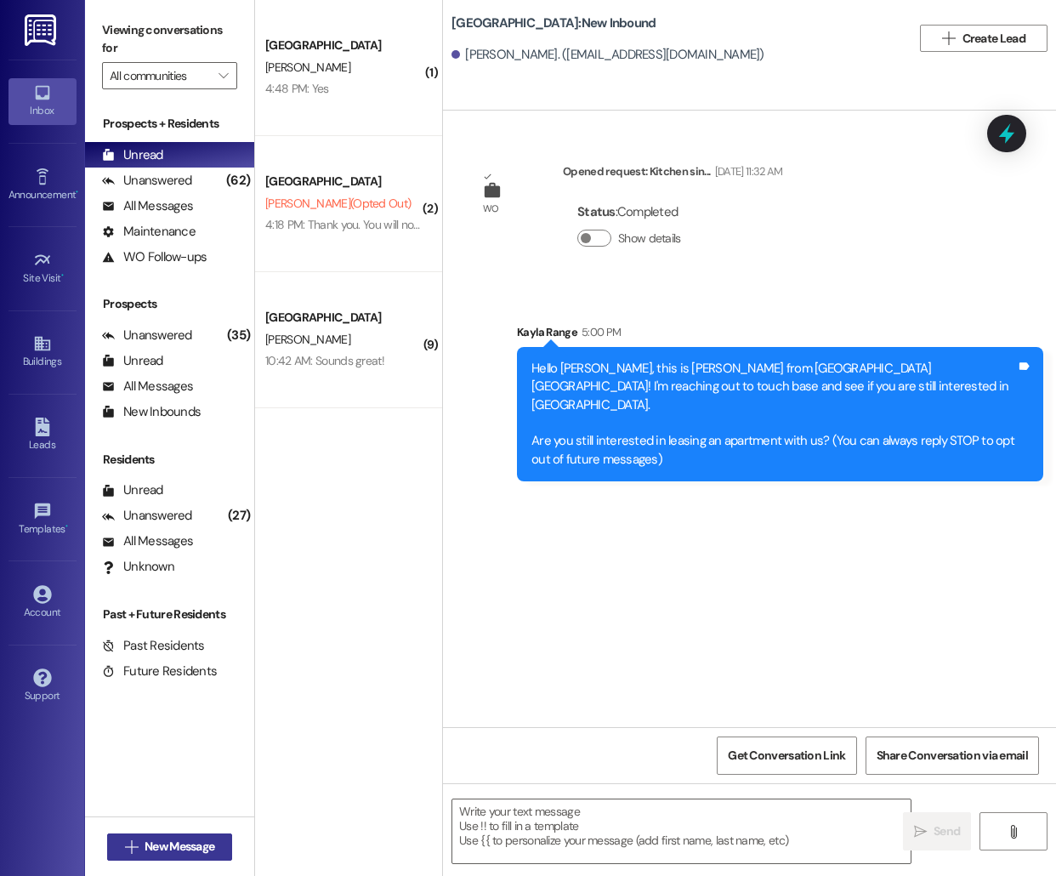
click at [161, 840] on span "New Message" at bounding box center [180, 847] width 70 height 18
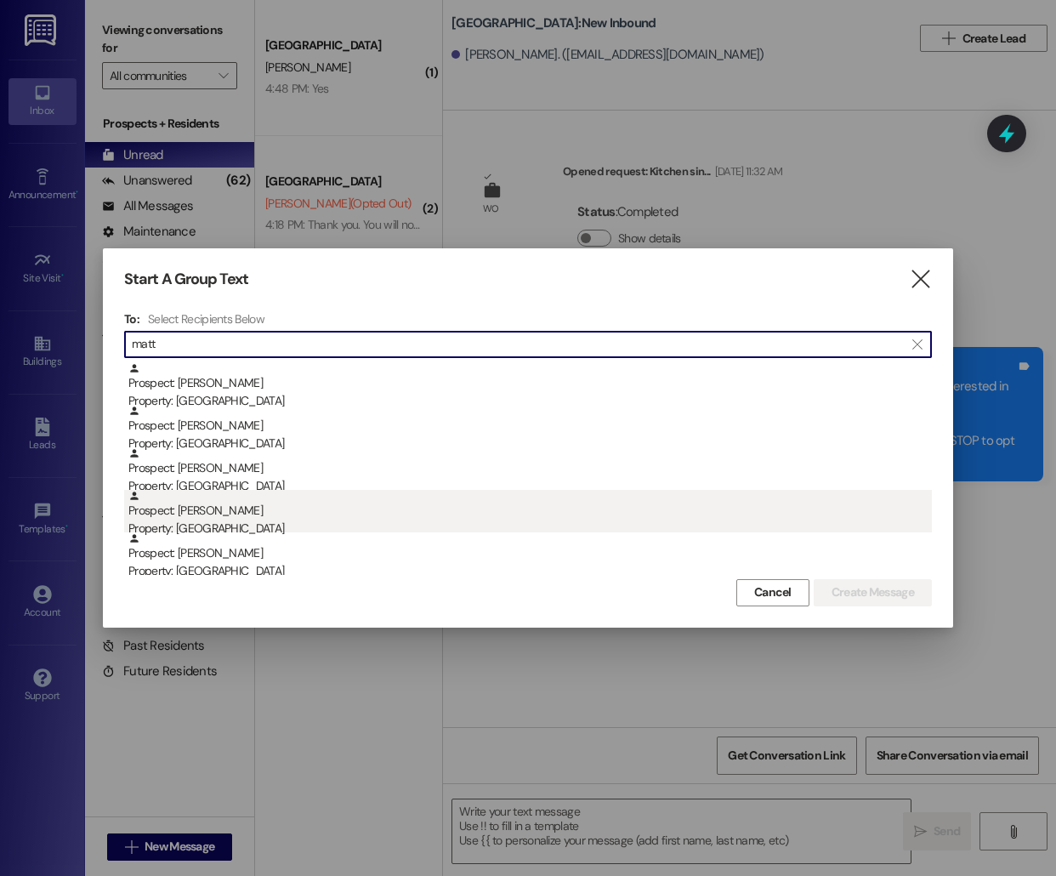
click at [383, 523] on div "Property: [GEOGRAPHIC_DATA]" at bounding box center [530, 529] width 804 height 18
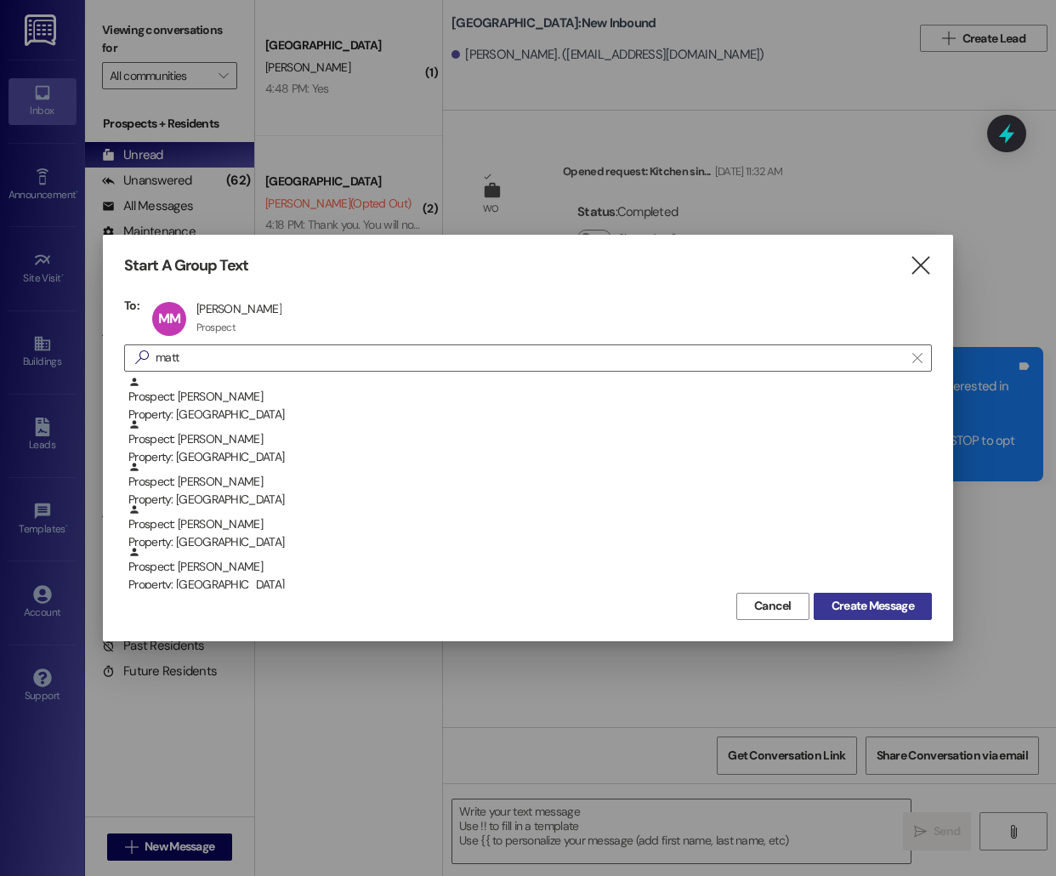
click at [880, 606] on span "Create Message" at bounding box center [873, 606] width 82 height 18
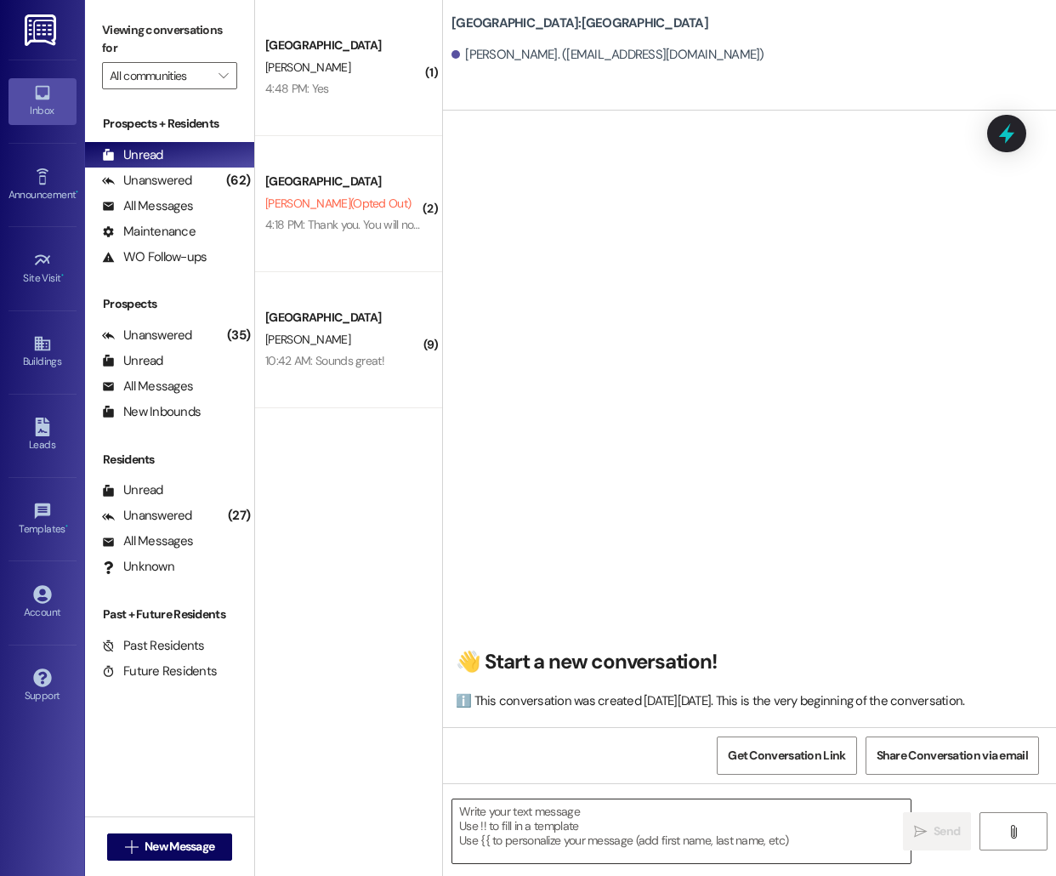
click at [597, 823] on textarea at bounding box center [681, 831] width 458 height 64
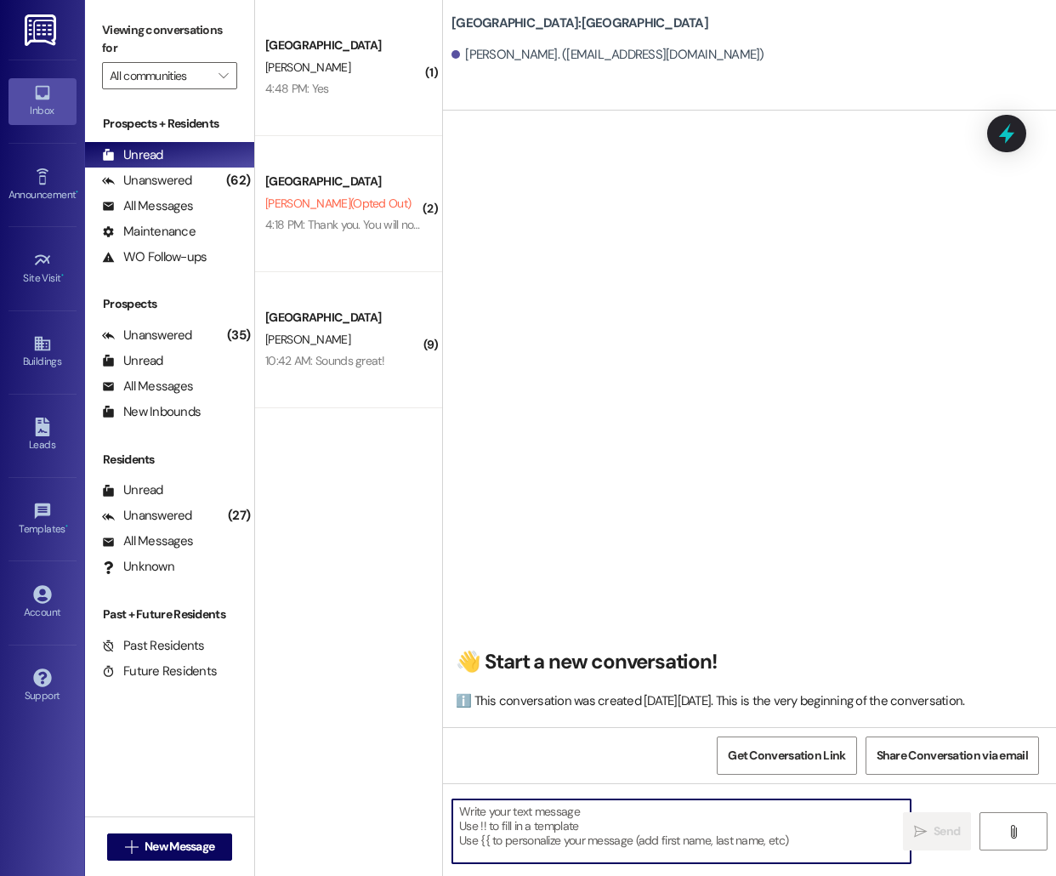
paste textarea "Hello [PERSON_NAME], this is [PERSON_NAME] from [GEOGRAPHIC_DATA]! I'm reaching…"
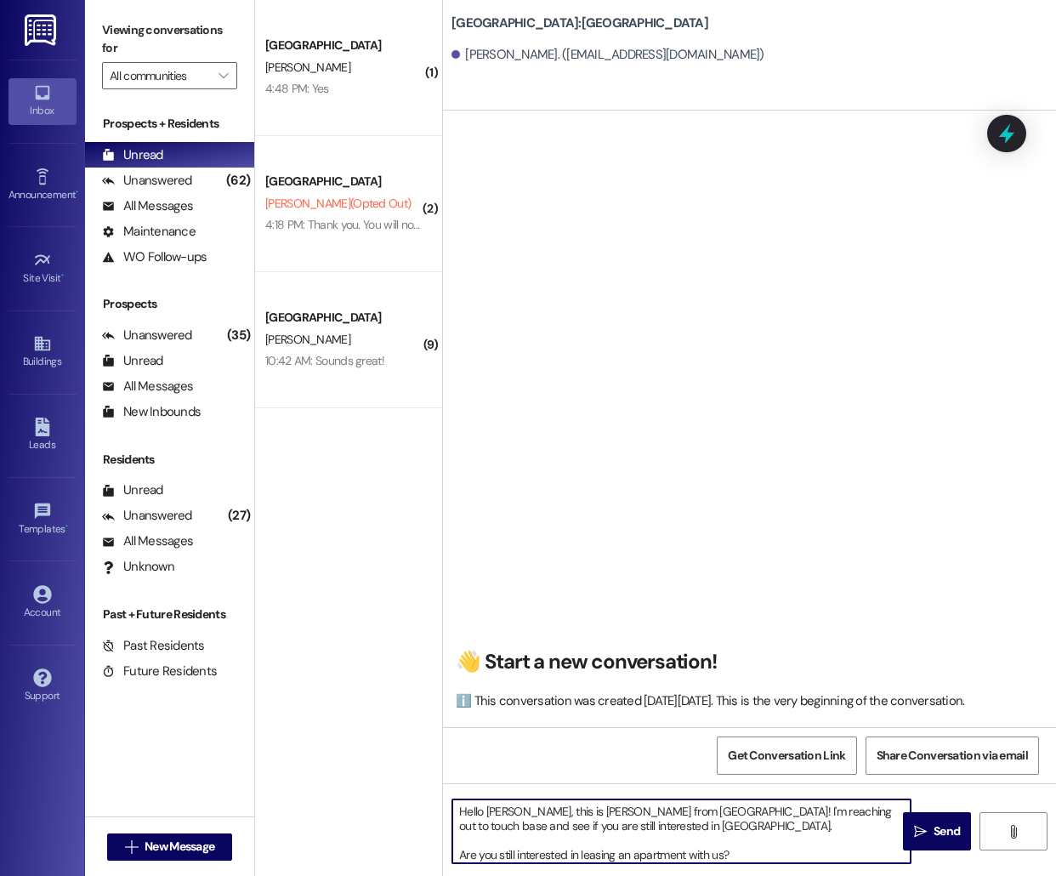
click at [502, 813] on textarea "Hello [PERSON_NAME], this is [PERSON_NAME] from [GEOGRAPHIC_DATA]! I'm reaching…" at bounding box center [681, 831] width 458 height 64
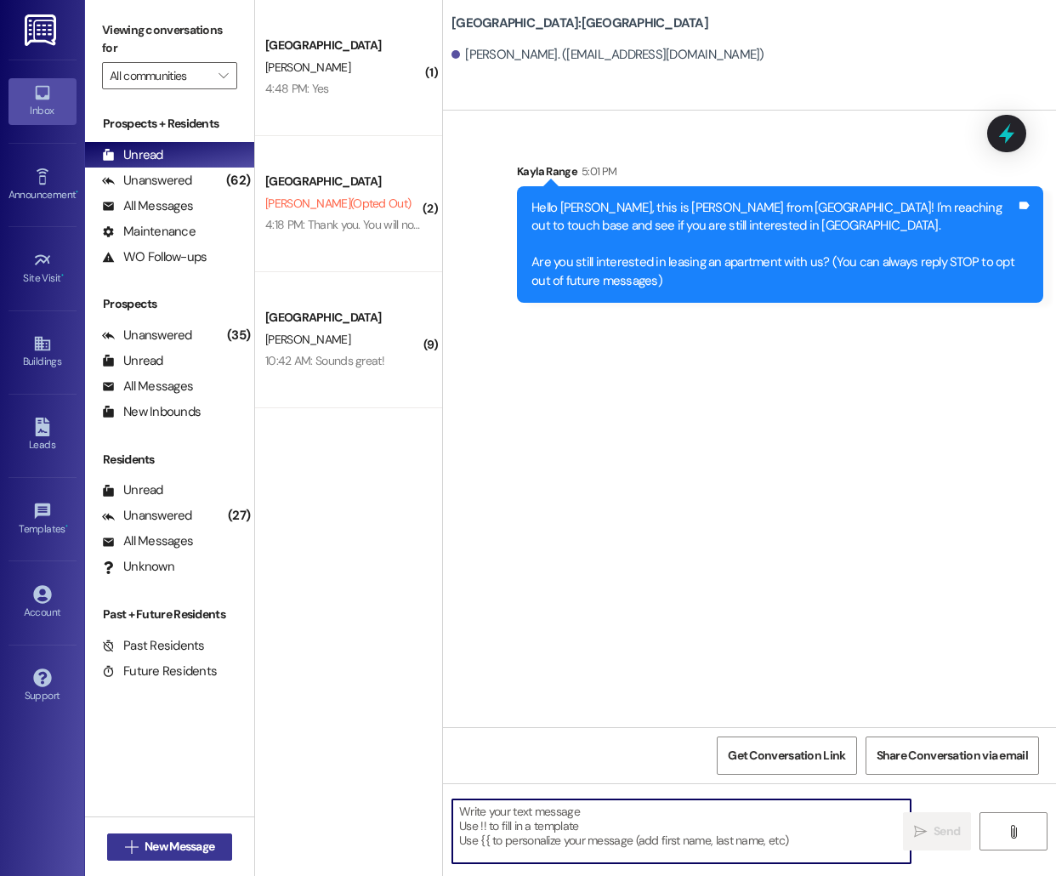
click at [162, 845] on span "New Message" at bounding box center [180, 847] width 70 height 18
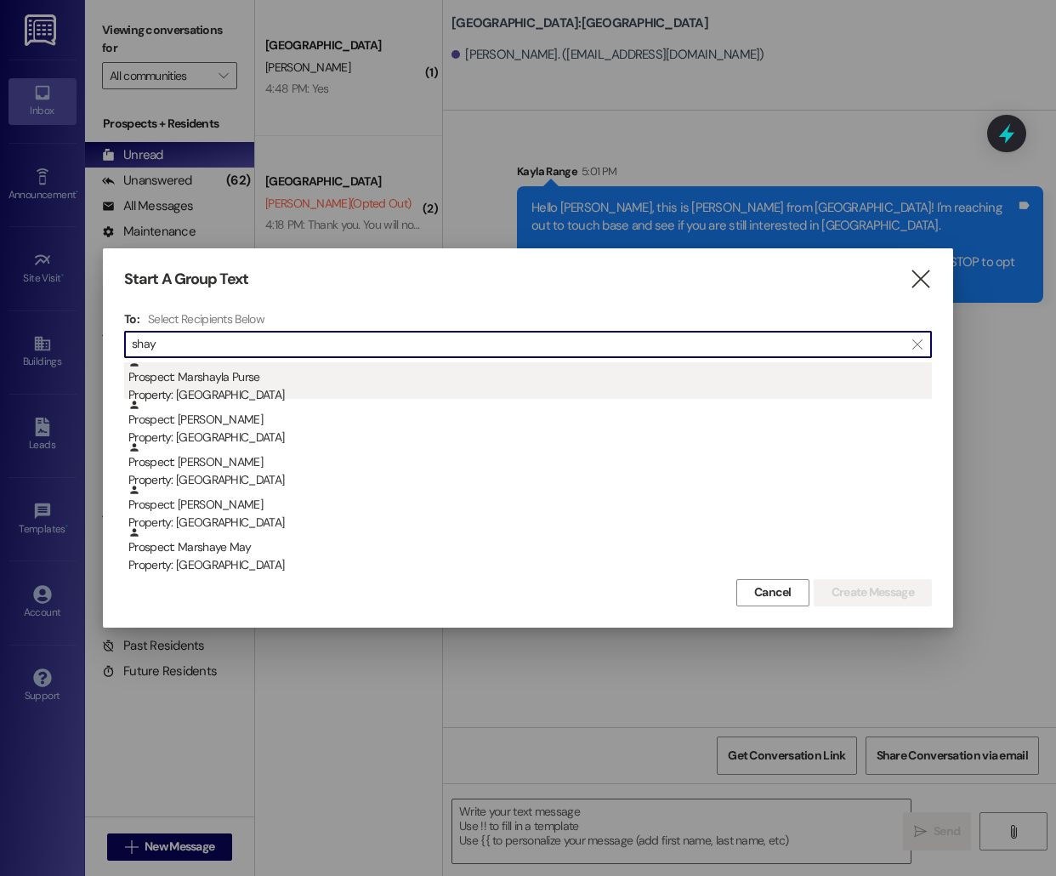
scroll to position [0, 0]
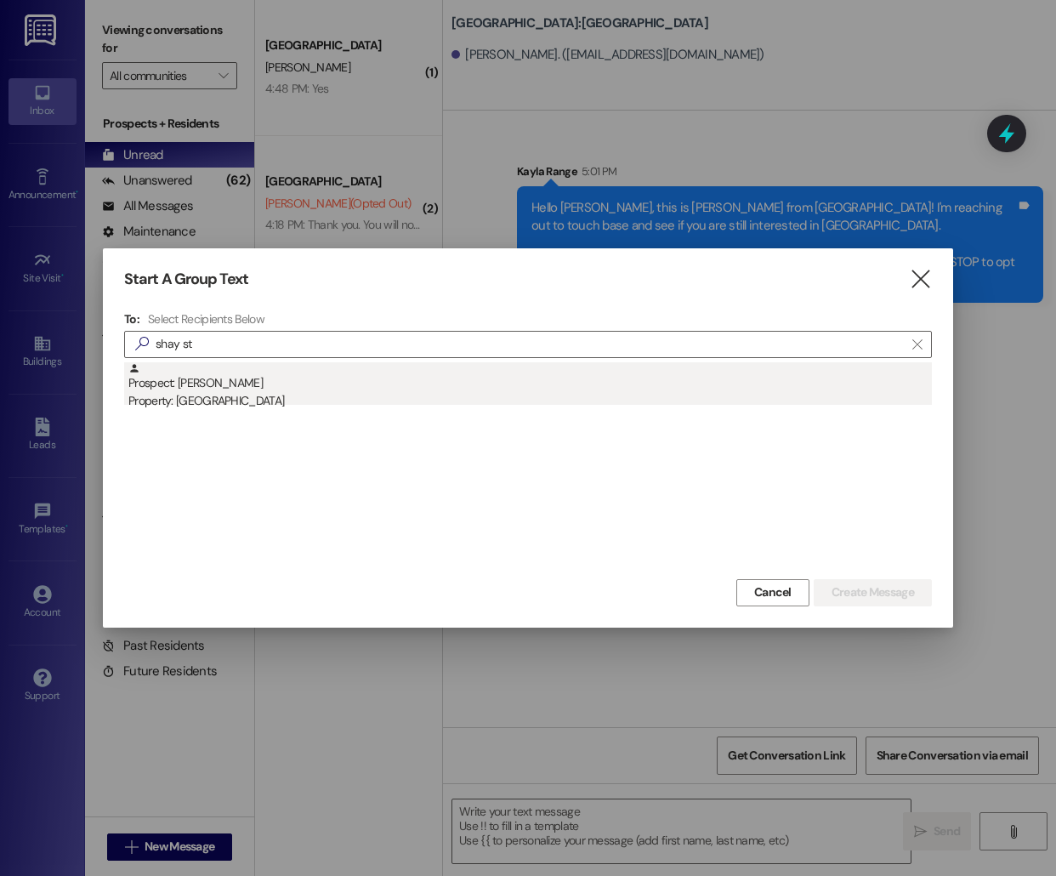
click at [274, 394] on div "Property: [GEOGRAPHIC_DATA]" at bounding box center [530, 401] width 804 height 18
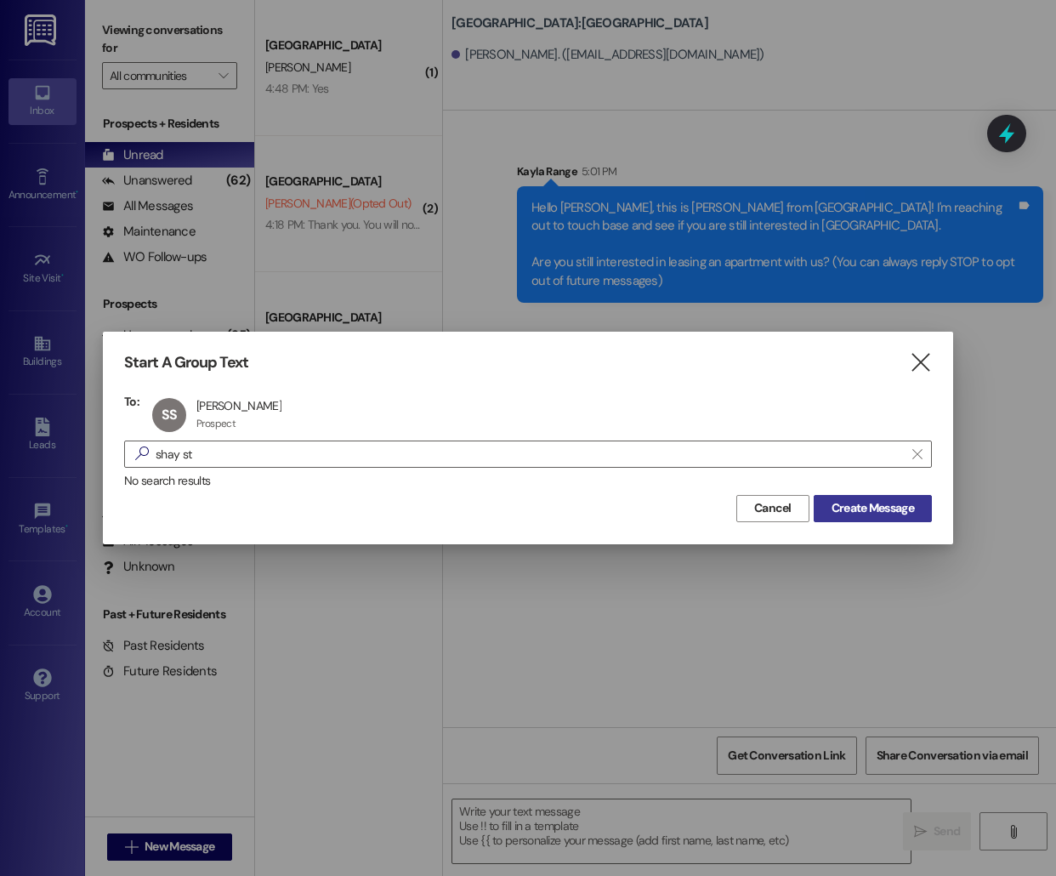
click at [847, 502] on span "Create Message" at bounding box center [873, 508] width 82 height 18
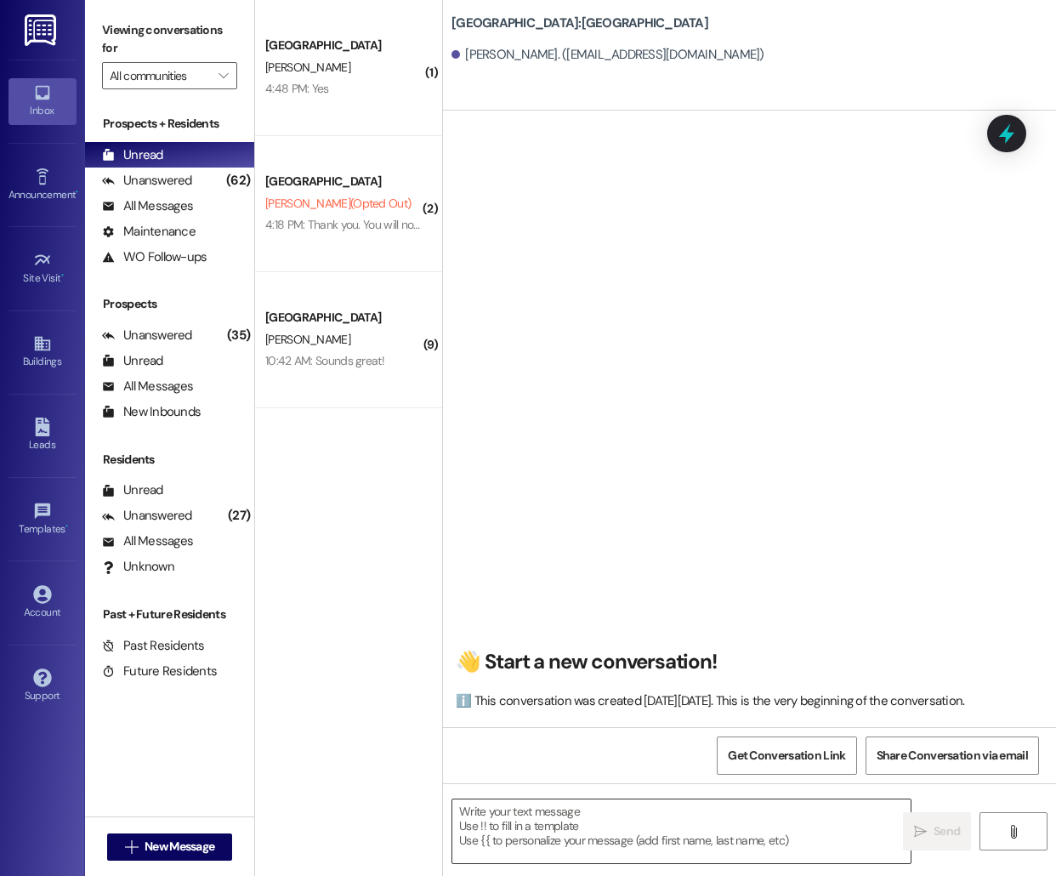
click at [573, 832] on textarea at bounding box center [681, 831] width 458 height 64
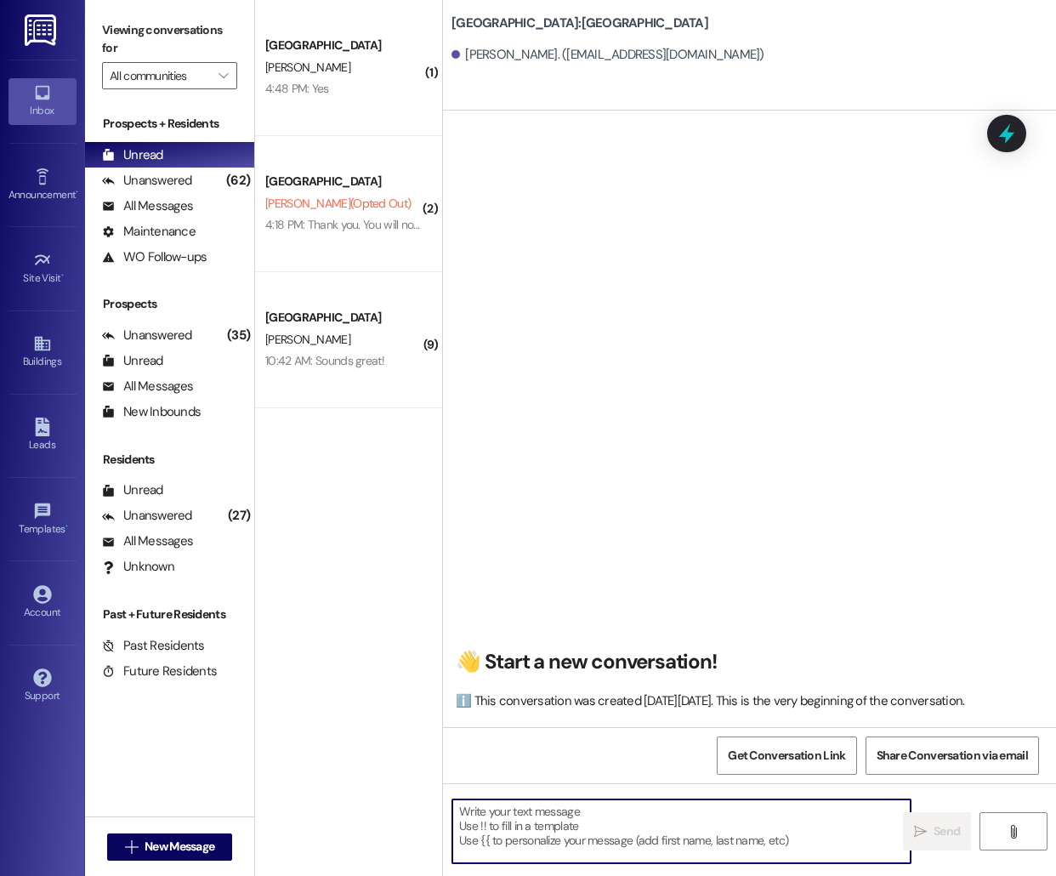
paste textarea "Hello [PERSON_NAME], this is [PERSON_NAME] from [GEOGRAPHIC_DATA]! I'm reaching…"
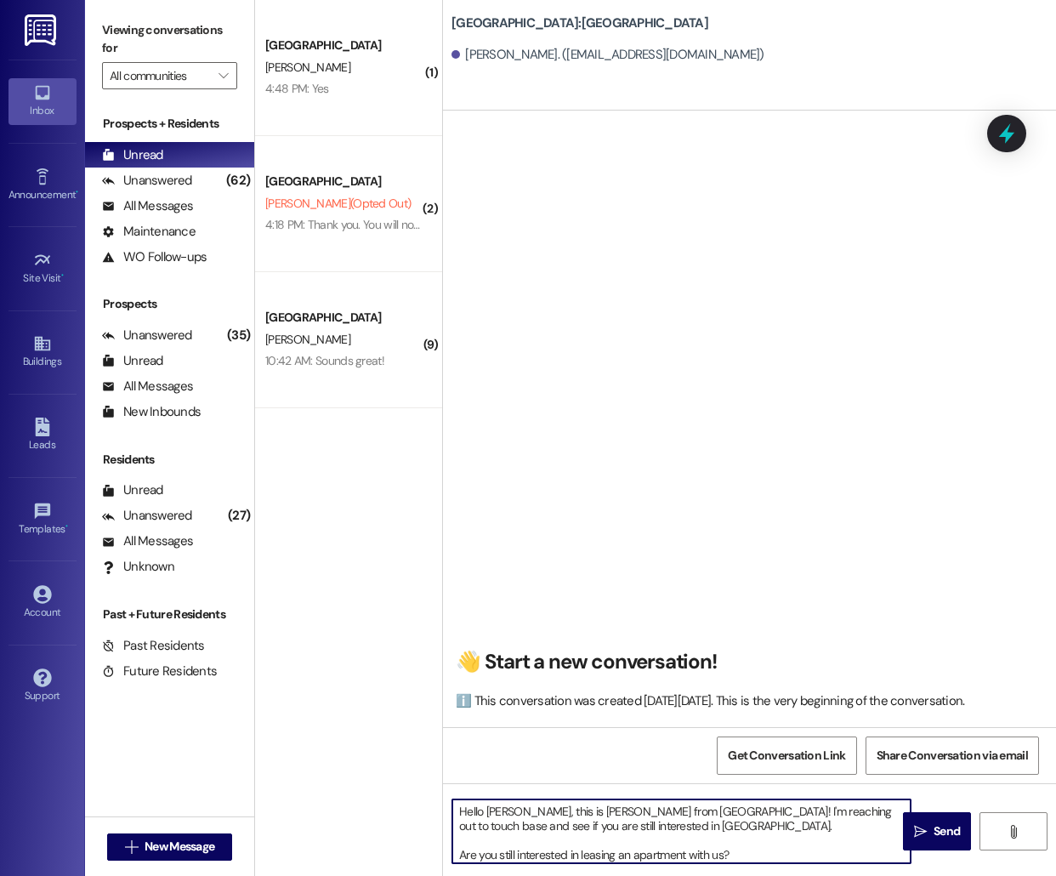
click at [498, 818] on textarea "Hello [PERSON_NAME], this is [PERSON_NAME] from [GEOGRAPHIC_DATA]! I'm reaching…" at bounding box center [681, 831] width 458 height 64
click at [500, 808] on textarea "Hello [PERSON_NAME], this is [PERSON_NAME] from [GEOGRAPHIC_DATA]! I'm reaching…" at bounding box center [681, 831] width 458 height 64
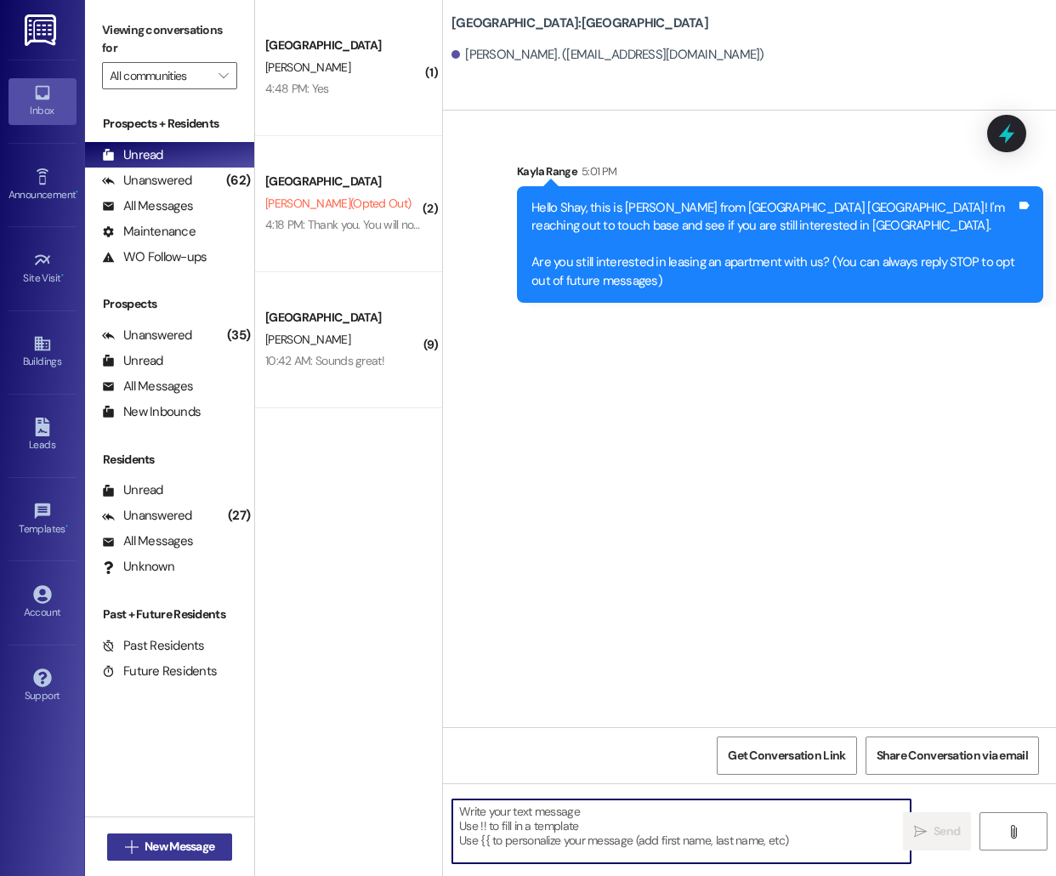
click at [185, 842] on span "New Message" at bounding box center [180, 847] width 70 height 18
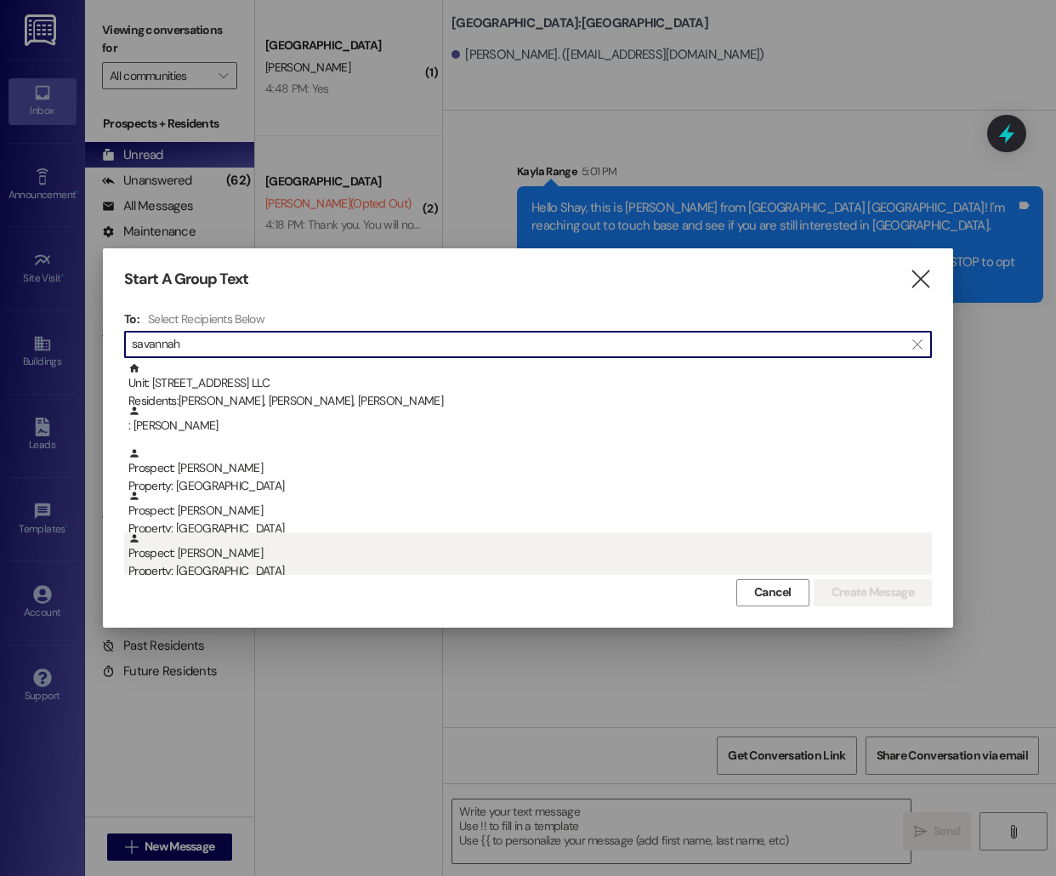
scroll to position [48, 0]
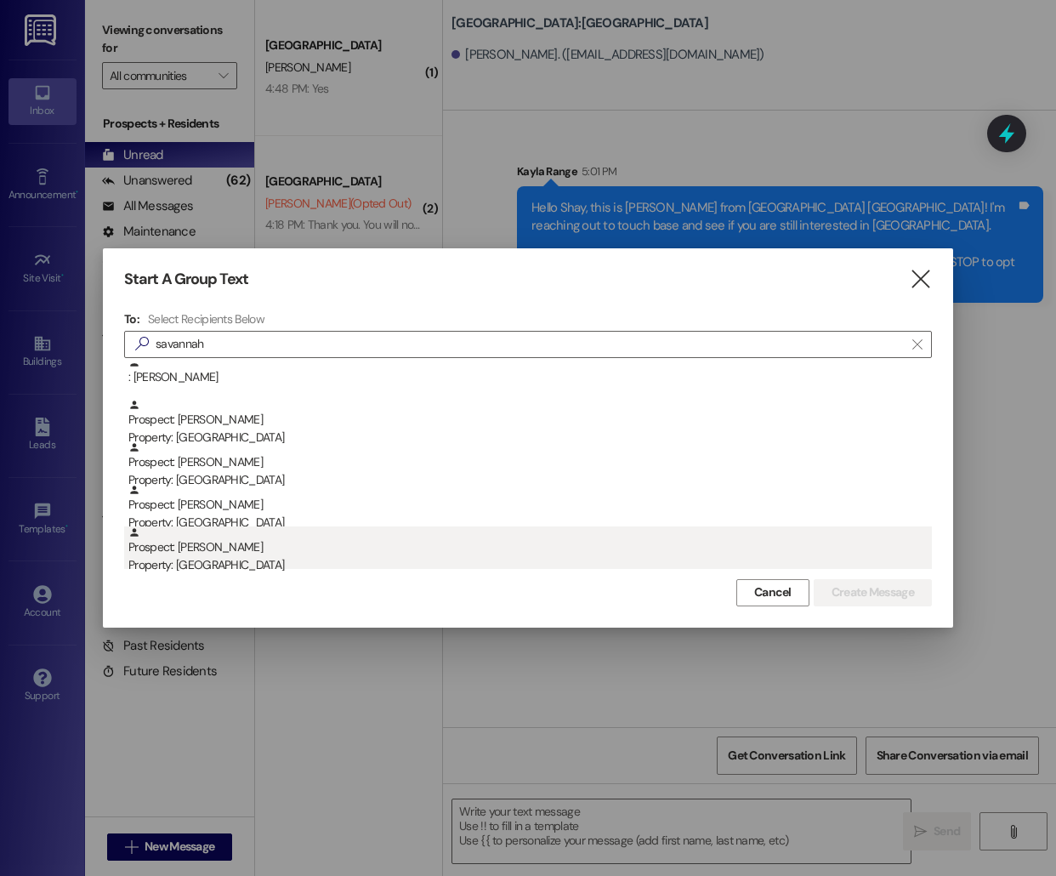
click at [247, 548] on div "Prospect: [GEOGRAPHIC_DATA][PERSON_NAME] Property: [GEOGRAPHIC_DATA]" at bounding box center [530, 550] width 804 height 48
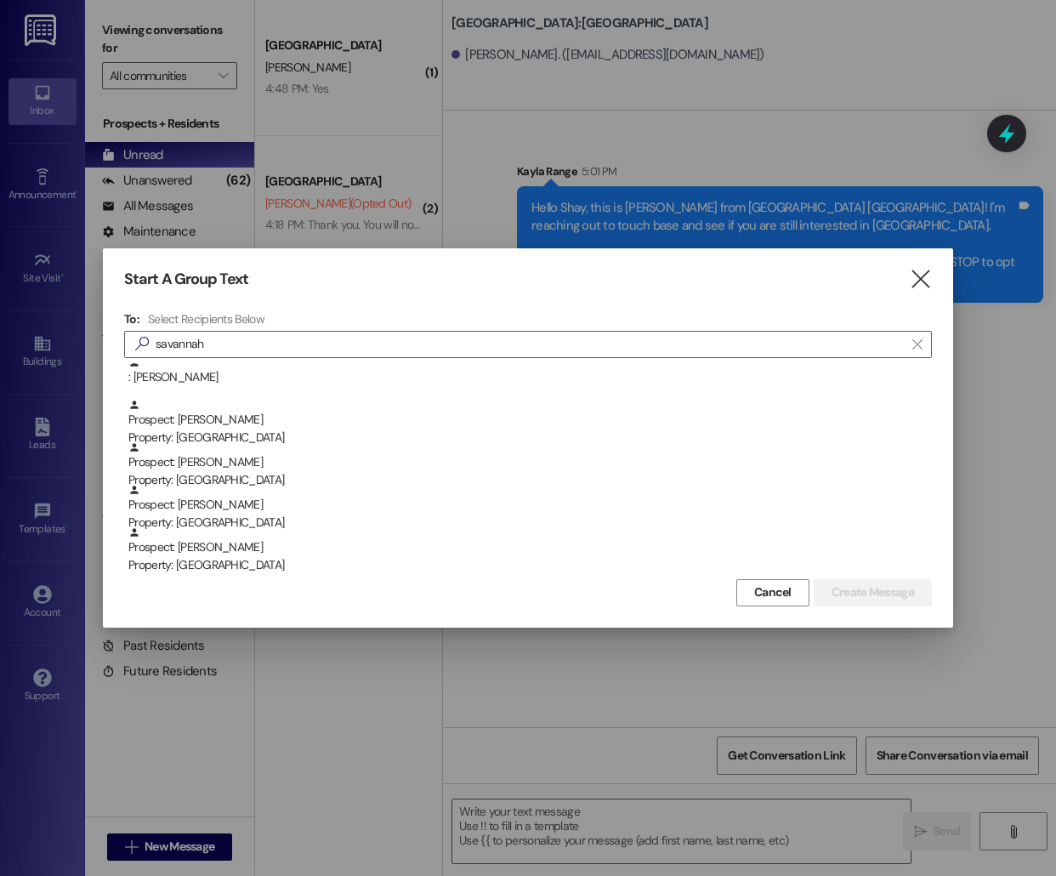
scroll to position [6, 0]
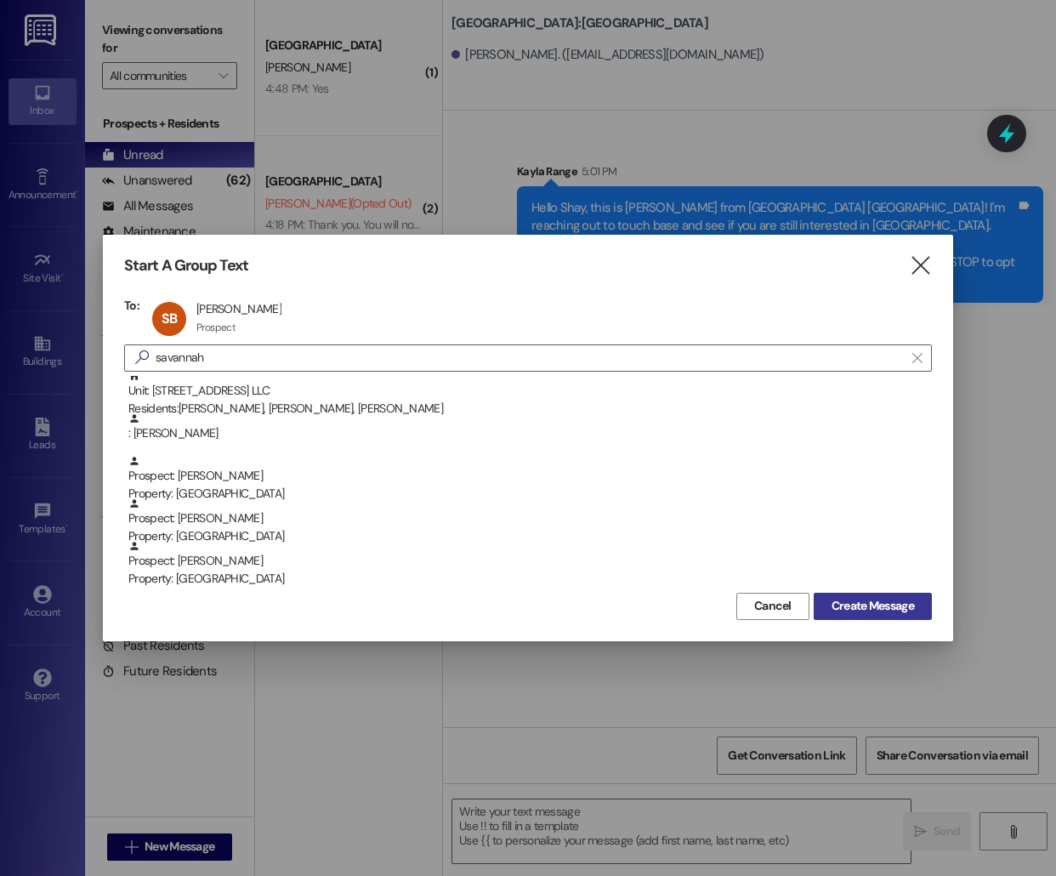
click at [871, 613] on span "Create Message" at bounding box center [873, 606] width 82 height 18
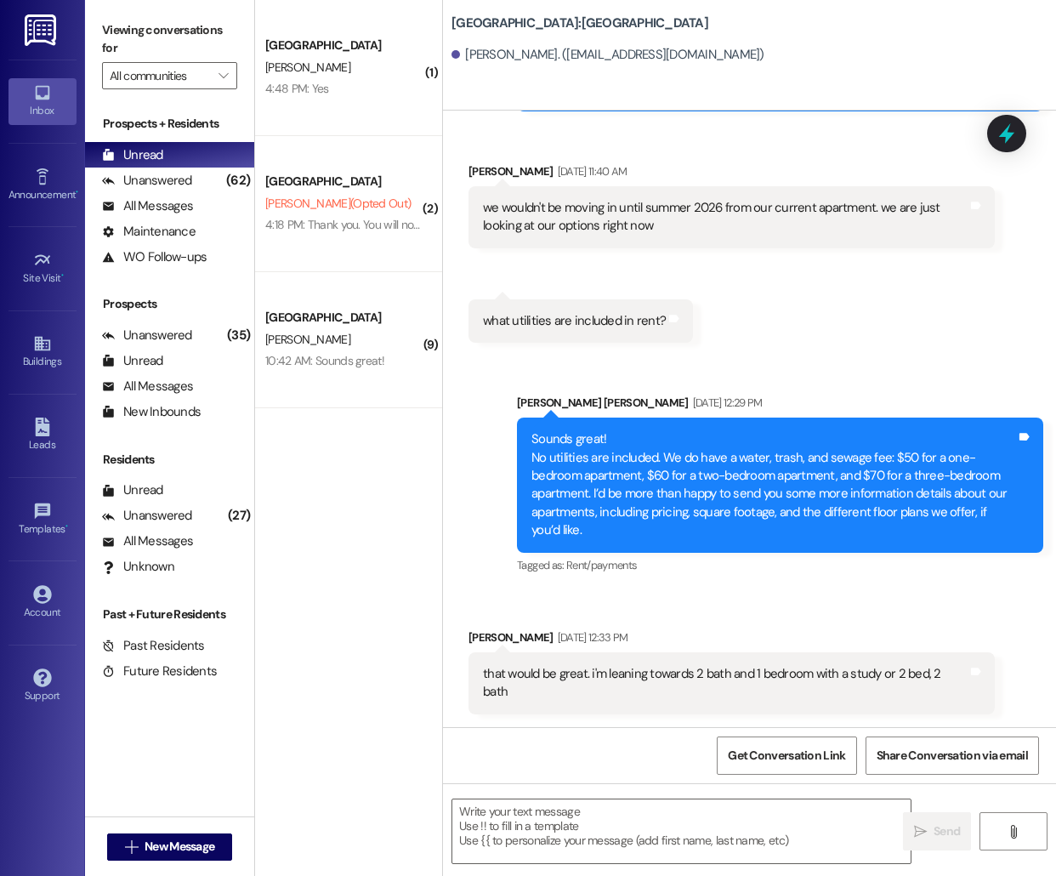
scroll to position [329, 0]
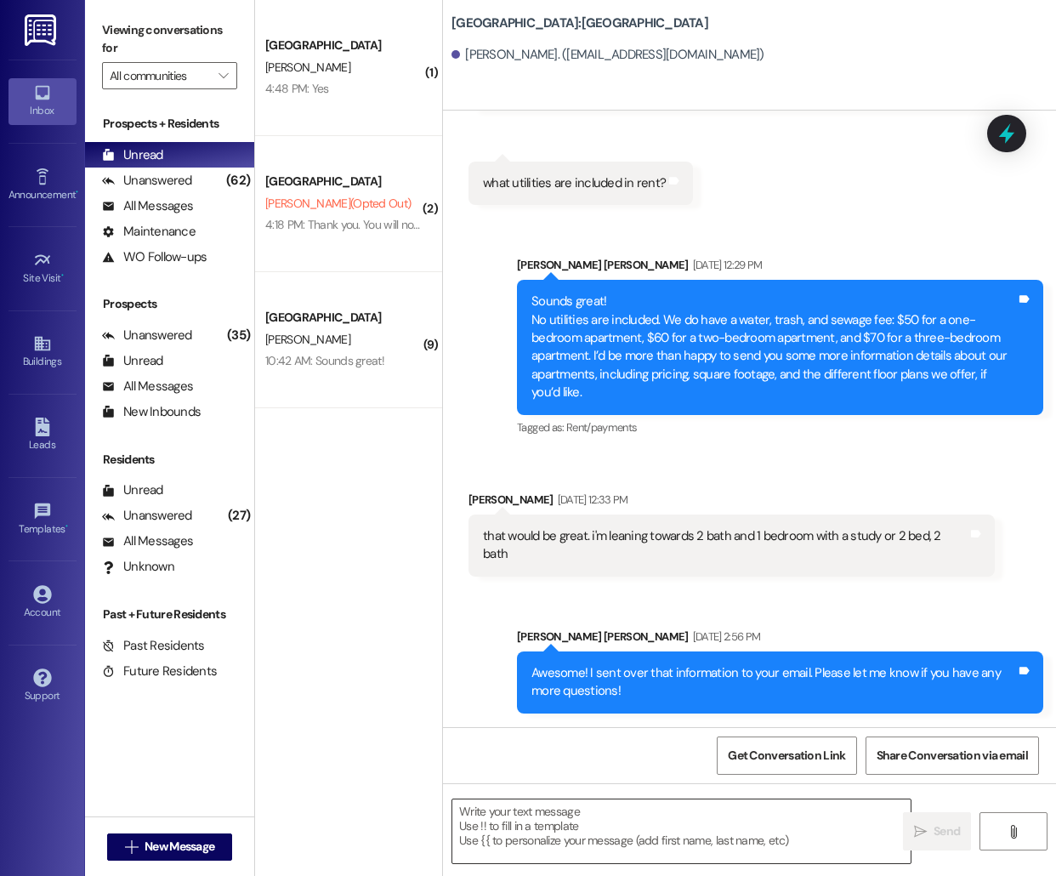
click at [521, 847] on textarea at bounding box center [681, 831] width 458 height 64
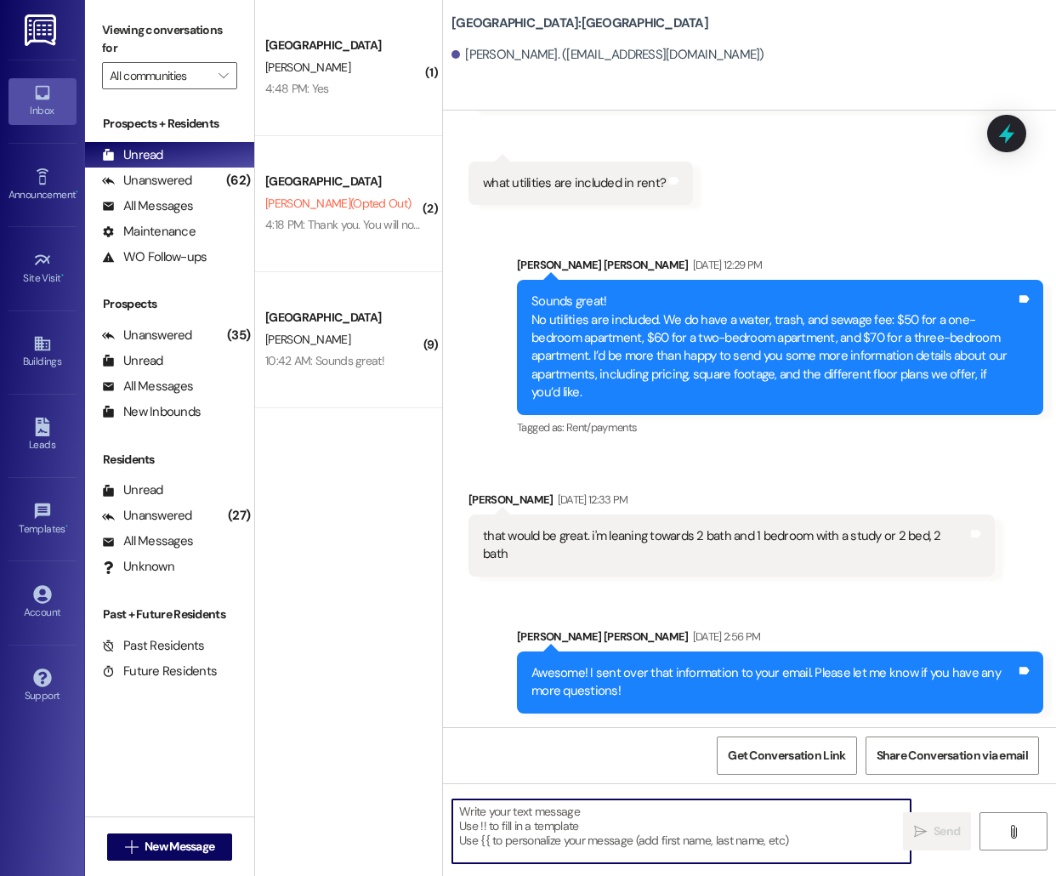
paste textarea "Hello [PERSON_NAME], this is [PERSON_NAME] from [GEOGRAPHIC_DATA]! I'm reaching…"
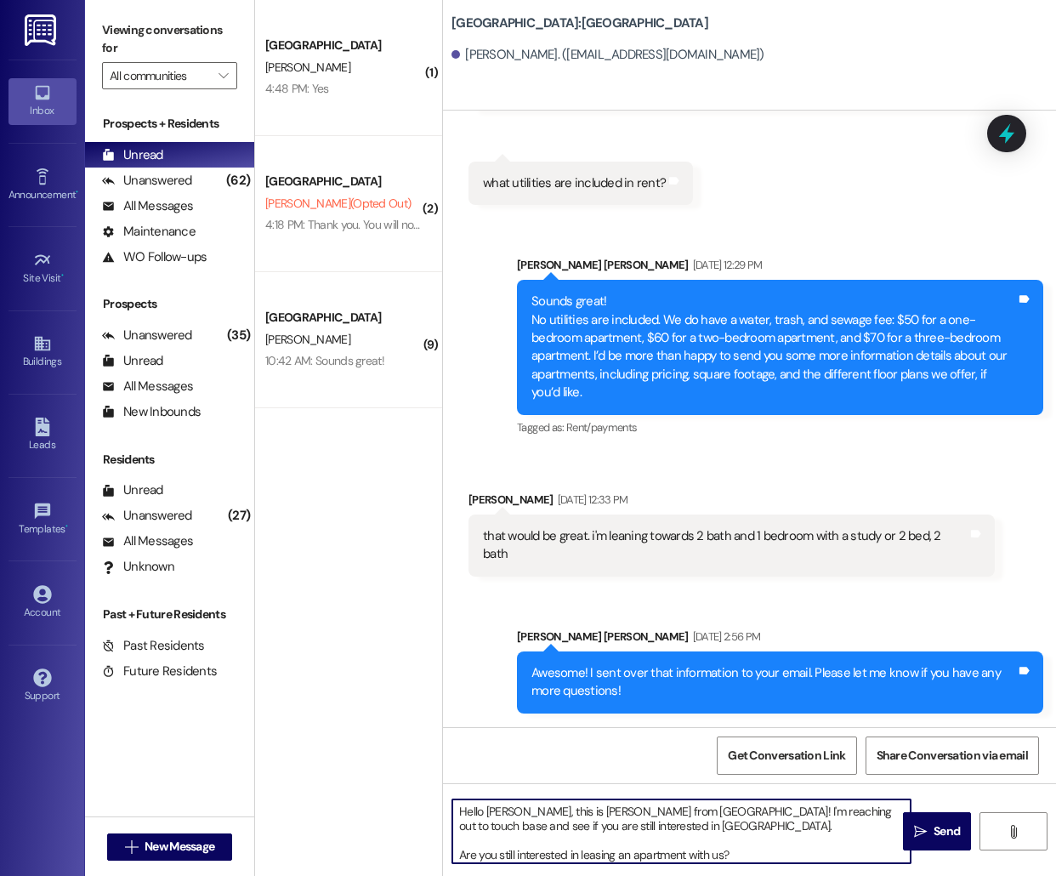
click at [497, 810] on textarea "Hello [PERSON_NAME], this is [PERSON_NAME] from [GEOGRAPHIC_DATA]! I'm reaching…" at bounding box center [681, 831] width 458 height 64
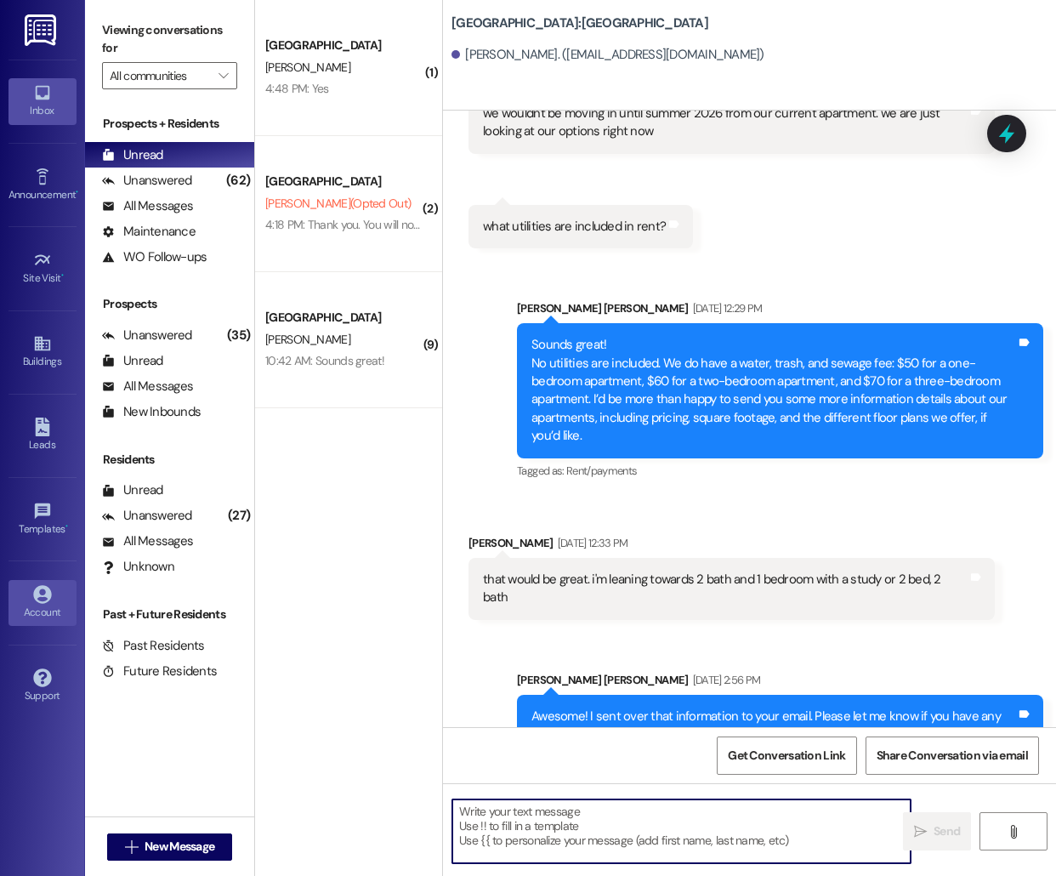
scroll to position [191, 0]
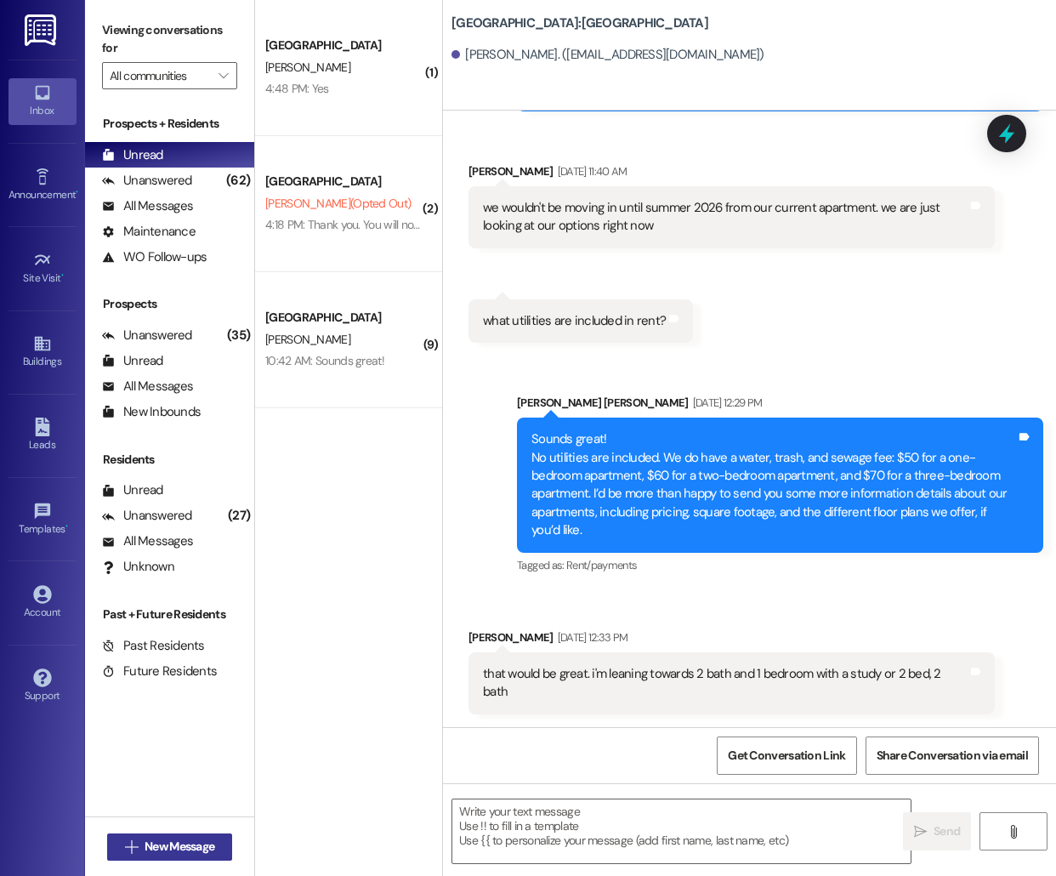
click at [141, 846] on span "New Message" at bounding box center [179, 847] width 77 height 18
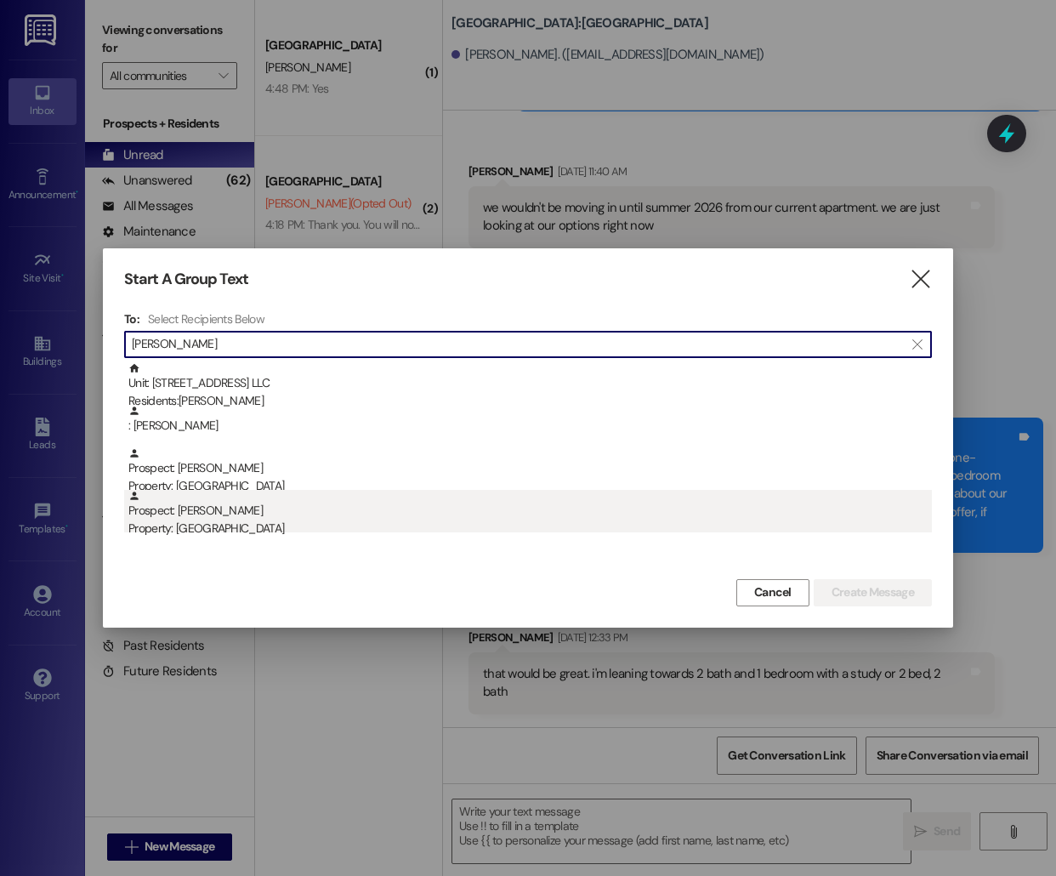
click at [310, 531] on div "Property: [GEOGRAPHIC_DATA]" at bounding box center [530, 529] width 804 height 18
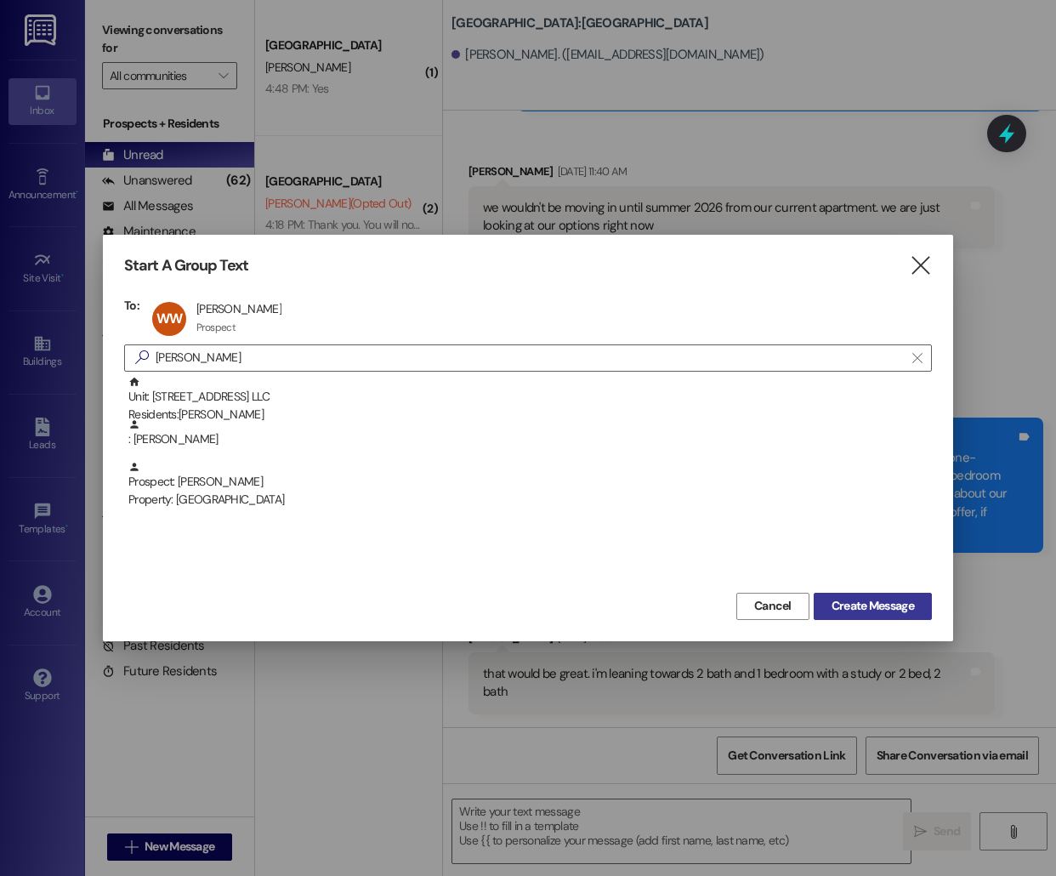
click at [911, 607] on span "Create Message" at bounding box center [873, 606] width 82 height 18
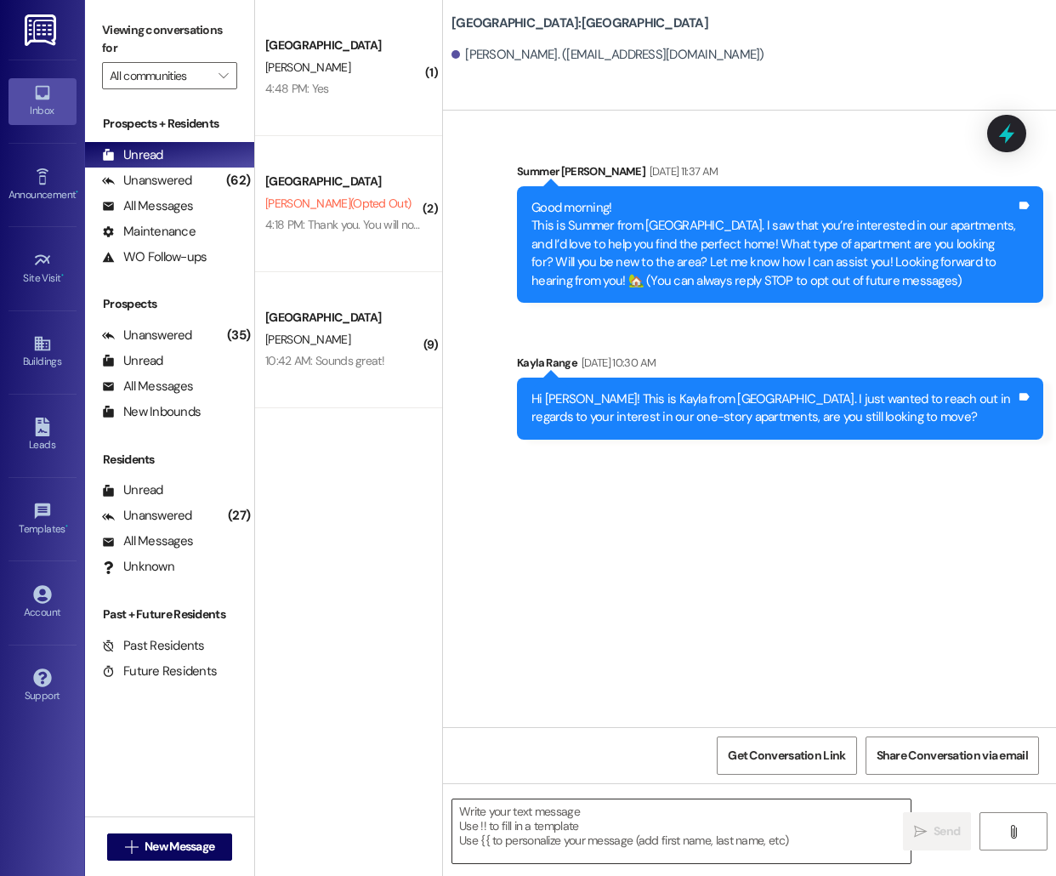
scroll to position [0, 0]
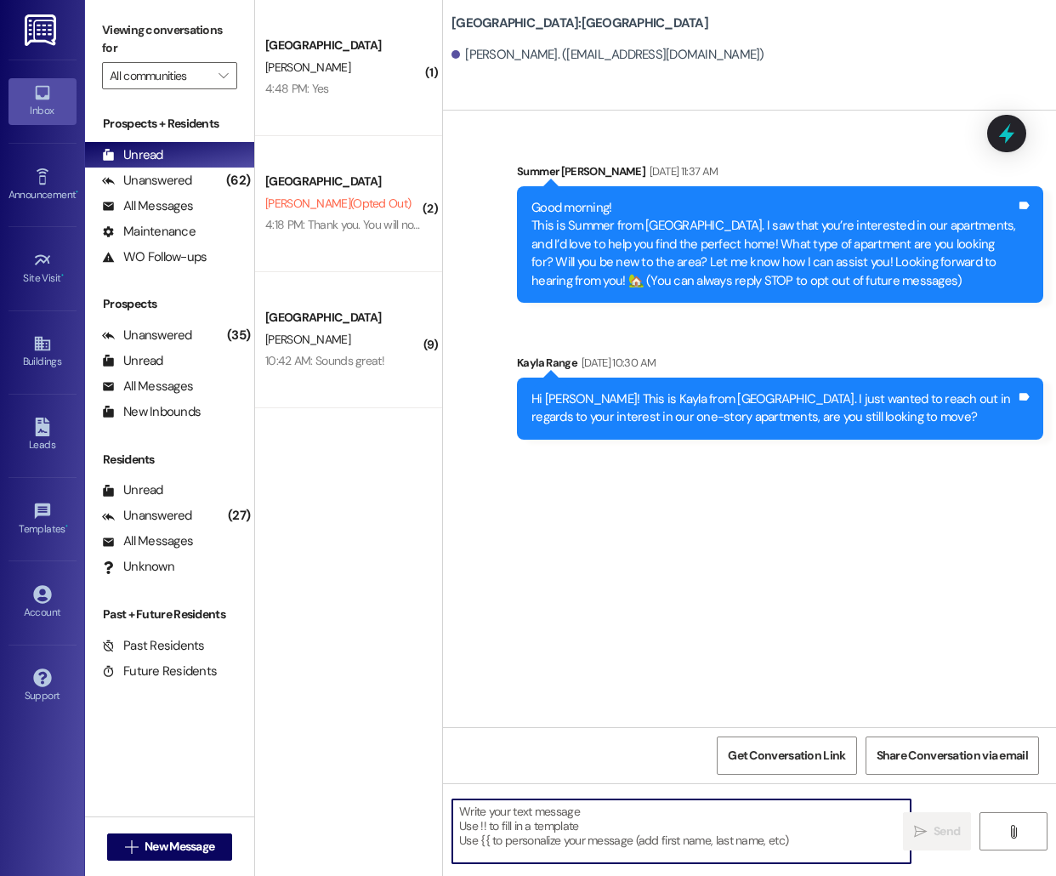
click at [613, 831] on textarea at bounding box center [681, 831] width 458 height 64
paste textarea "Hello [PERSON_NAME], this is [PERSON_NAME] from [GEOGRAPHIC_DATA]! I'm reaching…"
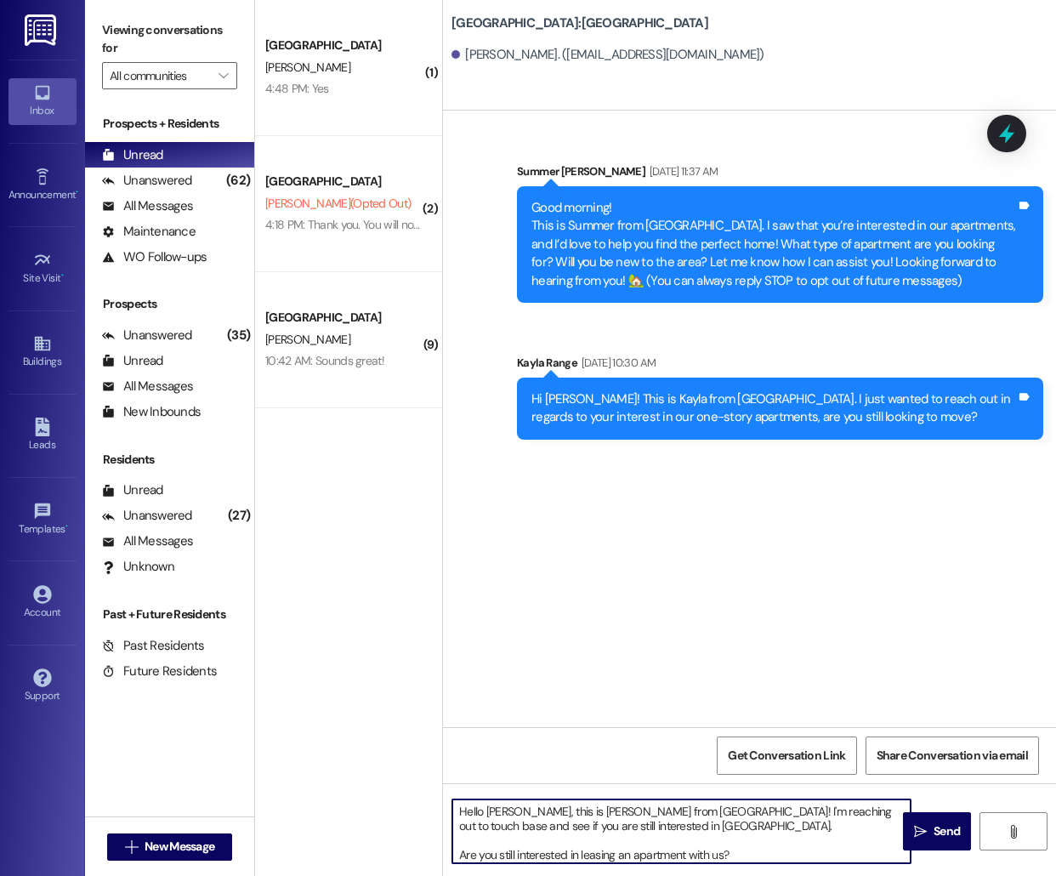
click at [504, 810] on textarea "Hello [PERSON_NAME], this is [PERSON_NAME] from [GEOGRAPHIC_DATA]! I'm reaching…" at bounding box center [681, 831] width 458 height 64
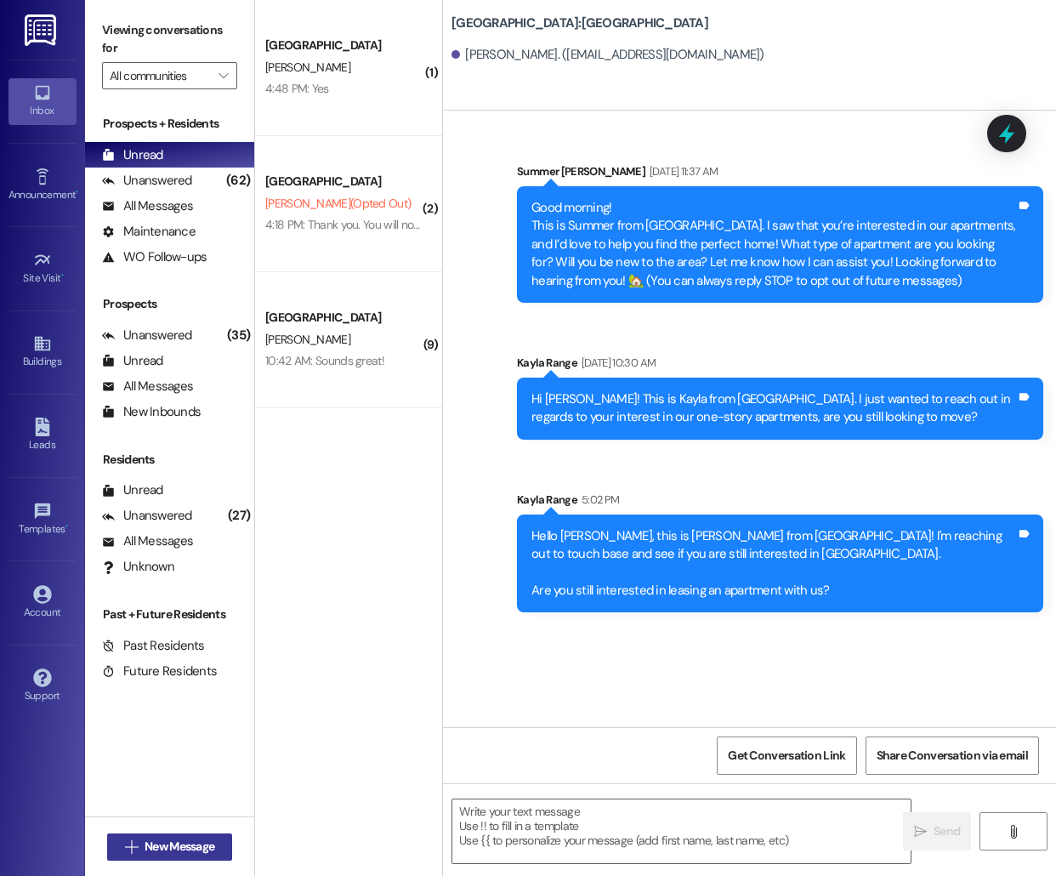
click at [125, 852] on icon "" at bounding box center [131, 847] width 13 height 14
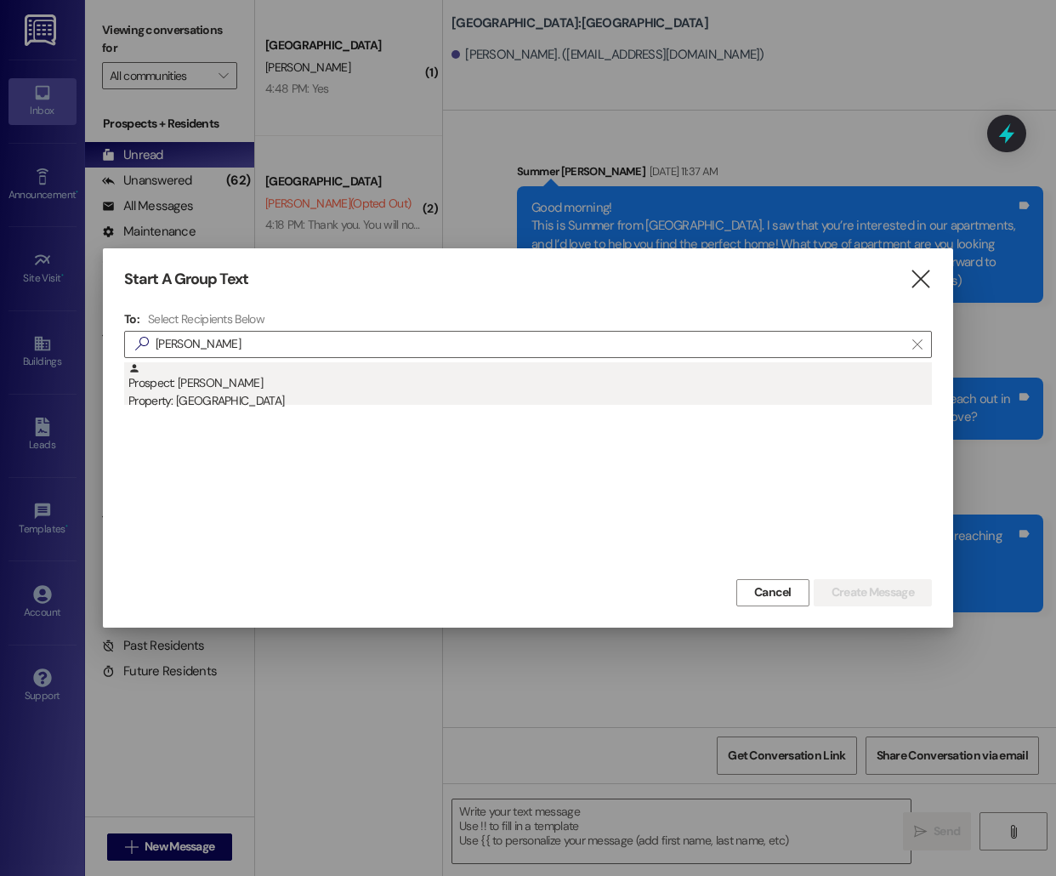
click at [237, 388] on div "Prospect: Shalimar [PERSON_NAME] Property: [GEOGRAPHIC_DATA]" at bounding box center [530, 386] width 804 height 48
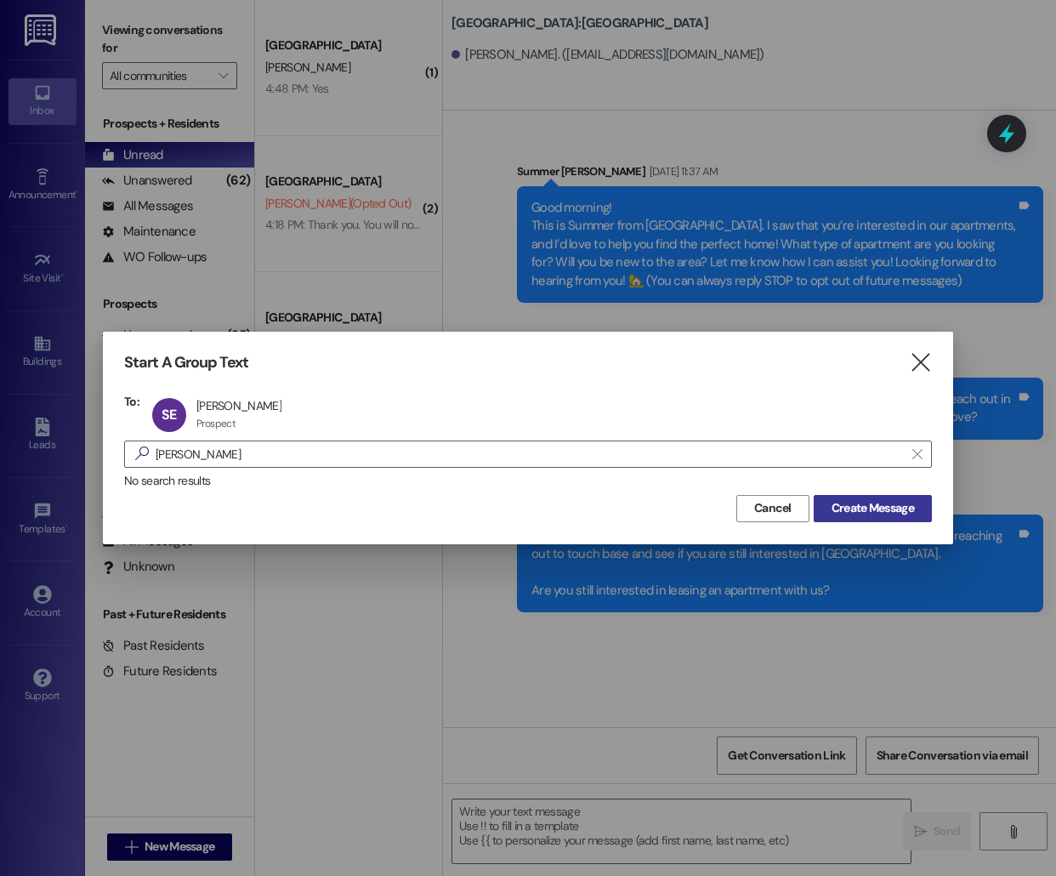
click at [904, 509] on span "Create Message" at bounding box center [873, 508] width 82 height 18
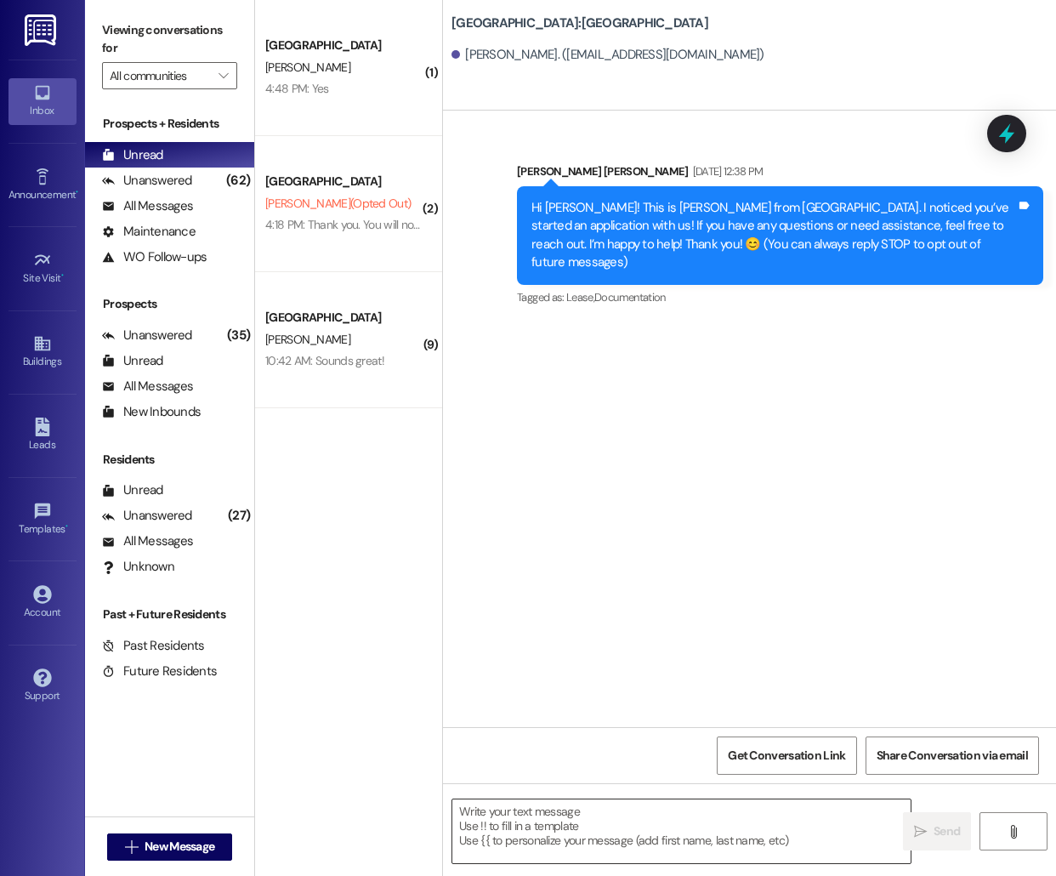
click at [542, 841] on textarea at bounding box center [681, 831] width 458 height 64
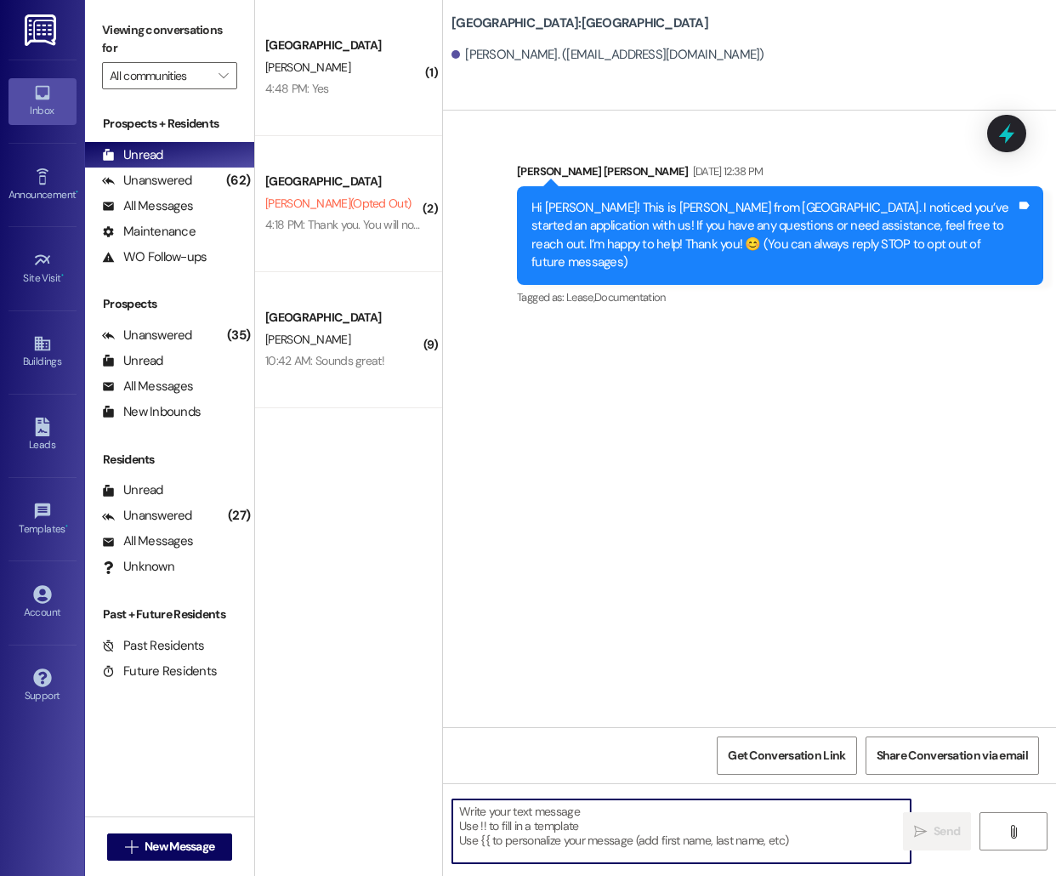
paste textarea "Hello [PERSON_NAME], this is [PERSON_NAME] from [GEOGRAPHIC_DATA]! I'm reaching…"
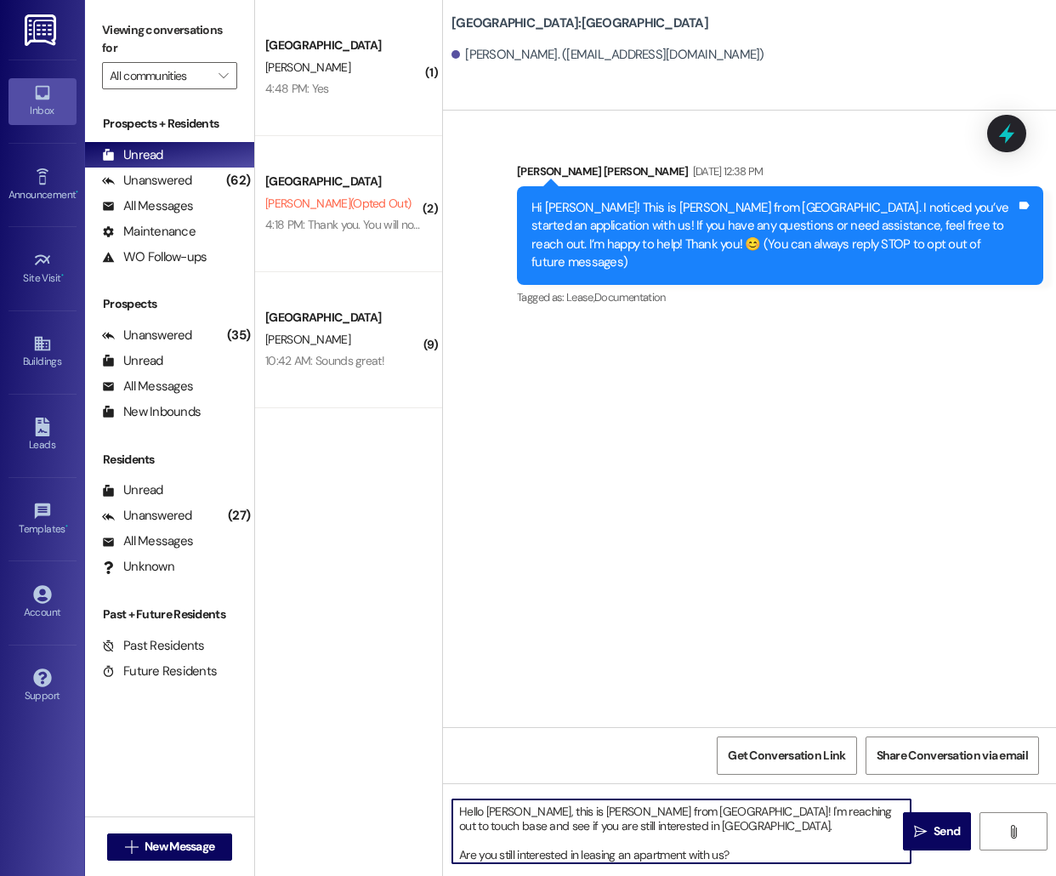
click at [501, 810] on textarea "Hello [PERSON_NAME], this is [PERSON_NAME] from [GEOGRAPHIC_DATA]! I'm reaching…" at bounding box center [681, 831] width 458 height 64
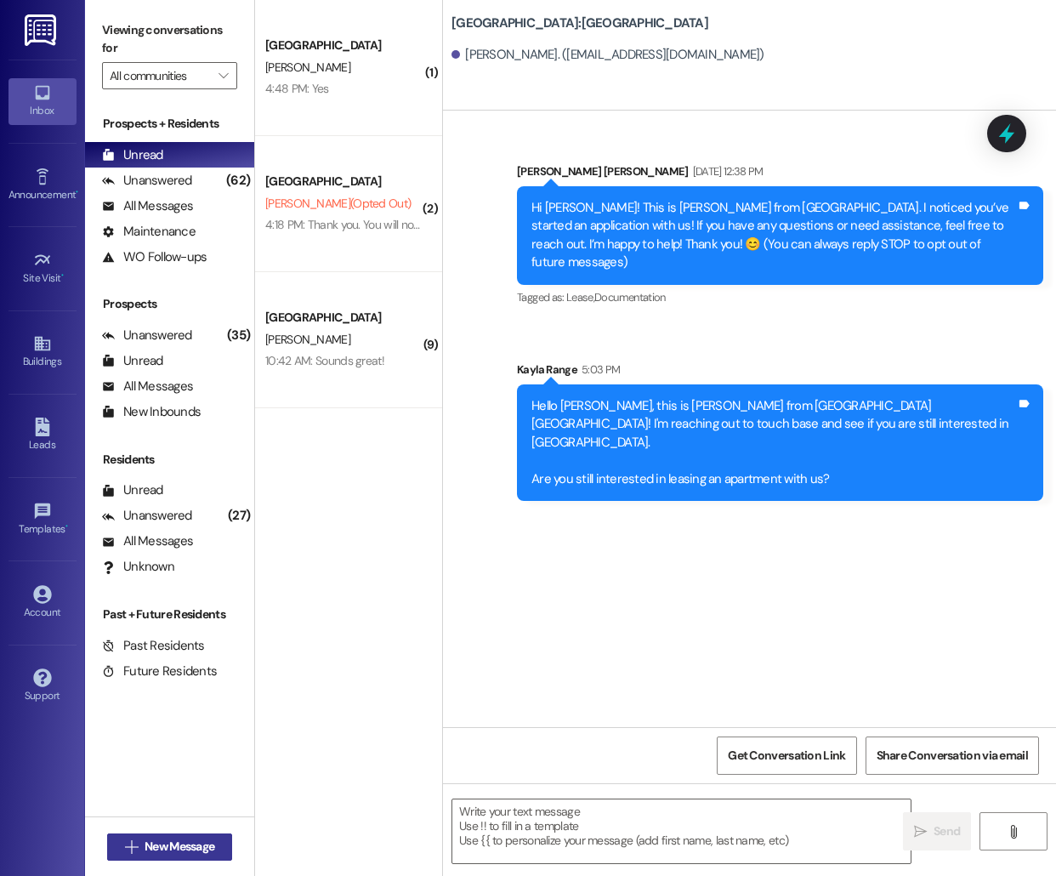
click at [197, 850] on span "New Message" at bounding box center [180, 847] width 70 height 18
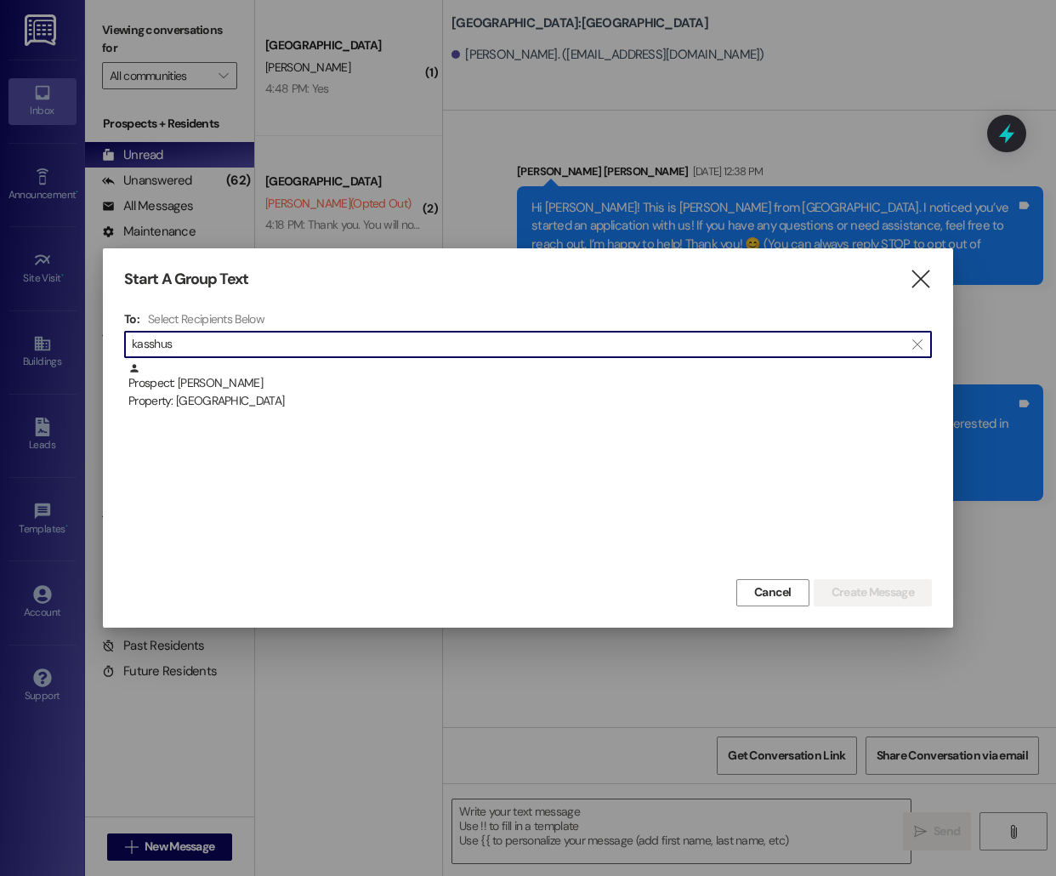
click at [332, 411] on div "Prospect: [PERSON_NAME] Property: [GEOGRAPHIC_DATA]" at bounding box center [528, 468] width 808 height 213
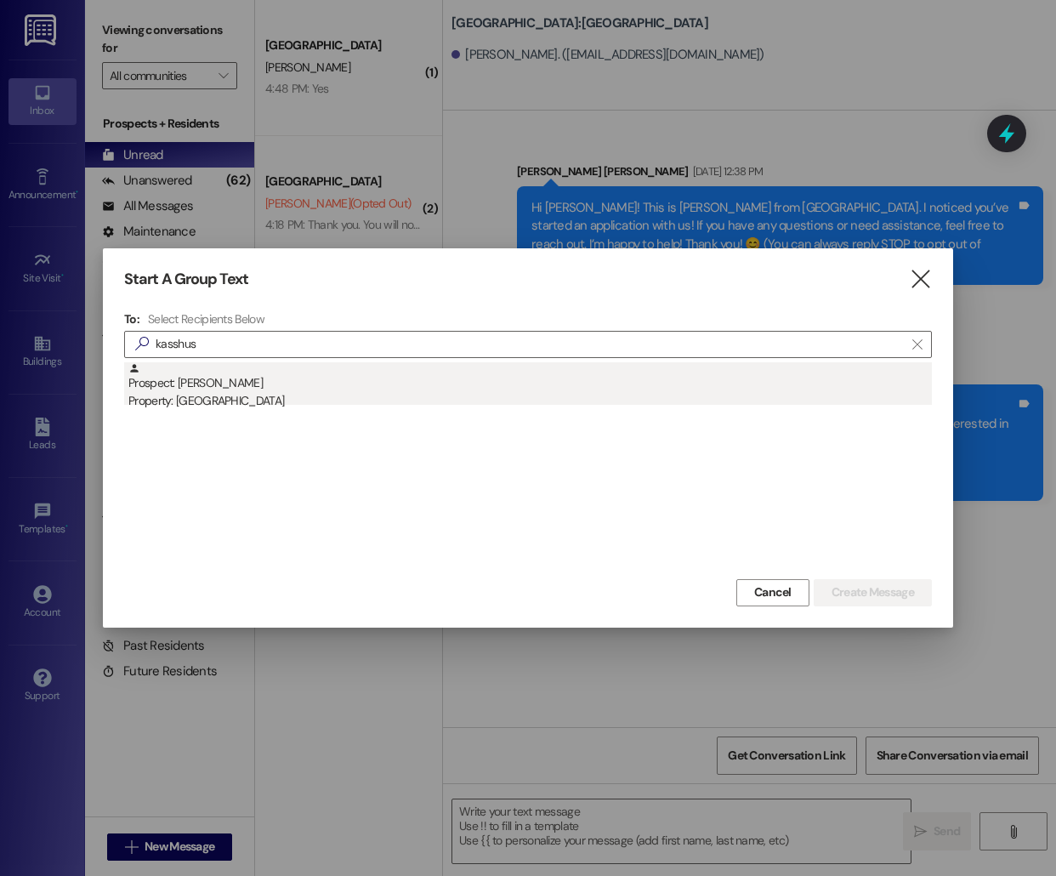
click at [341, 394] on div "Property: [GEOGRAPHIC_DATA]" at bounding box center [530, 401] width 804 height 18
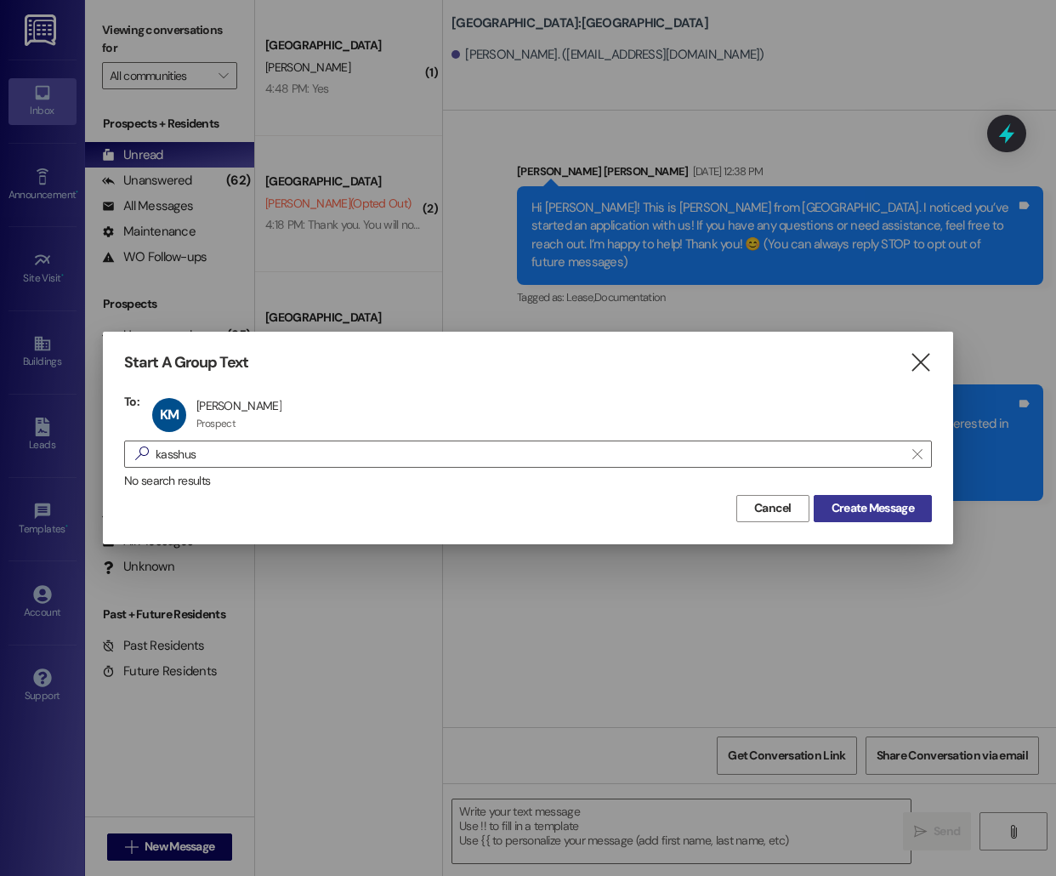
click at [843, 510] on span "Create Message" at bounding box center [873, 508] width 82 height 18
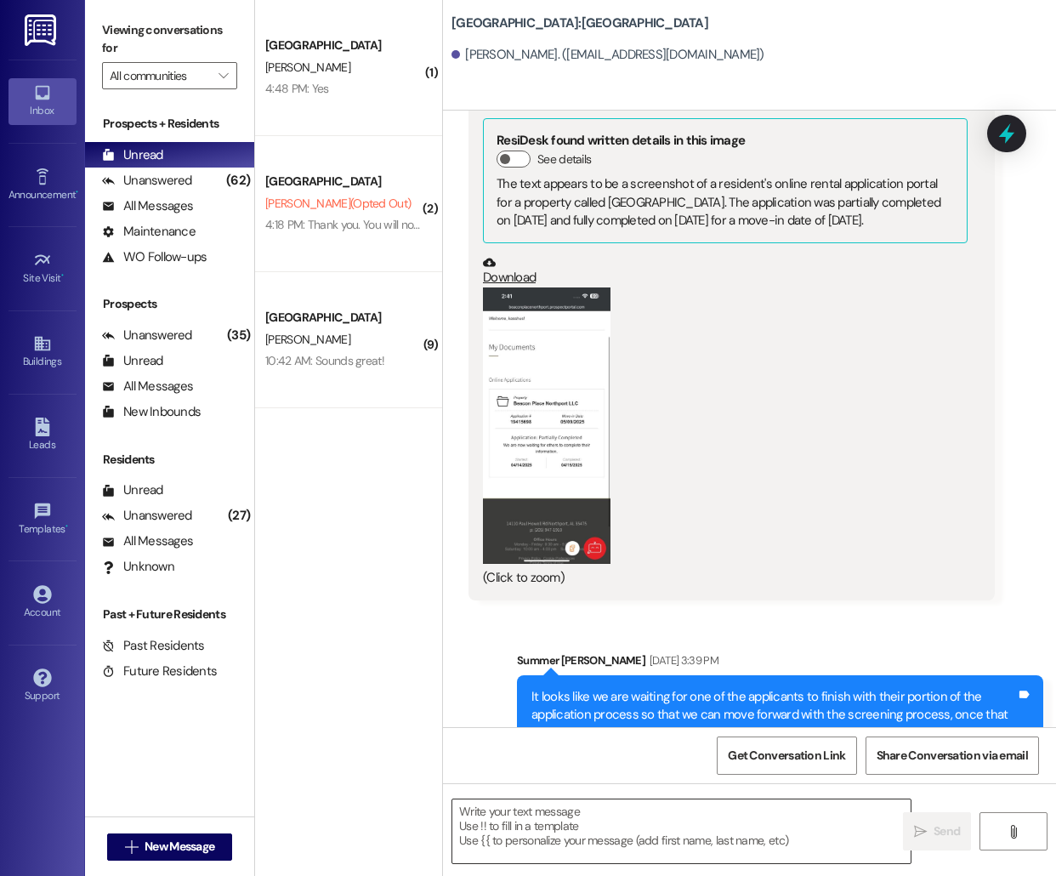
scroll to position [1371, 0]
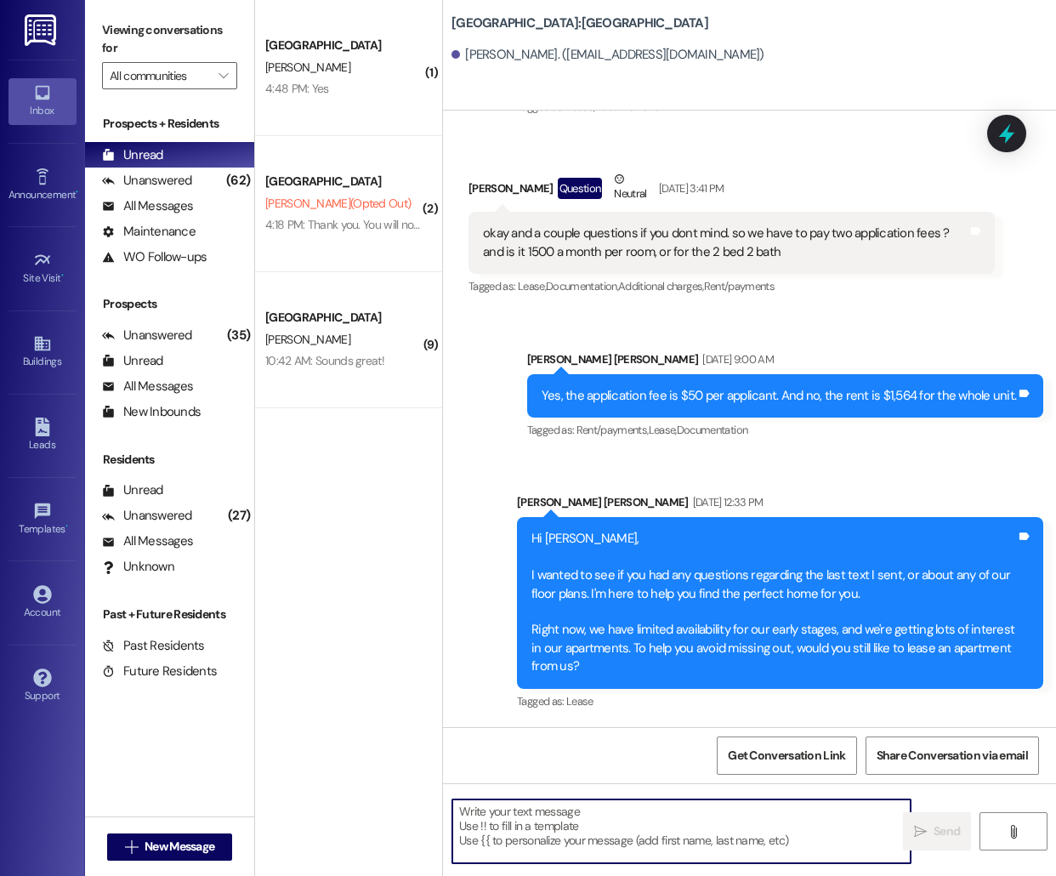
click at [528, 837] on textarea at bounding box center [681, 831] width 458 height 64
paste textarea "Hello [PERSON_NAME], this is [PERSON_NAME] from [GEOGRAPHIC_DATA]! I'm reaching…"
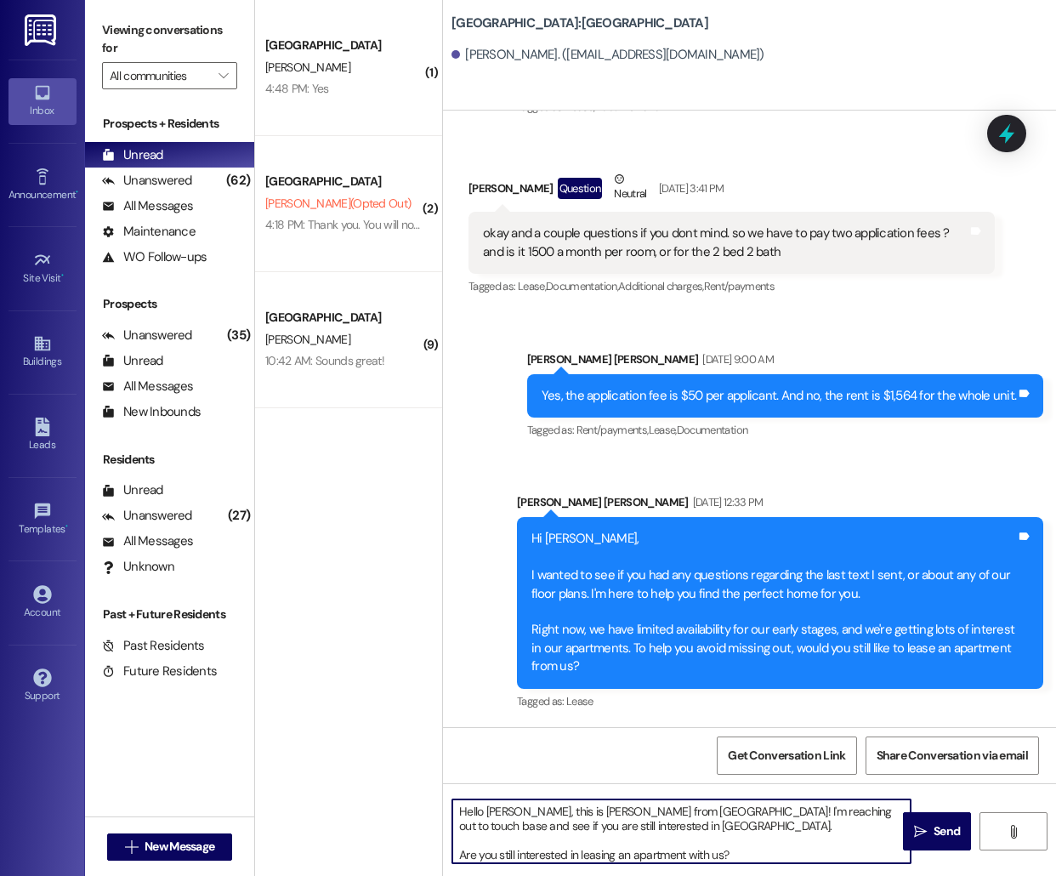
click at [492, 807] on textarea "Hello [PERSON_NAME], this is [PERSON_NAME] from [GEOGRAPHIC_DATA]! I'm reaching…" at bounding box center [681, 831] width 458 height 64
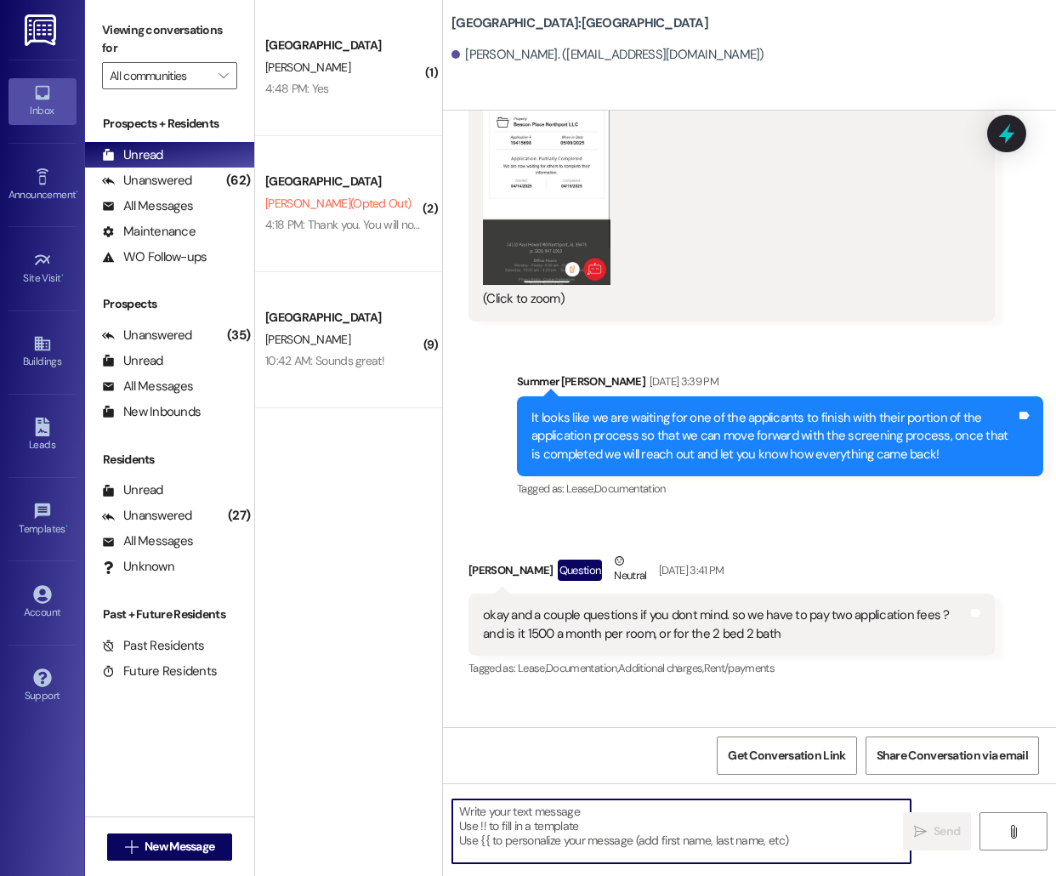
scroll to position [956, 0]
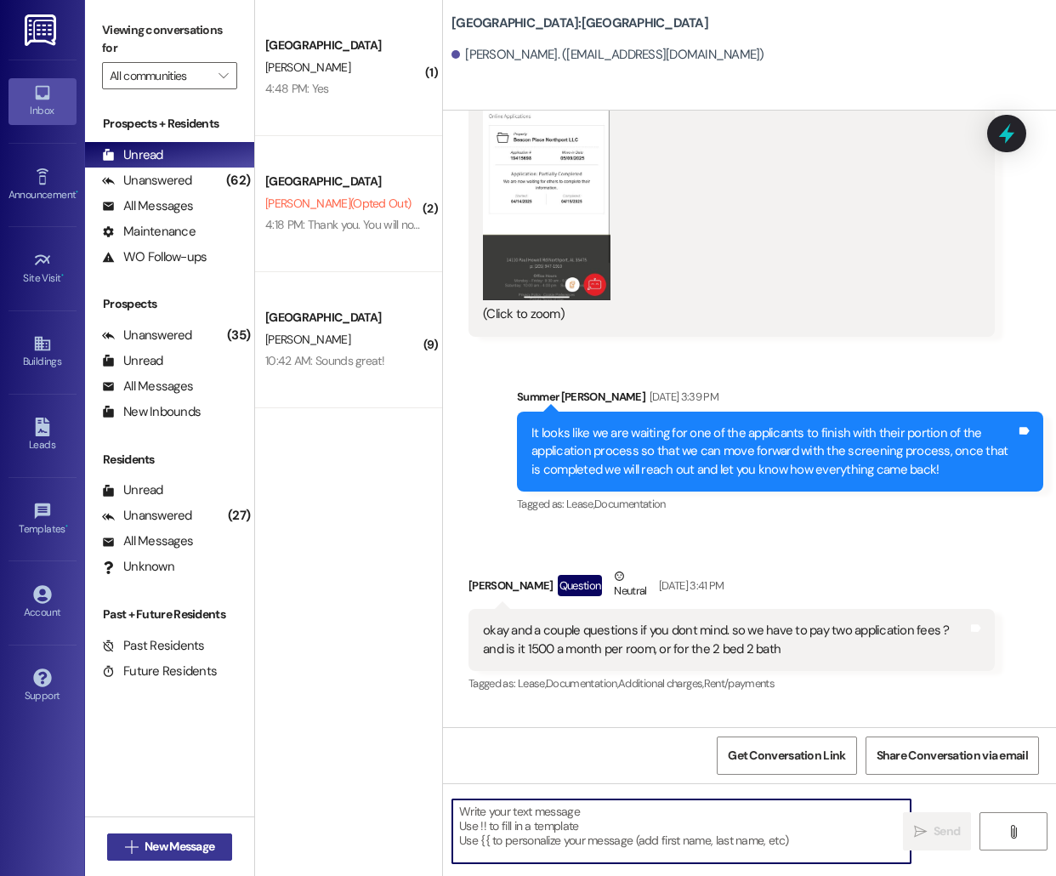
click at [169, 847] on span "New Message" at bounding box center [180, 847] width 70 height 18
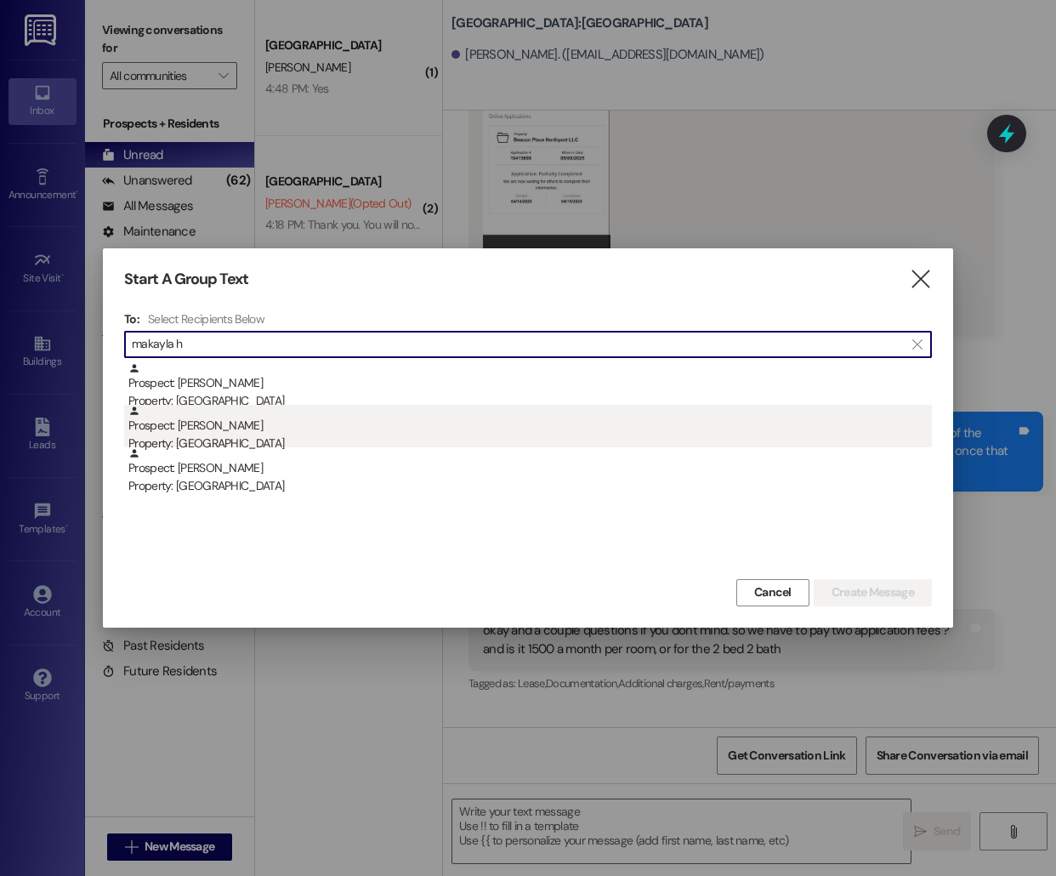
click at [340, 416] on div "Prospect: [PERSON_NAME] Property: [GEOGRAPHIC_DATA]" at bounding box center [530, 429] width 804 height 48
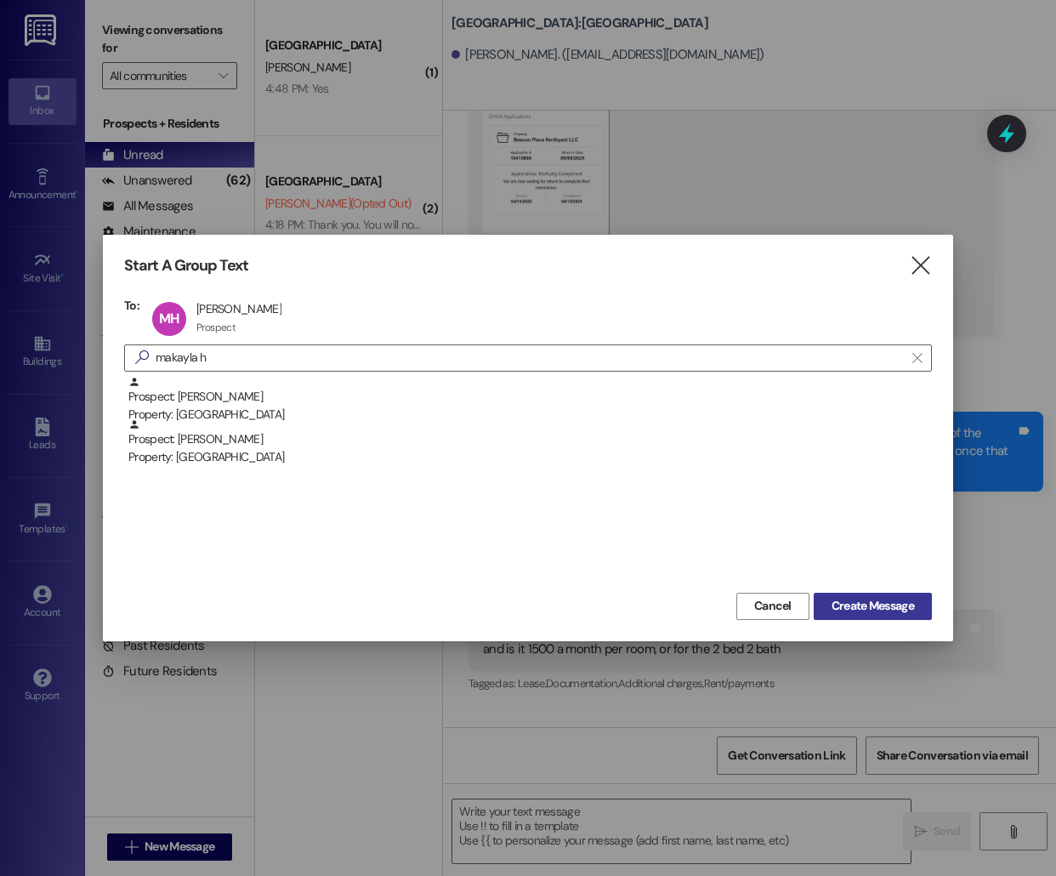
click at [877, 610] on span "Create Message" at bounding box center [873, 606] width 82 height 18
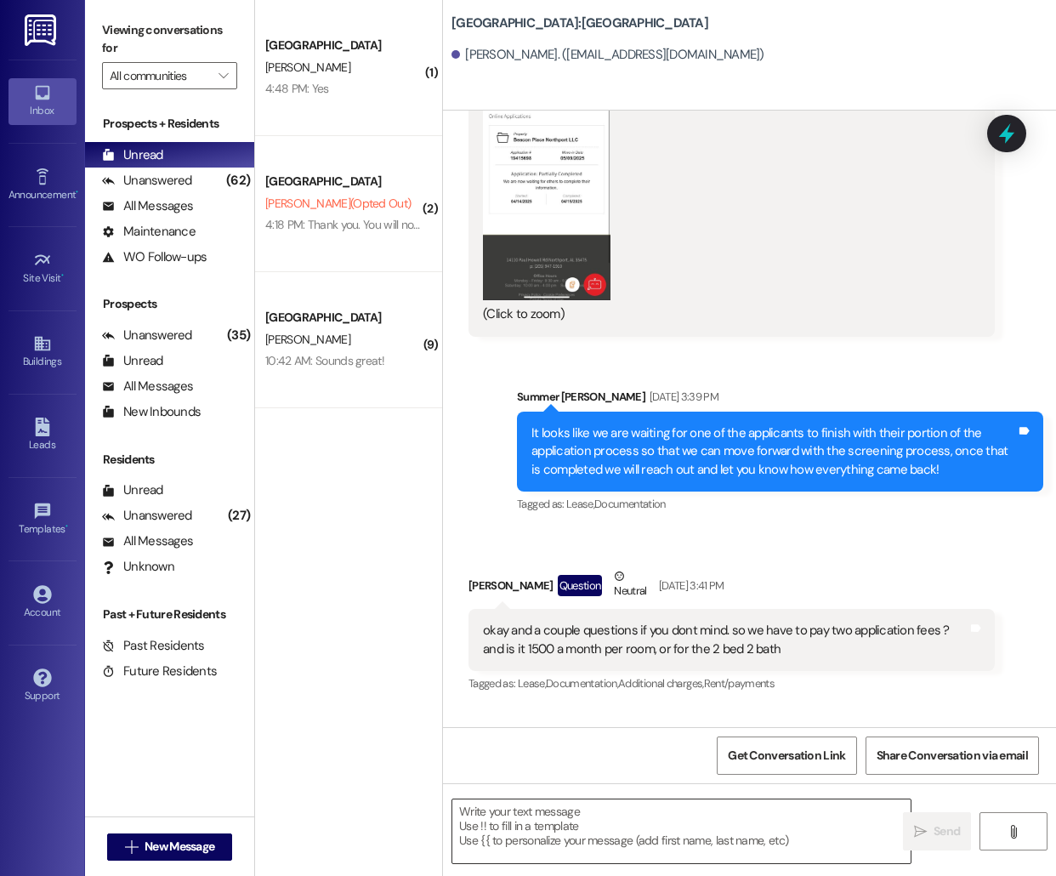
scroll to position [0, 0]
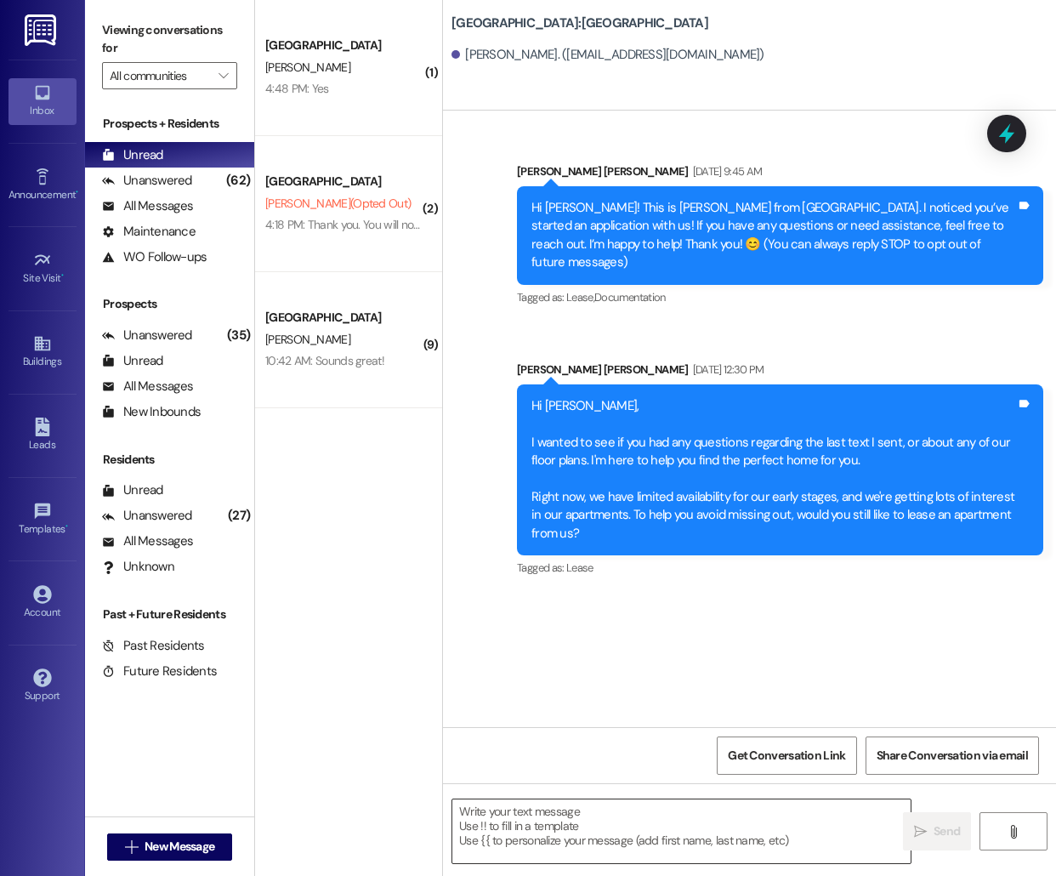
click at [553, 848] on textarea at bounding box center [681, 831] width 458 height 64
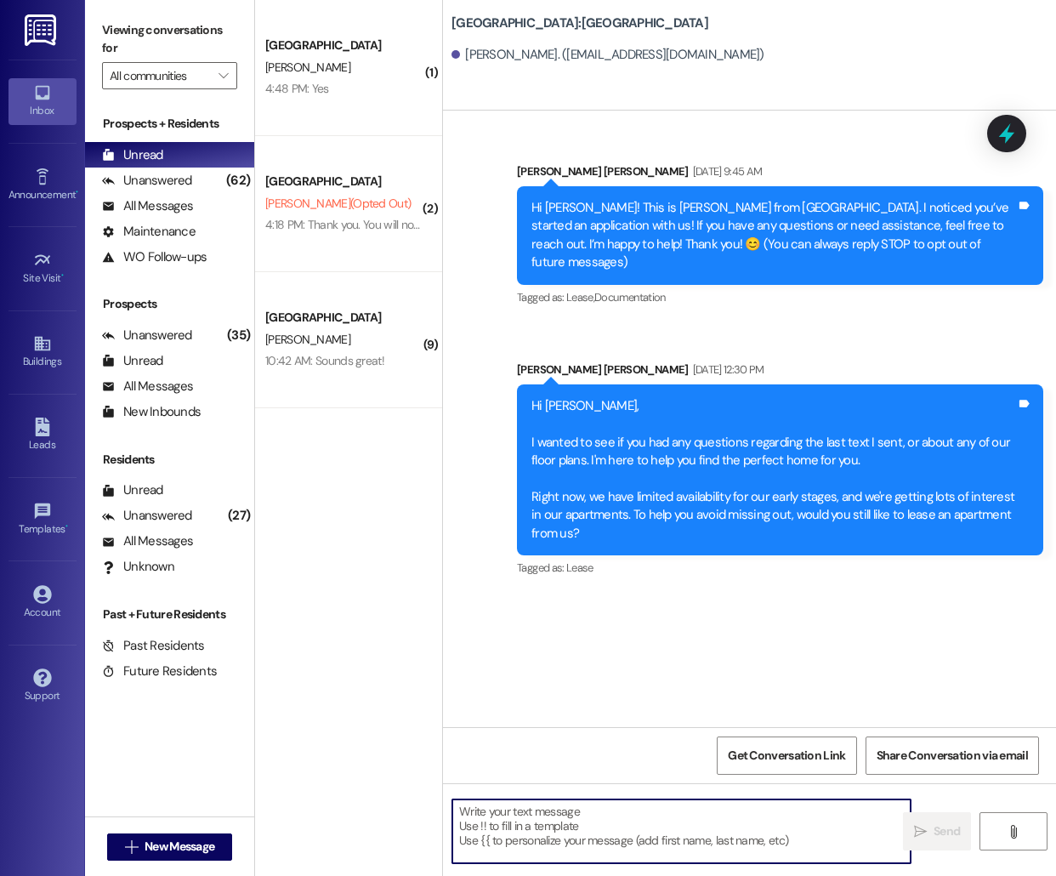
paste textarea "Hello [PERSON_NAME], this is [PERSON_NAME] from [GEOGRAPHIC_DATA]! I'm reaching…"
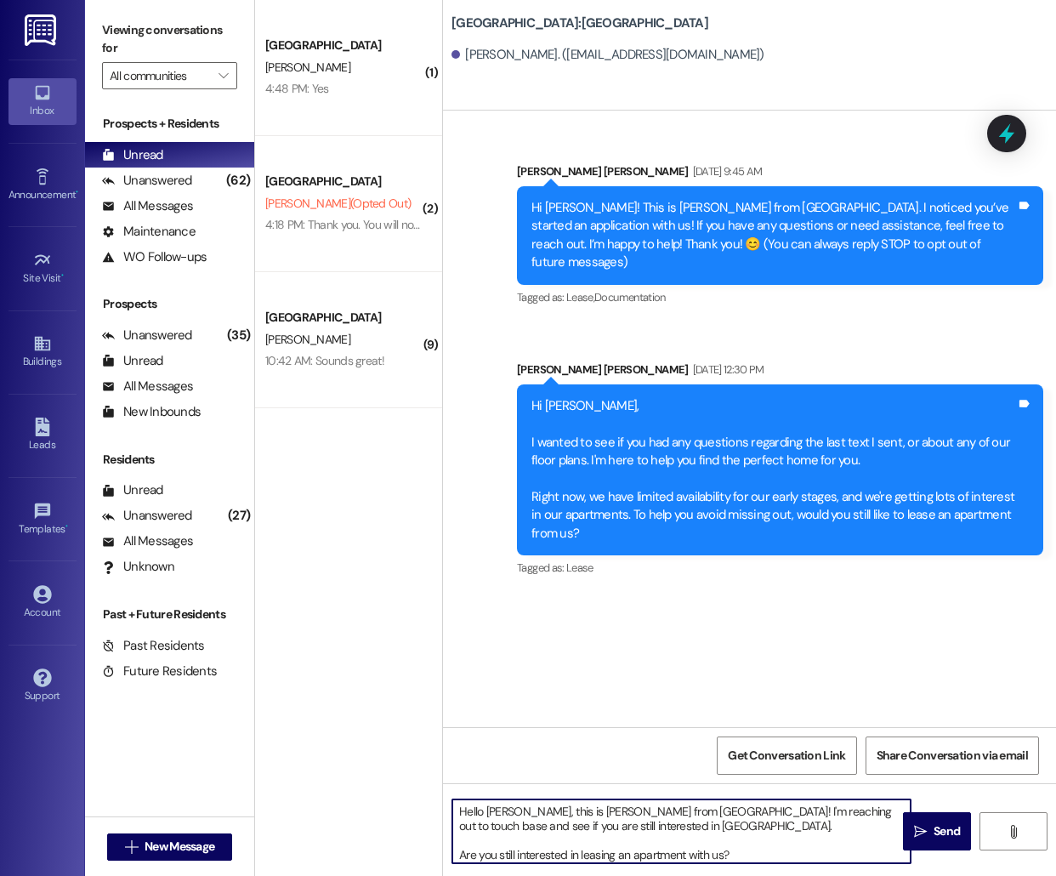
click at [503, 810] on textarea "Hello [PERSON_NAME], this is [PERSON_NAME] from [GEOGRAPHIC_DATA]! I'm reaching…" at bounding box center [681, 831] width 458 height 64
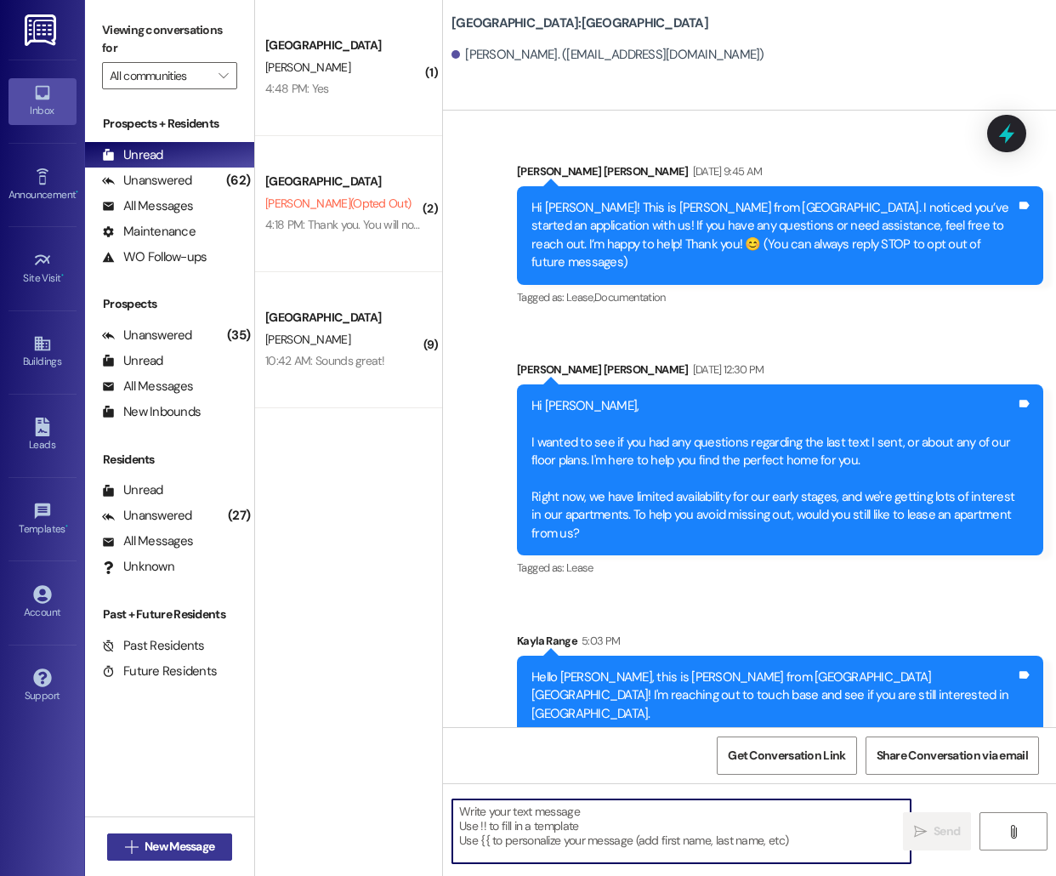
click at [189, 847] on span "New Message" at bounding box center [180, 847] width 70 height 18
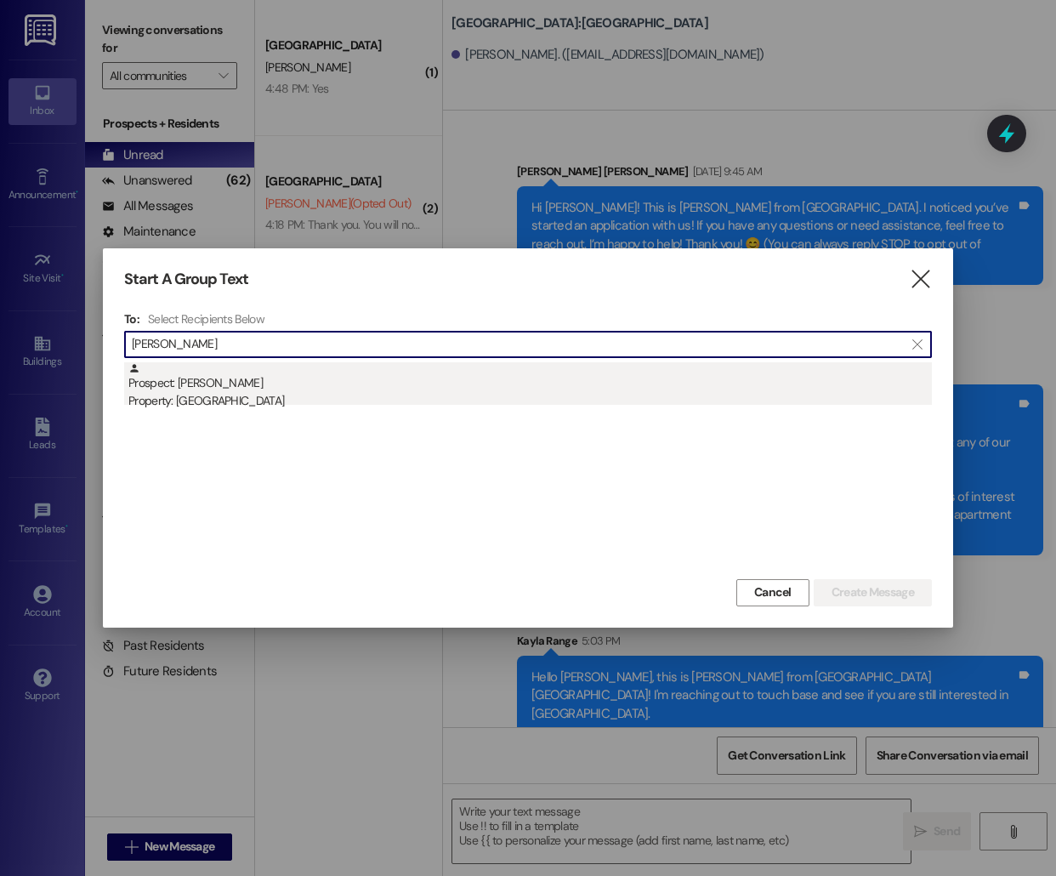
click at [256, 369] on div "Prospect: [PERSON_NAME] Property: [GEOGRAPHIC_DATA]" at bounding box center [530, 386] width 804 height 48
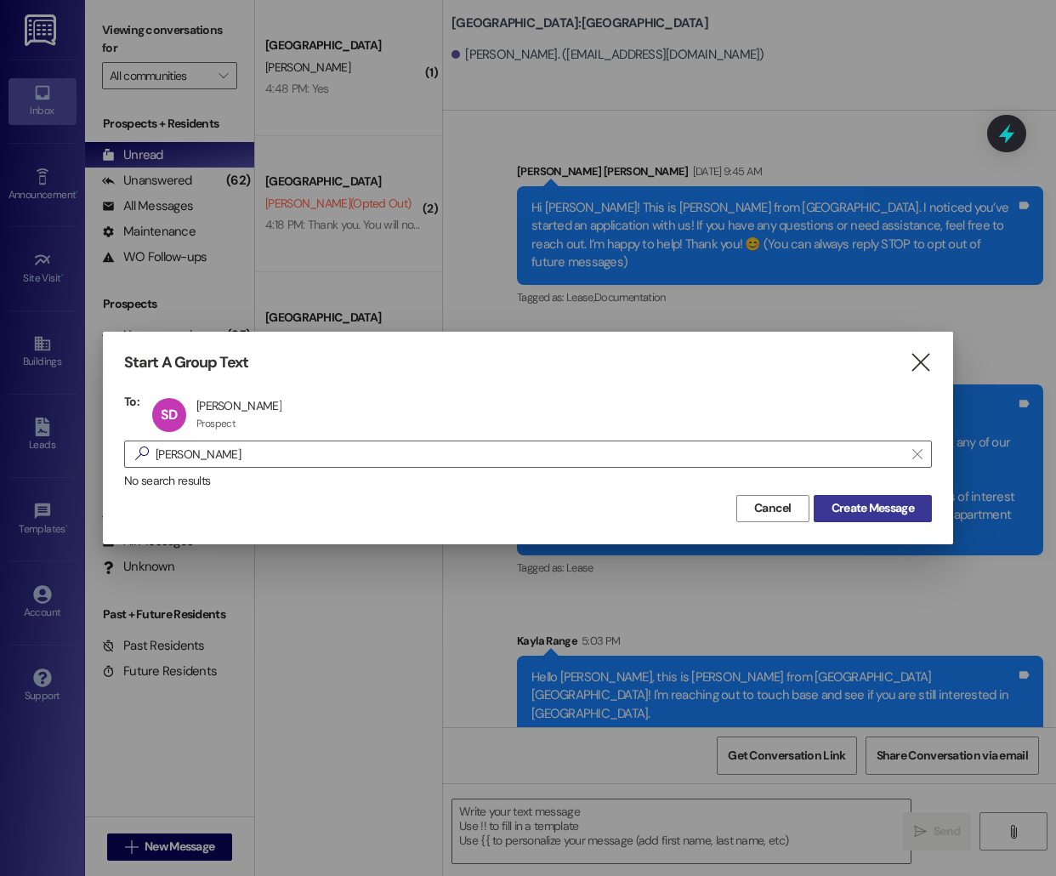
click at [891, 502] on span "Create Message" at bounding box center [873, 508] width 82 height 18
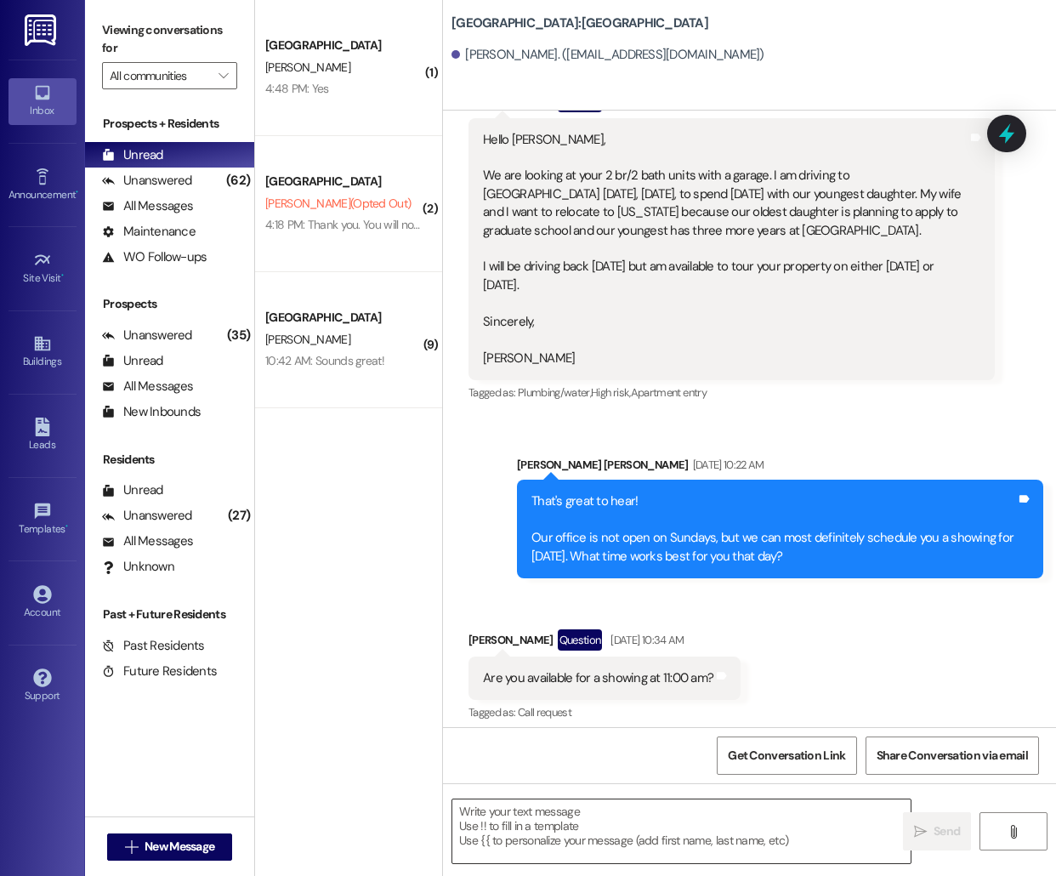
scroll to position [256, 0]
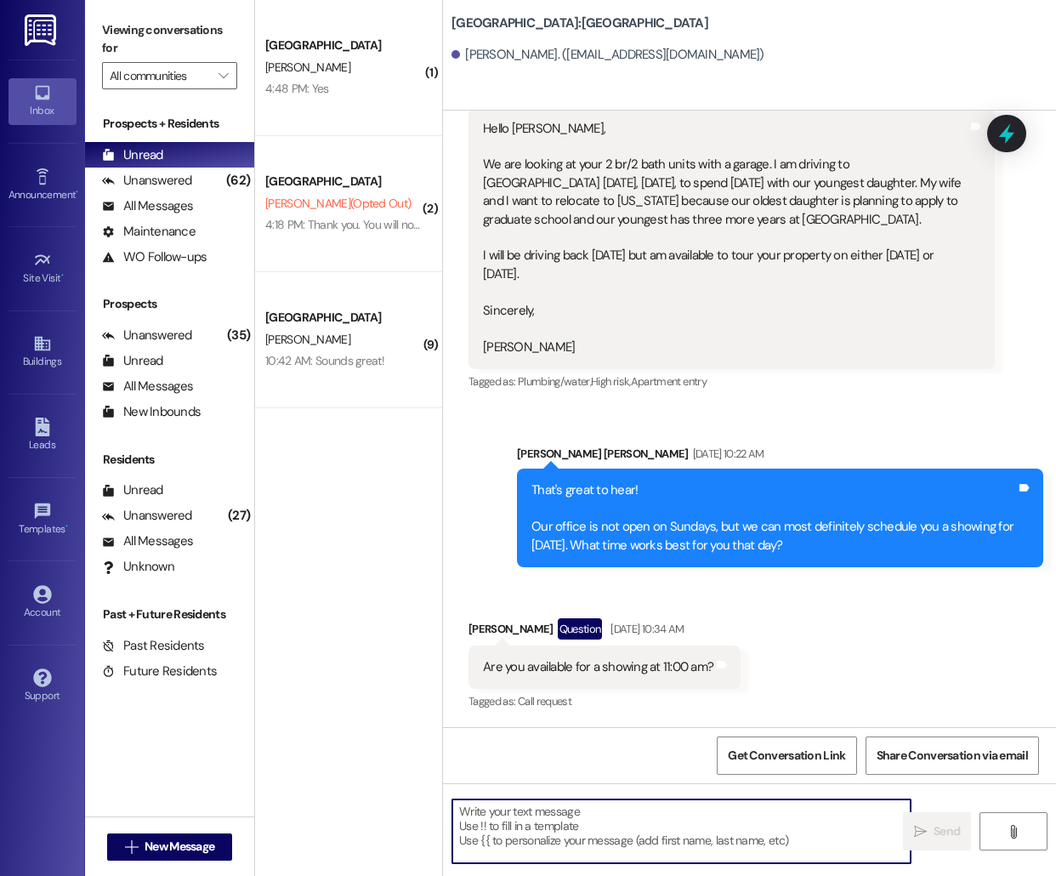
click at [572, 841] on textarea at bounding box center [681, 831] width 458 height 64
paste textarea "Hello [PERSON_NAME], this is [PERSON_NAME] from [GEOGRAPHIC_DATA]! I'm reaching…"
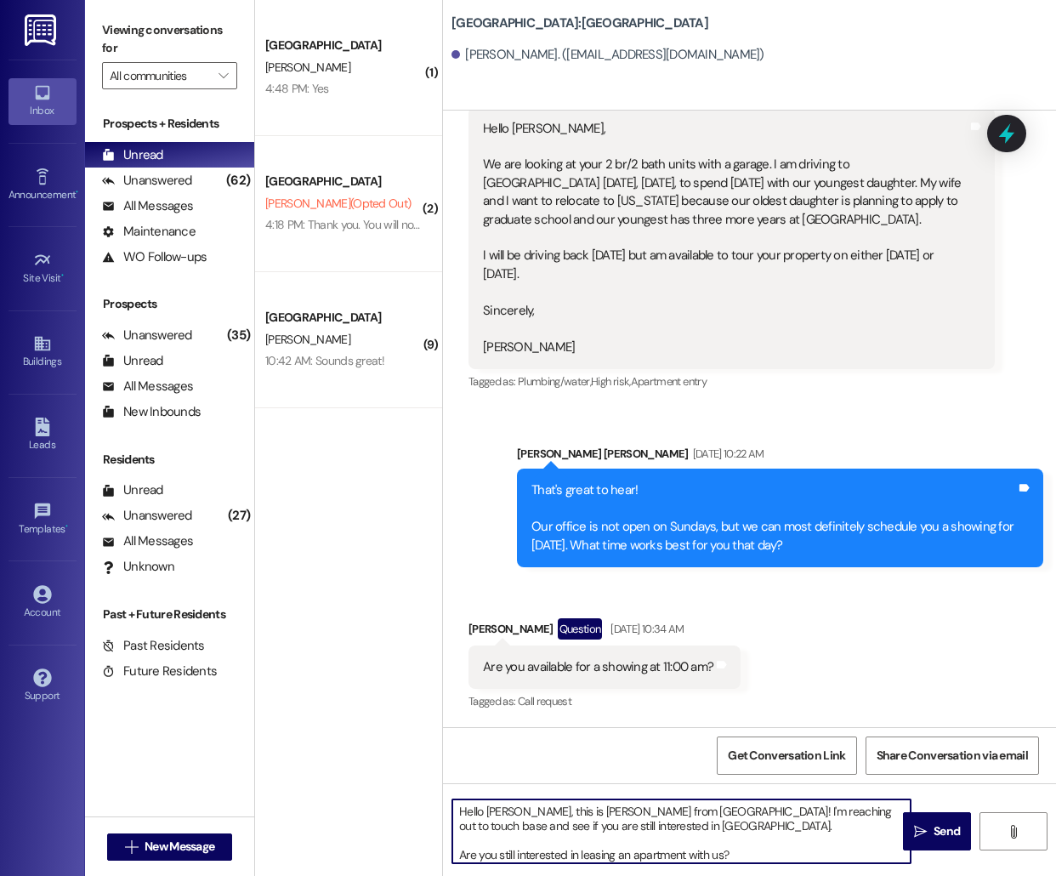
scroll to position [375, 0]
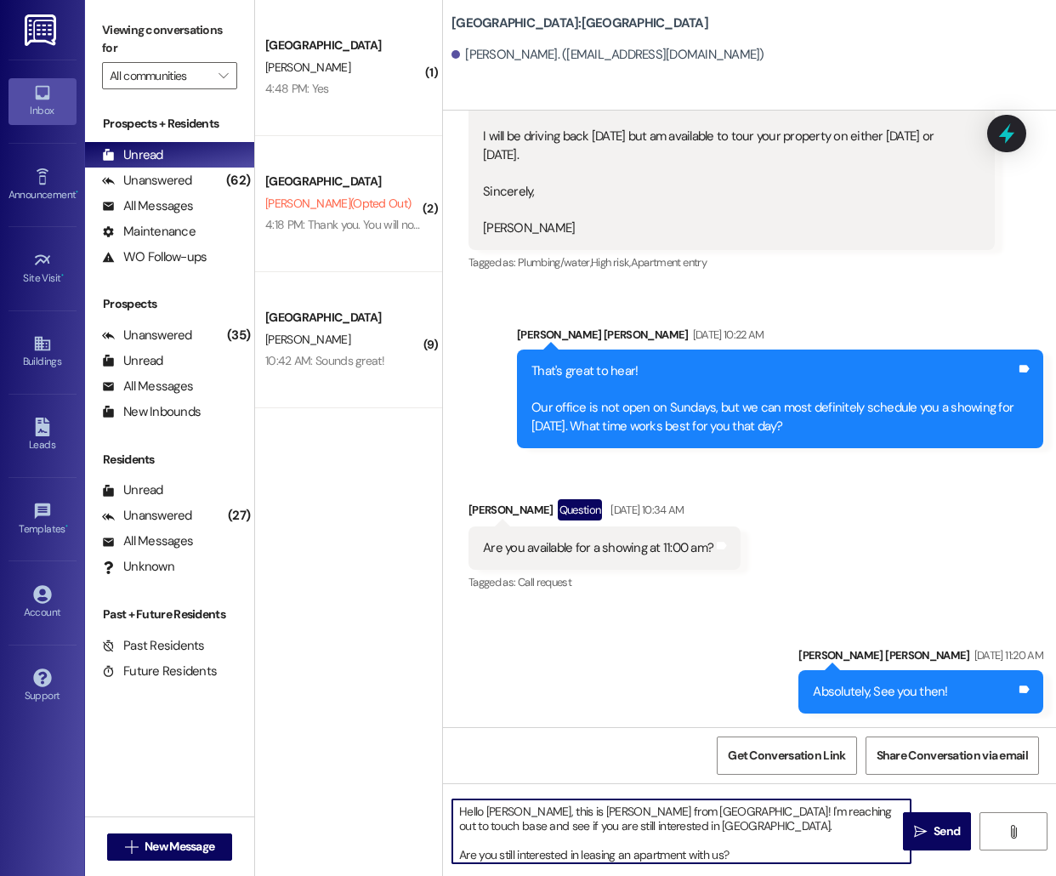
click at [497, 807] on textarea "Hello [PERSON_NAME], this is [PERSON_NAME] from [GEOGRAPHIC_DATA]! I'm reaching…" at bounding box center [681, 831] width 458 height 64
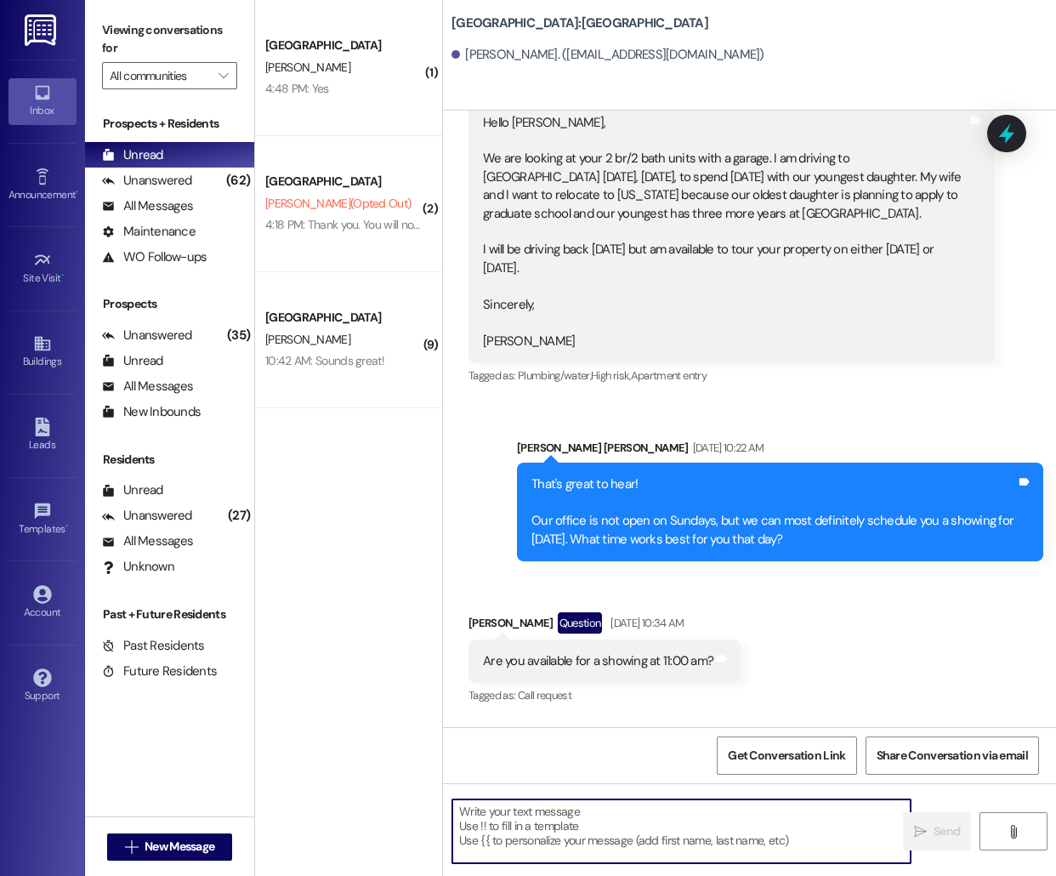
scroll to position [256, 0]
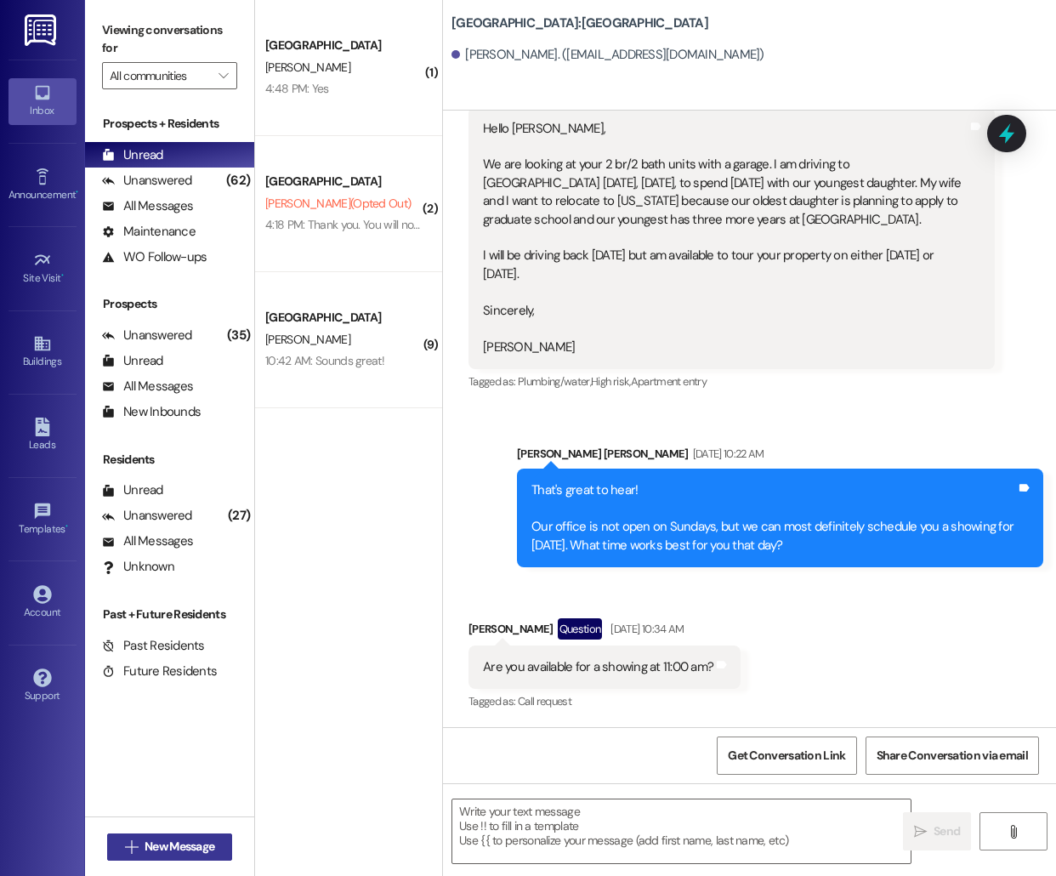
click at [173, 840] on span "New Message" at bounding box center [180, 847] width 70 height 18
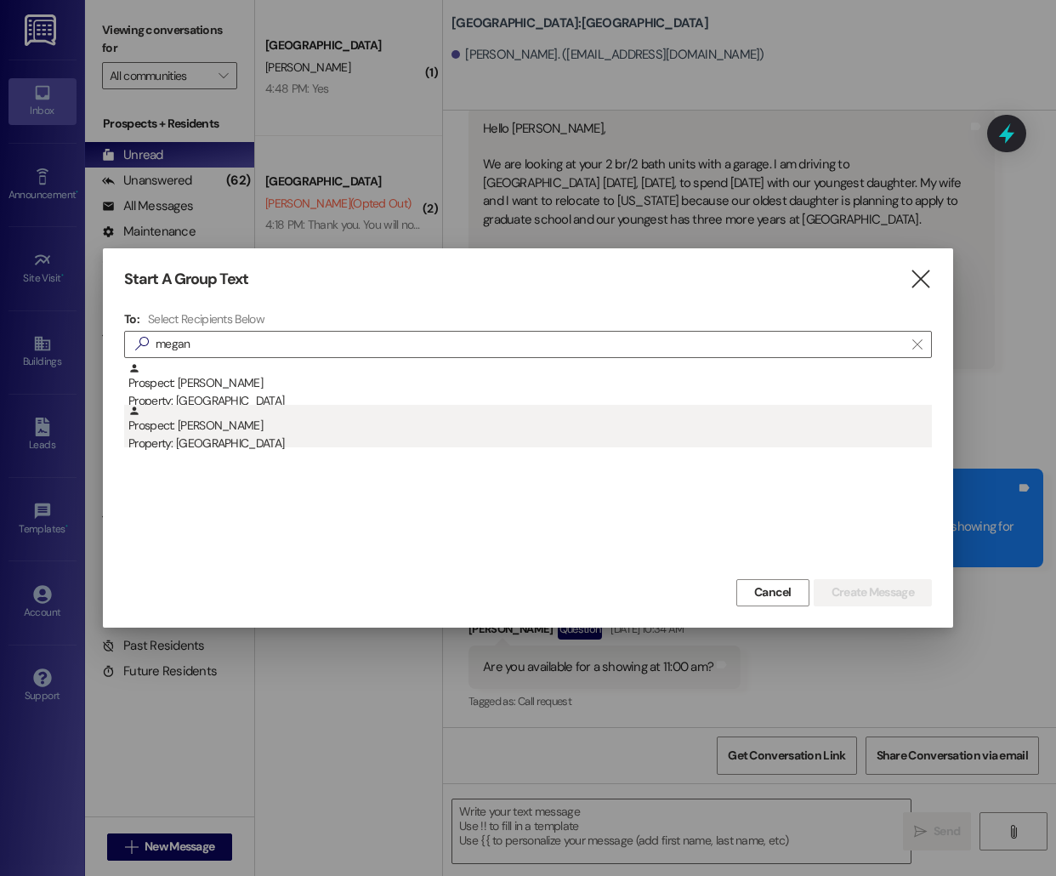
click at [253, 436] on div "Property: [GEOGRAPHIC_DATA]" at bounding box center [530, 444] width 804 height 18
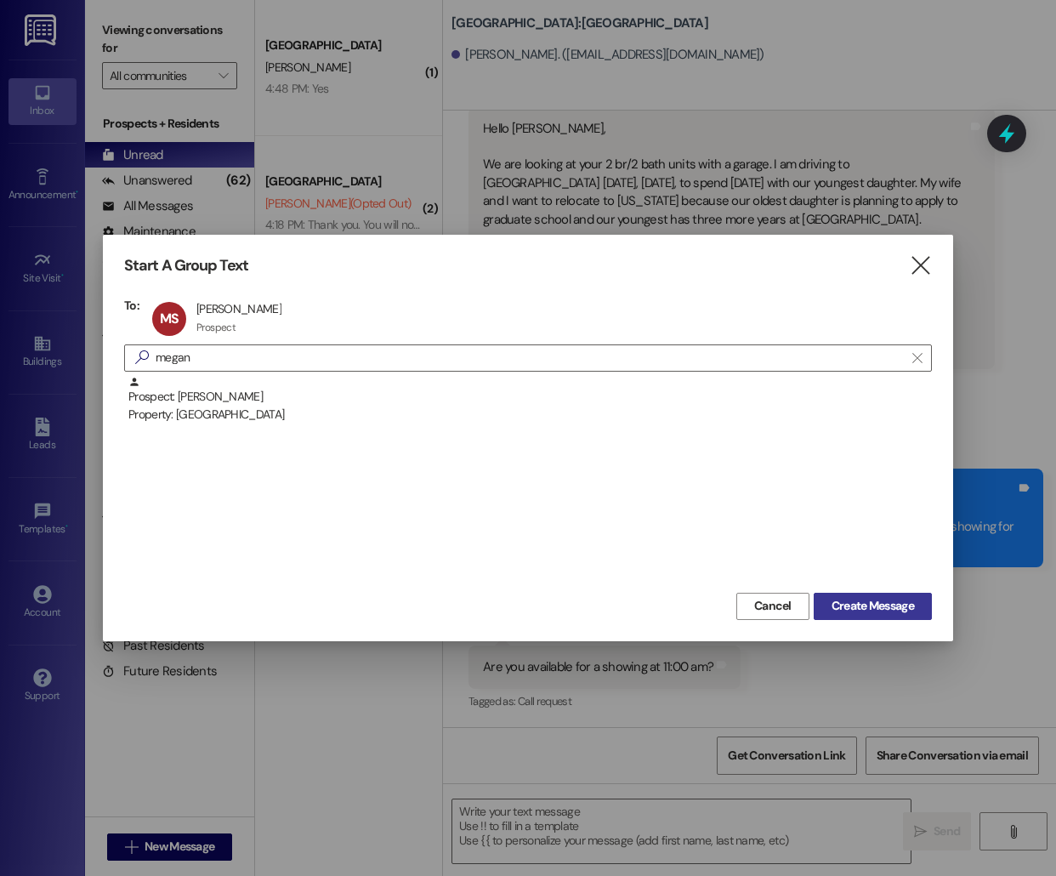
click at [853, 604] on span "Create Message" at bounding box center [873, 606] width 82 height 18
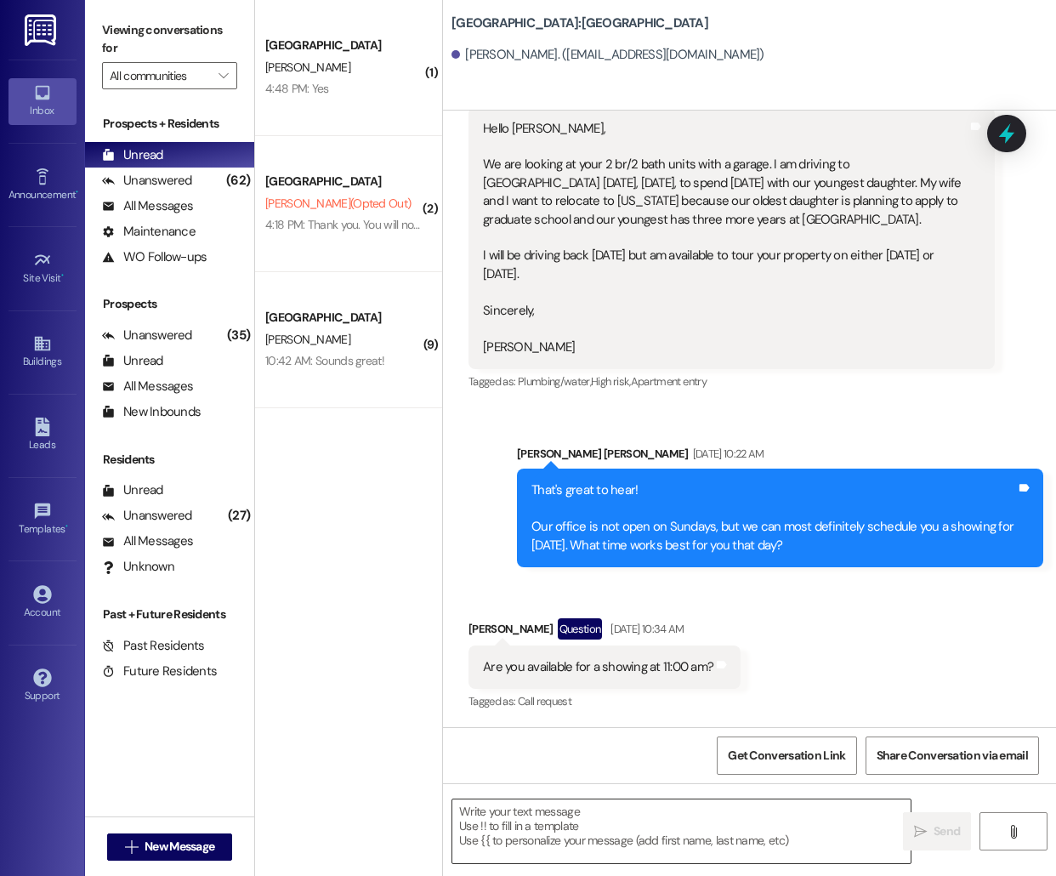
scroll to position [1, 0]
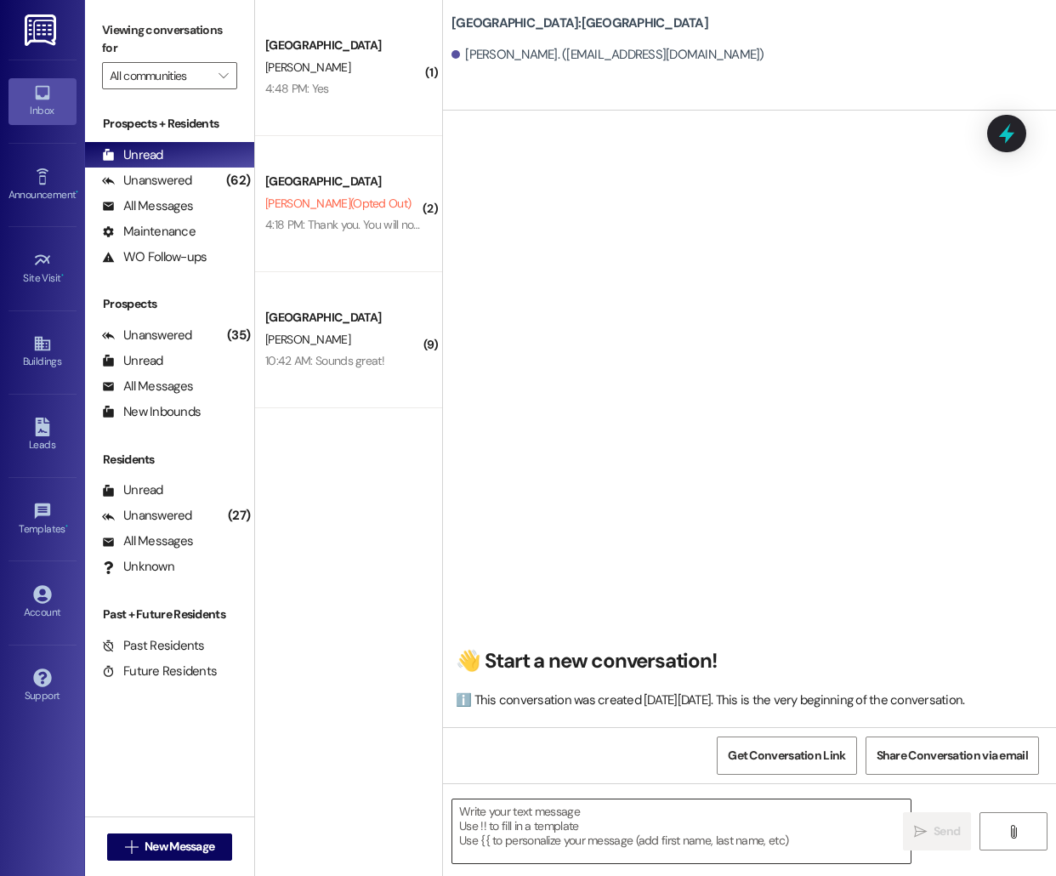
click at [555, 830] on textarea at bounding box center [681, 831] width 458 height 64
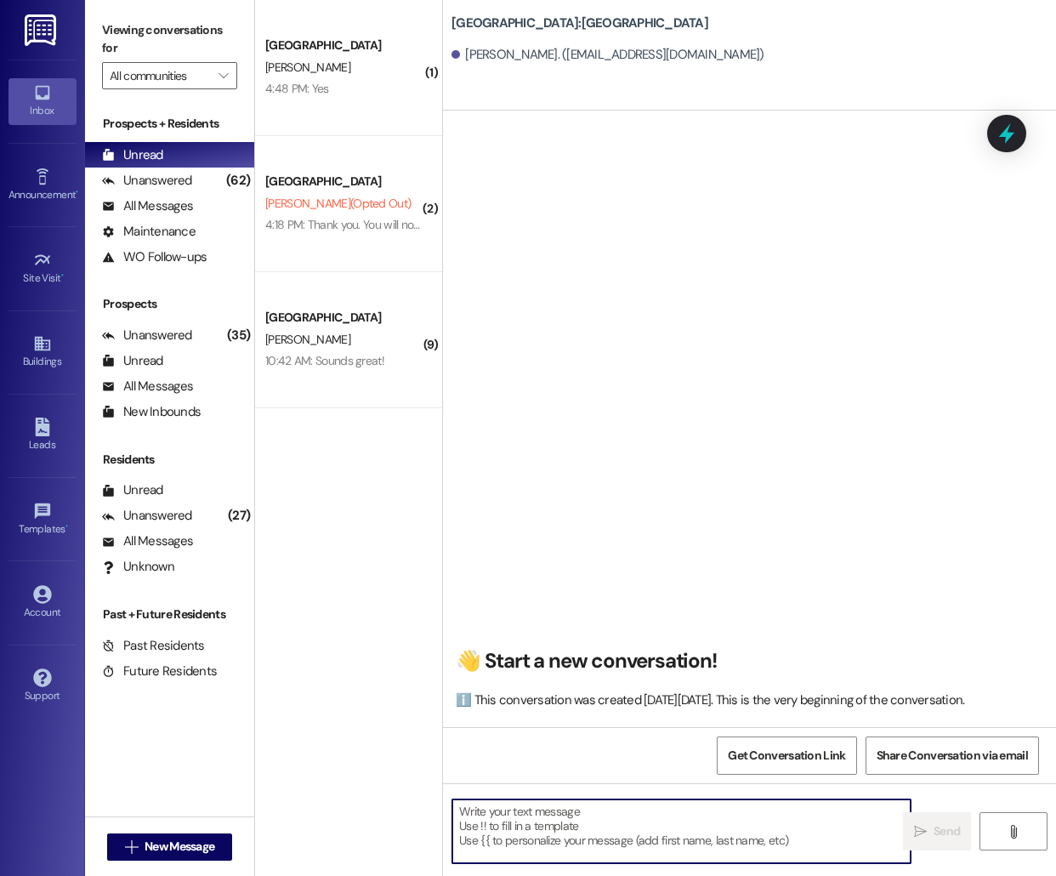
paste textarea "Hello [PERSON_NAME], this is [PERSON_NAME] from [GEOGRAPHIC_DATA]! I'm reaching…"
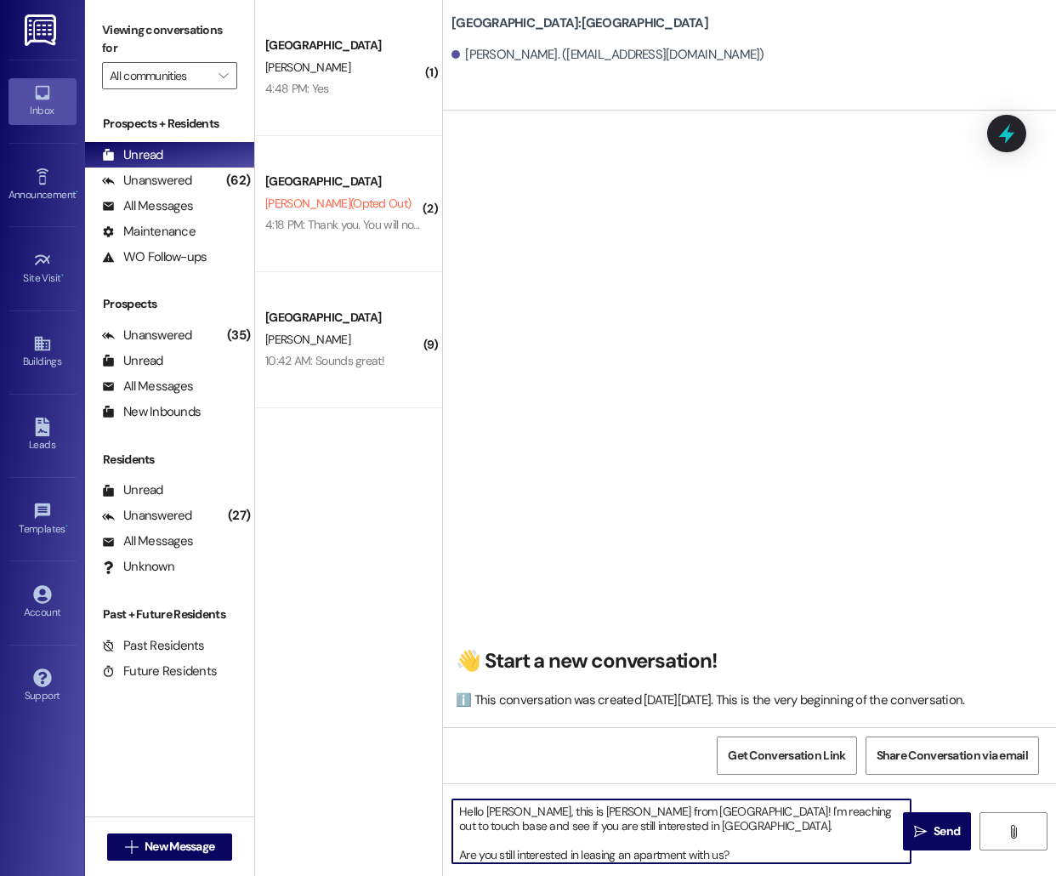
click at [500, 809] on textarea "Hello [PERSON_NAME], this is [PERSON_NAME] from [GEOGRAPHIC_DATA]! I'm reaching…" at bounding box center [681, 831] width 458 height 64
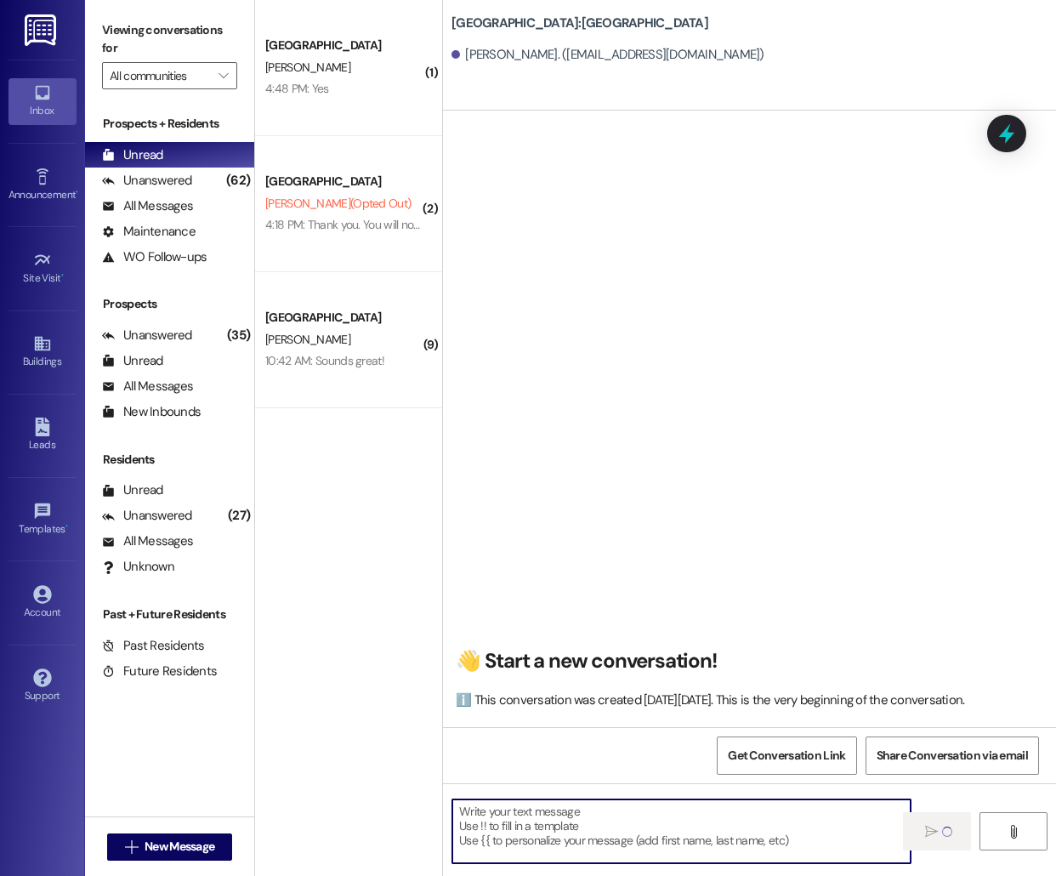
scroll to position [0, 0]
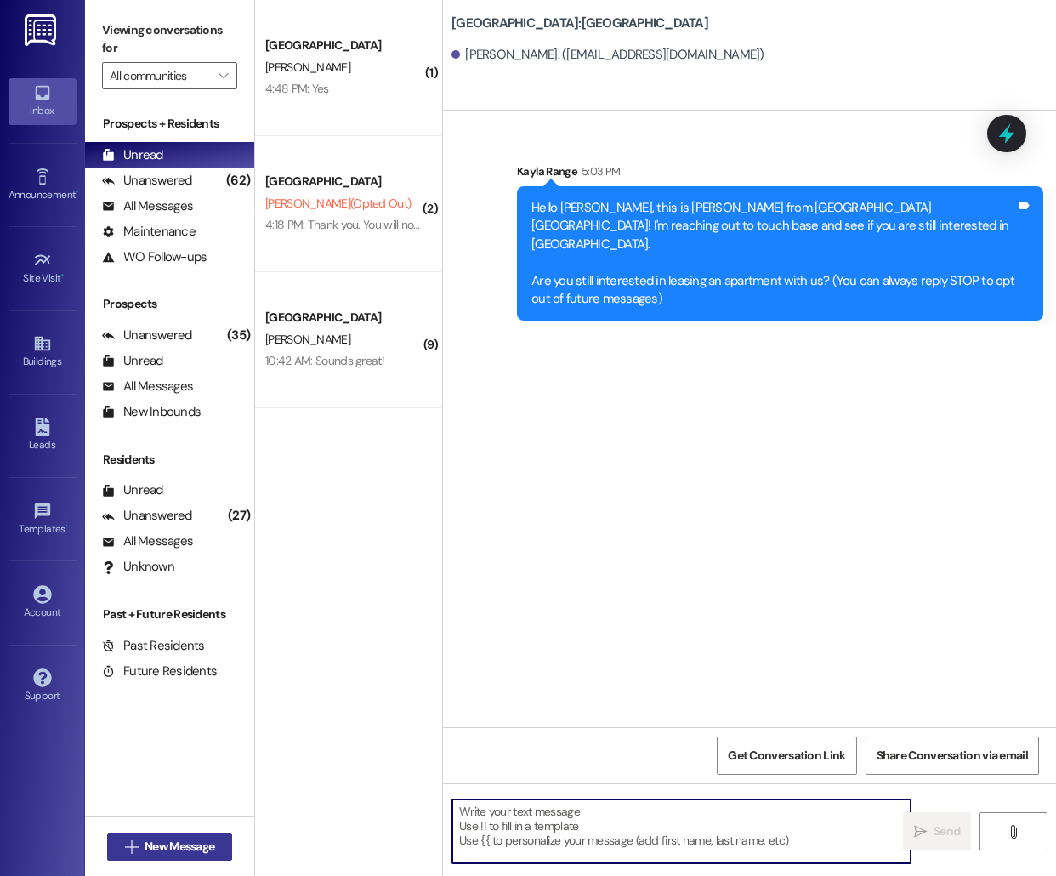
click at [145, 844] on span "New Message" at bounding box center [180, 847] width 70 height 18
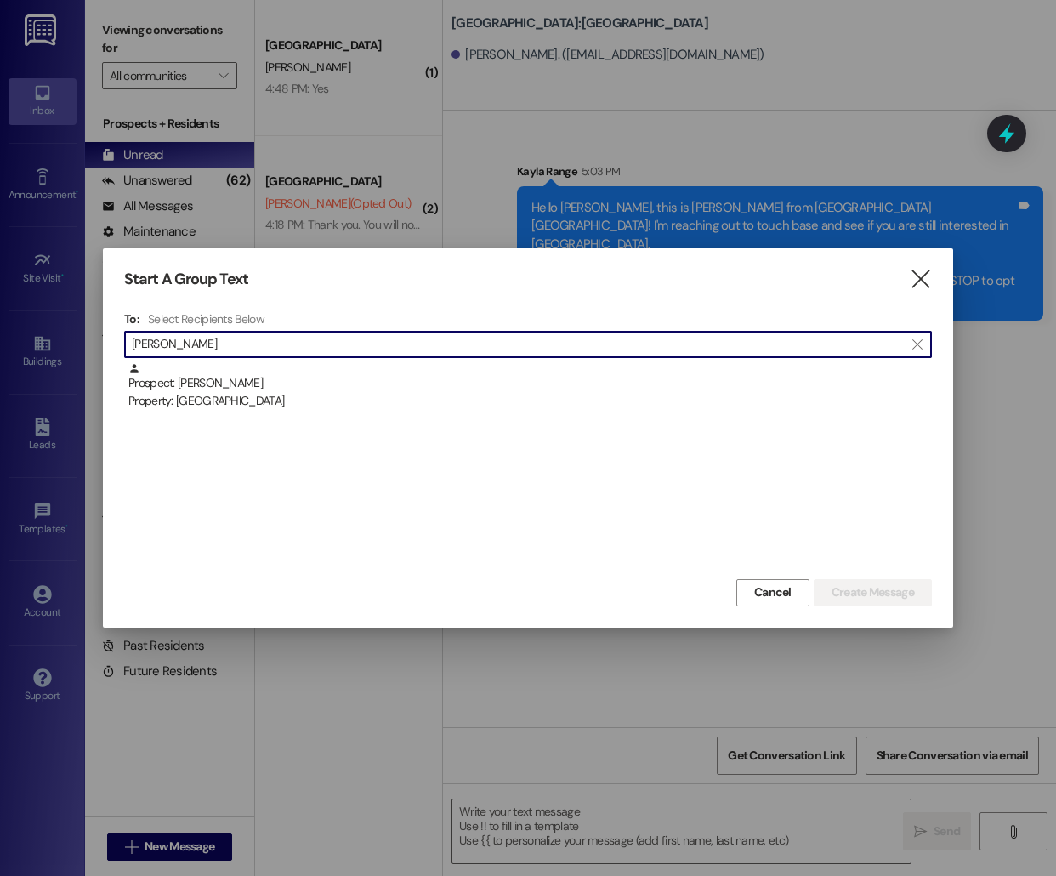
drag, startPoint x: 202, startPoint y: 349, endPoint x: 197, endPoint y: 361, distance: 12.2
click at [202, 350] on input "[PERSON_NAME]" at bounding box center [518, 344] width 772 height 24
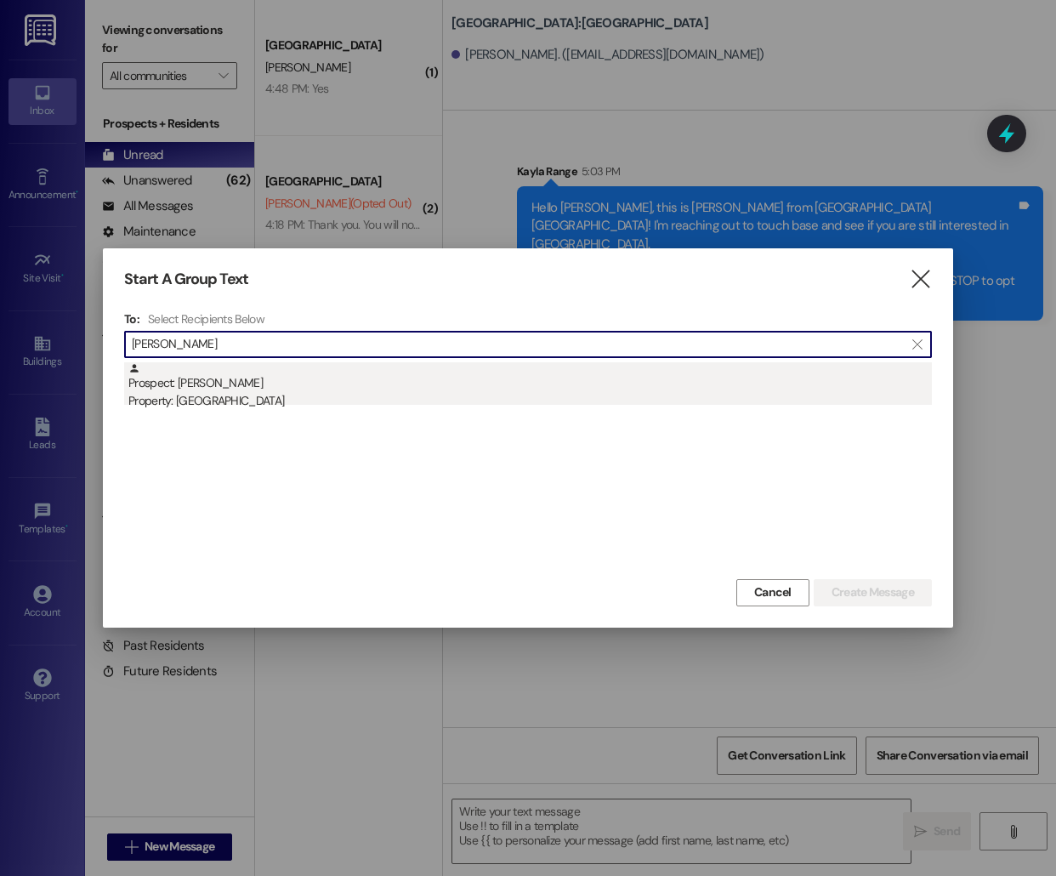
click at [189, 394] on div "Property: [GEOGRAPHIC_DATA]" at bounding box center [530, 401] width 804 height 18
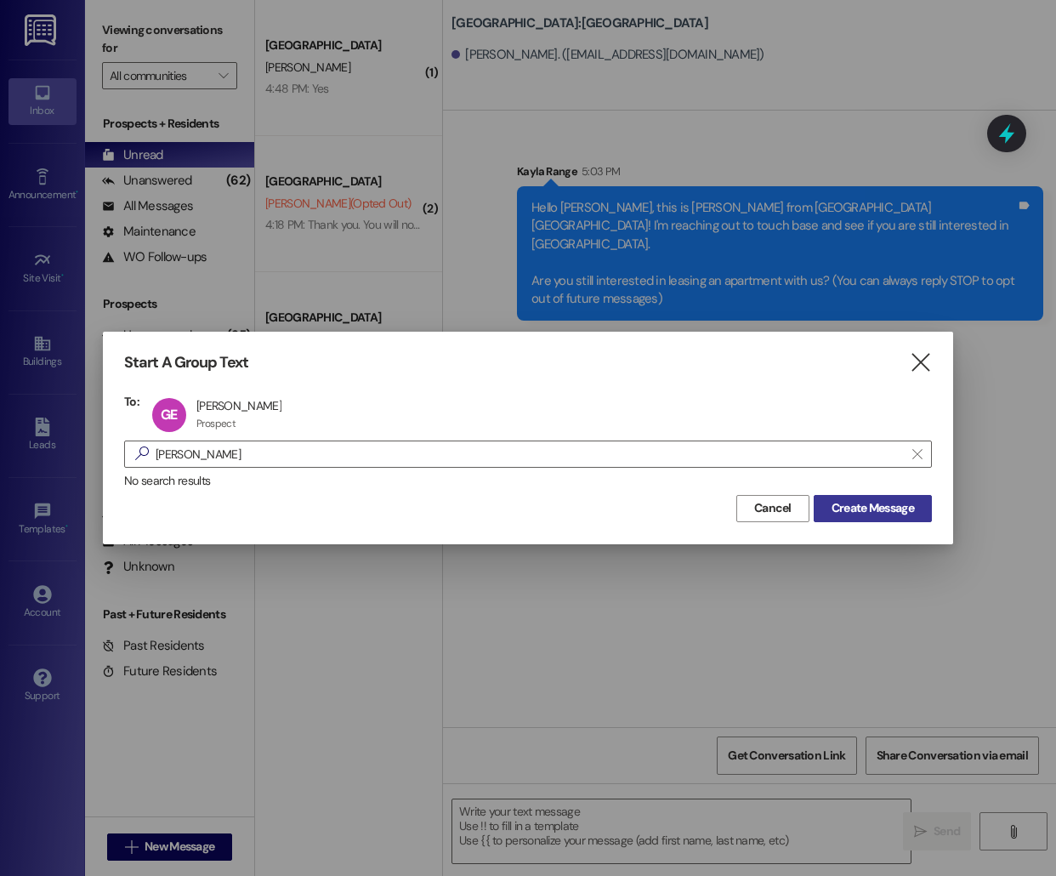
click at [861, 514] on span "Create Message" at bounding box center [873, 508] width 82 height 18
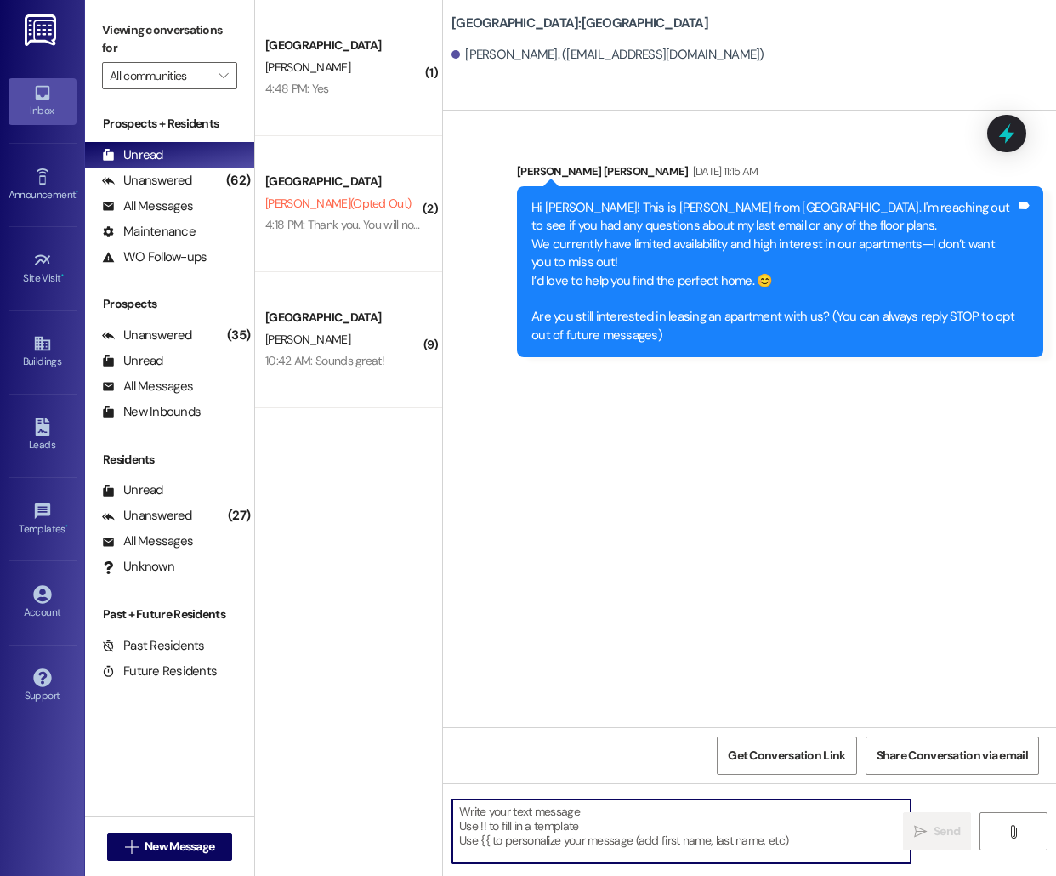
click at [560, 832] on textarea at bounding box center [681, 831] width 458 height 64
paste textarea "Hello [PERSON_NAME], this is [PERSON_NAME] from [GEOGRAPHIC_DATA]! I'm reaching…"
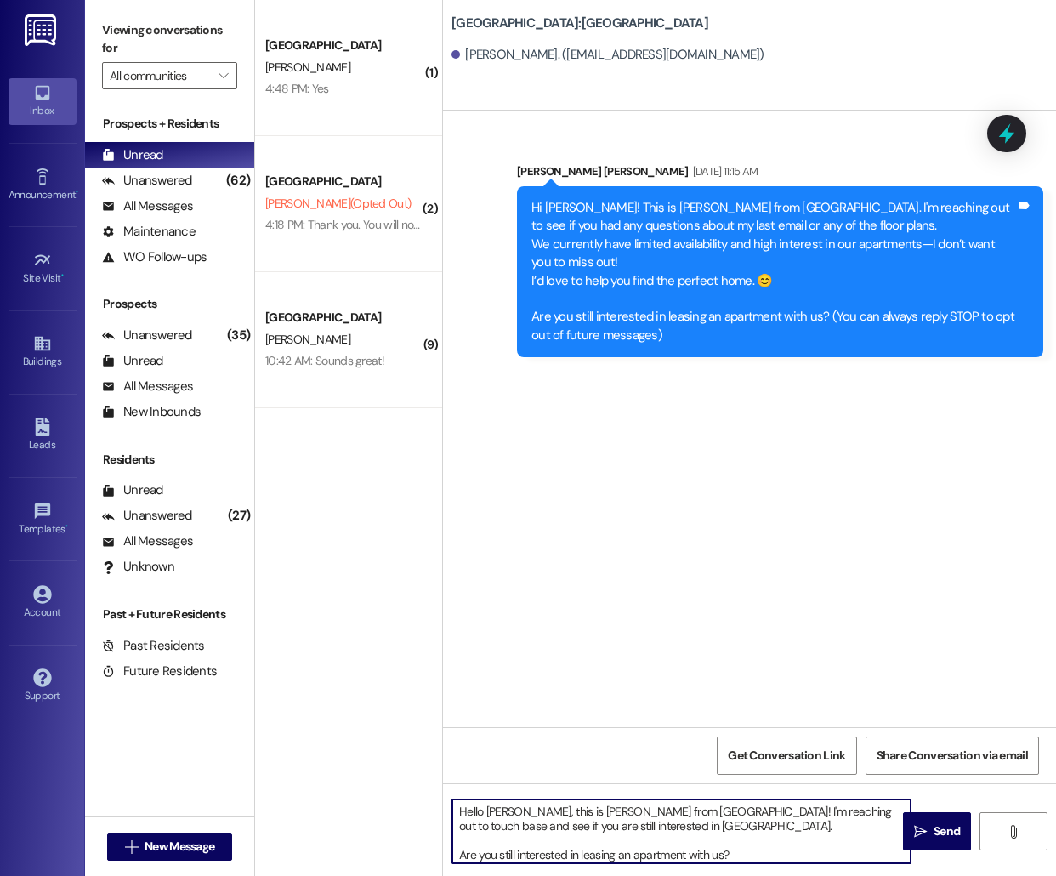
click at [497, 813] on textarea "Hello [PERSON_NAME], this is [PERSON_NAME] from [GEOGRAPHIC_DATA]! I'm reaching…" at bounding box center [681, 831] width 458 height 64
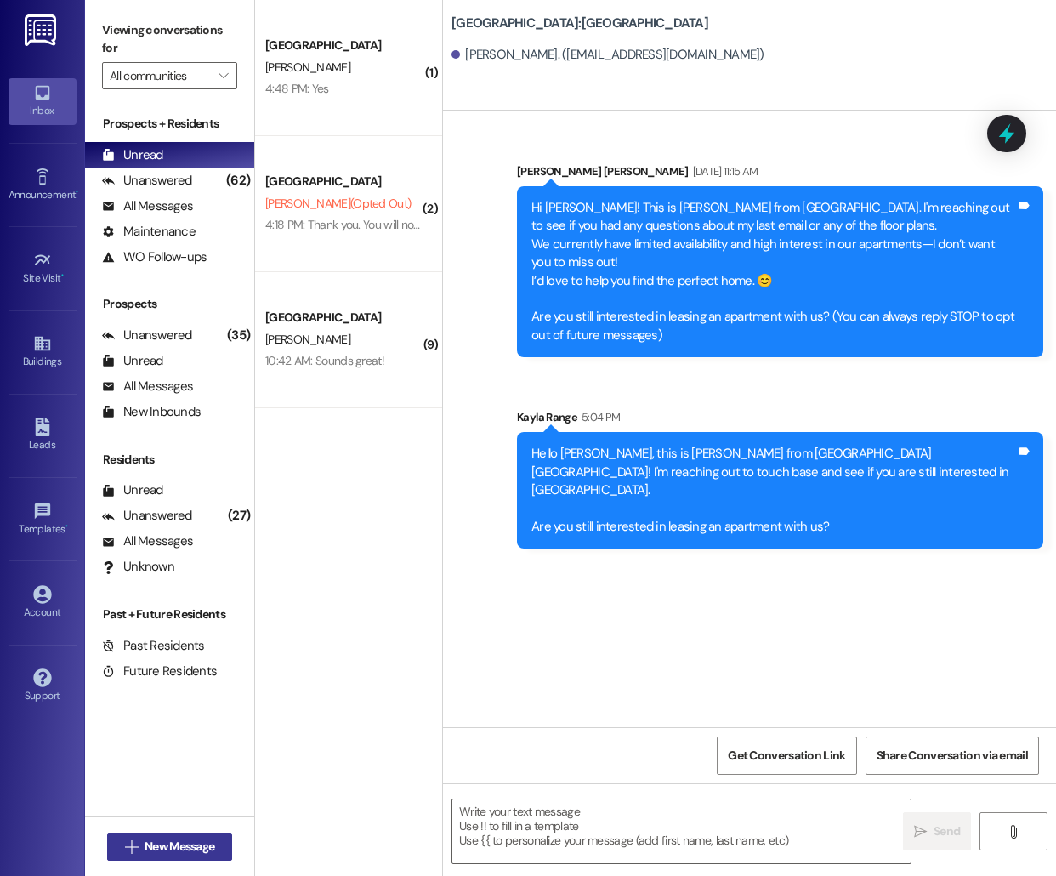
click at [125, 851] on icon "" at bounding box center [131, 847] width 13 height 14
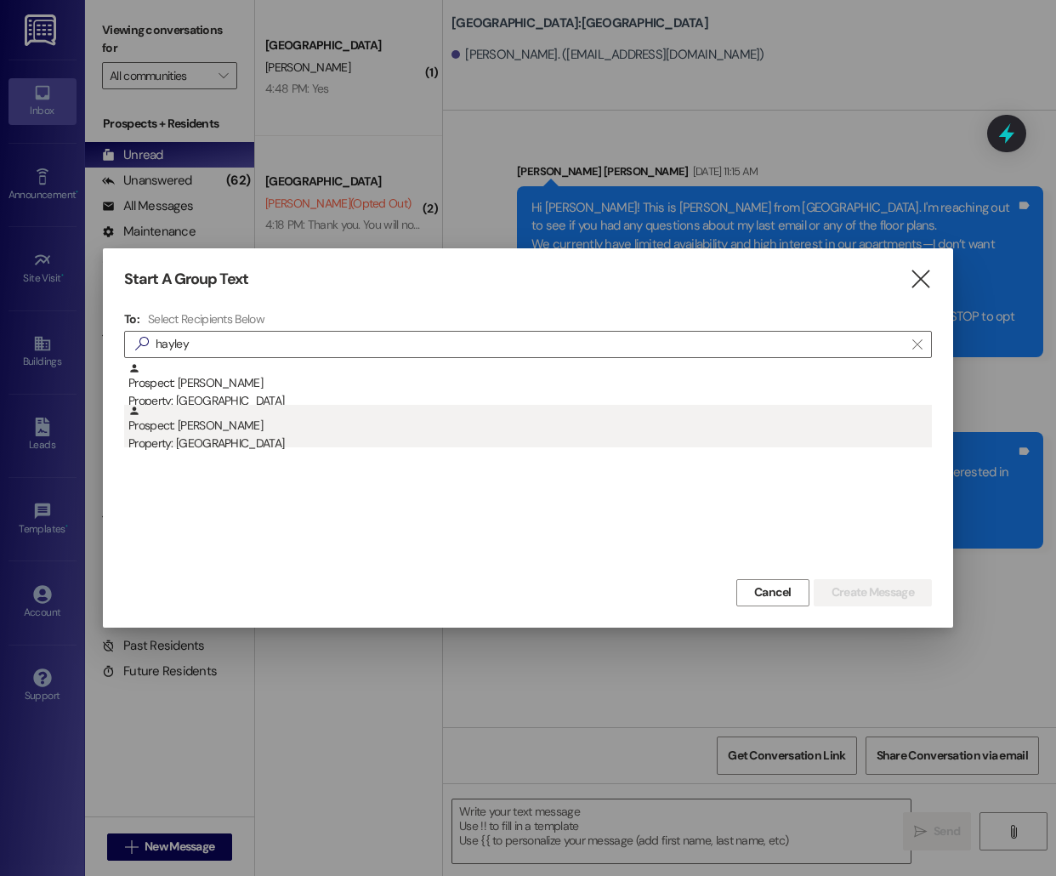
click at [330, 438] on div "Property: [GEOGRAPHIC_DATA]" at bounding box center [530, 444] width 804 height 18
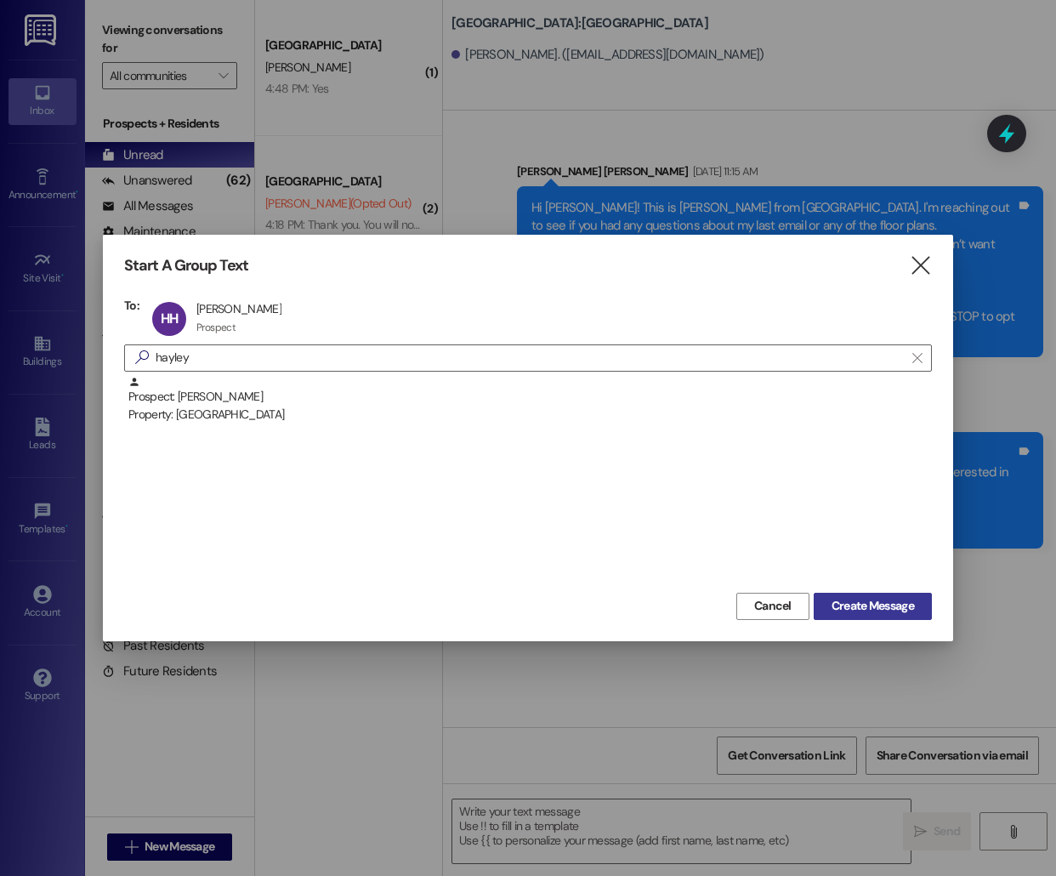
click at [841, 600] on span "Create Message" at bounding box center [873, 606] width 82 height 18
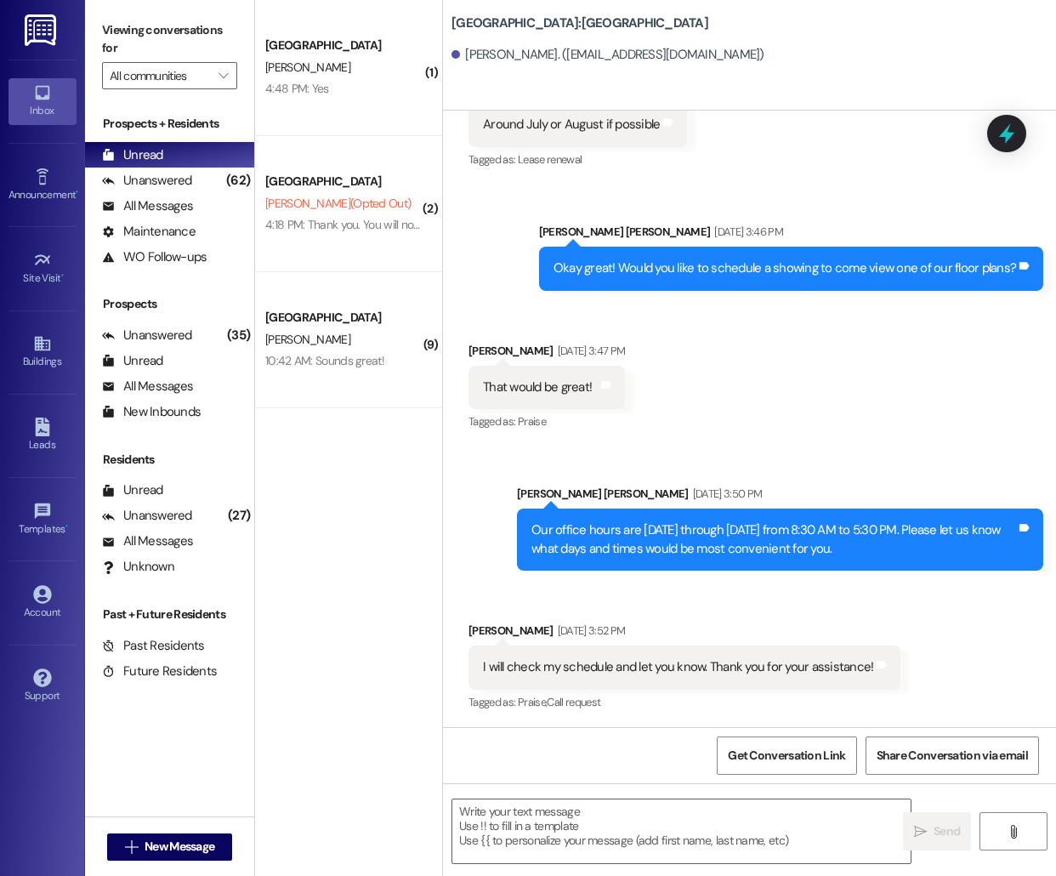
scroll to position [673, 0]
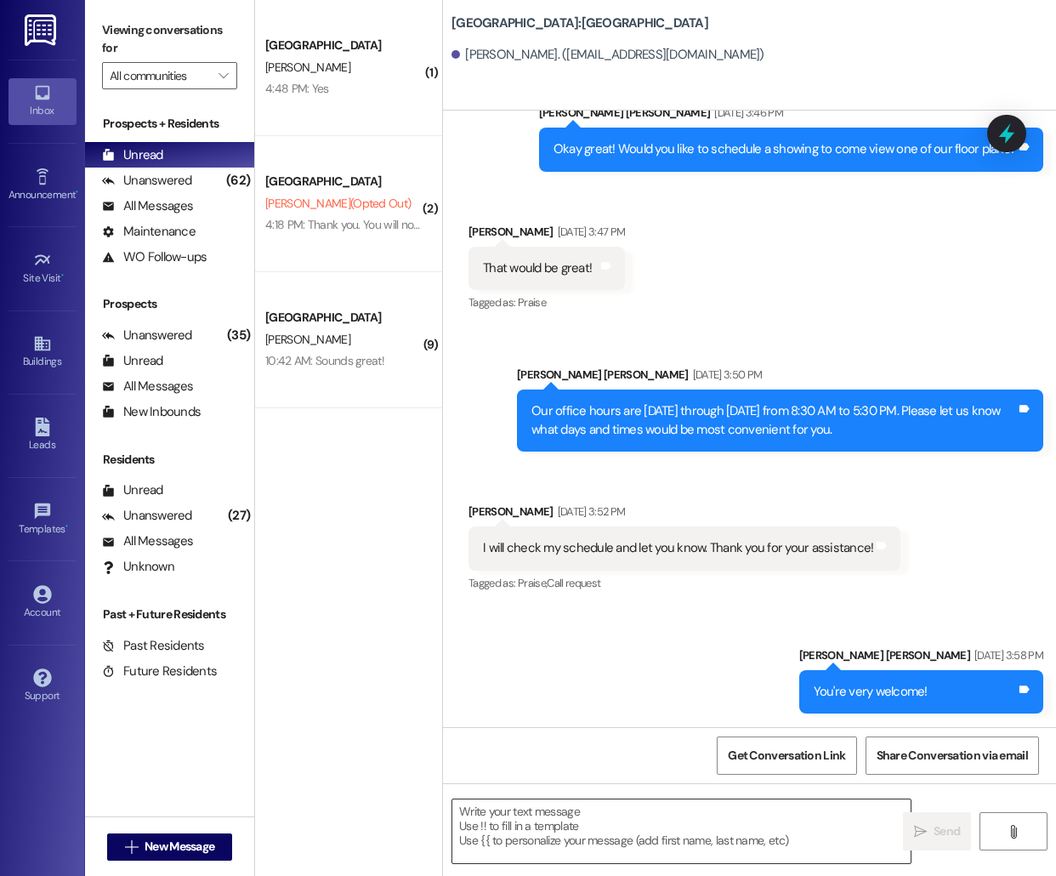
click at [522, 822] on textarea at bounding box center [681, 831] width 458 height 64
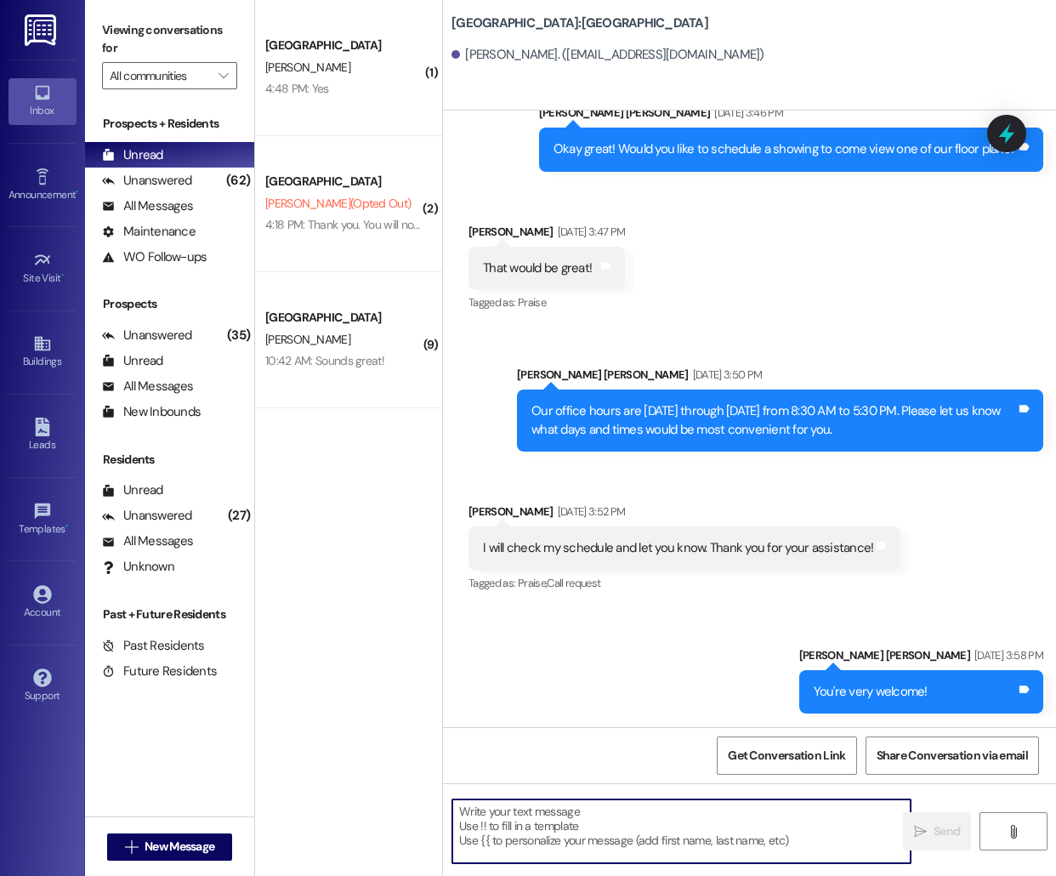
paste textarea "Hello [PERSON_NAME], this is [PERSON_NAME] from [GEOGRAPHIC_DATA]! I'm reaching…"
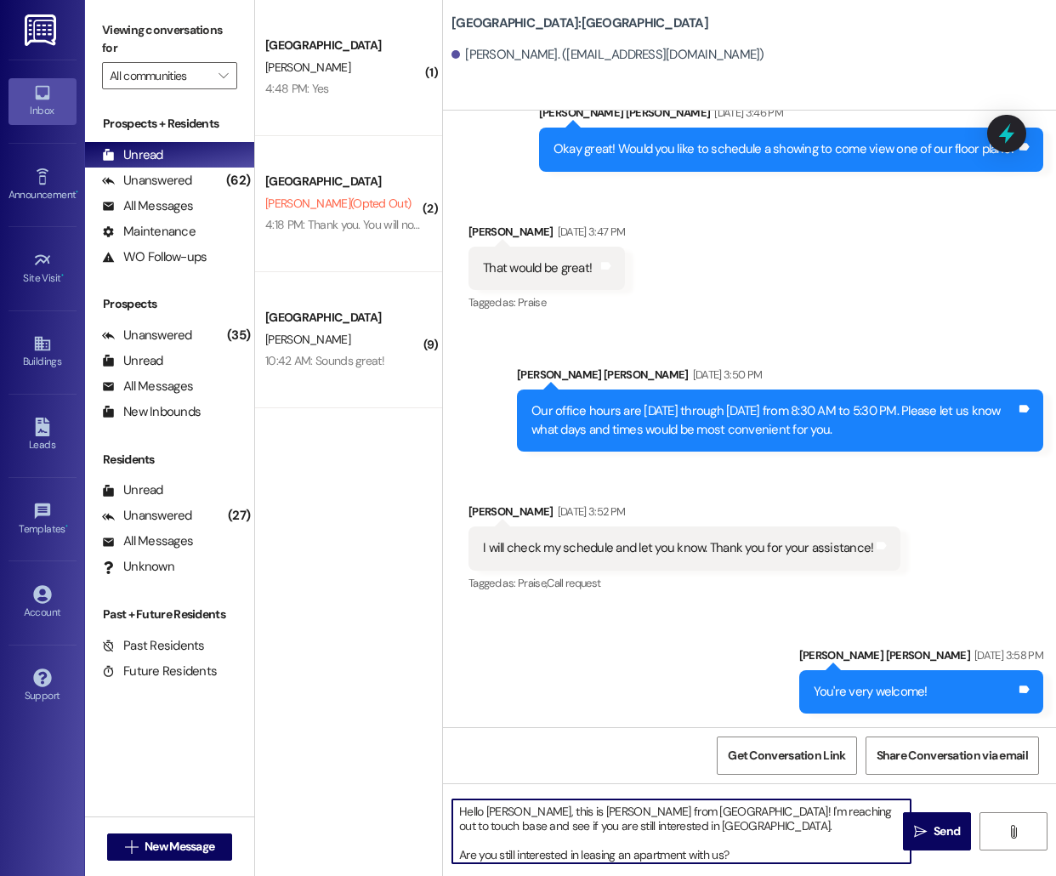
click at [500, 810] on textarea "Hello [PERSON_NAME], this is [PERSON_NAME] from [GEOGRAPHIC_DATA]! I'm reaching…" at bounding box center [681, 831] width 458 height 64
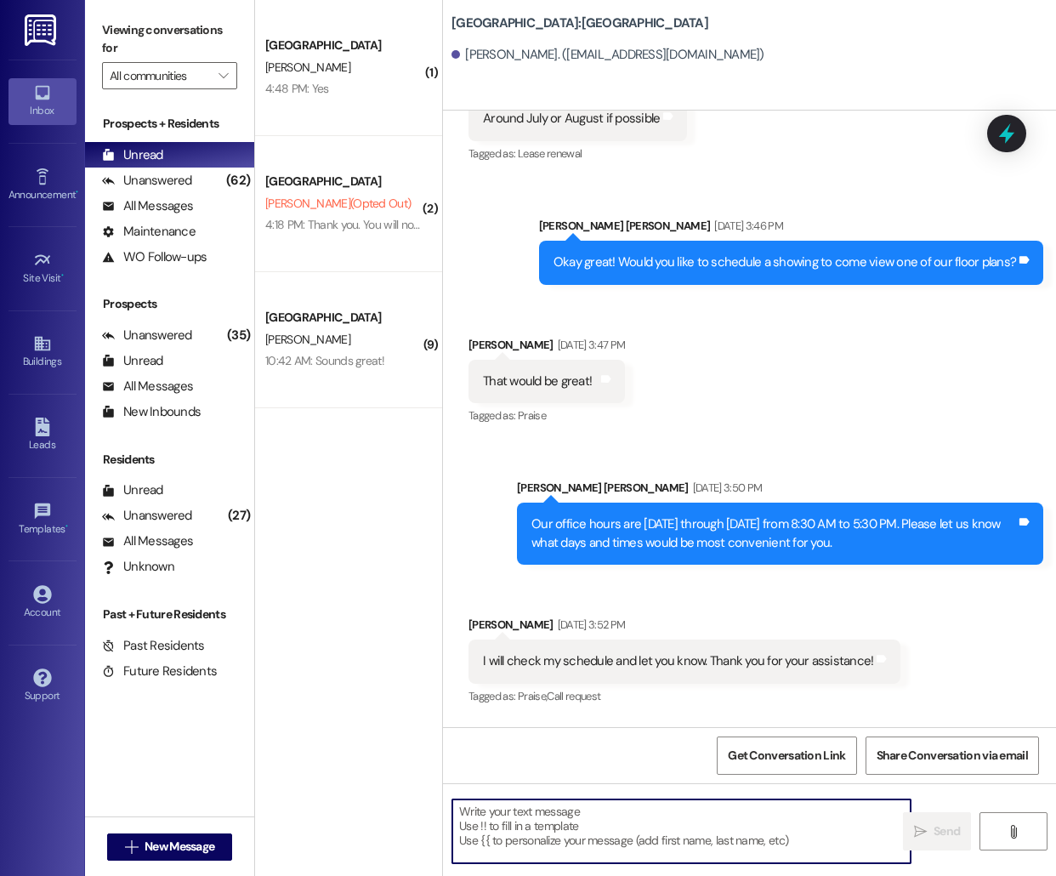
scroll to position [554, 0]
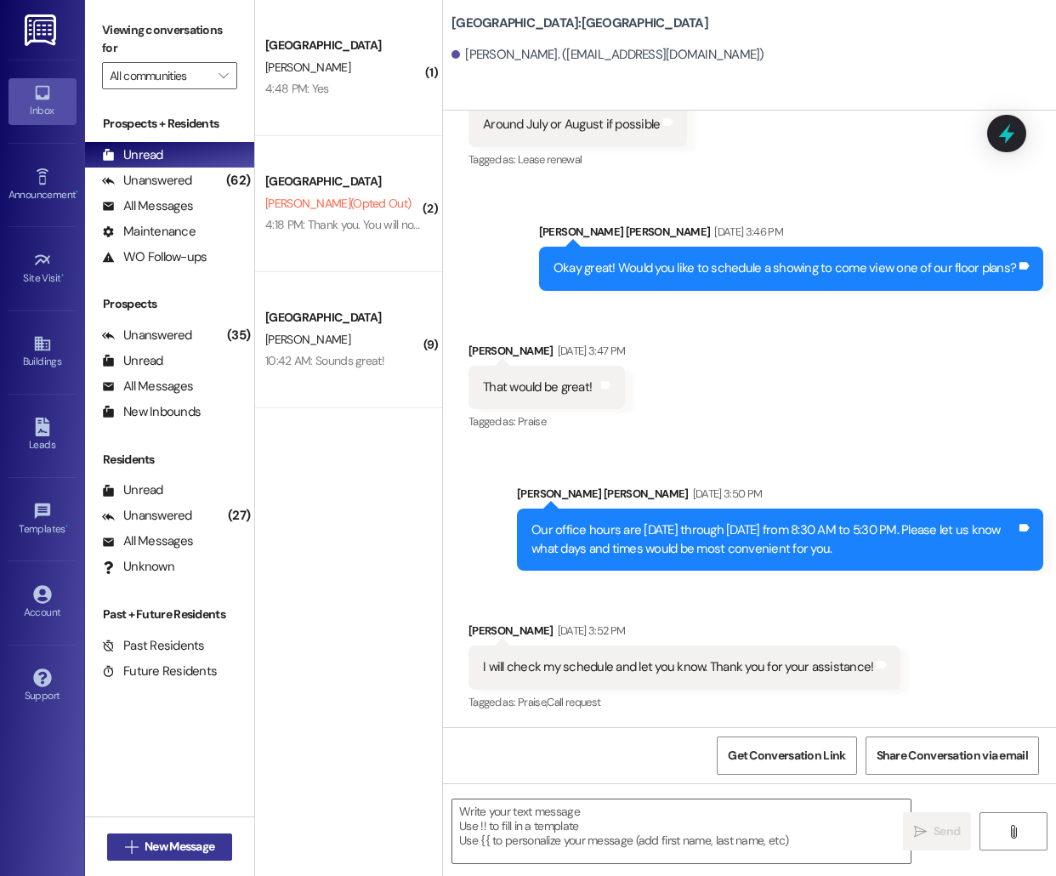
click at [145, 850] on span "New Message" at bounding box center [180, 847] width 70 height 18
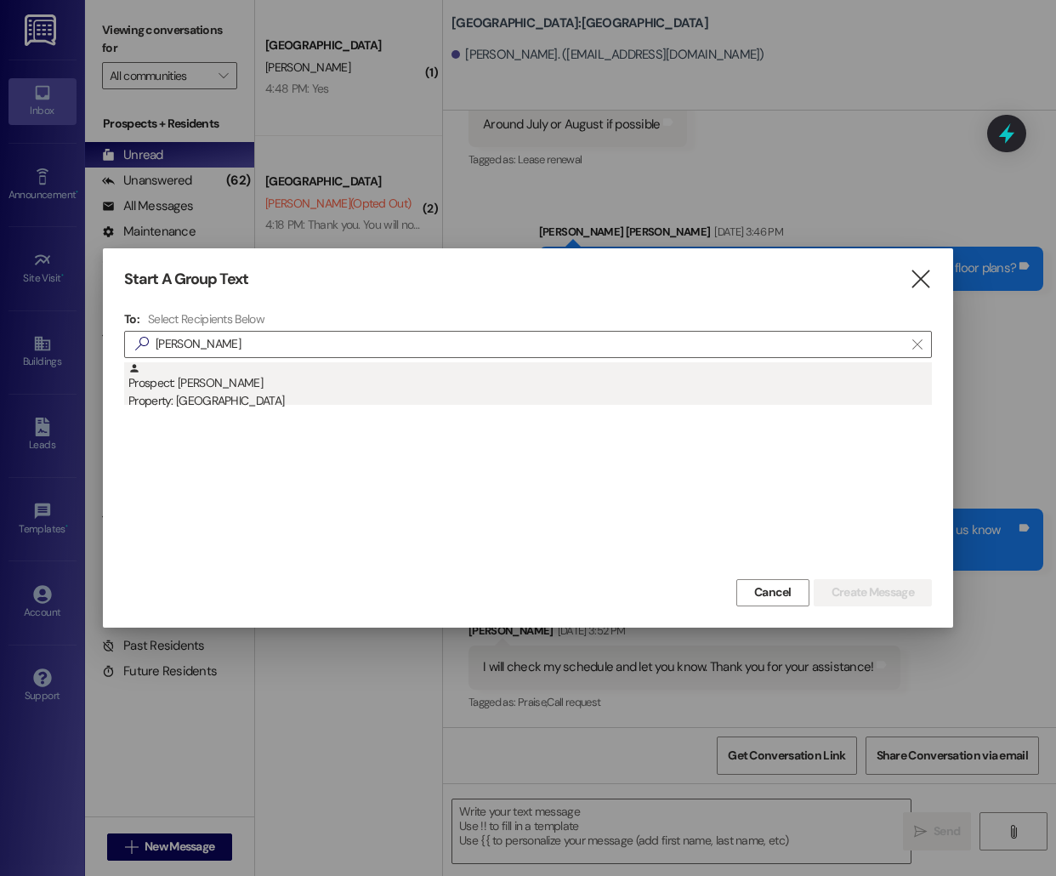
click at [304, 391] on div "Prospect: [PERSON_NAME] Property: [GEOGRAPHIC_DATA]" at bounding box center [530, 386] width 804 height 48
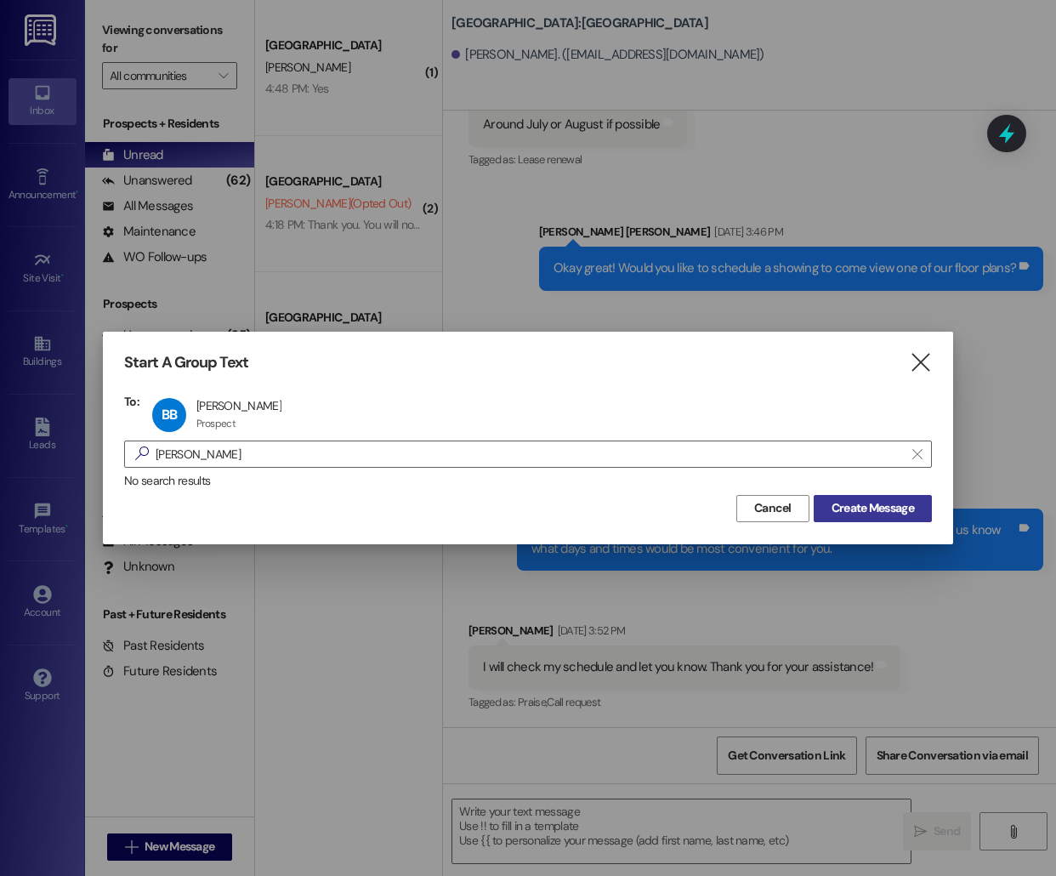
click at [850, 510] on span "Create Message" at bounding box center [873, 508] width 82 height 18
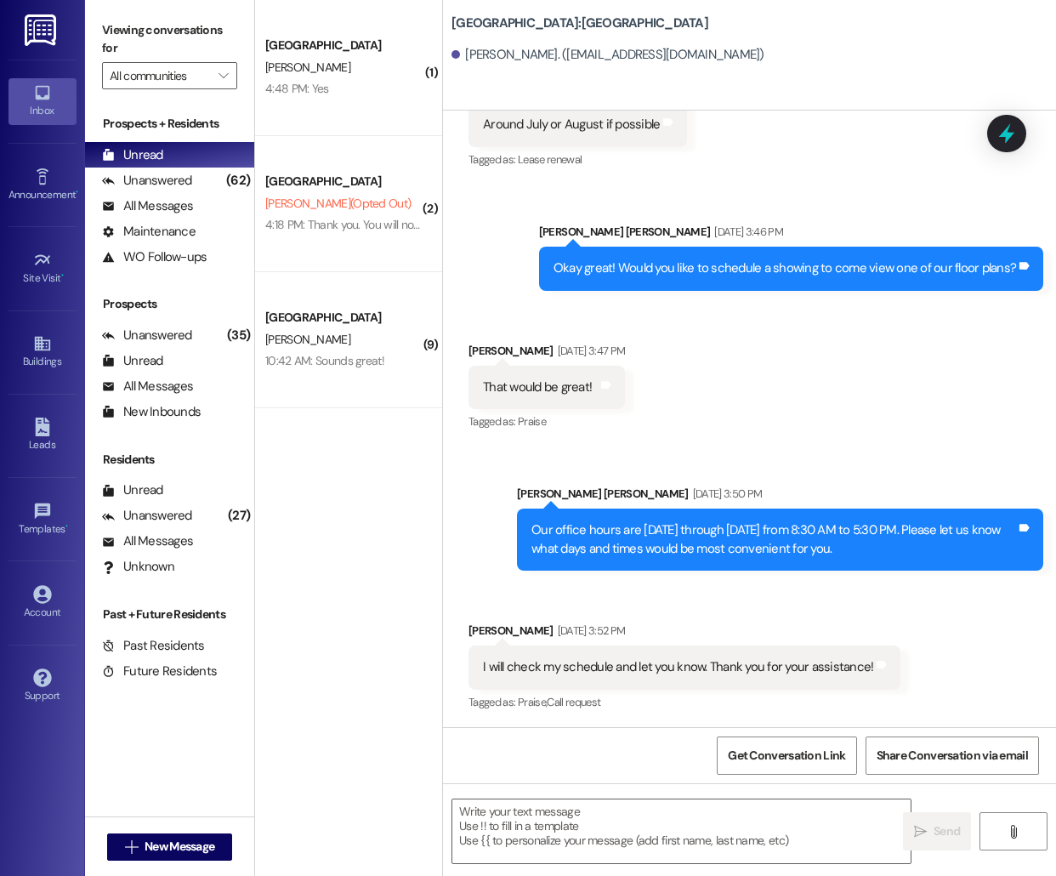
scroll to position [71, 0]
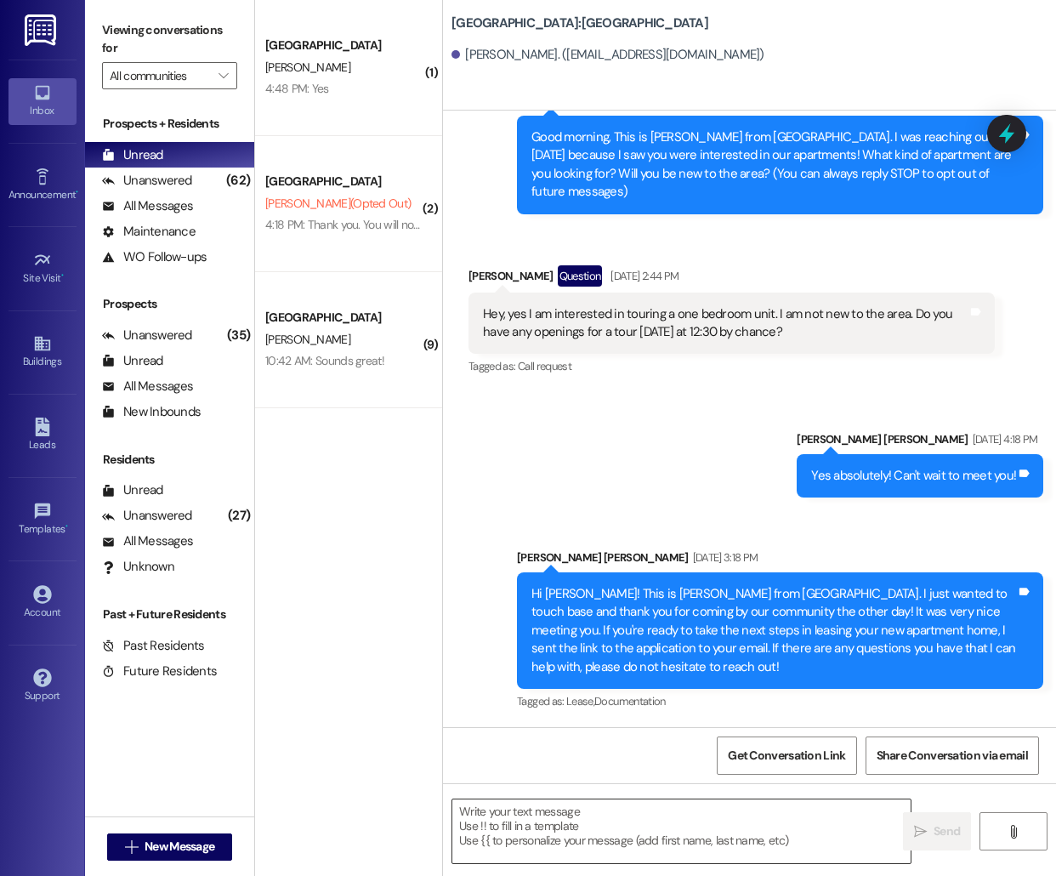
click at [582, 829] on textarea at bounding box center [681, 831] width 458 height 64
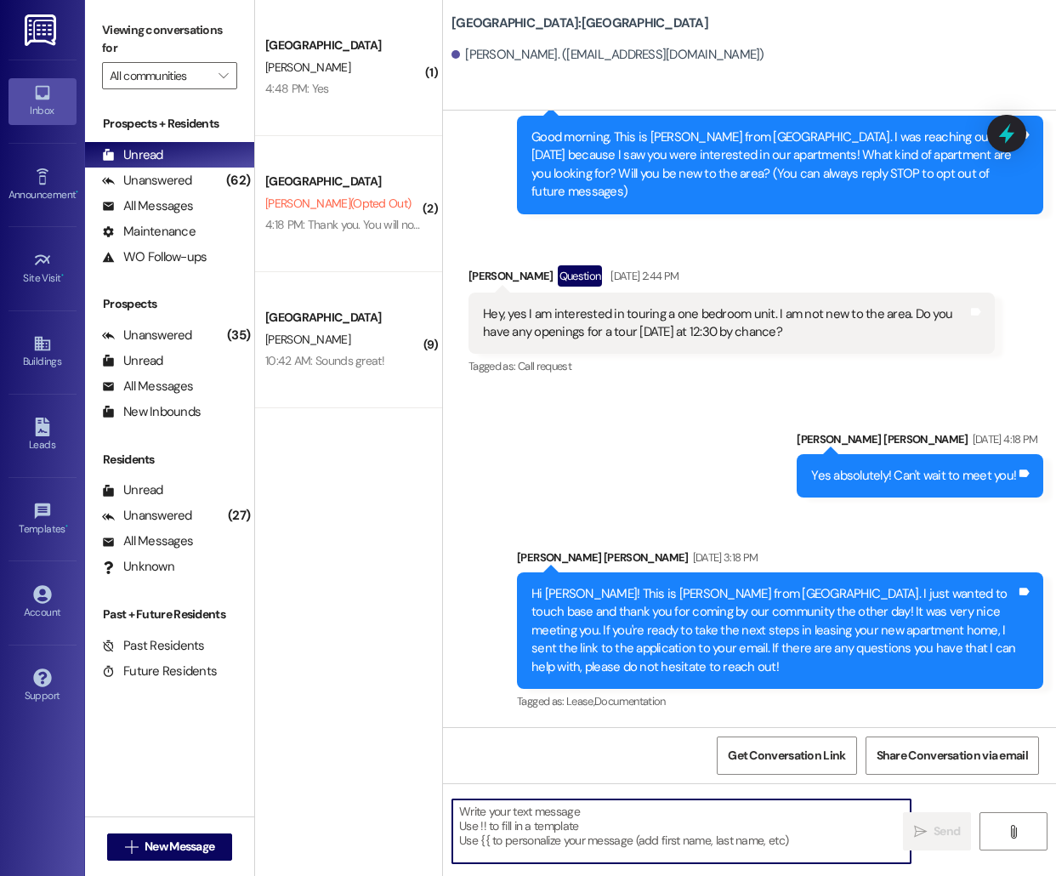
paste textarea "Hello [PERSON_NAME], this is [PERSON_NAME] from [GEOGRAPHIC_DATA]! I'm reaching…"
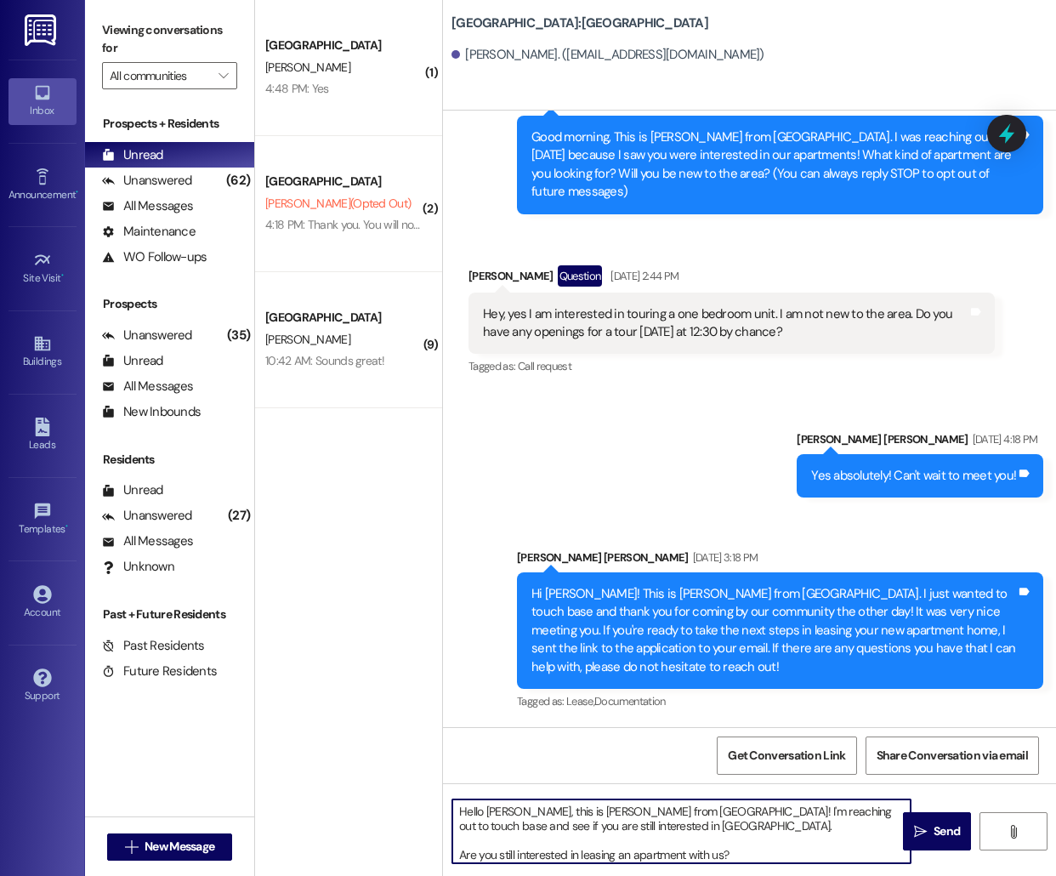
click at [496, 810] on textarea "Hello [PERSON_NAME], this is [PERSON_NAME] from [GEOGRAPHIC_DATA]! I'm reaching…" at bounding box center [681, 831] width 458 height 64
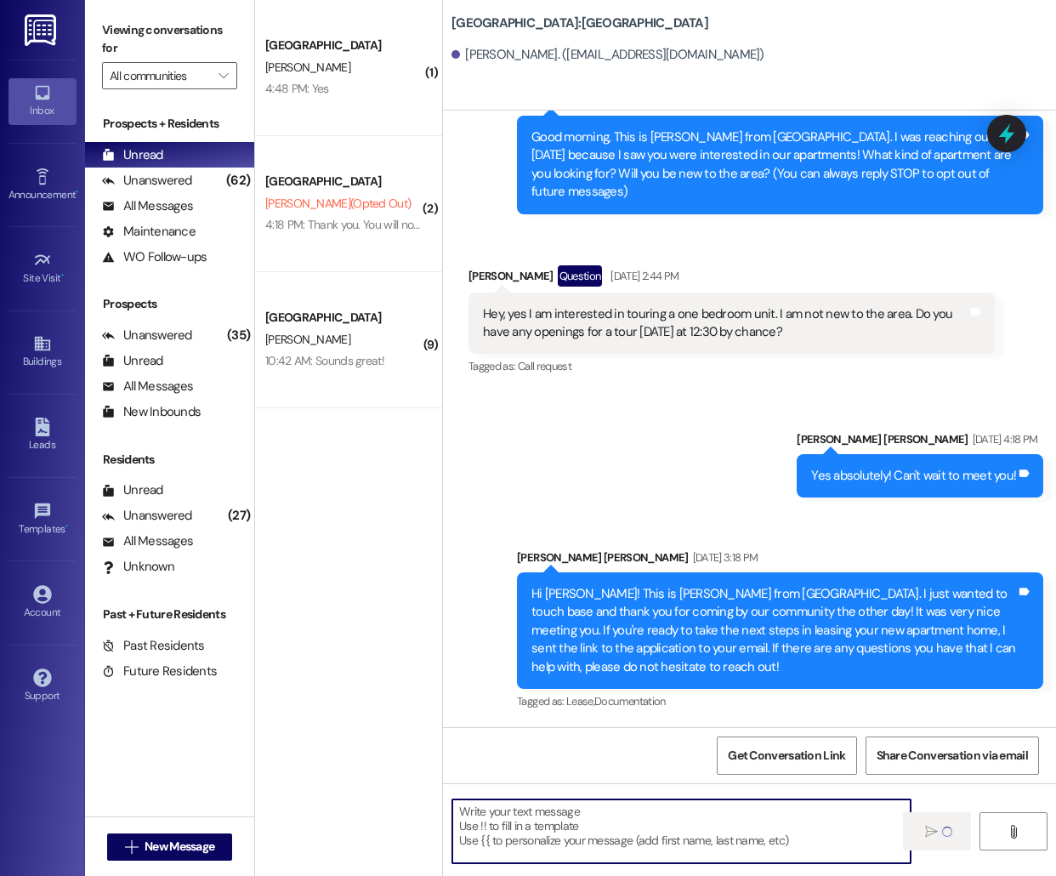
scroll to position [244, 0]
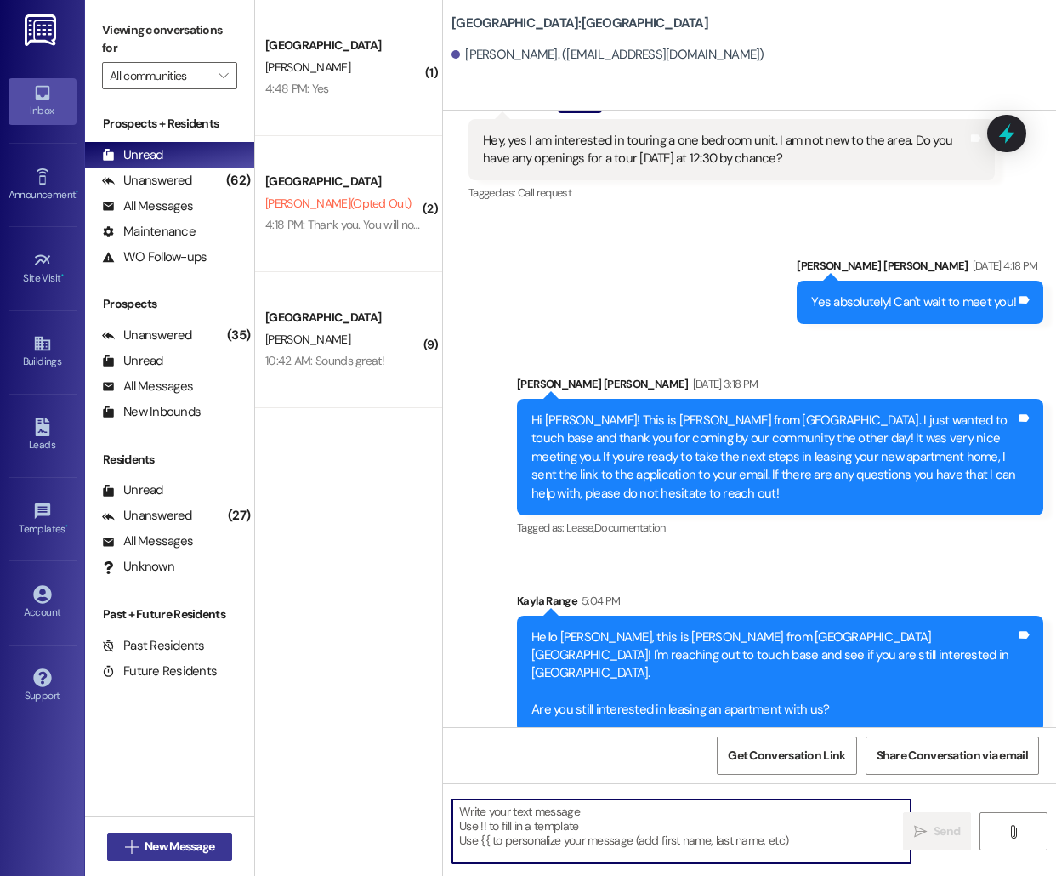
click at [173, 843] on span "New Message" at bounding box center [180, 847] width 70 height 18
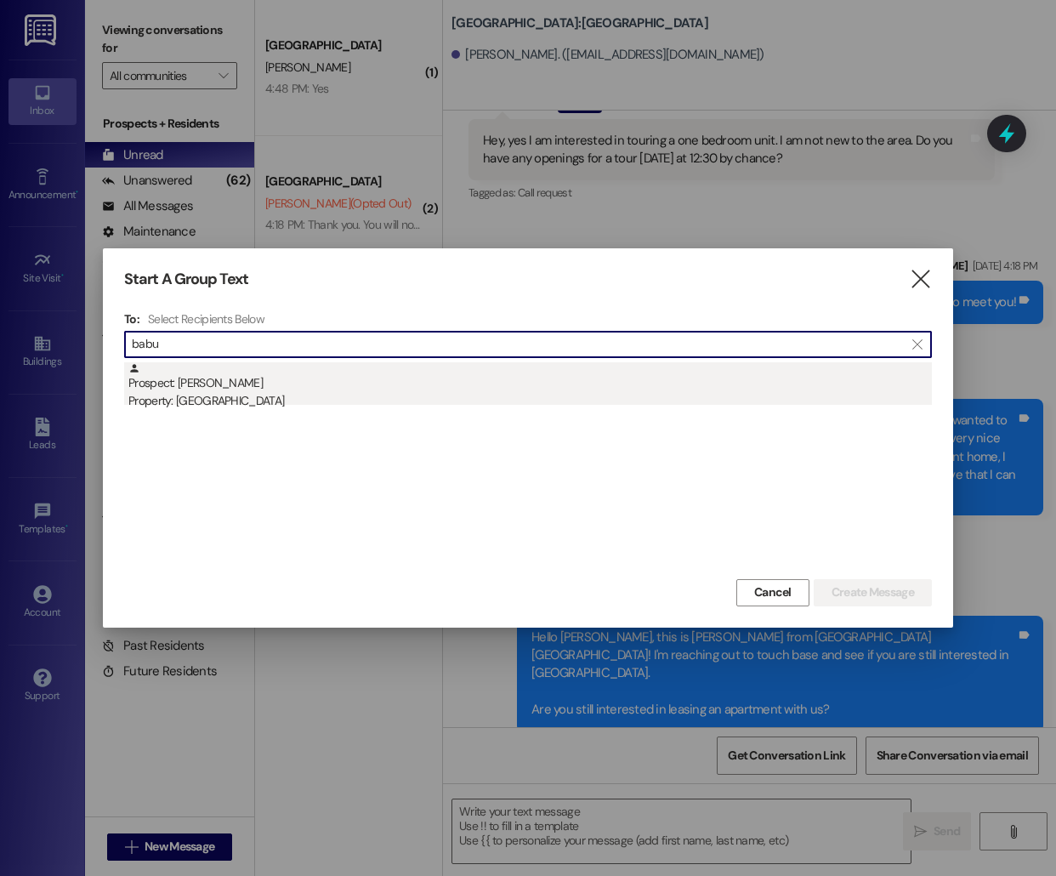
click at [213, 369] on div "Prospect: [PERSON_NAME] Property: [GEOGRAPHIC_DATA] [GEOGRAPHIC_DATA]" at bounding box center [530, 386] width 804 height 48
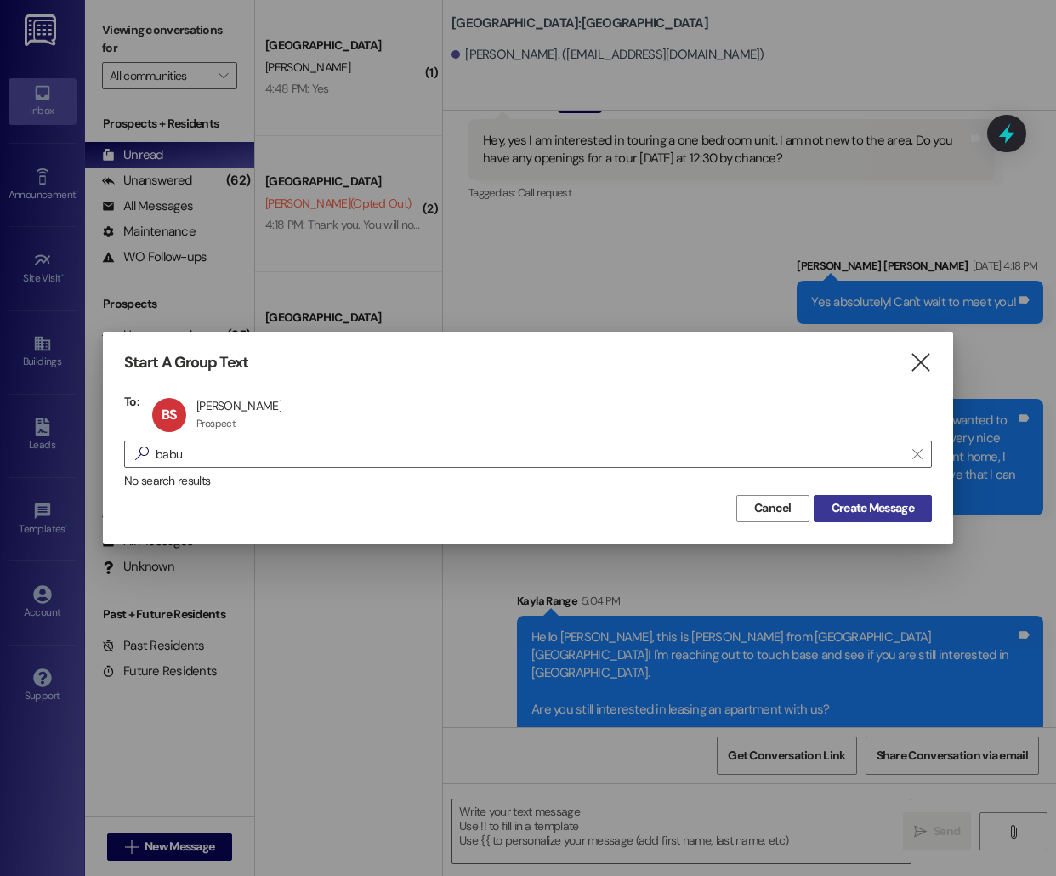
click at [888, 499] on span "Create Message" at bounding box center [873, 508] width 82 height 18
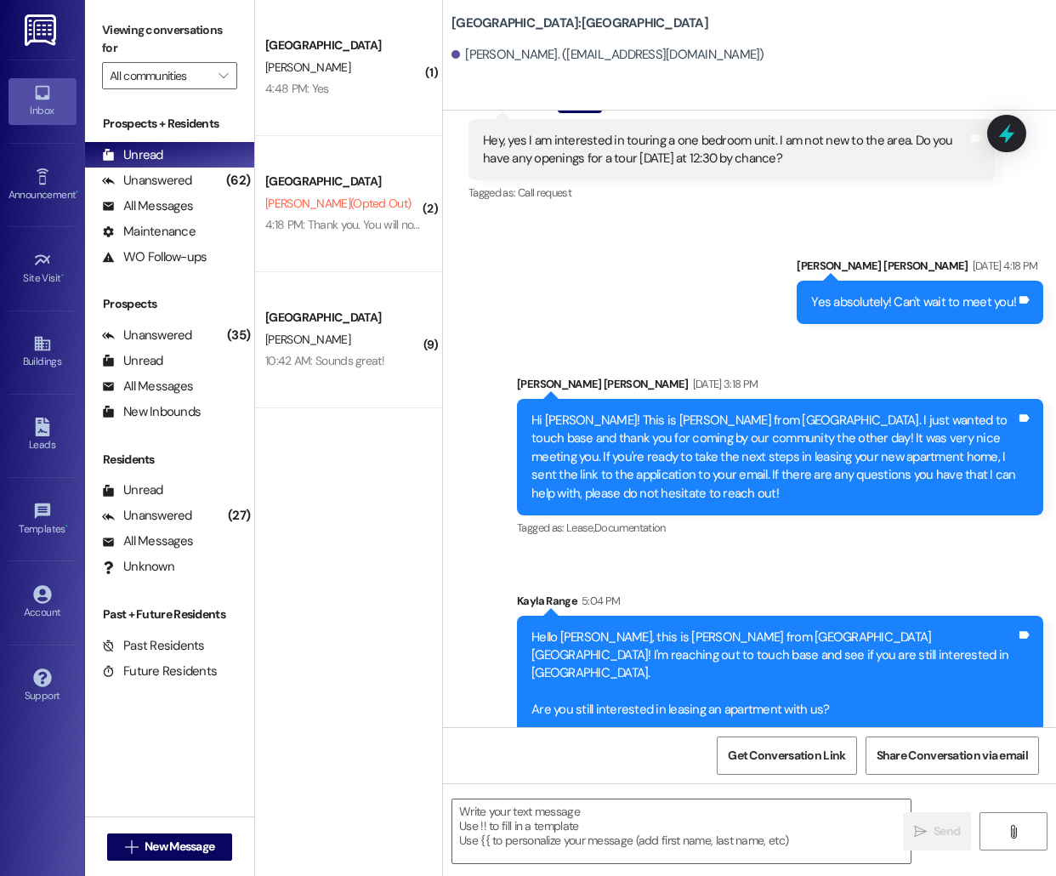
scroll to position [0, 0]
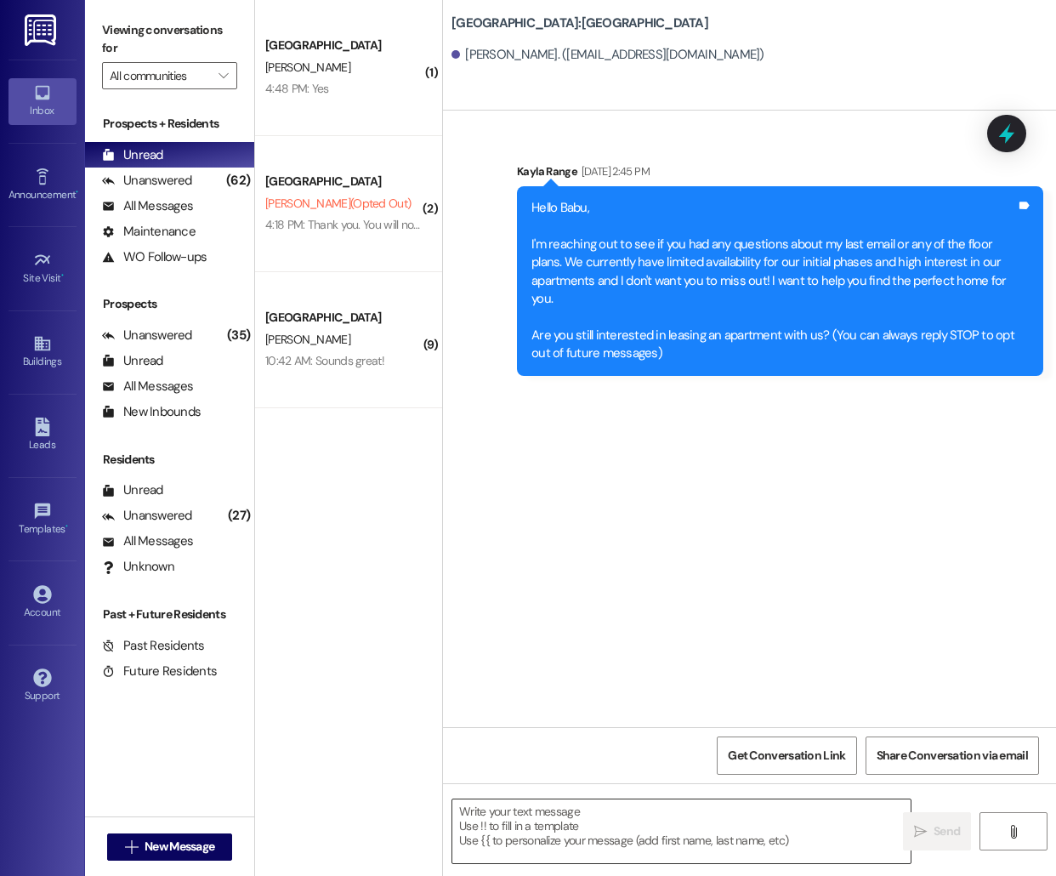
click at [537, 834] on textarea at bounding box center [681, 831] width 458 height 64
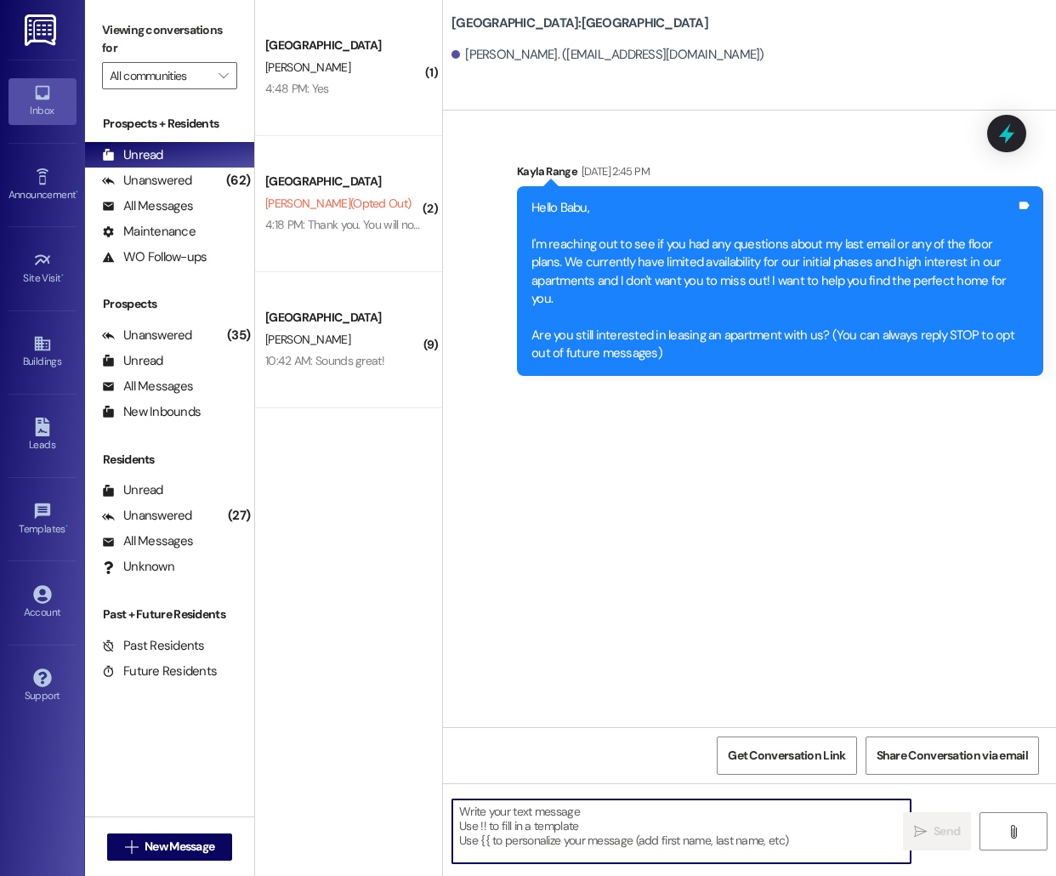
paste textarea "Hello [PERSON_NAME], this is [PERSON_NAME] from [GEOGRAPHIC_DATA]! I'm reaching…"
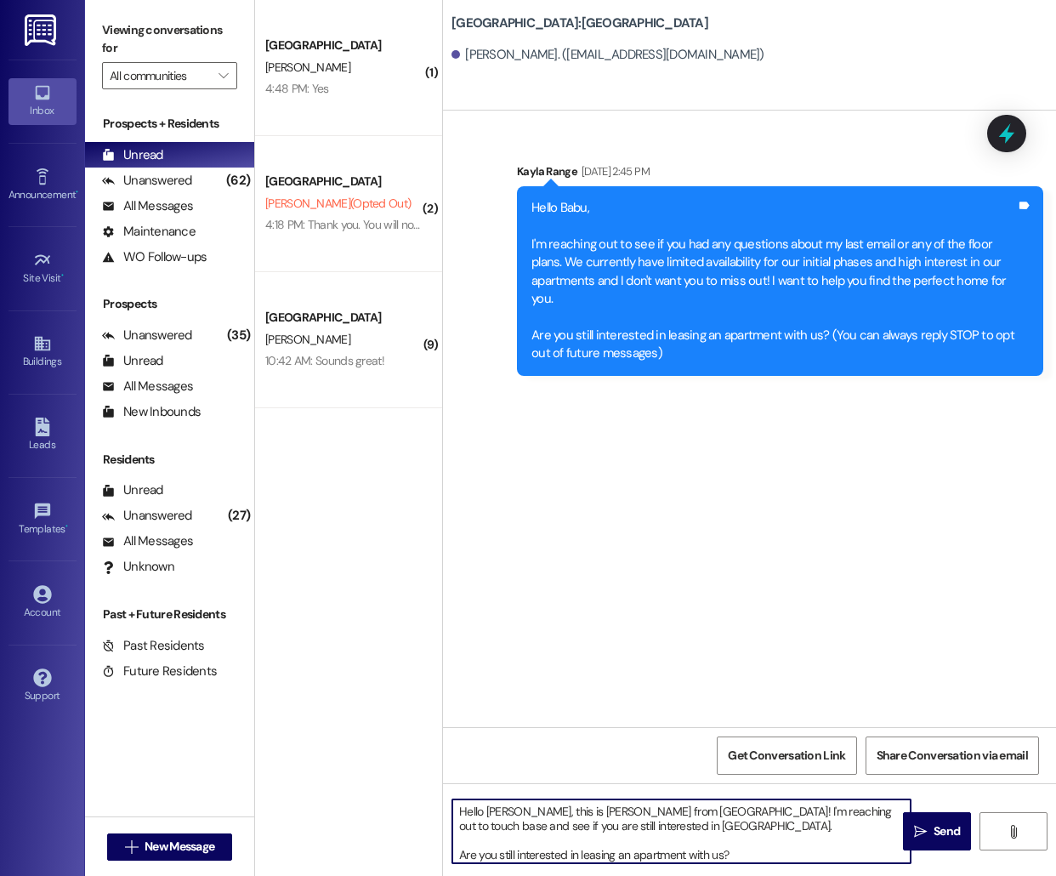
click at [500, 810] on textarea "Hello [PERSON_NAME], this is [PERSON_NAME] from [GEOGRAPHIC_DATA]! I'm reaching…" at bounding box center [681, 831] width 458 height 64
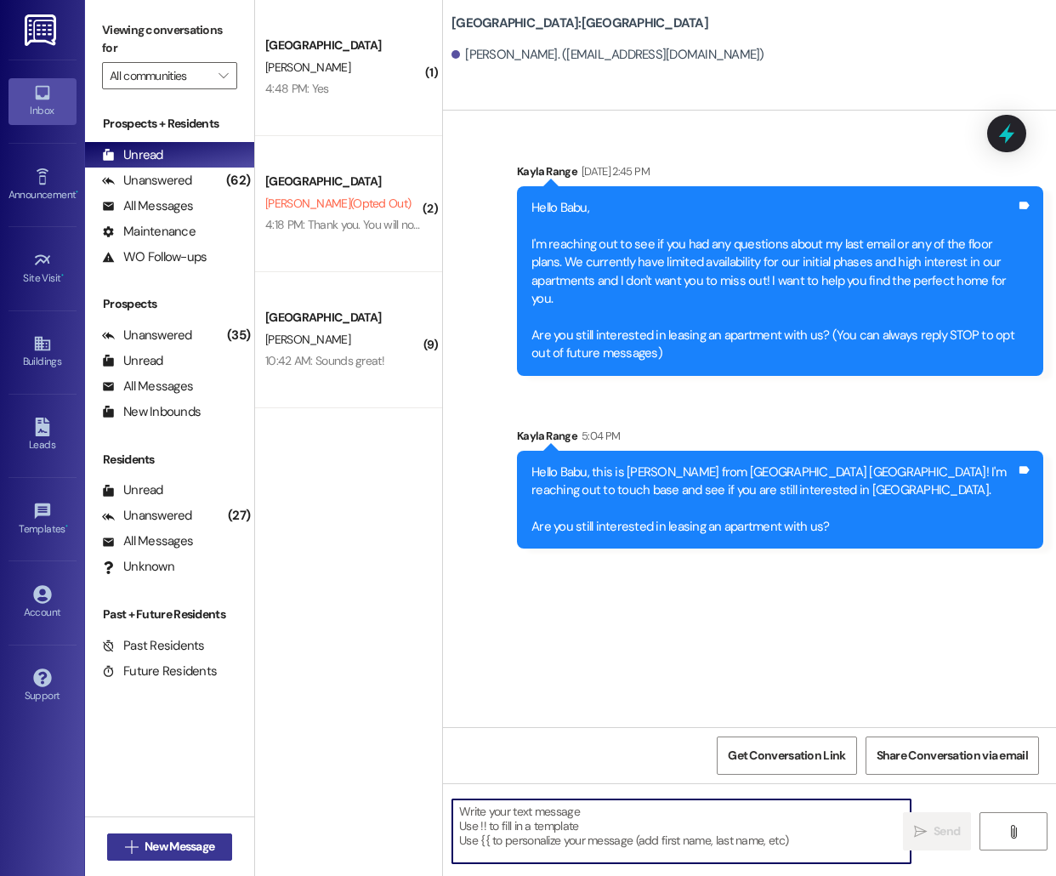
click at [166, 856] on button " New Message" at bounding box center [170, 846] width 126 height 27
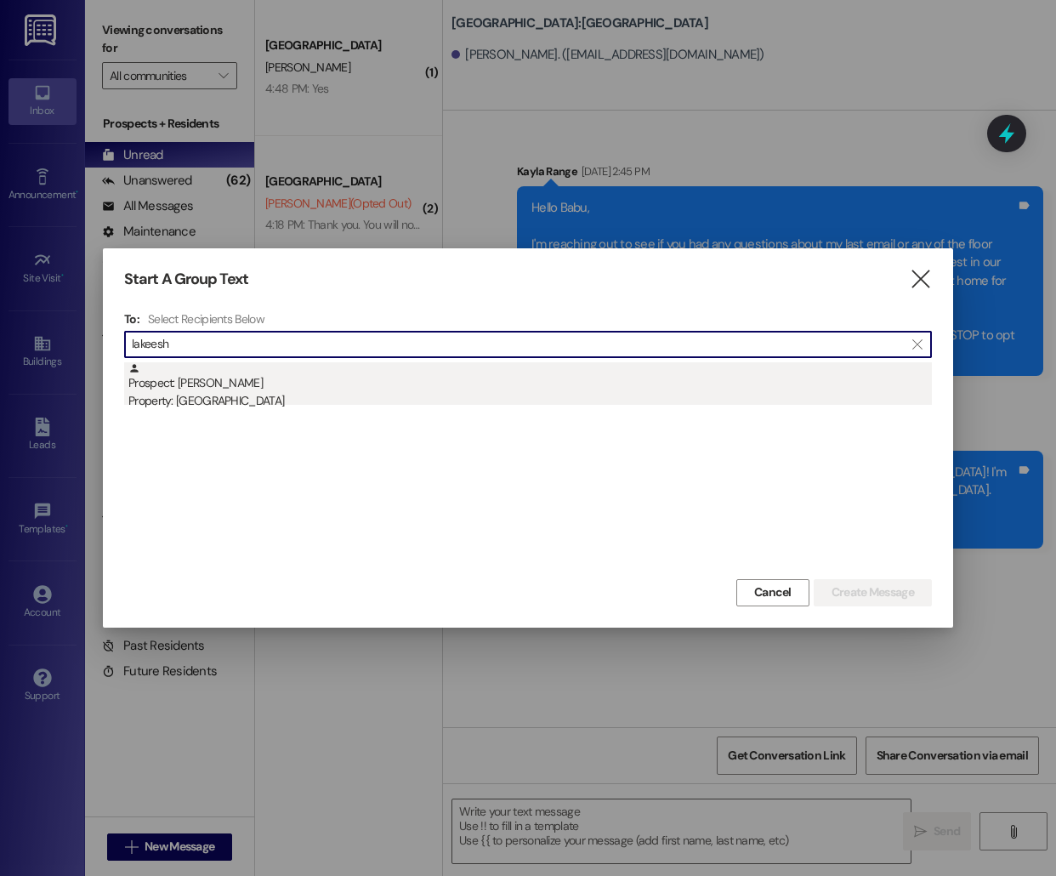
click at [289, 384] on div "Prospect: [PERSON_NAME] Property: [GEOGRAPHIC_DATA]" at bounding box center [530, 386] width 804 height 48
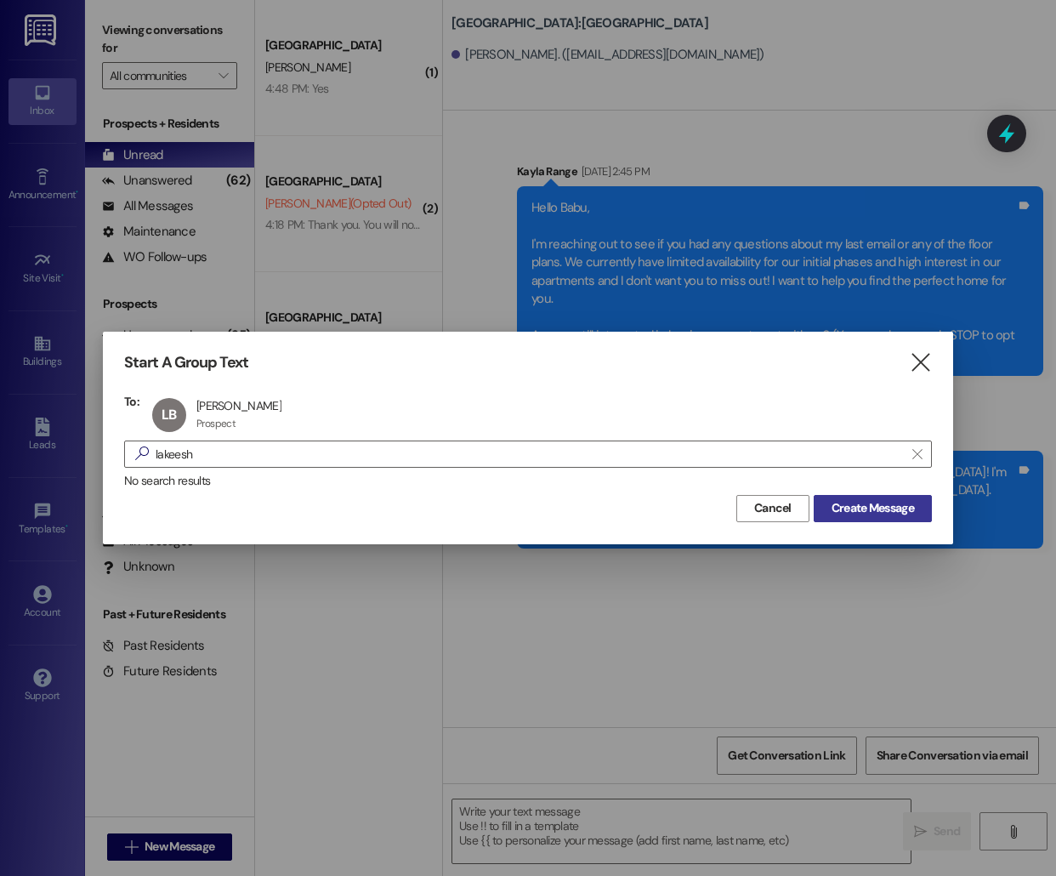
click at [832, 496] on button "Create Message" at bounding box center [873, 508] width 118 height 27
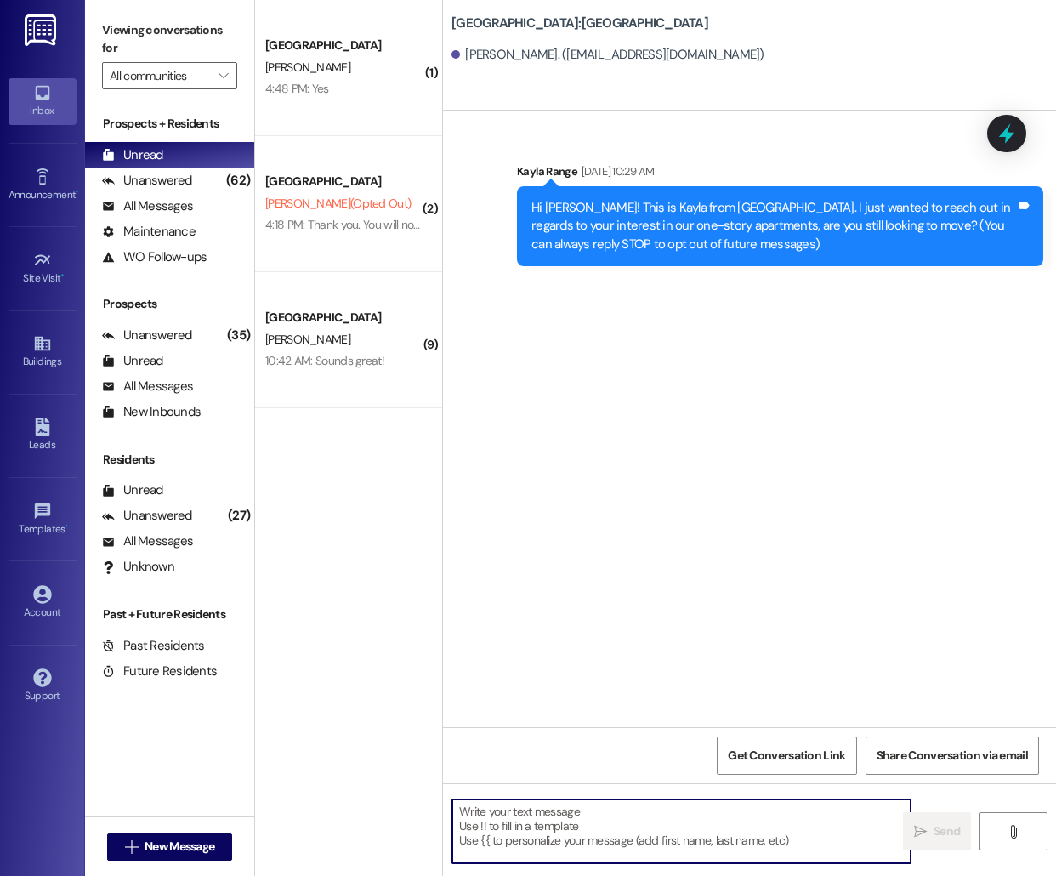
click at [554, 832] on textarea at bounding box center [681, 831] width 458 height 64
paste textarea "Hello [PERSON_NAME], this is [PERSON_NAME] from [GEOGRAPHIC_DATA]! I'm reaching…"
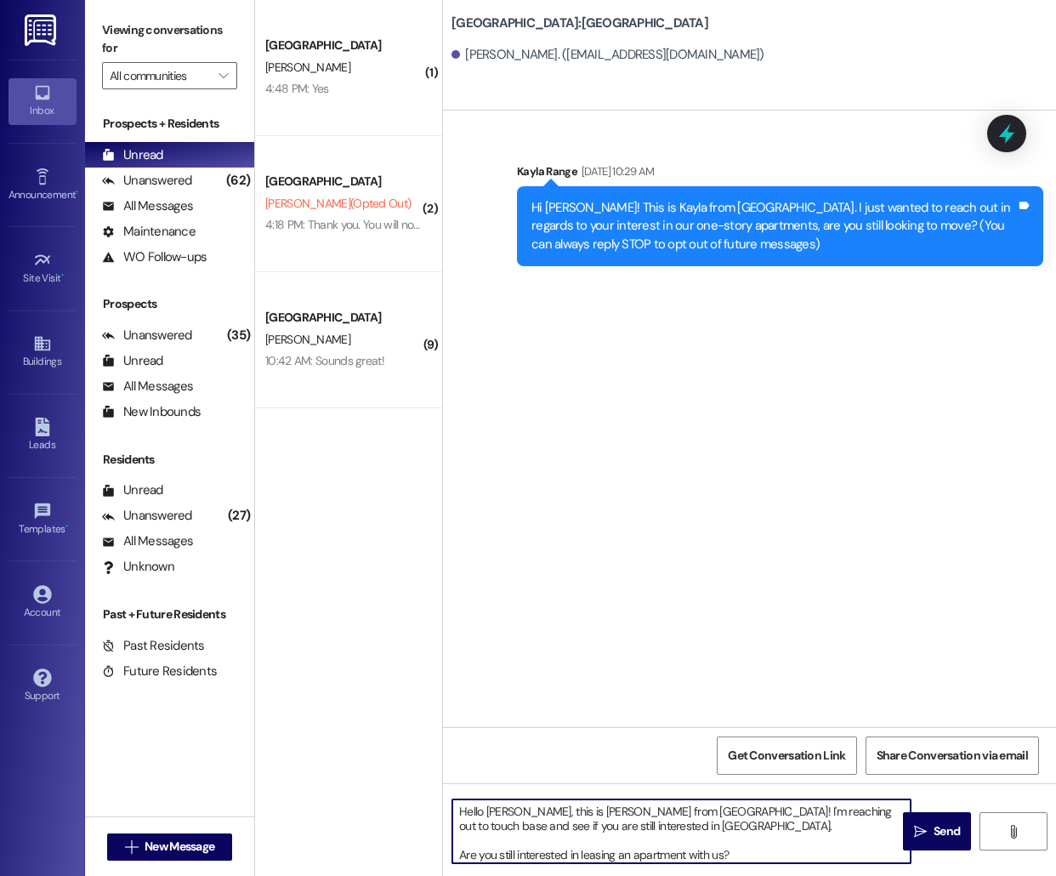
click at [503, 810] on textarea "Hello [PERSON_NAME], this is [PERSON_NAME] from [GEOGRAPHIC_DATA]! I'm reaching…" at bounding box center [681, 831] width 458 height 64
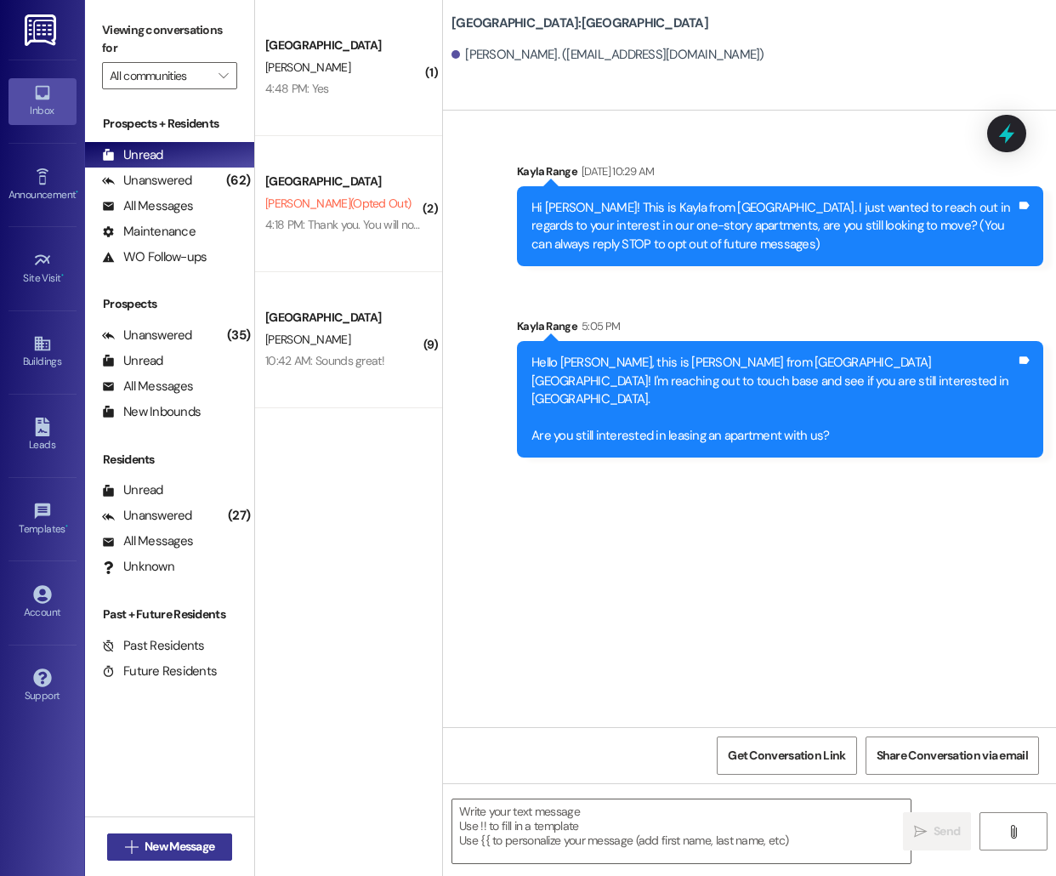
click at [154, 850] on span "New Message" at bounding box center [180, 847] width 70 height 18
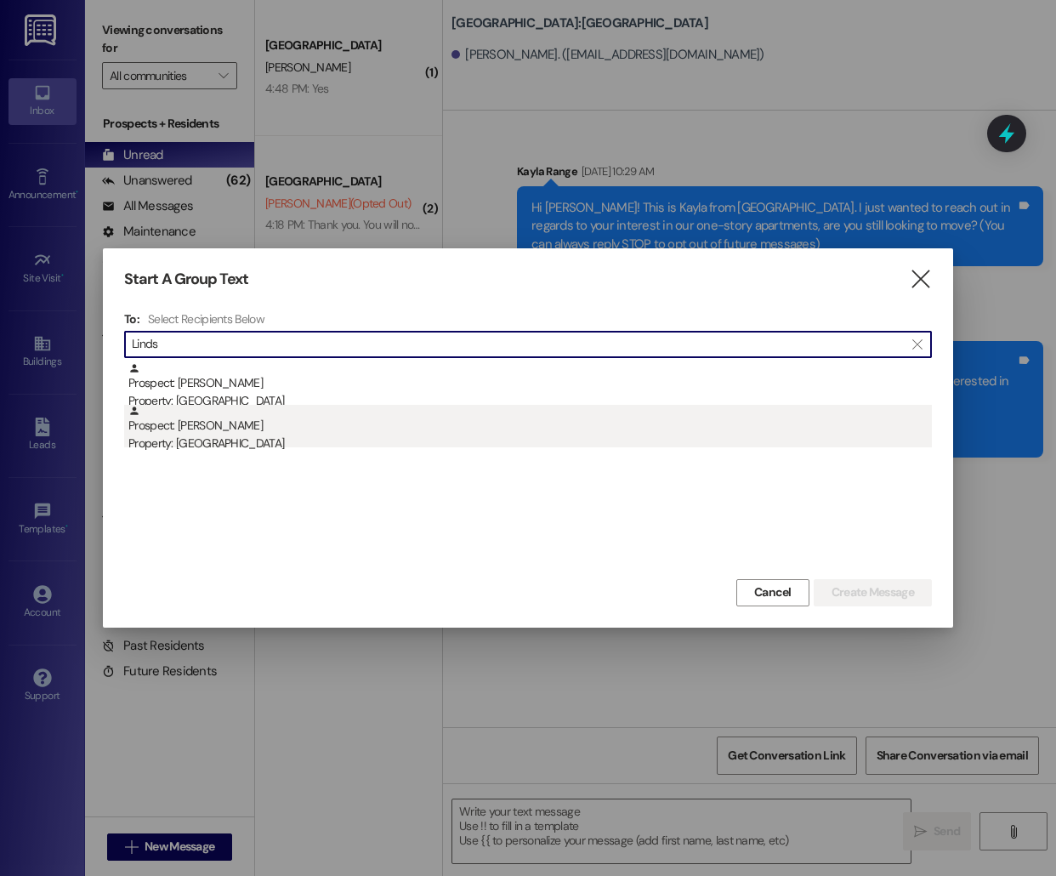
click at [233, 432] on div "Prospect: [PERSON_NAME] Property: [GEOGRAPHIC_DATA]" at bounding box center [530, 429] width 804 height 48
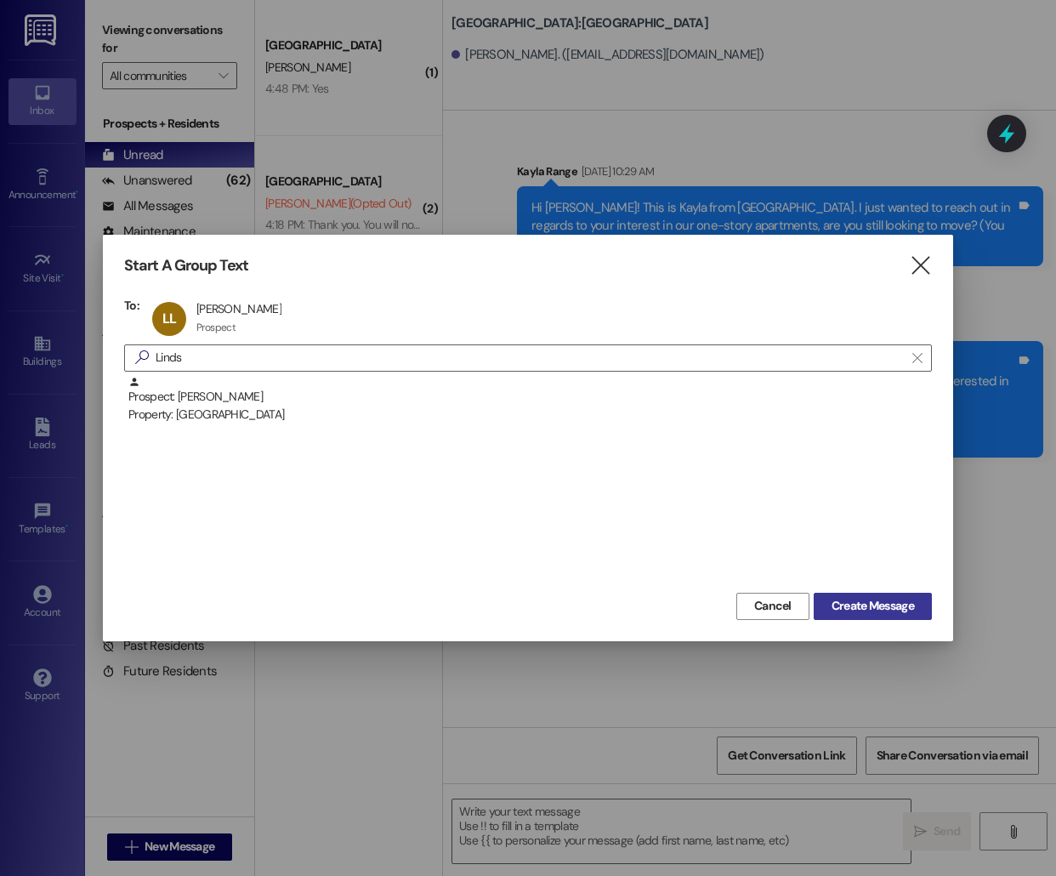
click at [847, 604] on span "Create Message" at bounding box center [873, 606] width 82 height 18
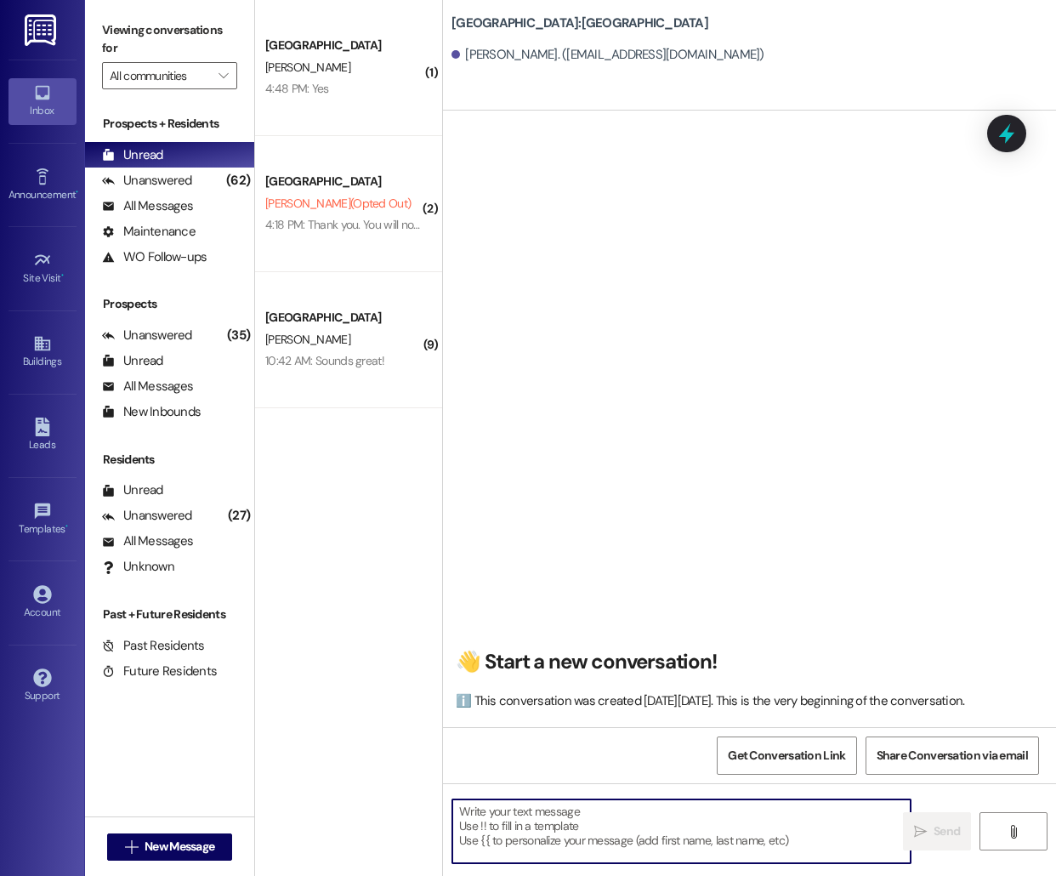
click at [536, 829] on textarea at bounding box center [681, 831] width 458 height 64
paste textarea "Hello [PERSON_NAME], this is [PERSON_NAME] from [GEOGRAPHIC_DATA]! I'm reaching…"
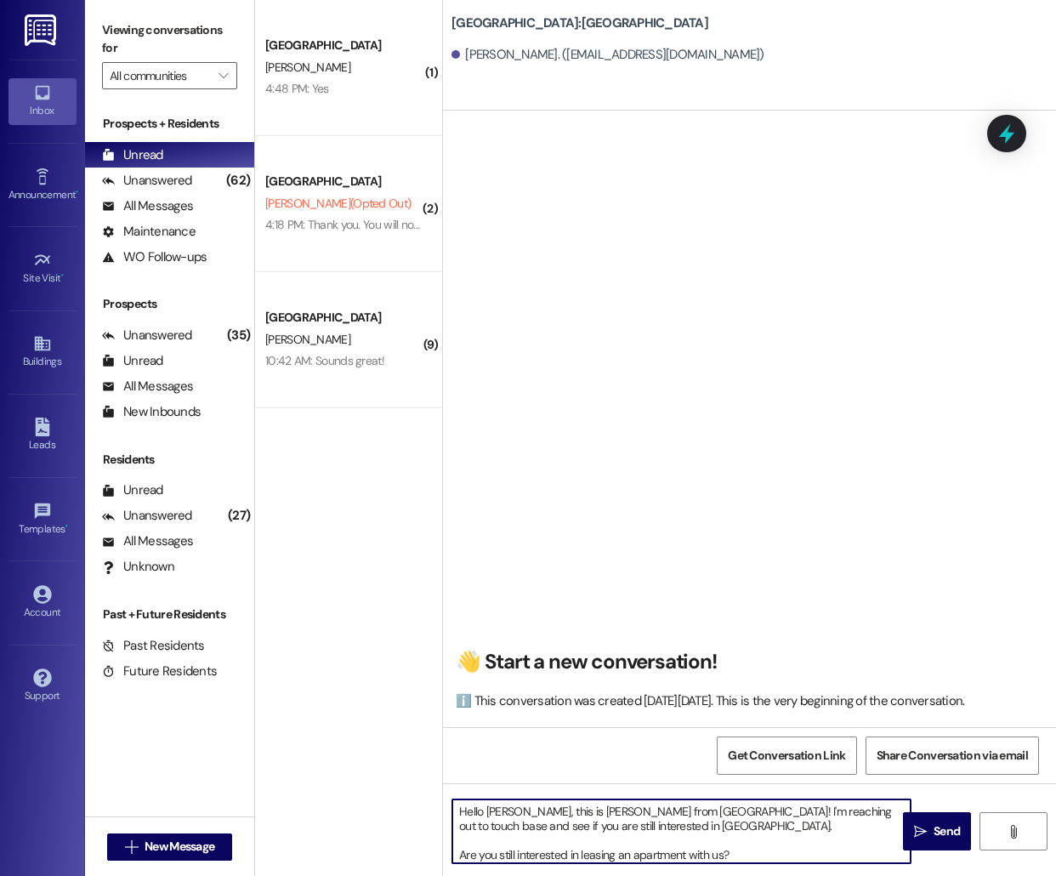
click at [498, 815] on textarea "Hello [PERSON_NAME], this is [PERSON_NAME] from [GEOGRAPHIC_DATA]! I'm reaching…" at bounding box center [681, 831] width 458 height 64
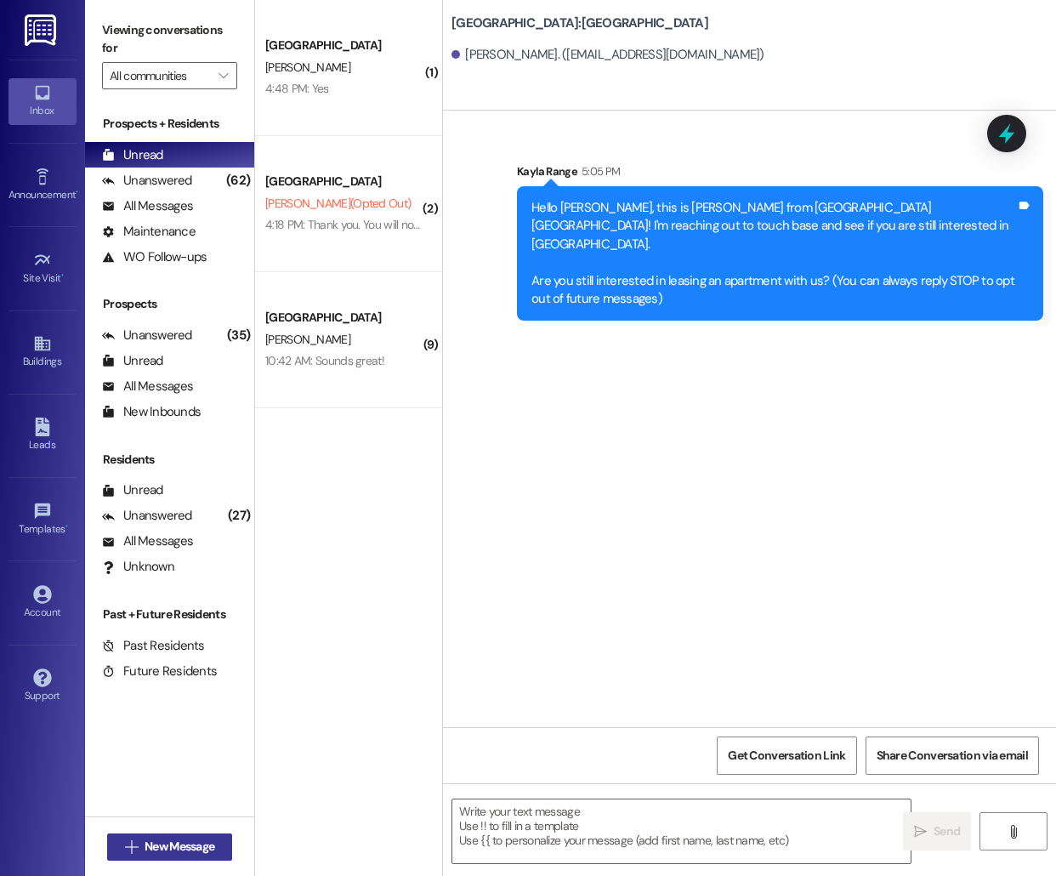
click at [145, 849] on span "New Message" at bounding box center [180, 847] width 70 height 18
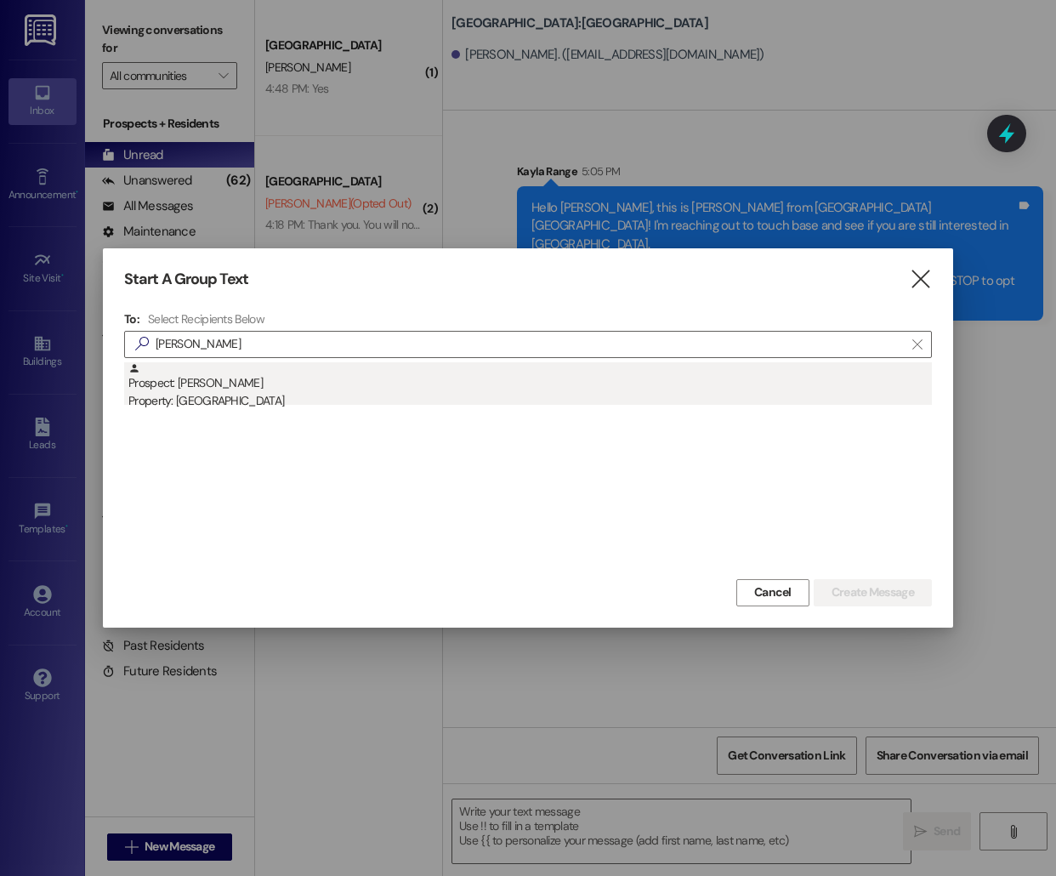
click at [286, 404] on div "Property: [GEOGRAPHIC_DATA]" at bounding box center [530, 401] width 804 height 18
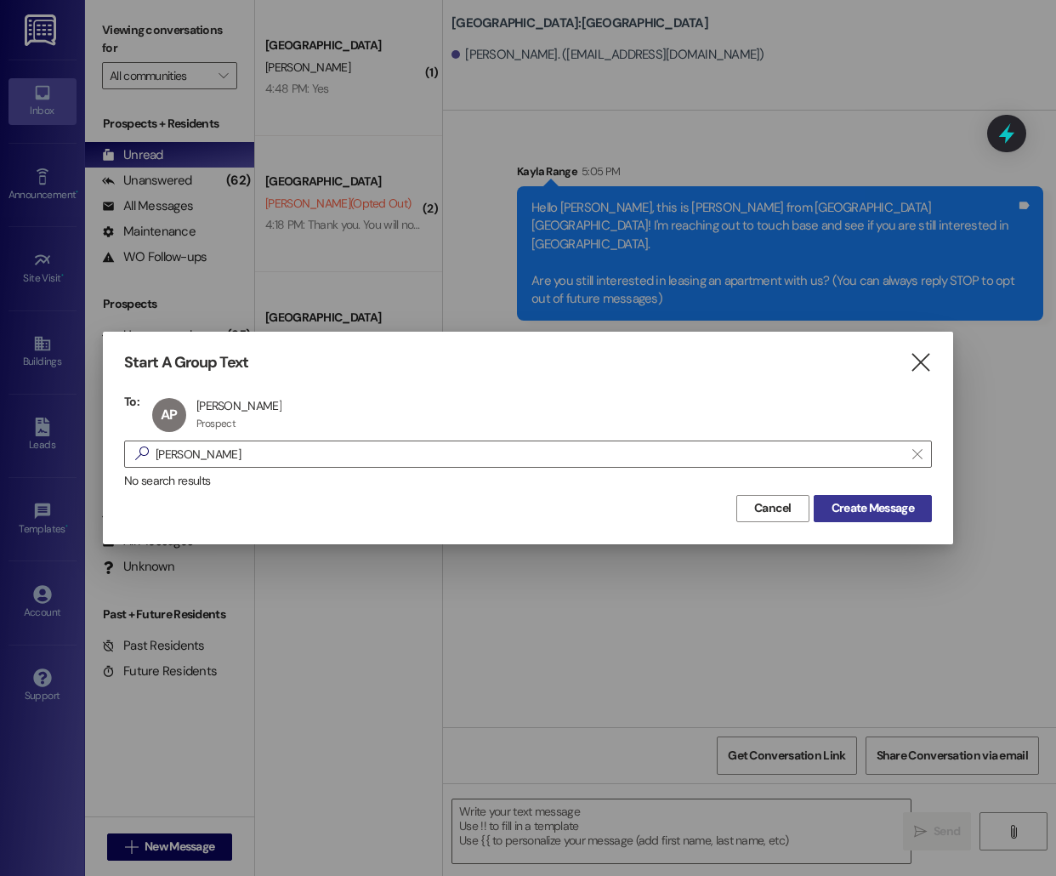
click at [883, 501] on span "Create Message" at bounding box center [873, 508] width 82 height 18
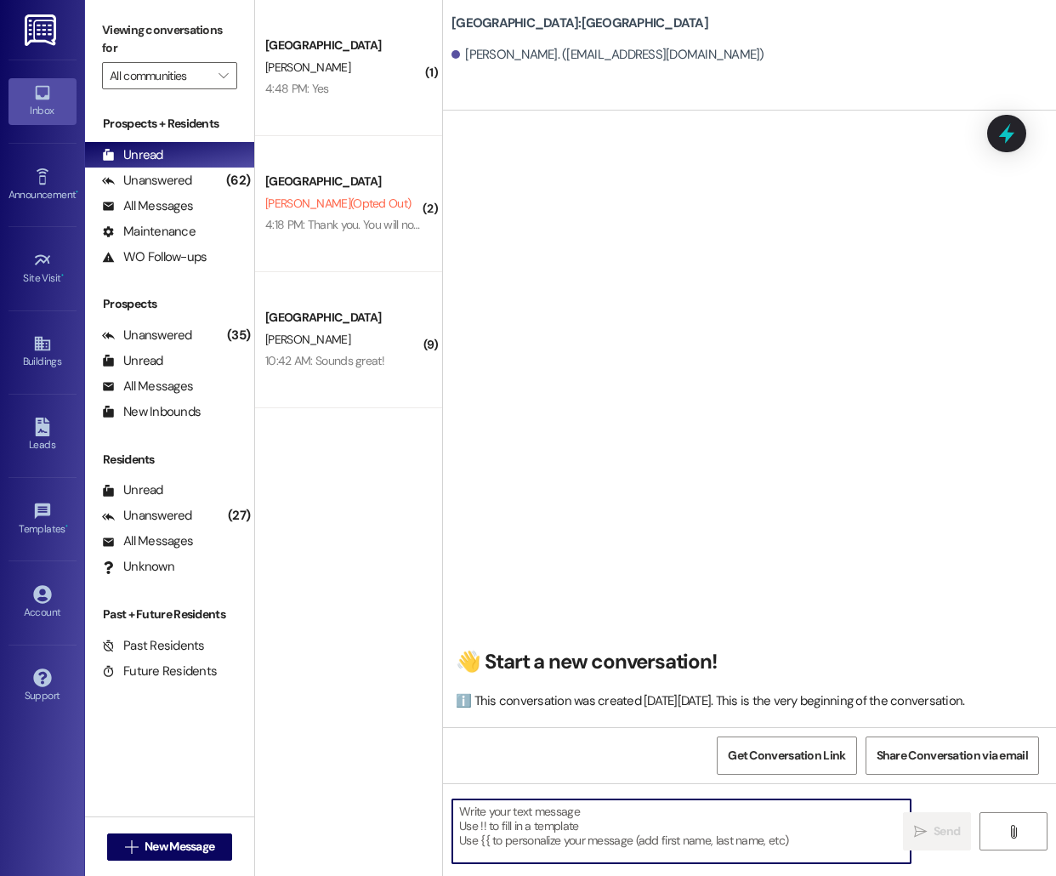
click at [487, 849] on textarea at bounding box center [681, 831] width 458 height 64
paste textarea "Hello [PERSON_NAME], this is [PERSON_NAME] from [GEOGRAPHIC_DATA]! I'm reaching…"
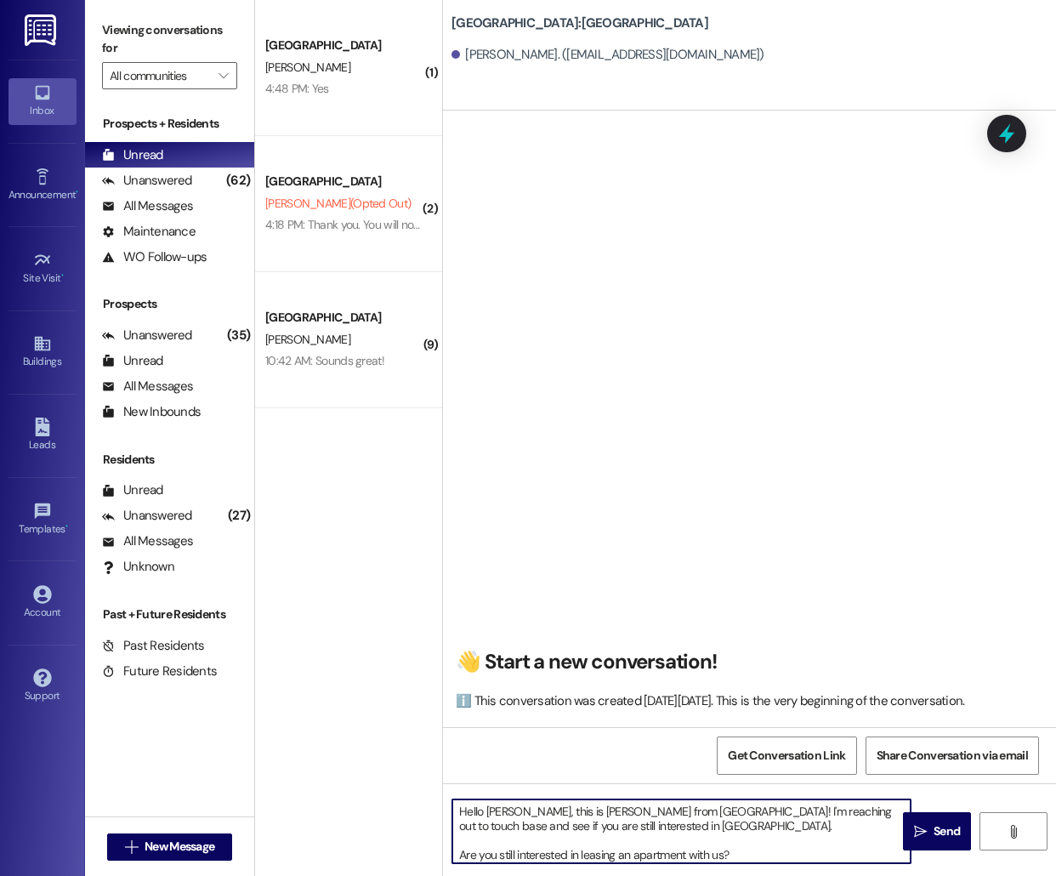
click at [503, 808] on textarea "Hello [PERSON_NAME], this is [PERSON_NAME] from [GEOGRAPHIC_DATA]! I'm reaching…" at bounding box center [681, 831] width 458 height 64
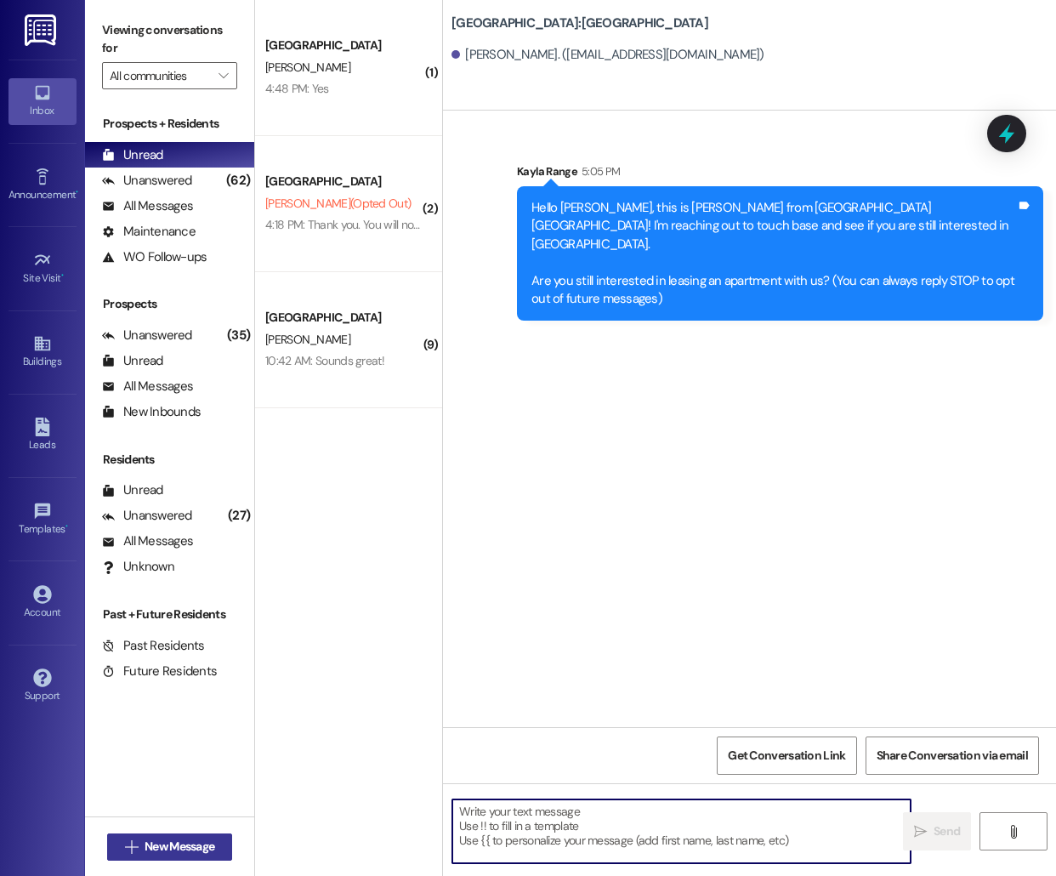
click at [173, 841] on span "New Message" at bounding box center [180, 847] width 70 height 18
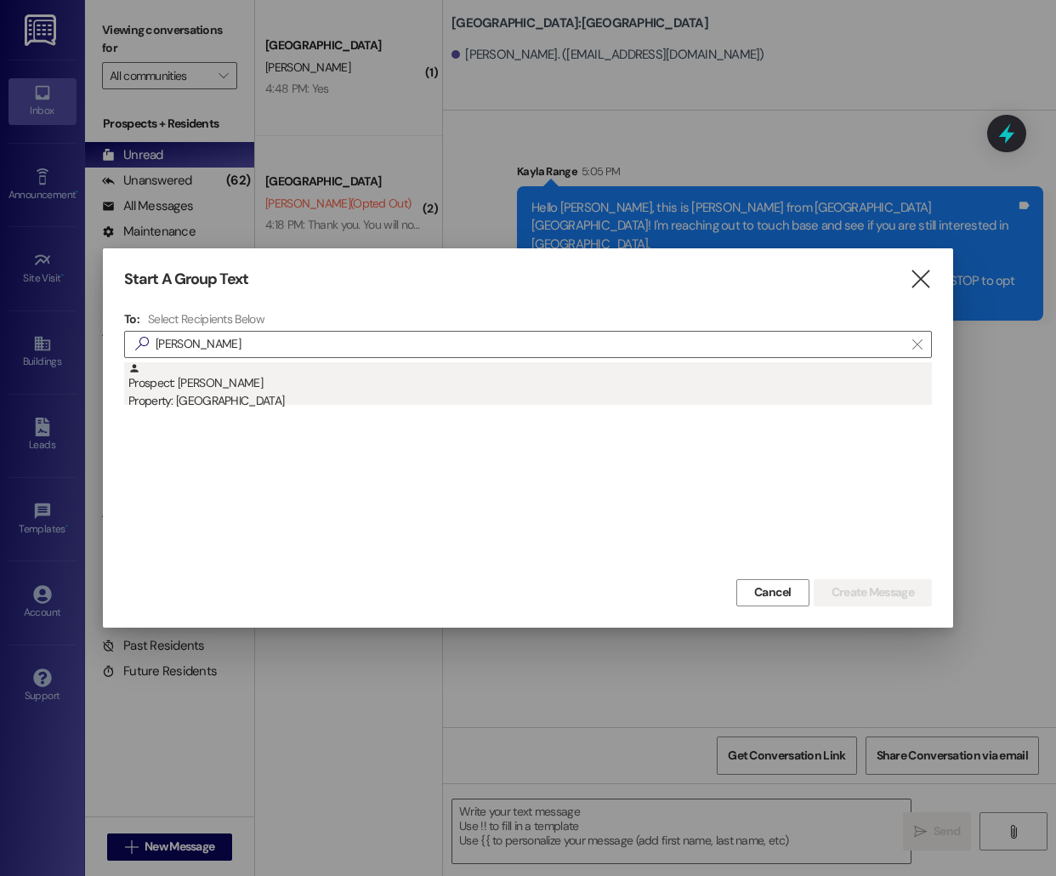
click at [320, 367] on div "Prospect: [PERSON_NAME] Property: [GEOGRAPHIC_DATA]" at bounding box center [530, 386] width 804 height 48
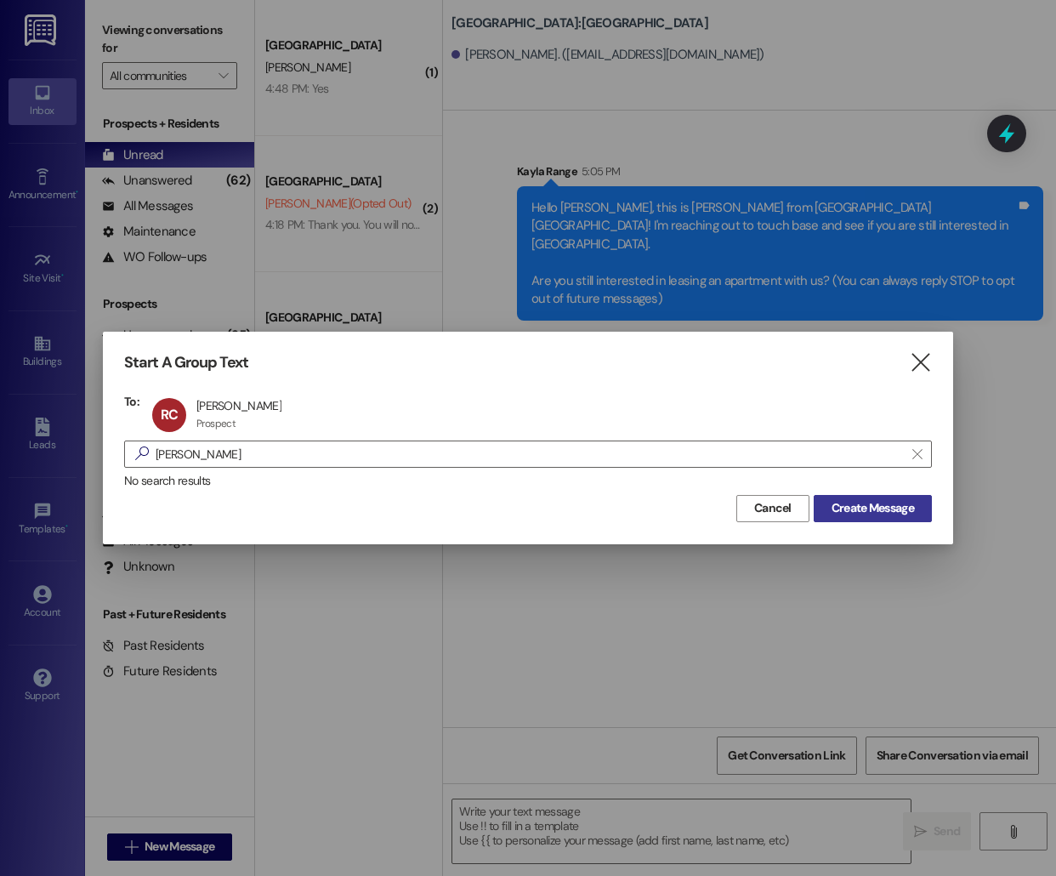
click at [866, 519] on button "Create Message" at bounding box center [873, 508] width 118 height 27
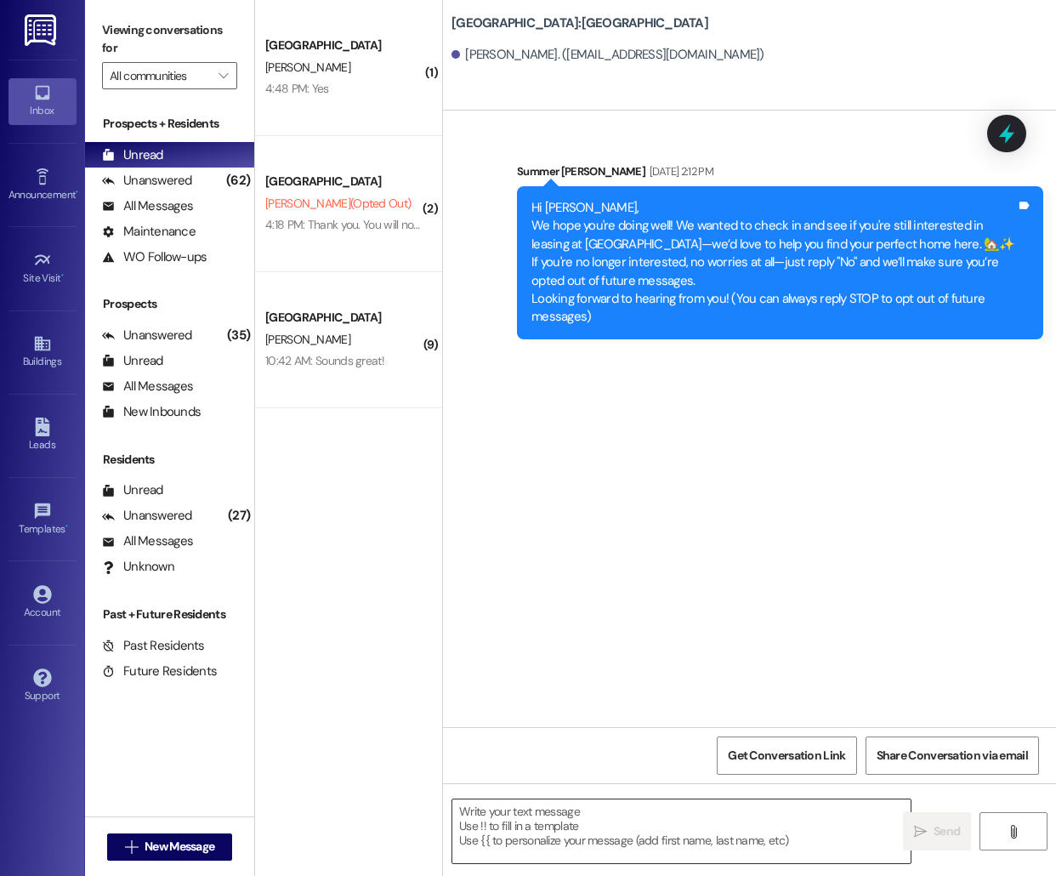
click at [520, 819] on textarea at bounding box center [681, 831] width 458 height 64
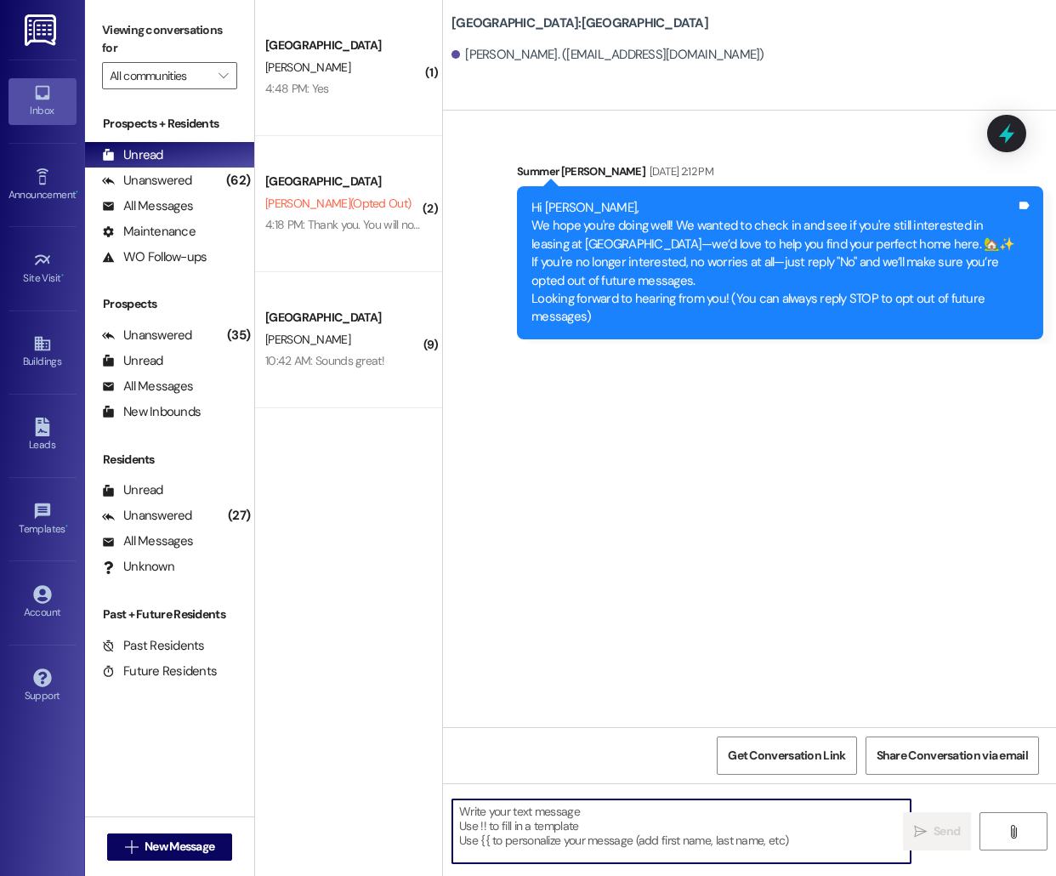
paste textarea "Hello [PERSON_NAME], this is [PERSON_NAME] from [GEOGRAPHIC_DATA]! I'm reaching…"
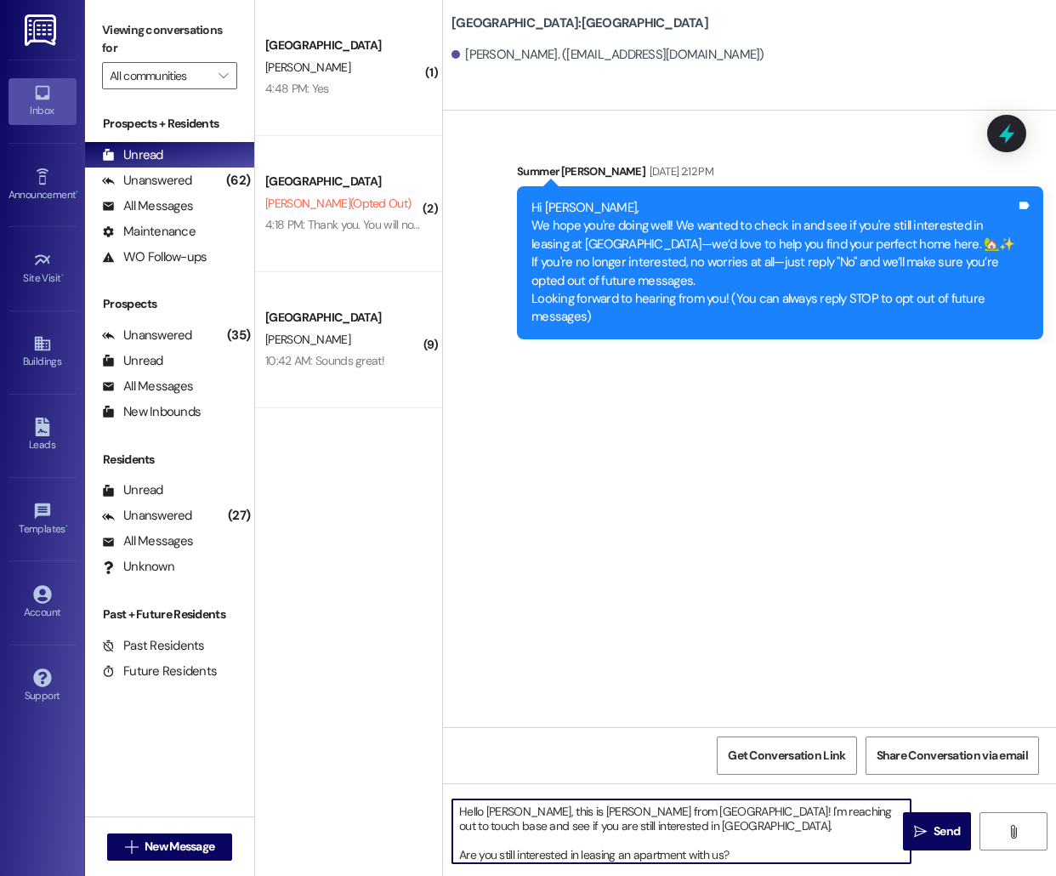
click at [490, 813] on textarea "Hello [PERSON_NAME], this is [PERSON_NAME] from [GEOGRAPHIC_DATA]! I'm reaching…" at bounding box center [681, 831] width 458 height 64
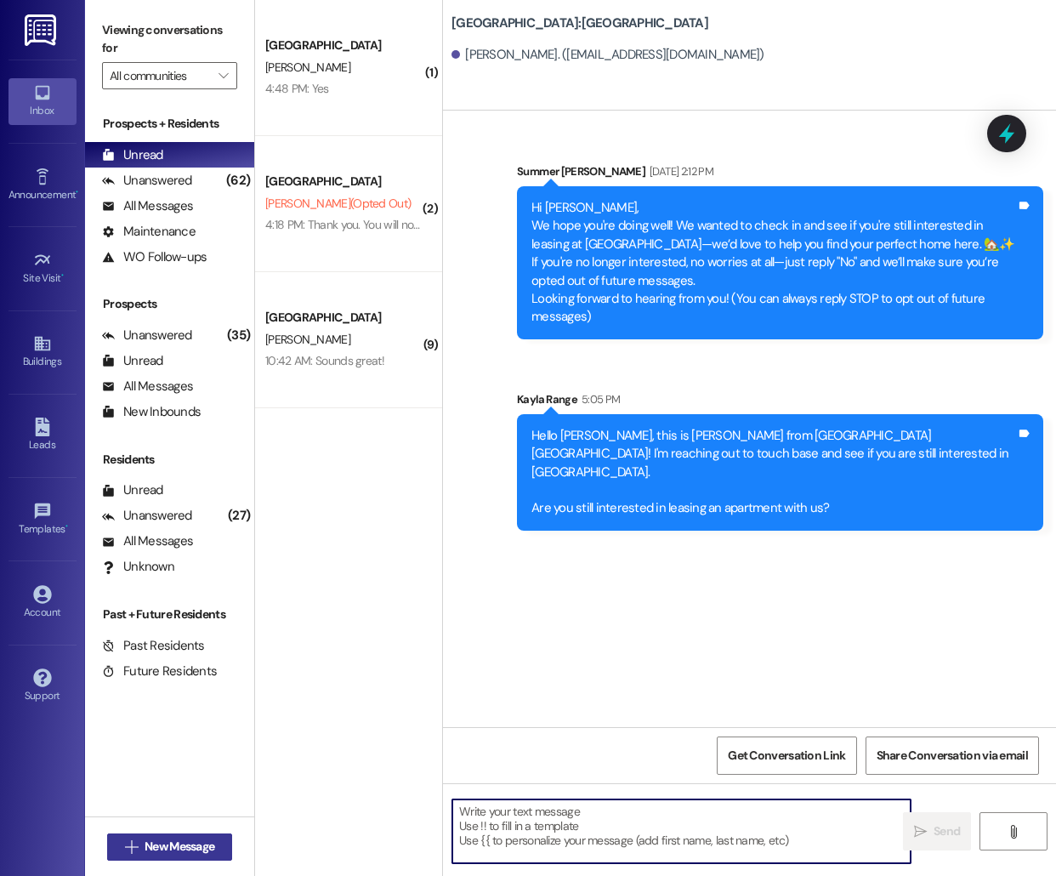
click at [165, 850] on span "New Message" at bounding box center [180, 847] width 70 height 18
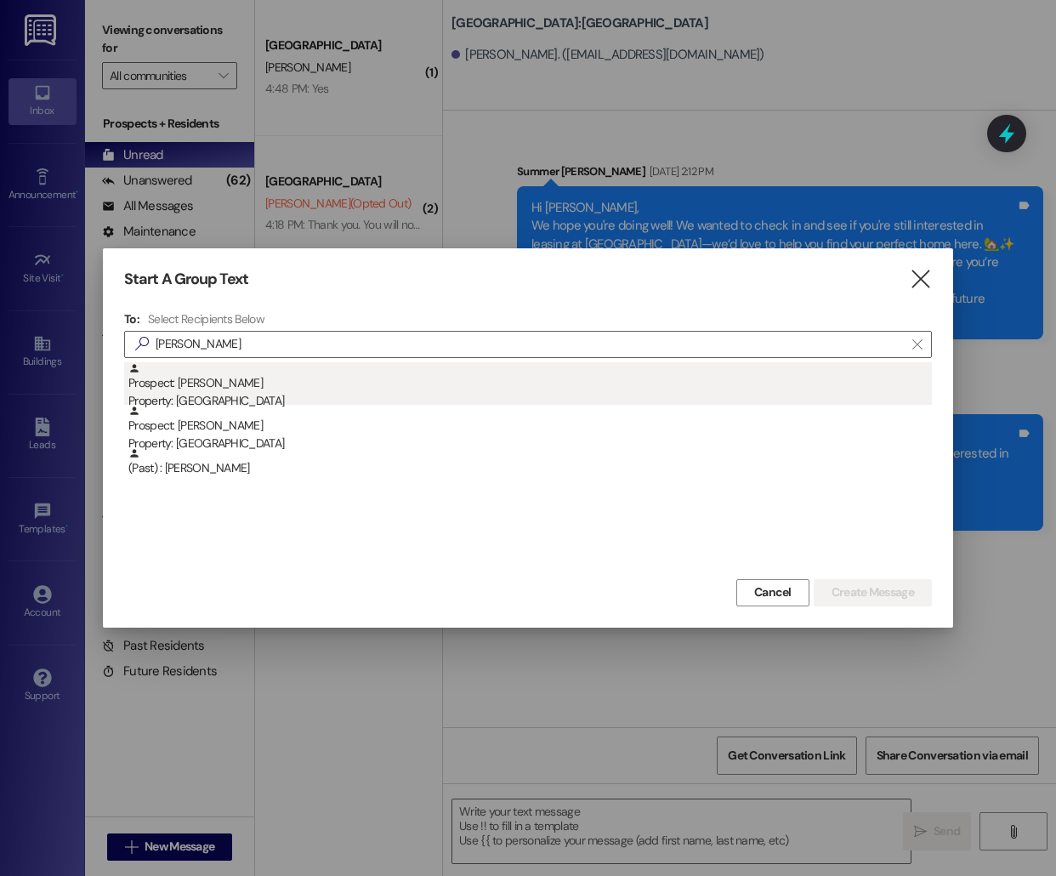
click at [229, 387] on div "Prospect: [PERSON_NAME] Property: [GEOGRAPHIC_DATA]" at bounding box center [530, 386] width 804 height 48
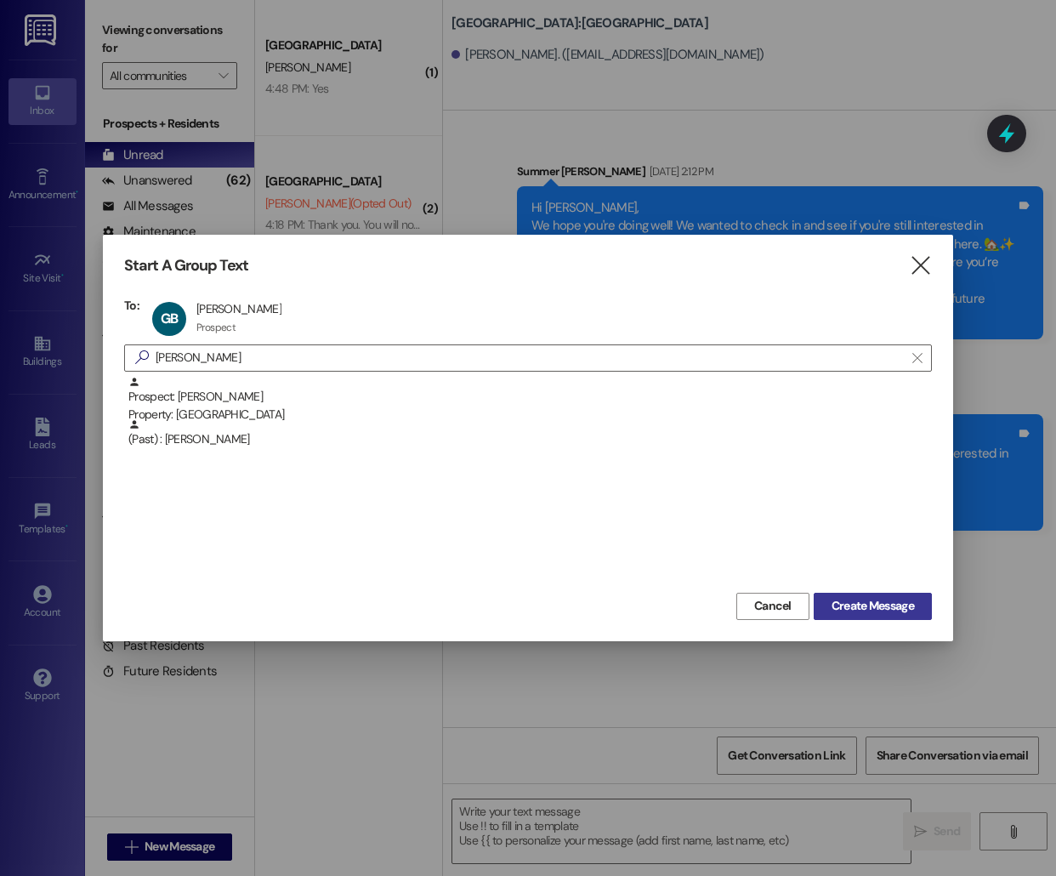
click at [846, 609] on span "Create Message" at bounding box center [873, 606] width 82 height 18
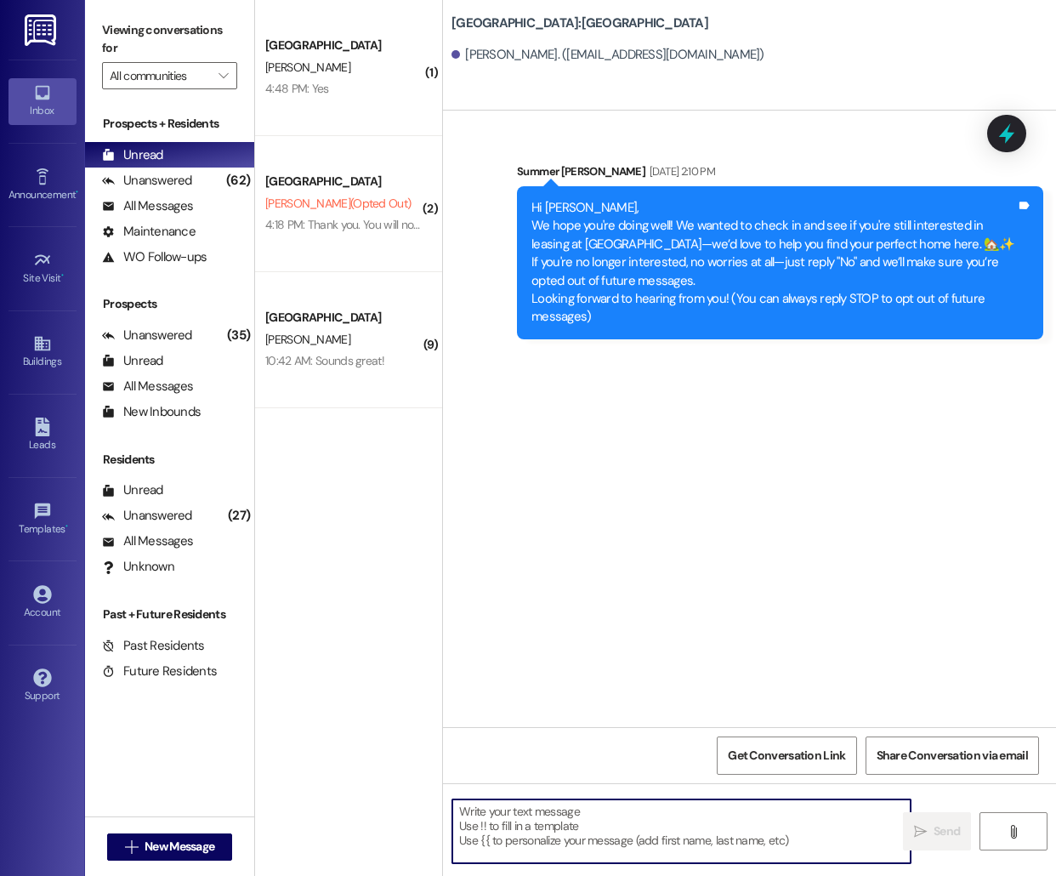
click at [558, 847] on textarea at bounding box center [681, 831] width 458 height 64
paste textarea "Hello [PERSON_NAME], this is [PERSON_NAME] from [GEOGRAPHIC_DATA]! I'm reaching…"
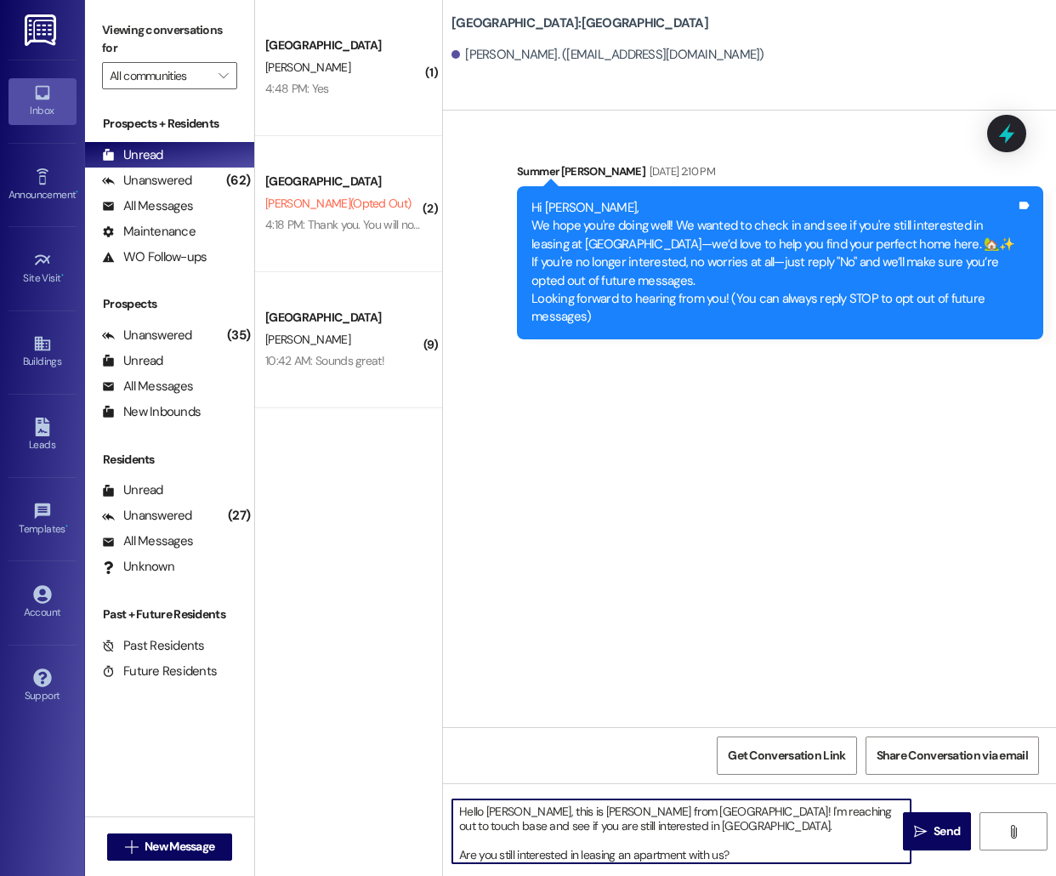
click at [502, 815] on textarea "Hello [PERSON_NAME], this is [PERSON_NAME] from [GEOGRAPHIC_DATA]! I'm reaching…" at bounding box center [681, 831] width 458 height 64
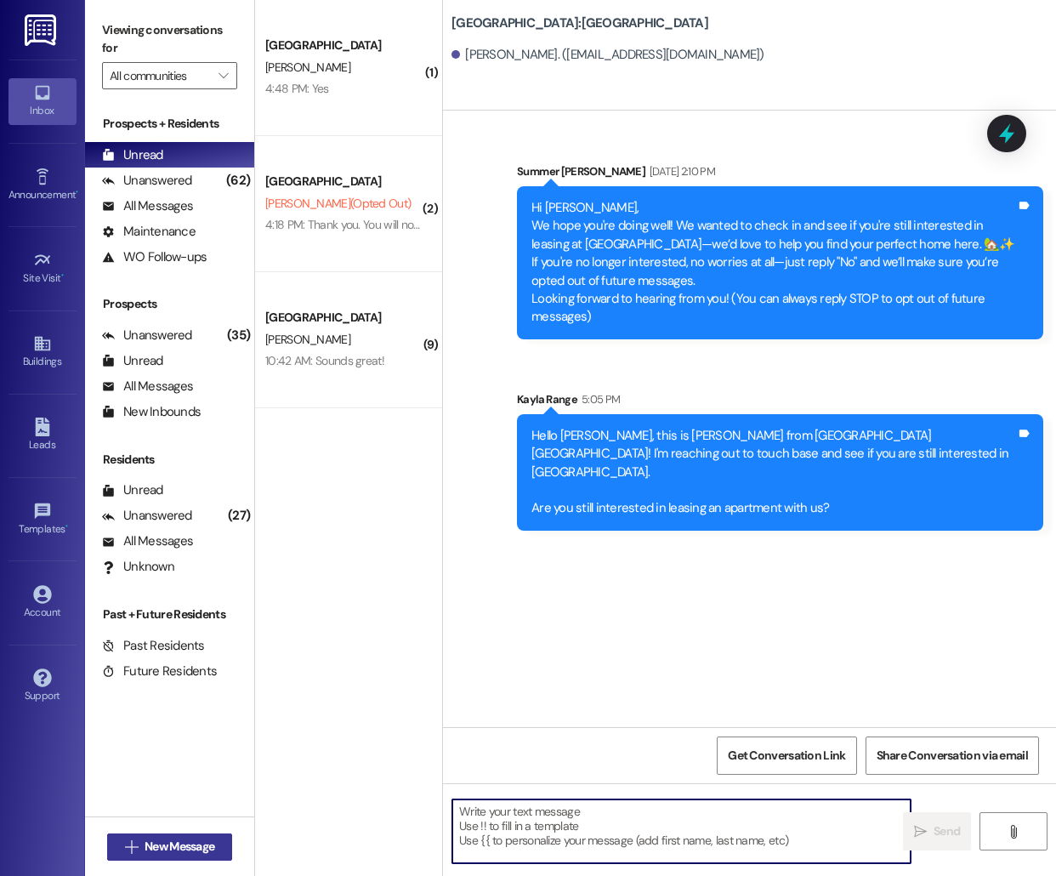
click at [165, 840] on span "New Message" at bounding box center [180, 847] width 70 height 18
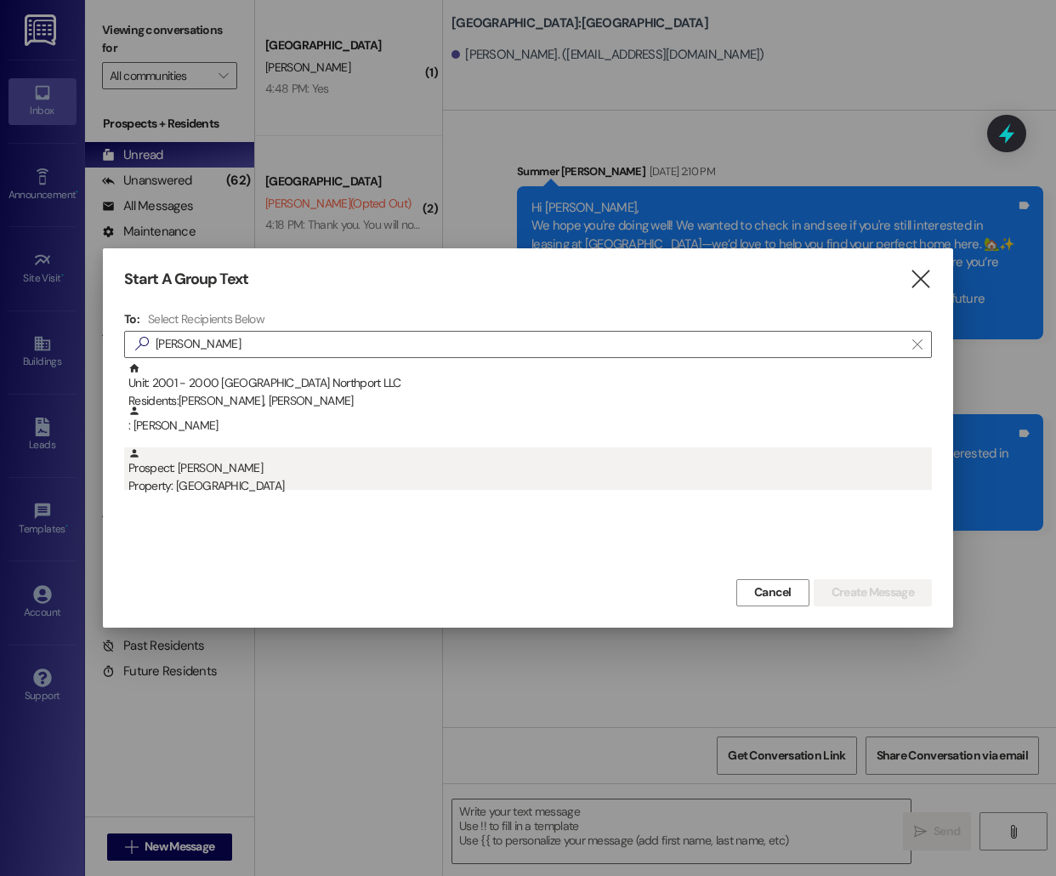
click at [338, 479] on div "Property: [GEOGRAPHIC_DATA]" at bounding box center [530, 486] width 804 height 18
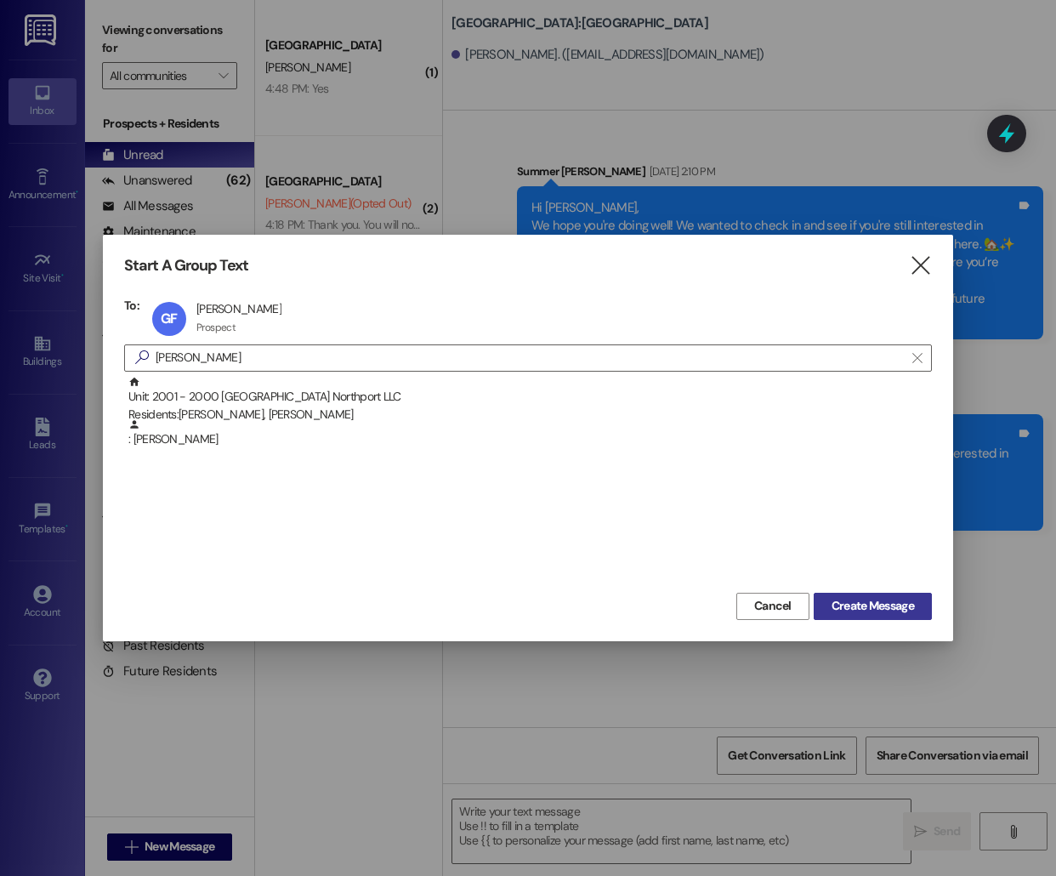
click at [876, 597] on button "Create Message" at bounding box center [873, 606] width 118 height 27
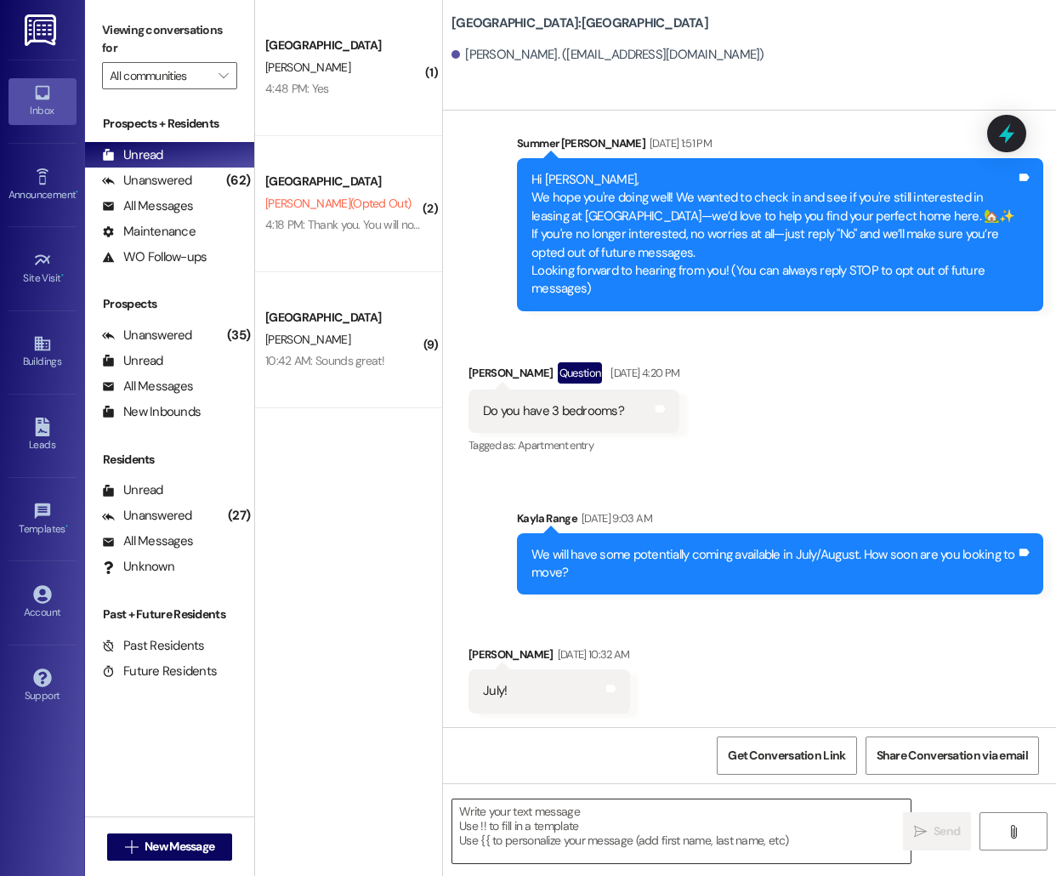
scroll to position [45, 0]
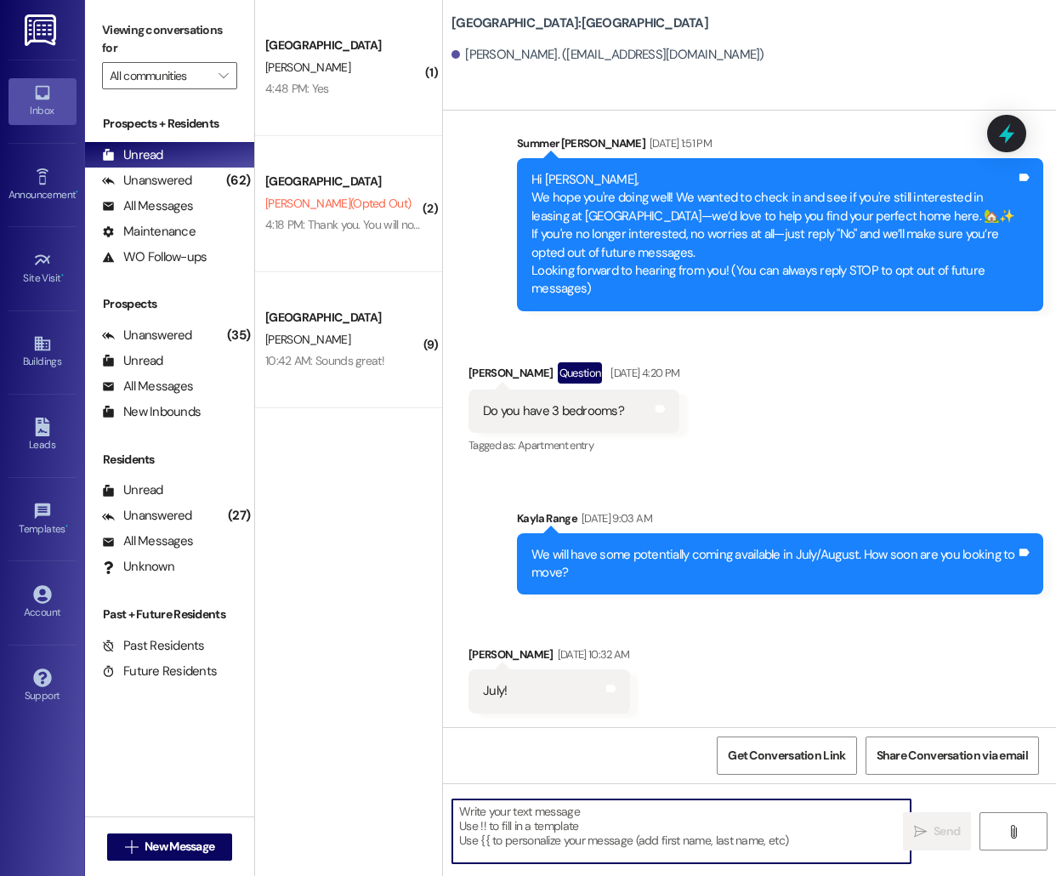
click at [553, 843] on textarea at bounding box center [681, 831] width 458 height 64
paste textarea "Hello [PERSON_NAME], this is [PERSON_NAME] from [GEOGRAPHIC_DATA]! I'm reaching…"
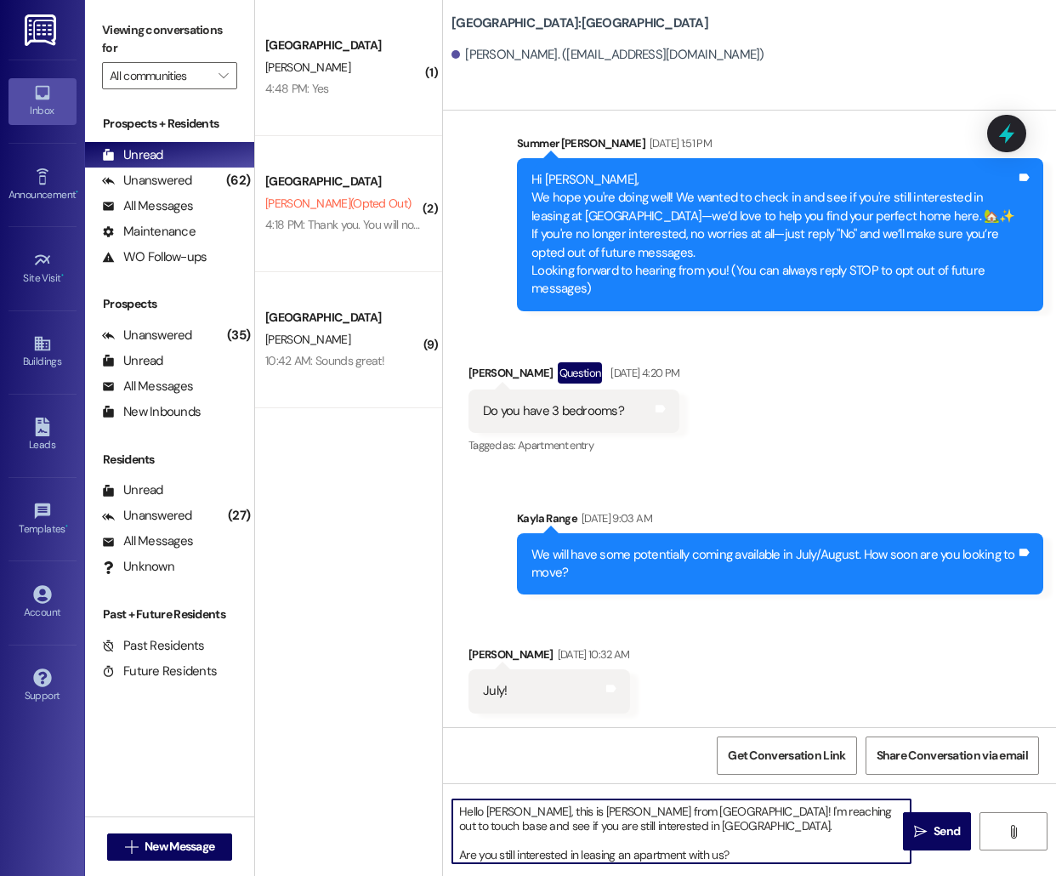
click at [499, 811] on textarea "Hello [PERSON_NAME], this is [PERSON_NAME] from [GEOGRAPHIC_DATA]! I'm reaching…" at bounding box center [681, 831] width 458 height 64
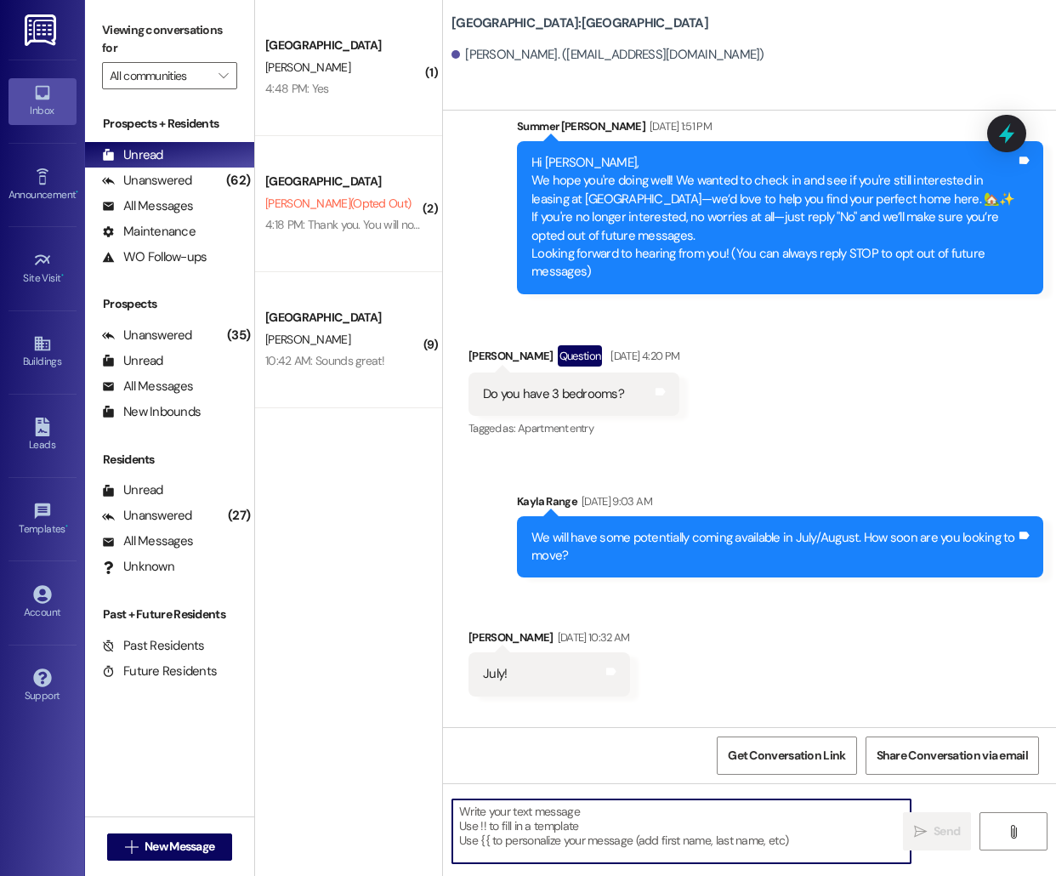
scroll to position [219, 0]
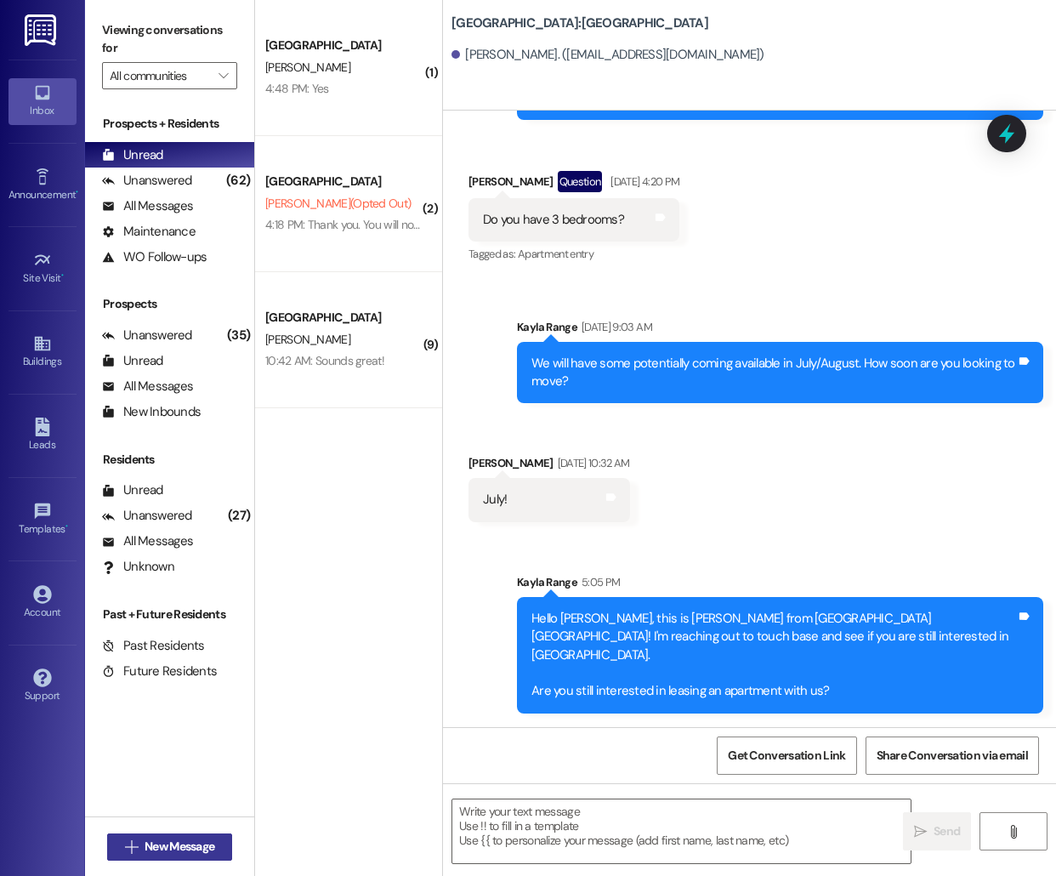
click at [156, 845] on span "New Message" at bounding box center [180, 847] width 70 height 18
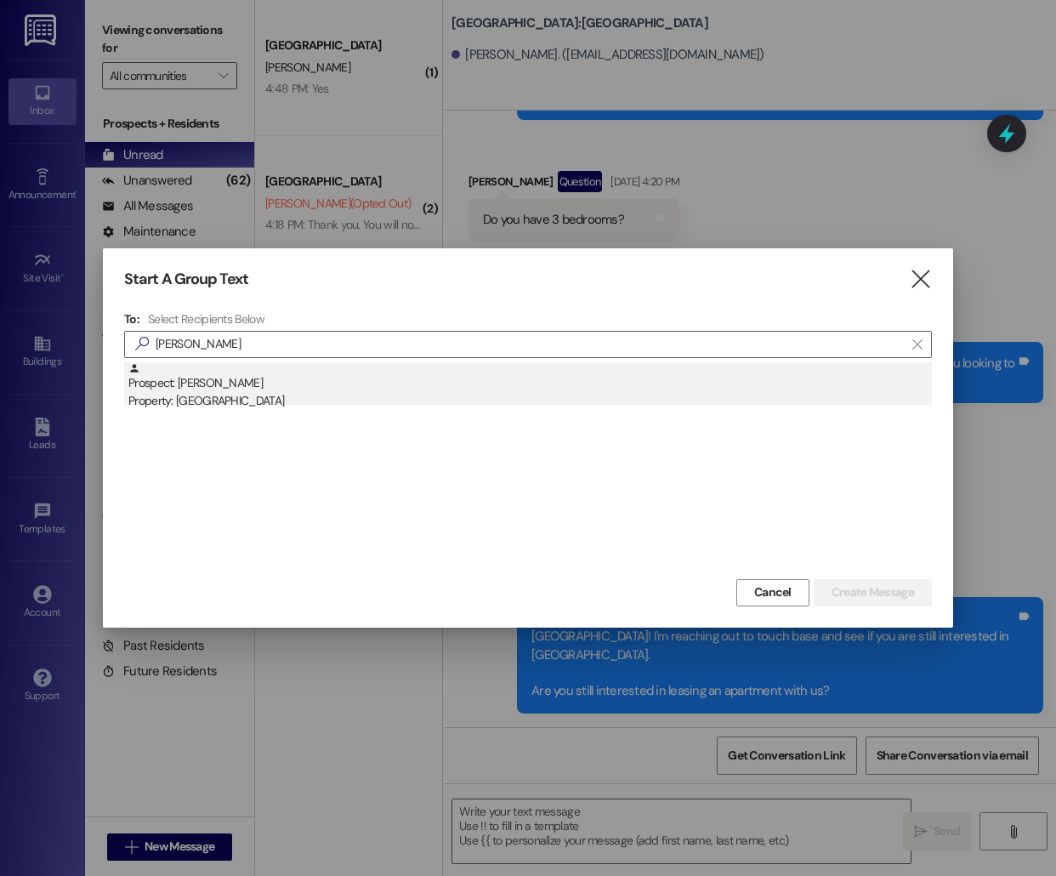
click at [319, 377] on div "Prospect: [PERSON_NAME] Property: [GEOGRAPHIC_DATA]" at bounding box center [530, 386] width 804 height 48
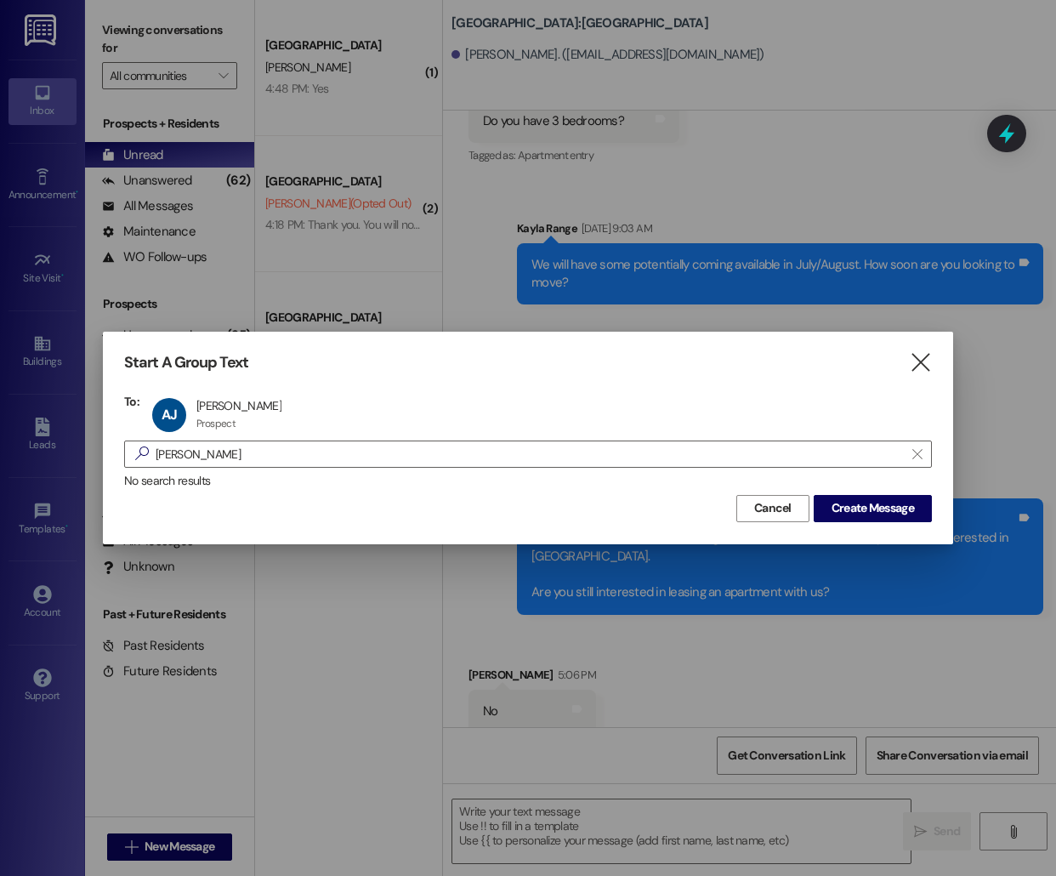
scroll to position [337, 0]
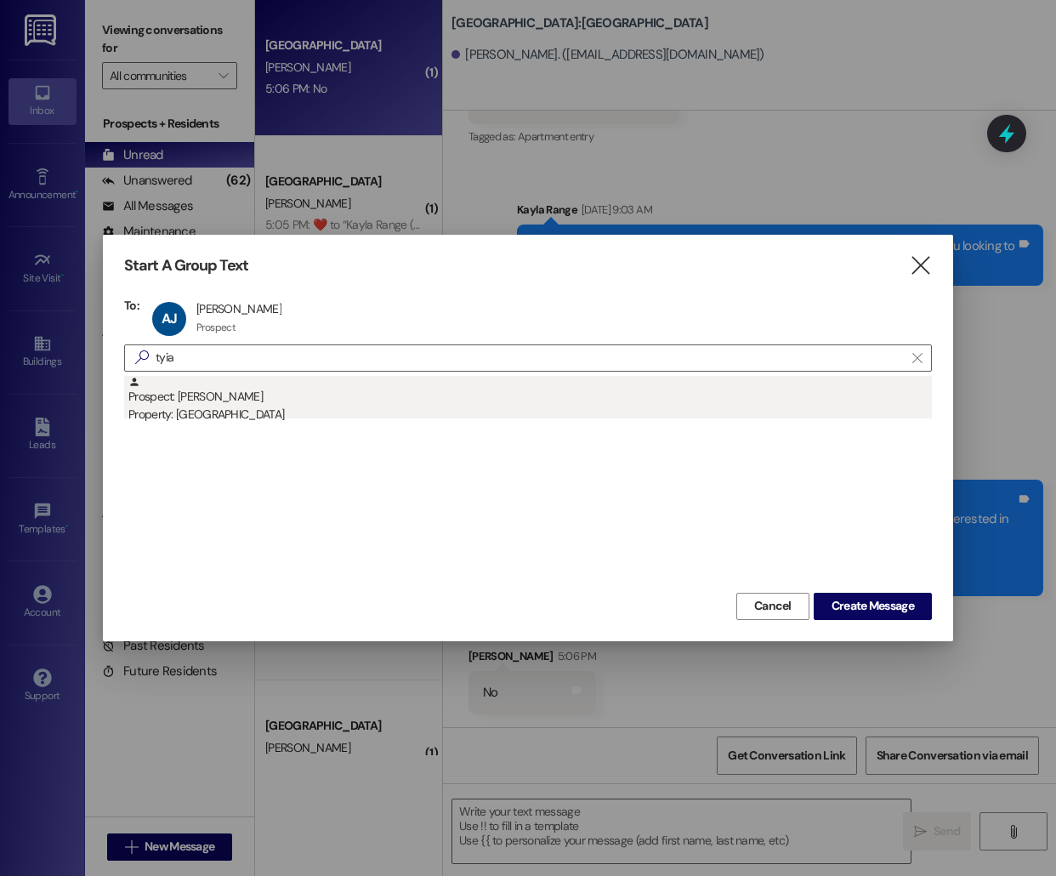
click at [334, 410] on div "Property: [GEOGRAPHIC_DATA]" at bounding box center [530, 415] width 804 height 18
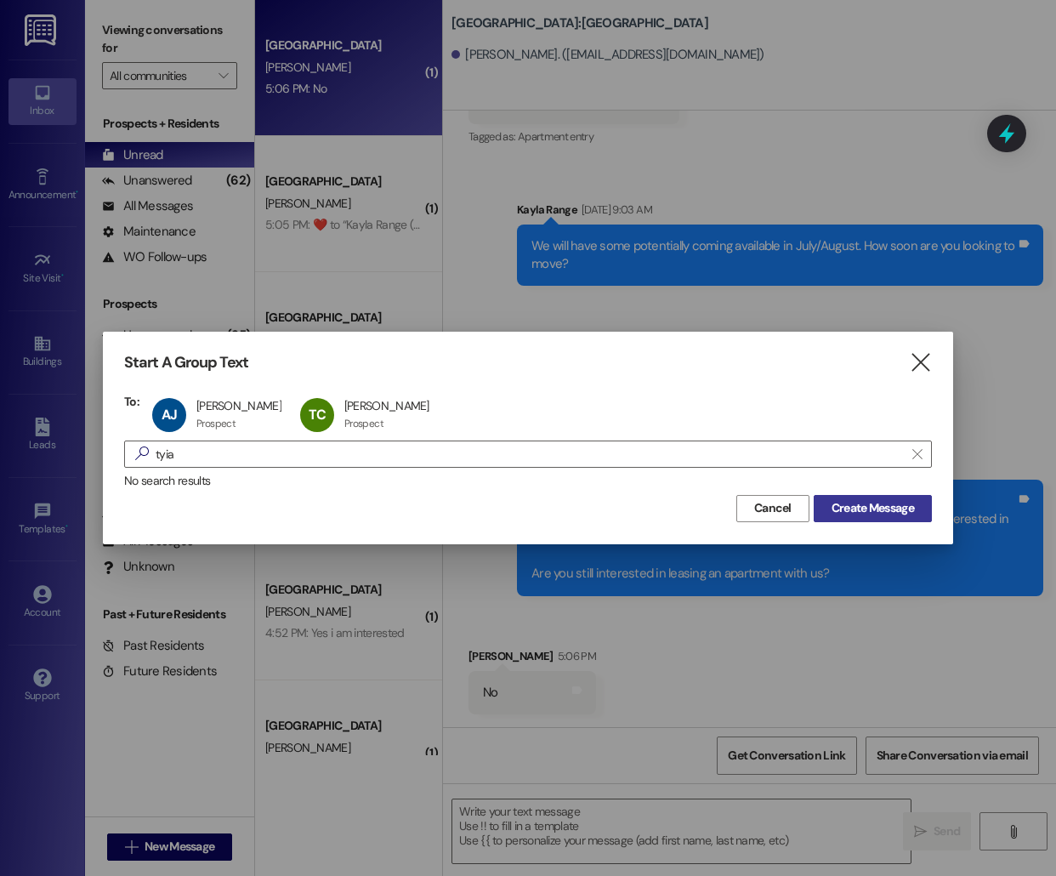
click at [928, 507] on button "Create Message" at bounding box center [873, 508] width 118 height 27
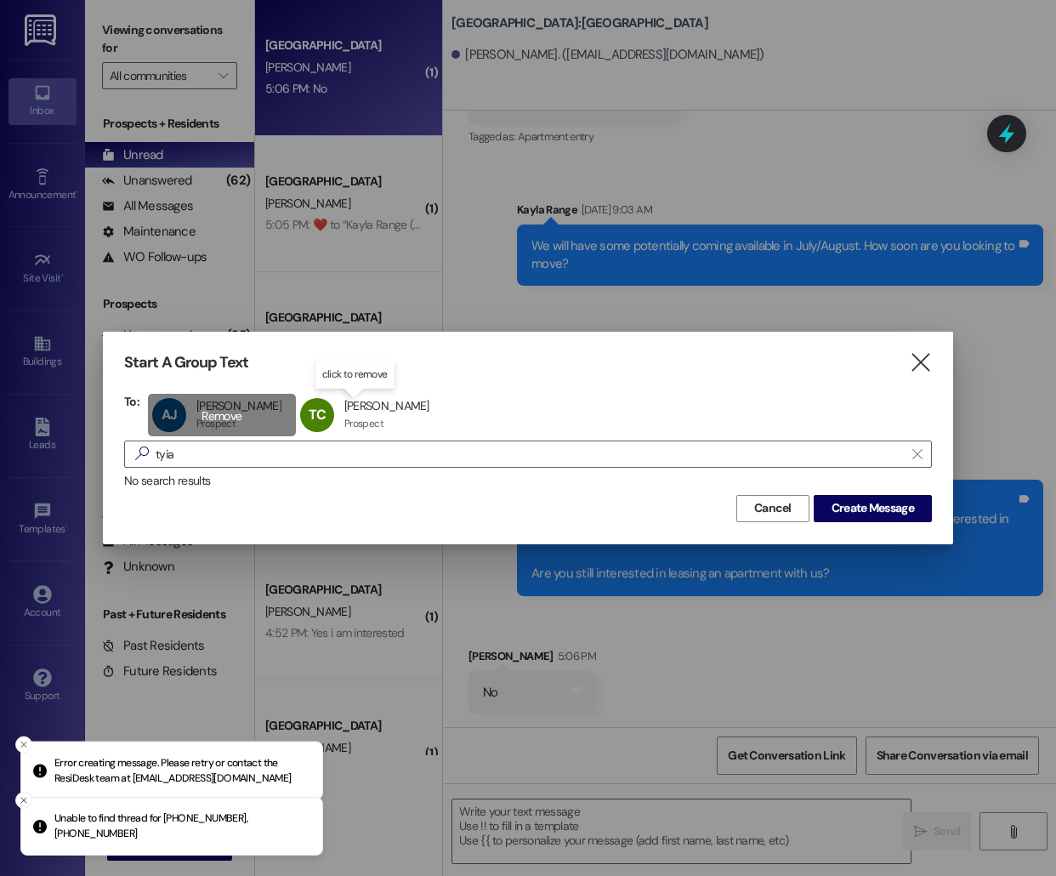
click at [196, 405] on div "[PERSON_NAME] [PERSON_NAME] [PERSON_NAME] Prospect Prospect click to remove" at bounding box center [222, 415] width 148 height 43
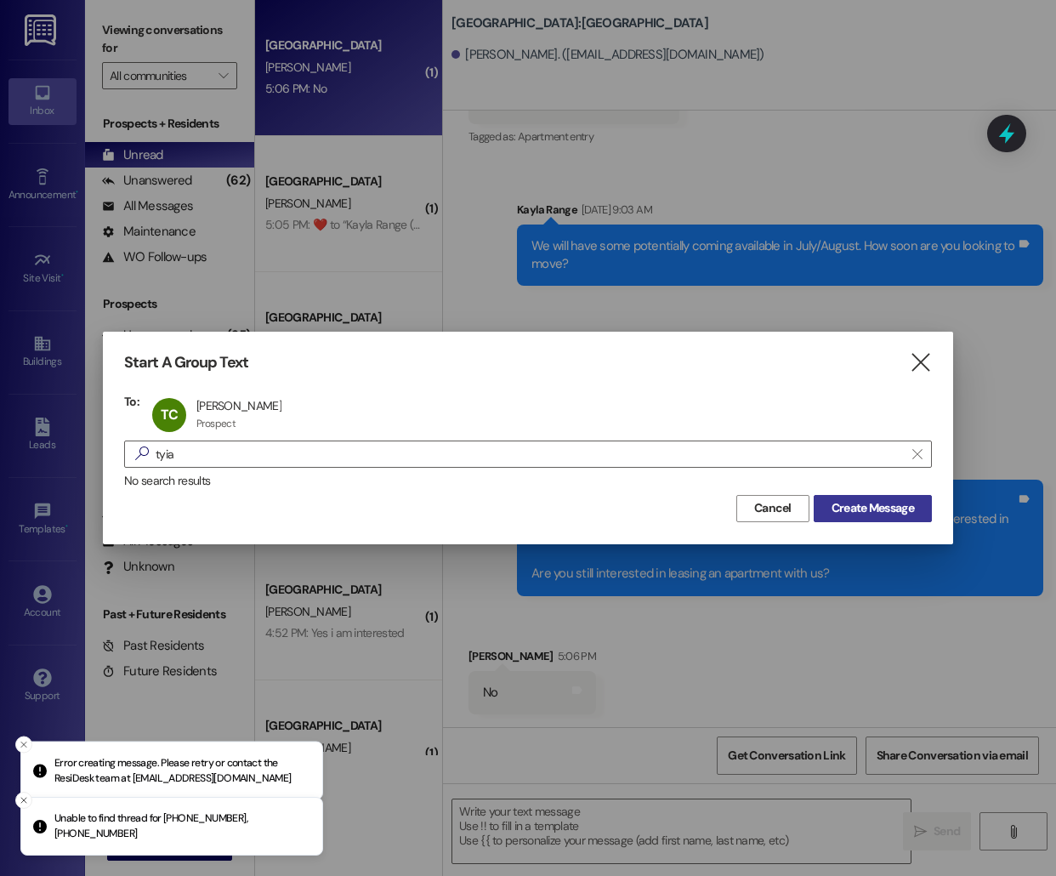
click at [879, 513] on span "Create Message" at bounding box center [873, 508] width 82 height 18
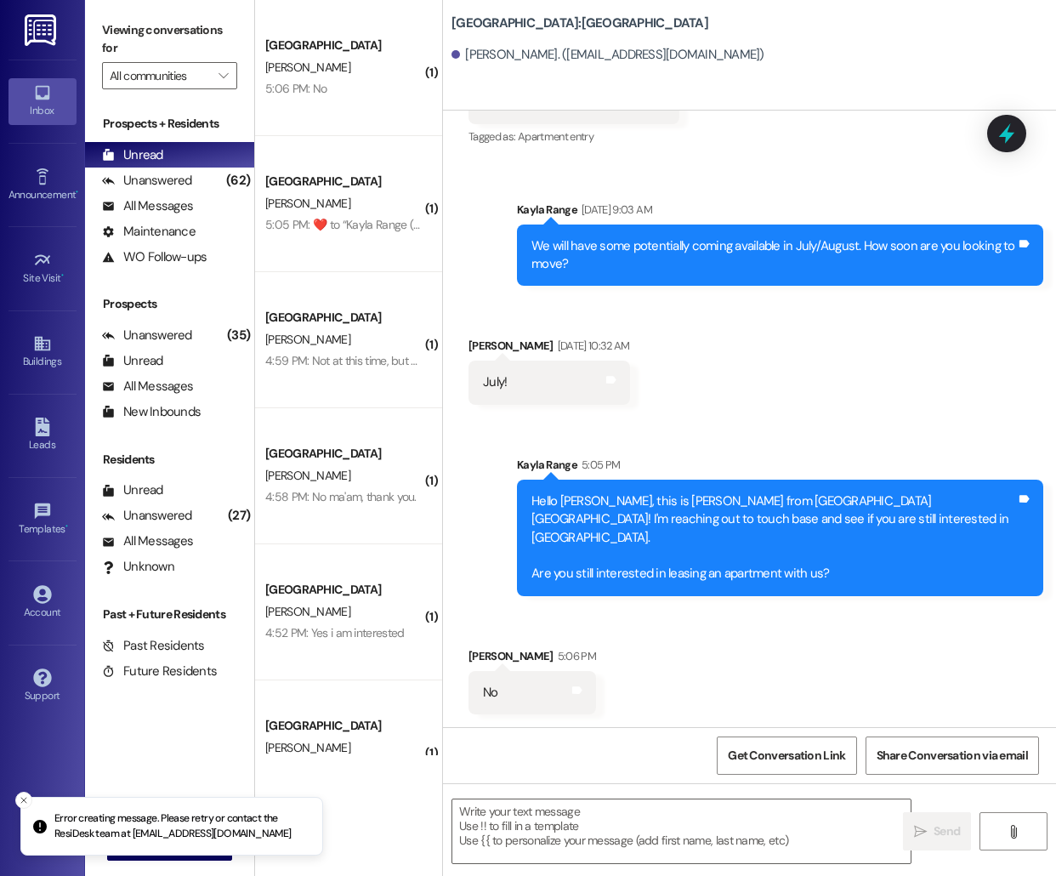
scroll to position [1, 0]
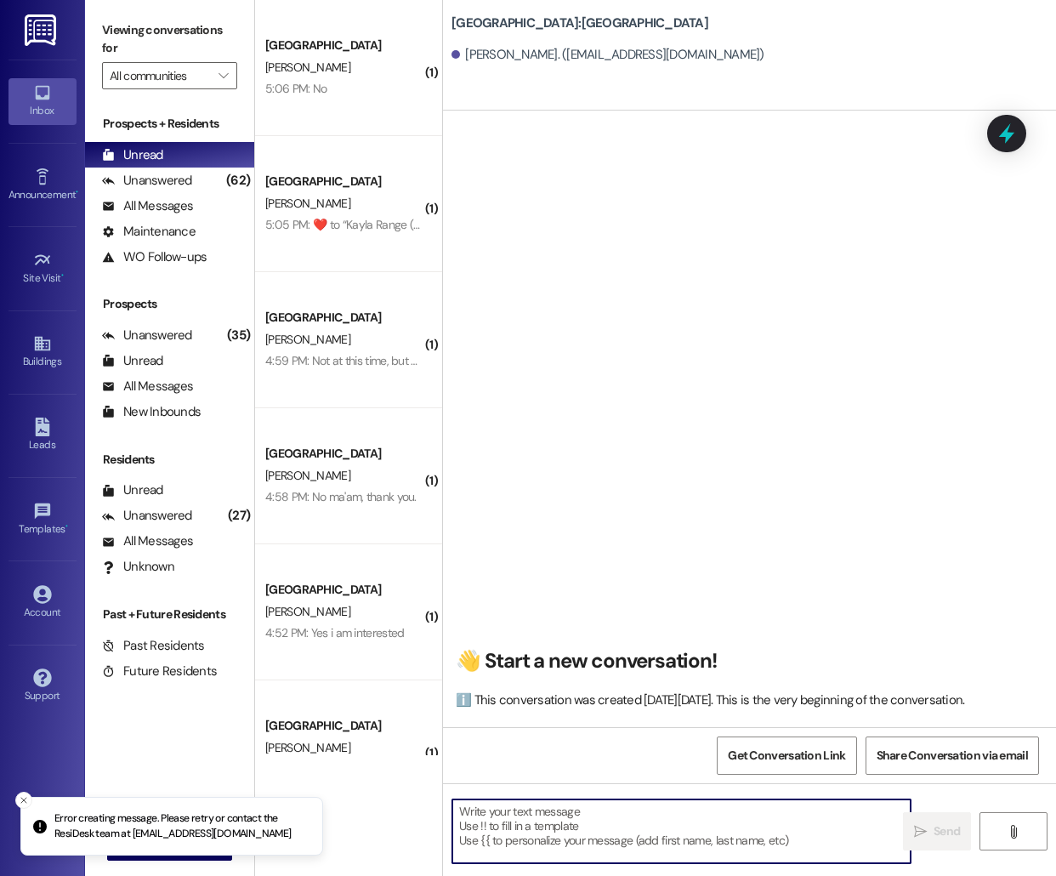
click at [513, 816] on textarea at bounding box center [681, 831] width 458 height 64
paste textarea "Hello [PERSON_NAME], this is [PERSON_NAME] from [GEOGRAPHIC_DATA]! I'm reaching…"
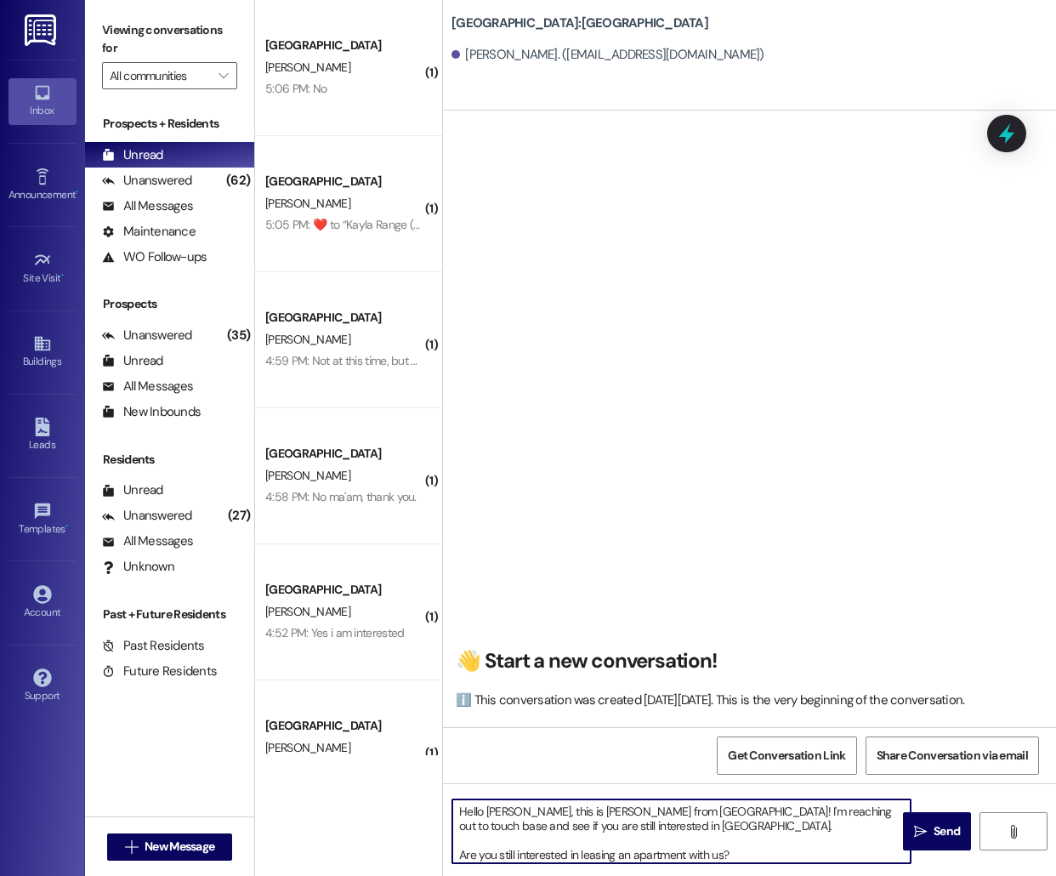
click at [498, 814] on textarea "Hello [PERSON_NAME], this is [PERSON_NAME] from [GEOGRAPHIC_DATA]! I'm reaching…" at bounding box center [681, 831] width 458 height 64
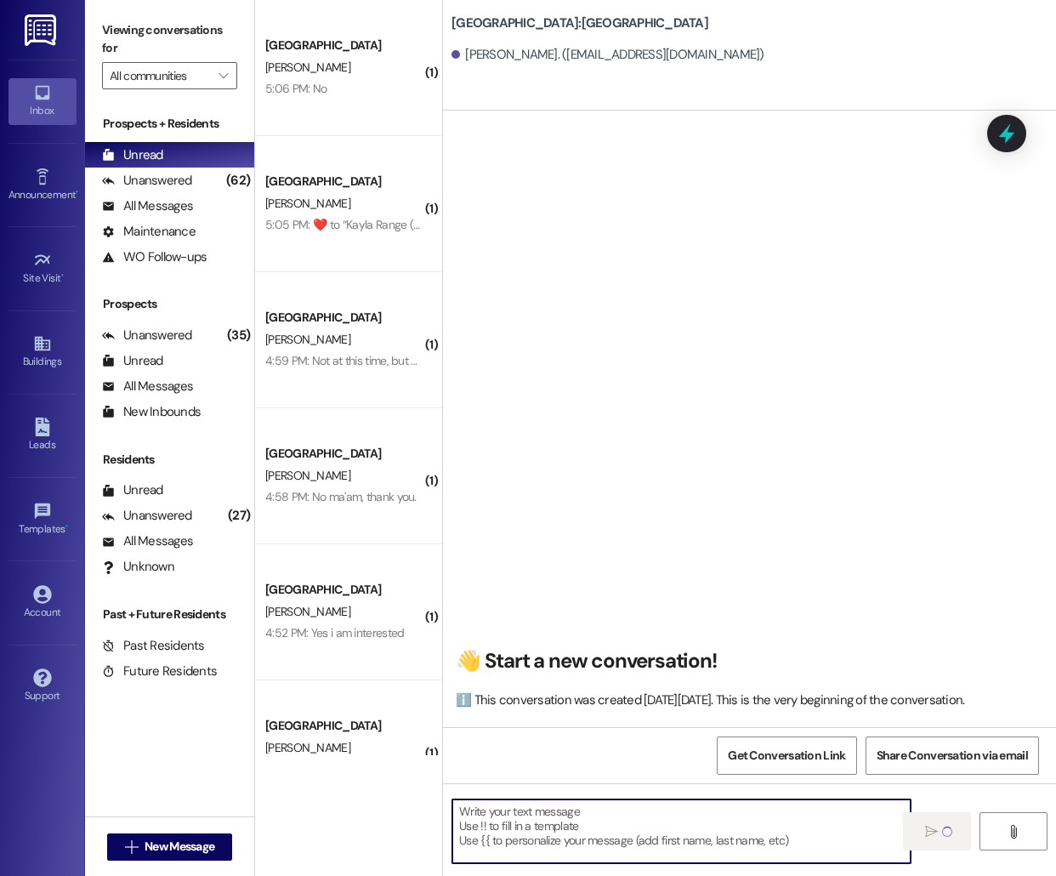
scroll to position [0, 0]
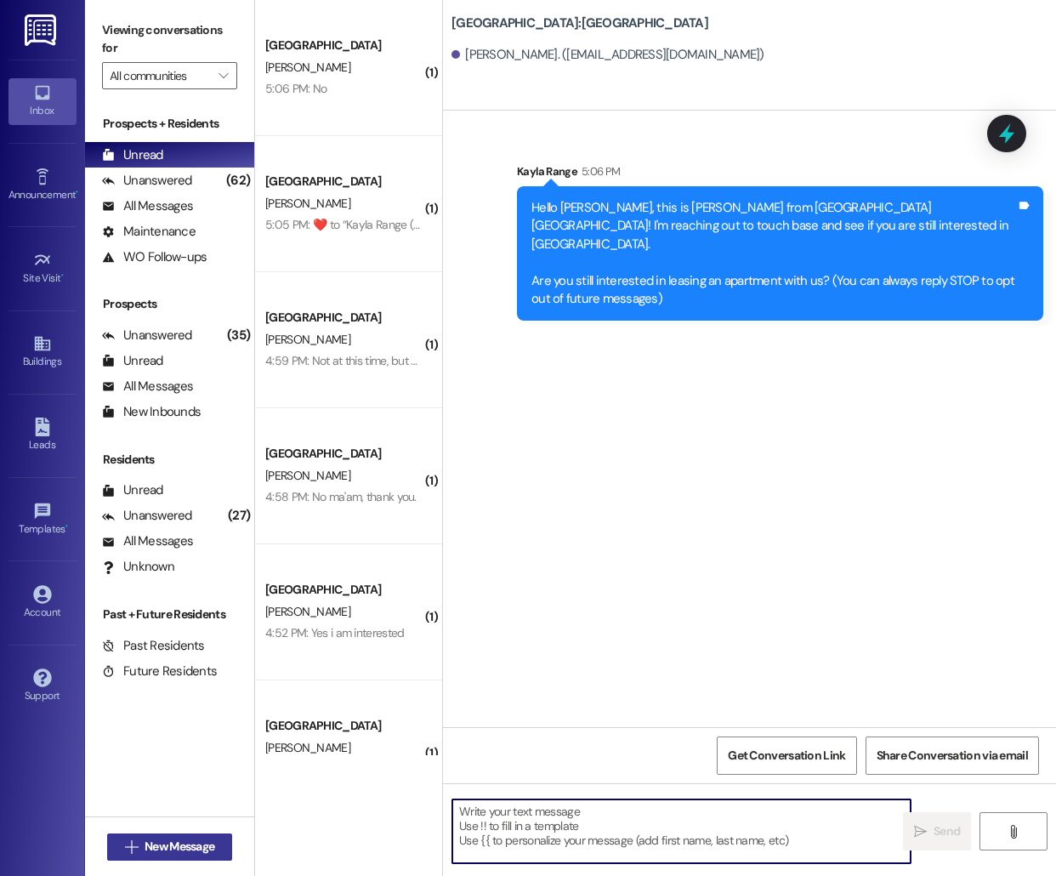
click at [166, 851] on span "New Message" at bounding box center [180, 847] width 70 height 18
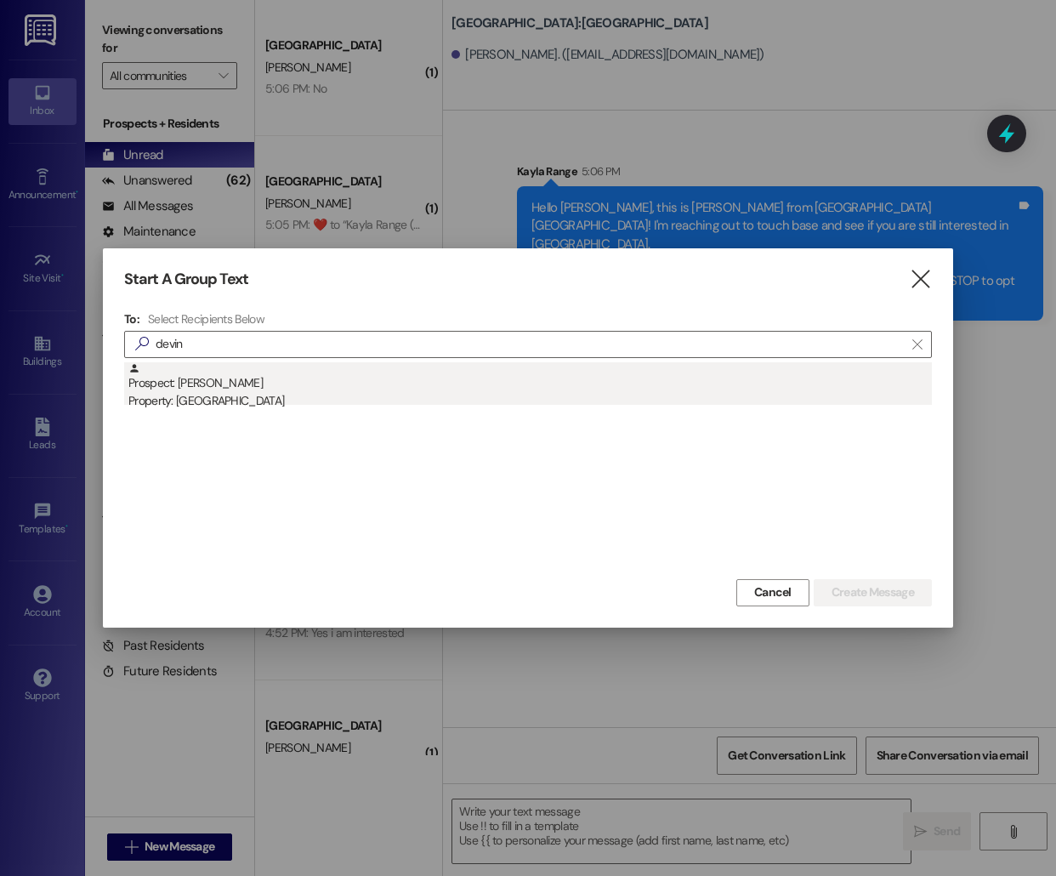
click at [277, 393] on div "Property: [GEOGRAPHIC_DATA]" at bounding box center [530, 401] width 804 height 18
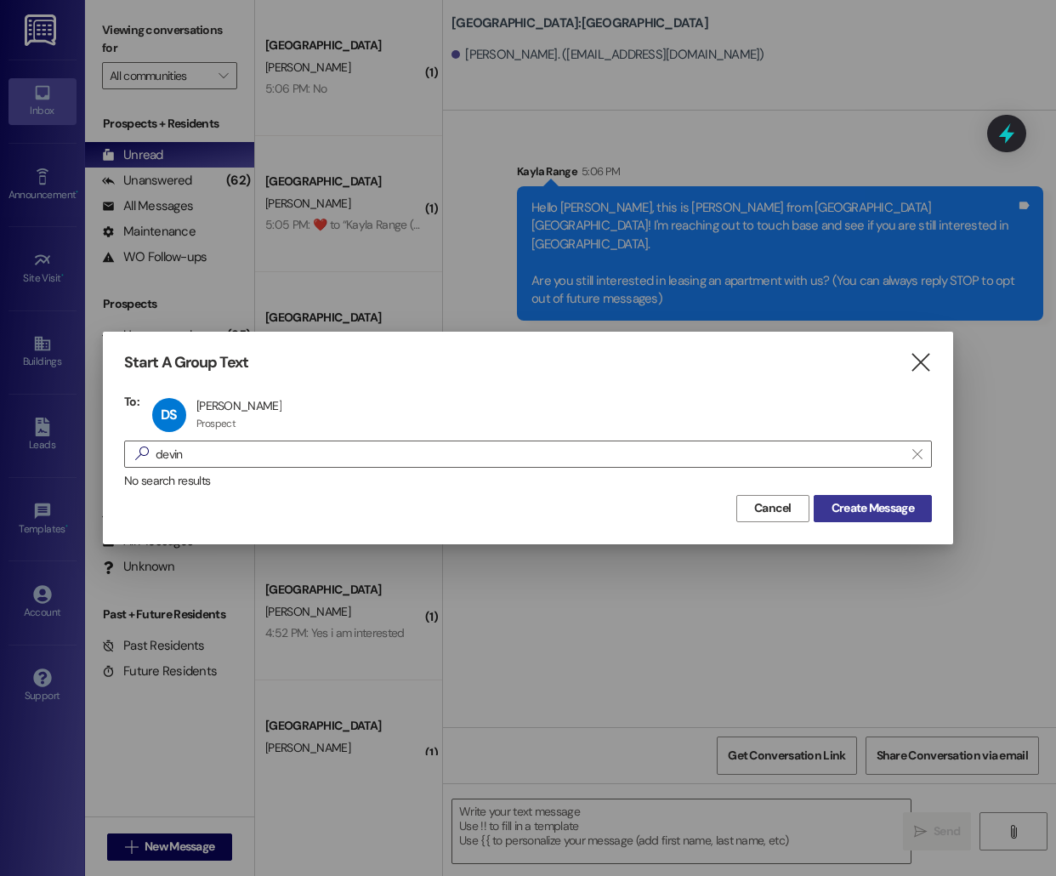
click at [895, 517] on button "Create Message" at bounding box center [873, 508] width 118 height 27
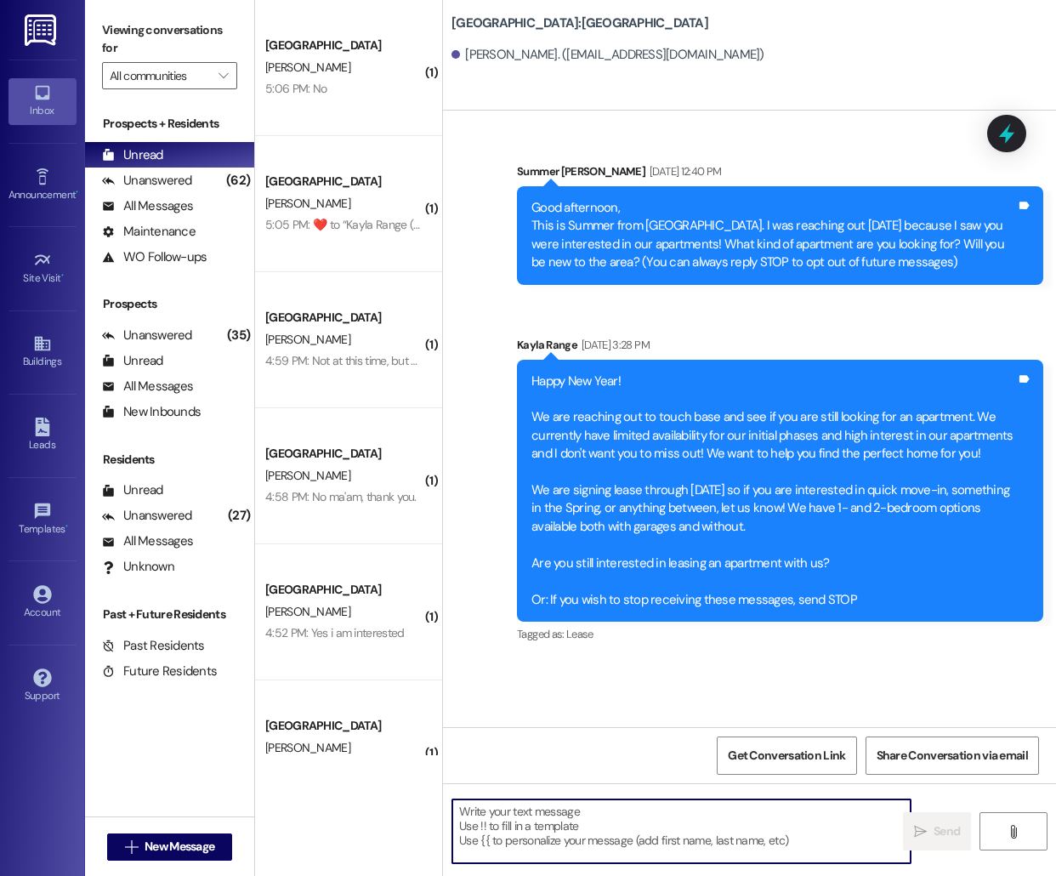
click at [564, 843] on textarea at bounding box center [681, 831] width 458 height 64
paste textarea "Hello [PERSON_NAME], this is [PERSON_NAME] from [GEOGRAPHIC_DATA]! I'm reaching…"
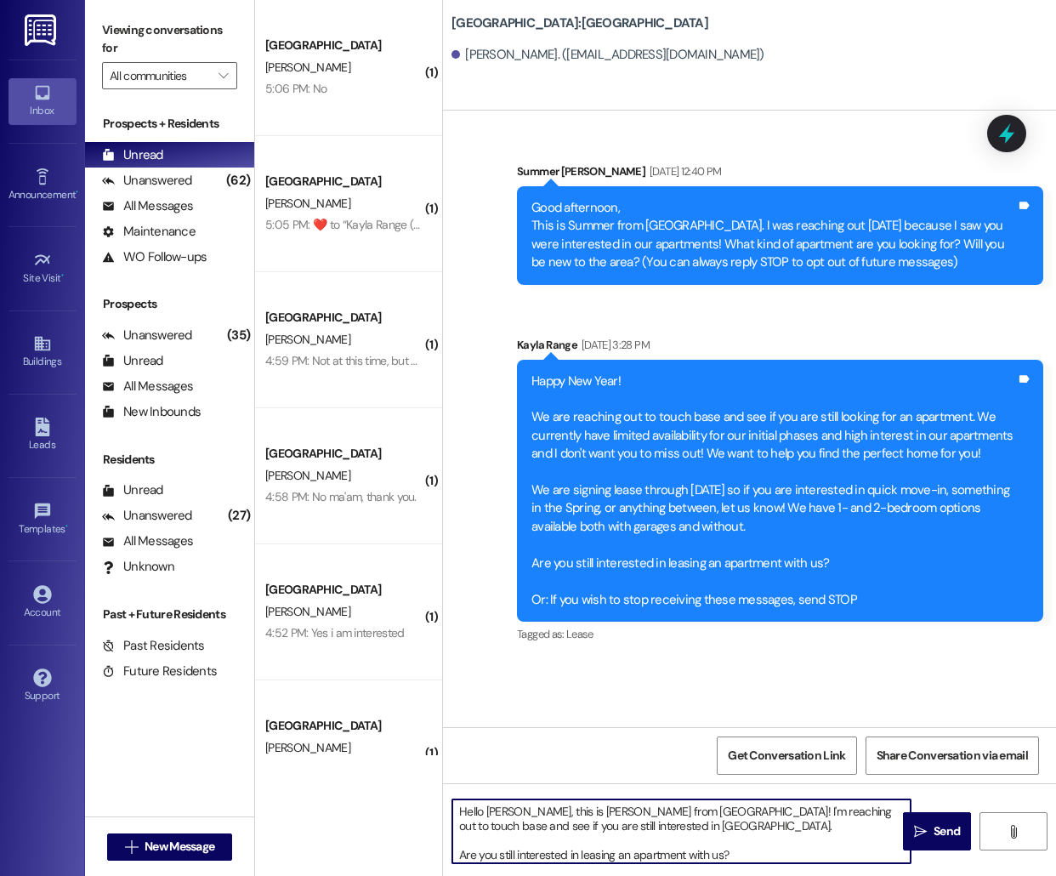
click at [497, 805] on textarea "Hello [PERSON_NAME], this is [PERSON_NAME] from [GEOGRAPHIC_DATA]! I'm reaching…" at bounding box center [681, 831] width 458 height 64
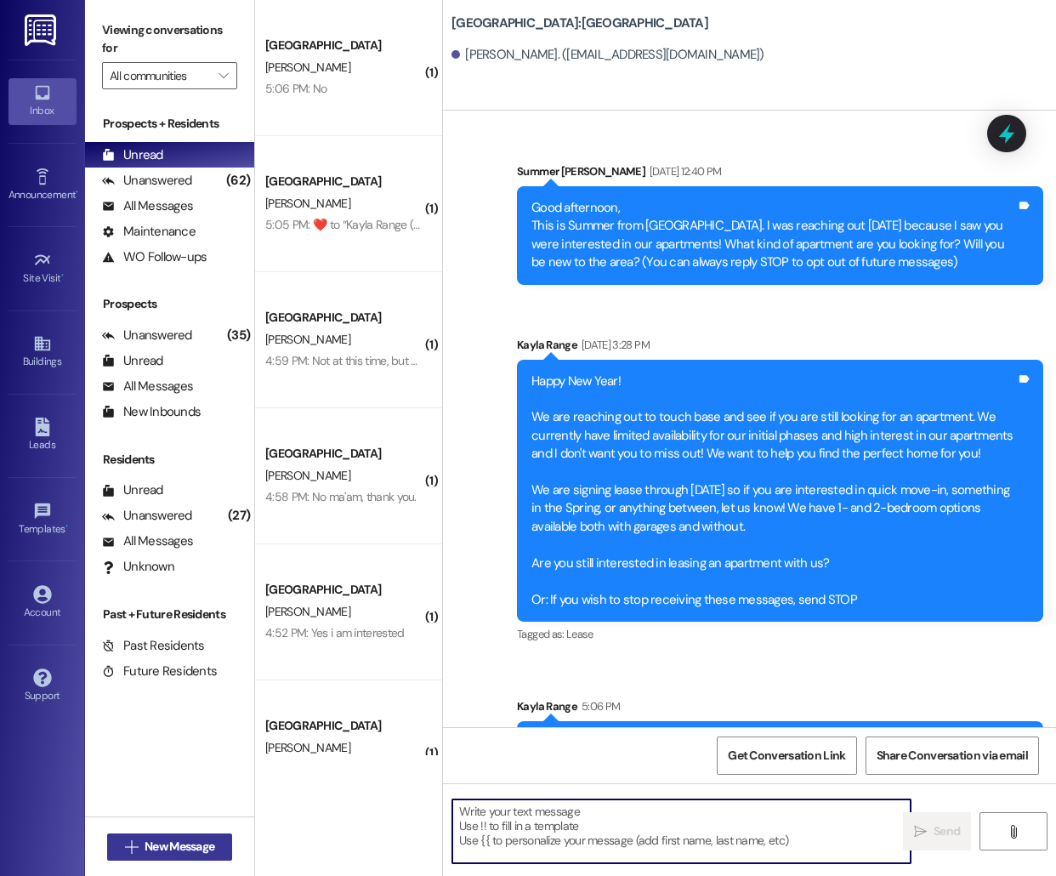
click at [219, 838] on button " New Message" at bounding box center [170, 846] width 126 height 27
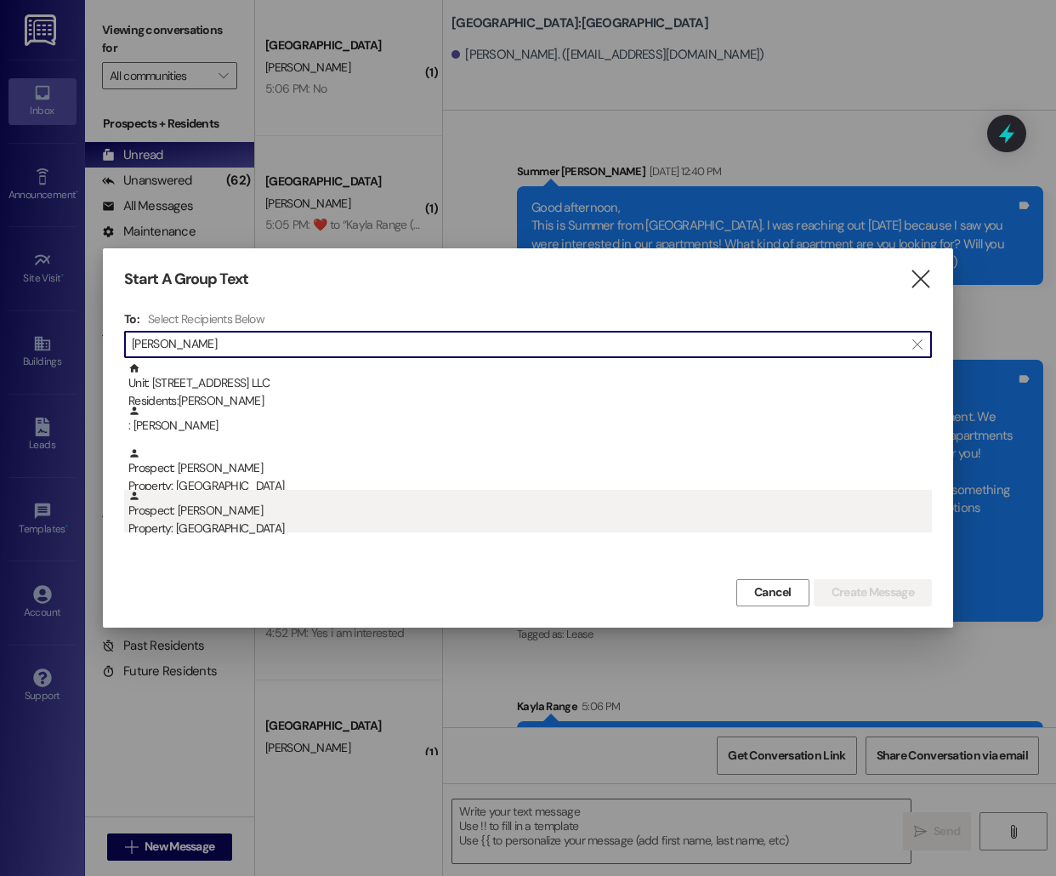
click at [244, 512] on div "Prospect: [PERSON_NAME] Property: [GEOGRAPHIC_DATA]" at bounding box center [530, 514] width 804 height 48
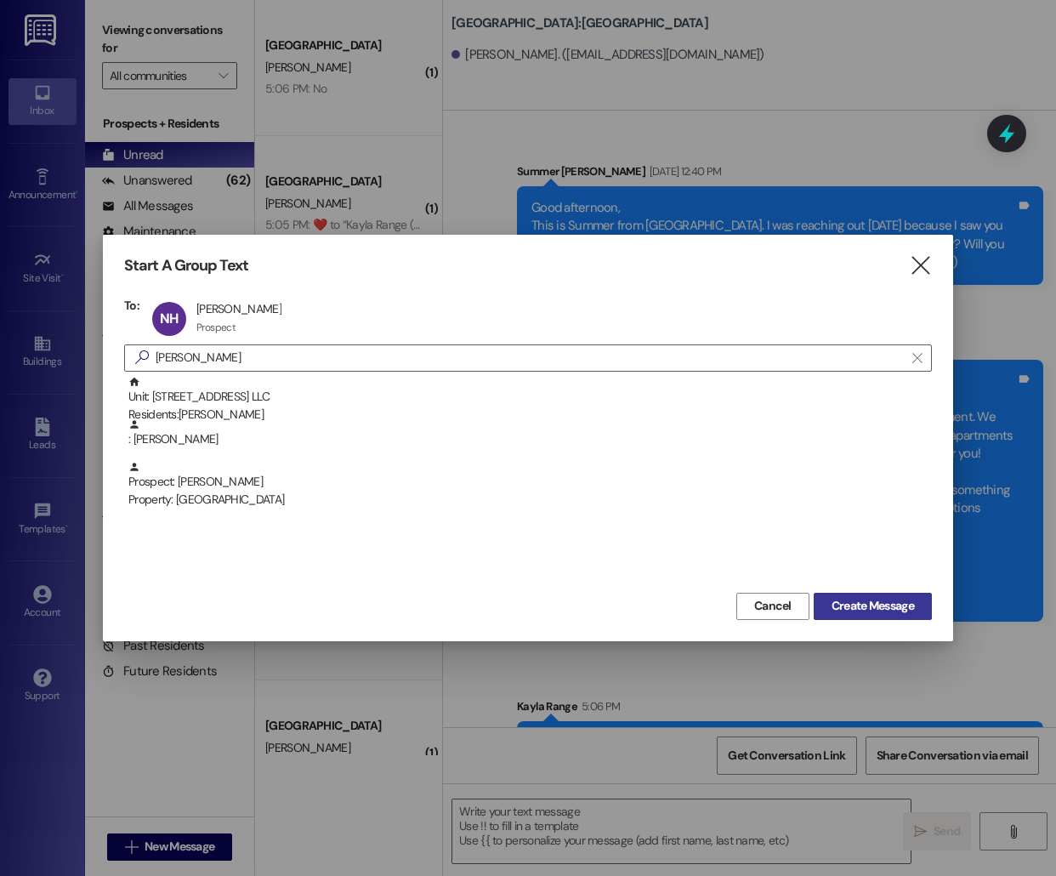
click at [844, 615] on button "Create Message" at bounding box center [873, 606] width 118 height 27
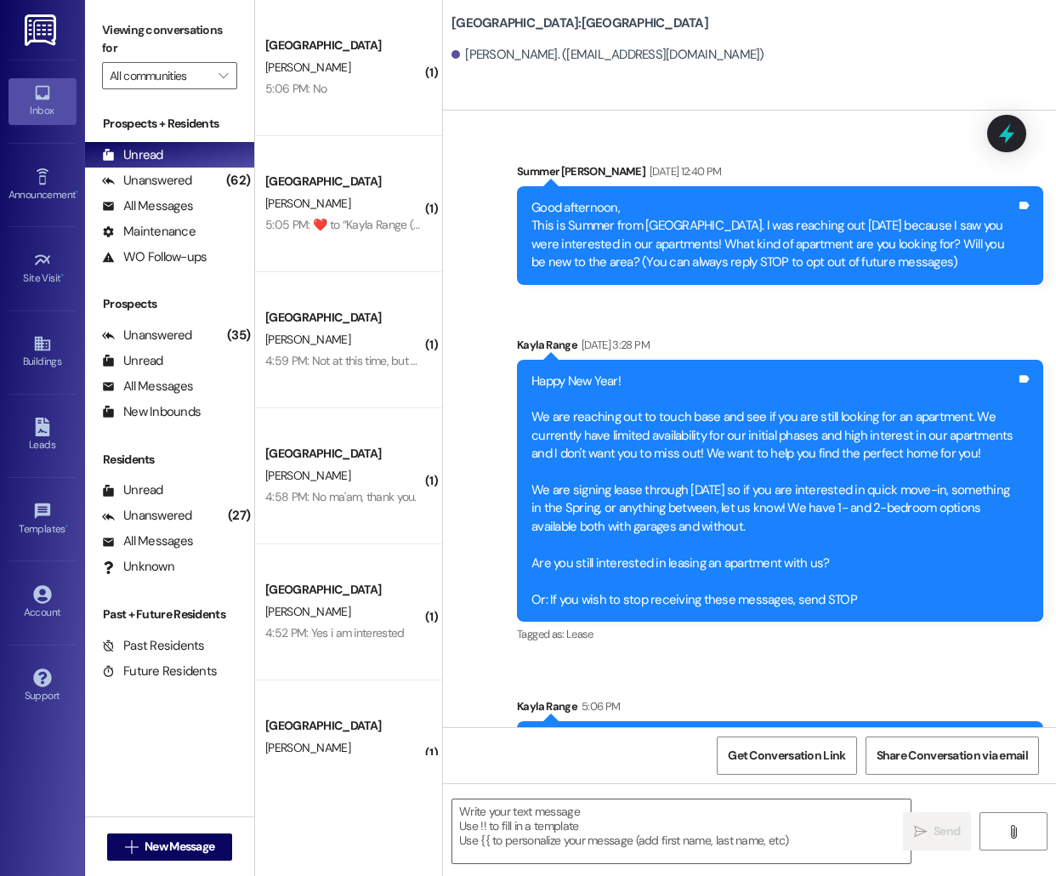
click at [846, 607] on div "Happy New Year! We are reaching out to touch base and see if you are still look…" at bounding box center [773, 490] width 485 height 236
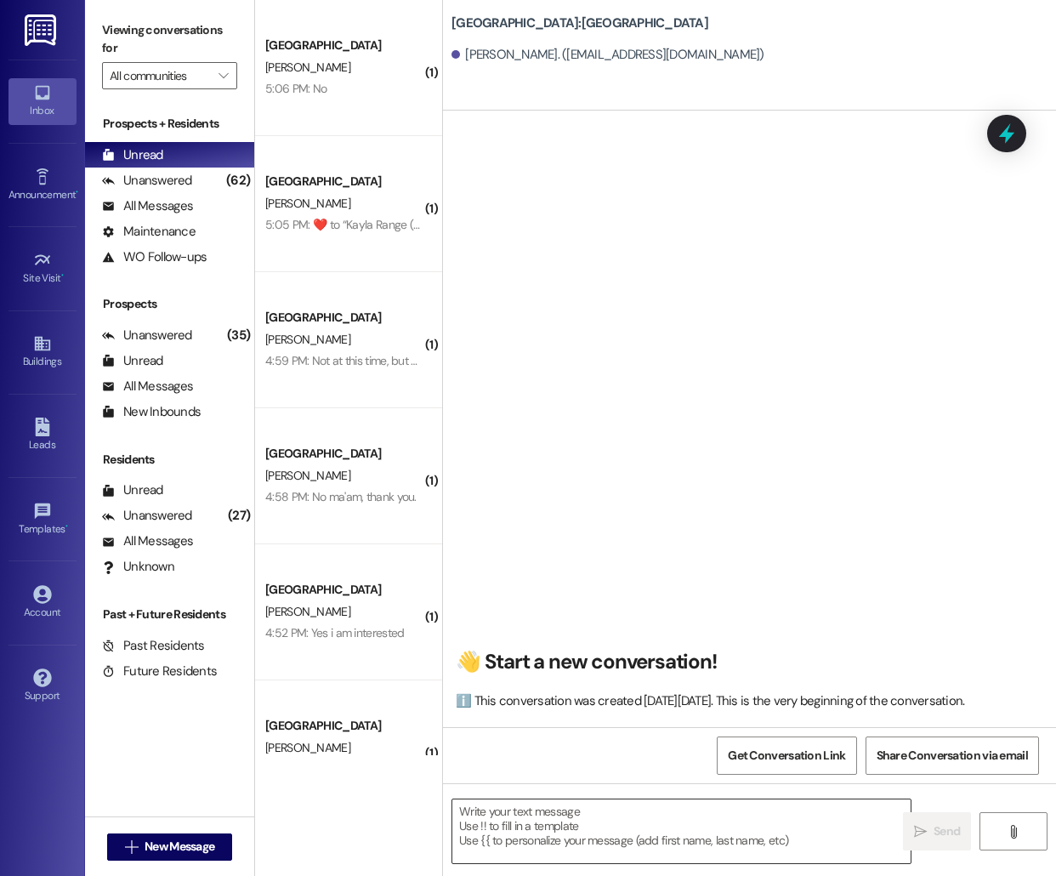
click at [537, 837] on textarea at bounding box center [681, 831] width 458 height 64
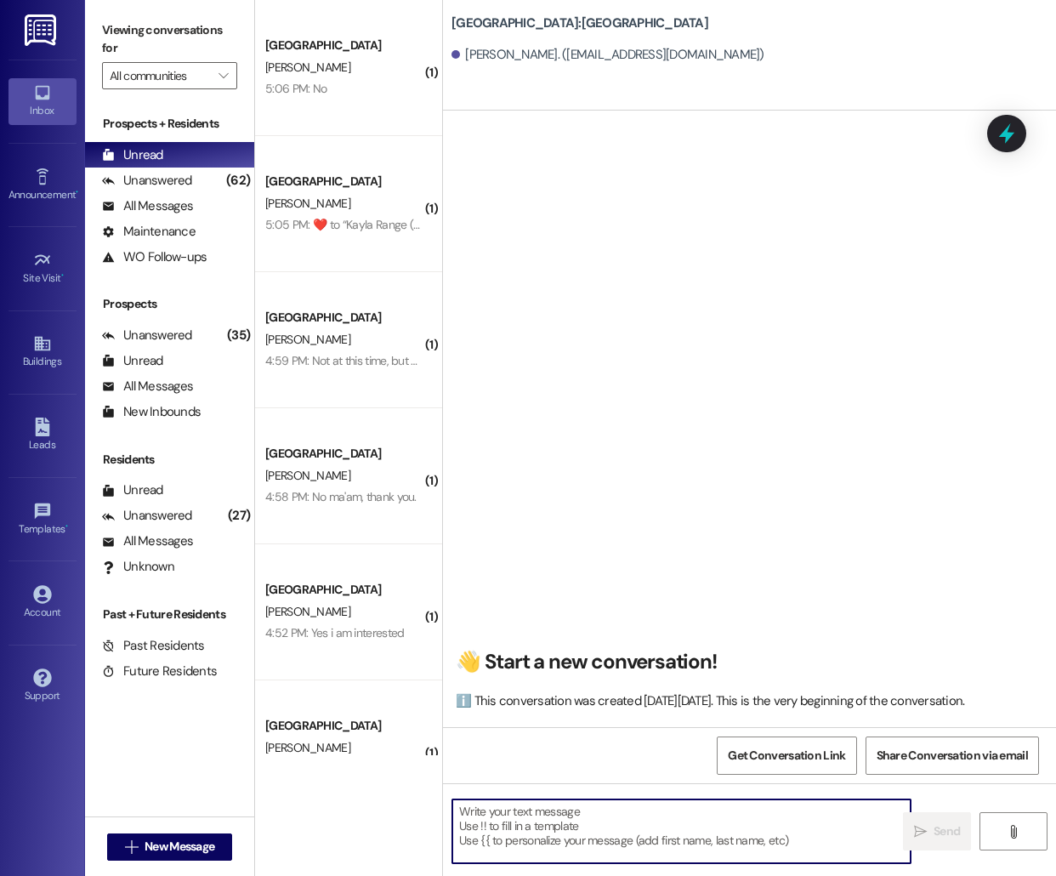
paste textarea "Hello [PERSON_NAME], this is [PERSON_NAME] from [GEOGRAPHIC_DATA]! I'm reaching…"
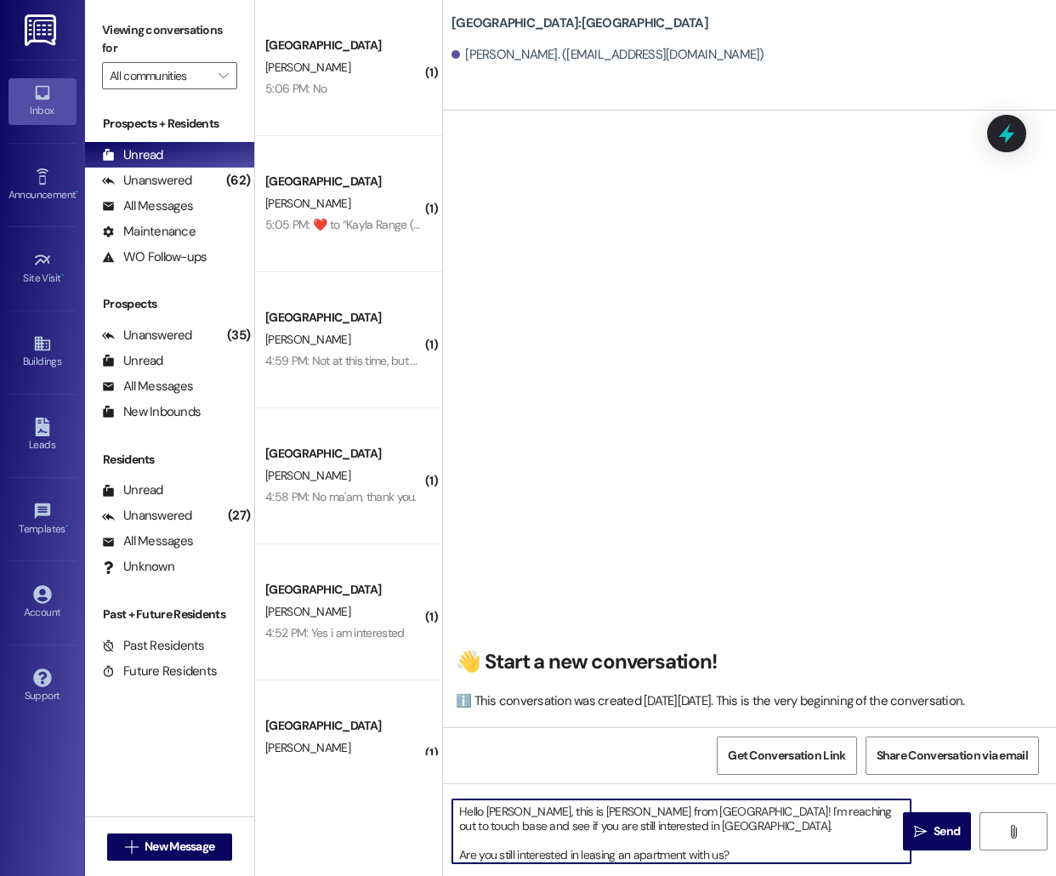
click at [498, 814] on textarea "Hello [PERSON_NAME], this is [PERSON_NAME] from [GEOGRAPHIC_DATA]! I'm reaching…" at bounding box center [681, 831] width 458 height 64
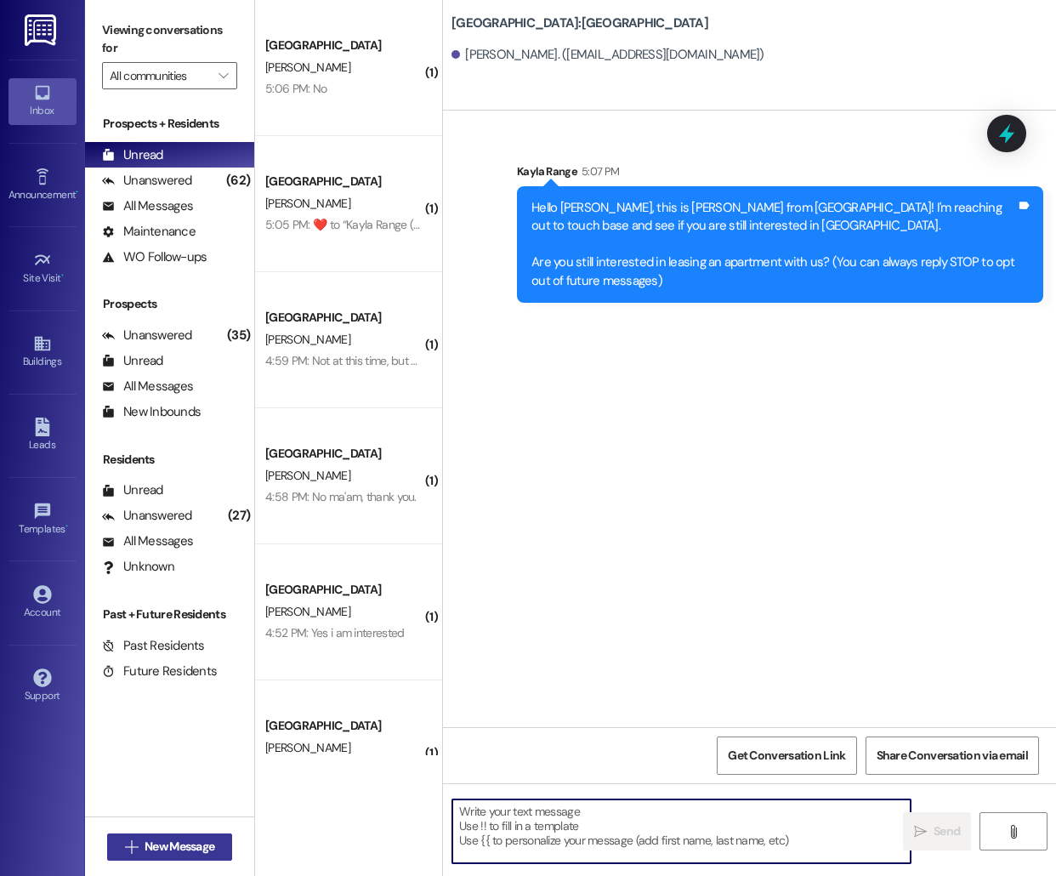
click at [141, 846] on span "New Message" at bounding box center [179, 847] width 77 height 18
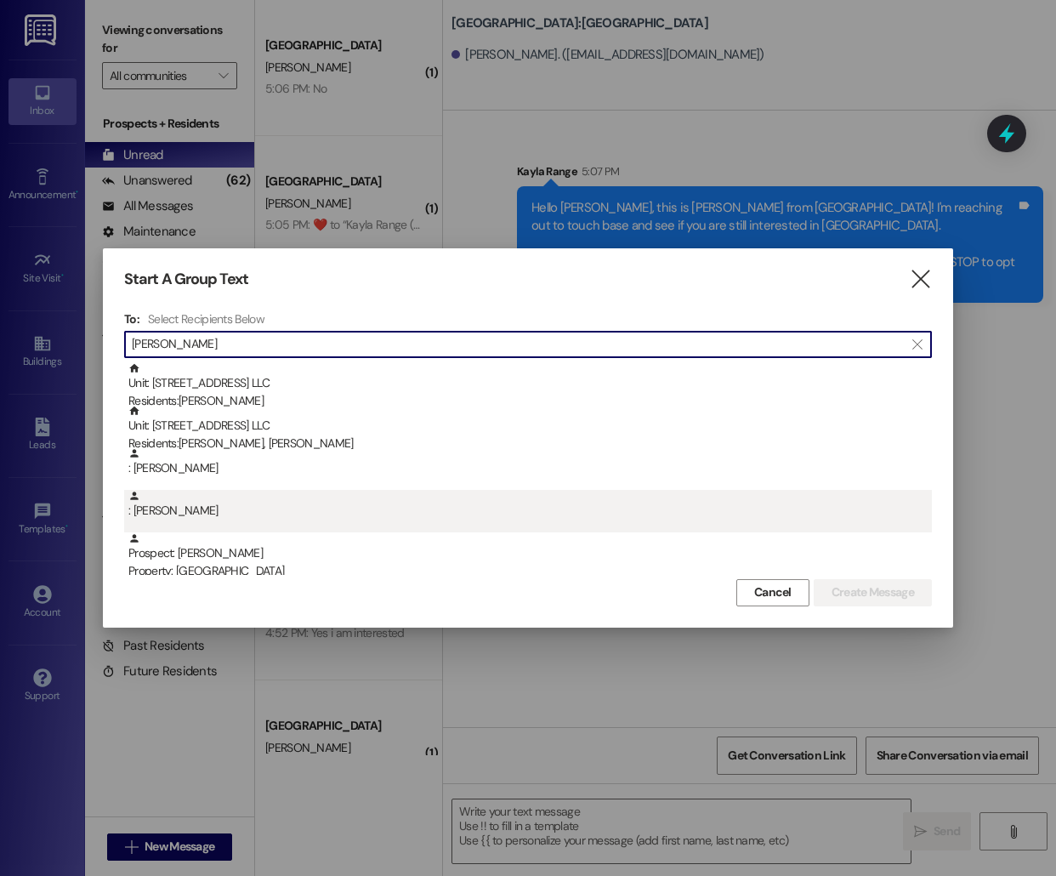
scroll to position [91, 0]
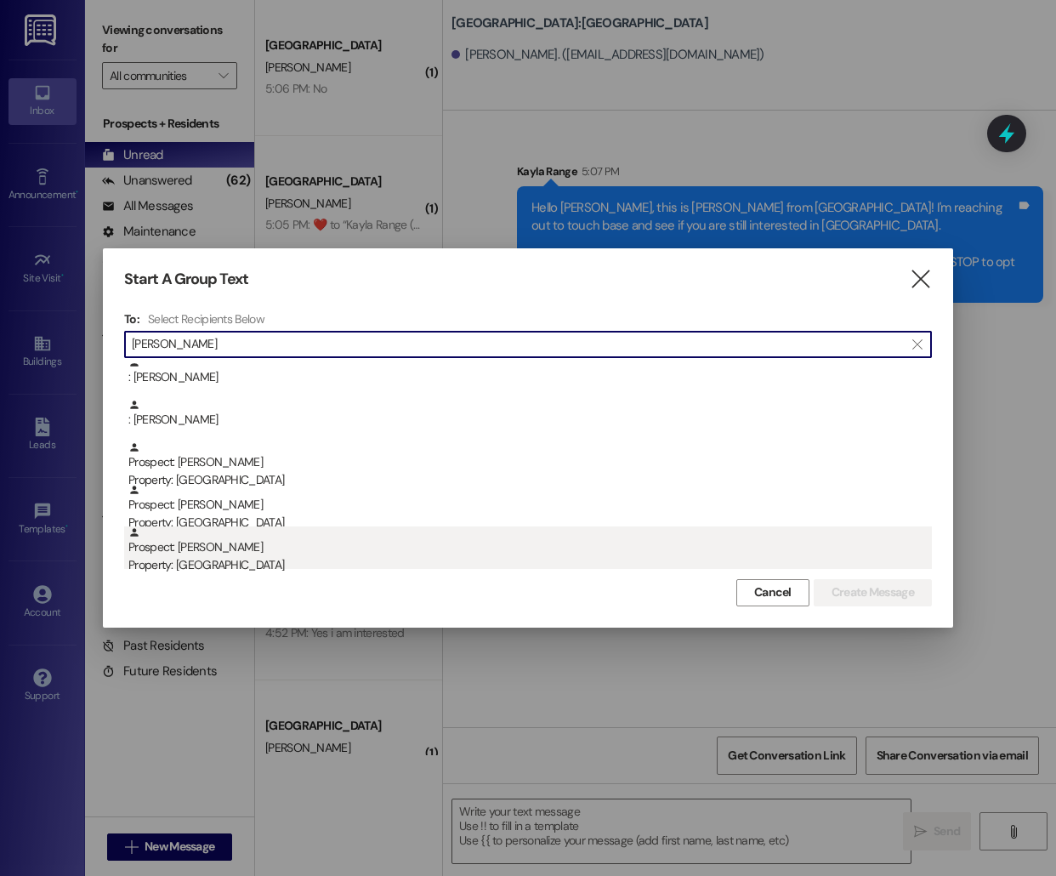
click at [249, 547] on div "Prospect: [PERSON_NAME] Property: [GEOGRAPHIC_DATA]" at bounding box center [530, 550] width 804 height 48
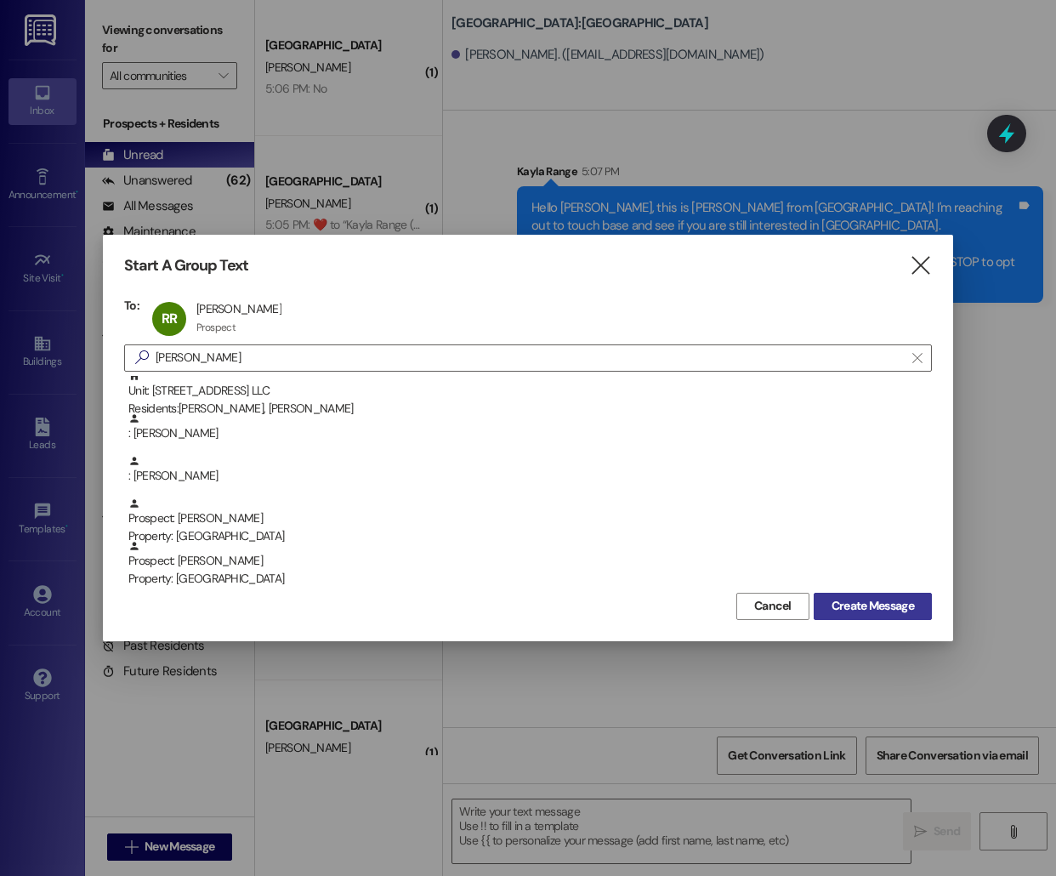
click at [896, 613] on span "Create Message" at bounding box center [873, 606] width 82 height 18
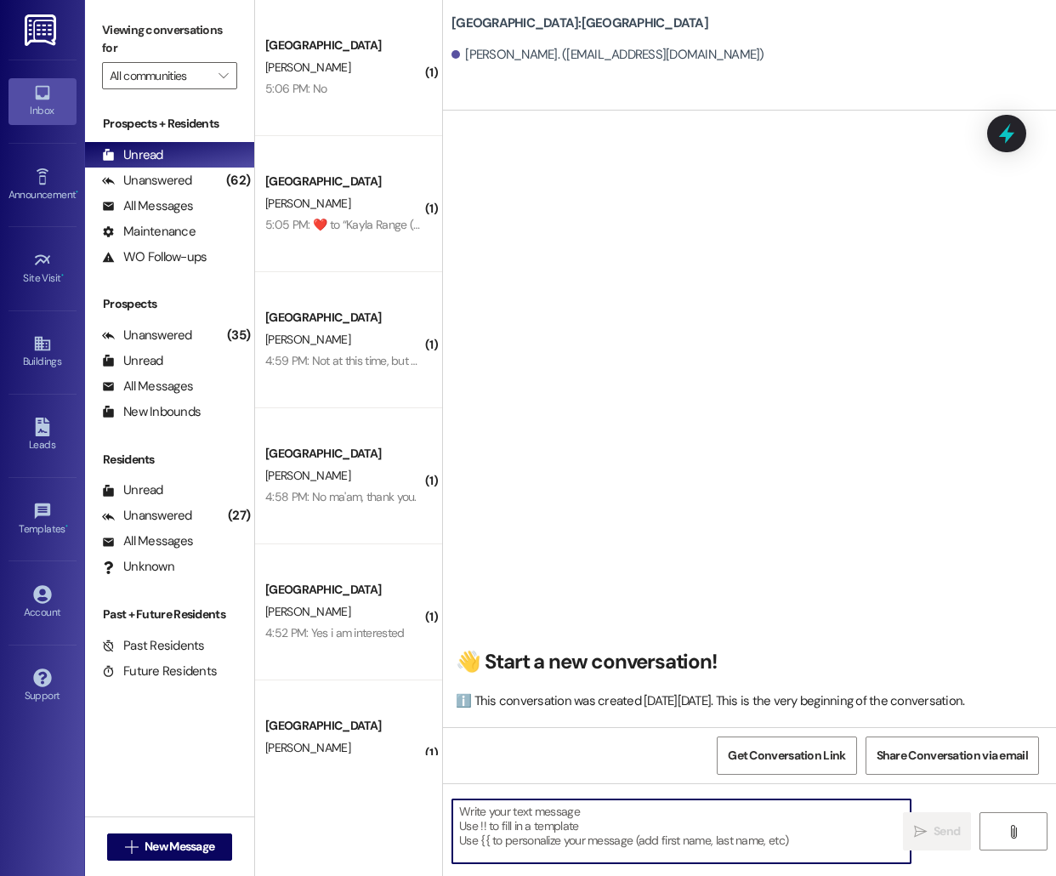
click at [503, 857] on textarea at bounding box center [681, 831] width 458 height 64
paste textarea "Hello [PERSON_NAME], this is [PERSON_NAME] from [GEOGRAPHIC_DATA]! I'm reaching…"
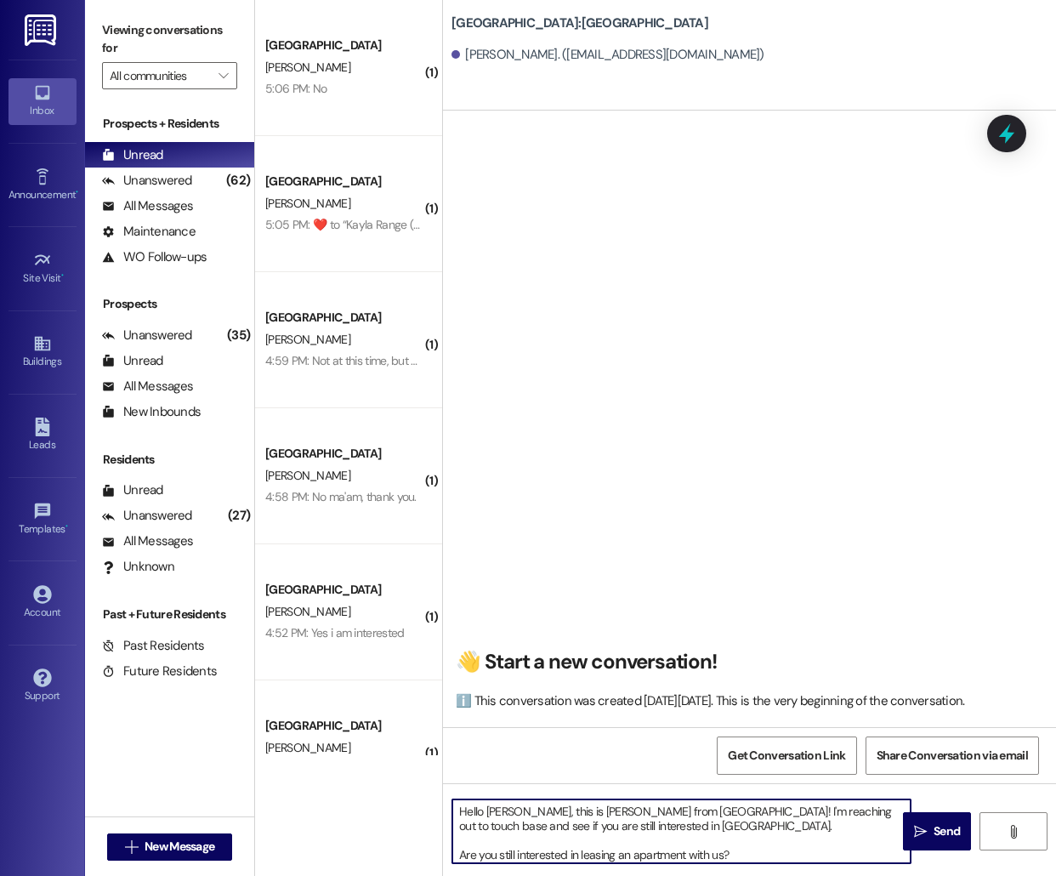
click at [497, 814] on textarea "Hello [PERSON_NAME], this is [PERSON_NAME] from [GEOGRAPHIC_DATA]! I'm reaching…" at bounding box center [681, 831] width 458 height 64
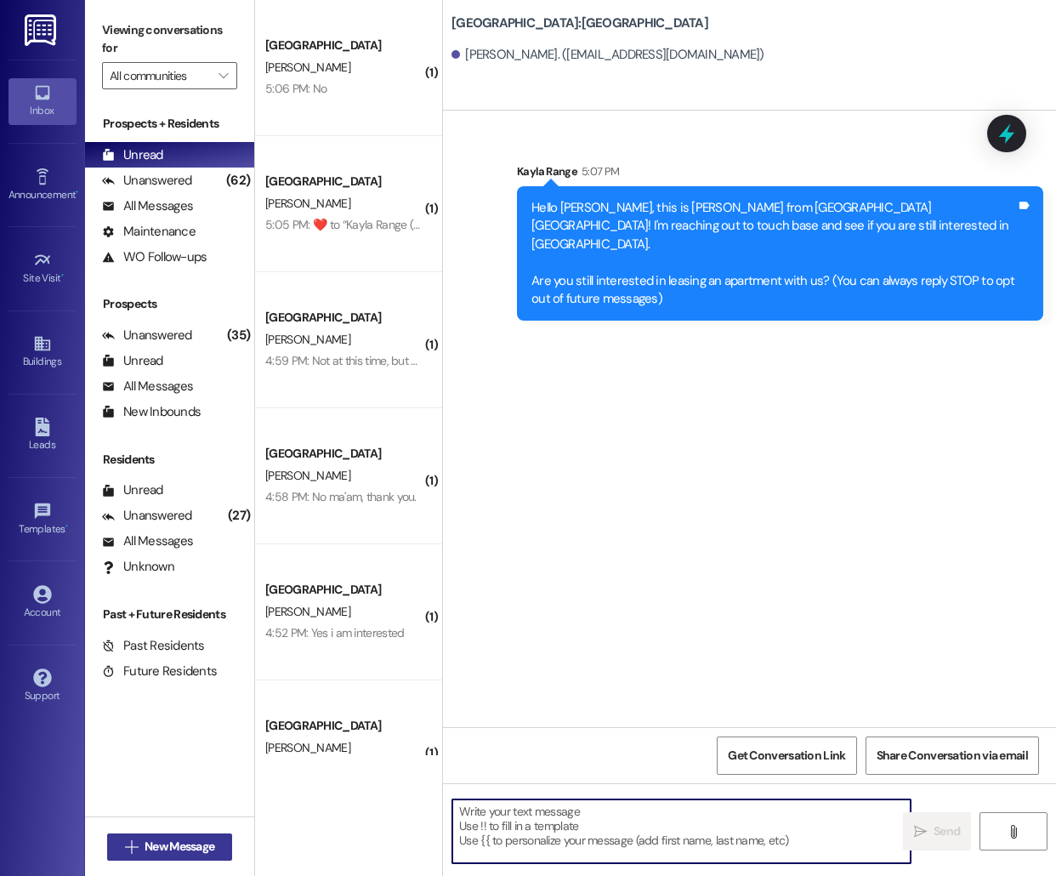
click at [145, 845] on span "New Message" at bounding box center [180, 847] width 70 height 18
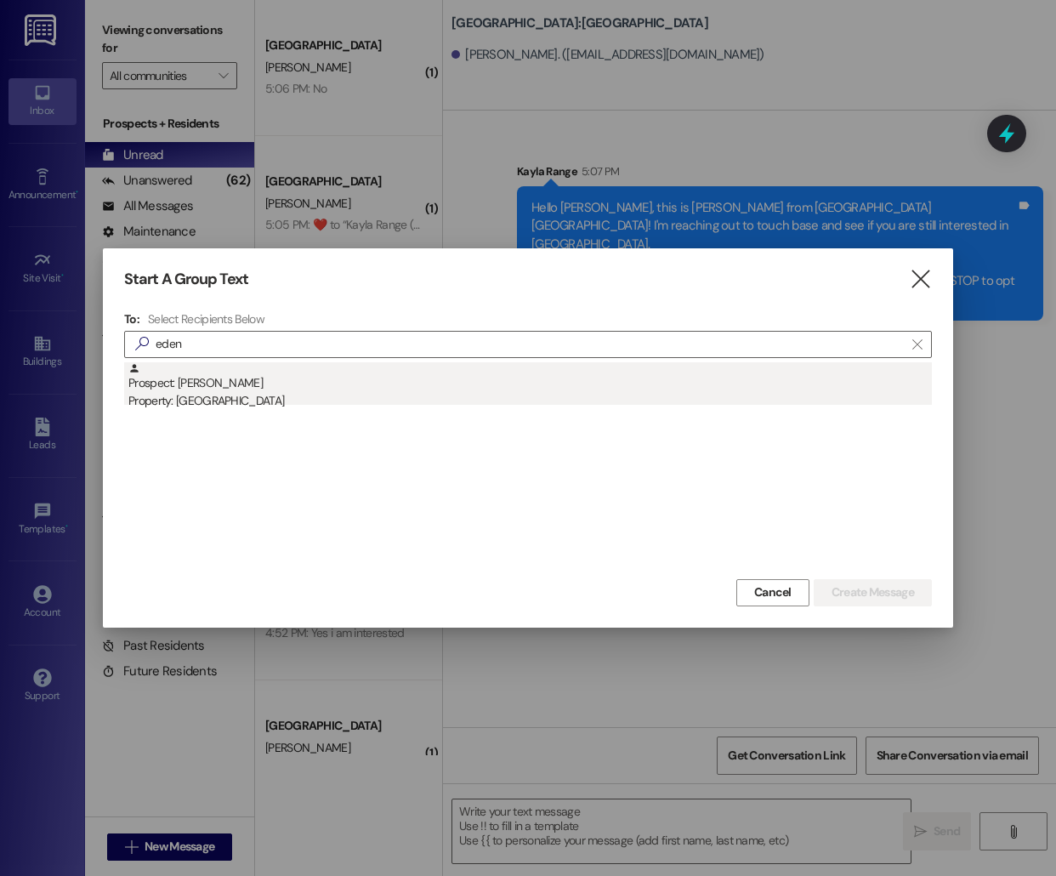
click at [212, 387] on div "Prospect: [PERSON_NAME] Property: [GEOGRAPHIC_DATA]" at bounding box center [530, 386] width 804 height 48
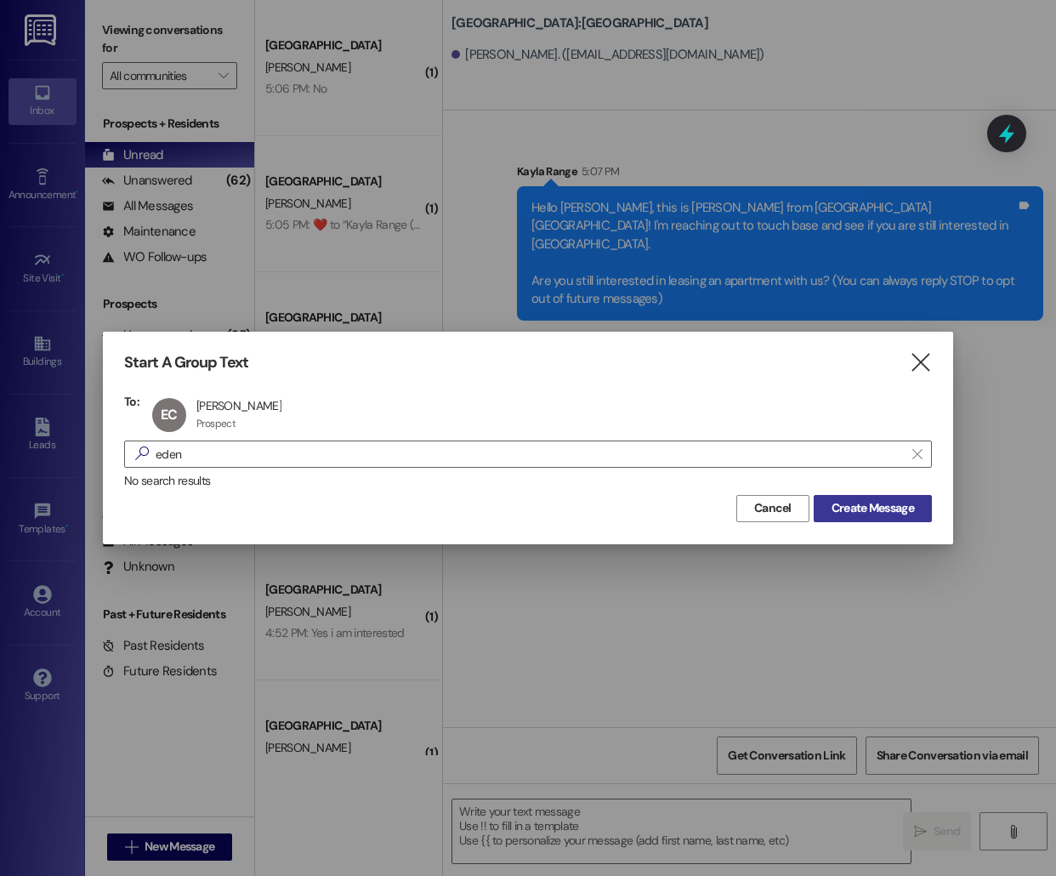
click at [897, 505] on span "Create Message" at bounding box center [873, 508] width 82 height 18
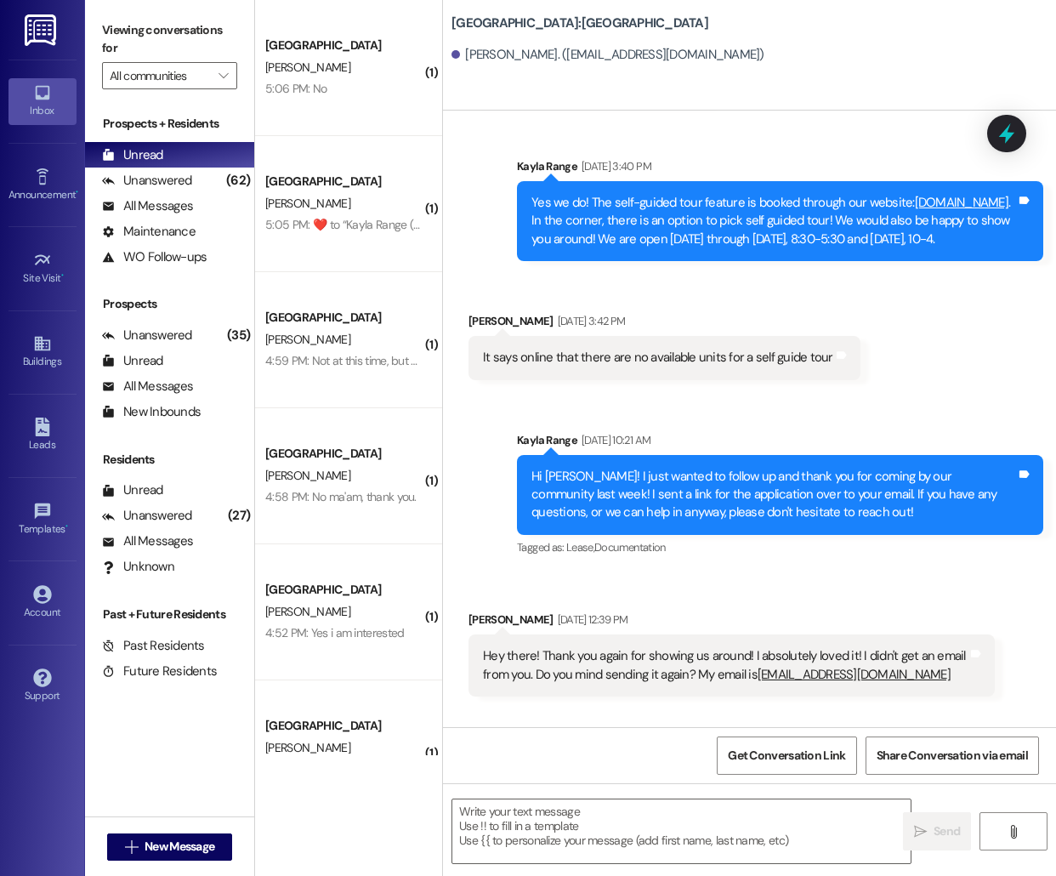
scroll to position [672, 0]
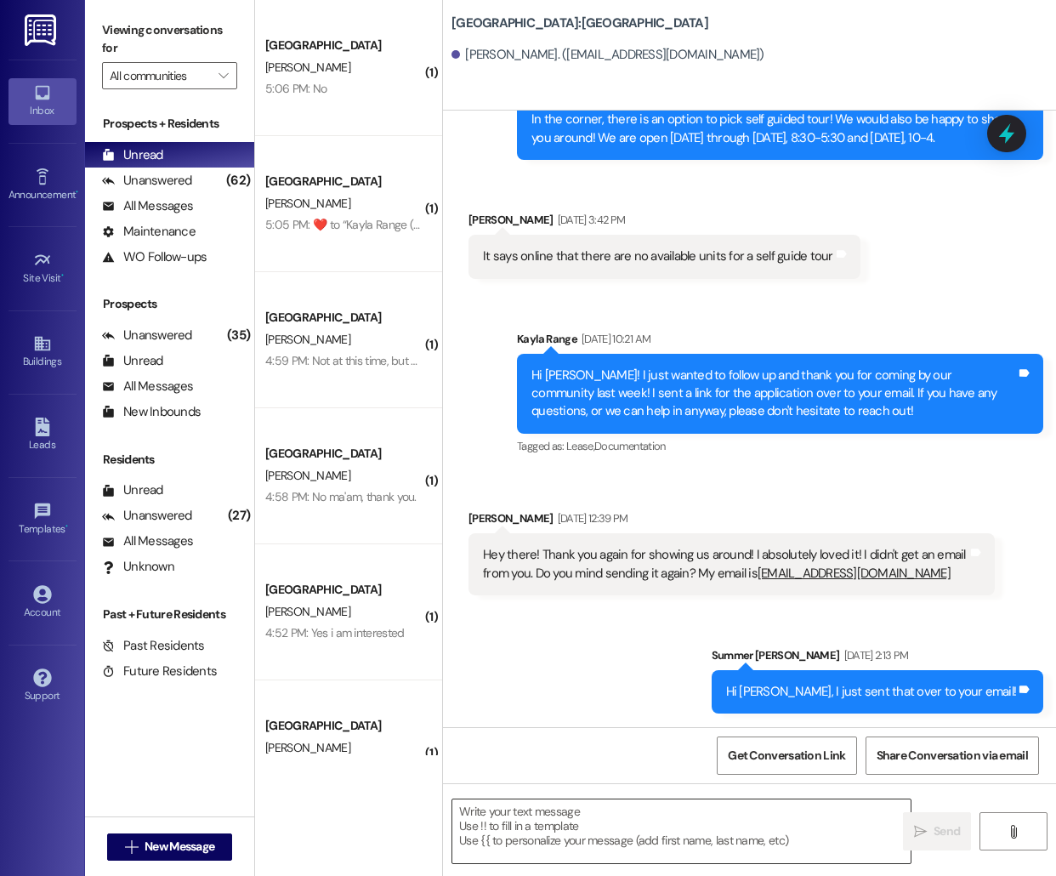
click at [553, 843] on textarea at bounding box center [681, 831] width 458 height 64
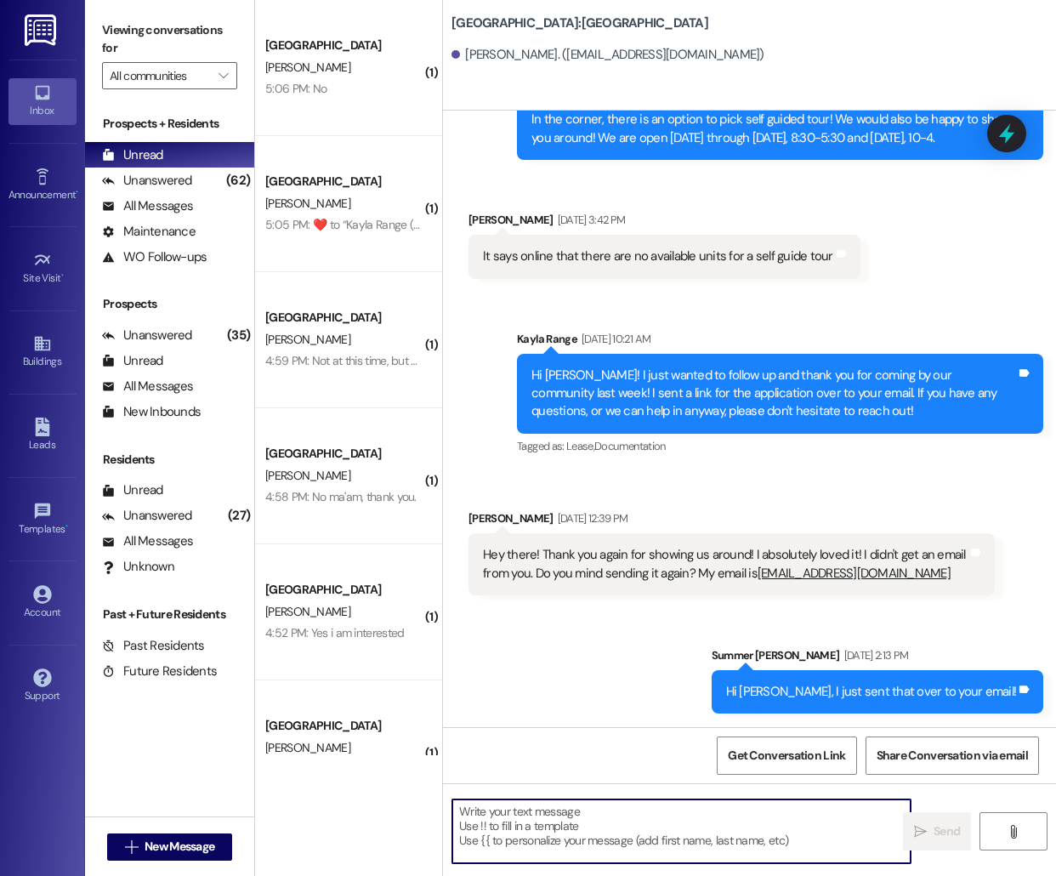
paste
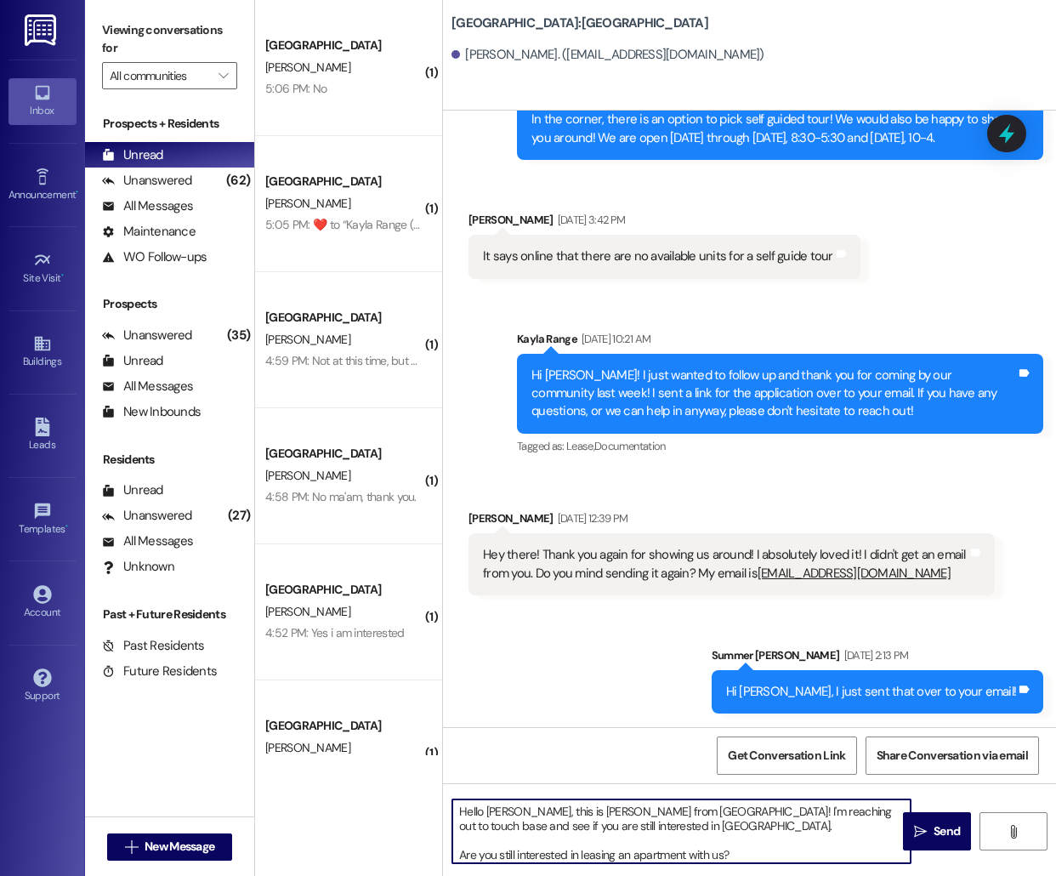
click at [495, 810] on textarea "Hello [PERSON_NAME], this is [PERSON_NAME] from [GEOGRAPHIC_DATA]! I'm reaching…" at bounding box center [681, 831] width 458 height 64
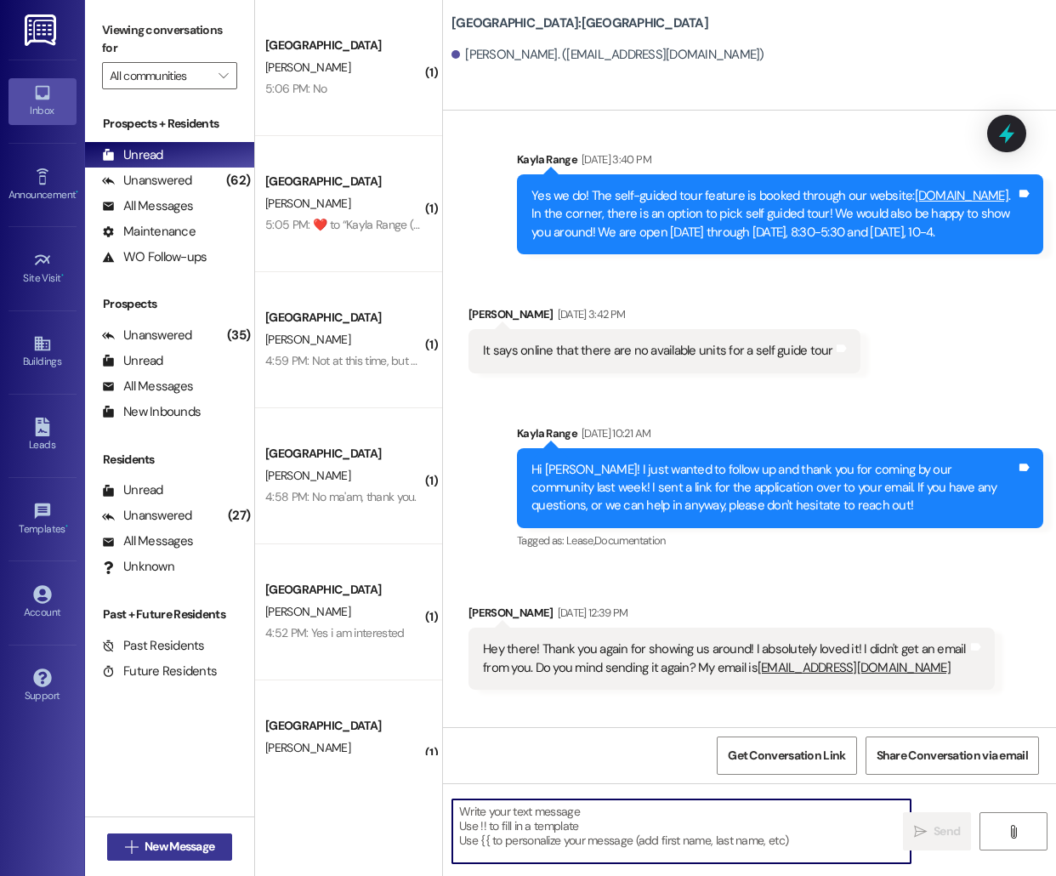
scroll to position [552, 0]
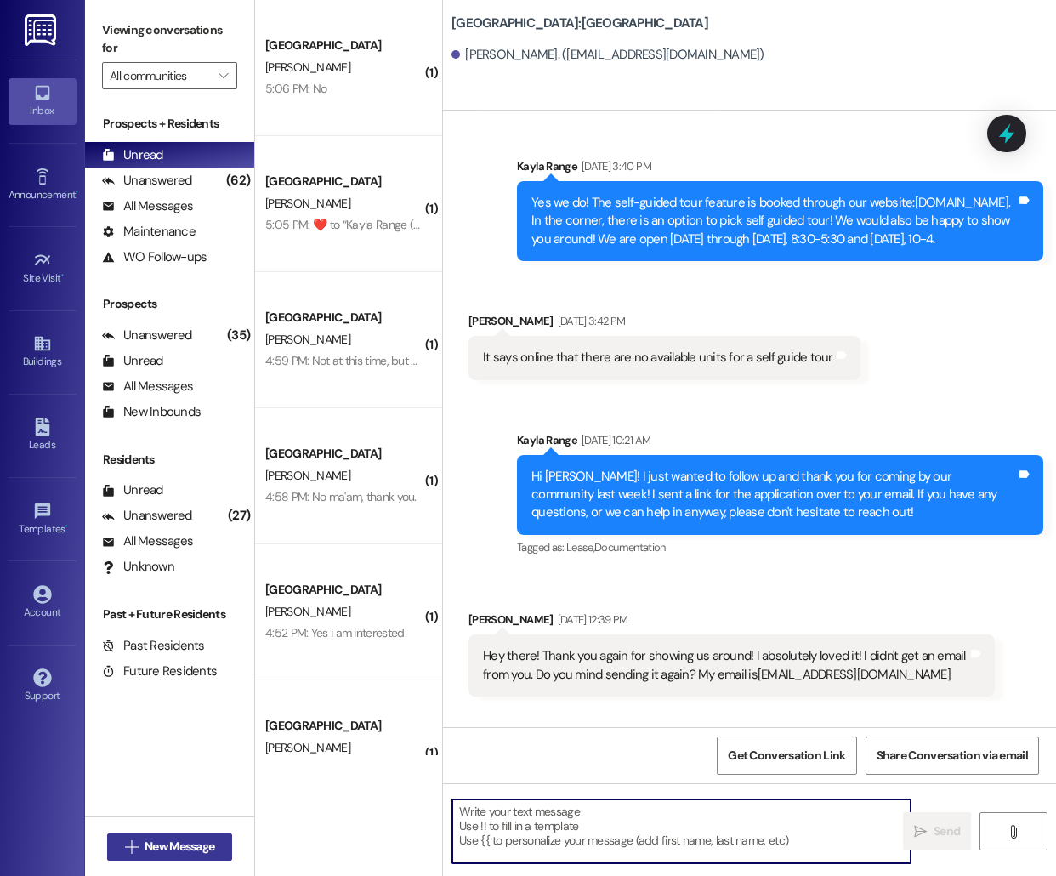
click at [164, 847] on span "New Message" at bounding box center [180, 847] width 70 height 18
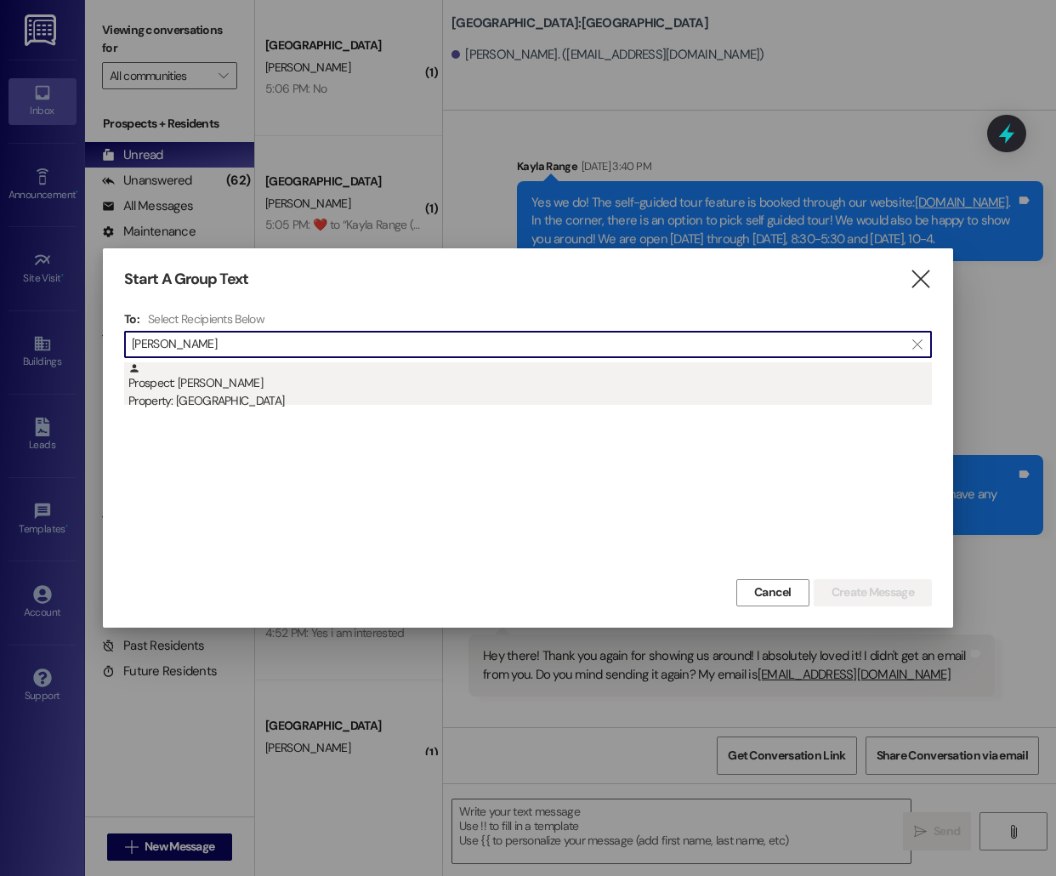
click at [335, 388] on div "Prospect: [PERSON_NAME] Property: [GEOGRAPHIC_DATA]" at bounding box center [530, 386] width 804 height 48
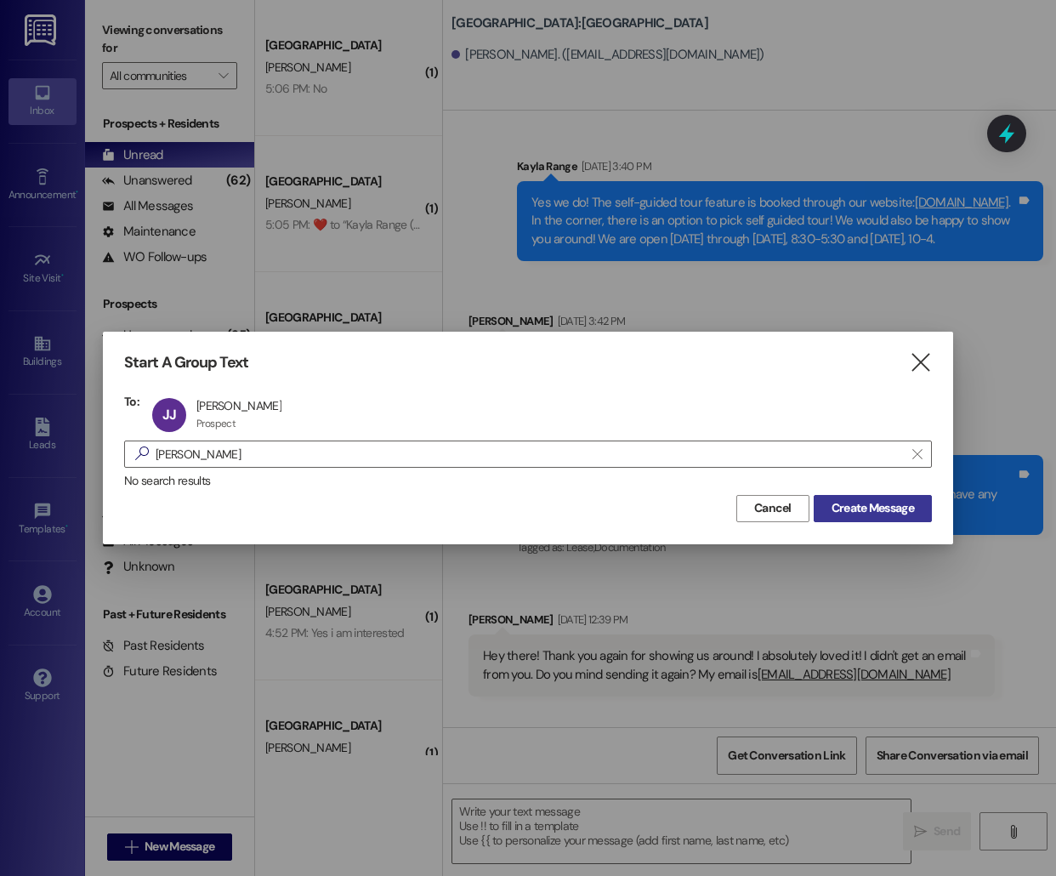
click at [906, 508] on span "Create Message" at bounding box center [873, 508] width 82 height 18
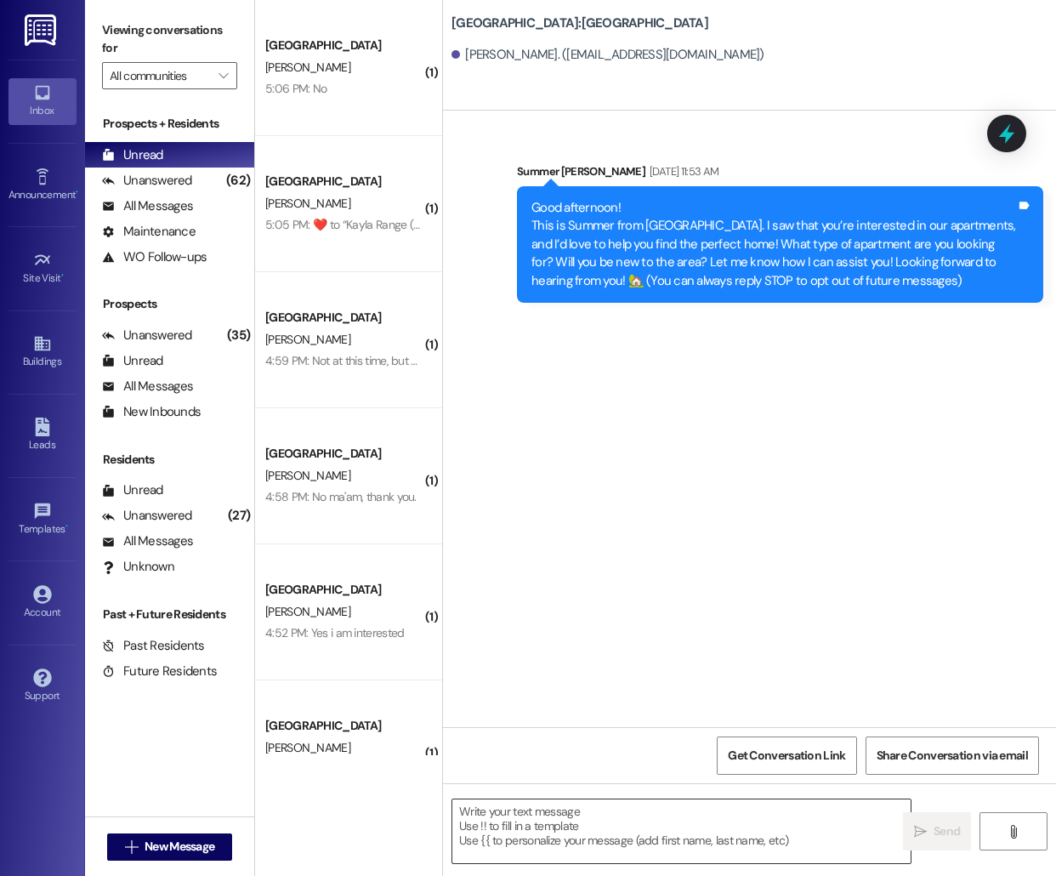
scroll to position [0, 0]
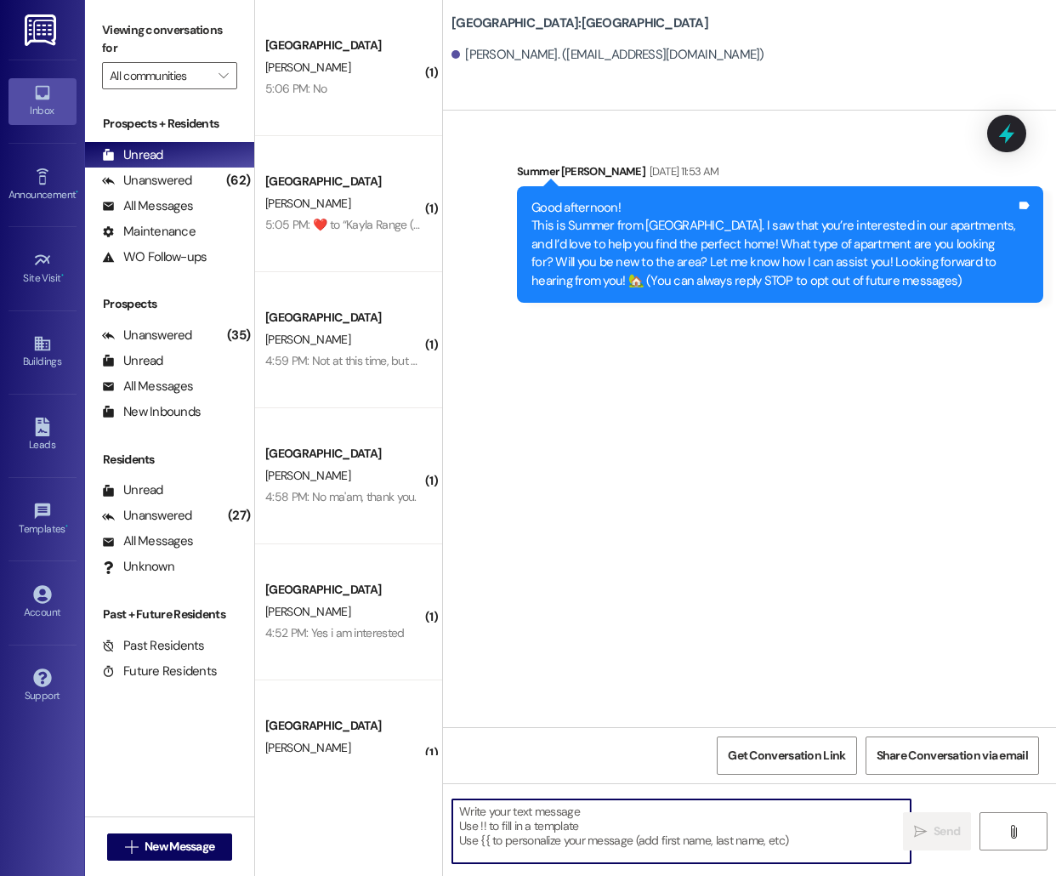
click at [617, 832] on textarea at bounding box center [681, 831] width 458 height 64
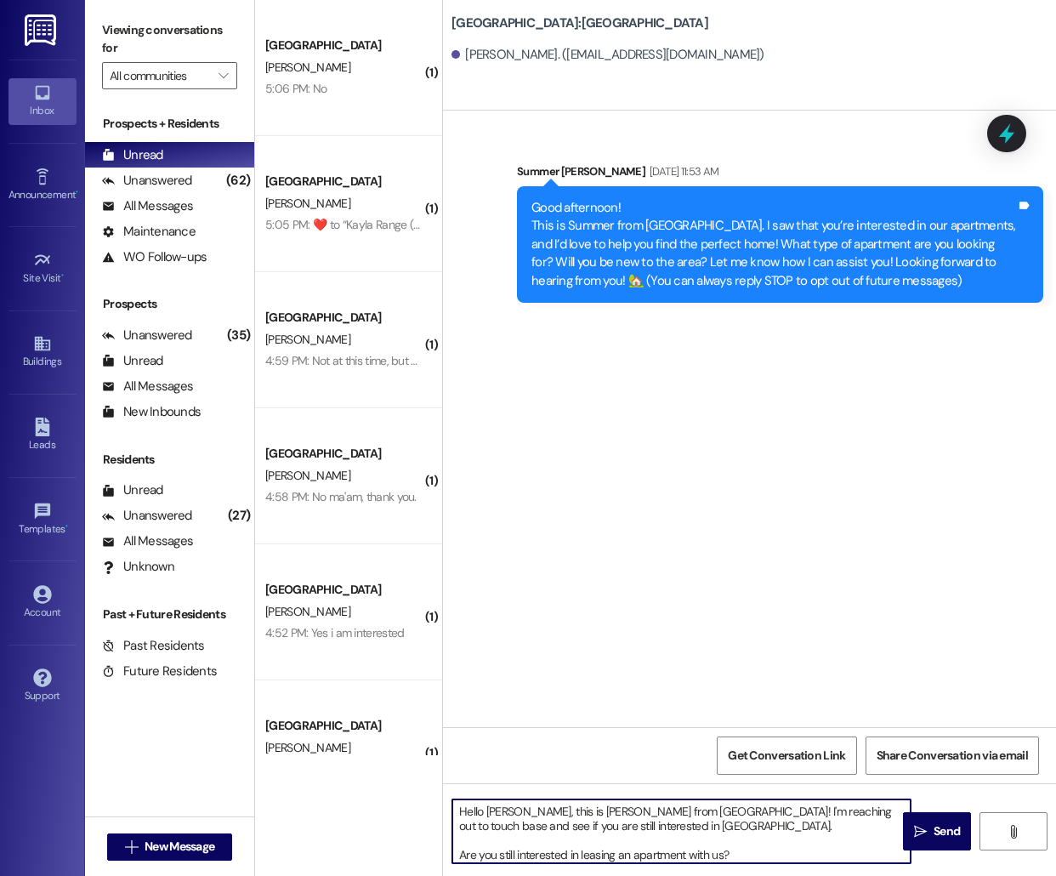
click at [494, 808] on textarea "Hello [PERSON_NAME], this is [PERSON_NAME] from [GEOGRAPHIC_DATA]! I'm reaching…" at bounding box center [681, 831] width 458 height 64
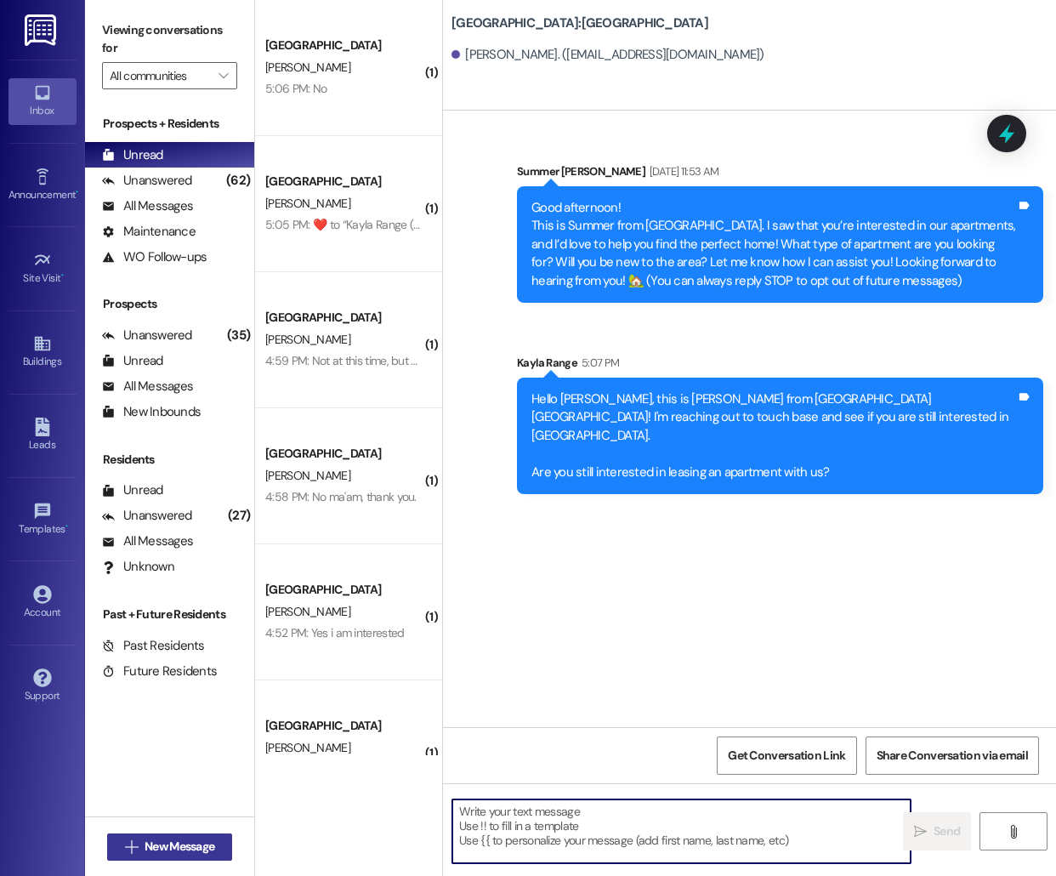
click at [129, 842] on icon "" at bounding box center [131, 847] width 13 height 14
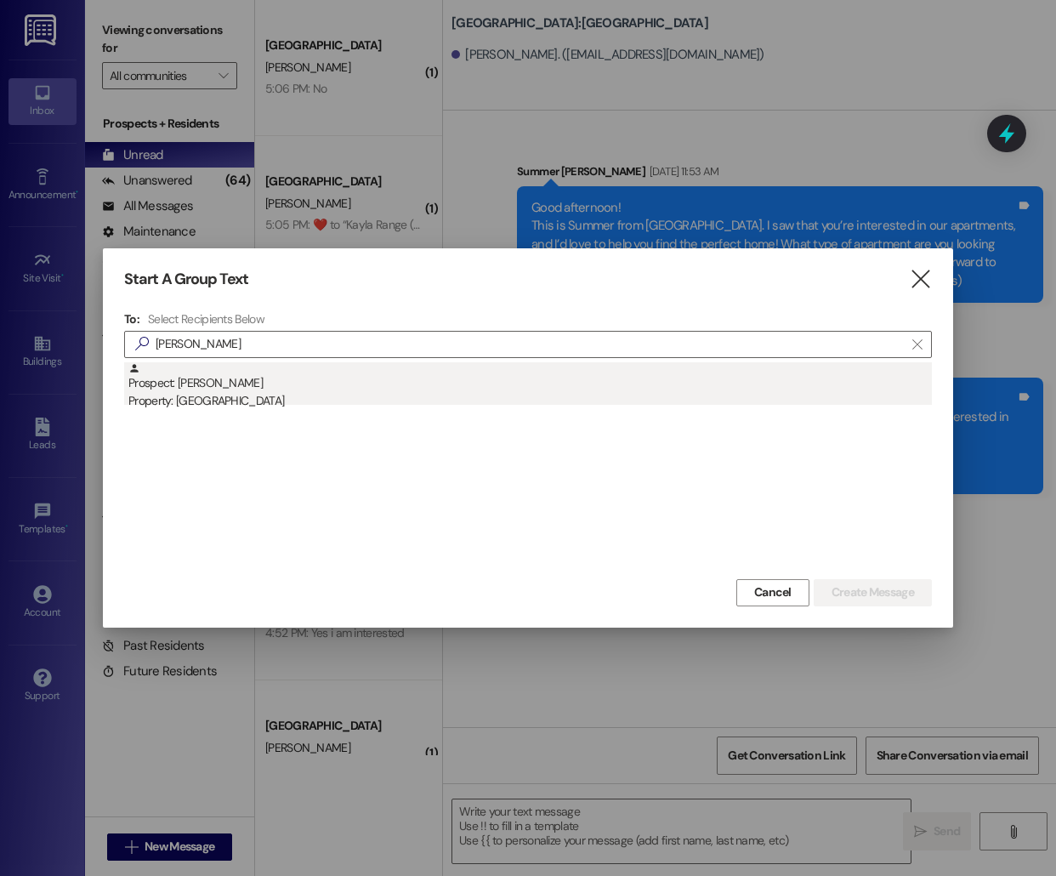
click at [329, 385] on div "Prospect: [PERSON_NAME] Property: [GEOGRAPHIC_DATA]" at bounding box center [530, 386] width 804 height 48
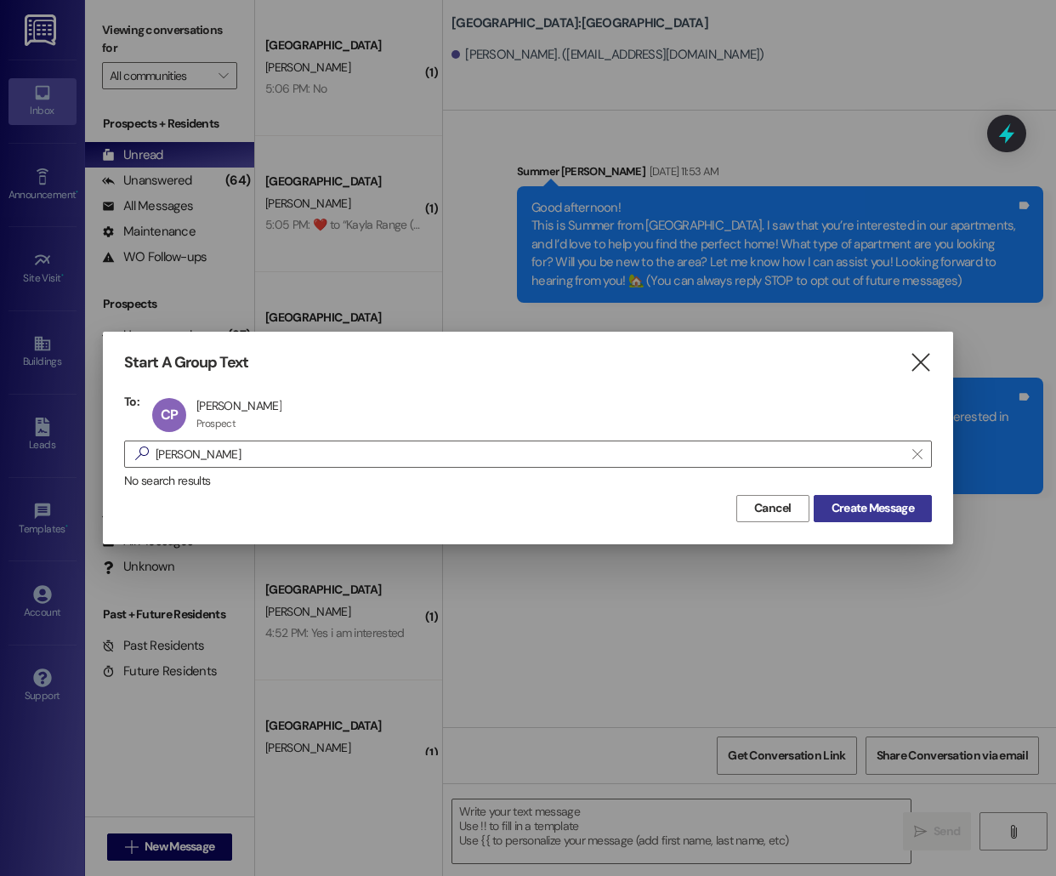
click at [861, 509] on span "Create Message" at bounding box center [873, 508] width 82 height 18
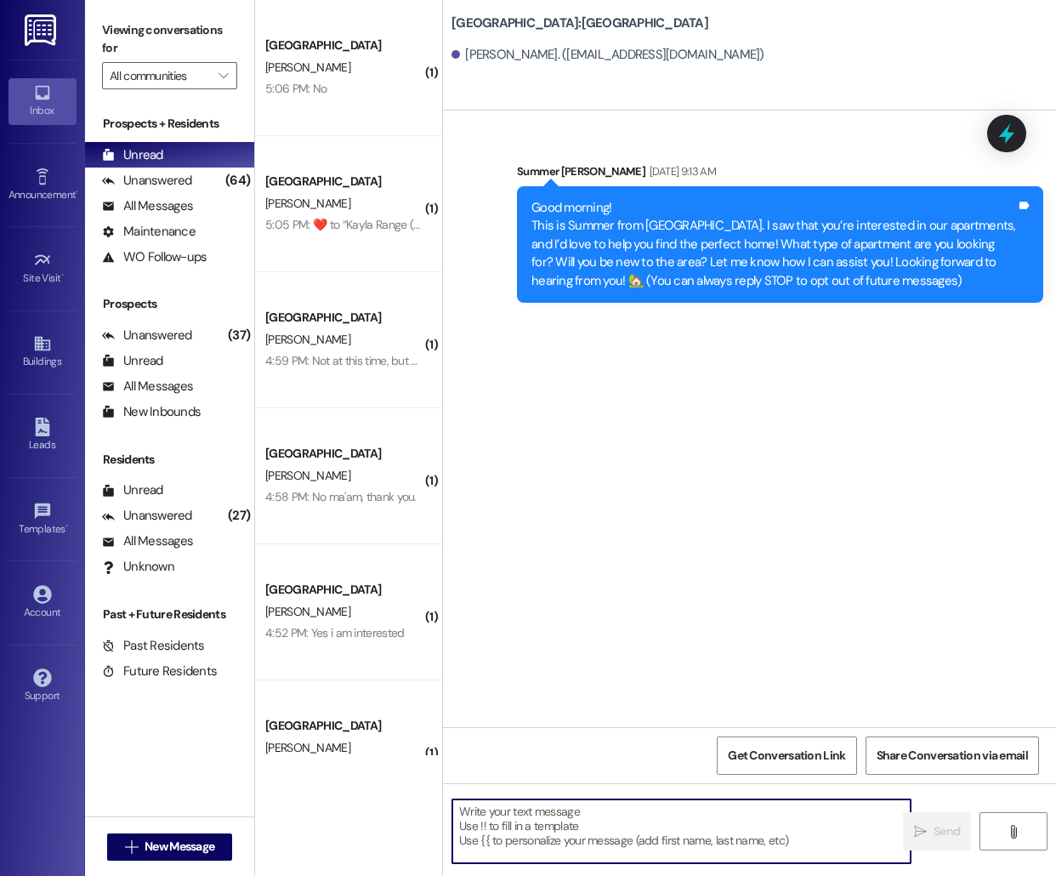
click at [529, 833] on textarea at bounding box center [681, 831] width 458 height 64
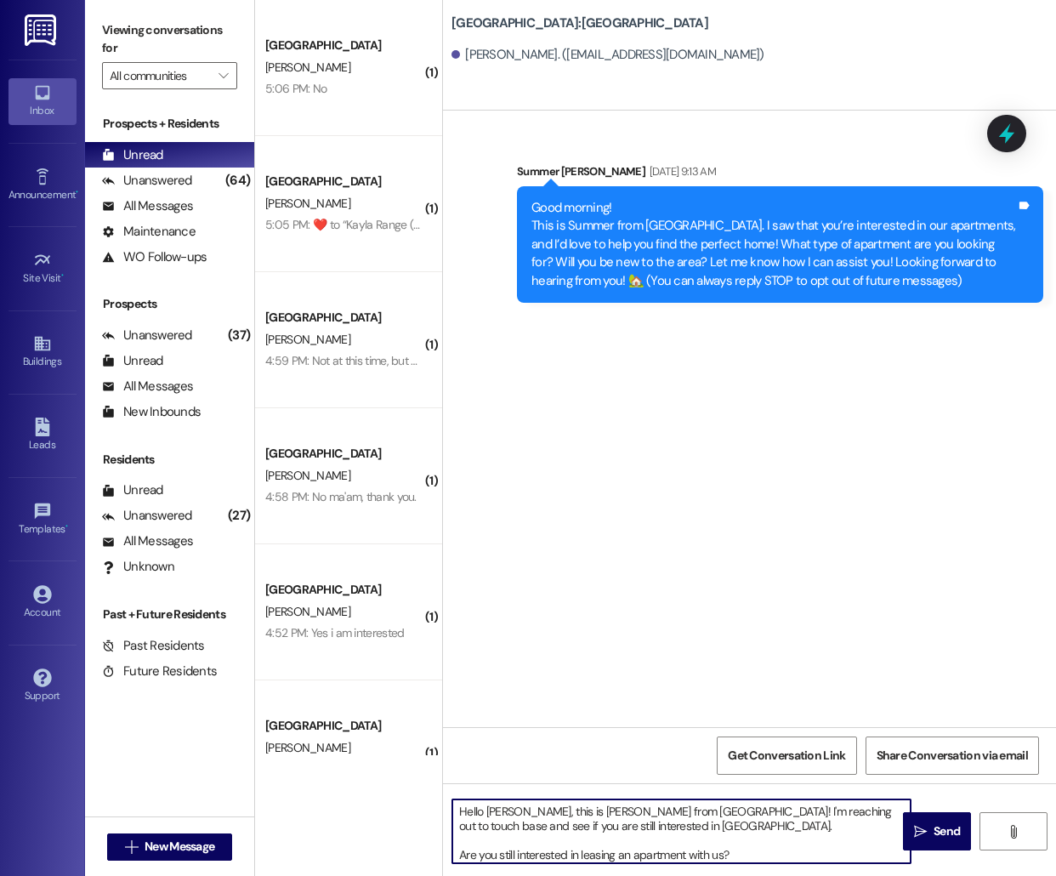
click at [499, 812] on textarea "Hello [PERSON_NAME], this is [PERSON_NAME] from [GEOGRAPHIC_DATA]! I'm reaching…" at bounding box center [681, 831] width 458 height 64
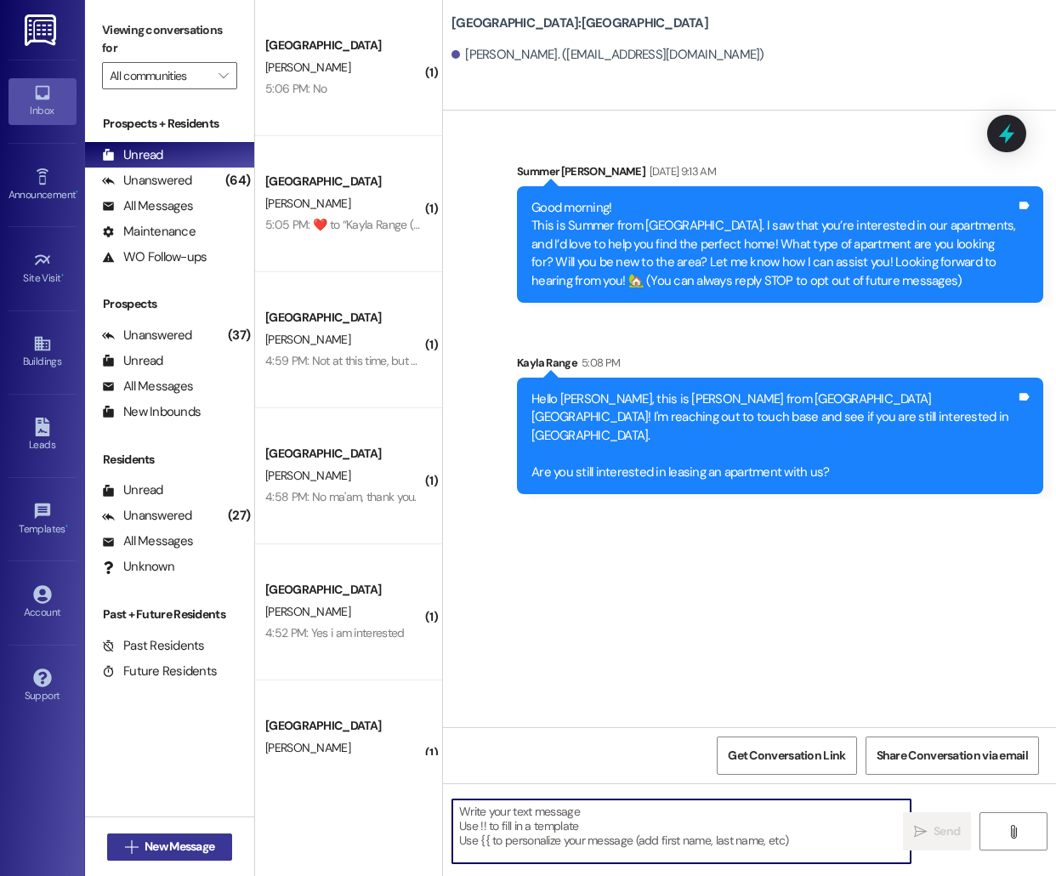
click at [141, 840] on span "New Message" at bounding box center [179, 847] width 77 height 18
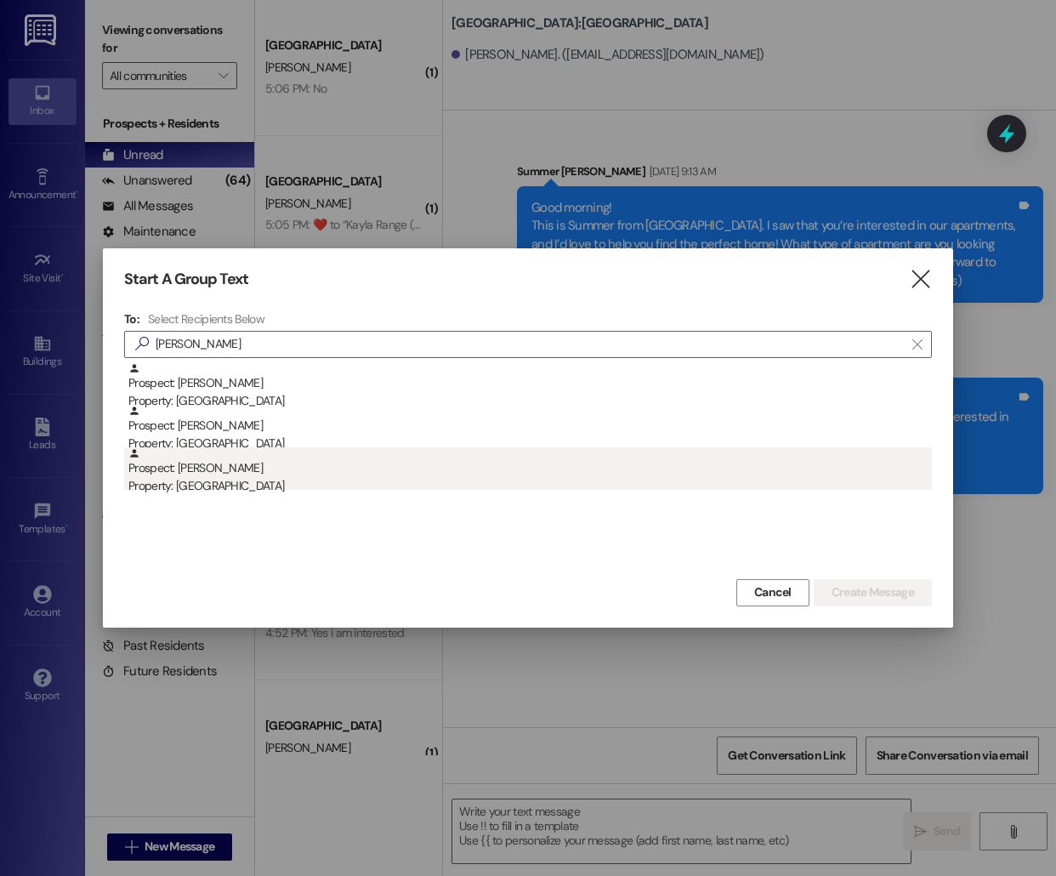
click at [302, 473] on div "Prospect: [PERSON_NAME] Property: [GEOGRAPHIC_DATA]" at bounding box center [530, 471] width 804 height 48
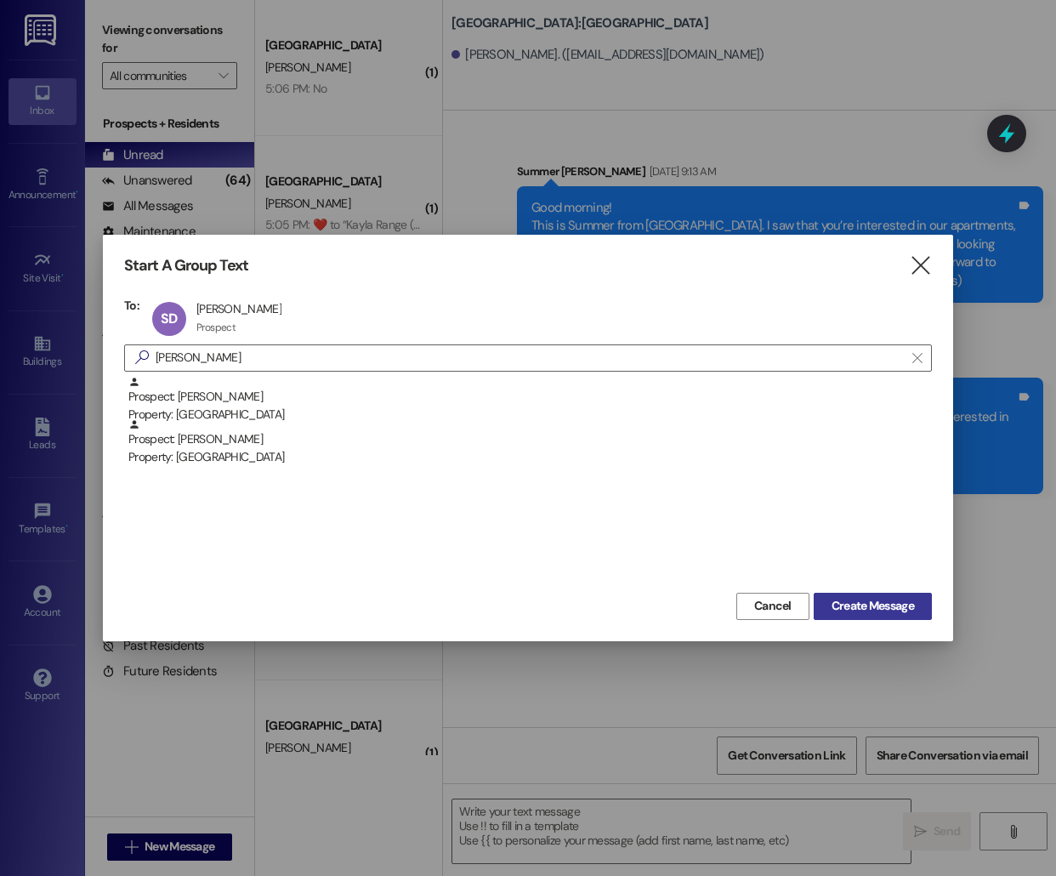
click at [870, 609] on span "Create Message" at bounding box center [873, 606] width 82 height 18
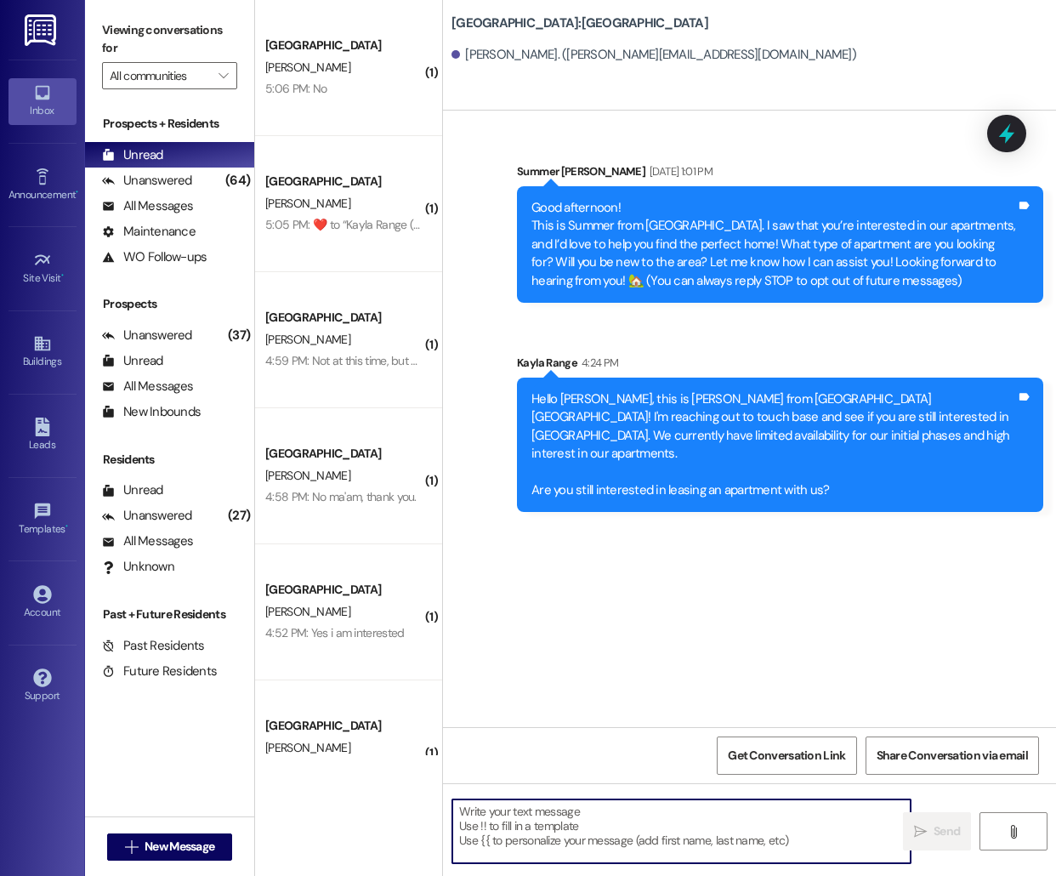
click at [539, 847] on textarea at bounding box center [681, 831] width 458 height 64
click at [171, 838] on span "New Message" at bounding box center [180, 847] width 70 height 18
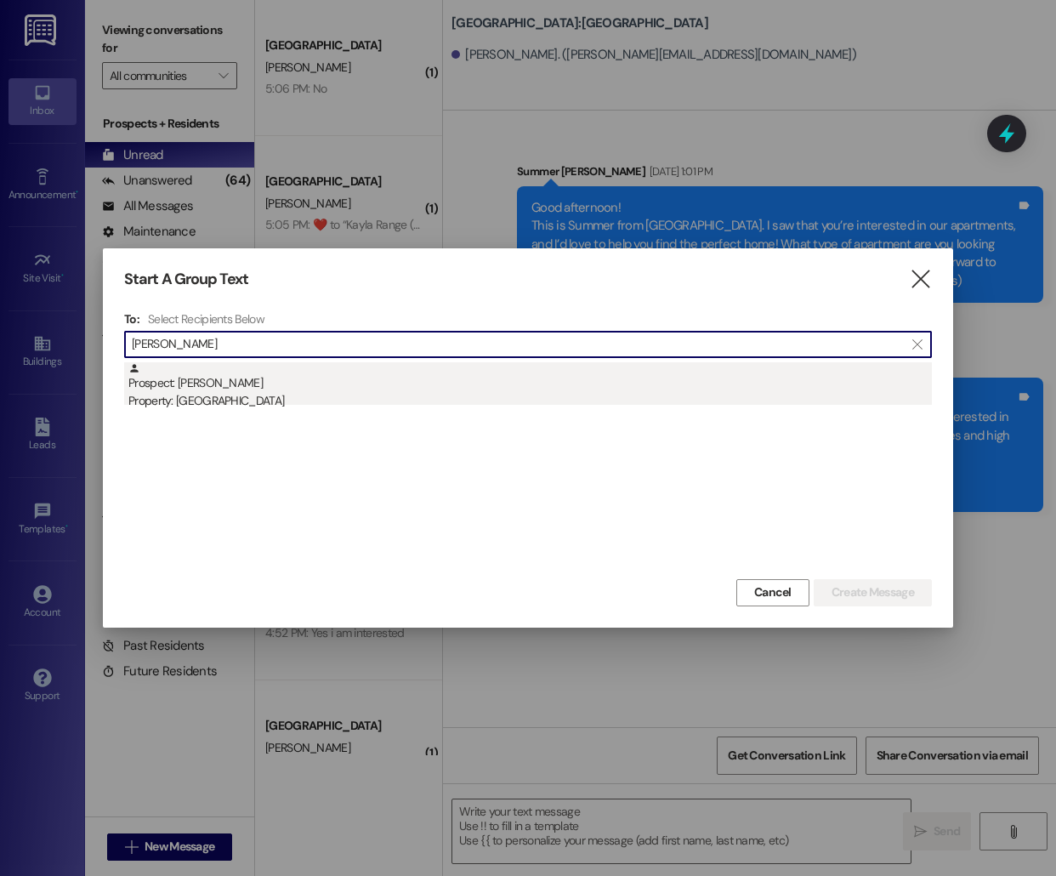
click at [328, 377] on div "Prospect: [PERSON_NAME] Property: [GEOGRAPHIC_DATA]" at bounding box center [530, 386] width 804 height 48
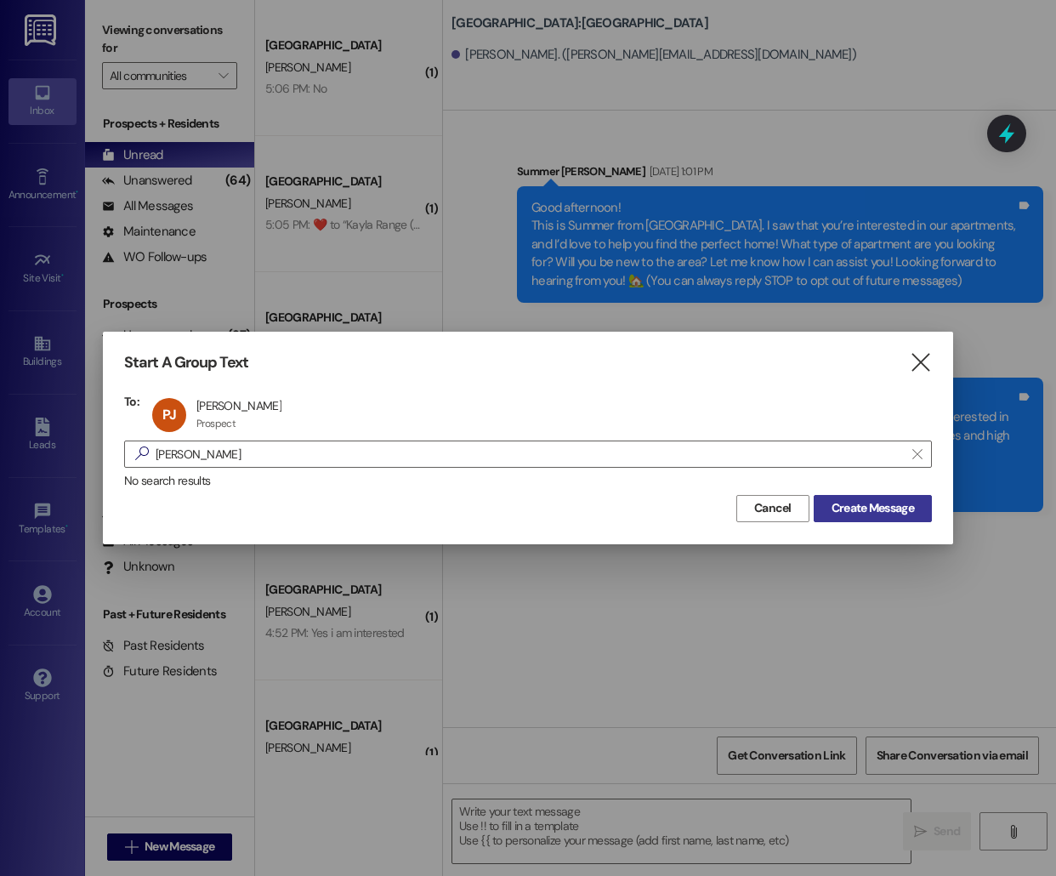
click at [893, 499] on span "Create Message" at bounding box center [873, 508] width 82 height 18
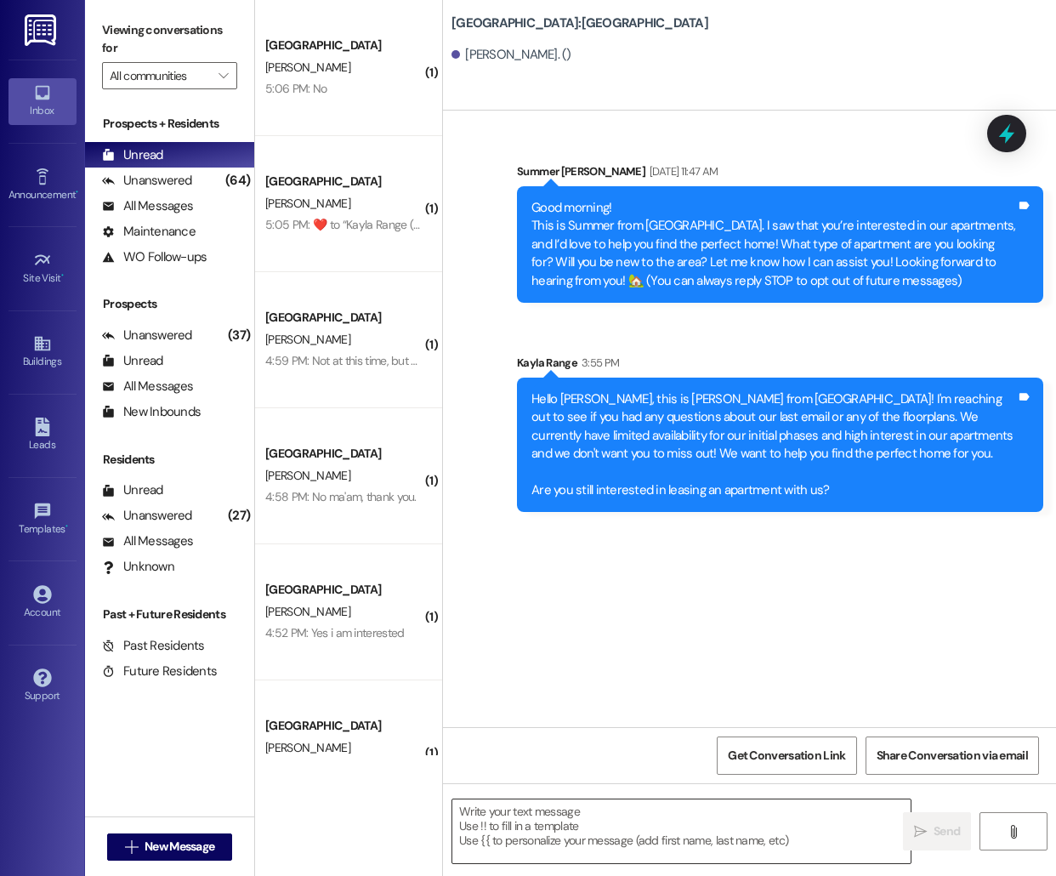
click at [576, 851] on textarea at bounding box center [681, 831] width 458 height 64
click at [172, 839] on span "New Message" at bounding box center [180, 847] width 70 height 18
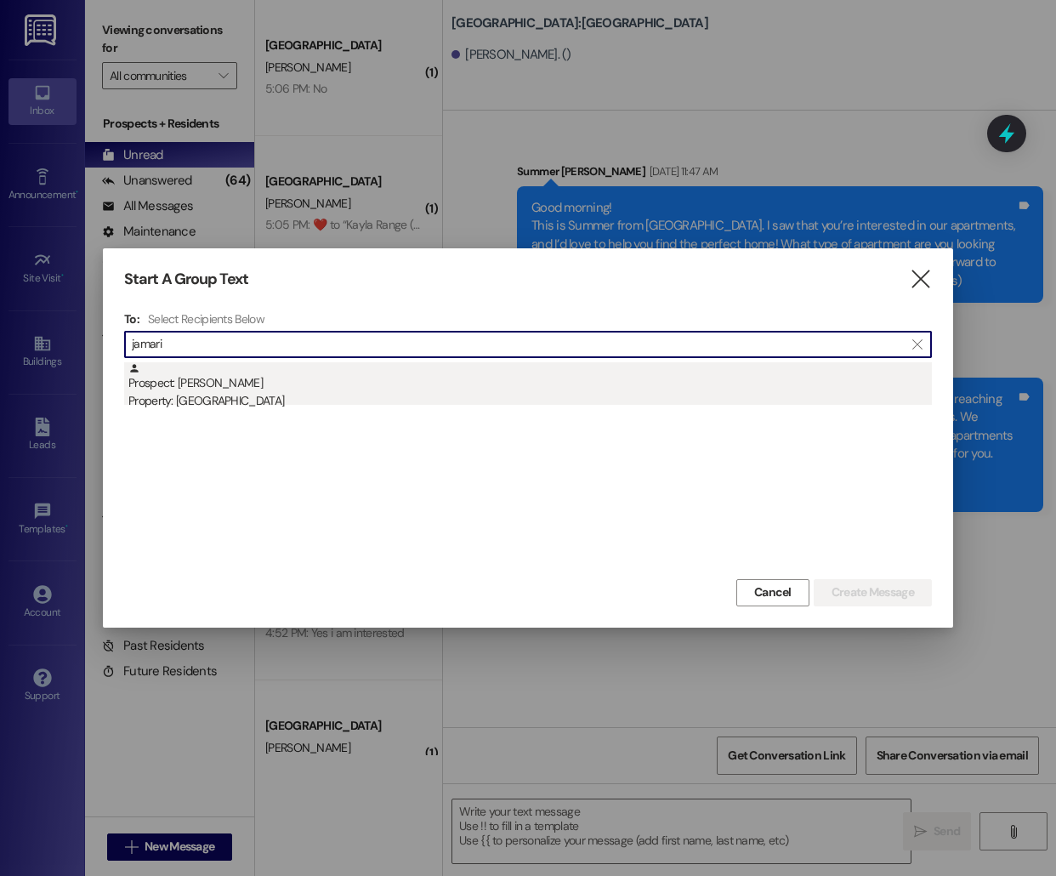
click at [431, 399] on div "Property: [GEOGRAPHIC_DATA]" at bounding box center [530, 401] width 804 height 18
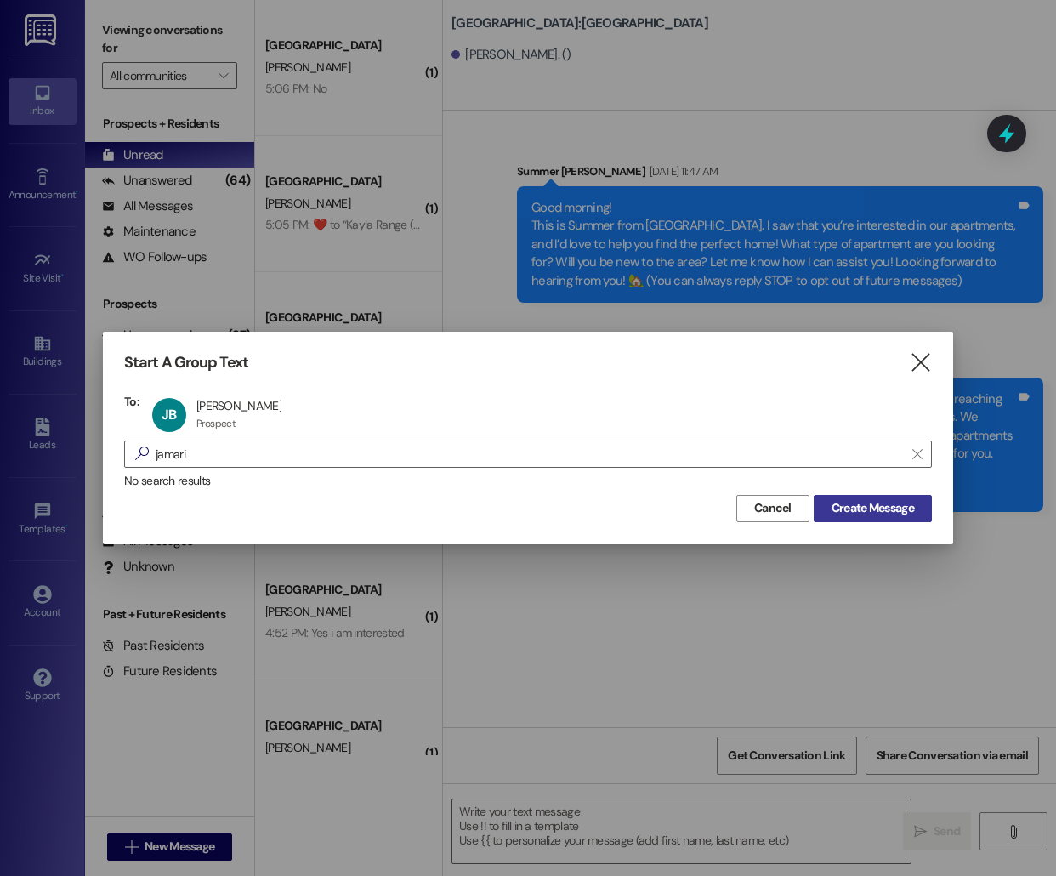
click at [870, 509] on span "Create Message" at bounding box center [873, 508] width 82 height 18
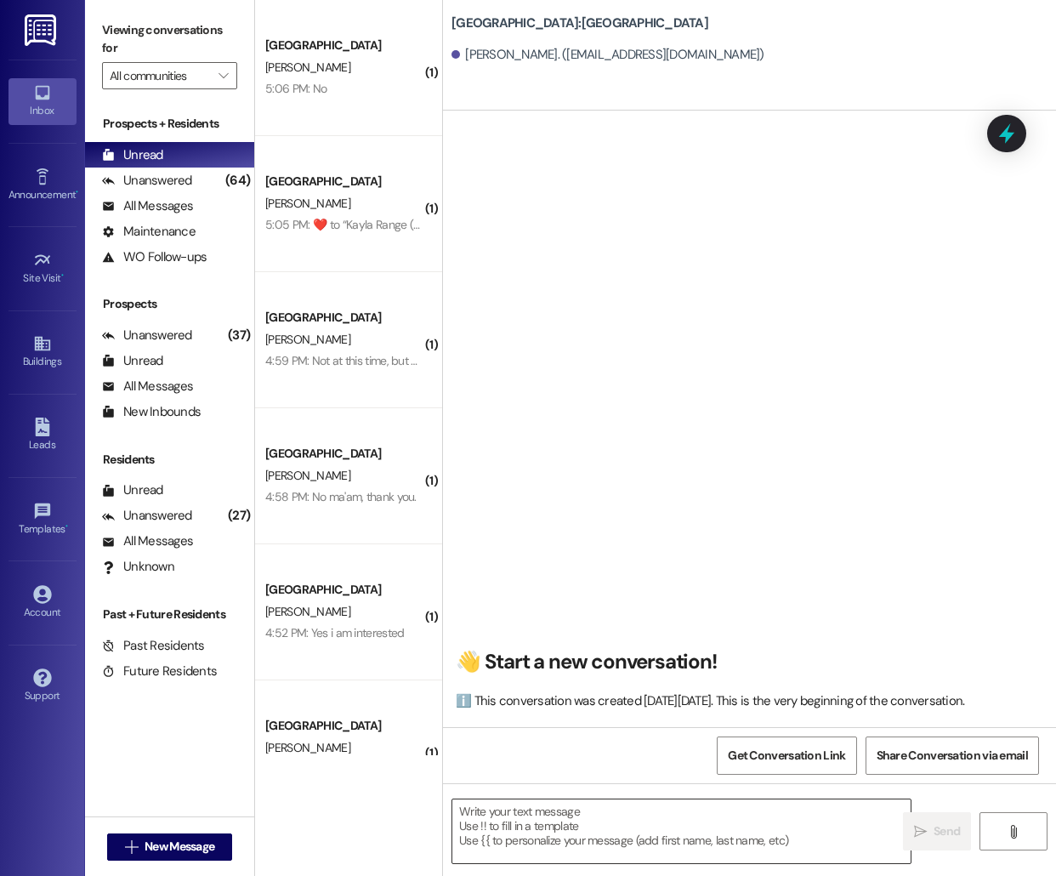
click at [552, 825] on textarea at bounding box center [681, 831] width 458 height 64
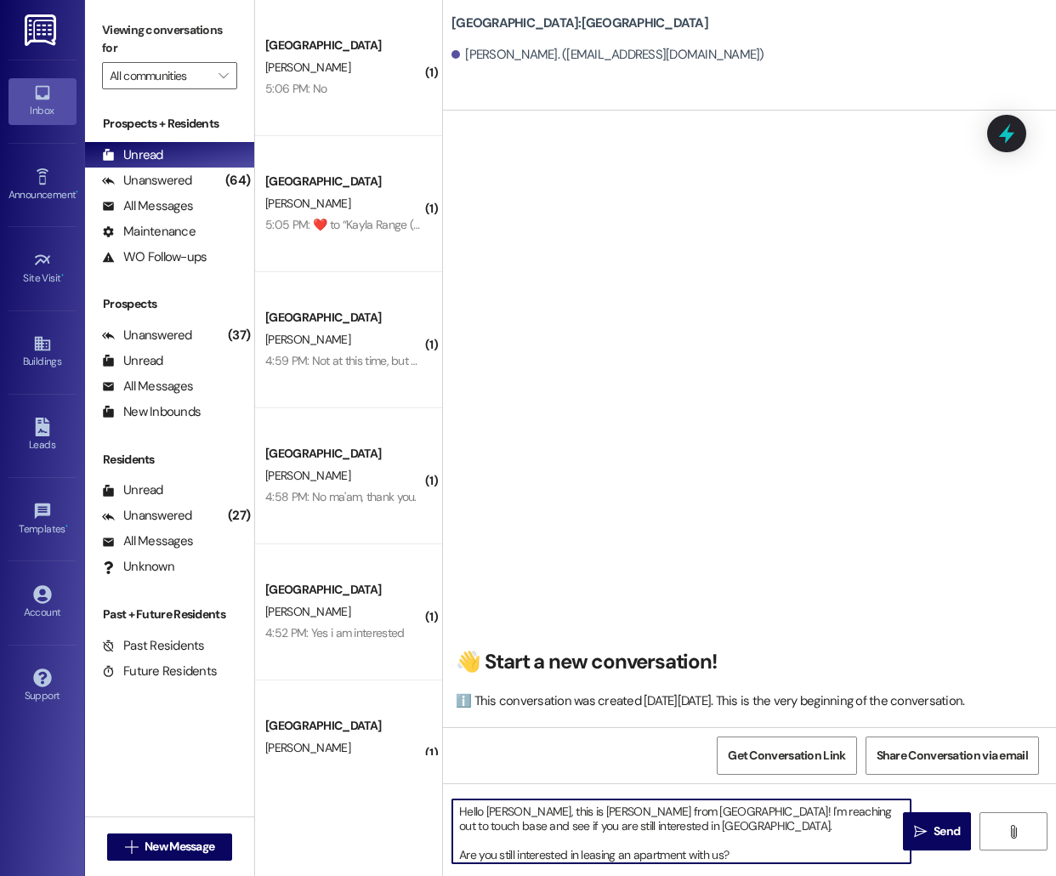
click at [489, 807] on textarea "Hello [PERSON_NAME], this is [PERSON_NAME] from [GEOGRAPHIC_DATA]! I'm reaching…" at bounding box center [681, 831] width 458 height 64
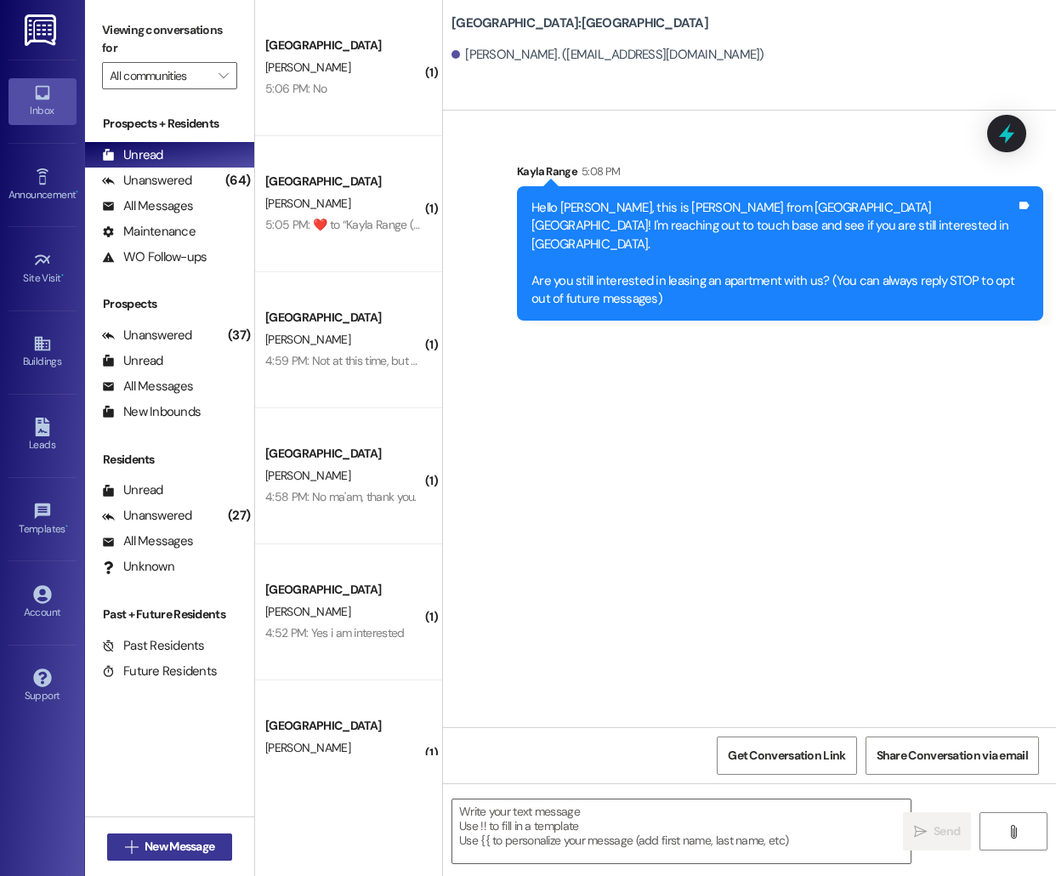
click at [161, 835] on button " New Message" at bounding box center [170, 846] width 126 height 27
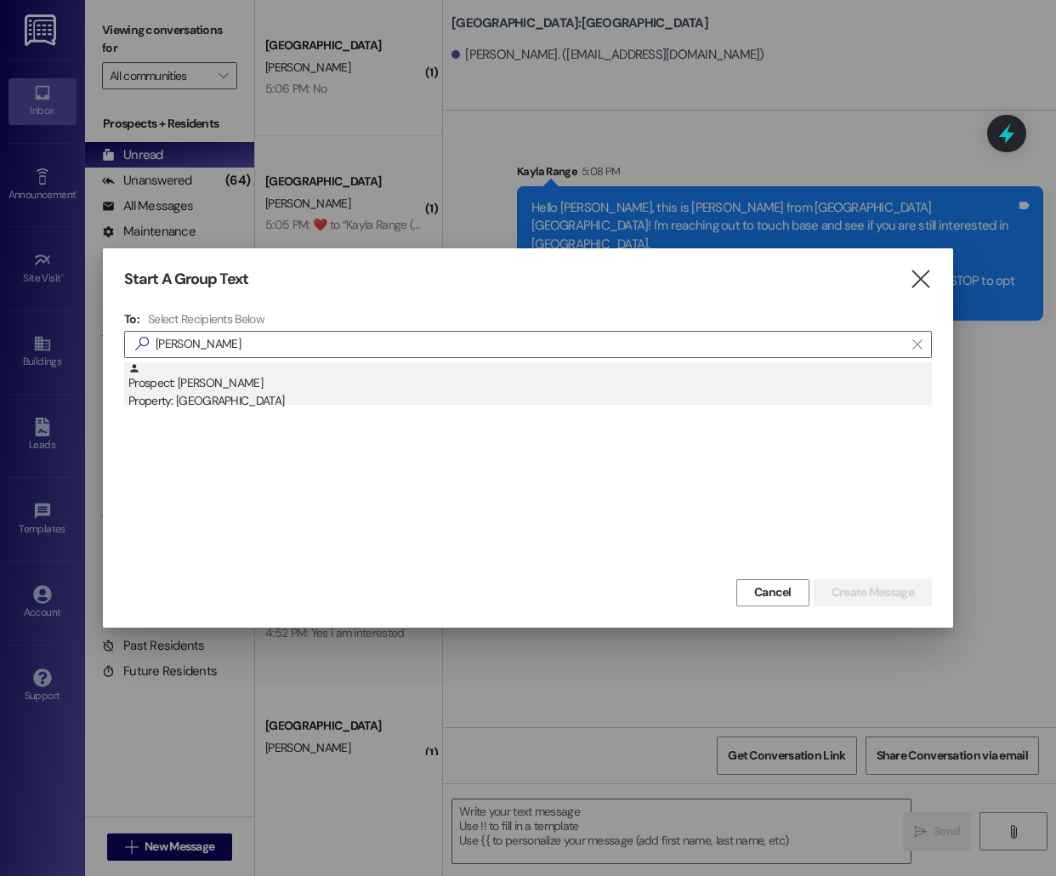
click at [231, 397] on div "Property: [GEOGRAPHIC_DATA]" at bounding box center [530, 401] width 804 height 18
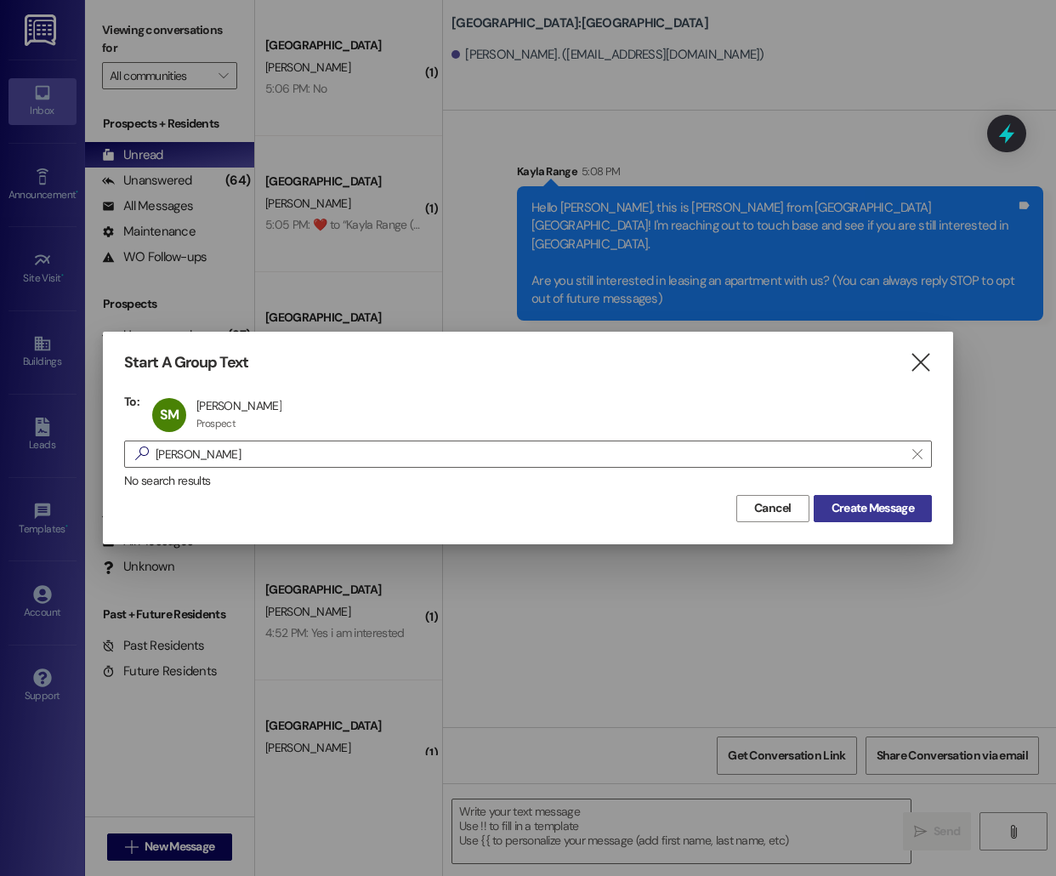
click at [845, 501] on span "Create Message" at bounding box center [873, 508] width 82 height 18
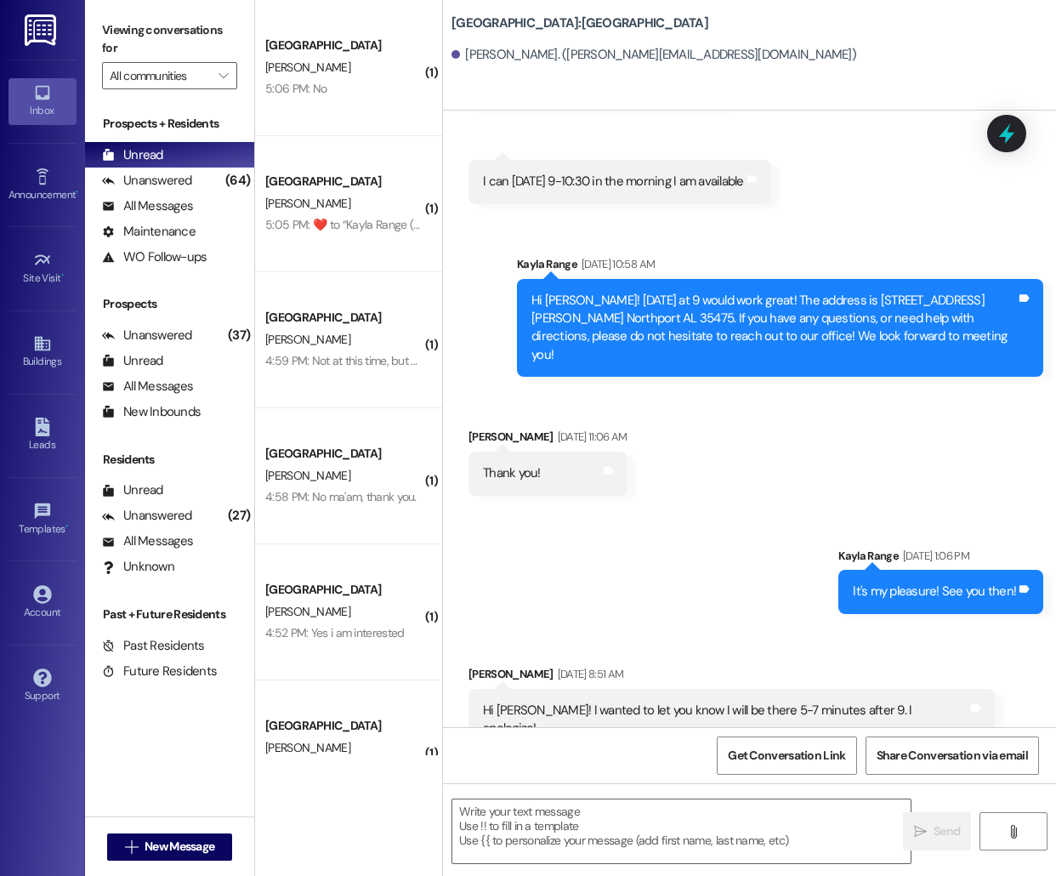
scroll to position [978, 0]
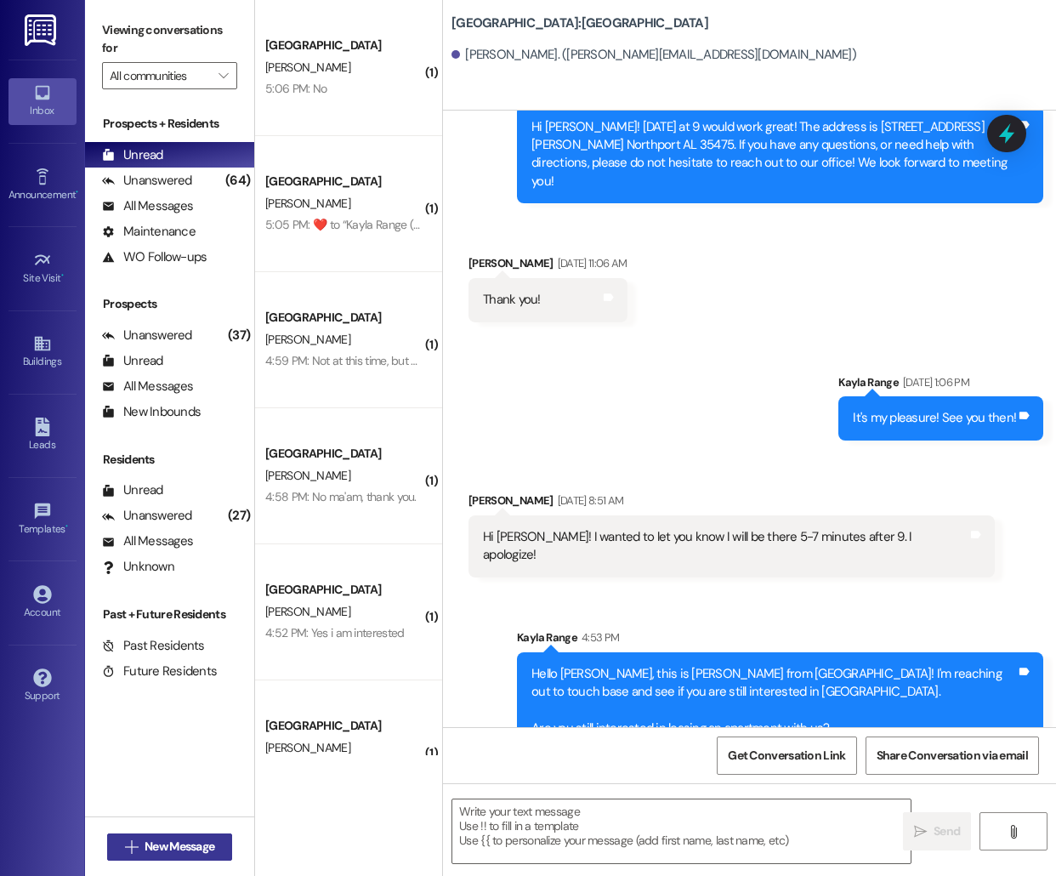
click at [168, 844] on span "New Message" at bounding box center [180, 847] width 70 height 18
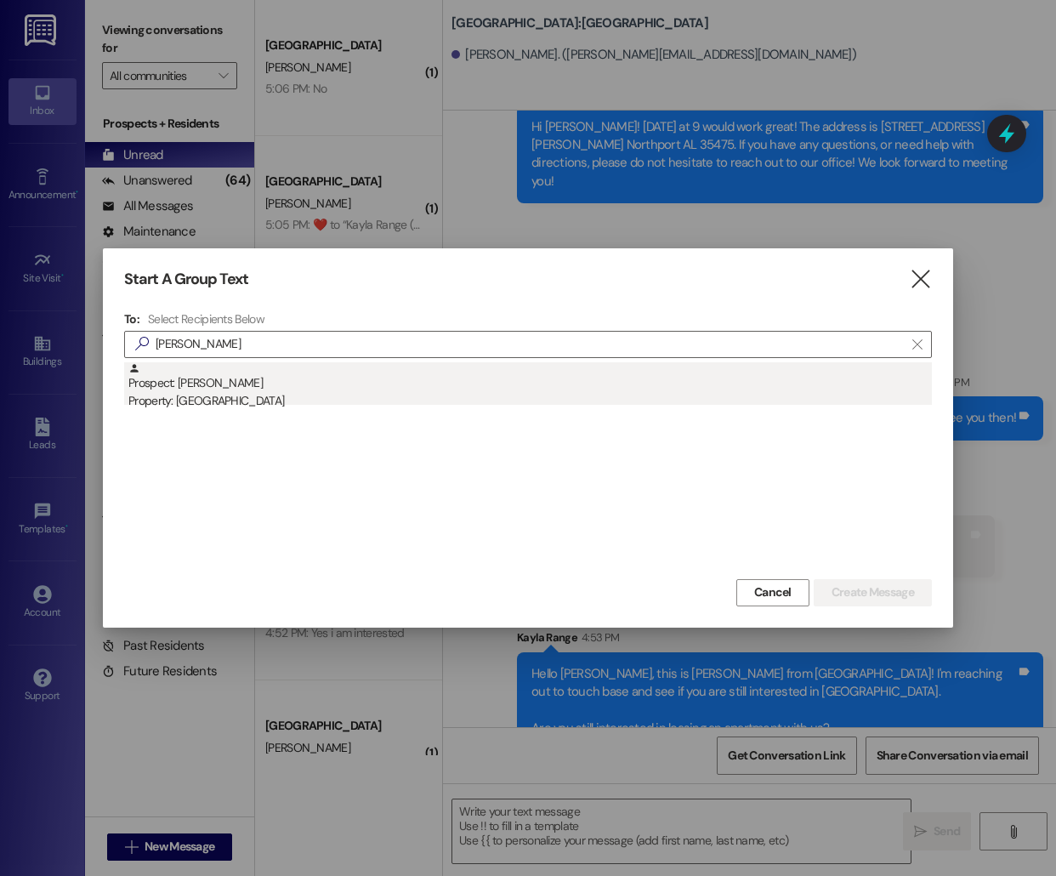
click at [341, 409] on div "Property: [GEOGRAPHIC_DATA]" at bounding box center [530, 401] width 804 height 18
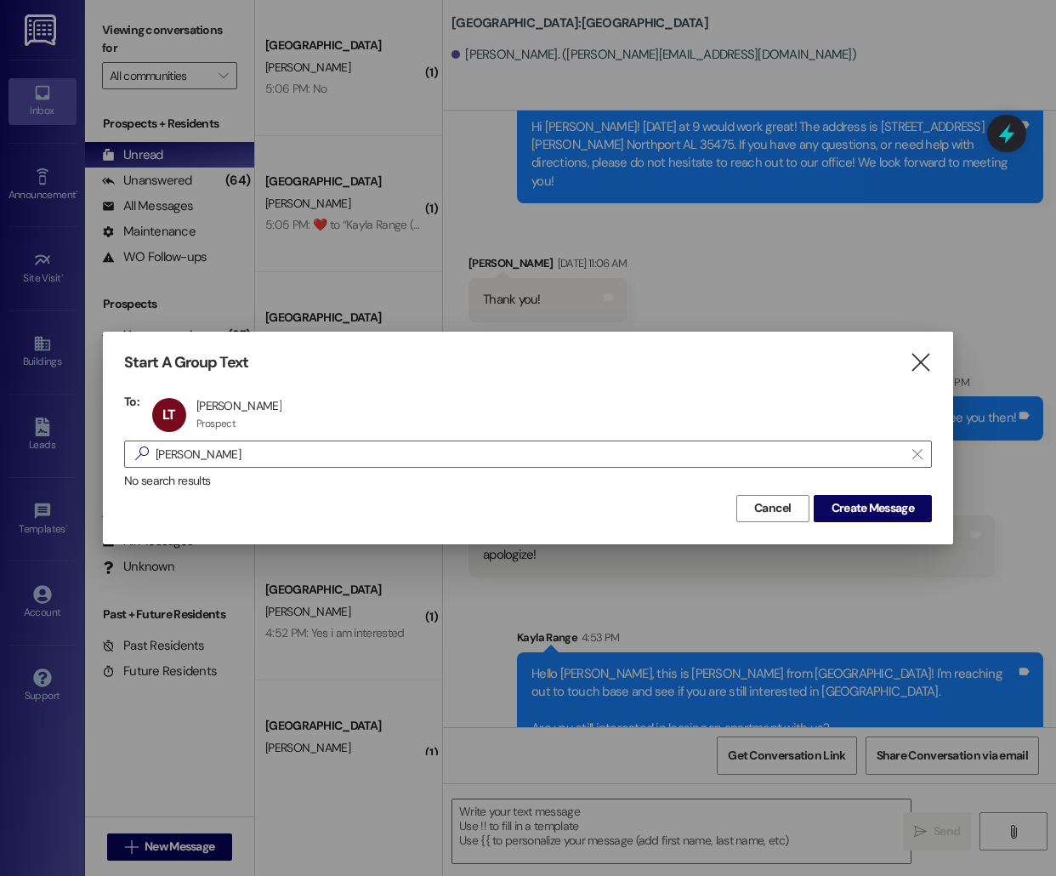
click at [934, 509] on div "Start A Group Text  To: LT [PERSON_NAME] [PERSON_NAME] Prospect Prospect click…" at bounding box center [528, 438] width 850 height 212
click at [902, 508] on span "Create Message" at bounding box center [873, 508] width 82 height 18
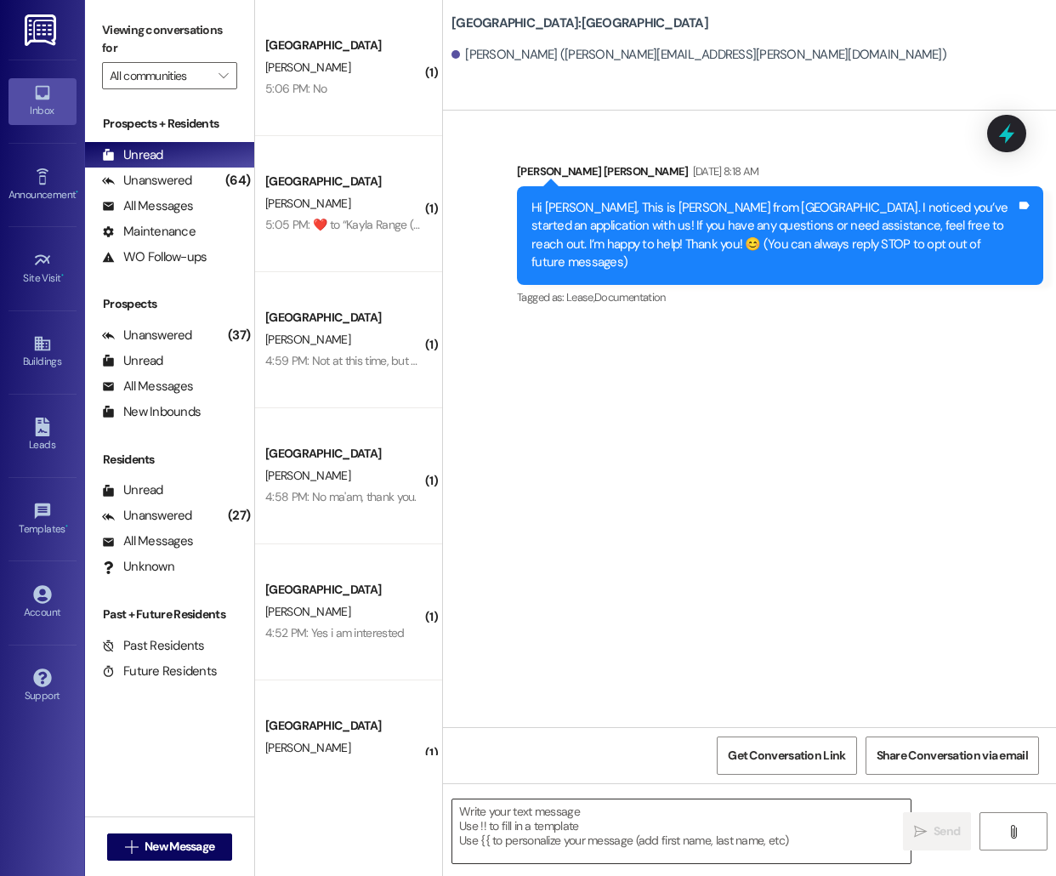
scroll to position [0, 0]
click at [552, 844] on textarea at bounding box center [681, 831] width 458 height 64
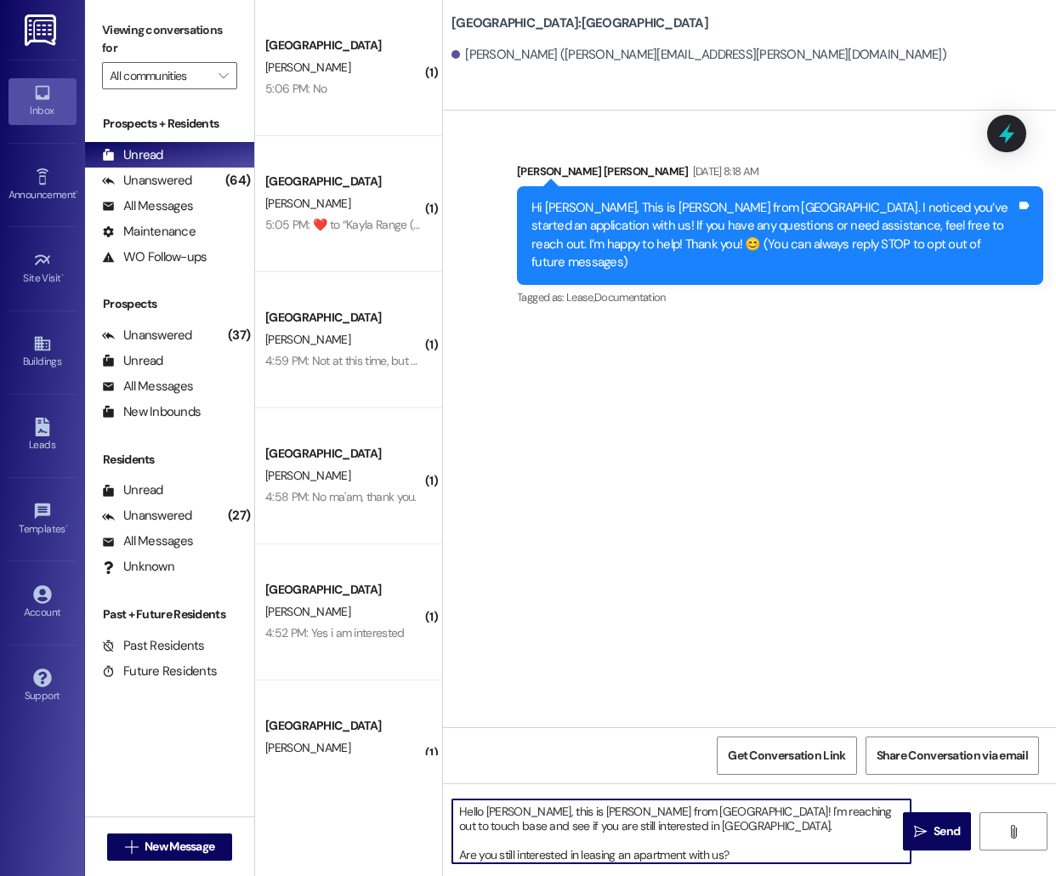
click at [496, 808] on textarea "Hello [PERSON_NAME], this is [PERSON_NAME] from [GEOGRAPHIC_DATA]! I'm reaching…" at bounding box center [681, 831] width 458 height 64
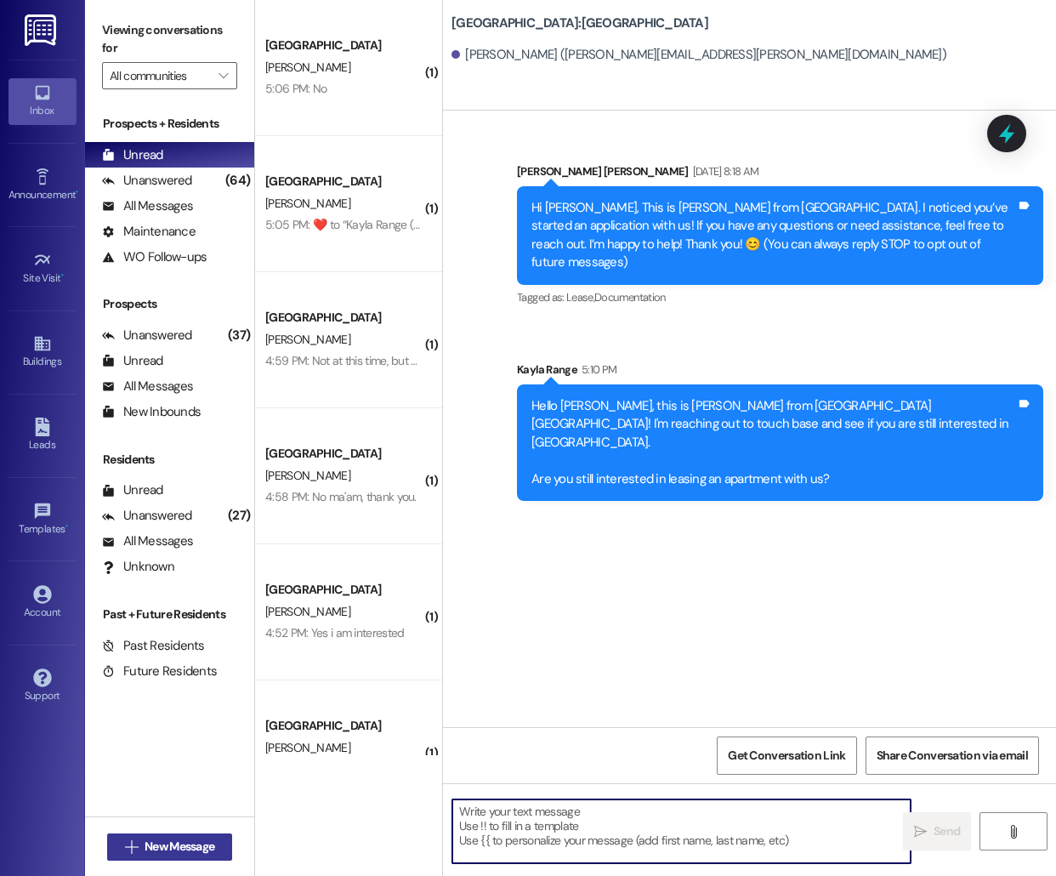
click at [134, 844] on icon "" at bounding box center [131, 847] width 13 height 14
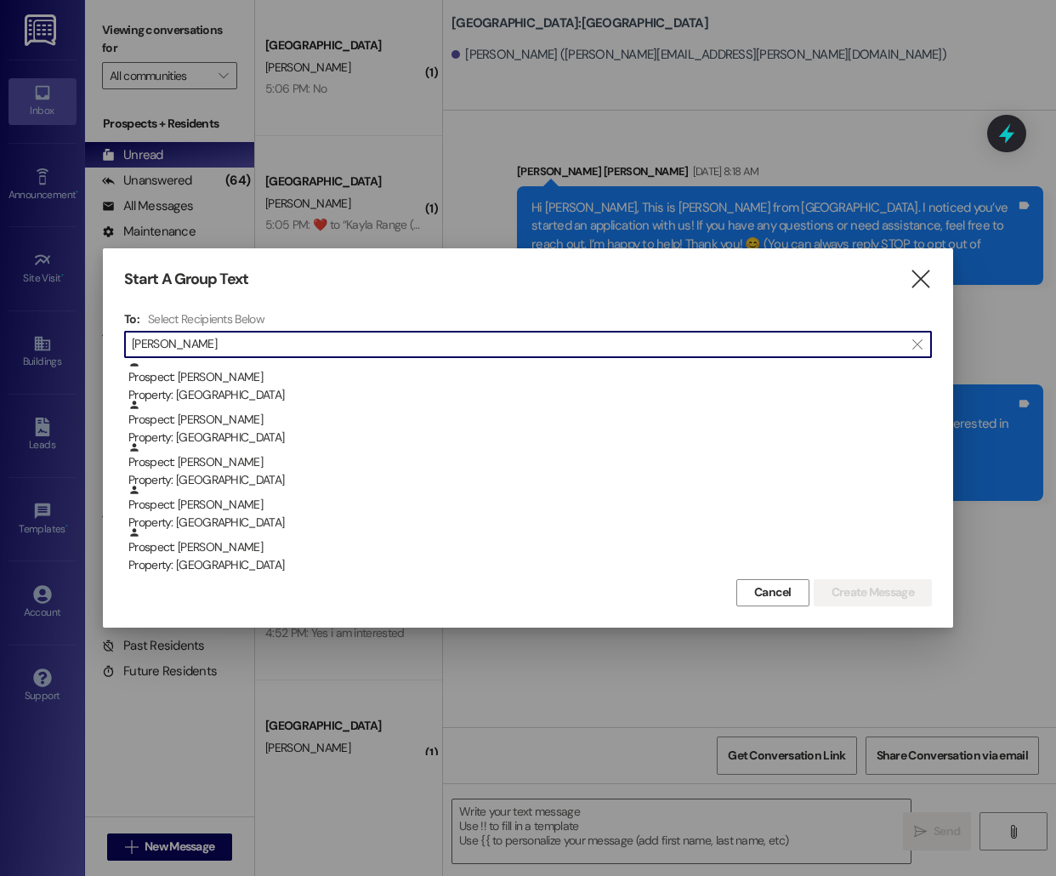
click at [398, 513] on div "Prospect: [PERSON_NAME] Property: [GEOGRAPHIC_DATA]" at bounding box center [530, 508] width 804 height 48
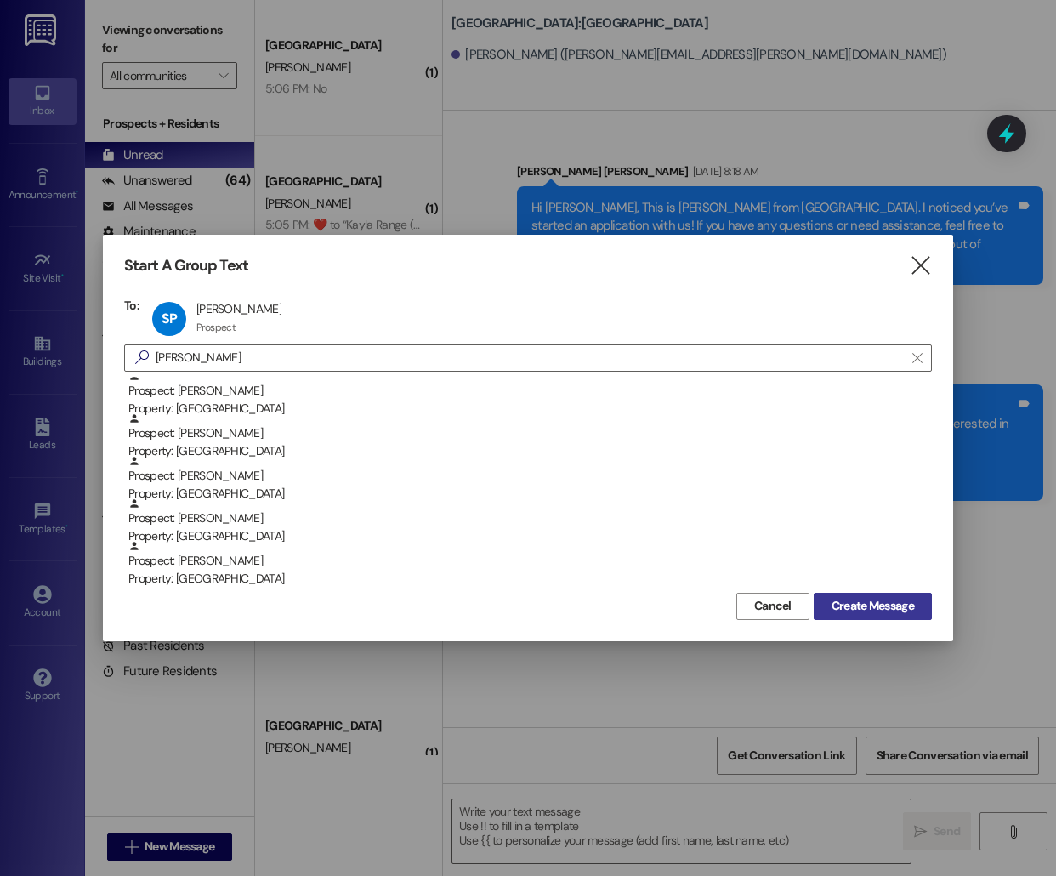
click at [904, 605] on span "Create Message" at bounding box center [873, 606] width 82 height 18
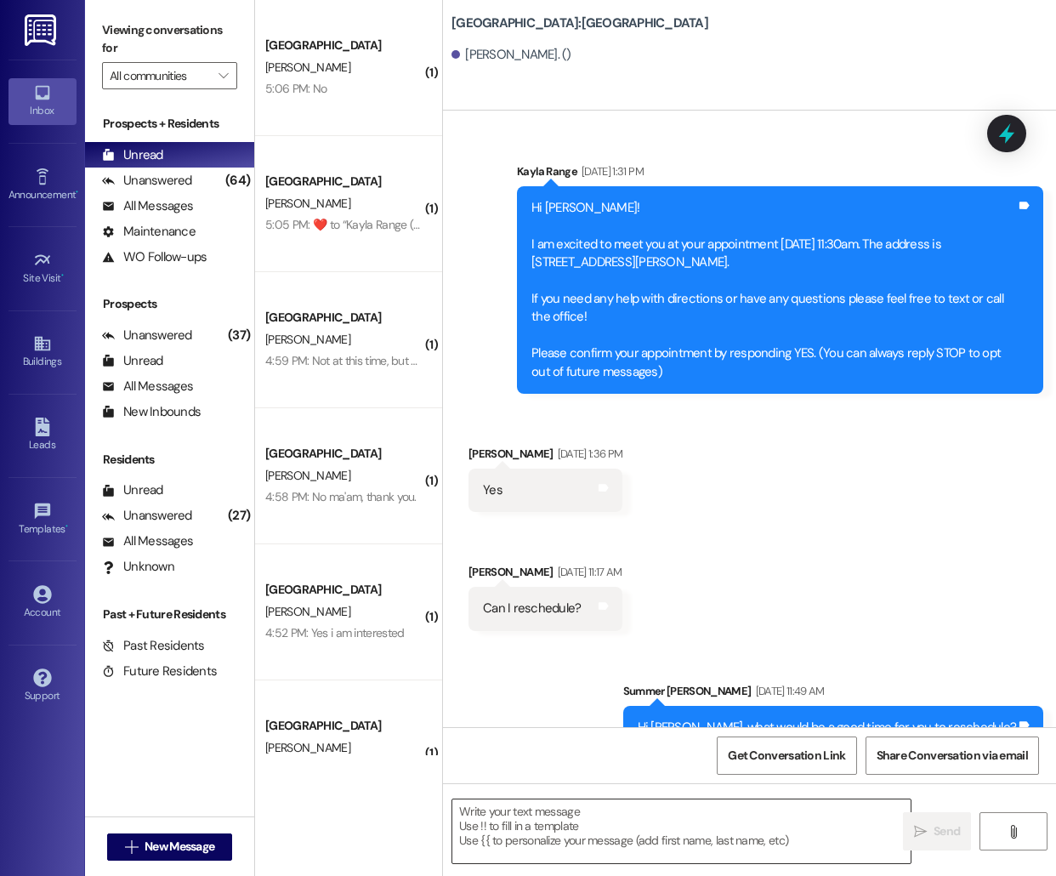
click at [546, 841] on textarea at bounding box center [681, 831] width 458 height 64
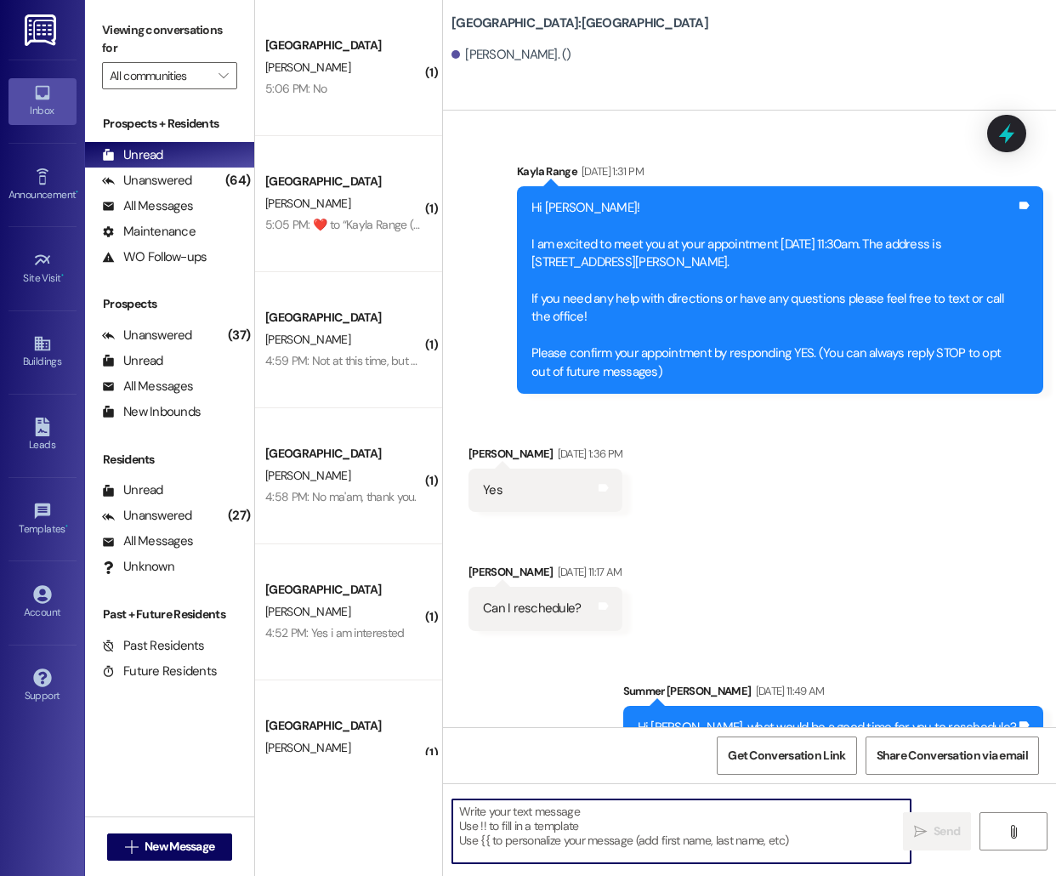
scroll to position [173, 0]
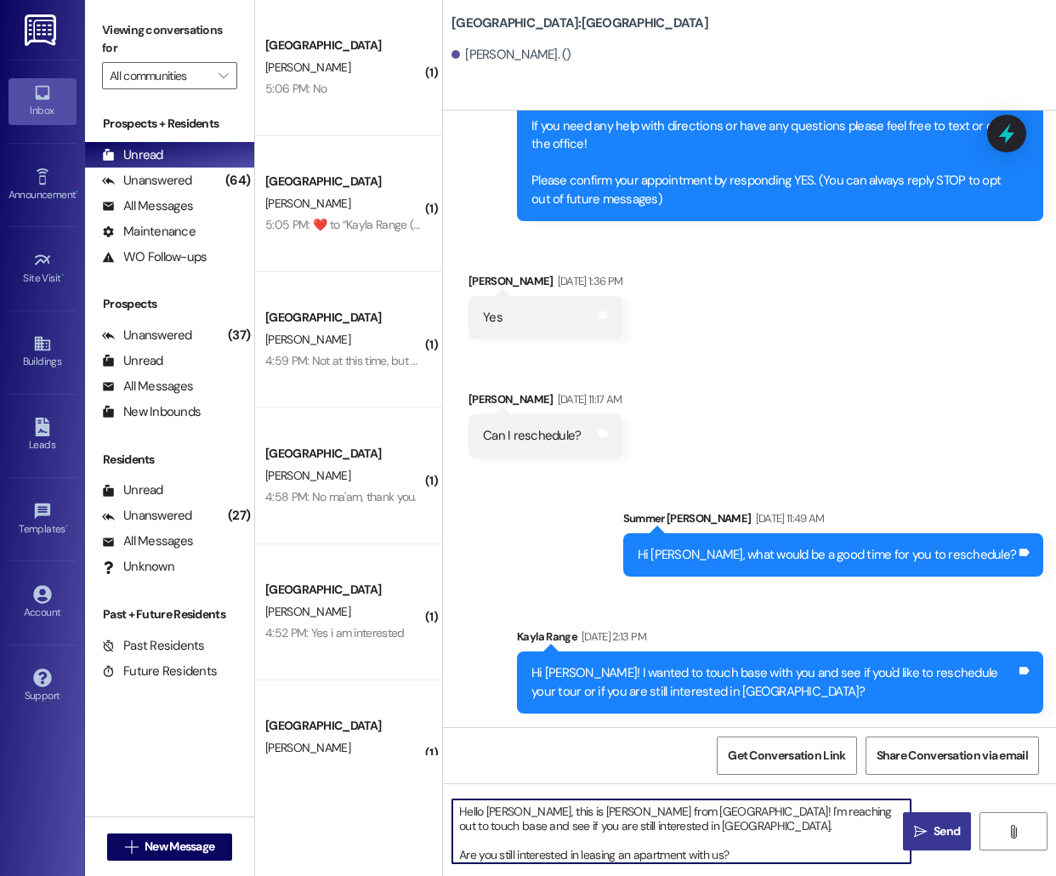
click at [935, 825] on span "Send" at bounding box center [947, 831] width 26 height 18
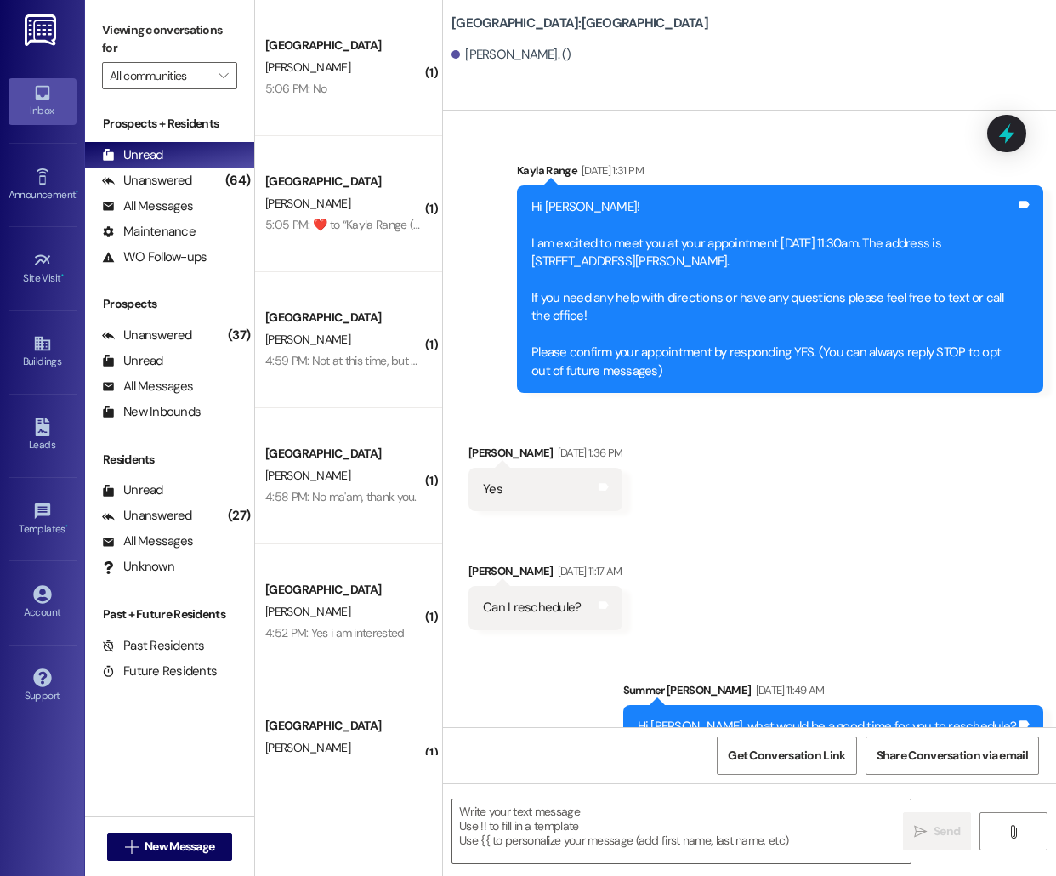
scroll to position [0, 0]
